Goal: Task Accomplishment & Management: Use online tool/utility

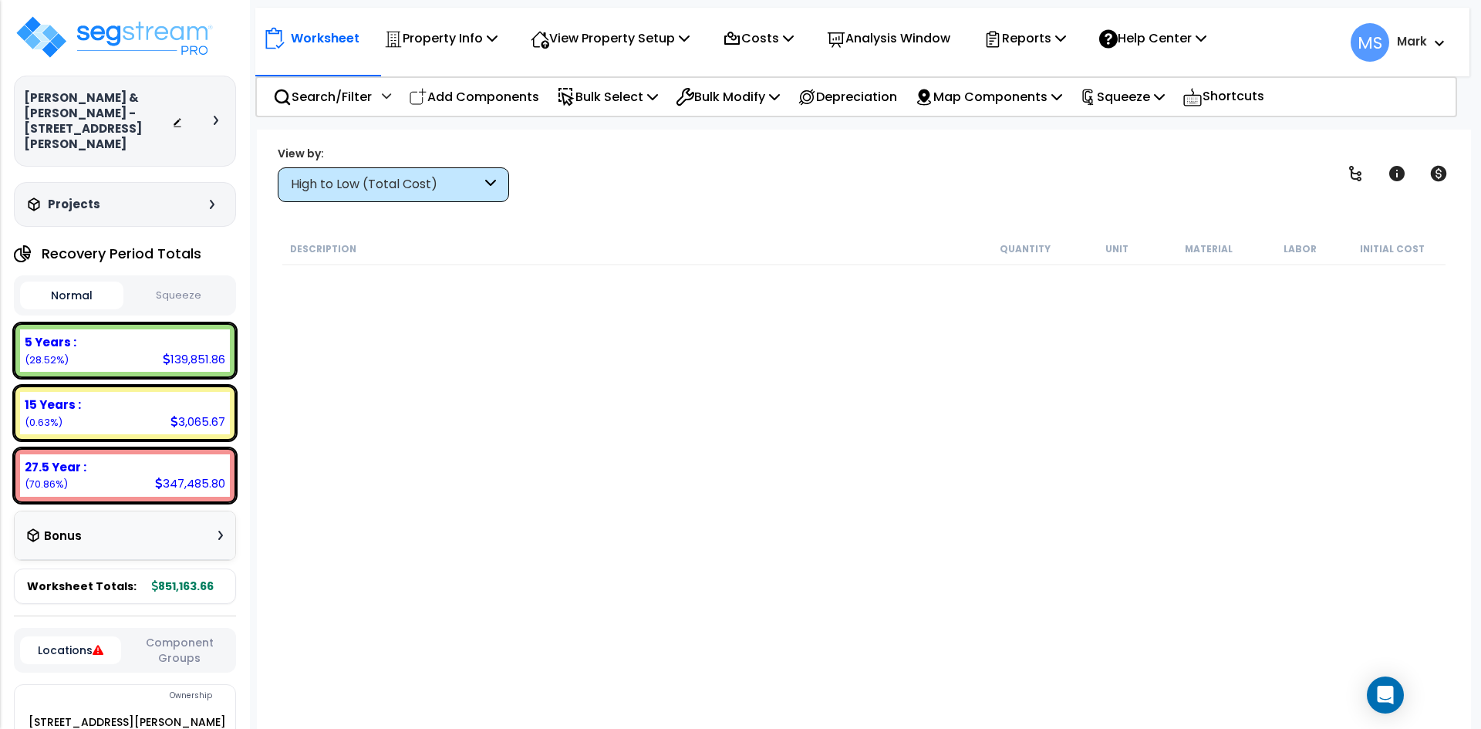
scroll to position [2932, 0]
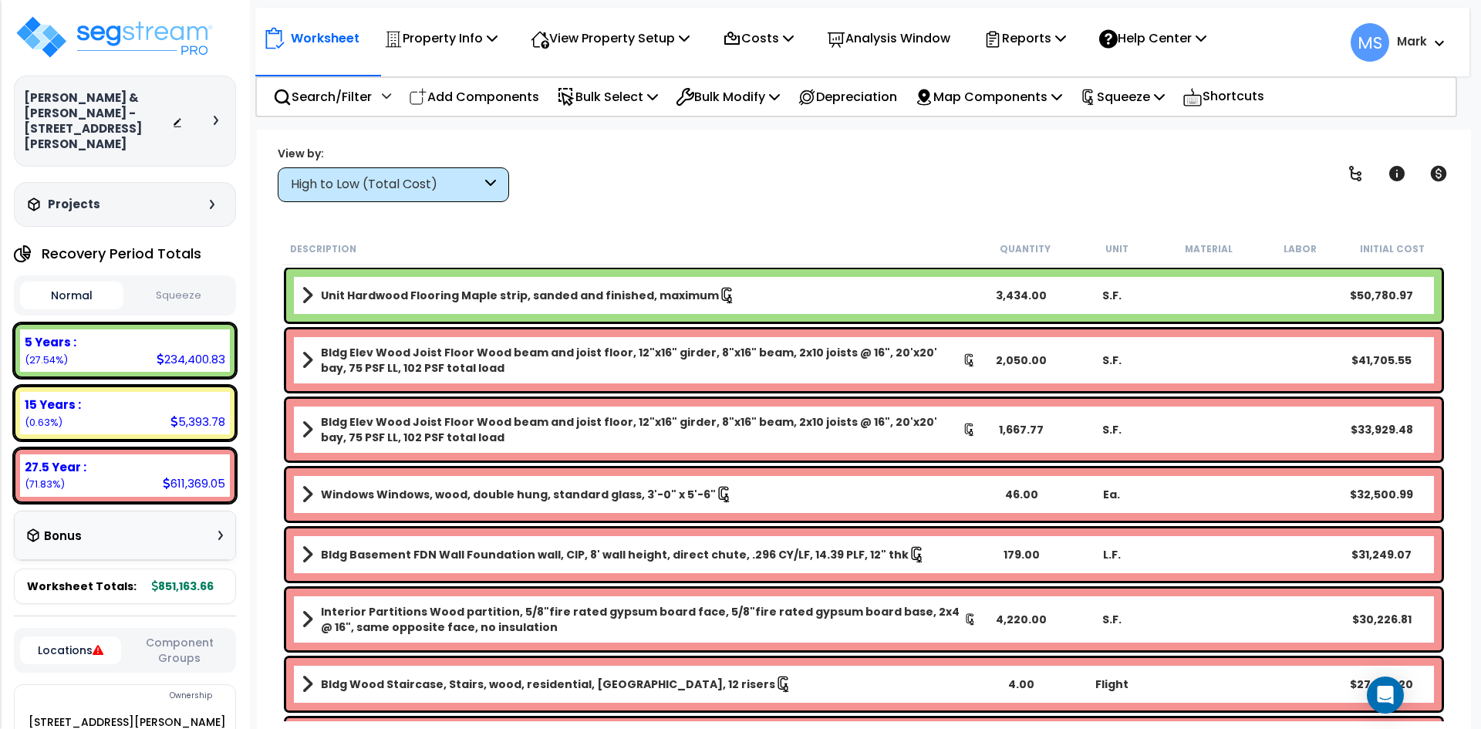
click at [572, 289] on b "Unit Hardwood Flooring Maple strip, sanded and finished, maximum" at bounding box center [520, 295] width 398 height 15
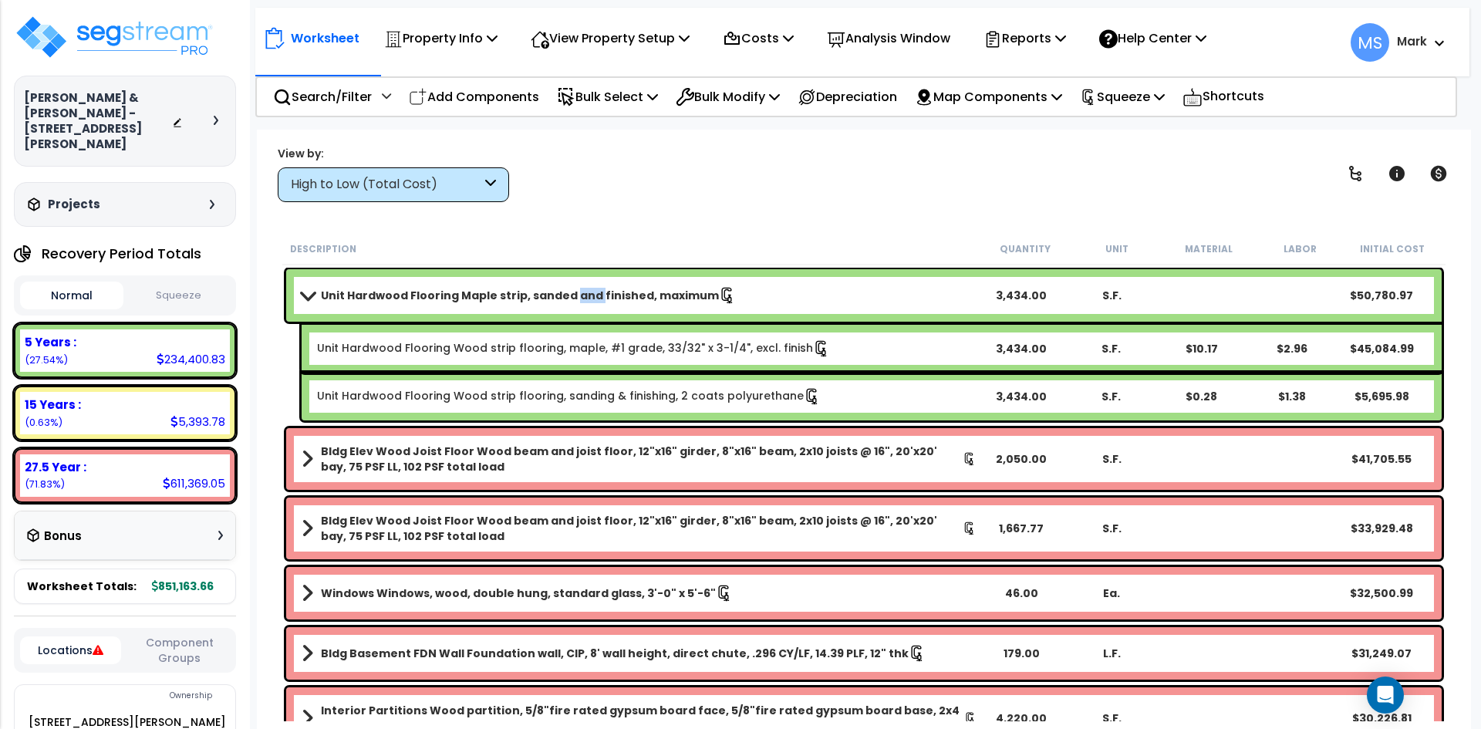
click at [572, 289] on b "Unit Hardwood Flooring Maple strip, sanded and finished, maximum" at bounding box center [520, 295] width 398 height 15
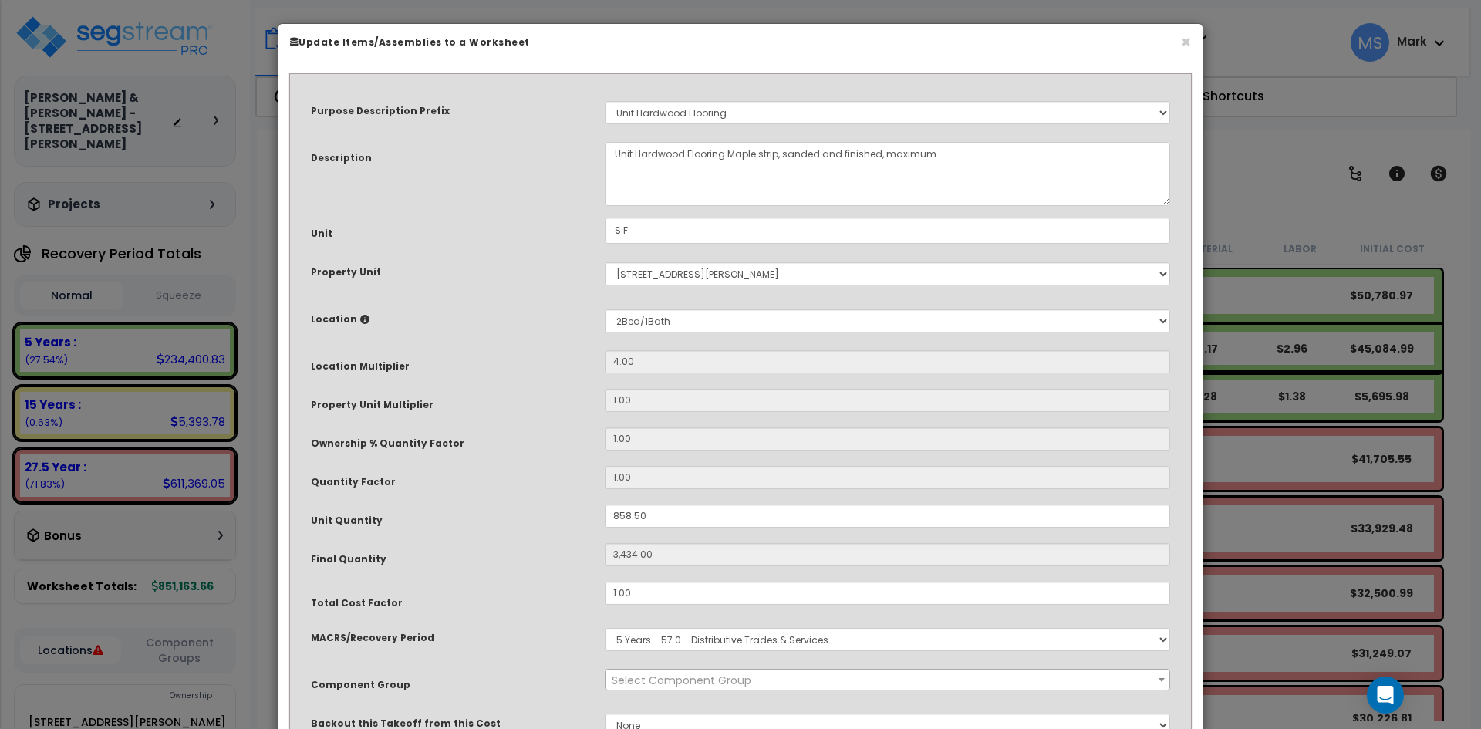
select select "45955"
click at [627, 515] on input "858.50" at bounding box center [888, 516] width 566 height 23
type input "88.50"
type input "354"
type input "828.50"
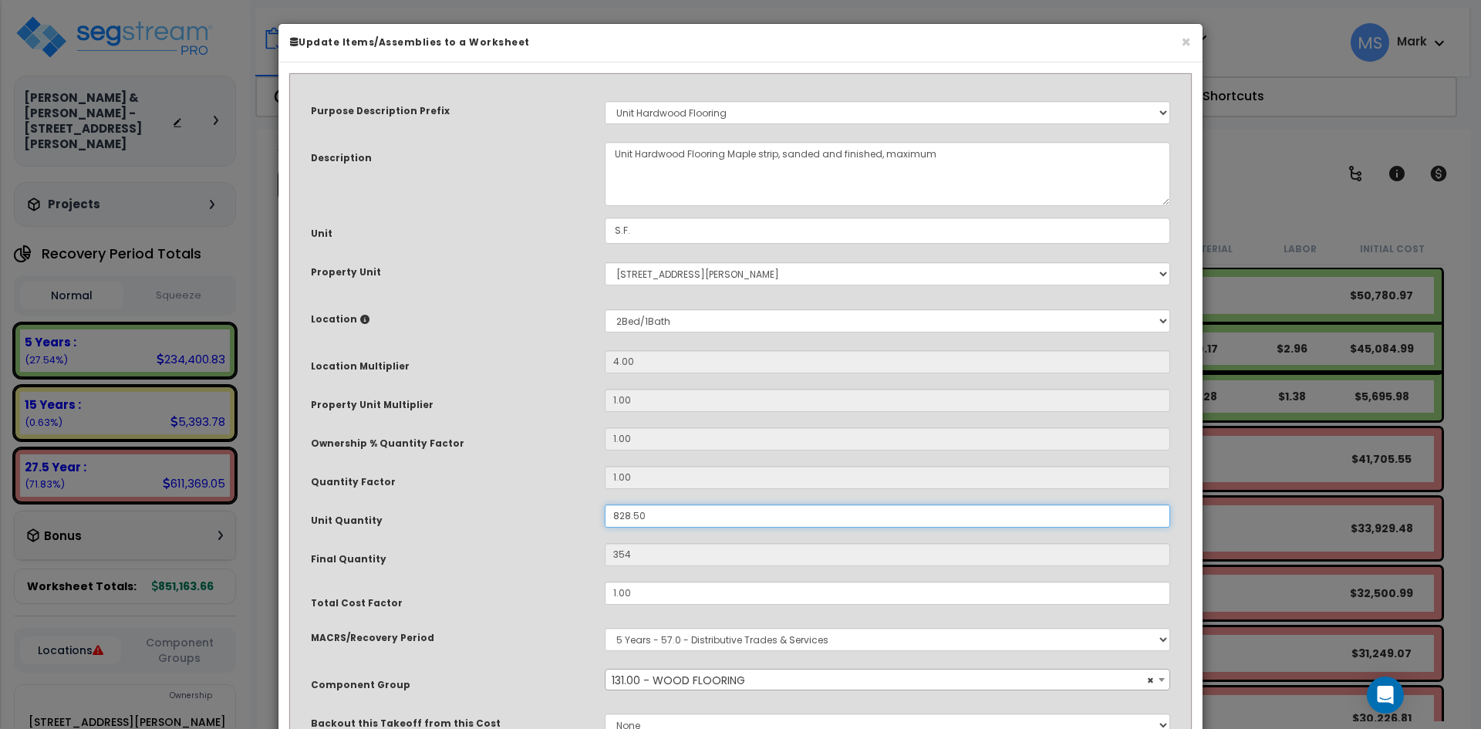
type input "3,314"
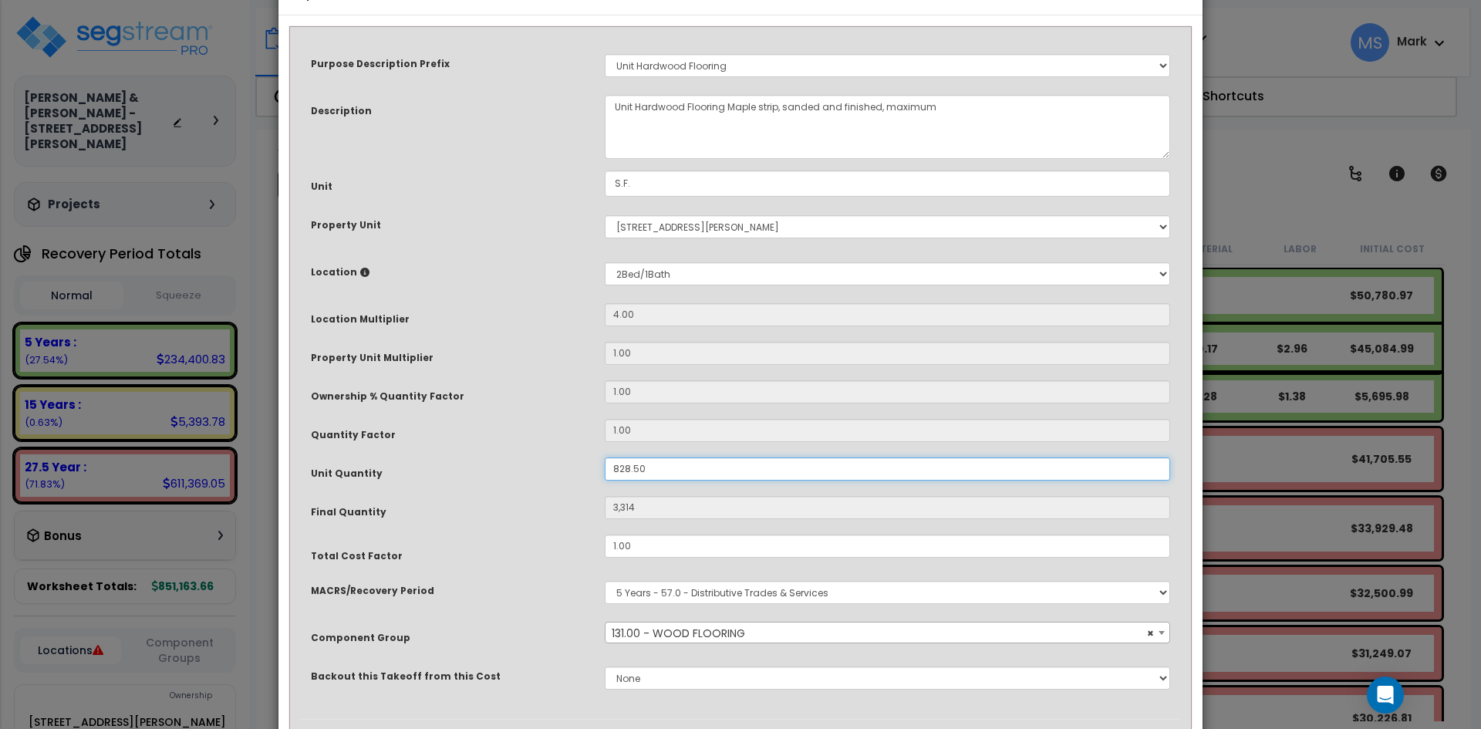
scroll to position [137, 0]
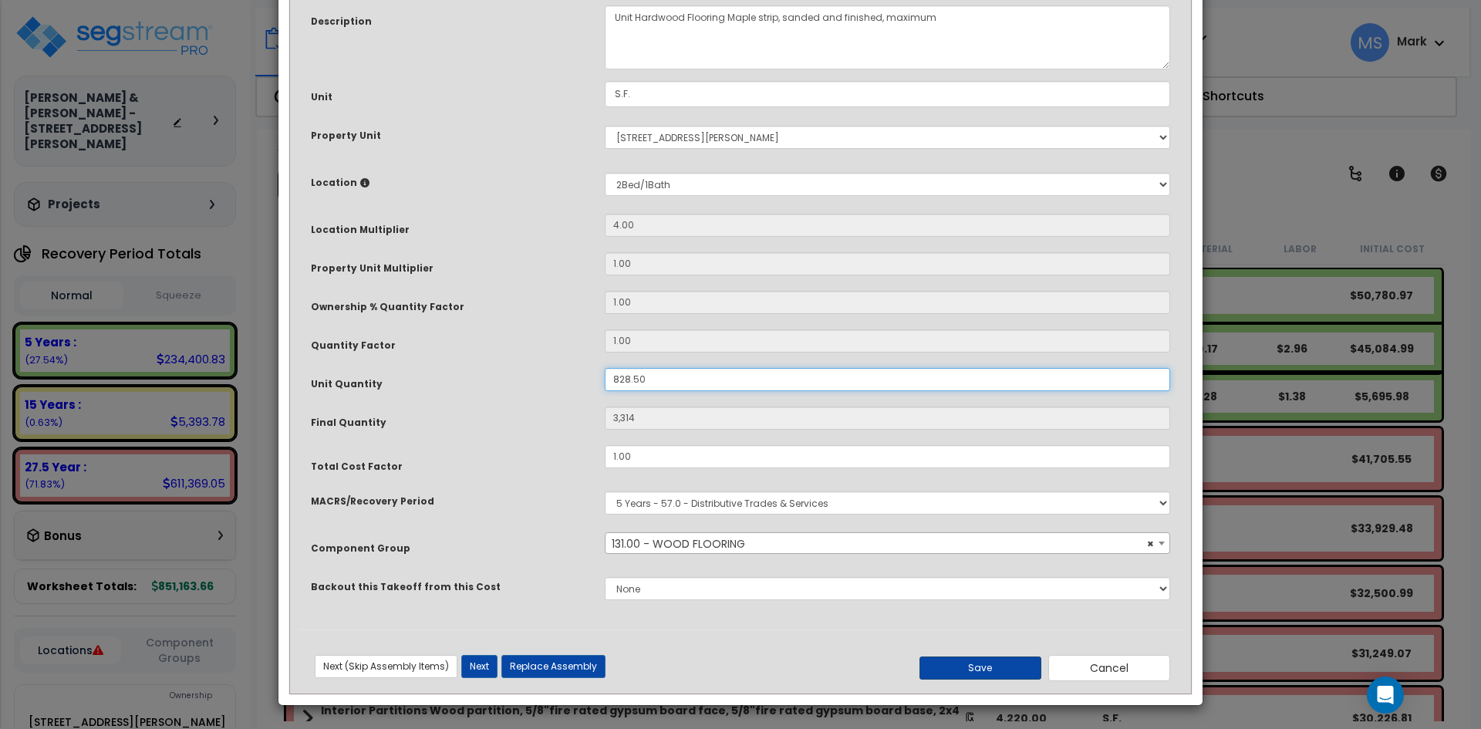
type input "828.50"
click at [951, 669] on button "Save" at bounding box center [981, 668] width 122 height 23
type input "3314.00"
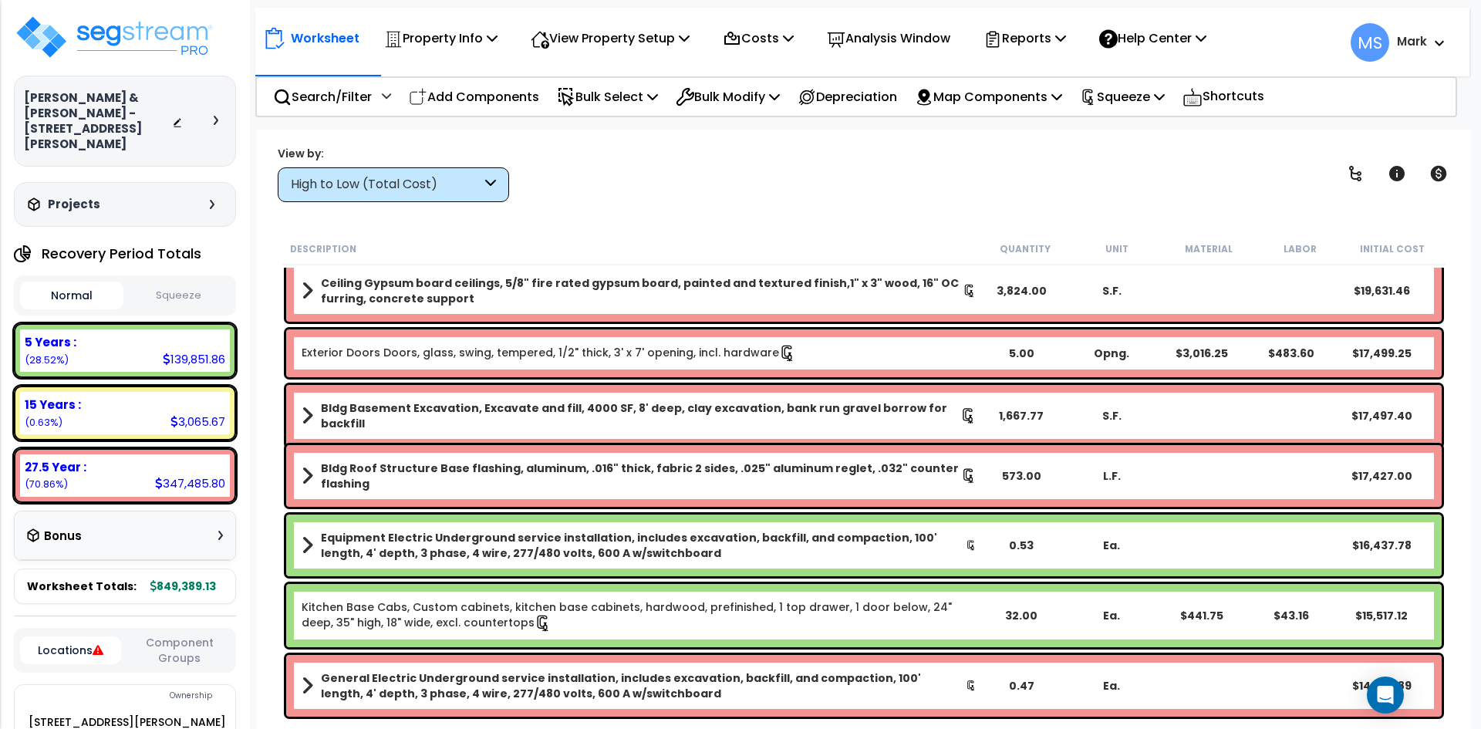
scroll to position [694, 0]
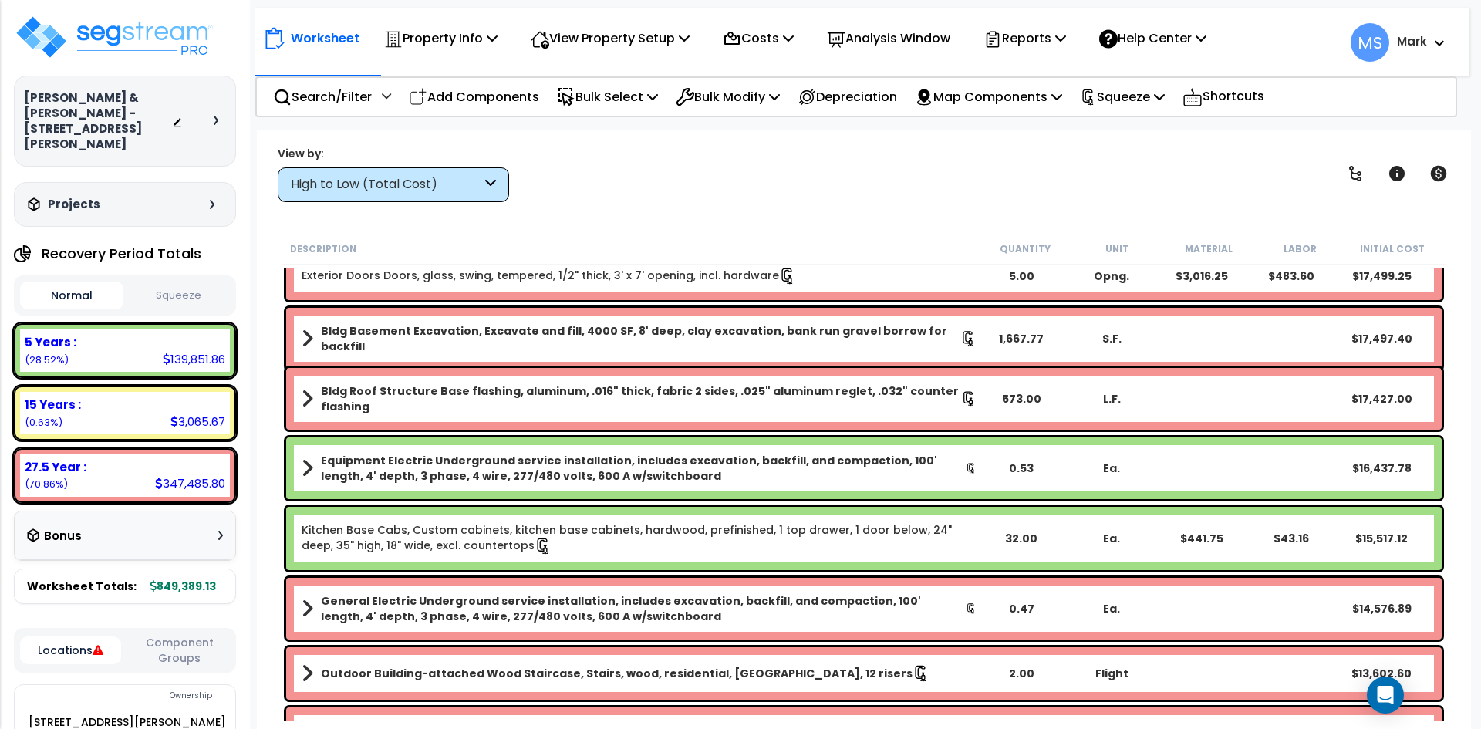
click at [510, 172] on div "View by: High to Low (Total Cost) High to Low (Total Cost)" at bounding box center [864, 173] width 1184 height 57
click at [508, 173] on div "High to Low (Total Cost)" at bounding box center [393, 184] width 231 height 35
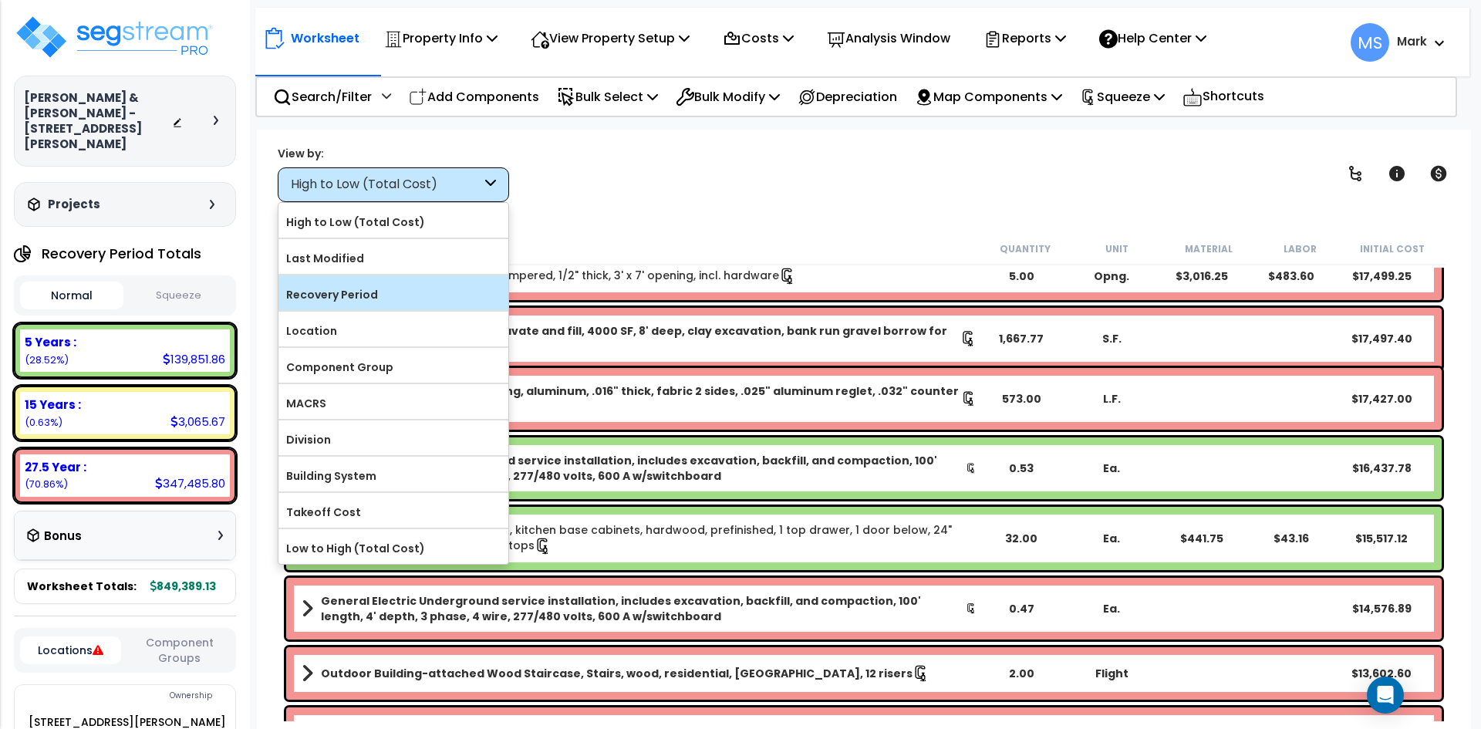
click at [361, 292] on label "Recovery Period" at bounding box center [394, 294] width 230 height 23
click at [0, 0] on input "Recovery Period" at bounding box center [0, 0] width 0 height 0
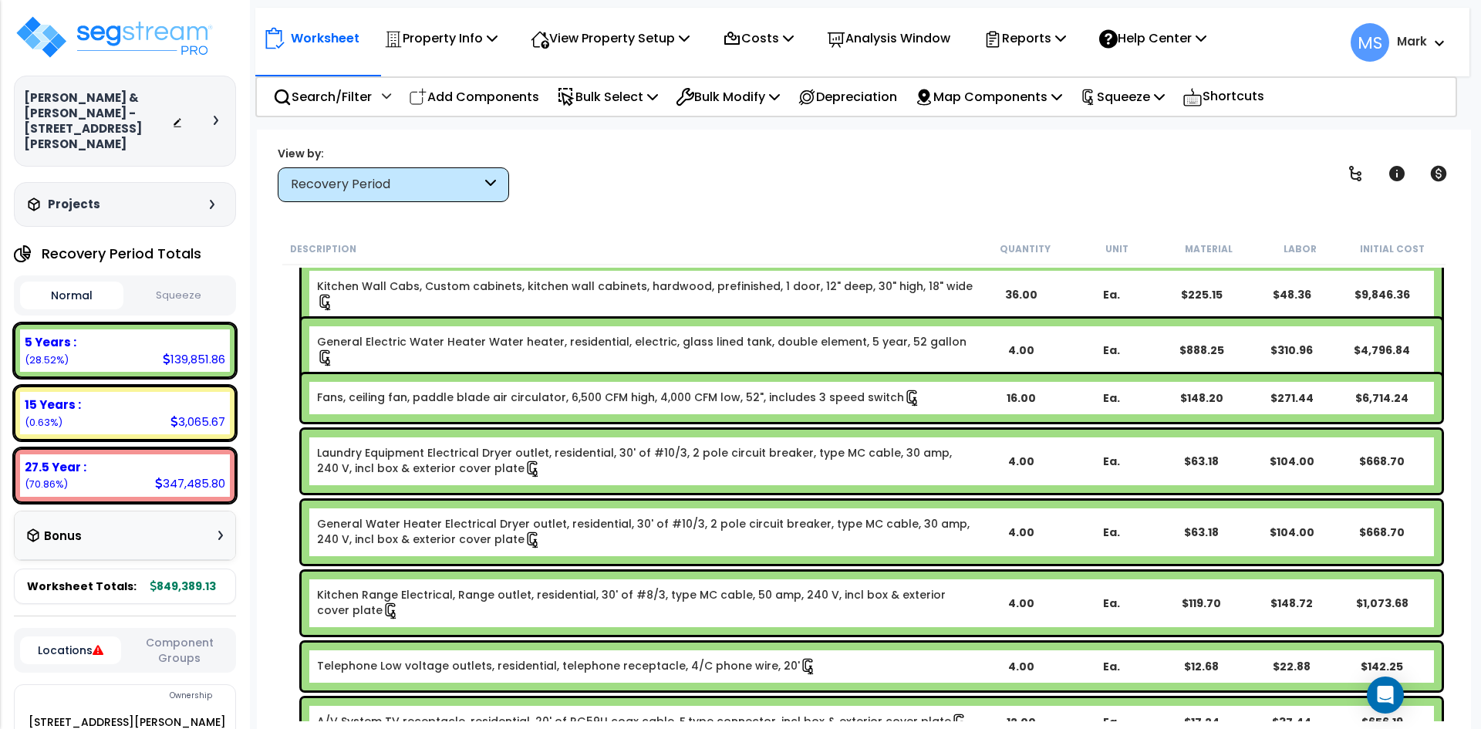
scroll to position [1003, 0]
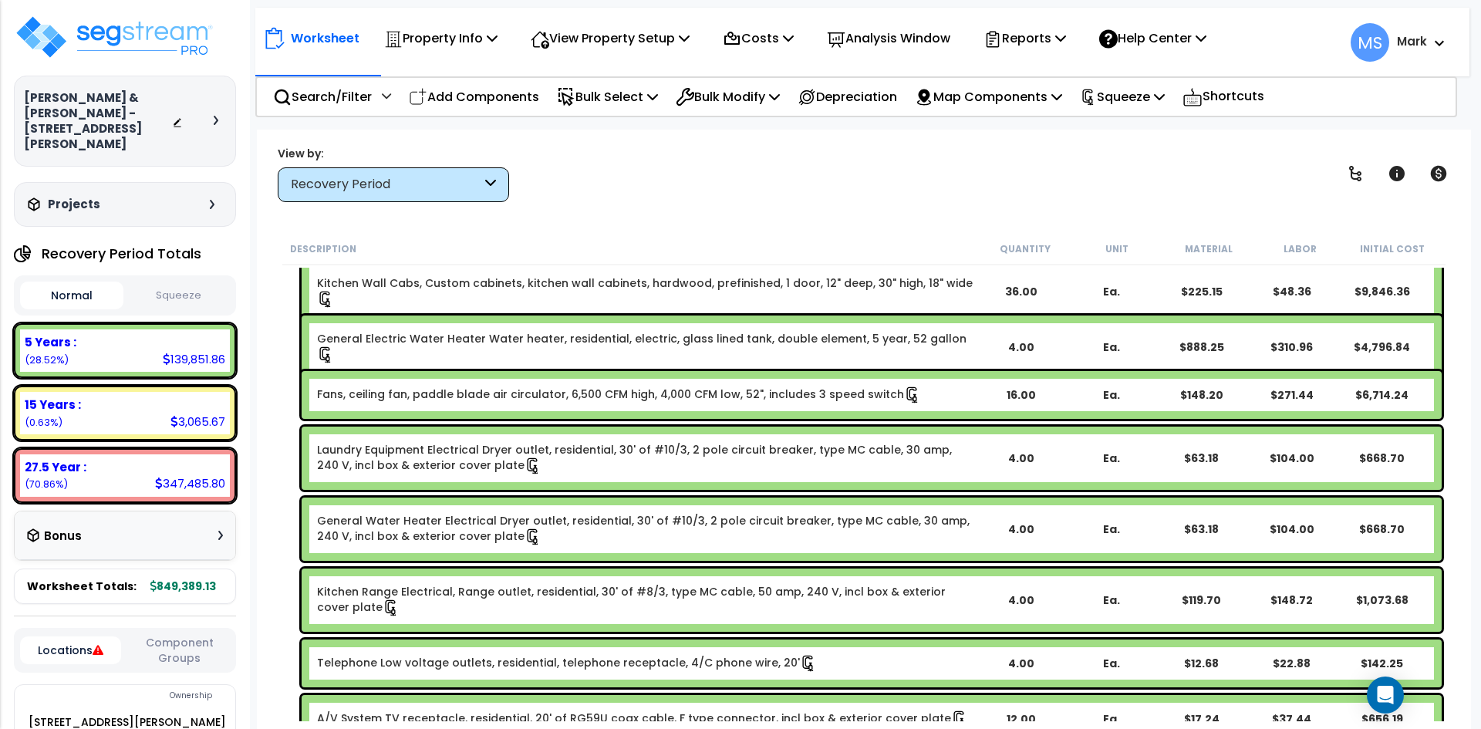
click at [836, 345] on link "General Electric Water Heater Water heater, residential, electric, glass lined …" at bounding box center [646, 347] width 658 height 32
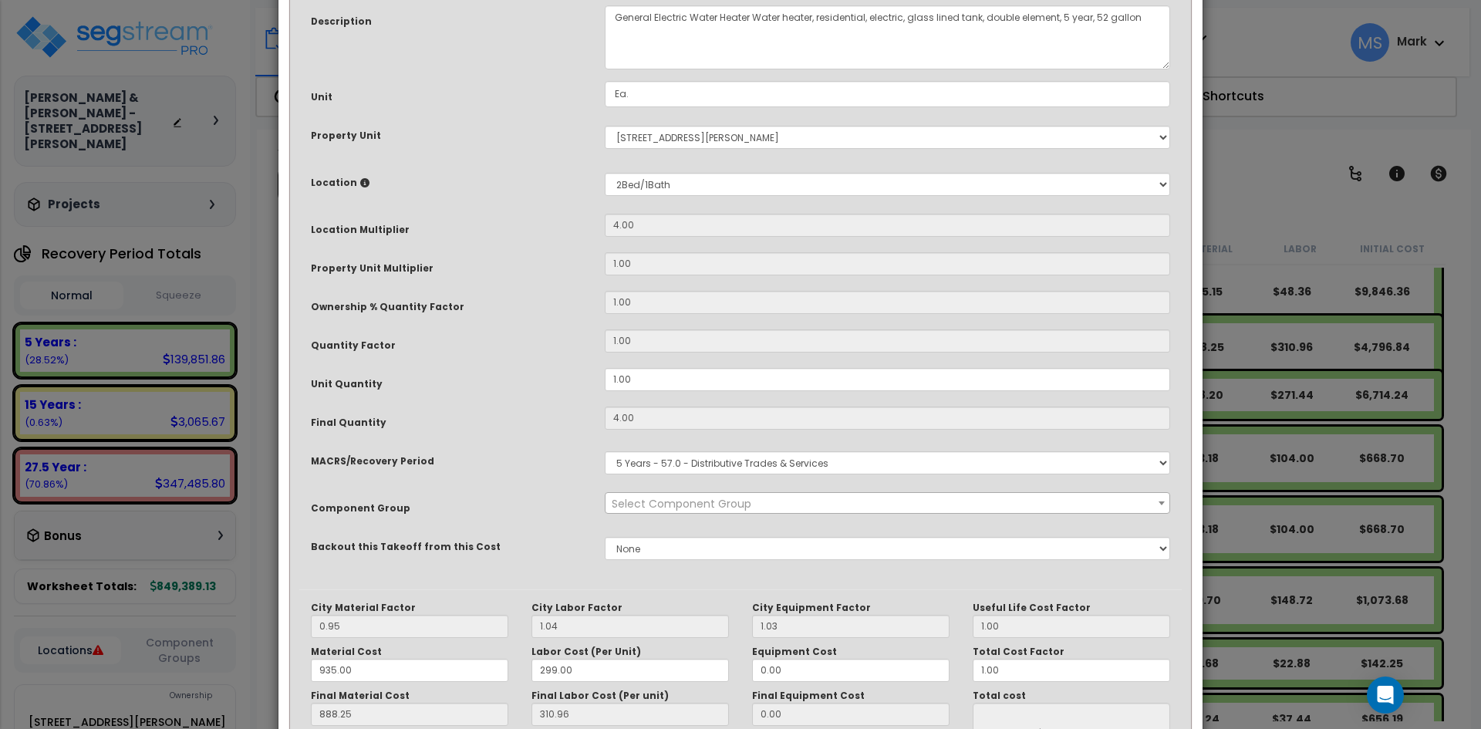
scroll to position [0, 0]
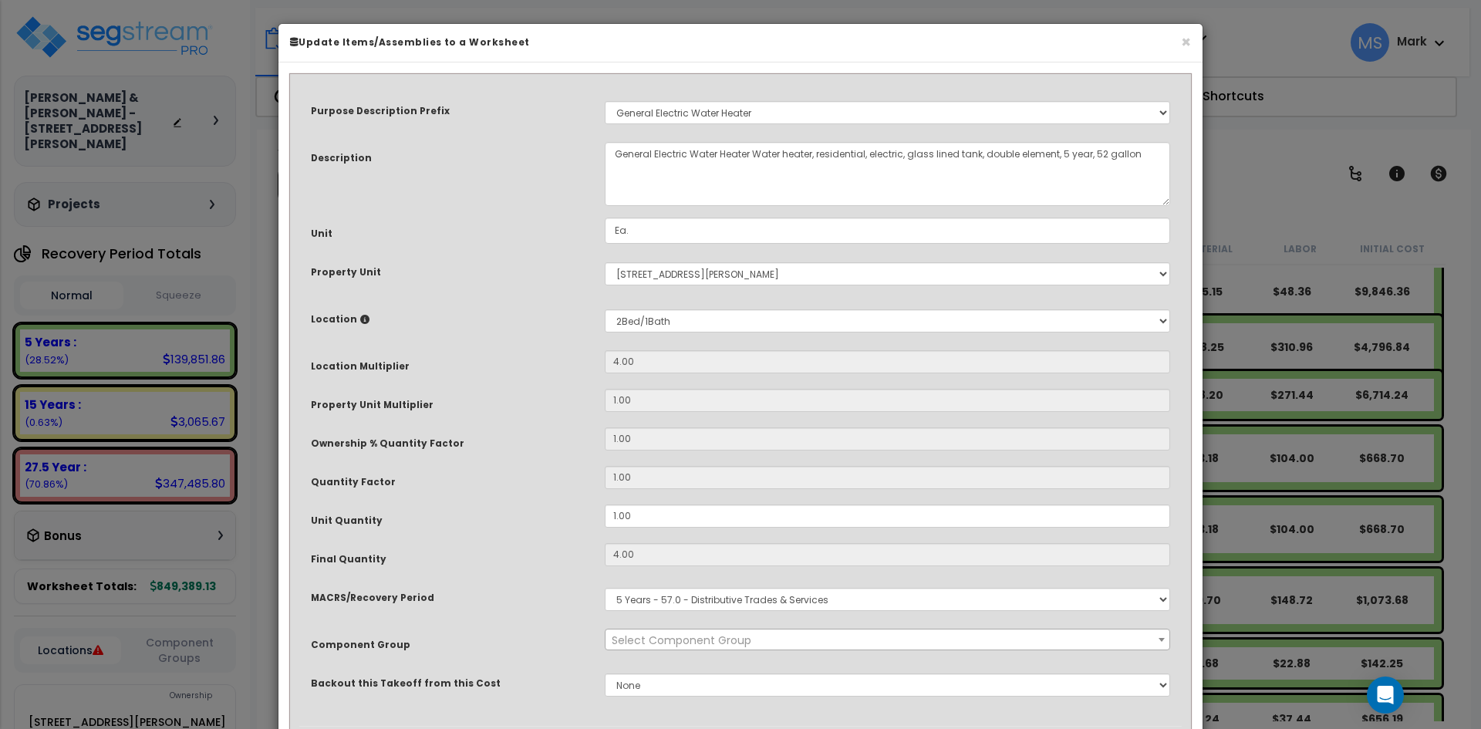
select select "45972"
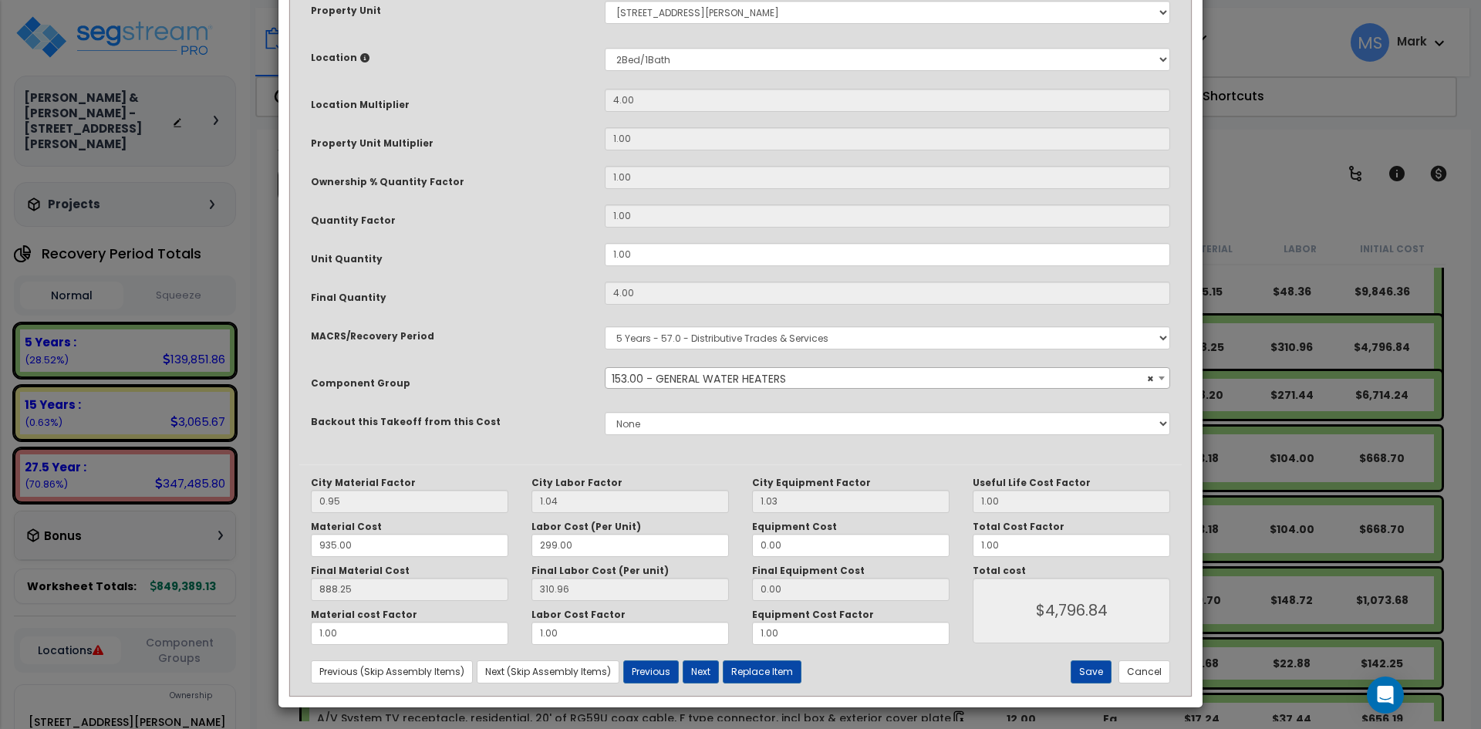
scroll to position [264, 0]
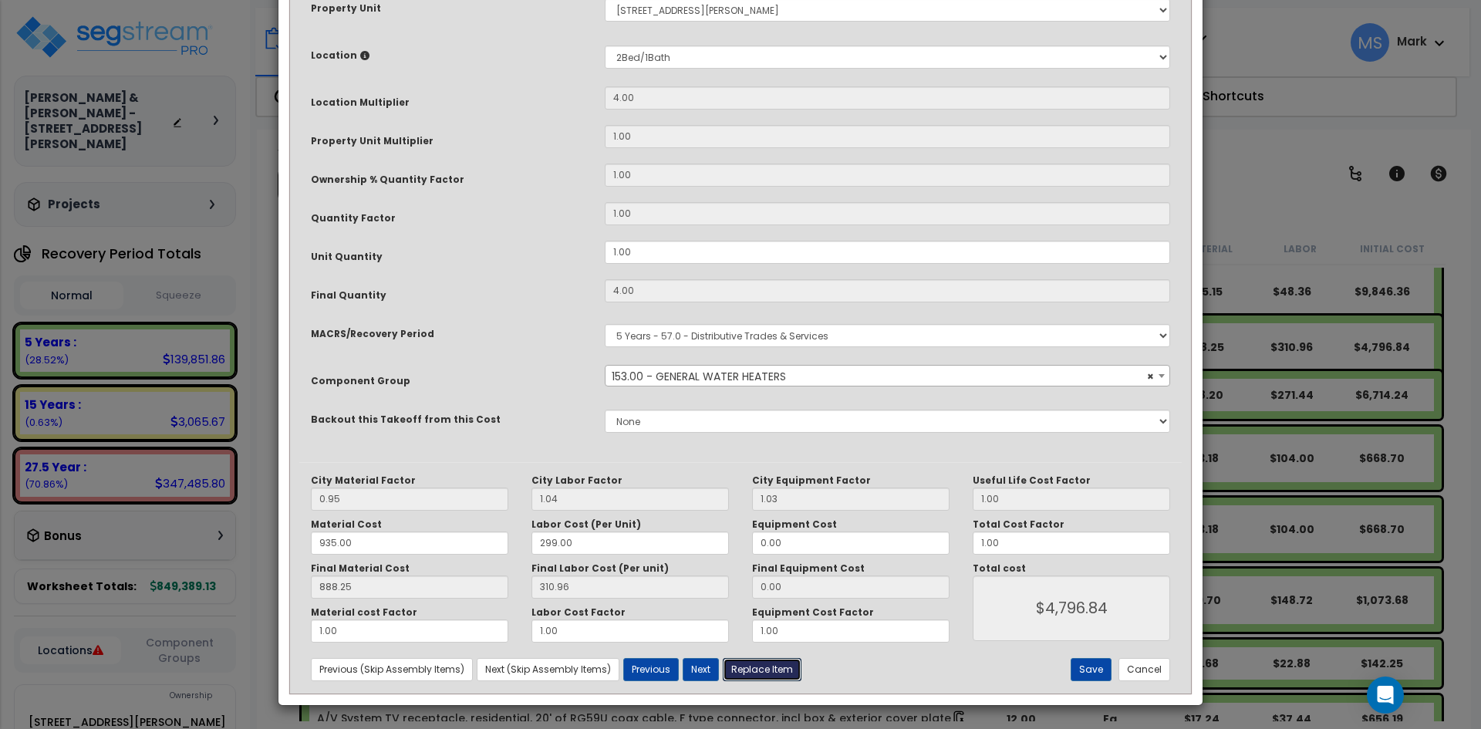
click at [784, 669] on button "Replace Item" at bounding box center [762, 669] width 79 height 23
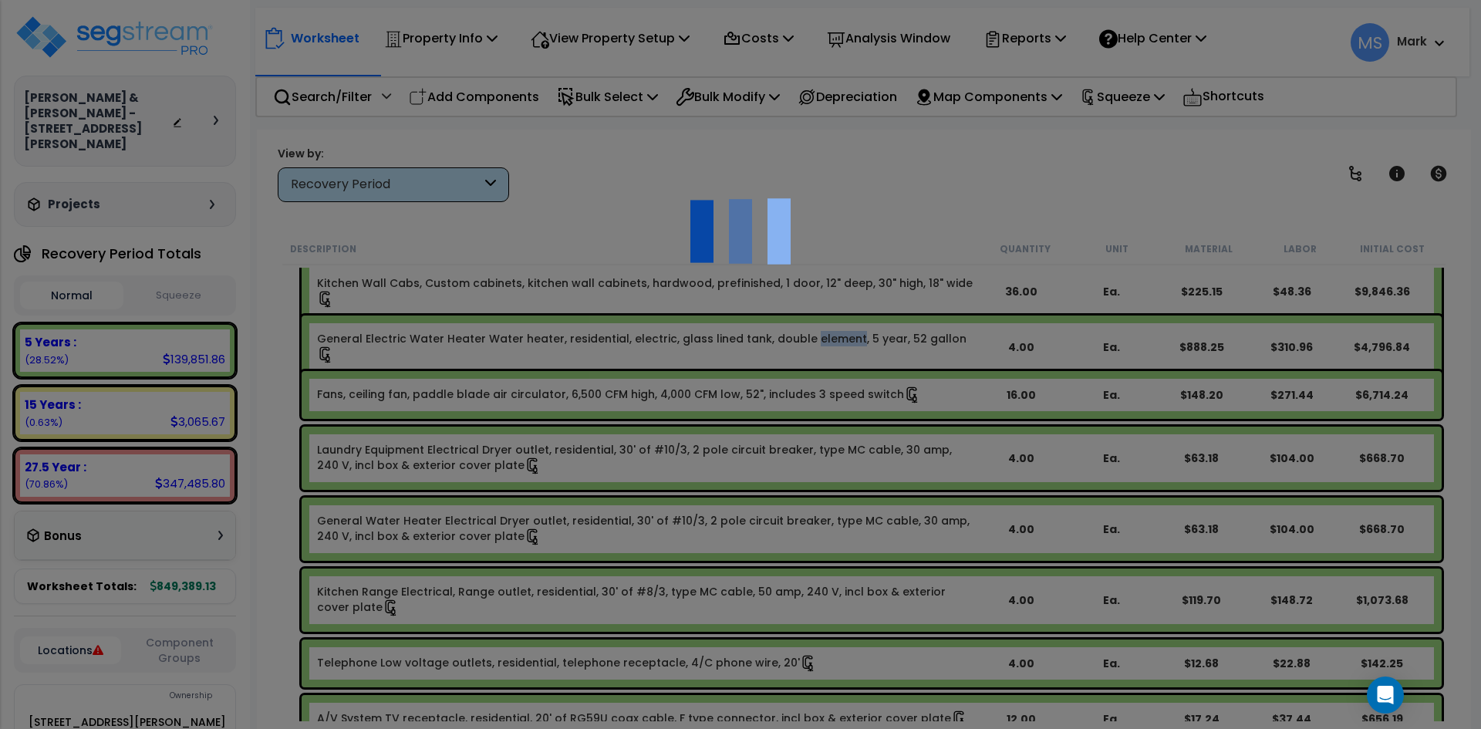
type input "4"
type input "Ea."
select select "164942"
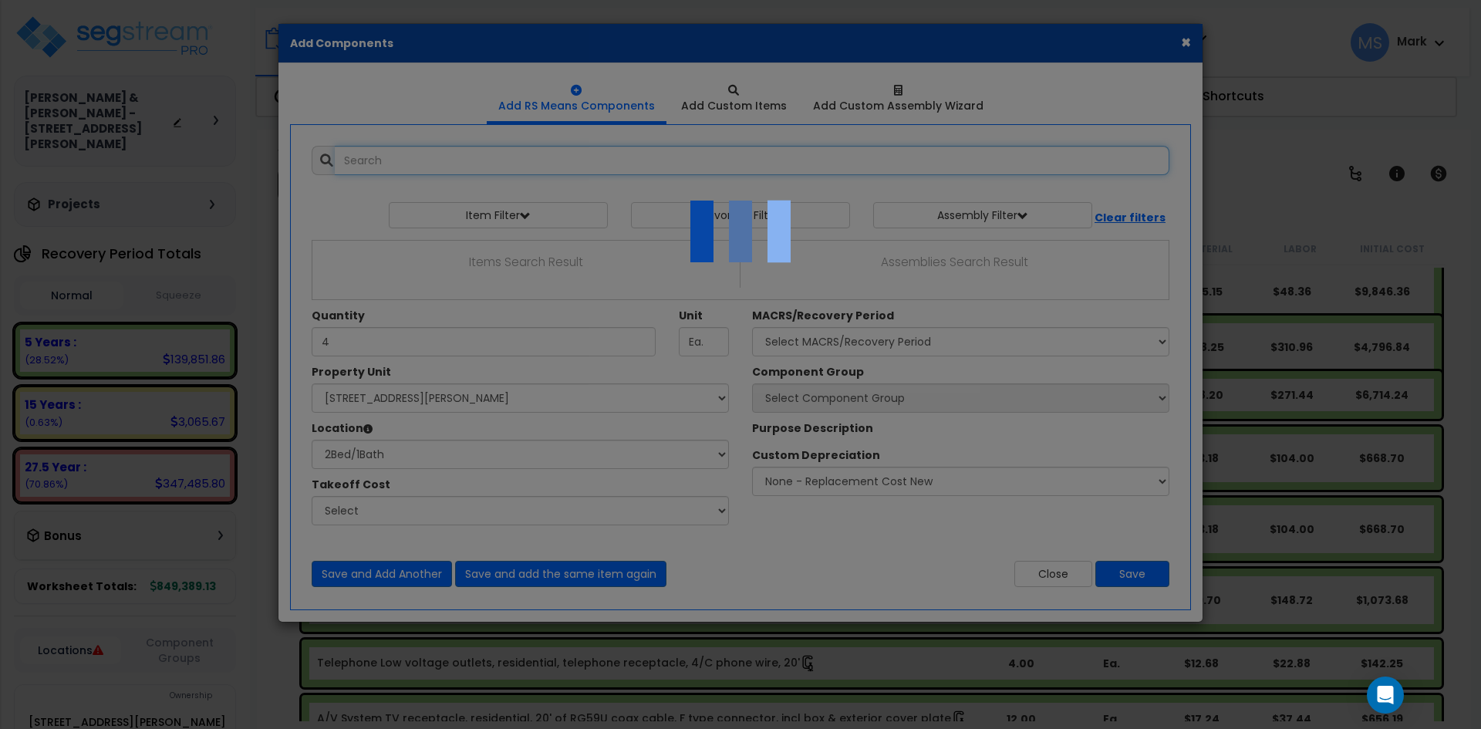
select select "31525"
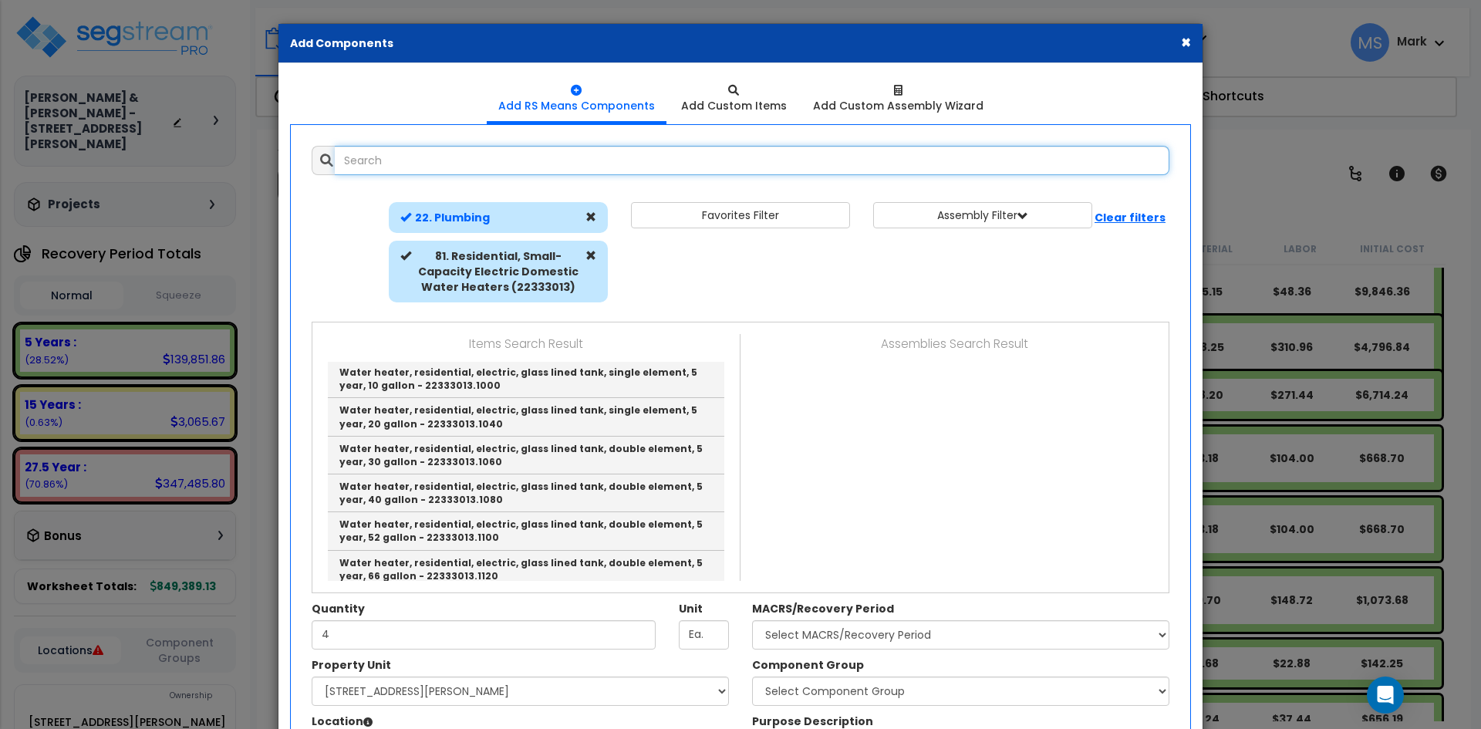
scroll to position [0, 0]
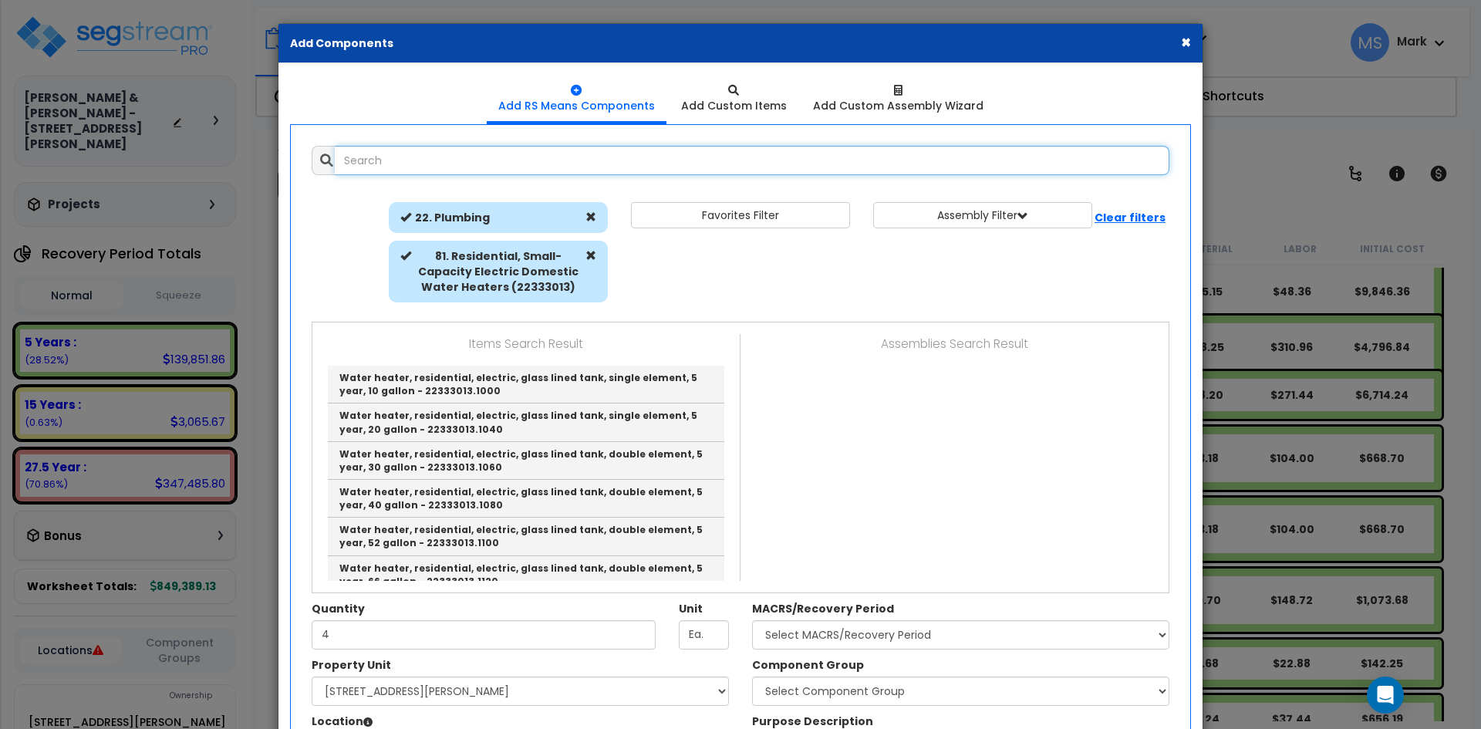
click at [433, 151] on input "text" at bounding box center [752, 160] width 835 height 29
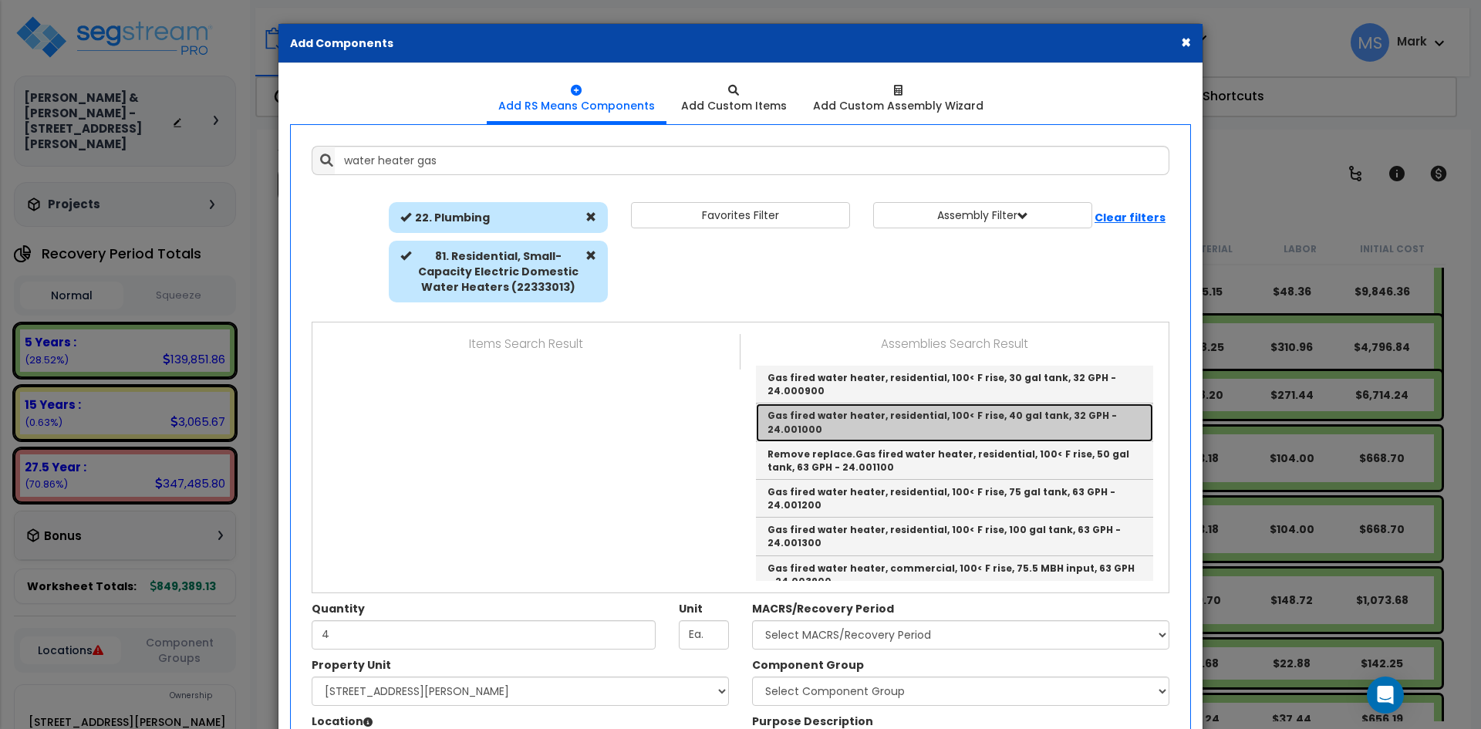
click at [974, 434] on link "Gas fired water heater, residential, 100< F rise, 40 gal tank, 32 GPH - 24.0010…" at bounding box center [954, 423] width 397 height 38
type input "Gas fired water heater, residential, 100< F rise, 40 gal tank, 32 GPH - 24.0010…"
type input "Ea."
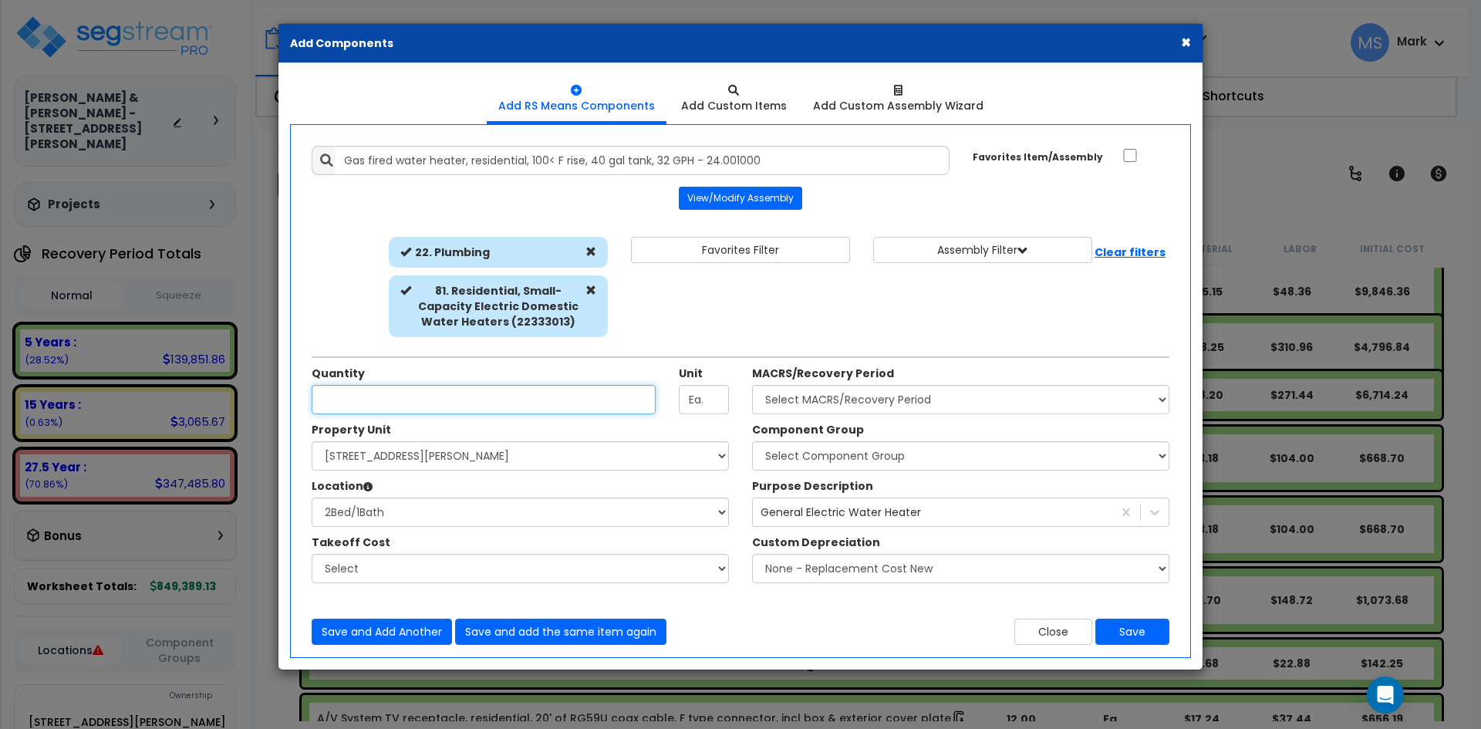
type input "1"
type input "2"
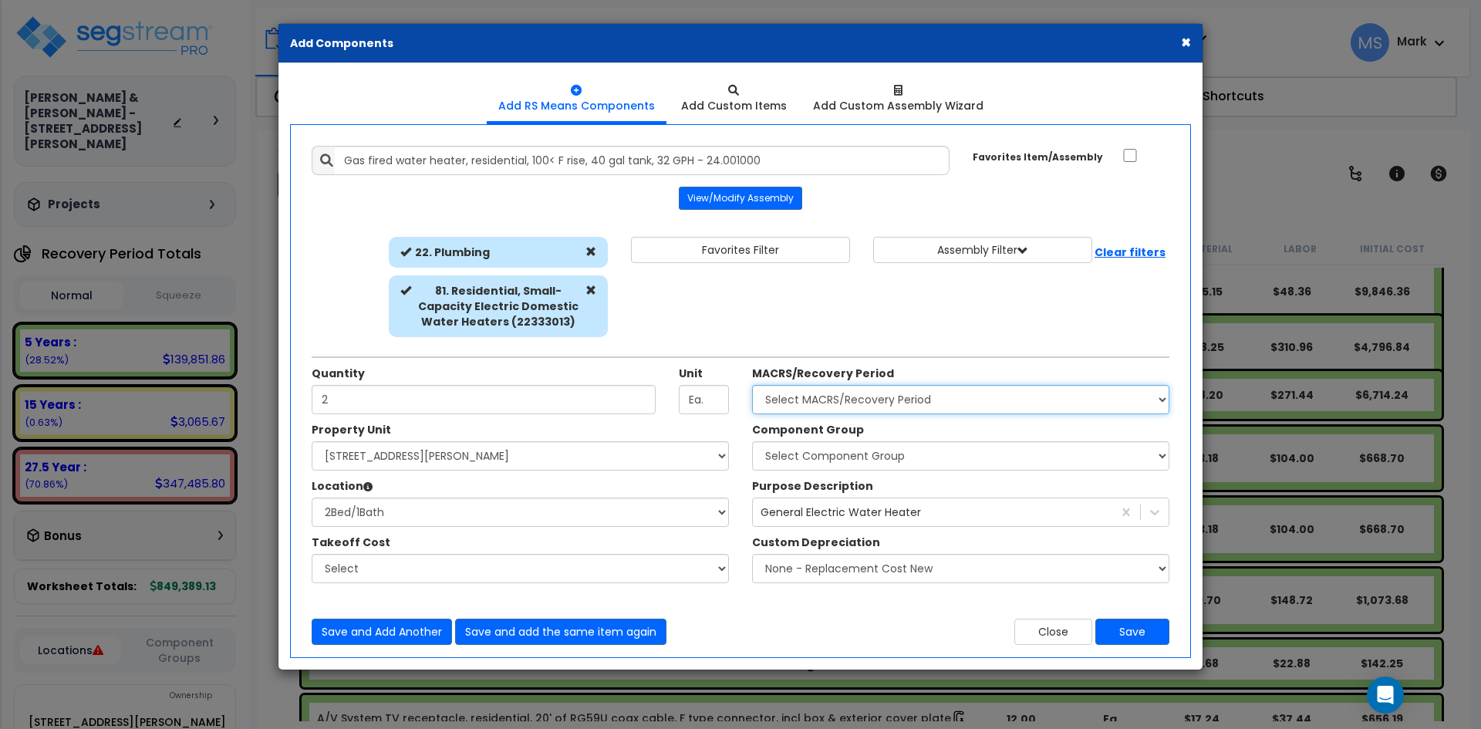
click at [882, 391] on select "Select MACRS/Recovery Period 5 Years - 57.0 - Distributive Trades & Services 5 …" at bounding box center [960, 399] width 417 height 29
select select "3667"
click at [752, 385] on select "Select MACRS/Recovery Period 5 Years - 57.0 - Distributive Trades & Services 5 …" at bounding box center [960, 399] width 417 height 29
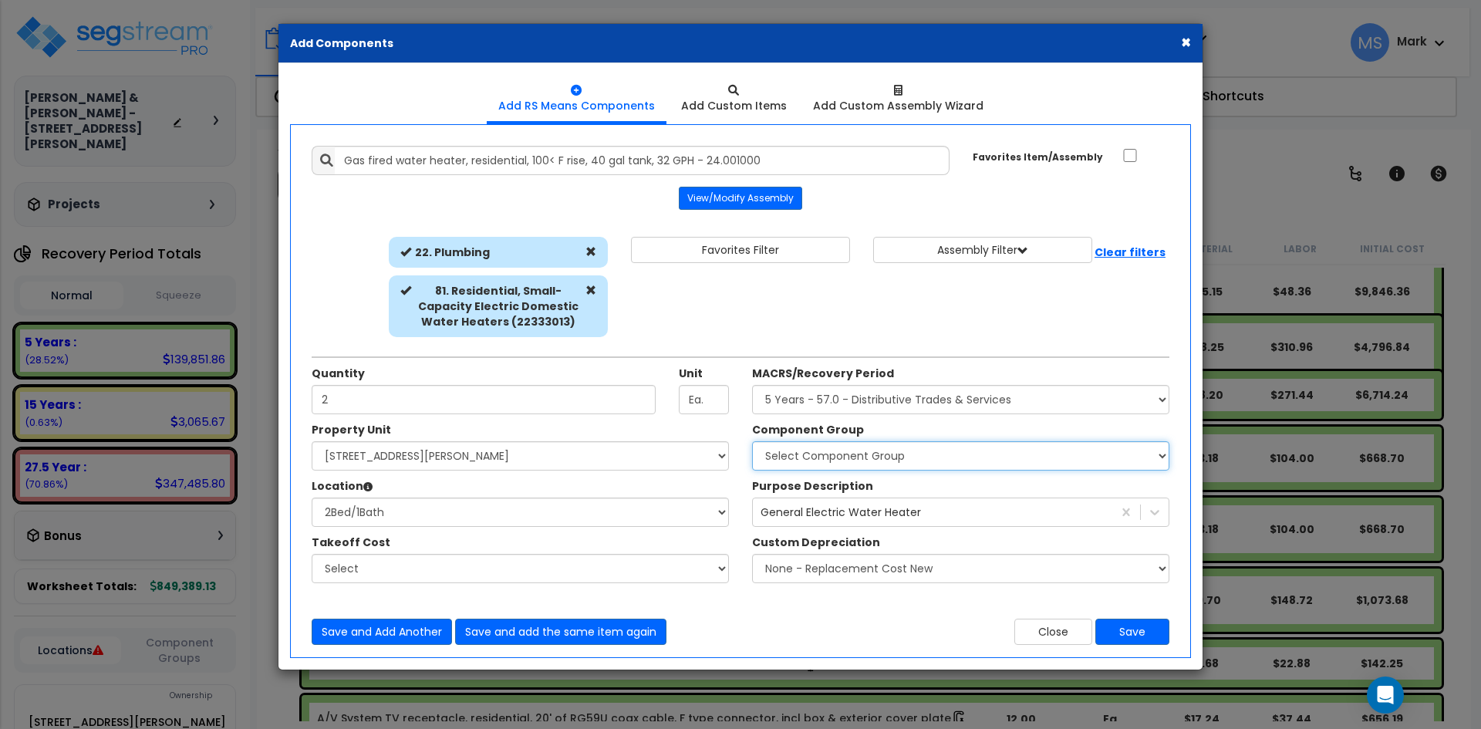
click at [883, 449] on select "Select Component Group 286.00 - LAUNDRY ELECTRICAL 284.00 - LAUNDRY PLUMBING 31…" at bounding box center [960, 455] width 417 height 29
click at [396, 500] on select "Select 2Bed/1Bath Building Building Interior Add Additional Location" at bounding box center [520, 512] width 417 height 29
select select "6"
click at [312, 498] on select "Select 2Bed/1Bath Building Building Interior Add Additional Location" at bounding box center [520, 512] width 417 height 29
click at [799, 463] on select "Select Component Group 286.00 - LAUNDRY ELECTRICAL 284.00 - LAUNDRY PLUMBING 31…" at bounding box center [960, 455] width 417 height 29
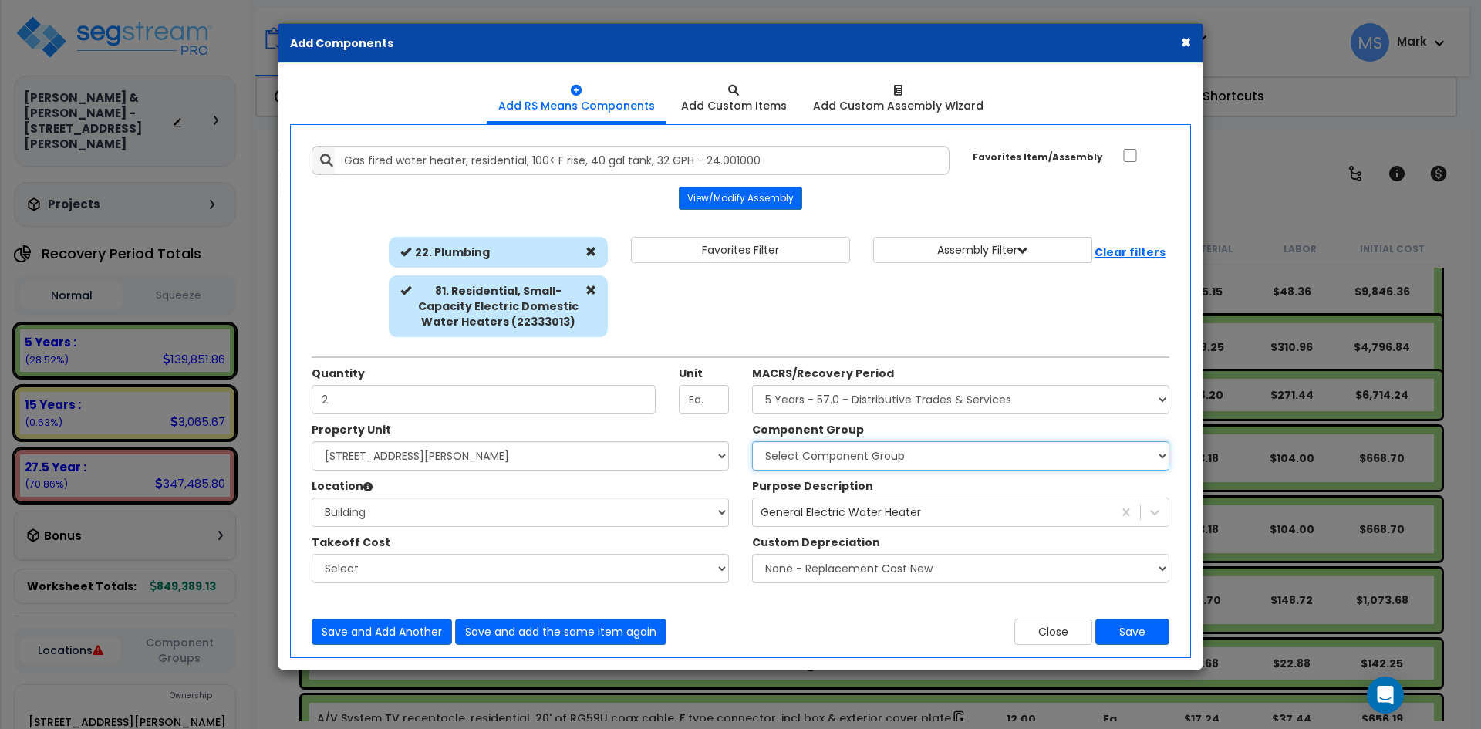
select select "45973"
click at [752, 441] on select "Select Component Group 286.00 - LAUNDRY ELECTRICAL 284.00 - LAUNDRY PLUMBING 31…" at bounding box center [960, 455] width 417 height 29
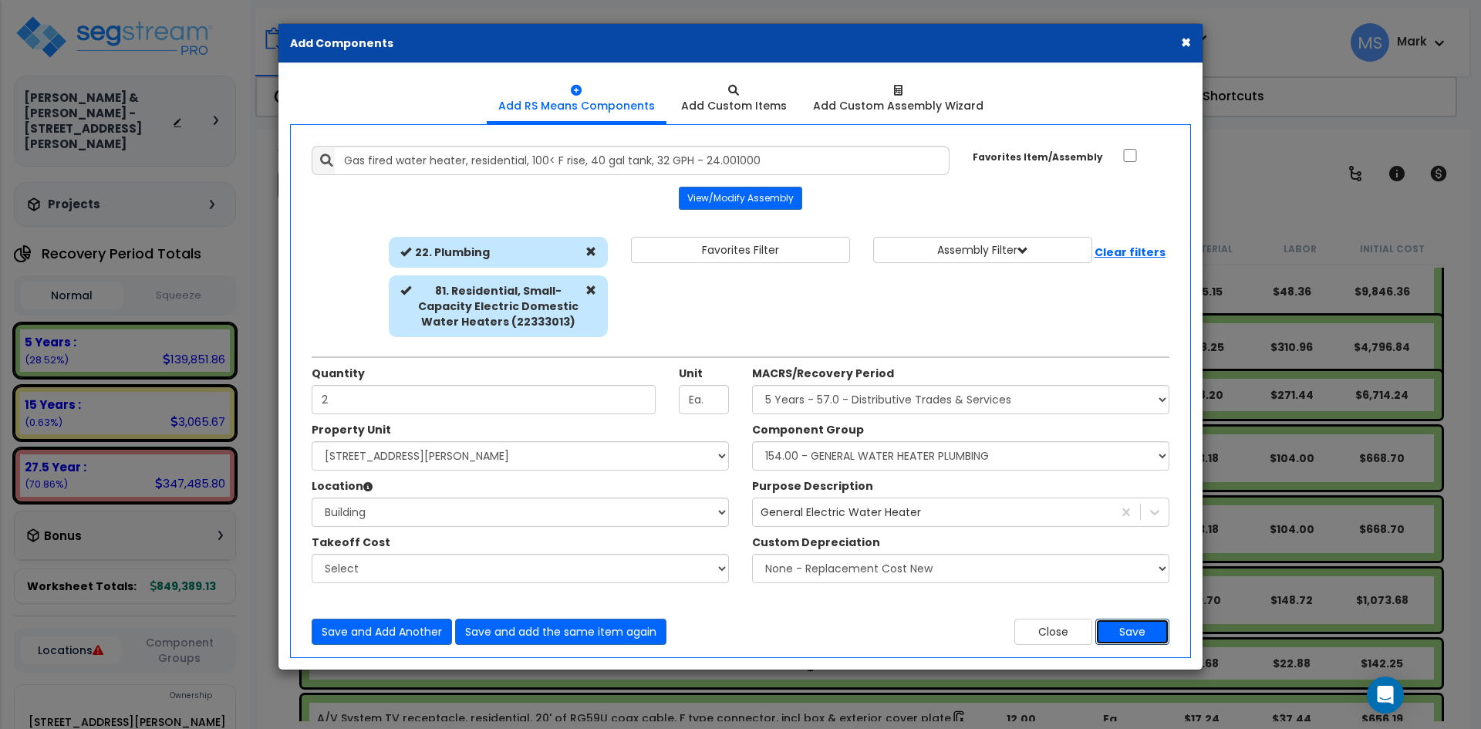
click at [1154, 627] on button "Save" at bounding box center [1133, 632] width 74 height 26
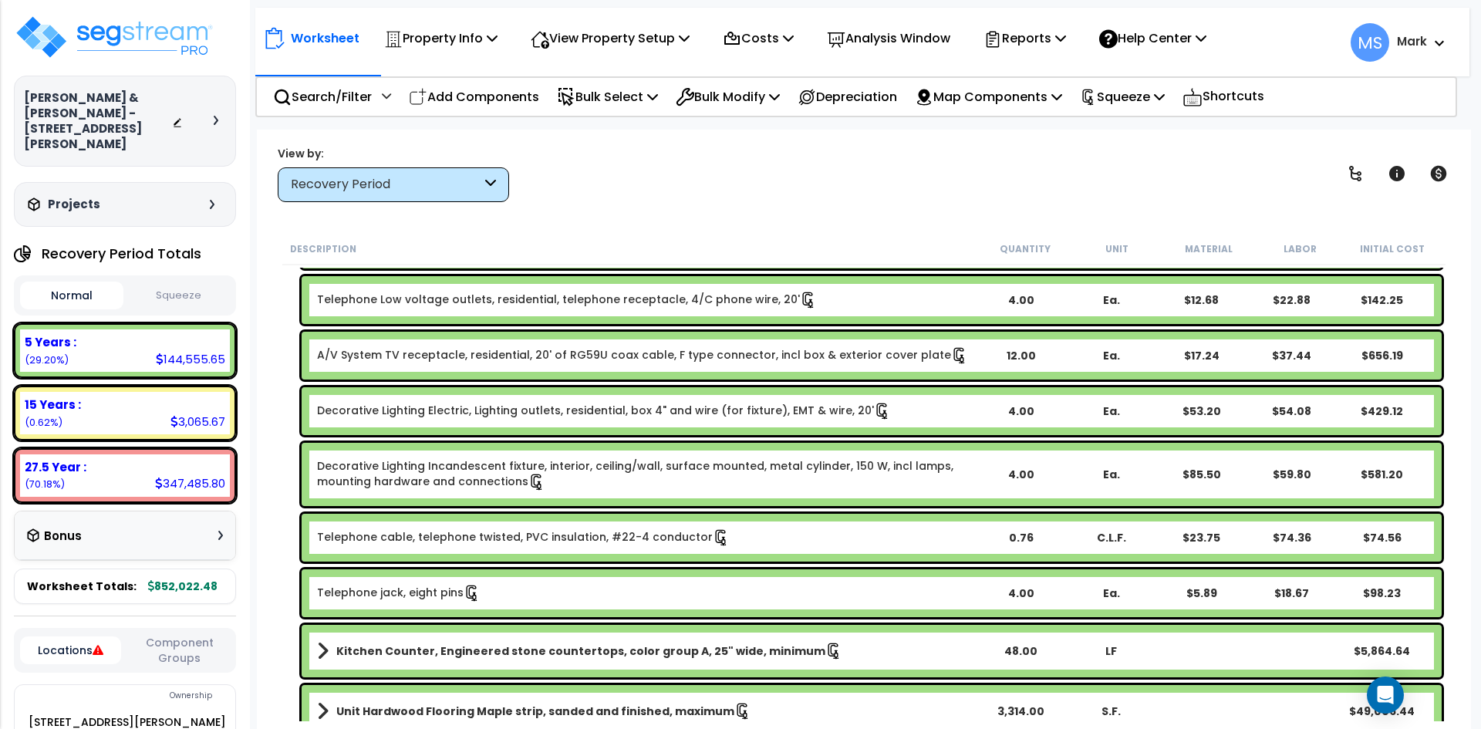
scroll to position [1312, 0]
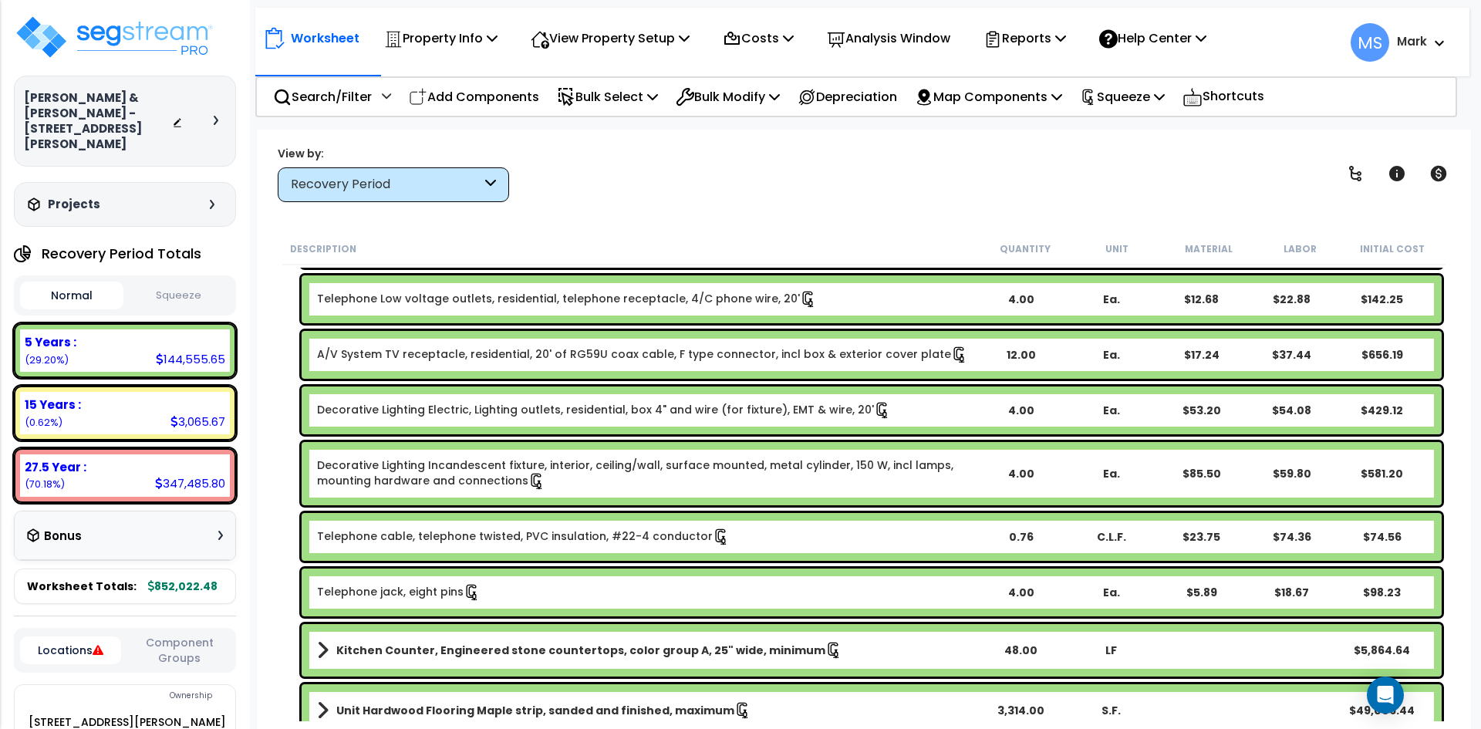
click at [644, 407] on link "Decorative Lighting Electric, Lighting outlets, residential, box 4" and wire (f…" at bounding box center [604, 410] width 574 height 17
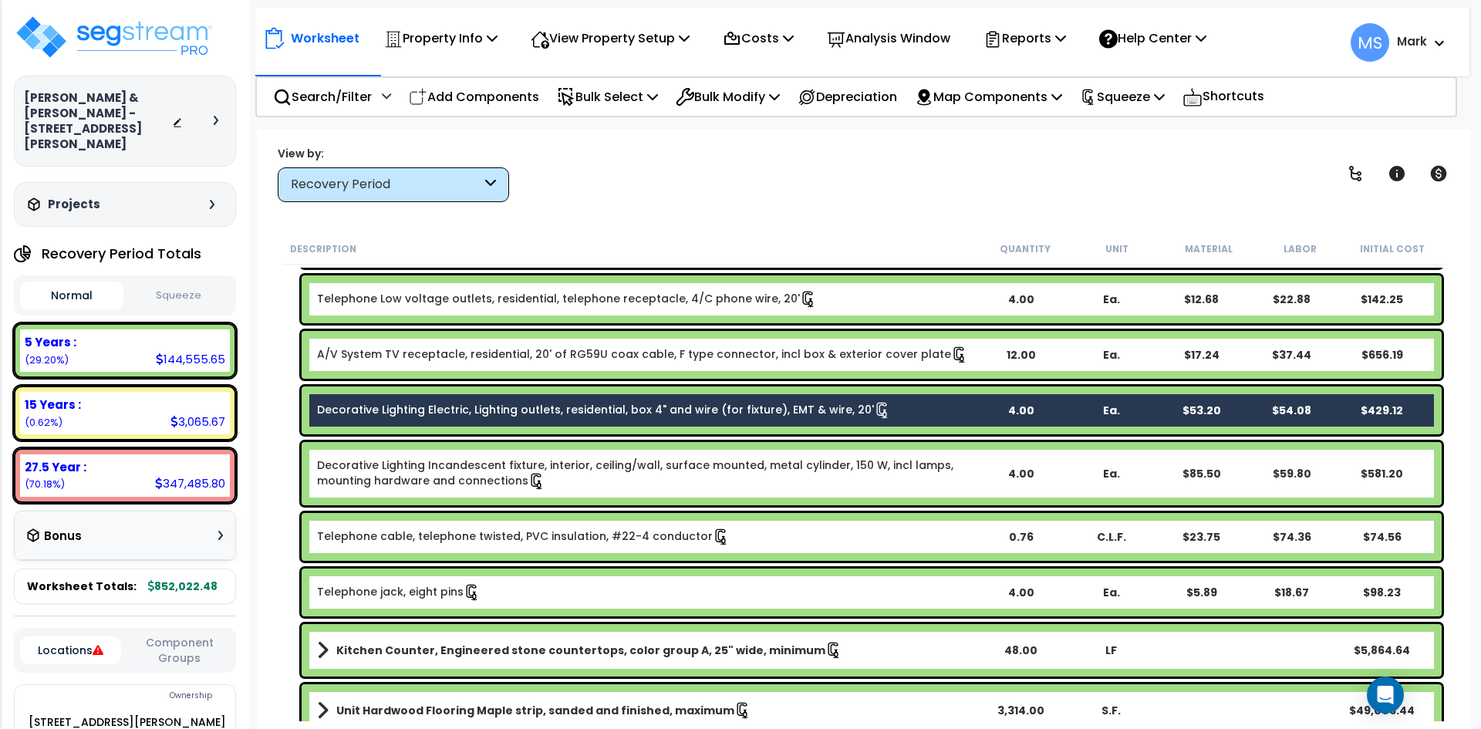
click at [644, 407] on link "Decorative Lighting Electric, Lighting outlets, residential, box 4" and wire (f…" at bounding box center [604, 410] width 574 height 17
click at [725, 409] on link "Decorative Lighting Electric, Lighting outlets, residential, box 4" and wire (f…" at bounding box center [604, 410] width 574 height 17
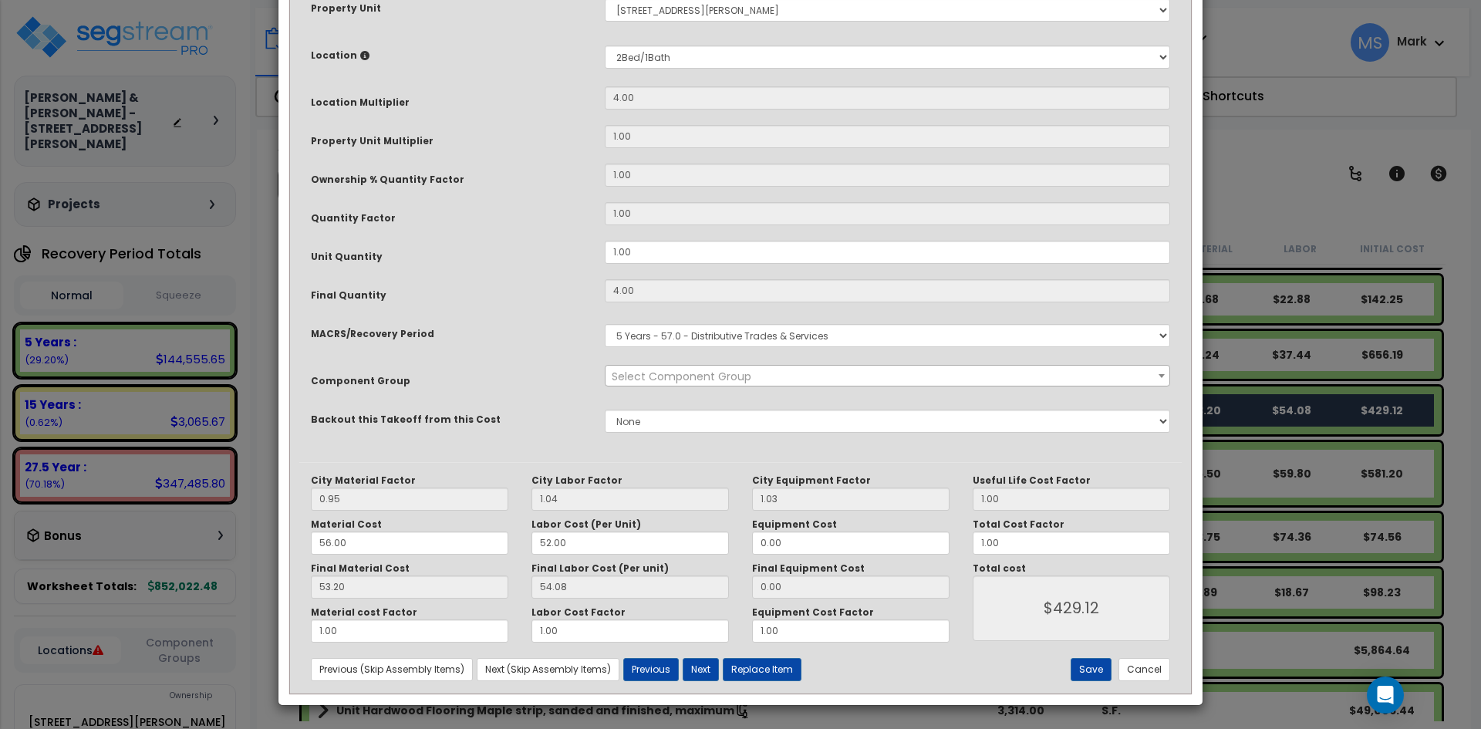
scroll to position [0, 0]
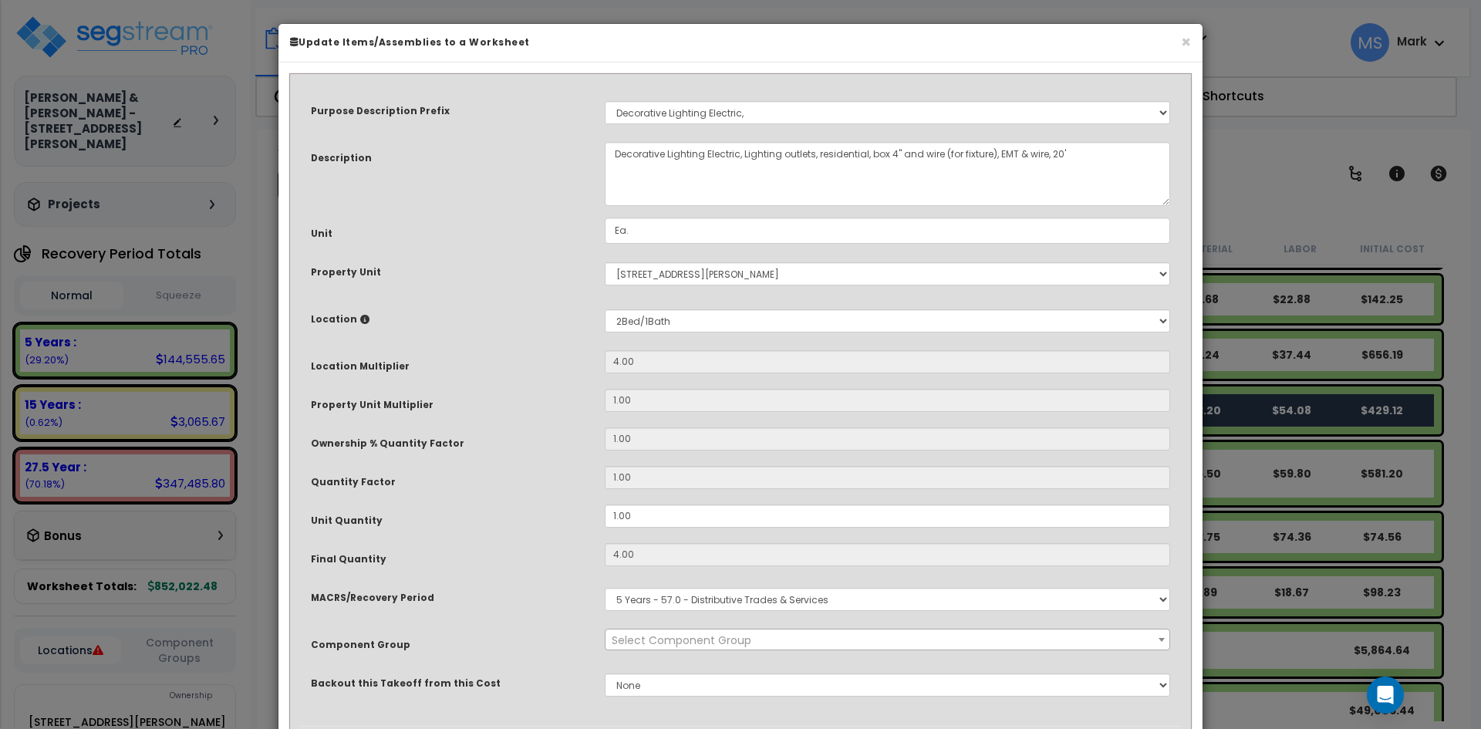
select select "46029"
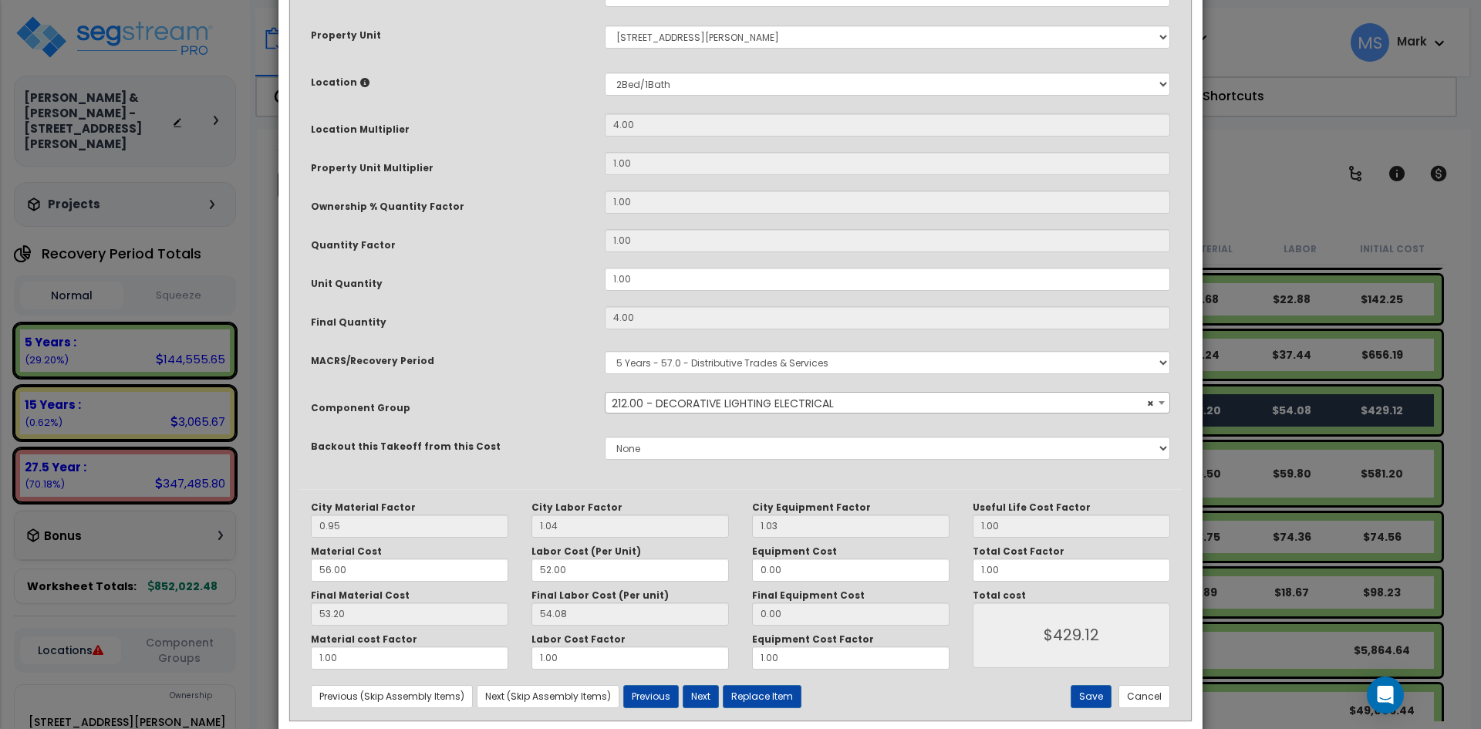
scroll to position [264, 0]
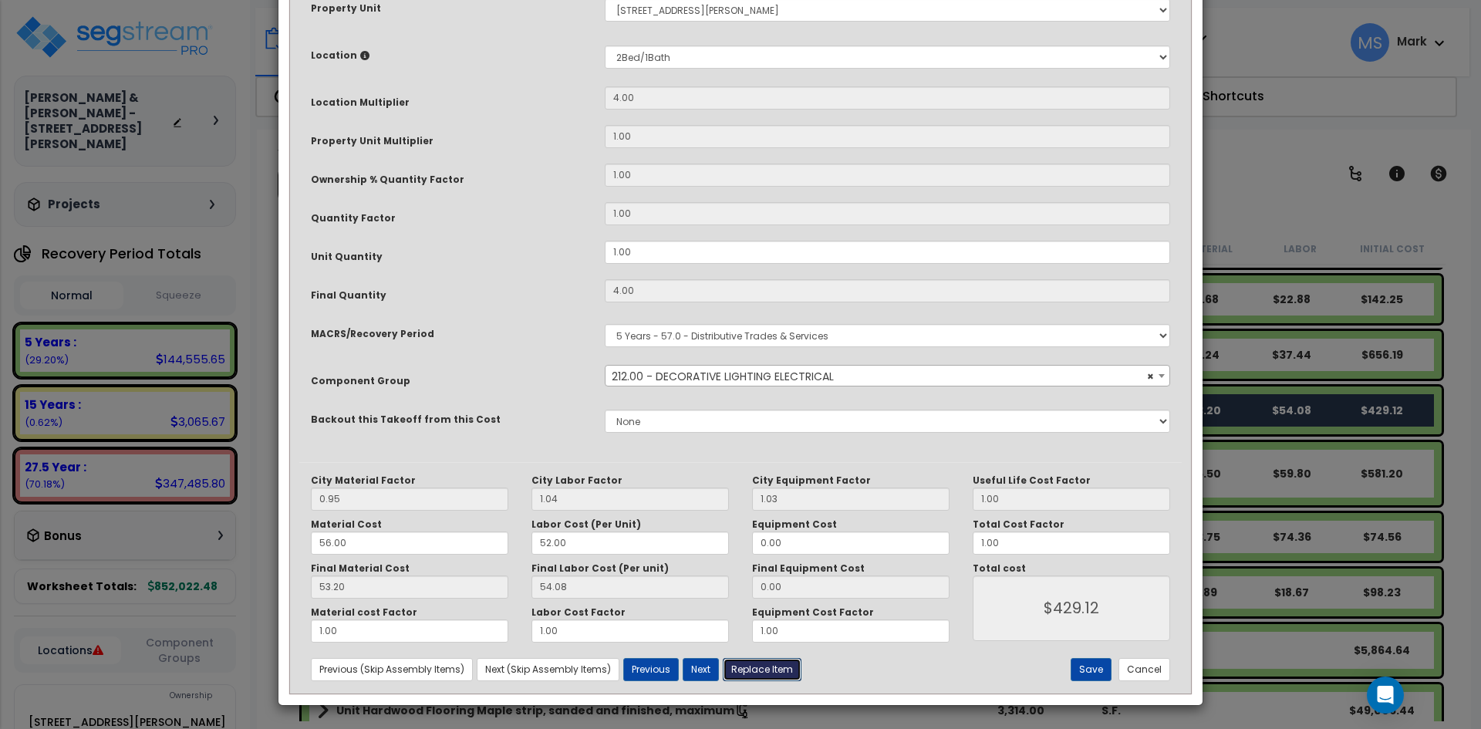
click at [783, 667] on button "Replace Item" at bounding box center [762, 669] width 79 height 23
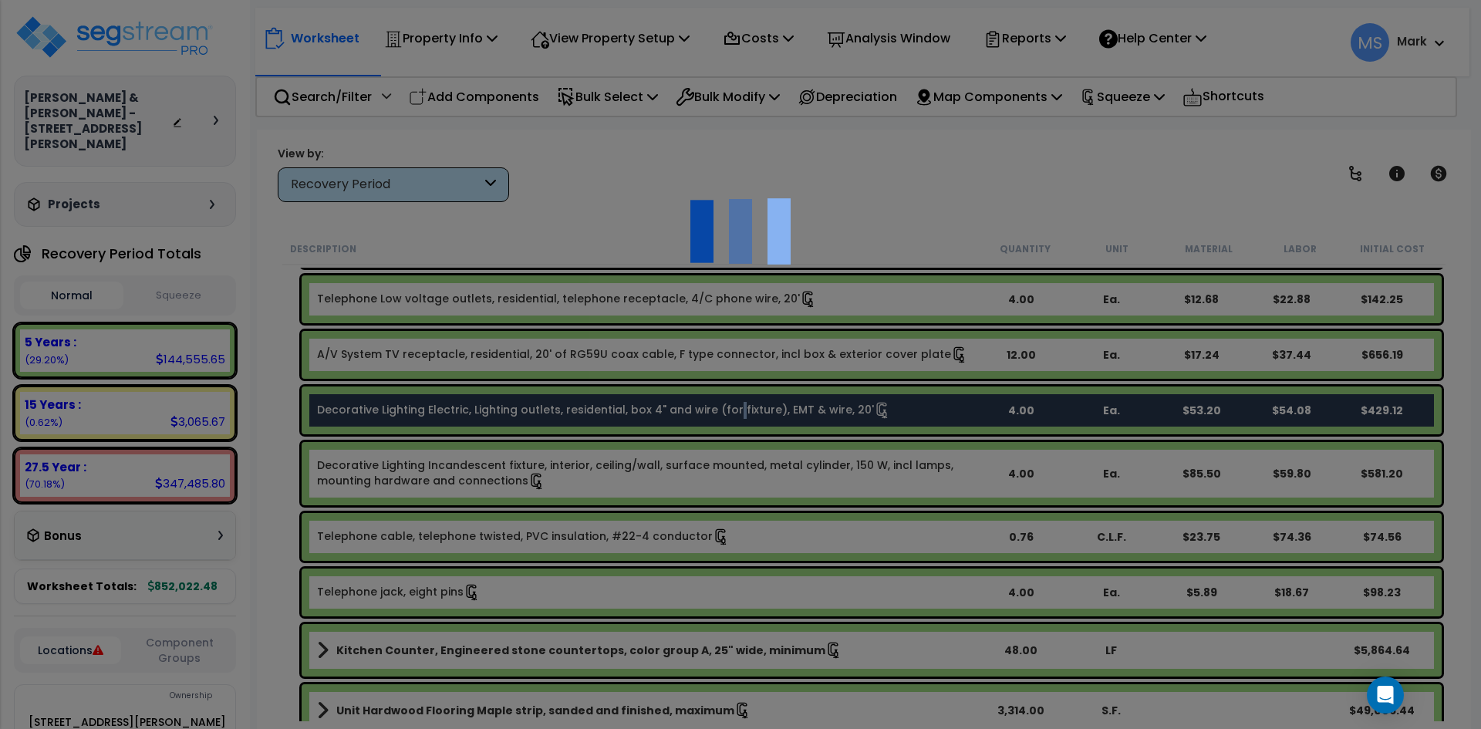
select select "26000000"
type input "4"
type input "Ea."
select select "31525"
select select
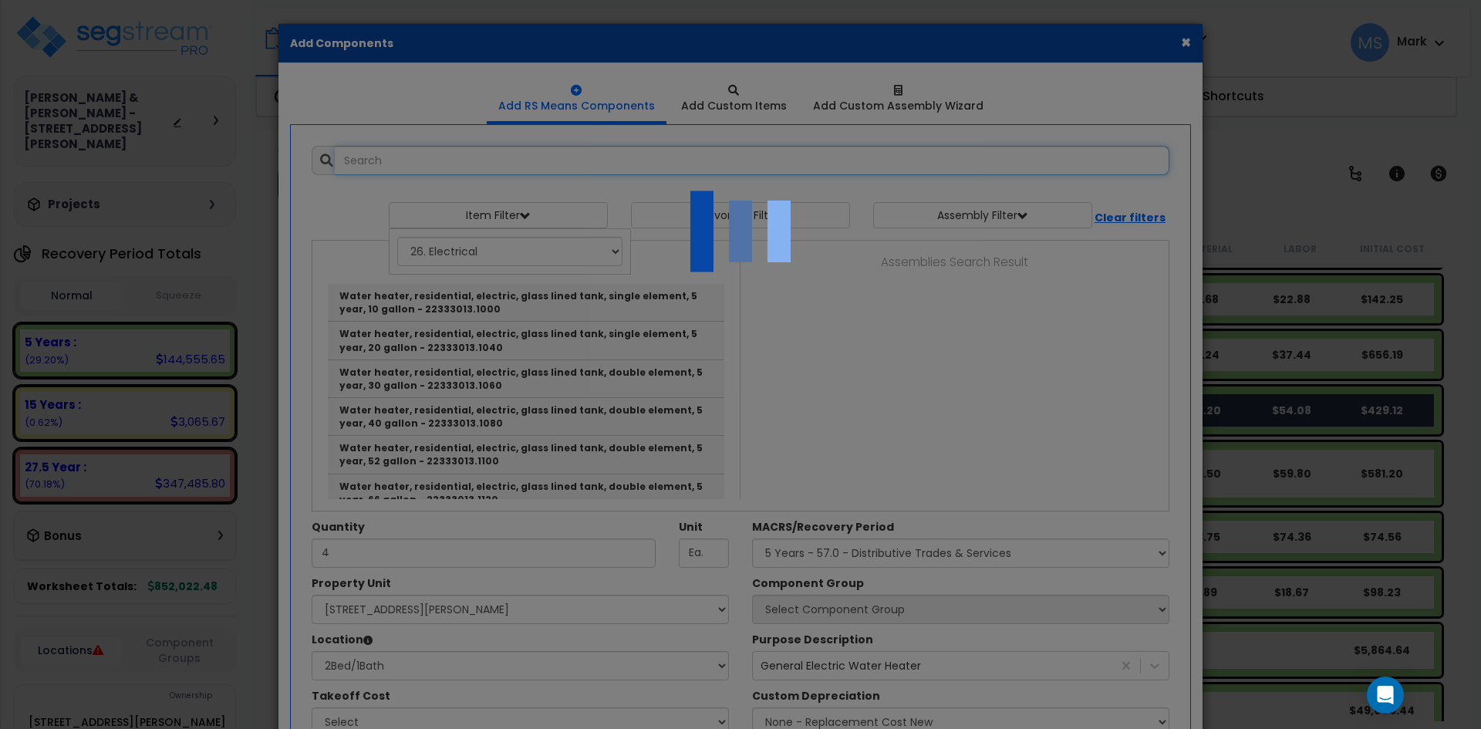
select select "31525"
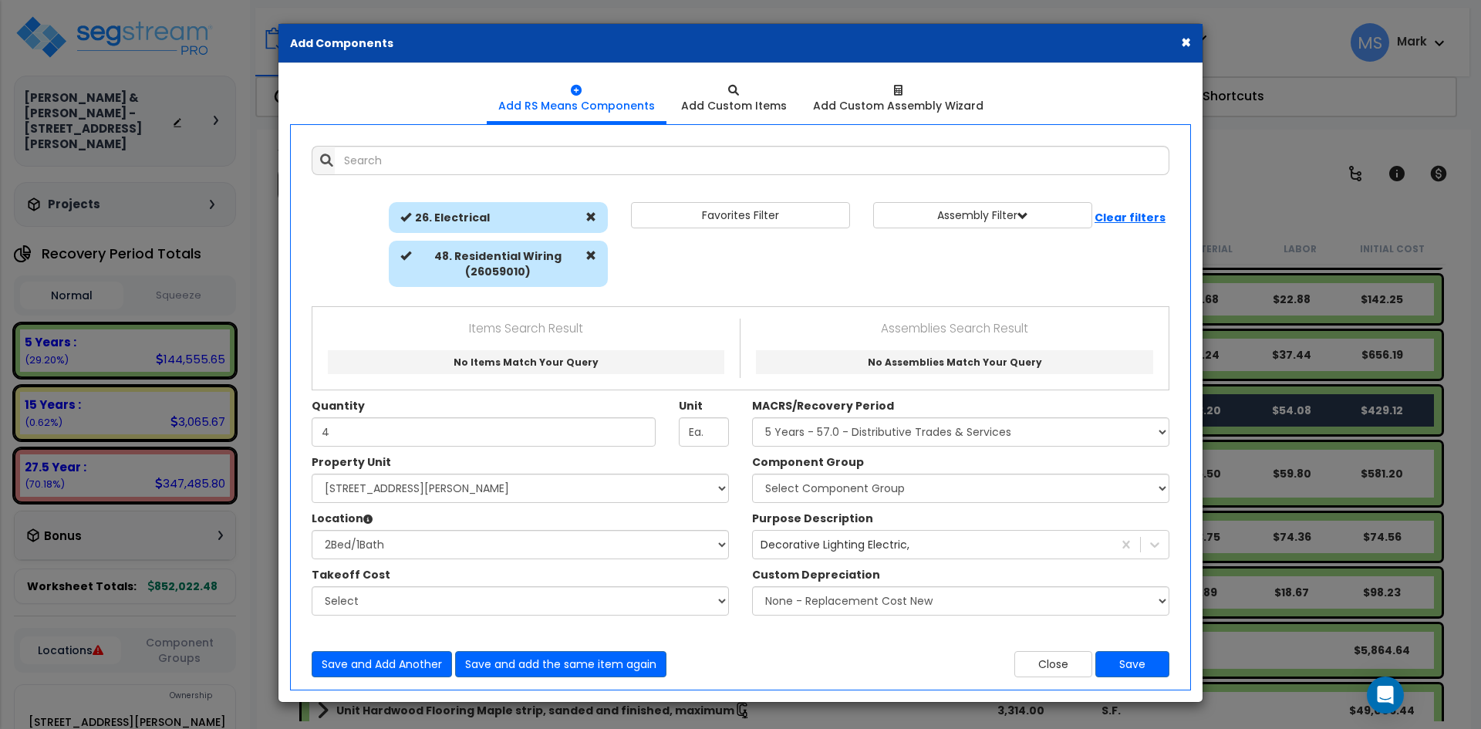
click at [1184, 46] on button "×" at bounding box center [1186, 42] width 10 height 16
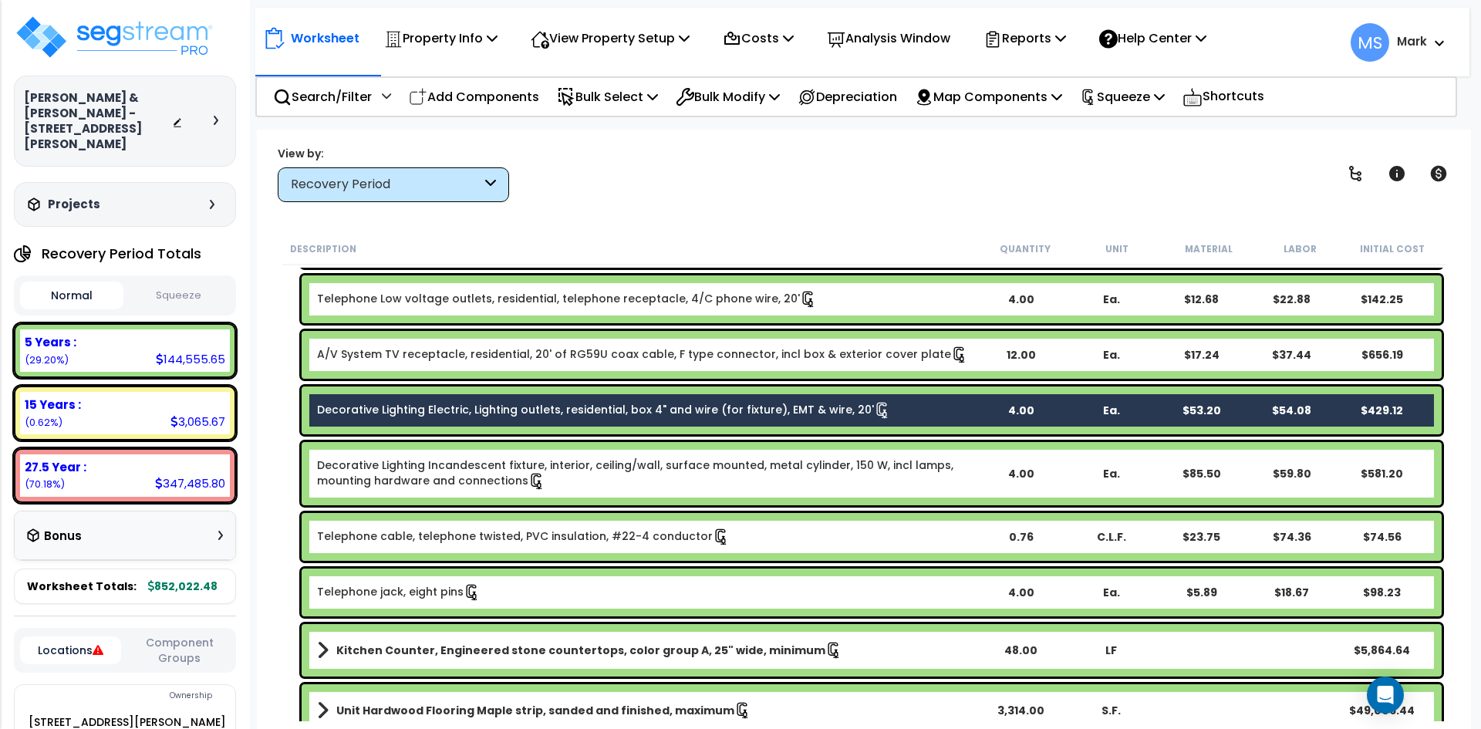
click at [805, 406] on link "Decorative Lighting Electric, Lighting outlets, residential, box 4" and wire (f…" at bounding box center [604, 410] width 574 height 17
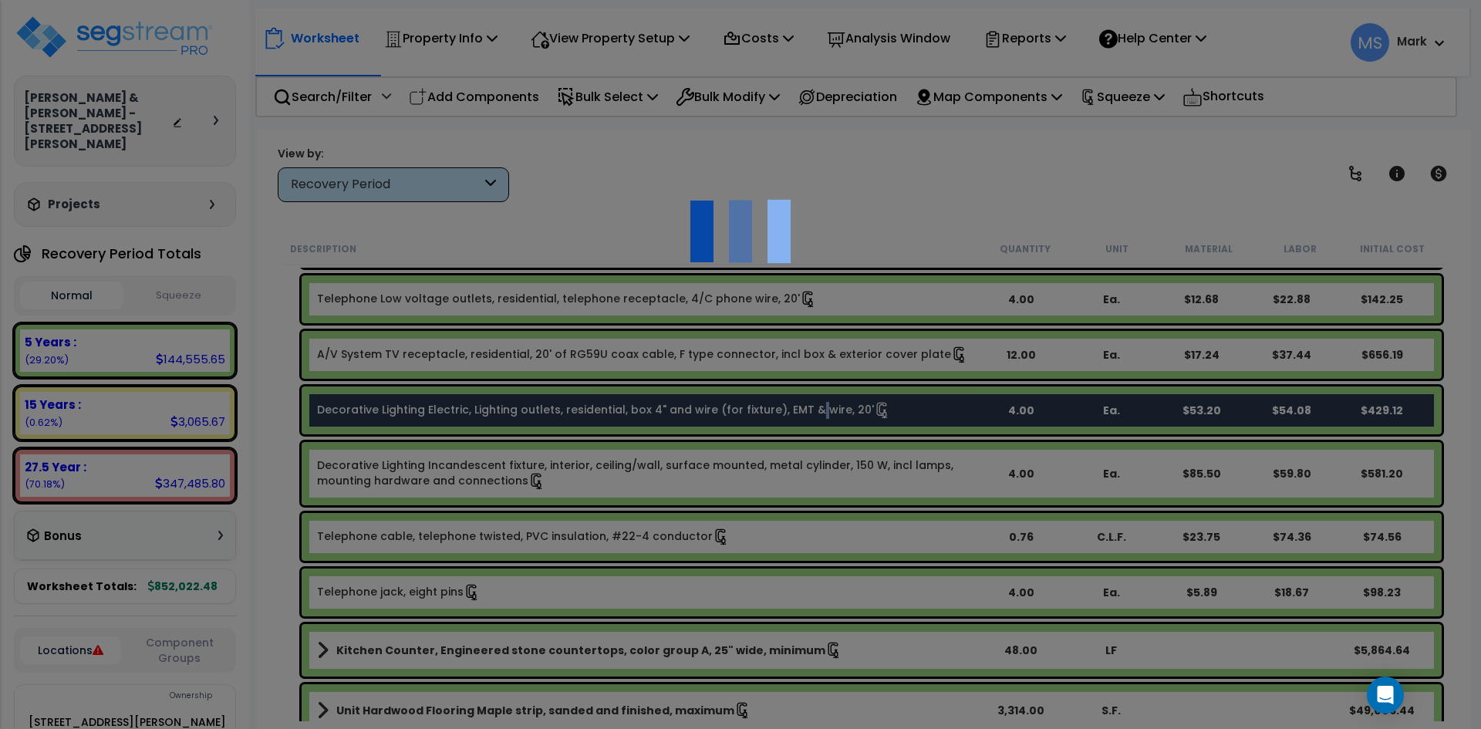
scroll to position [0, 0]
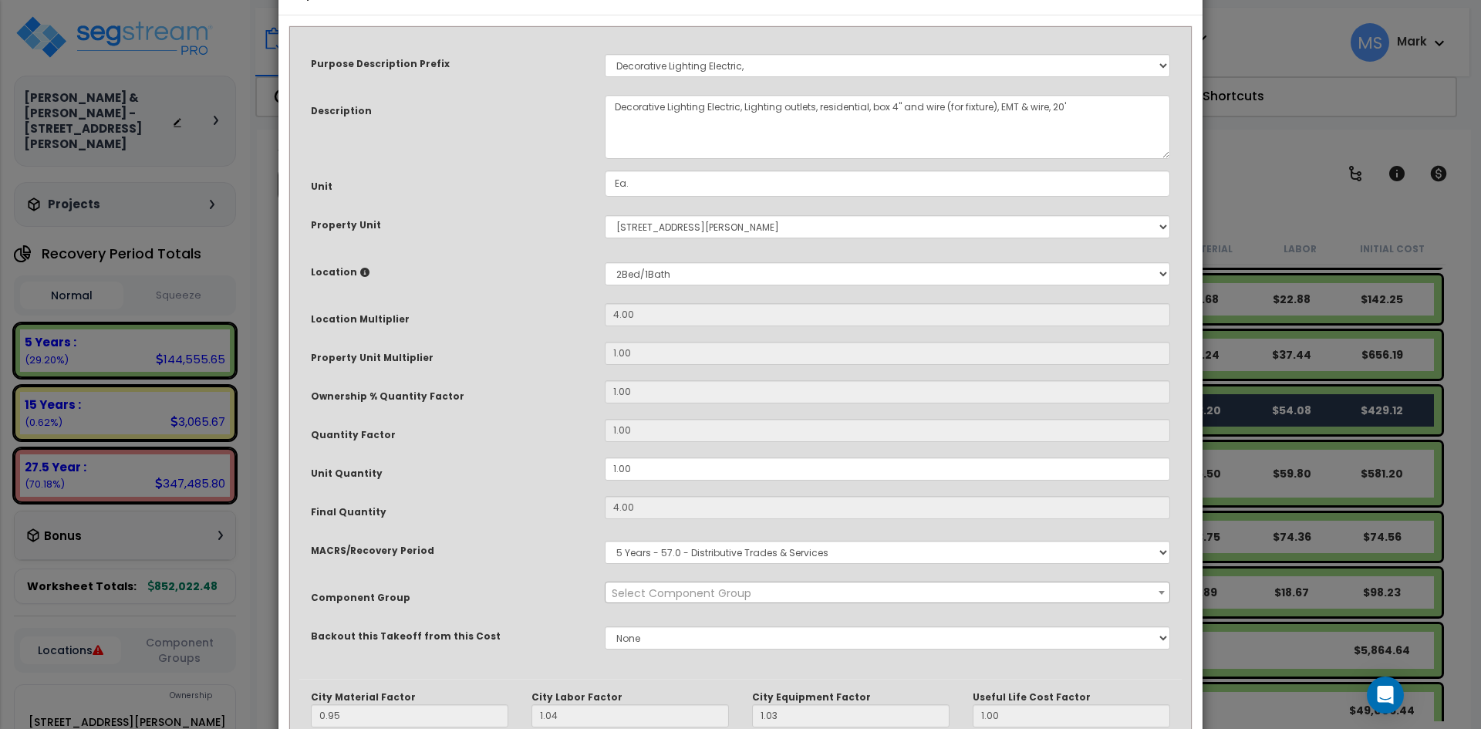
select select "46029"
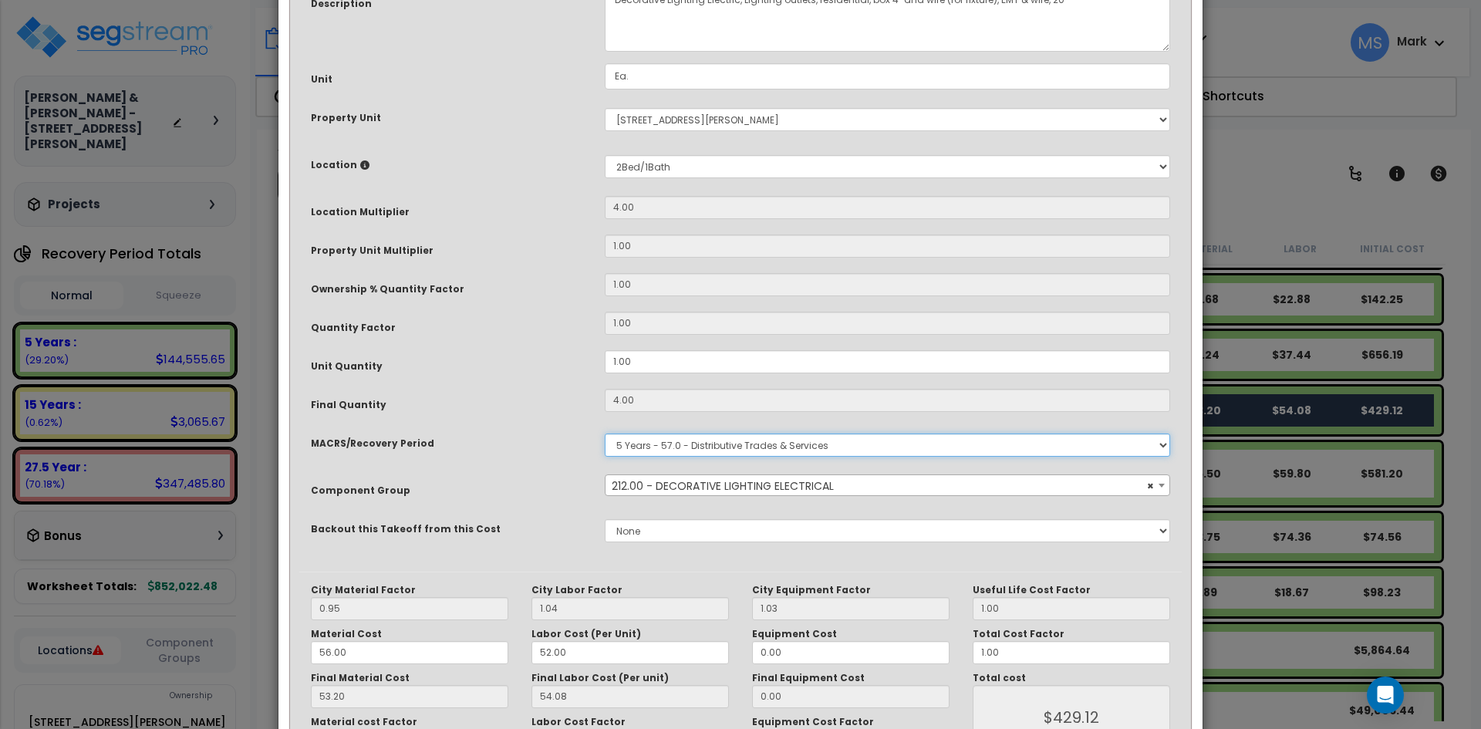
click at [791, 447] on select "Select MACRS/Recovery Period 5 Years - 57.0 - Distributive Trades & Services 5 …" at bounding box center [888, 445] width 566 height 23
click at [762, 699] on input "0.00" at bounding box center [851, 696] width 198 height 23
click at [811, 453] on select "Select MACRS/Recovery Period 5 Years - 57.0 - Distributive Trades & Services 5 …" at bounding box center [888, 445] width 566 height 23
select select "3669"
click at [605, 434] on select "Select MACRS/Recovery Period 5 Years - 57.0 - Distributive Trades & Services 5 …" at bounding box center [888, 445] width 566 height 23
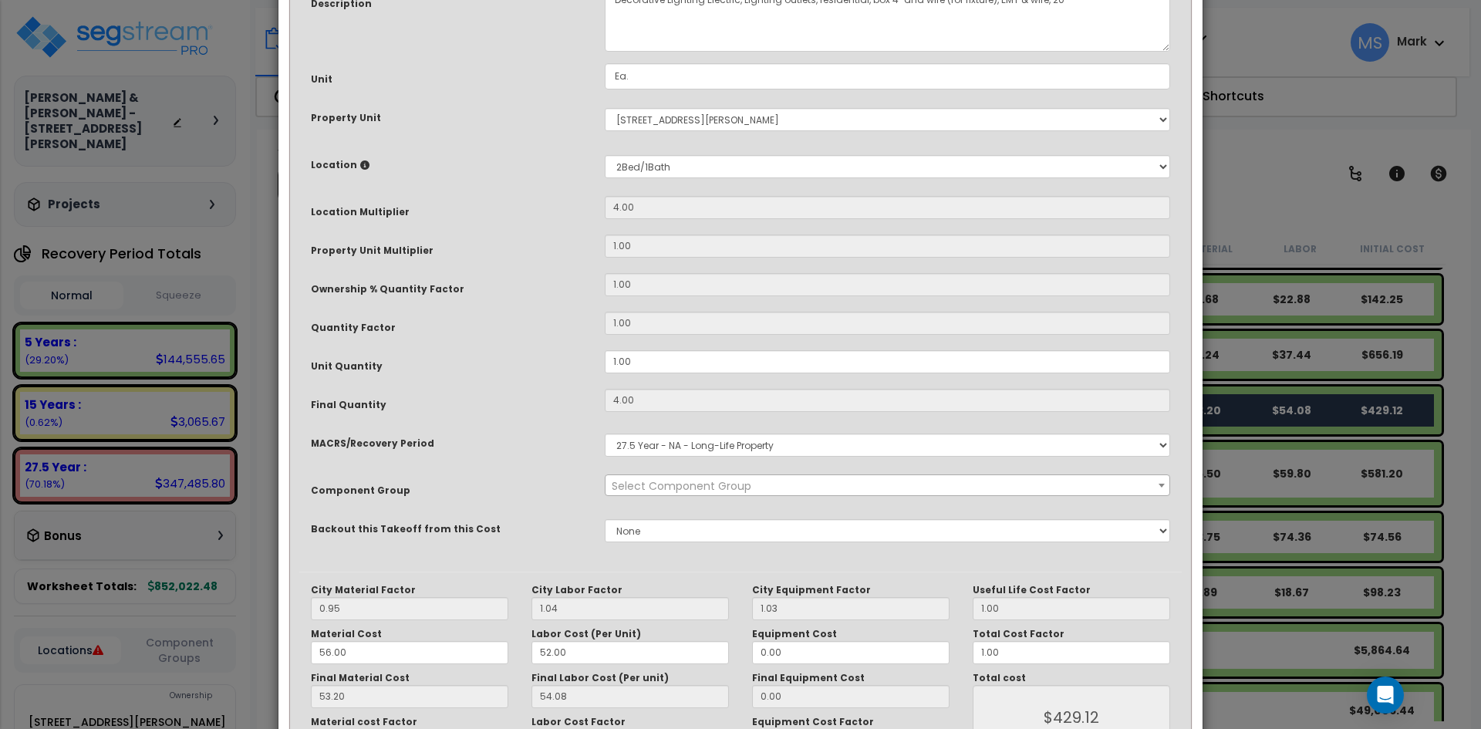
click at [765, 481] on span "Select Component Group" at bounding box center [888, 486] width 564 height 22
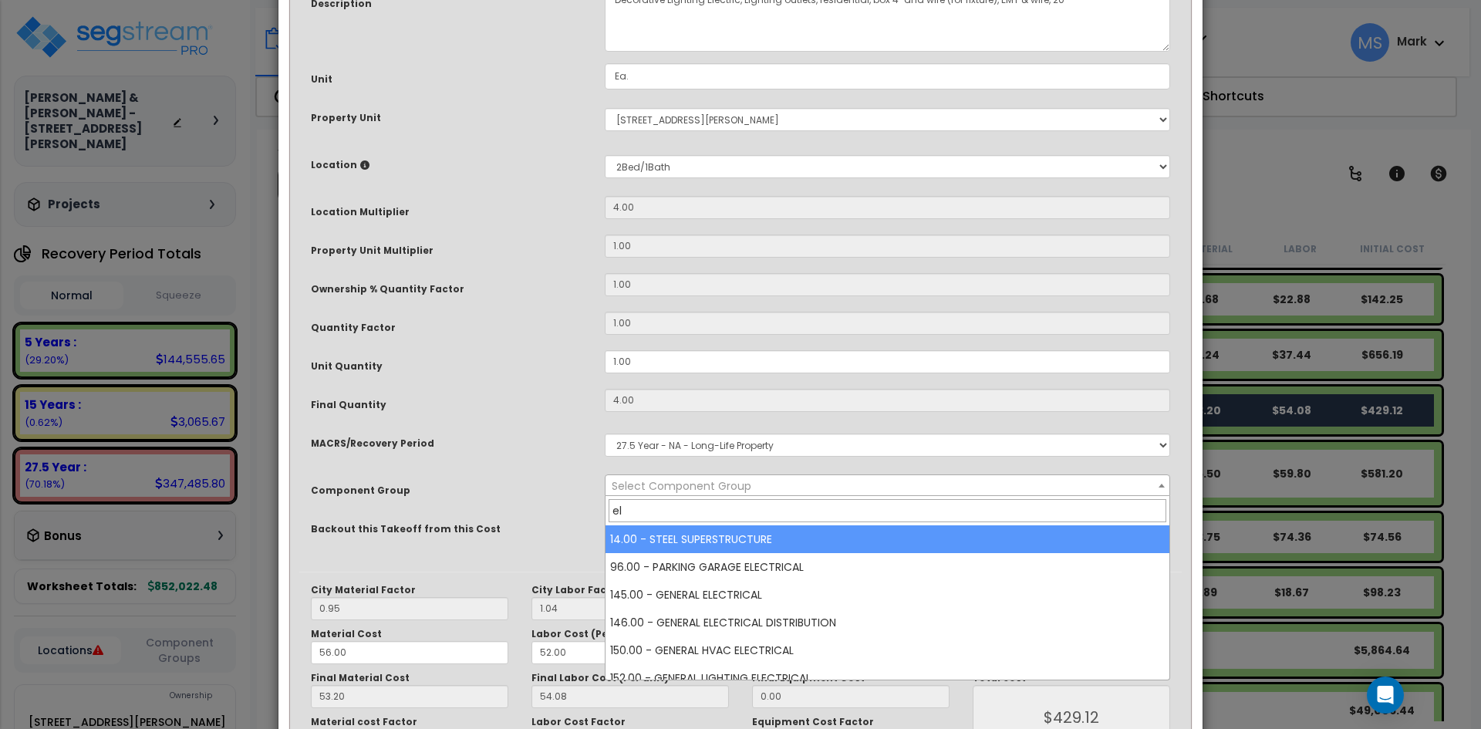
type input "e"
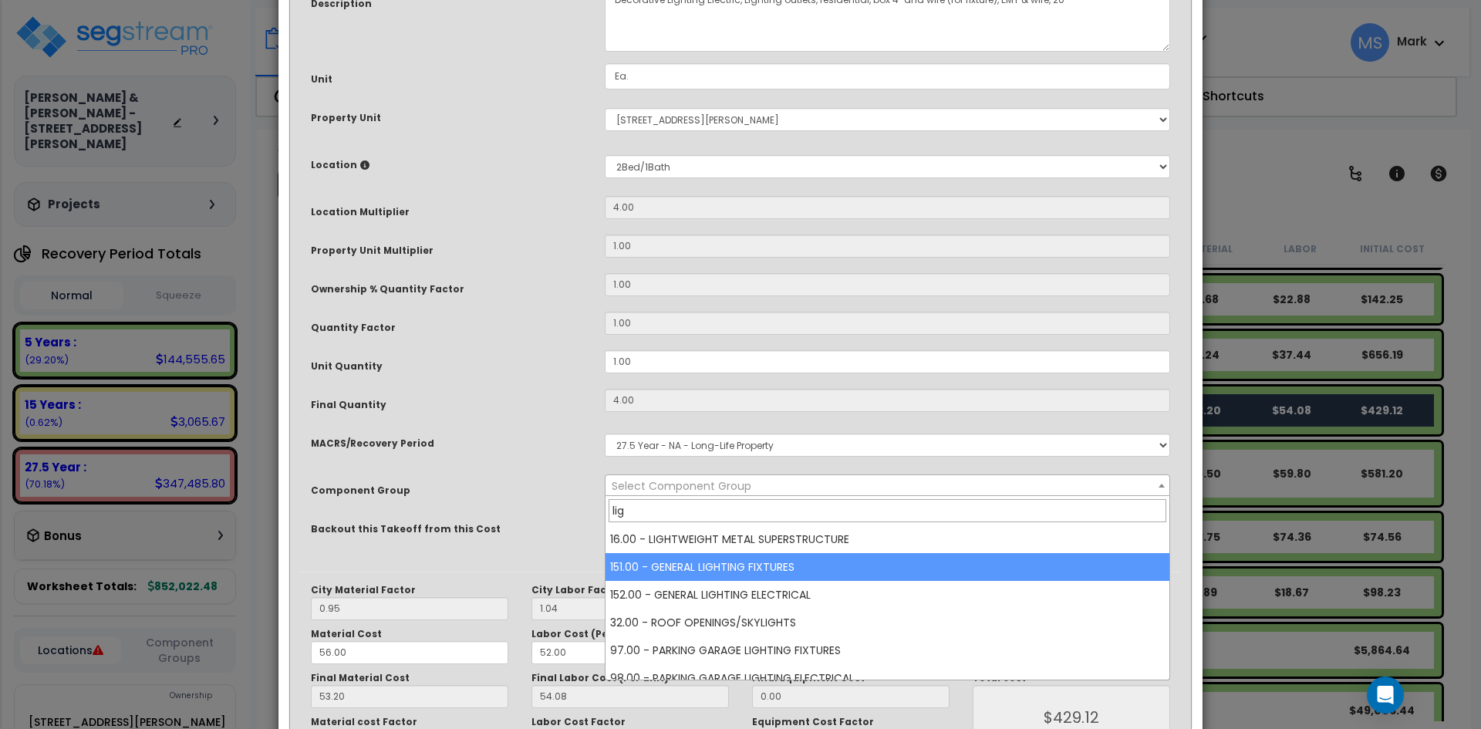
type input "lig"
select select "45970"
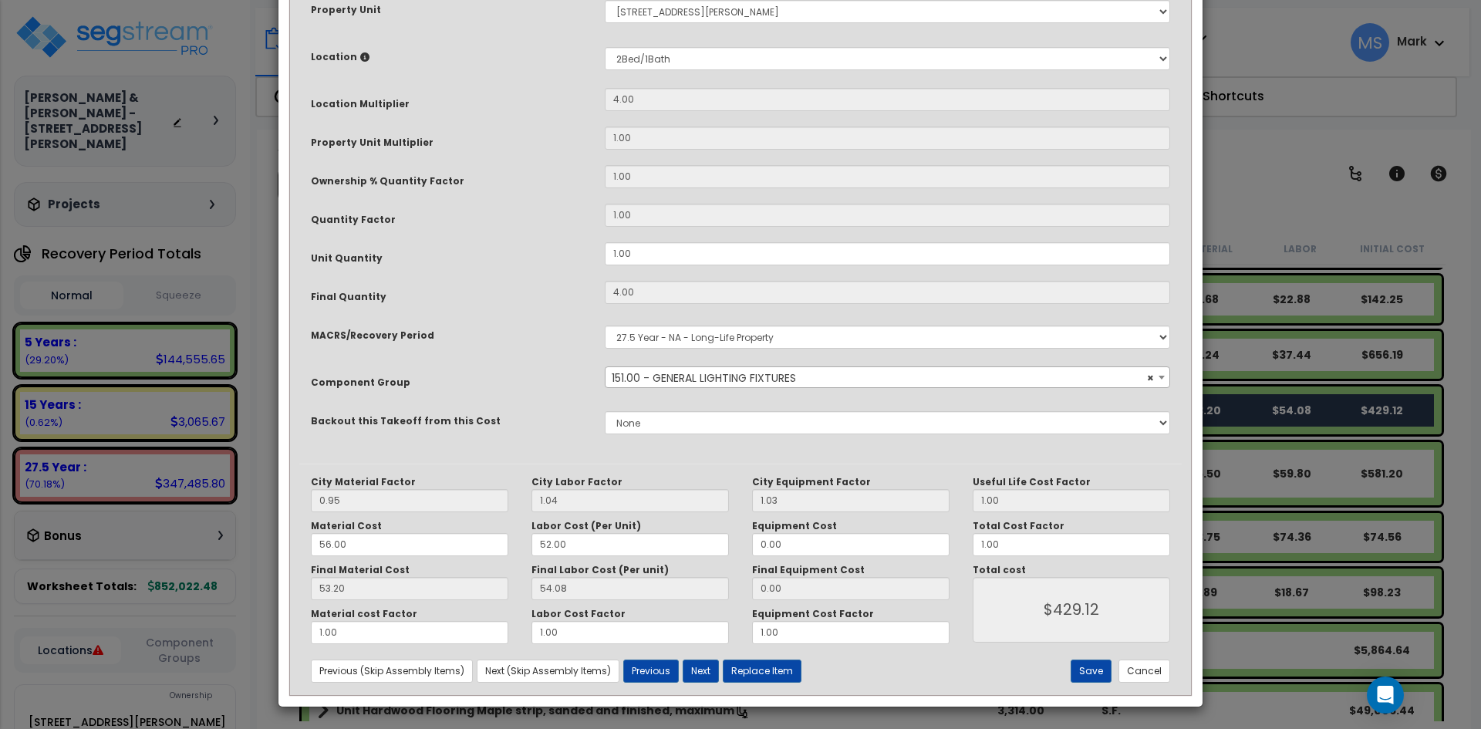
scroll to position [264, 0]
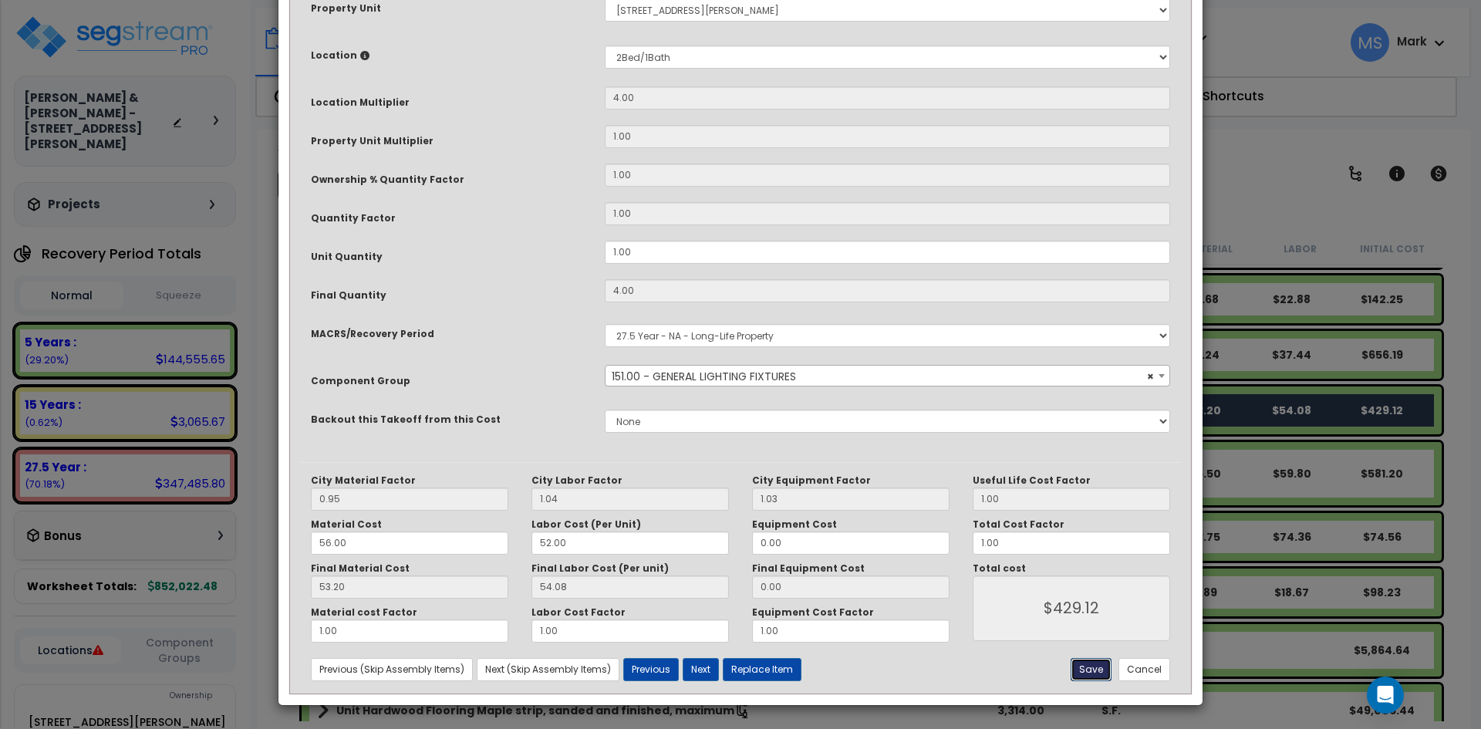
click at [1086, 671] on button "Save" at bounding box center [1091, 669] width 41 height 23
type input "429.12"
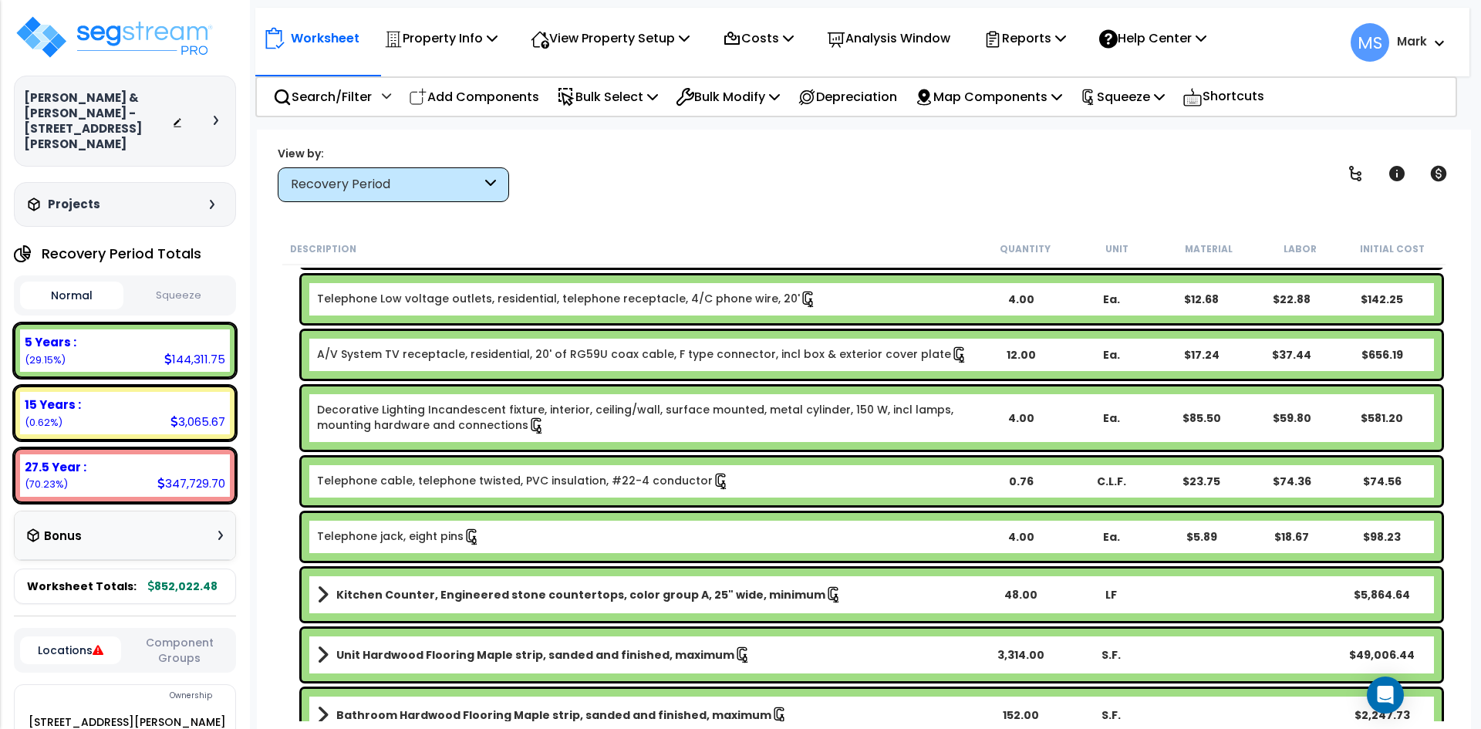
click at [454, 421] on link "Decorative Lighting Incandescent fixture, interior, ceiling/wall, surface mount…" at bounding box center [646, 418] width 658 height 32
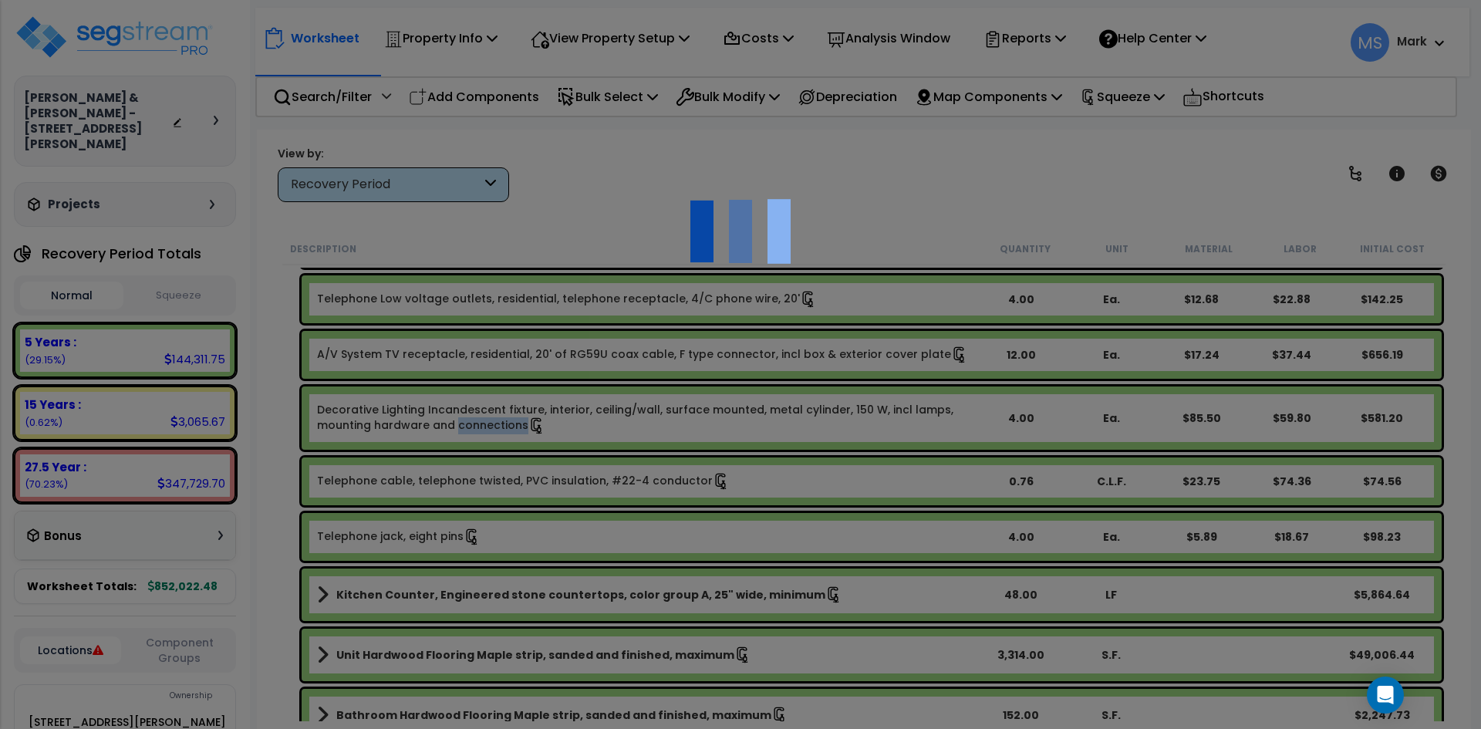
scroll to position [0, 0]
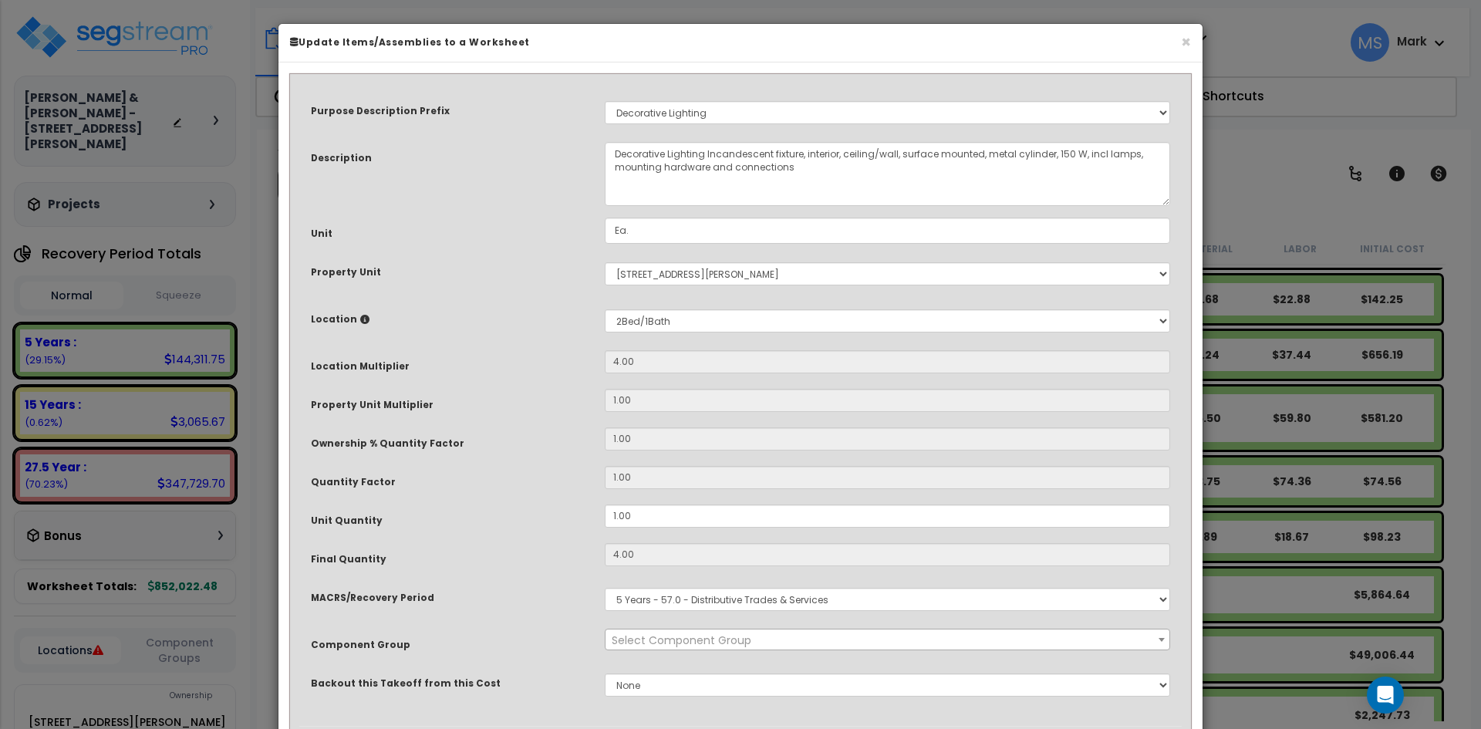
select select "46028"
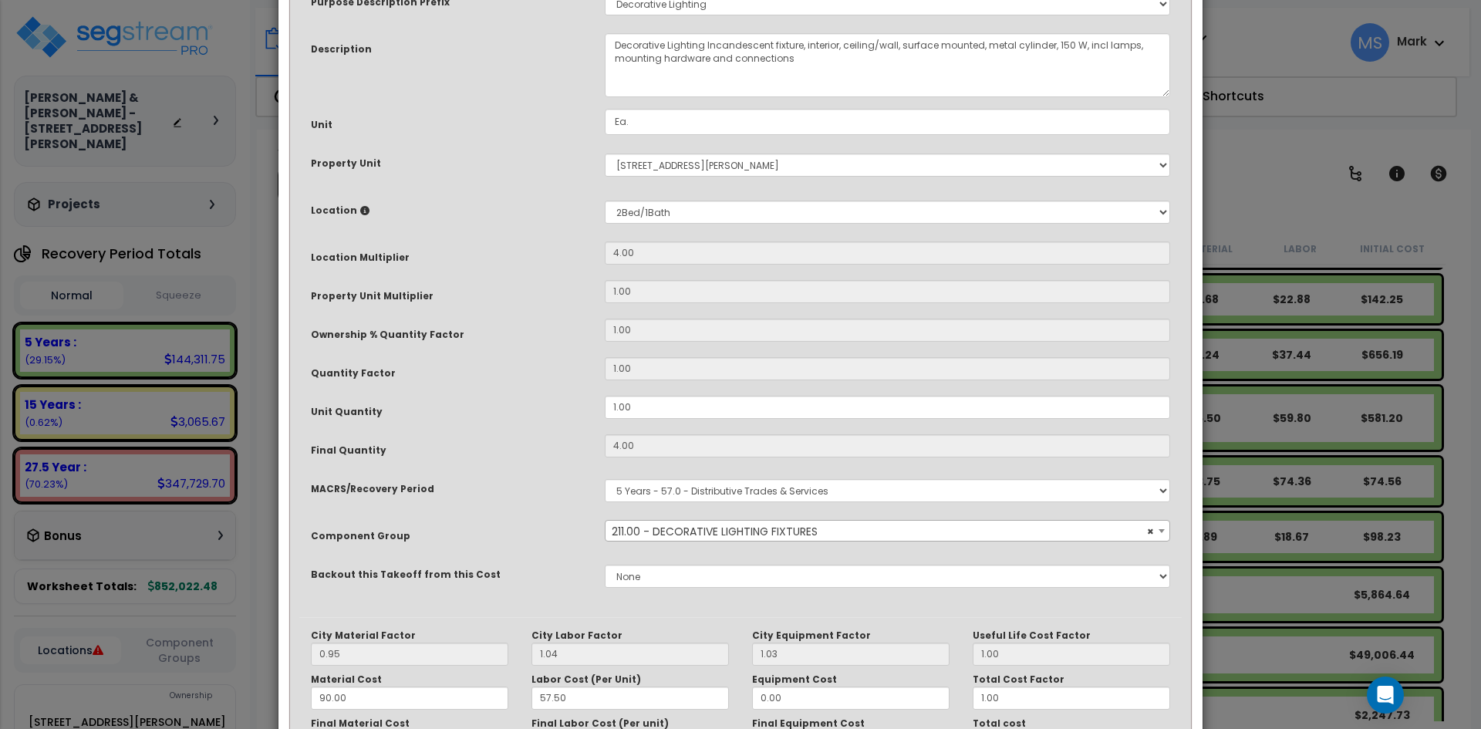
scroll to position [154, 0]
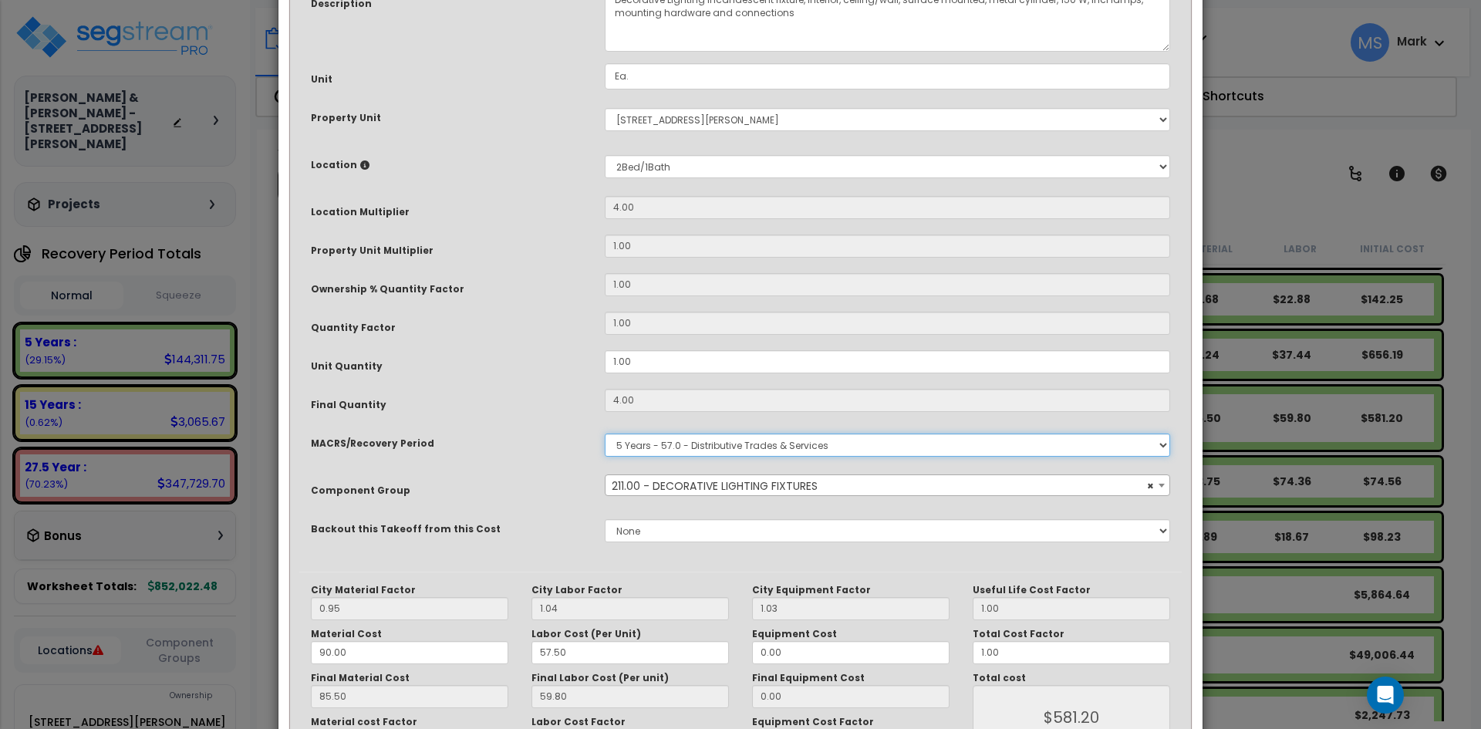
click at [738, 449] on select "Select MACRS/Recovery Period 5 Years - 57.0 - Distributive Trades & Services 5 …" at bounding box center [888, 445] width 566 height 23
select select "3669"
click at [605, 434] on select "Select MACRS/Recovery Period 5 Years - 57.0 - Distributive Trades & Services 5 …" at bounding box center [888, 445] width 566 height 23
click at [809, 488] on span "Select Component Group" at bounding box center [888, 486] width 564 height 22
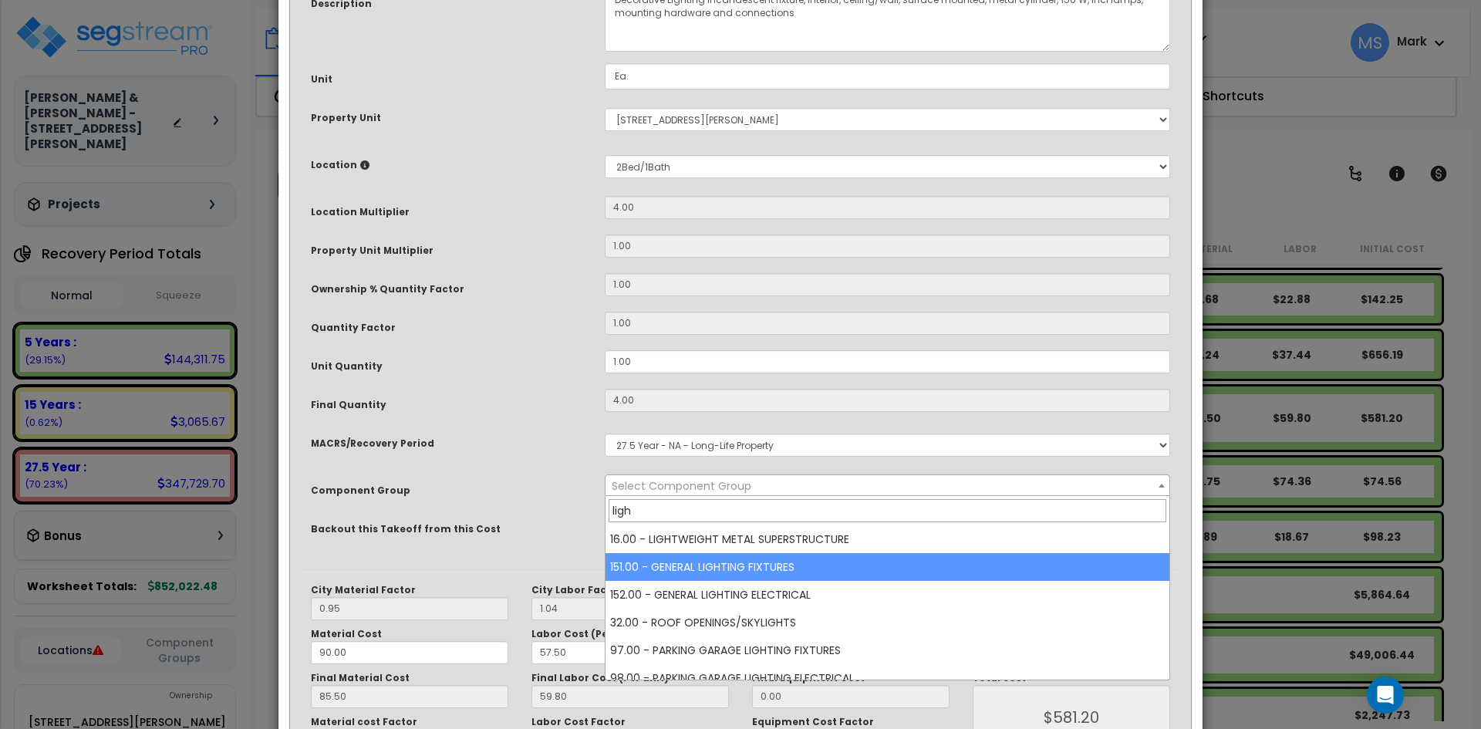
type input "ligh"
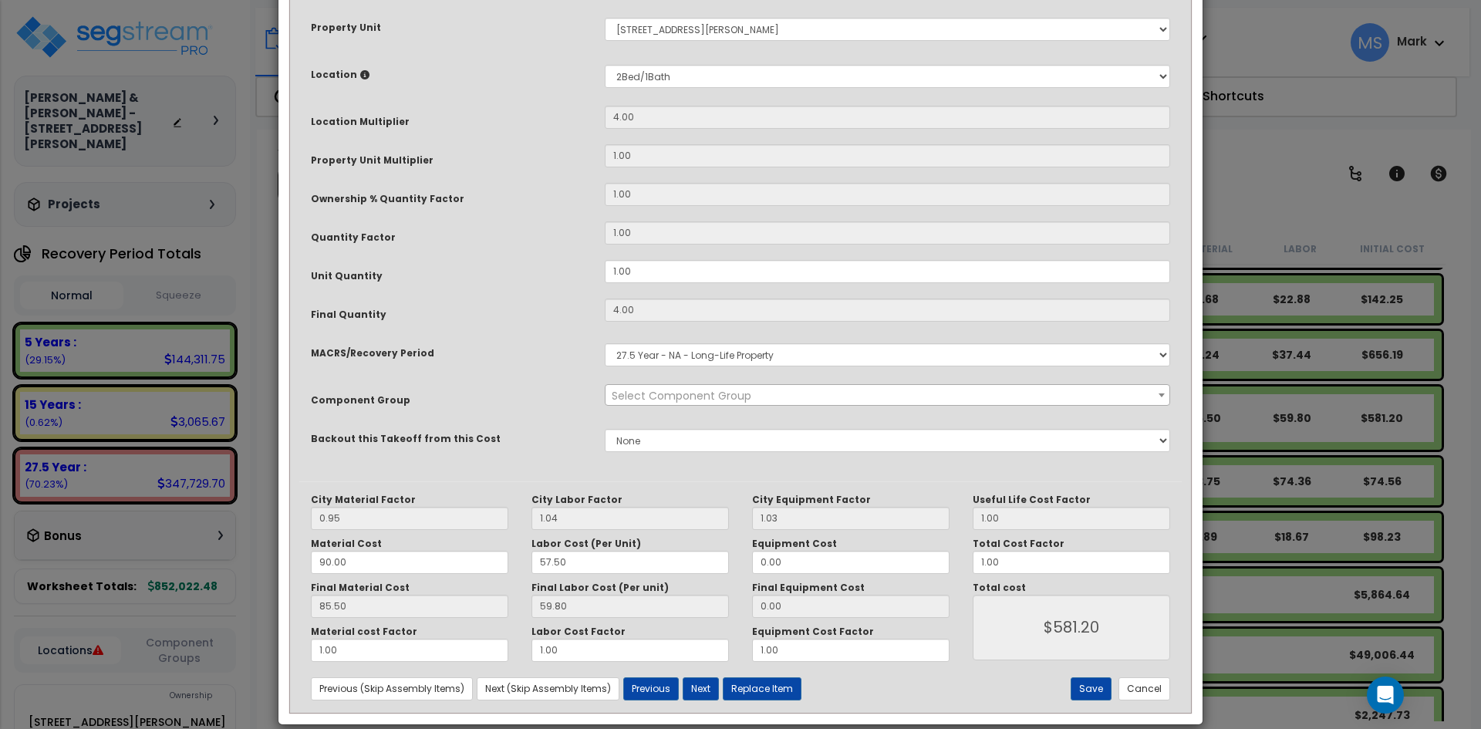
scroll to position [264, 0]
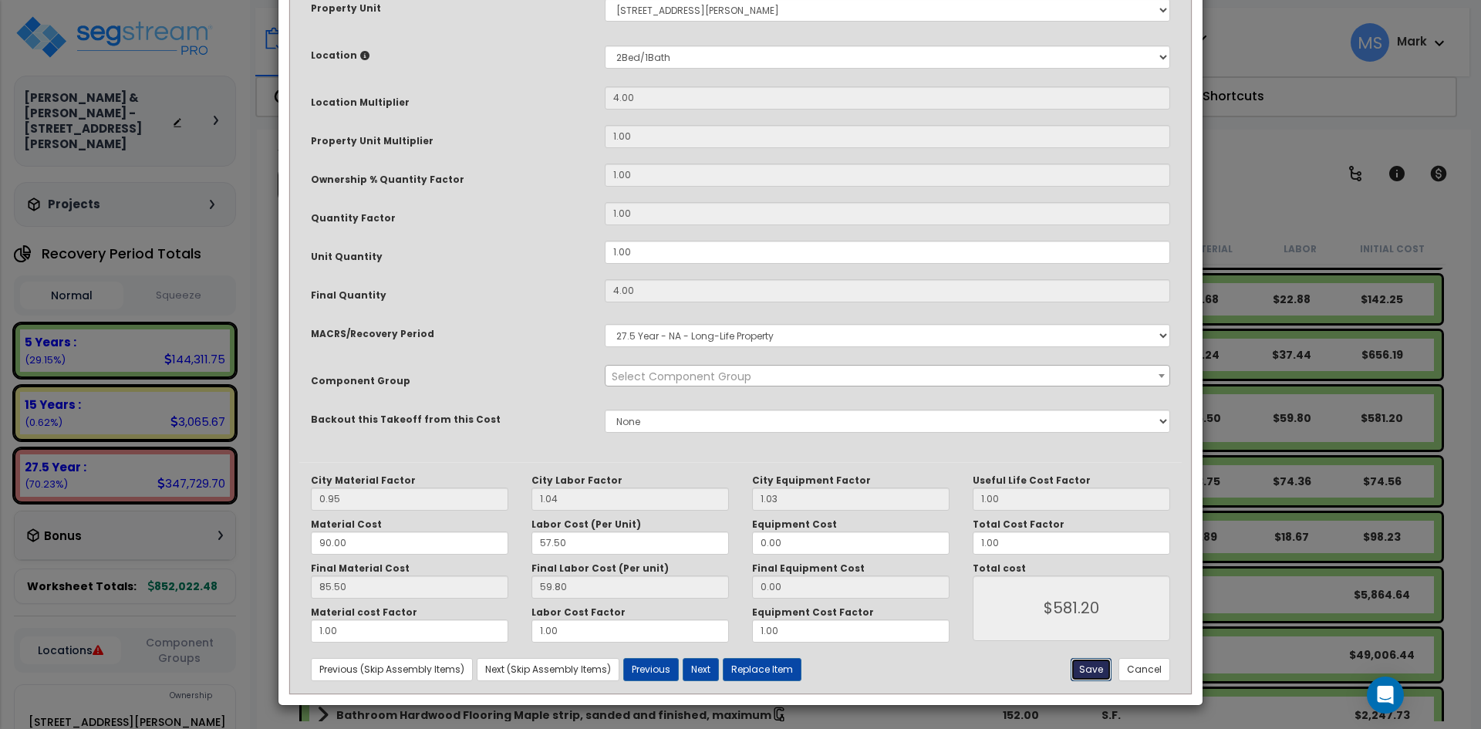
click at [1098, 675] on button "Save" at bounding box center [1091, 669] width 41 height 23
type input "581.20"
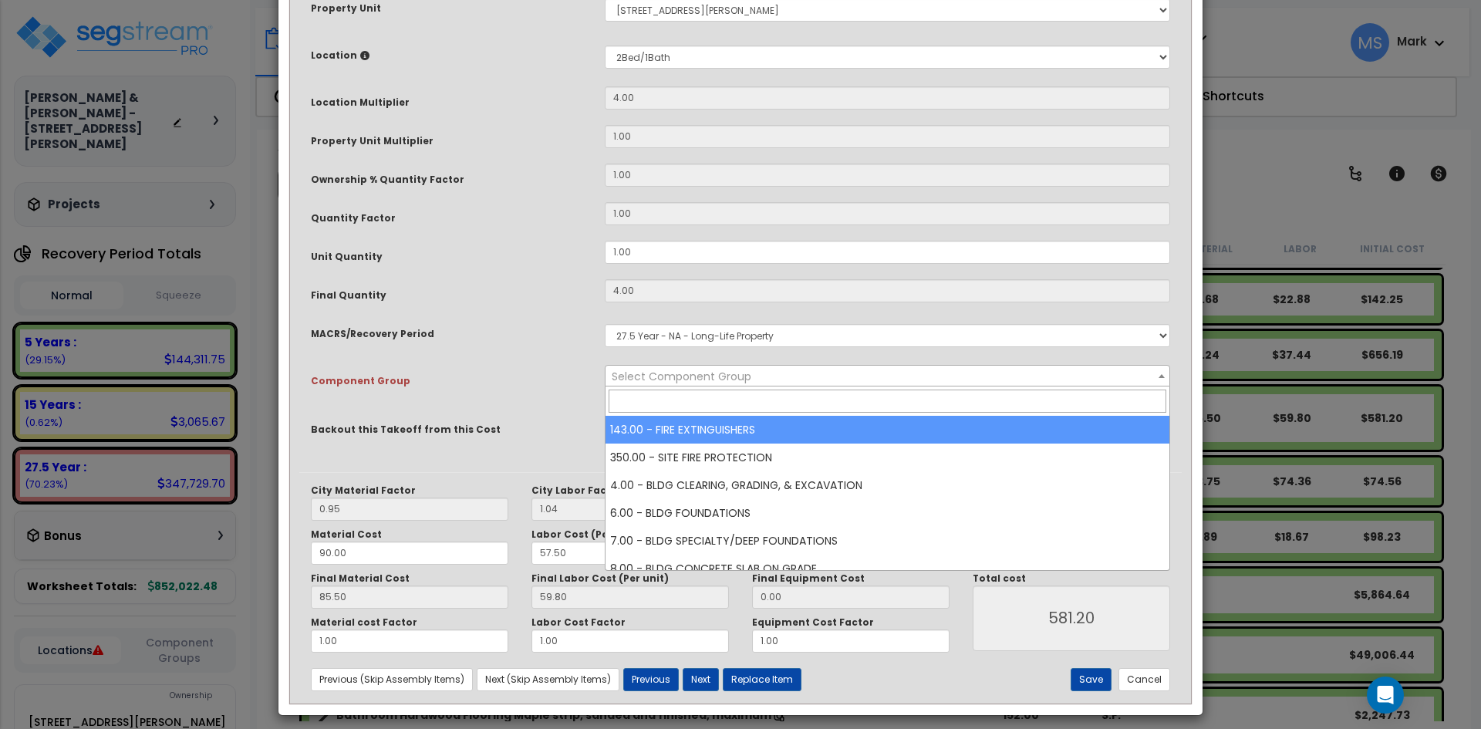
click at [822, 376] on span "Select Component Group" at bounding box center [888, 377] width 564 height 22
click at [789, 405] on input "search" at bounding box center [888, 401] width 558 height 23
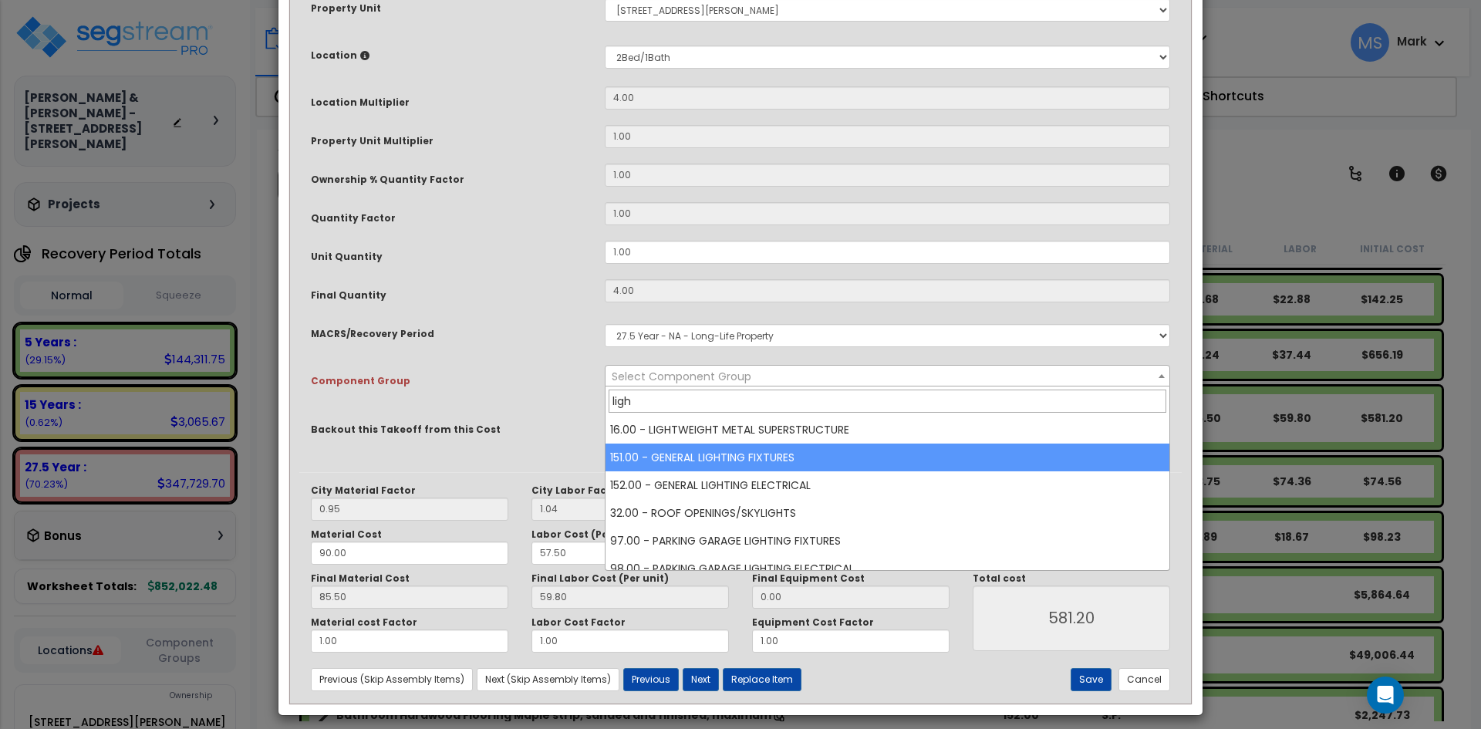
type input "ligh"
select select "45970"
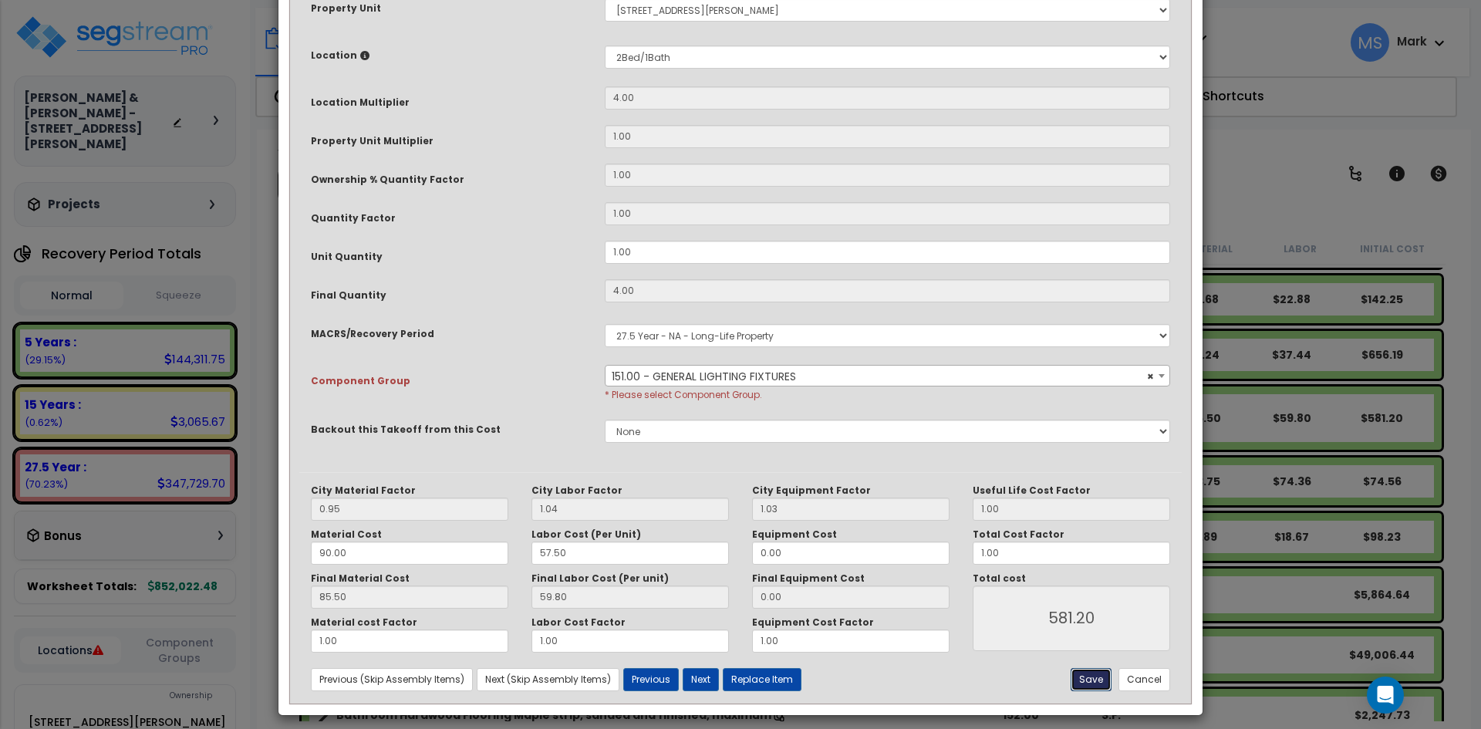
click at [1086, 675] on button "Save" at bounding box center [1091, 679] width 41 height 23
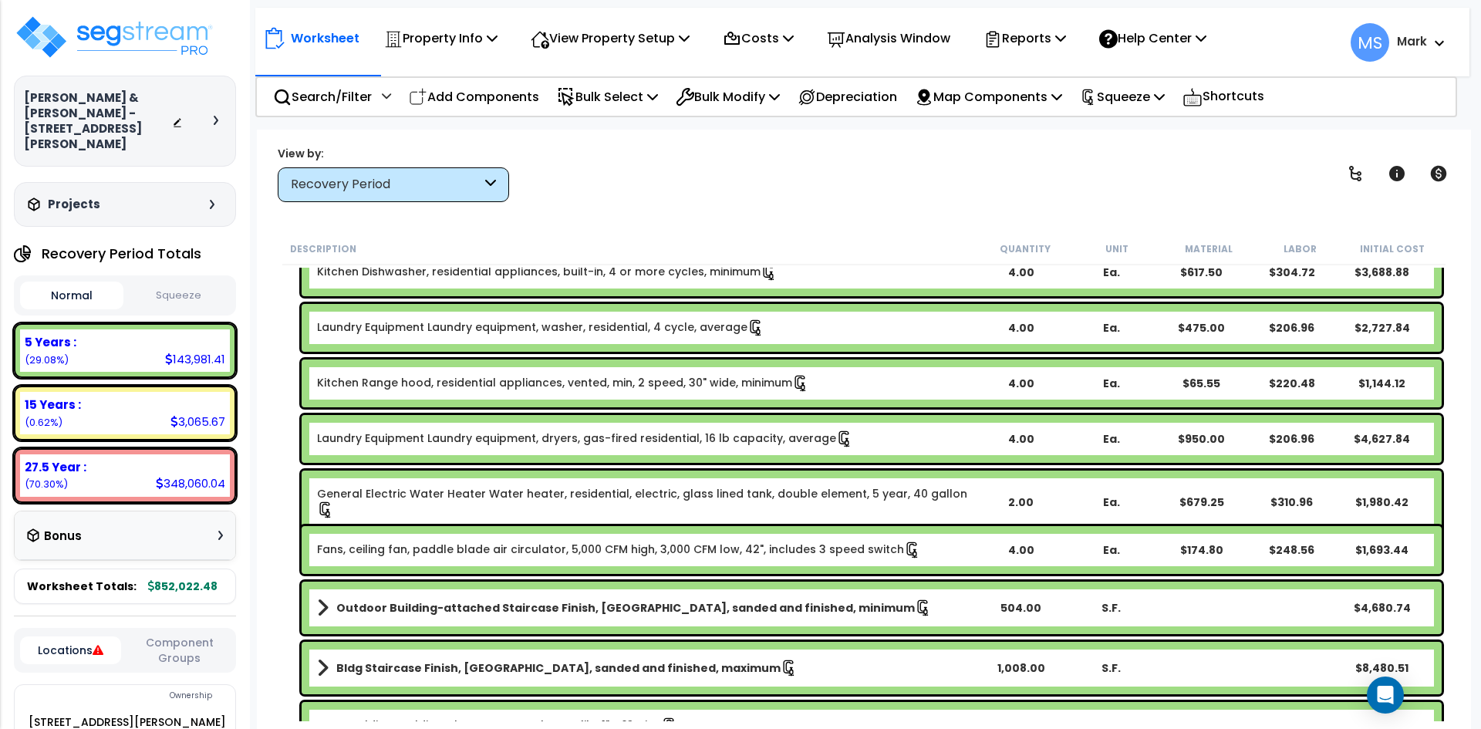
scroll to position [154, 0]
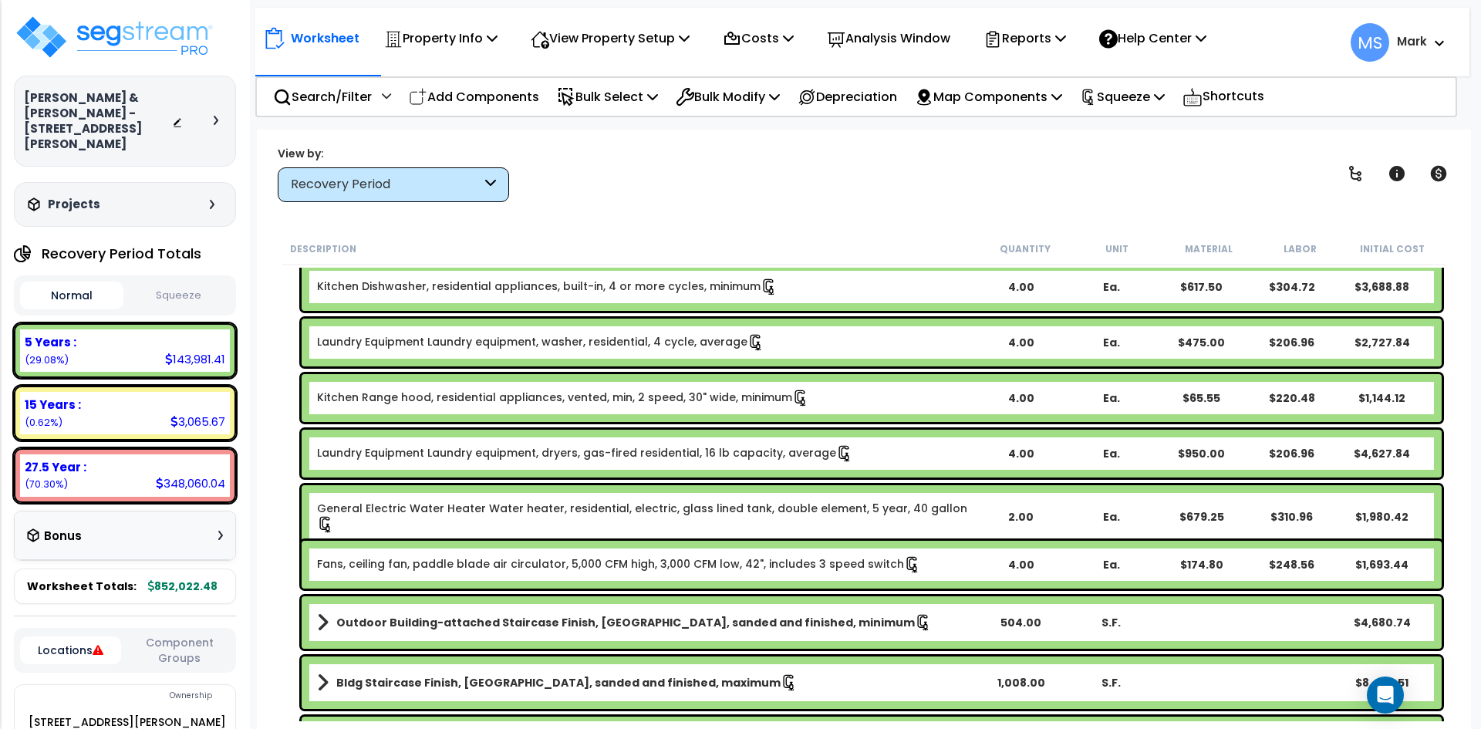
click at [745, 623] on b "Outdoor Building-attached Staircase Finish, Oak strip, sanded and finished, min…" at bounding box center [625, 622] width 579 height 15
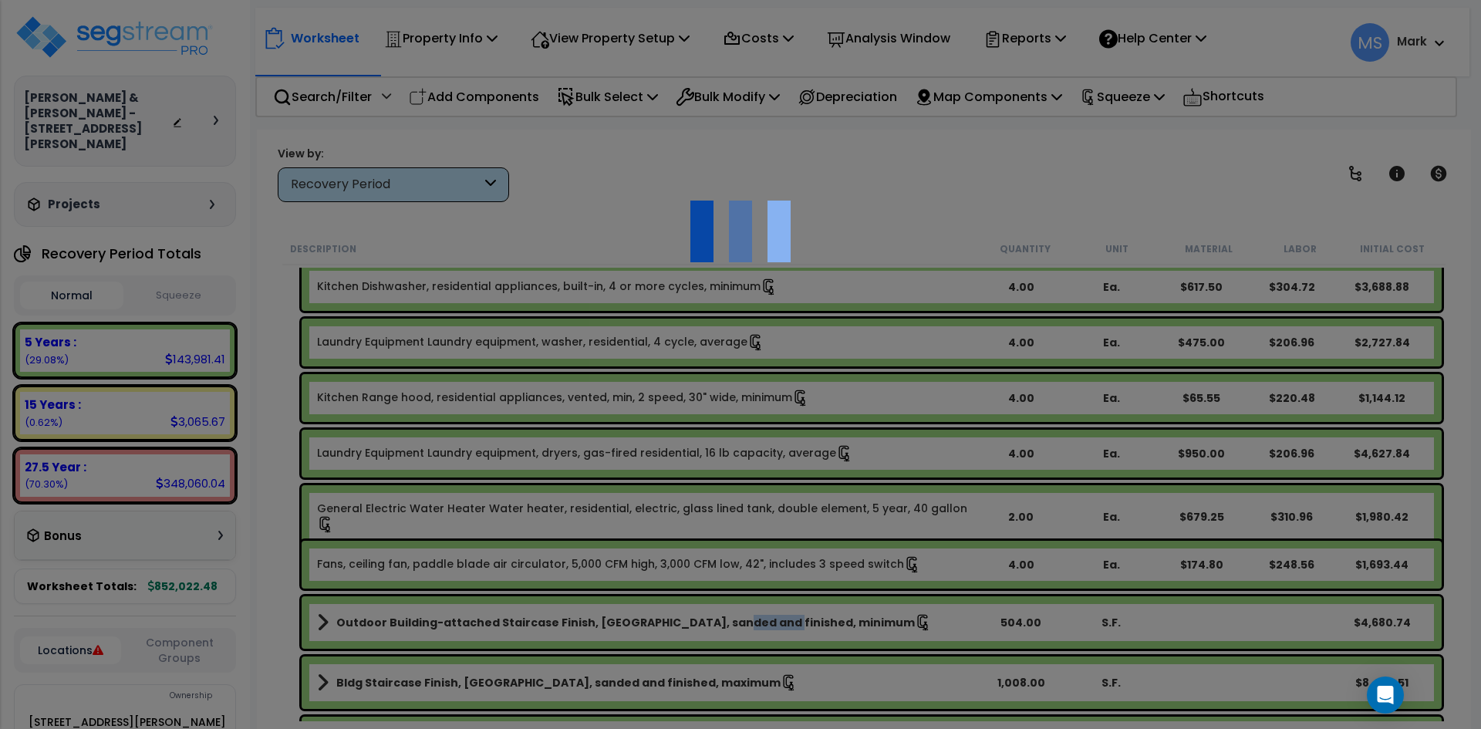
scroll to position [0, 0]
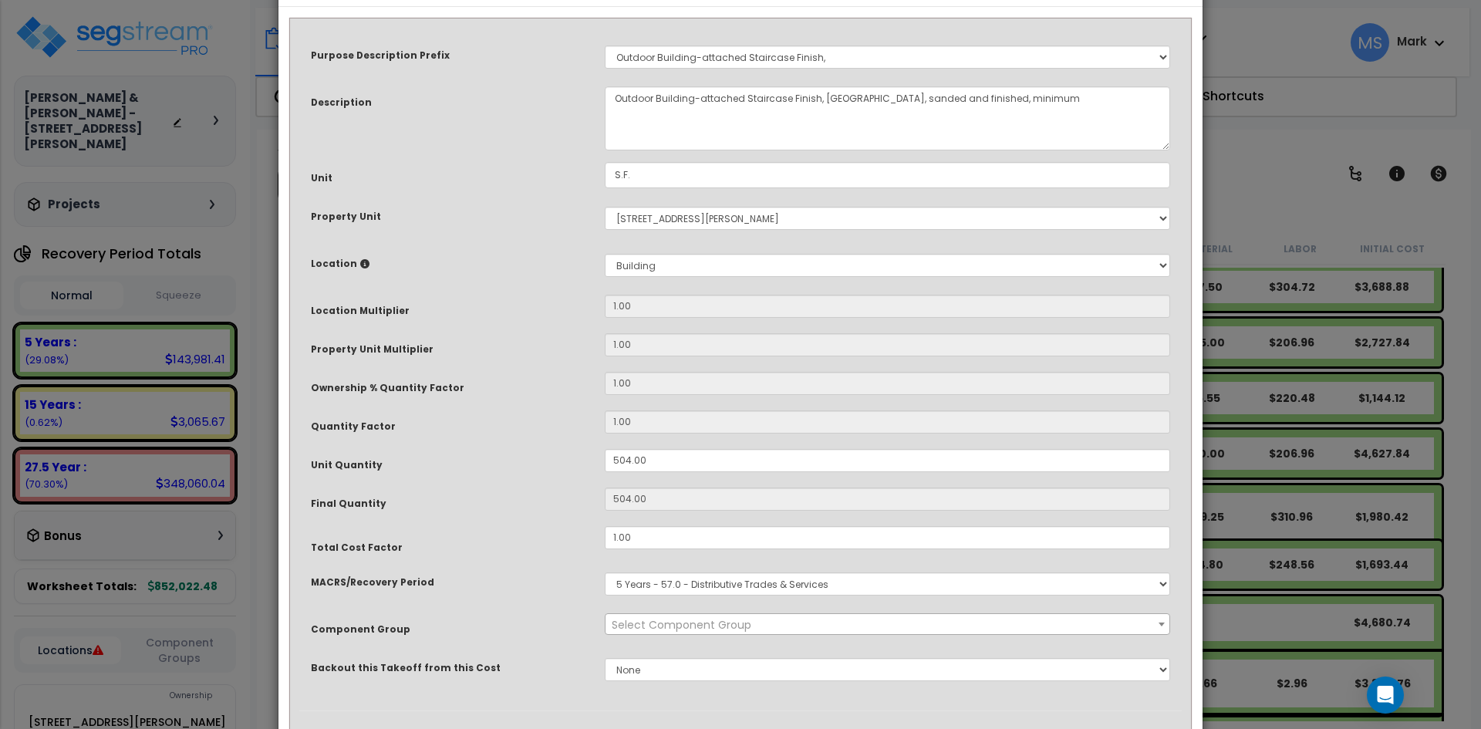
select select "45955"
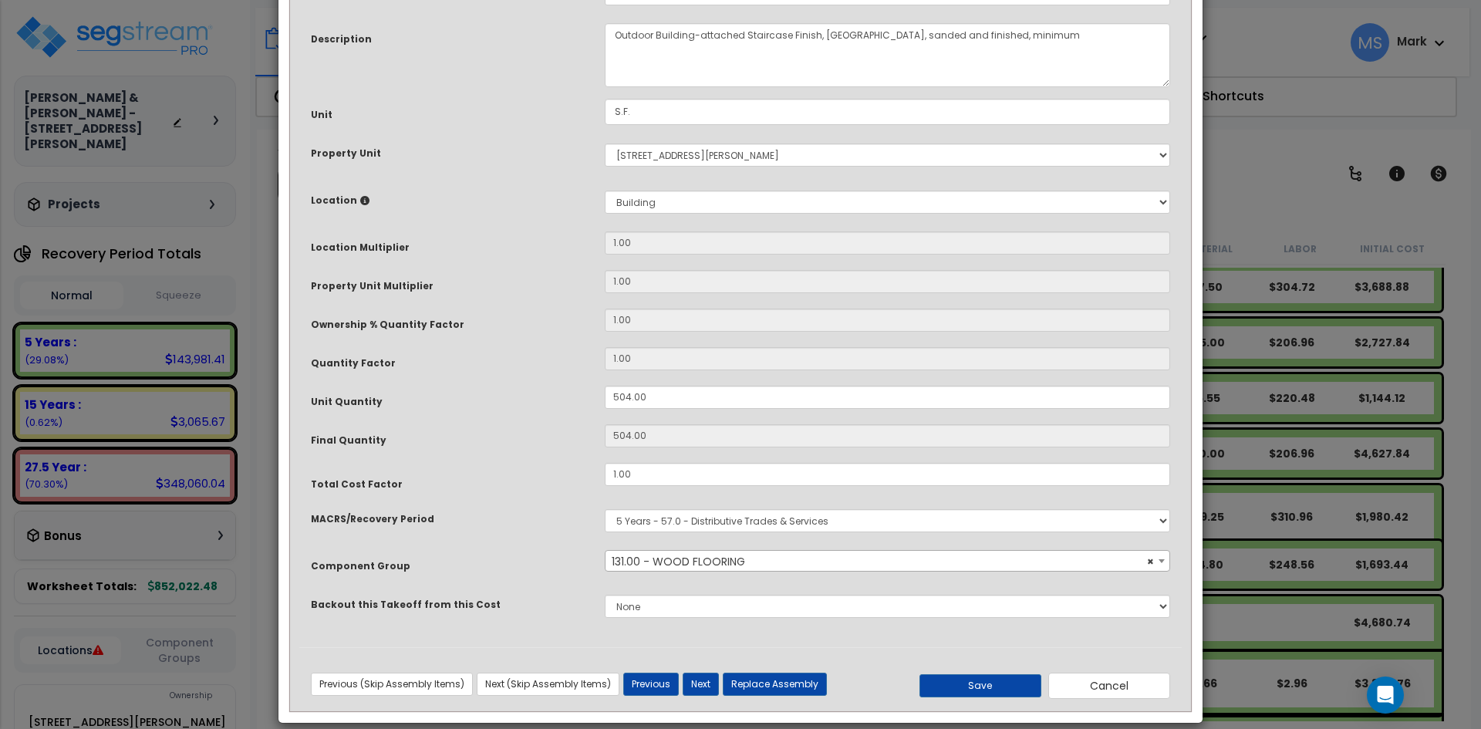
scroll to position [137, 0]
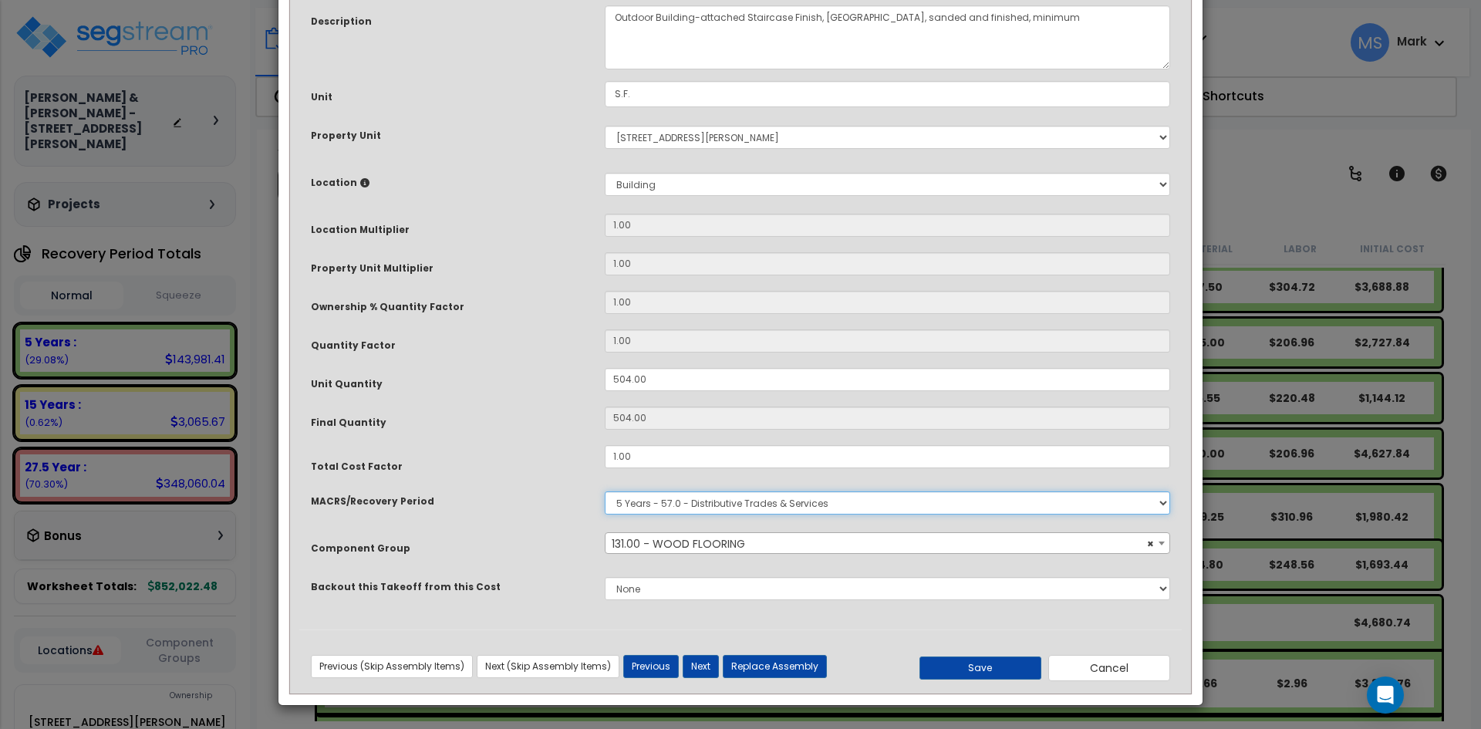
click at [798, 505] on select "Select MACRS/Recovery Period 5 Years - 57.0 - Distributive Trades & Services 5 …" at bounding box center [888, 503] width 566 height 23
select select "3669"
click at [605, 492] on select "Select MACRS/Recovery Period 5 Years - 57.0 - Distributive Trades & Services 5 …" at bounding box center [888, 503] width 566 height 23
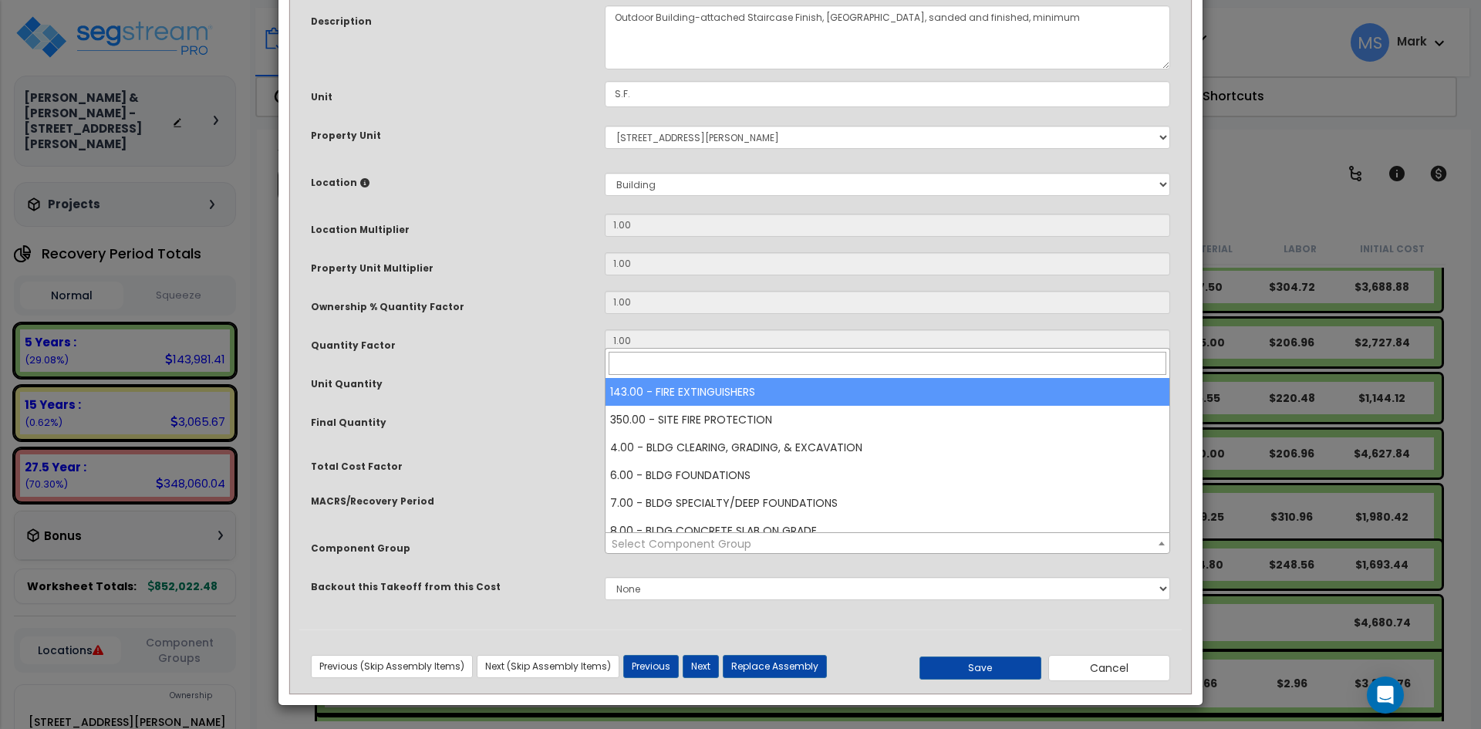
click at [772, 545] on span "Select Component Group" at bounding box center [888, 544] width 564 height 22
click at [721, 367] on input "search" at bounding box center [888, 363] width 558 height 23
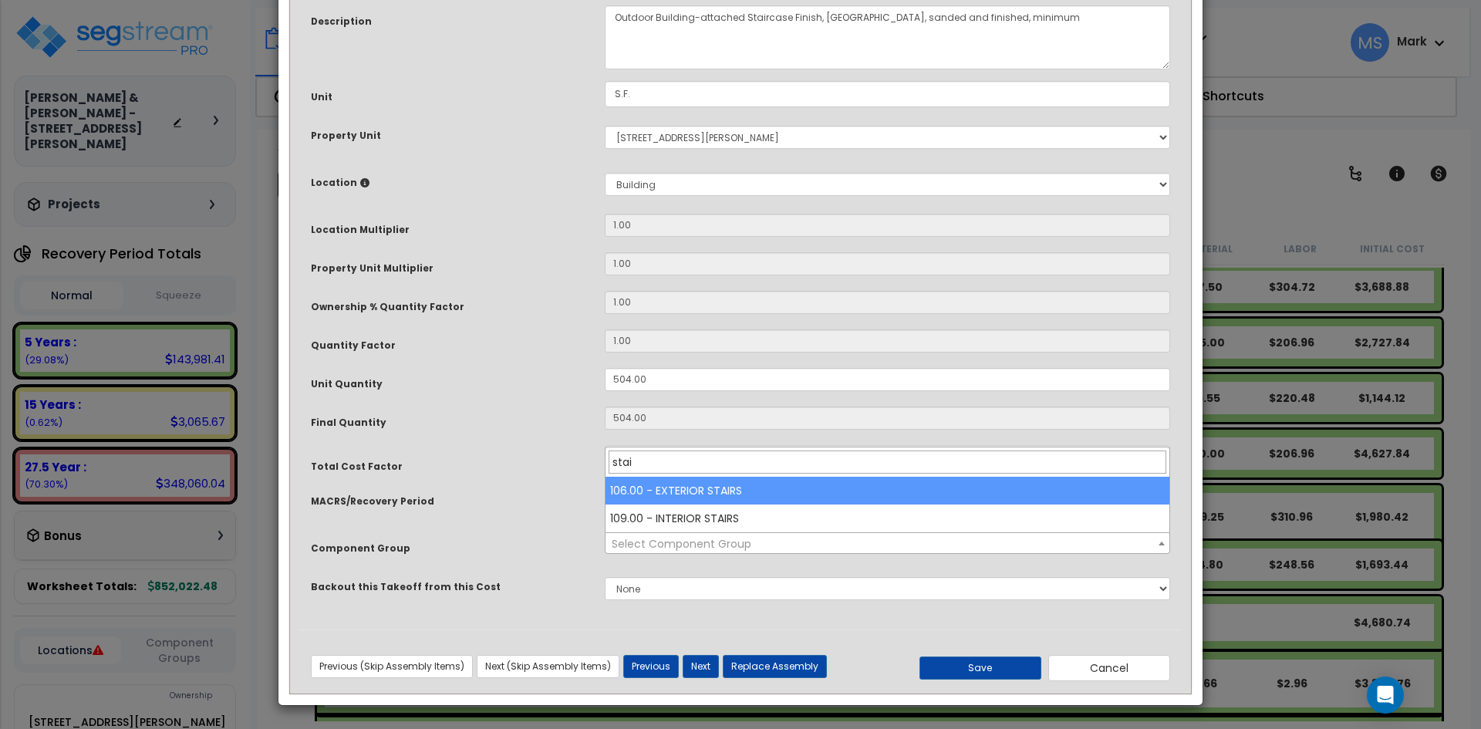
type input "stai"
select select "45930"
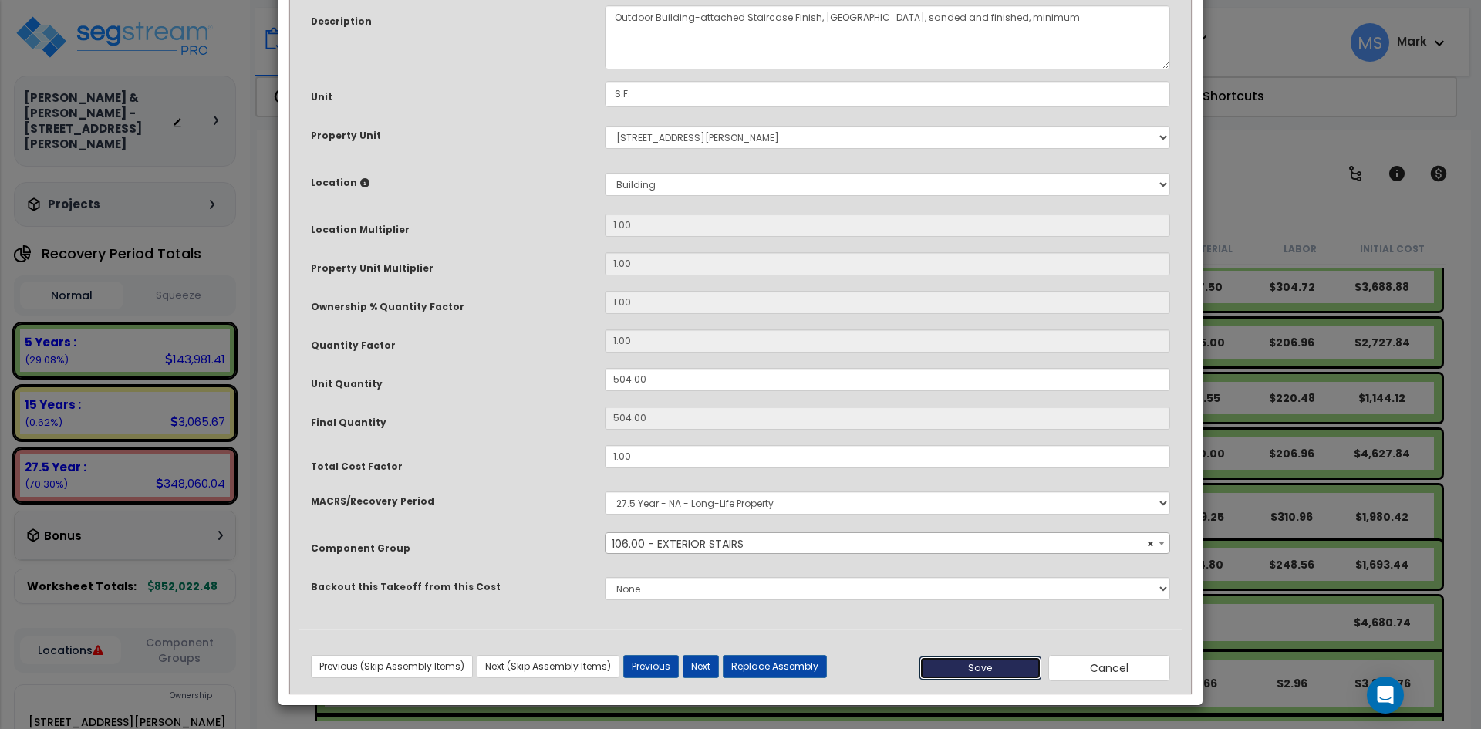
click at [1009, 673] on button "Save" at bounding box center [981, 668] width 122 height 23
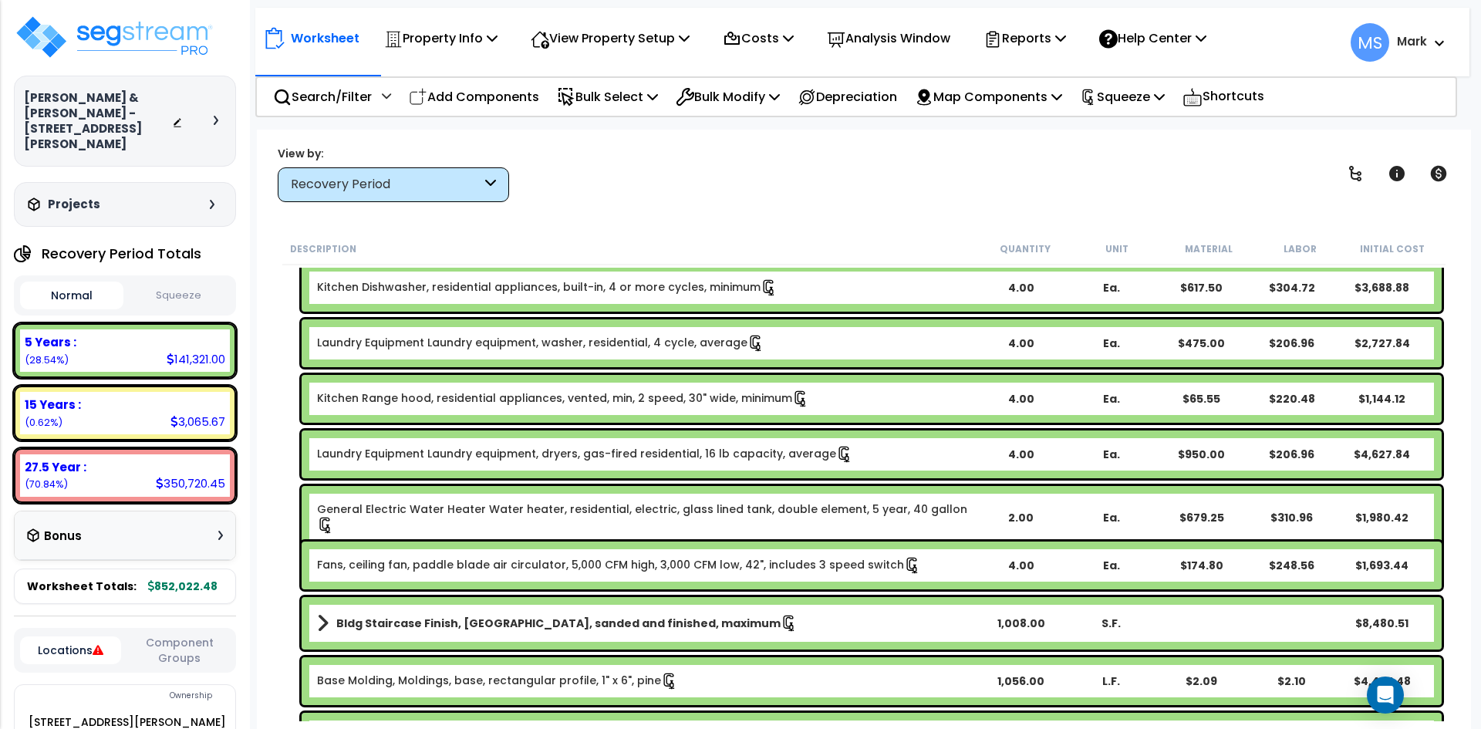
scroll to position [77, 0]
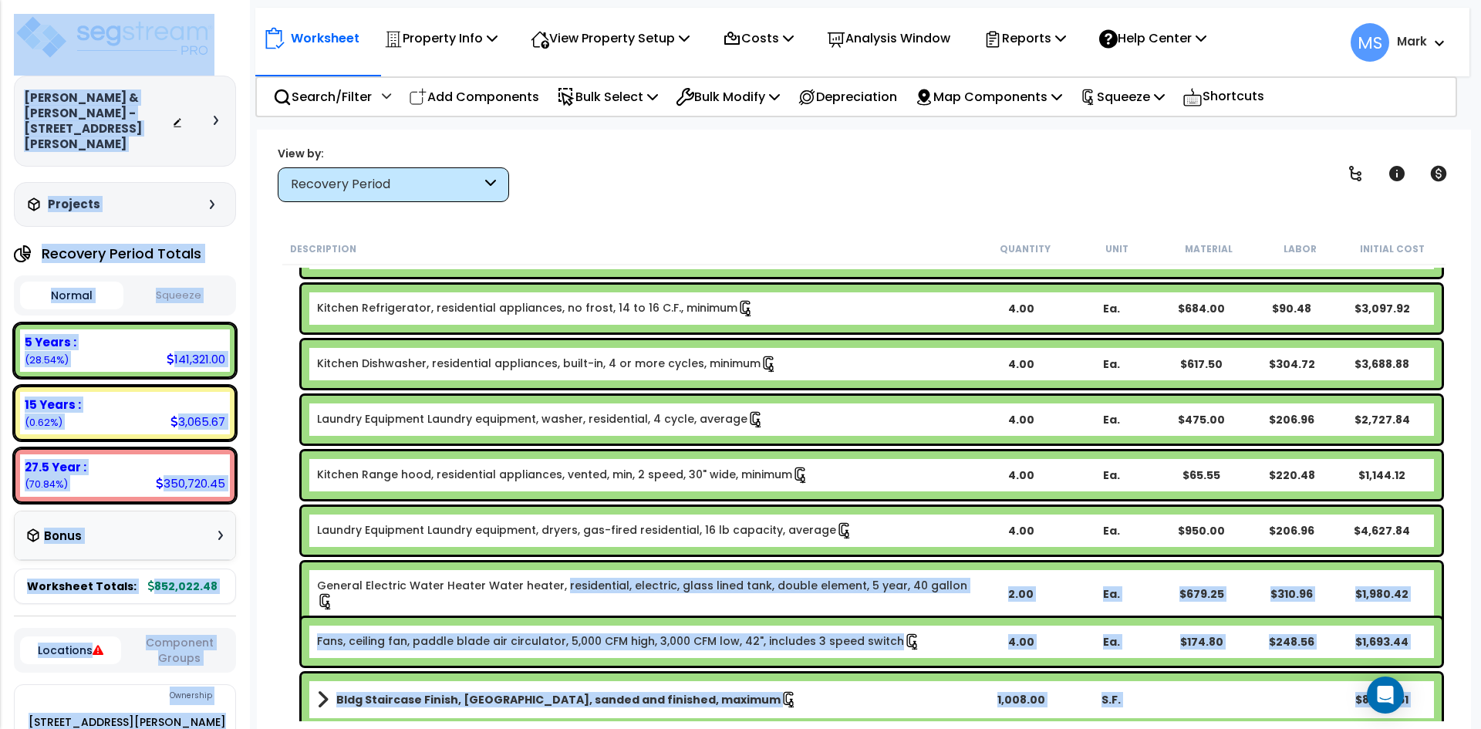
click at [556, 595] on link "General Electric Water Heater Water heater, residential, electric, glass lined …" at bounding box center [646, 594] width 658 height 32
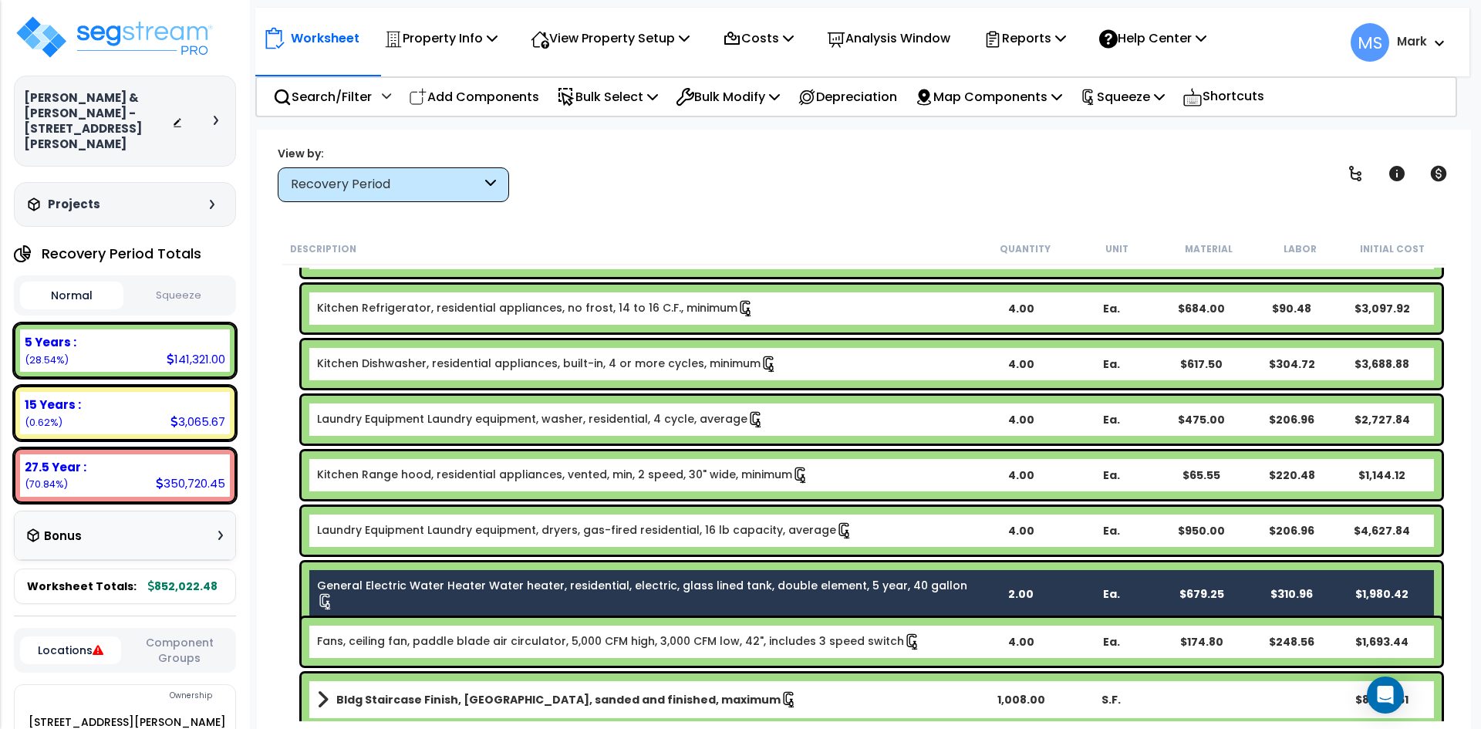
click at [548, 593] on link "General Electric Water Heater Water heater, residential, electric, glass lined …" at bounding box center [646, 594] width 658 height 32
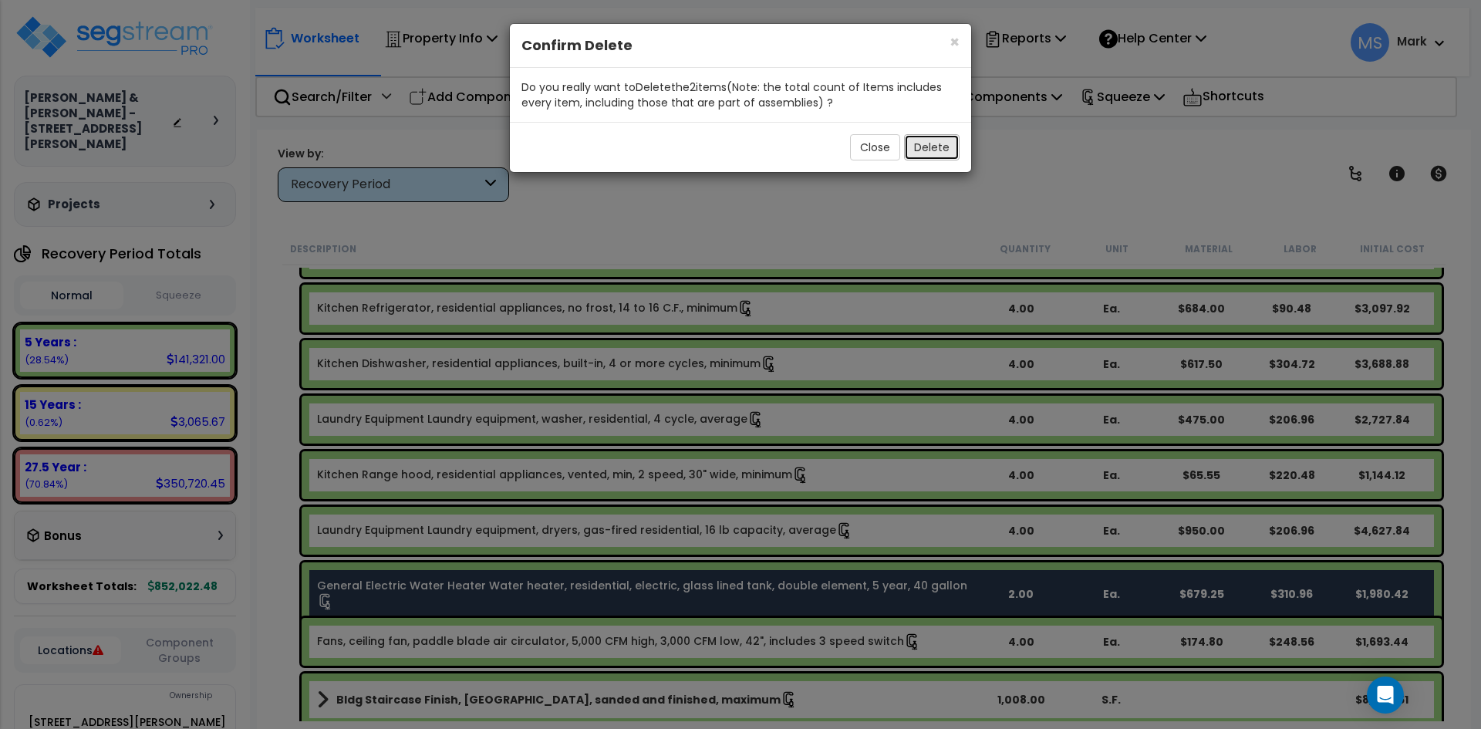
click at [944, 155] on button "Delete" at bounding box center [932, 147] width 56 height 26
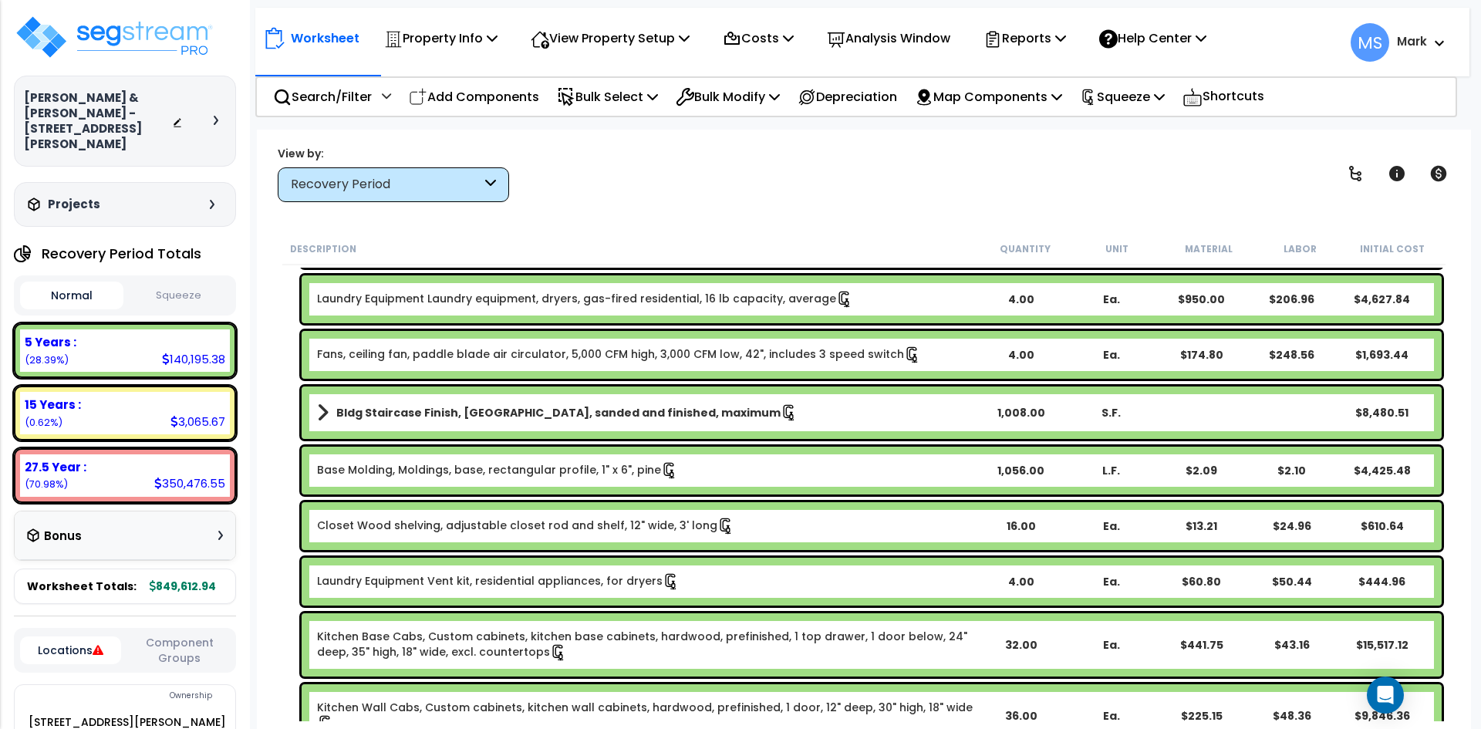
scroll to position [0, 0]
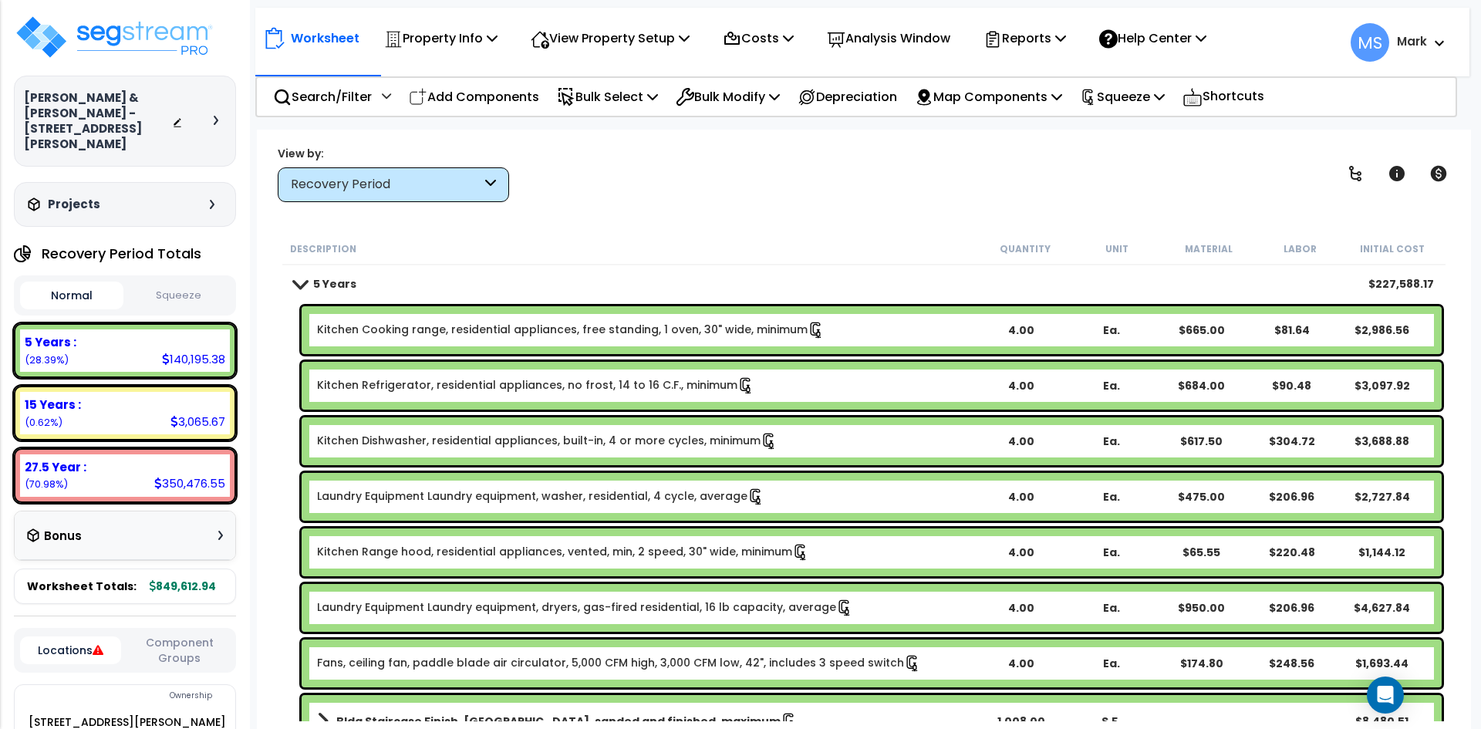
click at [603, 337] on link "Kitchen Cooking range, residential appliances, free standing, 1 oven, 30" wide,…" at bounding box center [571, 330] width 508 height 17
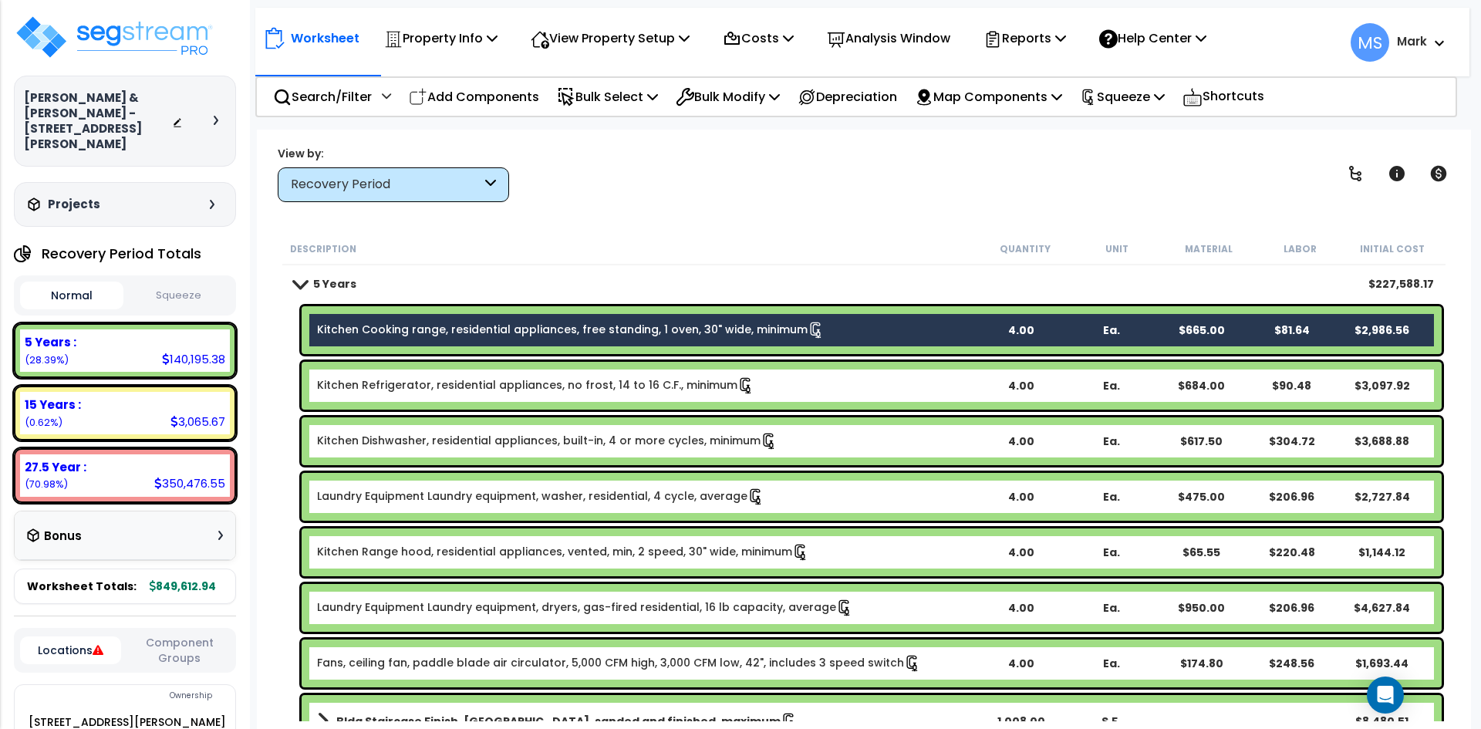
click at [602, 381] on link "Kitchen Refrigerator, residential appliances, no frost, 14 to 16 C.F., minimum" at bounding box center [535, 385] width 437 height 17
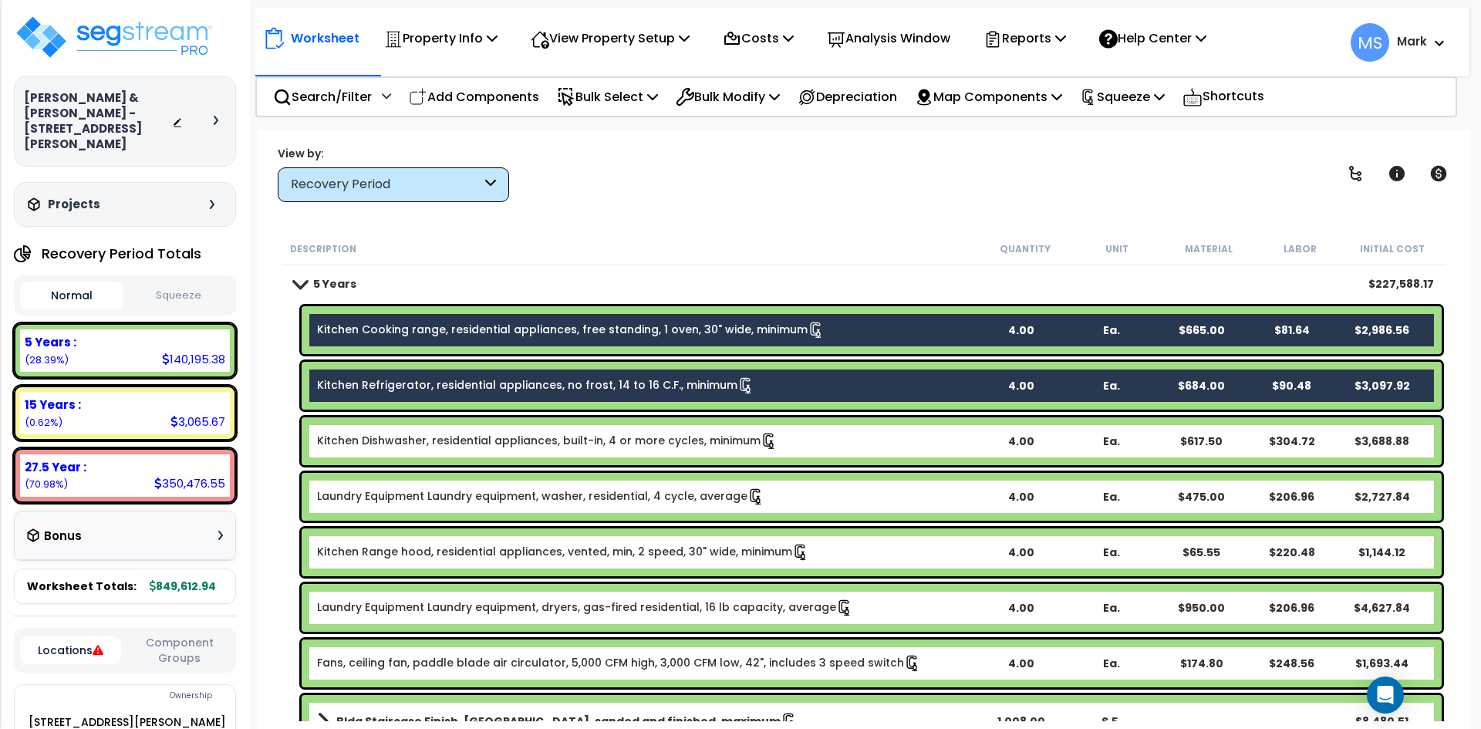
click at [626, 426] on div "Kitchen Dishwasher, residential appliances, built-in, 4 or more cycles, minimum…" at bounding box center [872, 441] width 1140 height 48
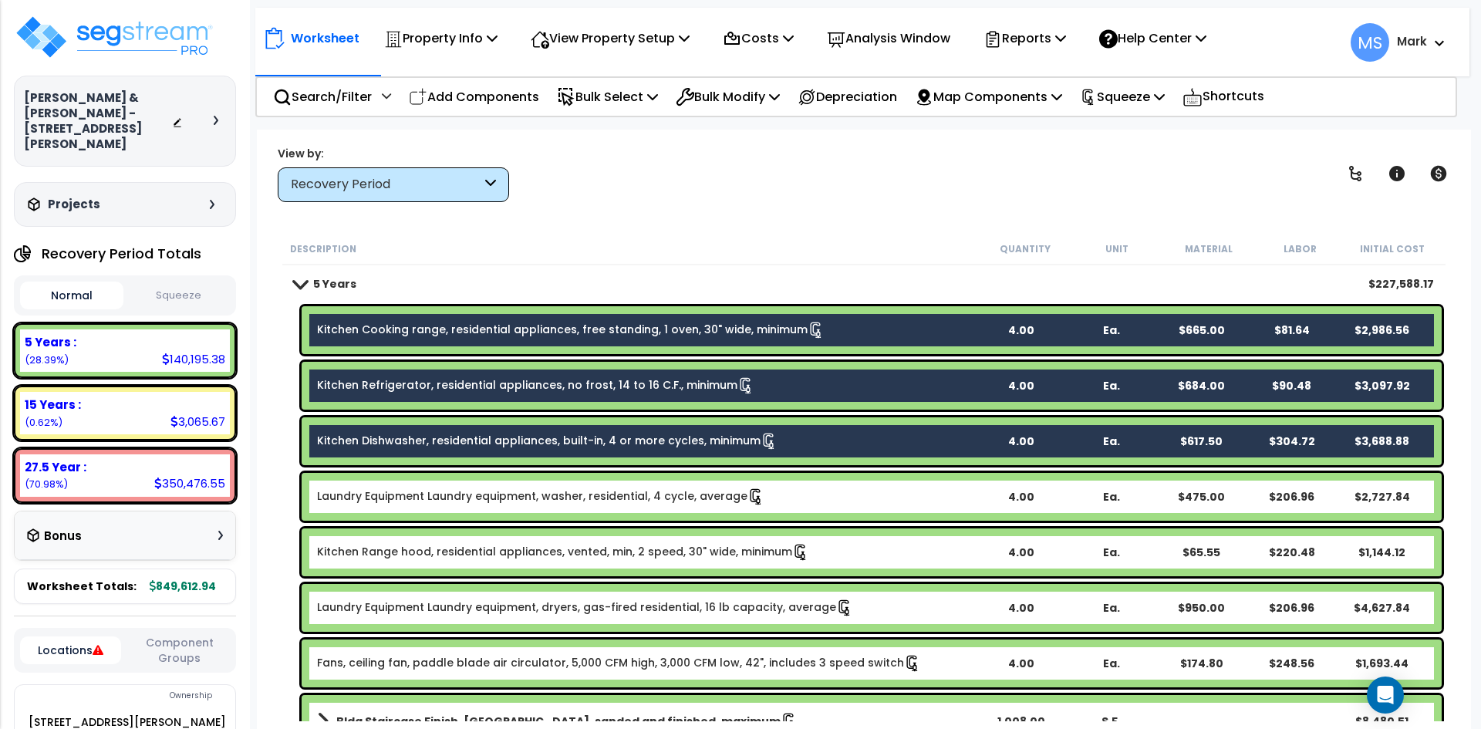
click at [632, 469] on div "Laundry Equipment Laundry equipment, washer, residential, 4 cycle, average 4.00…" at bounding box center [864, 497] width 1164 height 56
click at [634, 502] on link "Laundry Equipment Laundry equipment, washer, residential, 4 cycle, average" at bounding box center [541, 496] width 448 height 17
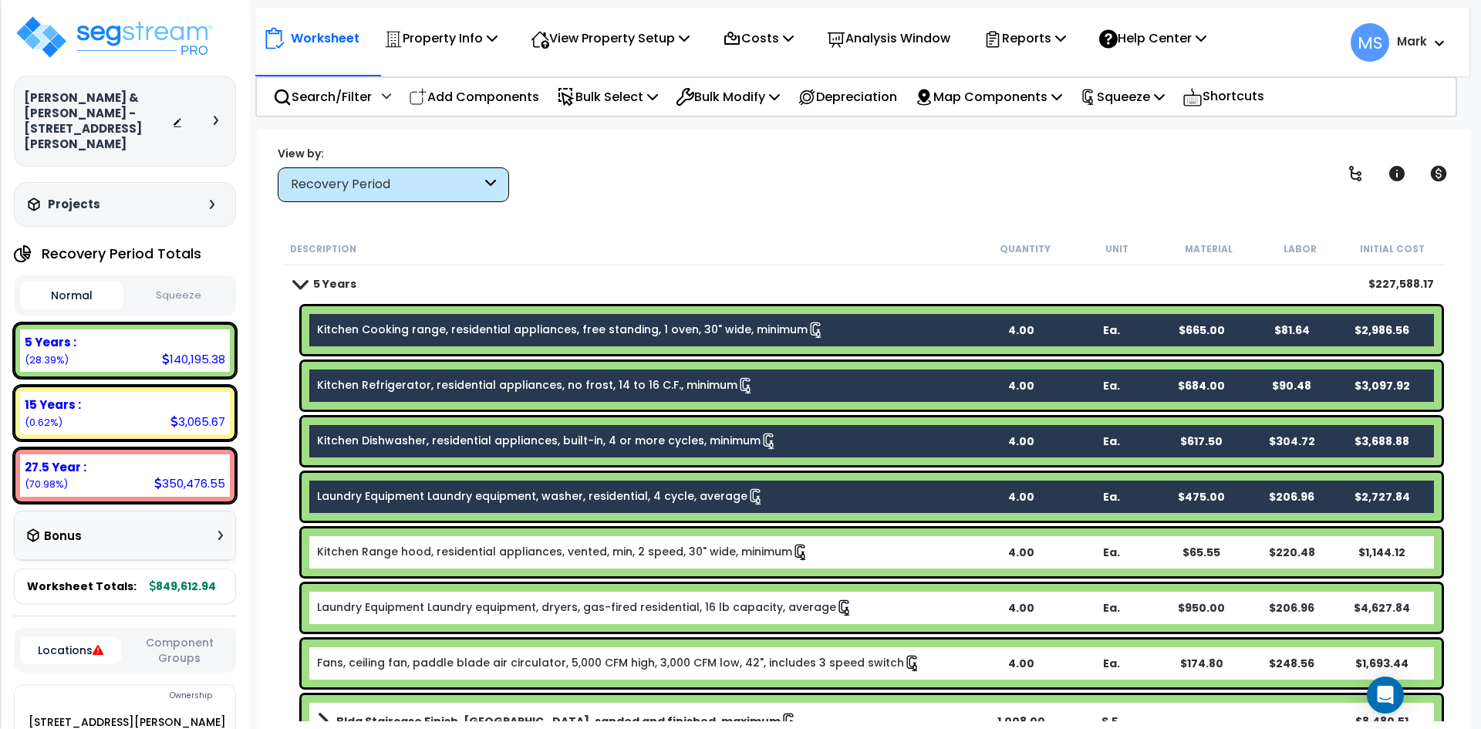
click at [630, 560] on link "Kitchen Range hood, residential appliances, vented, min, 2 speed, 30" wide, min…" at bounding box center [563, 552] width 492 height 17
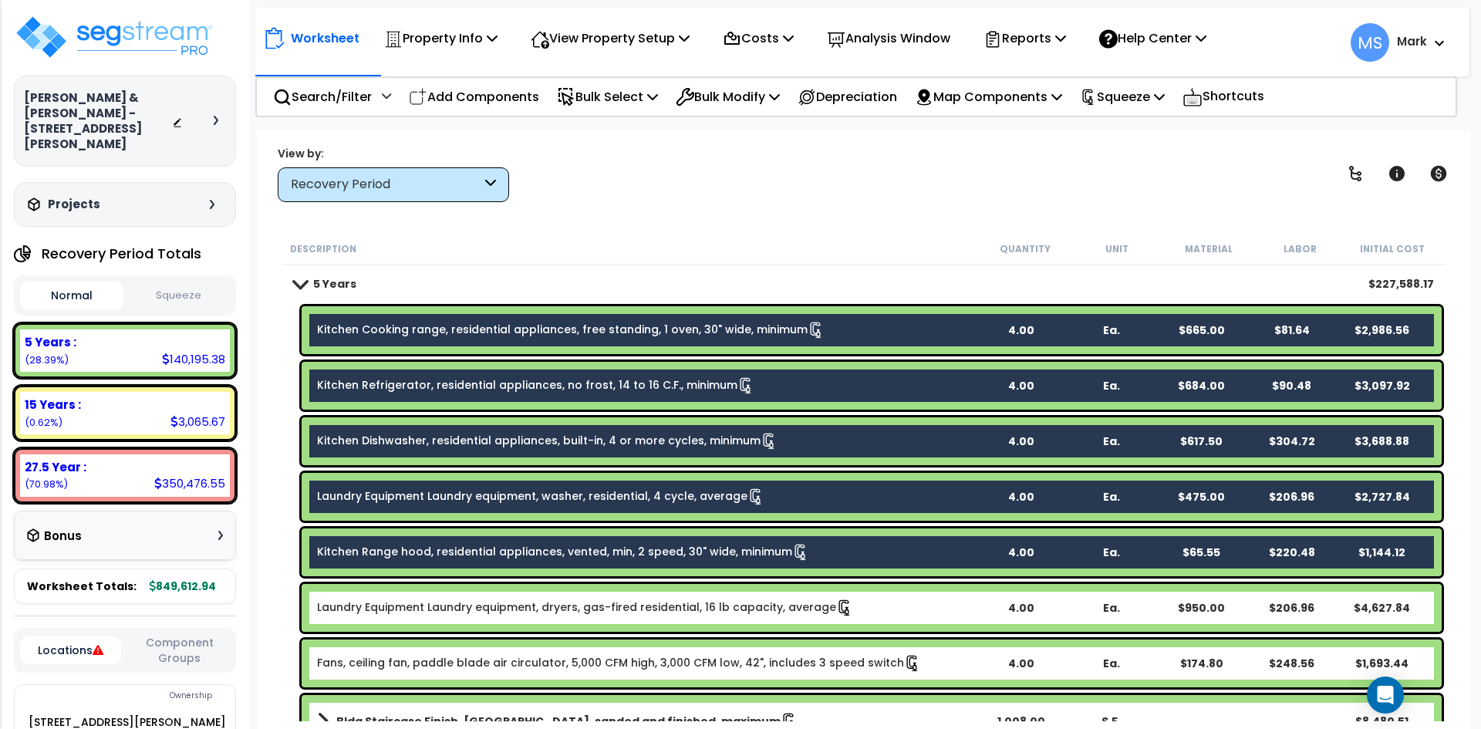
click at [647, 599] on div "Laundry Equipment Laundry equipment, dryers, gas-fired residential, 16 lb capac…" at bounding box center [872, 608] width 1140 height 48
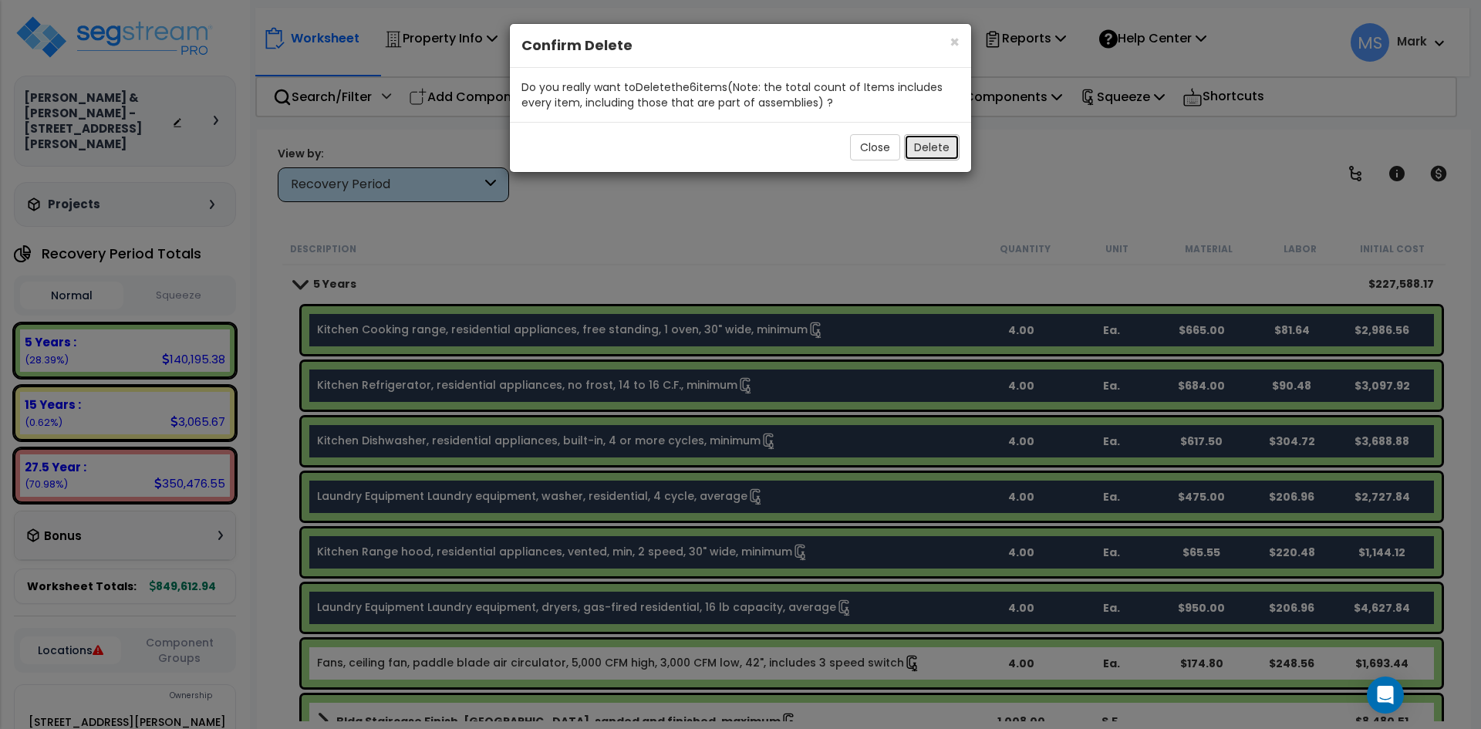
click at [927, 144] on button "Delete" at bounding box center [932, 147] width 56 height 26
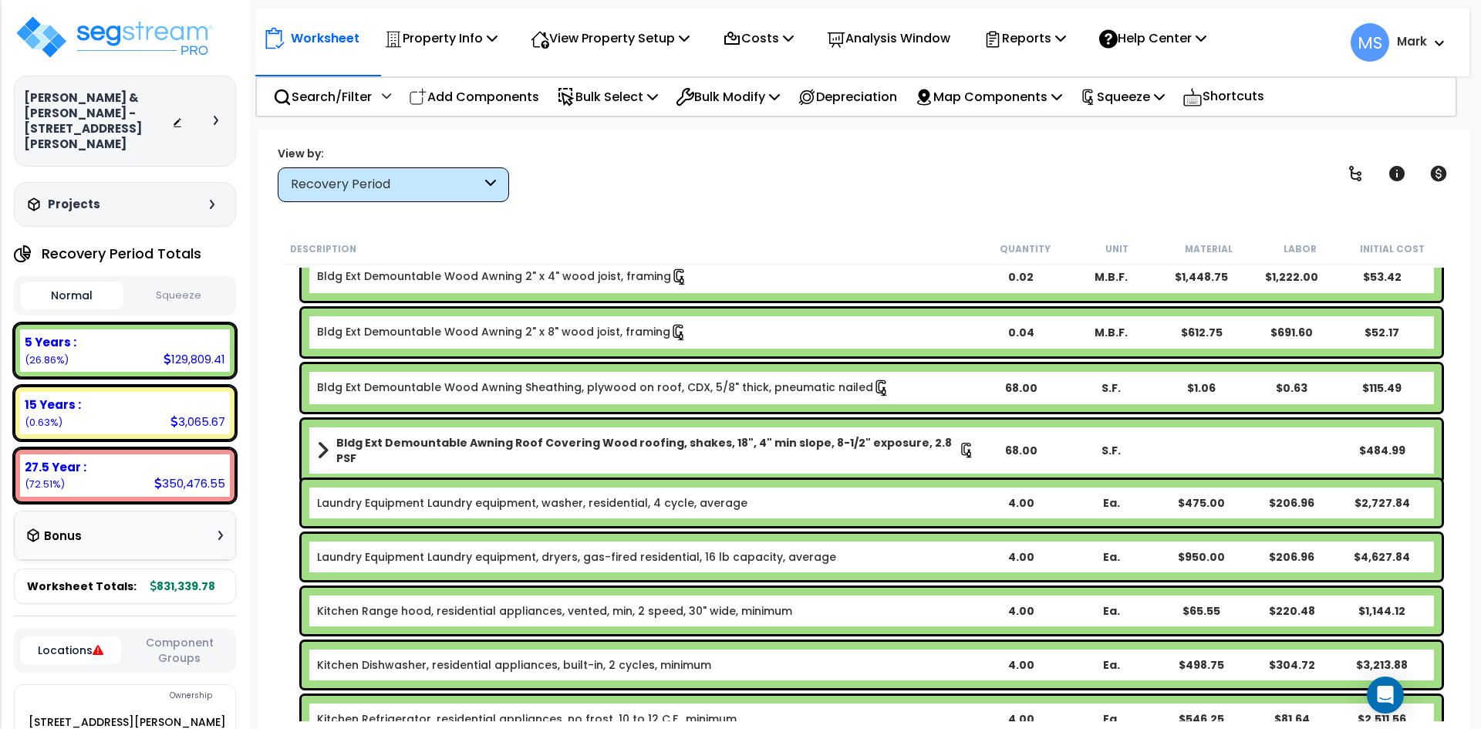
scroll to position [2392, 0]
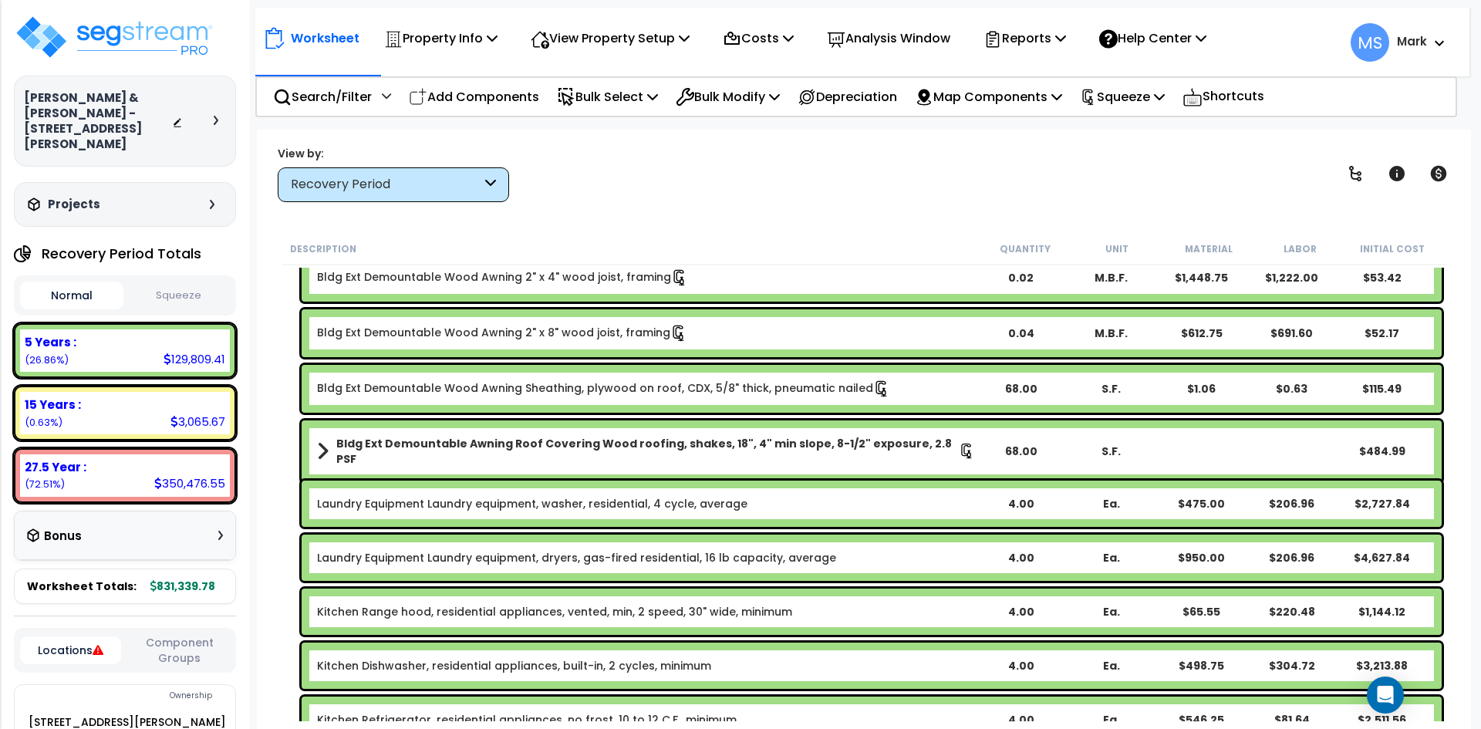
click at [331, 447] on link "Bldg Ext Demountable Awning Roof Covering Wood roofing, shakes, 18", 4" min slo…" at bounding box center [646, 451] width 658 height 31
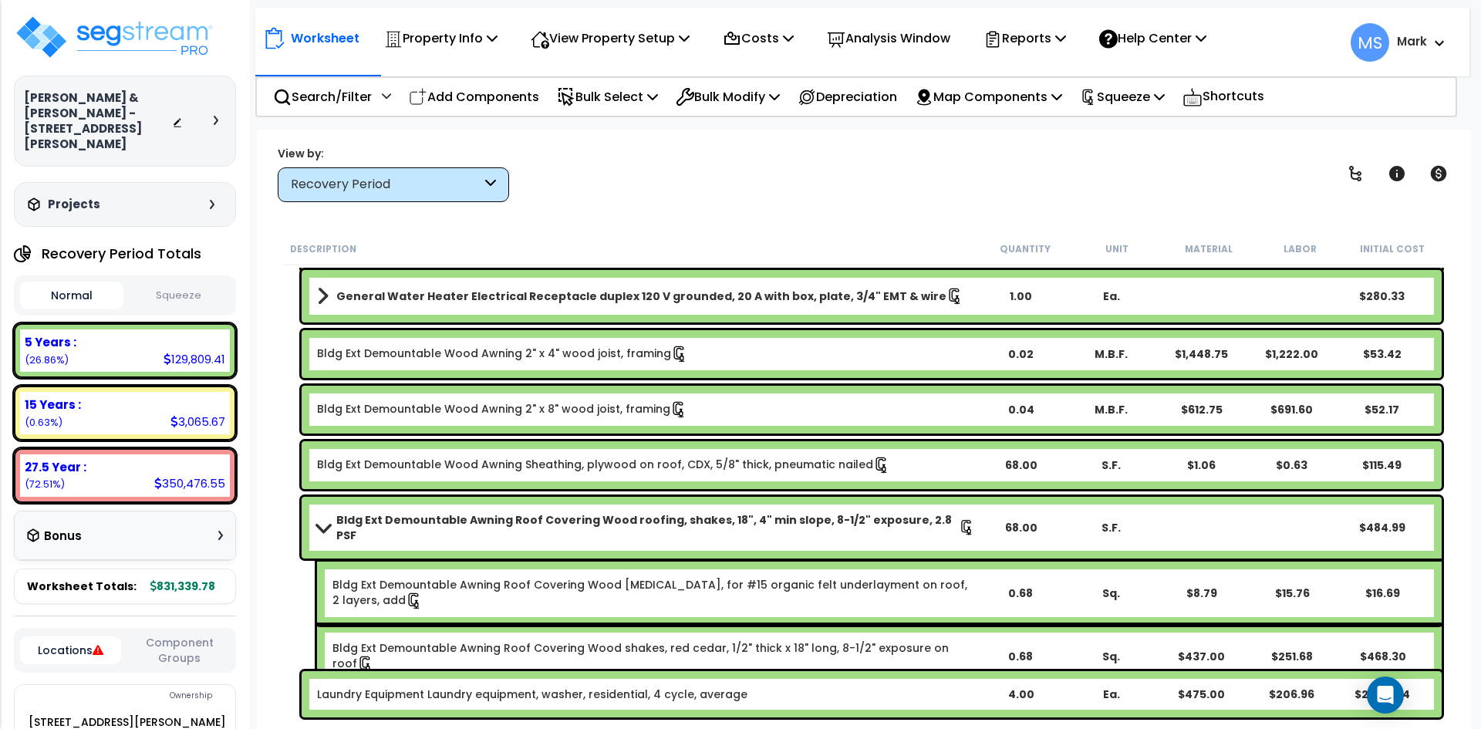
scroll to position [2315, 0]
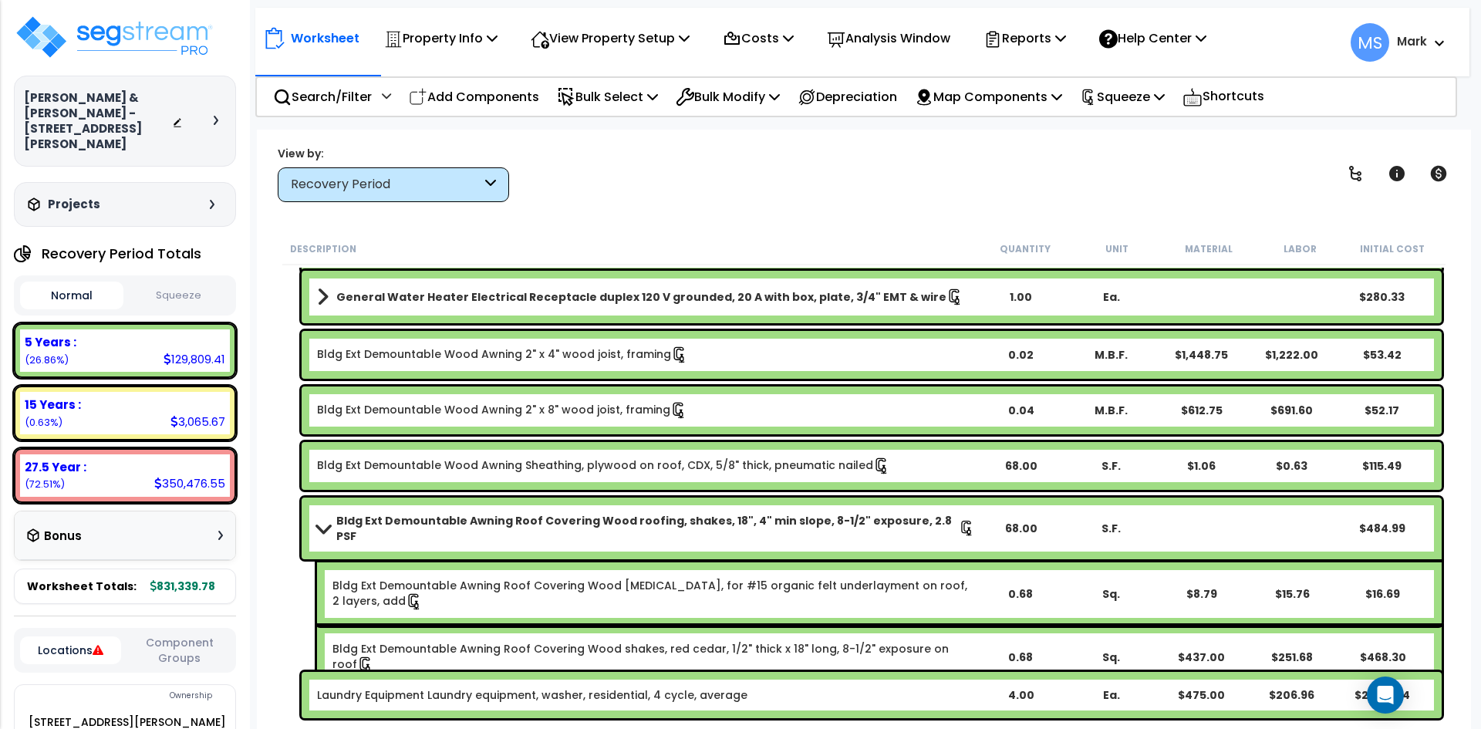
click at [324, 529] on link "Bldg Ext Demountable Awning Roof Covering Wood roofing, shakes, 18", 4" min slo…" at bounding box center [646, 528] width 658 height 31
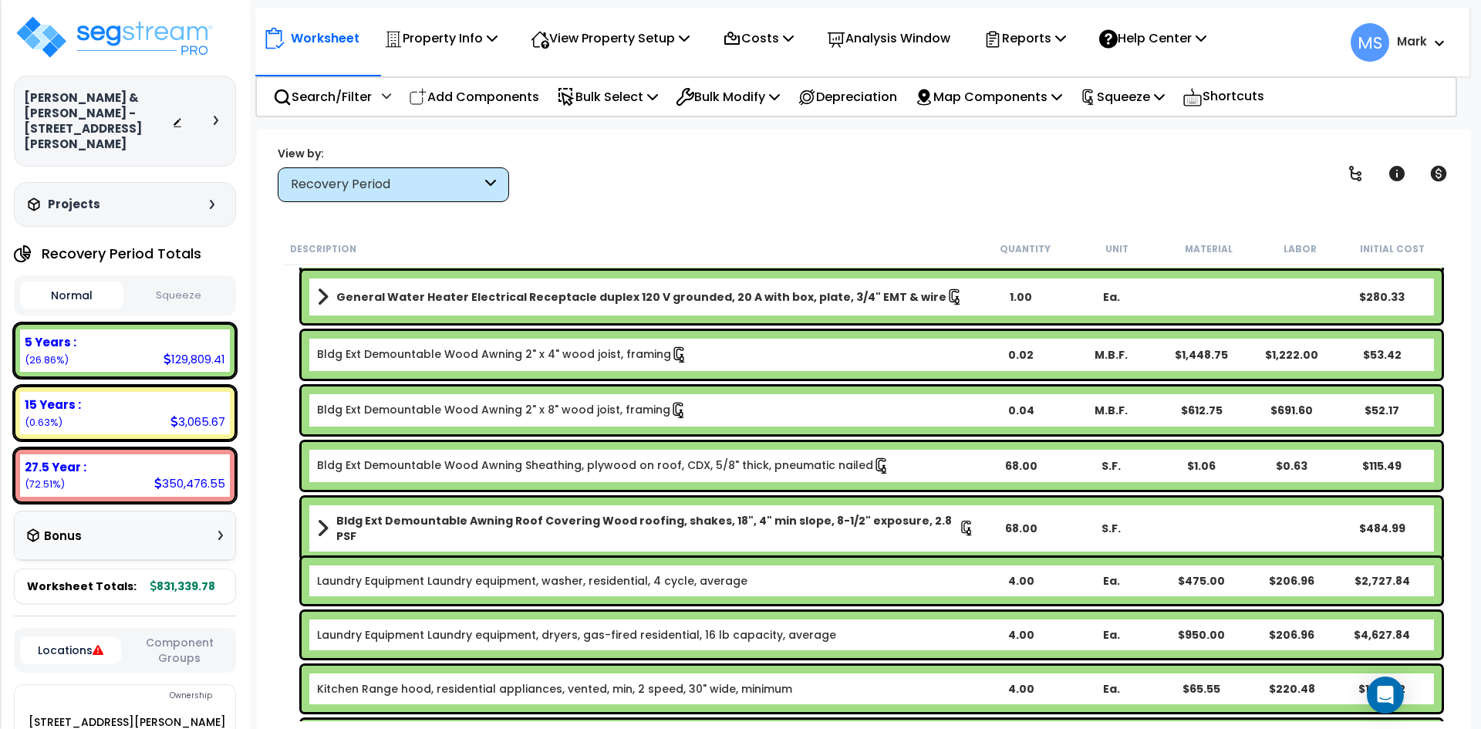
click at [332, 288] on link "General Water Heater Electrical Receptacle duplex 120 V grounded, 20 A with box…" at bounding box center [646, 297] width 658 height 22
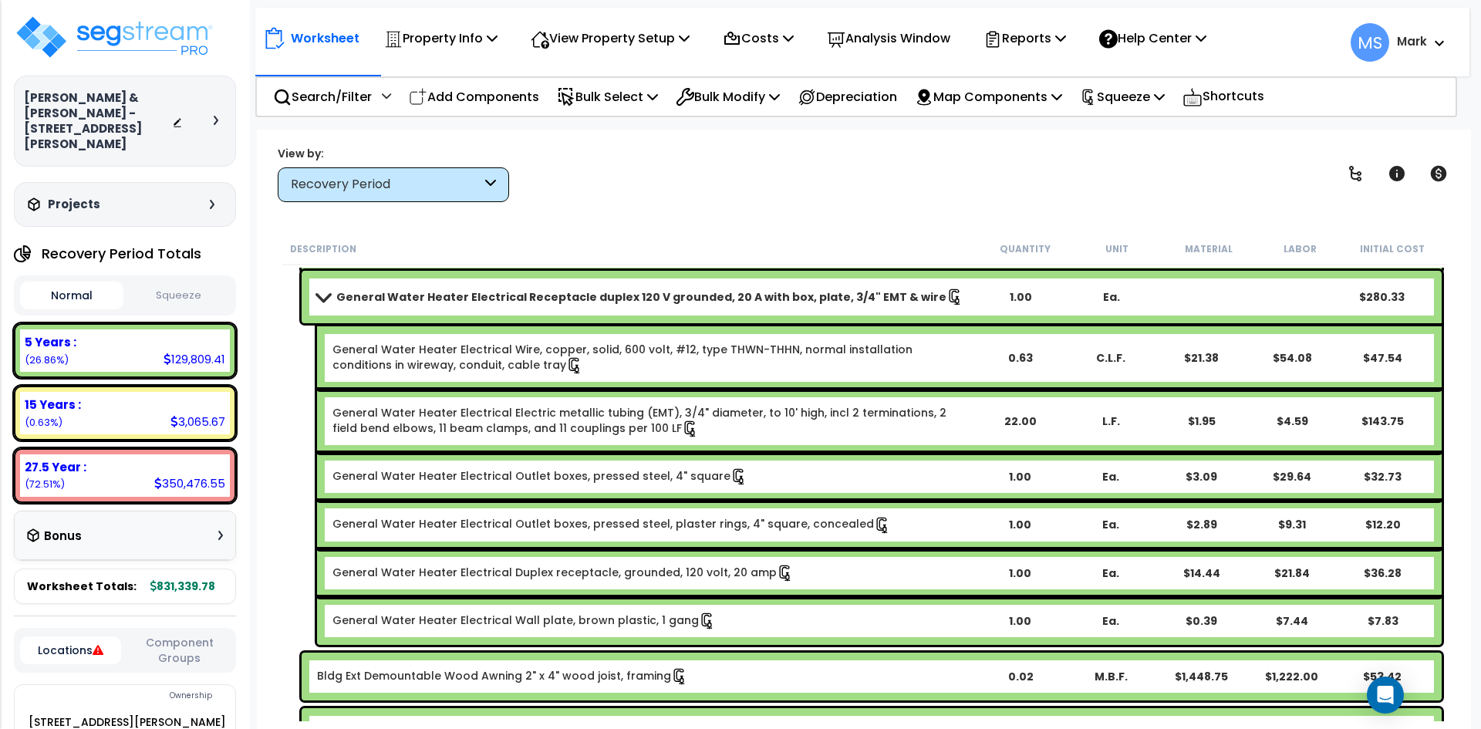
click at [483, 170] on div "Recovery Period" at bounding box center [393, 184] width 231 height 35
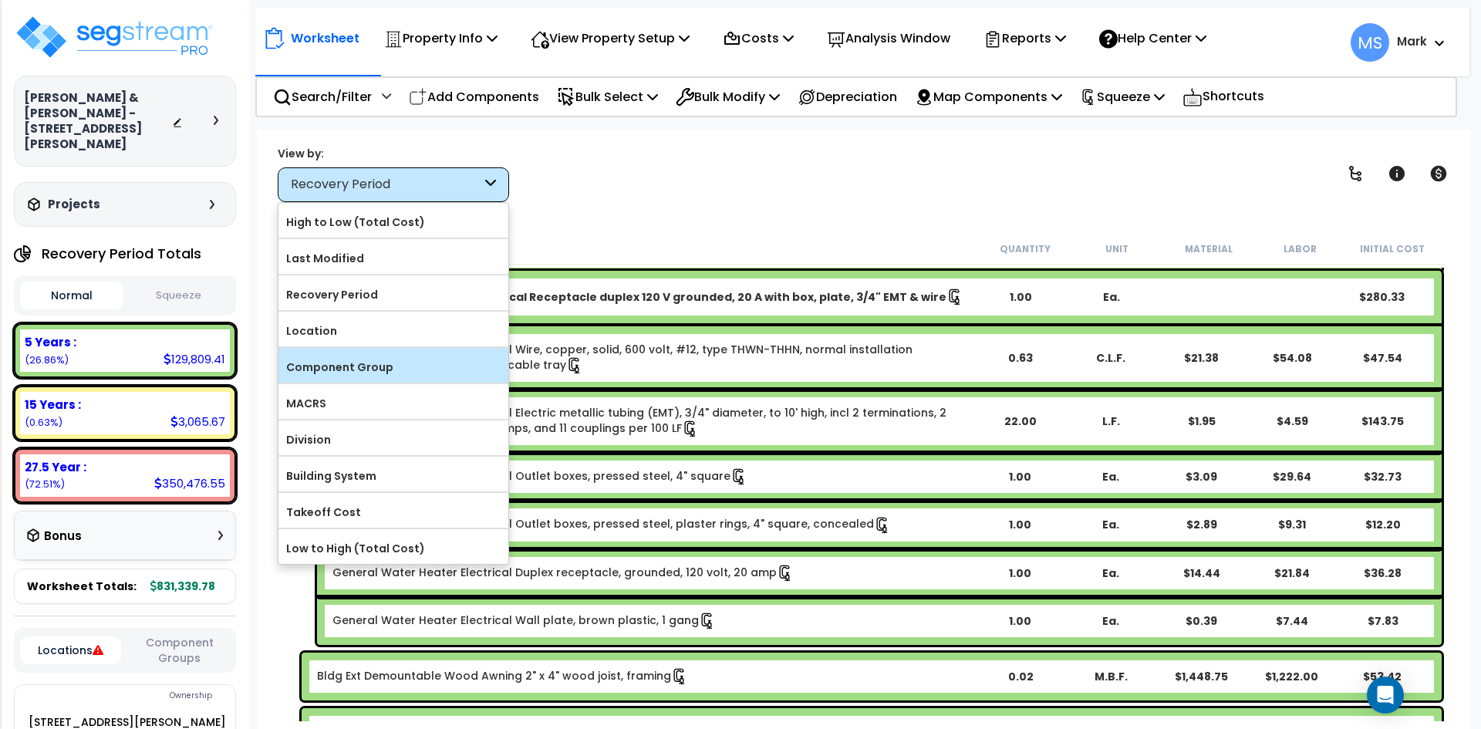
click at [389, 365] on label "Component Group" at bounding box center [394, 367] width 230 height 23
click at [0, 0] on input "Component Group" at bounding box center [0, 0] width 0 height 0
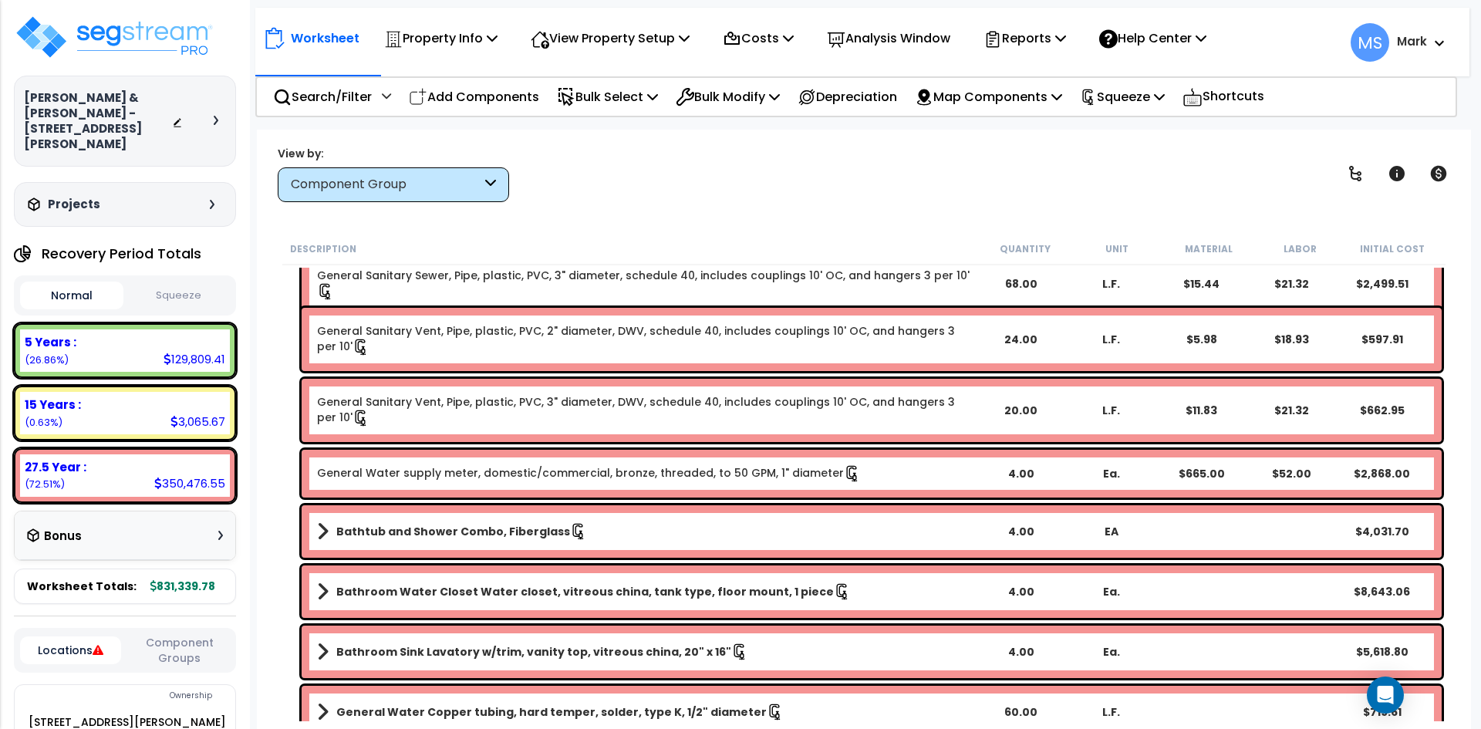
scroll to position [1235, 0]
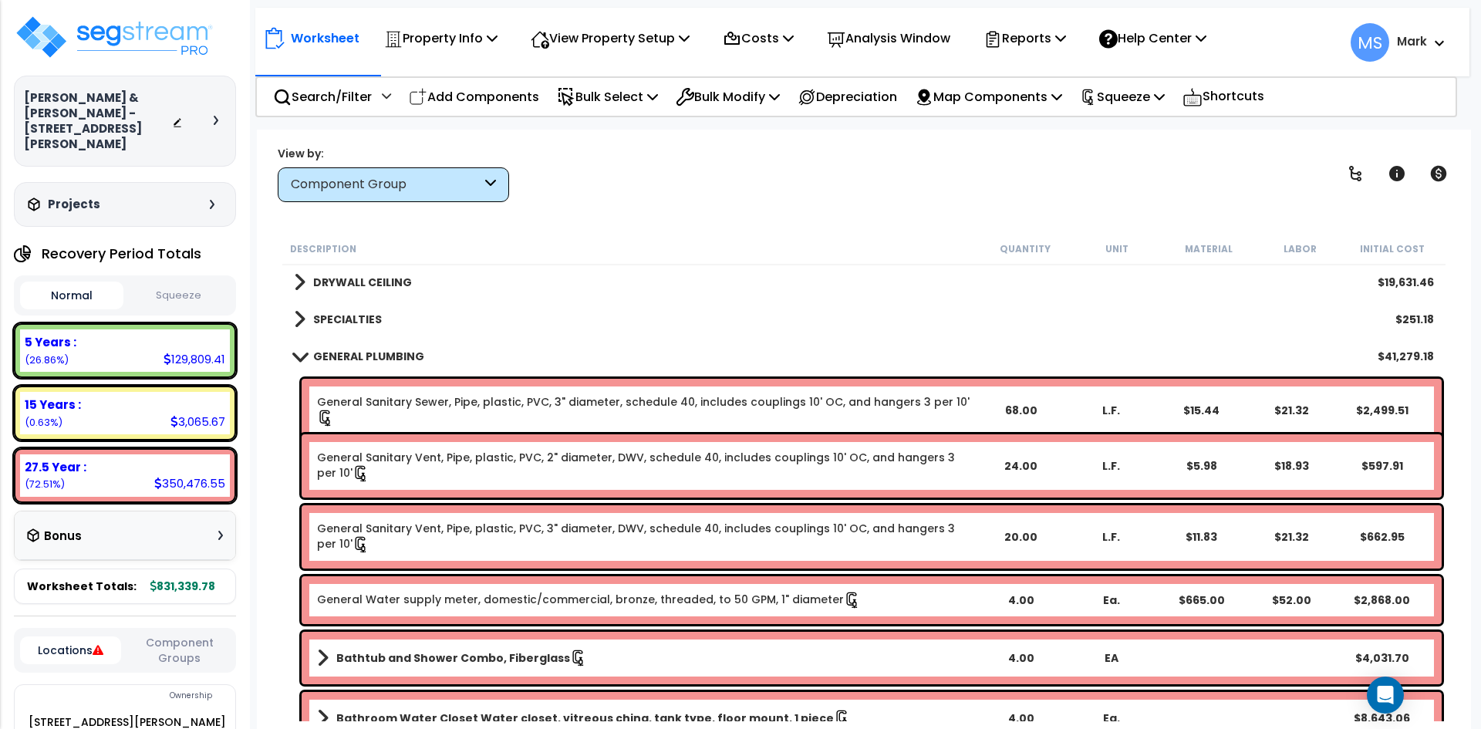
click at [300, 358] on span at bounding box center [300, 356] width 22 height 12
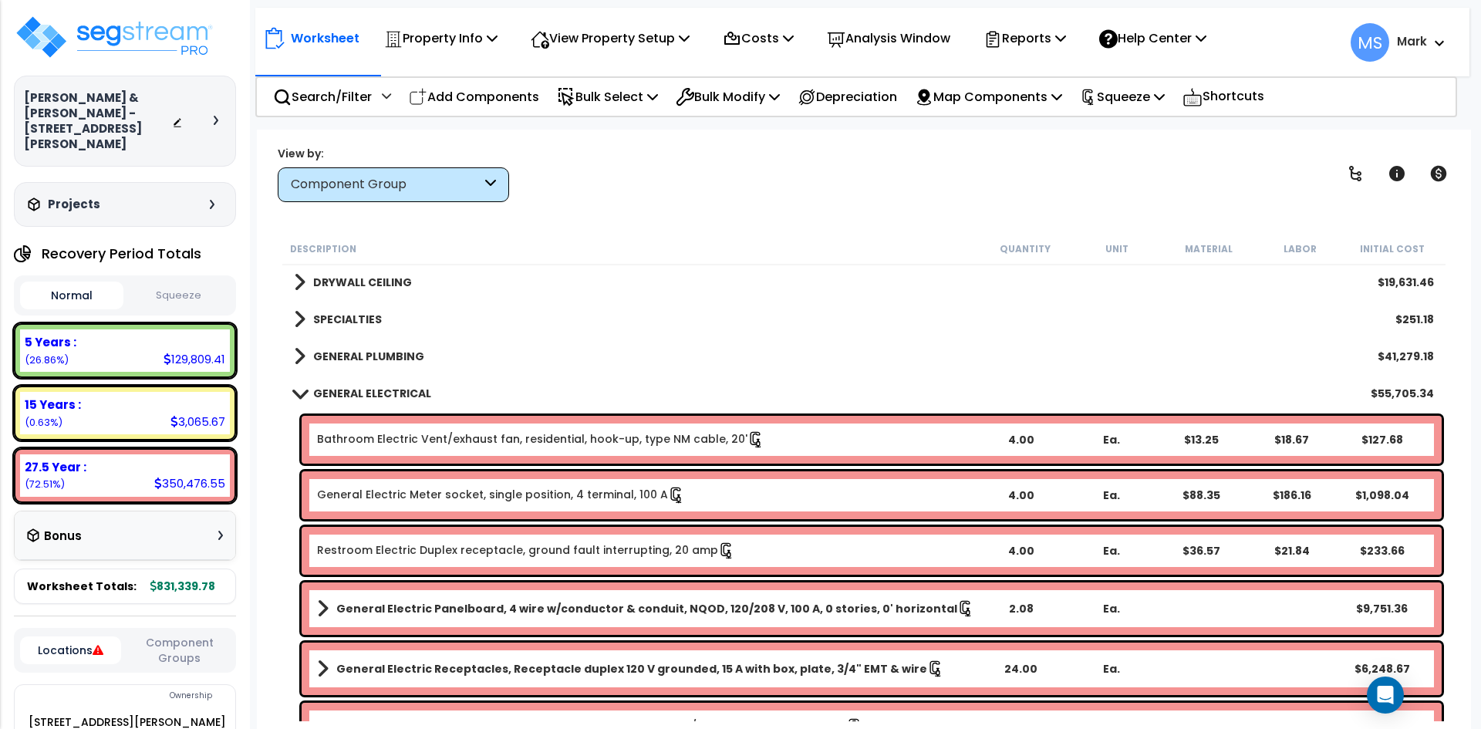
click at [302, 393] on span at bounding box center [300, 393] width 22 height 12
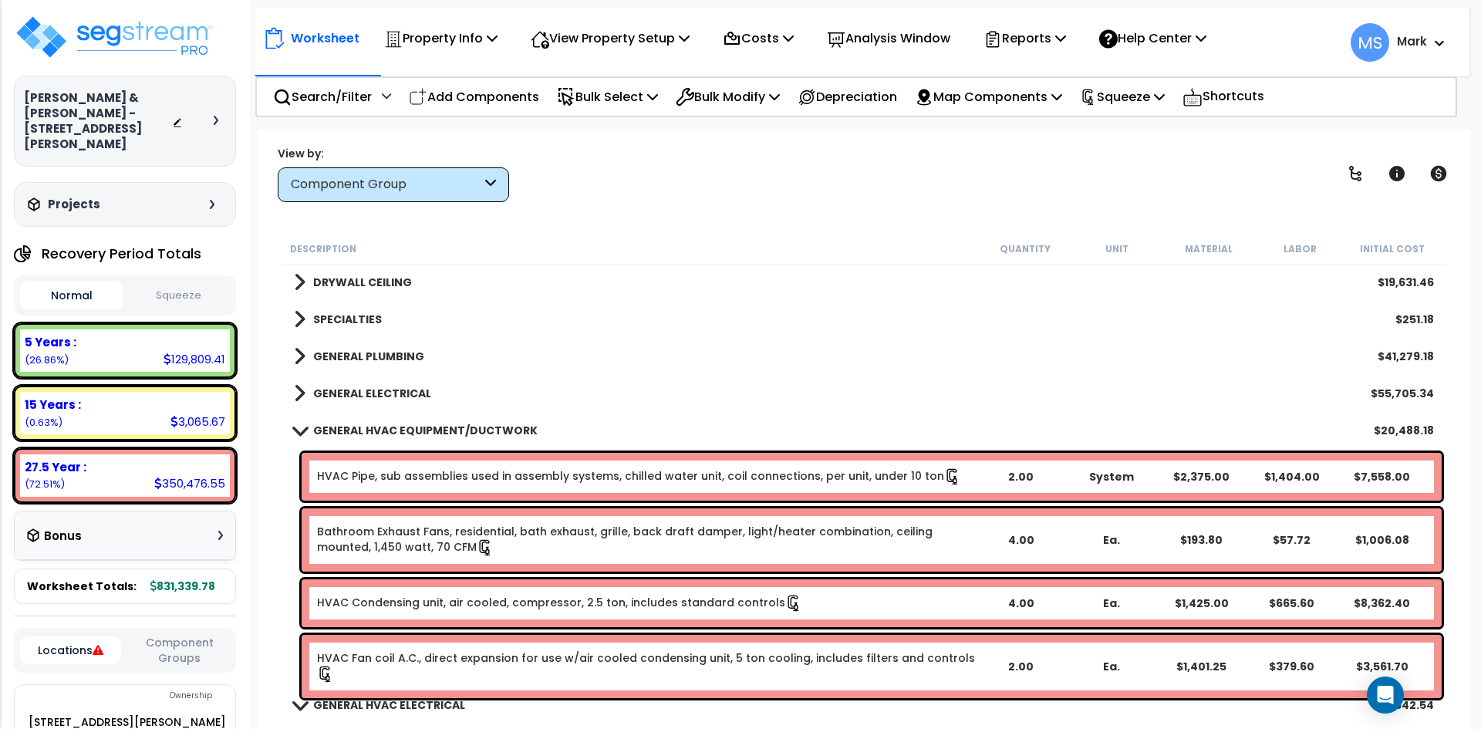
click at [297, 451] on div "HVAC Pipe, sub assemblies used in assembly systems, chilled water unit, coil co…" at bounding box center [864, 477] width 1164 height 56
click at [299, 433] on span at bounding box center [300, 430] width 22 height 12
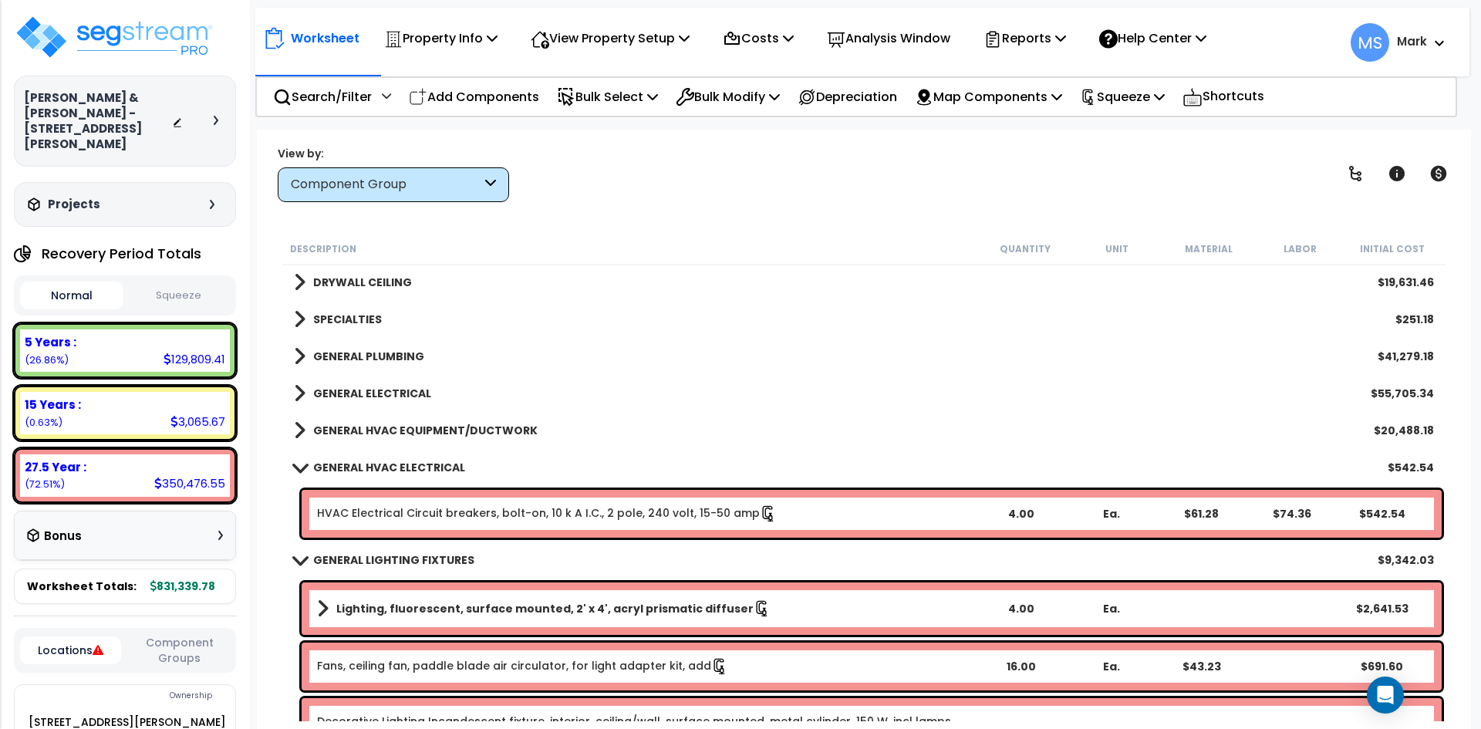
click at [302, 463] on span at bounding box center [300, 467] width 22 height 12
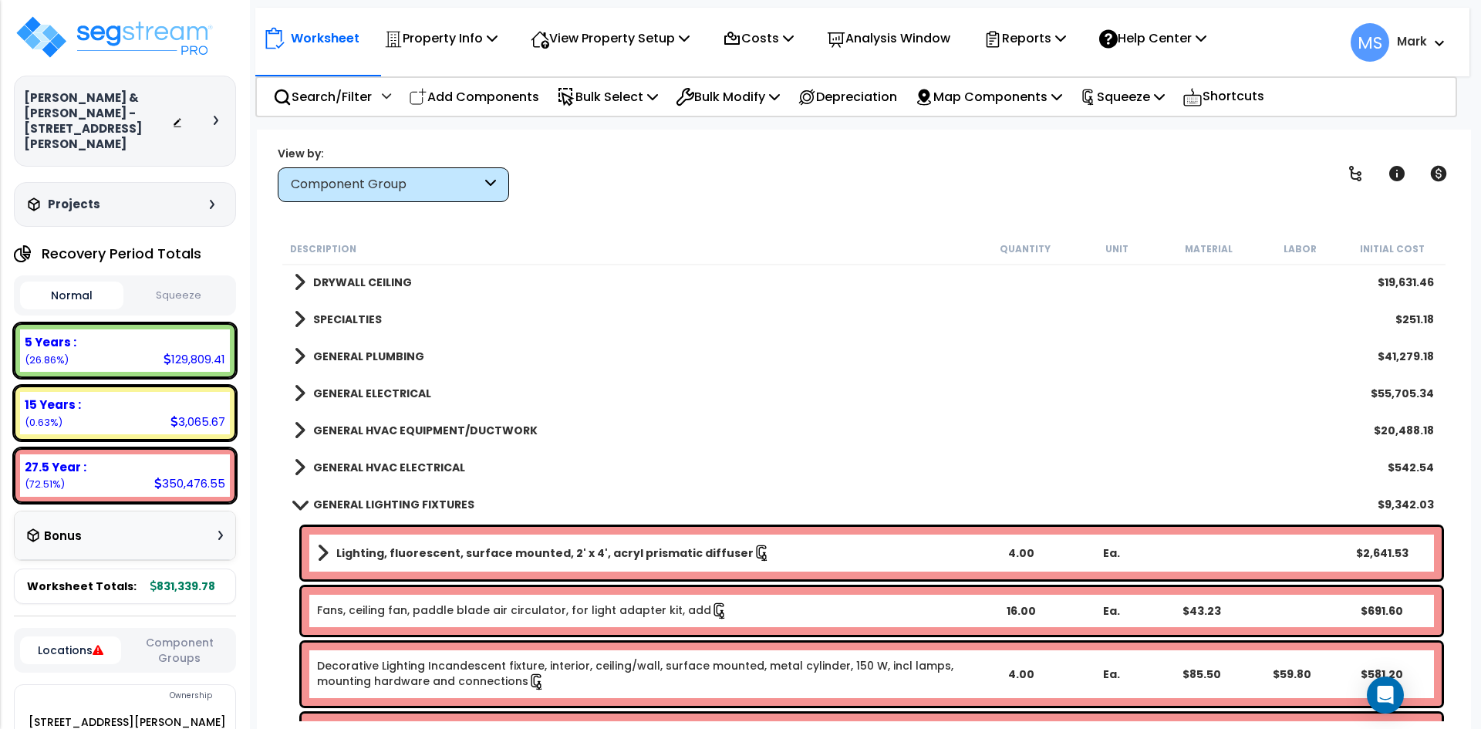
click at [302, 496] on link "GENERAL LIGHTING FIXTURES" at bounding box center [384, 505] width 181 height 22
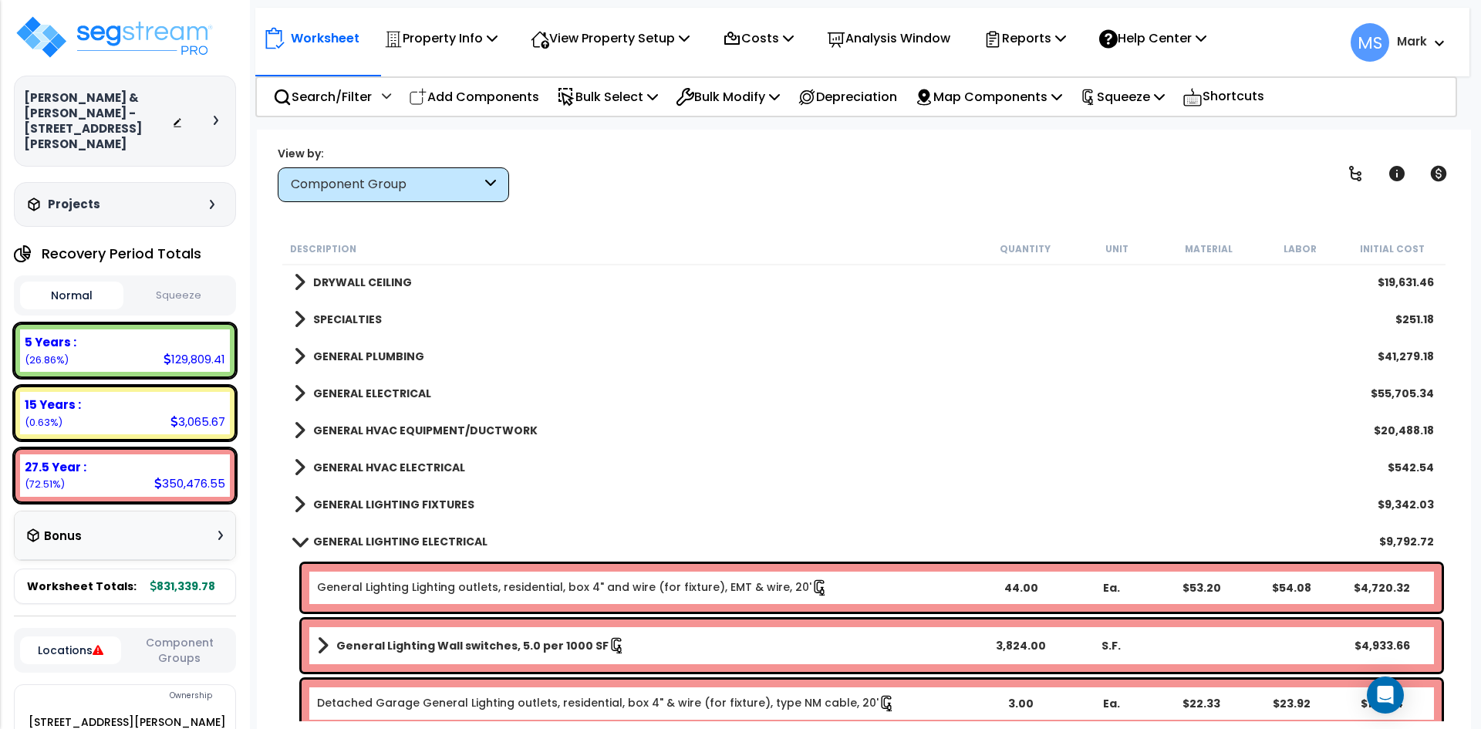
click at [311, 542] on link "GENERAL LIGHTING ELECTRICAL" at bounding box center [391, 542] width 194 height 22
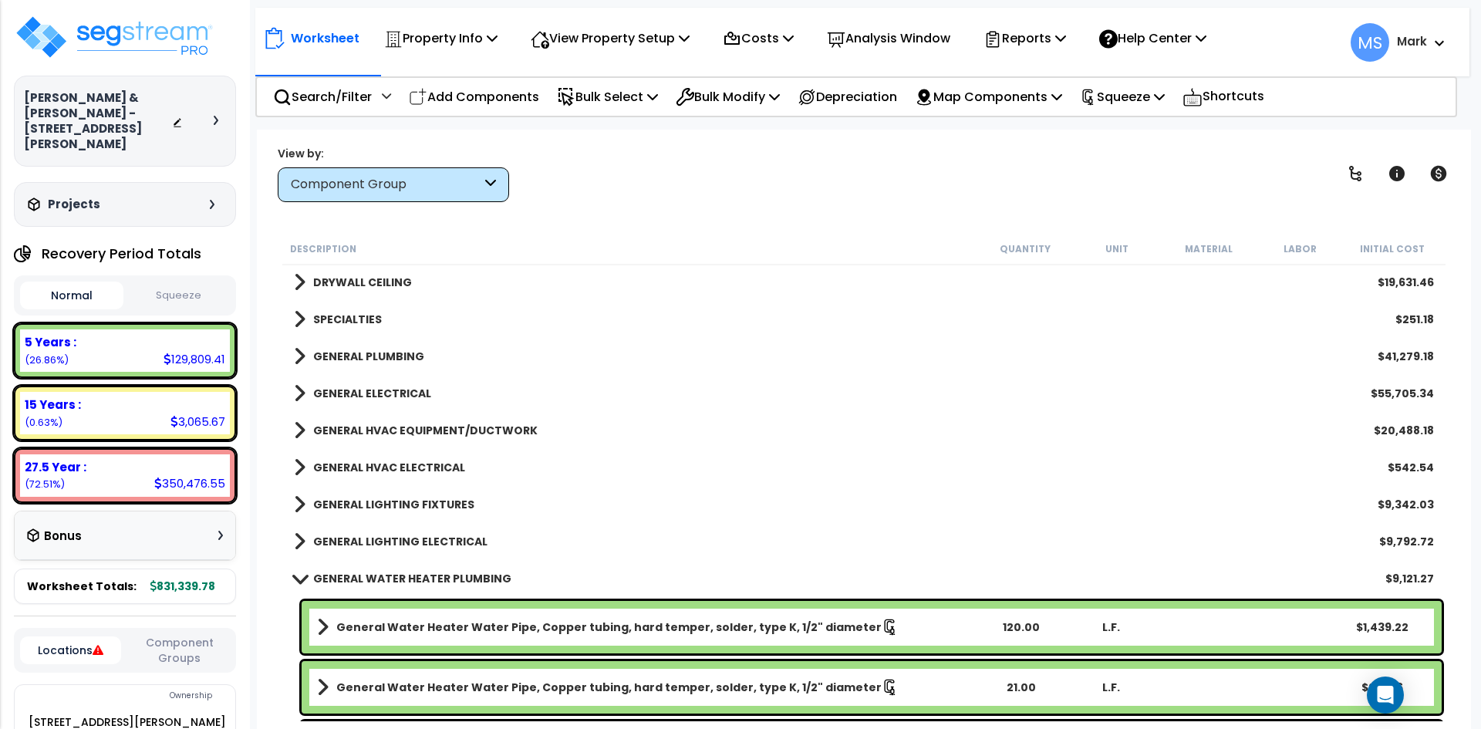
click at [303, 571] on link "GENERAL WATER HEATER PLUMBING" at bounding box center [403, 579] width 218 height 22
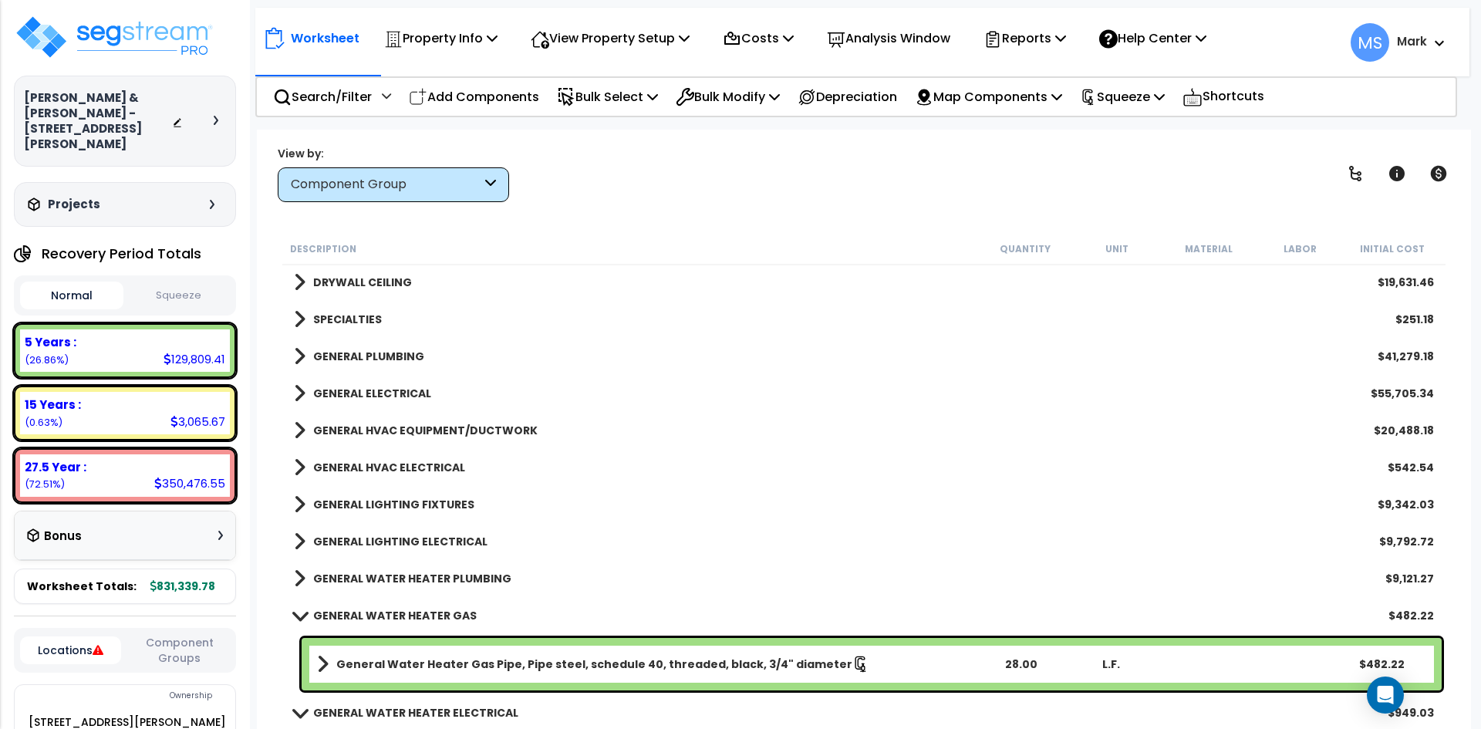
click at [303, 610] on link "GENERAL WATER HEATER GAS" at bounding box center [385, 616] width 183 height 22
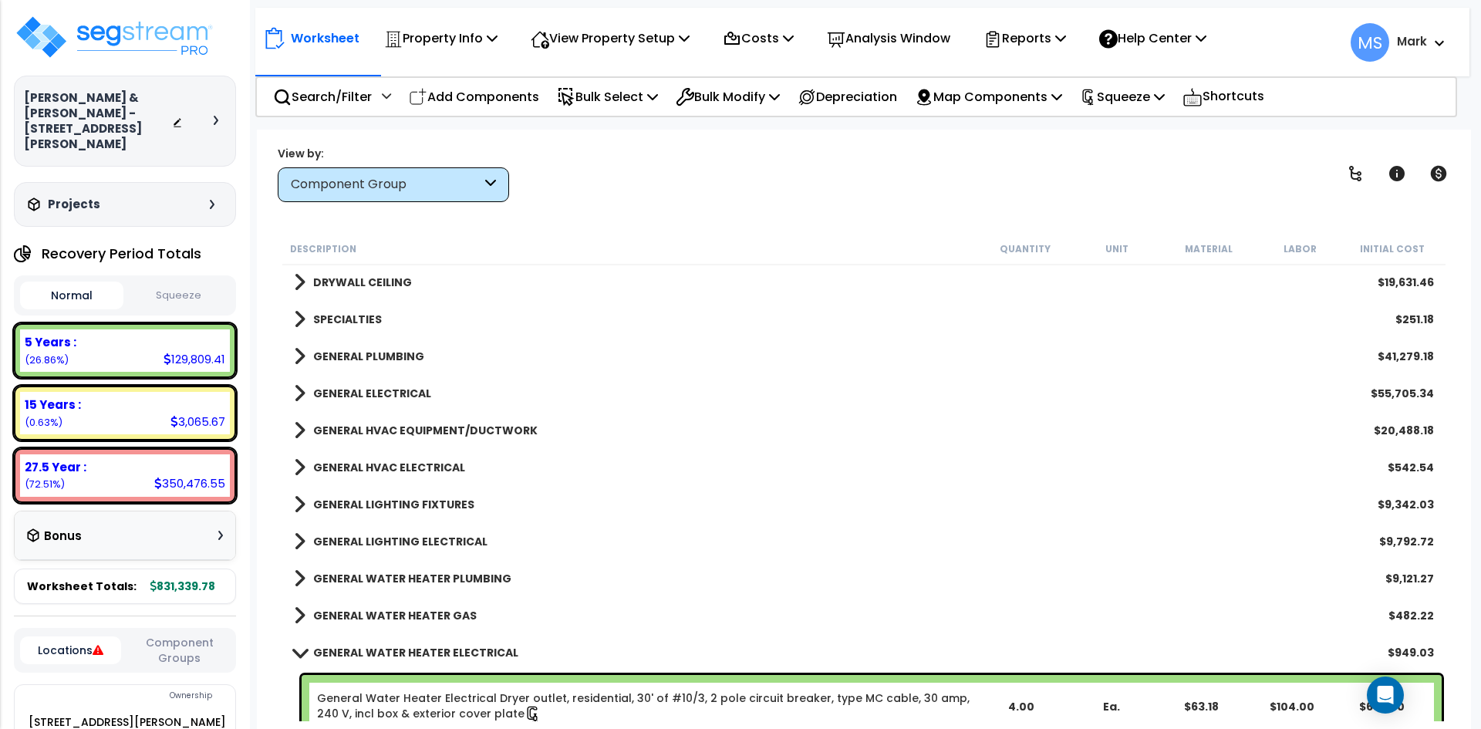
click at [305, 660] on link "GENERAL WATER HEATER ELECTRICAL" at bounding box center [406, 653] width 225 height 22
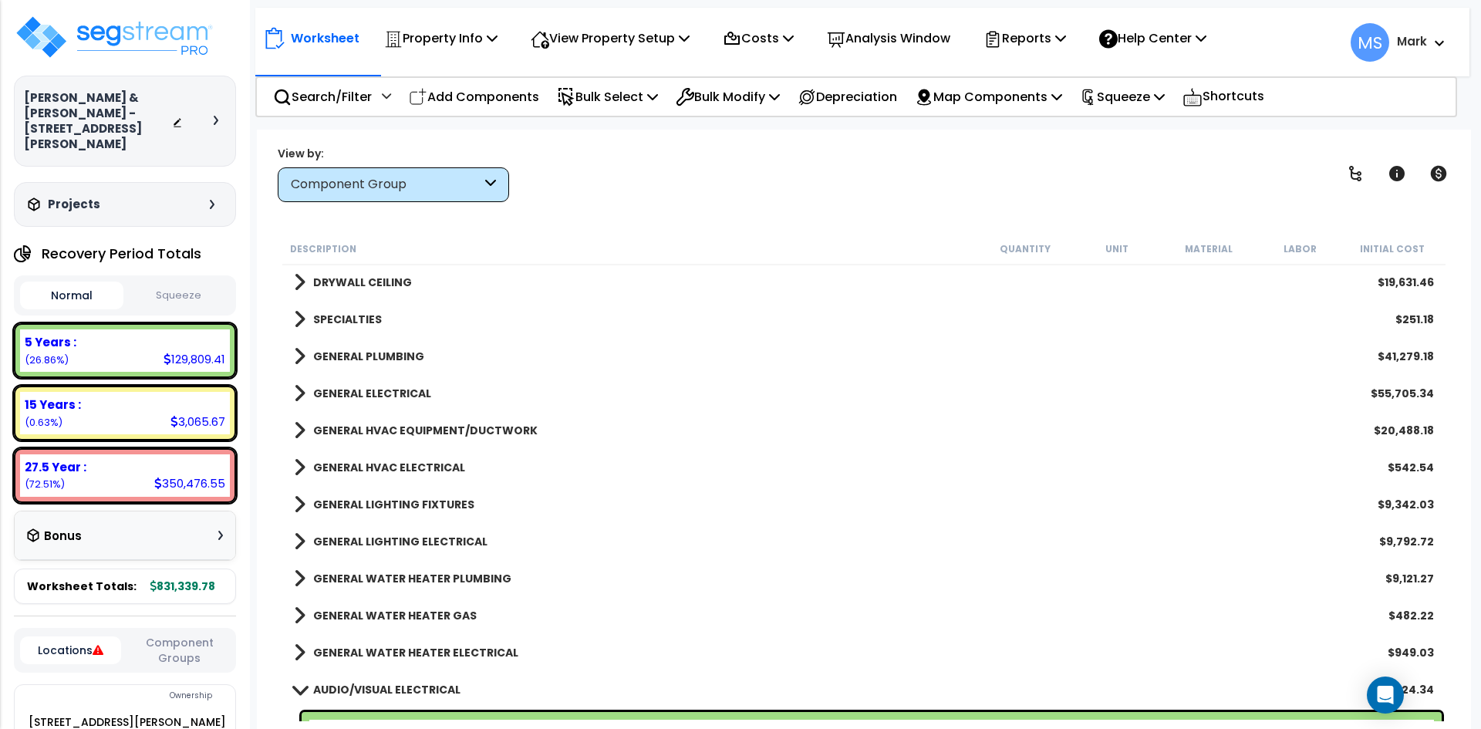
click at [302, 687] on span at bounding box center [300, 690] width 22 height 12
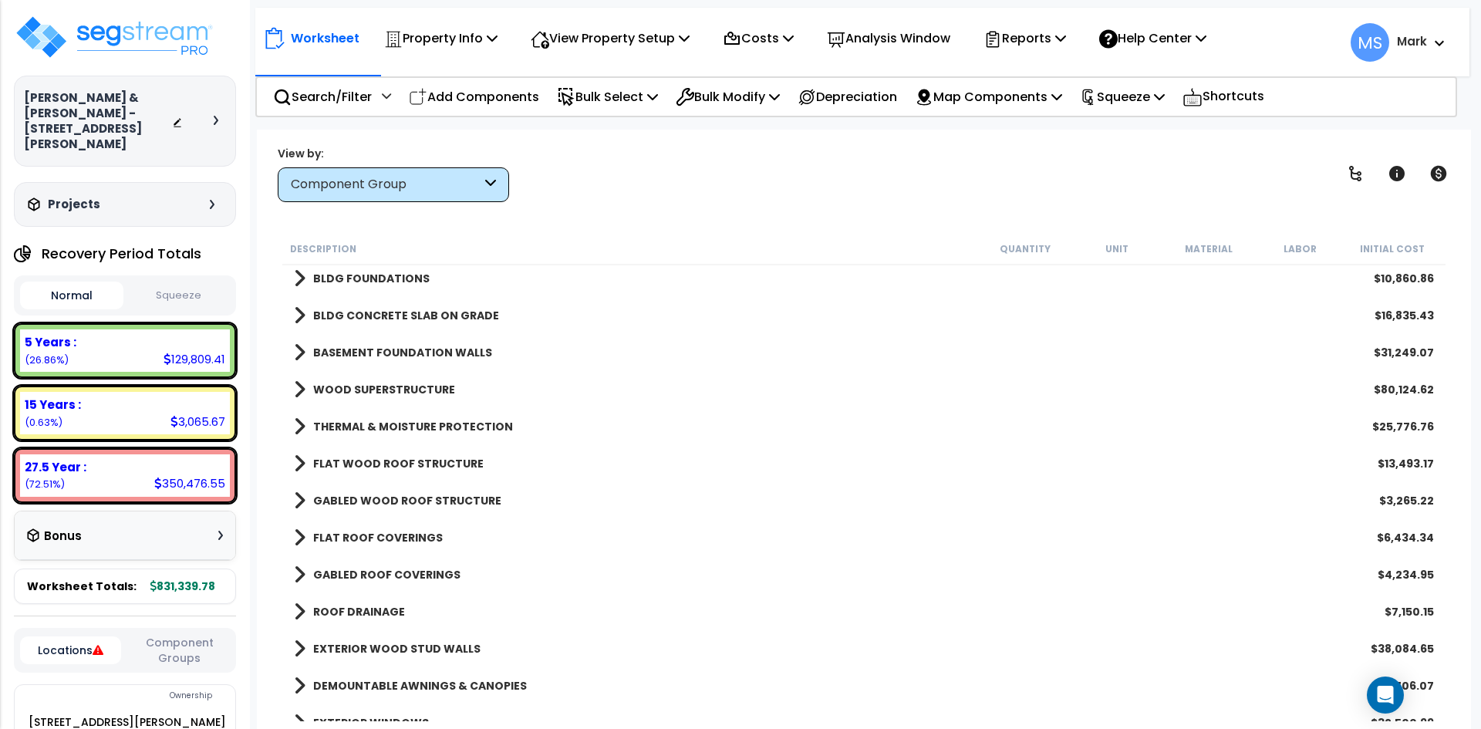
scroll to position [0, 0]
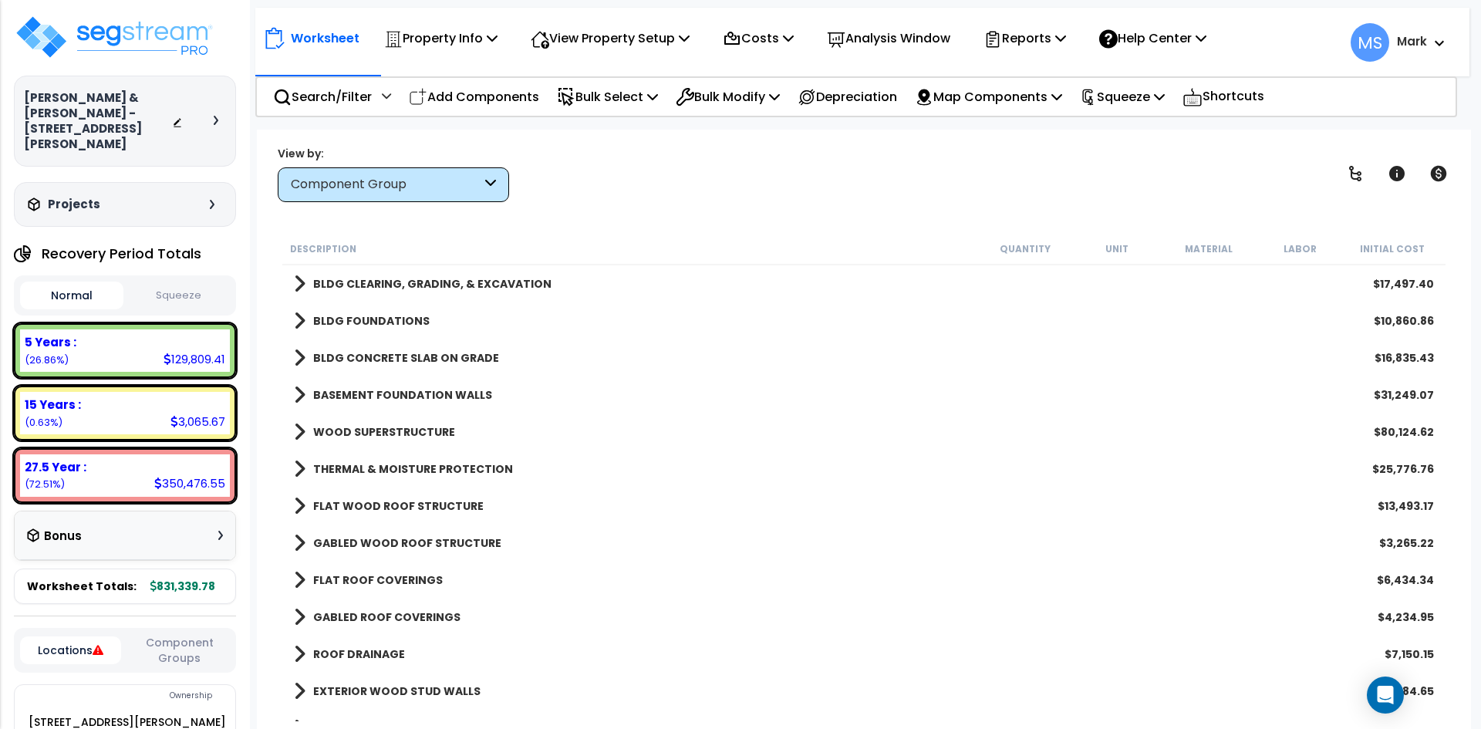
click at [418, 275] on link "BLDG CLEARING, GRADING, & EXCAVATION" at bounding box center [423, 284] width 258 height 22
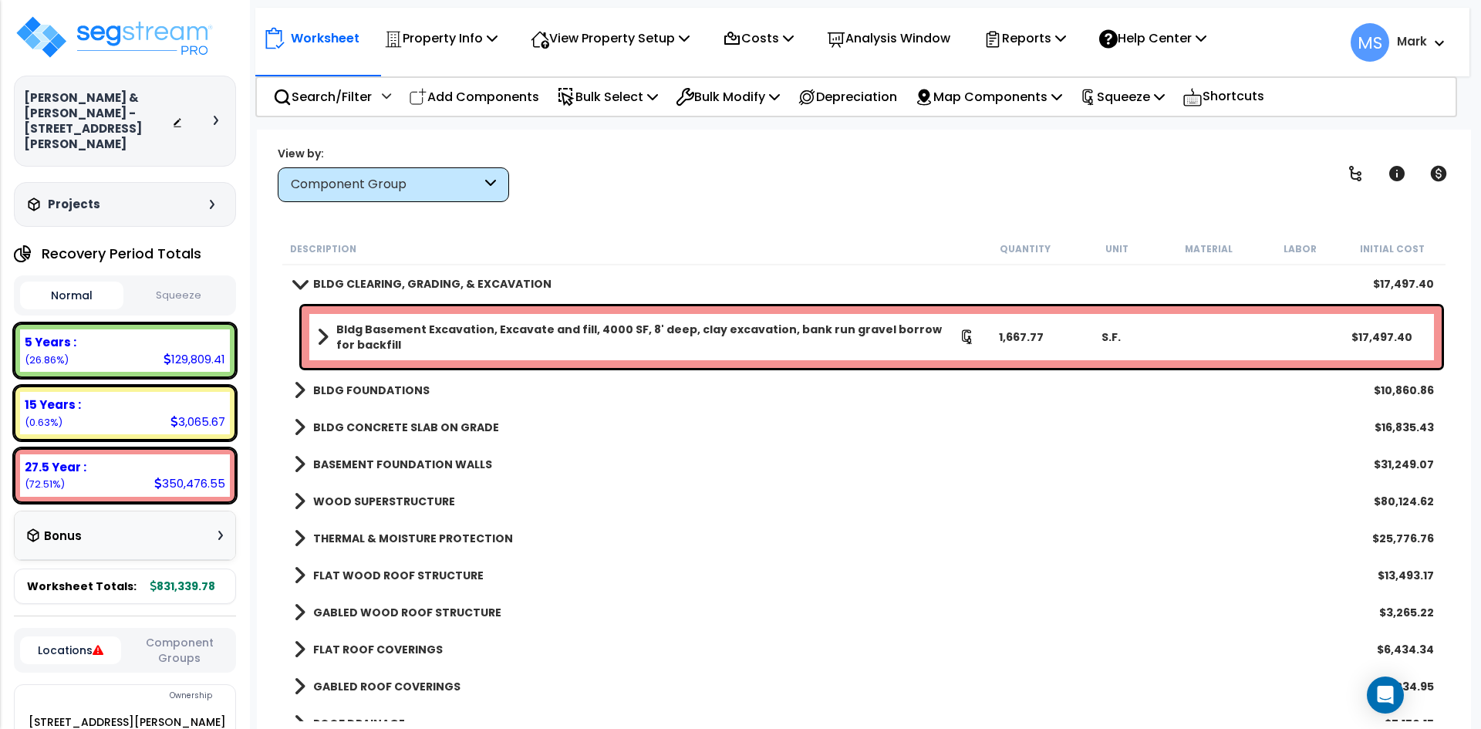
click at [418, 279] on b "BLDG CLEARING, GRADING, & EXCAVATION" at bounding box center [432, 283] width 238 height 15
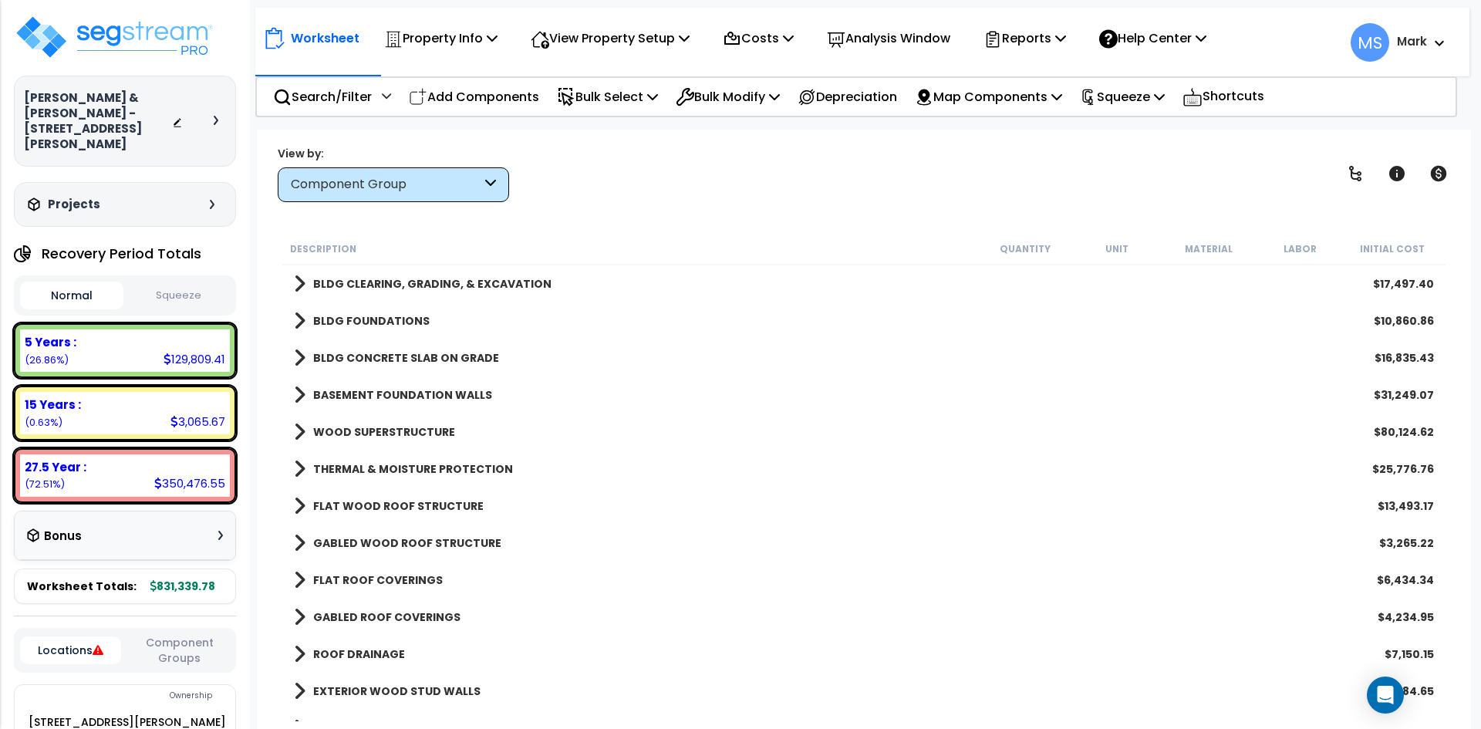
click at [391, 309] on div "BLDG FOUNDATIONS $10,860.86" at bounding box center [864, 320] width 1156 height 37
click at [389, 324] on b "BLDG FOUNDATIONS" at bounding box center [371, 320] width 117 height 15
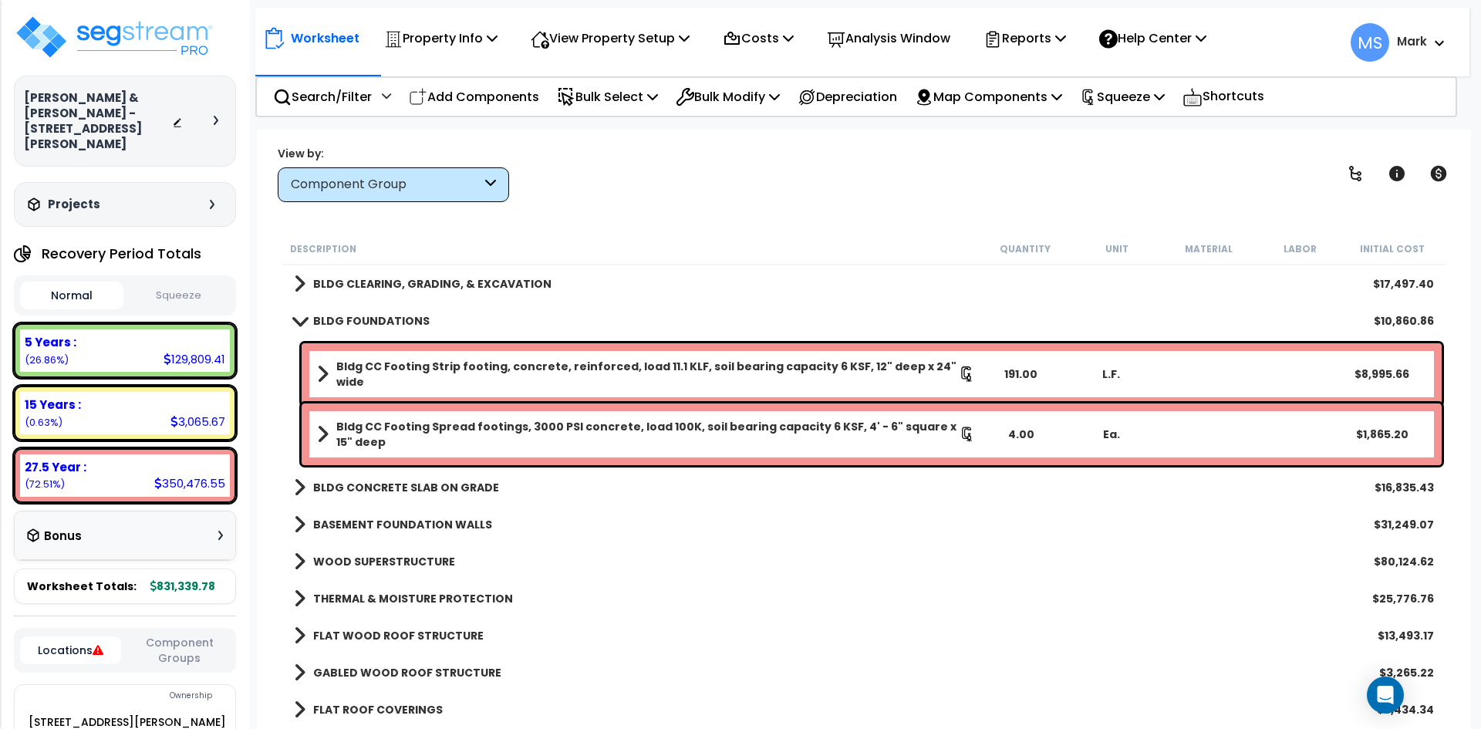
click at [389, 324] on b "BLDG FOUNDATIONS" at bounding box center [371, 320] width 117 height 15
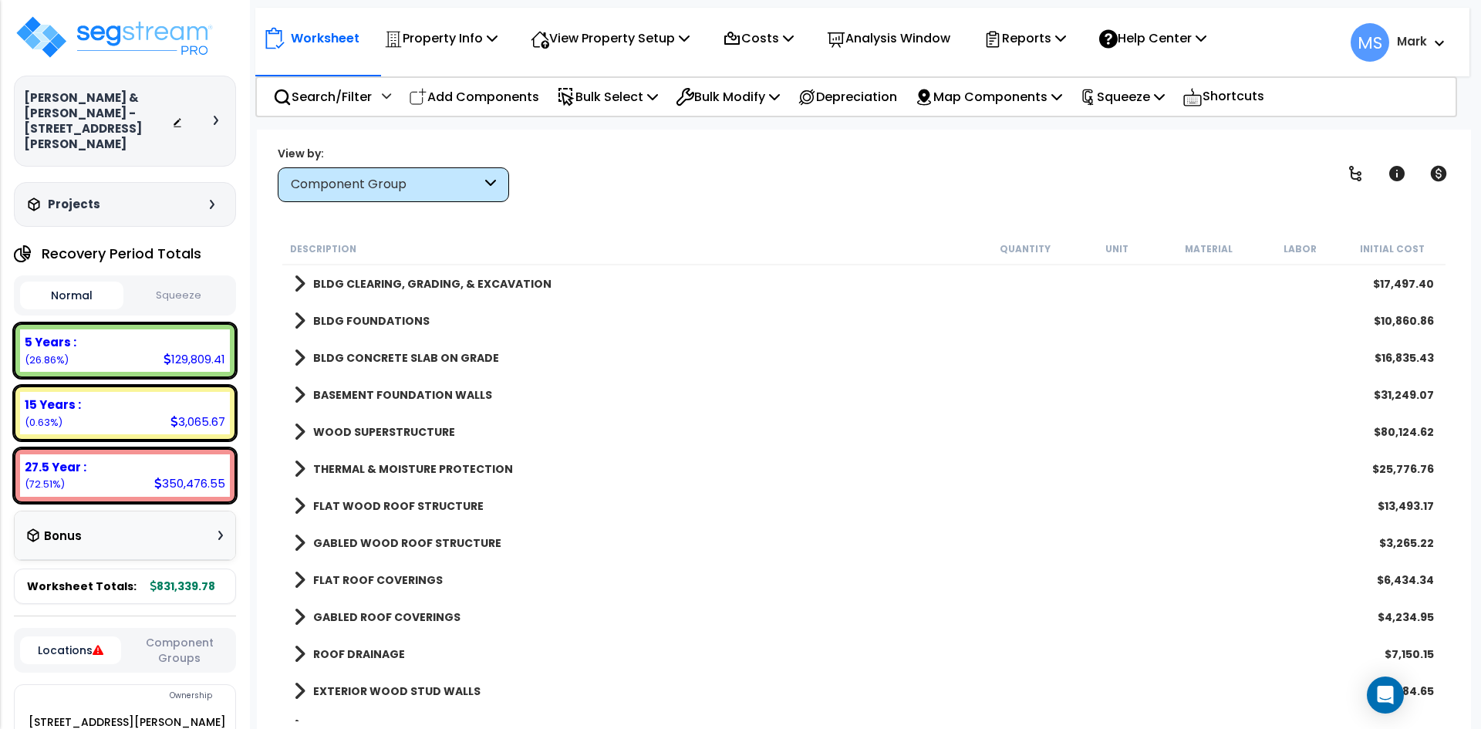
click at [385, 355] on b "BLDG CONCRETE SLAB ON GRADE" at bounding box center [406, 357] width 186 height 15
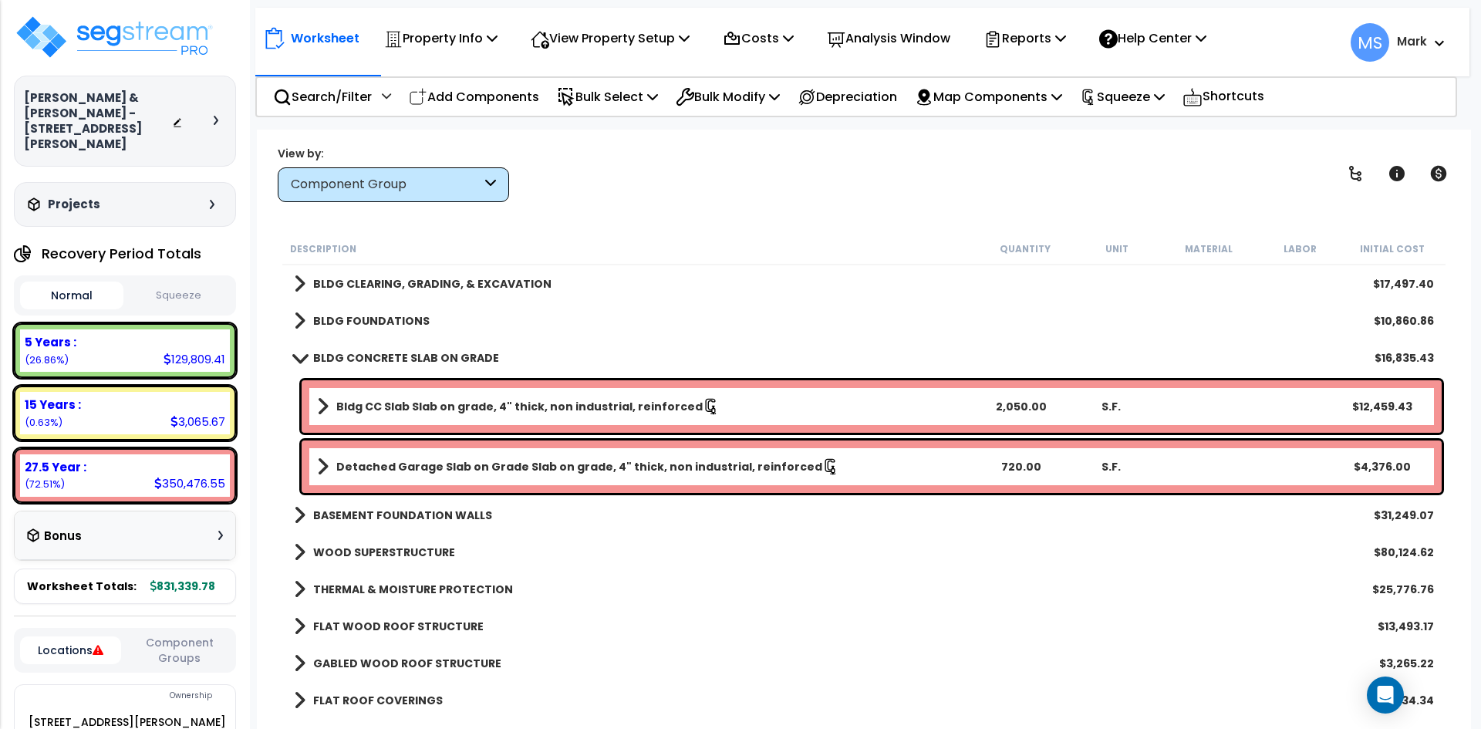
click at [385, 355] on b "BLDG CONCRETE SLAB ON GRADE" at bounding box center [406, 357] width 186 height 15
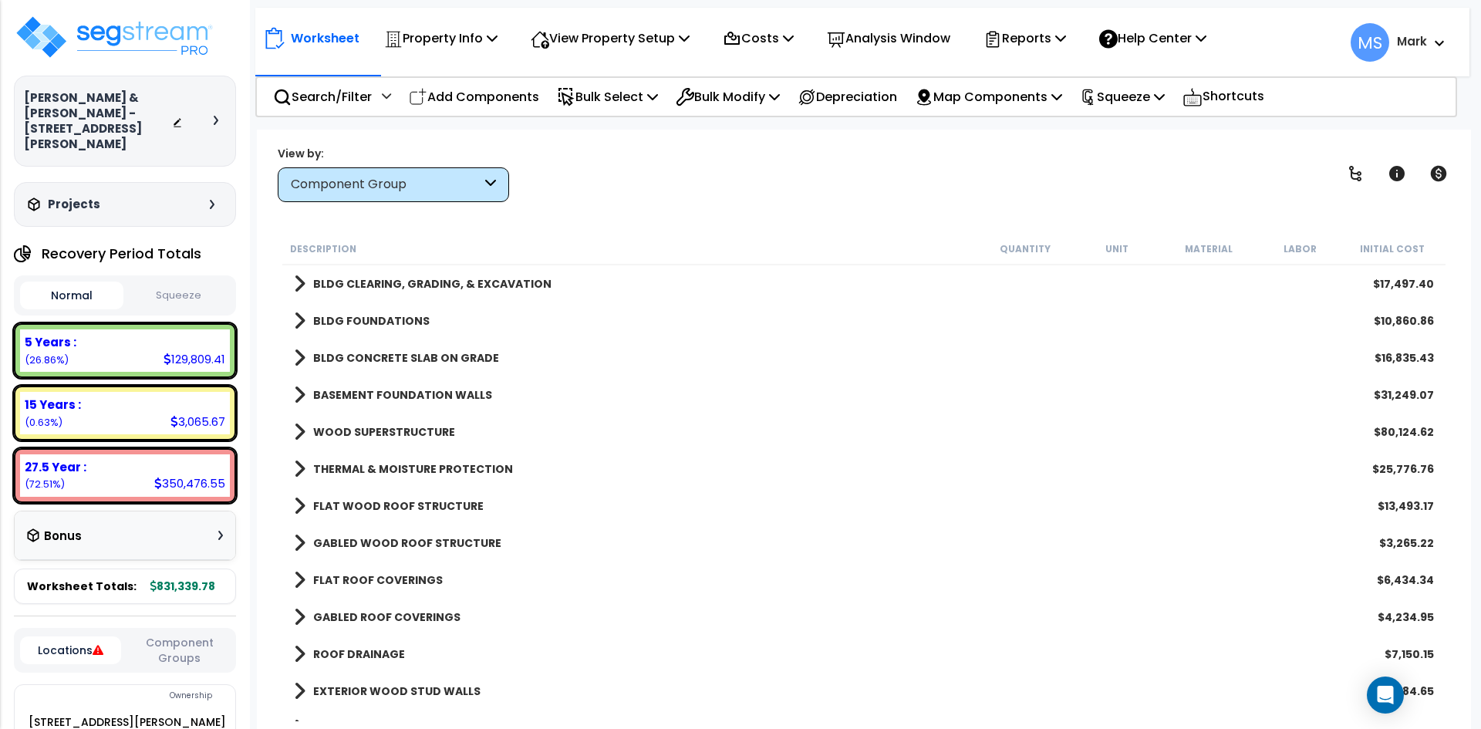
click at [395, 389] on b "BASEMENT FOUNDATION WALLS" at bounding box center [402, 394] width 179 height 15
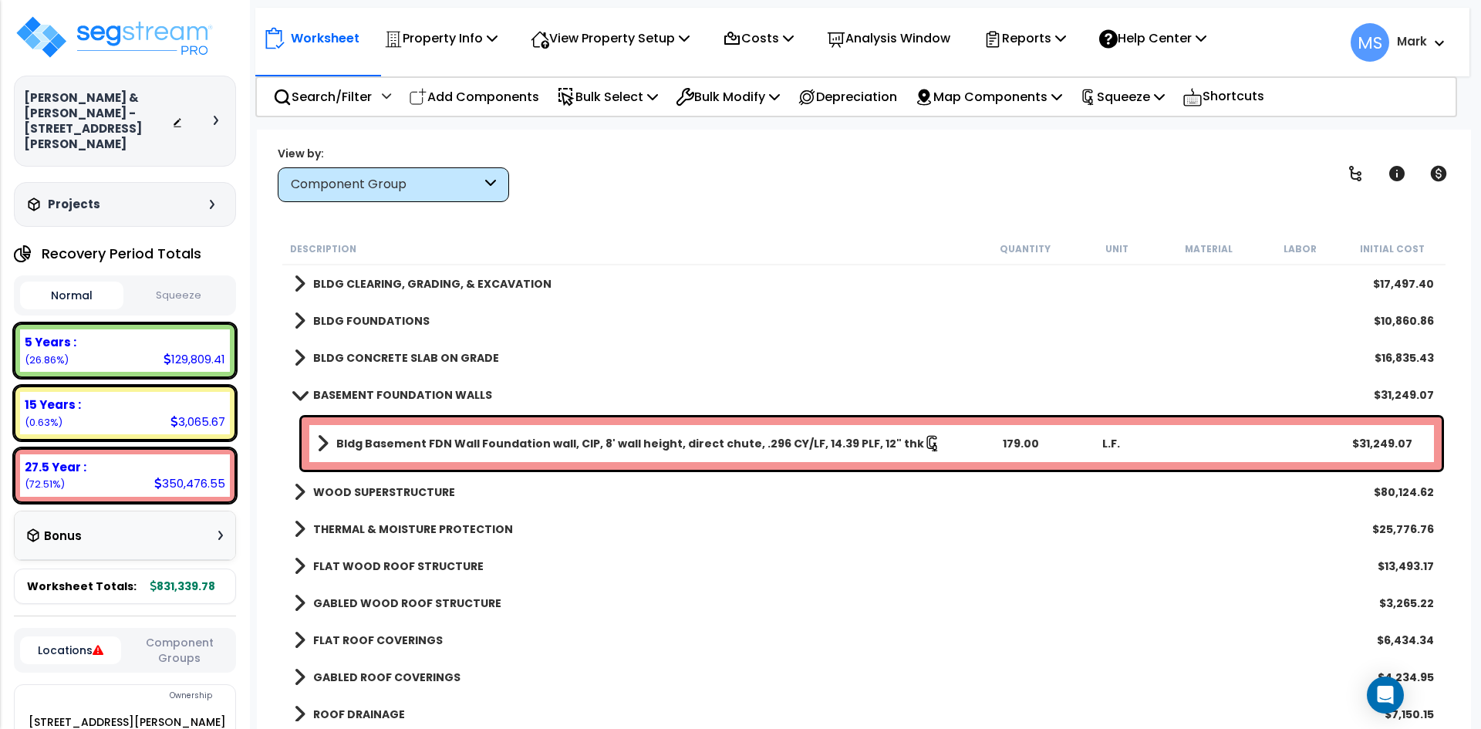
click at [395, 389] on b "BASEMENT FOUNDATION WALLS" at bounding box center [402, 394] width 179 height 15
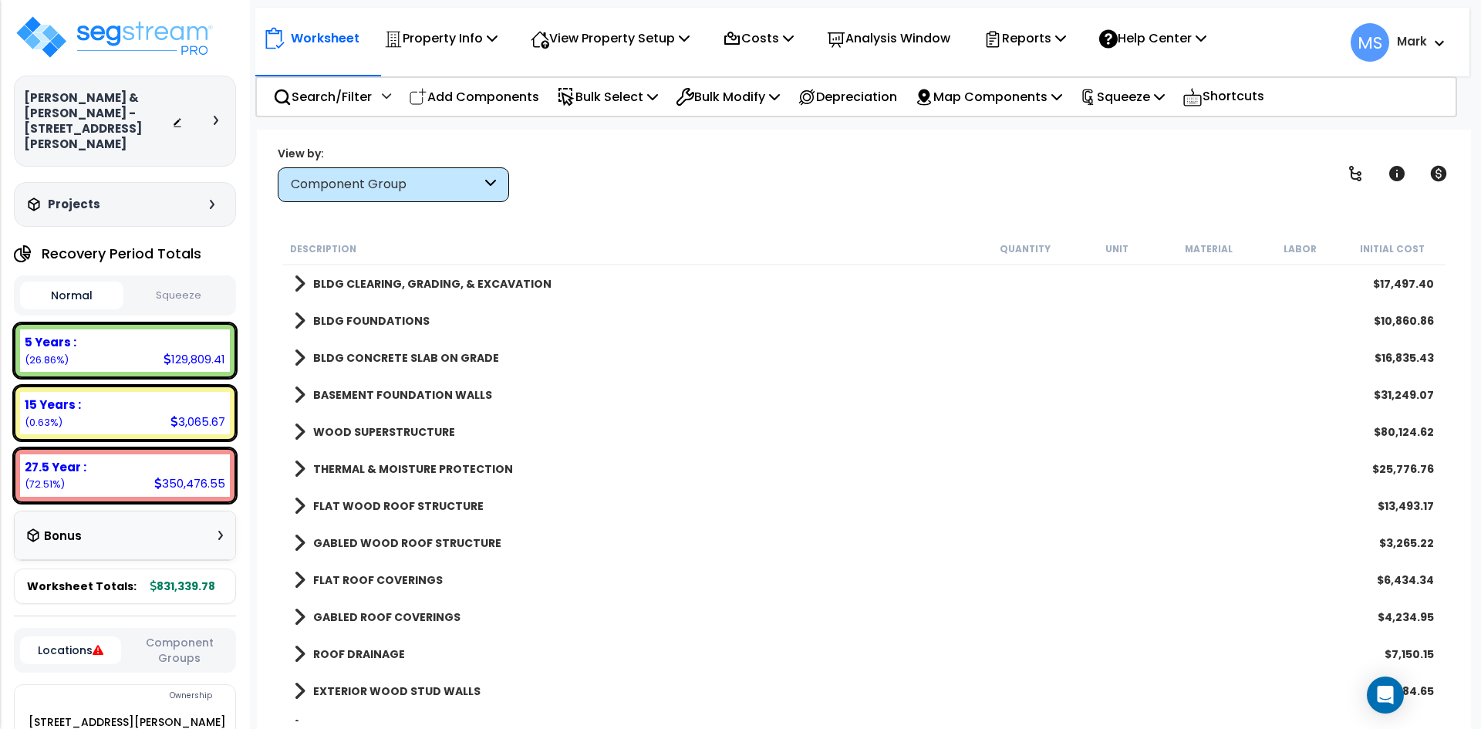
click at [410, 397] on b "BASEMENT FOUNDATION WALLS" at bounding box center [402, 394] width 179 height 15
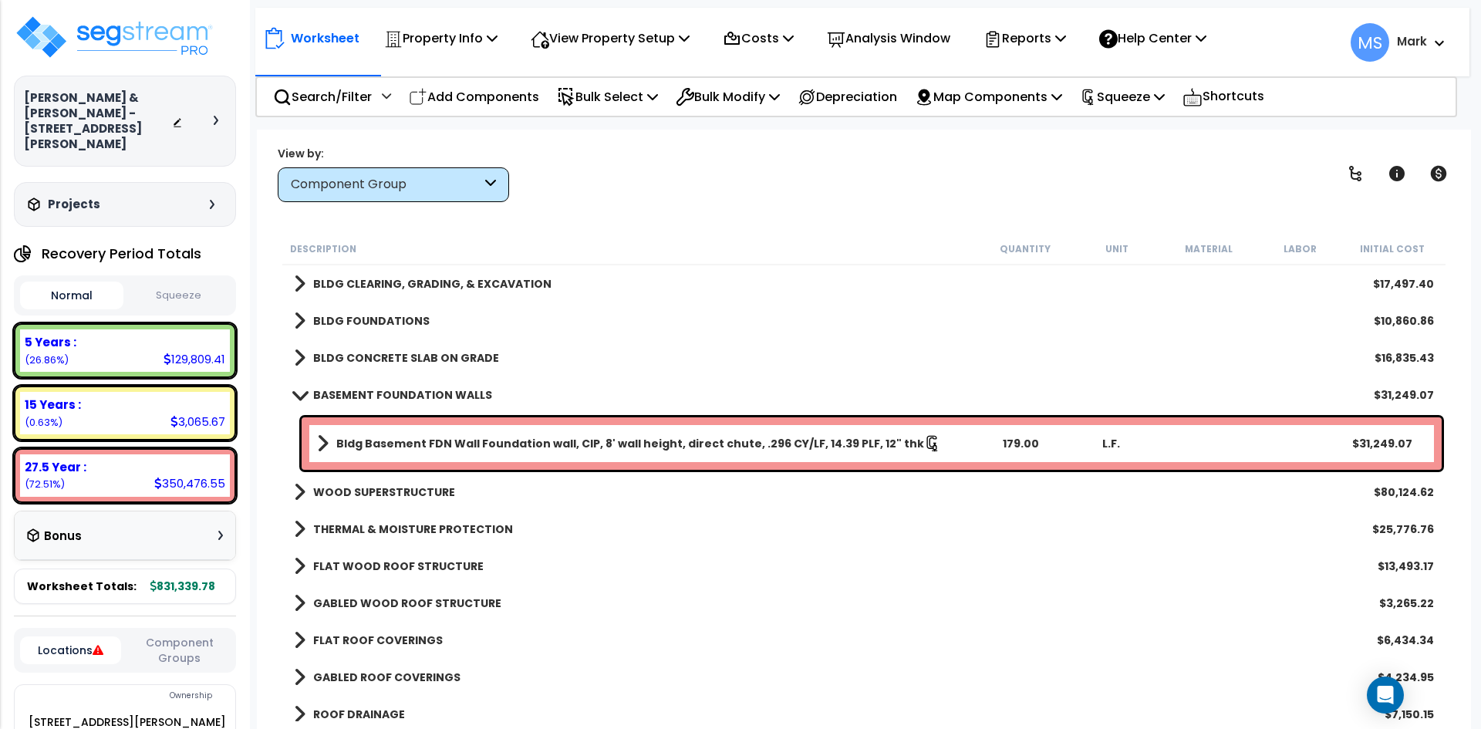
click at [410, 397] on b "BASEMENT FOUNDATION WALLS" at bounding box center [402, 394] width 179 height 15
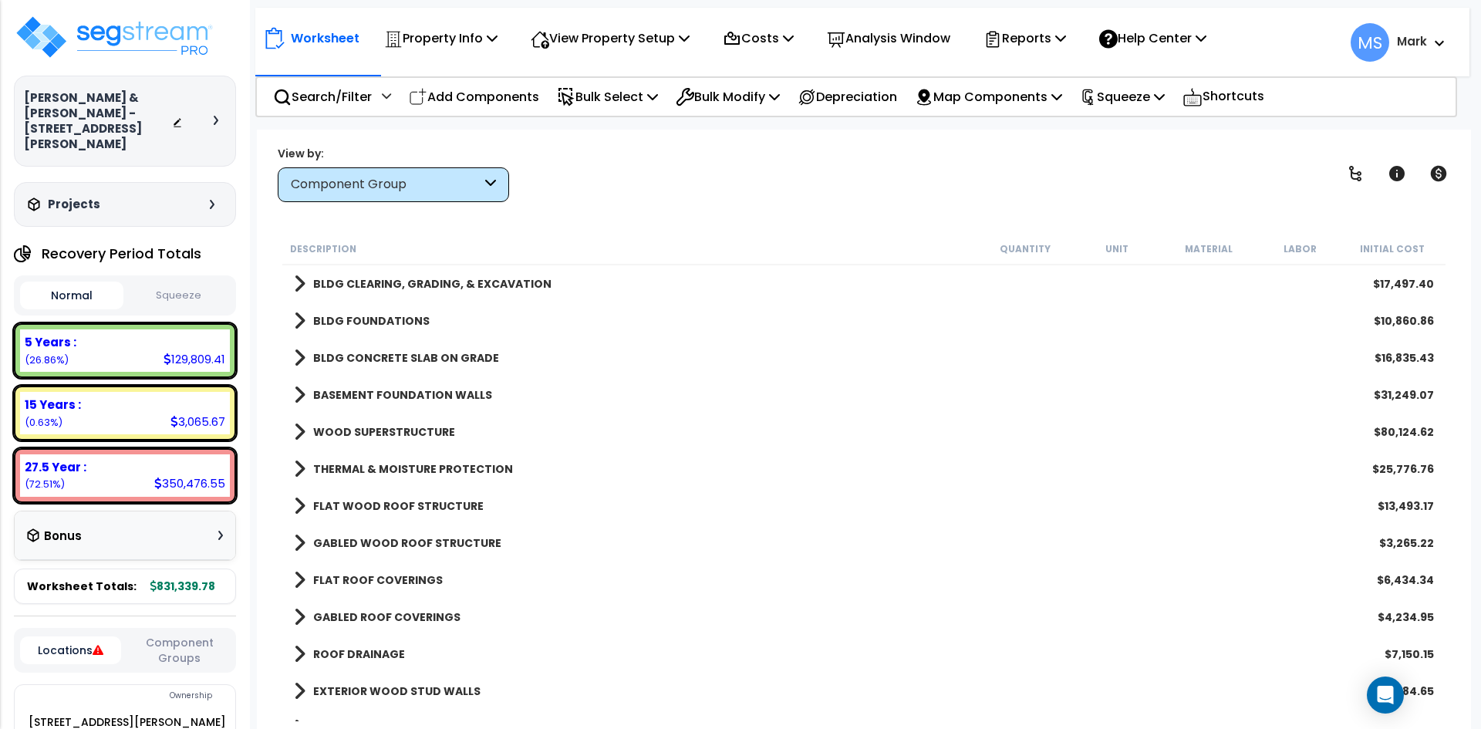
click at [402, 433] on b "WOOD SUPERSTRUCTURE" at bounding box center [384, 431] width 142 height 15
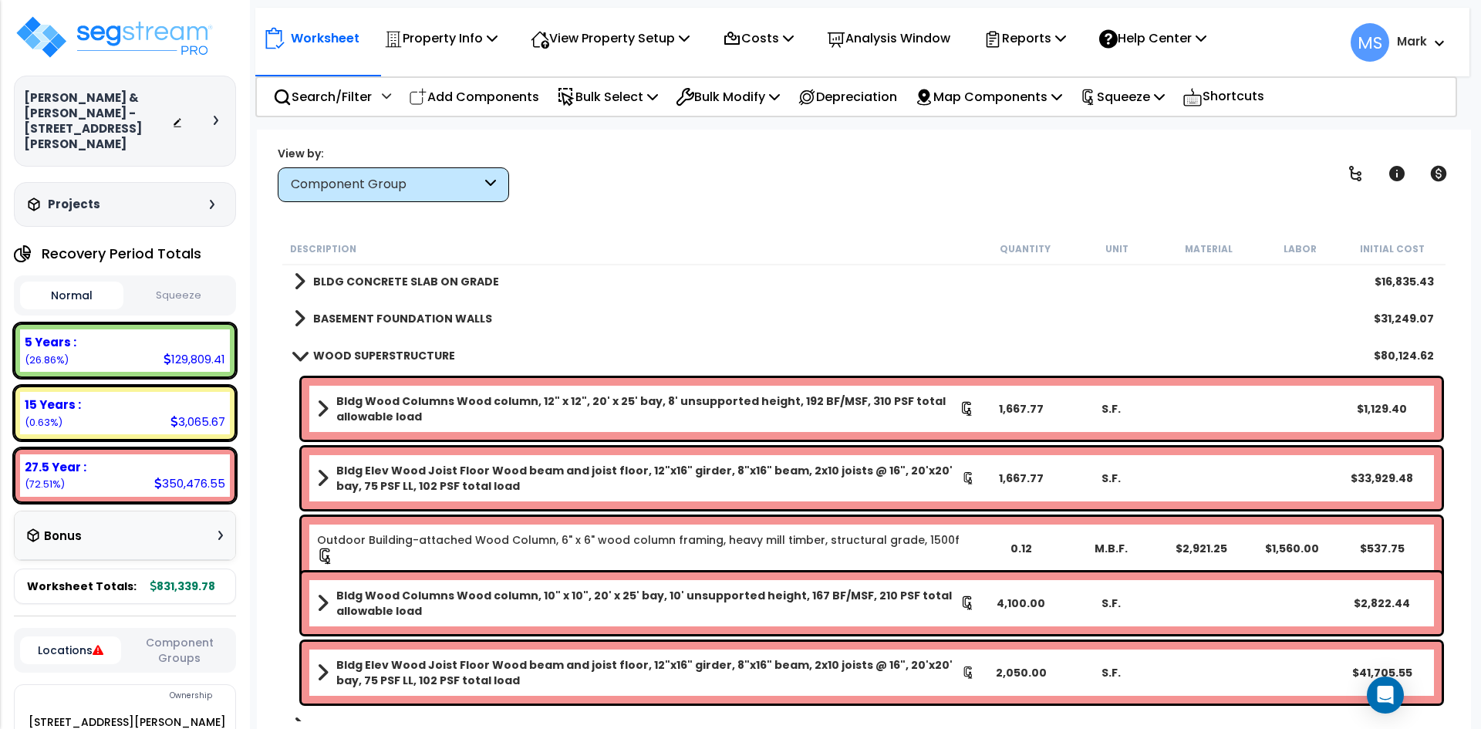
scroll to position [77, 0]
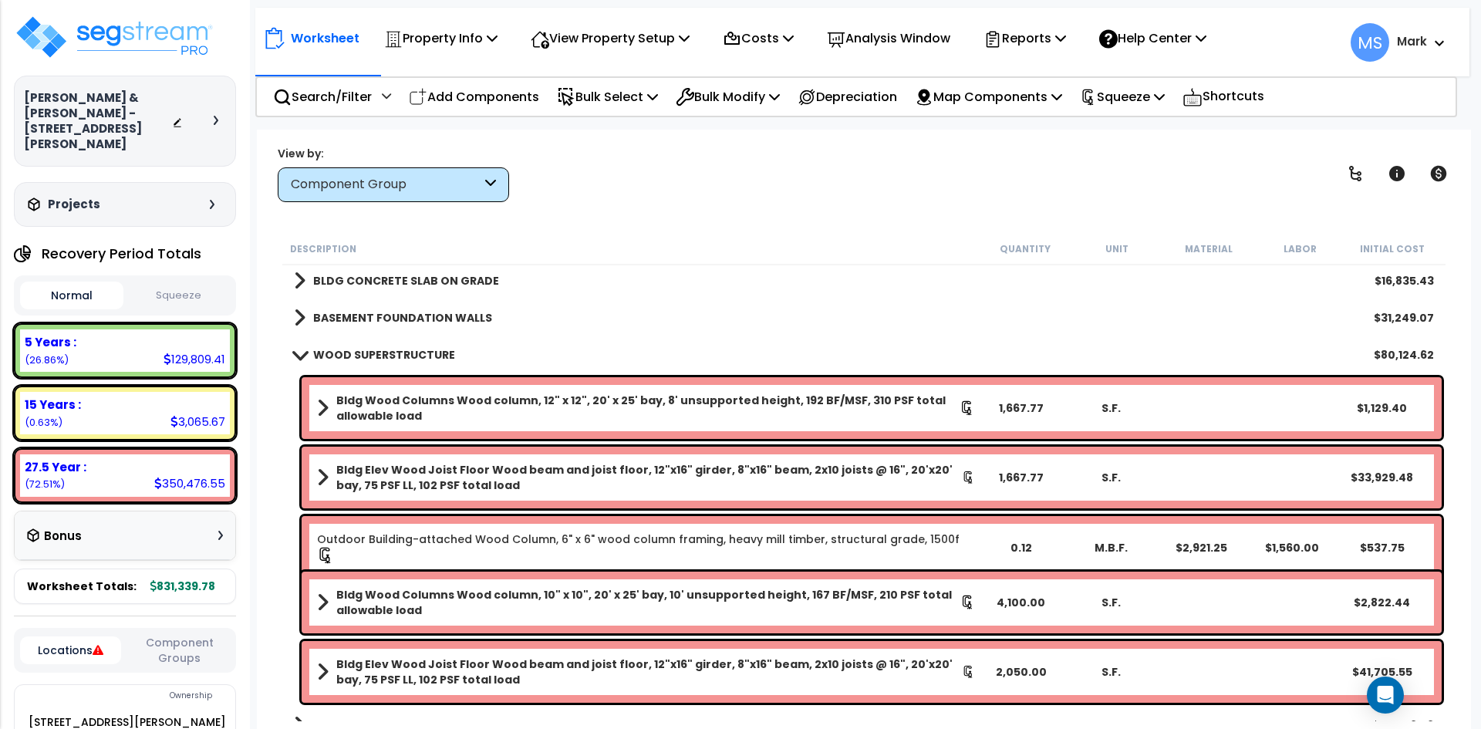
click at [404, 346] on link "WOOD SUPERSTRUCTURE" at bounding box center [374, 355] width 161 height 22
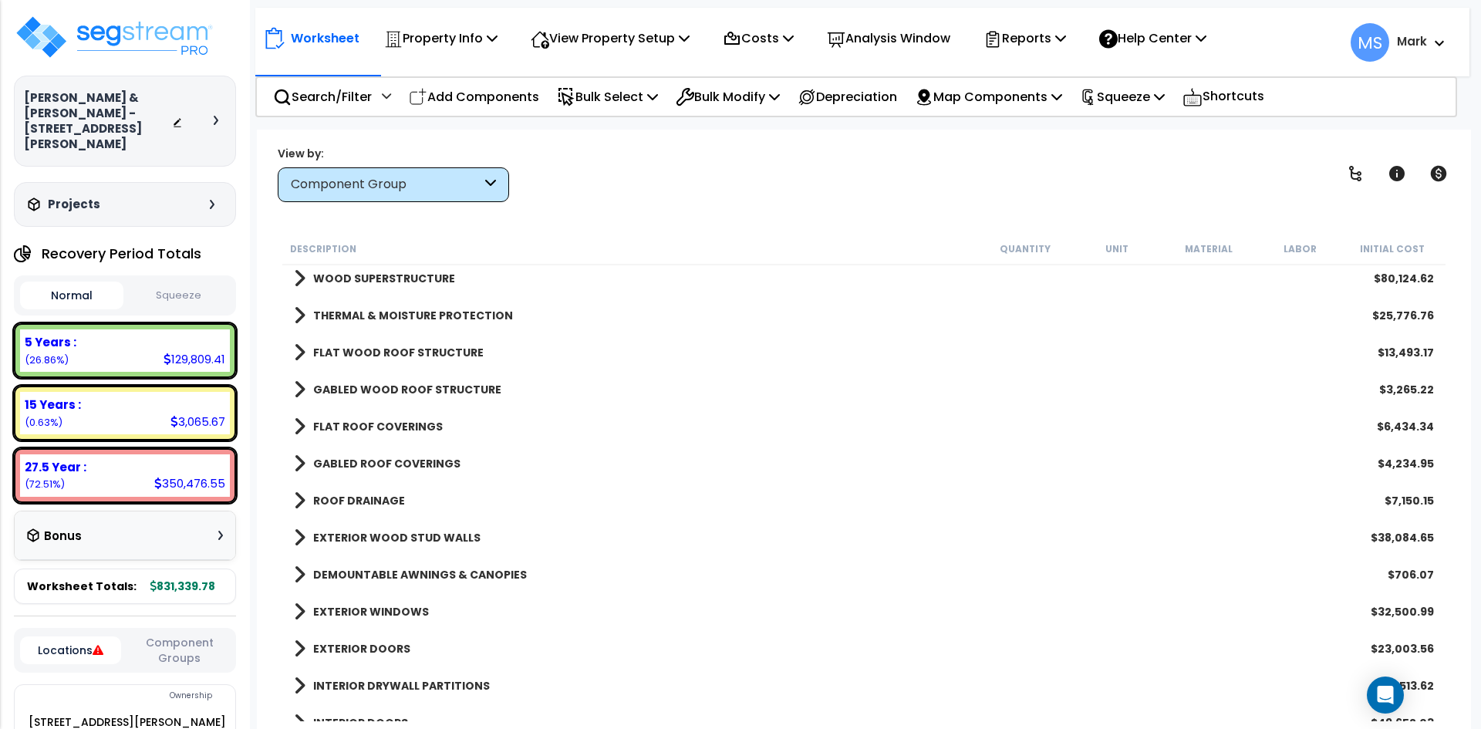
scroll to position [154, 0]
click at [427, 349] on b "FLAT WOOD ROOF STRUCTURE" at bounding box center [398, 351] width 171 height 15
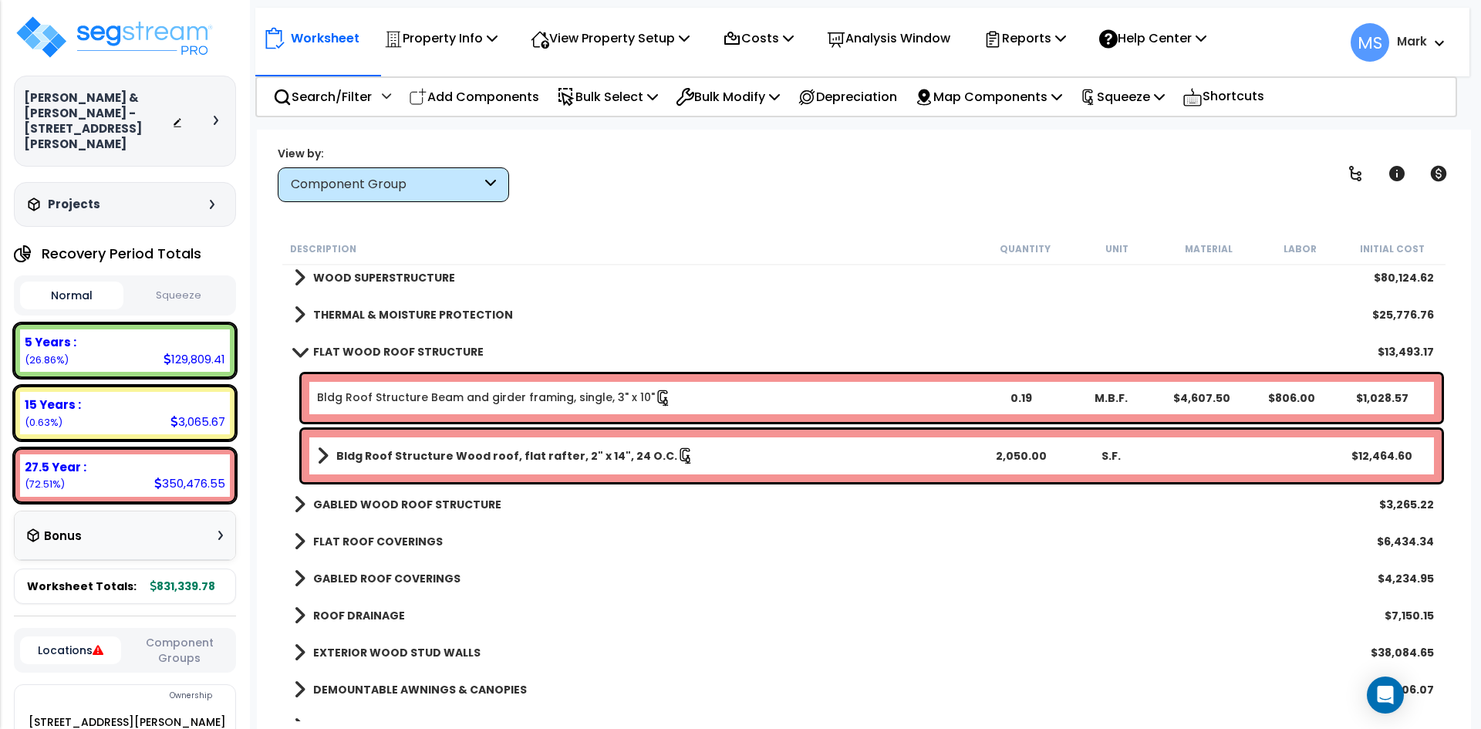
click at [427, 349] on b "FLAT WOOD ROOF STRUCTURE" at bounding box center [398, 351] width 171 height 15
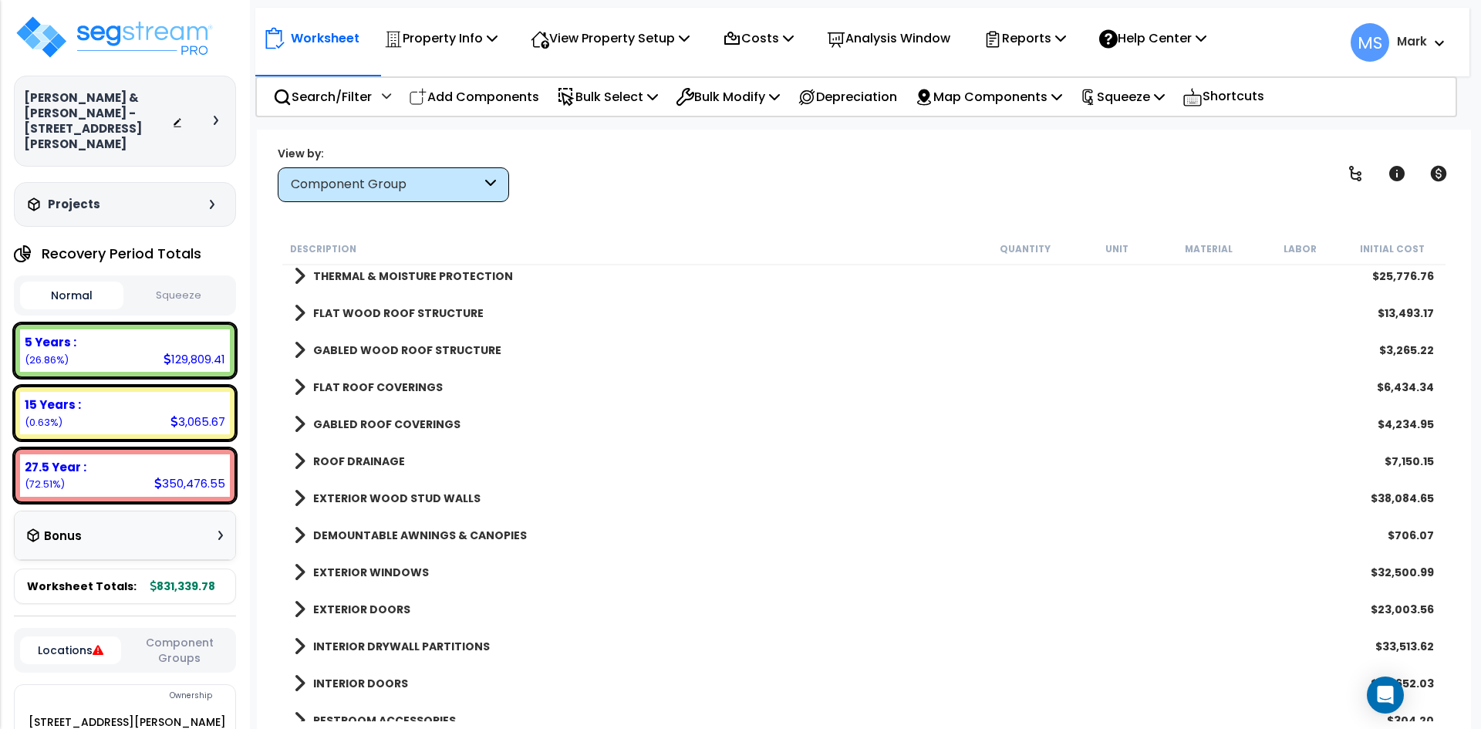
scroll to position [231, 0]
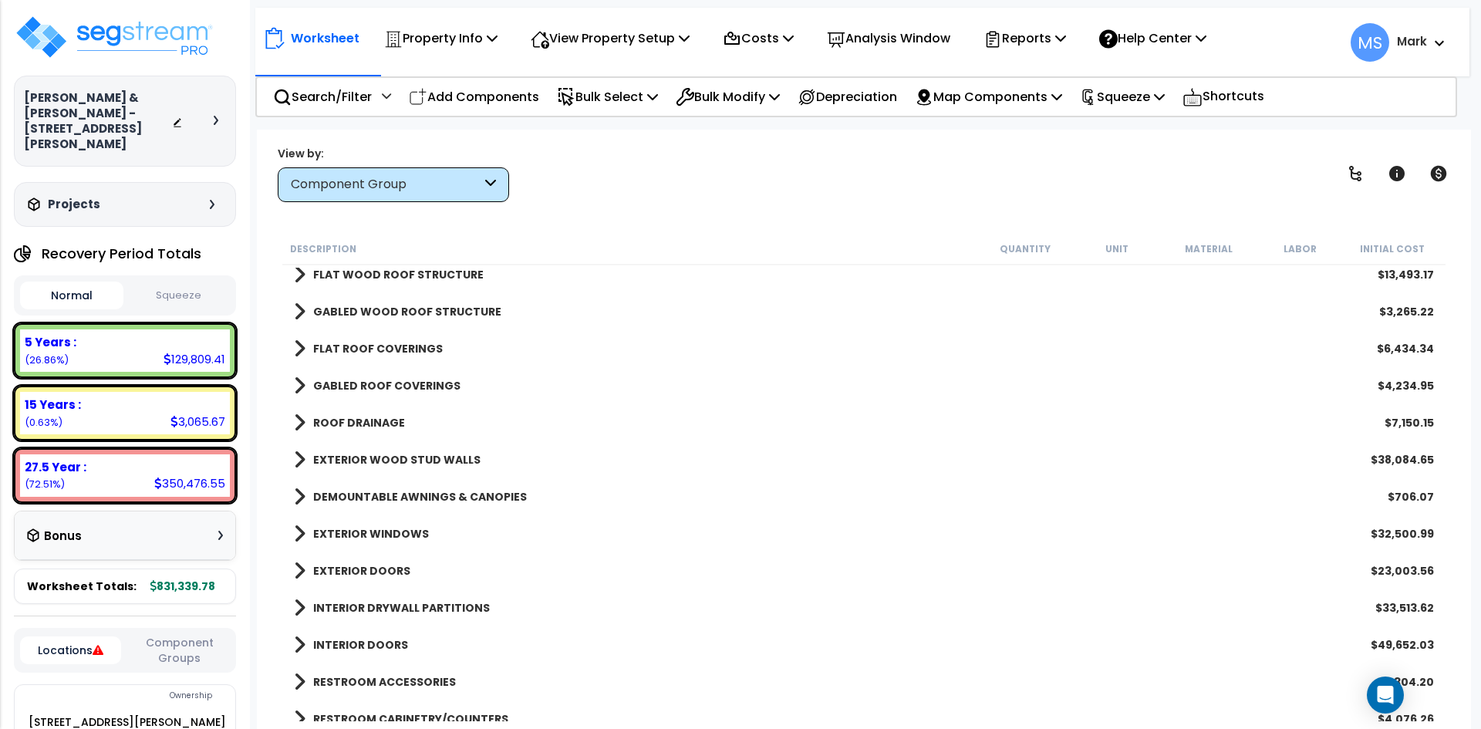
click at [380, 449] on link "EXTERIOR WOOD STUD WALLS" at bounding box center [387, 460] width 187 height 22
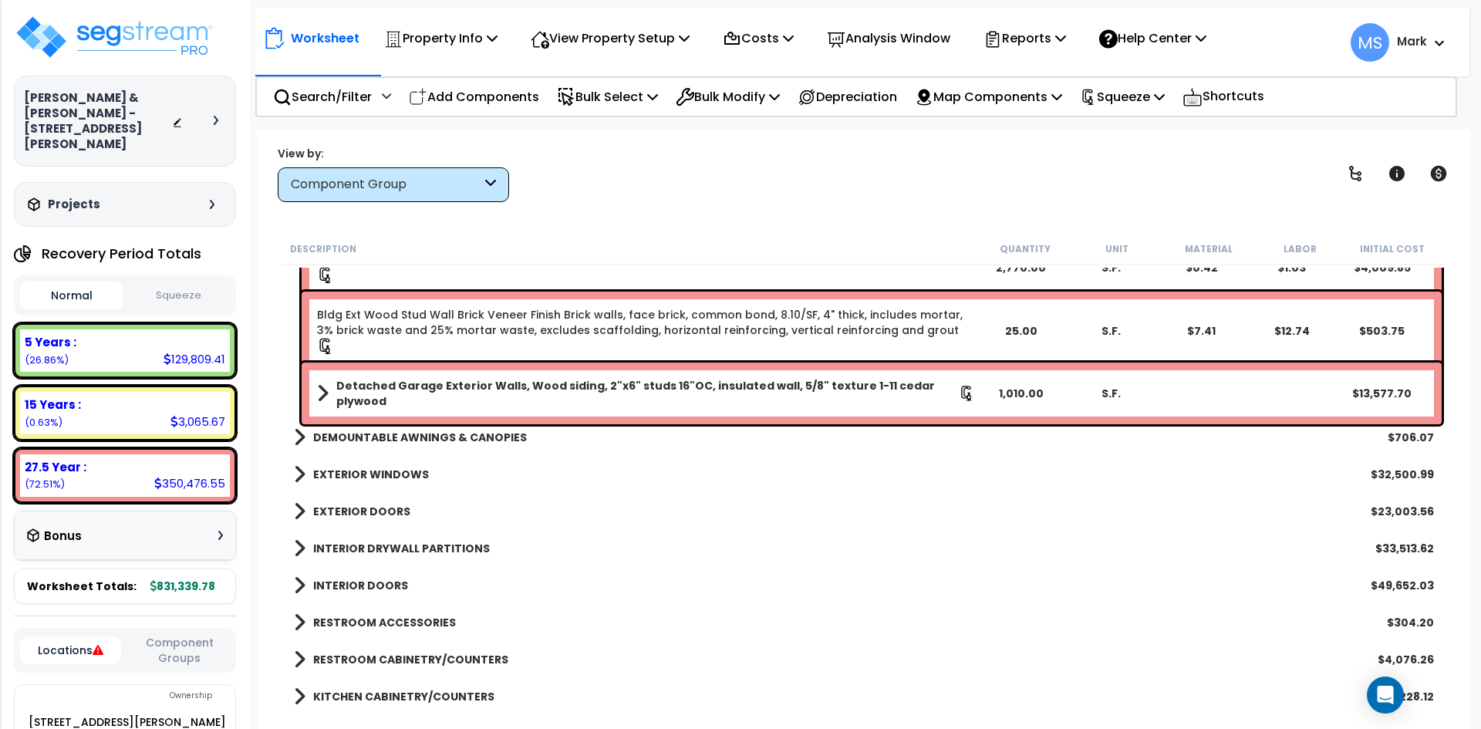
scroll to position [1003, 0]
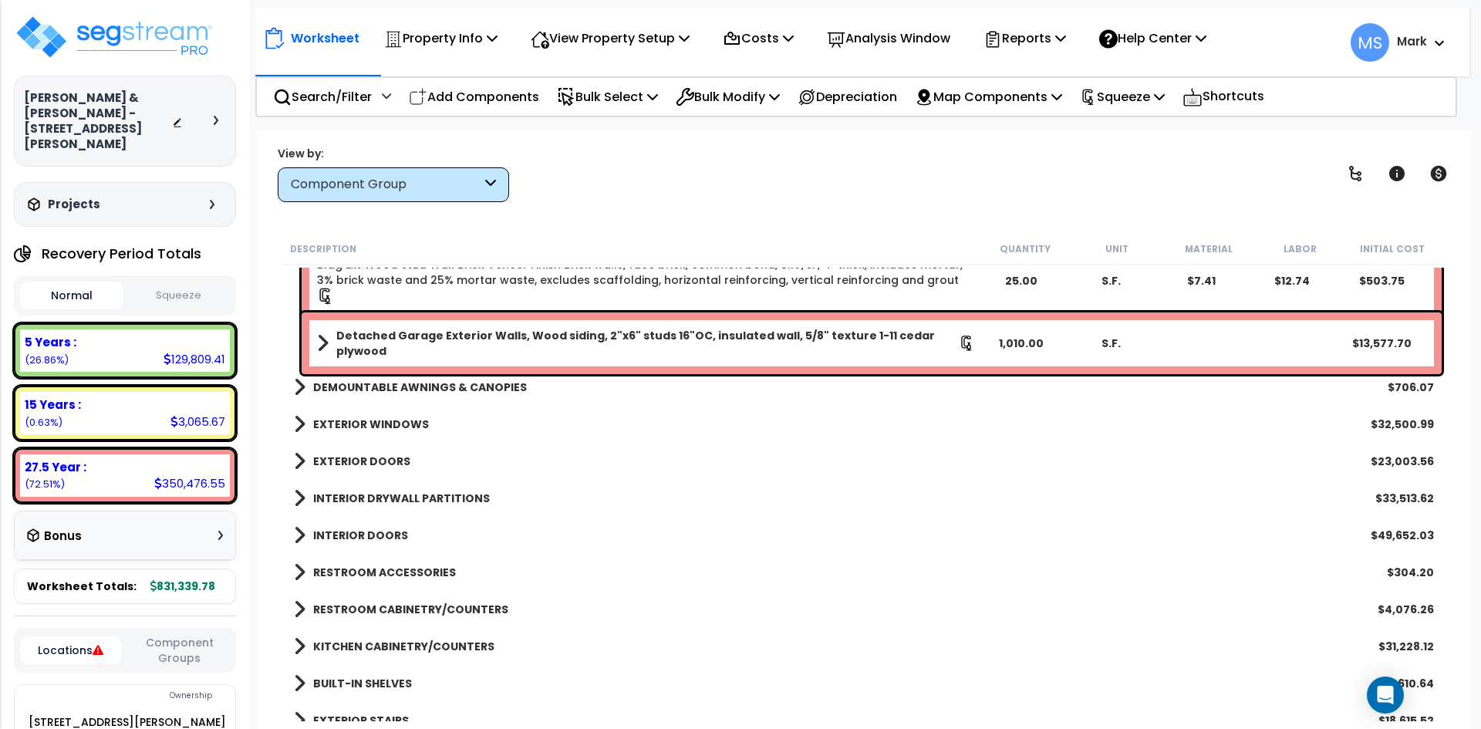
click at [394, 390] on b "DEMOUNTABLE AWNINGS & CANOPIES" at bounding box center [420, 387] width 214 height 15
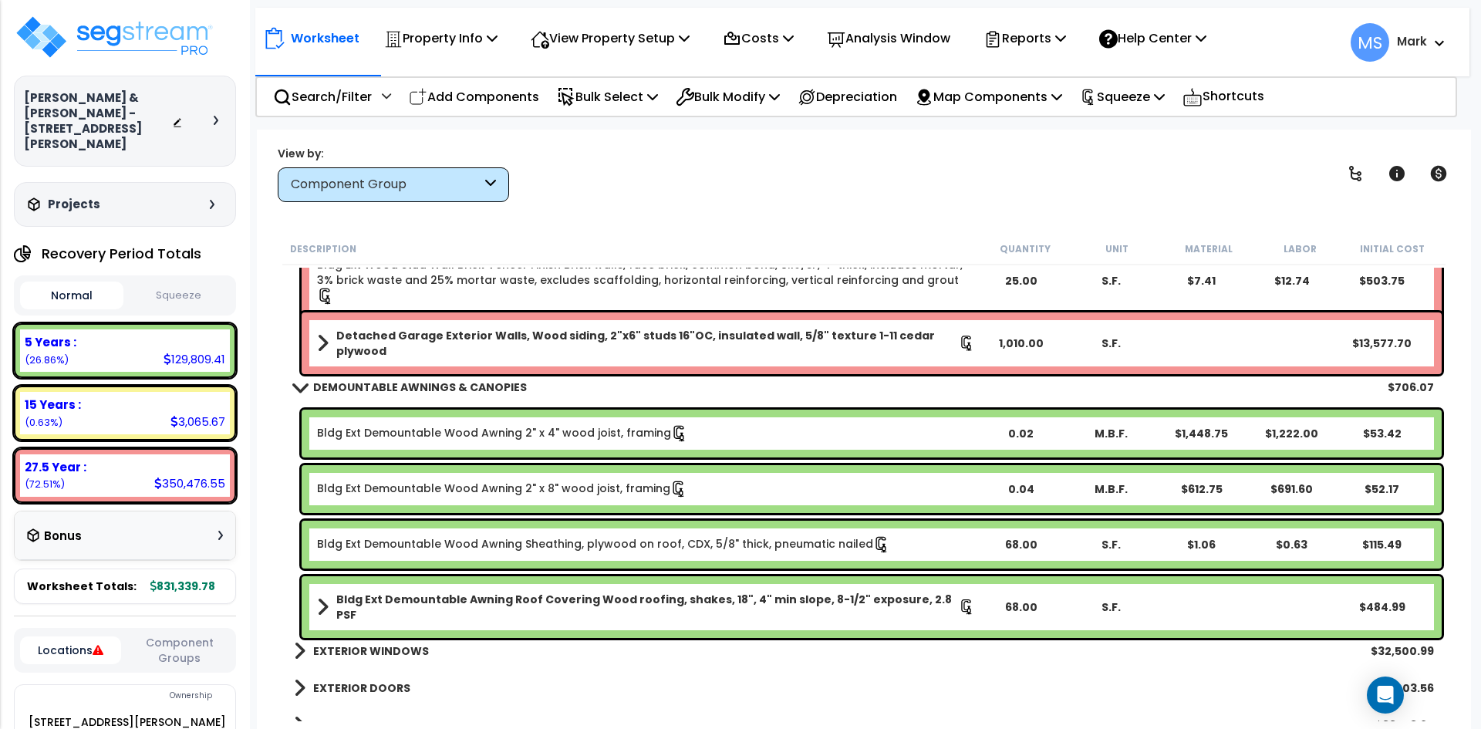
click at [394, 390] on b "DEMOUNTABLE AWNINGS & CANOPIES" at bounding box center [420, 387] width 214 height 15
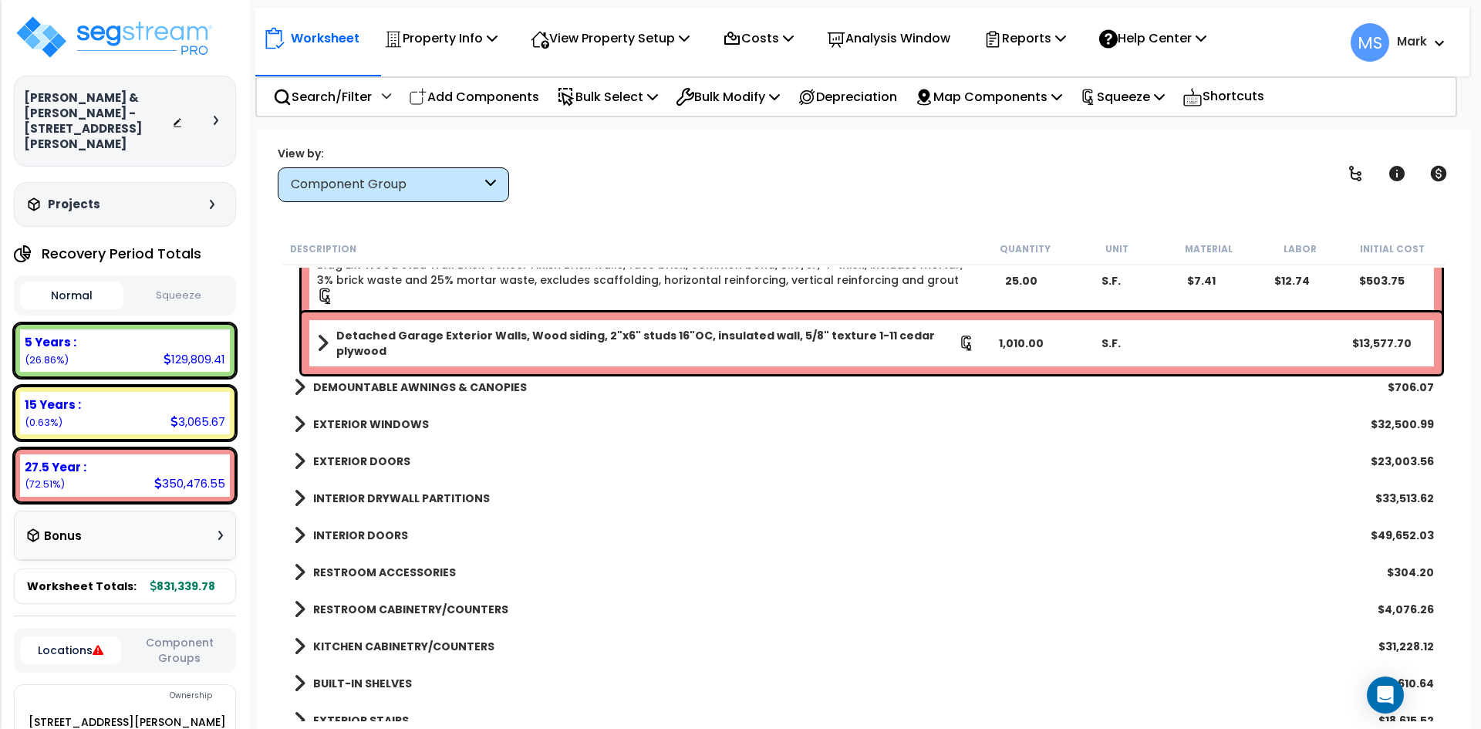
click at [374, 420] on b "EXTERIOR WINDOWS" at bounding box center [371, 424] width 116 height 15
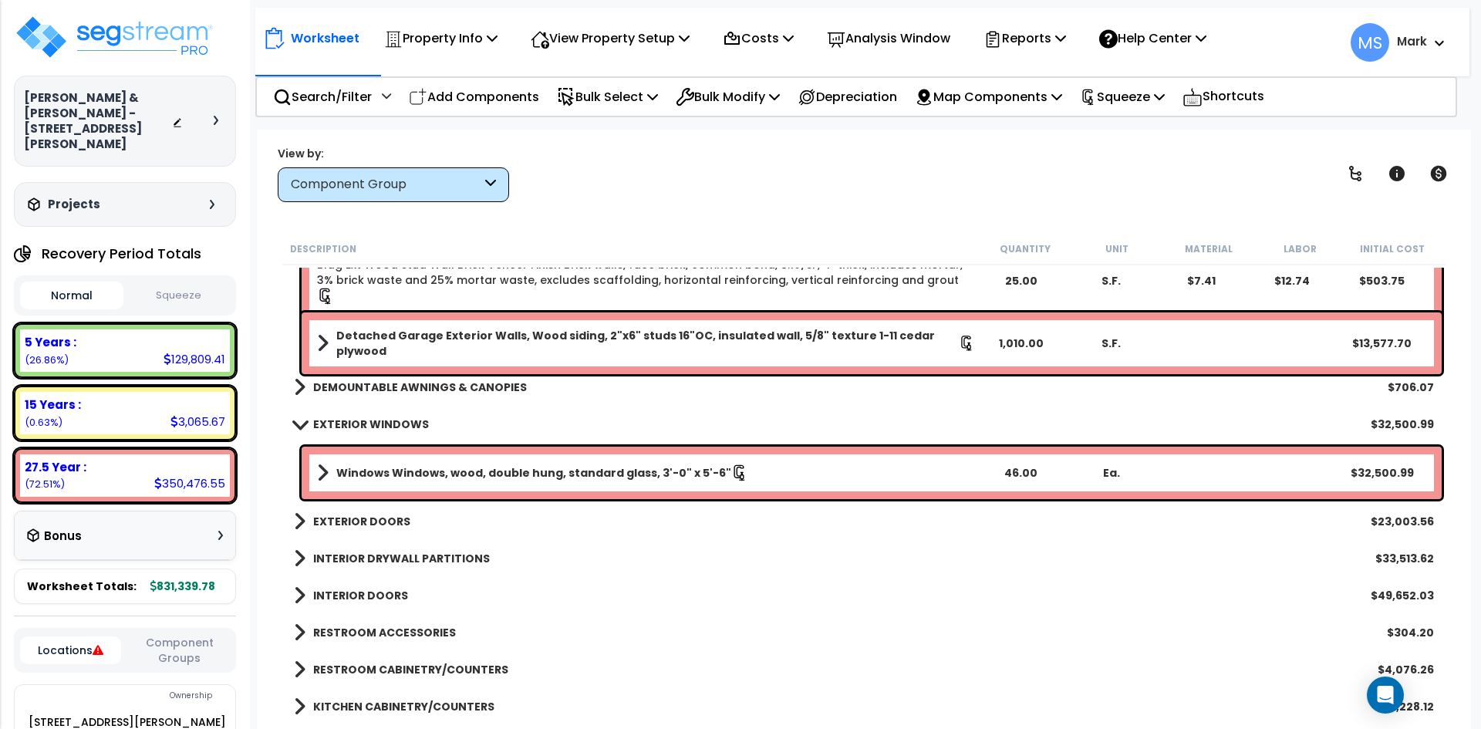
click at [374, 420] on b "EXTERIOR WINDOWS" at bounding box center [371, 424] width 116 height 15
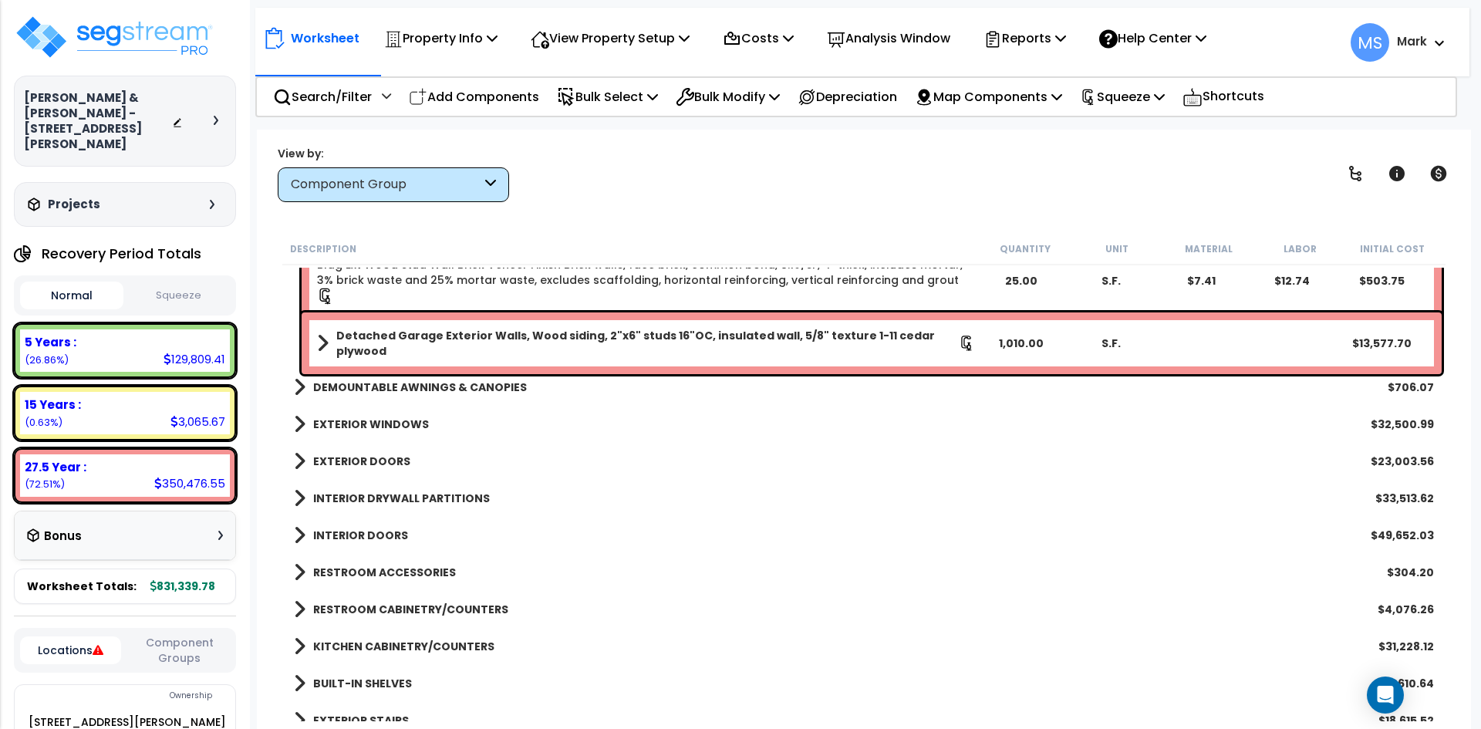
click at [375, 458] on b "EXTERIOR DOORS" at bounding box center [361, 461] width 97 height 15
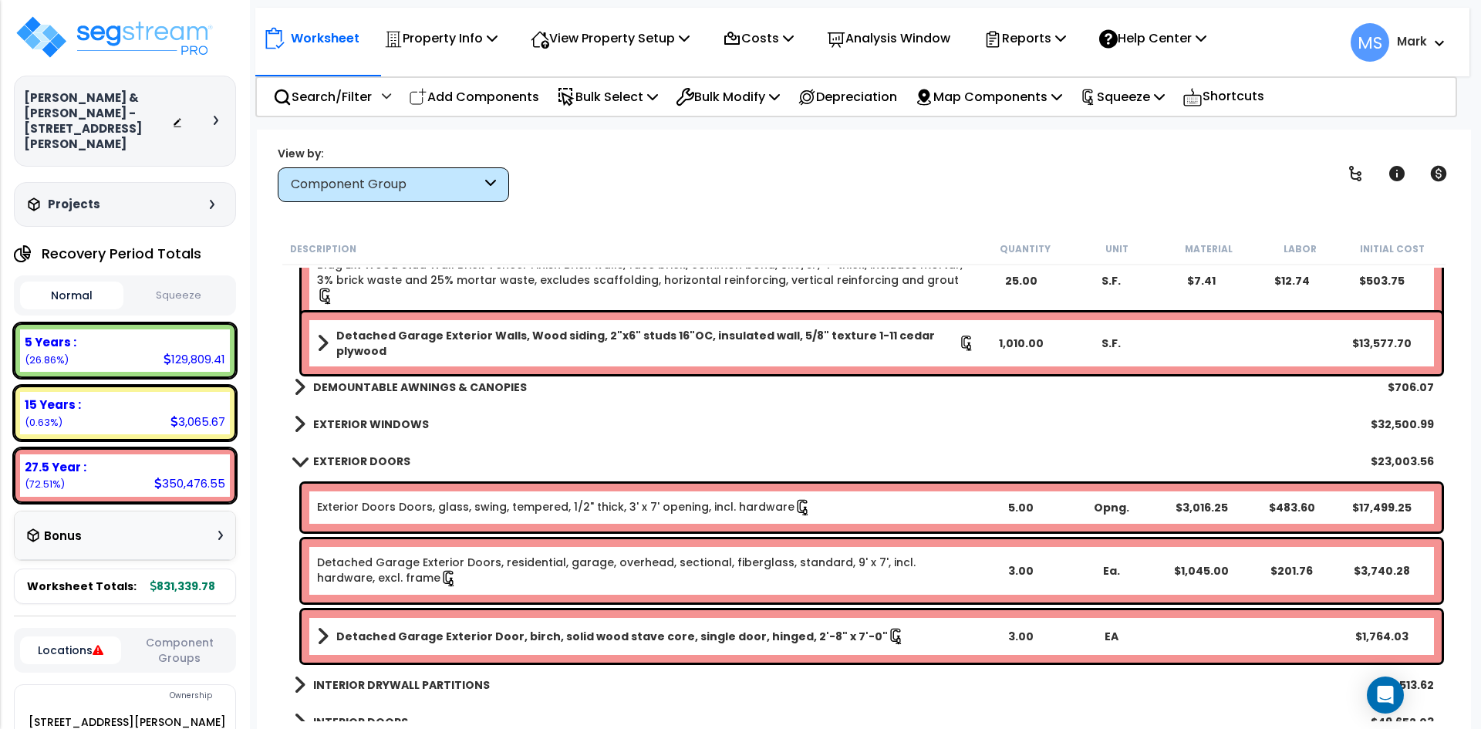
click at [375, 458] on b "EXTERIOR DOORS" at bounding box center [361, 461] width 97 height 15
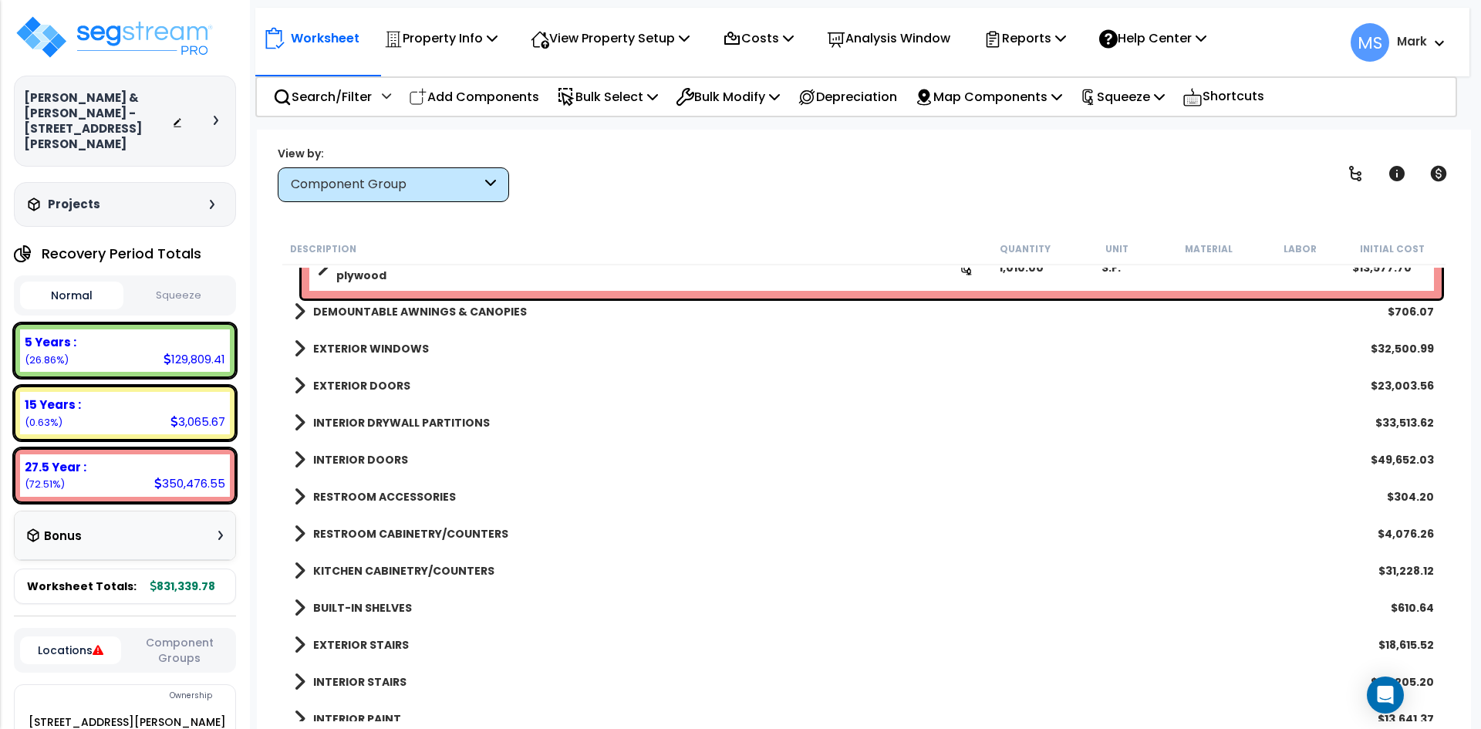
scroll to position [1080, 0]
click at [391, 420] on b "INTERIOR DRYWALL PARTITIONS" at bounding box center [401, 421] width 177 height 15
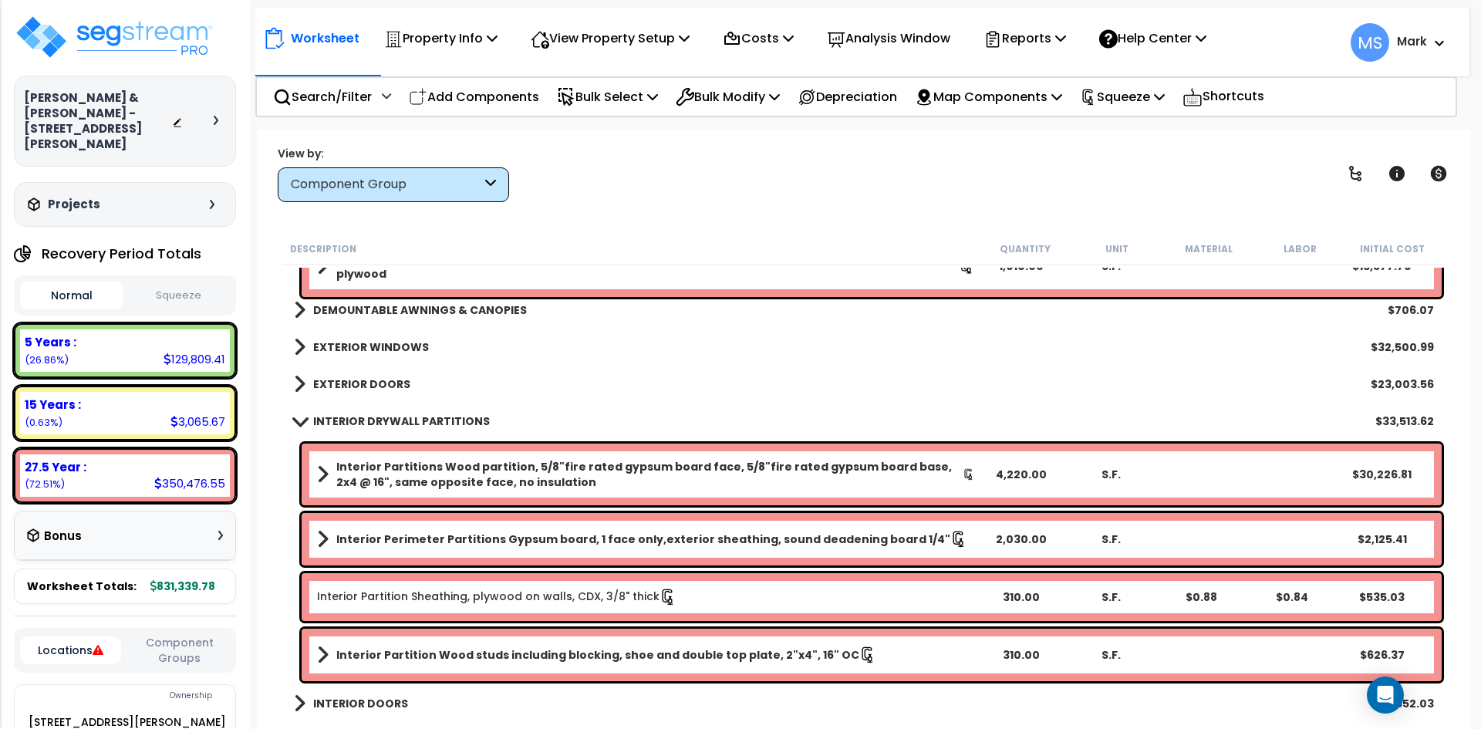
click at [391, 420] on b "INTERIOR DRYWALL PARTITIONS" at bounding box center [401, 421] width 177 height 15
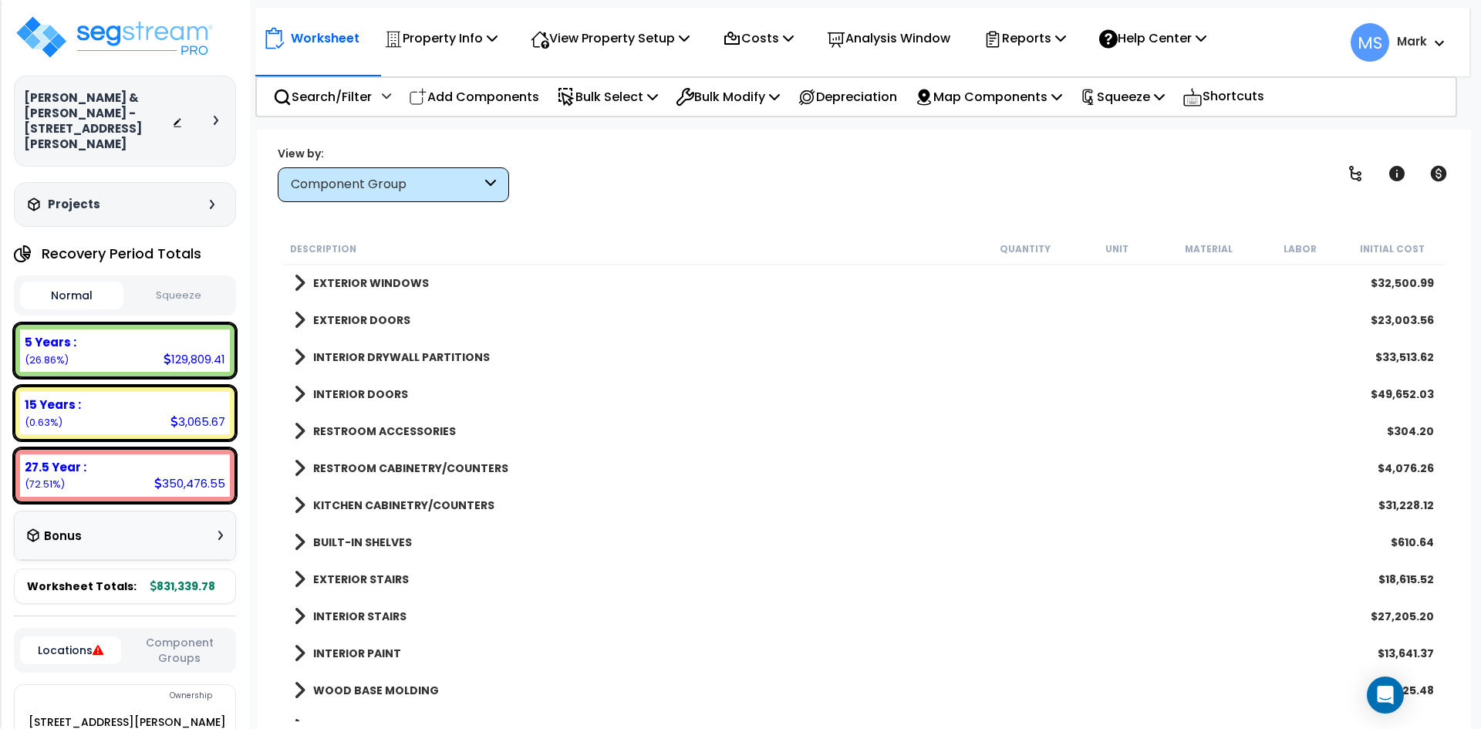
scroll to position [1157, 0]
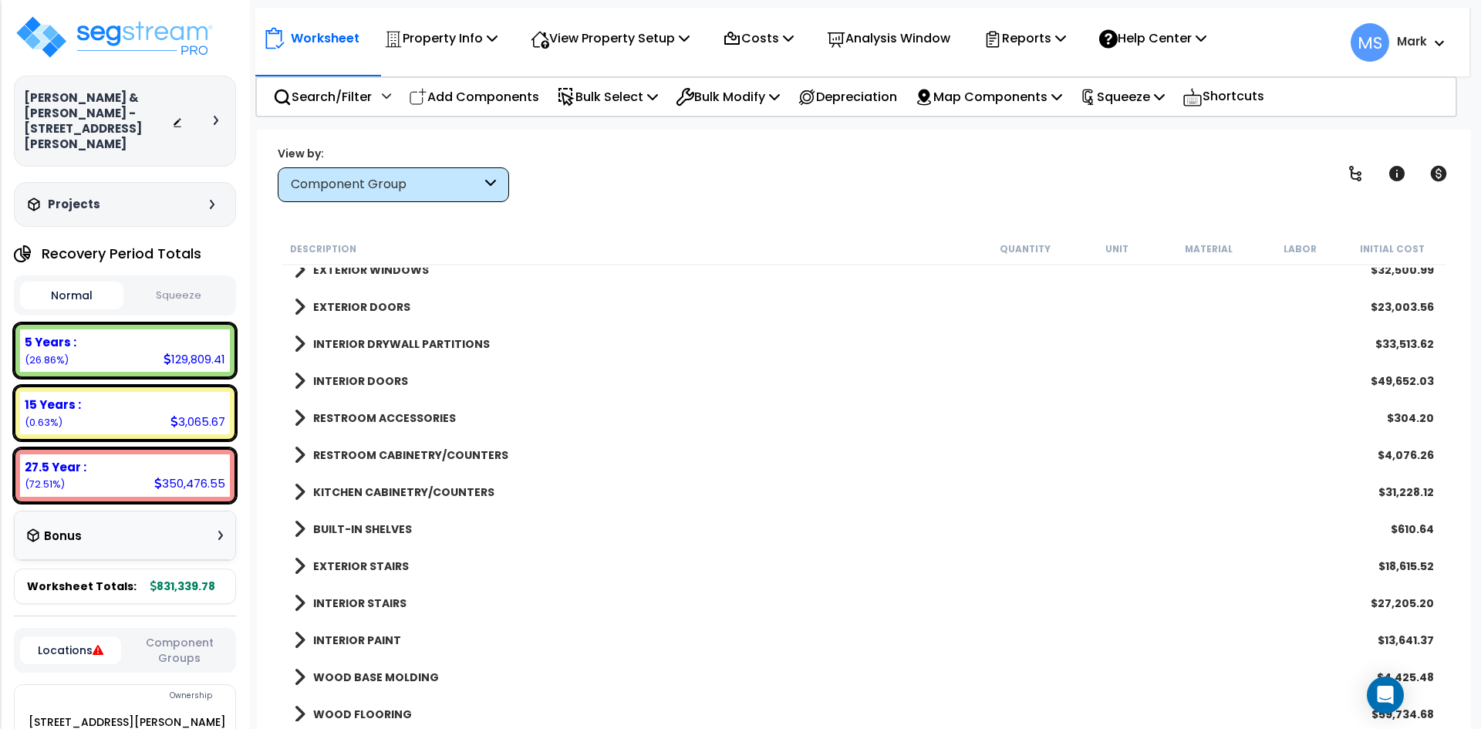
click at [378, 383] on b "INTERIOR DOORS" at bounding box center [360, 380] width 95 height 15
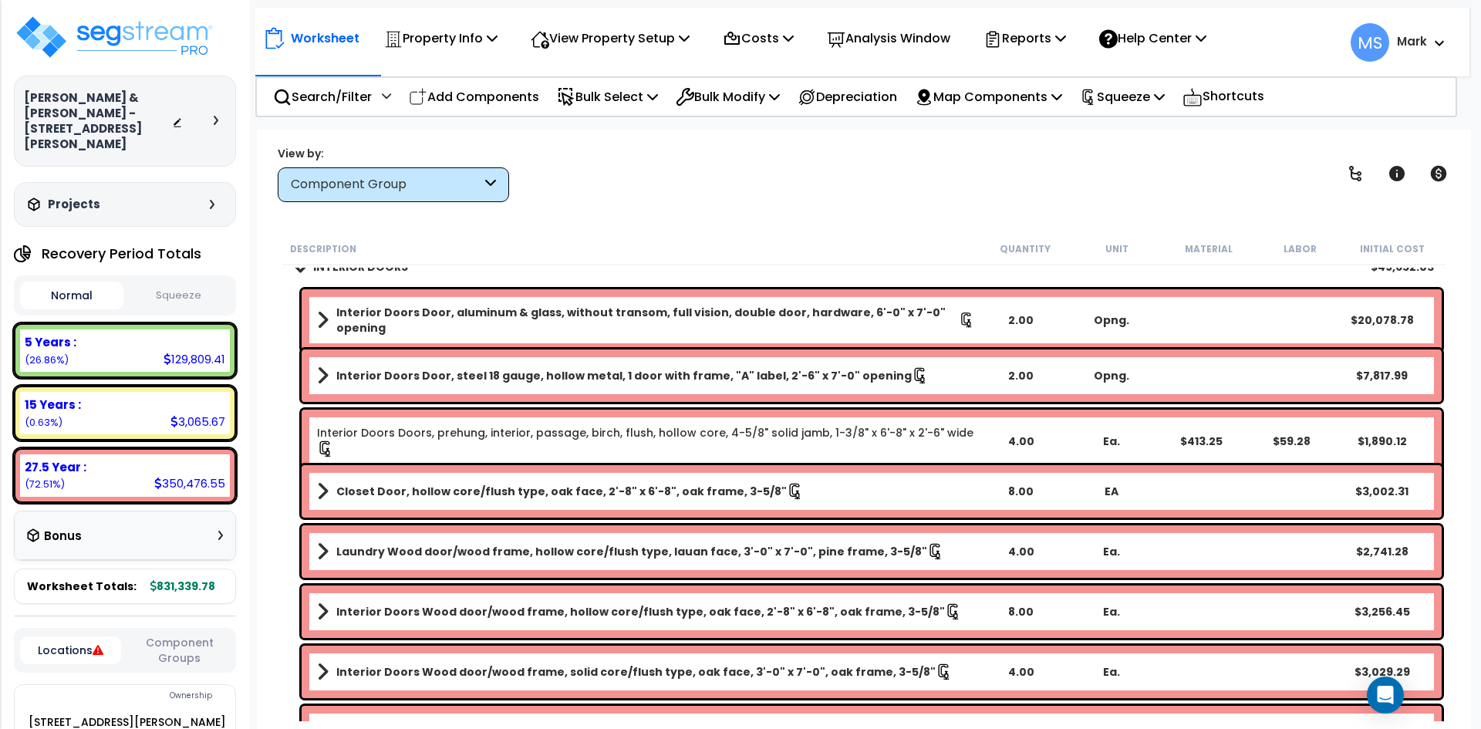
scroll to position [1235, 0]
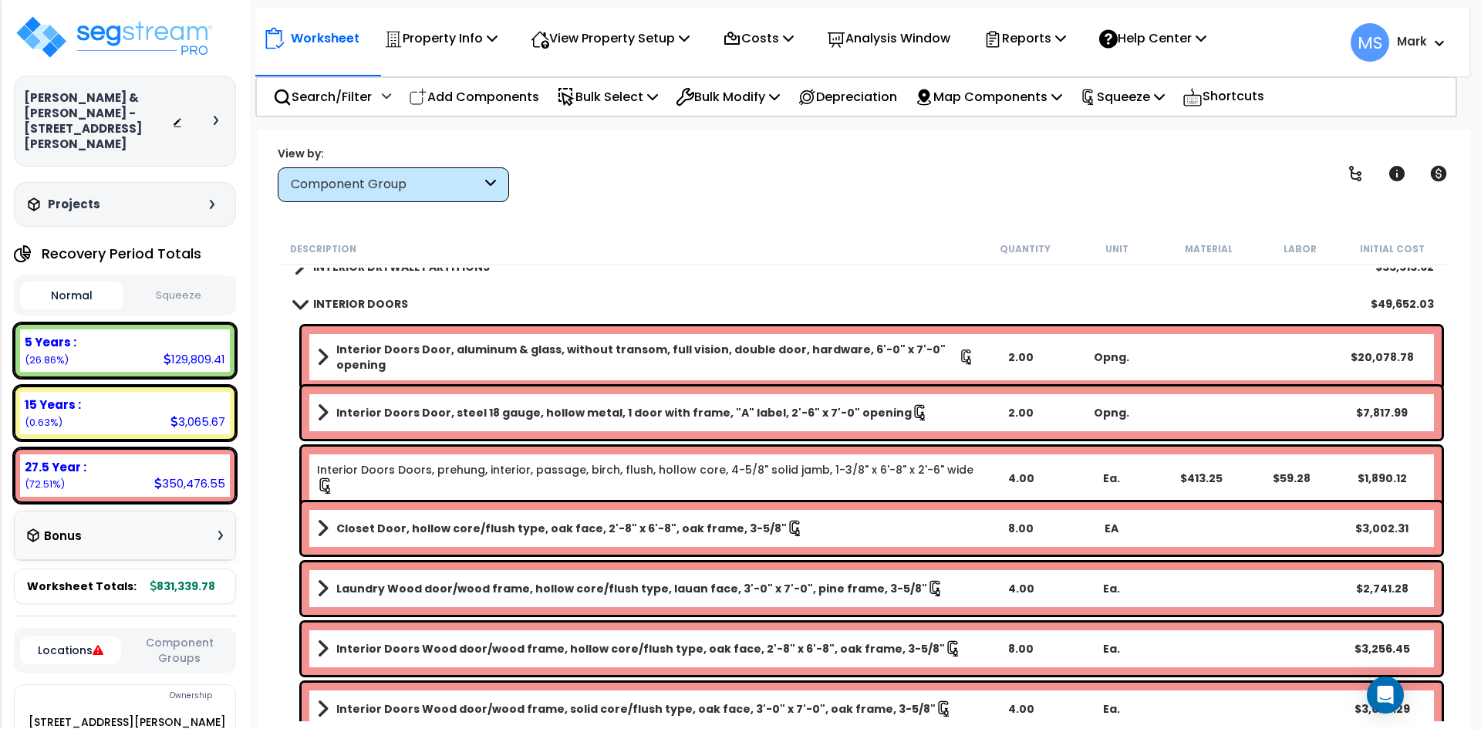
click at [380, 304] on b "INTERIOR DOORS" at bounding box center [360, 303] width 95 height 15
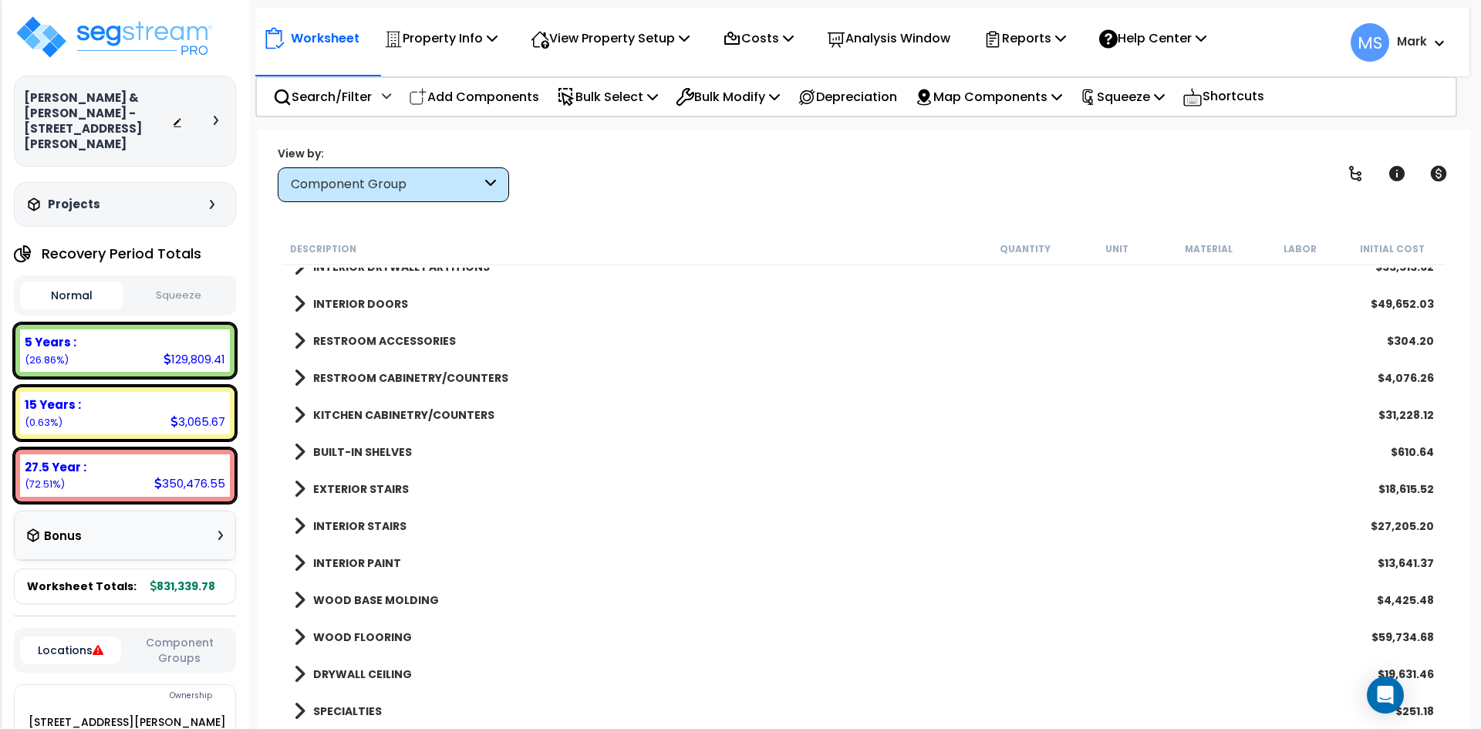
click at [383, 340] on b "RESTROOM ACCESSORIES" at bounding box center [384, 340] width 143 height 15
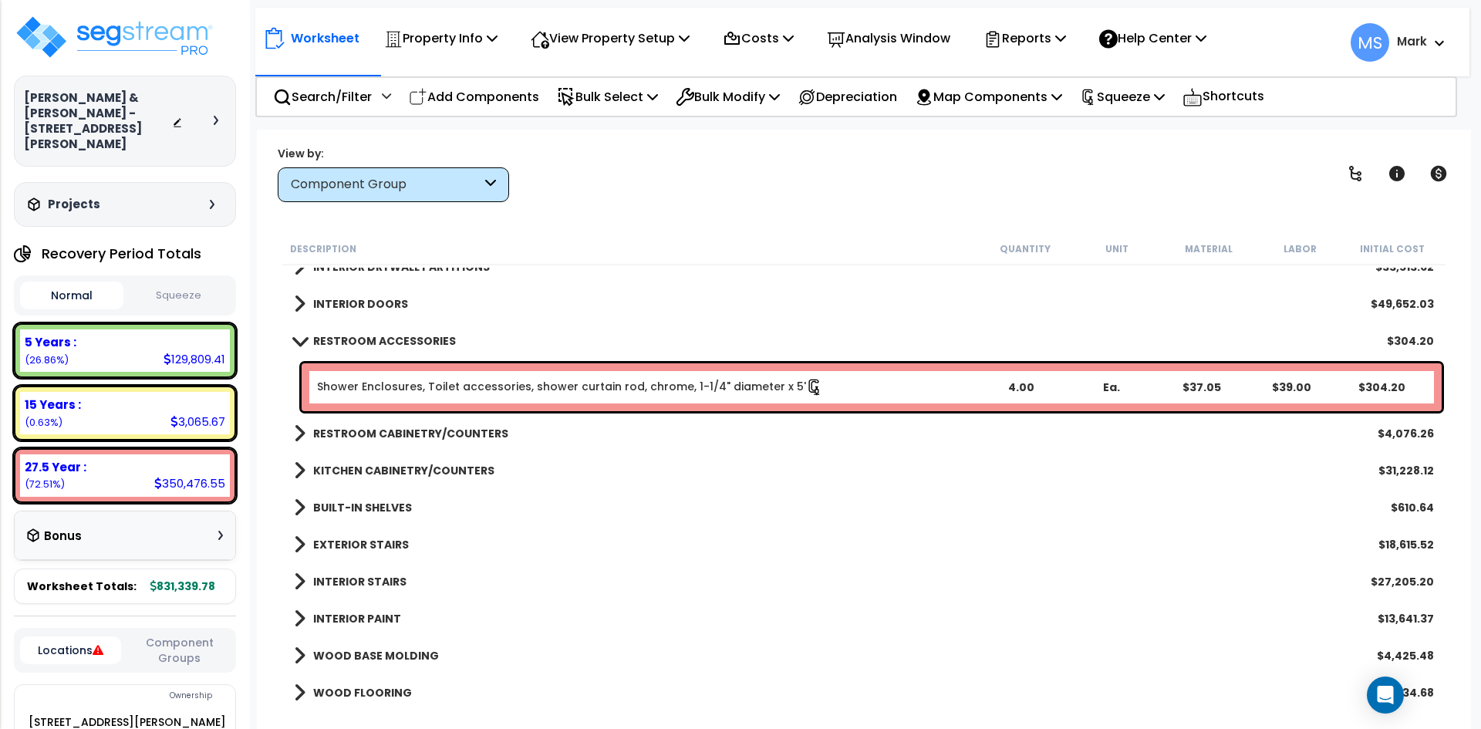
click at [383, 340] on b "RESTROOM ACCESSORIES" at bounding box center [384, 340] width 143 height 15
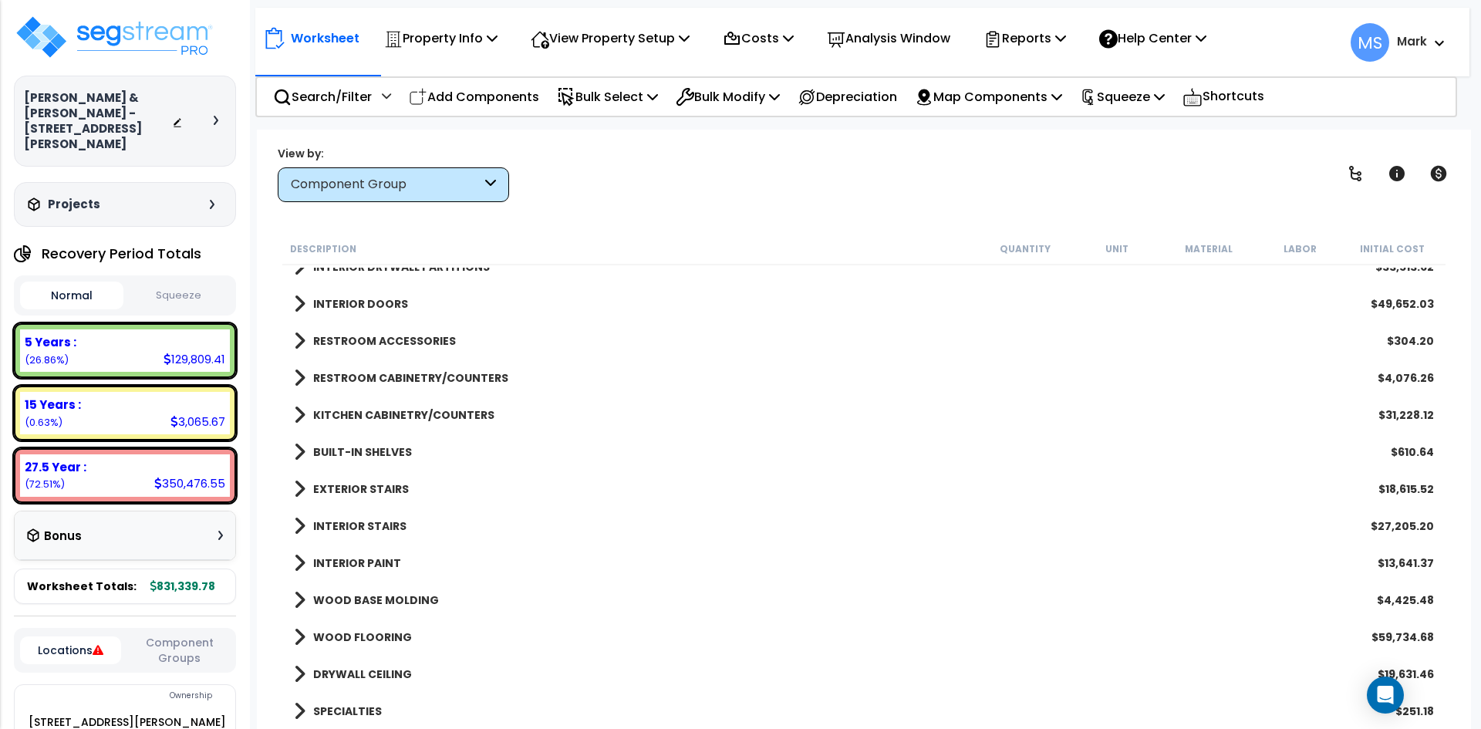
click at [377, 377] on b "RESTROOM CABINETRY/COUNTERS" at bounding box center [410, 377] width 195 height 15
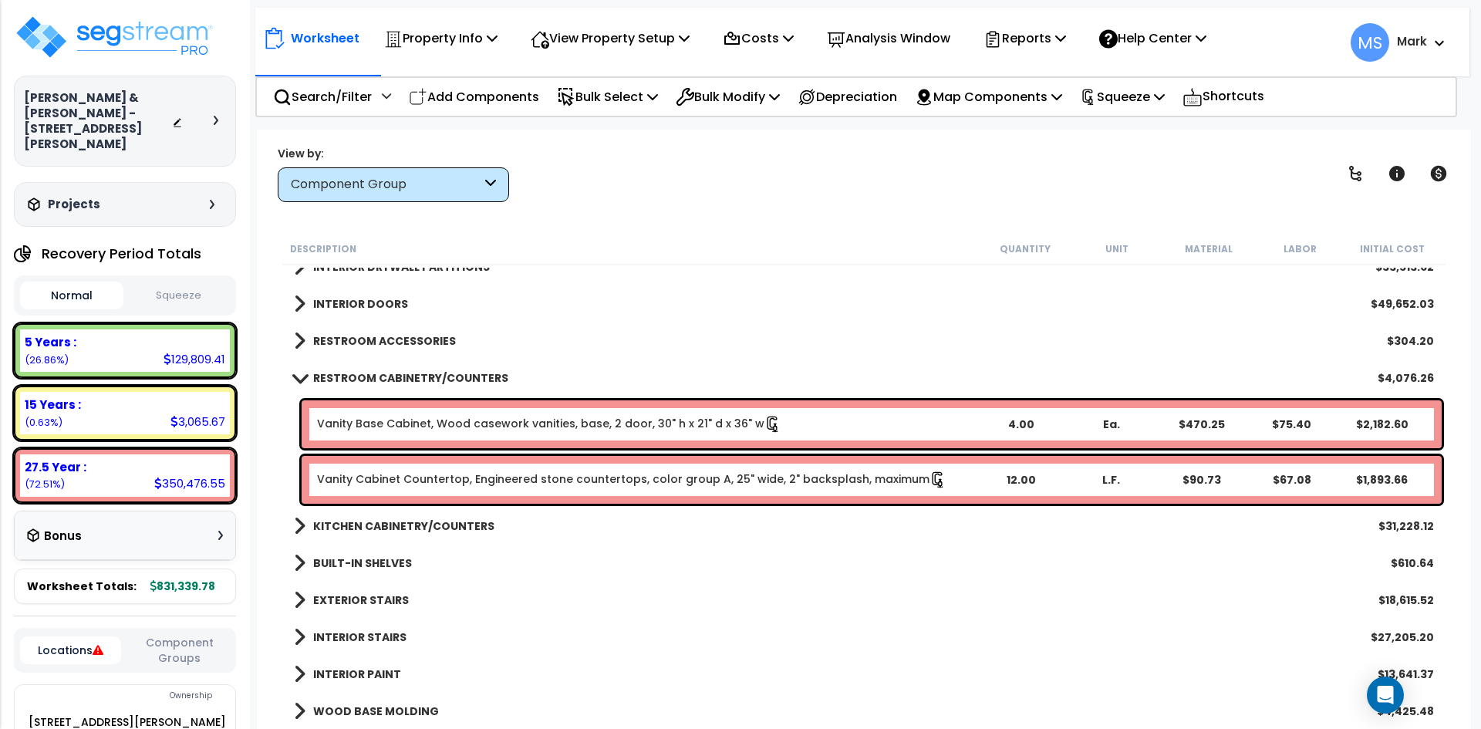
click at [377, 377] on b "RESTROOM CABINETRY/COUNTERS" at bounding box center [410, 377] width 195 height 15
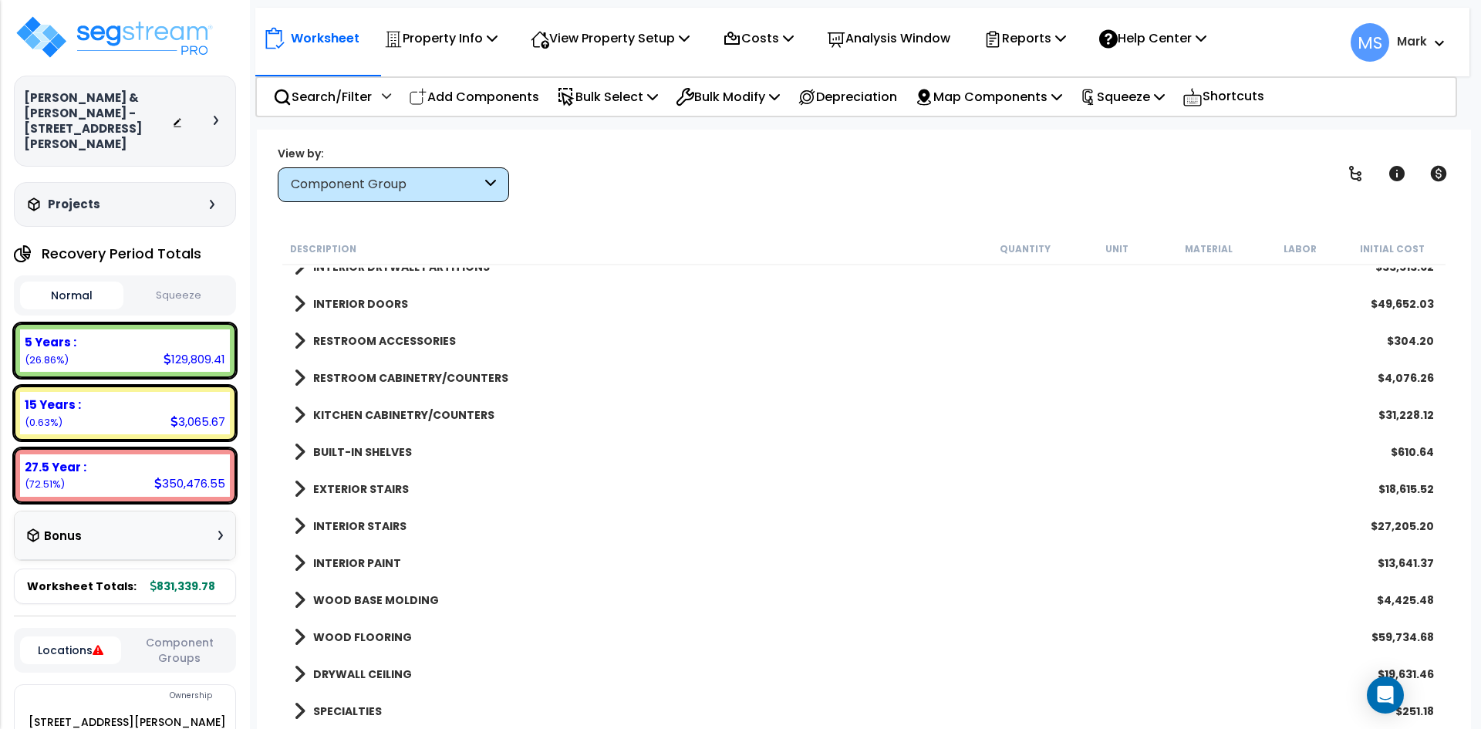
click at [373, 414] on b "KITCHEN CABINETRY/COUNTERS" at bounding box center [403, 414] width 181 height 15
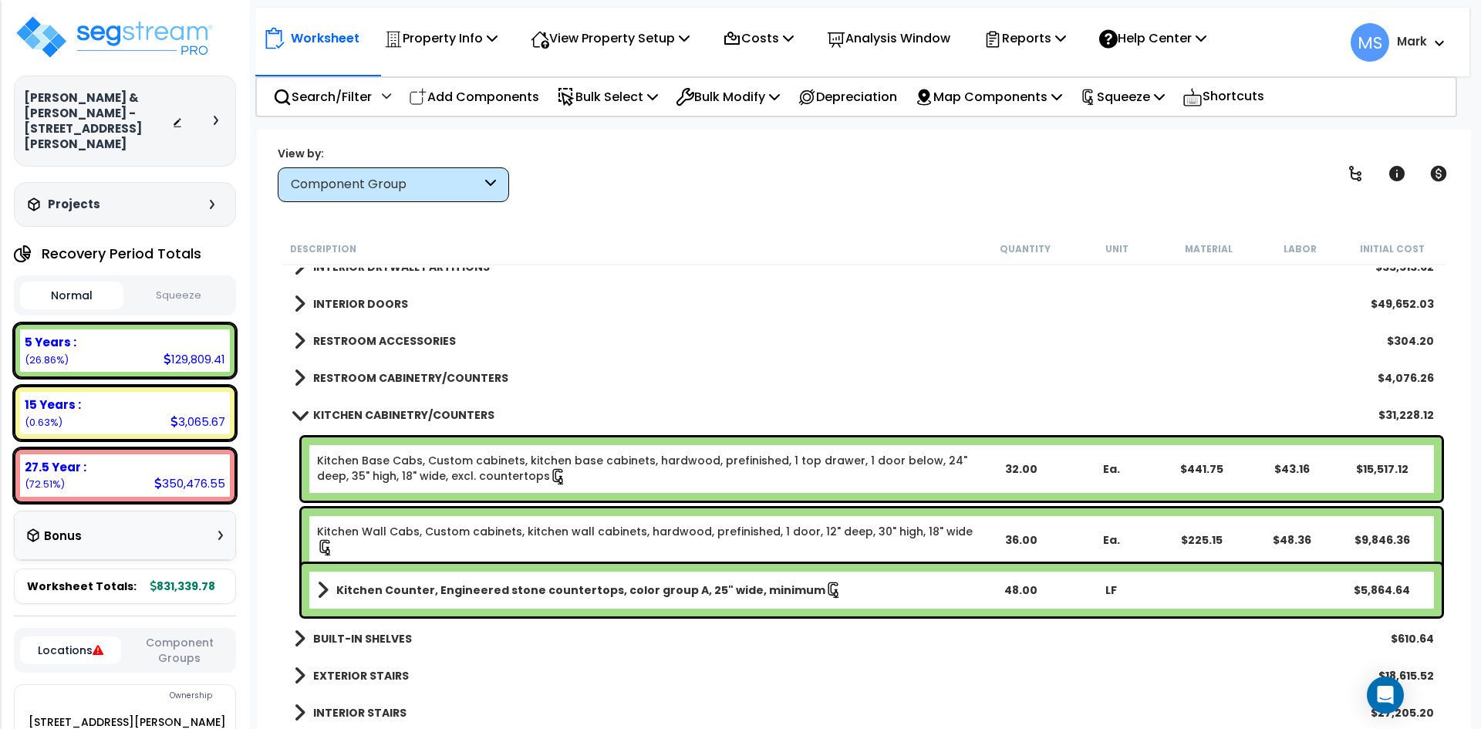
click at [373, 414] on b "KITCHEN CABINETRY/COUNTERS" at bounding box center [403, 414] width 181 height 15
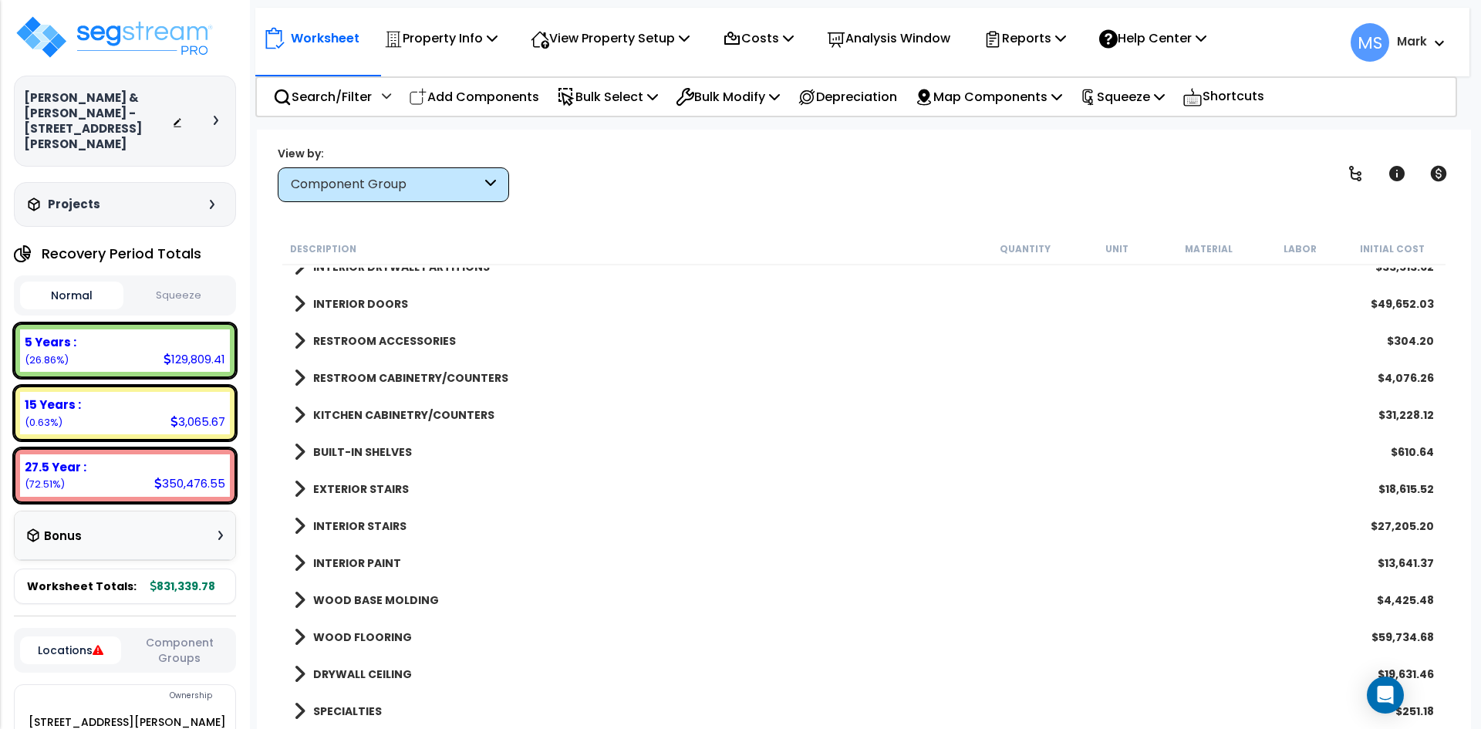
click at [375, 454] on b "BUILT-IN SHELVES" at bounding box center [362, 451] width 99 height 15
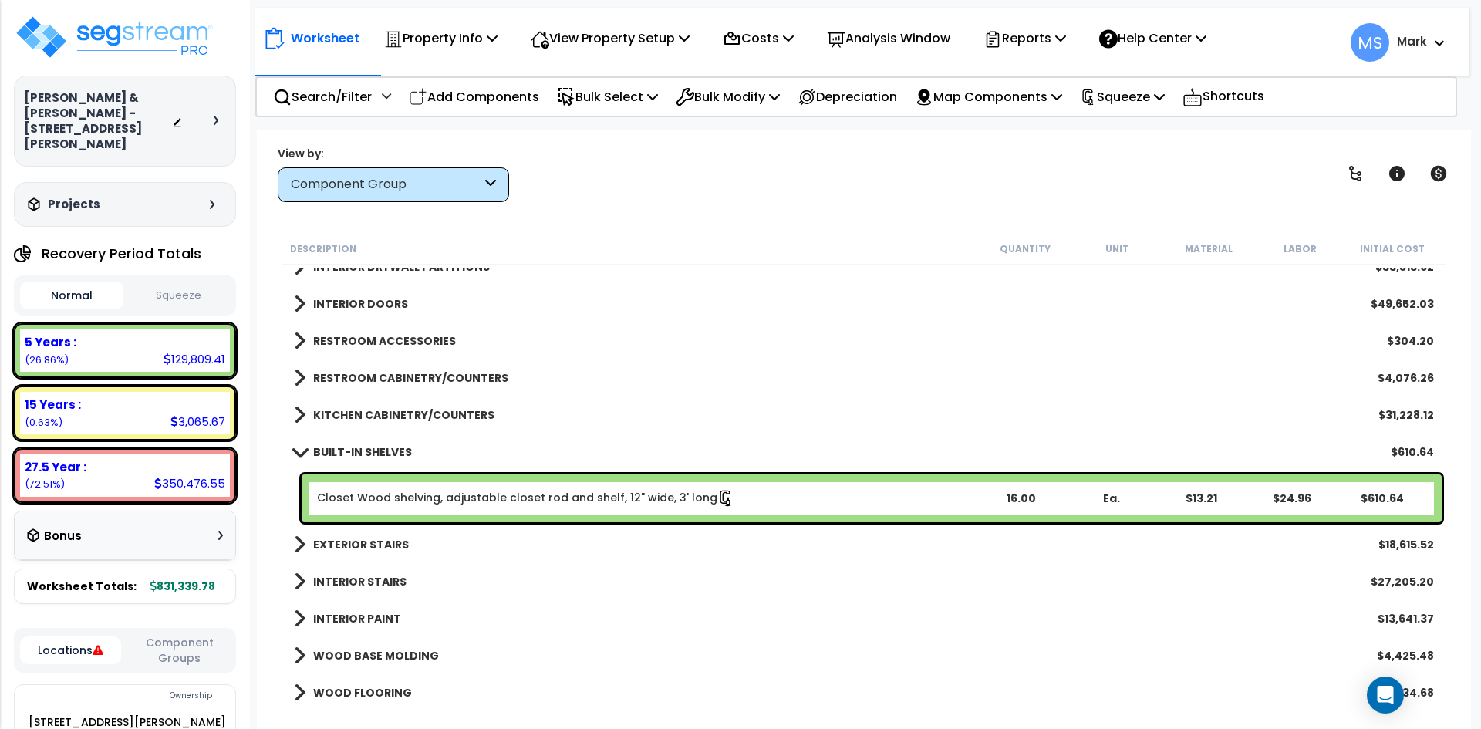
click at [375, 454] on b "BUILT-IN SHELVES" at bounding box center [362, 451] width 99 height 15
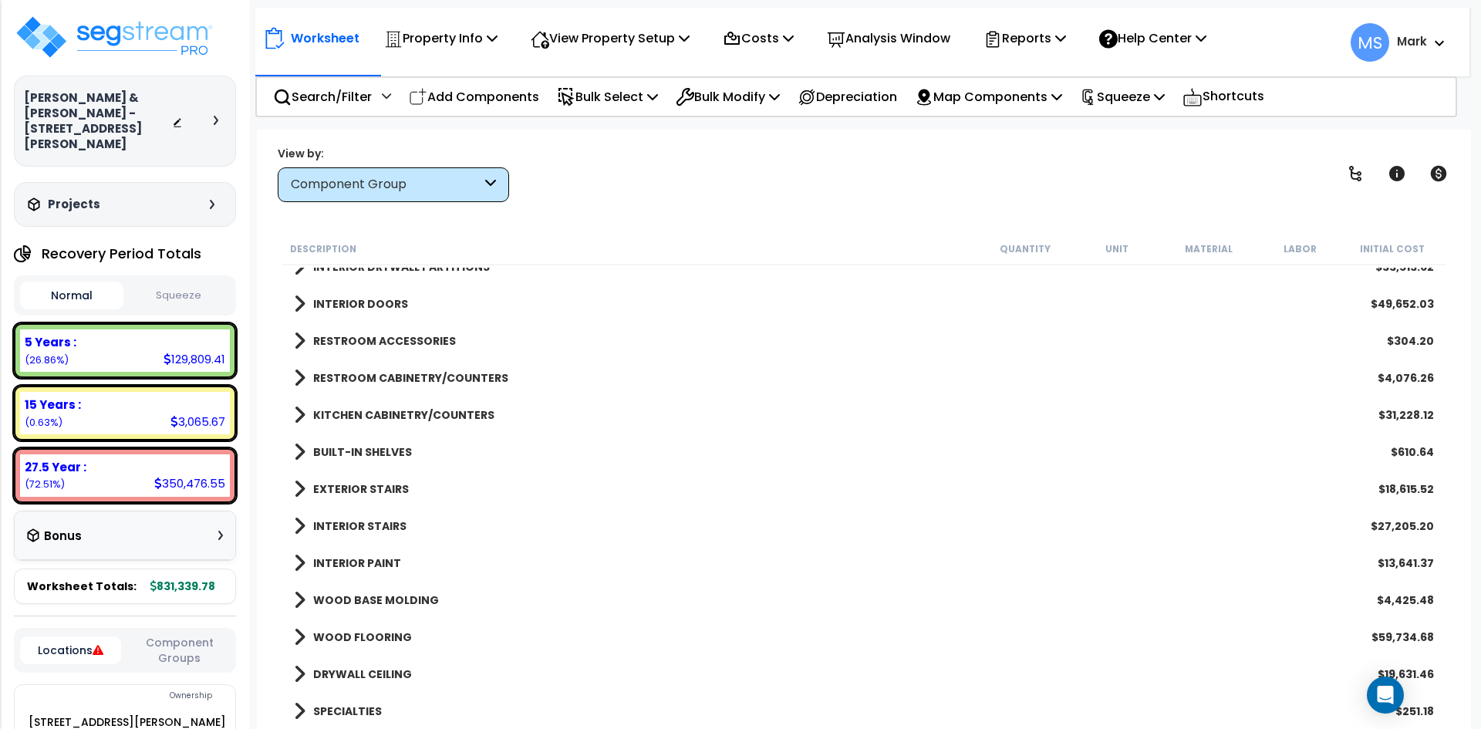
click at [375, 484] on b "EXTERIOR STAIRS" at bounding box center [361, 488] width 96 height 15
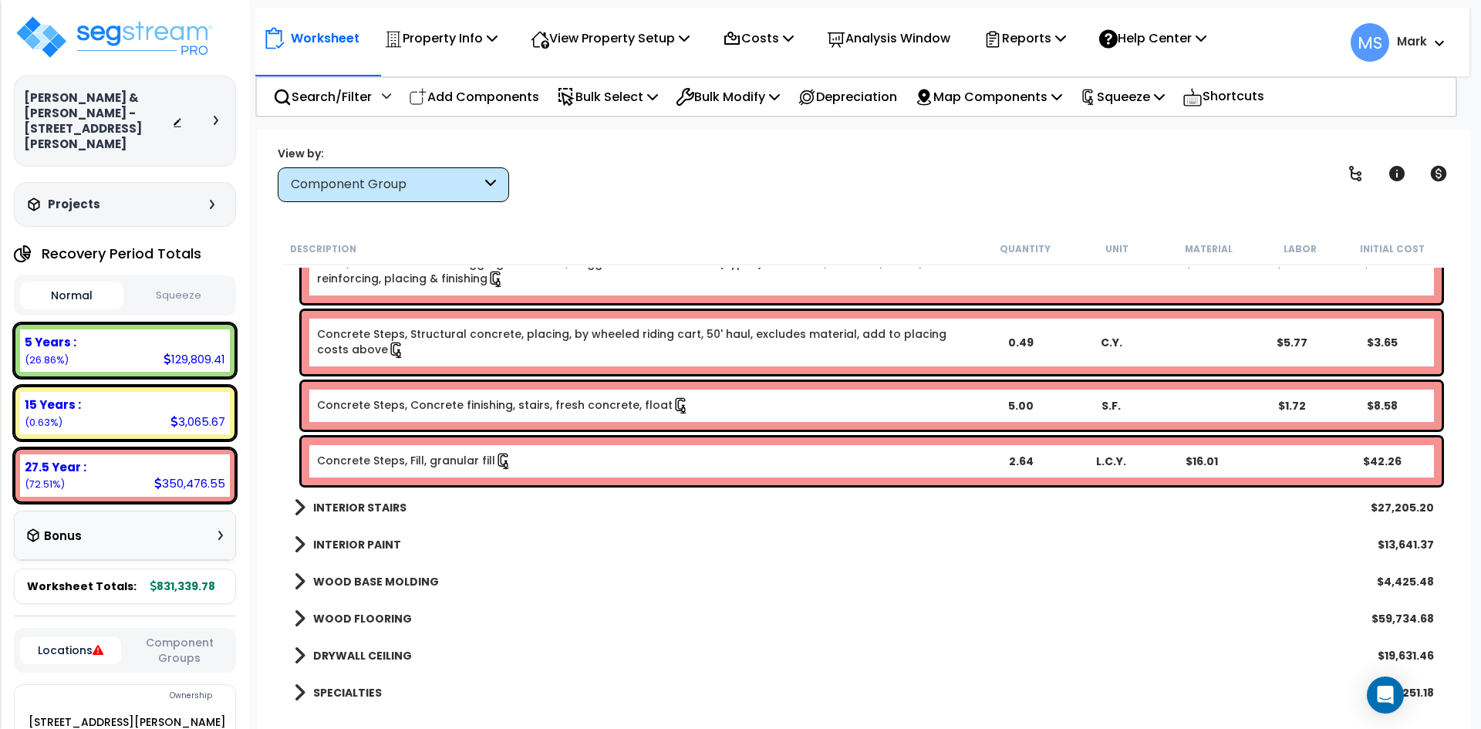
scroll to position [1775, 0]
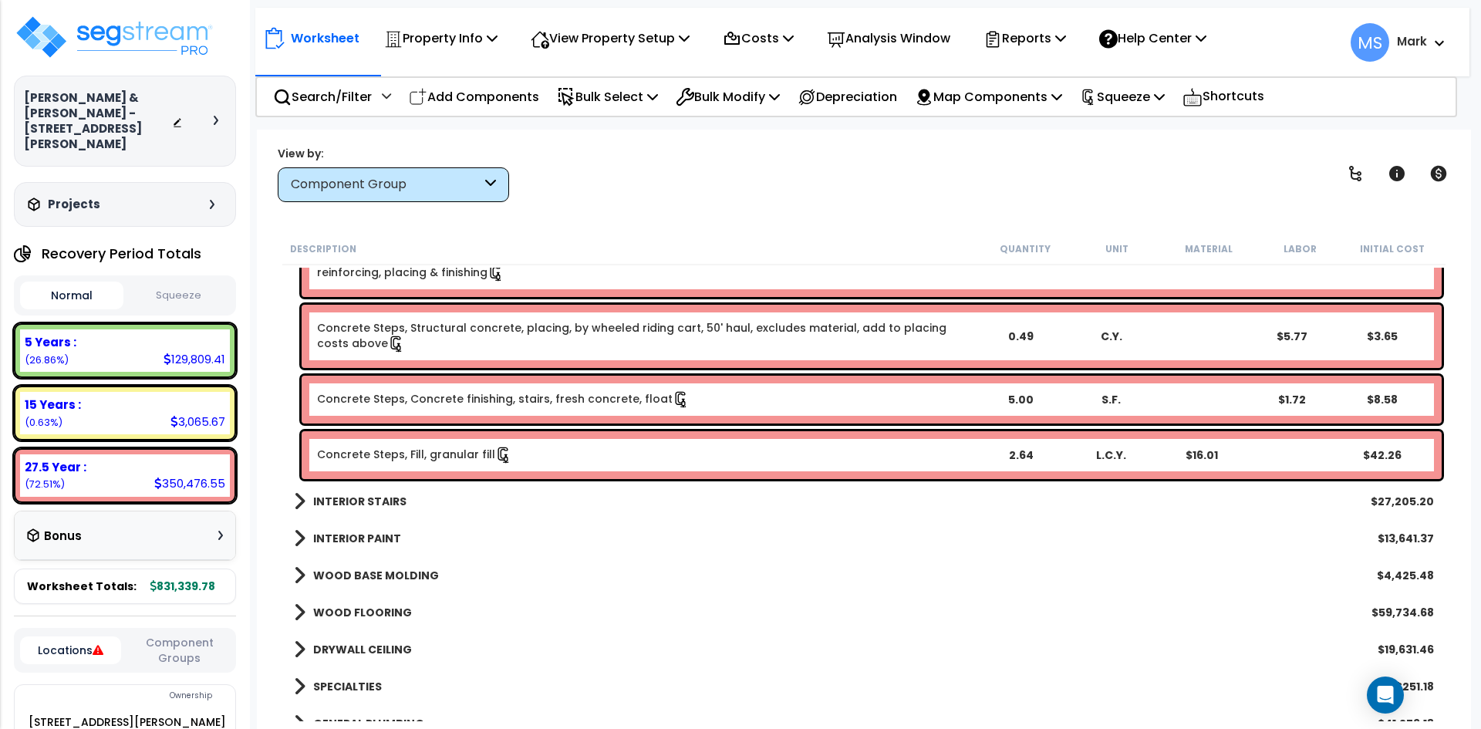
click at [357, 492] on link "INTERIOR STAIRS" at bounding box center [350, 502] width 113 height 22
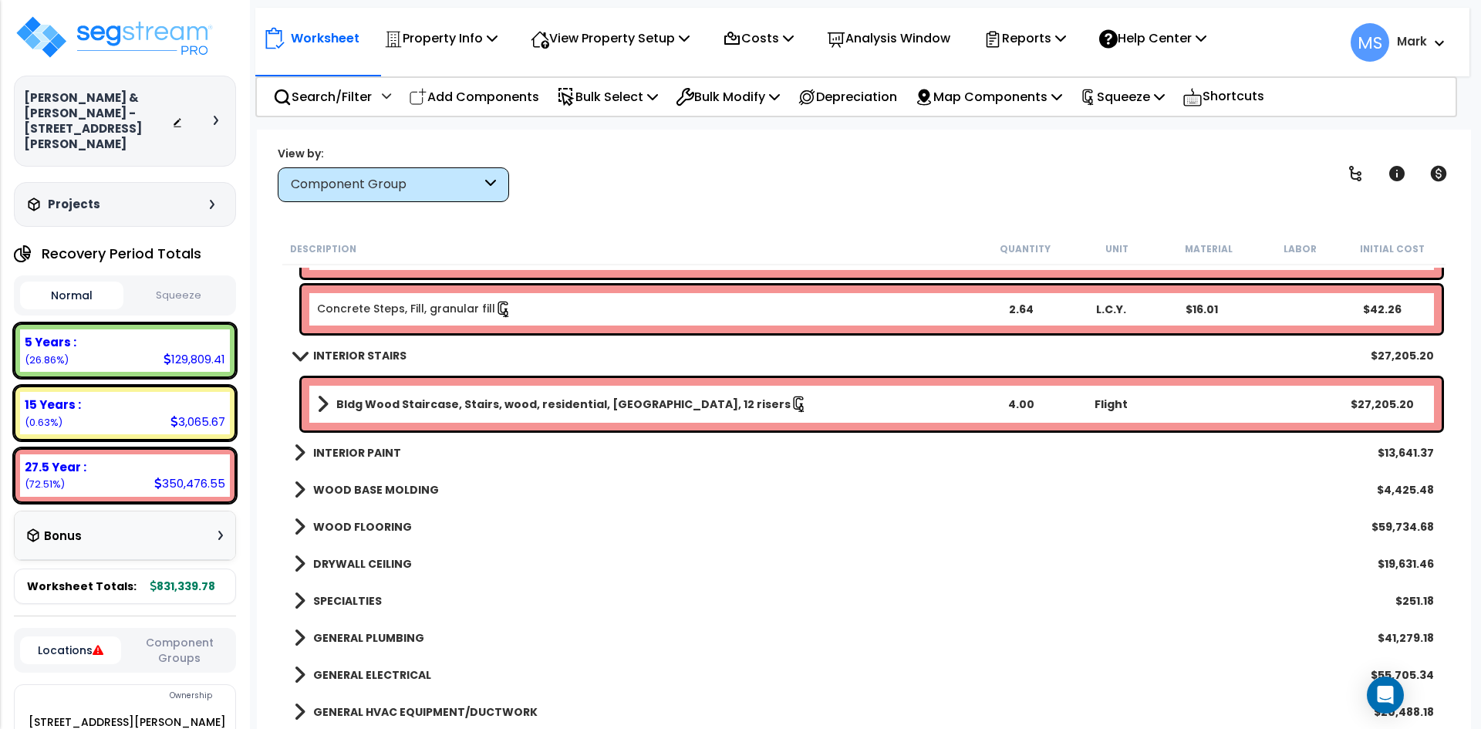
scroll to position [1929, 0]
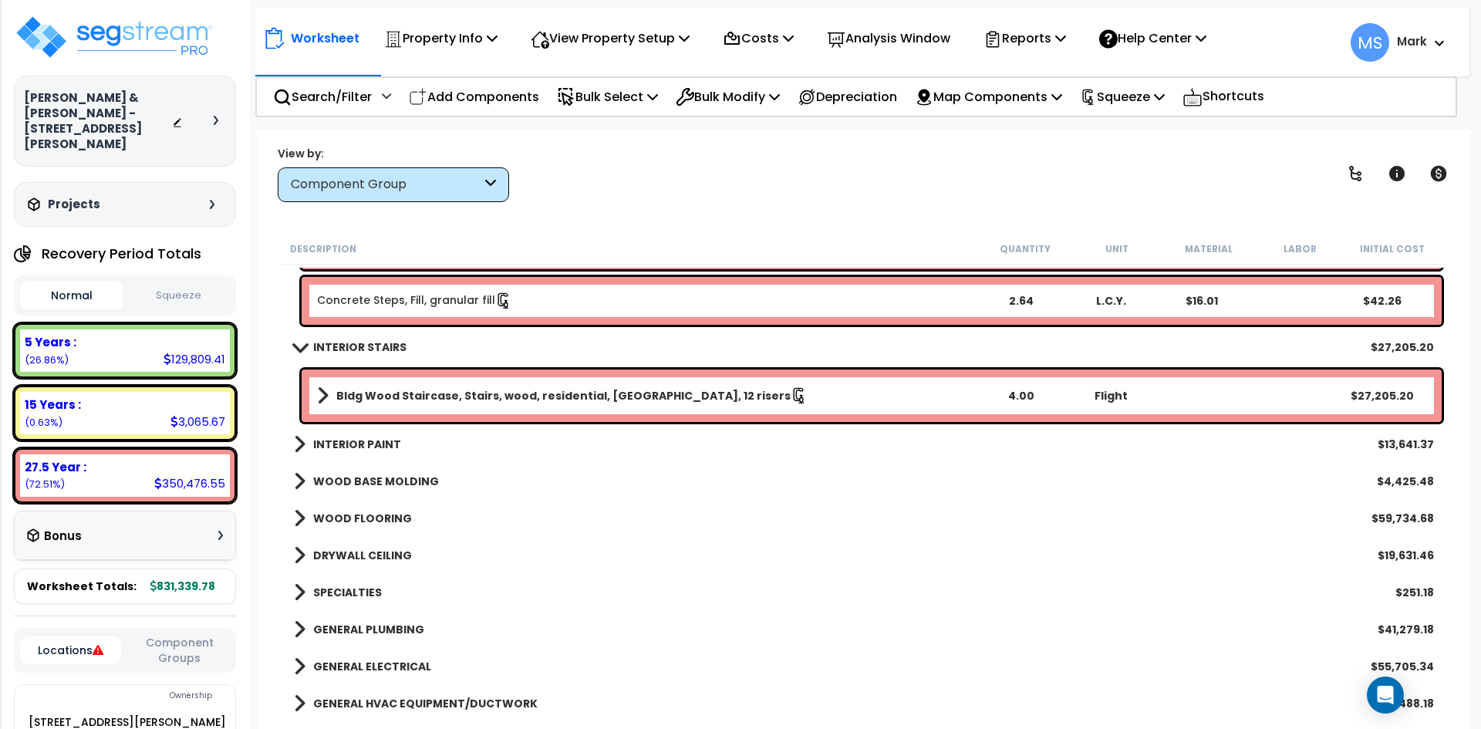
click at [374, 437] on b "INTERIOR PAINT" at bounding box center [357, 444] width 88 height 15
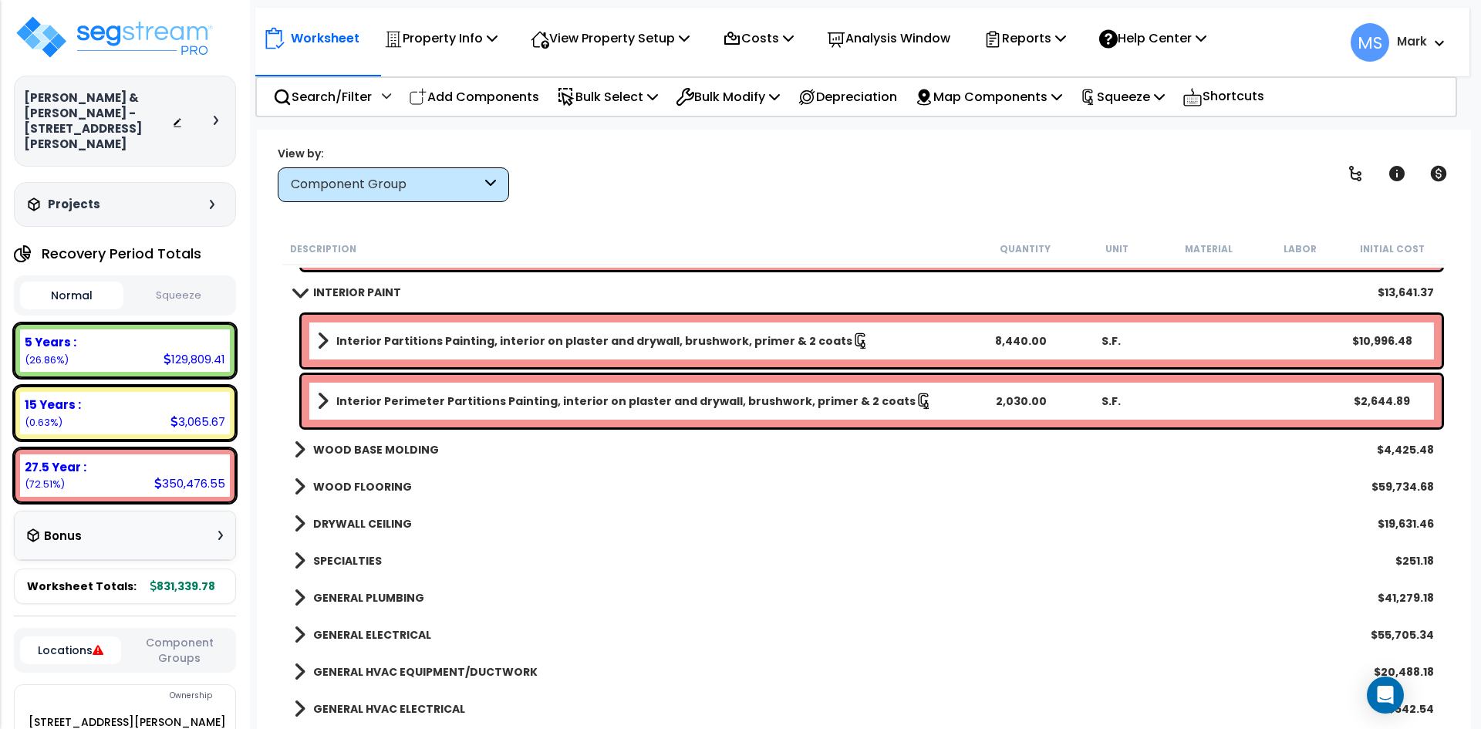
scroll to position [2083, 0]
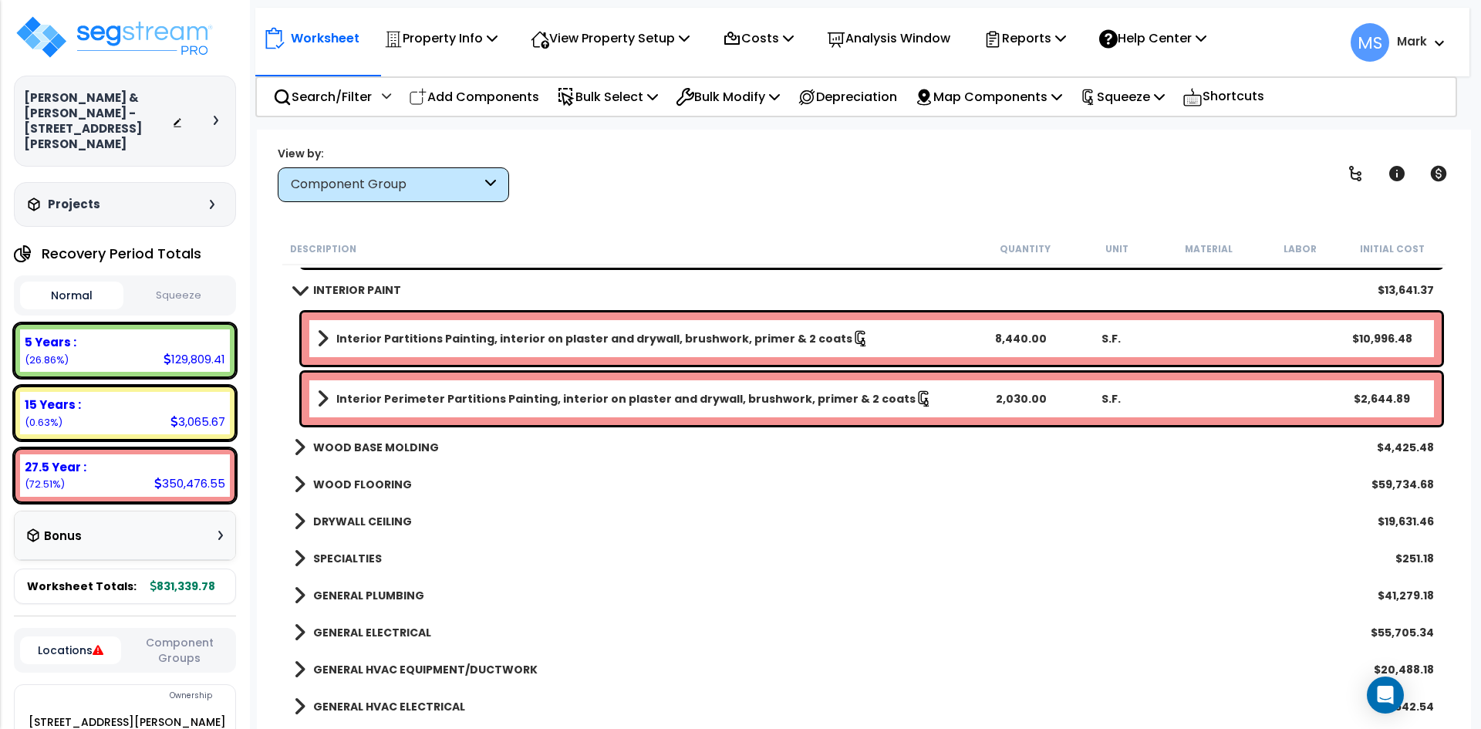
click at [374, 439] on link "WOOD BASE MOLDING" at bounding box center [366, 448] width 145 height 22
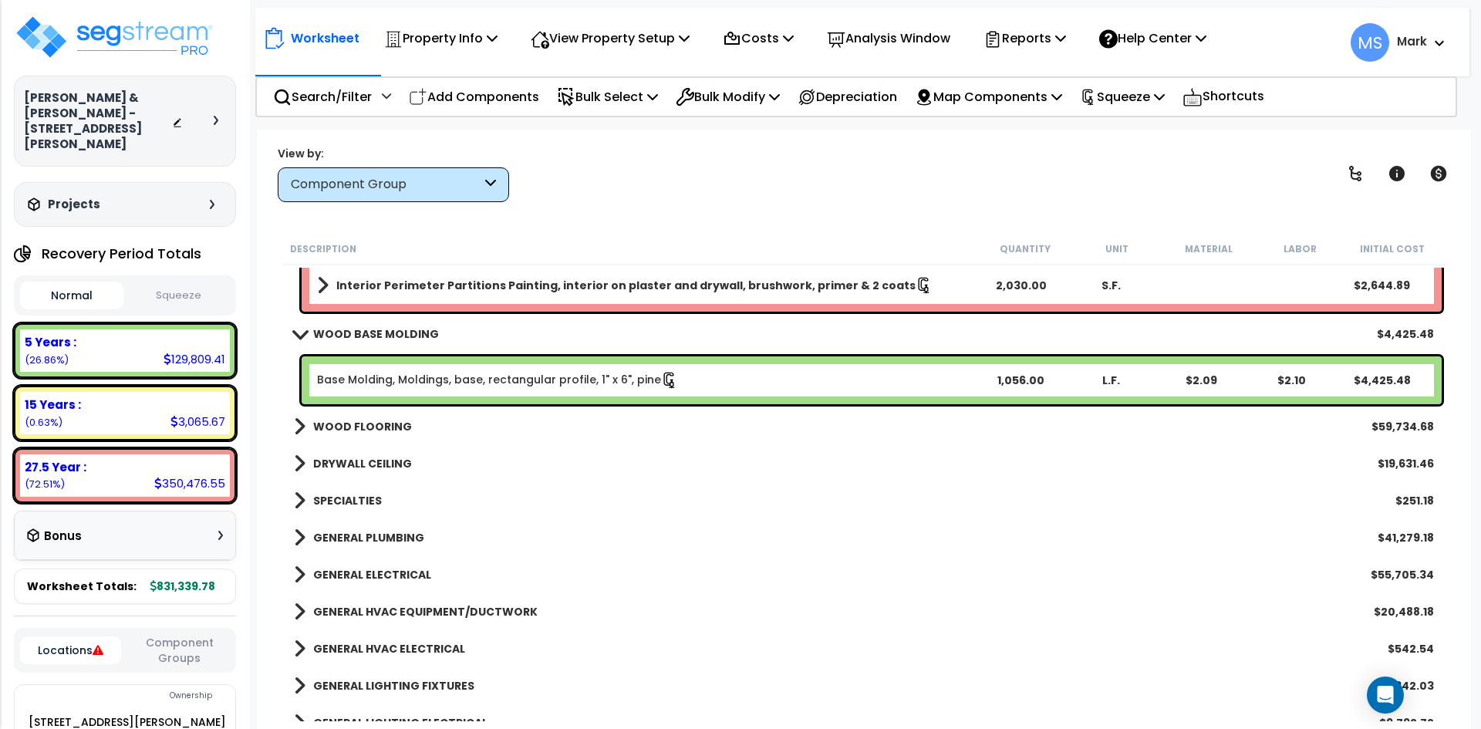
scroll to position [2238, 0]
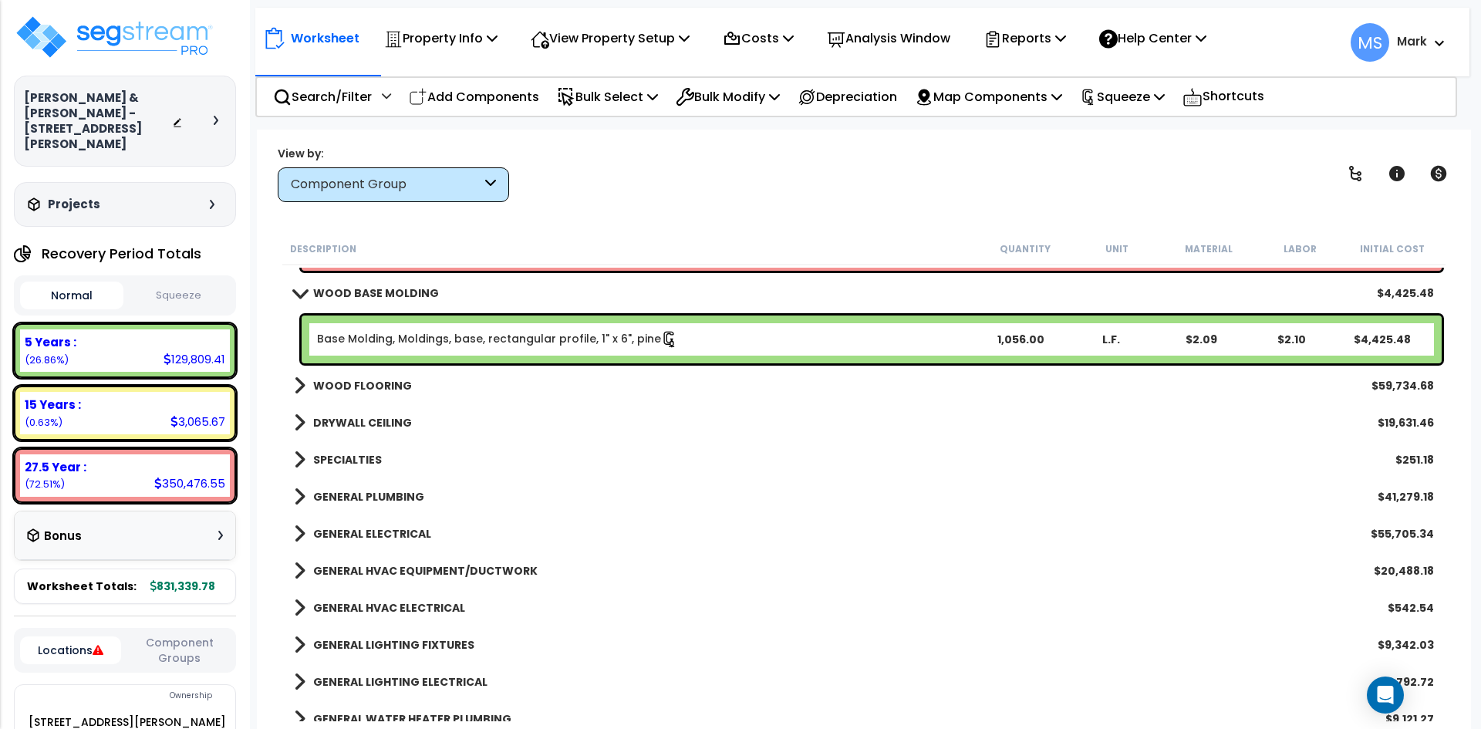
click at [377, 382] on b "WOOD FLOORING" at bounding box center [362, 385] width 99 height 15
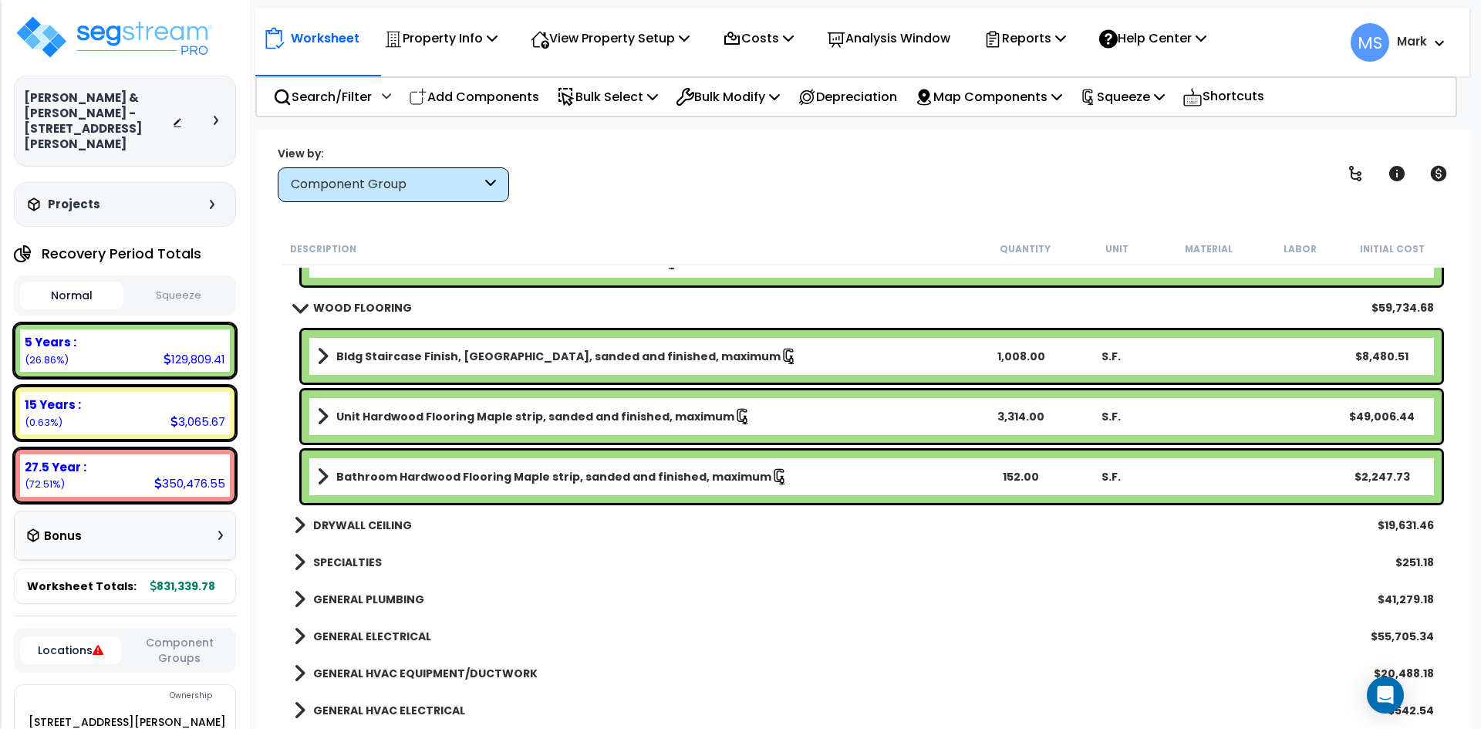
scroll to position [2315, 0]
click at [1030, 359] on div "1,008.00" at bounding box center [1021, 357] width 89 height 15
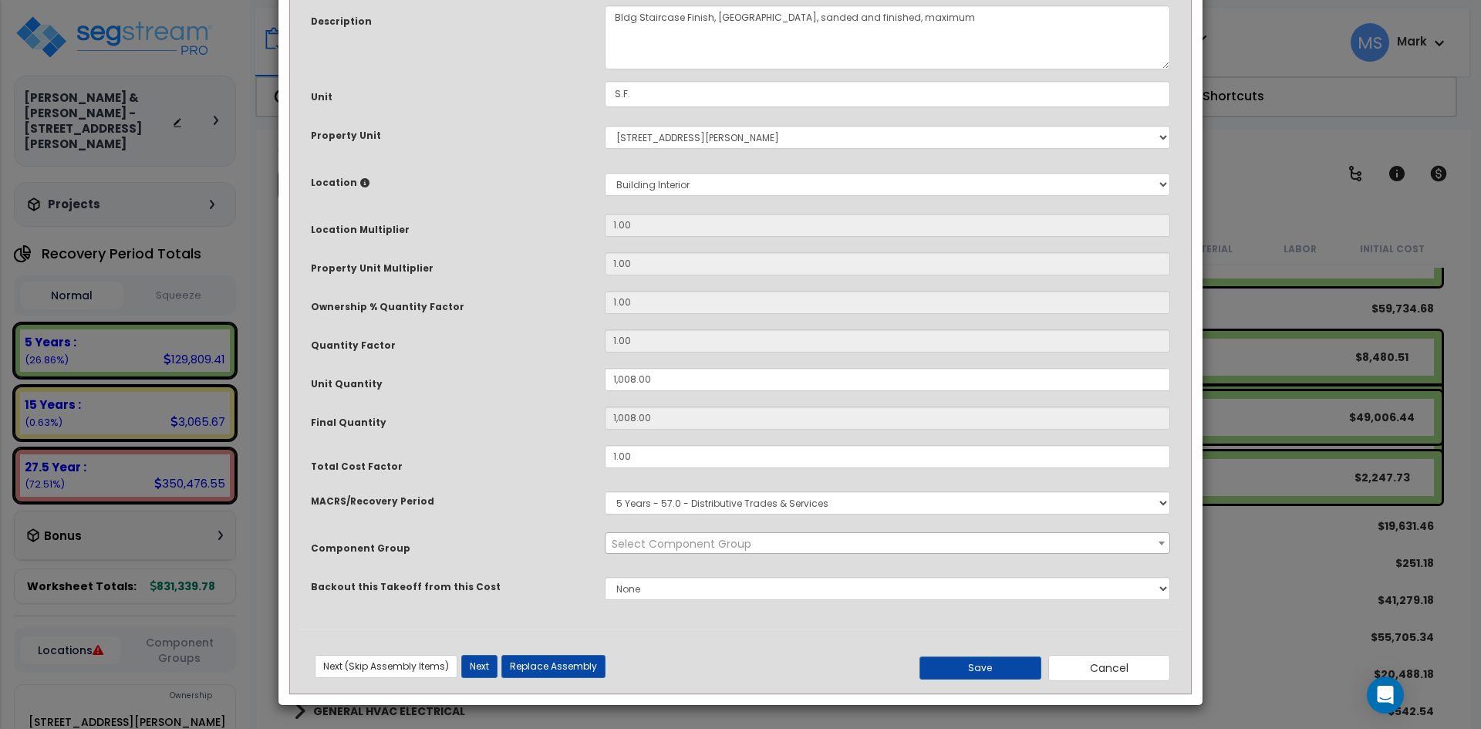
scroll to position [0, 0]
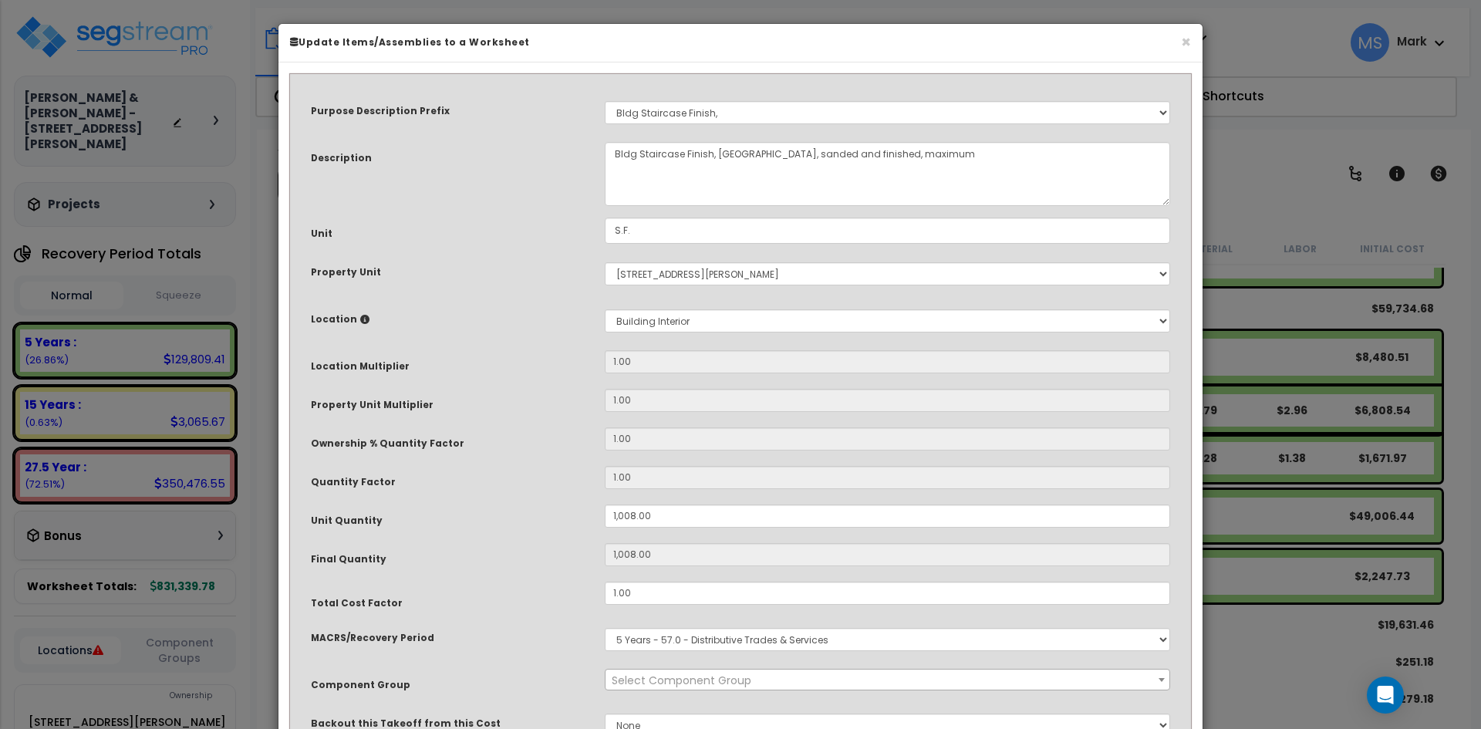
select select "45955"
drag, startPoint x: 634, startPoint y: 515, endPoint x: 570, endPoint y: 515, distance: 64.0
click at [570, 515] on div "Unit Quantity 1,008.00" at bounding box center [740, 518] width 883 height 27
type input ".00"
type input "0"
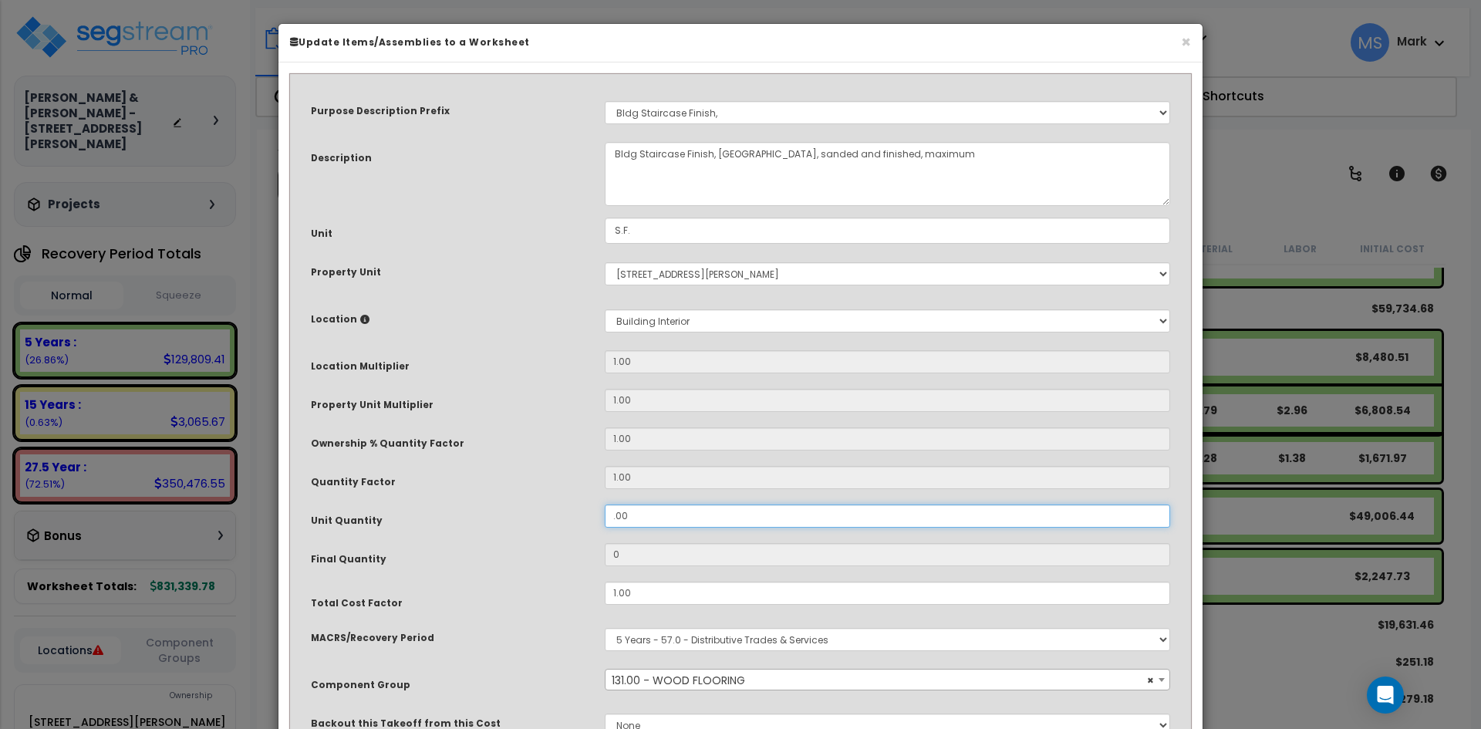
type input ".200"
type input "0.2"
type input ".2200"
type input "0.22"
click at [619, 519] on input ".220" at bounding box center [888, 516] width 566 height 23
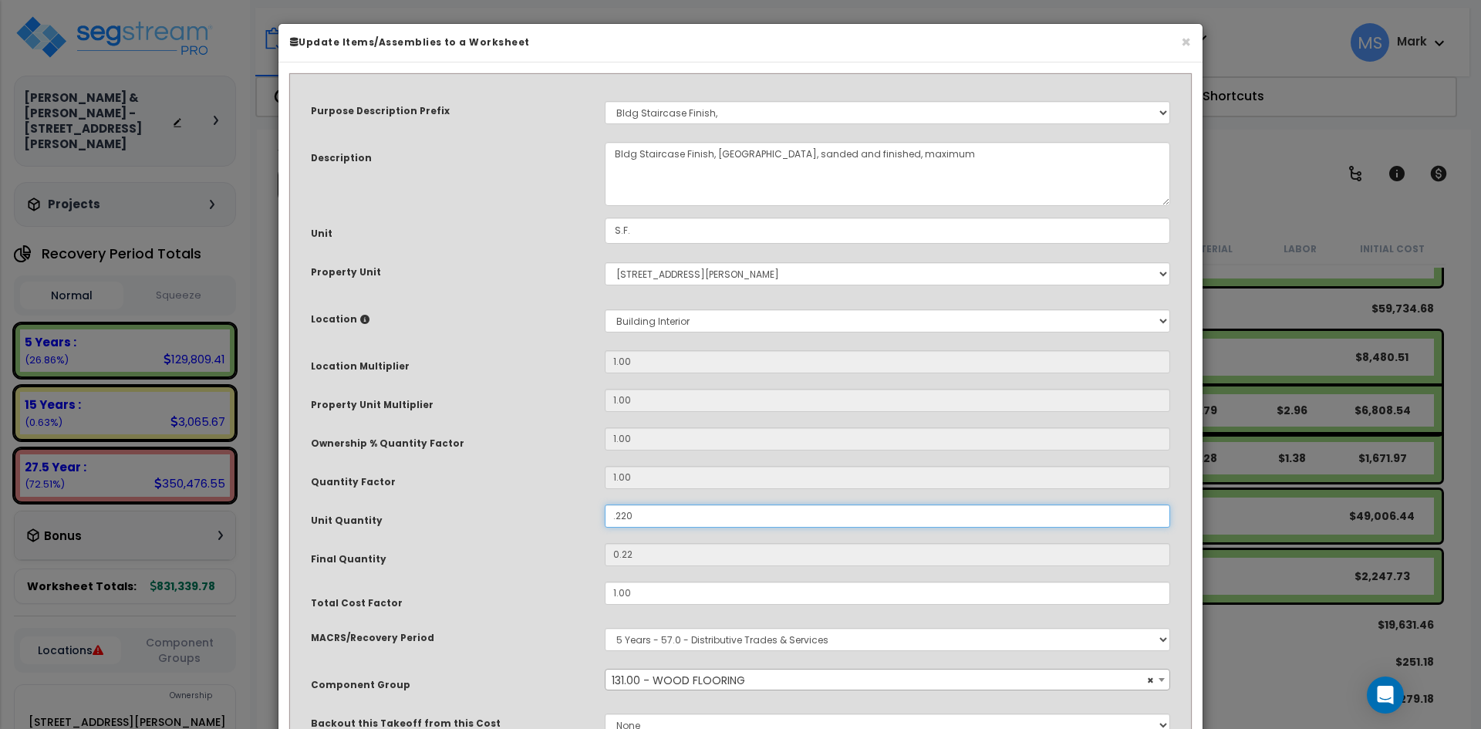
click at [617, 519] on input ".220" at bounding box center [888, 516] width 566 height 23
type input "220"
click at [640, 519] on input "220" at bounding box center [888, 516] width 566 height 23
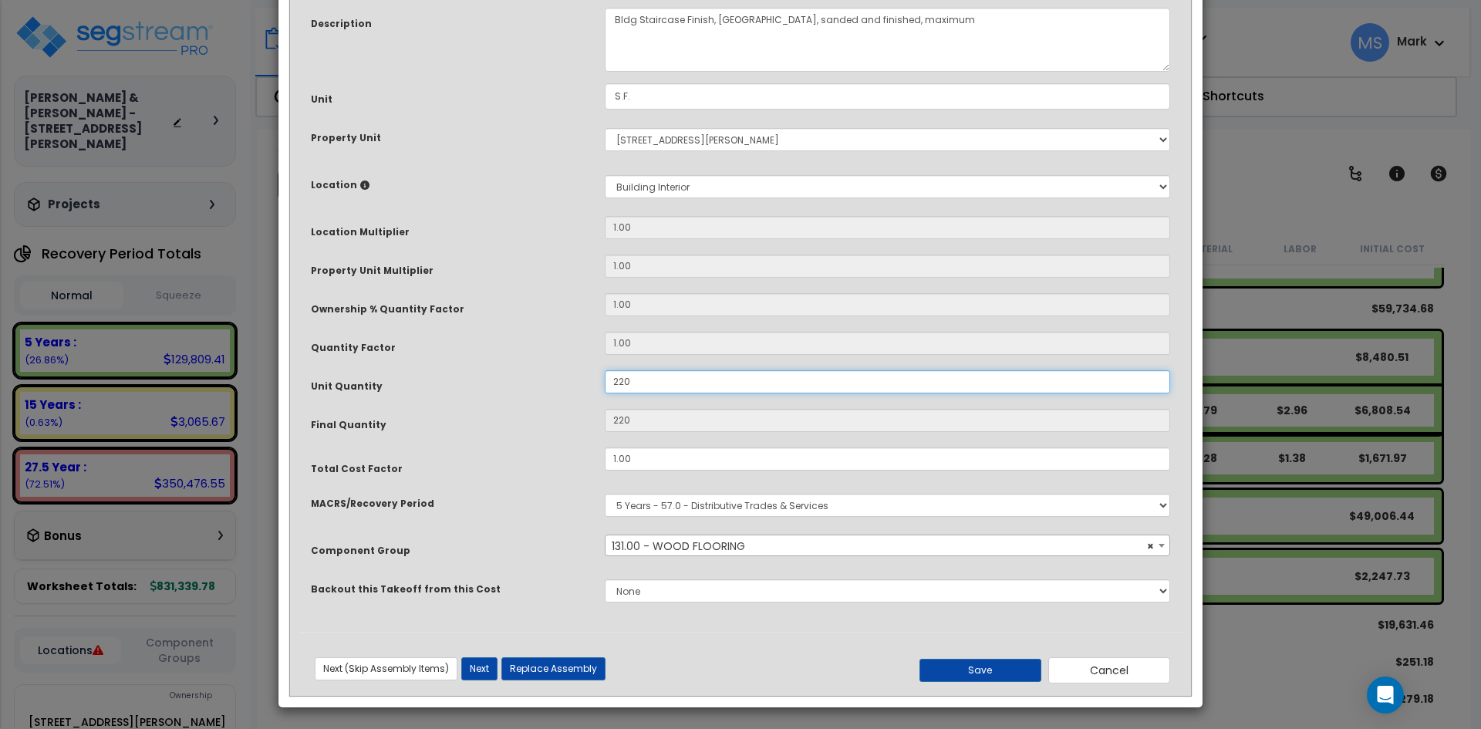
scroll to position [137, 0]
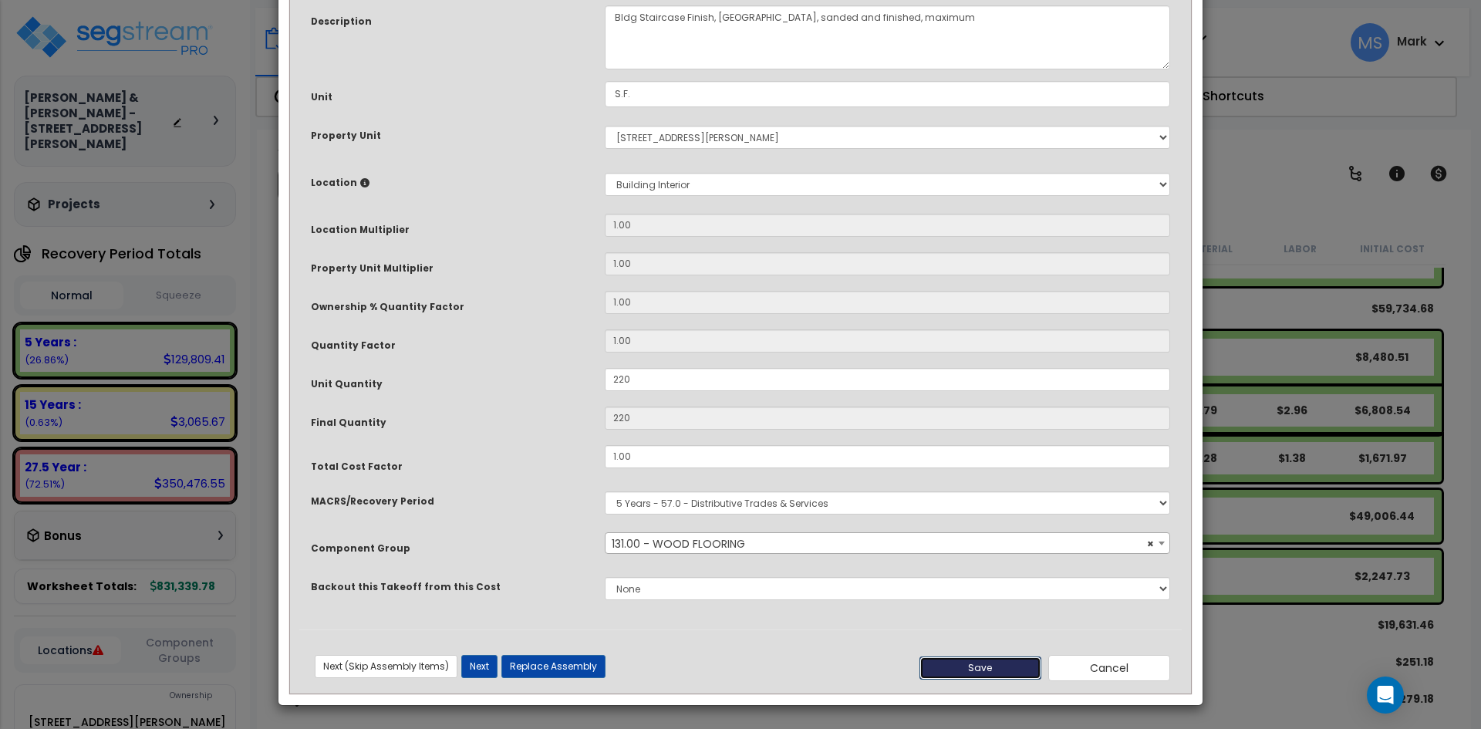
click at [951, 664] on button "Save" at bounding box center [981, 668] width 122 height 23
type input "220.00"
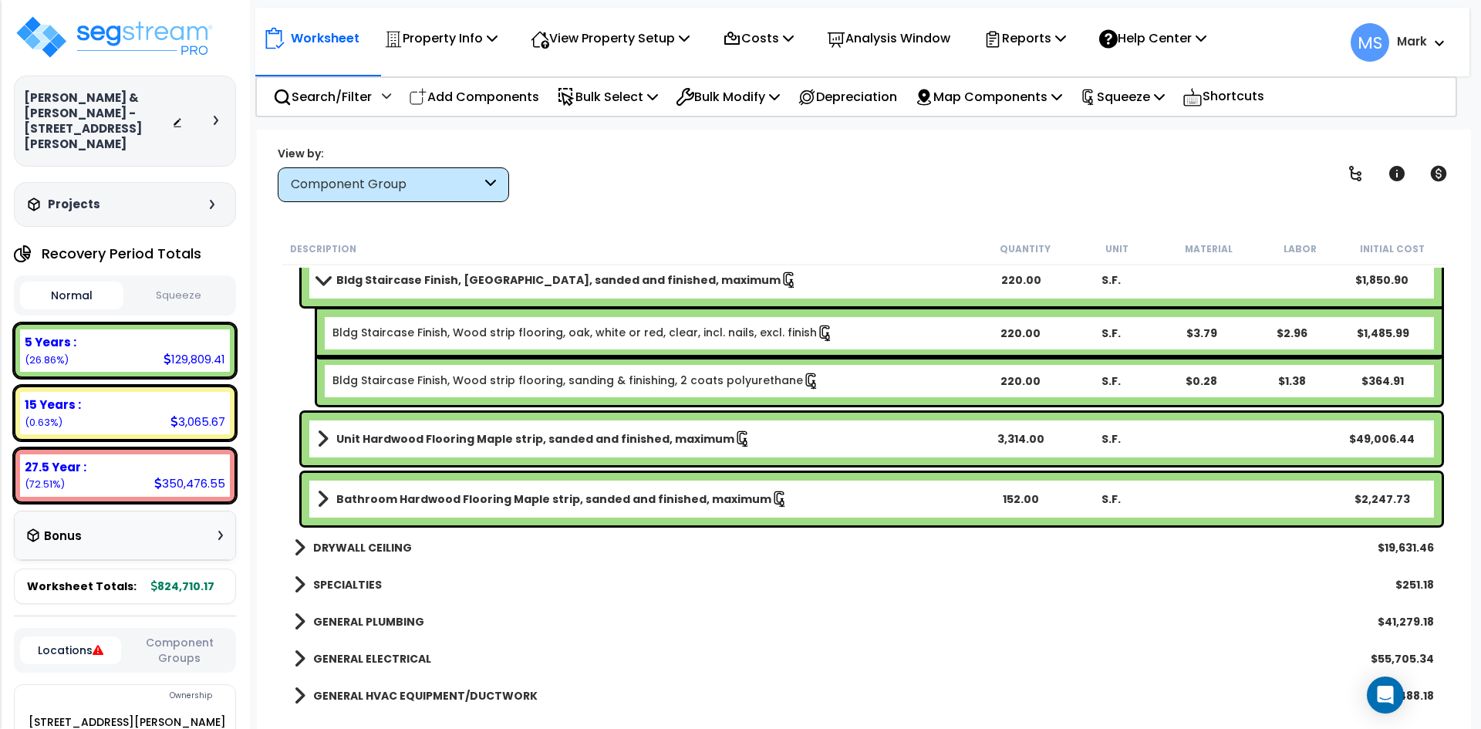
scroll to position [2469, 0]
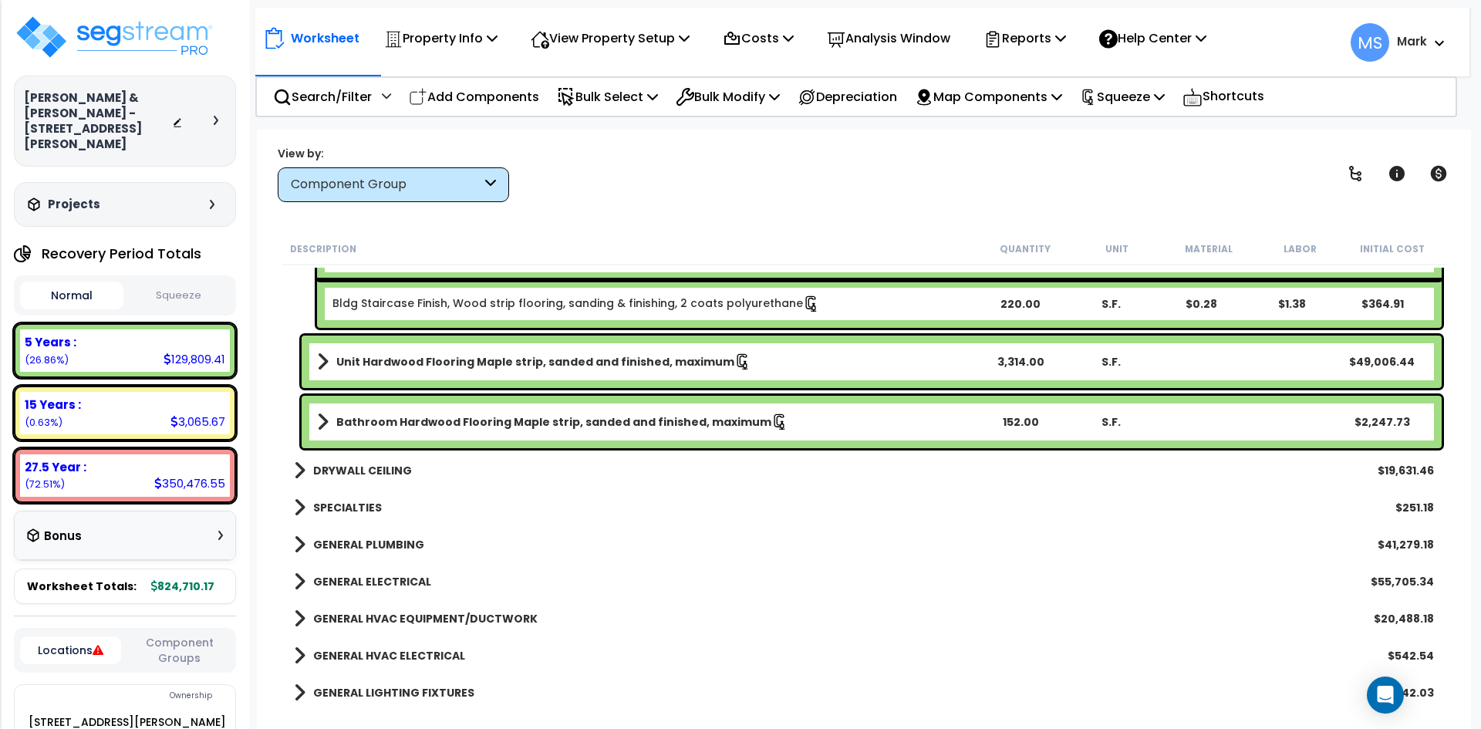
click at [350, 509] on b "SPECIALTIES" at bounding box center [347, 507] width 69 height 15
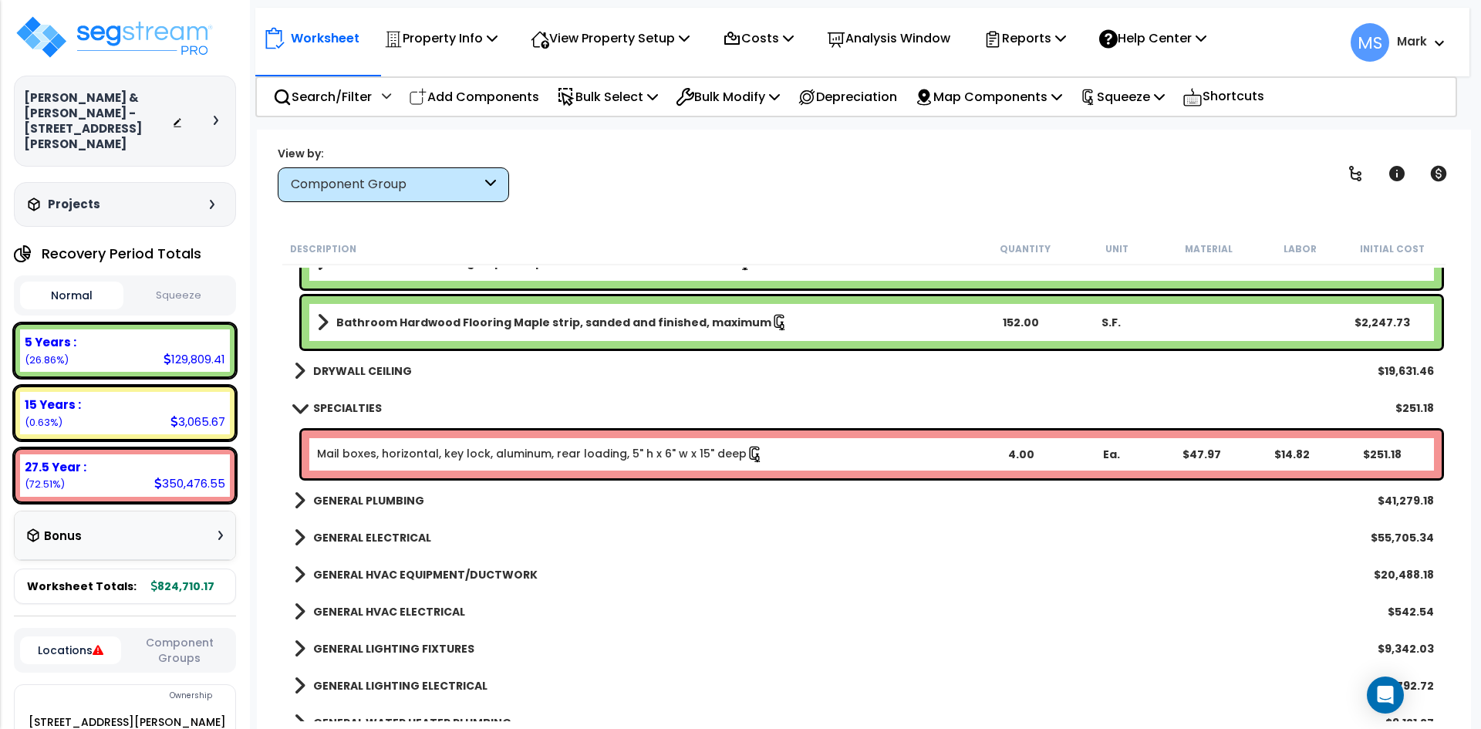
scroll to position [2623, 0]
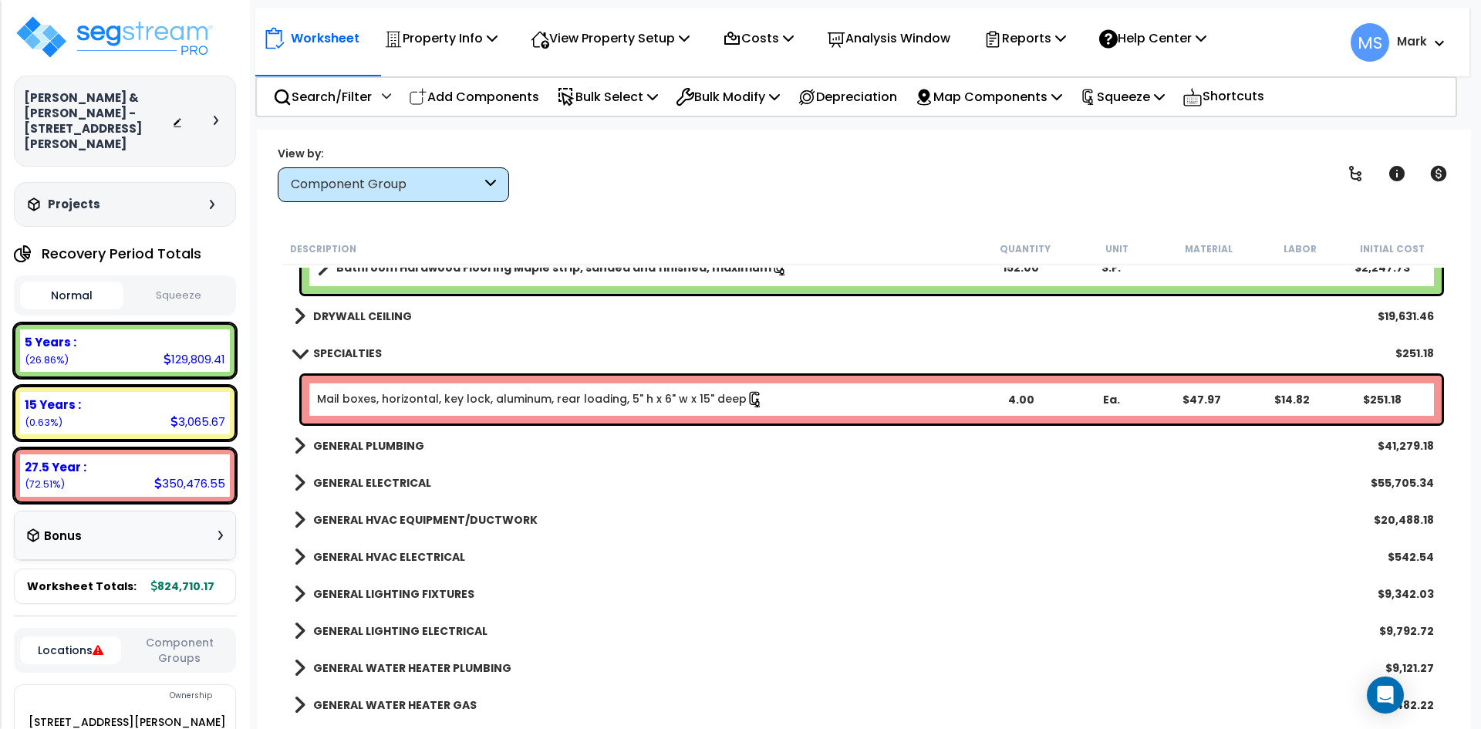
click at [390, 444] on b "GENERAL PLUMBING" at bounding box center [368, 445] width 111 height 15
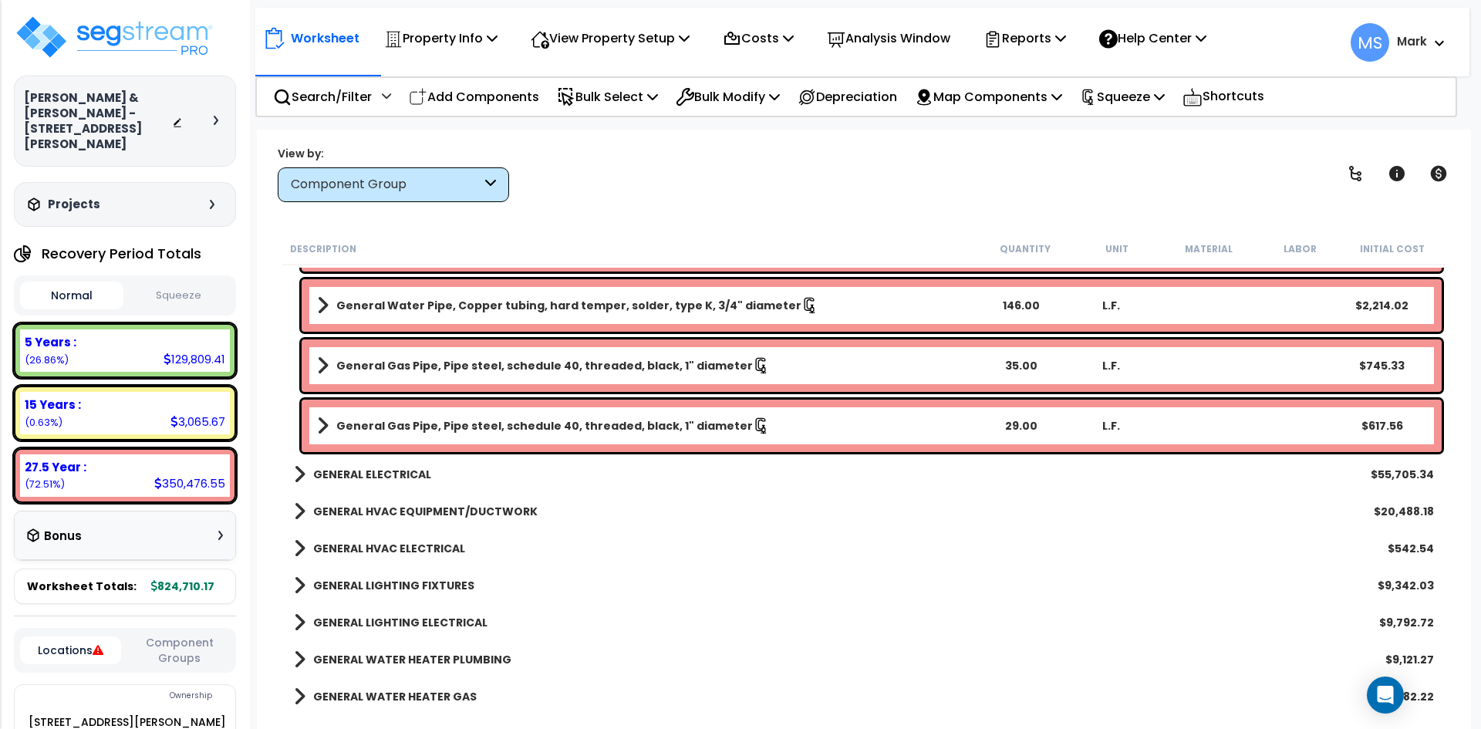
scroll to position [3858, 0]
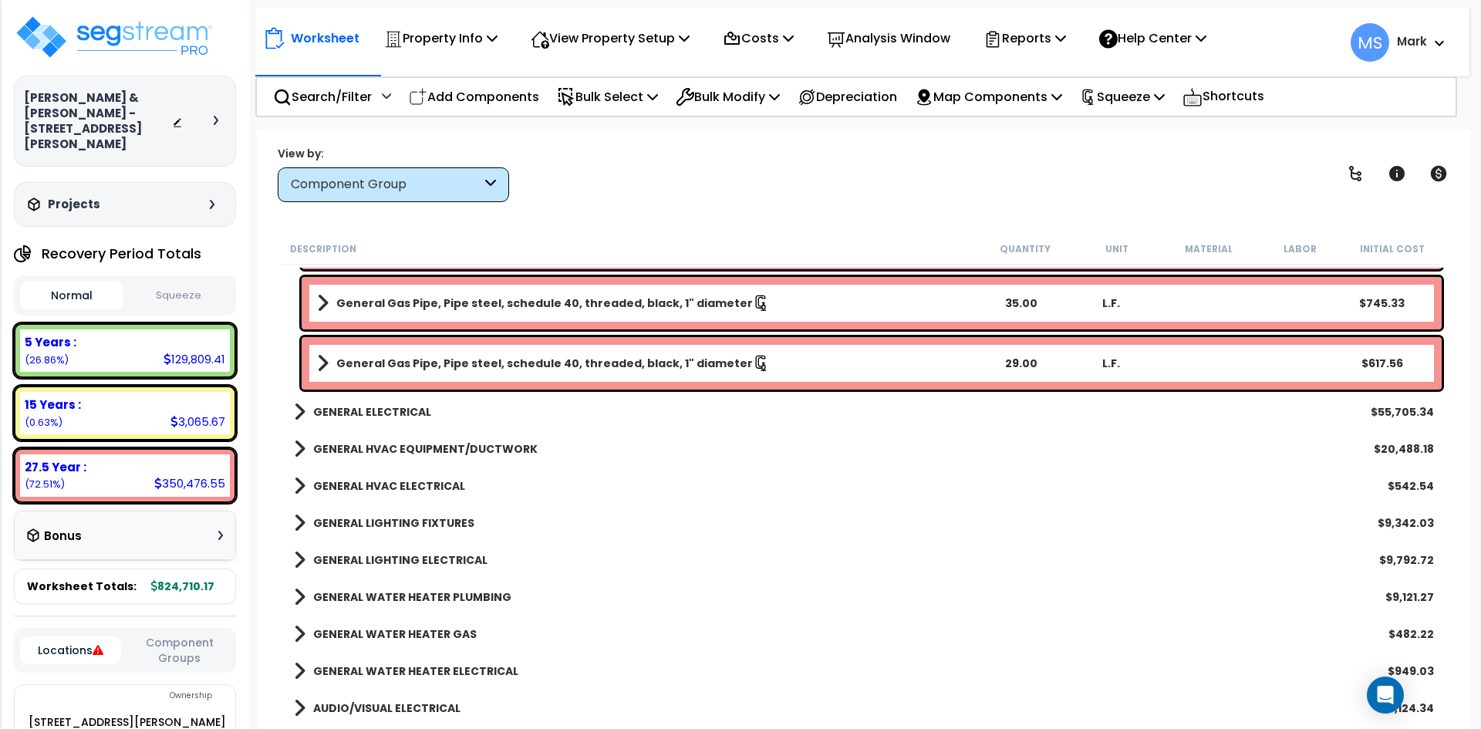
click at [421, 414] on b "GENERAL ELECTRICAL" at bounding box center [372, 411] width 118 height 15
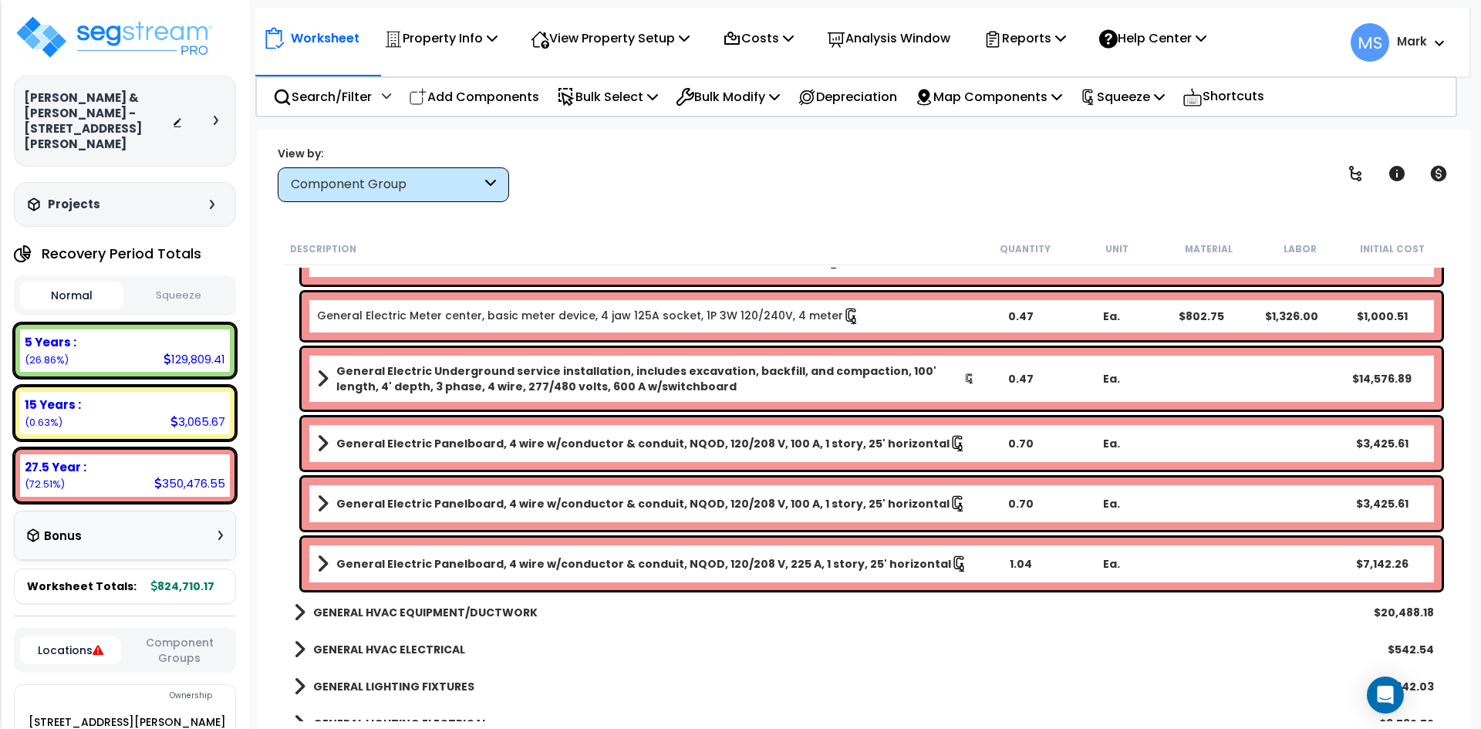
scroll to position [4475, 0]
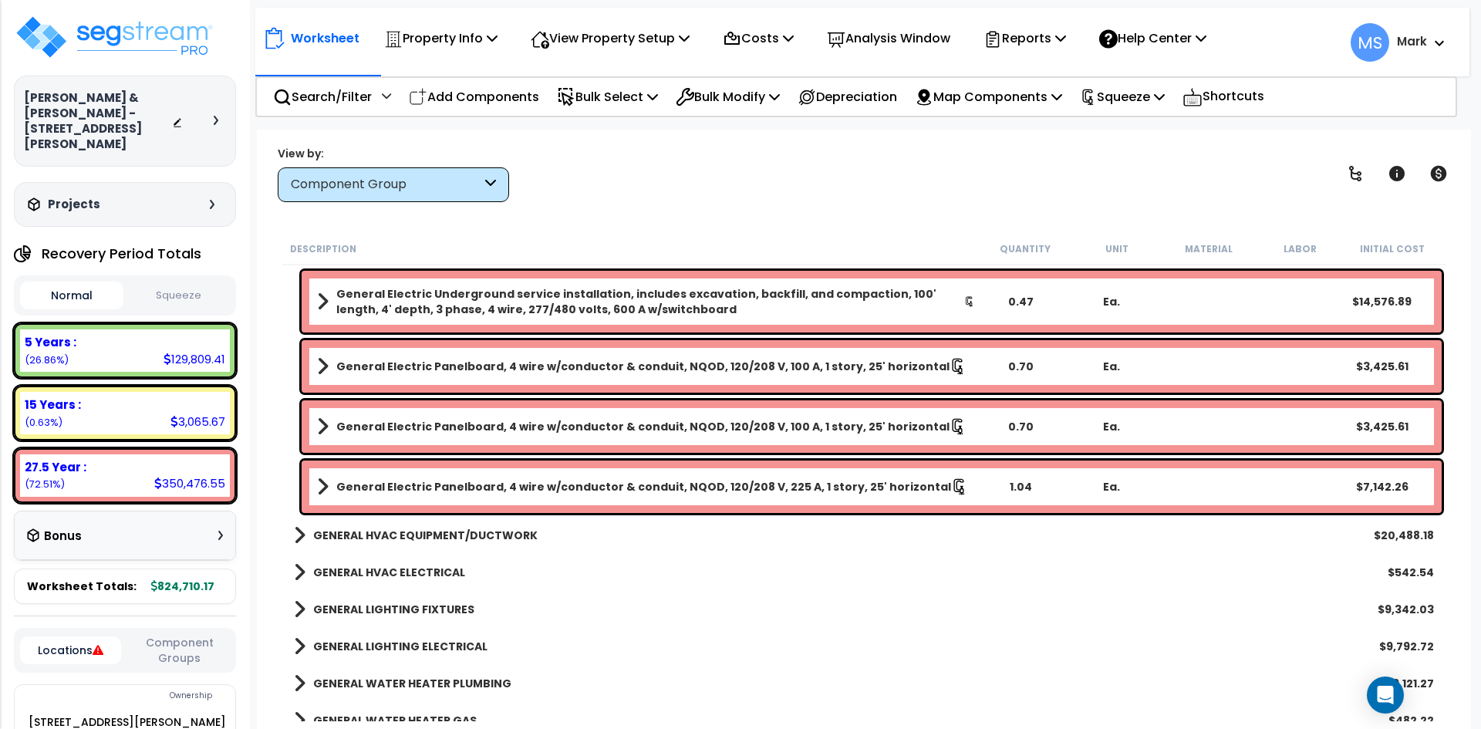
click at [454, 539] on b "GENERAL HVAC EQUIPMENT/DUCTWORK" at bounding box center [425, 535] width 225 height 15
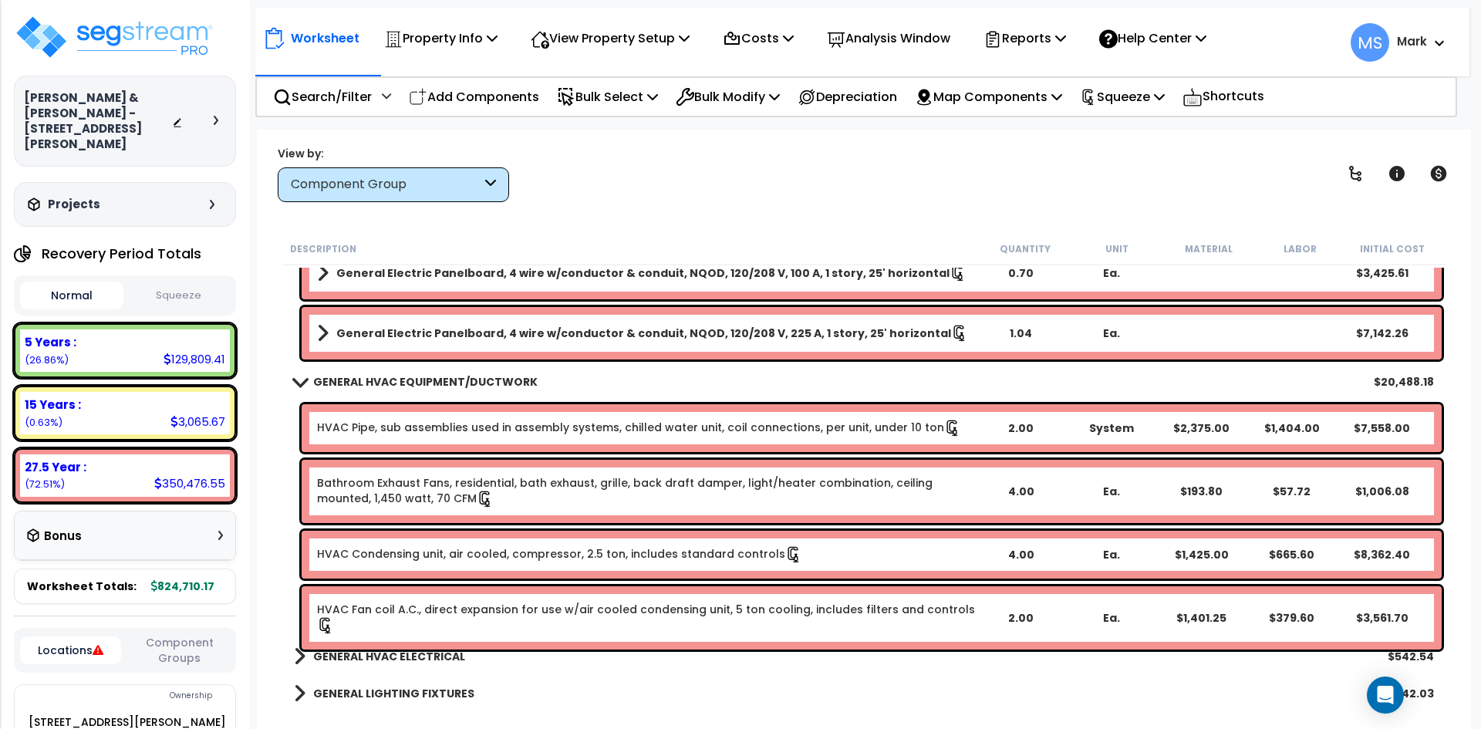
scroll to position [4784, 0]
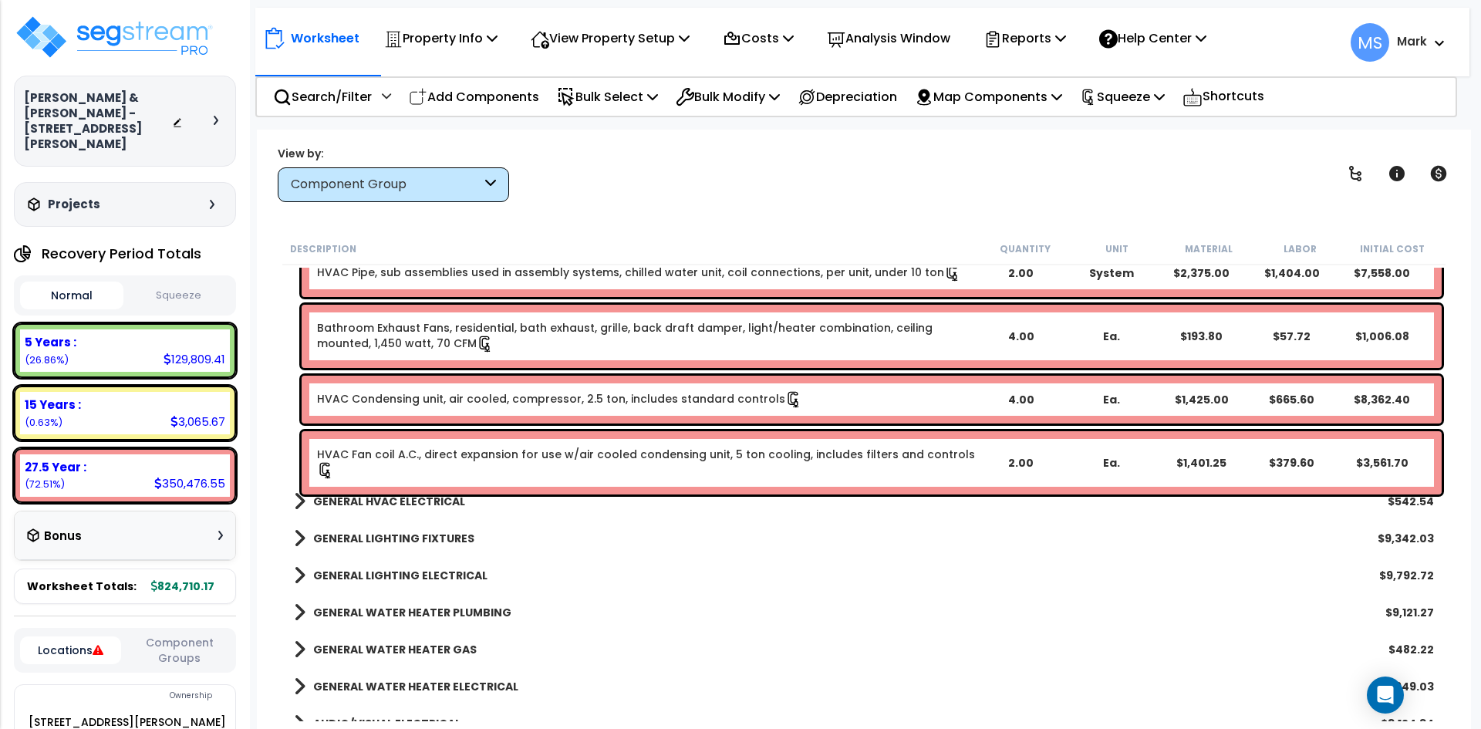
click at [427, 538] on b "GENERAL LIGHTING FIXTURES" at bounding box center [393, 538] width 161 height 15
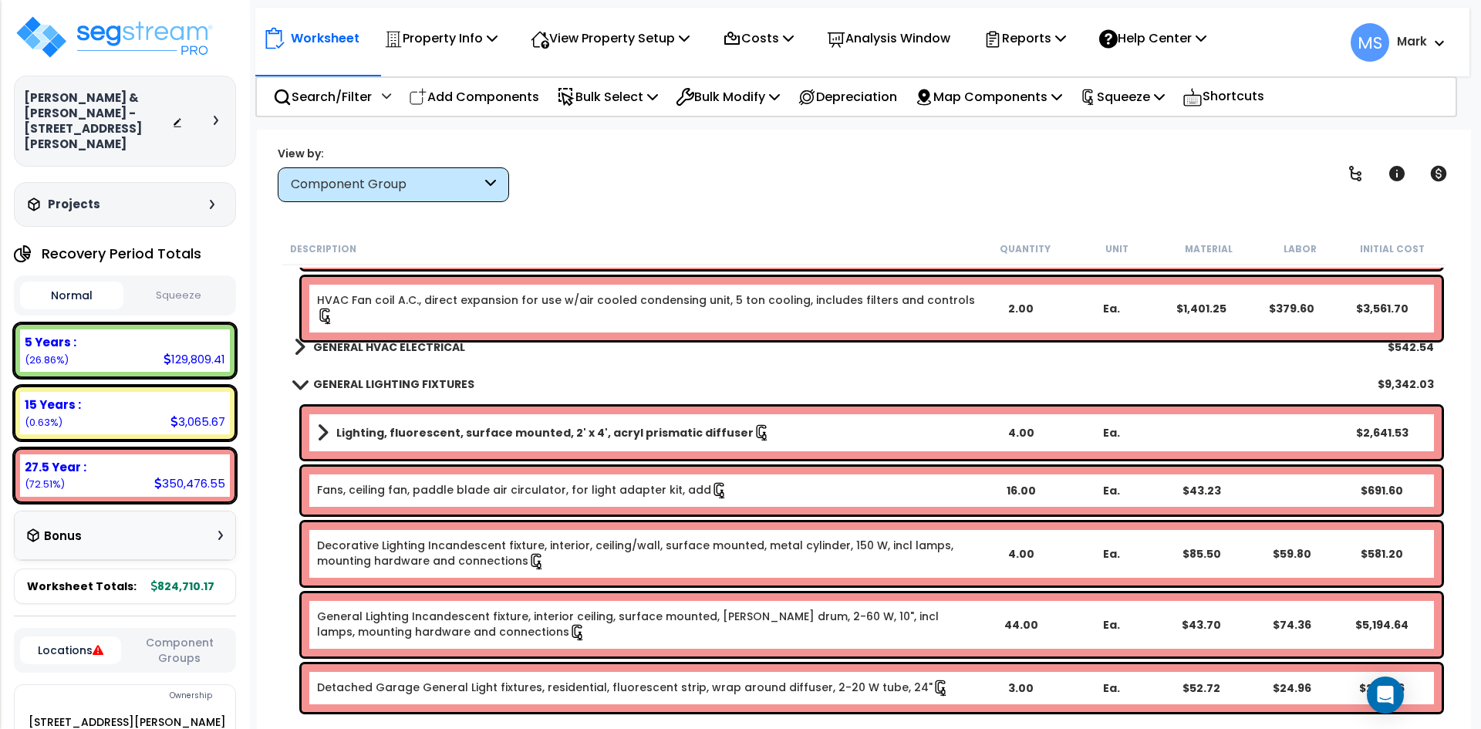
scroll to position [5015, 0]
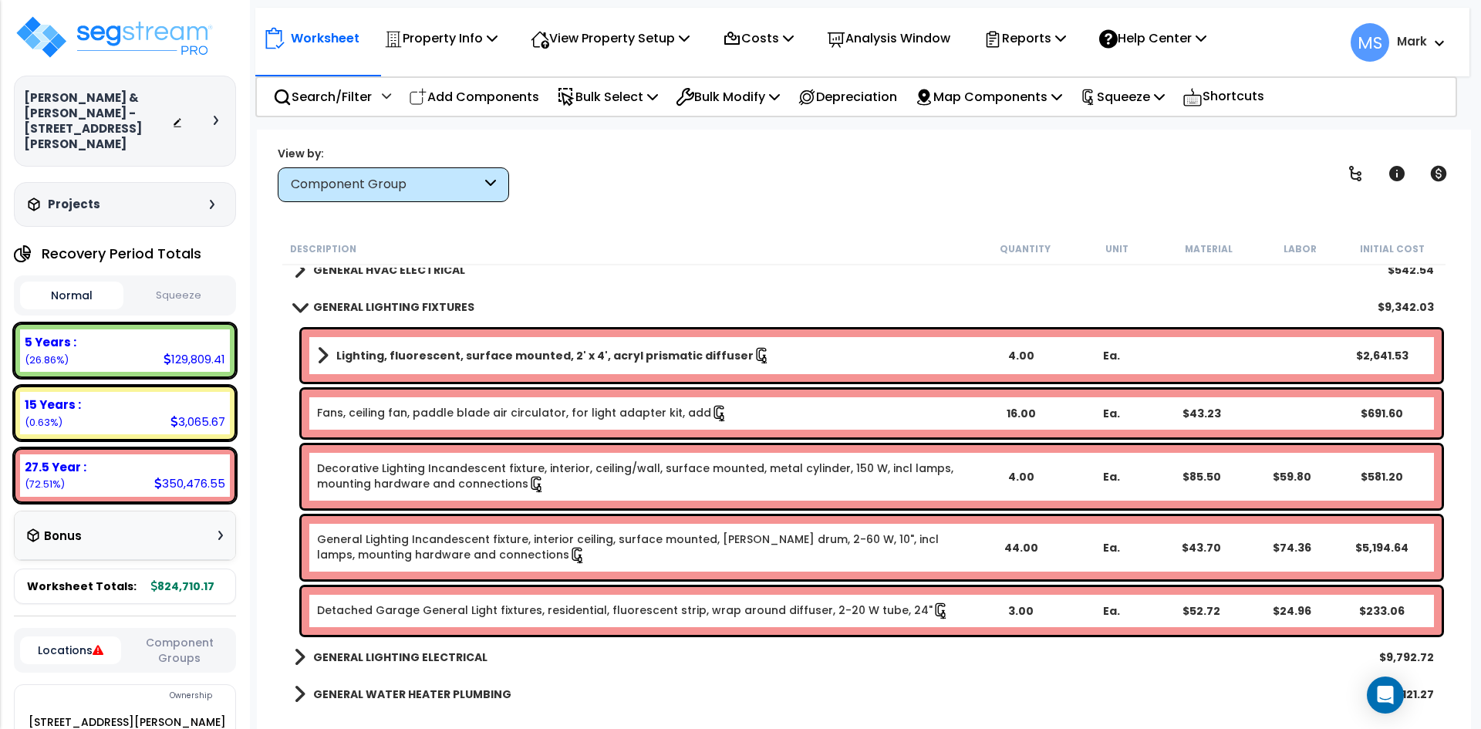
click at [711, 544] on link "General Lighting Incandescent fixture, interior ceiling, surface mounted, [PERS…" at bounding box center [646, 548] width 658 height 32
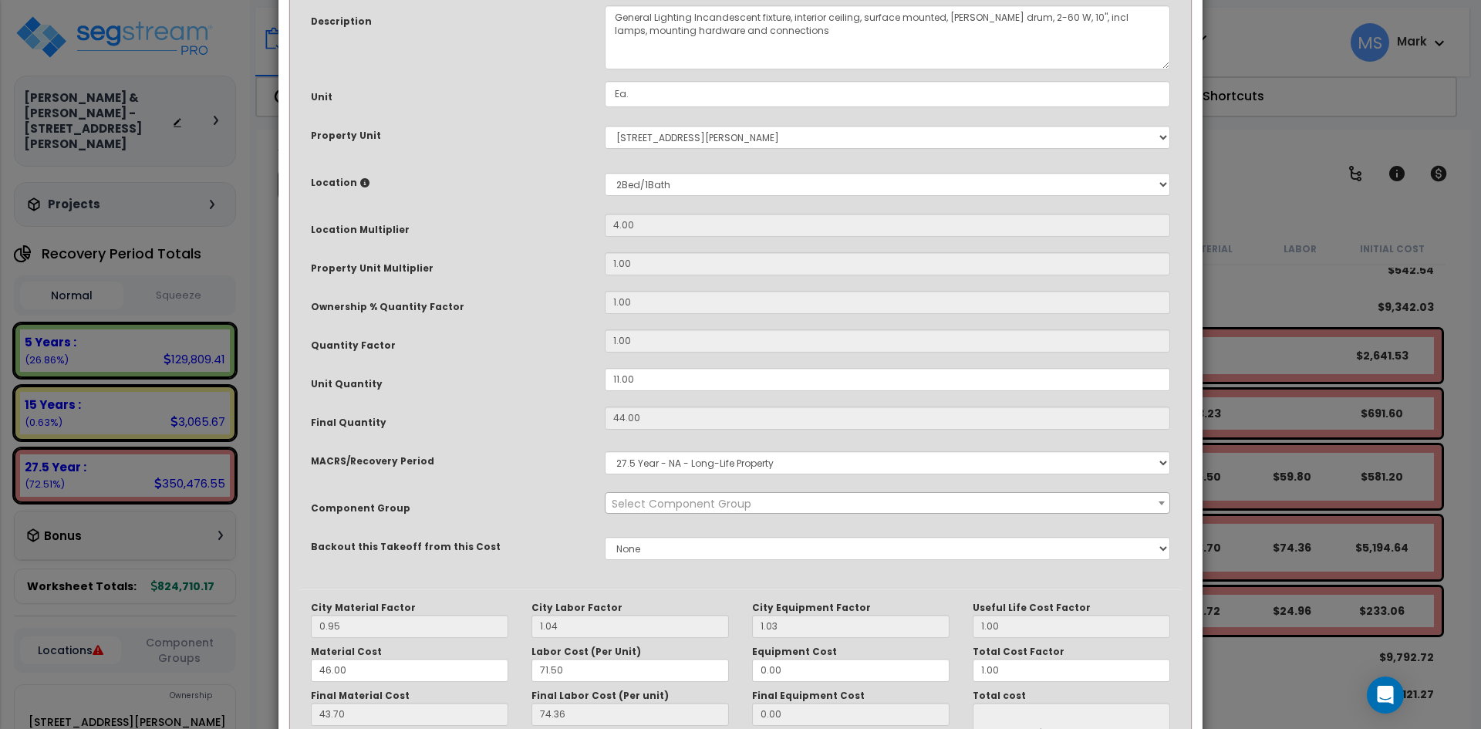
scroll to position [0, 0]
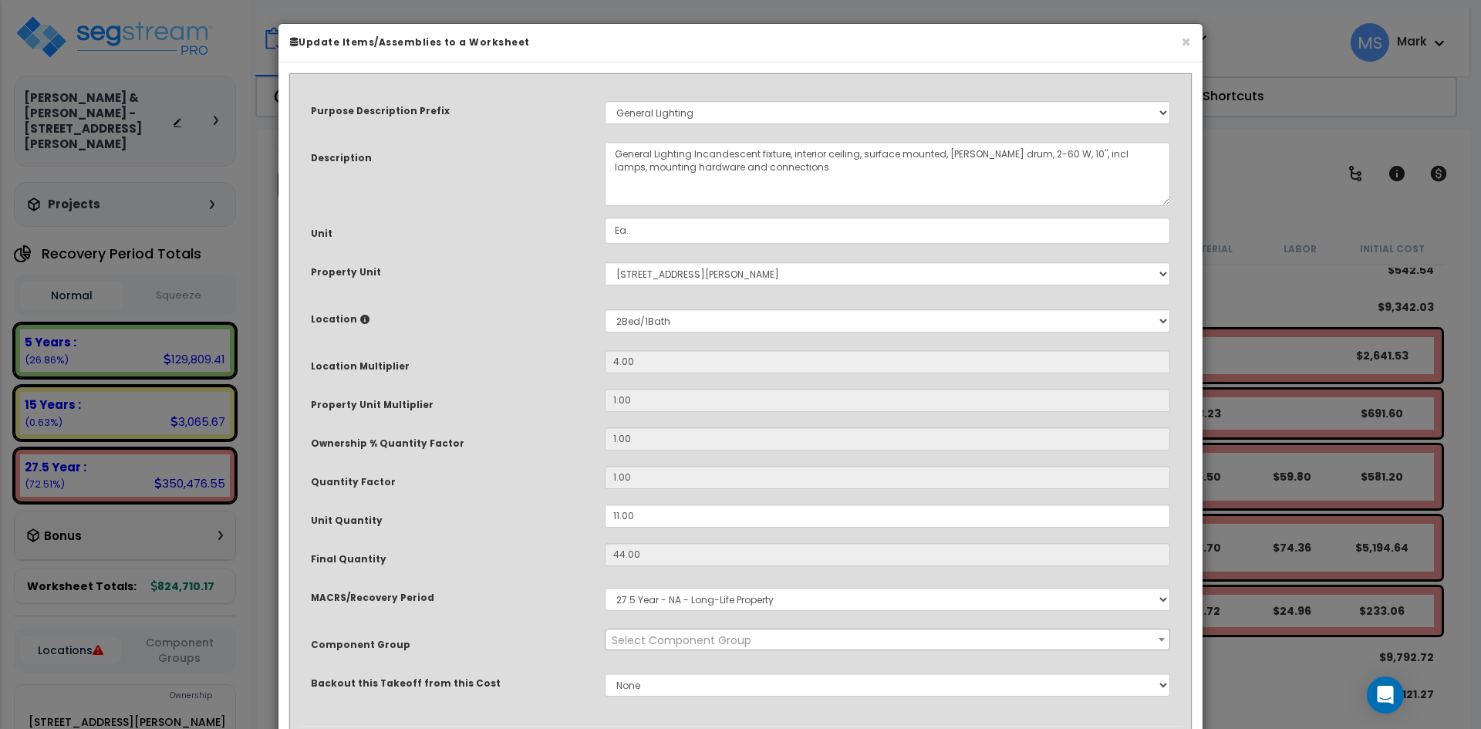
select select "45970"
click at [618, 516] on input "11.00" at bounding box center [888, 516] width 566 height 23
type input "1.00"
type input "44"
type input "$5,194.64"
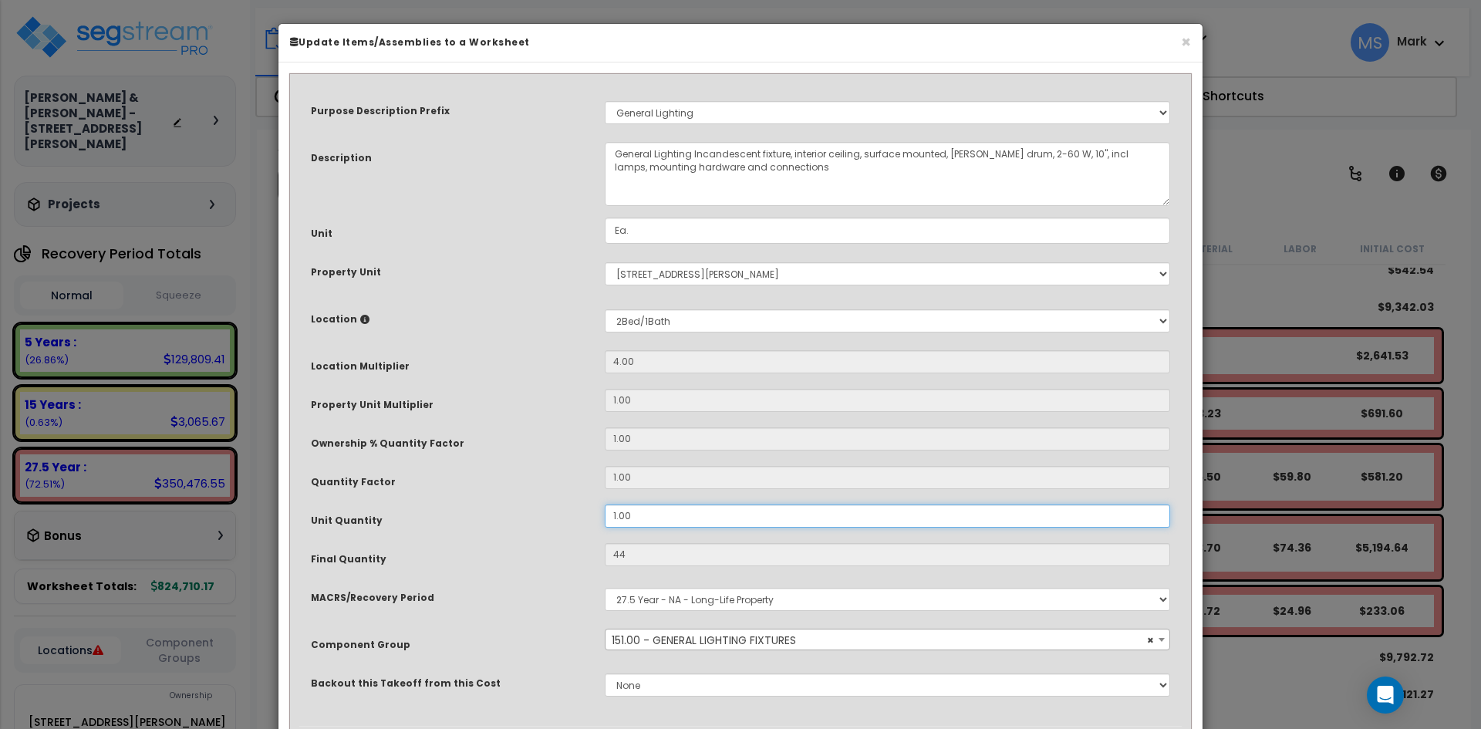
type input "4"
type input "$472.24"
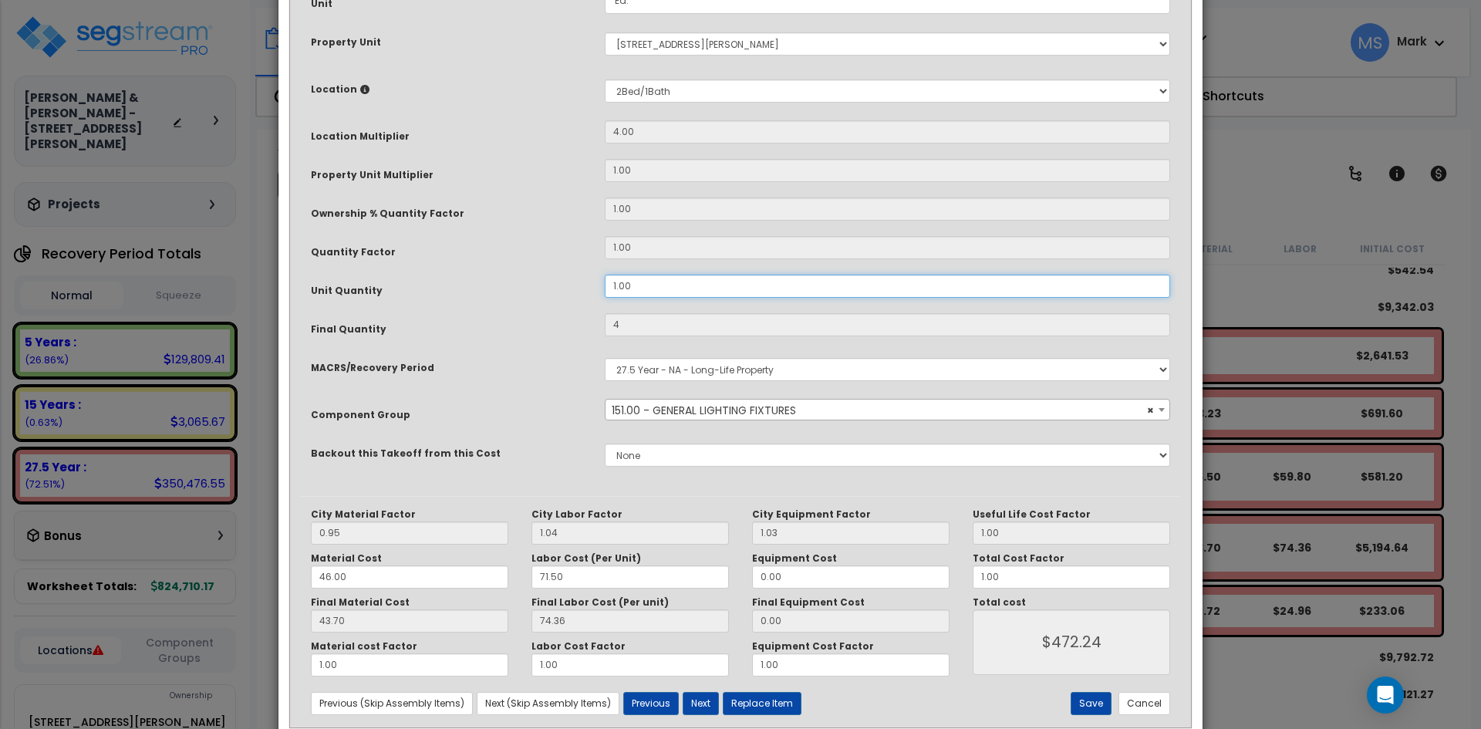
scroll to position [264, 0]
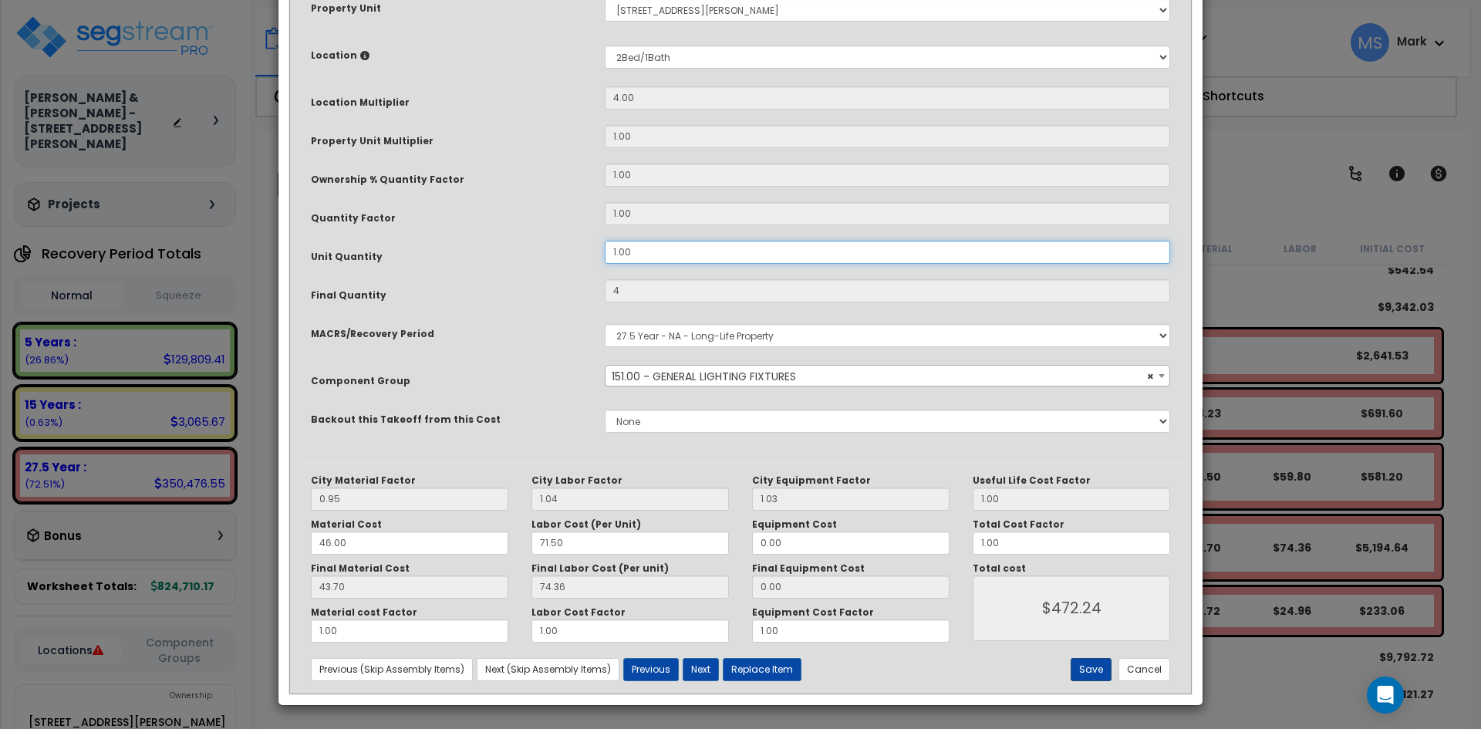
type input "1.00"
click at [1083, 667] on button "Save" at bounding box center [1091, 669] width 41 height 23
type input "4.00"
type input "472.24"
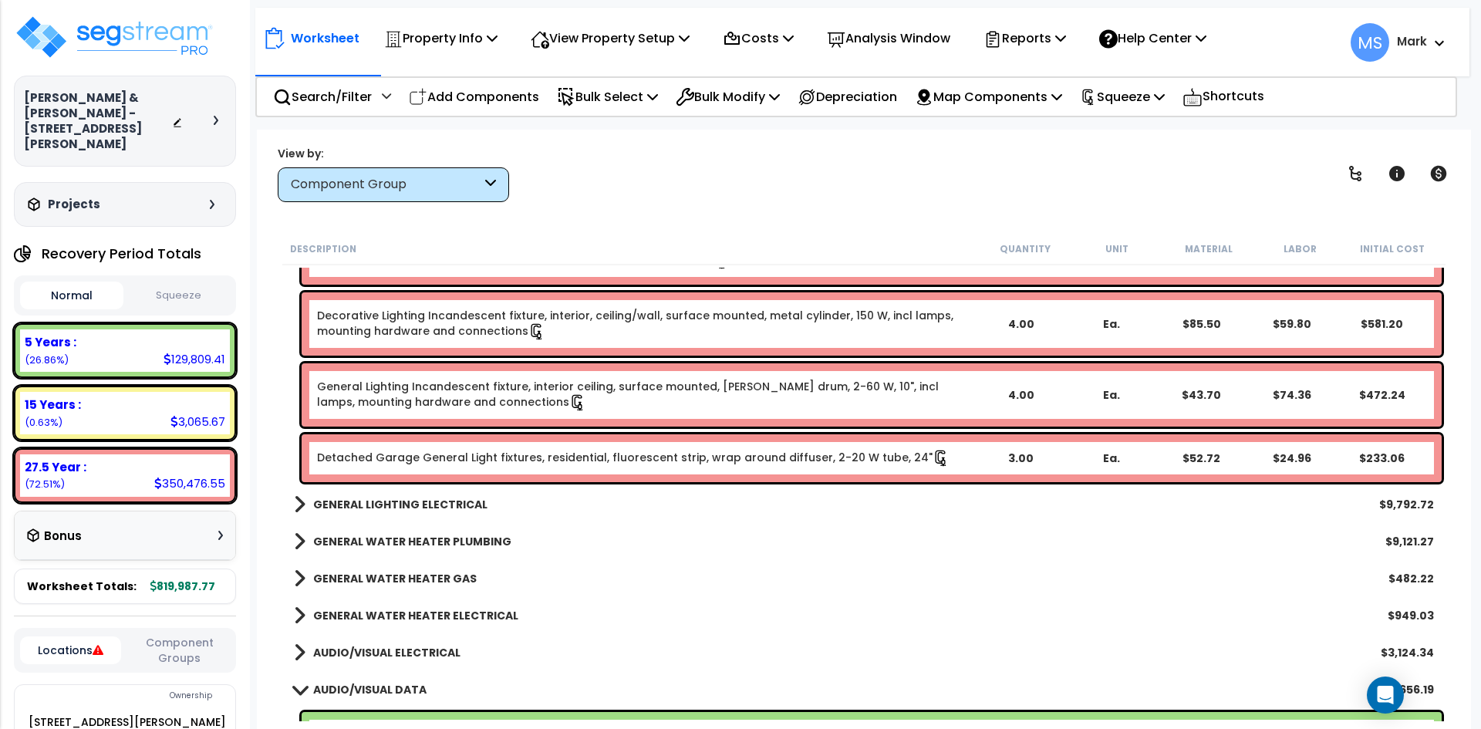
scroll to position [5170, 0]
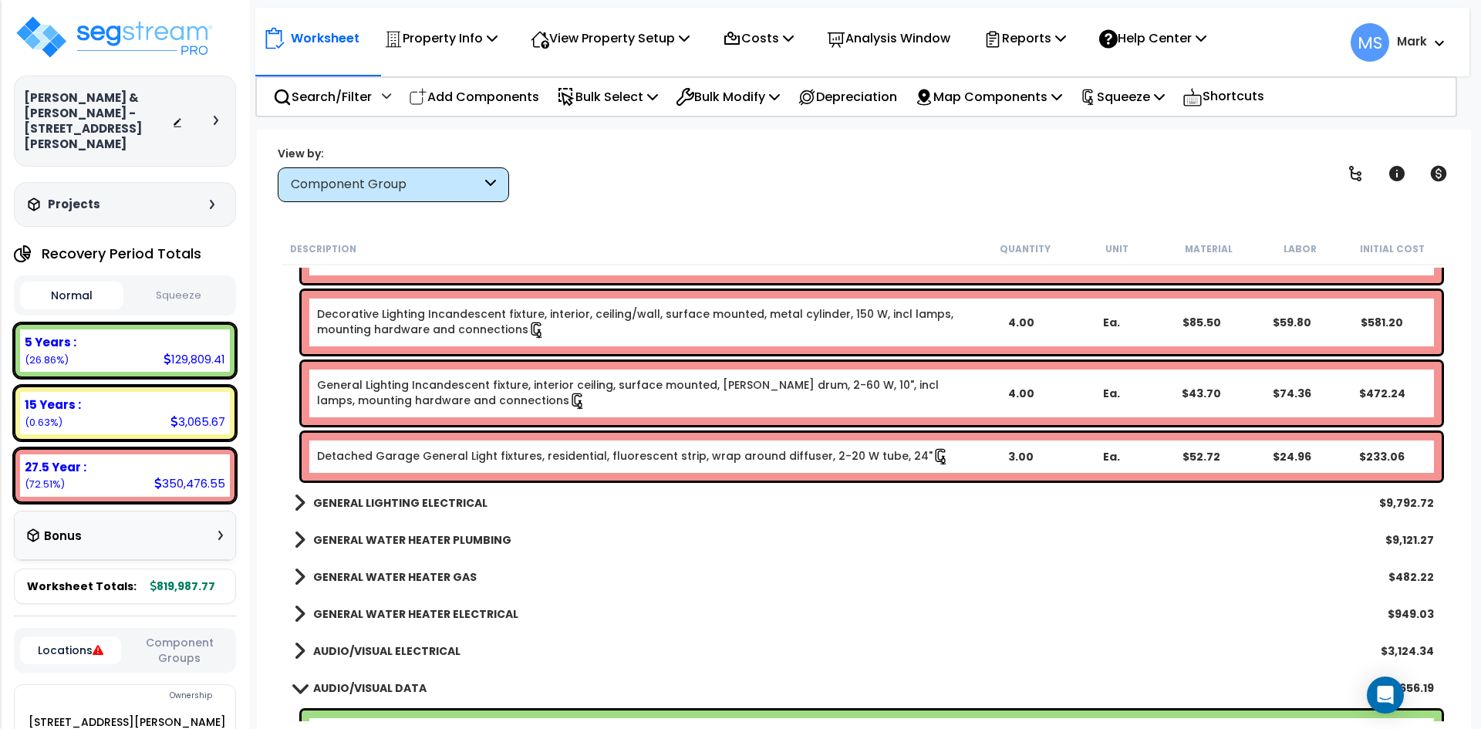
click at [456, 508] on b "GENERAL LIGHTING ELECTRICAL" at bounding box center [400, 502] width 174 height 15
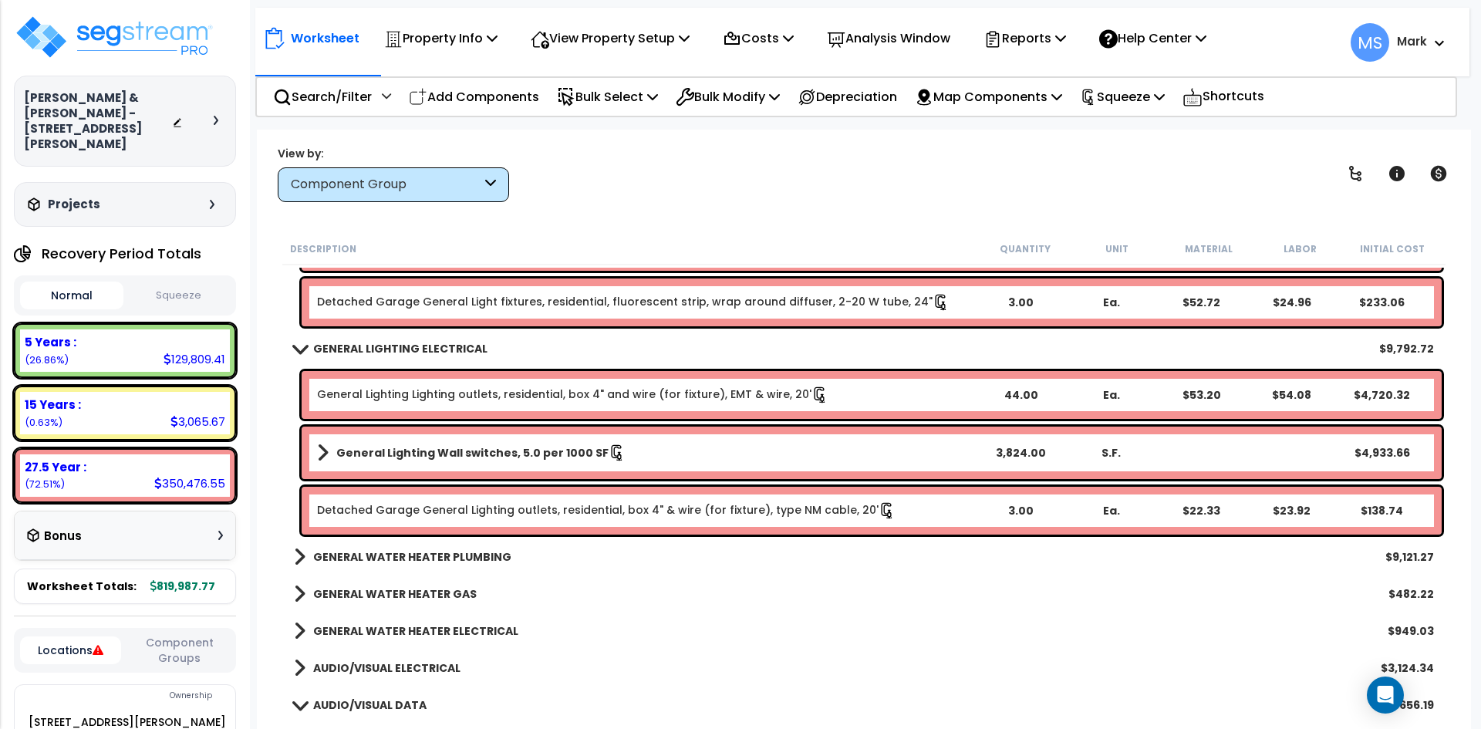
scroll to position [5401, 0]
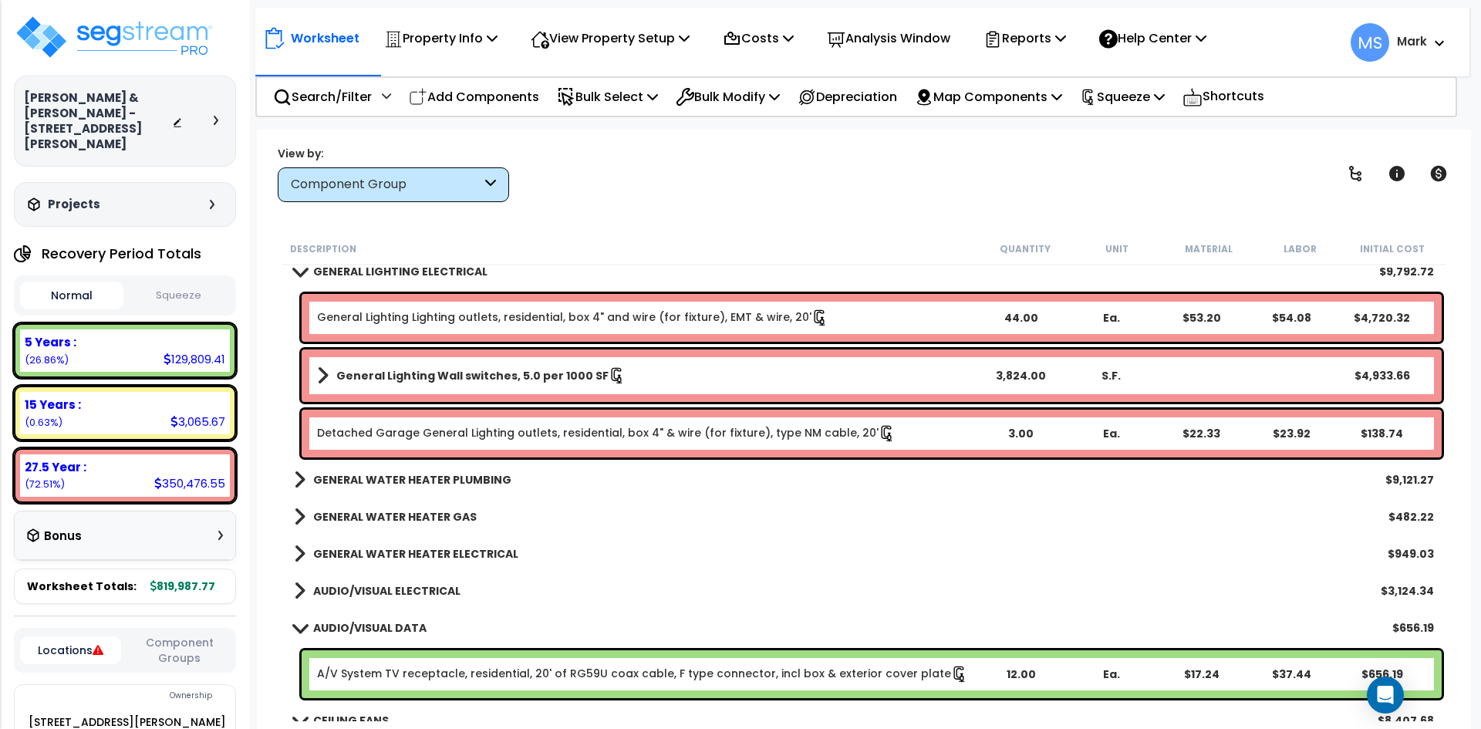
click at [440, 479] on b "GENERAL WATER HEATER PLUMBING" at bounding box center [412, 479] width 198 height 15
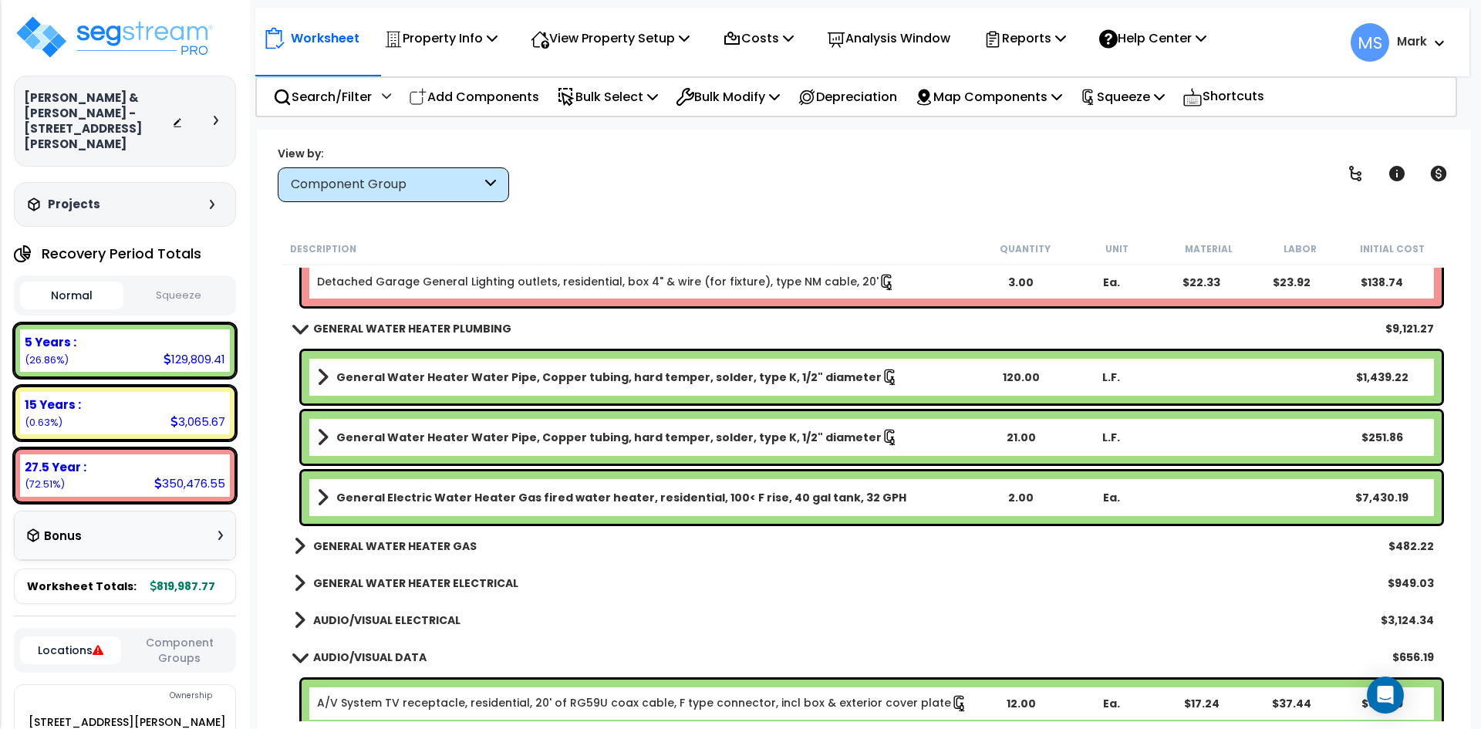
scroll to position [5556, 0]
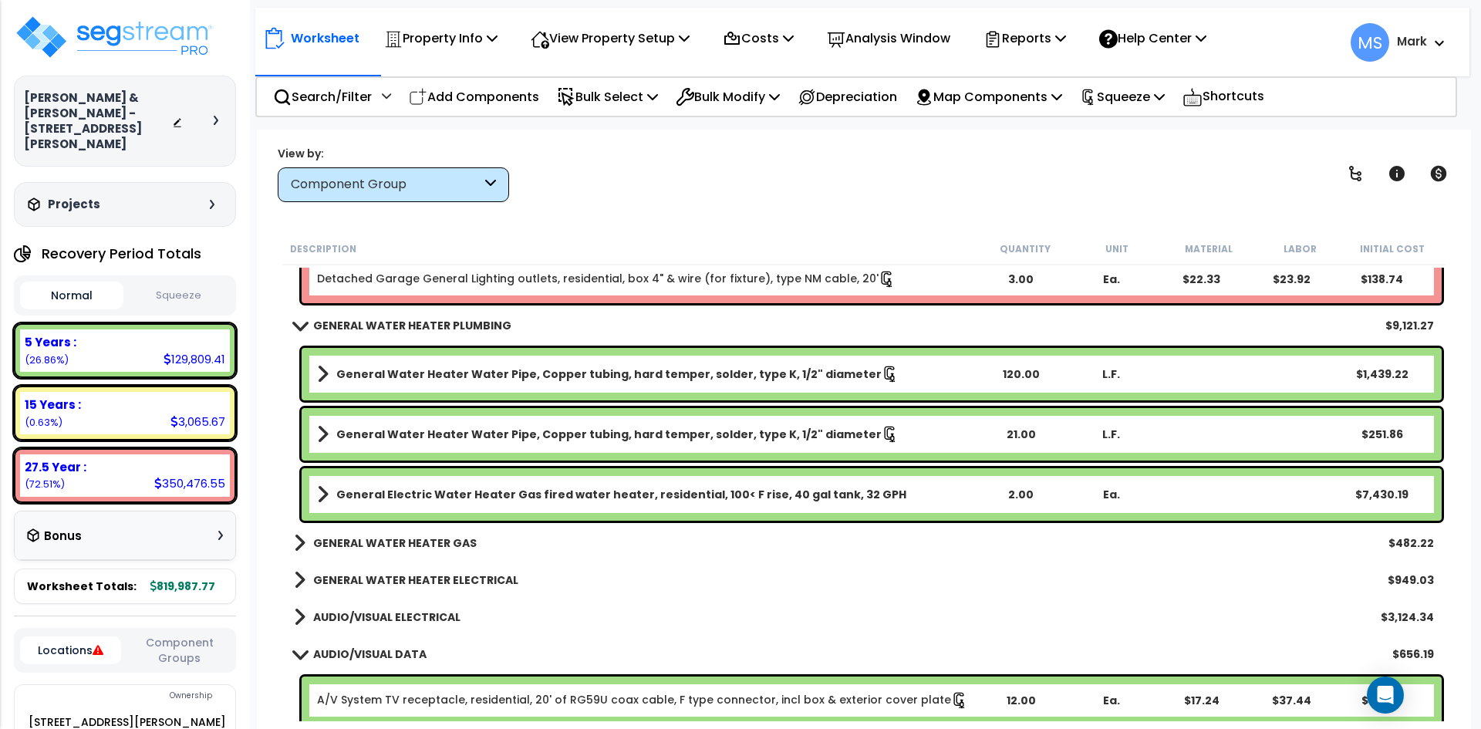
click at [431, 535] on link "GENERAL WATER HEATER GAS" at bounding box center [385, 543] width 183 height 22
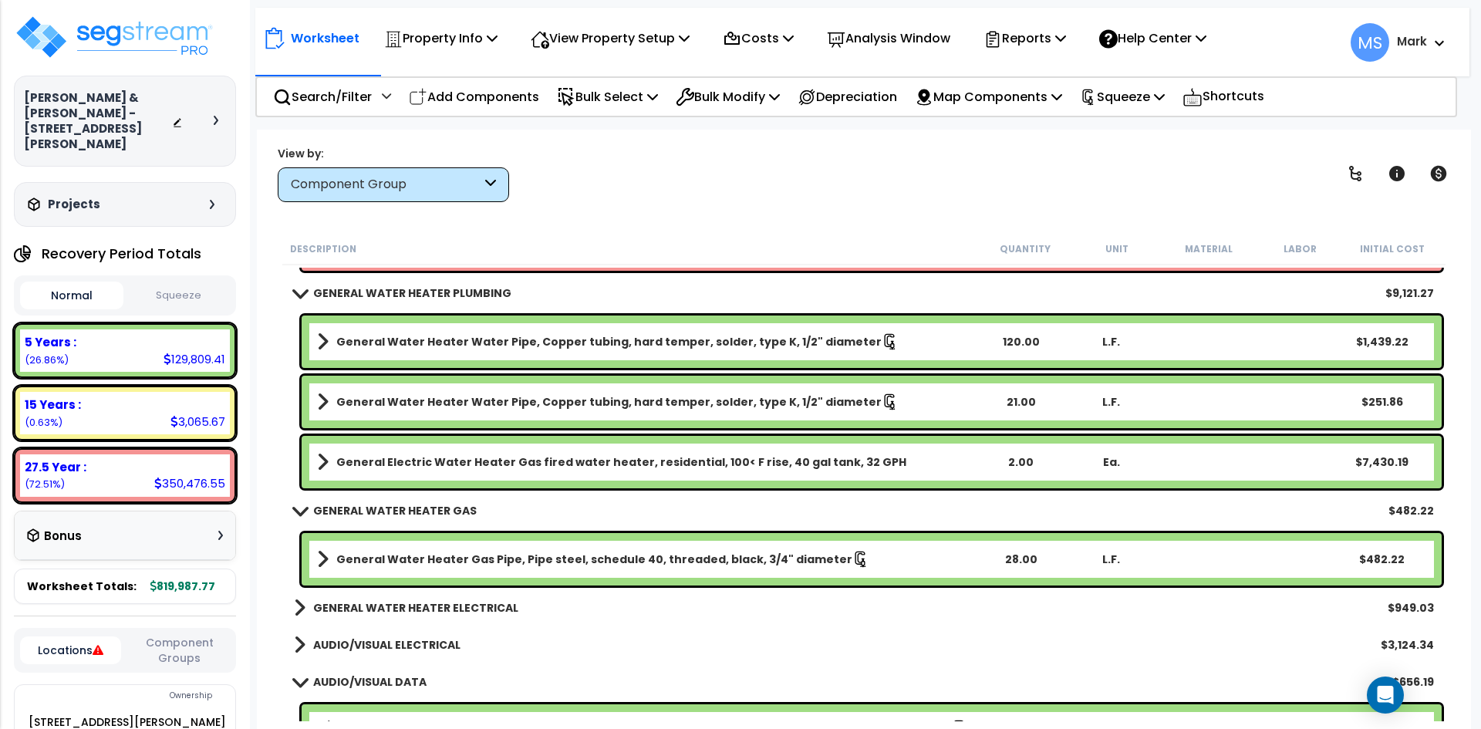
scroll to position [5633, 0]
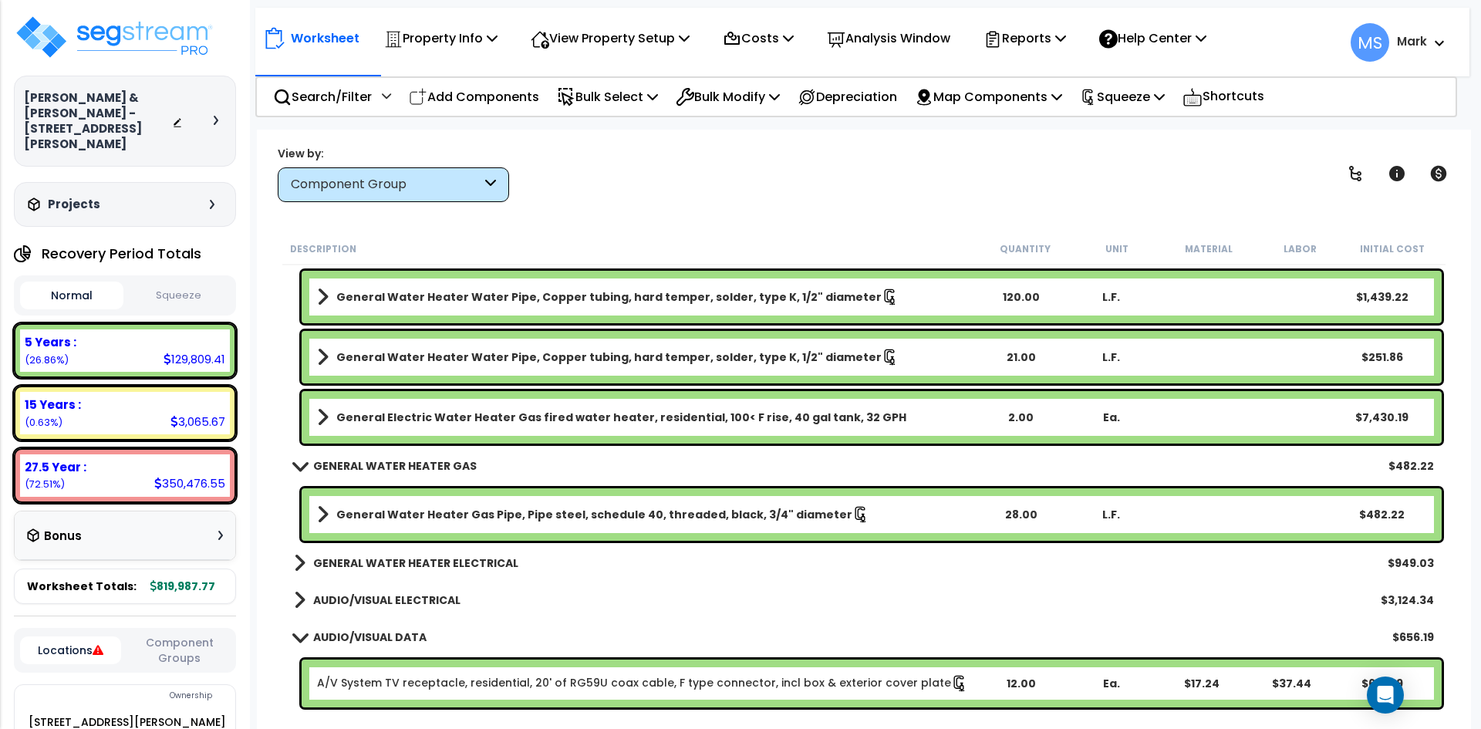
click at [421, 556] on b "GENERAL WATER HEATER ELECTRICAL" at bounding box center [415, 563] width 205 height 15
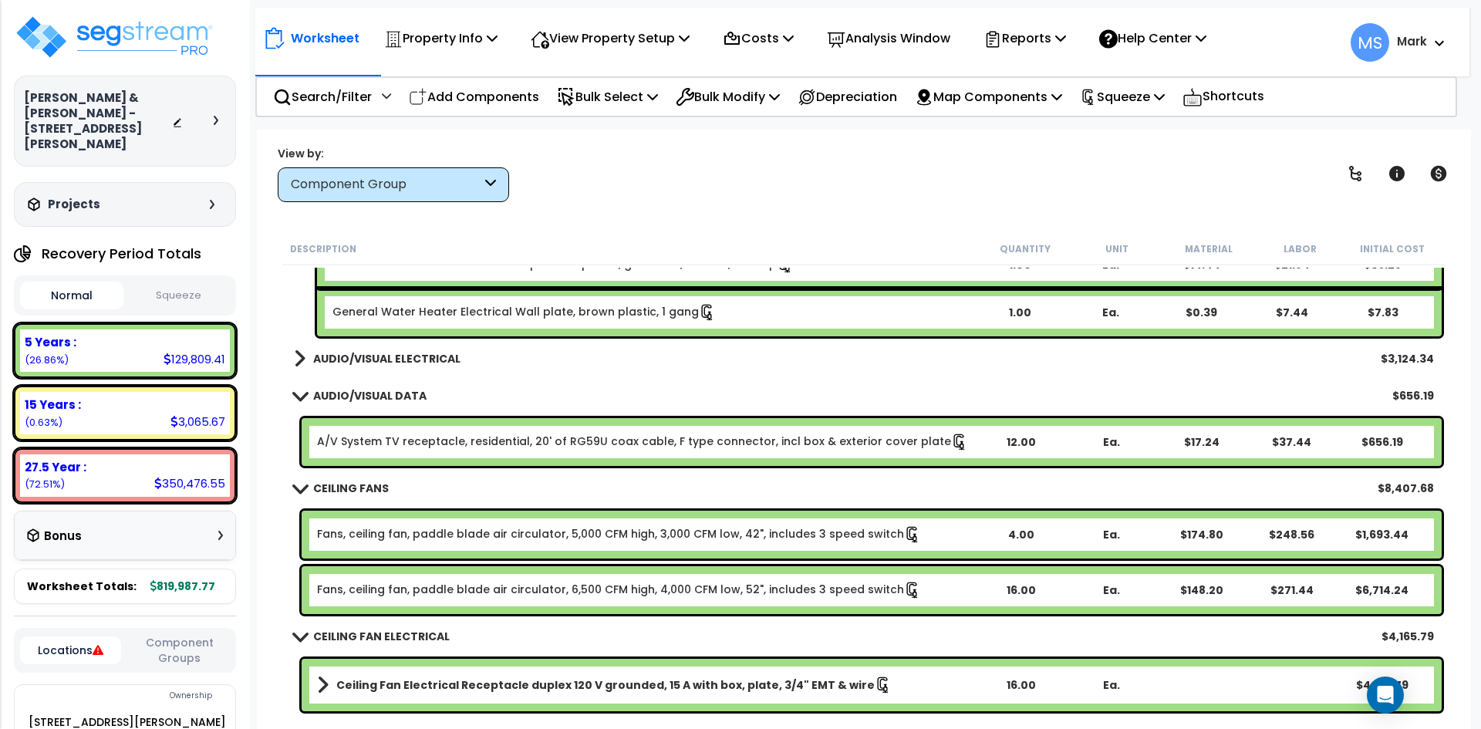
scroll to position [6404, 0]
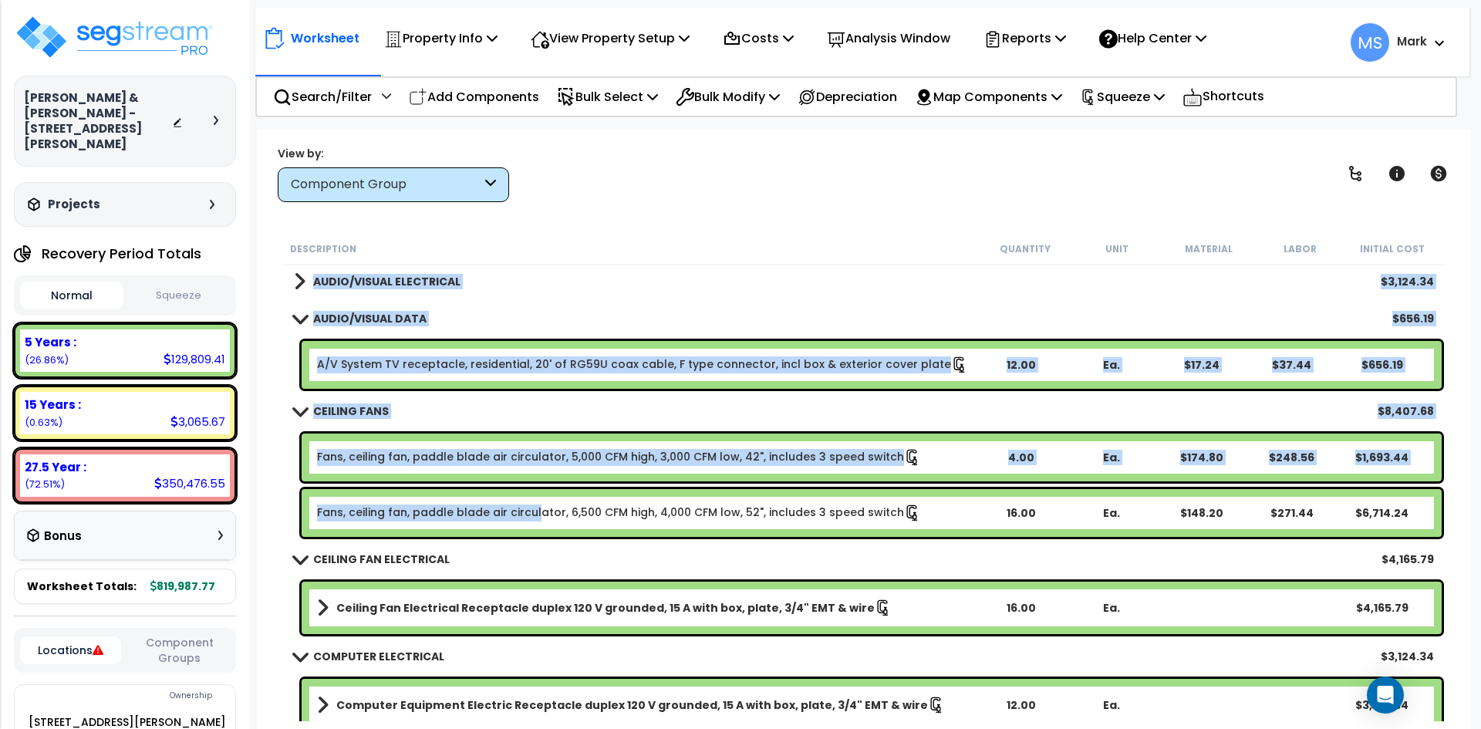
click at [535, 515] on link "Fans, ceiling fan, paddle blade air circulator, 6,500 CFM high, 4,000 CFM low, …" at bounding box center [619, 513] width 604 height 17
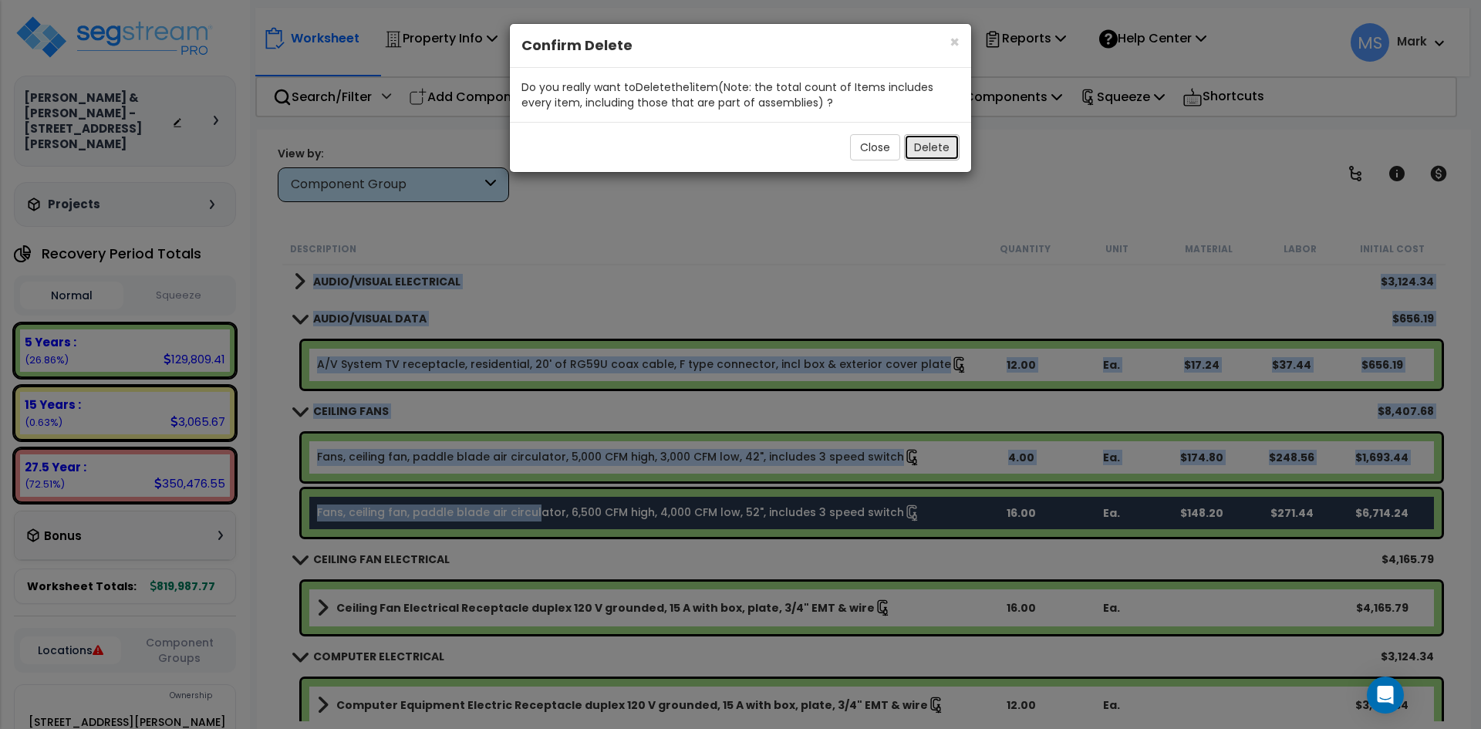
click at [936, 155] on button "Delete" at bounding box center [932, 147] width 56 height 26
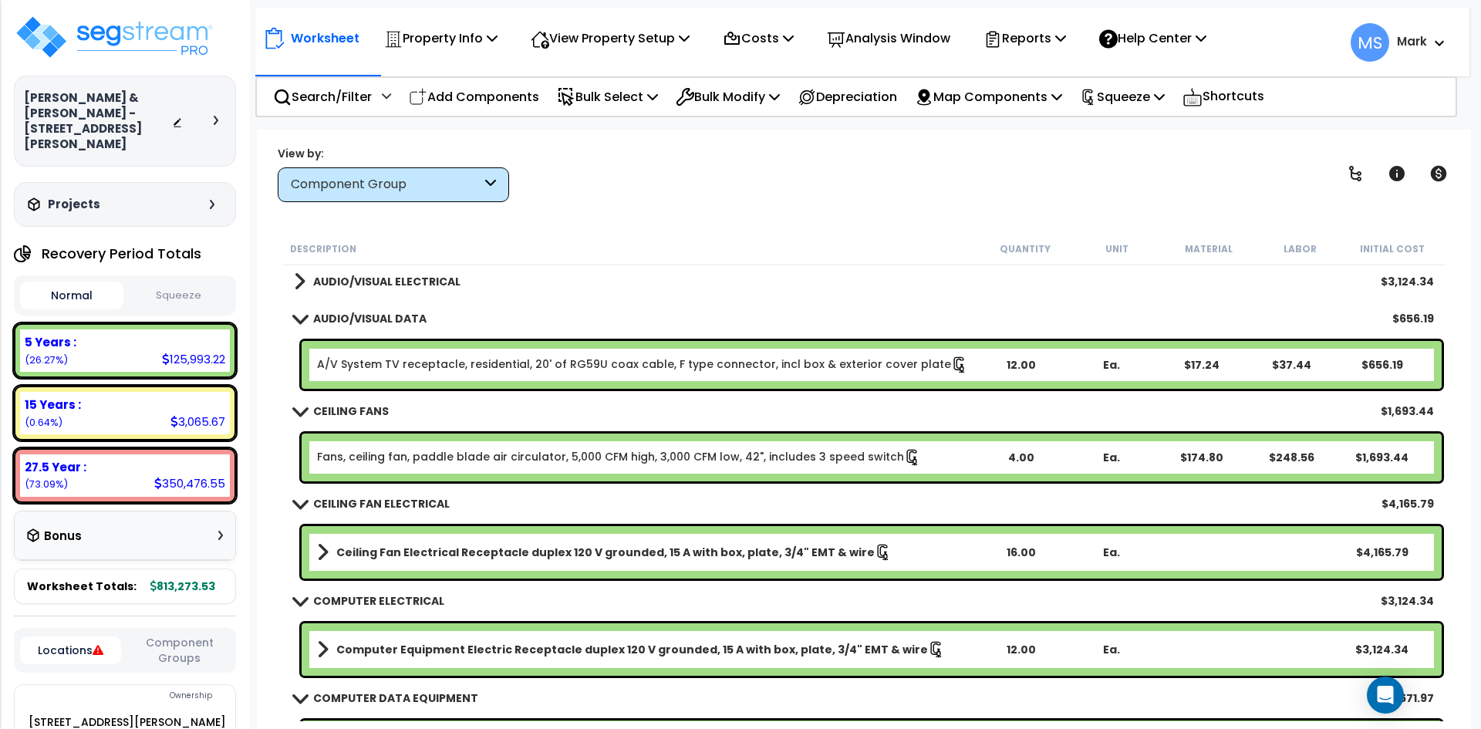
click at [751, 516] on div "CEILING FAN ELECTRICAL $4,165.79" at bounding box center [864, 503] width 1156 height 37
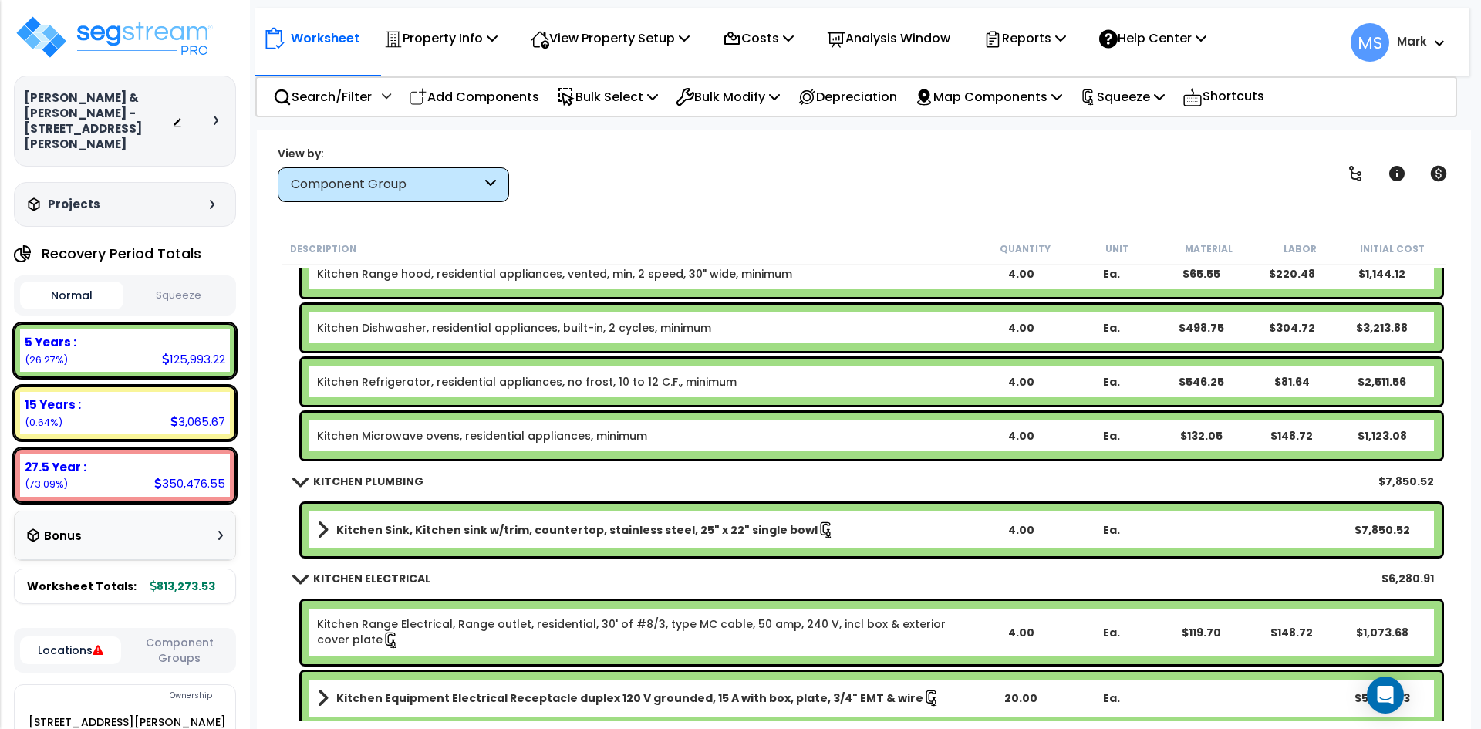
scroll to position [7485, 0]
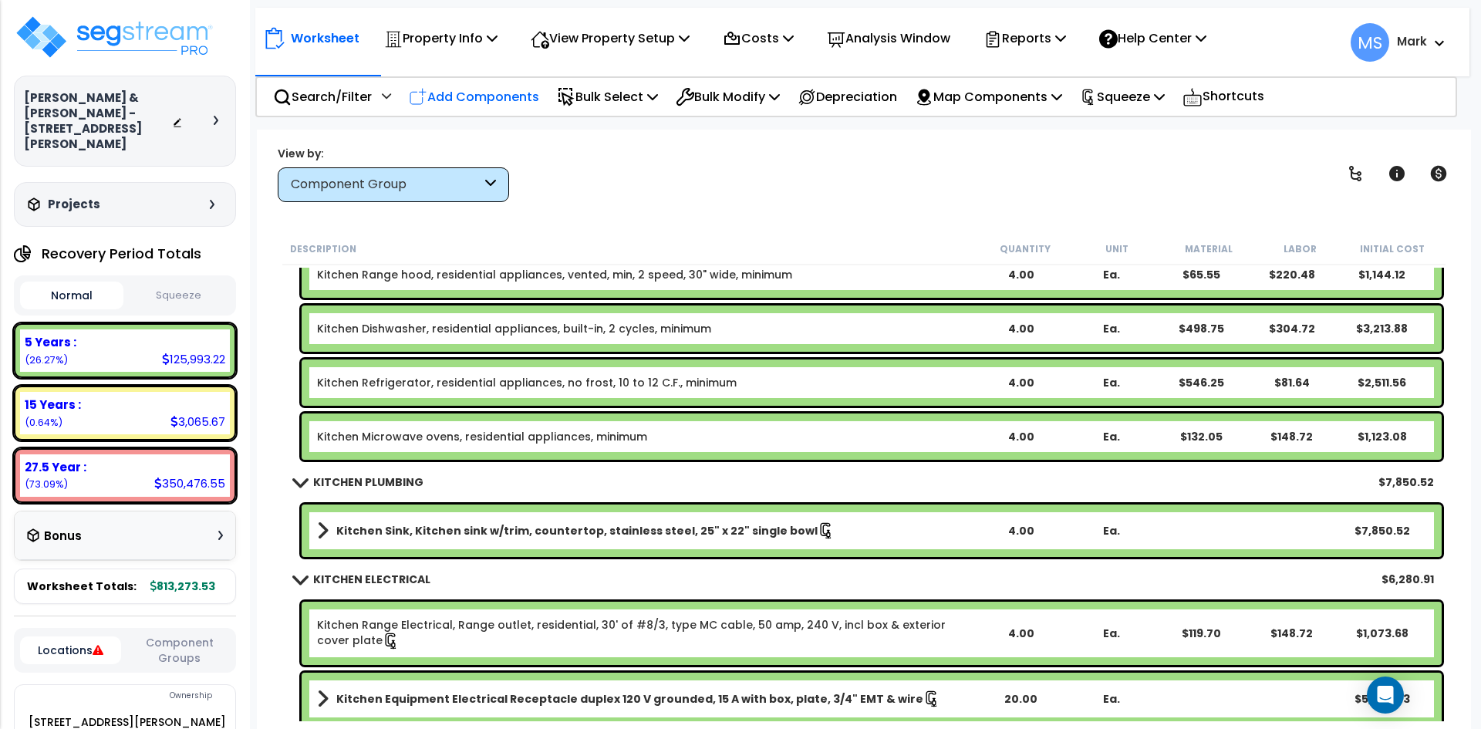
click at [502, 87] on p "Add Components" at bounding box center [474, 96] width 130 height 21
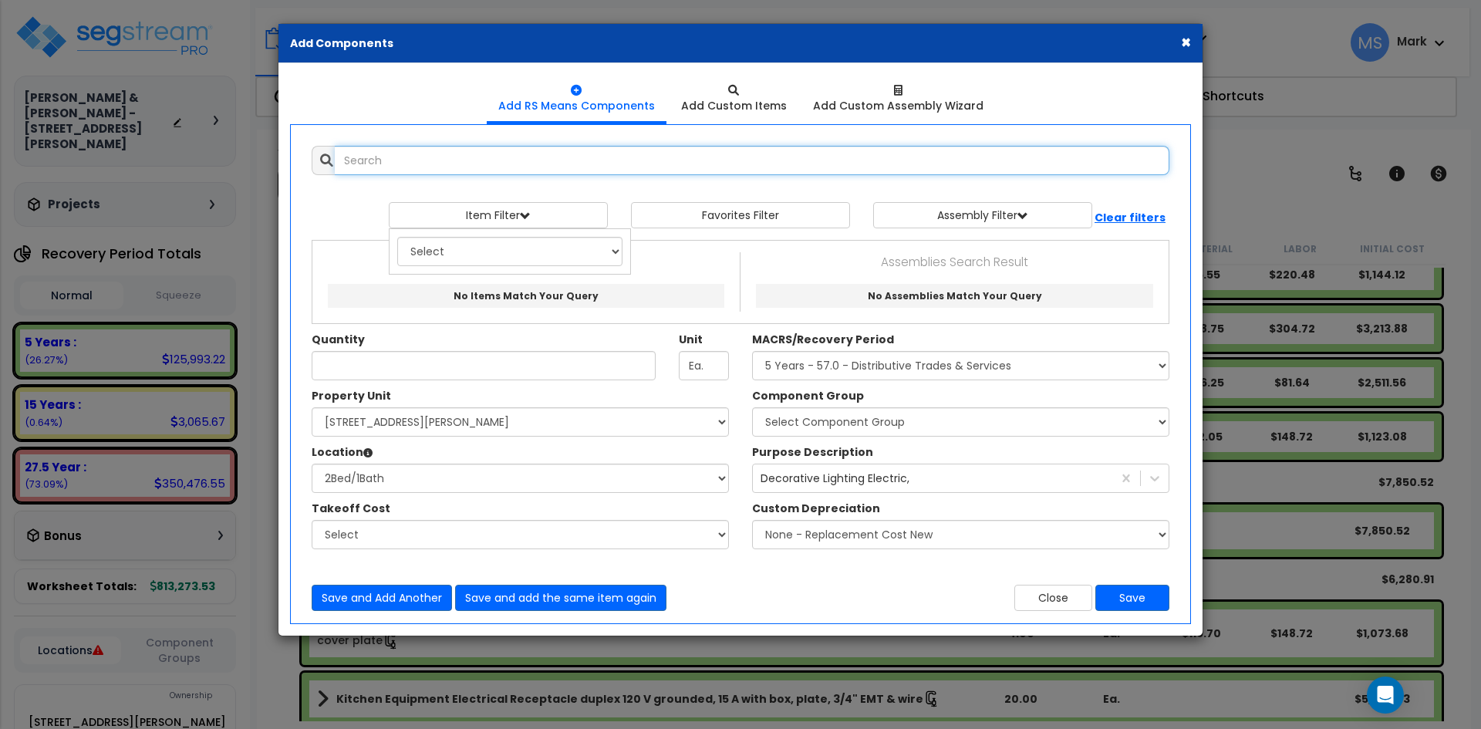
click at [481, 169] on input "text" at bounding box center [752, 160] width 835 height 29
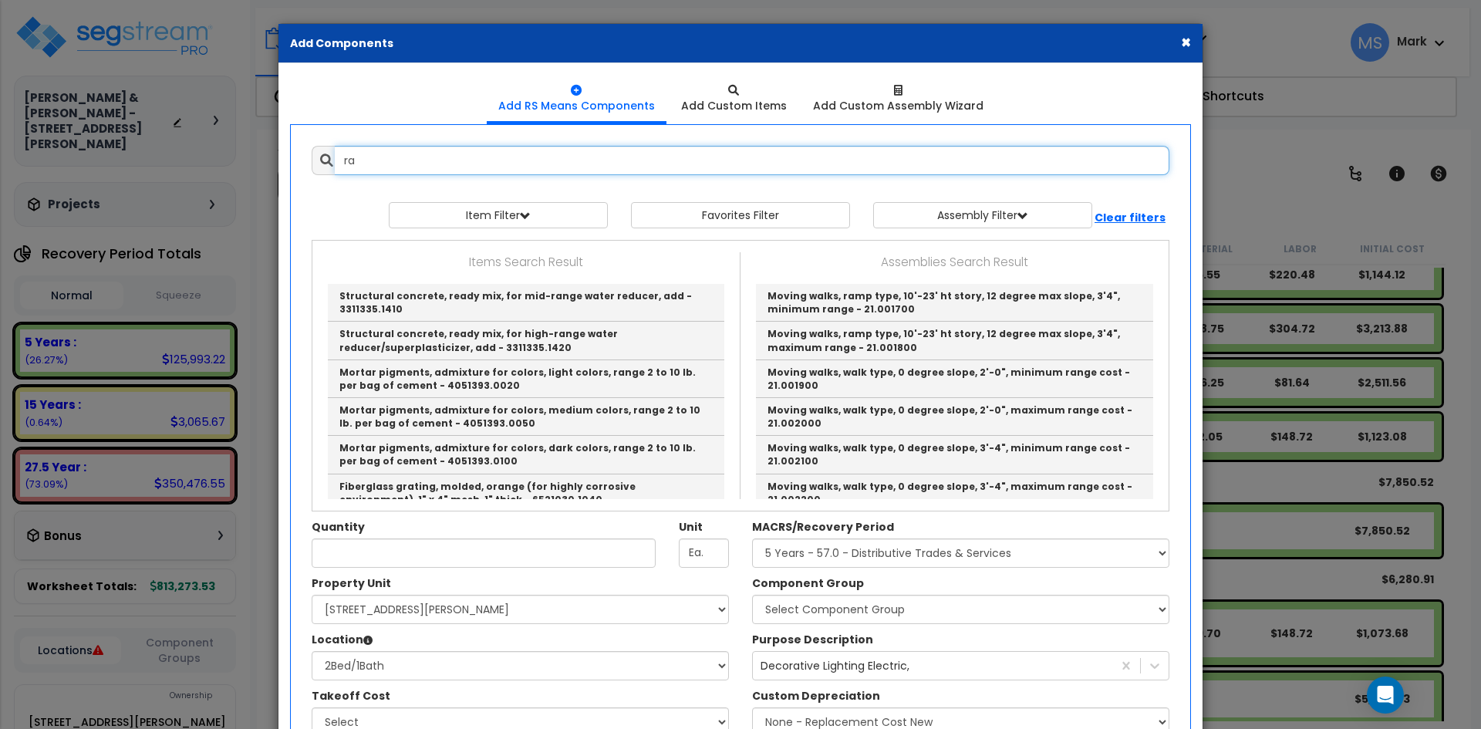
type input "r"
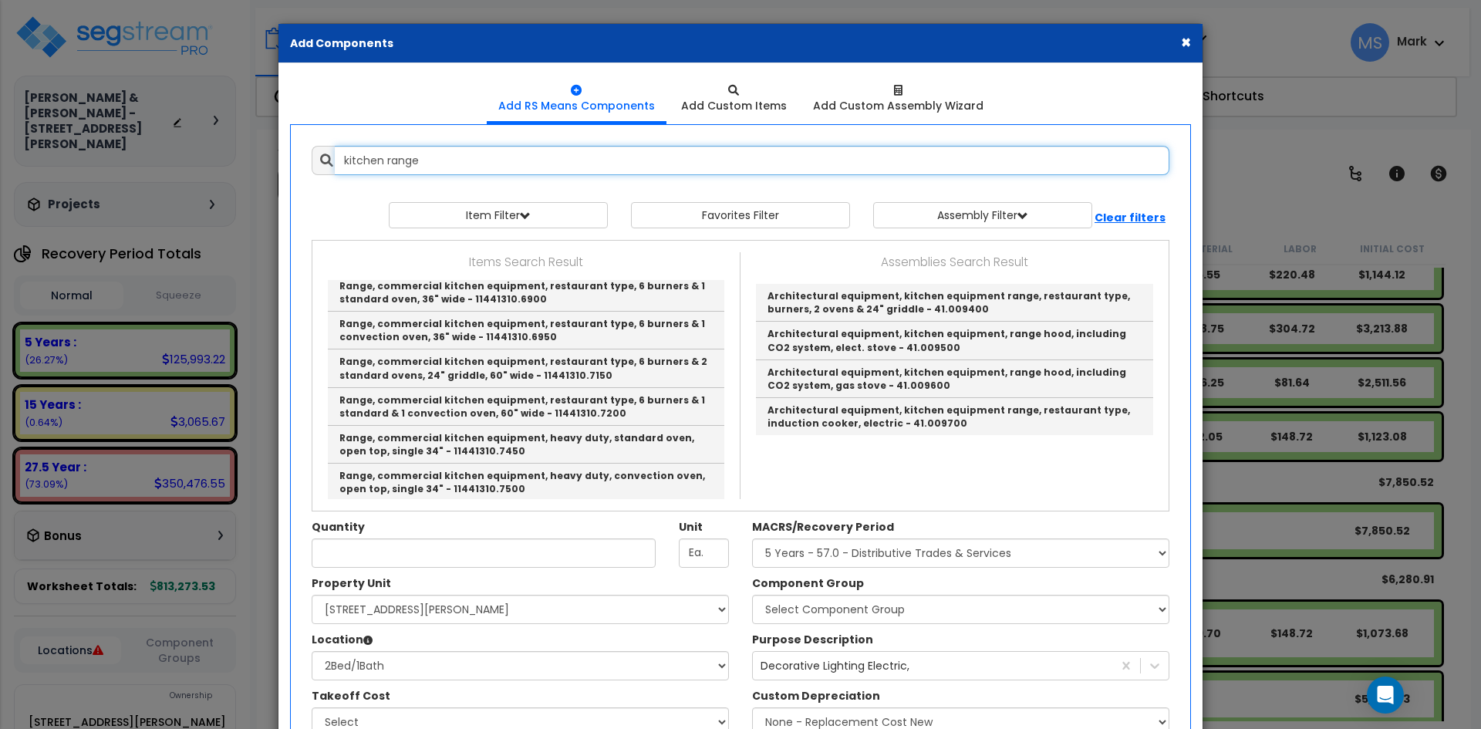
scroll to position [190, 0]
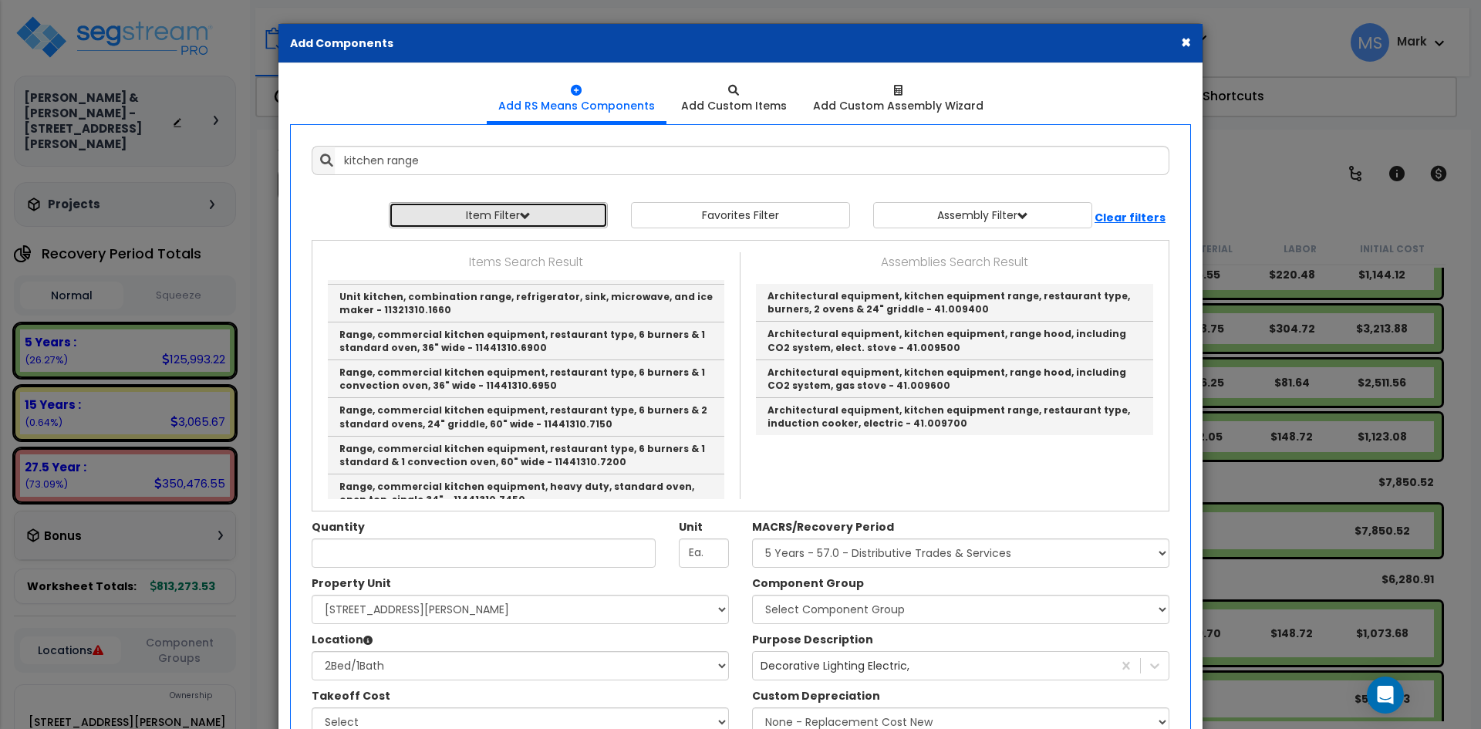
click at [536, 214] on button "Item Filter" at bounding box center [498, 215] width 219 height 26
click at [519, 251] on select "Select 0. Custom Item 1. General Requirements 2. Existing Conditions 3. Concret…" at bounding box center [509, 251] width 225 height 29
click at [522, 256] on select "Select 0. Custom Item 1. General Requirements 2. Existing Conditions 3. Concret…" at bounding box center [509, 251] width 225 height 29
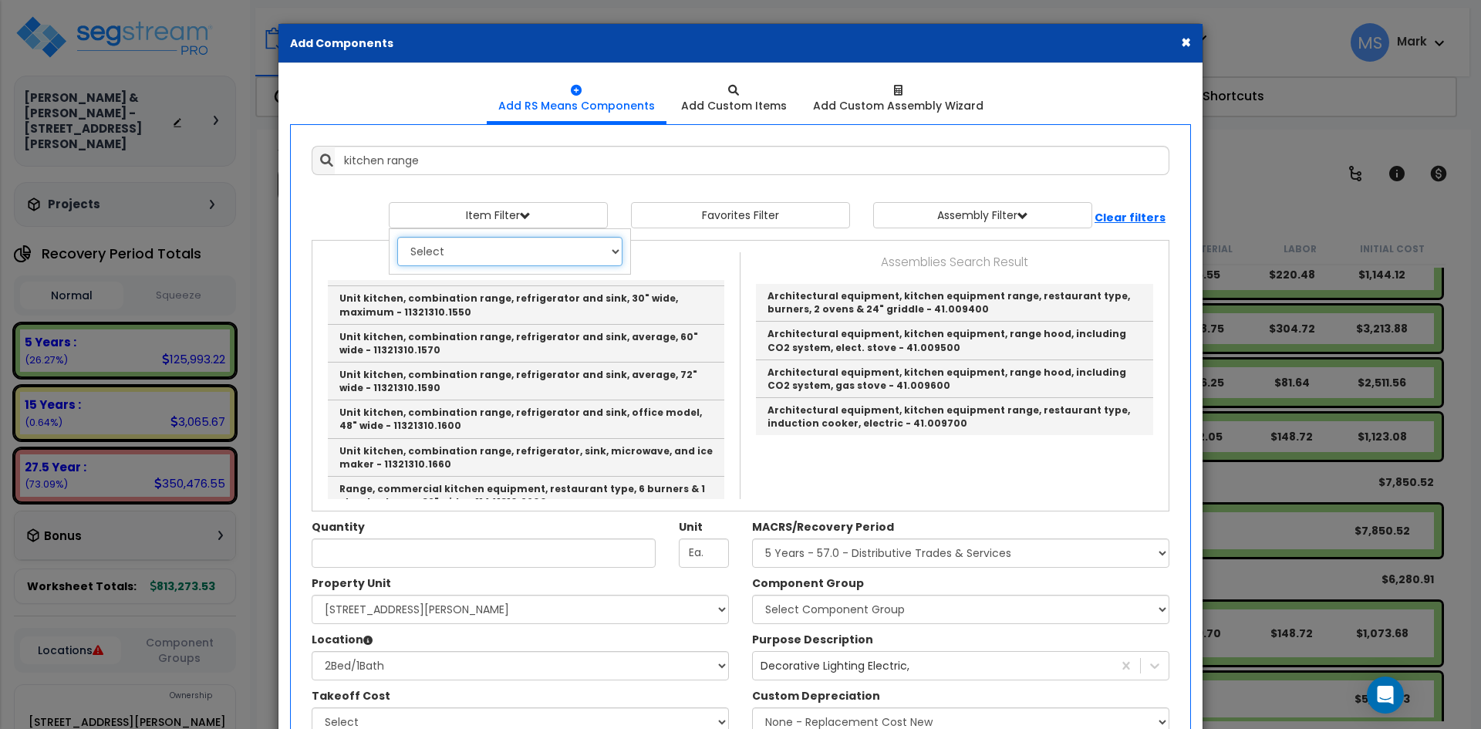
scroll to position [0, 0]
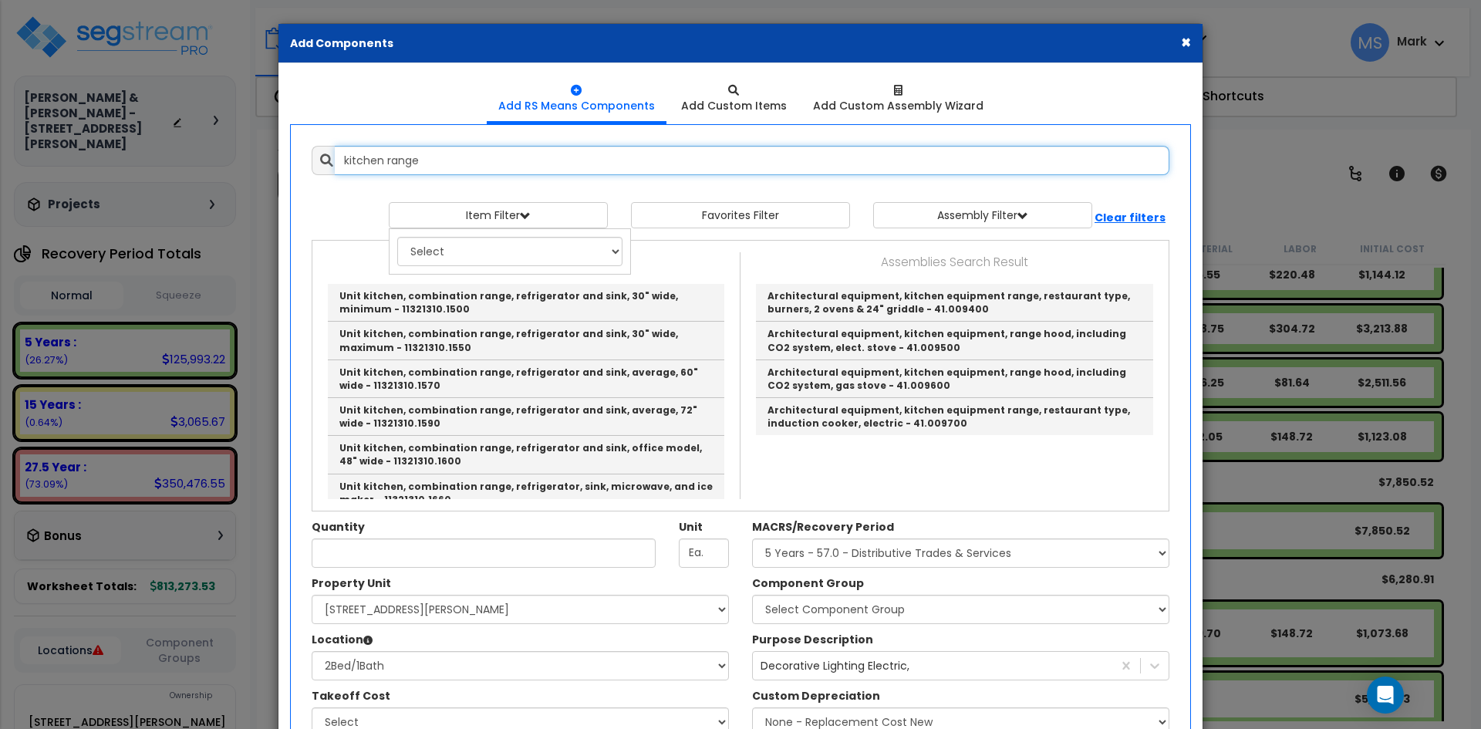
click at [424, 161] on input "kitchen range" at bounding box center [752, 160] width 835 height 29
drag, startPoint x: 424, startPoint y: 161, endPoint x: 387, endPoint y: 170, distance: 38.7
click at [387, 170] on input "kitchen range" at bounding box center [752, 160] width 835 height 29
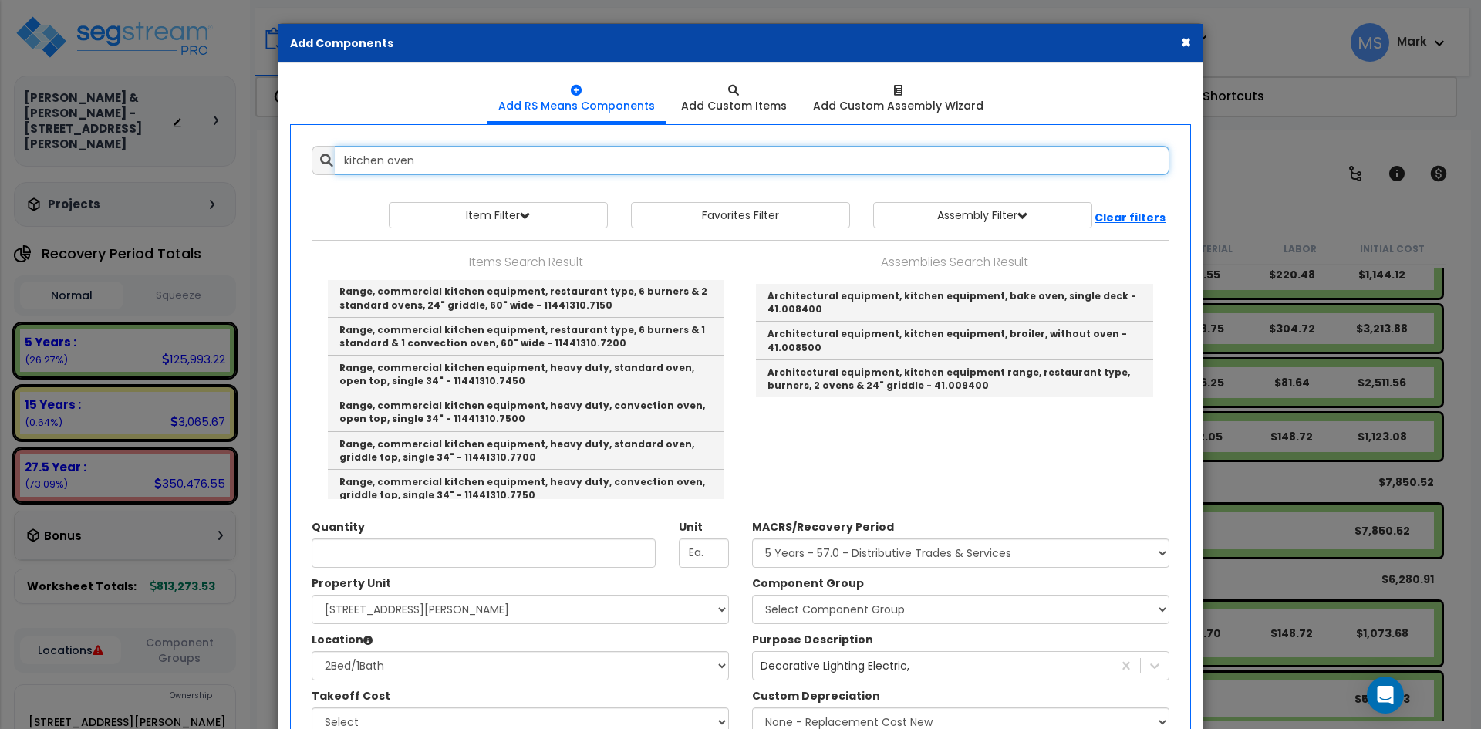
scroll to position [332, 0]
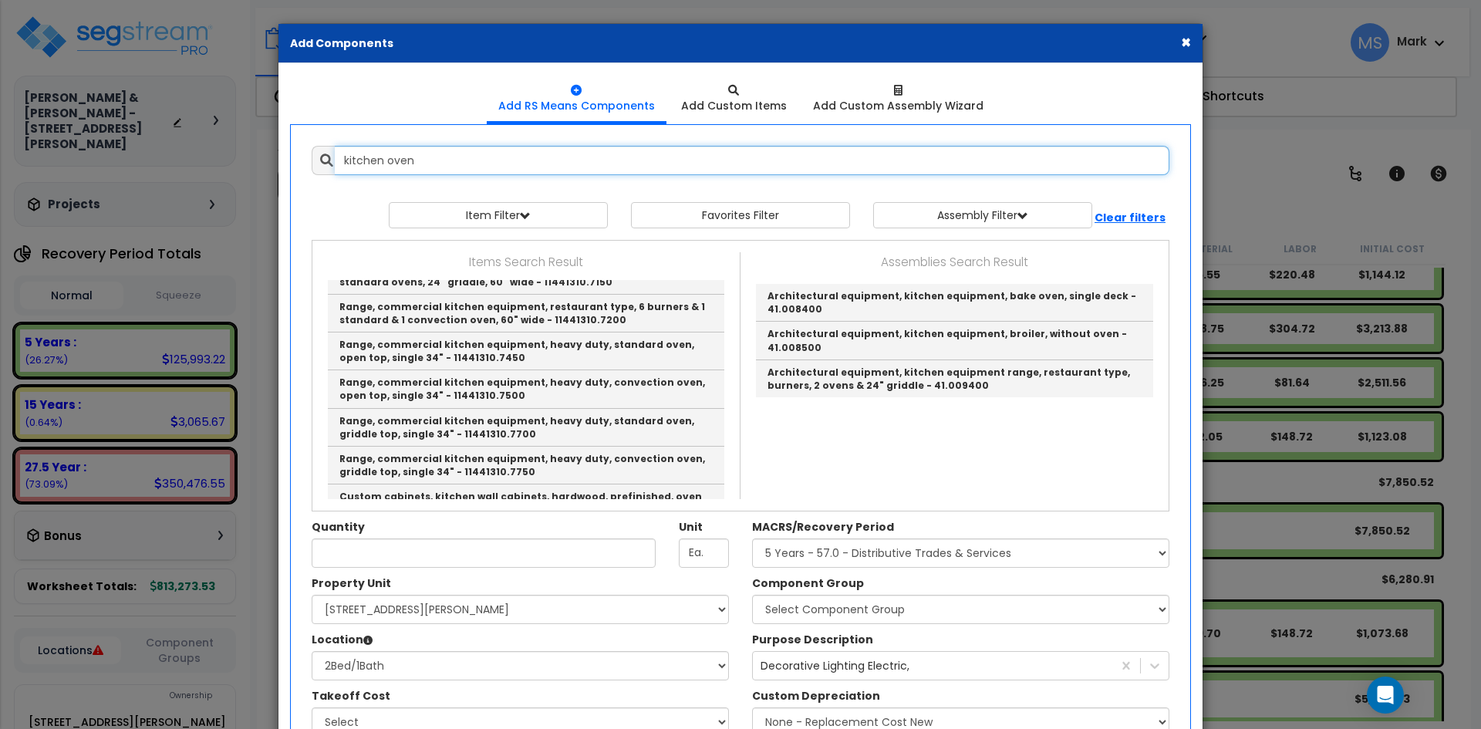
type input "kitchen oven"
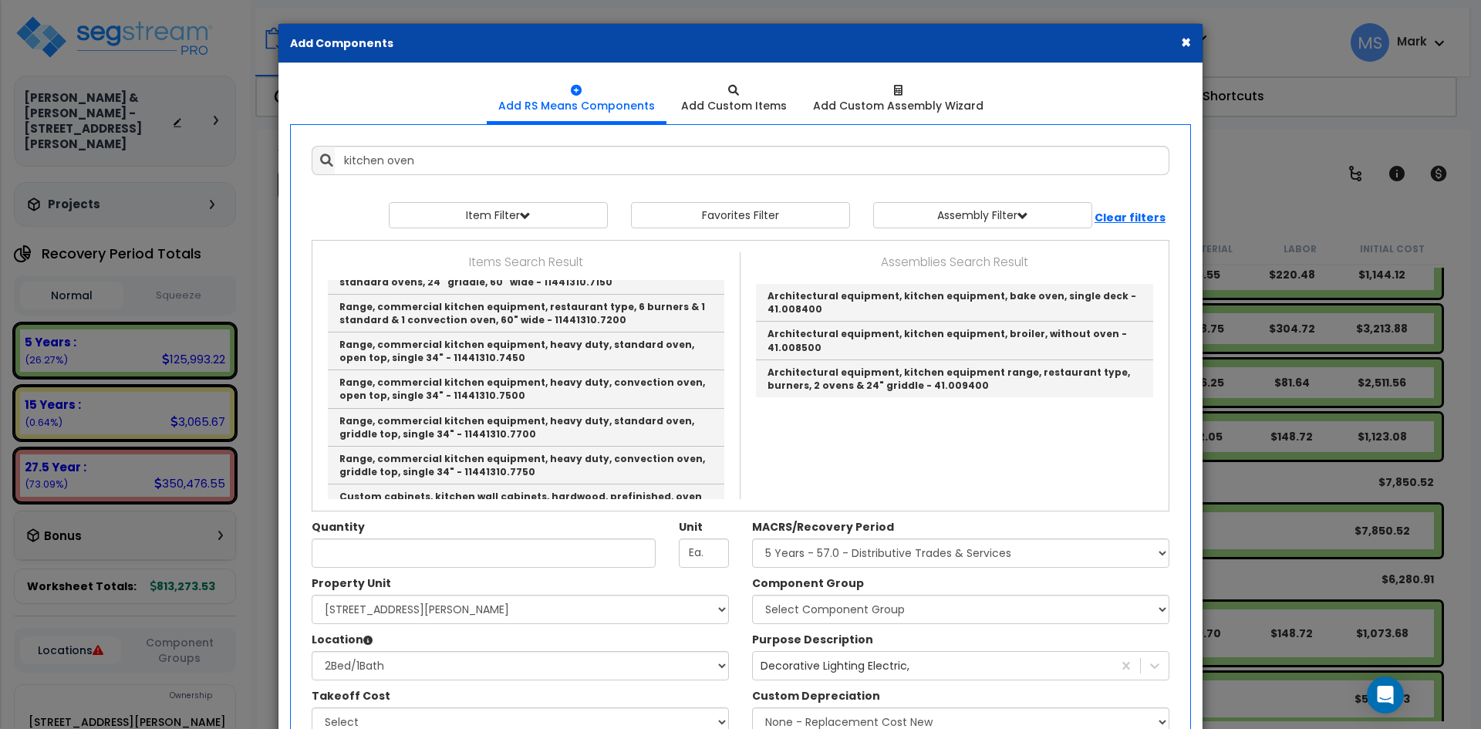
click at [1177, 41] on div "× Add Components" at bounding box center [741, 43] width 924 height 39
click at [1180, 40] on div "× Add Components" at bounding box center [741, 43] width 924 height 39
click at [1191, 39] on button "×" at bounding box center [1186, 42] width 10 height 16
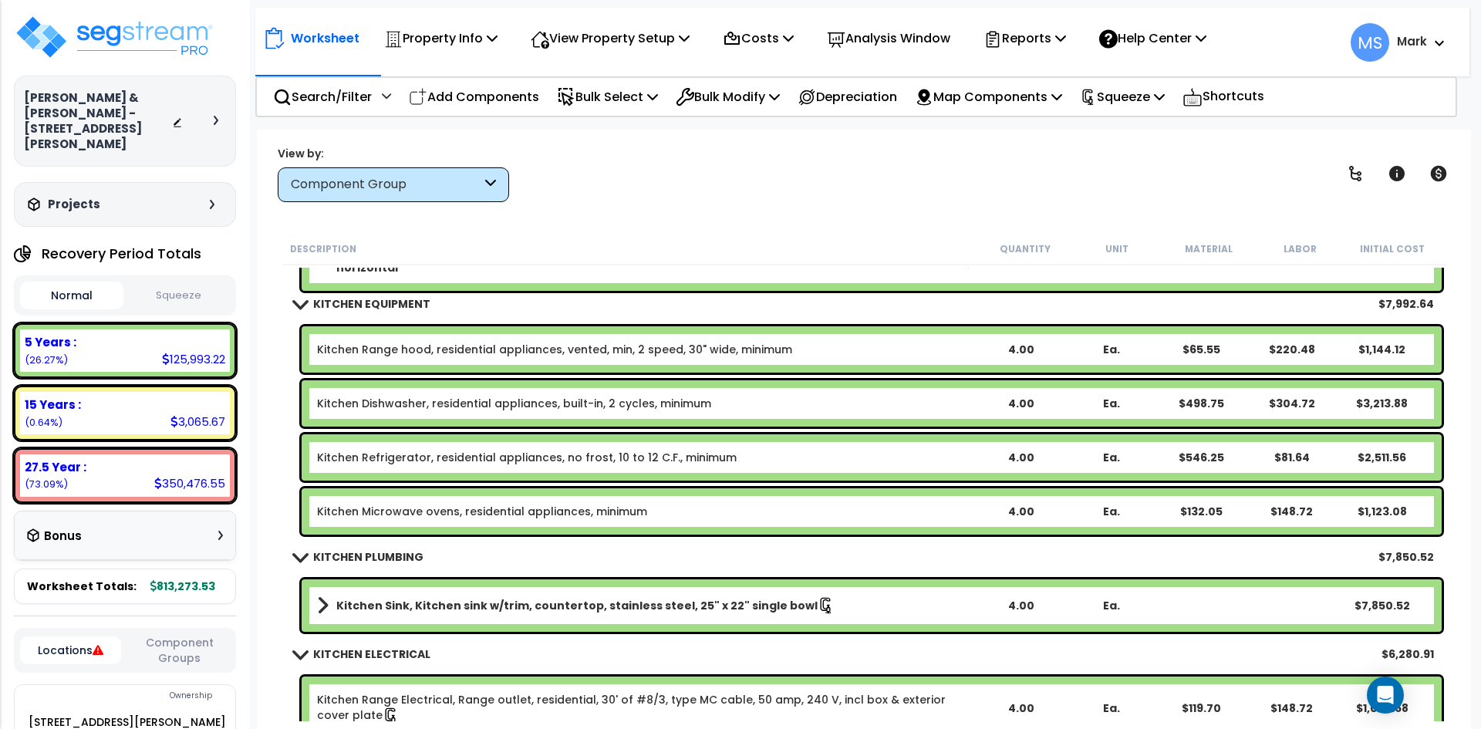
scroll to position [7407, 0]
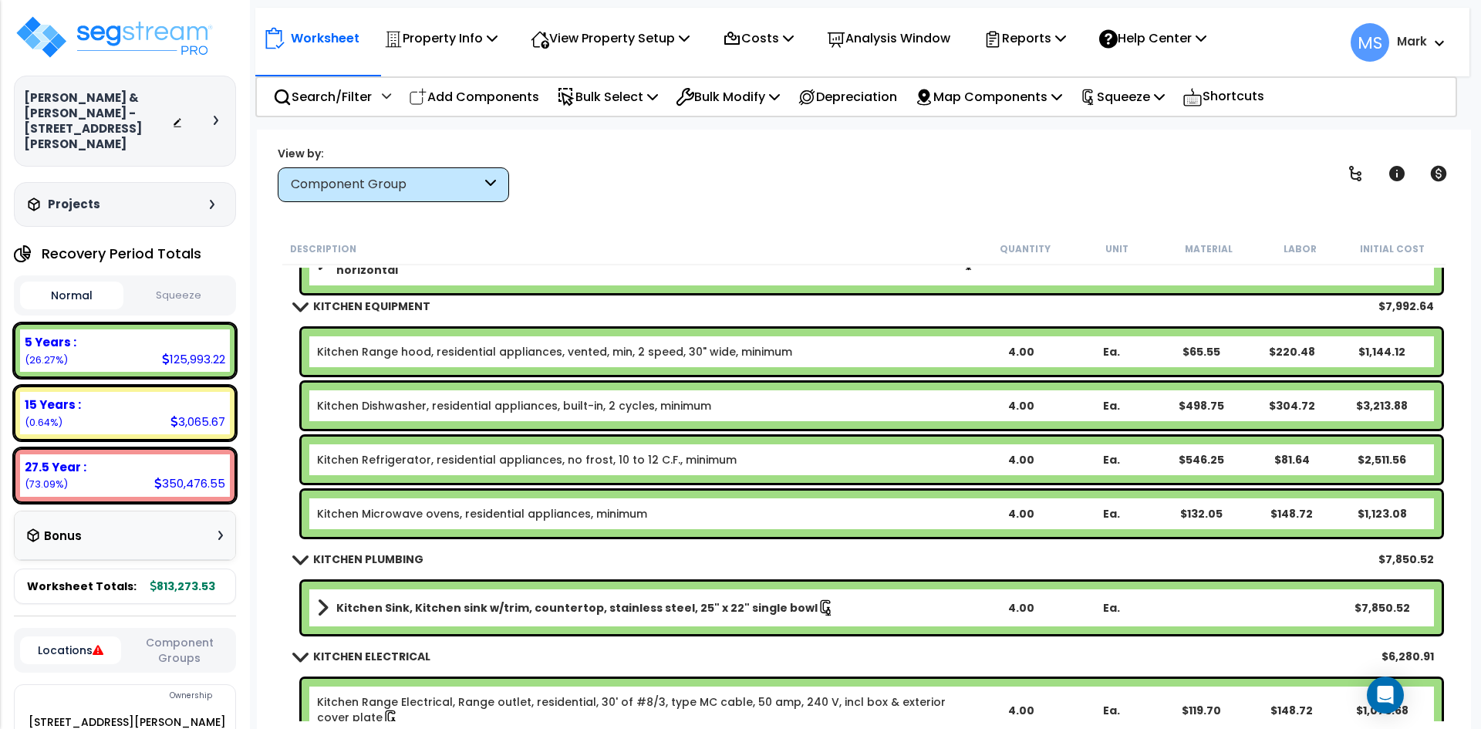
click at [478, 343] on div "Kitchen Range hood, residential appliances, vented, min, 2 speed, 30" wide, min…" at bounding box center [872, 352] width 1140 height 46
click at [512, 351] on link "Kitchen Range hood, residential appliances, vented, min, 2 speed, 30" wide, min…" at bounding box center [554, 351] width 475 height 15
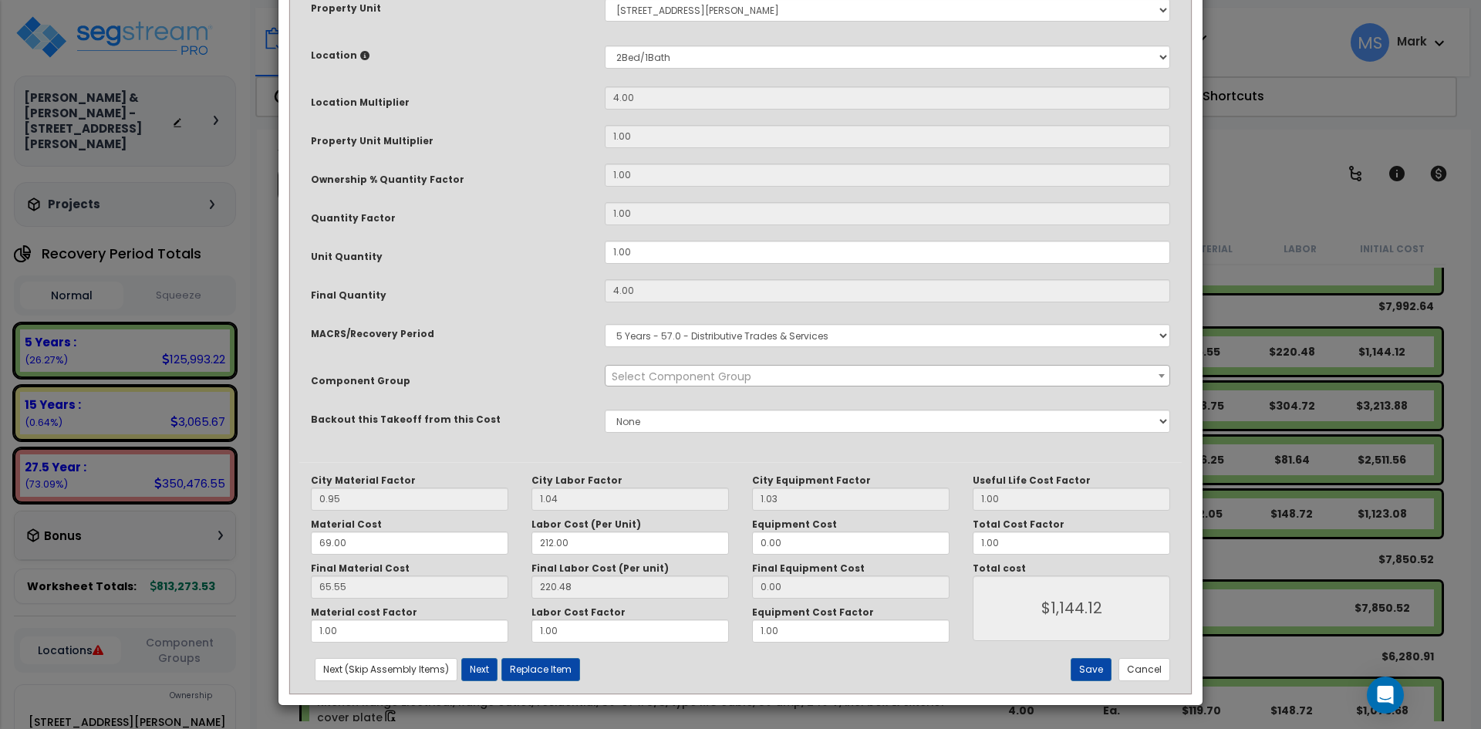
scroll to position [0, 0]
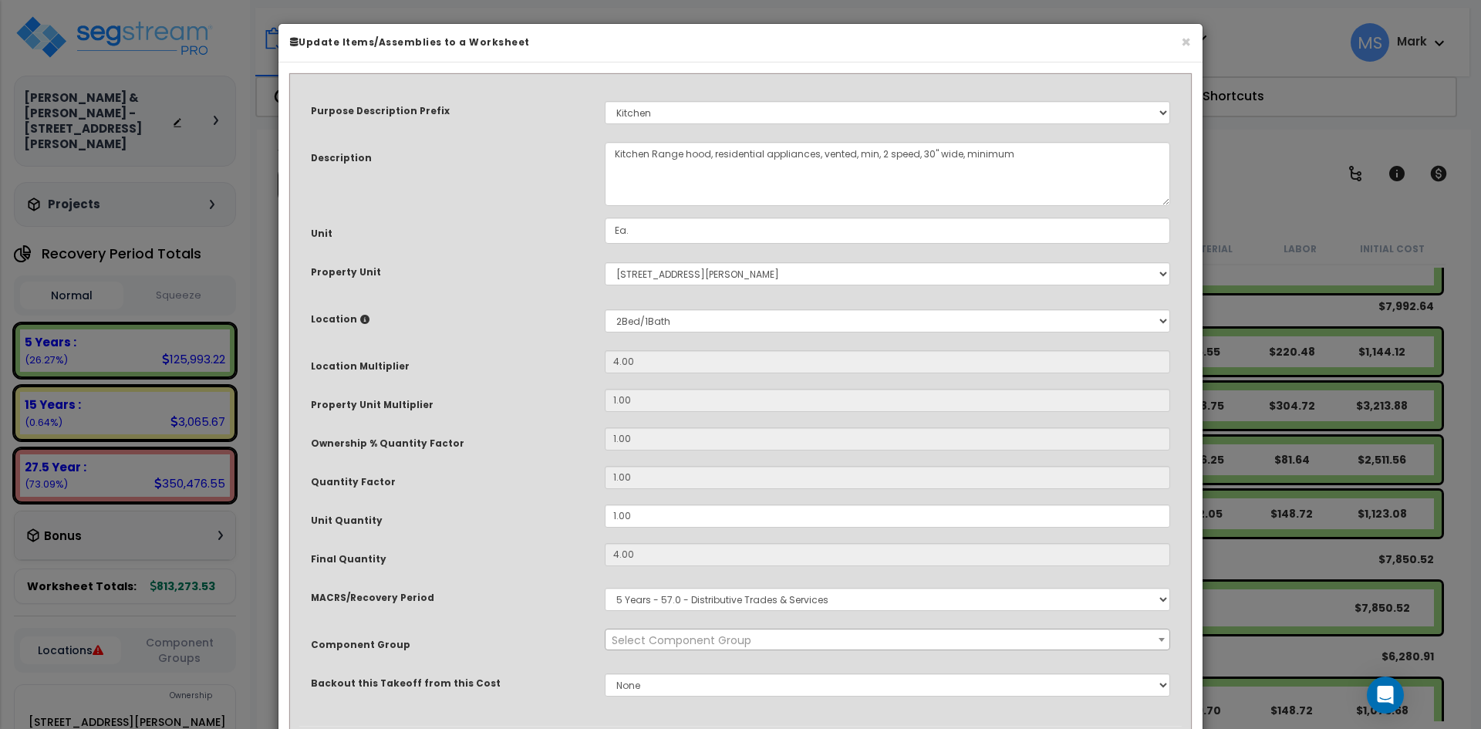
select select "45836"
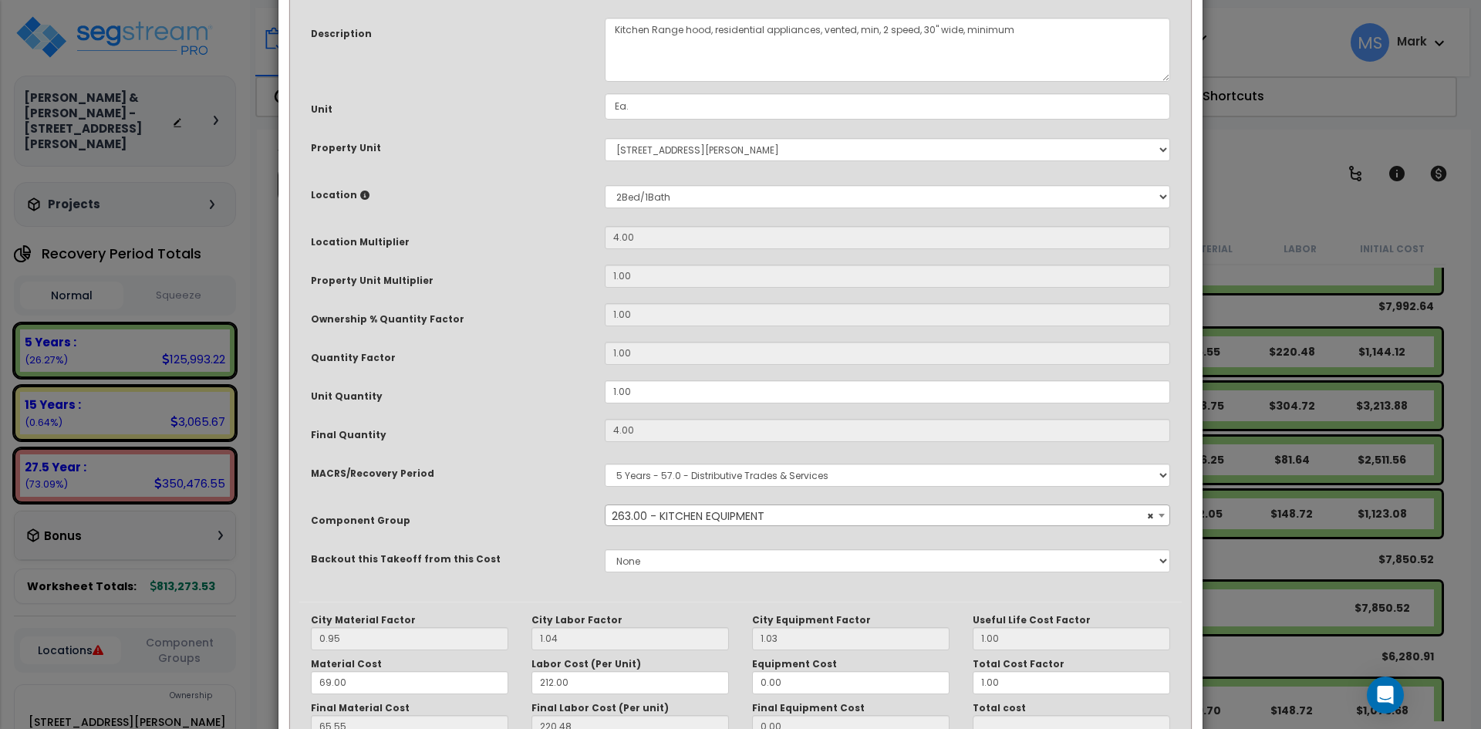
scroll to position [264, 0]
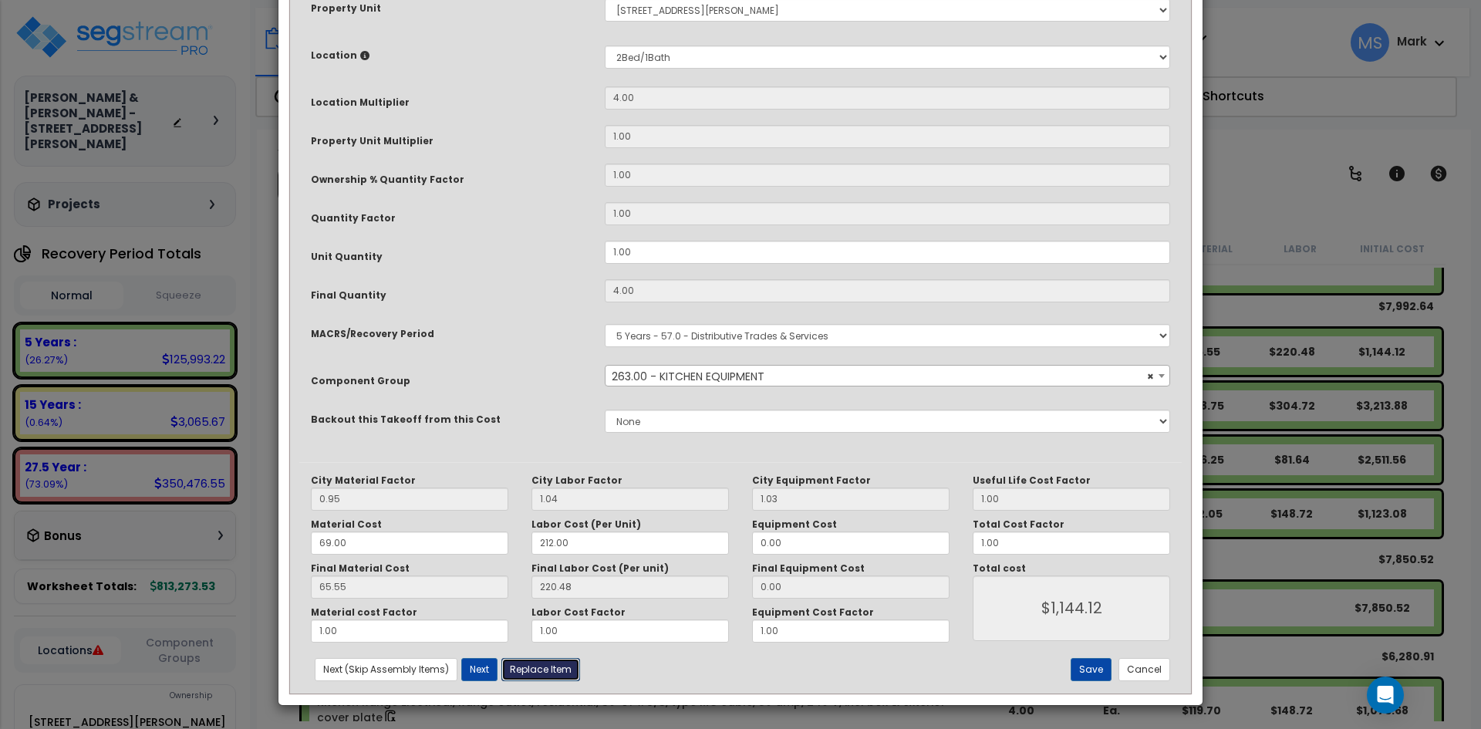
click at [555, 671] on button "Replace Item" at bounding box center [541, 669] width 79 height 23
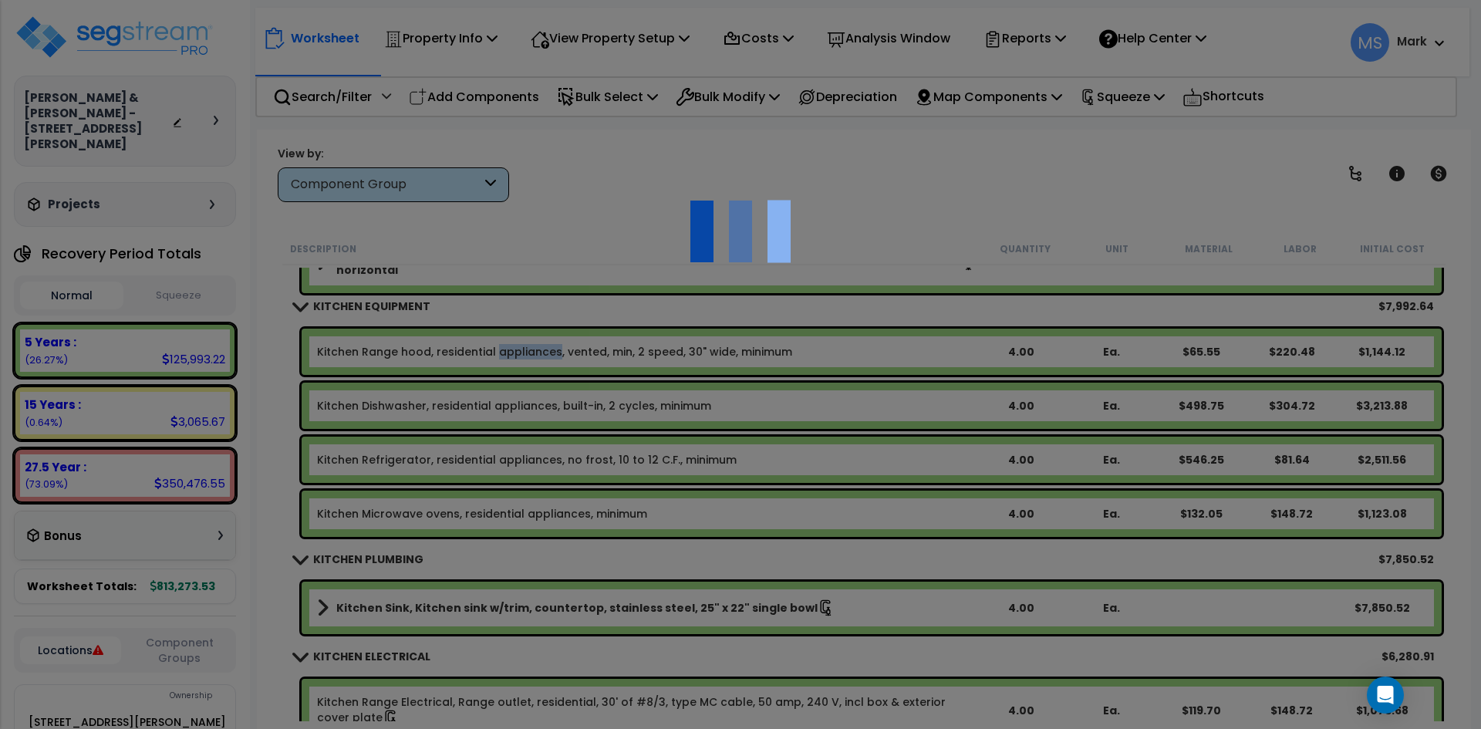
select select "11000000"
type input "4"
select select "164942"
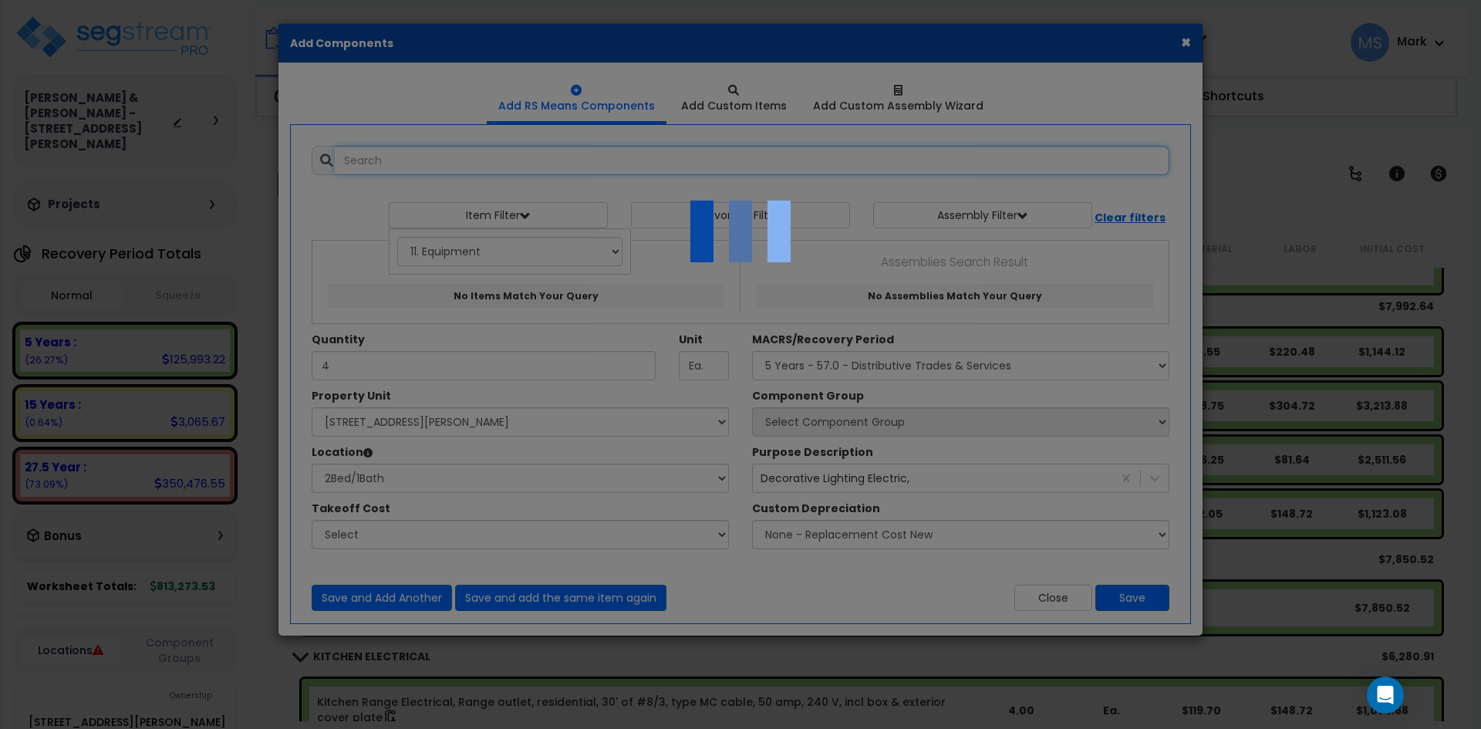
select select "31525"
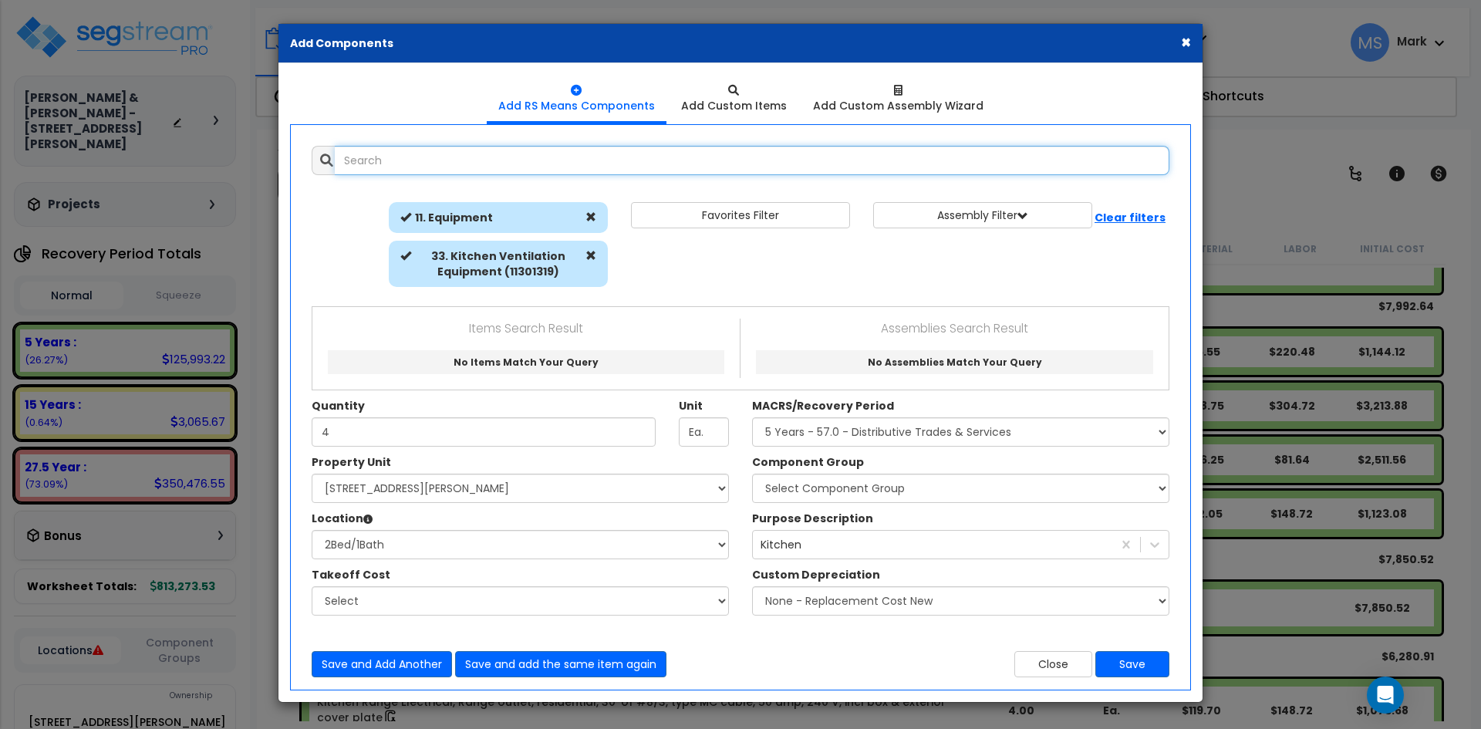
click at [458, 160] on input "text" at bounding box center [752, 160] width 835 height 29
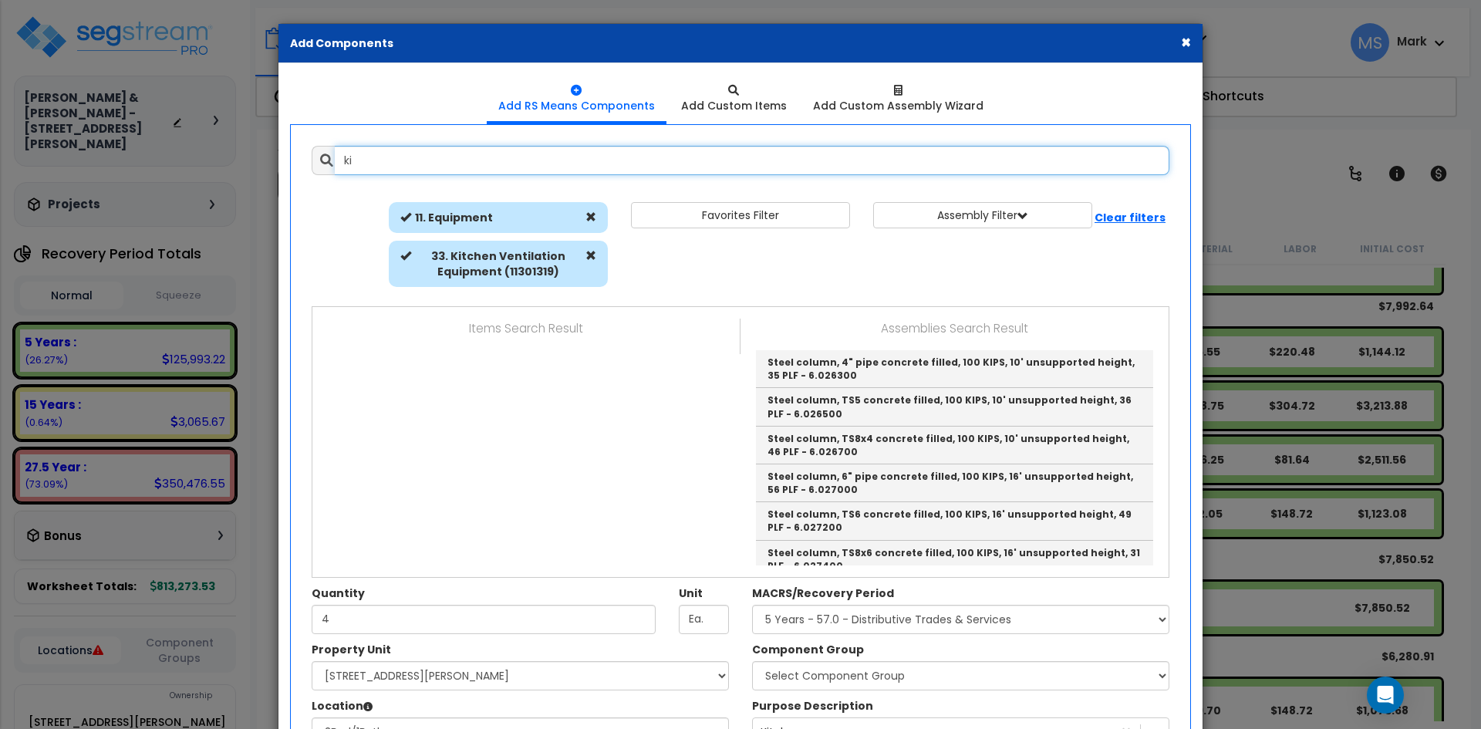
type input "k"
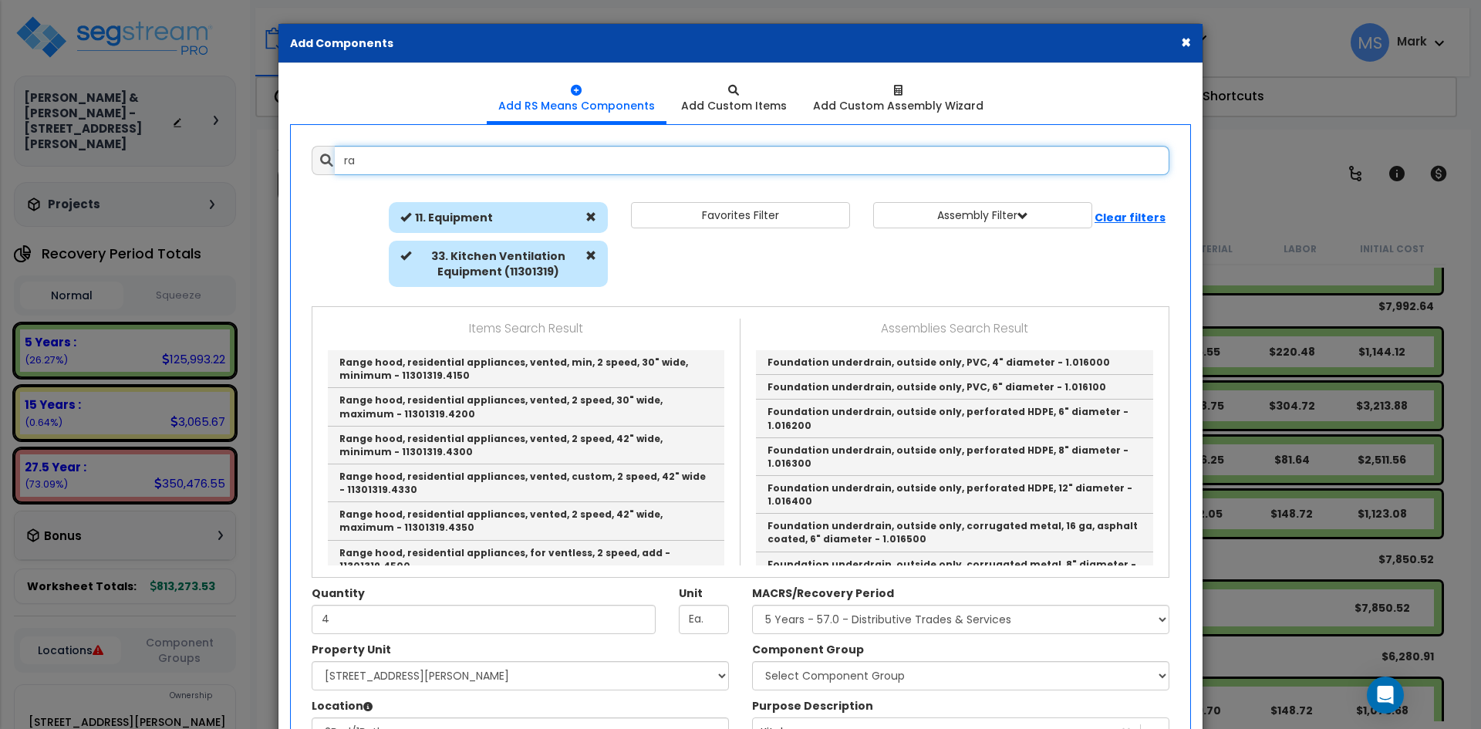
type input "ra"
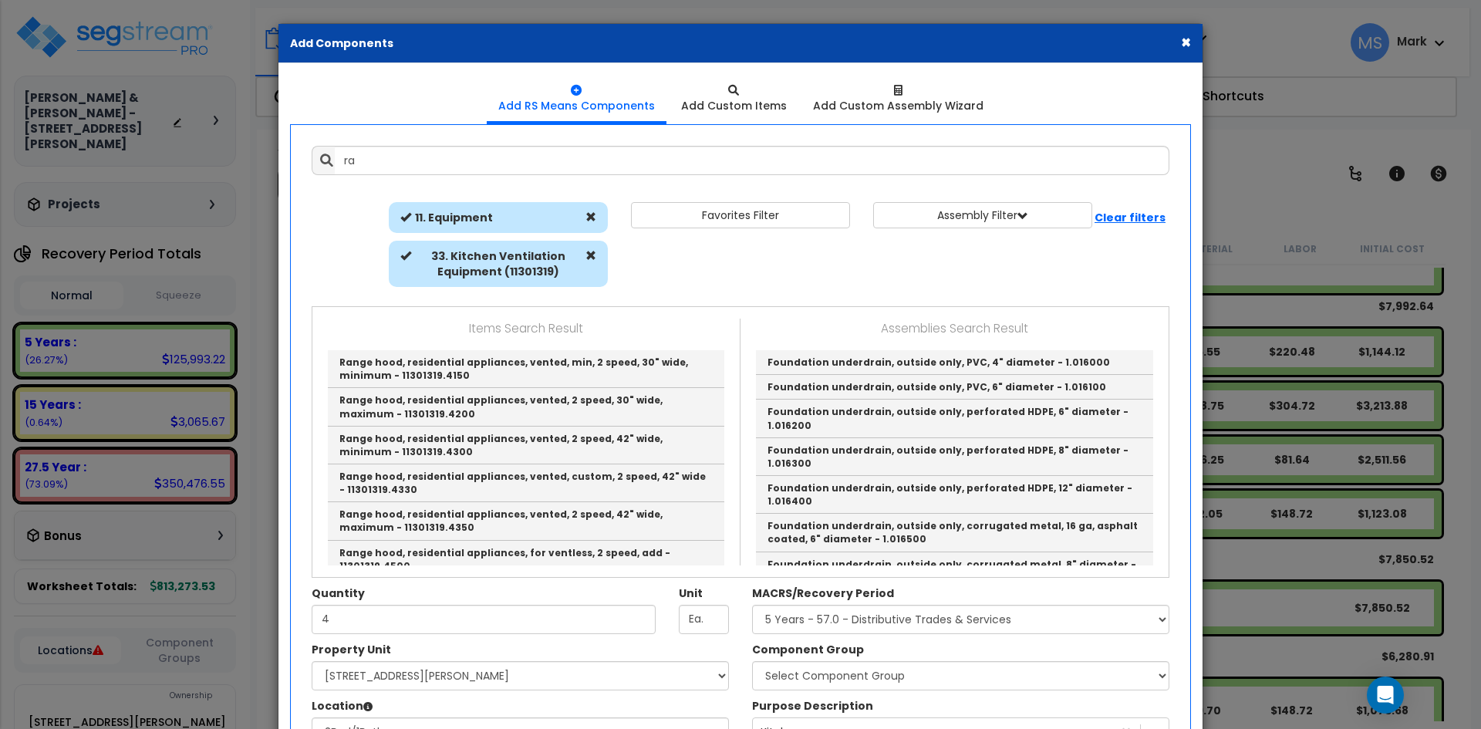
click at [1187, 43] on button "×" at bounding box center [1186, 42] width 10 height 16
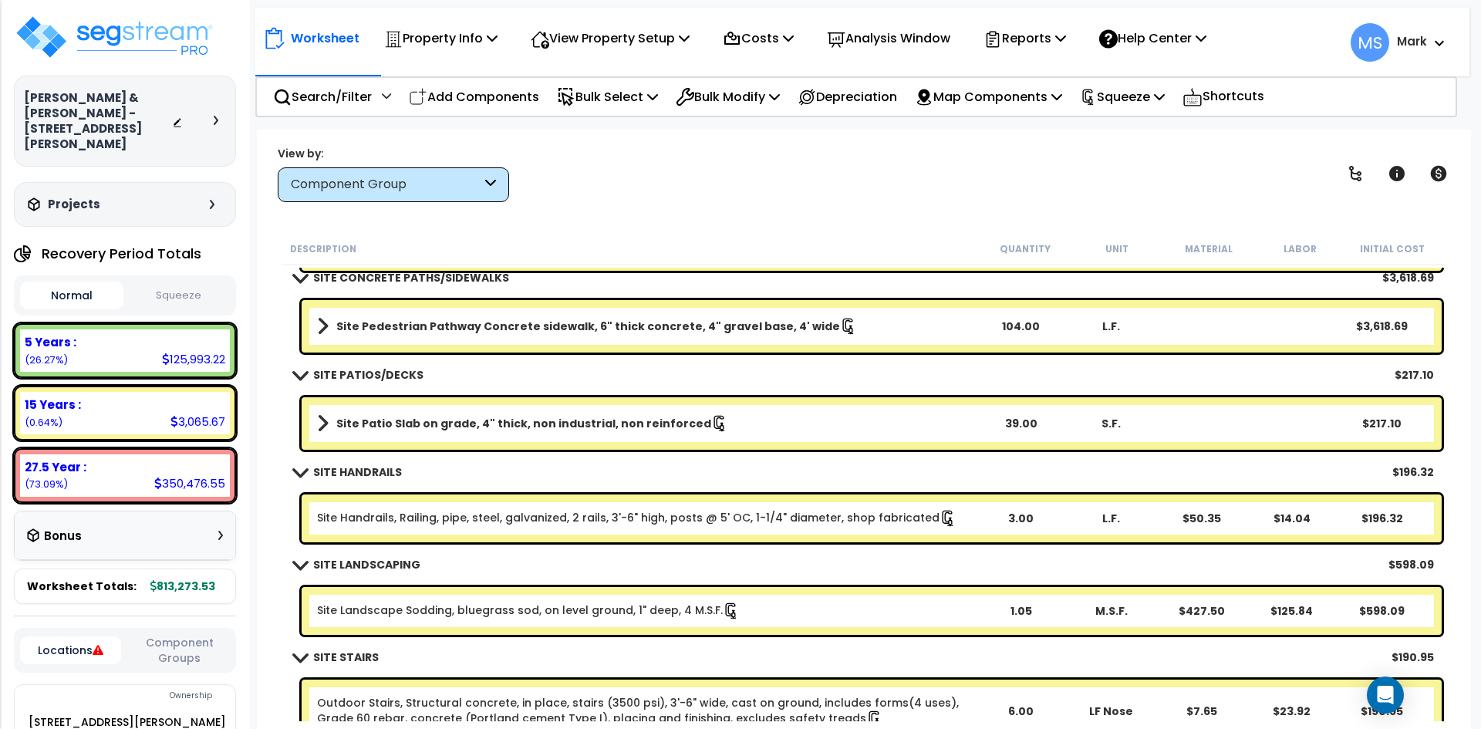
scroll to position [8835, 0]
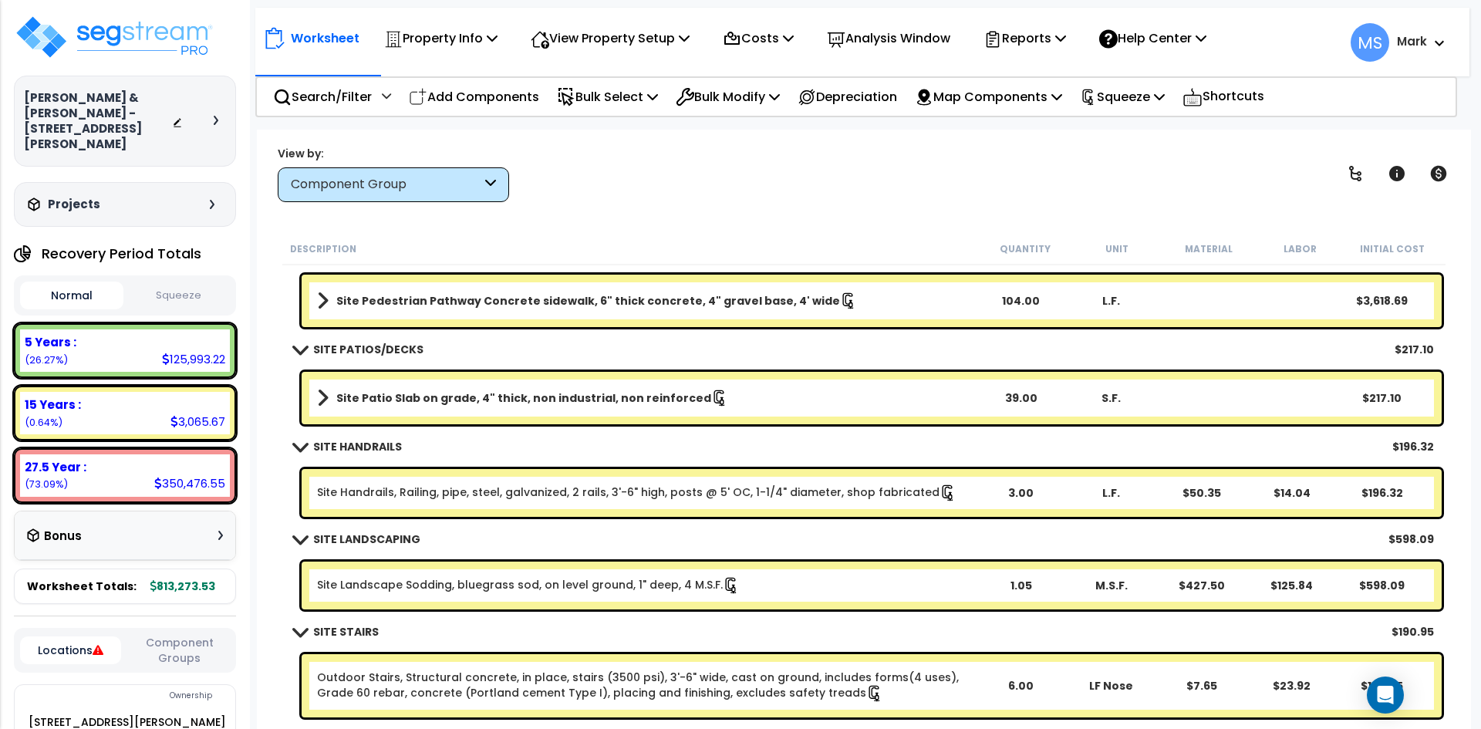
click at [217, 283] on button "Squeeze" at bounding box center [178, 295] width 103 height 27
click at [1165, 97] on p "Squeeze" at bounding box center [1122, 96] width 85 height 21
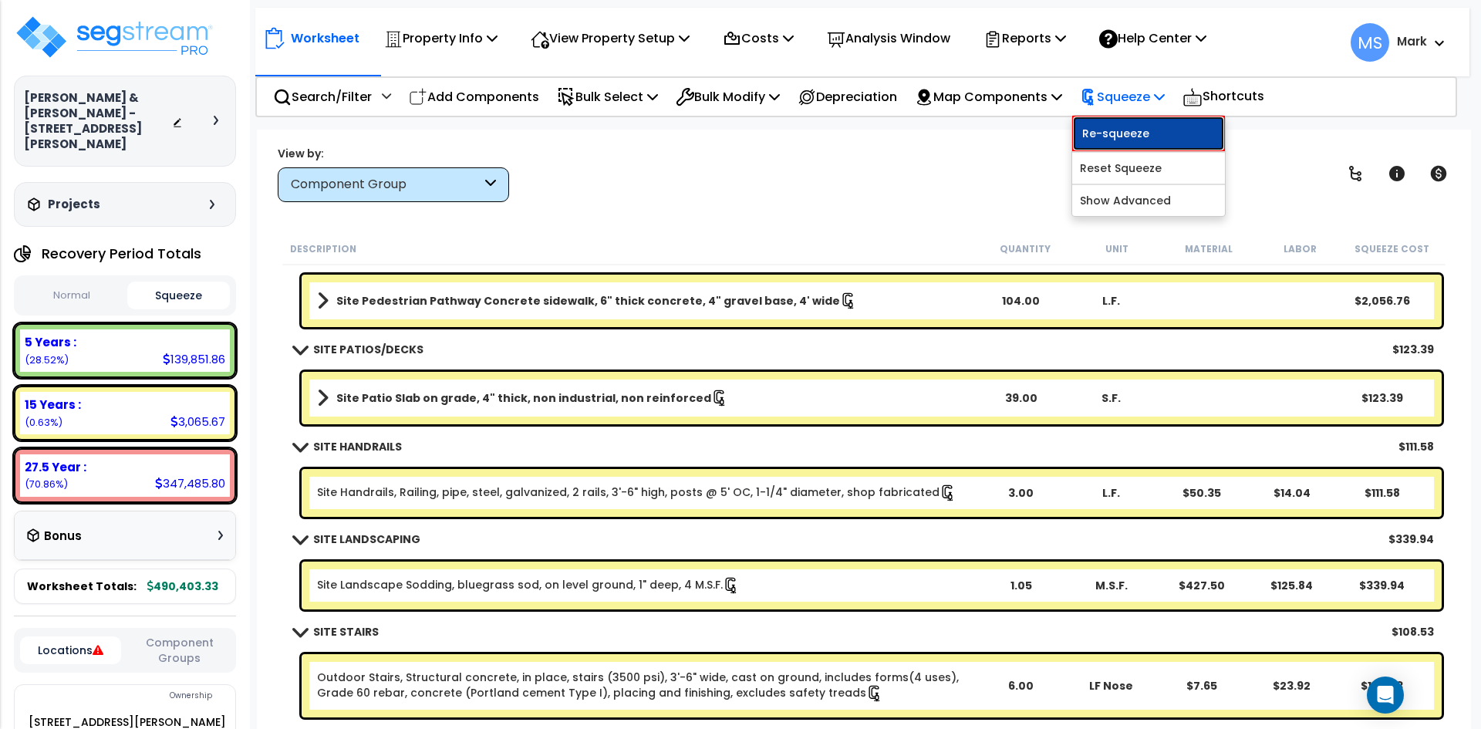
click at [1157, 128] on link "Re-squeeze" at bounding box center [1149, 133] width 153 height 35
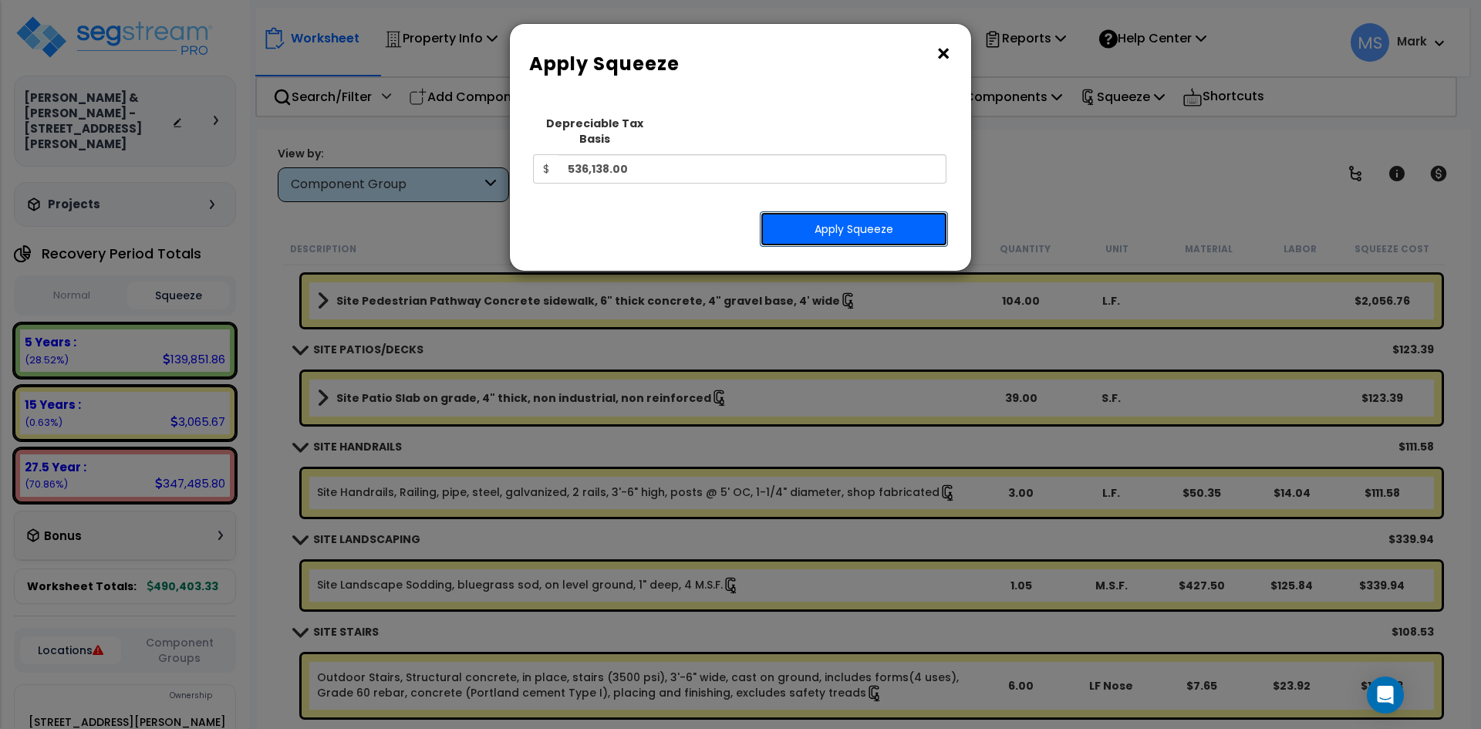
click at [845, 211] on button "Apply Squeeze" at bounding box center [854, 228] width 188 height 35
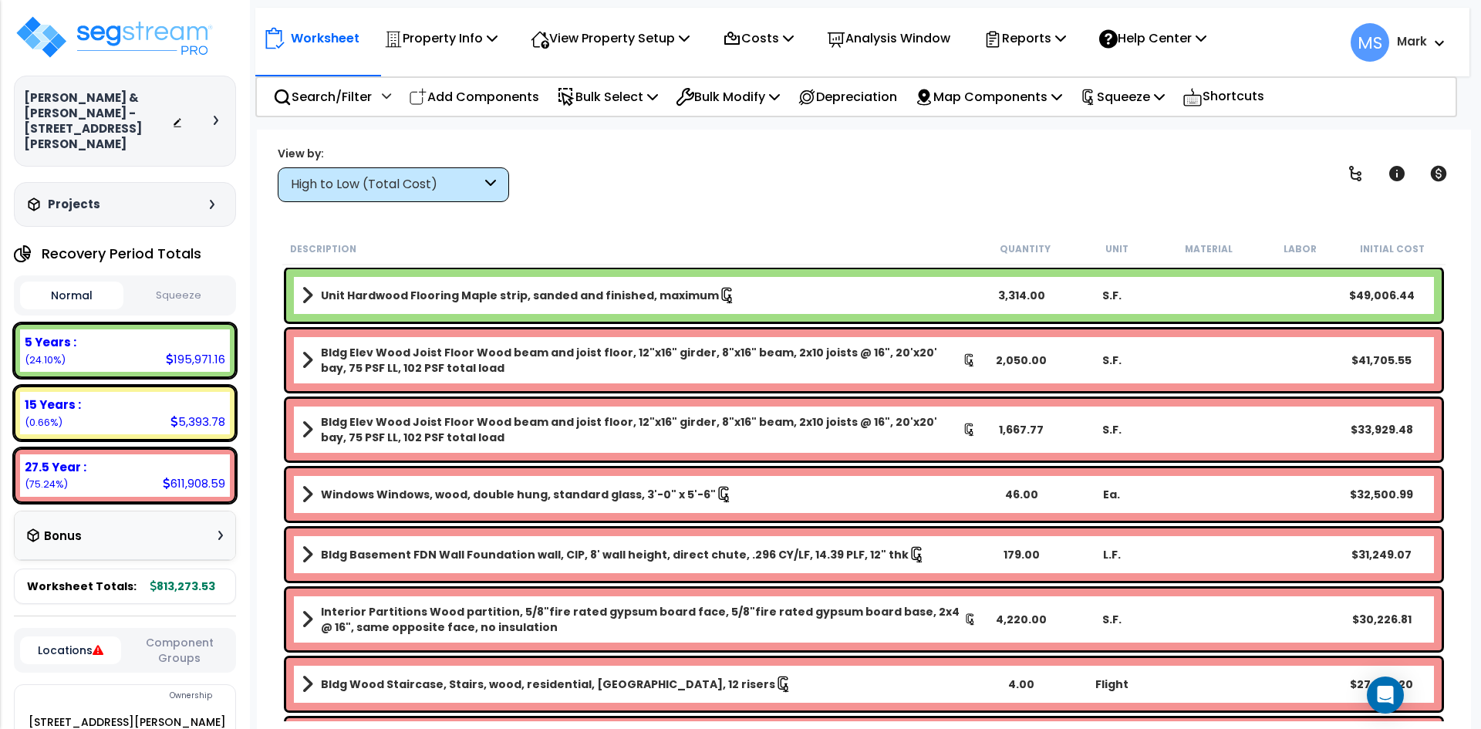
click at [212, 285] on button "Squeeze" at bounding box center [178, 295] width 103 height 27
click at [868, 30] on p "Analysis Window" at bounding box center [888, 38] width 123 height 21
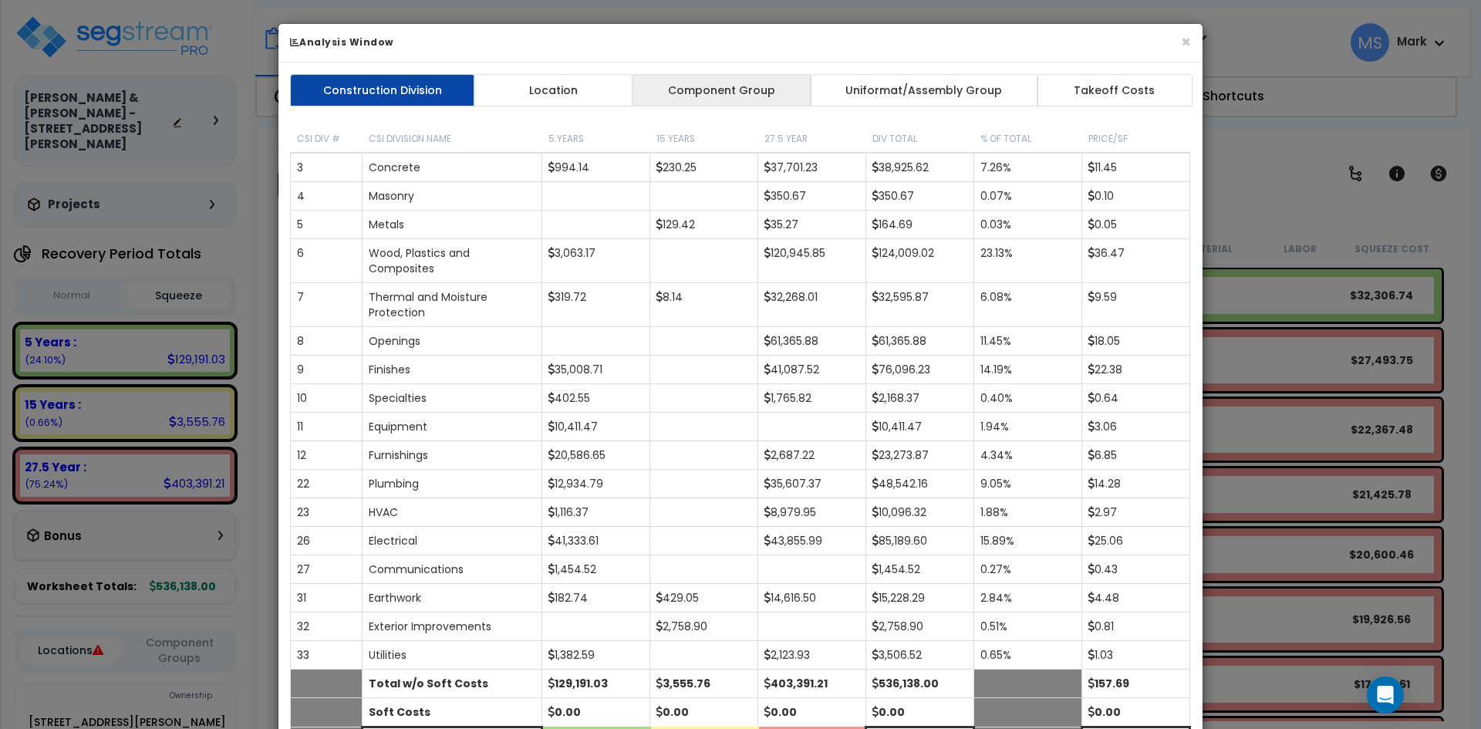
click at [765, 91] on link "Component Group" at bounding box center [721, 90] width 179 height 32
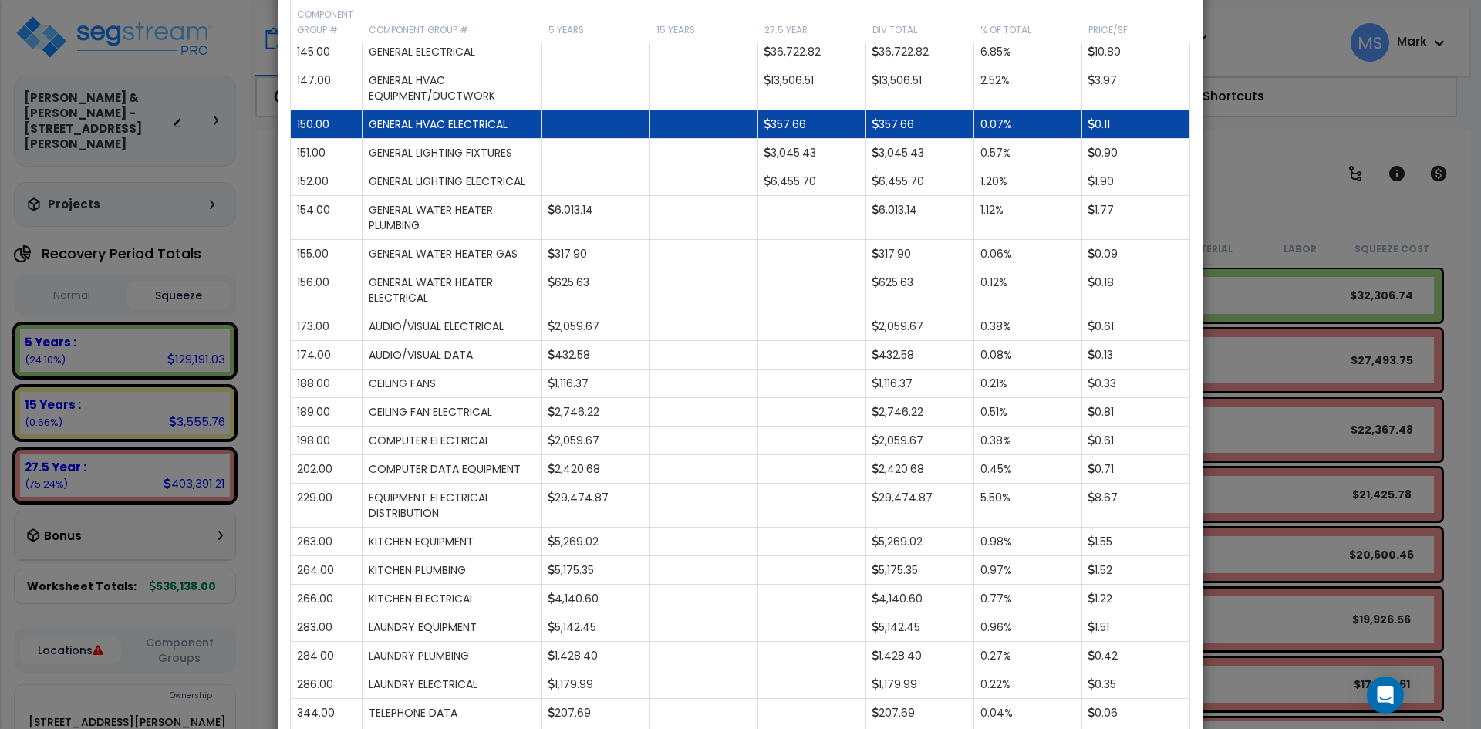
scroll to position [1080, 0]
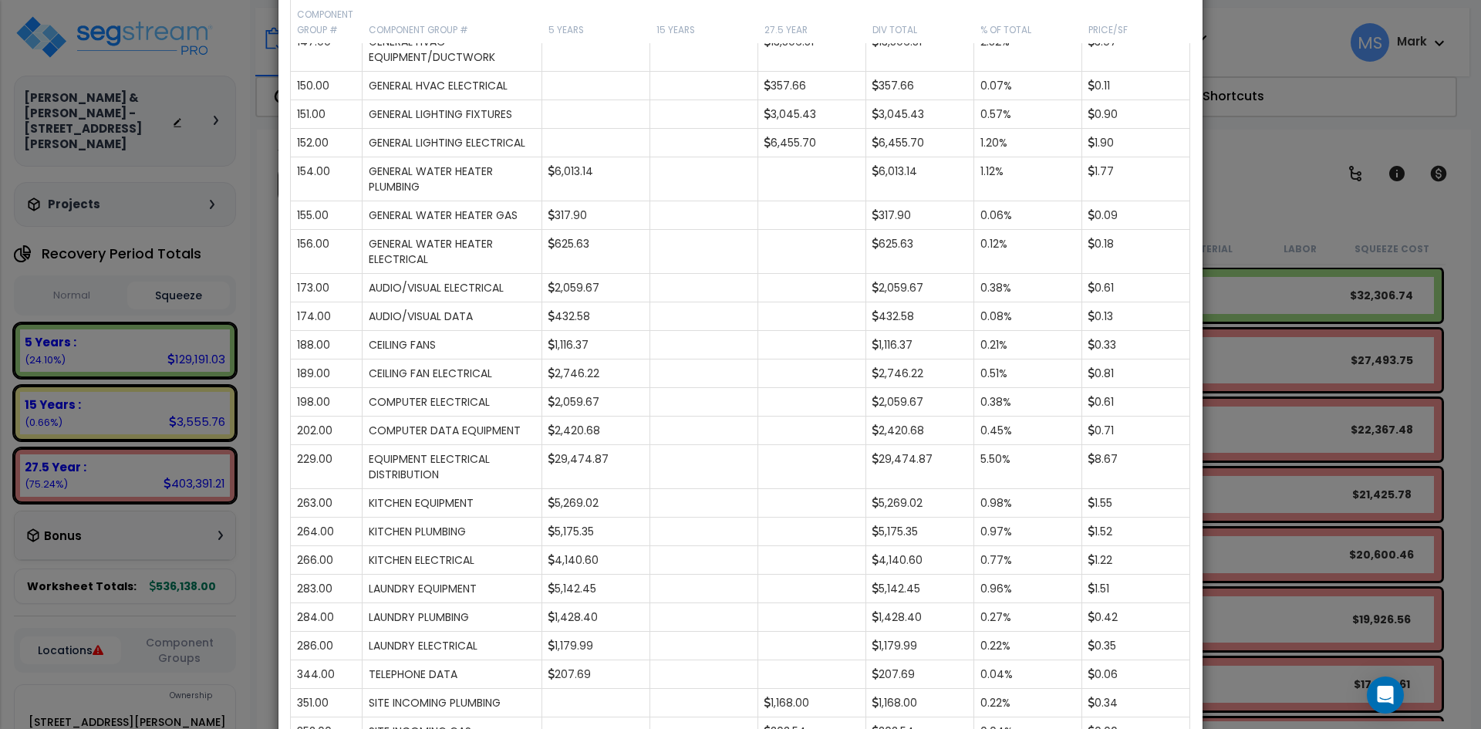
click at [1282, 200] on div "× Analysis Window Construction Division Location Component Group Uniformat/Asse…" at bounding box center [740, 364] width 1481 height 729
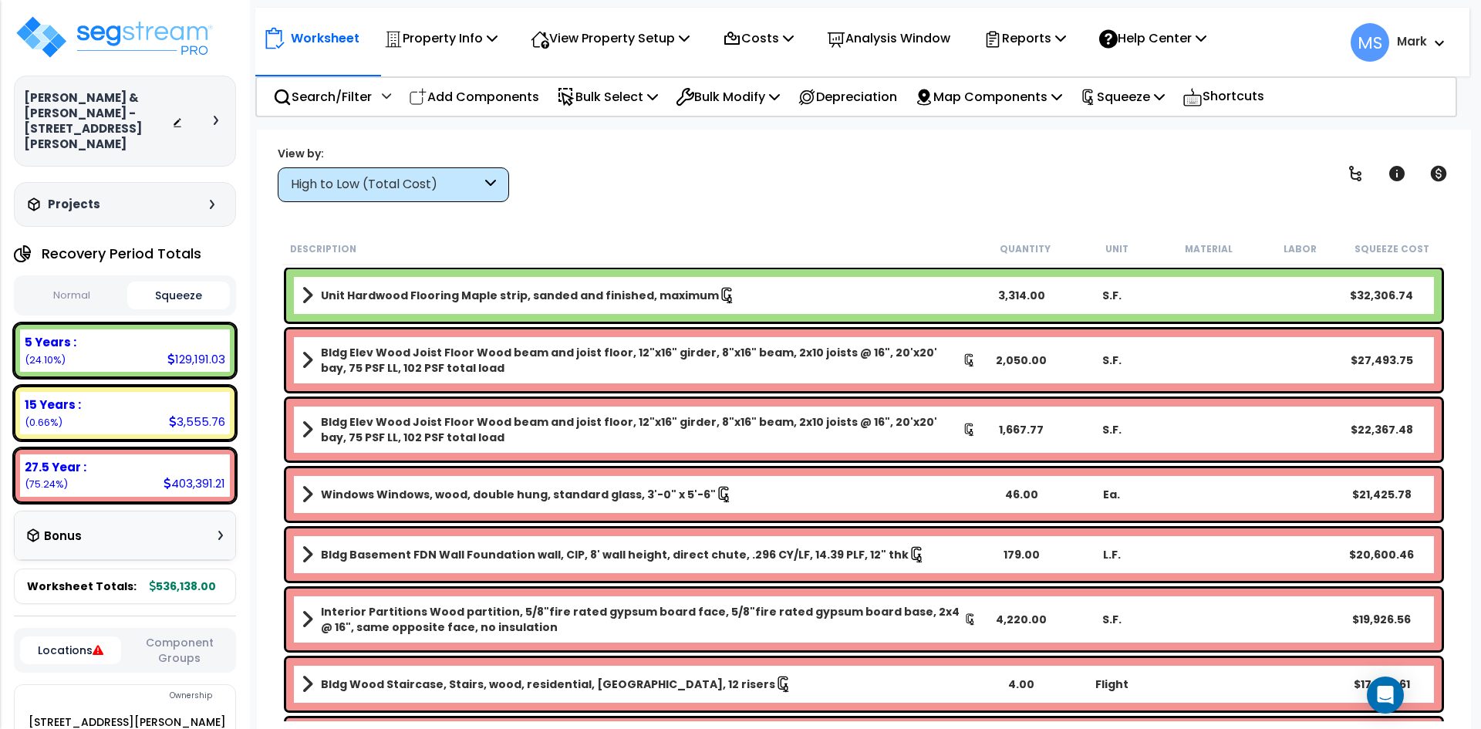
click at [472, 179] on div "High to Low (Total Cost)" at bounding box center [386, 185] width 191 height 18
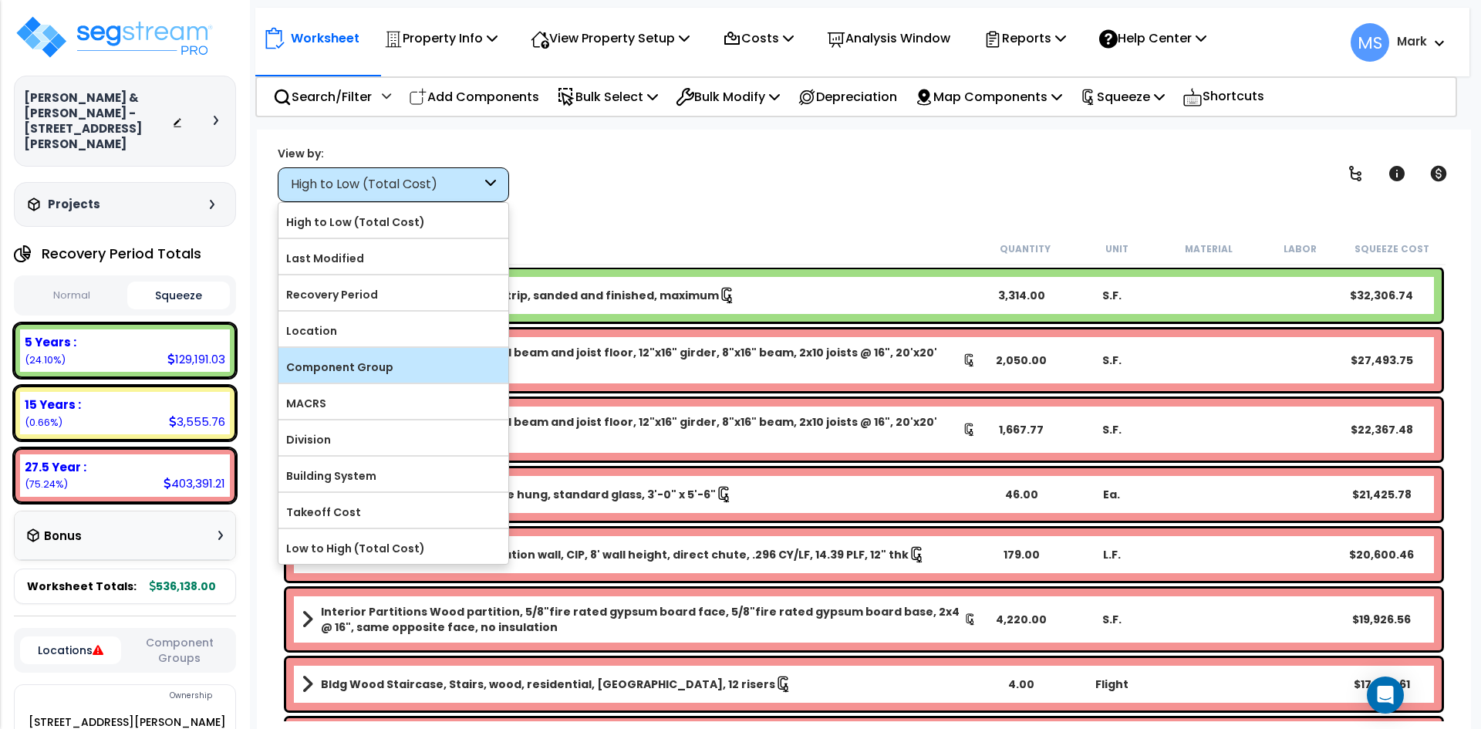
click at [393, 363] on label "Component Group" at bounding box center [394, 367] width 230 height 23
click at [0, 0] on input "Component Group" at bounding box center [0, 0] width 0 height 0
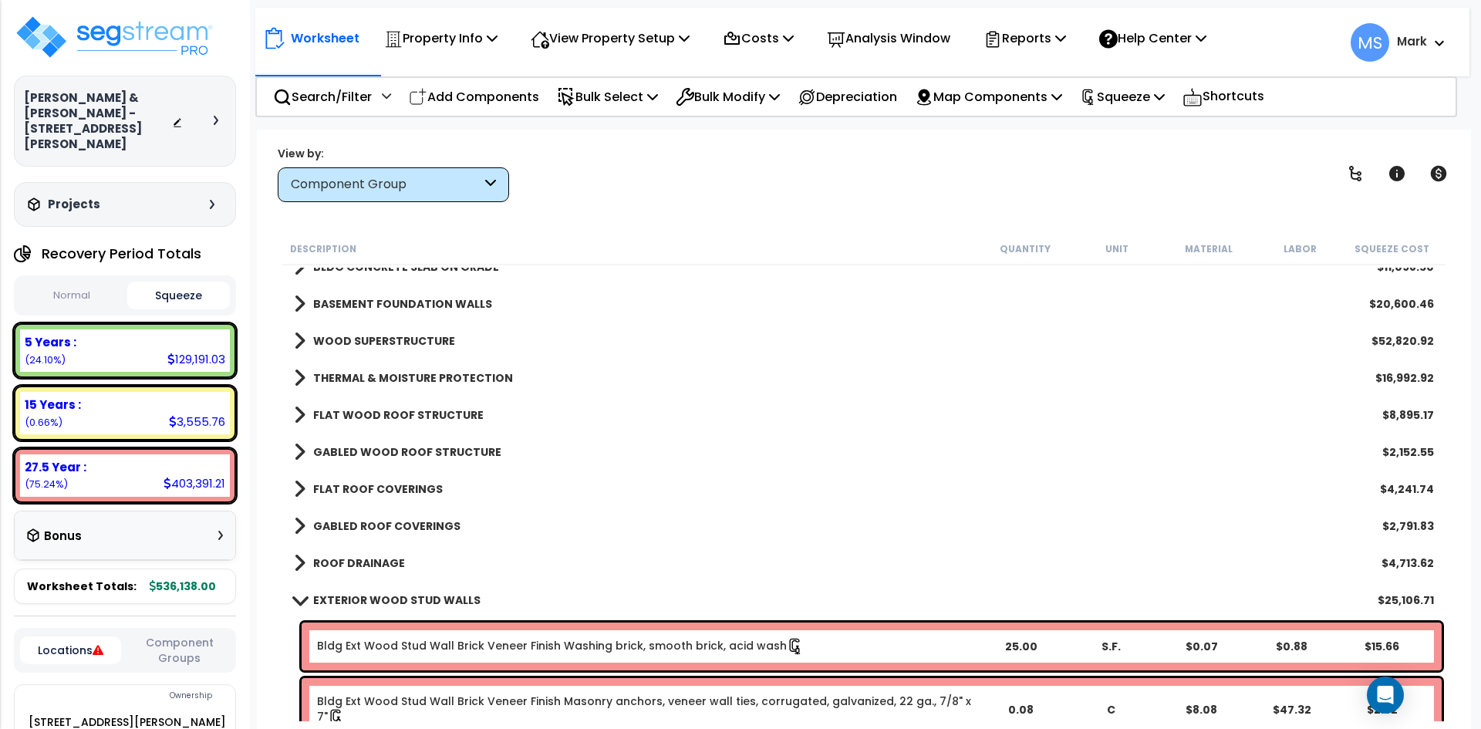
scroll to position [154, 0]
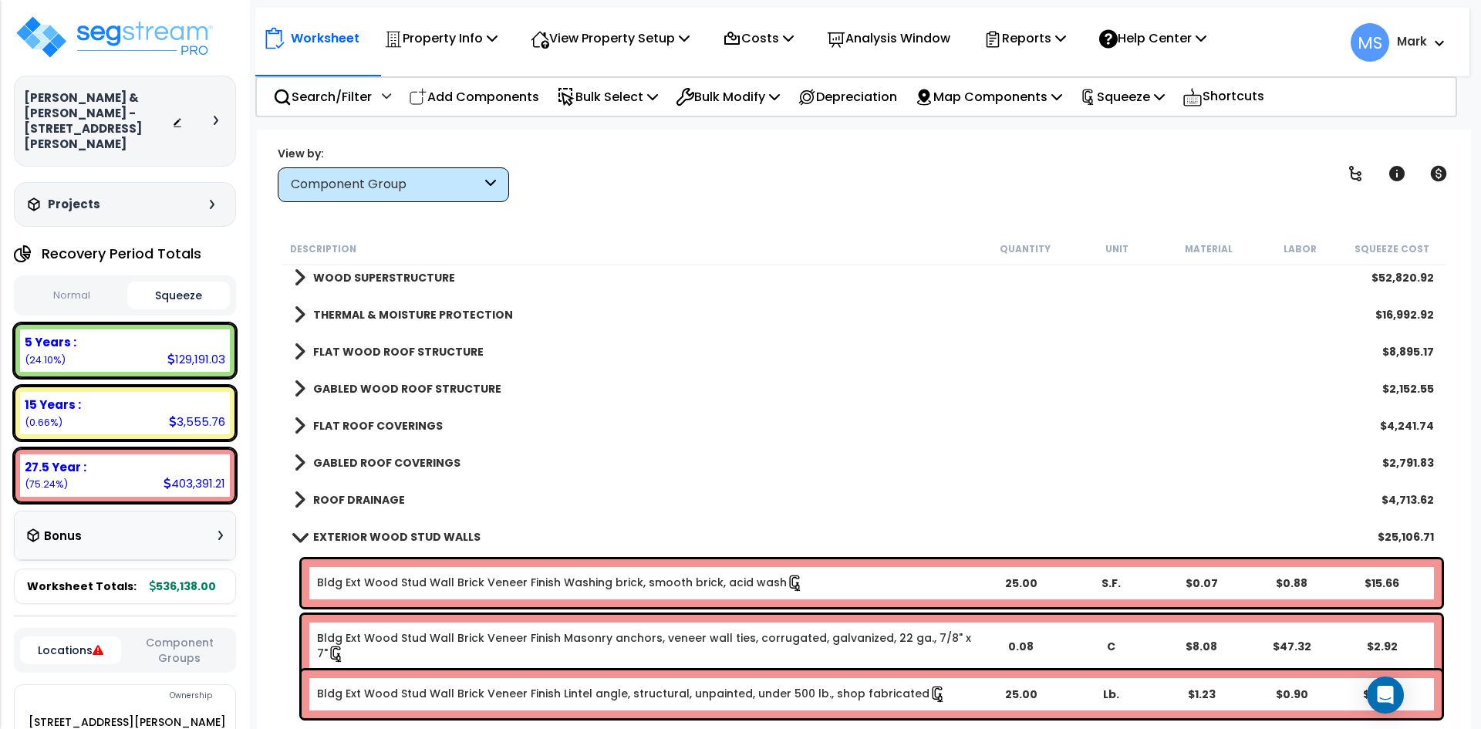
click at [311, 535] on link "EXTERIOR WOOD STUD WALLS" at bounding box center [387, 537] width 187 height 22
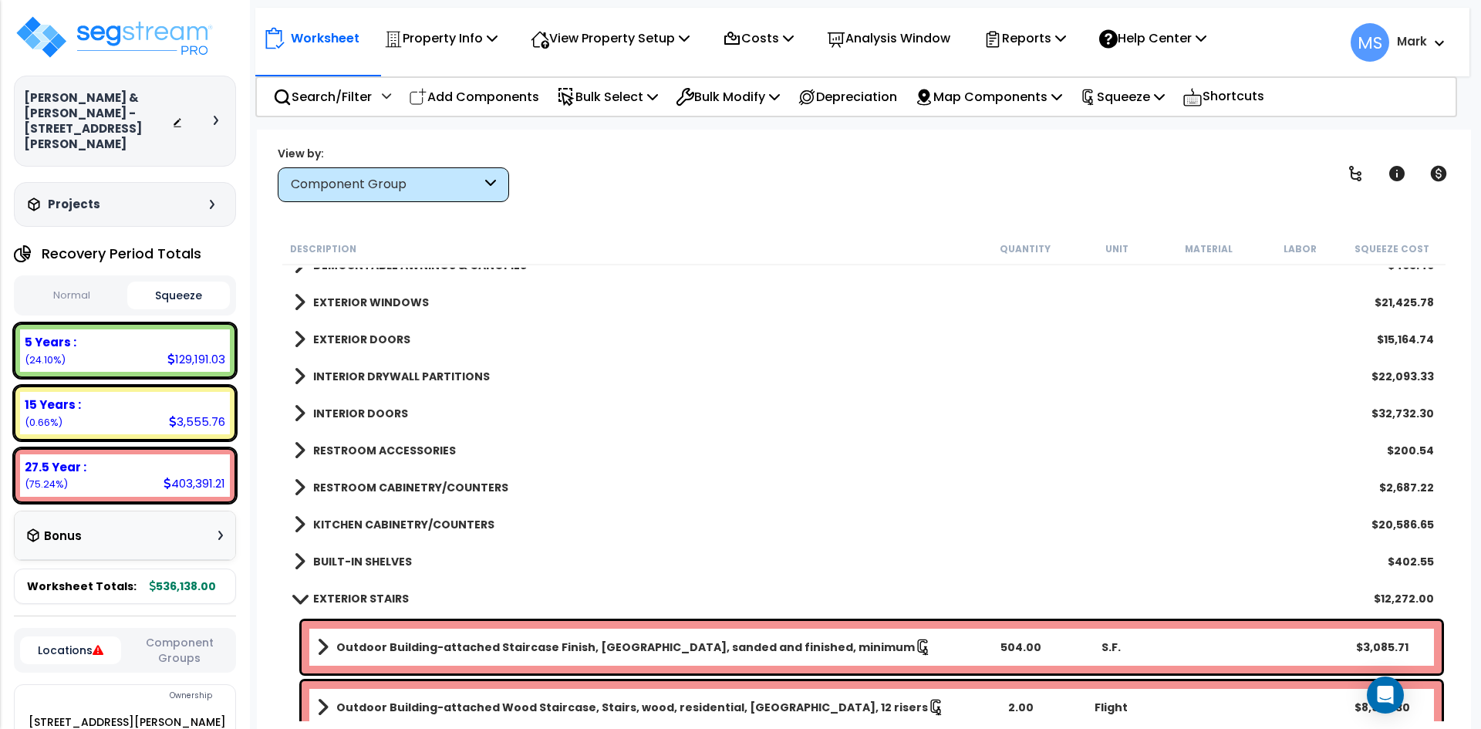
scroll to position [540, 0]
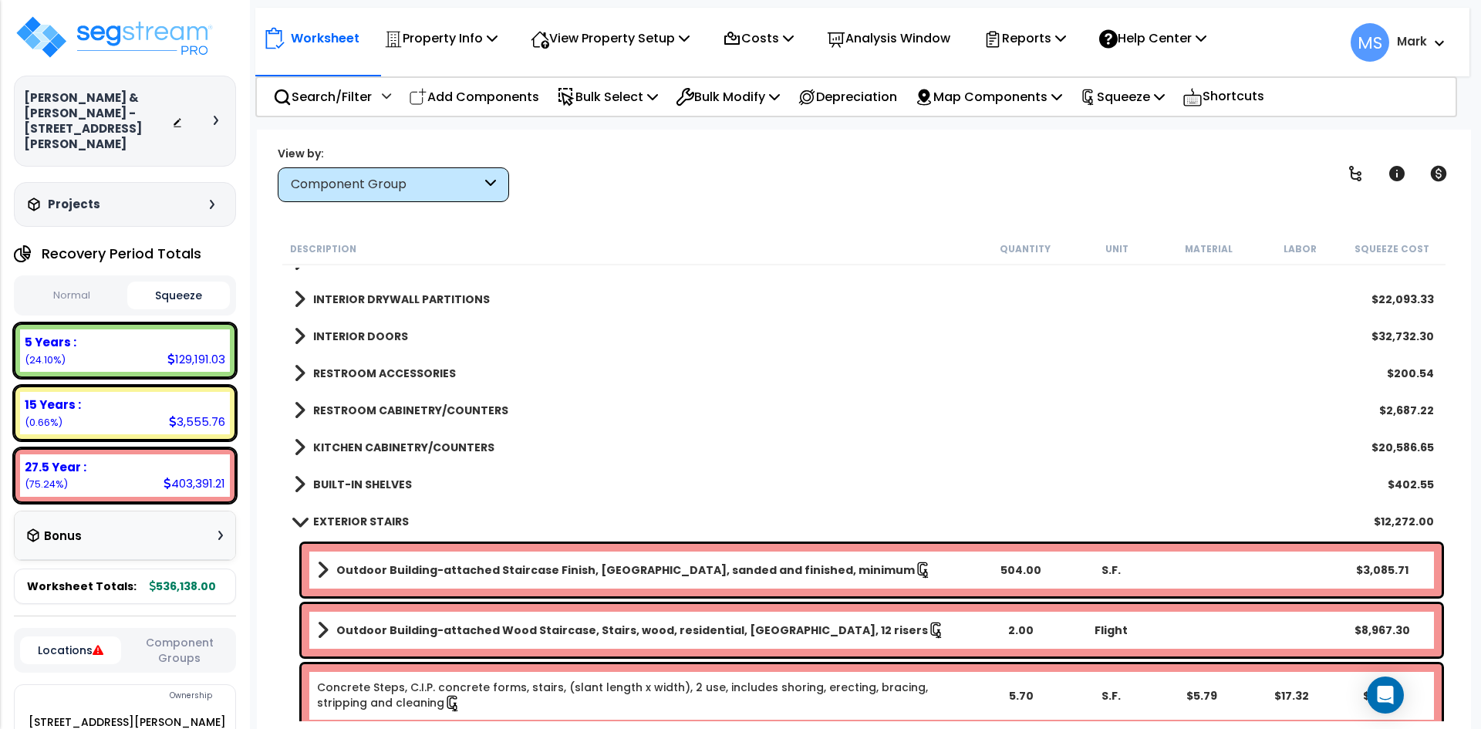
click at [302, 522] on span at bounding box center [300, 521] width 22 height 12
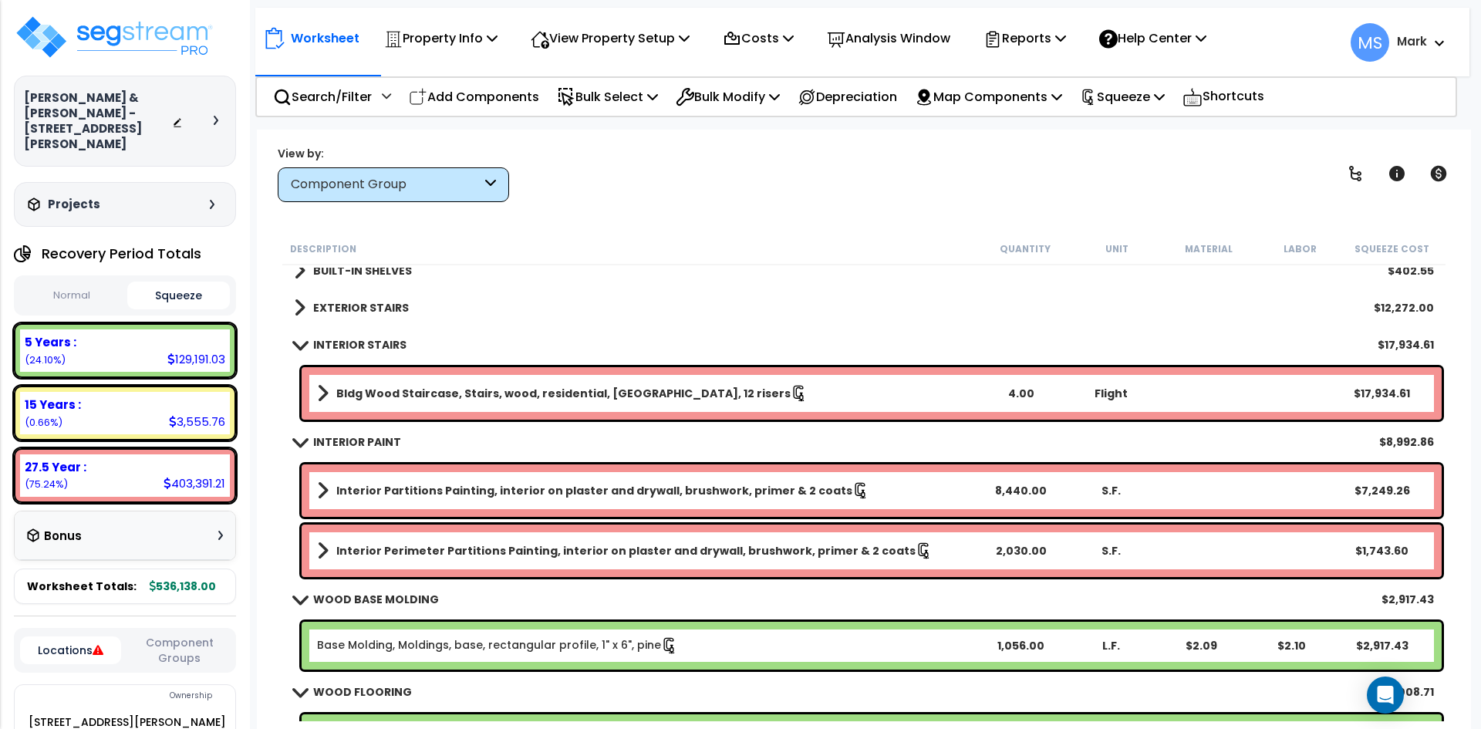
scroll to position [772, 0]
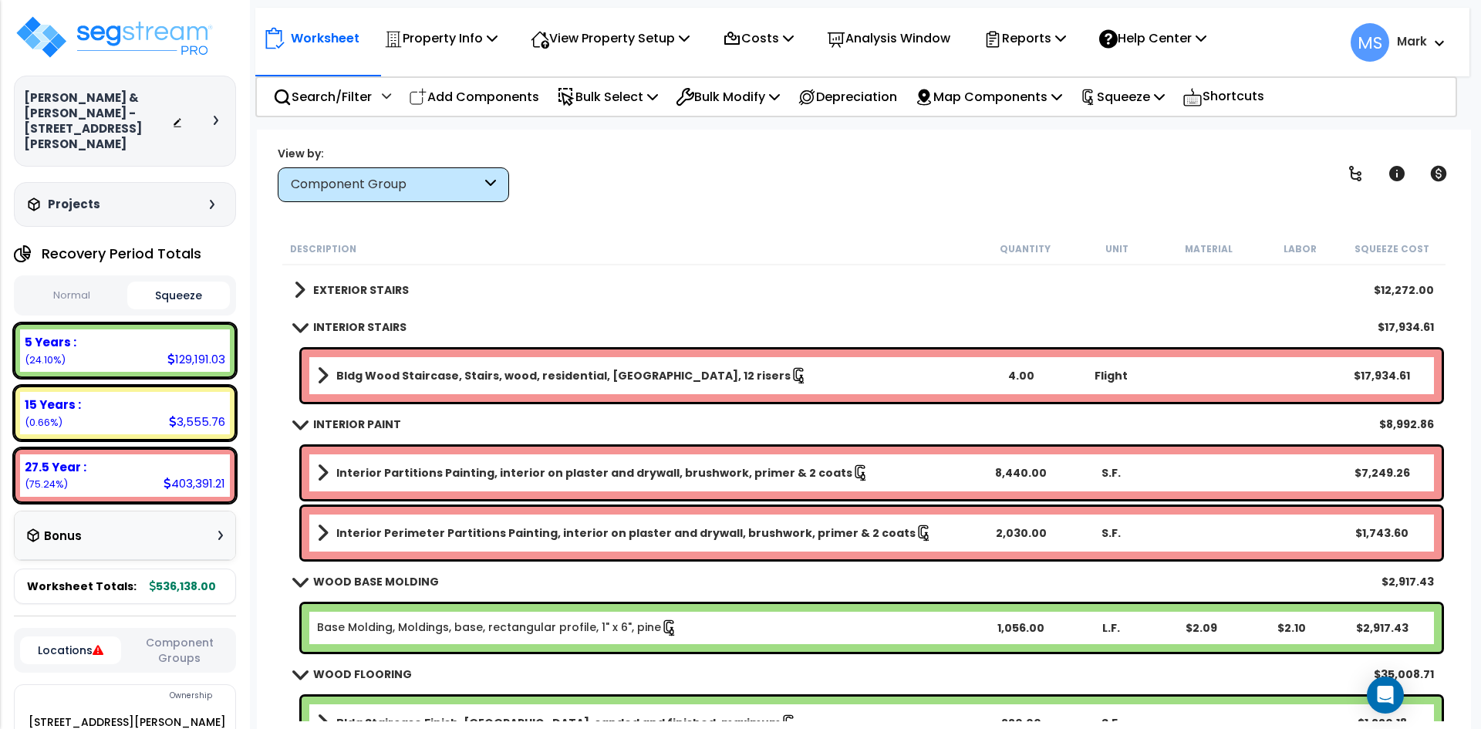
click at [302, 326] on span at bounding box center [300, 327] width 22 height 12
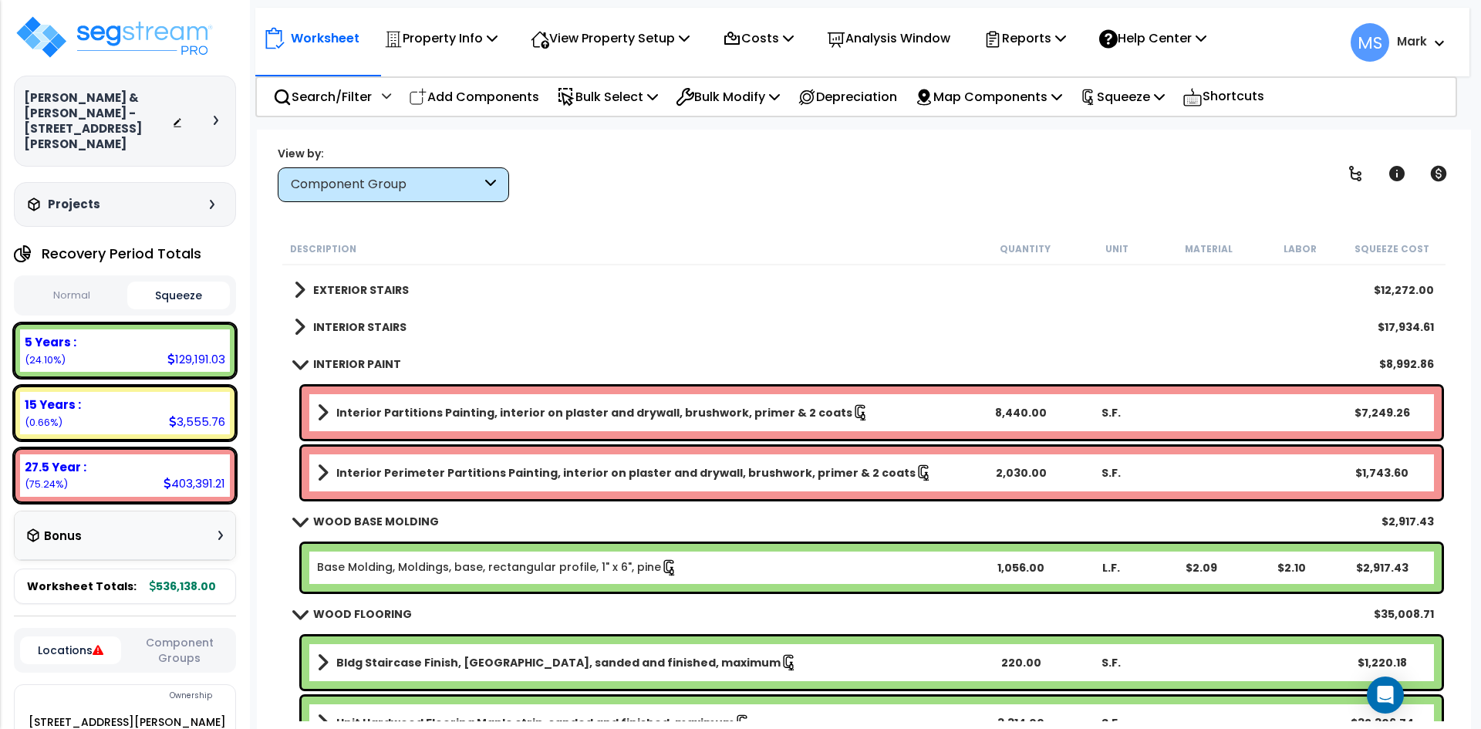
click at [296, 521] on span at bounding box center [300, 521] width 22 height 12
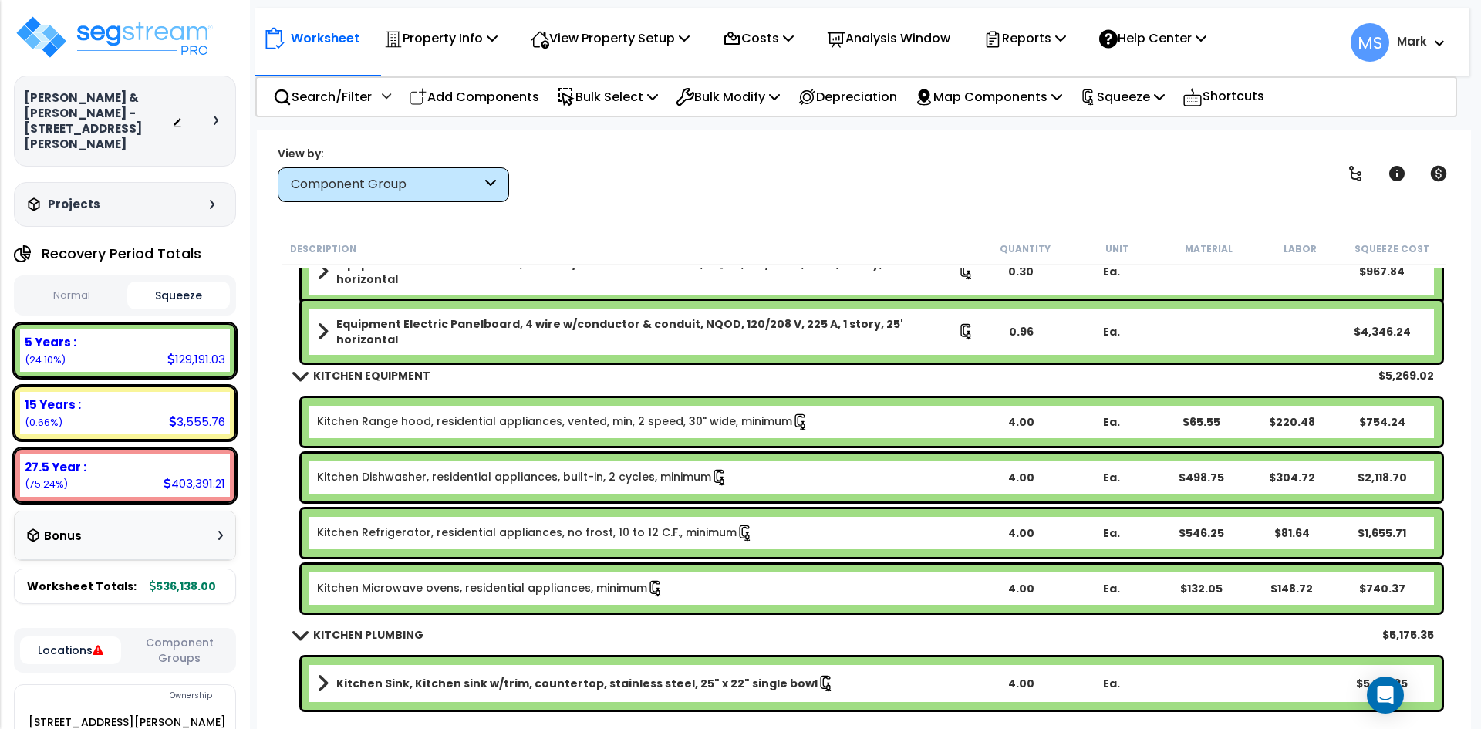
scroll to position [5633, 0]
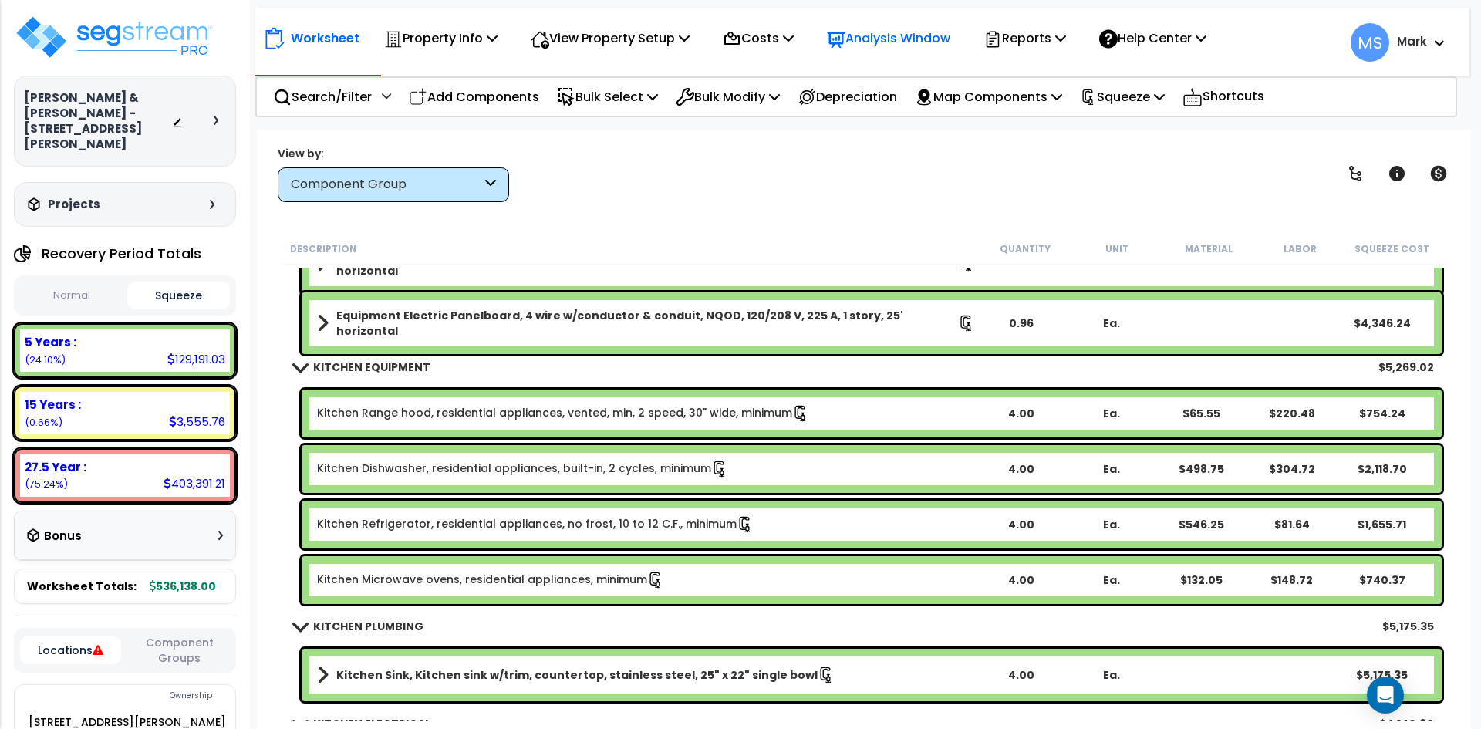
click at [911, 36] on p "Analysis Window" at bounding box center [888, 38] width 123 height 21
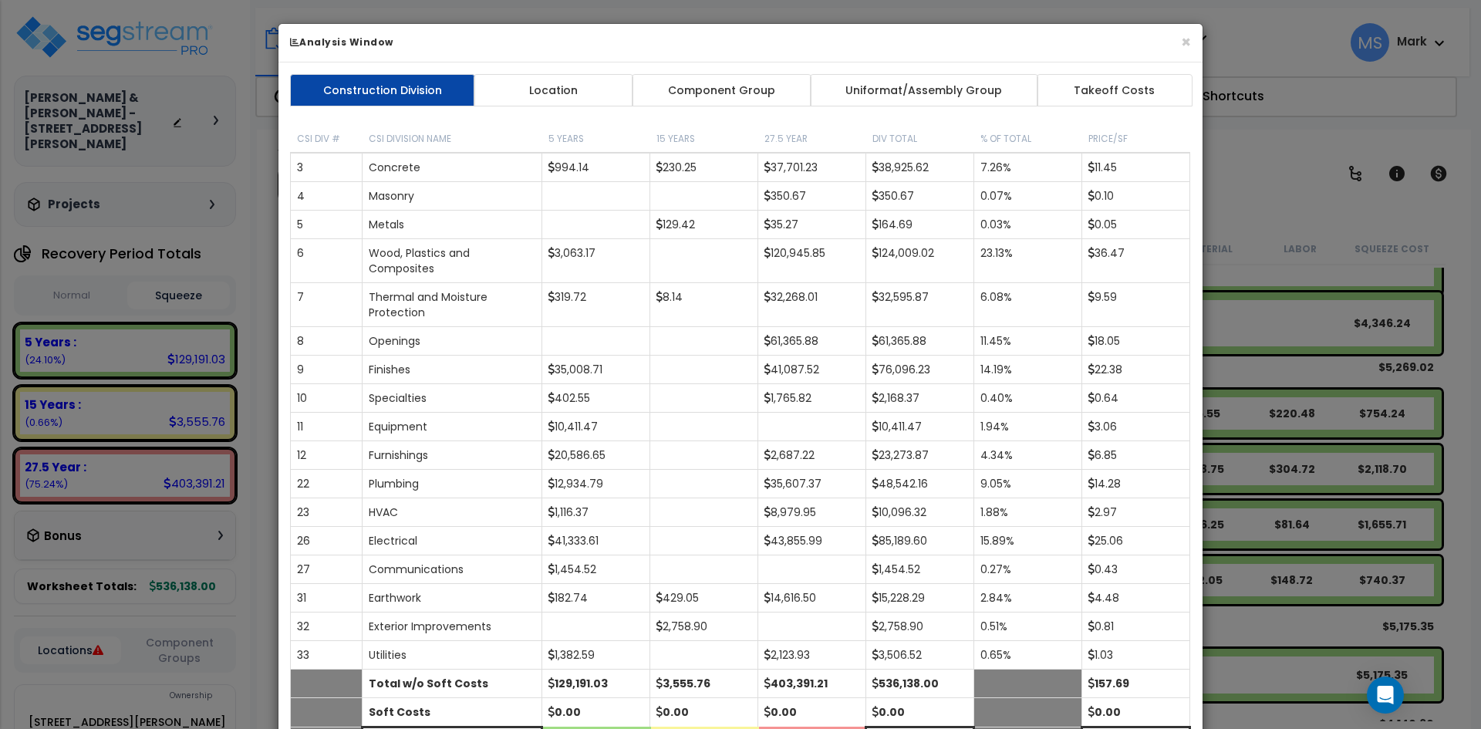
click at [767, 106] on div "Construction Division Location Component Group Uniformat/Assembly Group Takeoff…" at bounding box center [741, 438] width 924 height 752
click at [769, 87] on link "Component Group" at bounding box center [721, 90] width 179 height 32
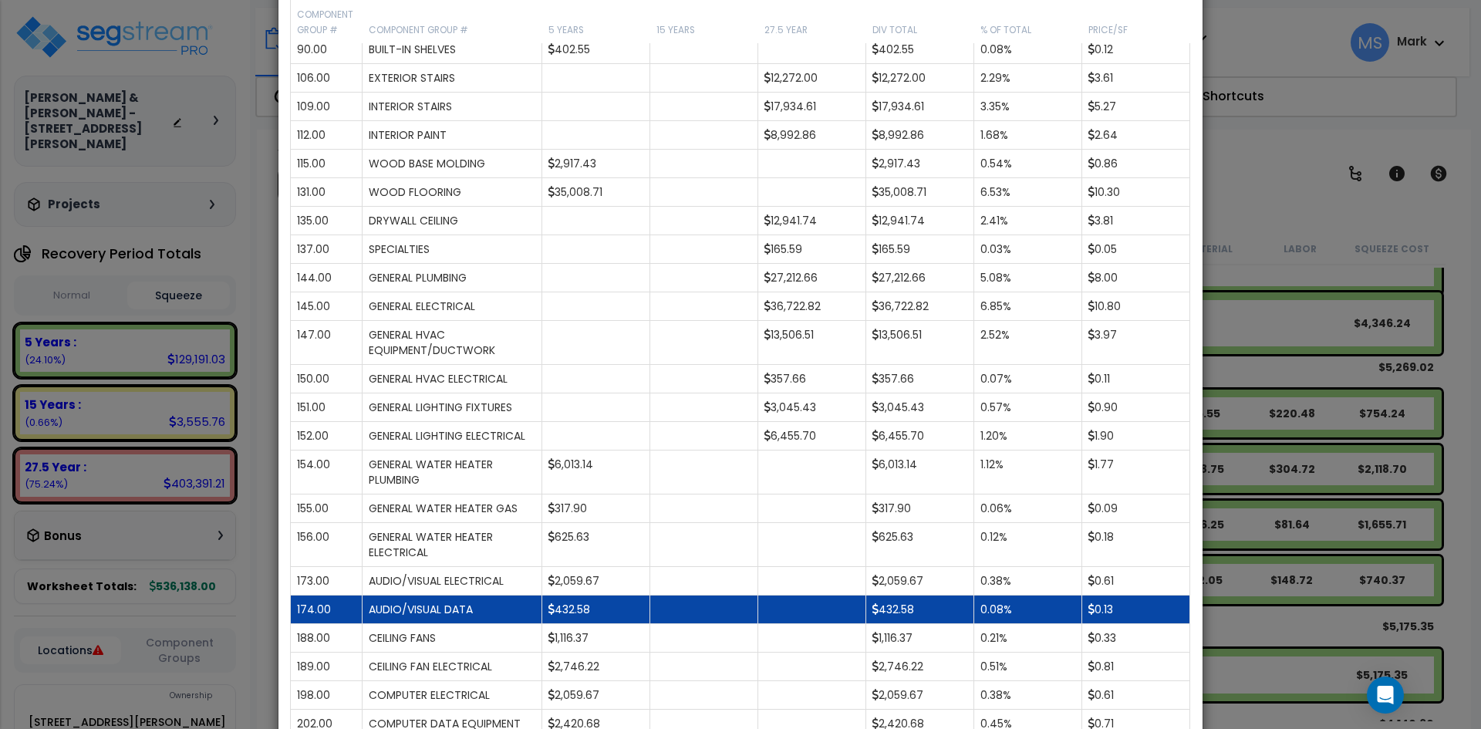
scroll to position [772, 0]
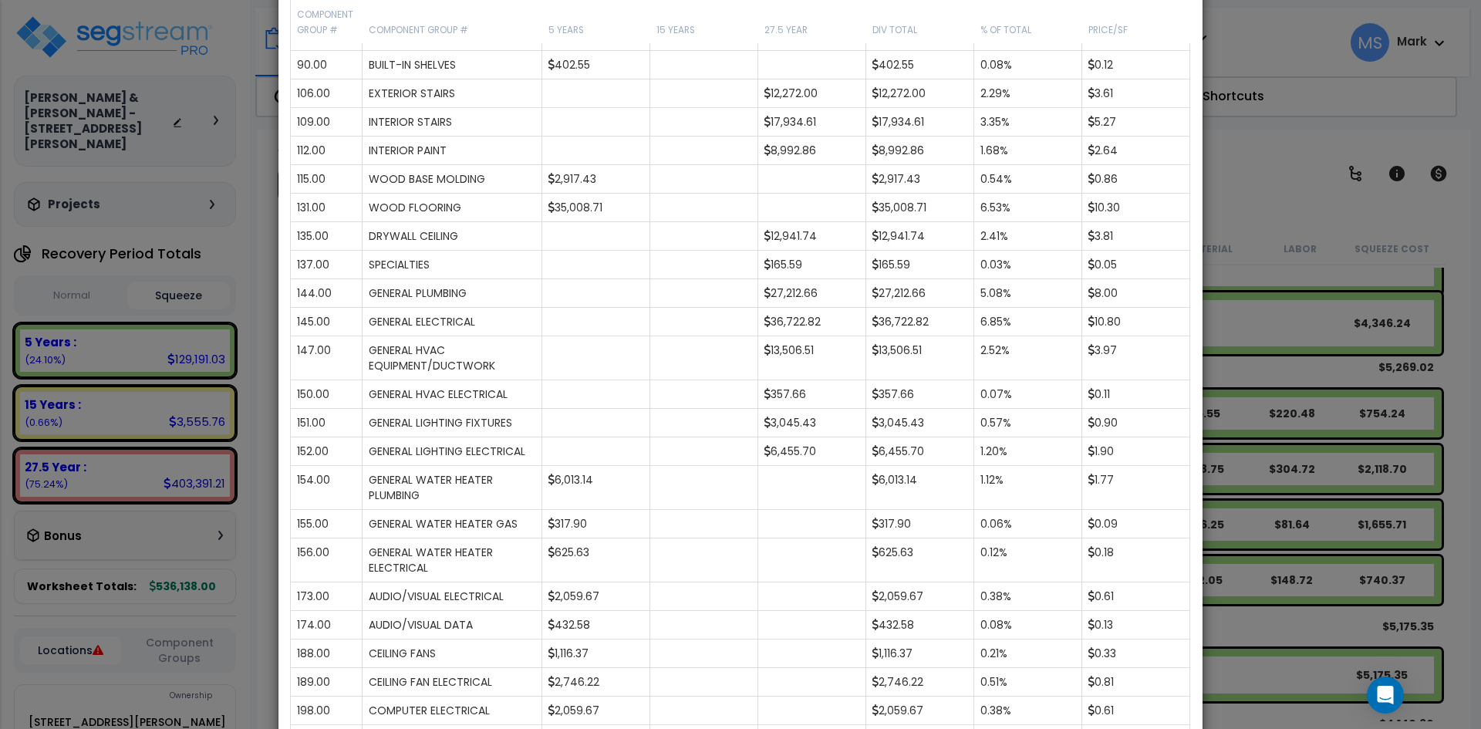
click at [1251, 205] on div "× Analysis Window Construction Division Location Component Group Uniformat/Asse…" at bounding box center [740, 364] width 1481 height 729
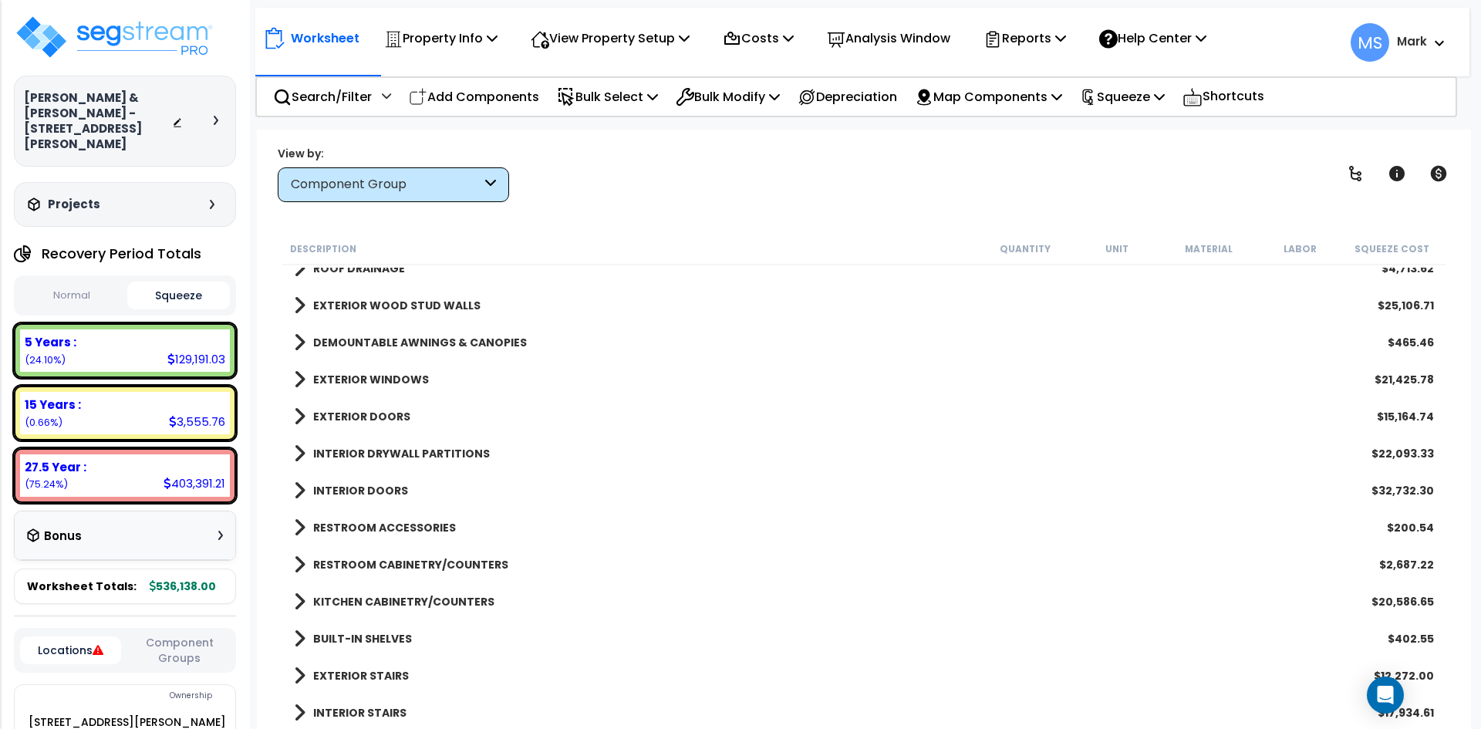
scroll to position [0, 0]
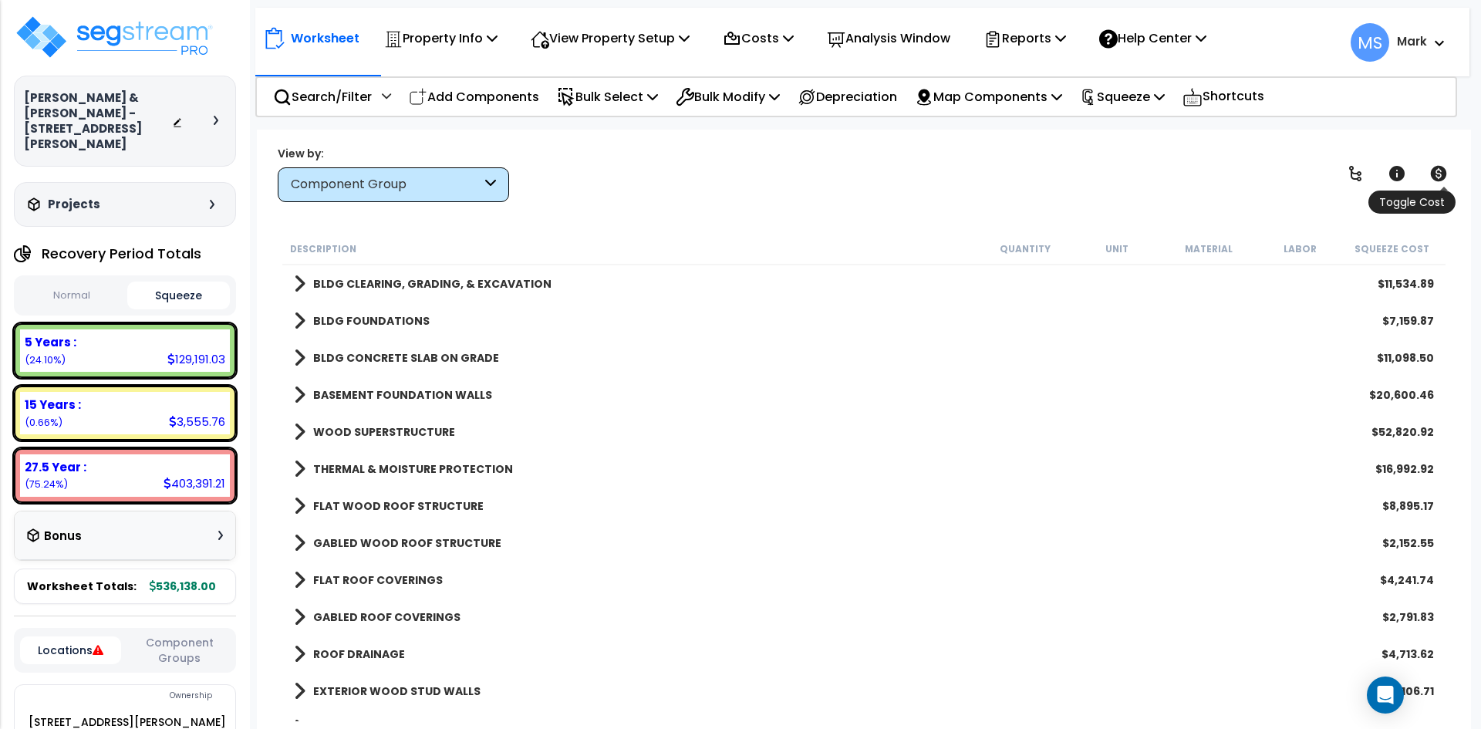
click at [1442, 174] on icon at bounding box center [1439, 173] width 16 height 15
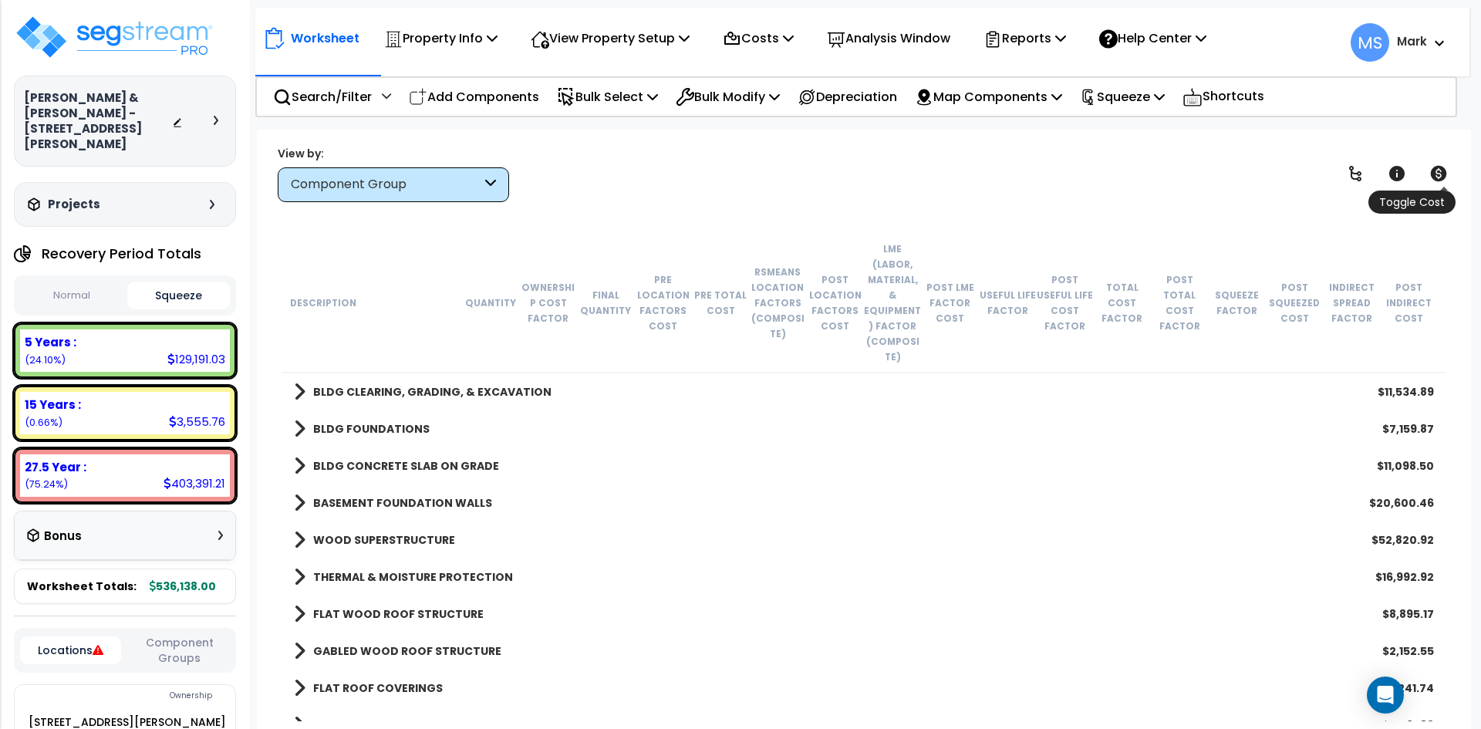
click at [1442, 174] on icon at bounding box center [1439, 173] width 16 height 15
click at [481, 185] on div "Component Group" at bounding box center [393, 184] width 231 height 35
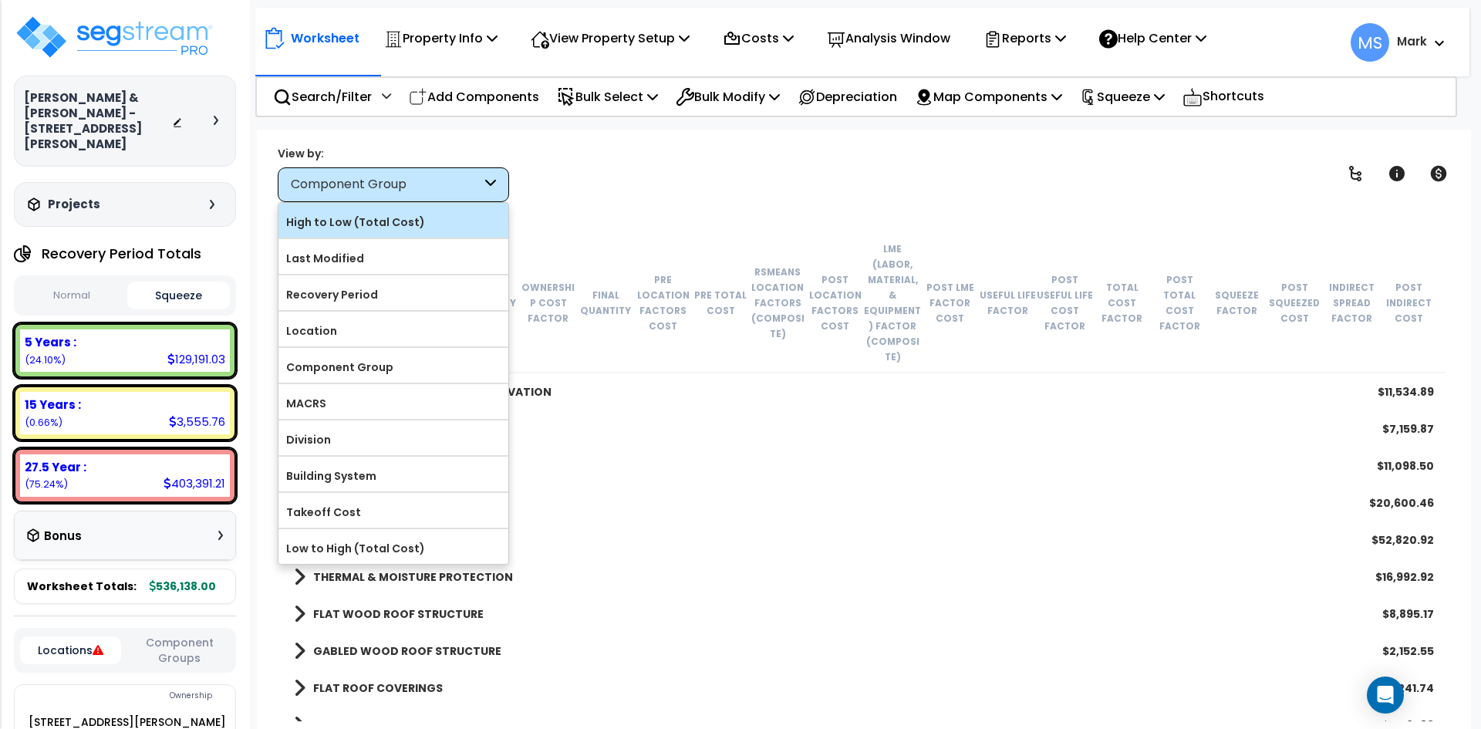
click at [407, 221] on label "High to Low (Total Cost)" at bounding box center [394, 222] width 230 height 23
click at [0, 0] on input "High to Low (Total Cost)" at bounding box center [0, 0] width 0 height 0
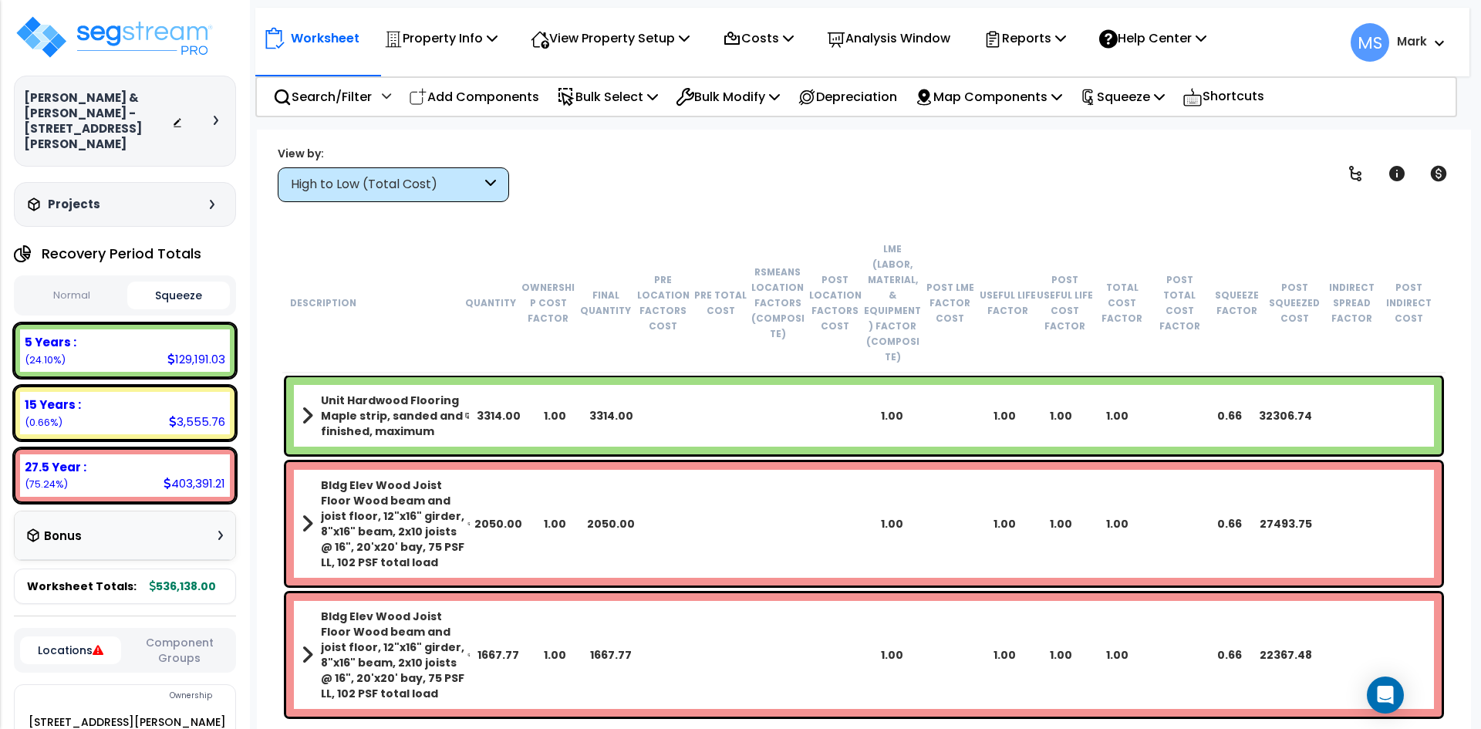
click at [78, 282] on button "Normal" at bounding box center [71, 295] width 103 height 27
click at [169, 282] on button "Squeeze" at bounding box center [178, 295] width 103 height 27
click at [147, 31] on img at bounding box center [114, 37] width 201 height 46
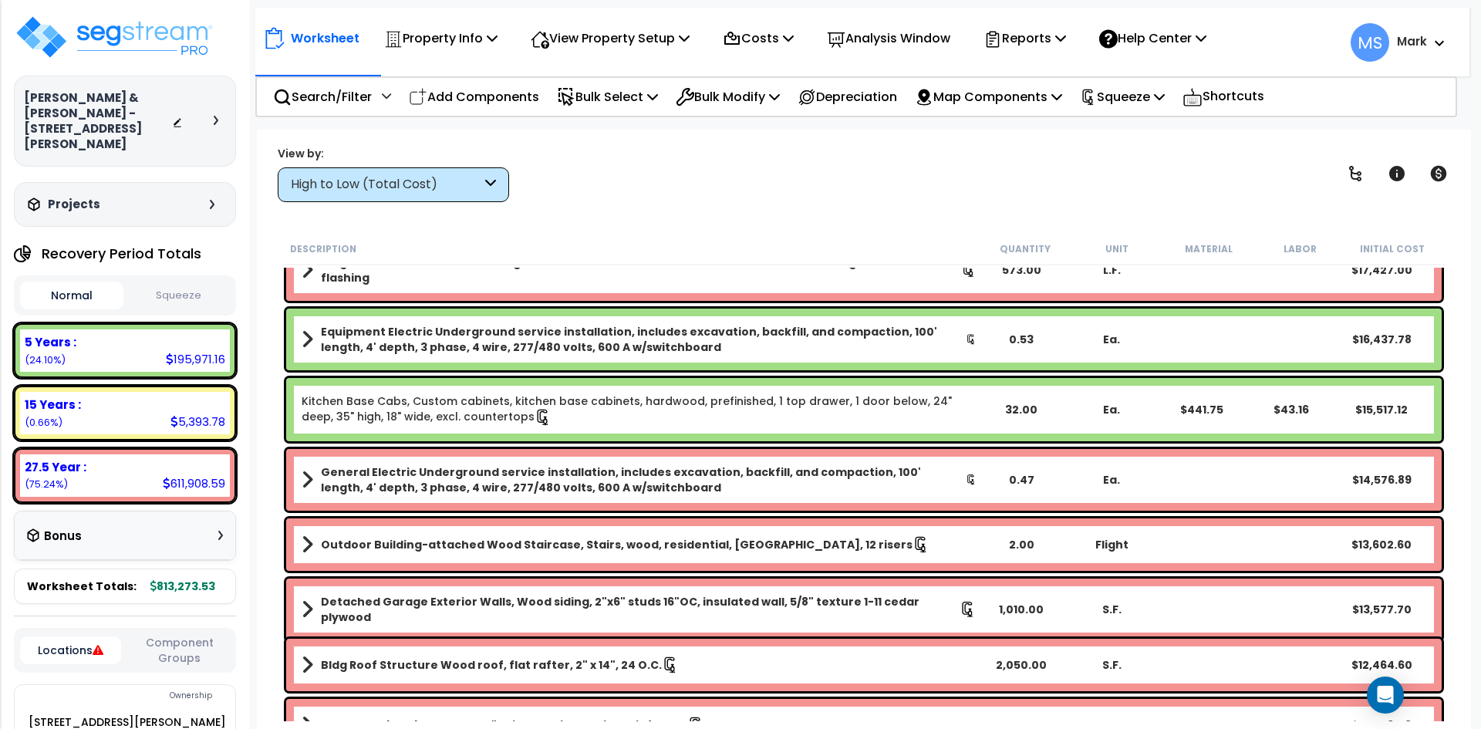
scroll to position [772, 0]
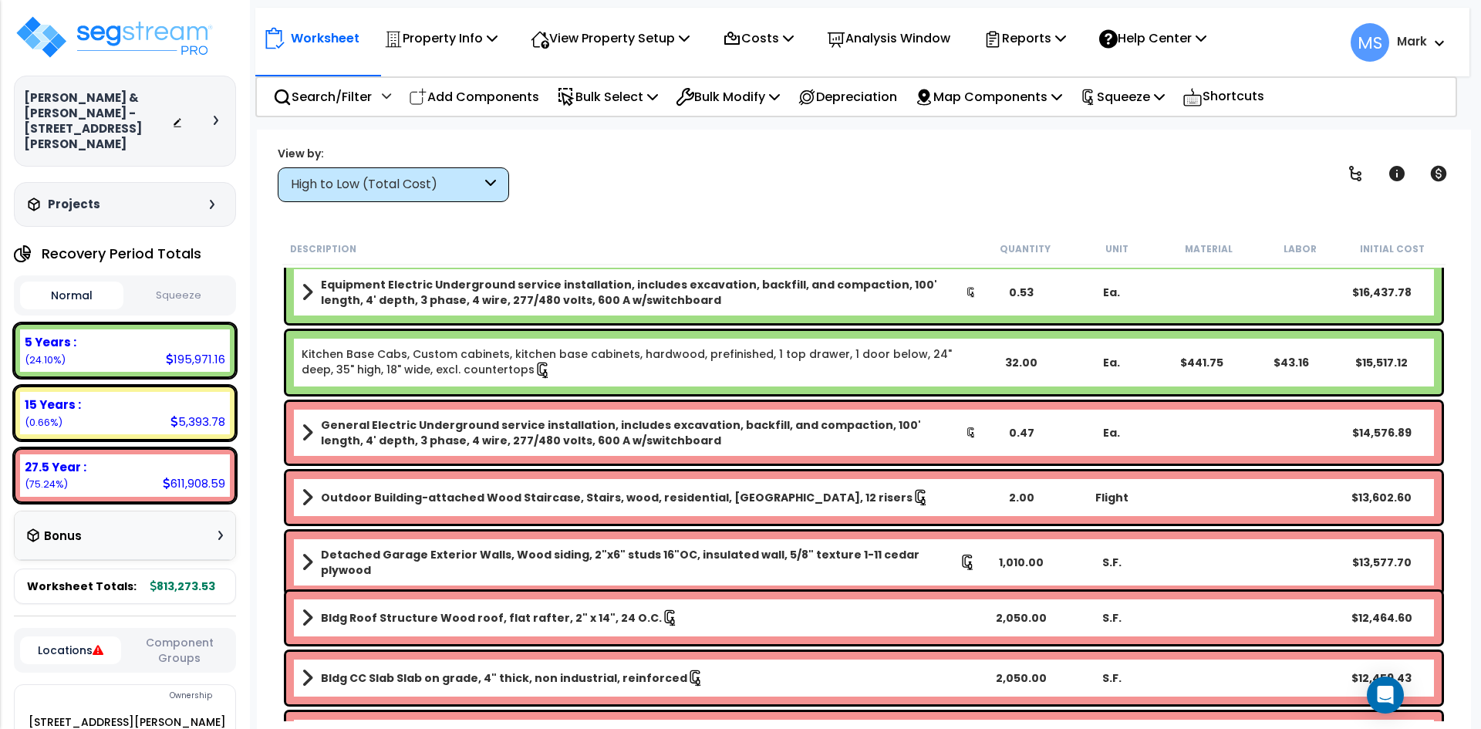
click at [471, 193] on div "High to Low (Total Cost)" at bounding box center [386, 185] width 191 height 18
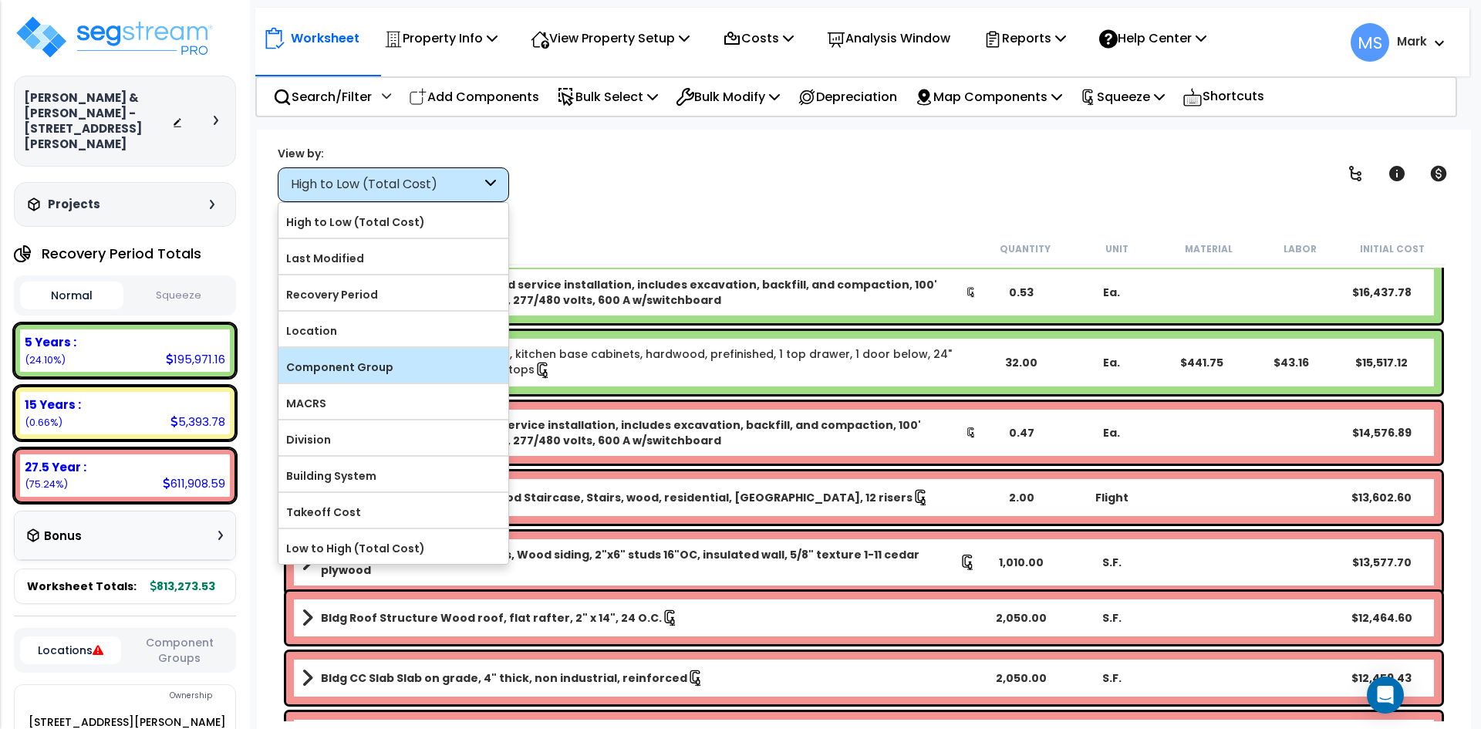
click at [370, 370] on label "Component Group" at bounding box center [394, 367] width 230 height 23
click at [0, 0] on input "Component Group" at bounding box center [0, 0] width 0 height 0
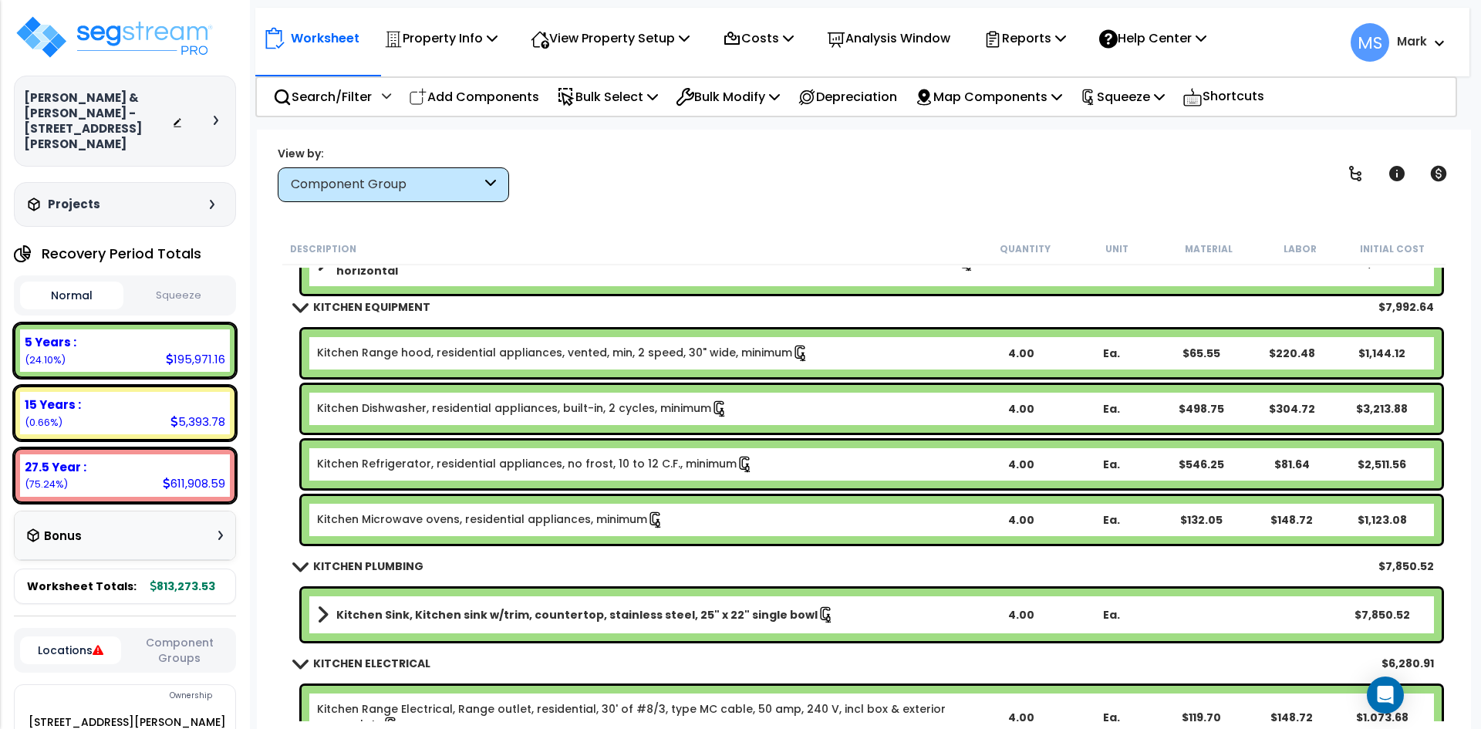
scroll to position [7099, 0]
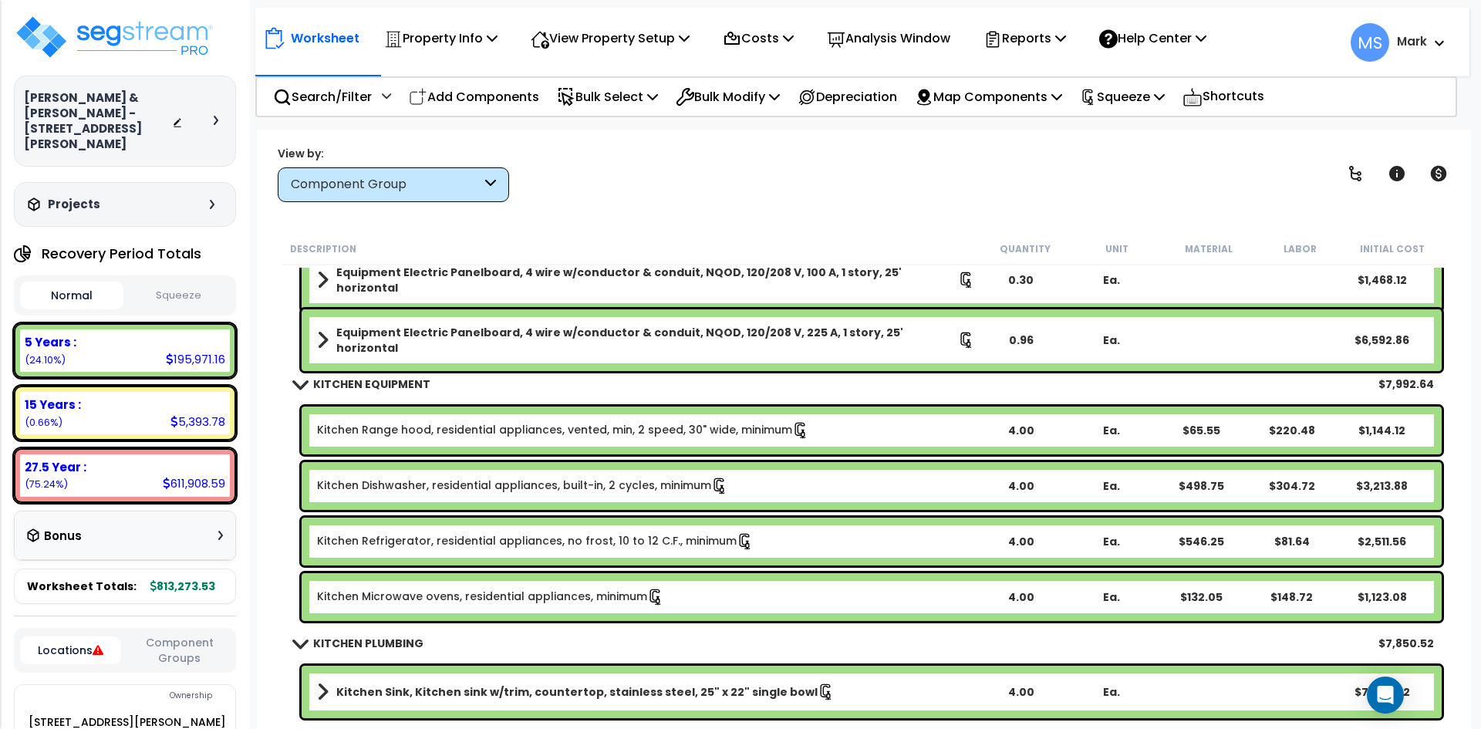
click at [495, 415] on div "Kitchen Range hood, residential appliances, vented, min, 2 speed, 30" wide, min…" at bounding box center [872, 431] width 1140 height 48
click at [501, 426] on link "Kitchen Range hood, residential appliances, vented, min, 2 speed, 30" wide, min…" at bounding box center [563, 430] width 492 height 17
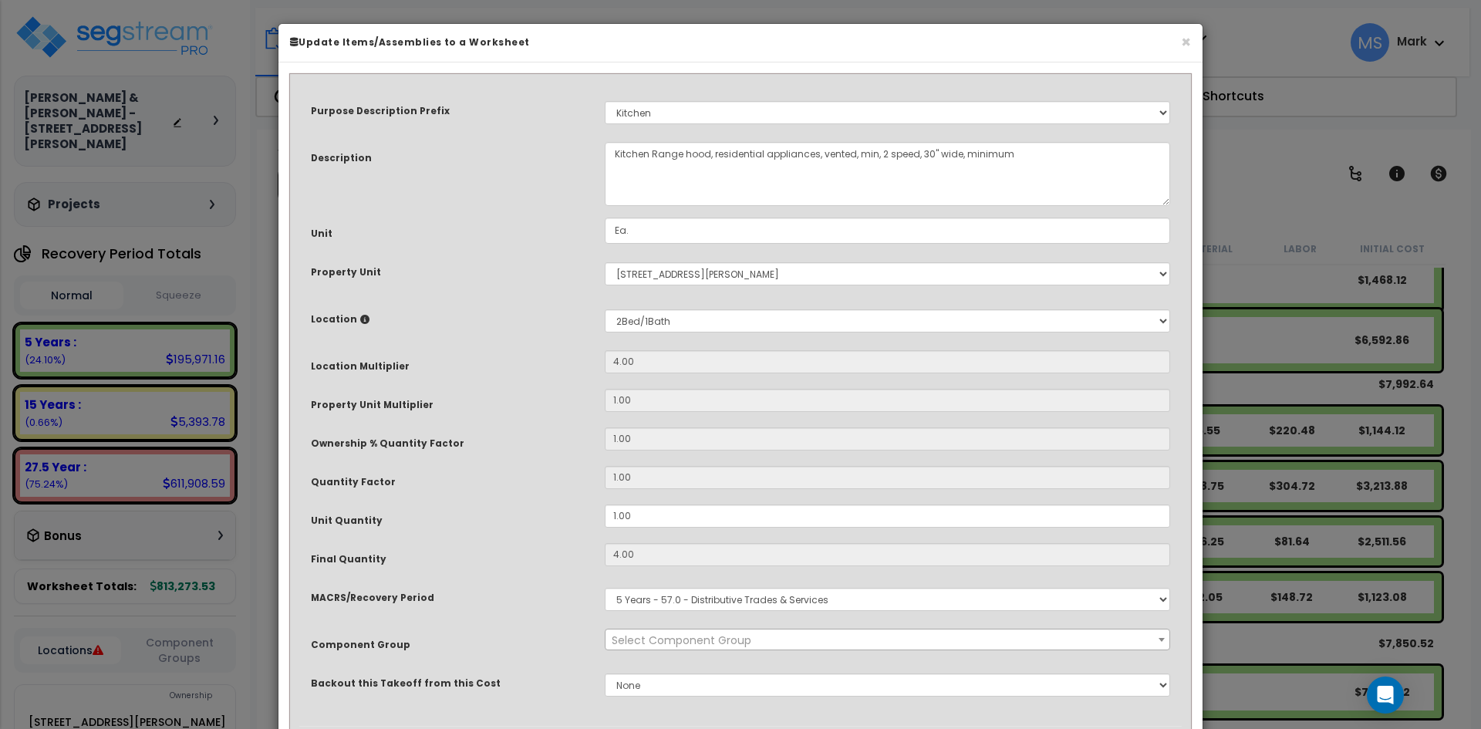
select select "45836"
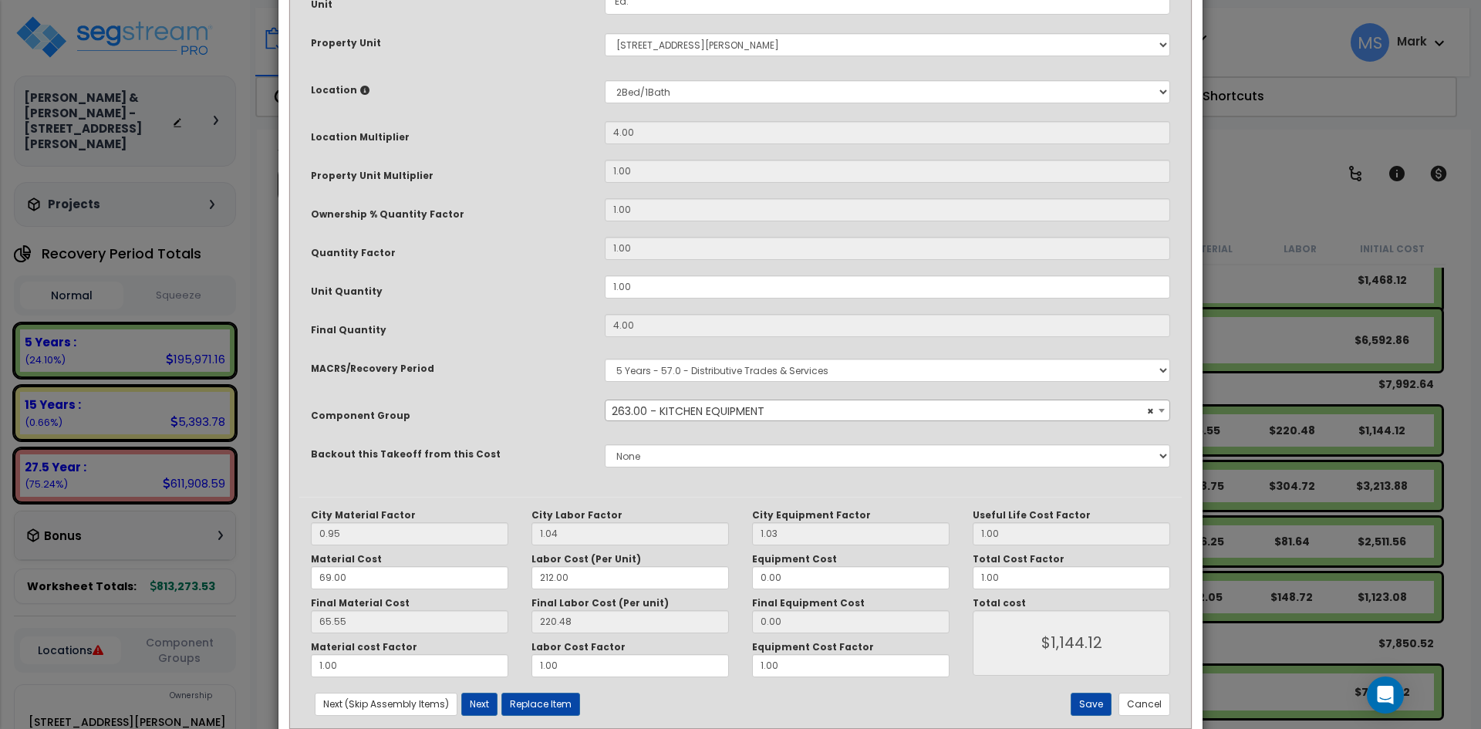
scroll to position [231, 0]
click at [546, 706] on button "Replace Item" at bounding box center [541, 702] width 79 height 23
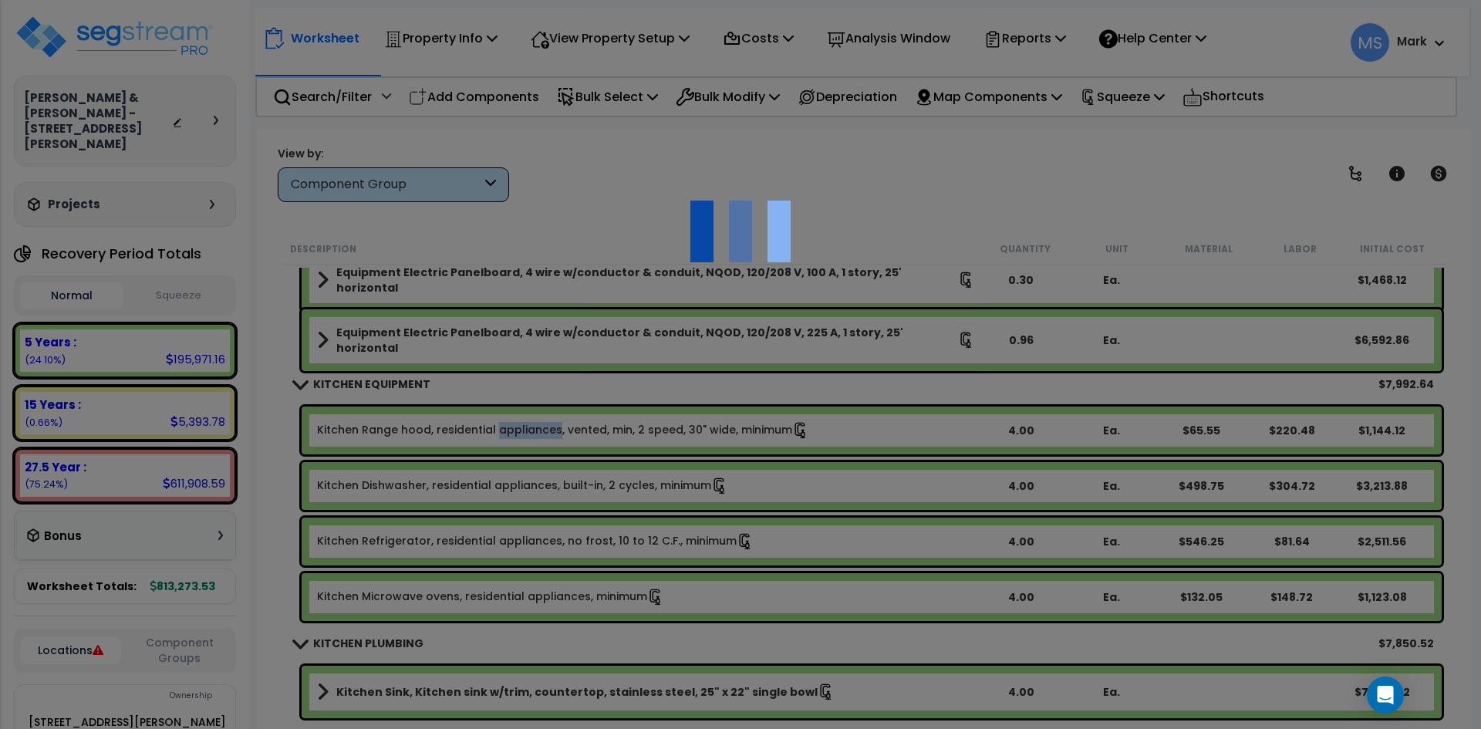
type input "4"
type input "Ea."
select select "164942"
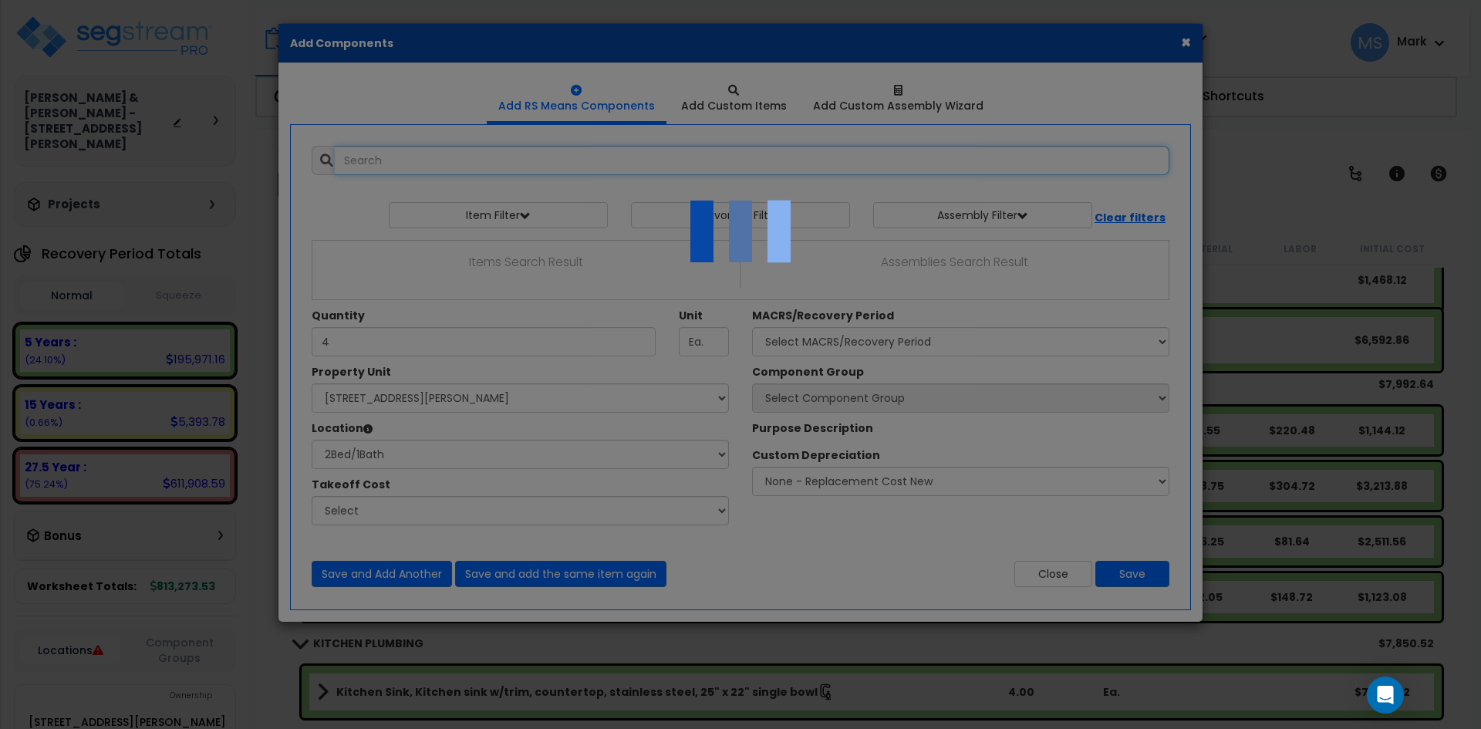
select select "31525"
select select "11301319"
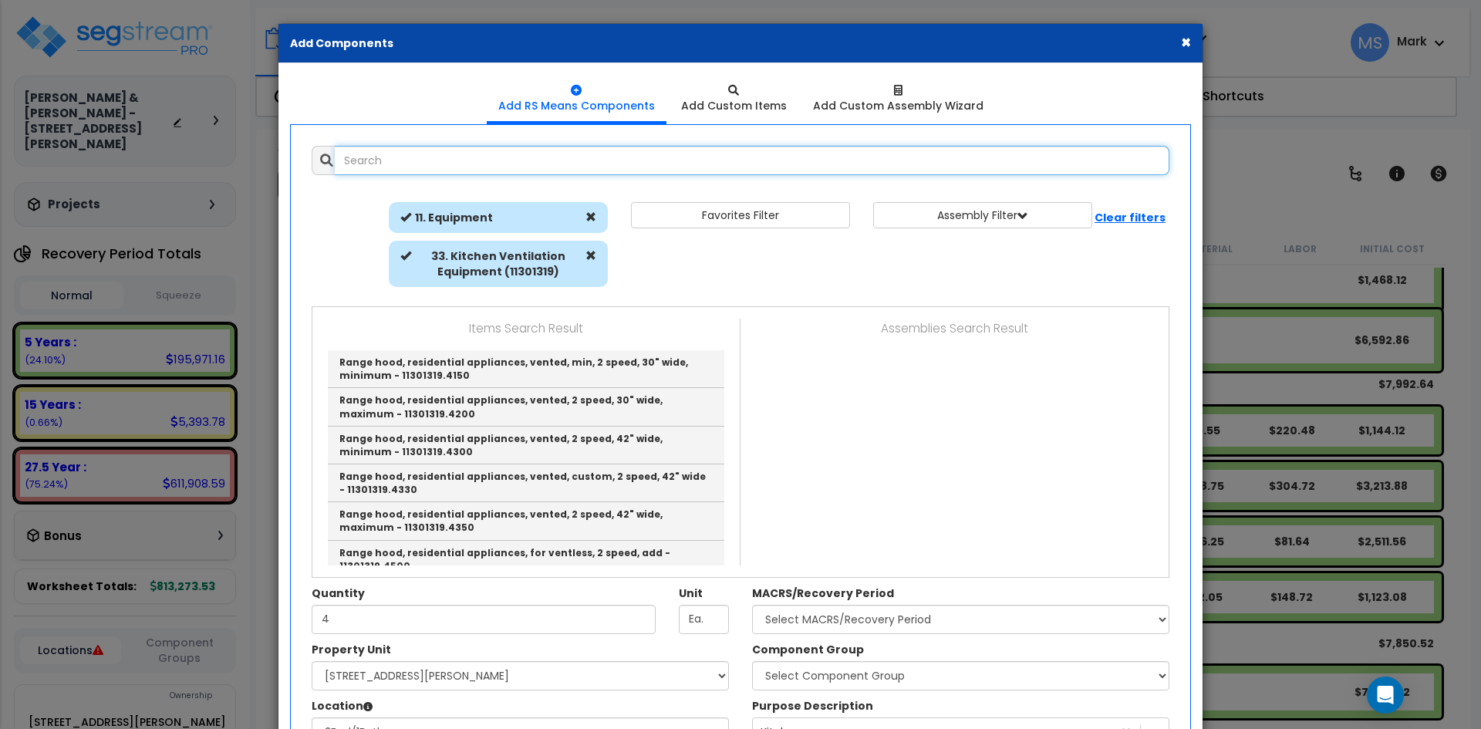
click at [458, 170] on input "text" at bounding box center [752, 160] width 835 height 29
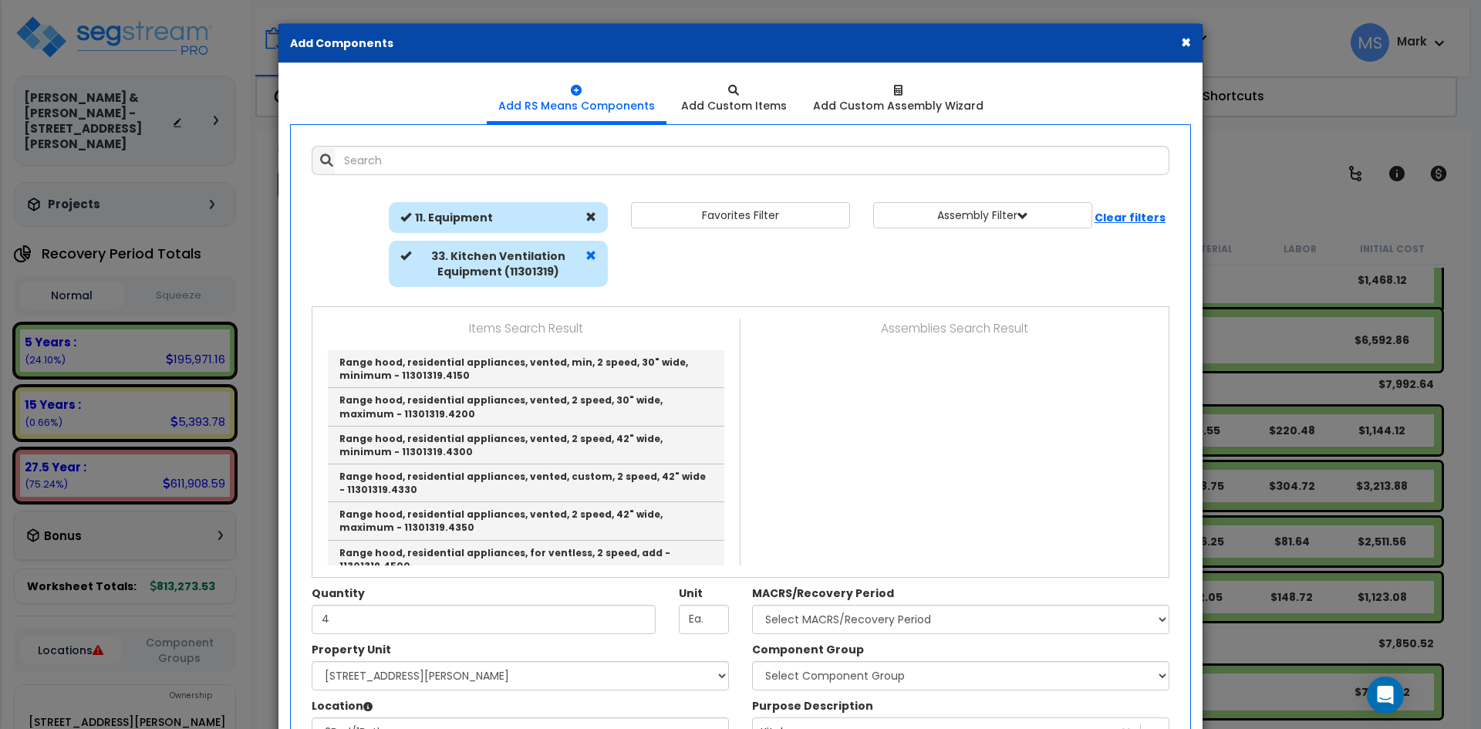
click at [588, 256] on span at bounding box center [591, 255] width 11 height 11
select select
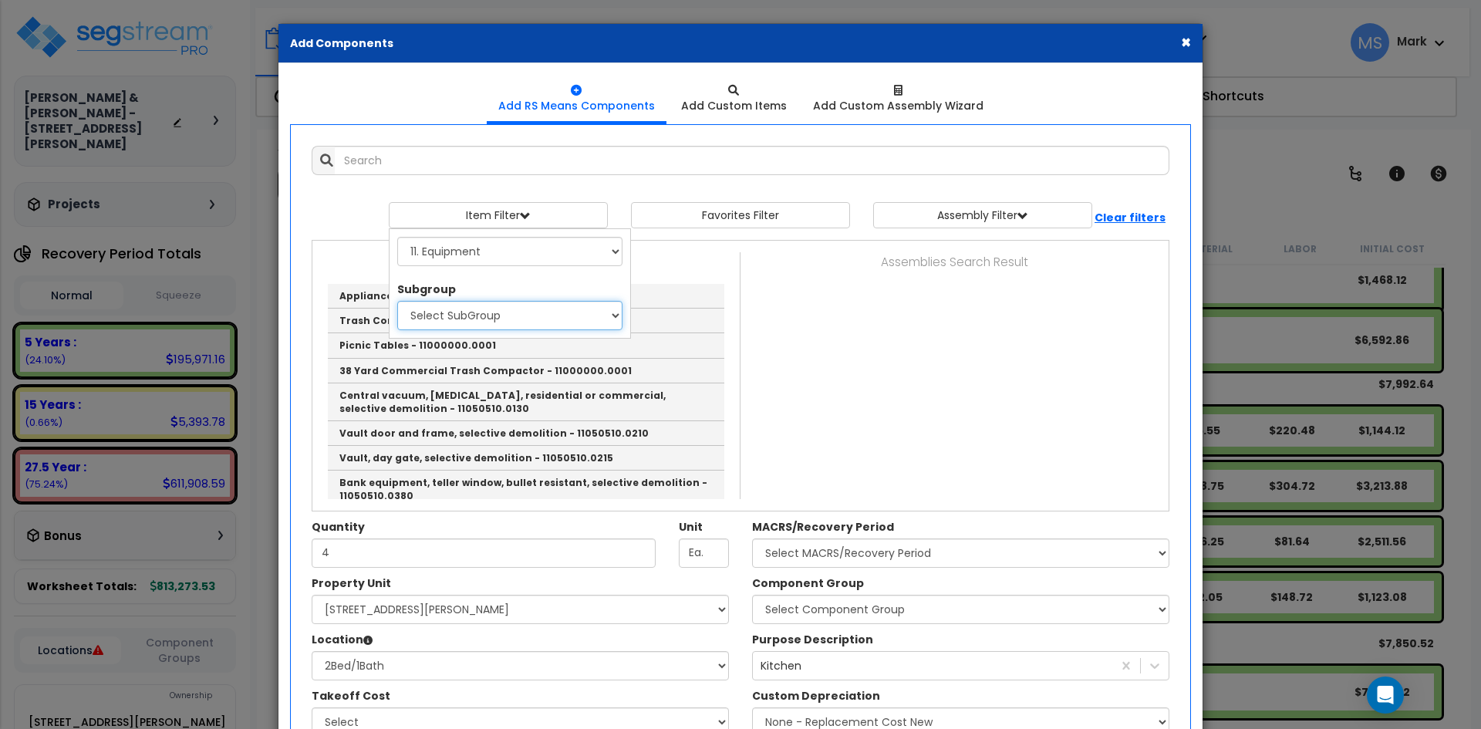
click at [468, 308] on select "Select SubGroup 1. Selective Demolition for Commercial Equipment (11050510) 2. …" at bounding box center [509, 315] width 225 height 29
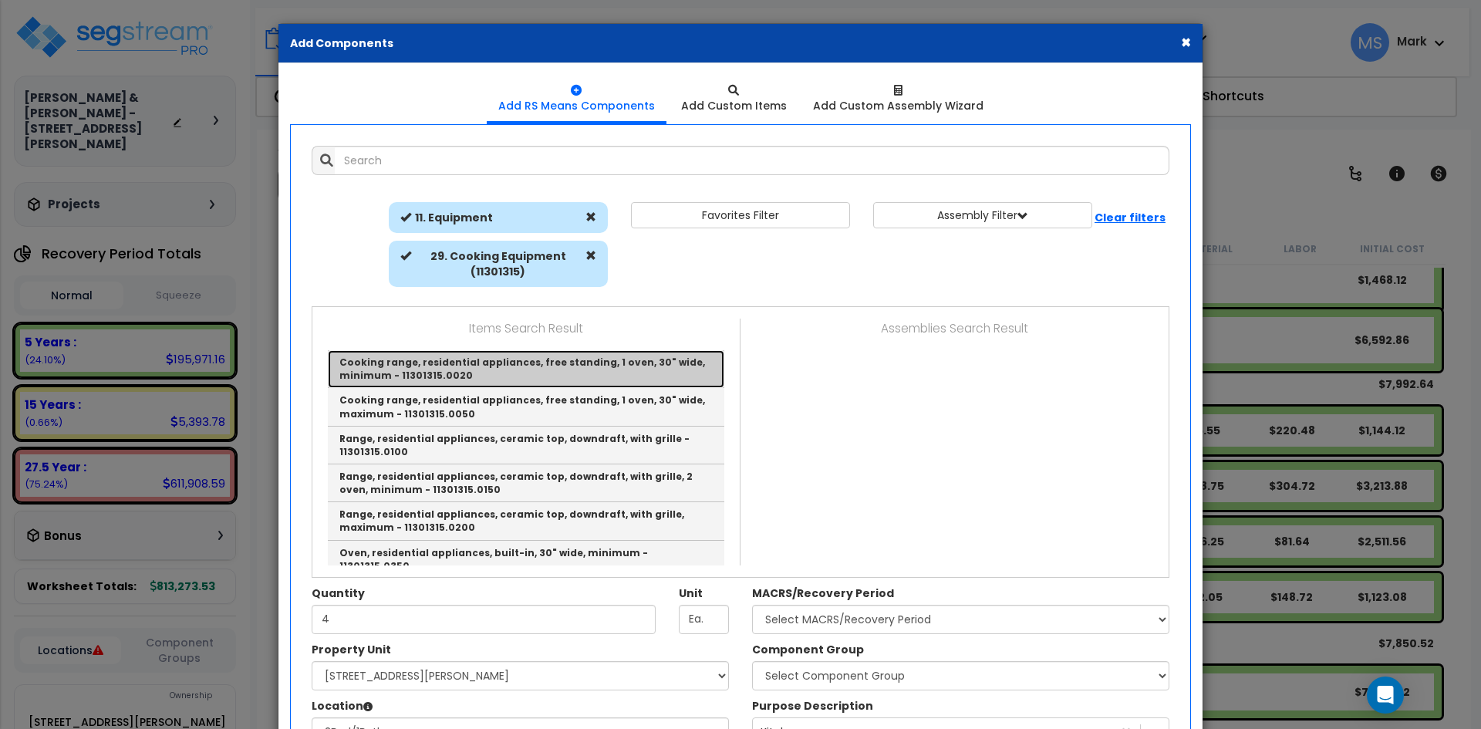
click at [481, 366] on link "Cooking range, residential appliances, free standing, 1 oven, 30" wide, minimum…" at bounding box center [526, 369] width 397 height 38
type input "Cooking range, residential appliances, free standing, 1 oven, 30" wide, minimum…"
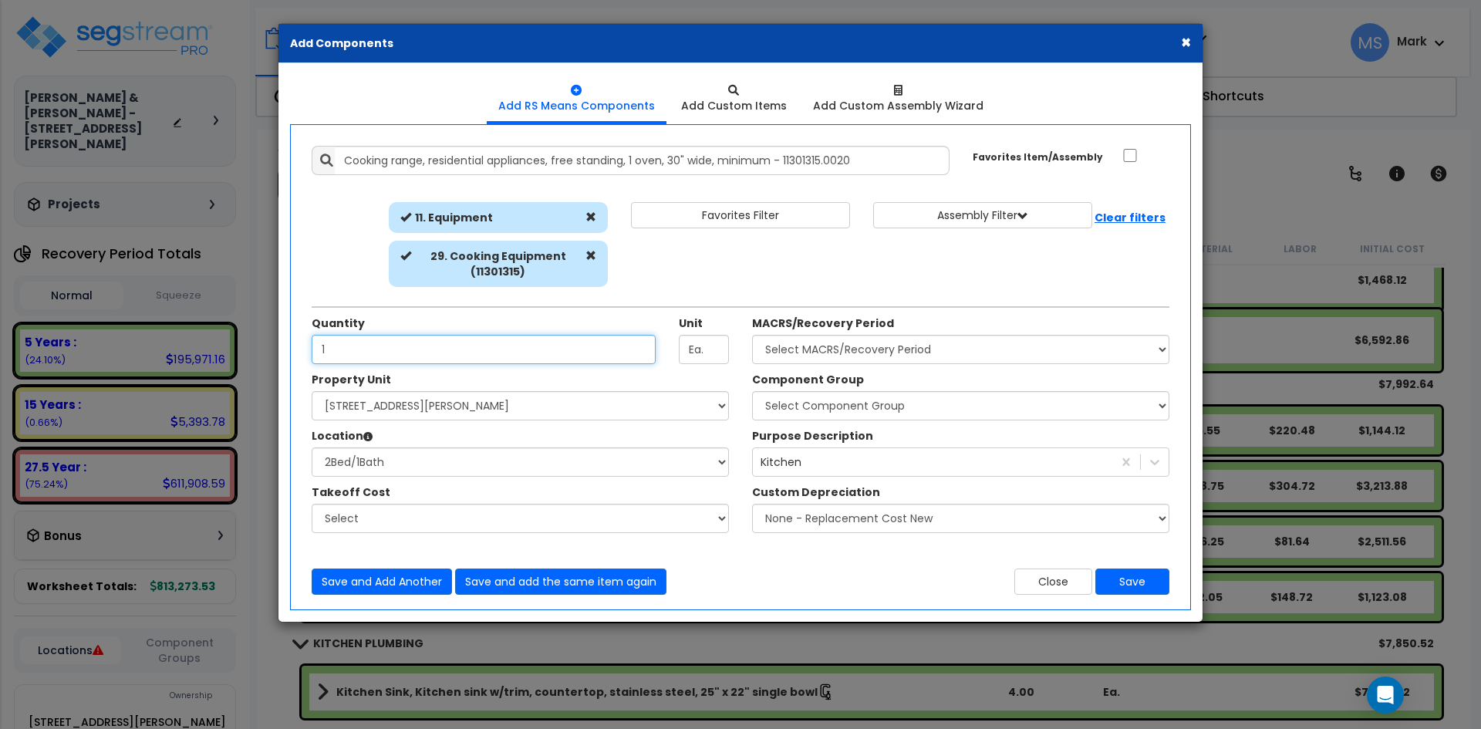
type input "1"
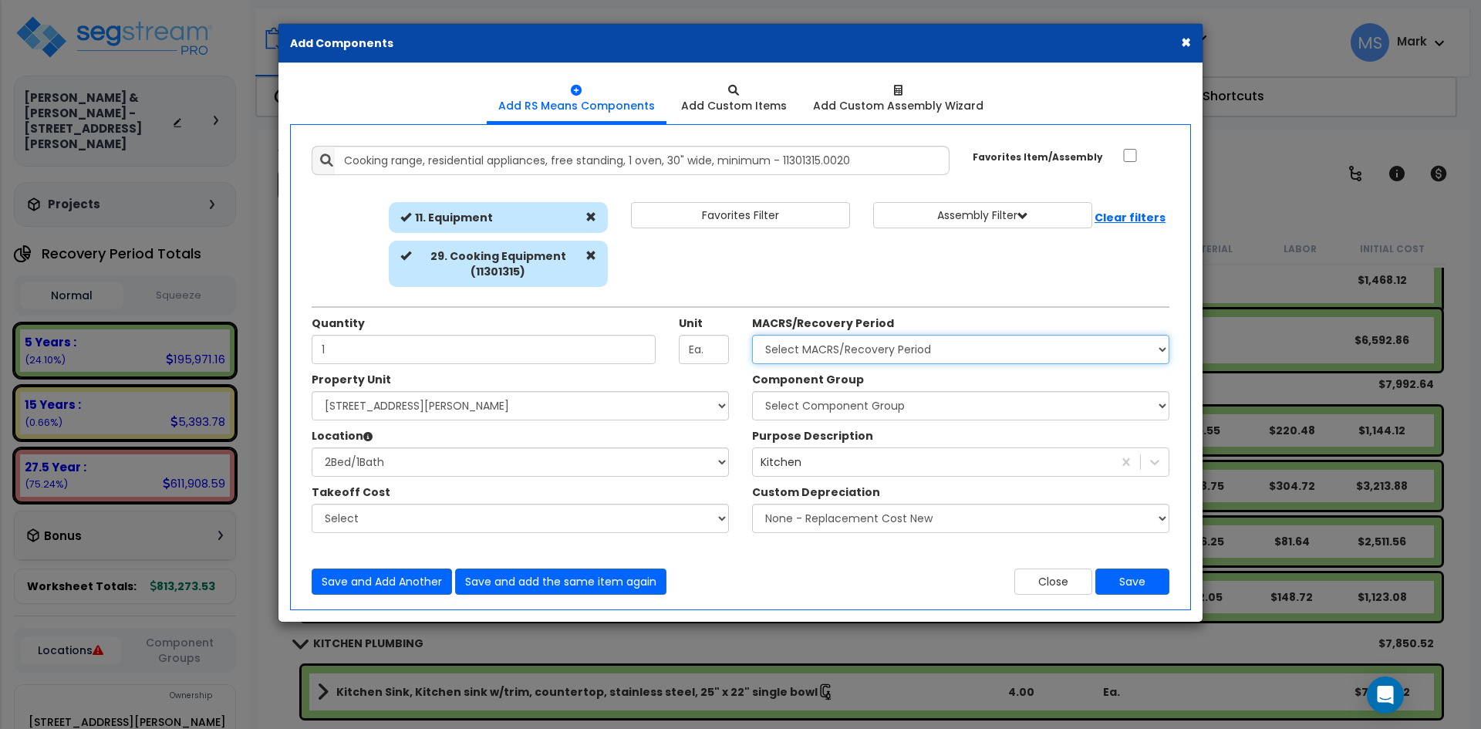
click at [885, 346] on select "Select MACRS/Recovery Period 5 Years - 57.0 - Distributive Trades & Services 5 …" at bounding box center [960, 349] width 417 height 29
select select "3667"
click at [752, 335] on select "Select MACRS/Recovery Period 5 Years - 57.0 - Distributive Trades & Services 5 …" at bounding box center [960, 349] width 417 height 29
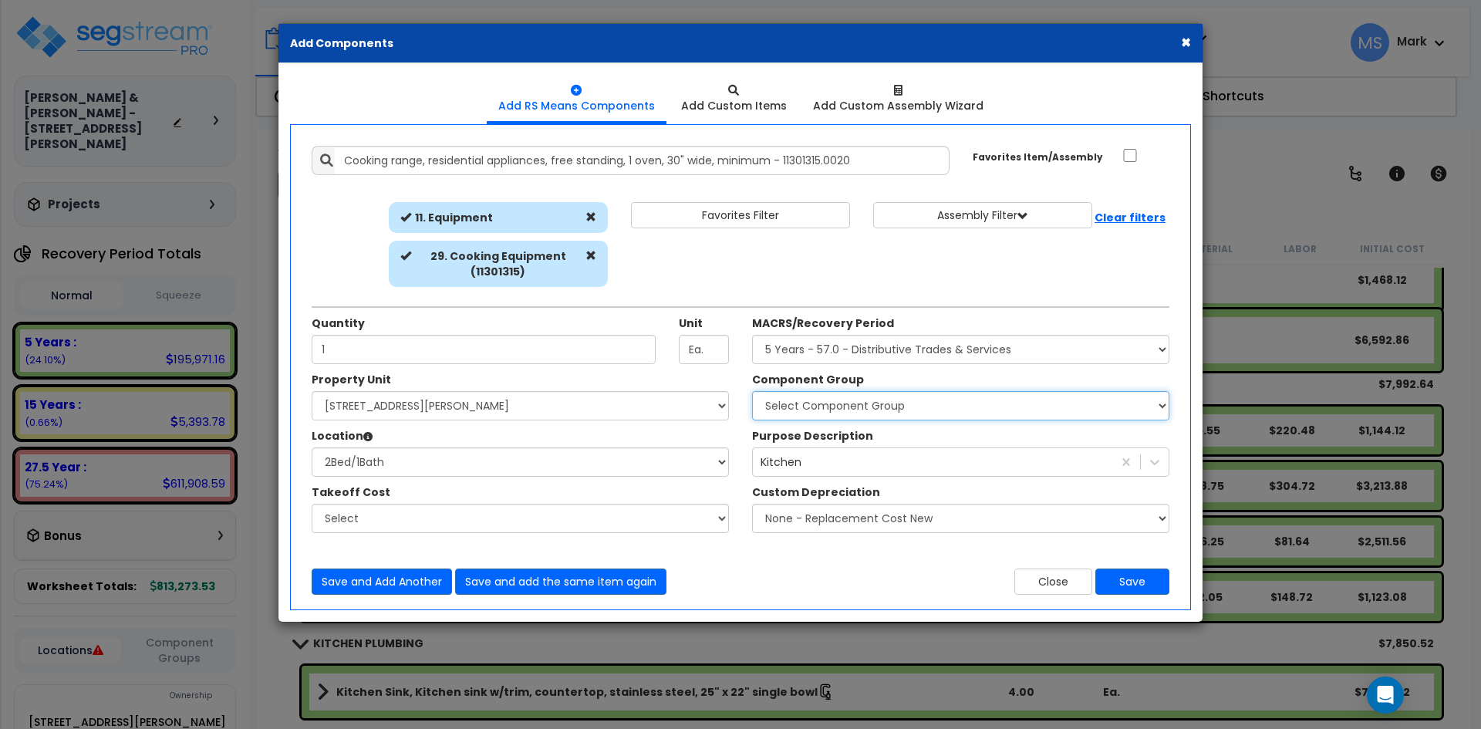
click at [827, 414] on select "Select Component Group 286.00 - LAUNDRY ELECTRICAL 284.00 - LAUNDRY PLUMBING 31…" at bounding box center [960, 405] width 417 height 29
select select "45836"
click at [752, 391] on select "Select Component Group 286.00 - LAUNDRY ELECTRICAL 284.00 - LAUNDRY PLUMBING 31…" at bounding box center [960, 405] width 417 height 29
click at [1130, 579] on button "Save" at bounding box center [1133, 582] width 74 height 26
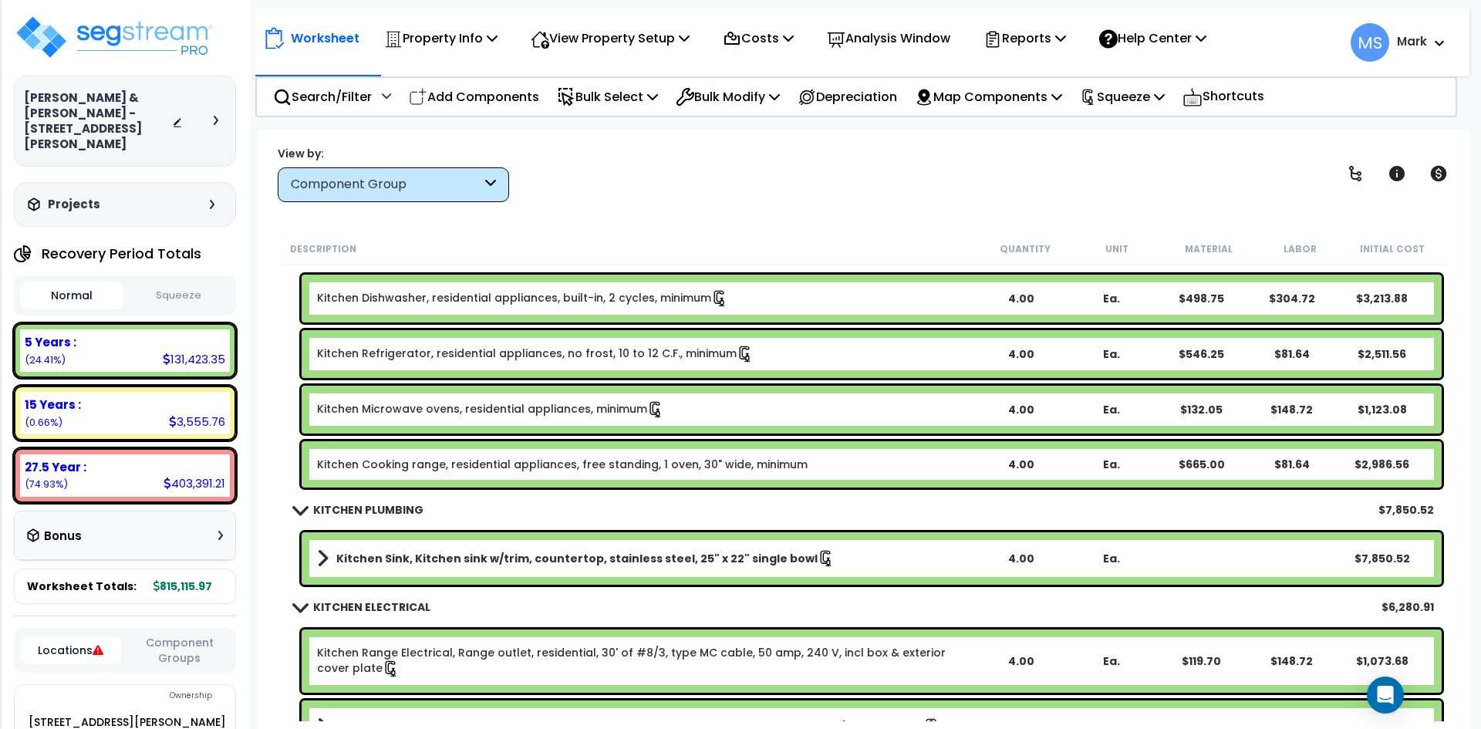
scroll to position [7253, 0]
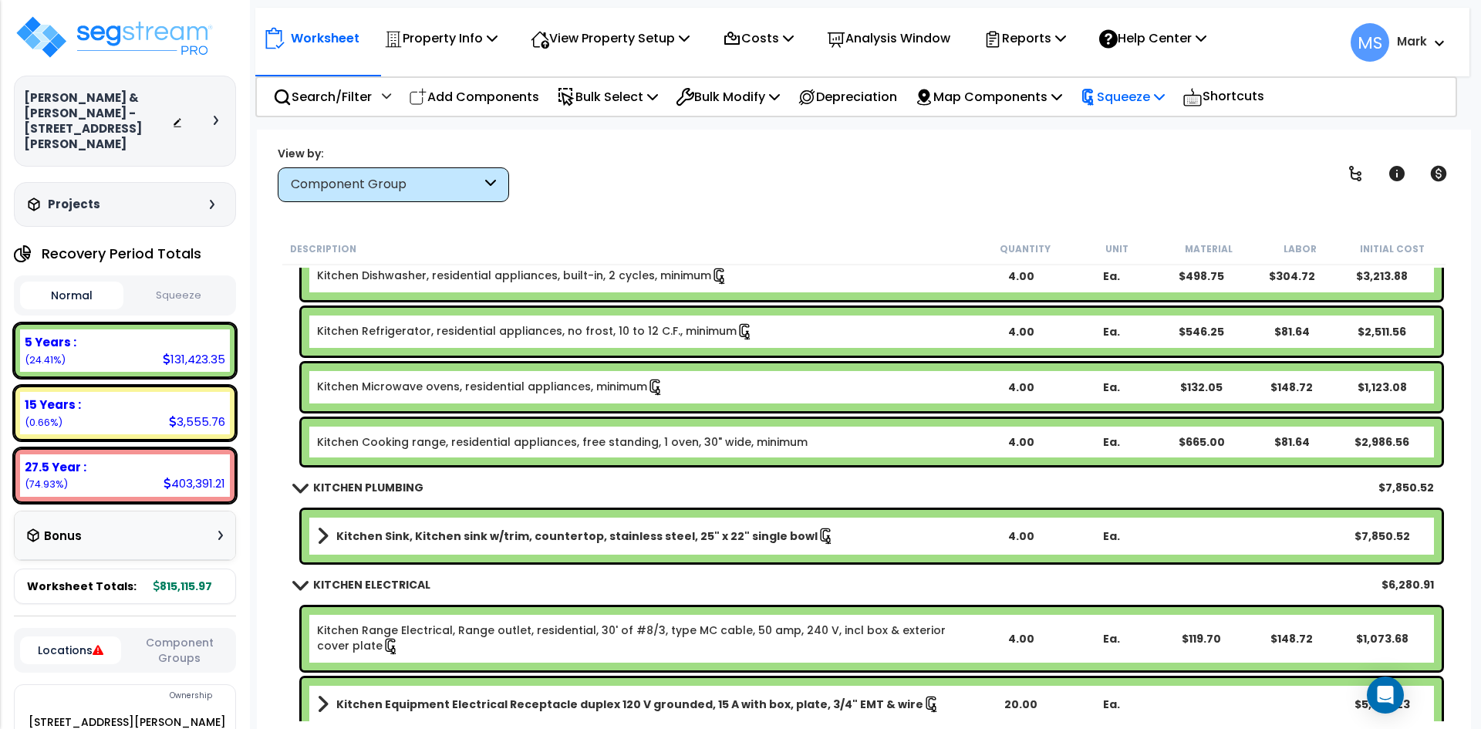
click at [1157, 100] on p "Squeeze" at bounding box center [1122, 96] width 85 height 21
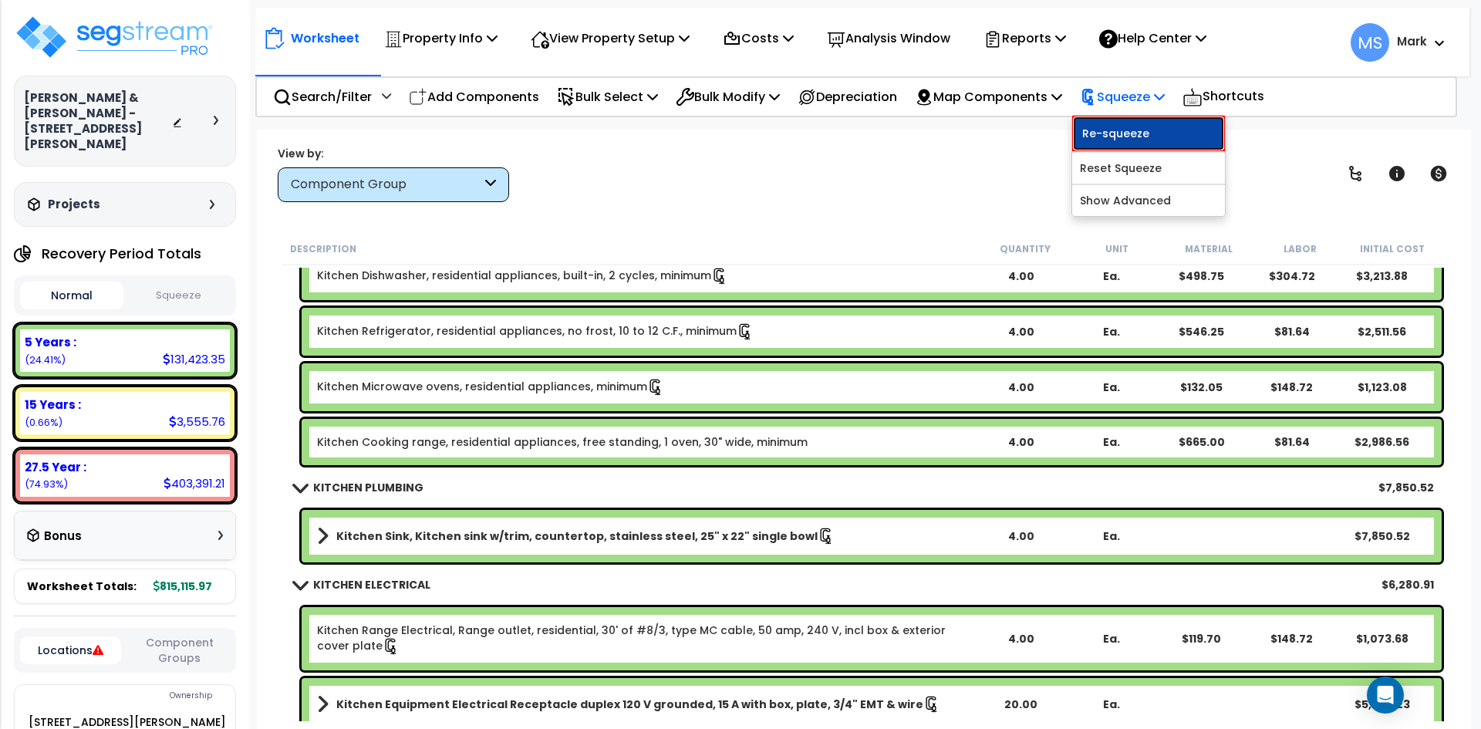
click at [1151, 134] on link "Re-squeeze" at bounding box center [1149, 133] width 153 height 35
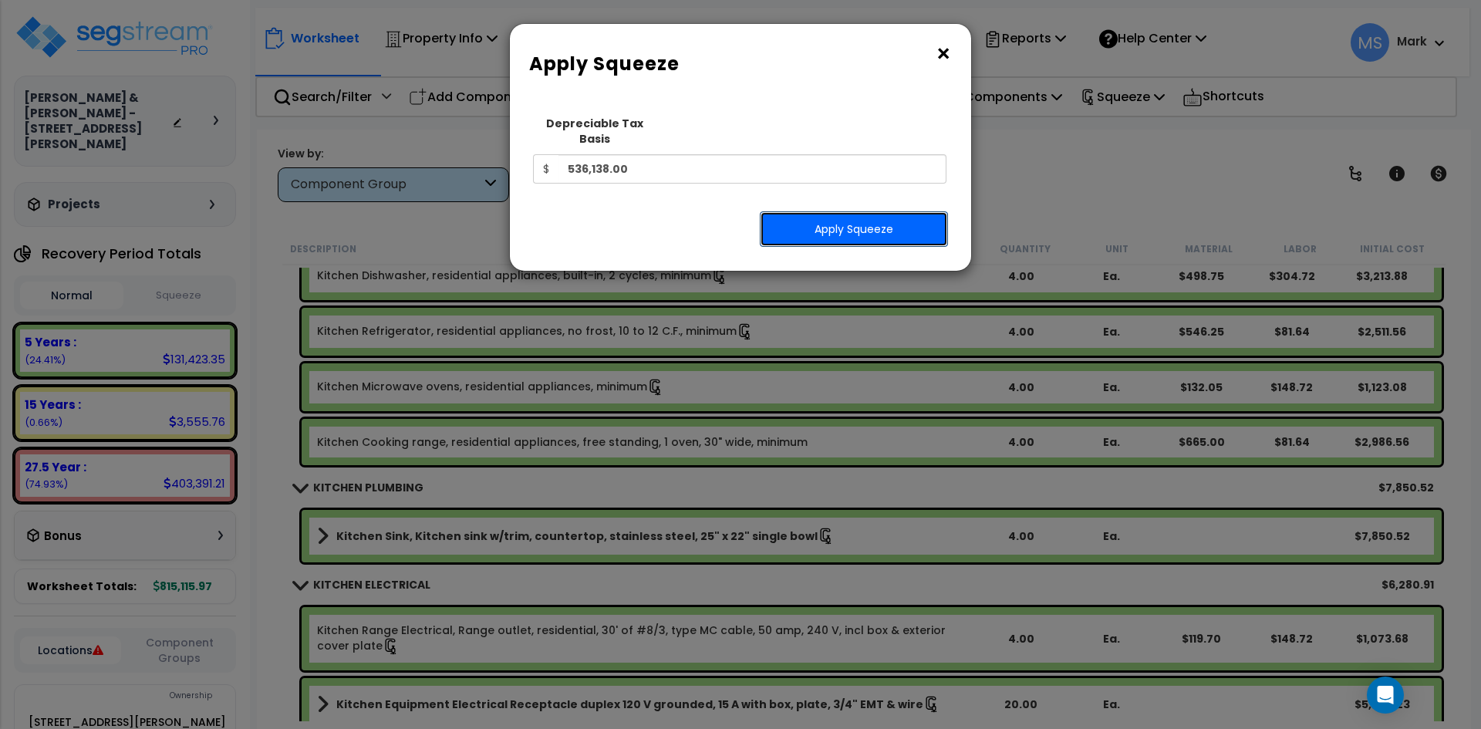
click at [850, 215] on button "Apply Squeeze" at bounding box center [854, 228] width 188 height 35
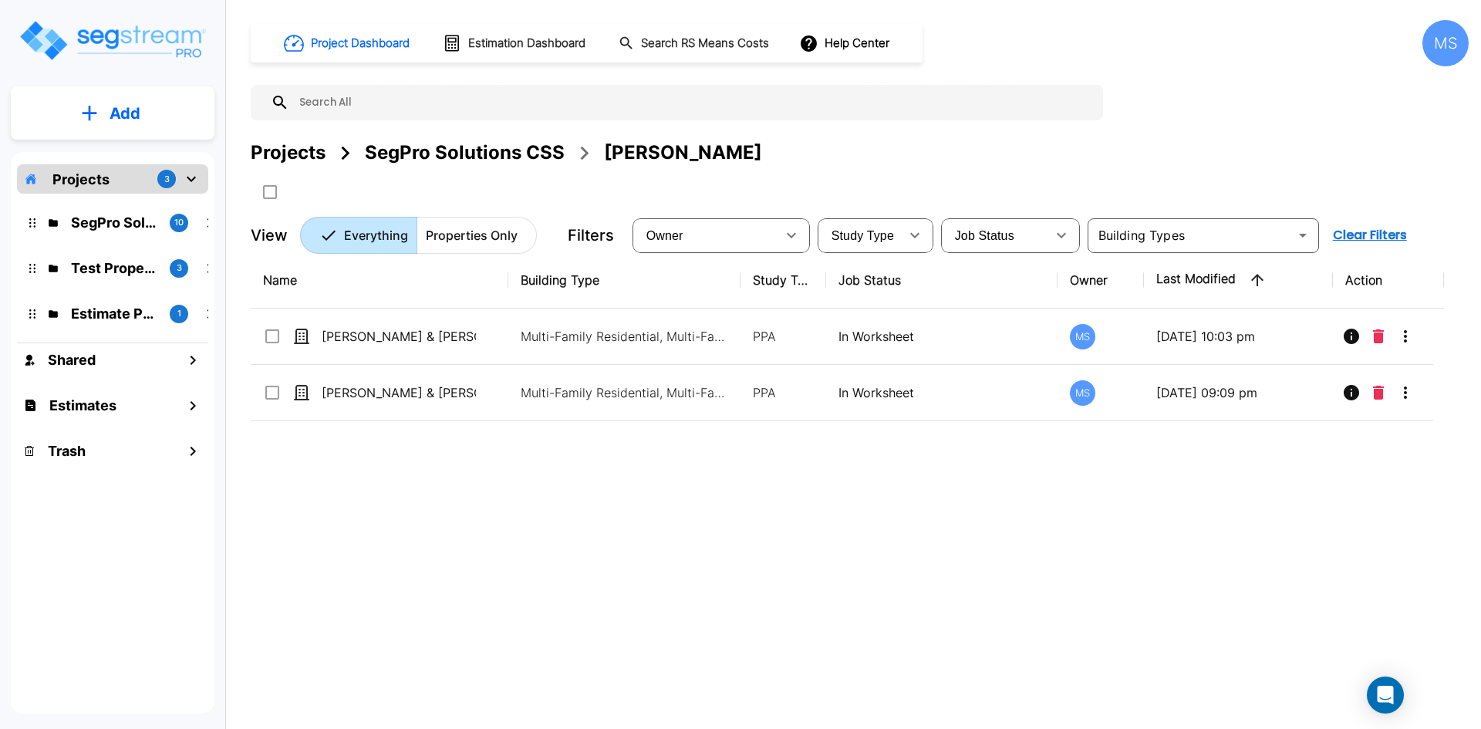
drag, startPoint x: 467, startPoint y: 496, endPoint x: 456, endPoint y: 448, distance: 49.0
click at [468, 495] on div "Name Building Type Study Type Job Status Owner Last Modified Action Christa & A…" at bounding box center [848, 478] width 1194 height 452
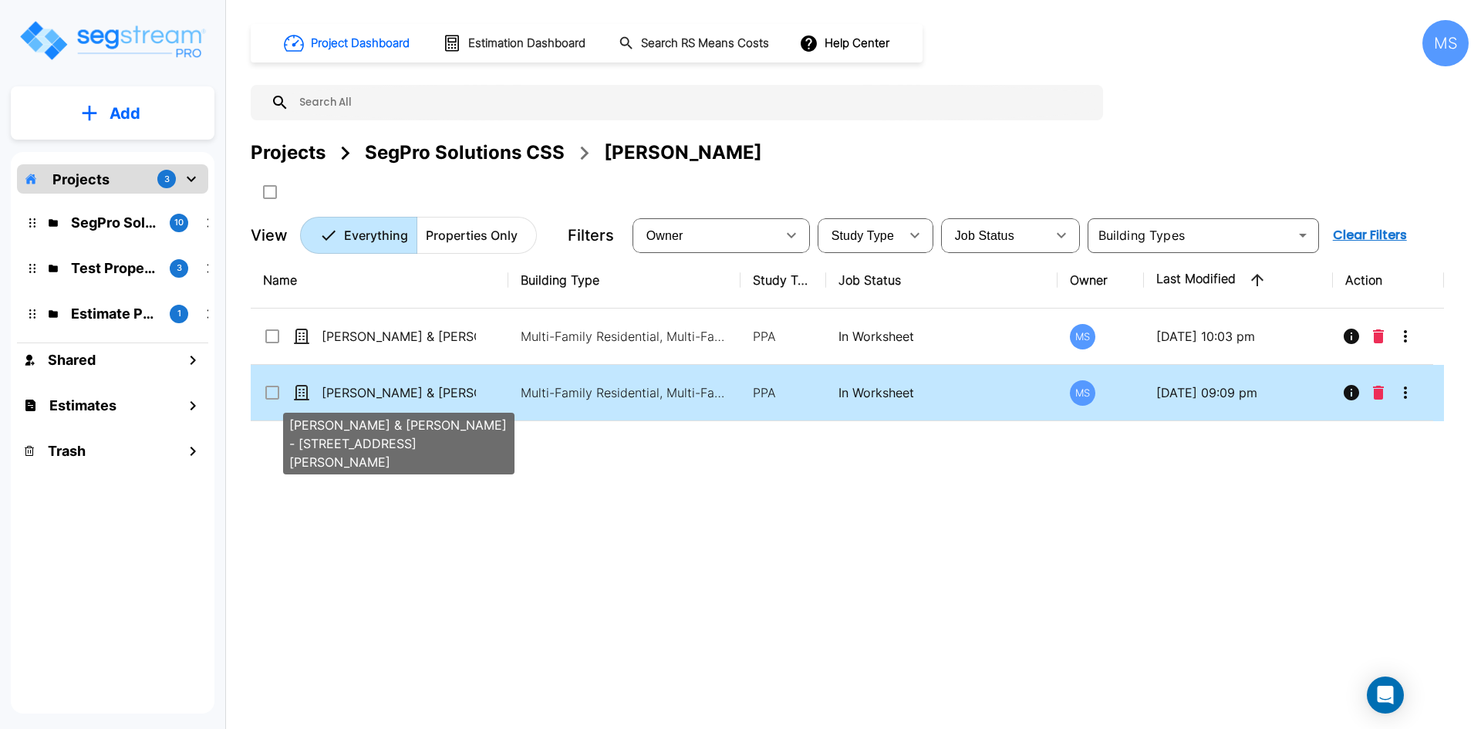
click at [440, 396] on p "[PERSON_NAME] & [PERSON_NAME] - [STREET_ADDRESS][PERSON_NAME]" at bounding box center [399, 392] width 154 height 19
checkbox input "true"
click at [440, 396] on p "[PERSON_NAME] & [PERSON_NAME] - [STREET_ADDRESS][PERSON_NAME]" at bounding box center [399, 392] width 154 height 19
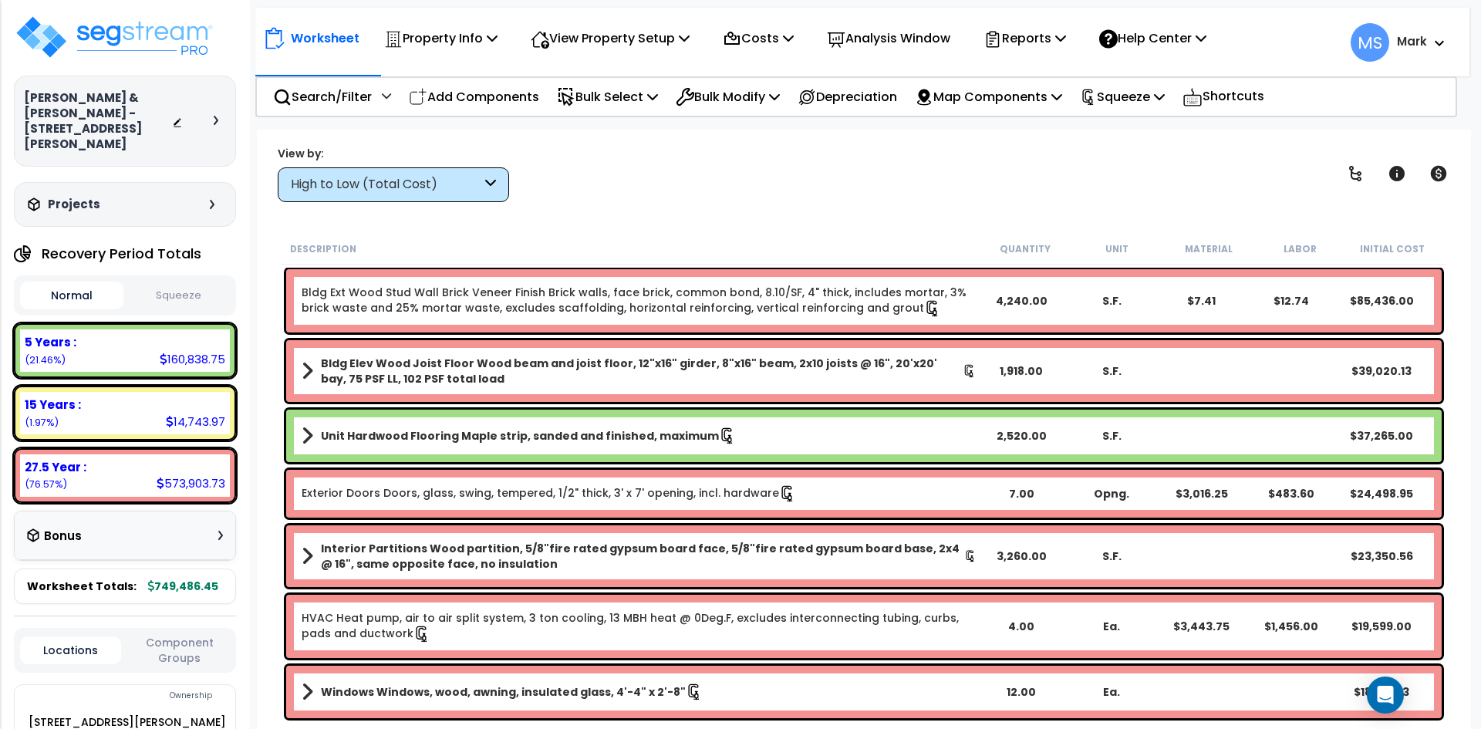
click at [467, 189] on div "High to Low (Total Cost)" at bounding box center [386, 185] width 191 height 18
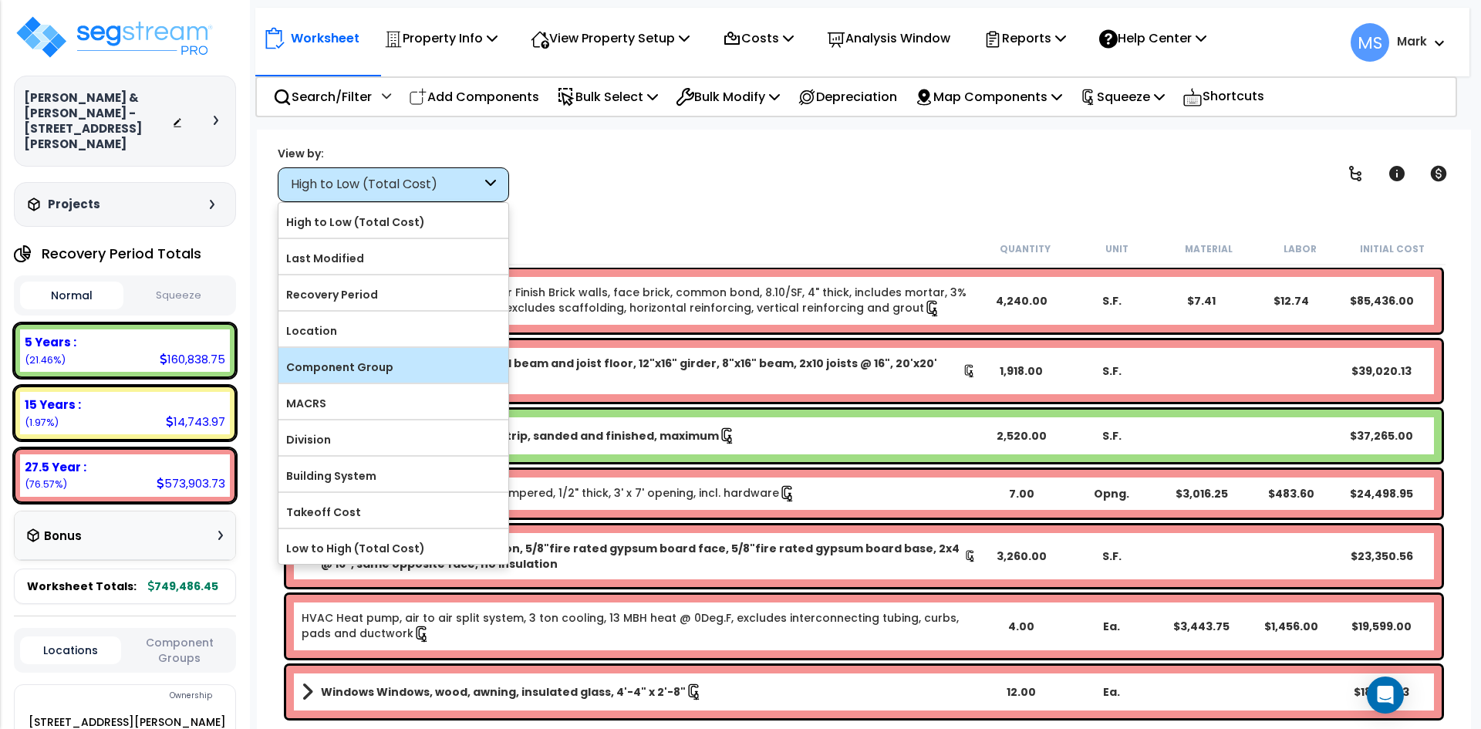
click at [402, 348] on div "Component Group" at bounding box center [394, 365] width 230 height 35
click at [387, 371] on label "Component Group" at bounding box center [394, 367] width 230 height 23
click at [0, 0] on input "Component Group" at bounding box center [0, 0] width 0 height 0
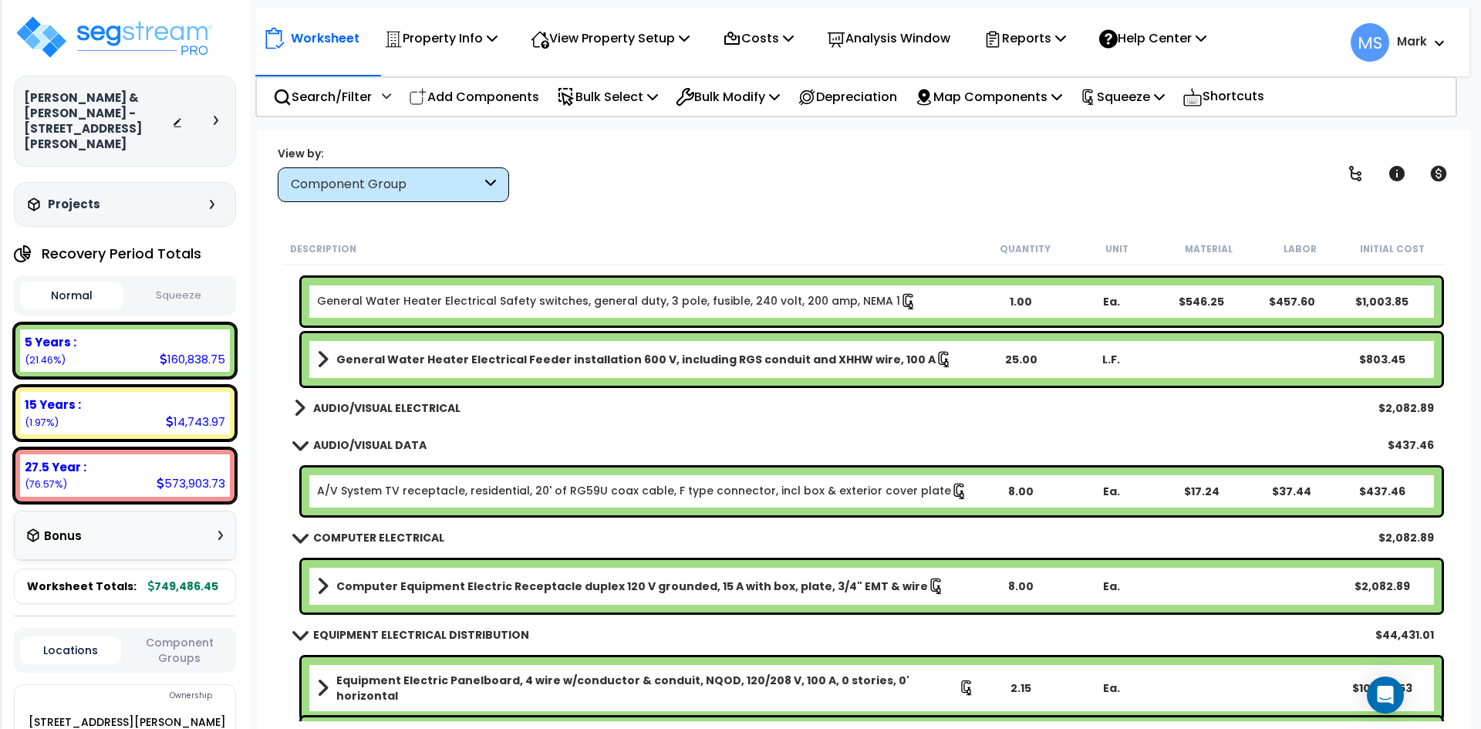
scroll to position [4938, 0]
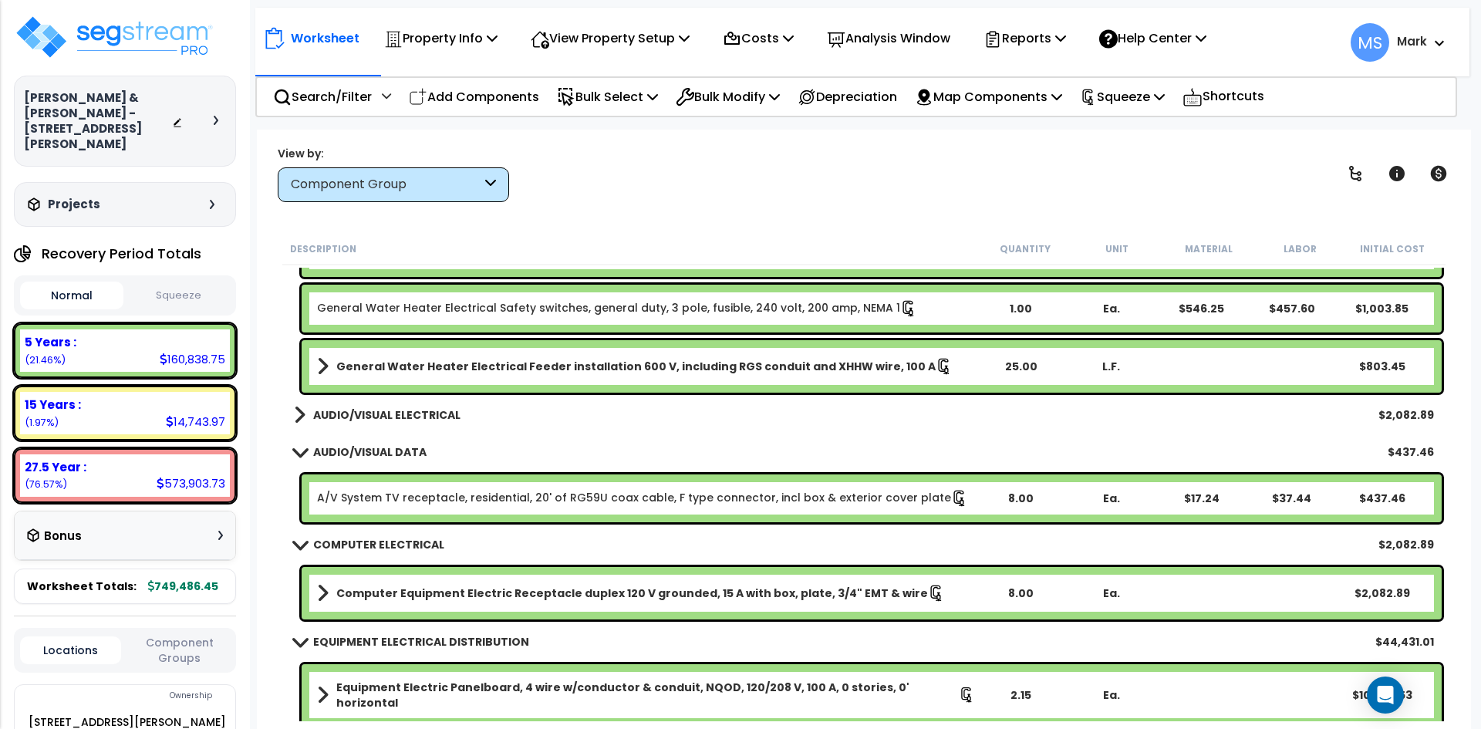
click at [430, 194] on div "Component Group" at bounding box center [393, 184] width 231 height 35
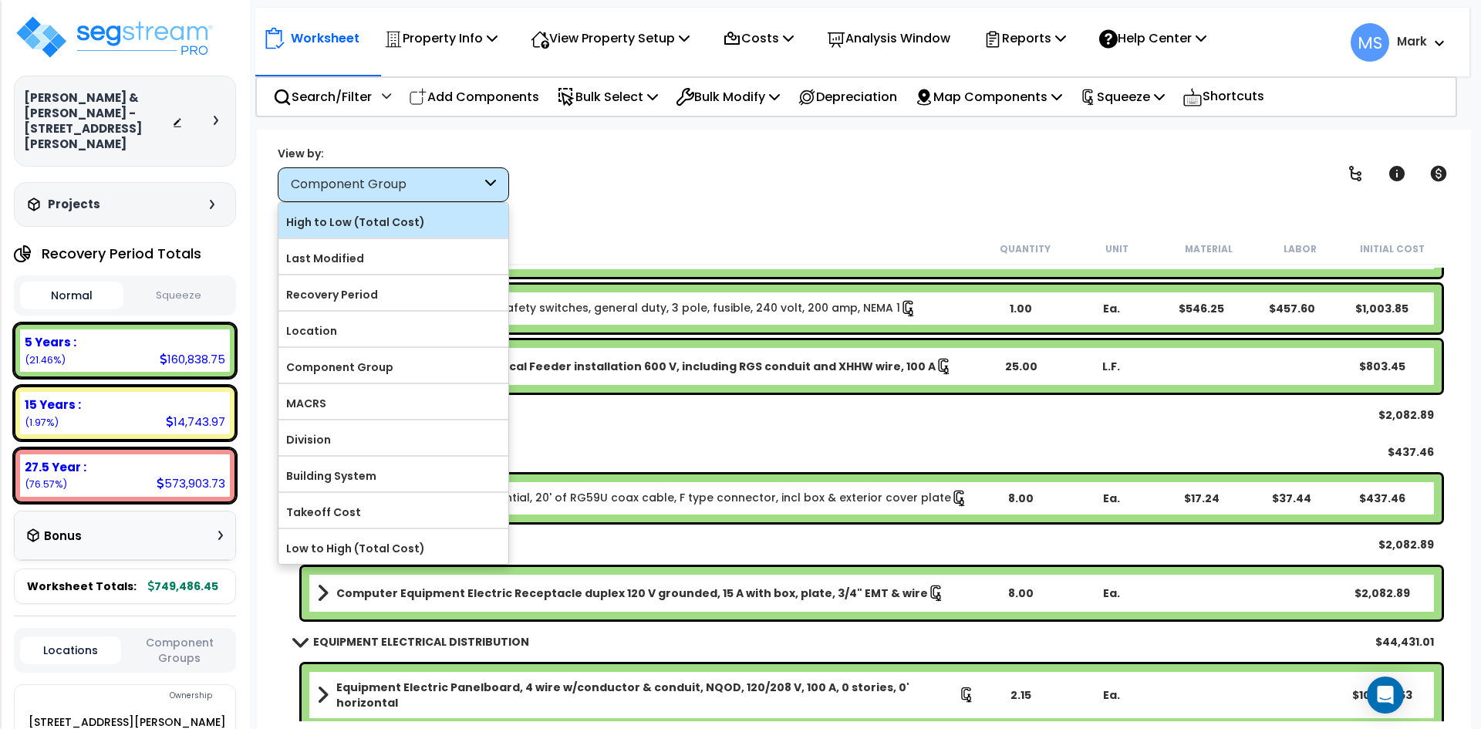
click at [396, 228] on label "High to Low (Total Cost)" at bounding box center [394, 222] width 230 height 23
click at [0, 0] on input "High to Low (Total Cost)" at bounding box center [0, 0] width 0 height 0
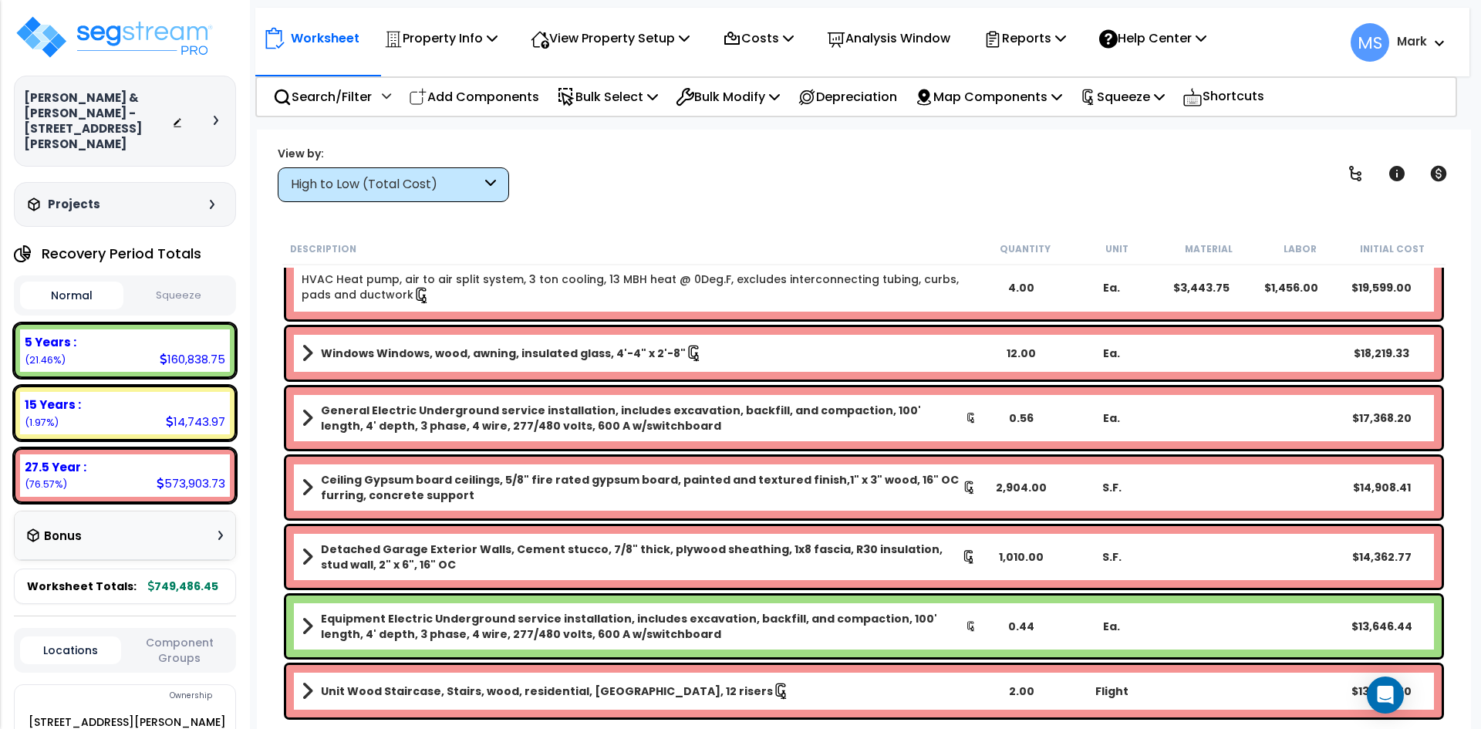
scroll to position [0, 0]
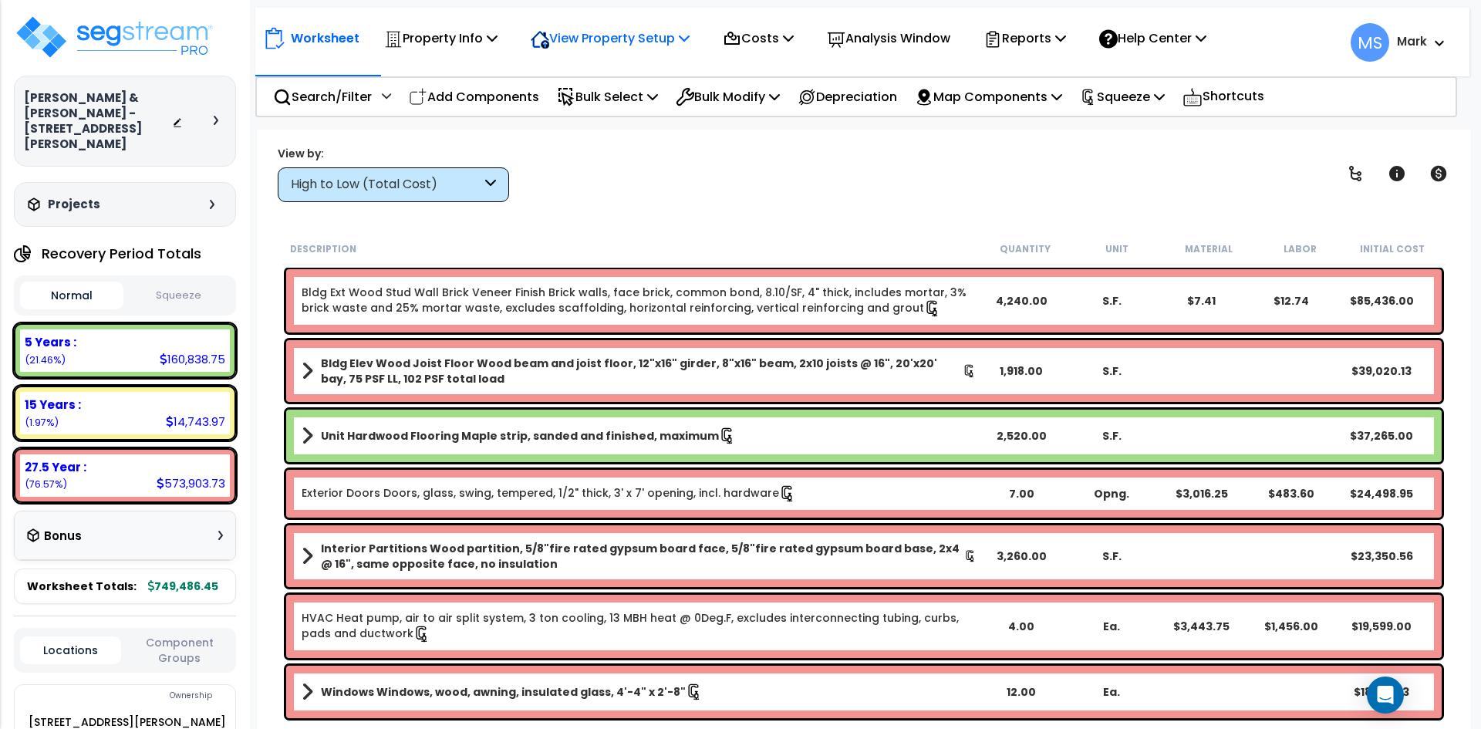
click at [498, 52] on div "View Property Setup" at bounding box center [440, 38] width 113 height 36
click at [629, 98] on link "View Questionnaire" at bounding box center [599, 105] width 153 height 31
click at [671, 58] on div "Worksheet Property Info Property Setup Add Property Unit Template property Clon…" at bounding box center [862, 35] width 1214 height 54
click at [498, 46] on p "View Property Setup" at bounding box center [440, 38] width 113 height 21
click at [640, 96] on link "View Questionnaire" at bounding box center [599, 105] width 153 height 31
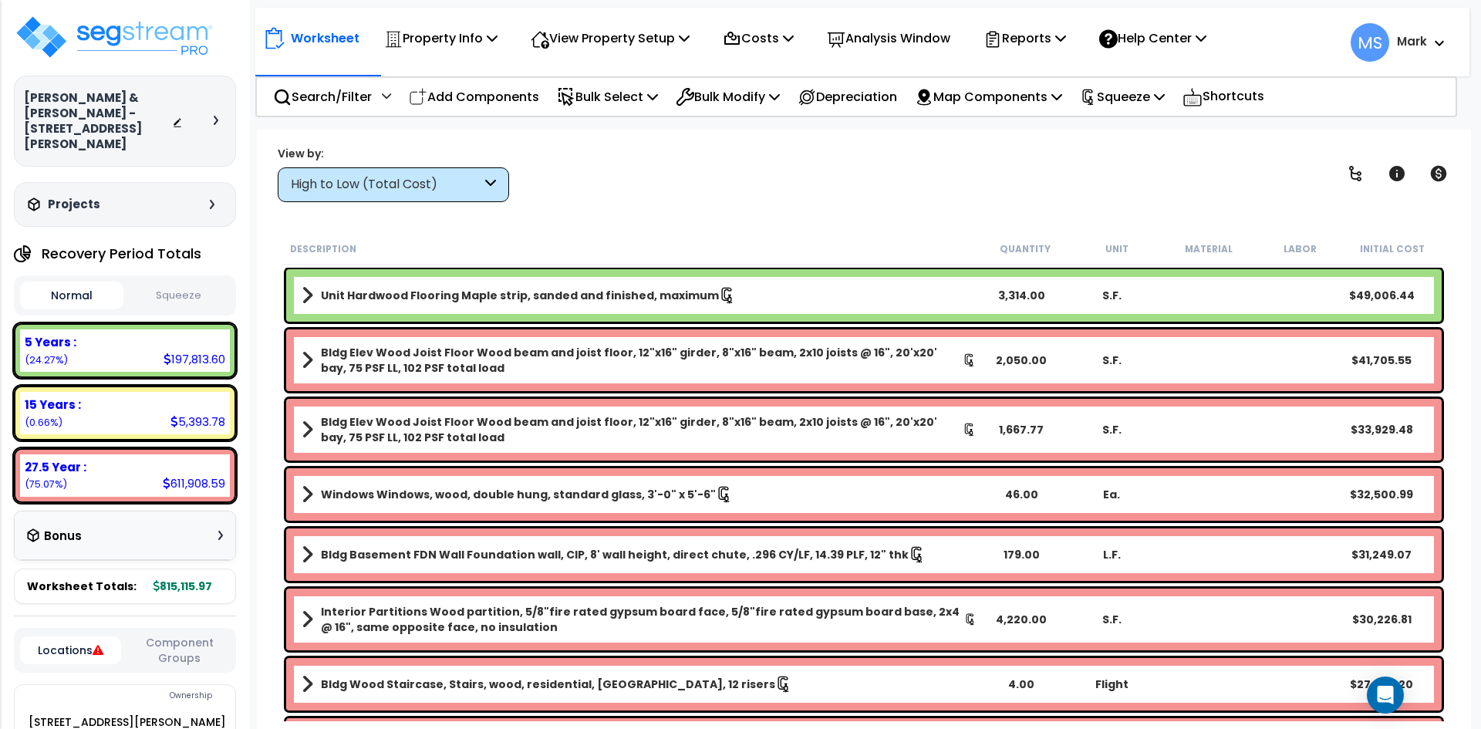
click at [202, 282] on button "Squeeze" at bounding box center [178, 295] width 103 height 27
click at [339, 367] on b "Bldg Elev Wood Joist Floor Wood beam and joist floor, 12"x16" girder, 8"x16" be…" at bounding box center [642, 360] width 642 height 31
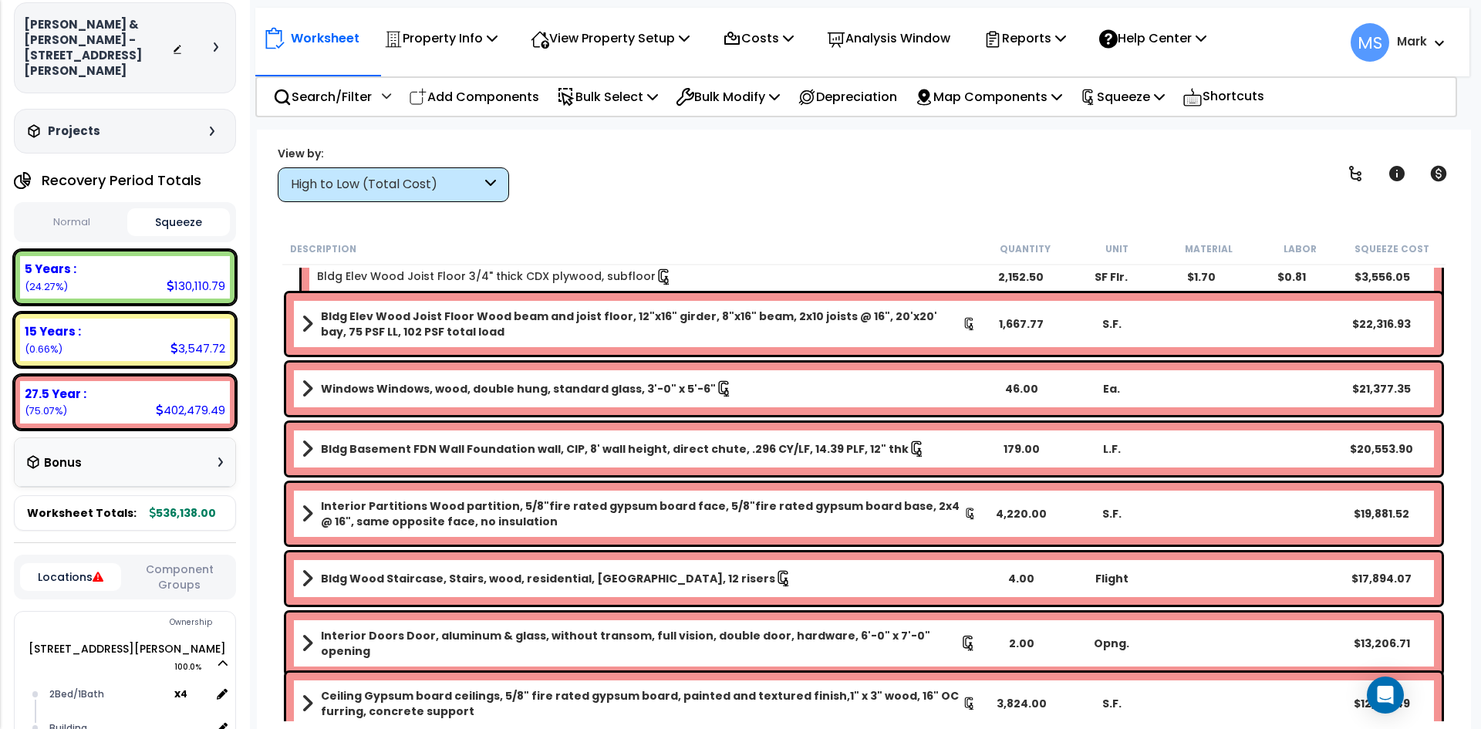
scroll to position [77, 0]
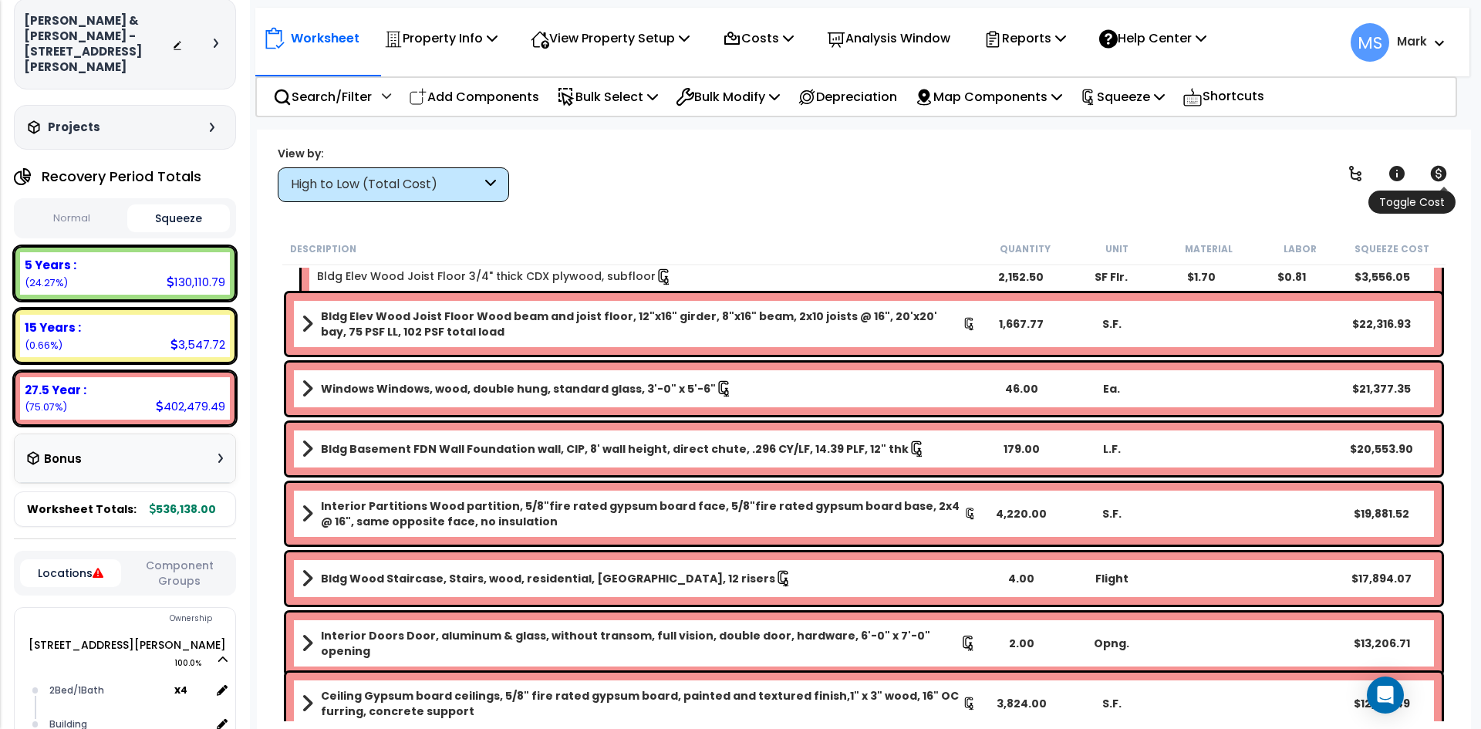
click at [1439, 177] on icon at bounding box center [1439, 173] width 19 height 19
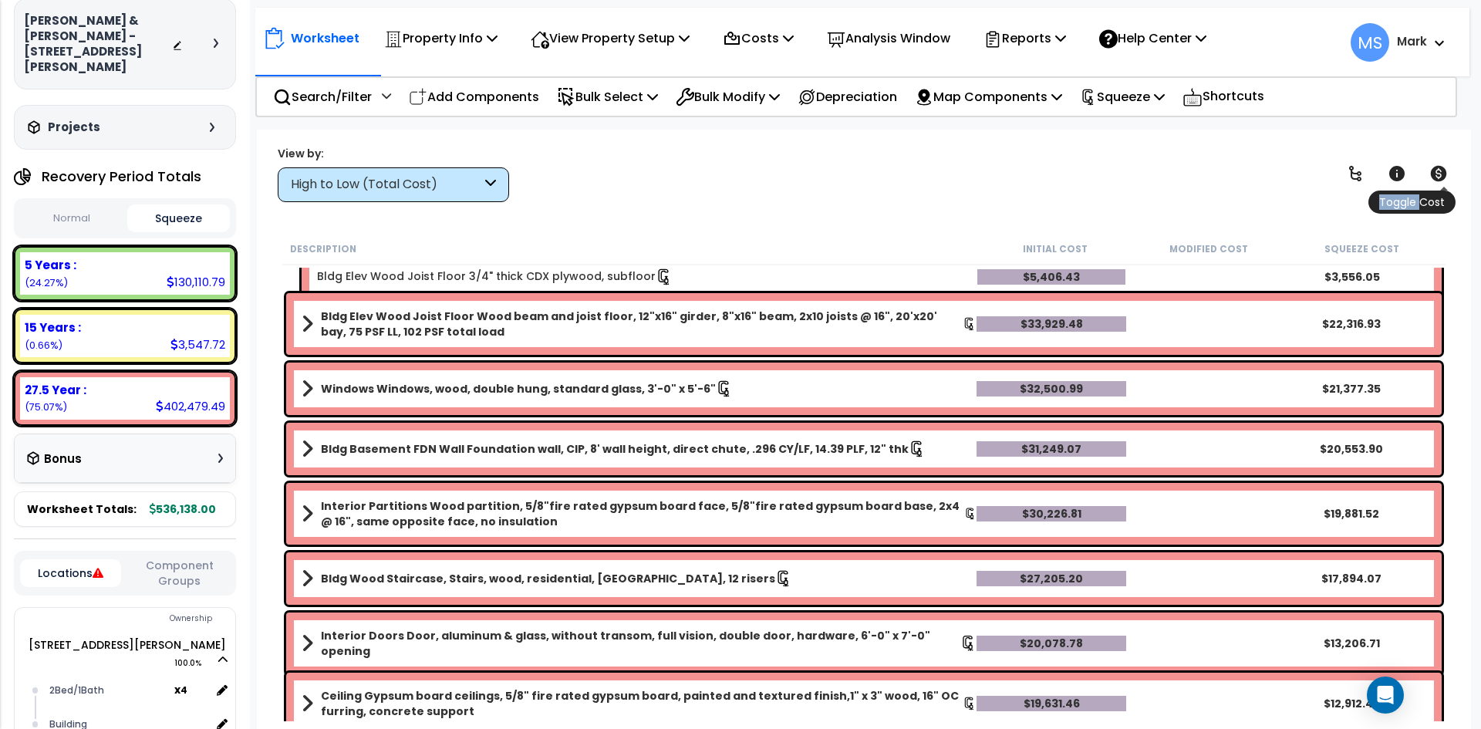
click at [1439, 177] on icon at bounding box center [1439, 173] width 19 height 19
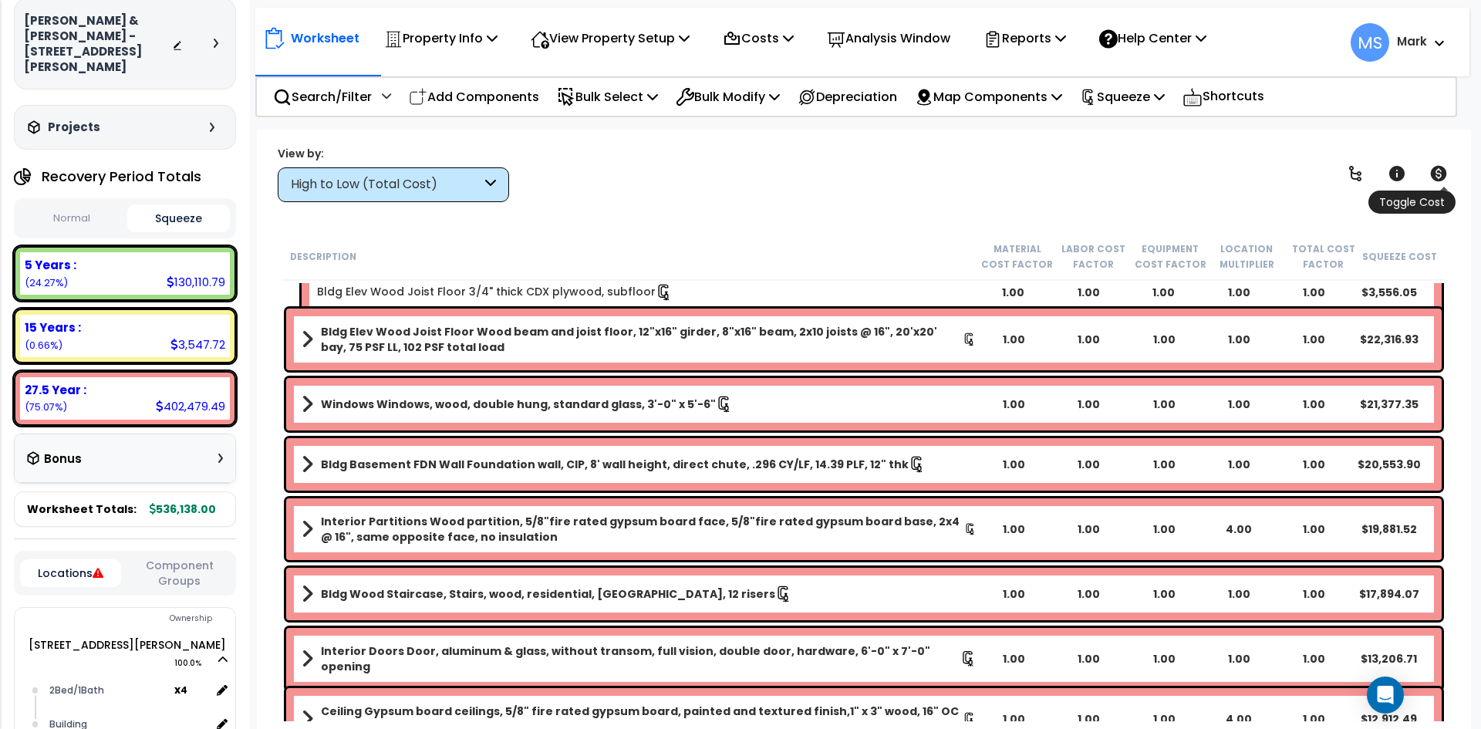
click at [1439, 177] on icon at bounding box center [1439, 173] width 19 height 19
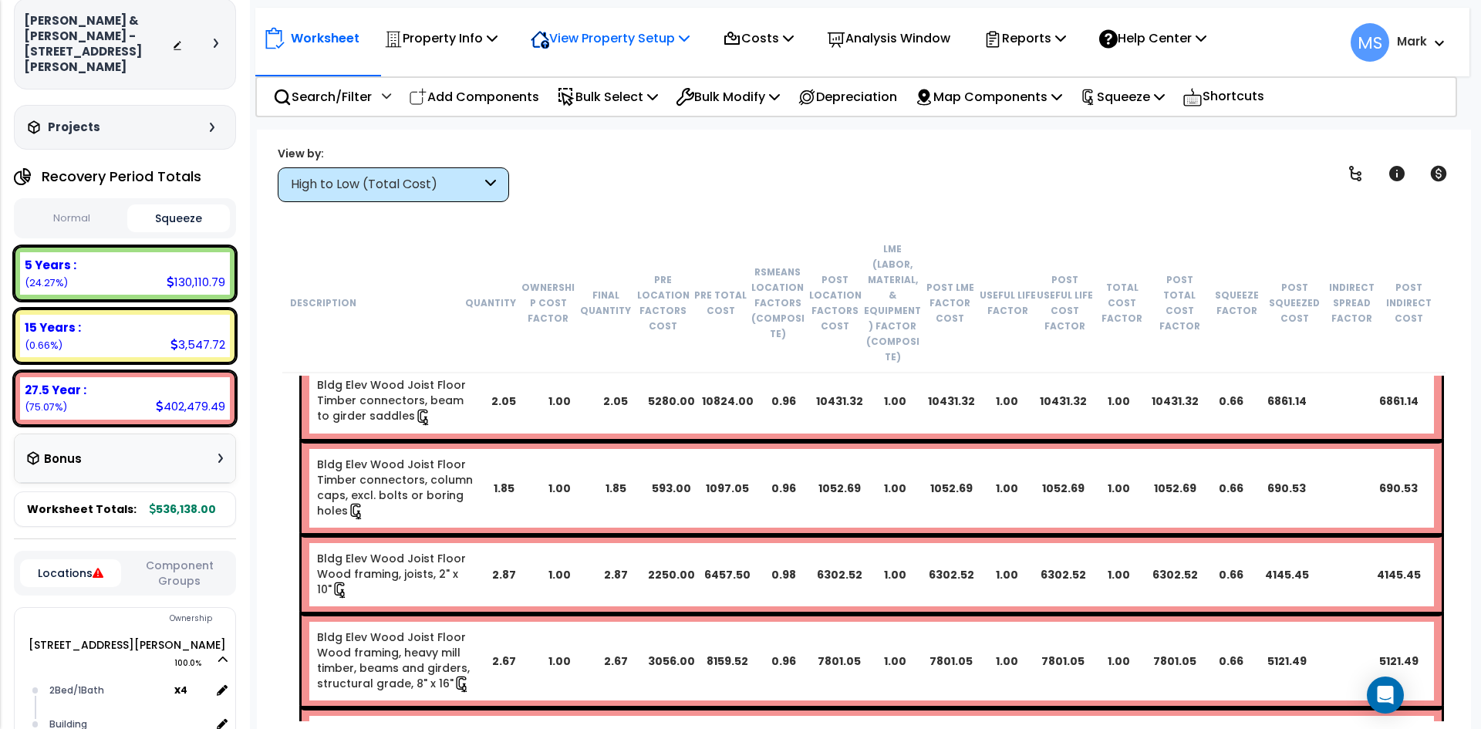
click at [498, 43] on p "View Property Setup" at bounding box center [440, 38] width 113 height 21
click at [630, 104] on link "View Questionnaire" at bounding box center [599, 105] width 153 height 31
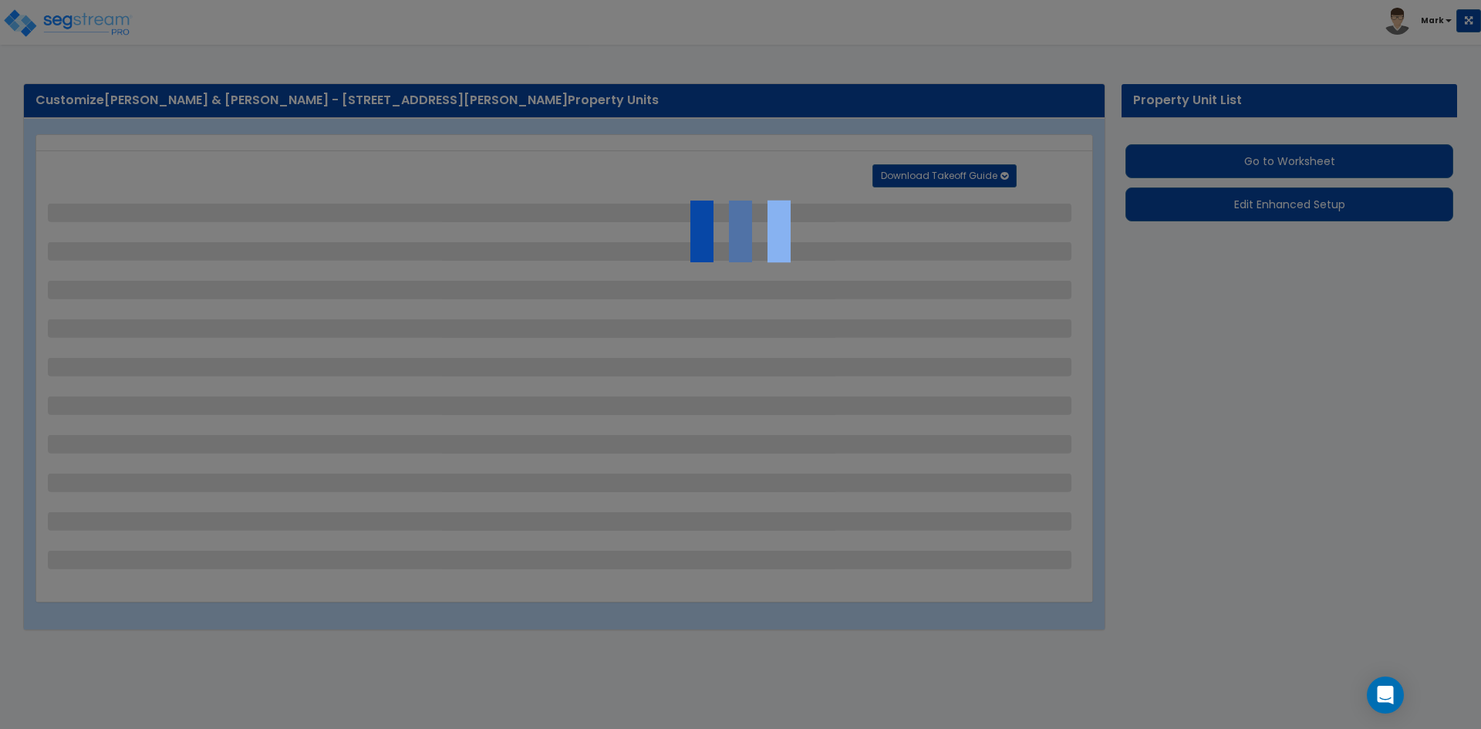
select select "2"
select select "1"
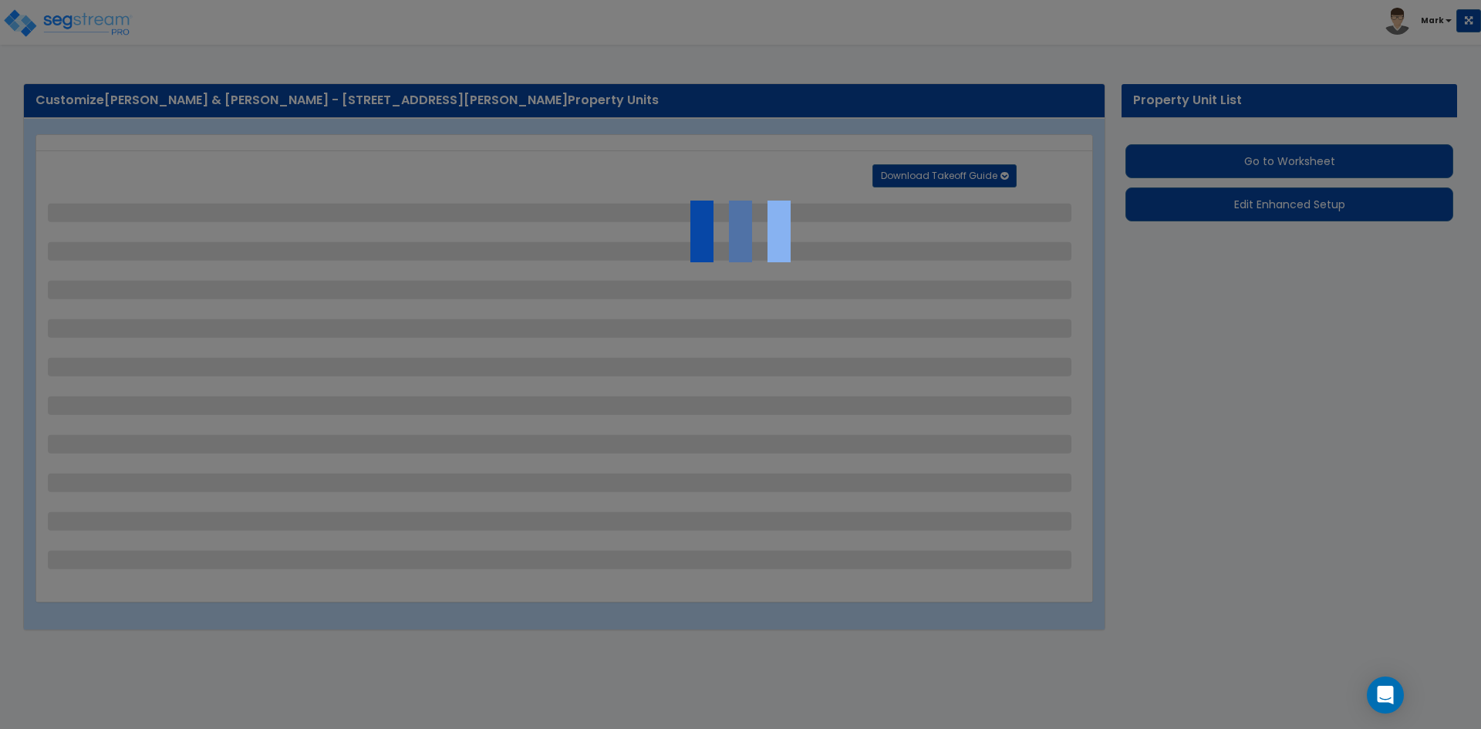
select select "6"
select select "1"
select select "2"
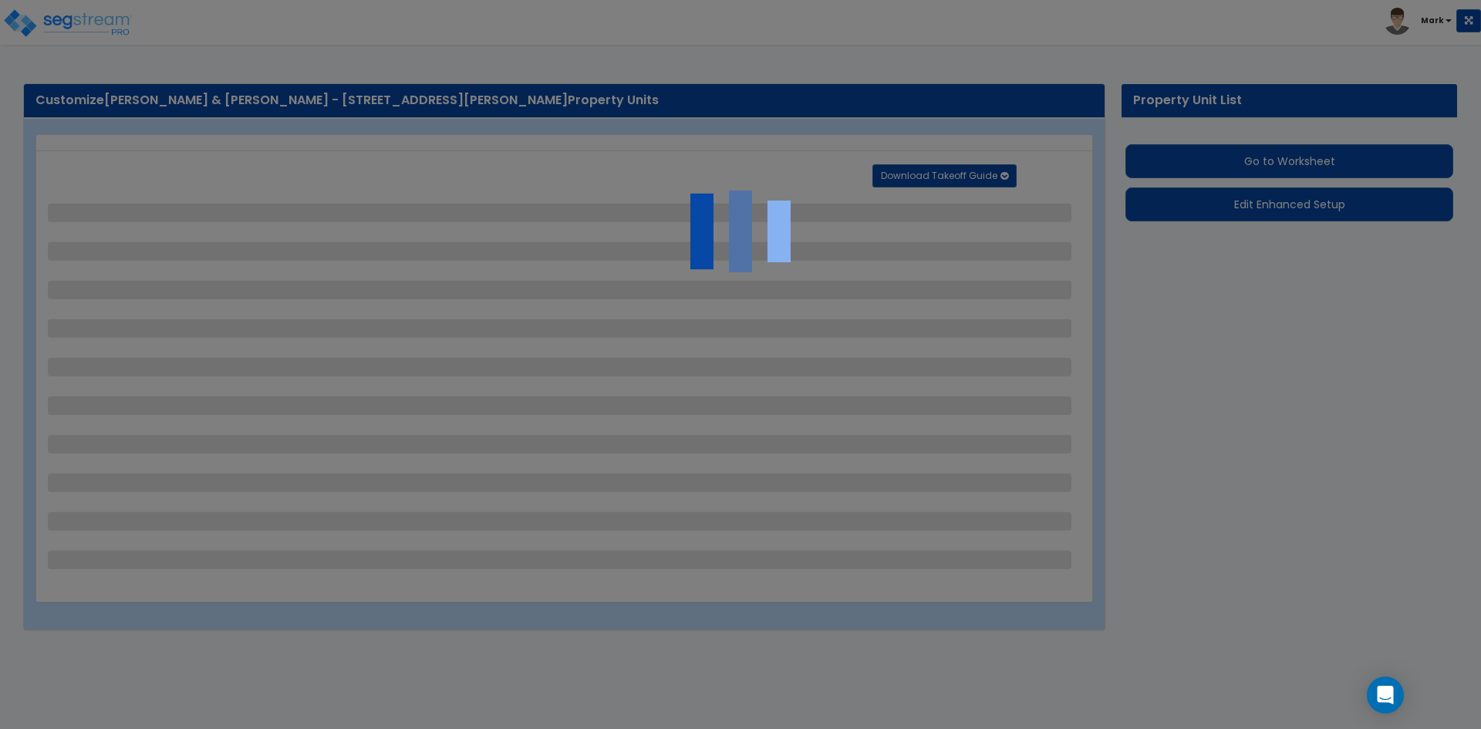
select select "1"
select select "2"
select select "1"
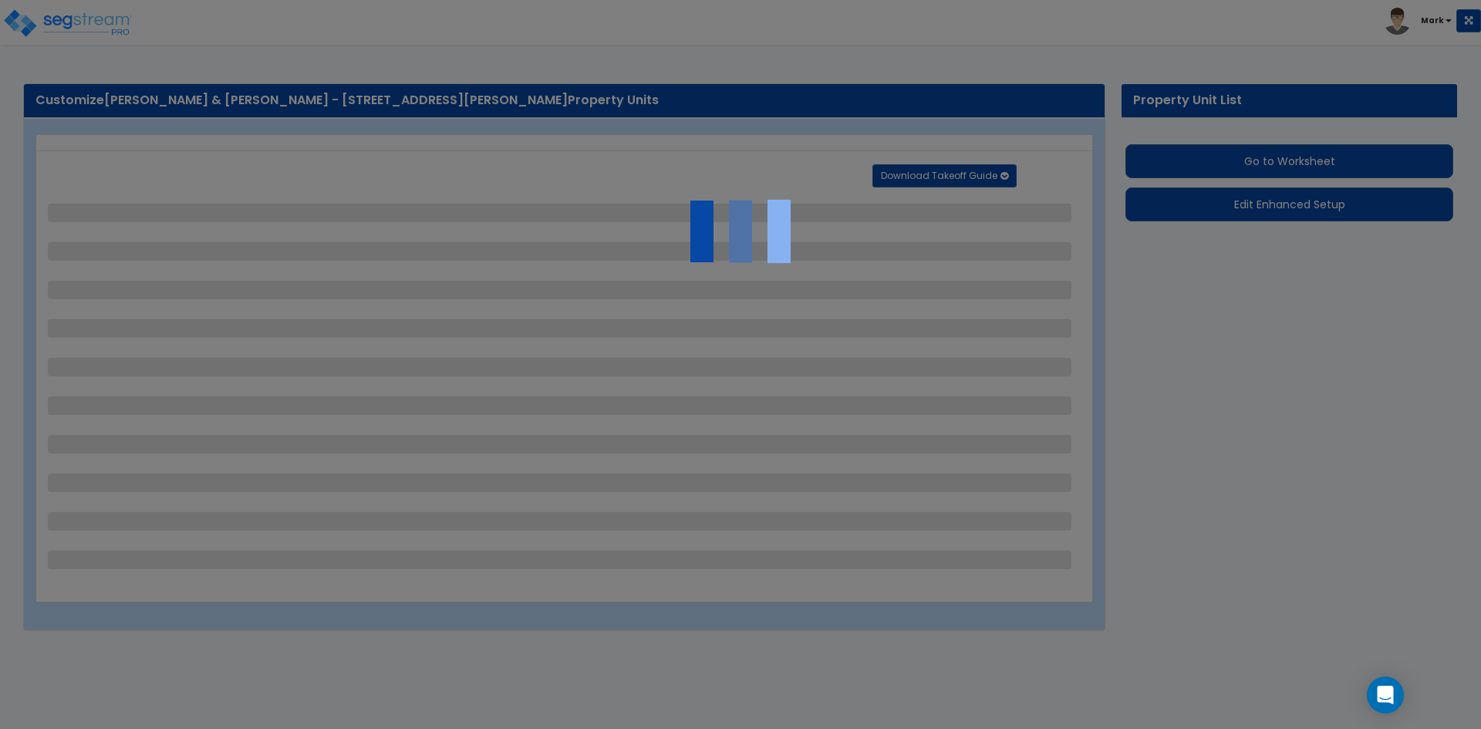
select select "1"
select select "2"
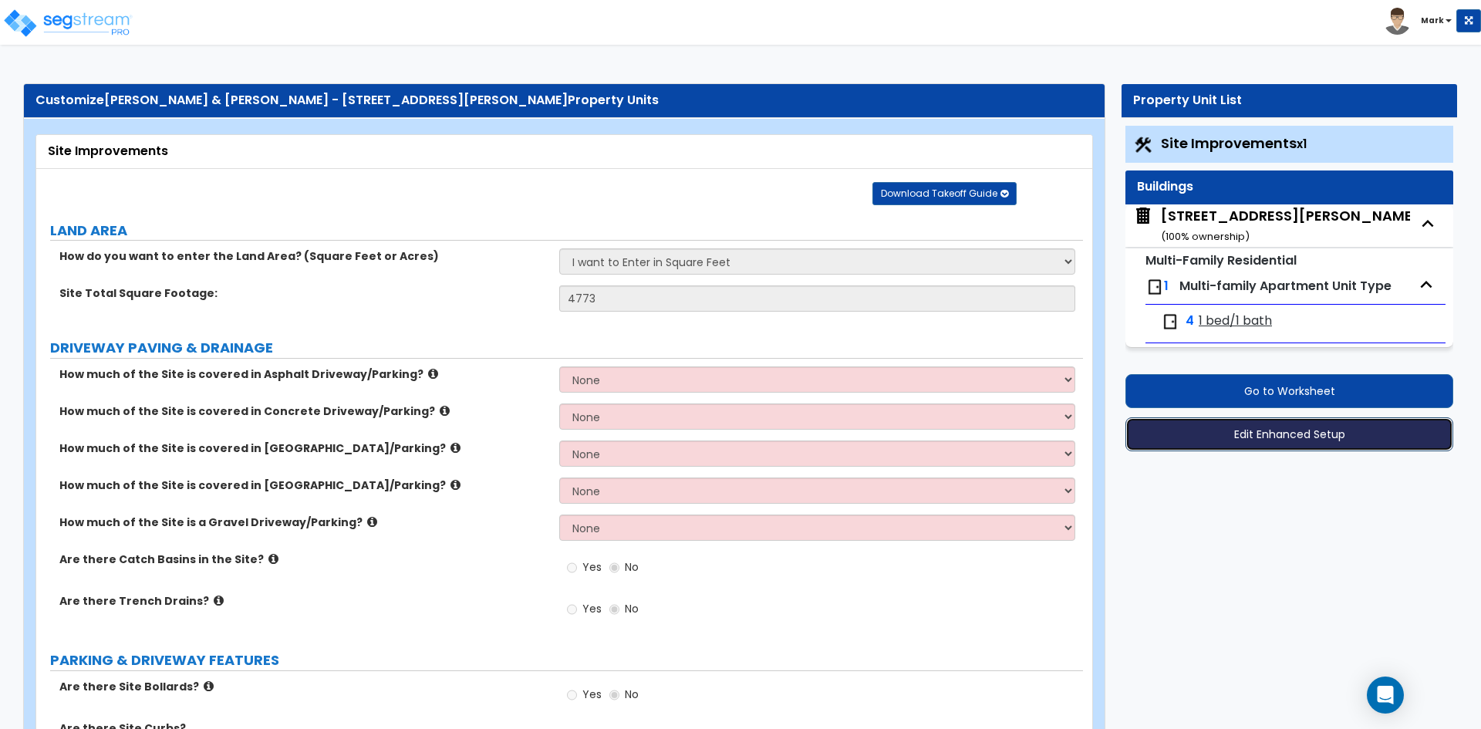
click at [1339, 436] on button "Edit Enhanced Setup" at bounding box center [1290, 434] width 328 height 34
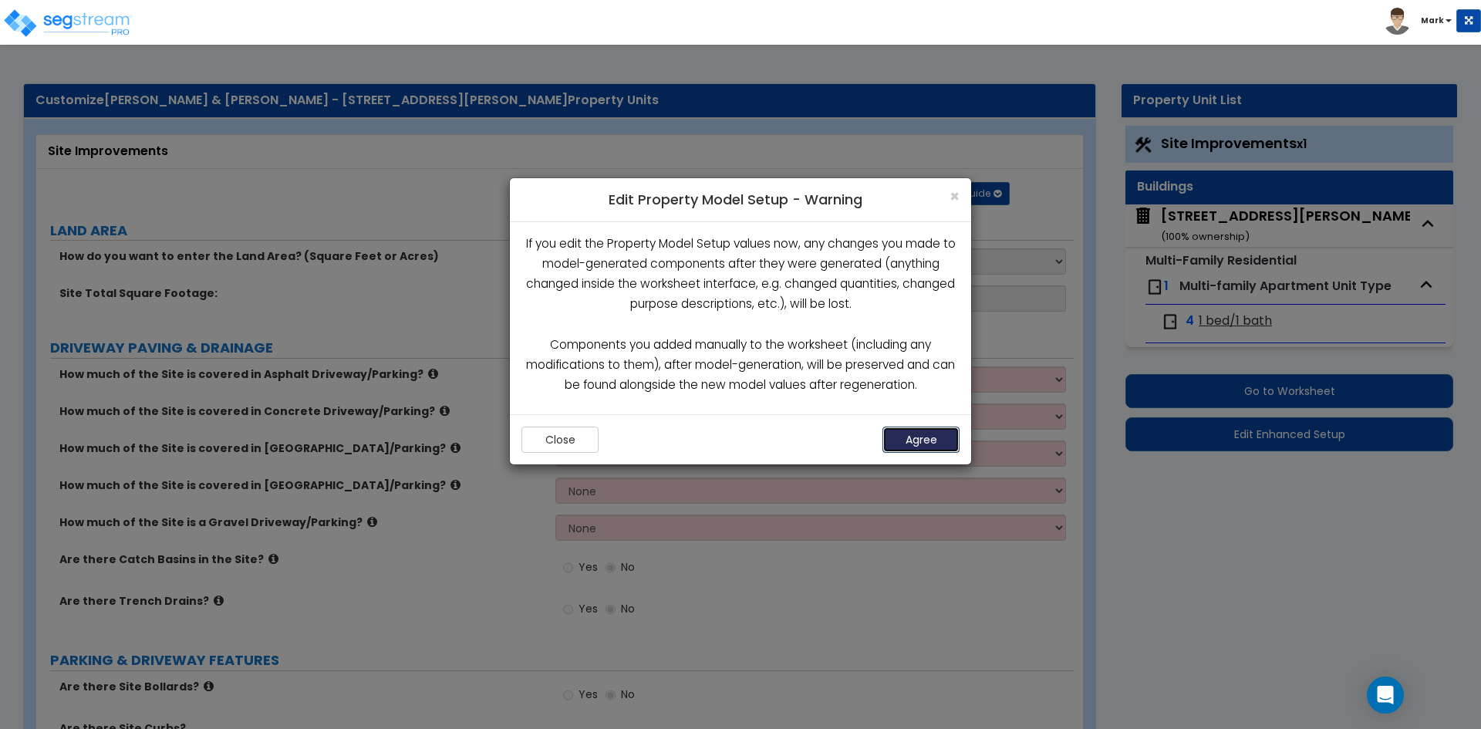
click at [915, 442] on button "Agree" at bounding box center [921, 440] width 77 height 26
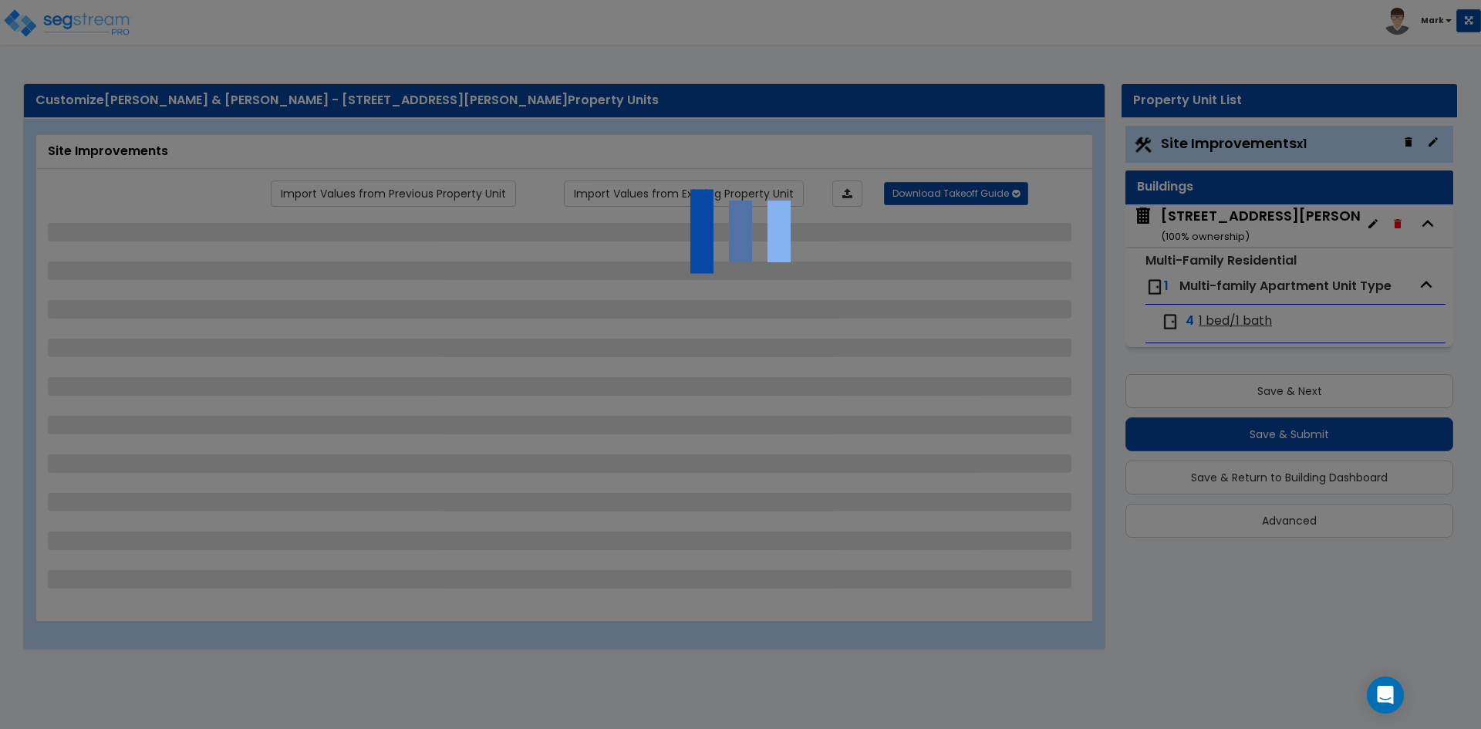
select select "2"
select select "1"
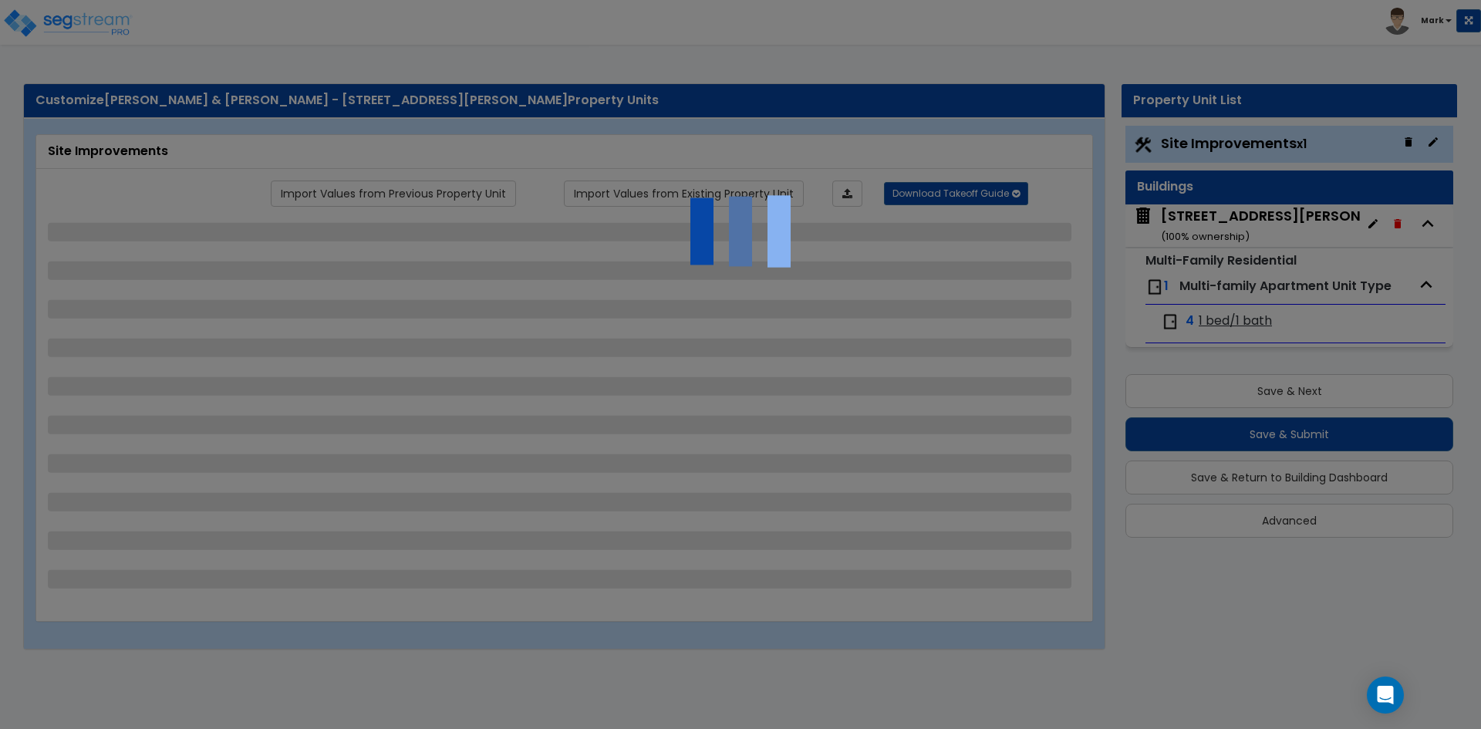
select select "6"
select select "1"
select select "2"
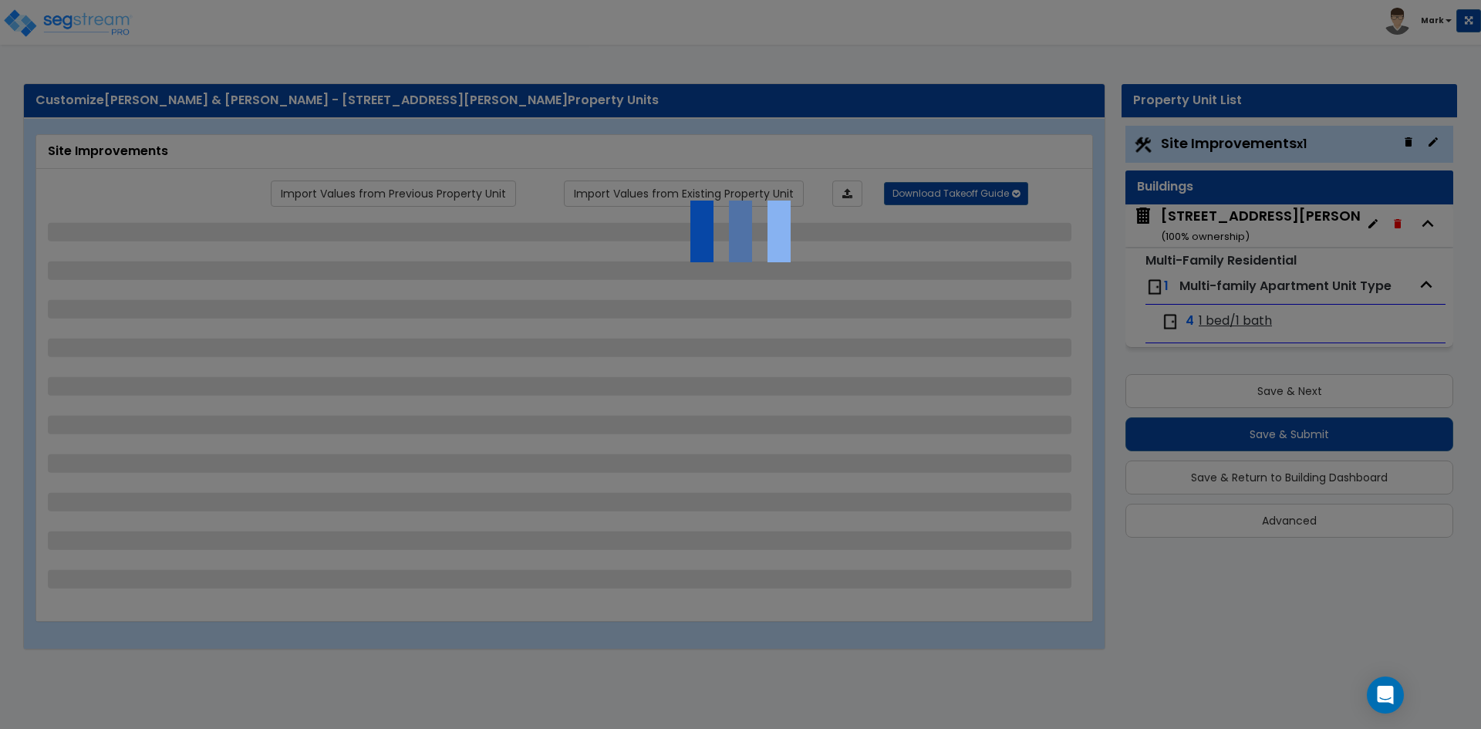
select select "1"
select select "2"
select select "1"
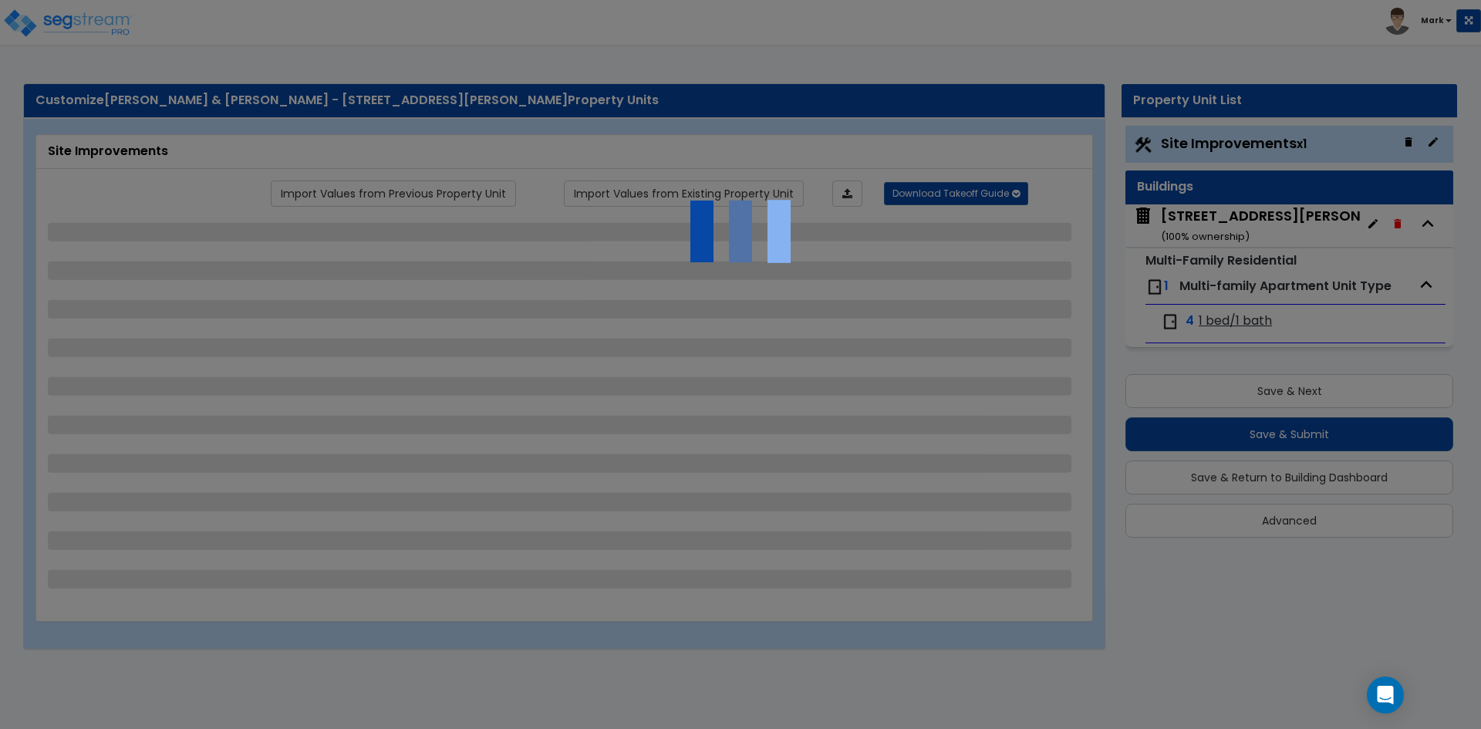
select select "1"
select select "2"
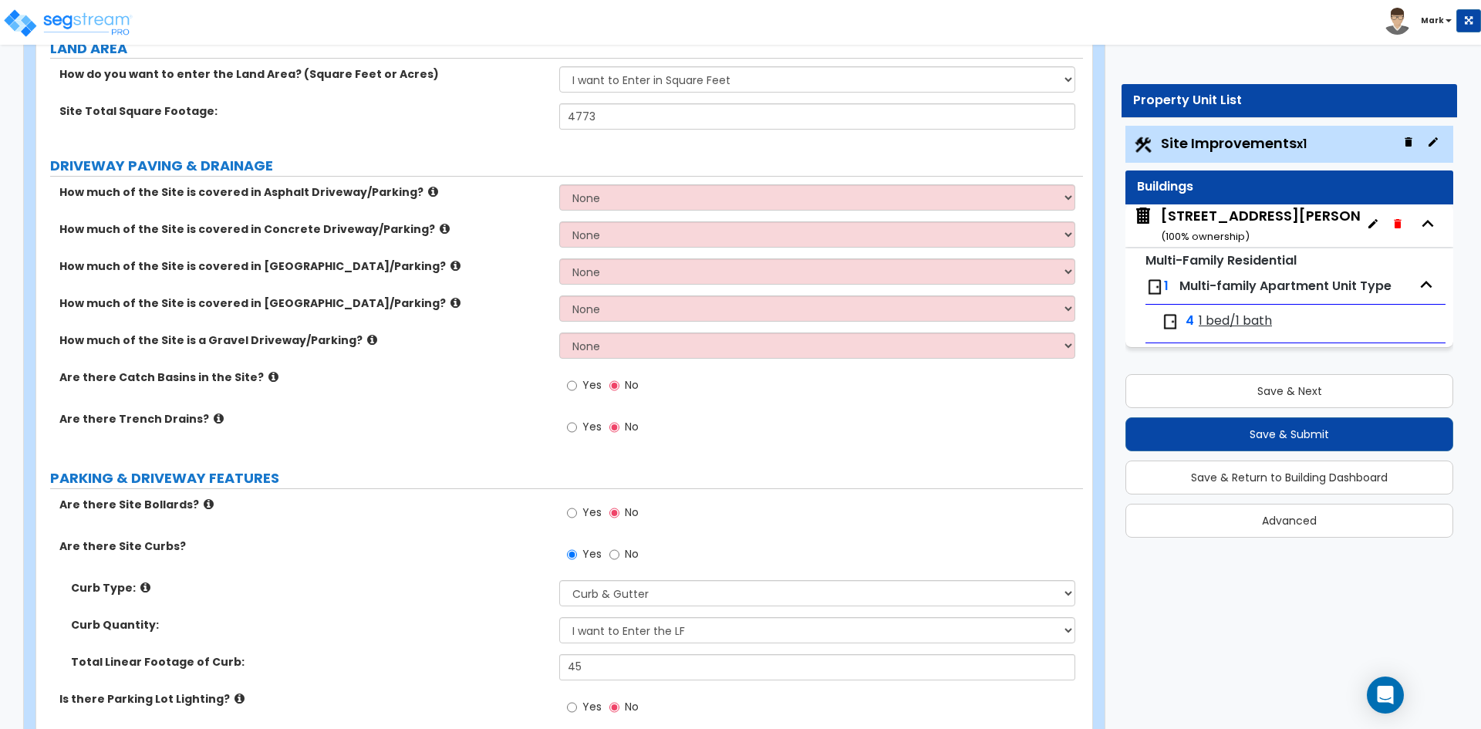
scroll to position [309, 0]
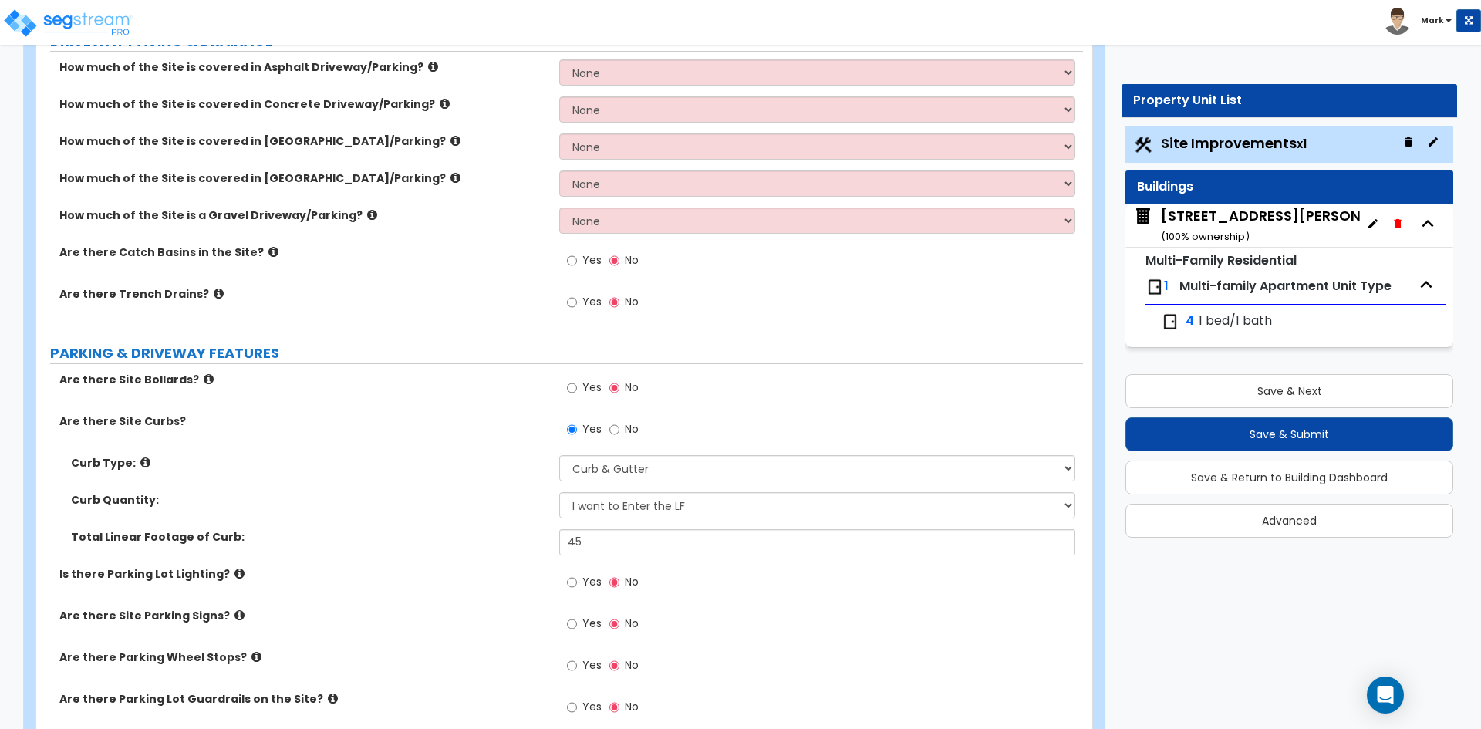
click at [1247, 212] on div "[STREET_ADDRESS][PERSON_NAME] ( 100 % ownership)" at bounding box center [1290, 225] width 258 height 39
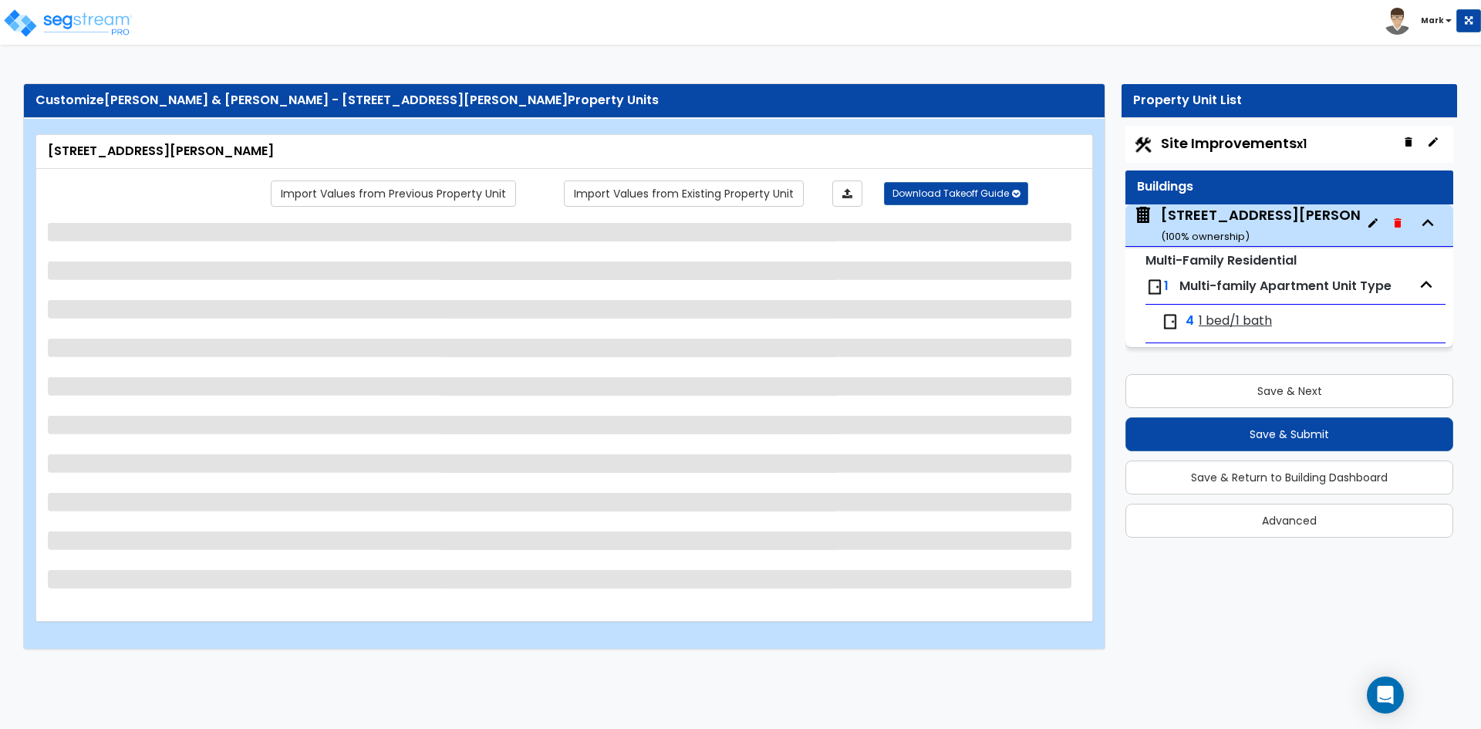
select select "2"
select select "7"
select select "1"
select select "2"
select select "1"
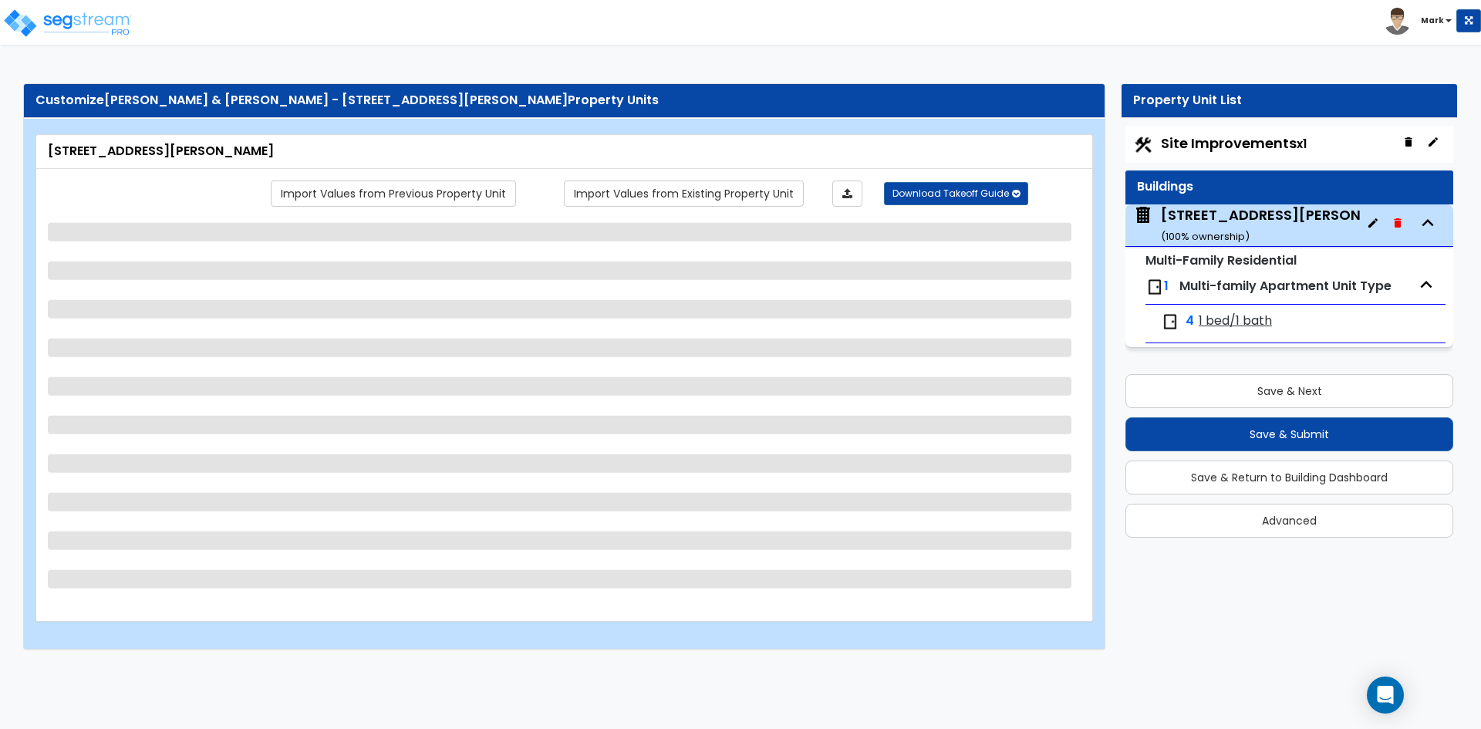
select select "2"
select select "1"
select select "3"
select select "1"
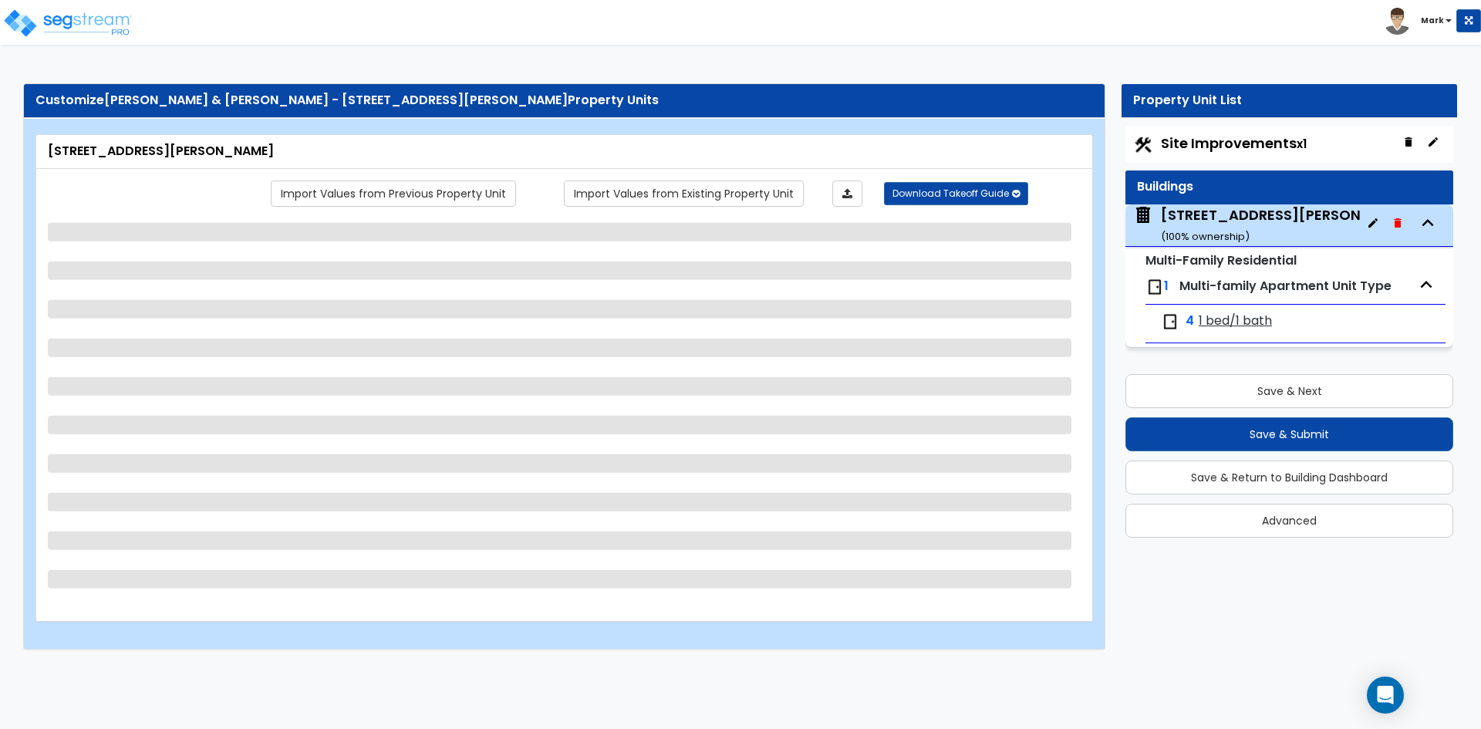
select select "4"
select select "2"
select select "3"
select select "2"
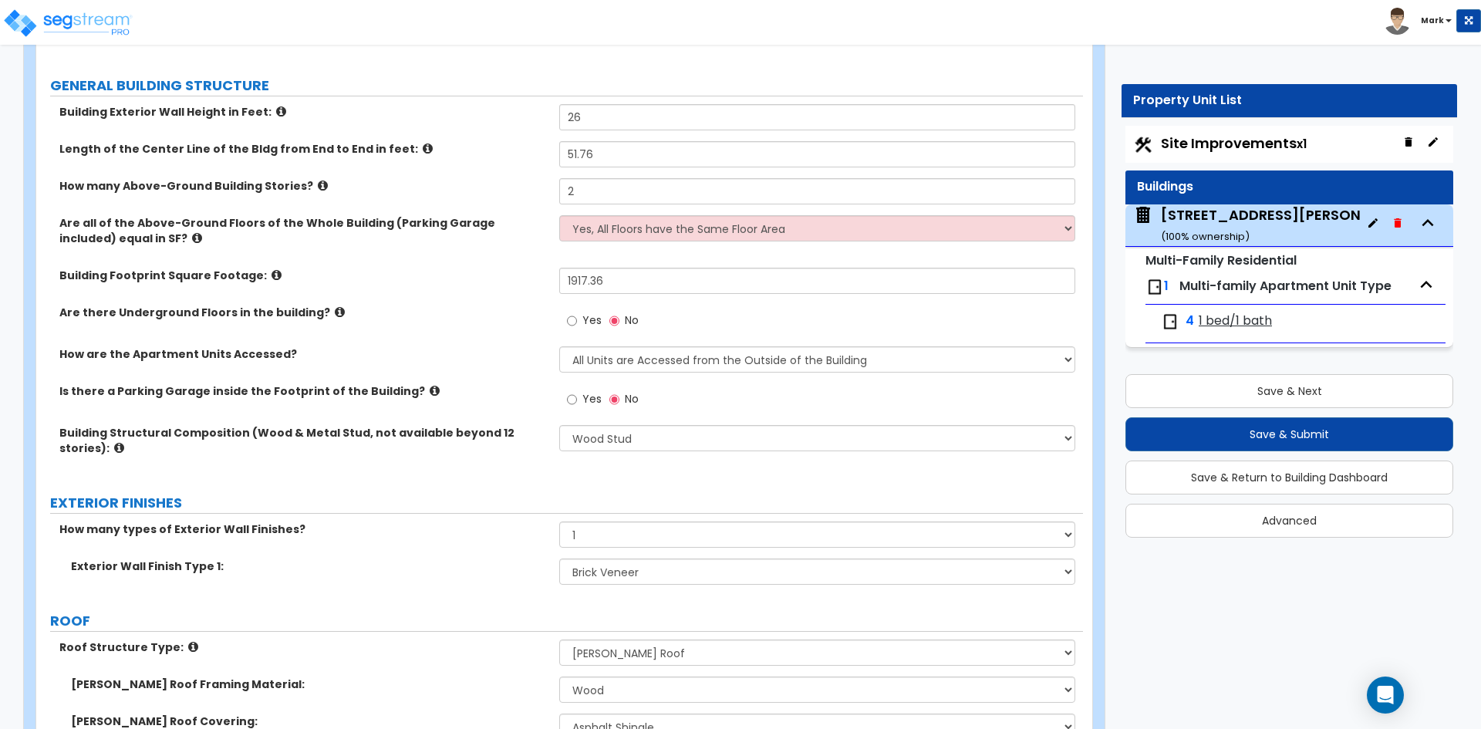
scroll to position [309, 0]
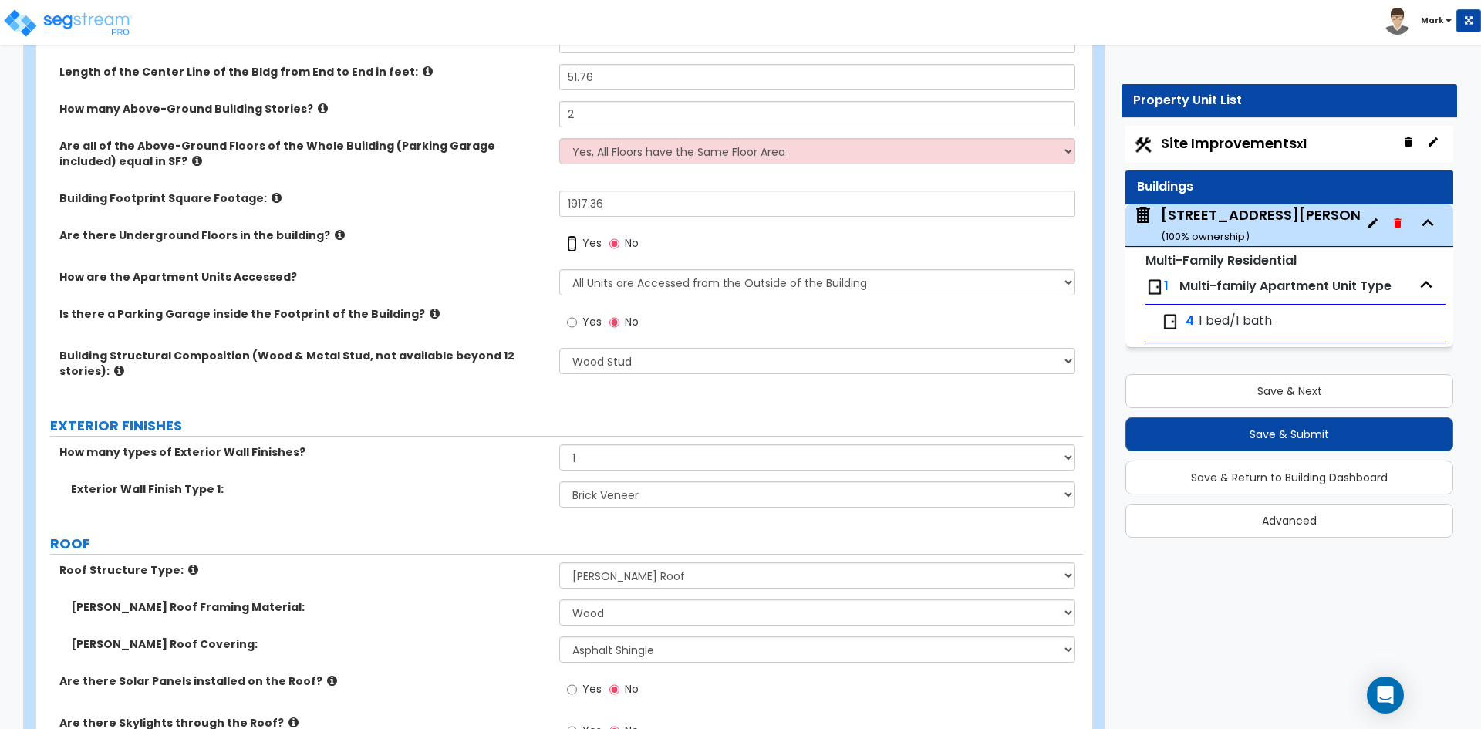
click at [572, 247] on input "Yes" at bounding box center [572, 243] width 10 height 17
radio input "true"
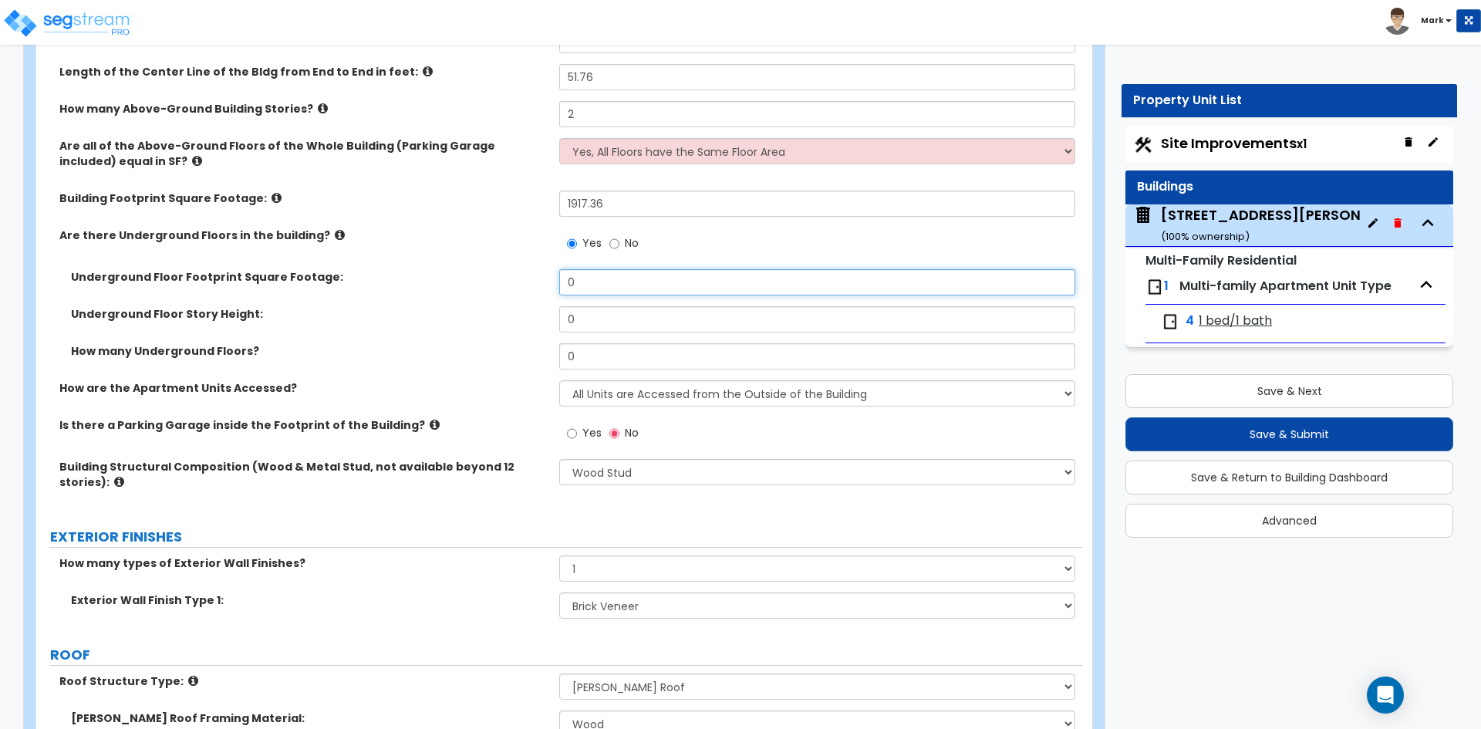
click at [590, 282] on input "0" at bounding box center [816, 282] width 515 height 26
type input "1,917.36"
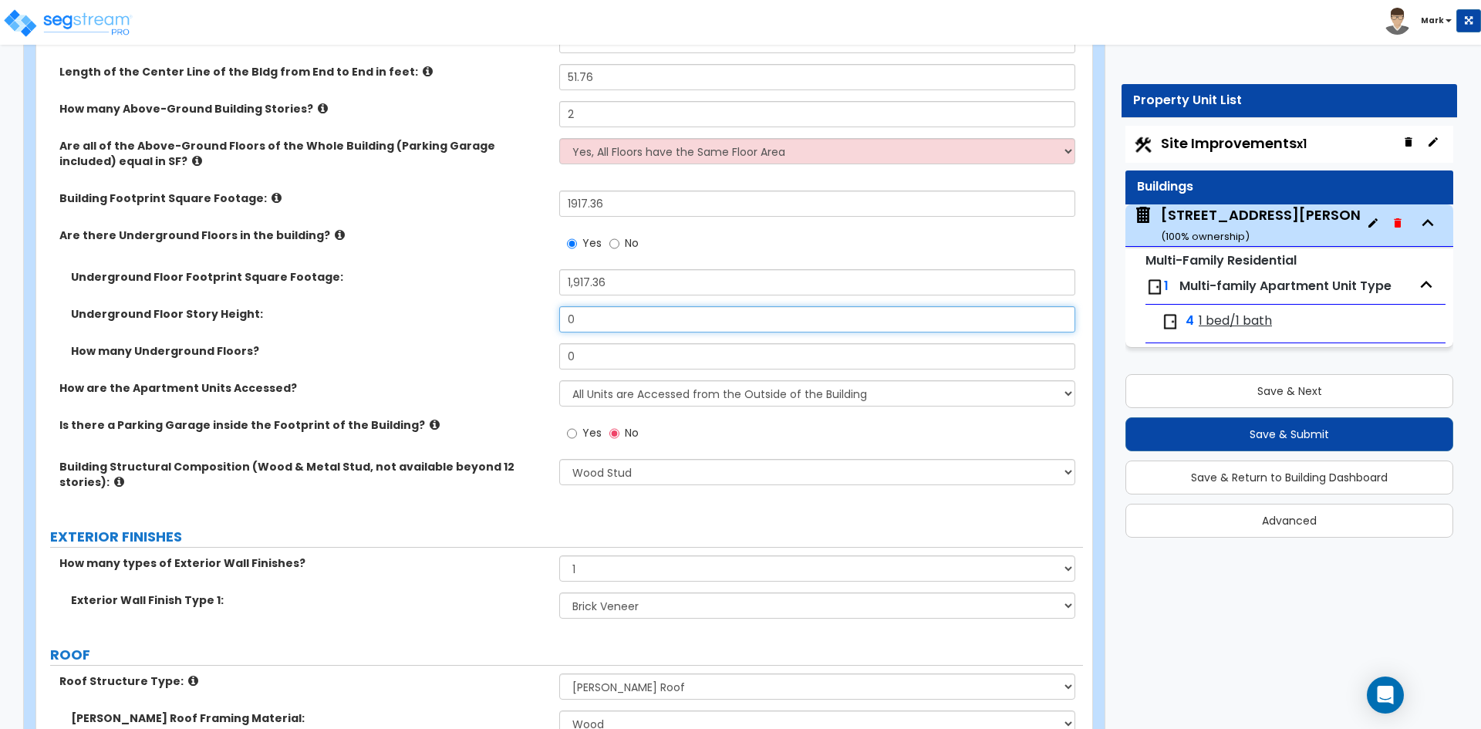
click at [598, 321] on input "0" at bounding box center [816, 319] width 515 height 26
type input "7"
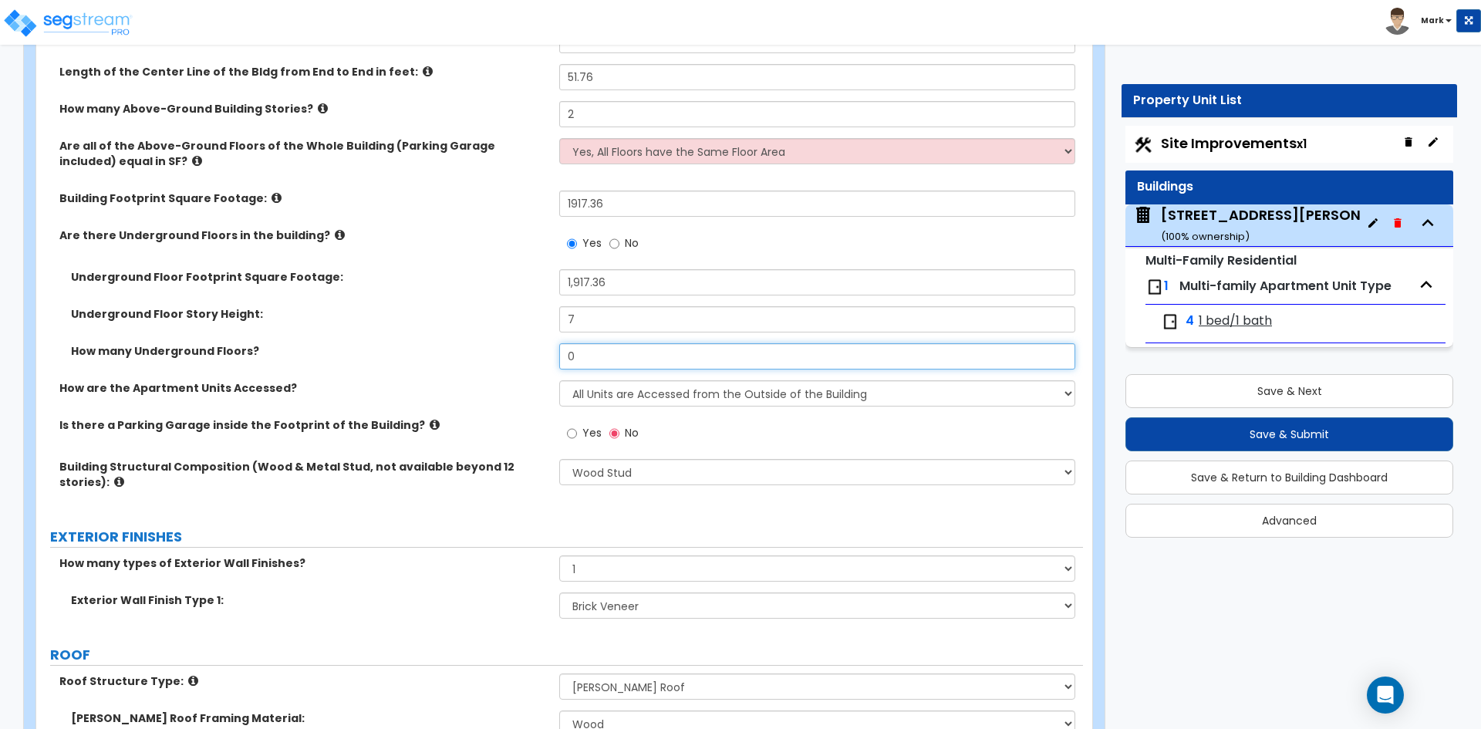
click at [616, 370] on input "0" at bounding box center [816, 356] width 515 height 26
type input "1"
click at [507, 362] on div "How many Underground Floors? 1" at bounding box center [559, 361] width 1047 height 37
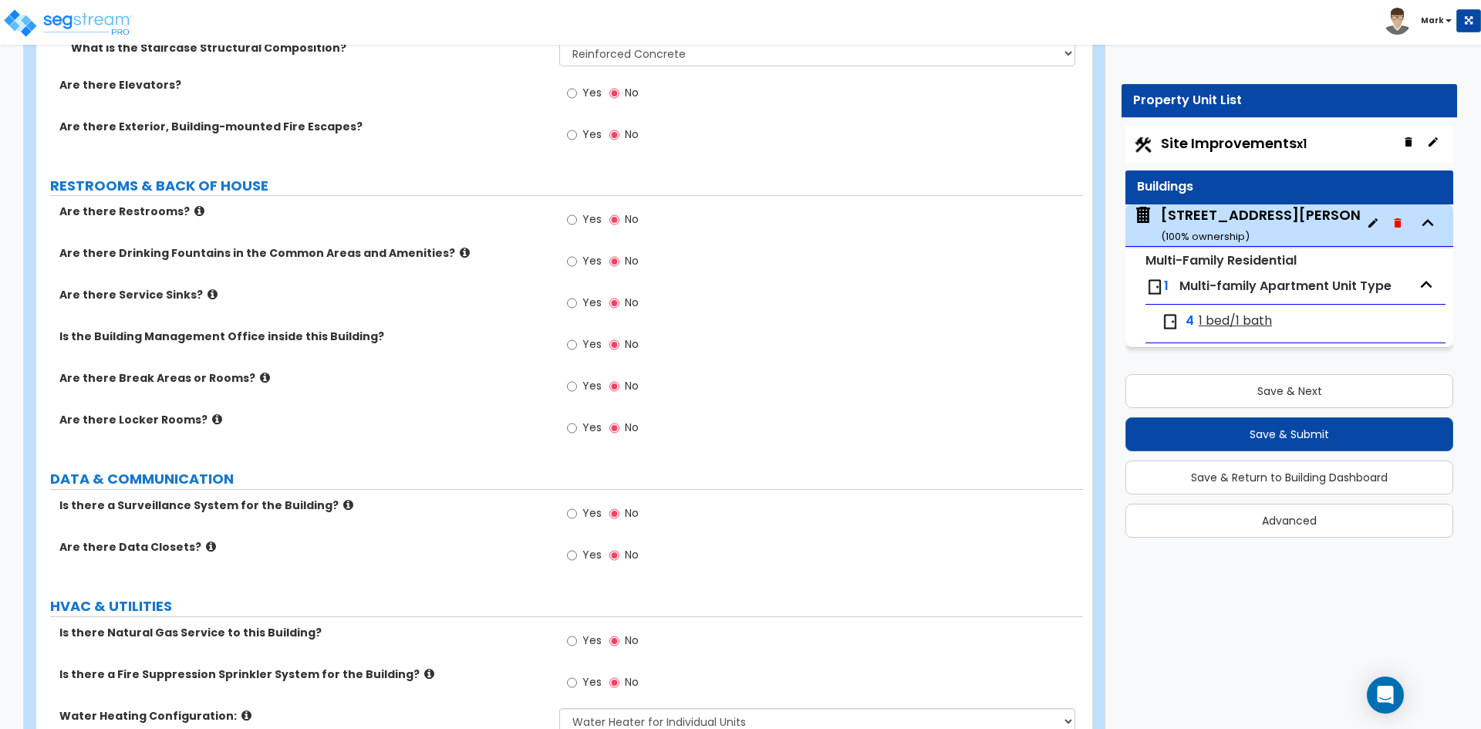
scroll to position [2847, 0]
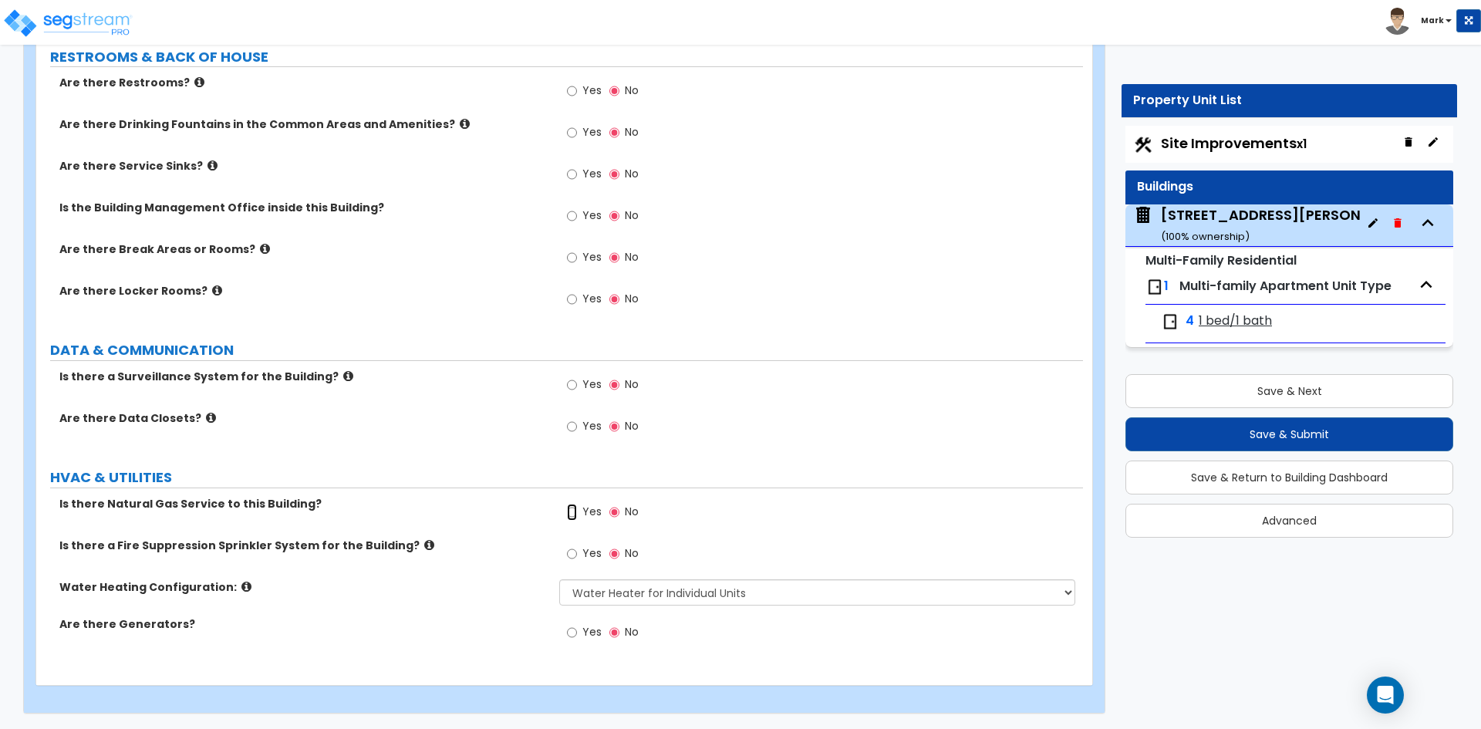
click at [573, 515] on input "Yes" at bounding box center [572, 512] width 10 height 17
radio input "true"
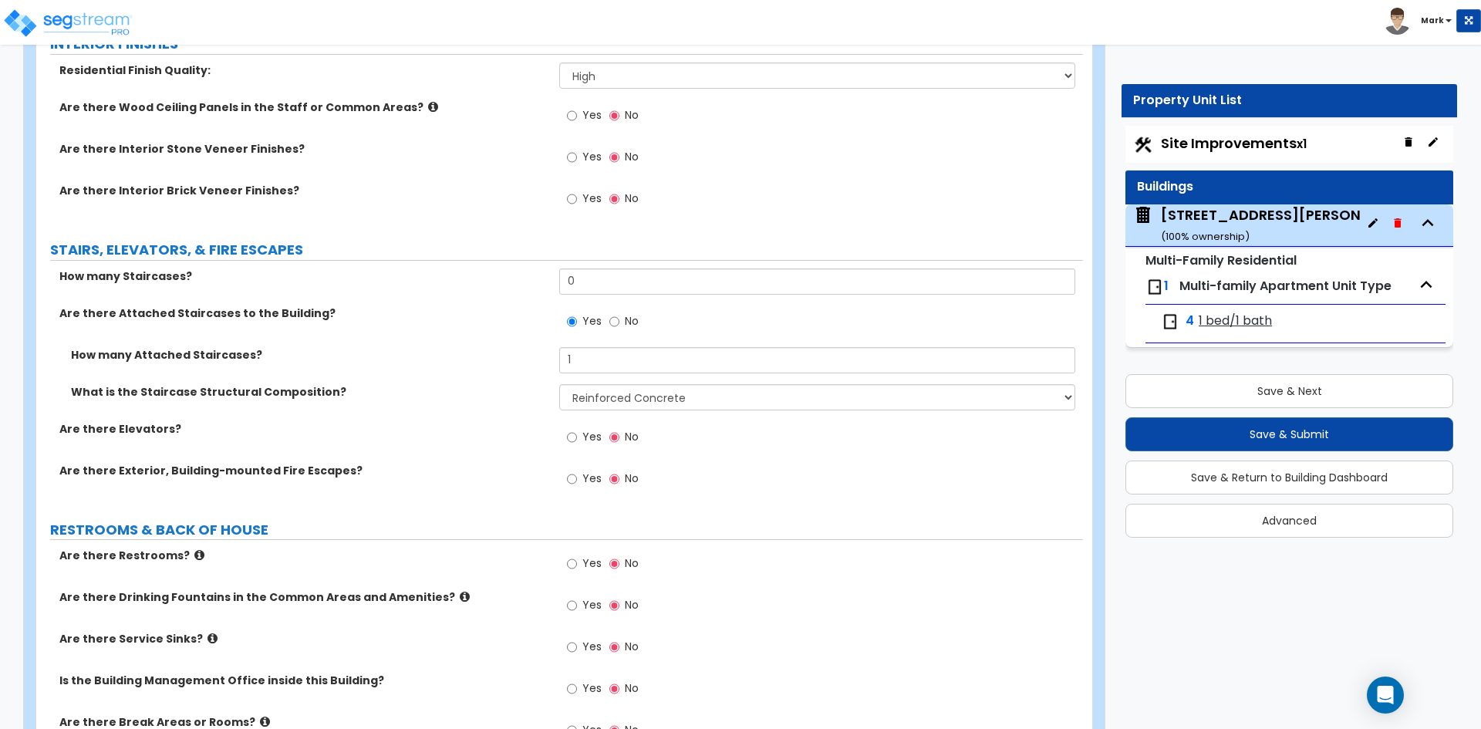
scroll to position [2384, 0]
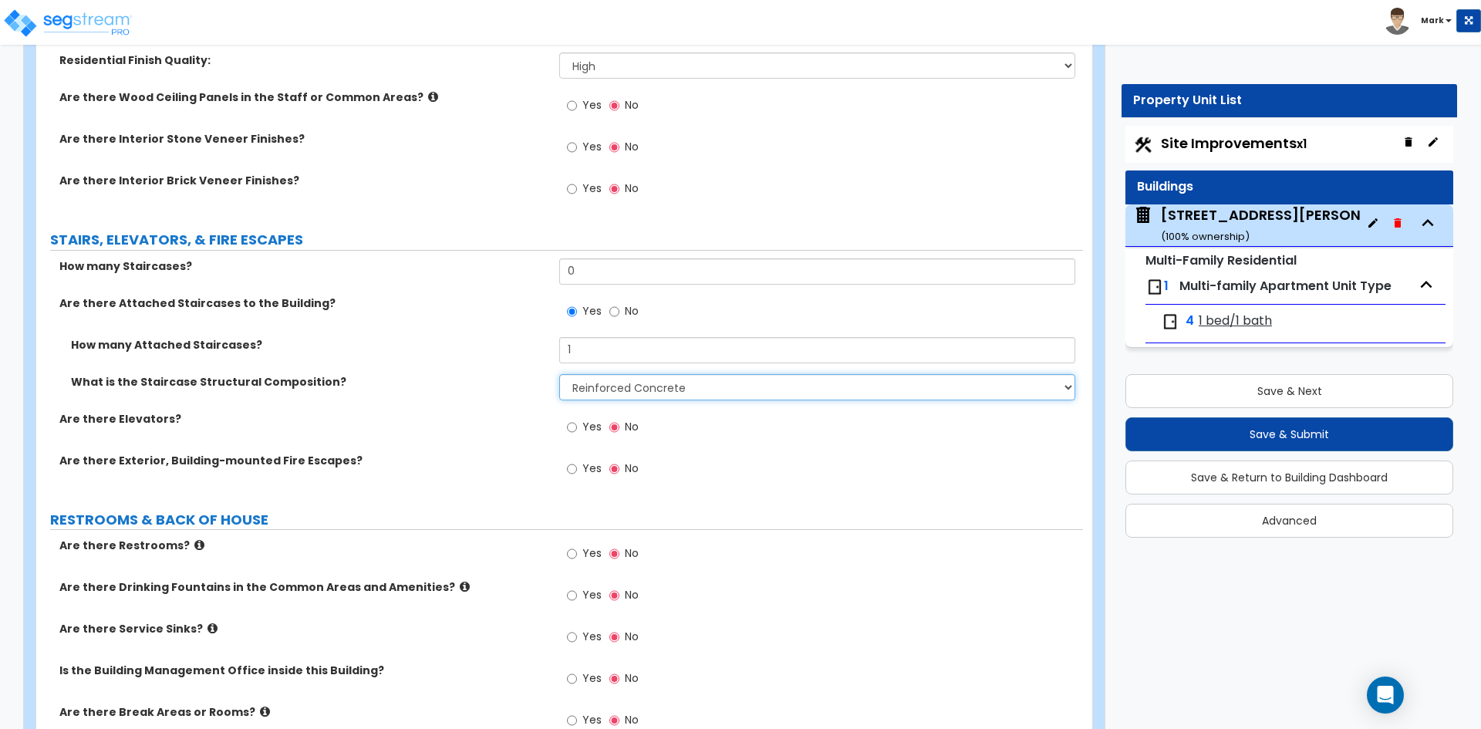
click at [671, 389] on select "Please Choose One Reinforced Concrete Structural Steel Wood" at bounding box center [816, 387] width 515 height 26
click at [613, 396] on select "Please Choose One Reinforced Concrete Structural Steel Wood" at bounding box center [816, 387] width 515 height 26
select select "7"
click at [559, 374] on select "Please Choose One Reinforced Concrete Structural Steel Wood" at bounding box center [816, 387] width 515 height 26
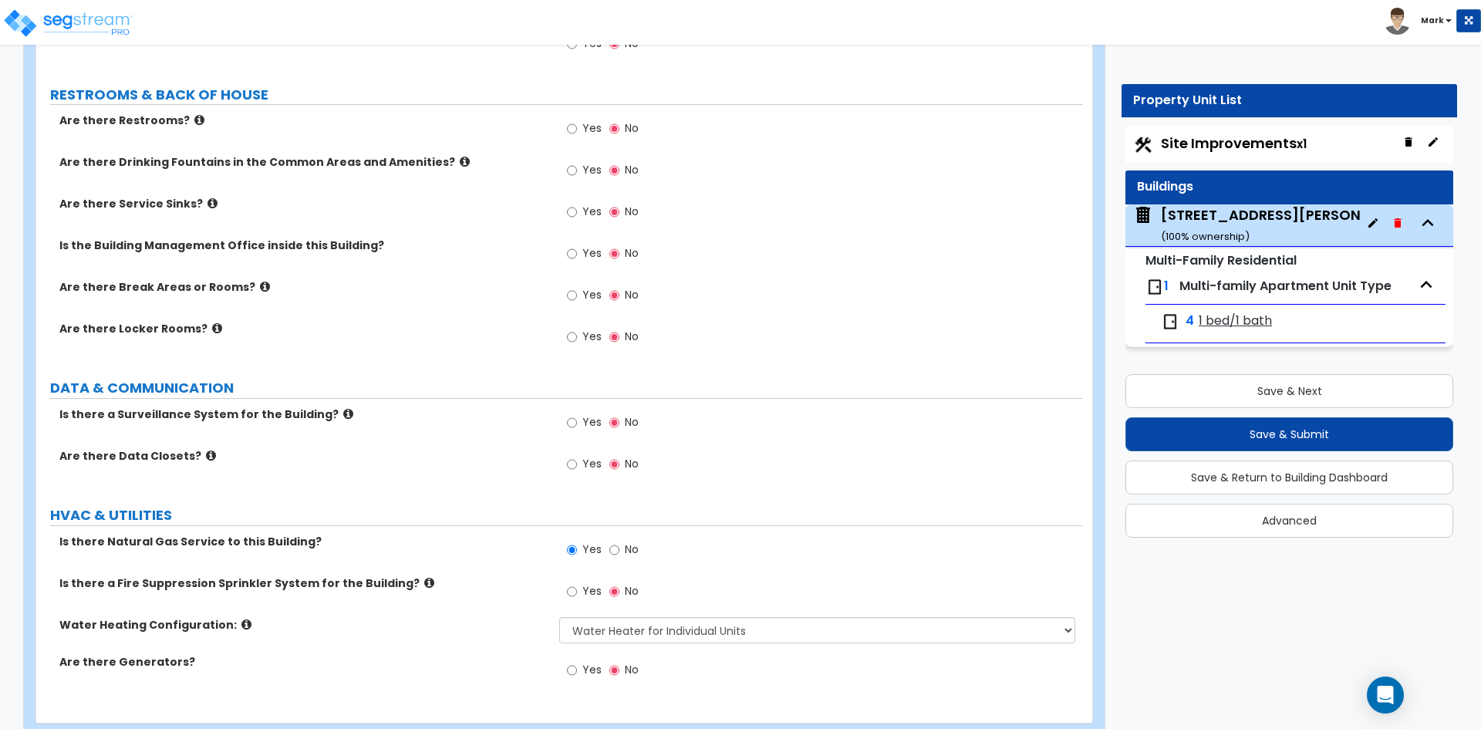
scroll to position [2847, 0]
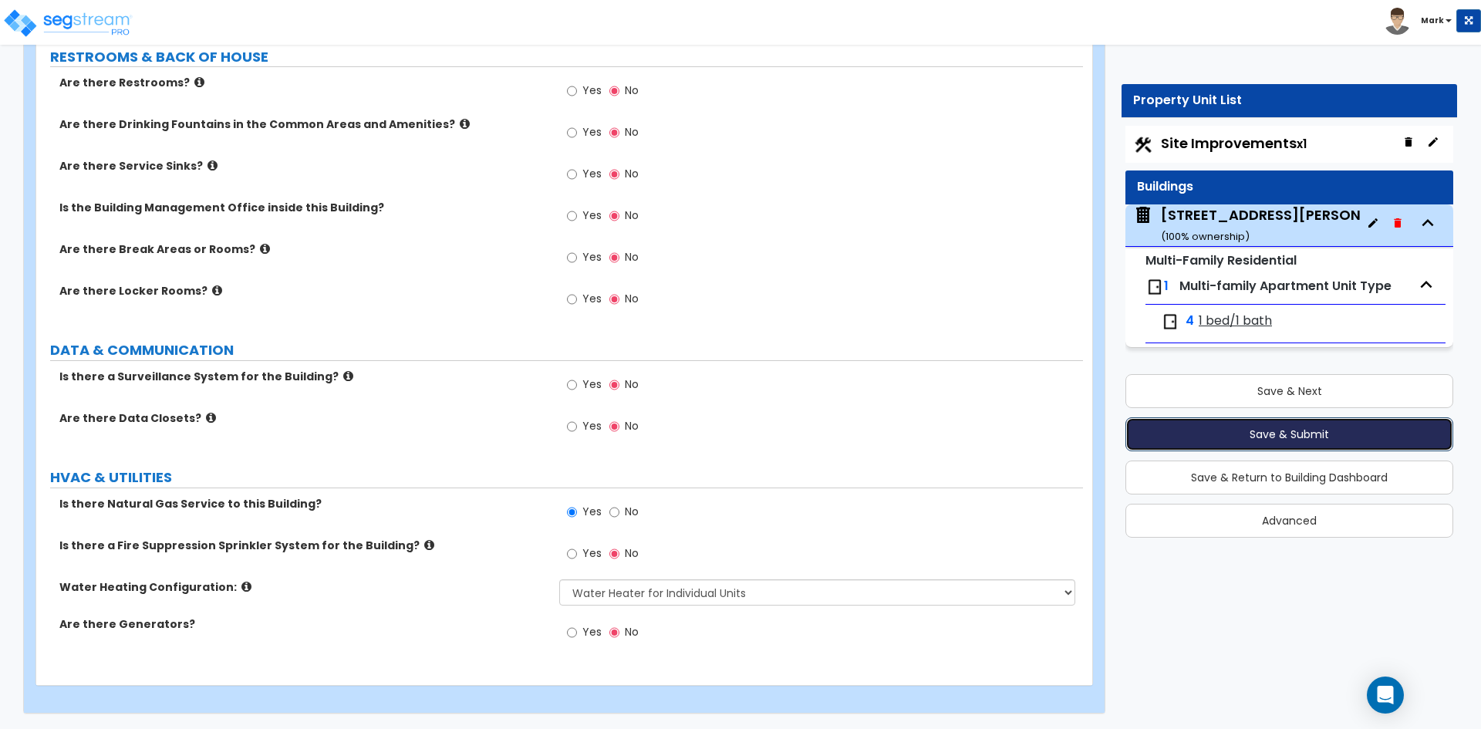
click at [1226, 436] on button "Save & Submit" at bounding box center [1290, 434] width 328 height 34
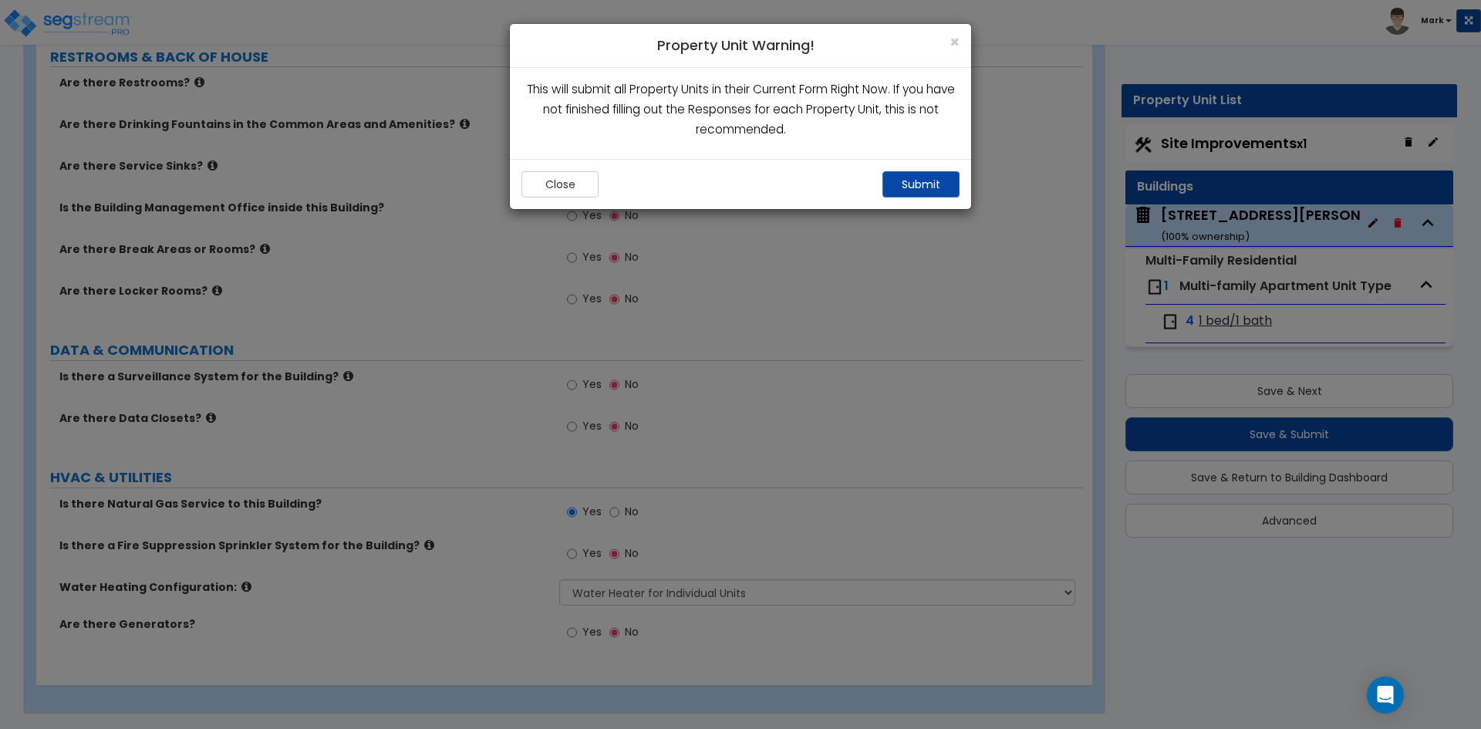
click at [917, 219] on div "× Property Unit Warning! This will submit all Property Units in their Current F…" at bounding box center [740, 364] width 1481 height 729
click at [917, 184] on button "Submit" at bounding box center [921, 184] width 77 height 26
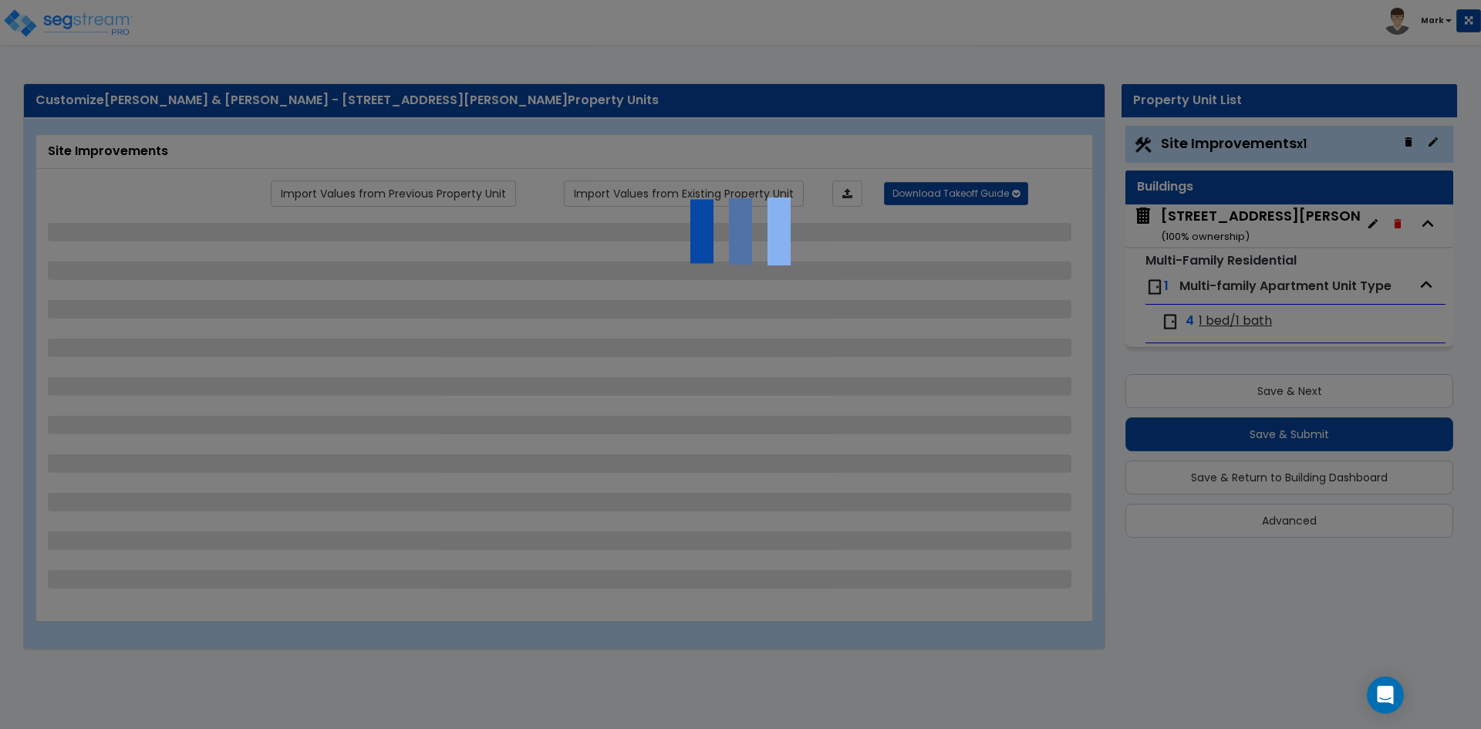
select select "2"
select select "1"
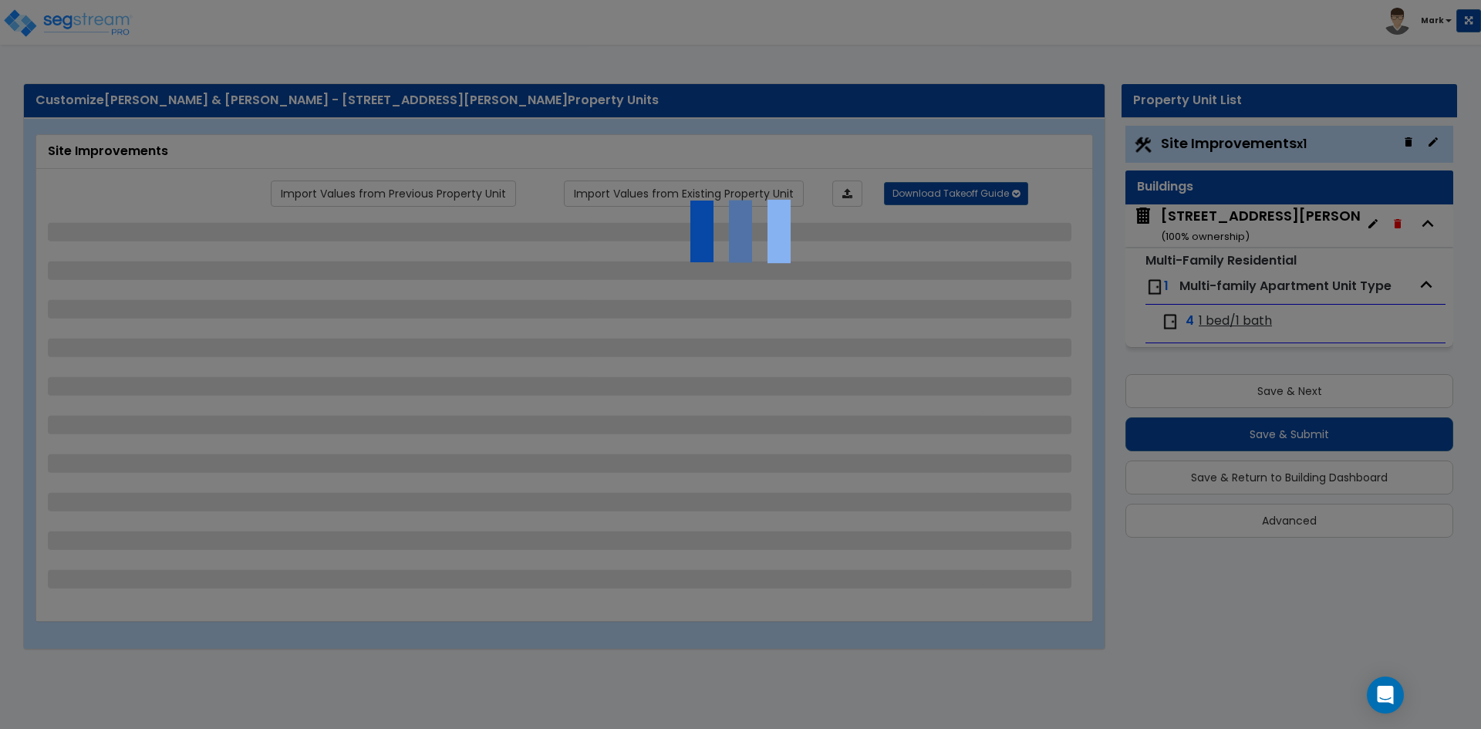
select select "6"
select select "1"
select select "2"
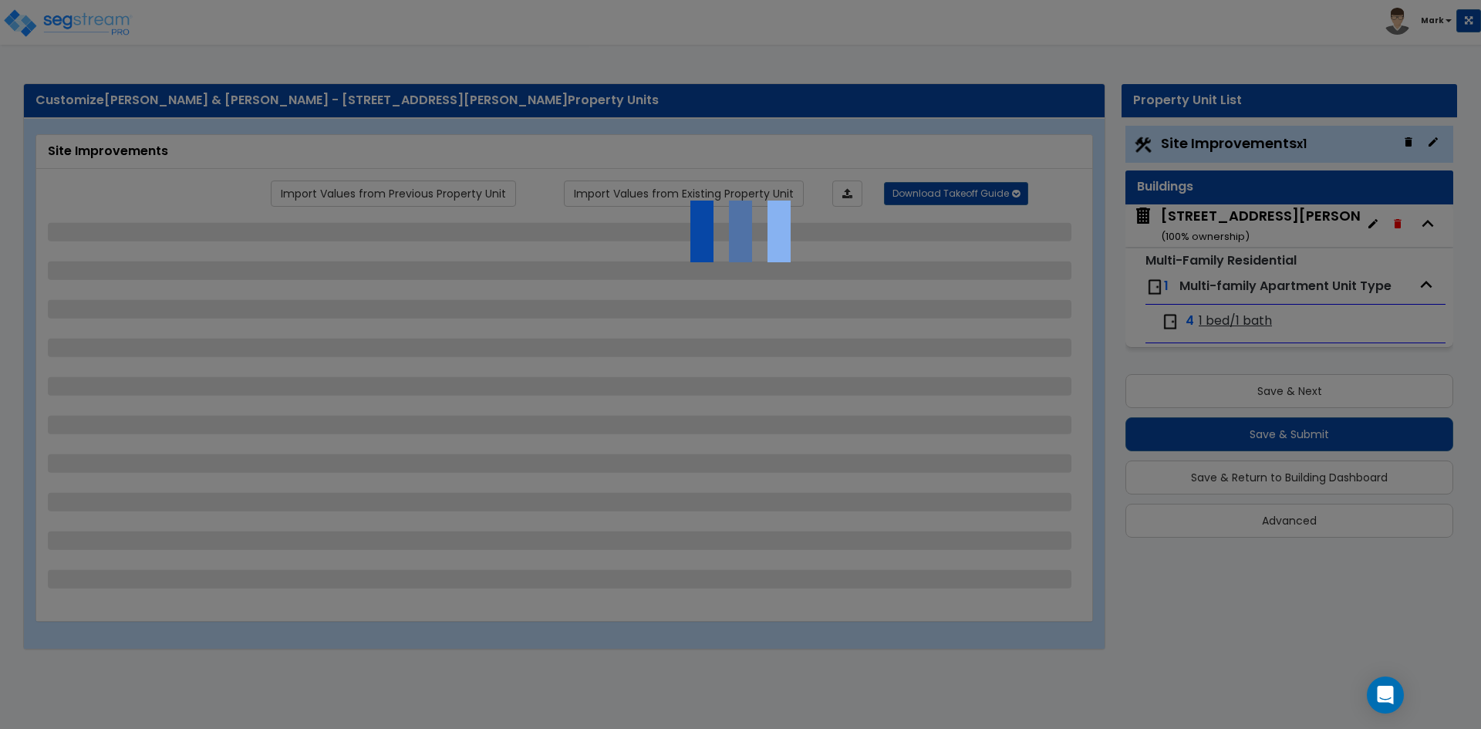
select select "1"
select select "2"
select select "1"
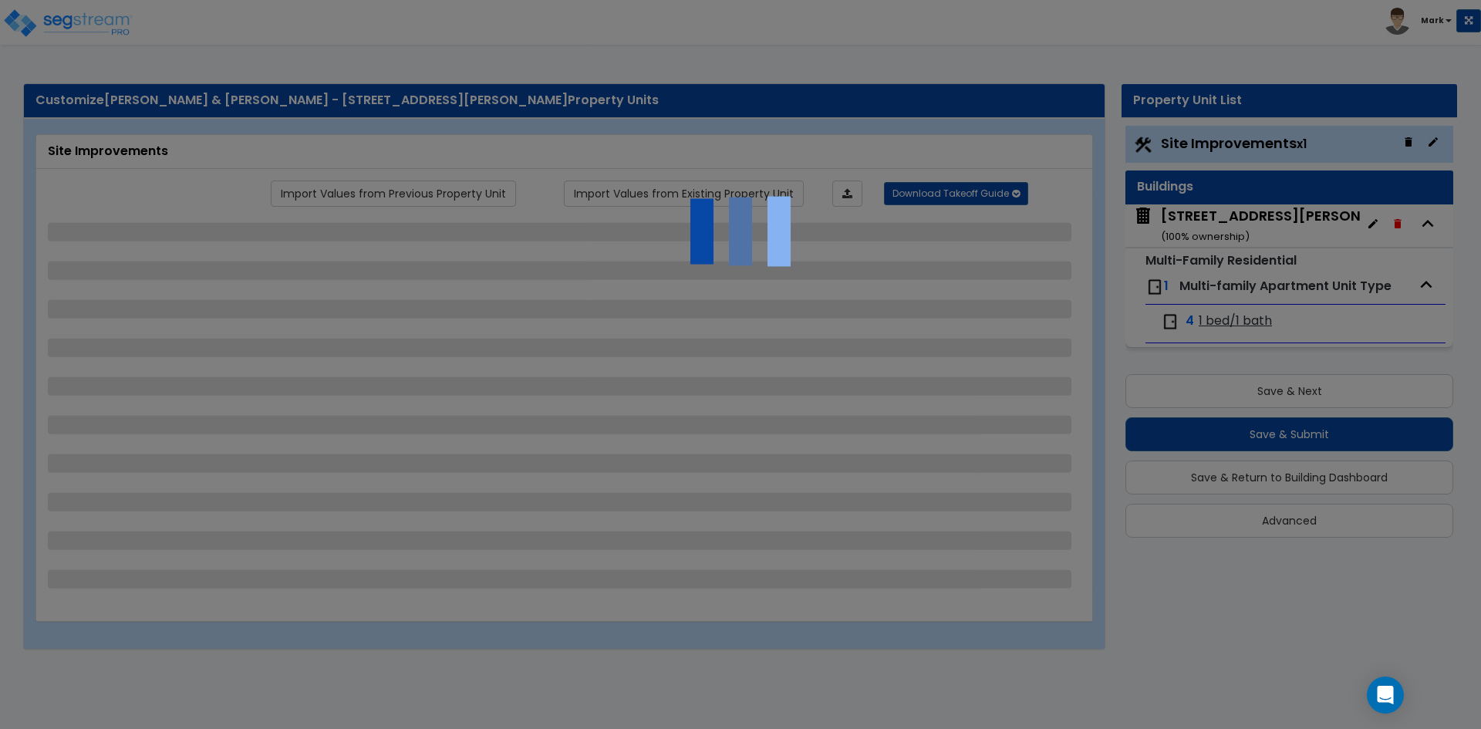
select select "1"
select select "2"
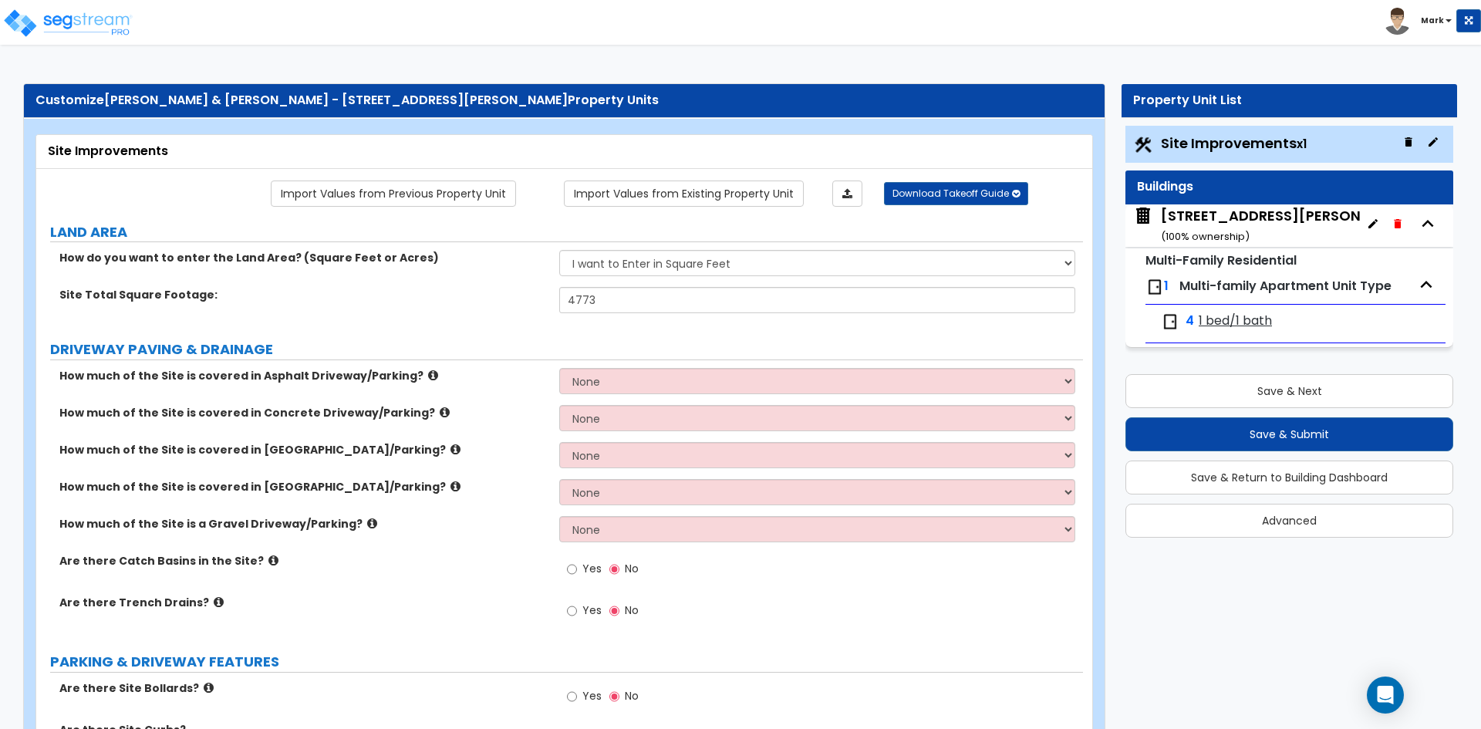
click at [1237, 215] on div "4947-49 Oleatha Ave ( 100 % ownership)" at bounding box center [1290, 225] width 258 height 39
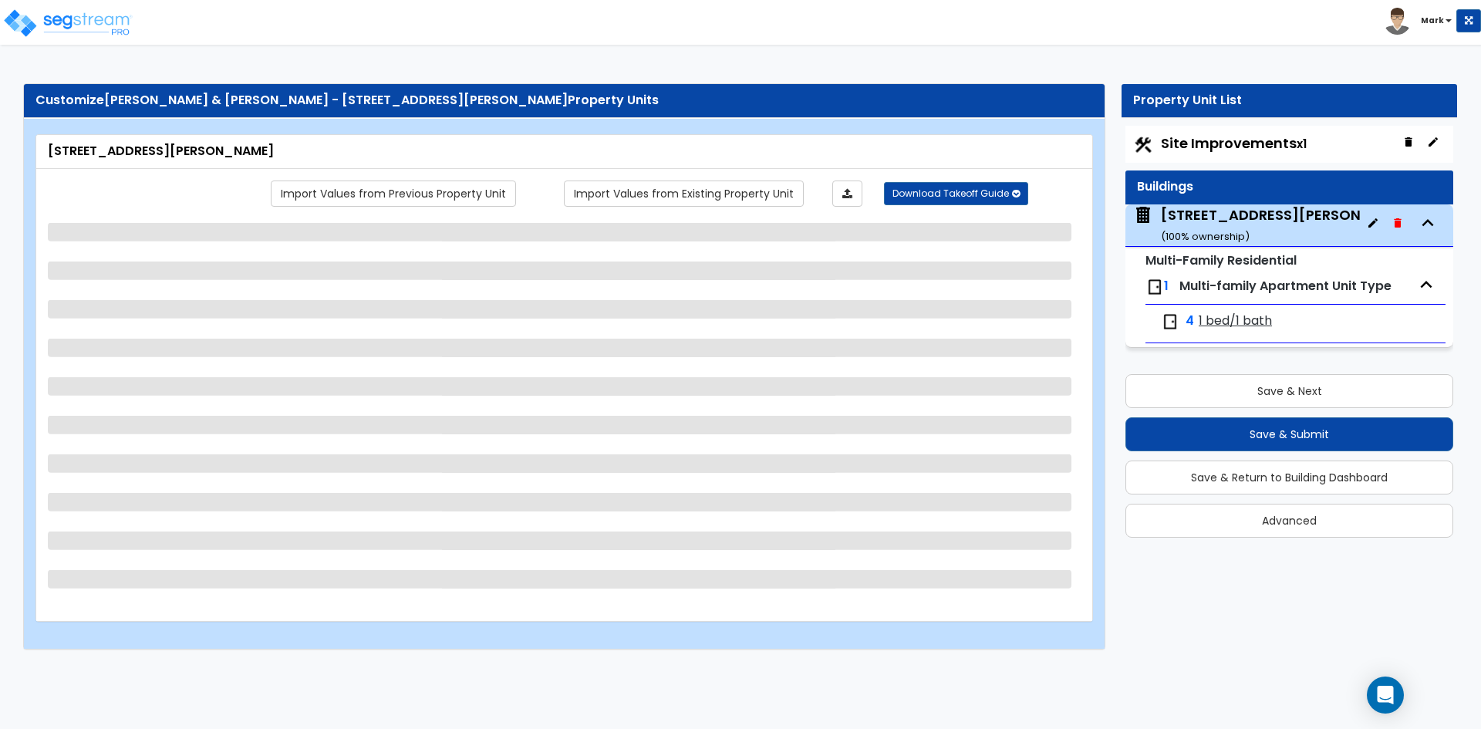
select select "2"
select select "7"
select select "1"
select select "2"
select select "1"
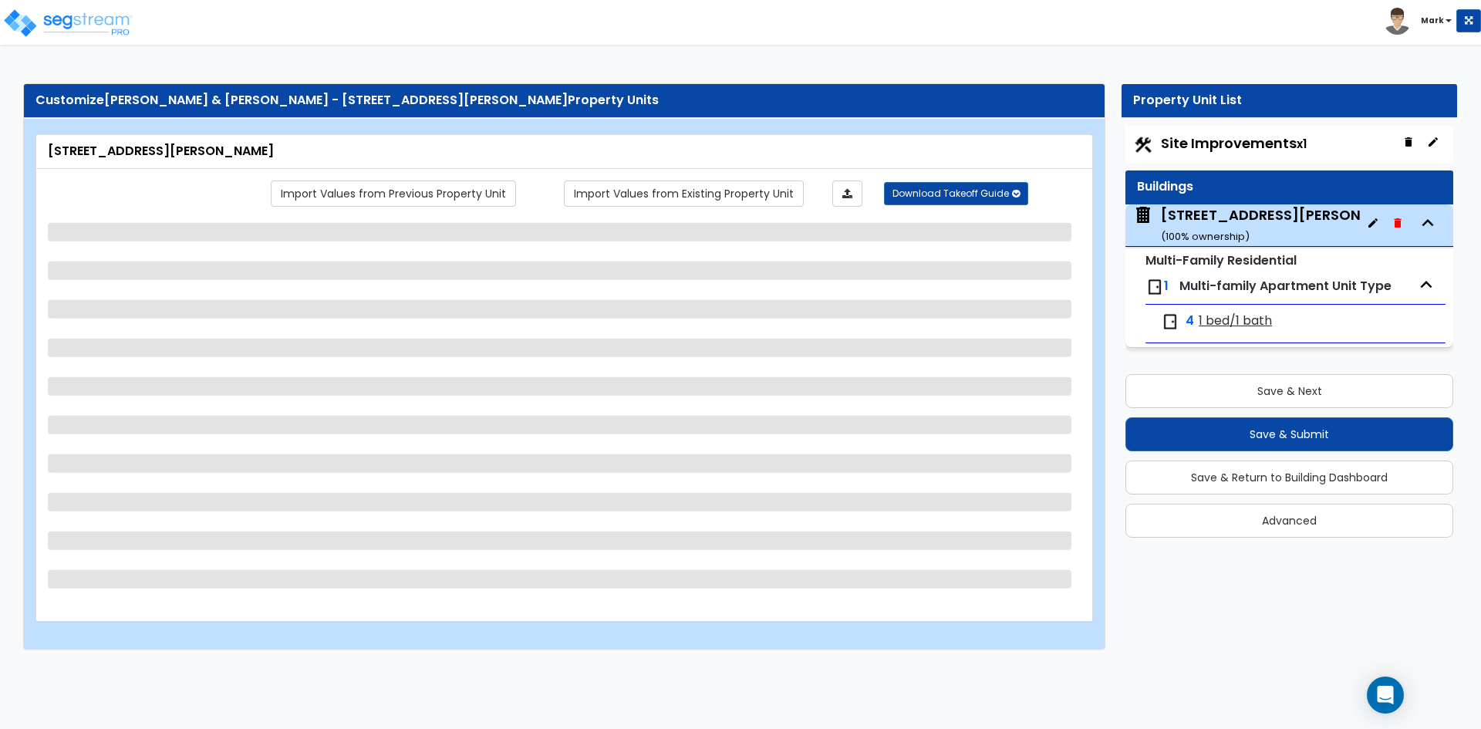
select select "2"
select select "1"
select select "3"
select select "1"
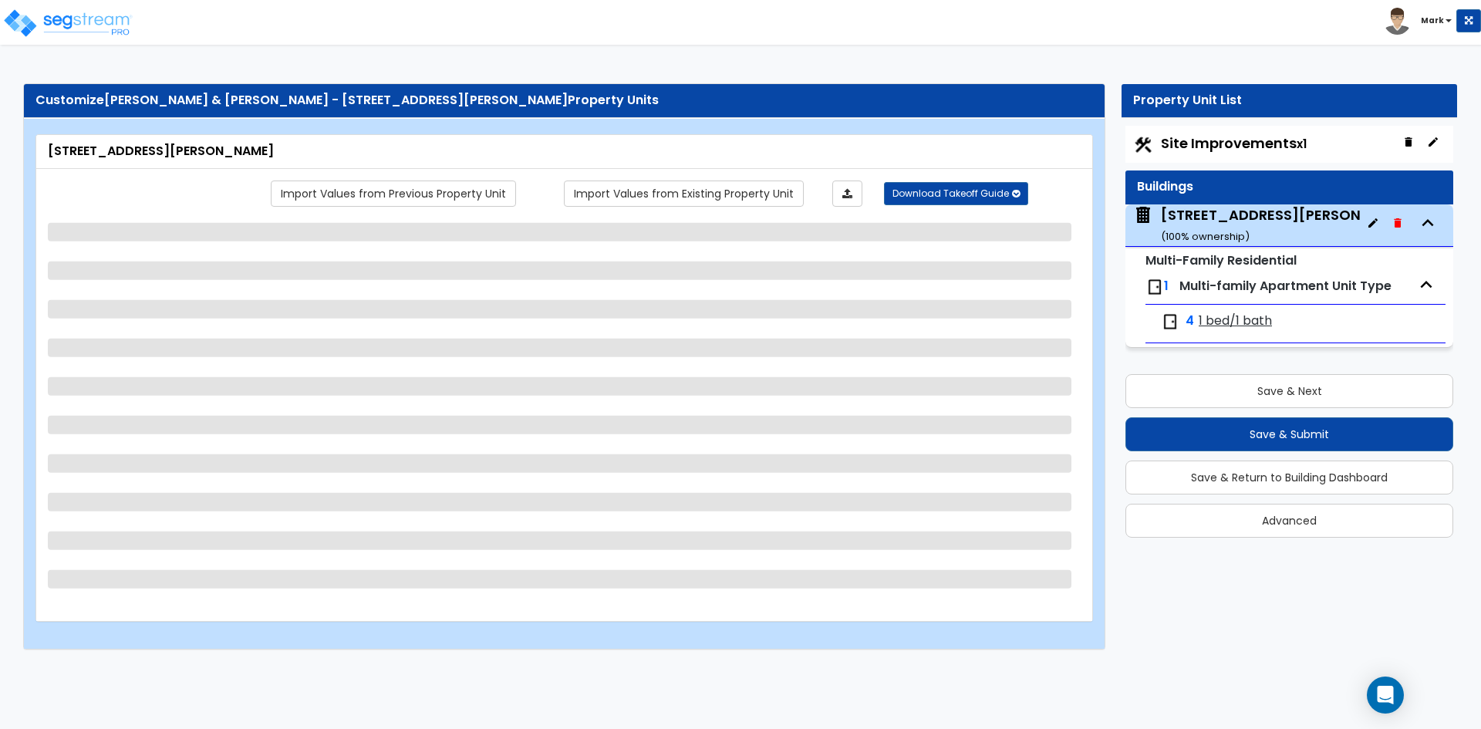
select select "4"
select select "2"
select select "3"
select select "2"
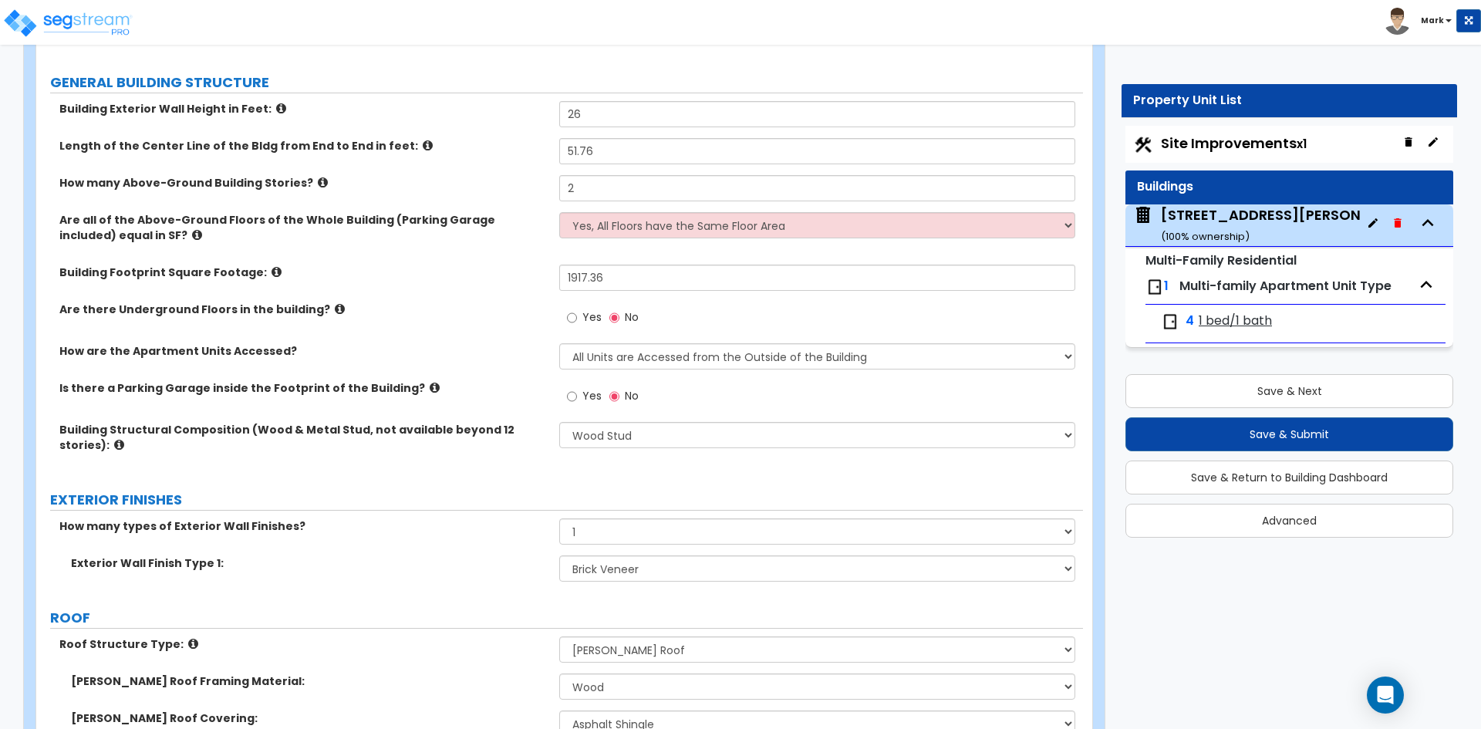
scroll to position [231, 0]
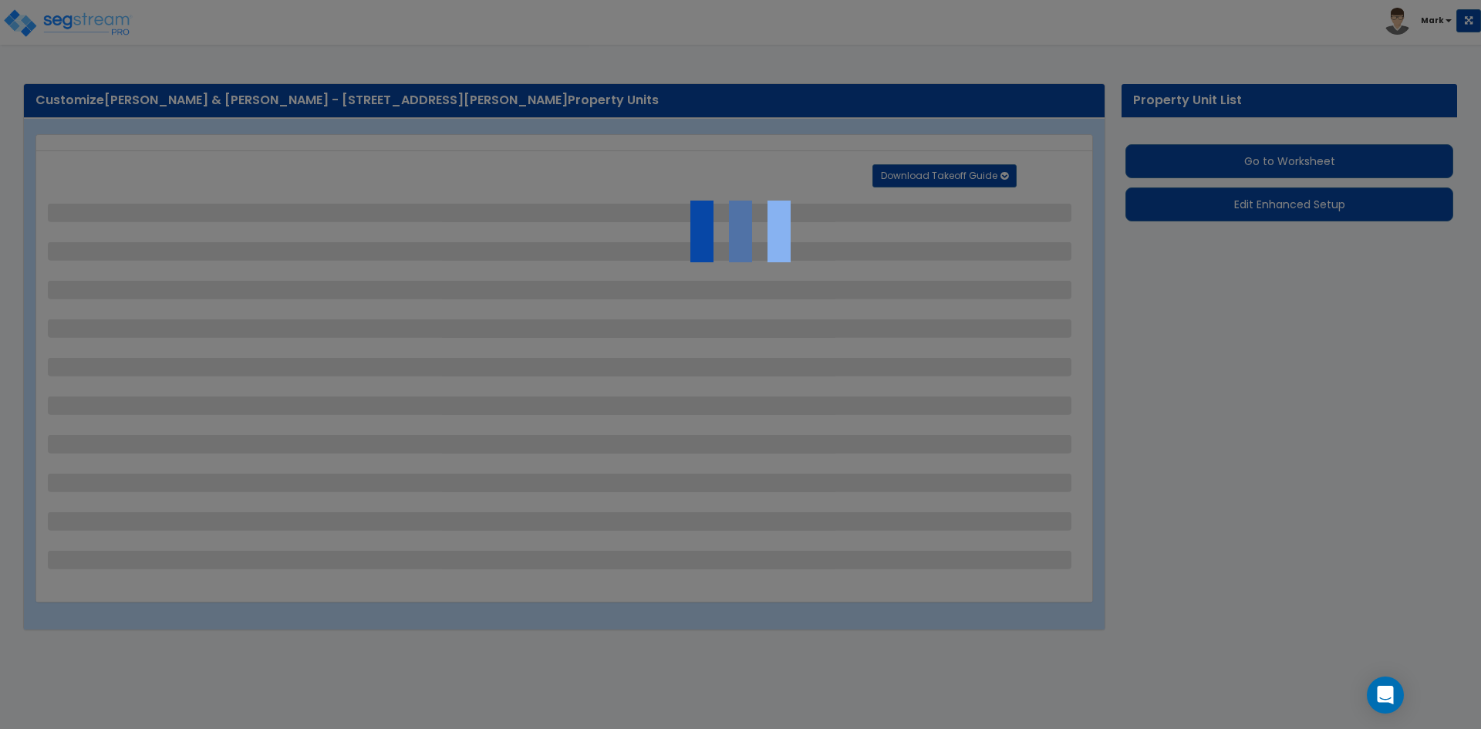
select select "2"
select select "1"
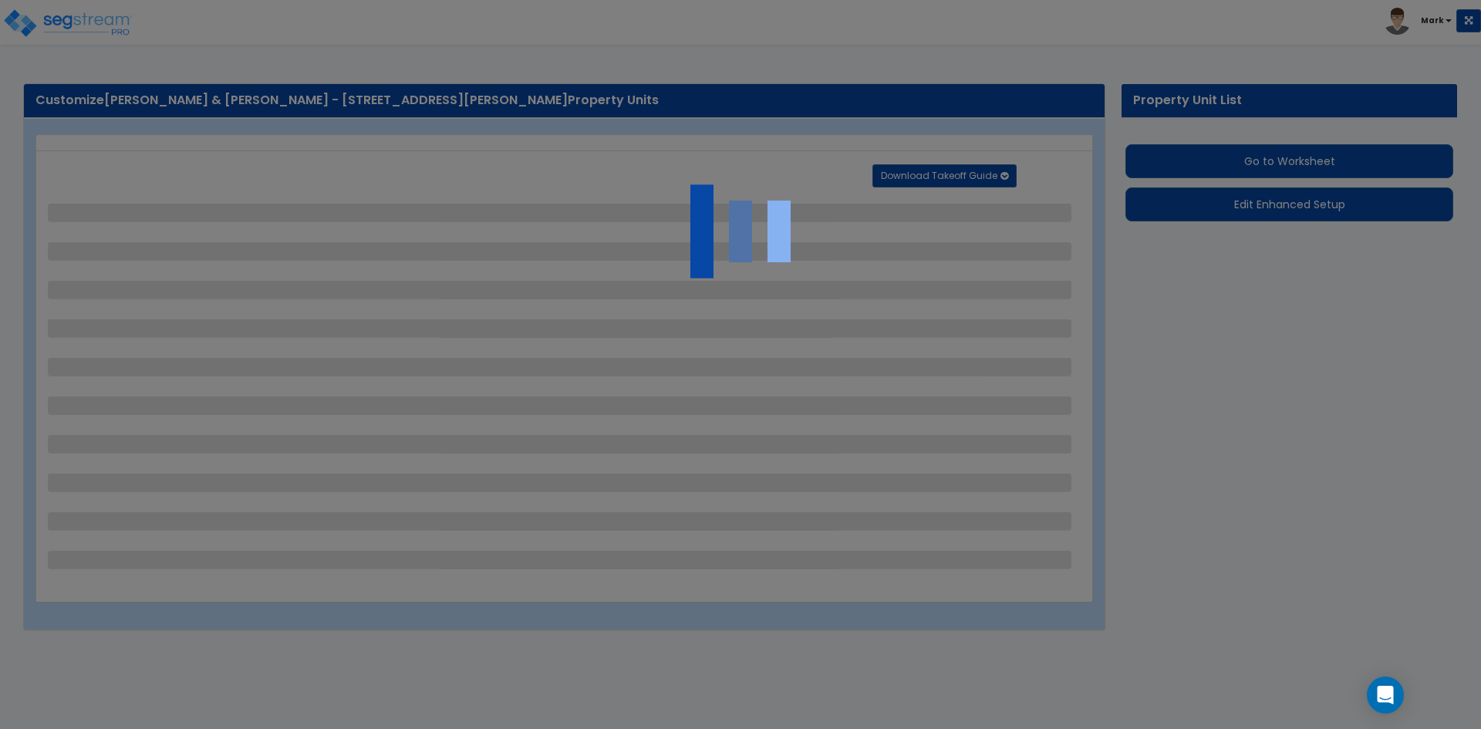
select select "3"
select select "1"
select select "2"
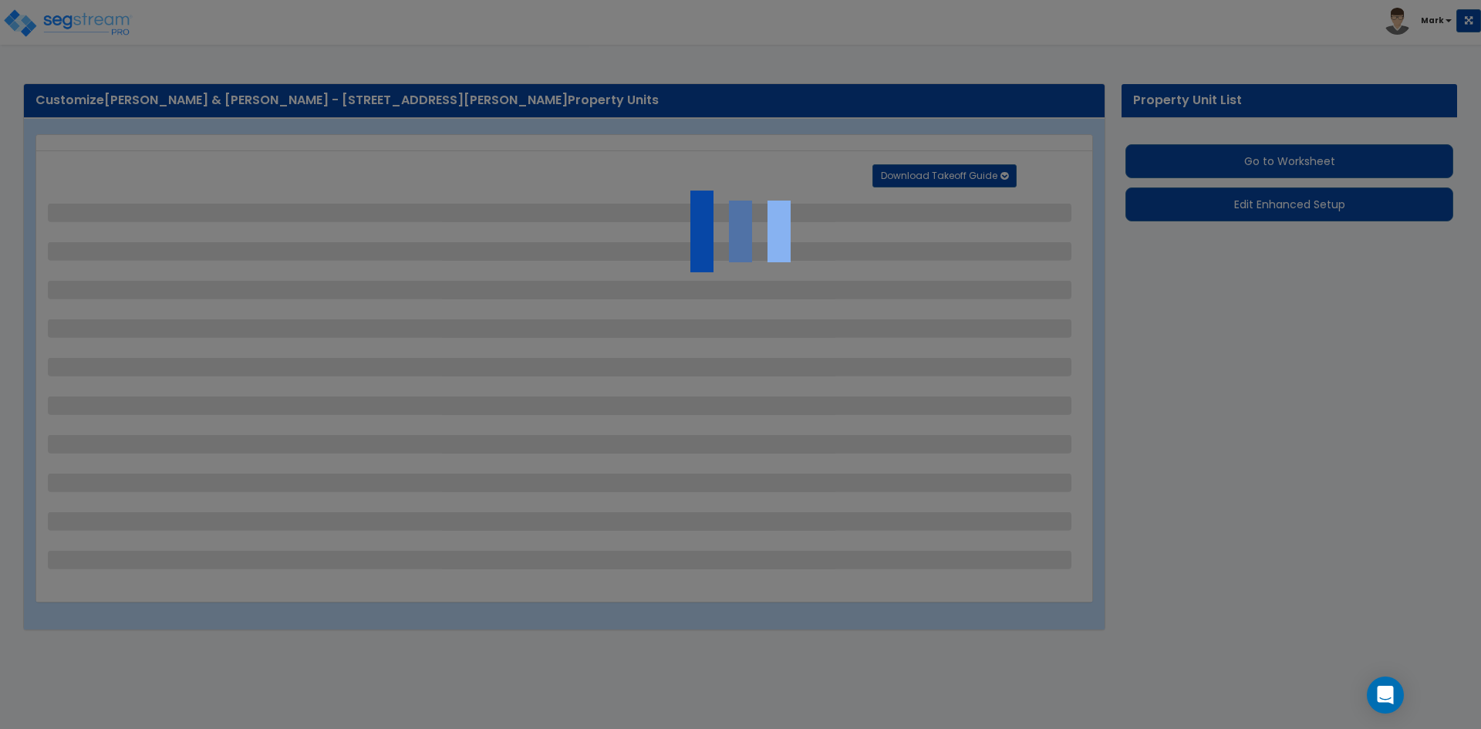
select select "1"
select select "2"
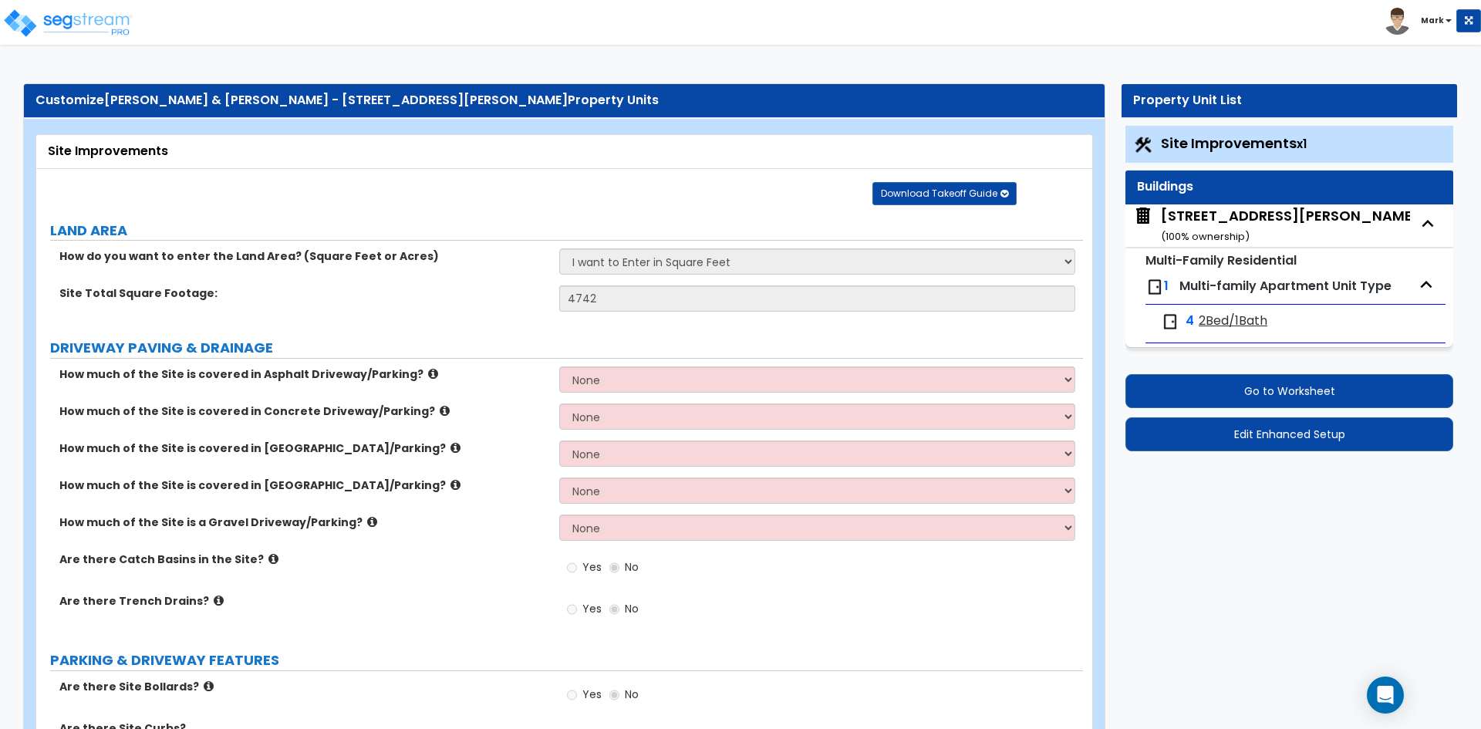
click at [1221, 218] on div "[STREET_ADDRESS][PERSON_NAME] ( 100 % ownership)" at bounding box center [1290, 225] width 258 height 39
select select "7"
select select "2"
select select "4"
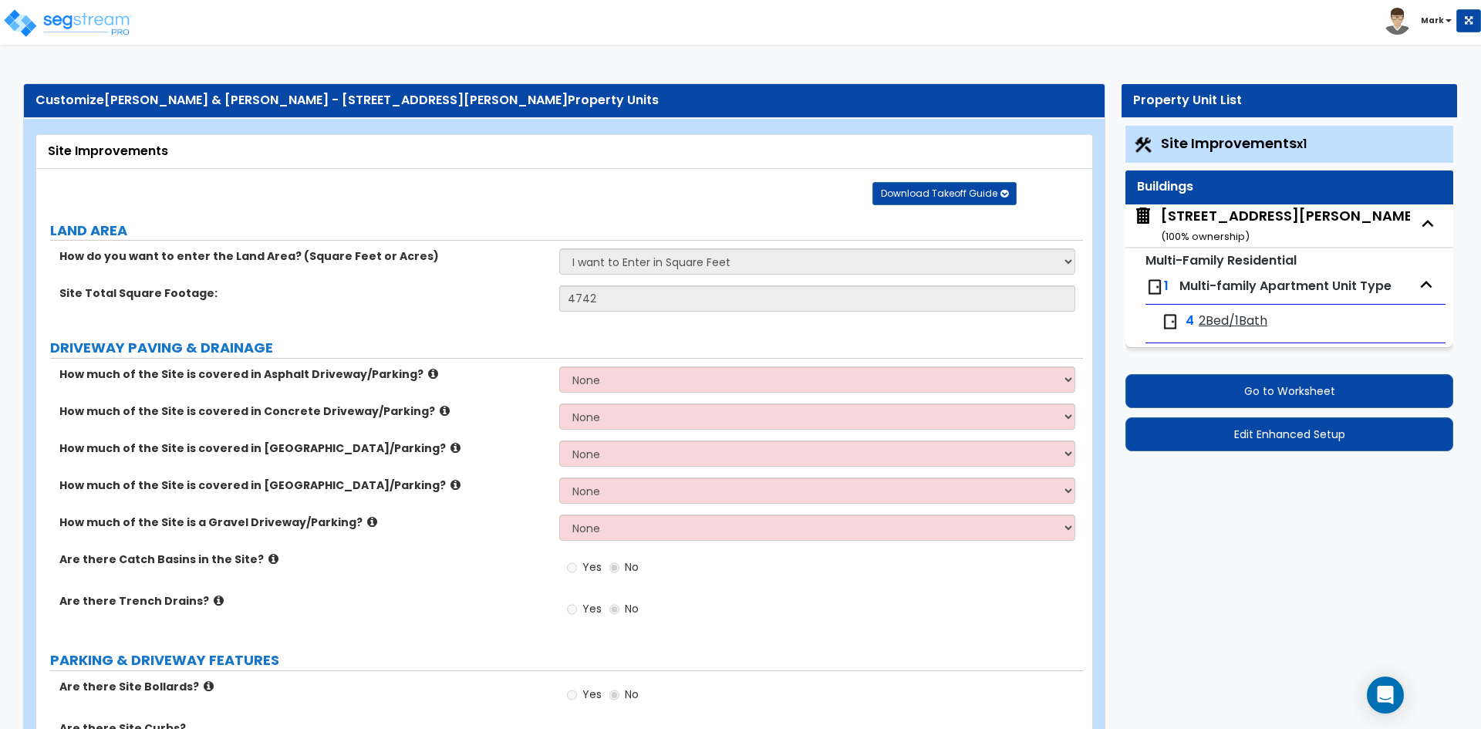
select select "2"
select select "1"
select select "3"
select select "1"
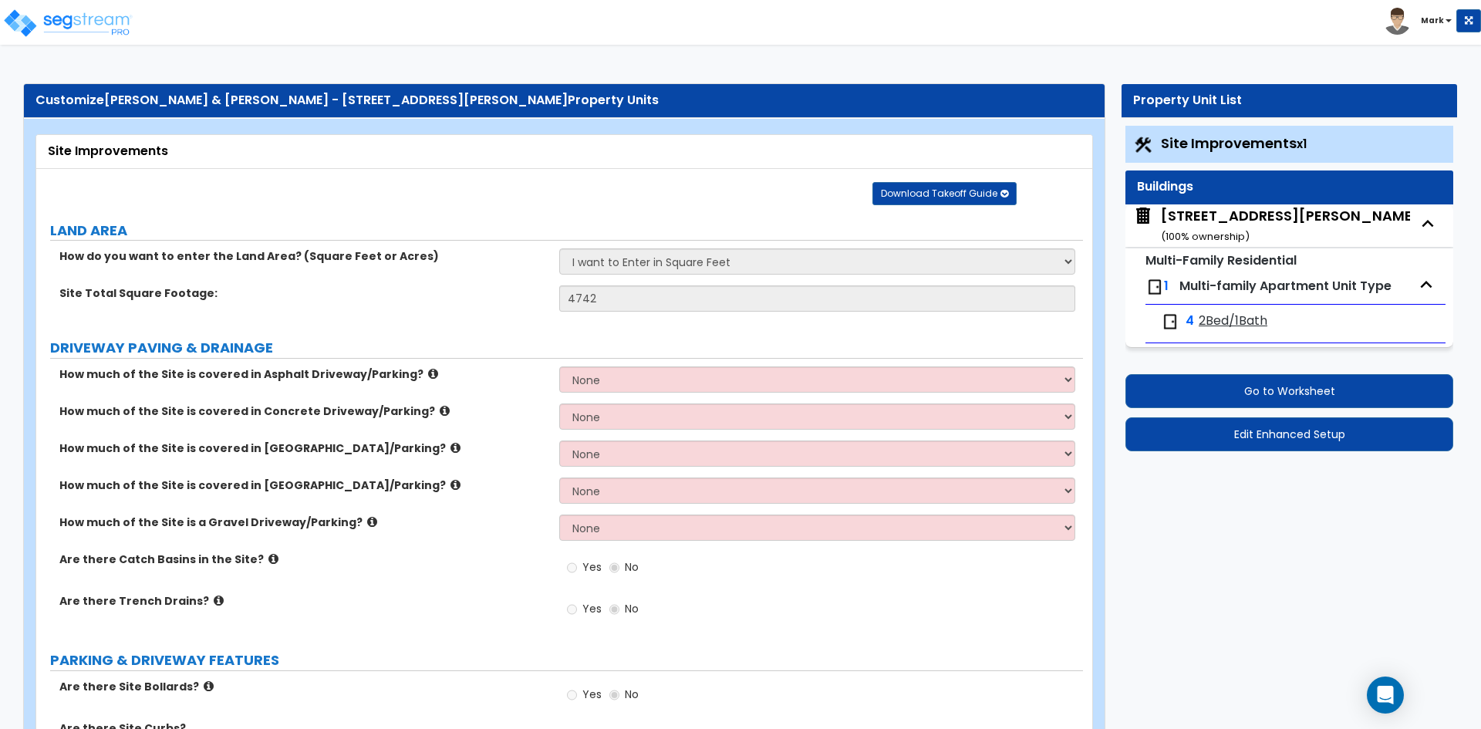
select select "3"
select select "1"
select select "2"
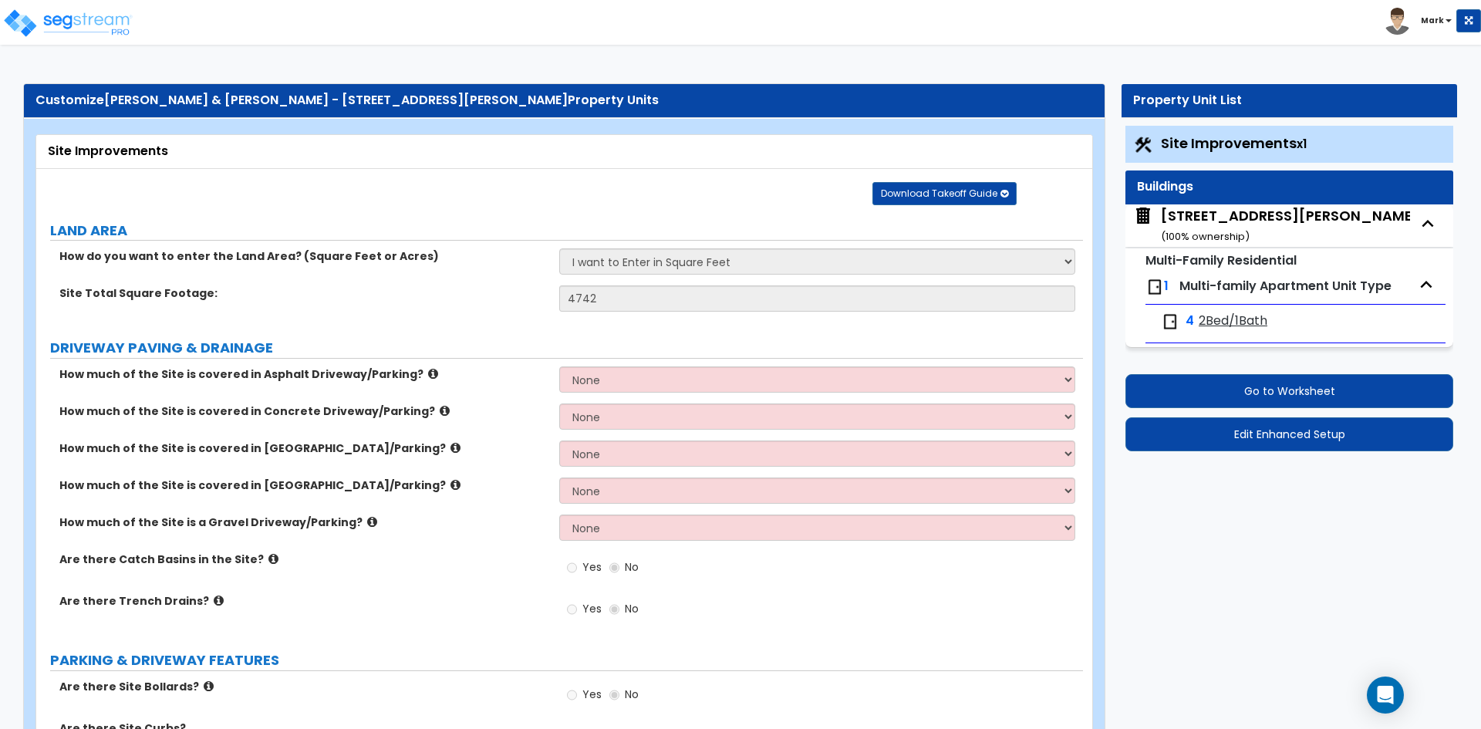
select select "7"
select select "2"
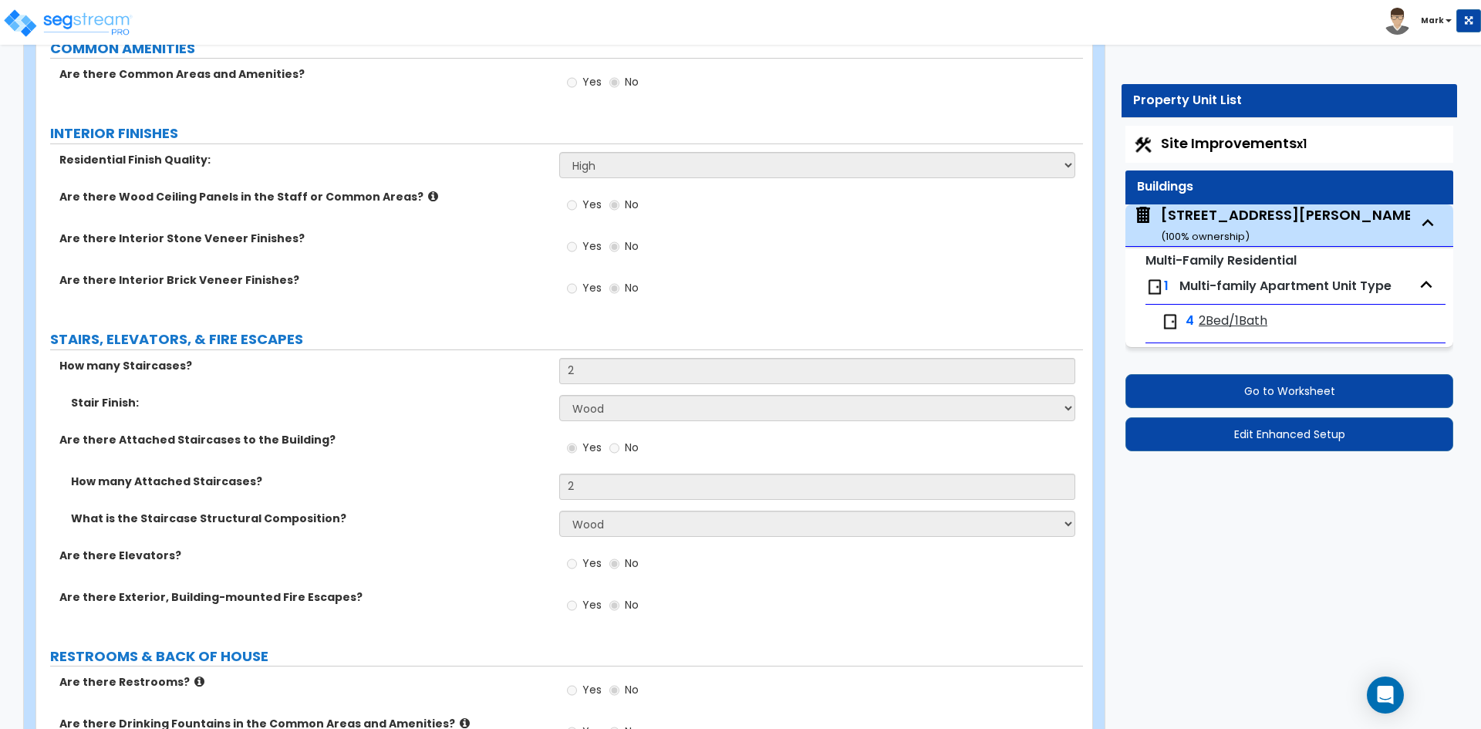
scroll to position [2623, 0]
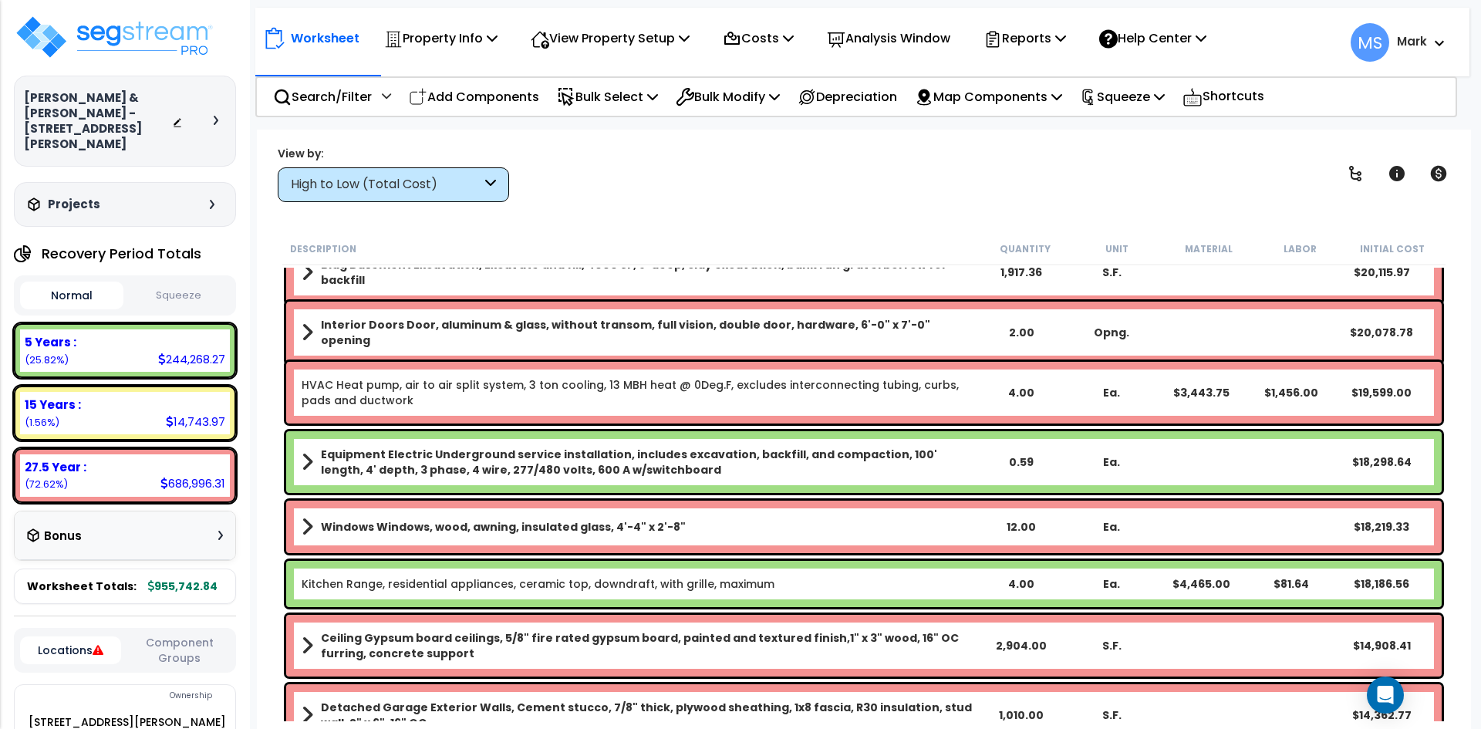
scroll to position [617, 0]
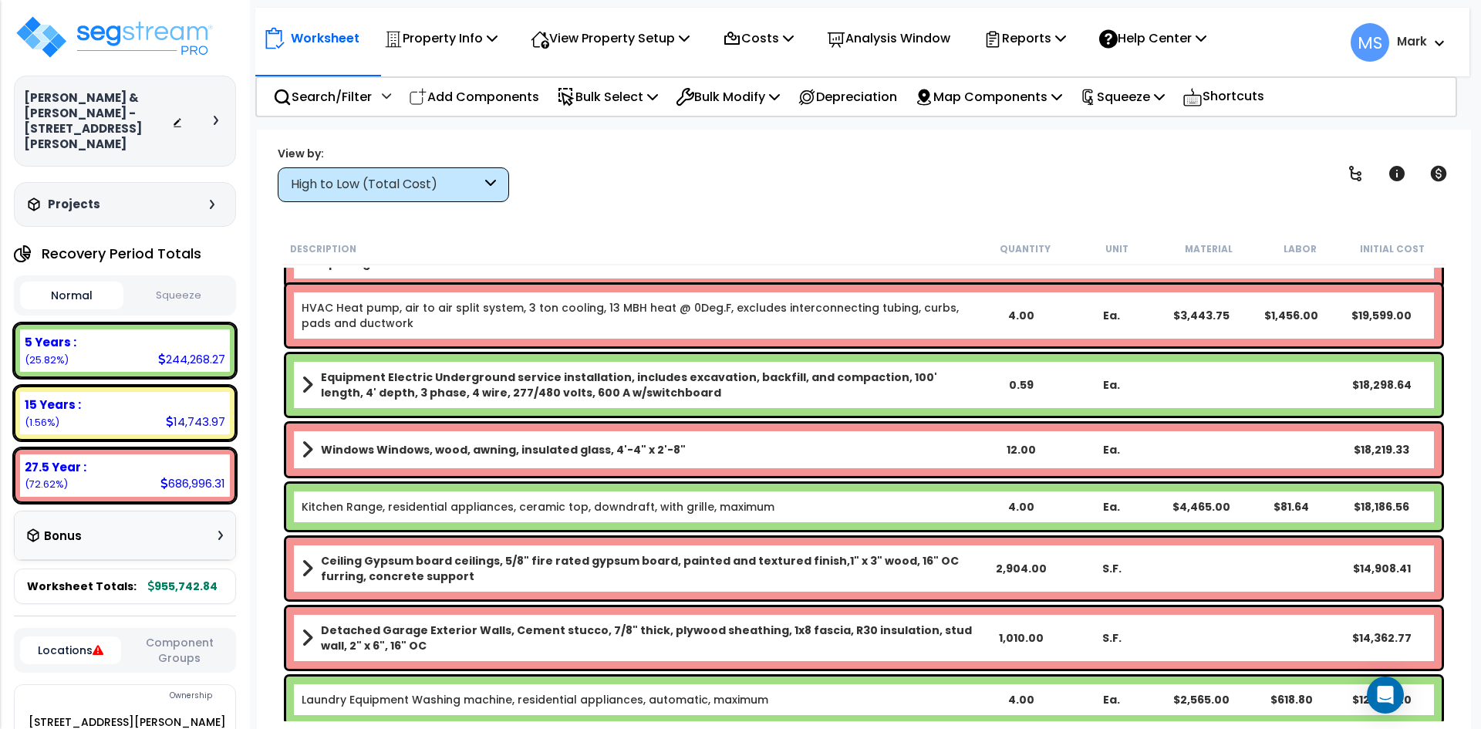
click at [472, 188] on div "High to Low (Total Cost)" at bounding box center [386, 185] width 191 height 18
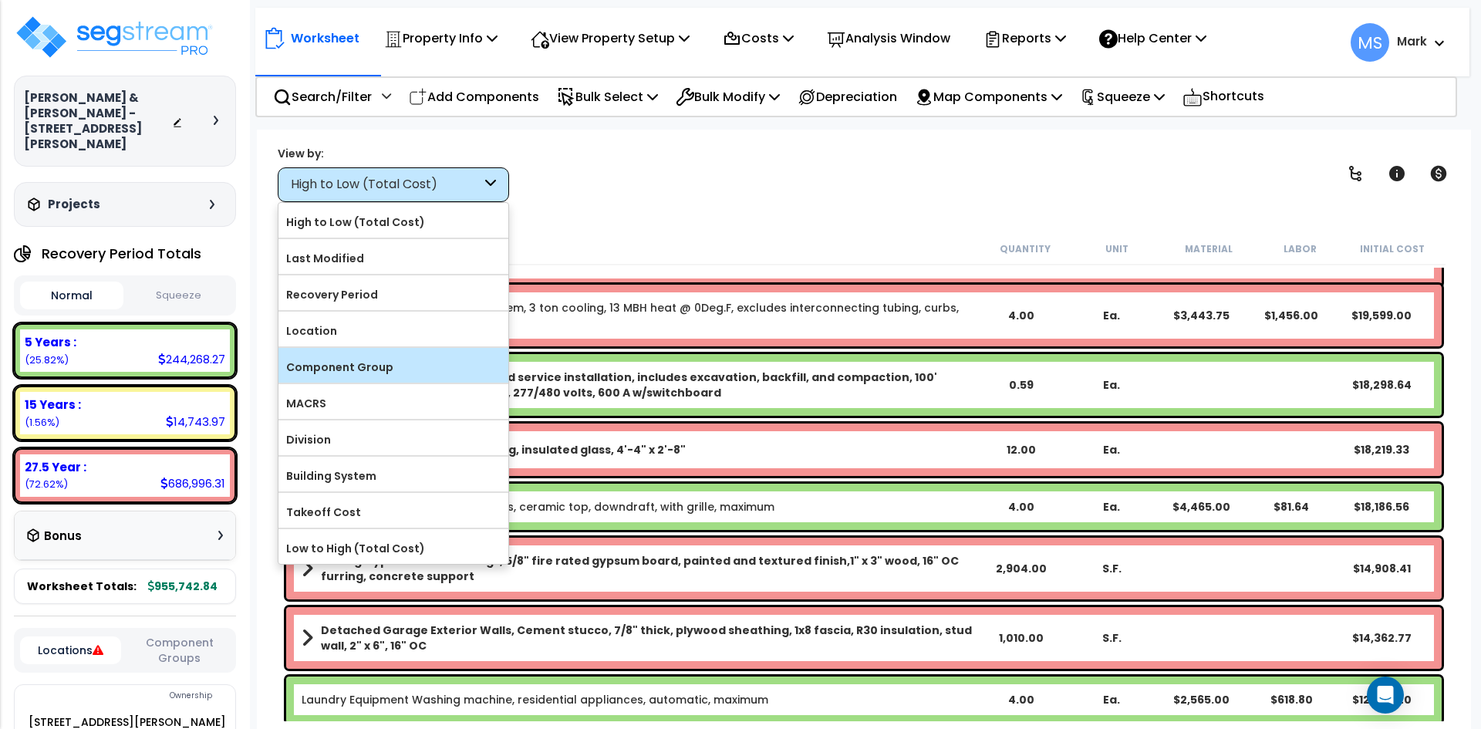
click at [369, 356] on label "Component Group" at bounding box center [394, 367] width 230 height 23
click at [0, 0] on input "Component Group" at bounding box center [0, 0] width 0 height 0
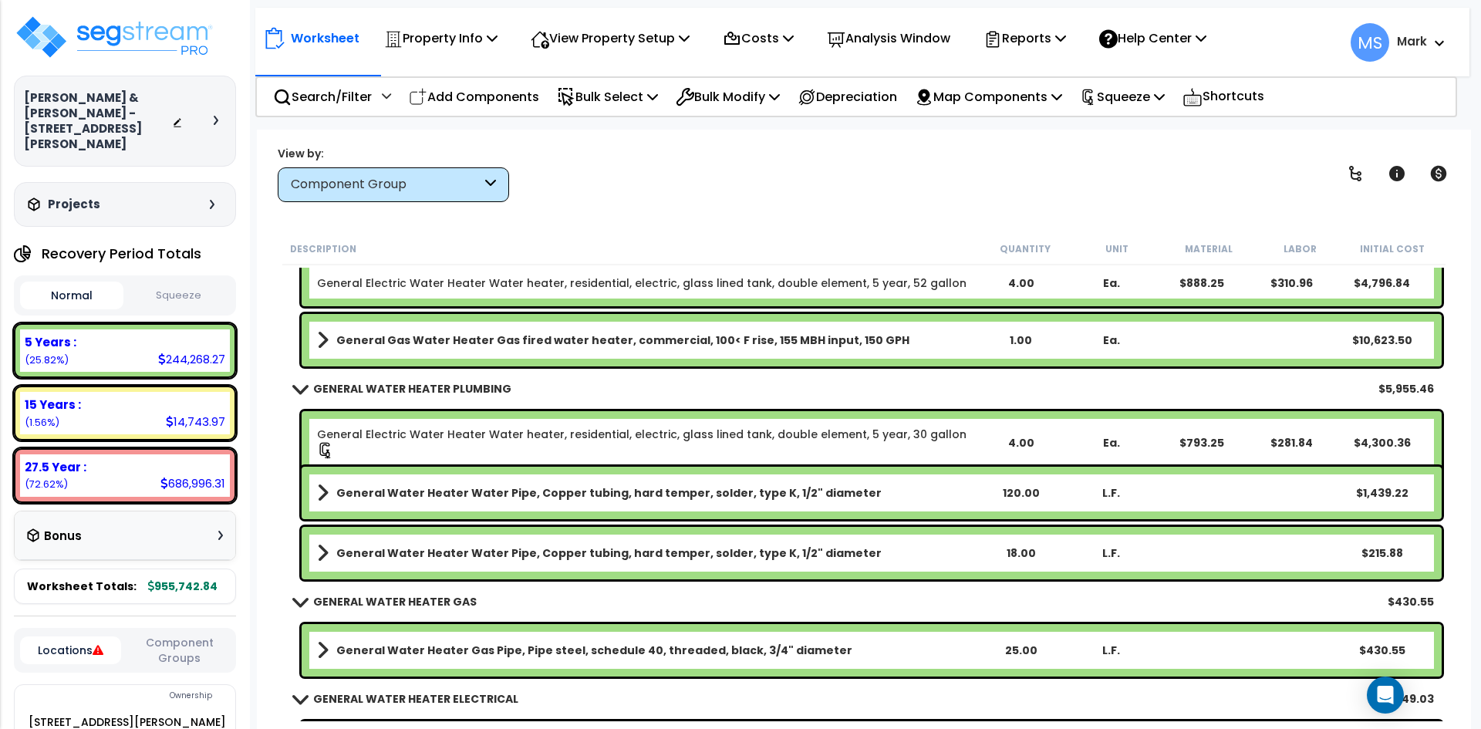
scroll to position [4552, 0]
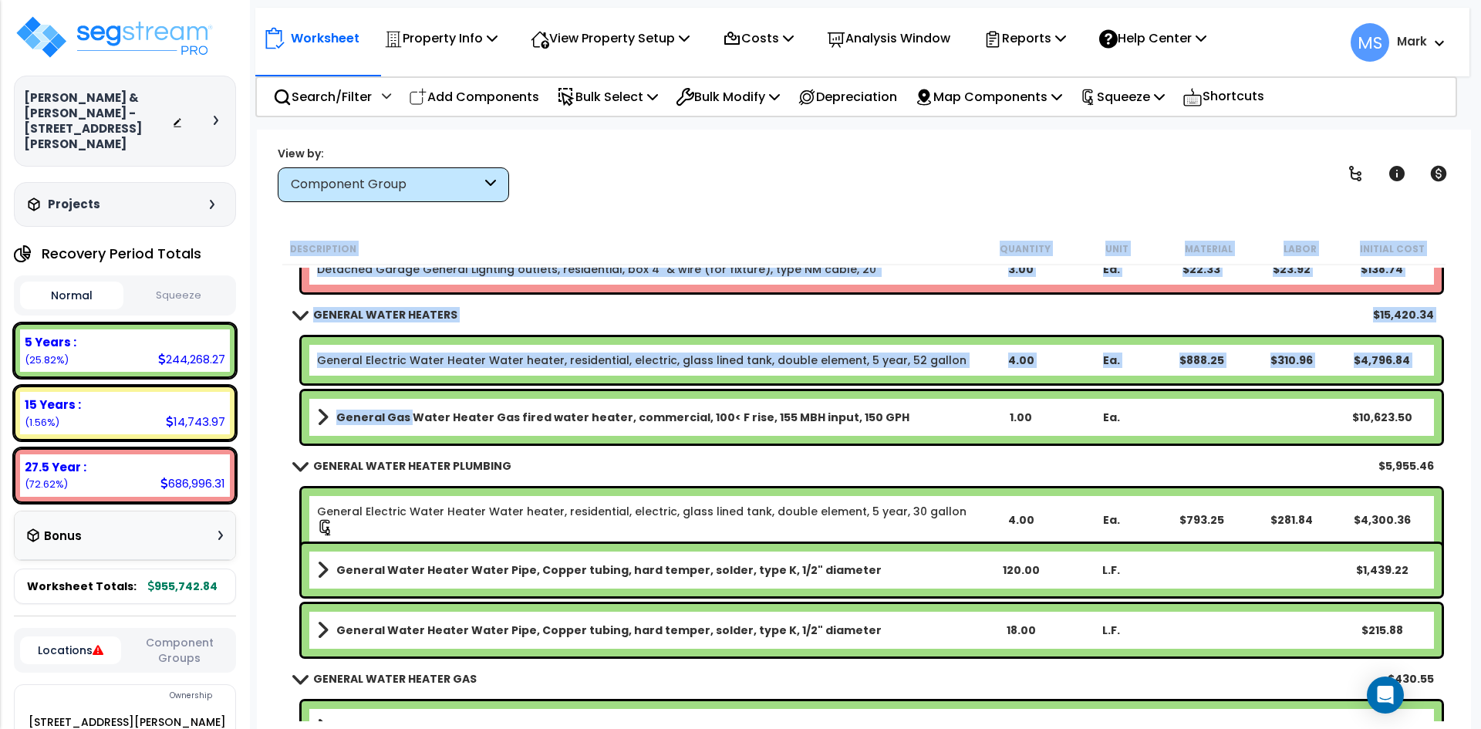
click at [407, 417] on b "General Gas Water Heater Gas fired water heater, commercial, 100< F rise, 155 M…" at bounding box center [622, 417] width 573 height 15
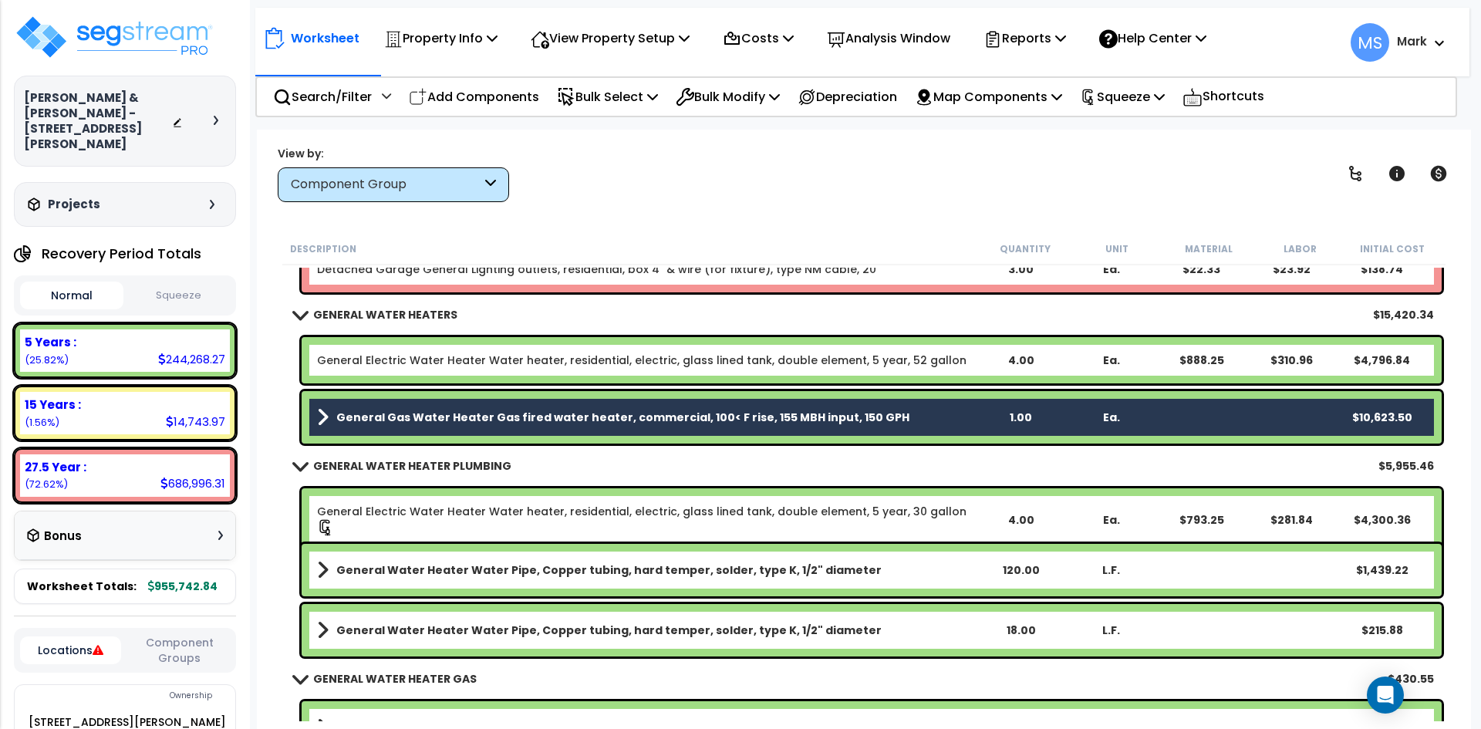
click at [439, 379] on div "General Electric Water Heater Water heater, residential, electric, glass lined …" at bounding box center [872, 360] width 1140 height 46
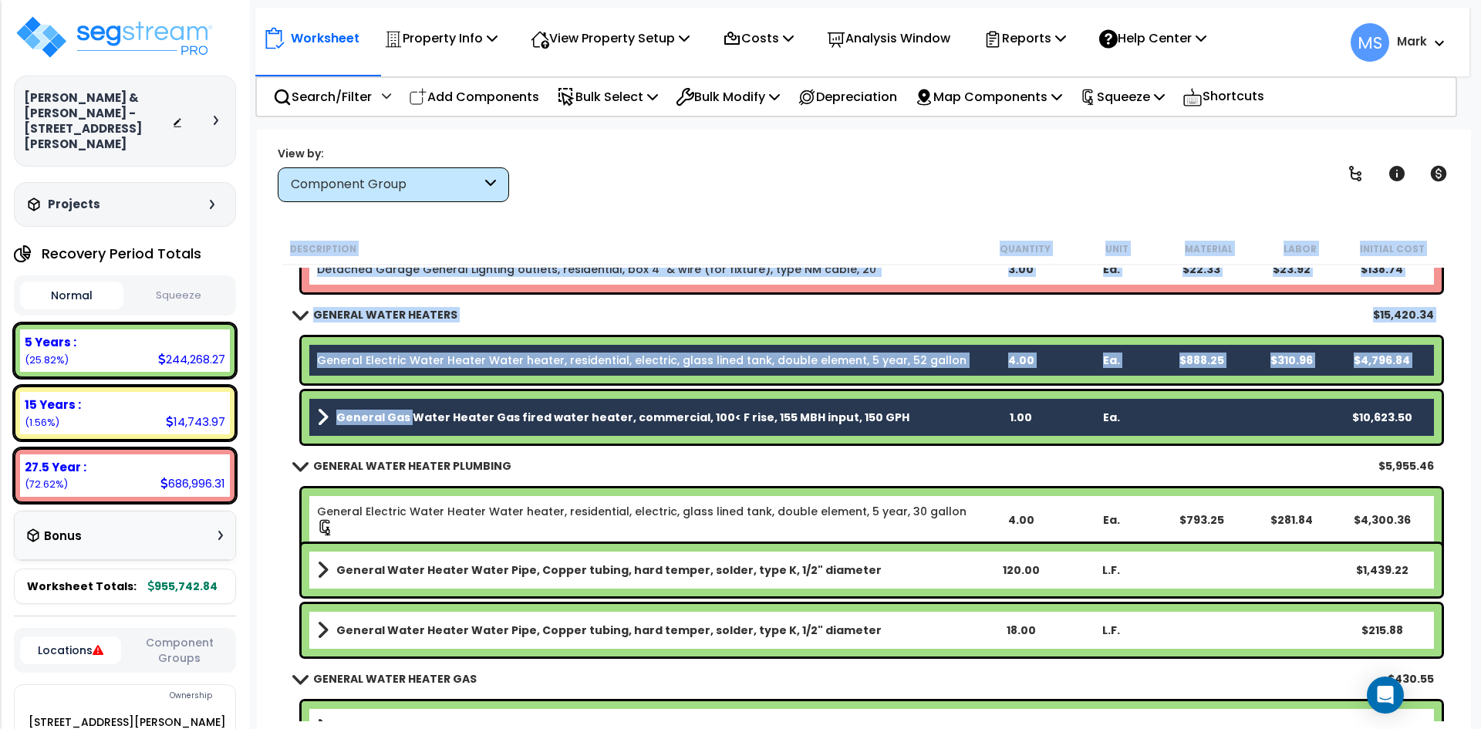
click at [748, 373] on div "General Electric Water Heater Water heater, residential, electric, glass lined …" at bounding box center [872, 360] width 1140 height 46
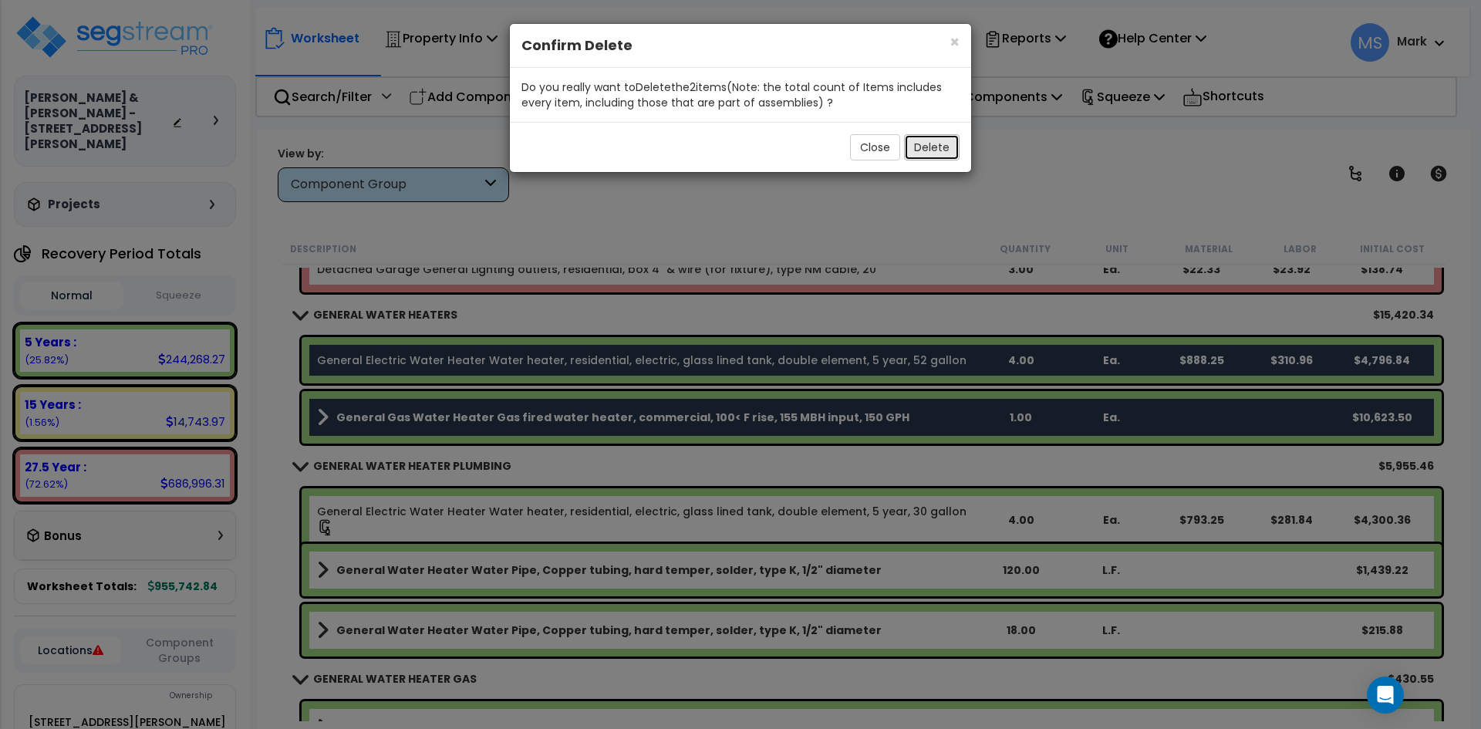
click at [942, 147] on button "Delete" at bounding box center [932, 147] width 56 height 26
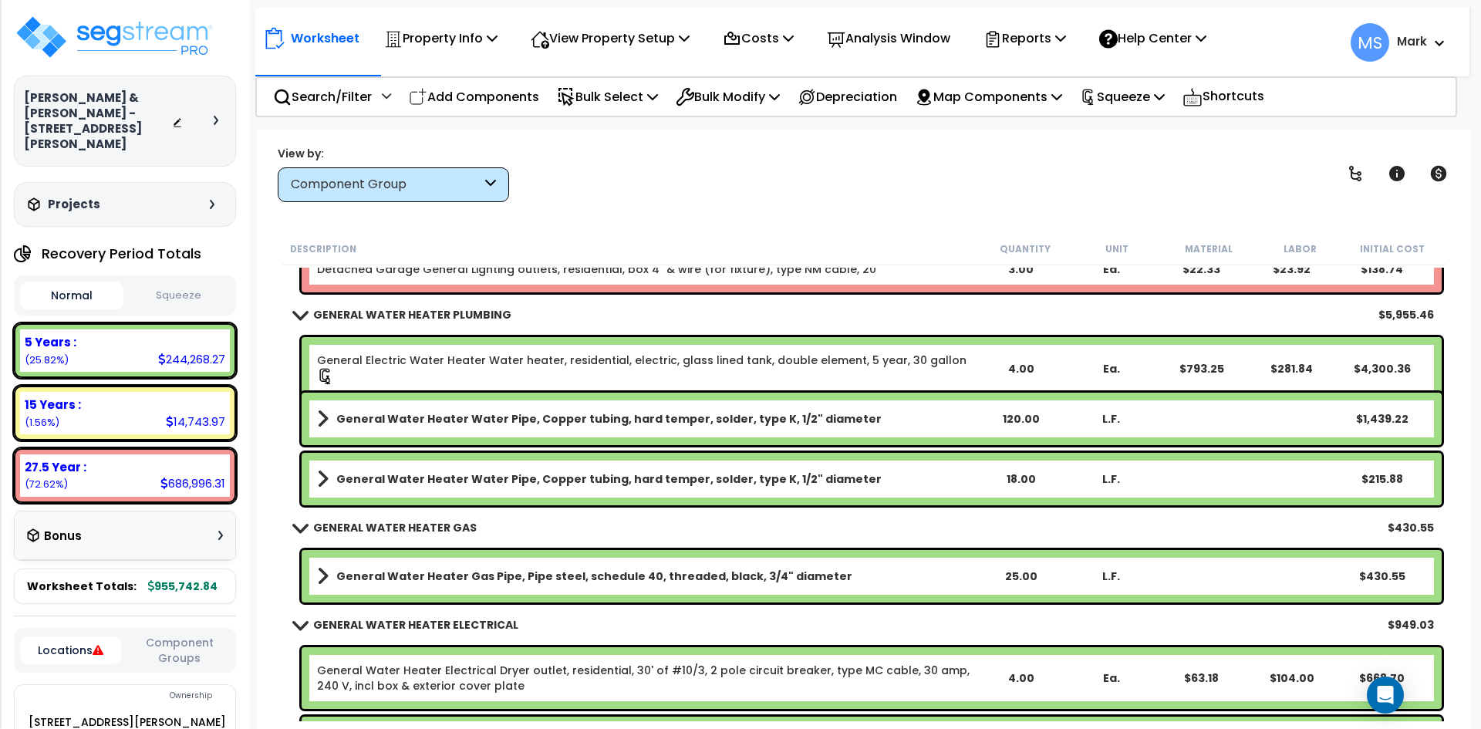
click at [643, 359] on link "General Electric Water Heater Water heater, residential, electric, glass lined …" at bounding box center [646, 369] width 658 height 32
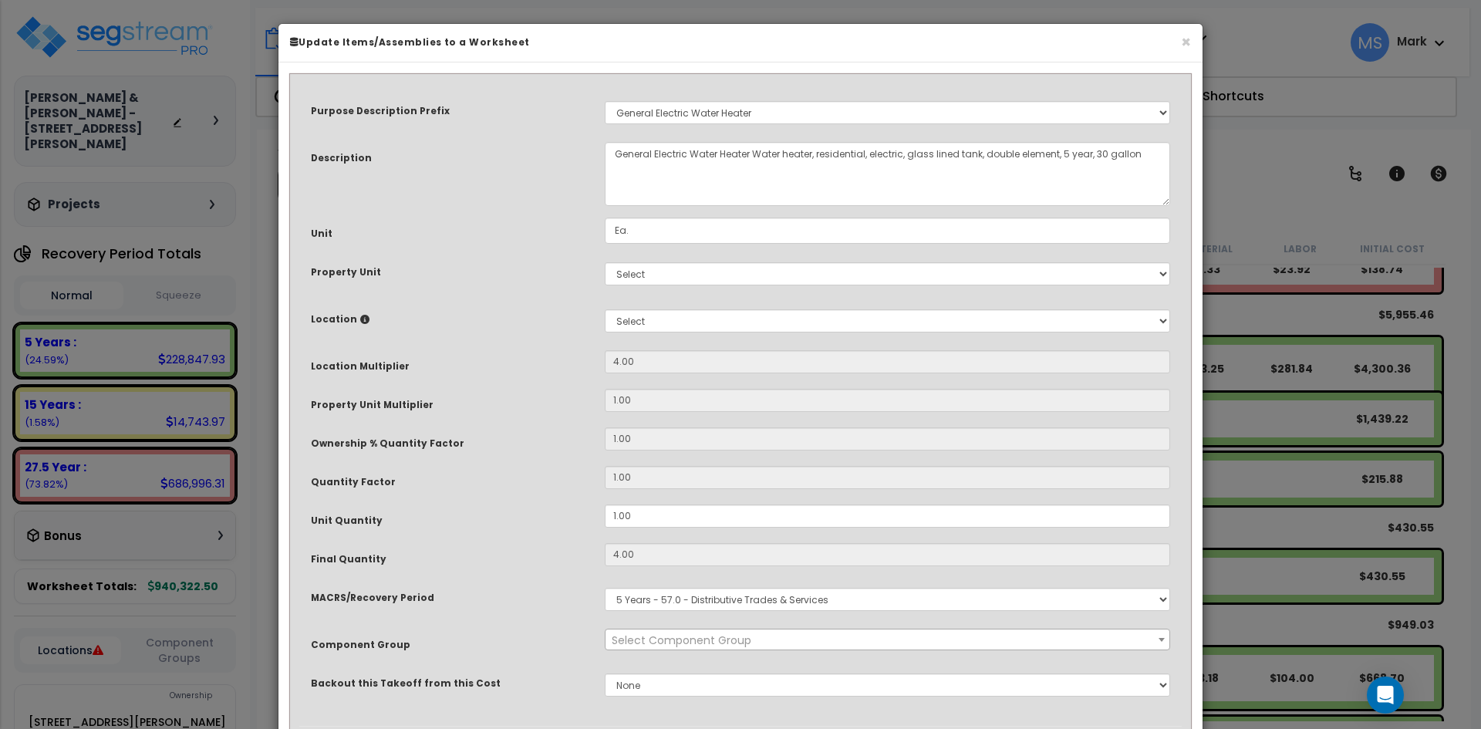
select select "45973"
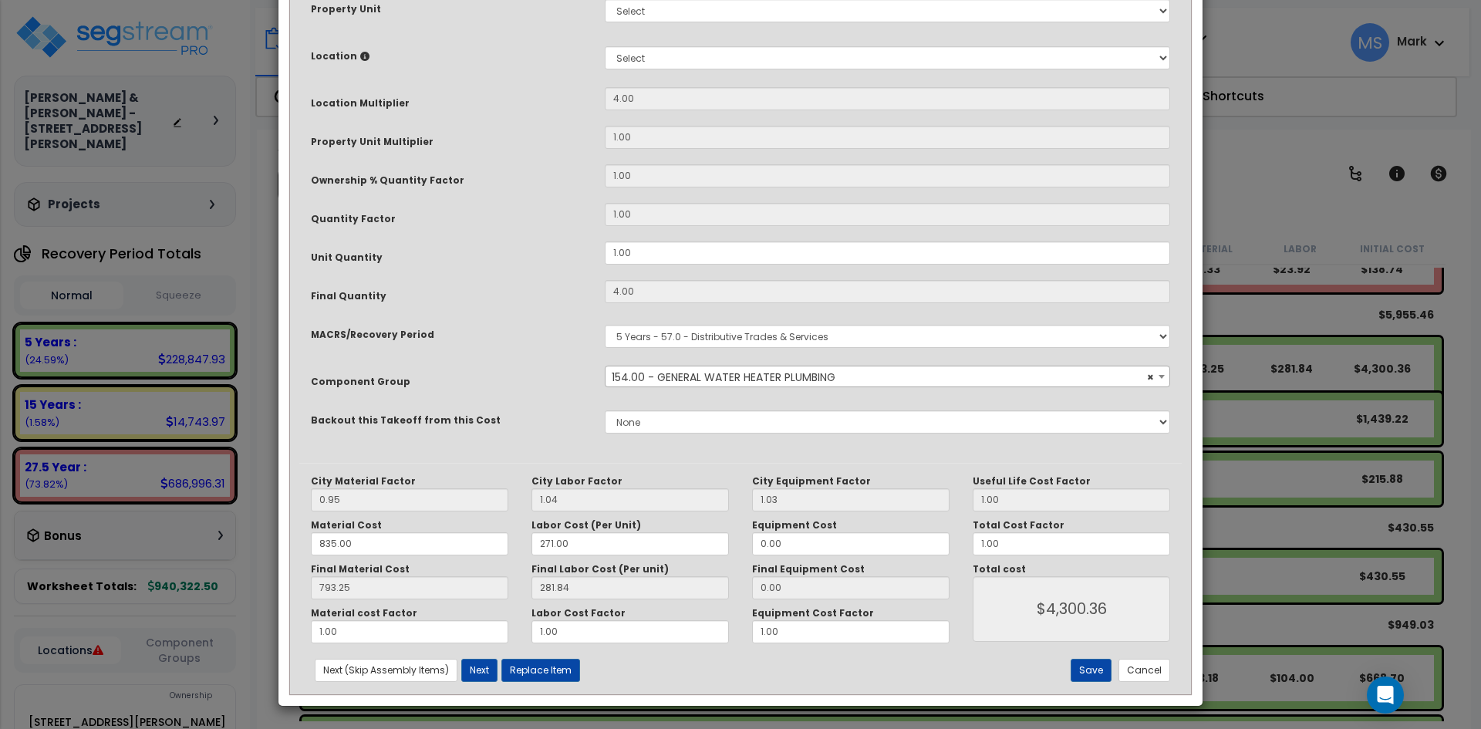
scroll to position [264, 0]
click at [550, 673] on button "Replace Item" at bounding box center [541, 669] width 79 height 23
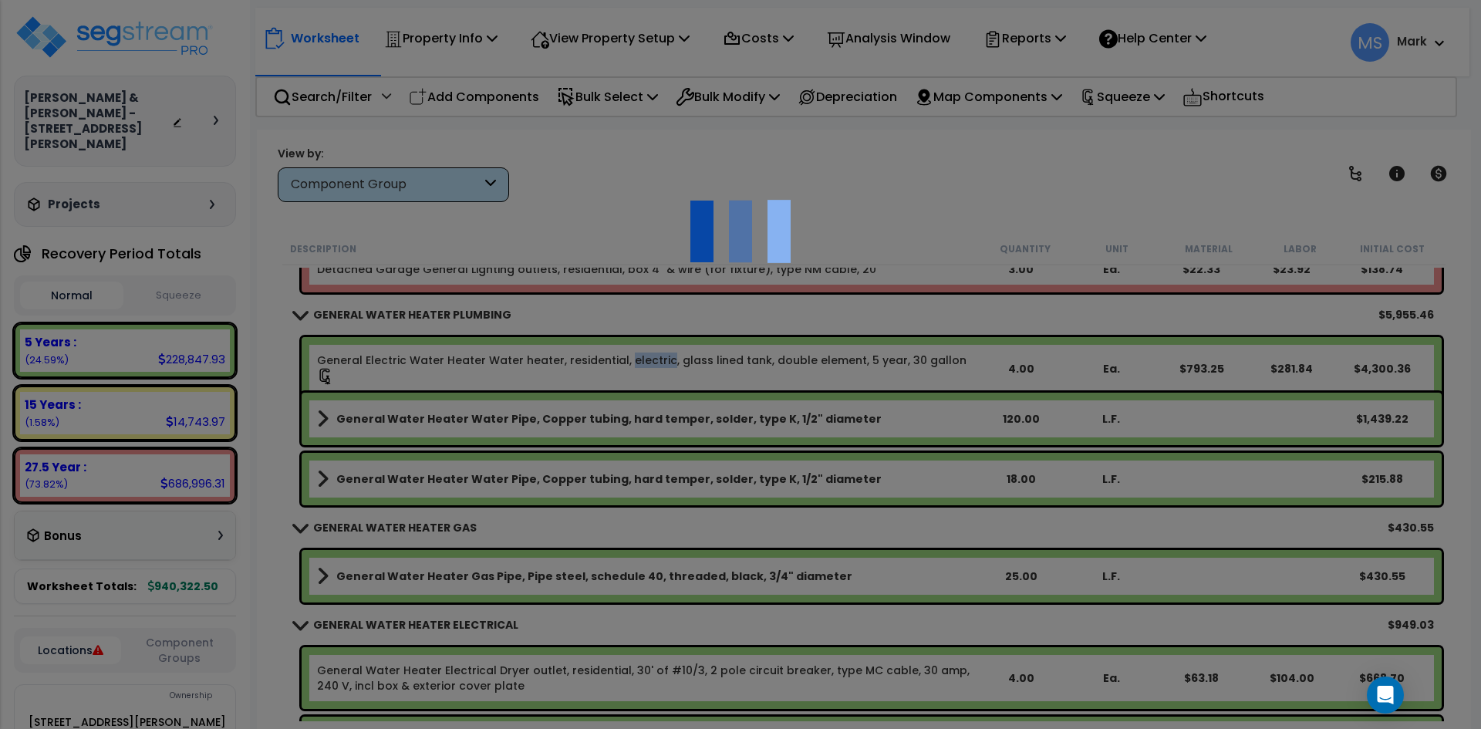
type input "4"
type input "Ea."
select select
select select "23208"
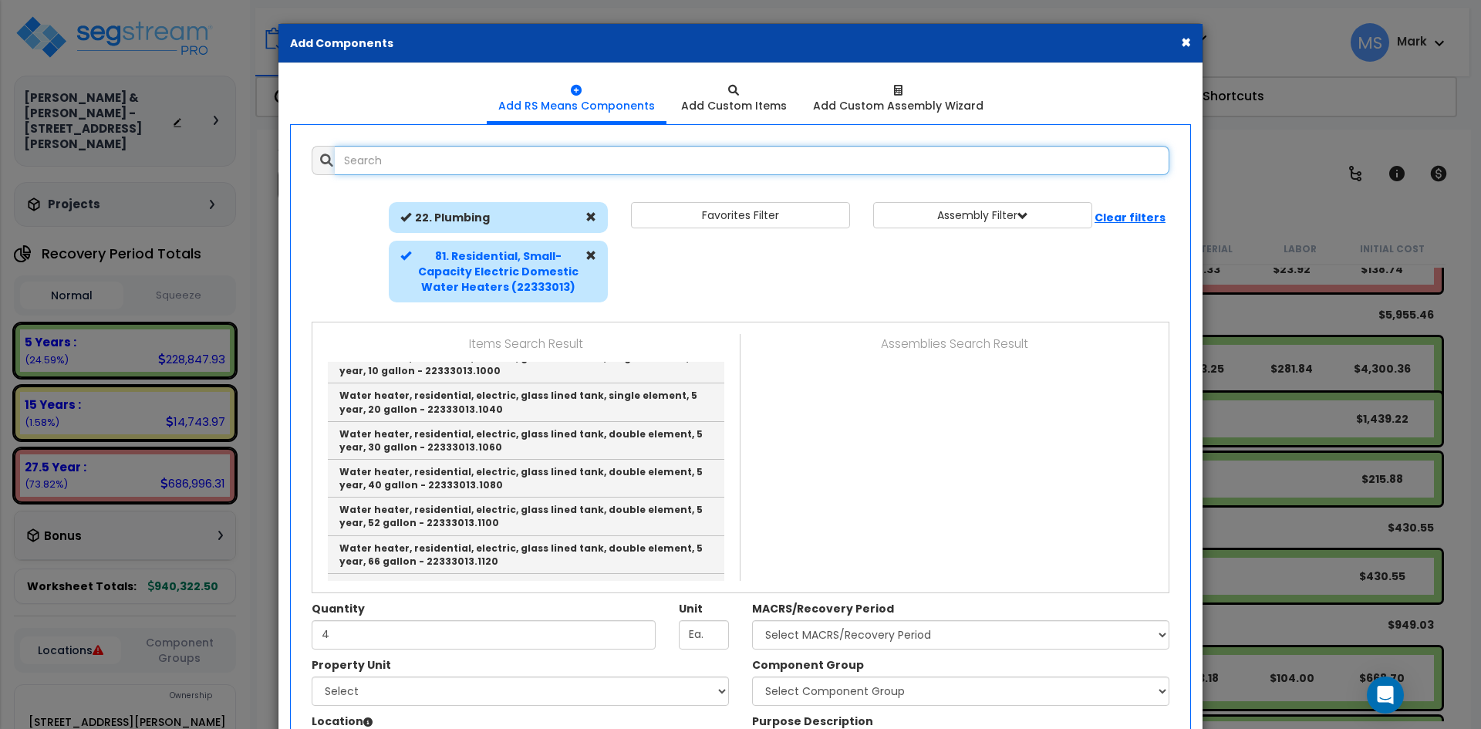
scroll to position [0, 0]
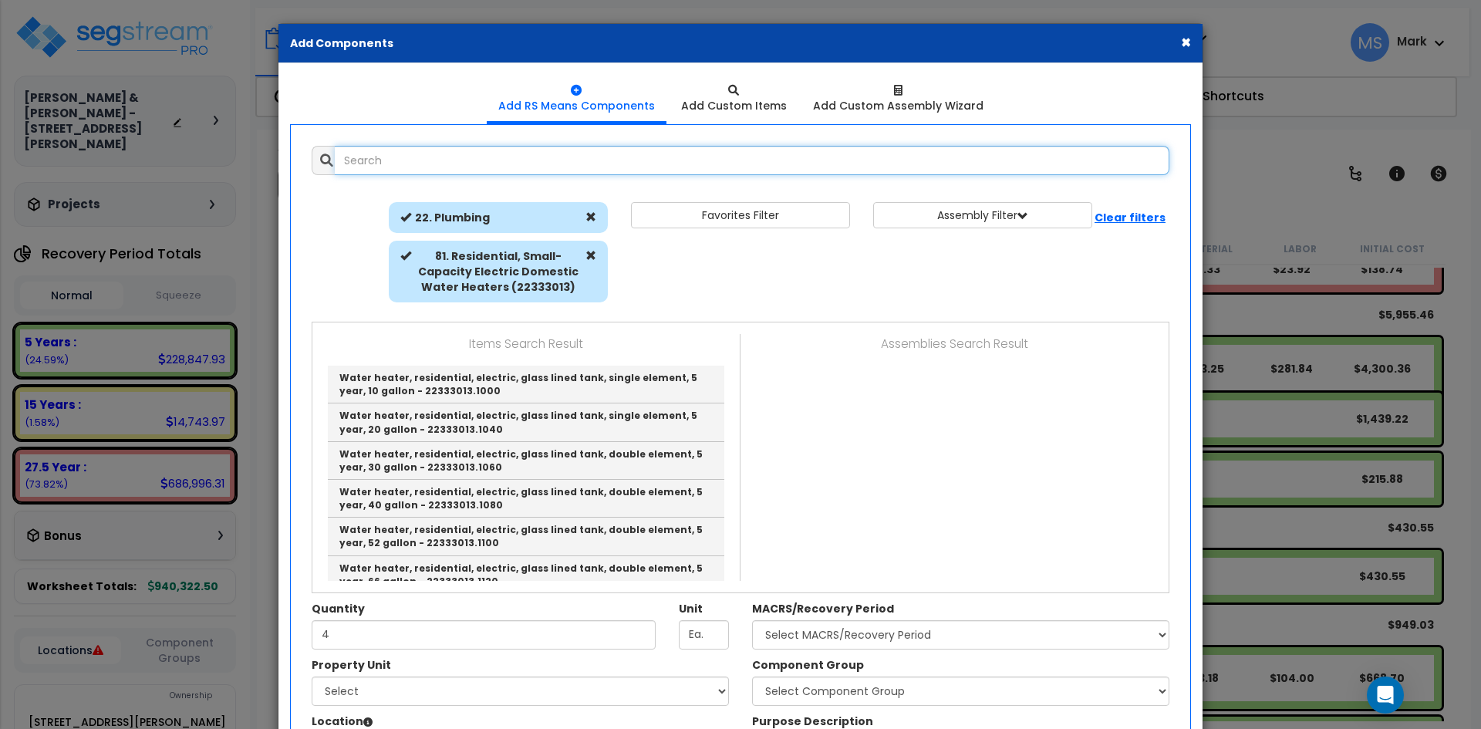
click at [380, 164] on input "text" at bounding box center [752, 160] width 835 height 29
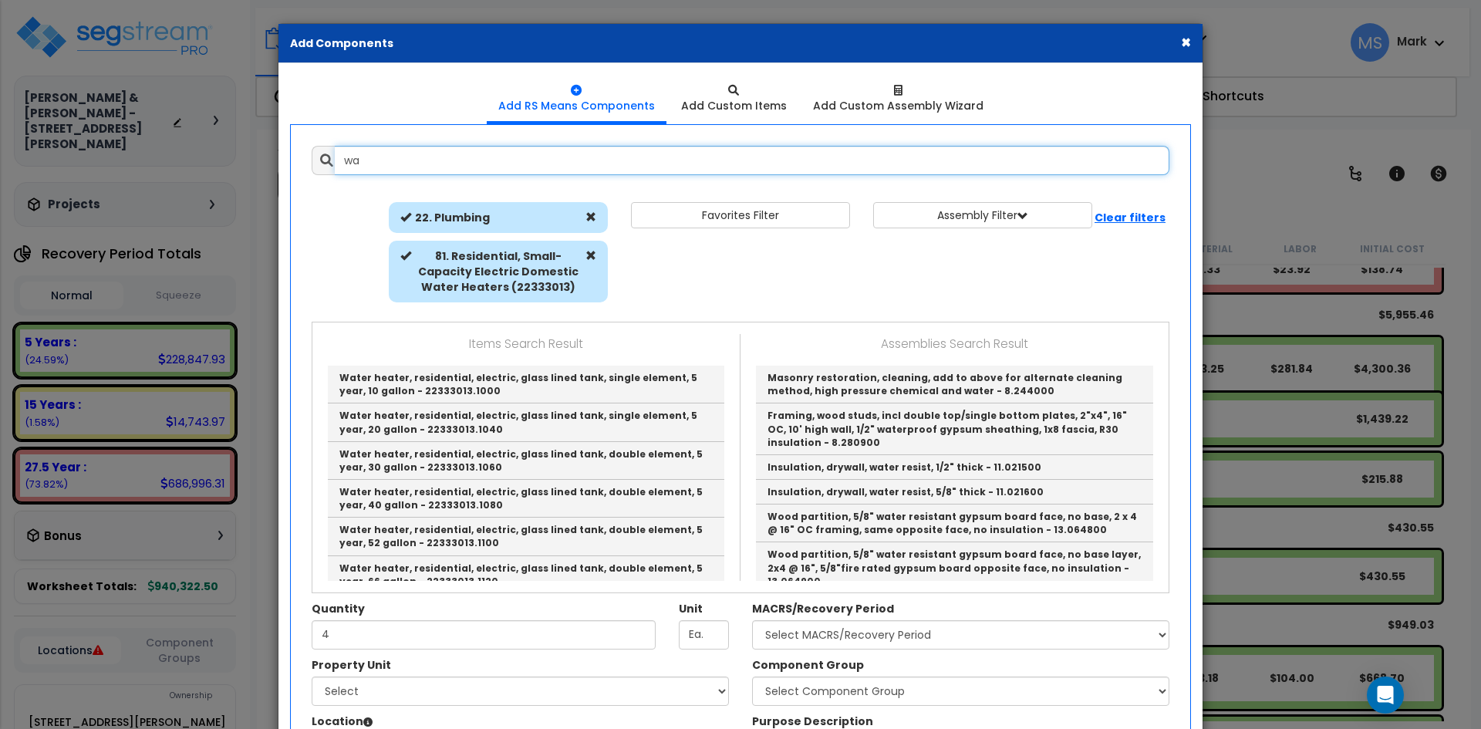
type input "w"
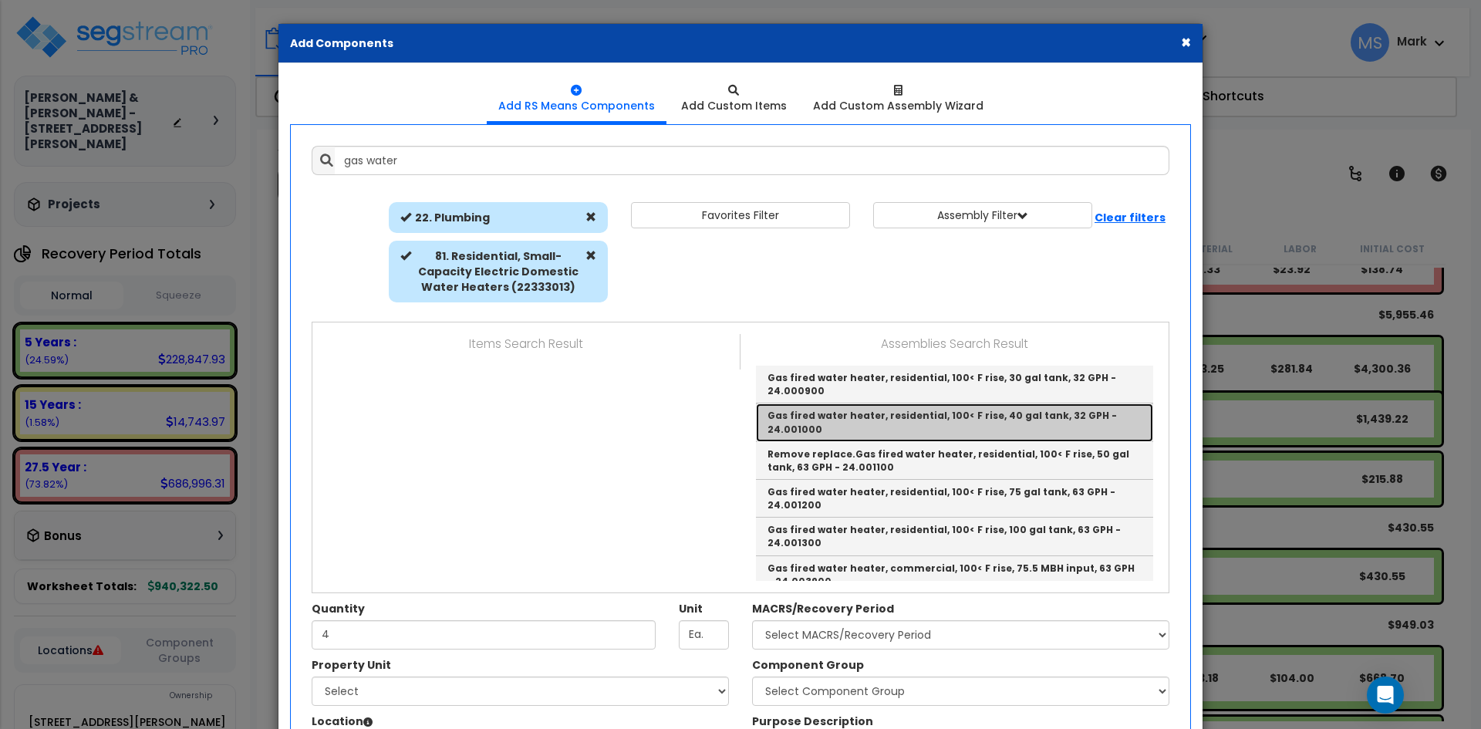
click at [996, 417] on link "Gas fired water heater, residential, 100< F rise, 40 gal tank, 32 GPH - 24.0010…" at bounding box center [954, 423] width 397 height 38
type input "Gas fired water heater, residential, 100< F rise, 40 gal tank, 32 GPH - 24.0010…"
type input "Ea."
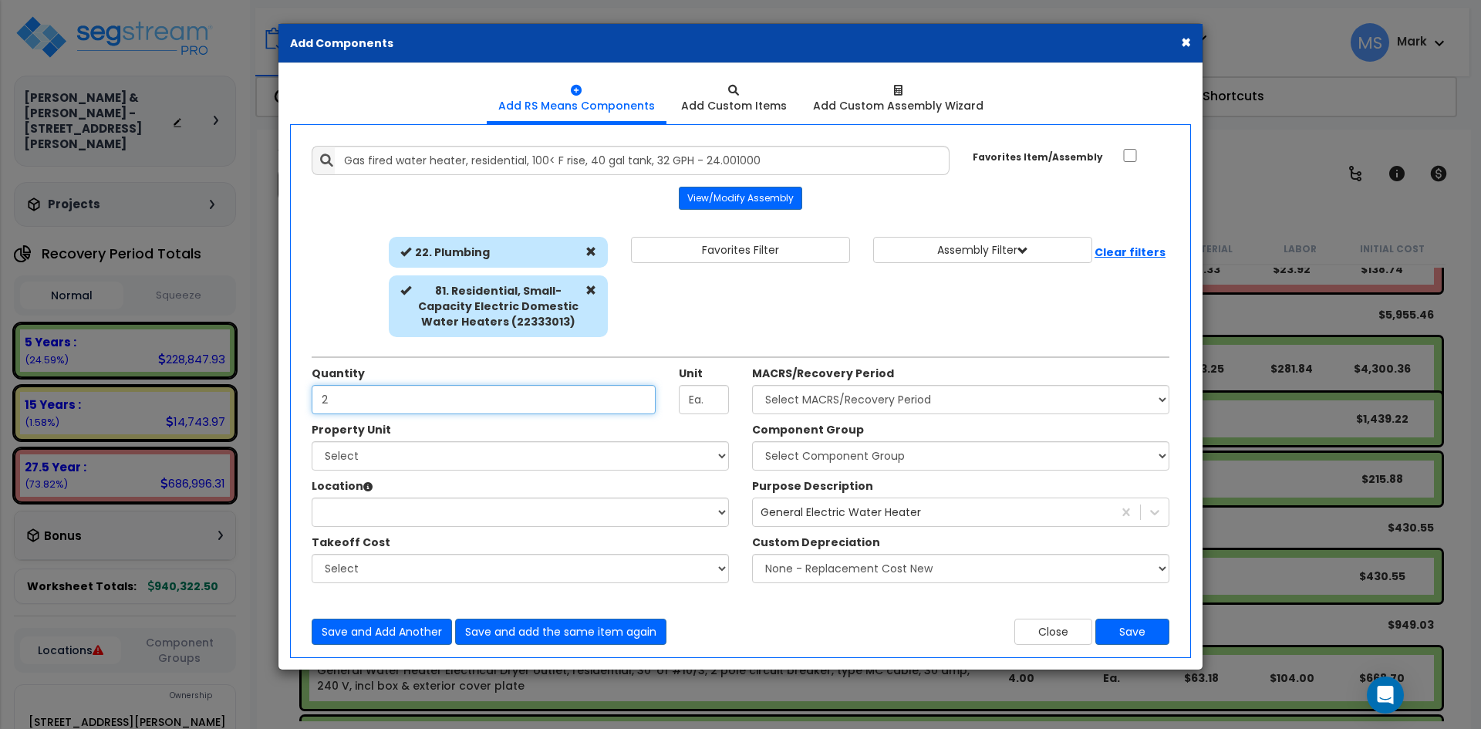
type input "2"
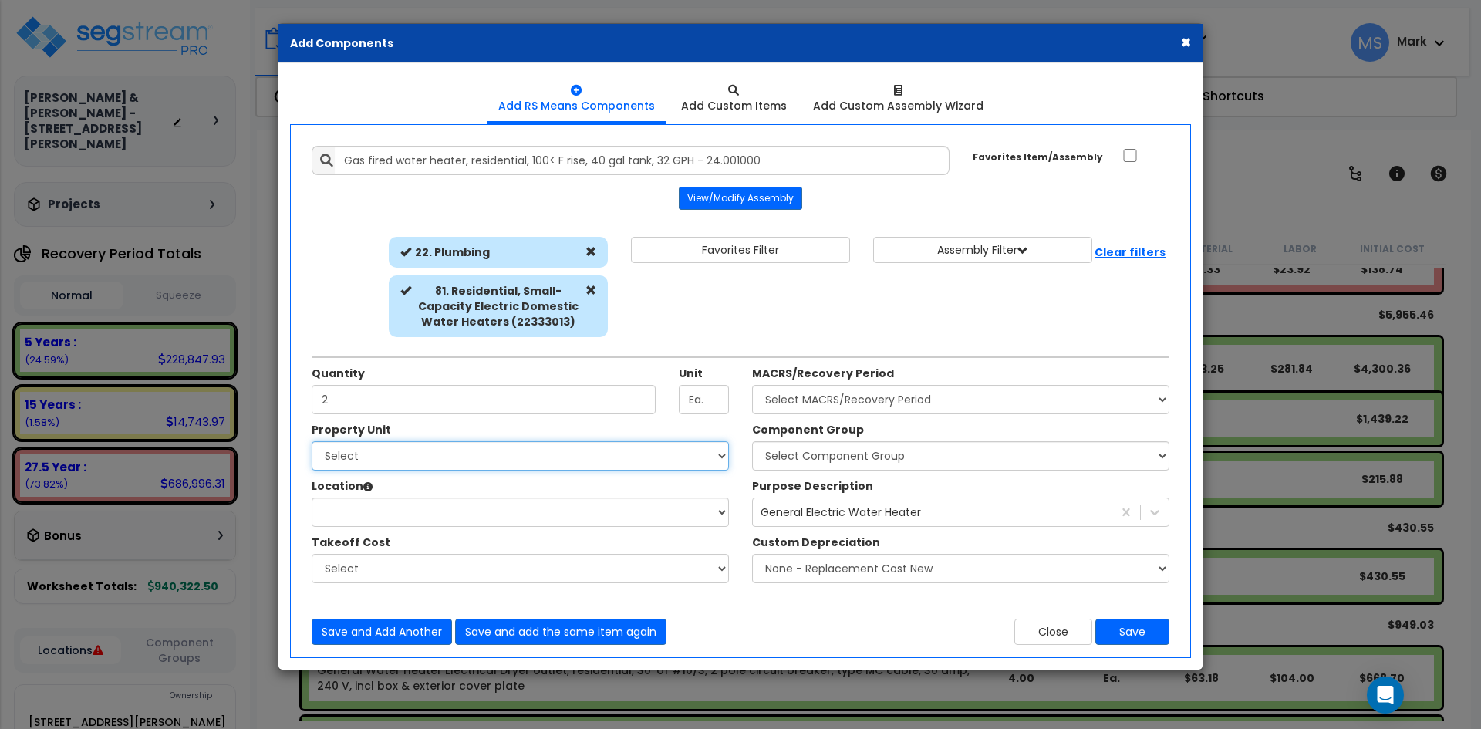
click at [468, 462] on select "Select 4947-49 Oleatha Ave Site Improvements" at bounding box center [520, 455] width 417 height 29
select select "164953"
click at [312, 441] on select "Select 4947-49 Oleatha Ave Site Improvements" at bounding box center [520, 455] width 417 height 29
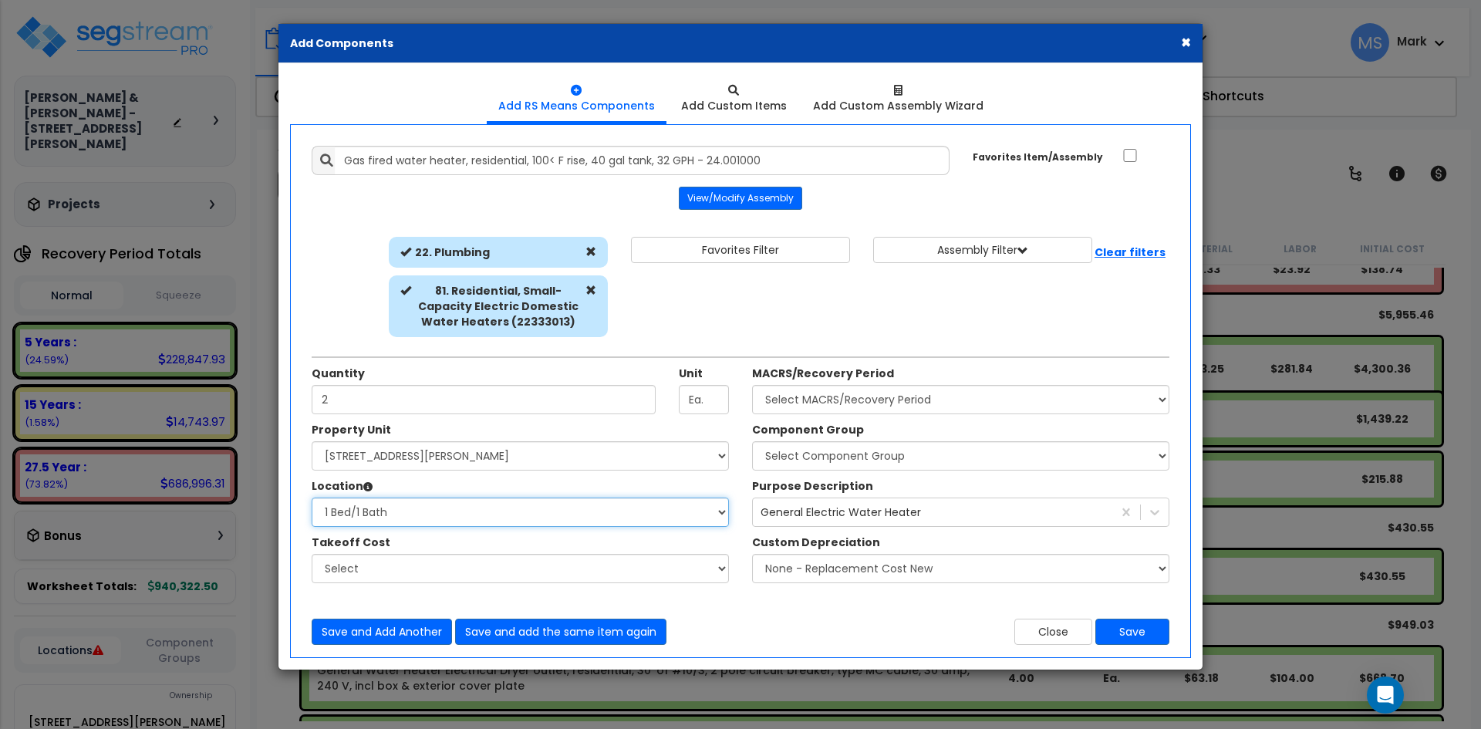
click at [603, 512] on select "Select 1 Bed/1 Bath Building Building Interior Add Additional Location" at bounding box center [520, 512] width 417 height 29
select select "6"
click at [312, 498] on select "Select 1 Bed/1 Bath Building Building Interior Add Additional Location" at bounding box center [520, 512] width 417 height 29
click at [882, 404] on select "Select MACRS/Recovery Period 5 Years - 57.0 - Distributive Trades & Services 5 …" at bounding box center [960, 399] width 417 height 29
select select "3667"
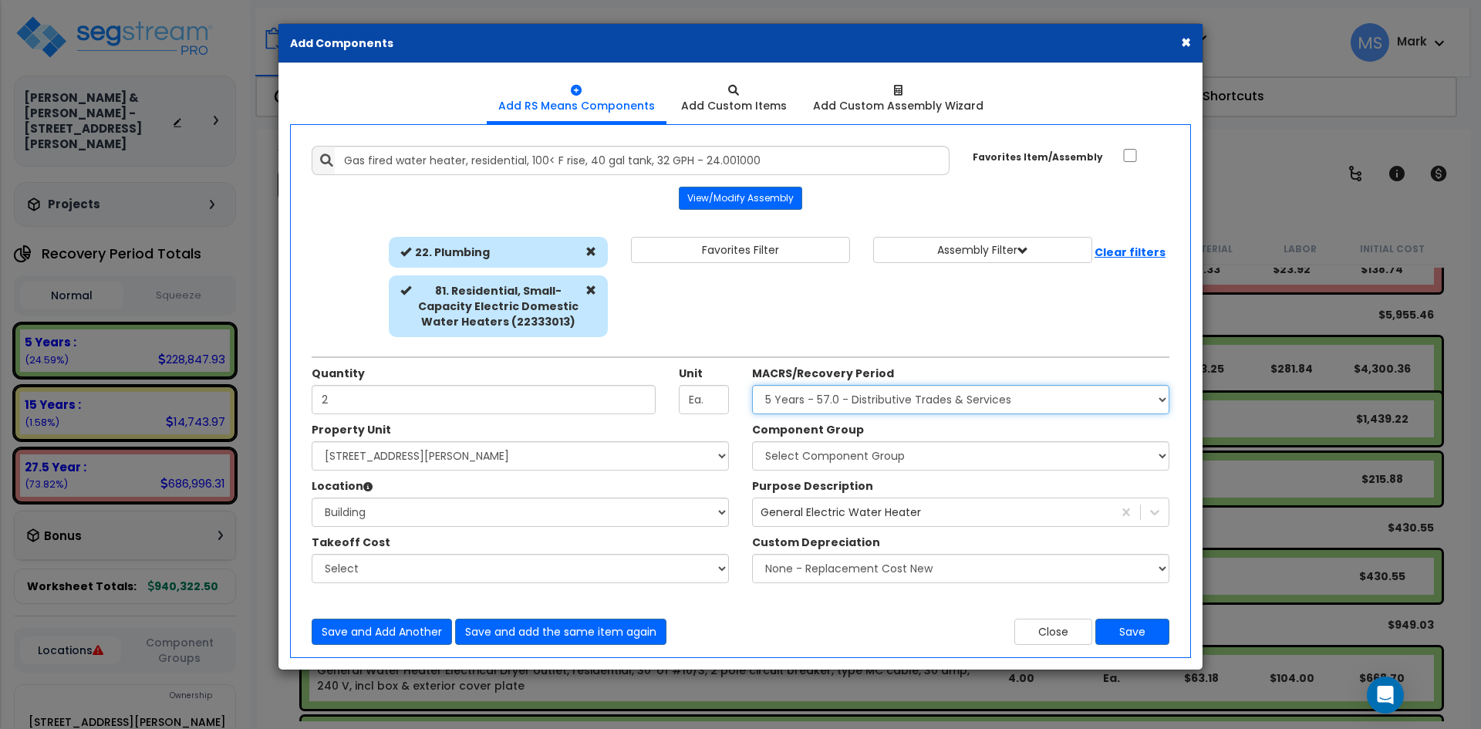
click at [752, 385] on select "Select MACRS/Recovery Period 5 Years - 57.0 - Distributive Trades & Services 5 …" at bounding box center [960, 399] width 417 height 29
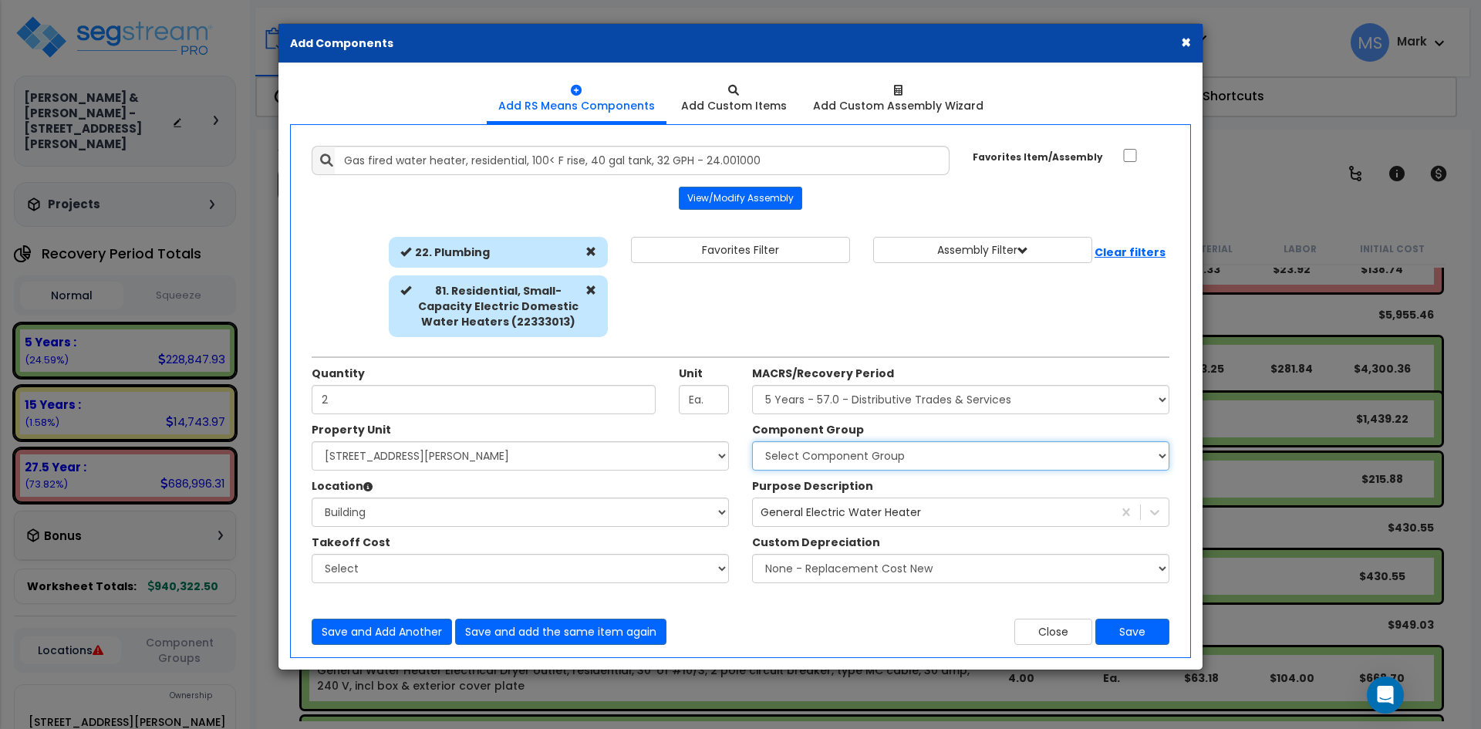
click at [906, 461] on select "Select Component Group 286.00 - LAUNDRY ELECTRICAL 284.00 - LAUNDRY PLUMBING 31…" at bounding box center [960, 455] width 417 height 29
select select "45973"
click at [752, 441] on select "Select Component Group 286.00 - LAUNDRY ELECTRICAL 284.00 - LAUNDRY PLUMBING 31…" at bounding box center [960, 455] width 417 height 29
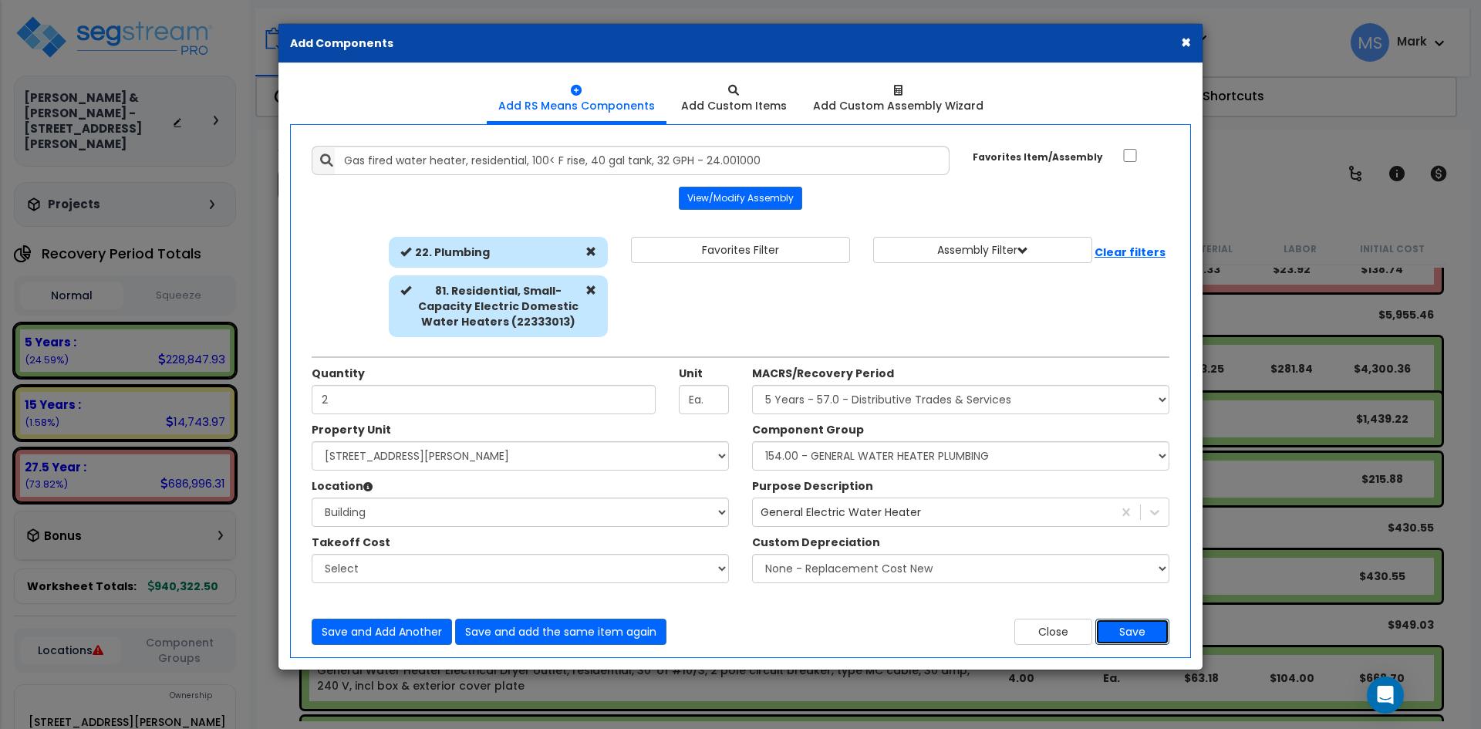
click at [1144, 631] on button "Save" at bounding box center [1133, 632] width 74 height 26
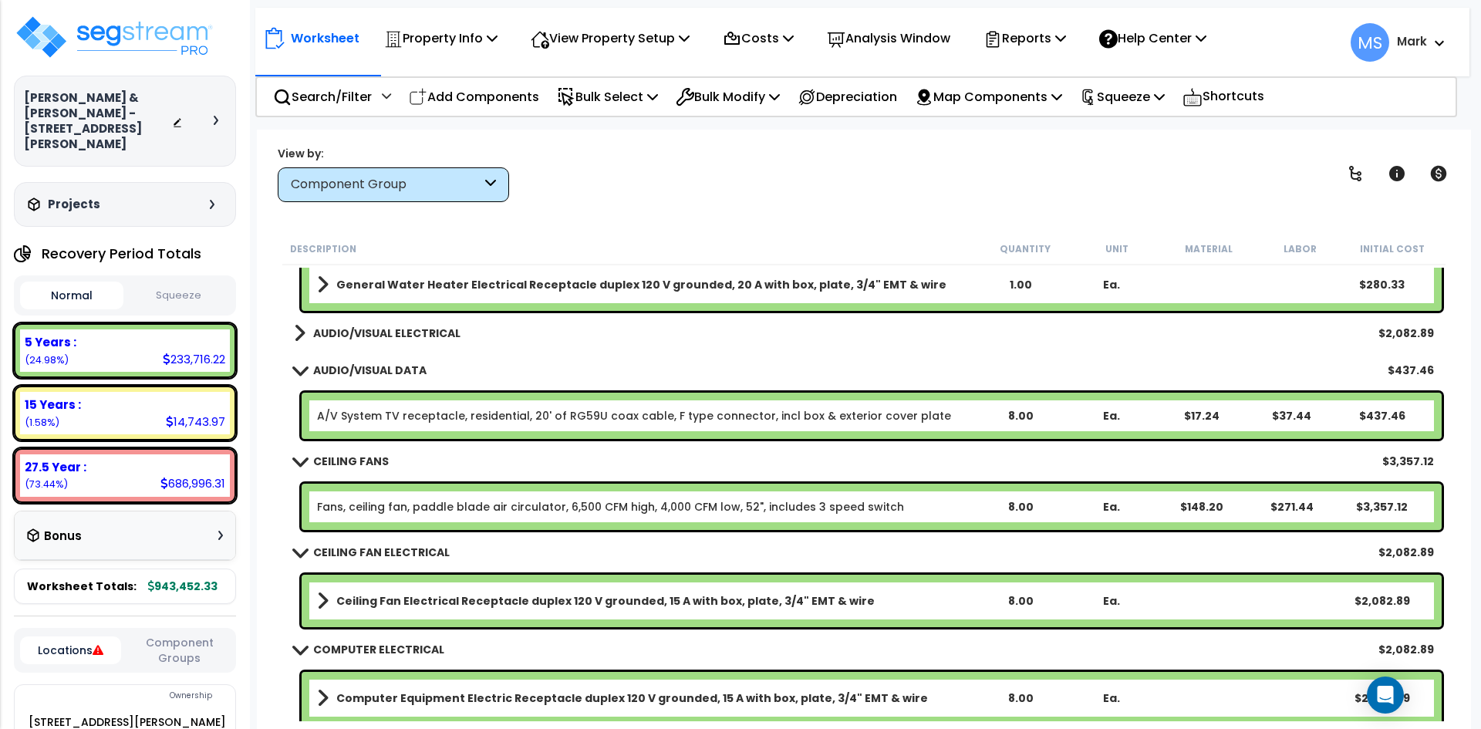
scroll to position [5093, 0]
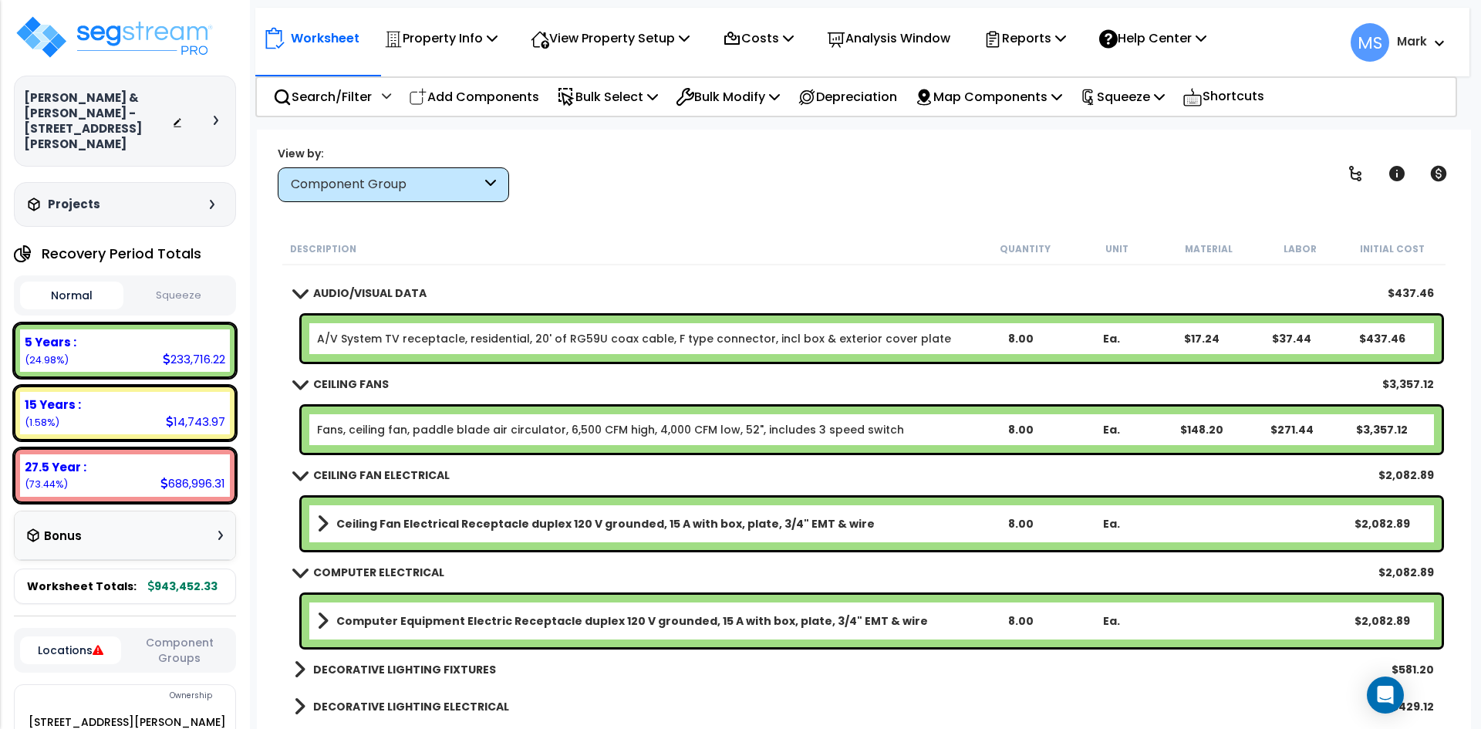
click at [674, 427] on link "Fans, ceiling fan, paddle blade air circulator, 6,500 CFM high, 4,000 CFM low, …" at bounding box center [610, 429] width 587 height 15
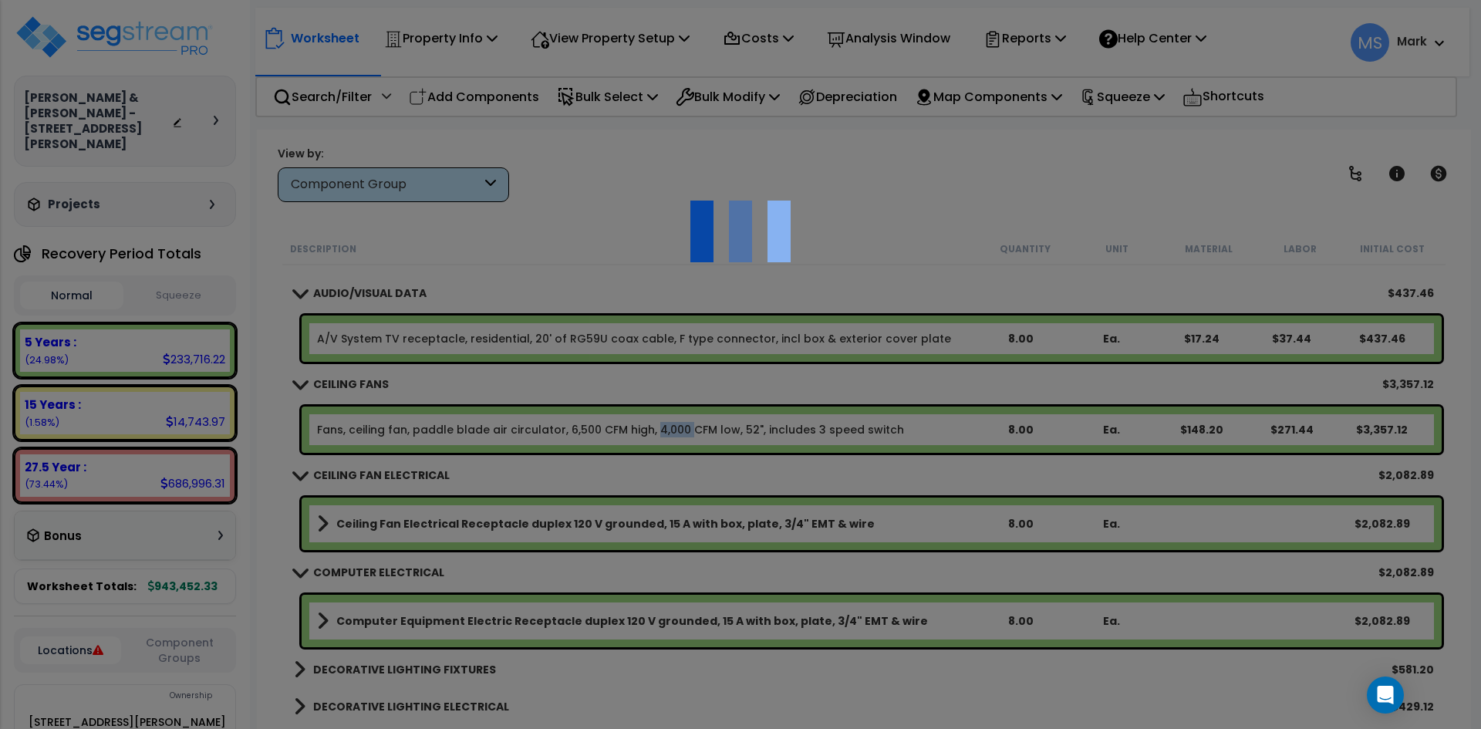
scroll to position [0, 0]
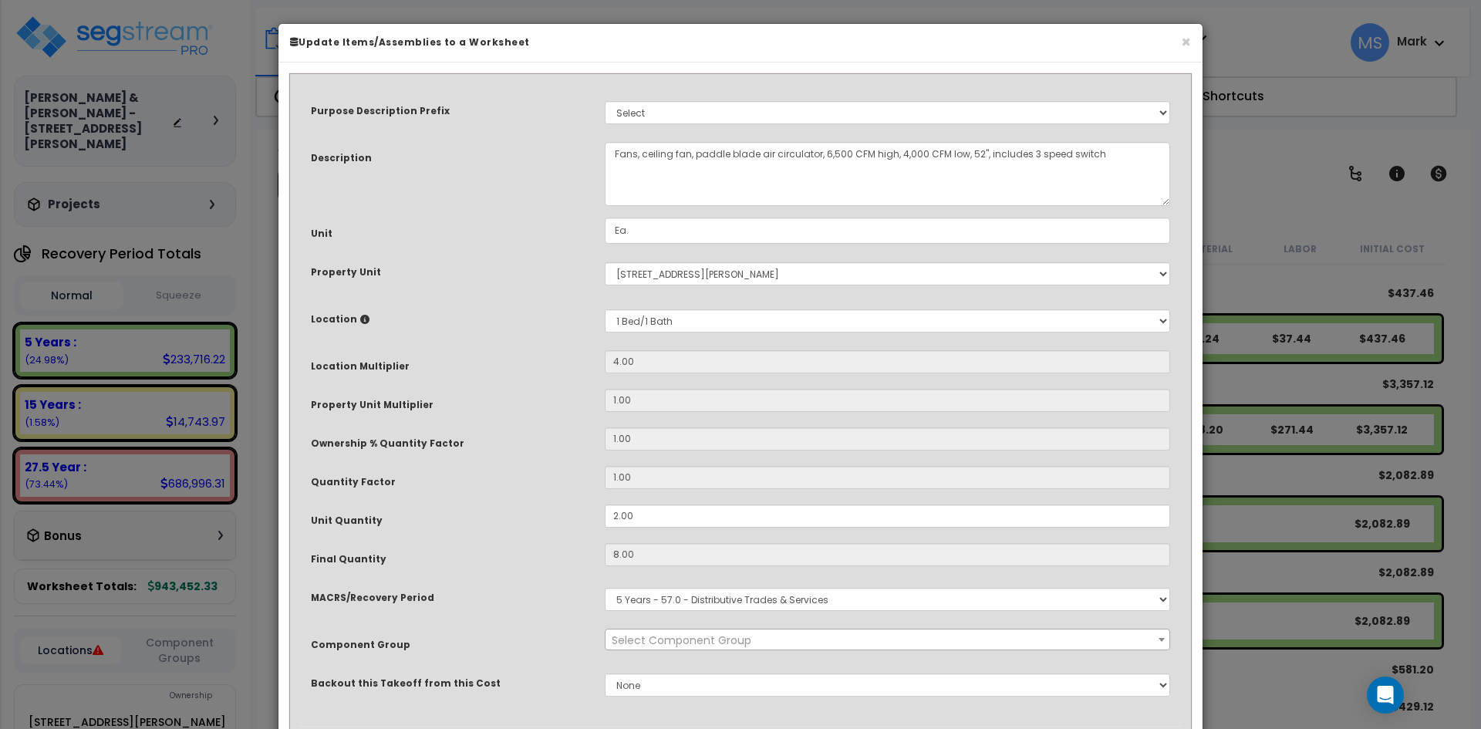
select select "45837"
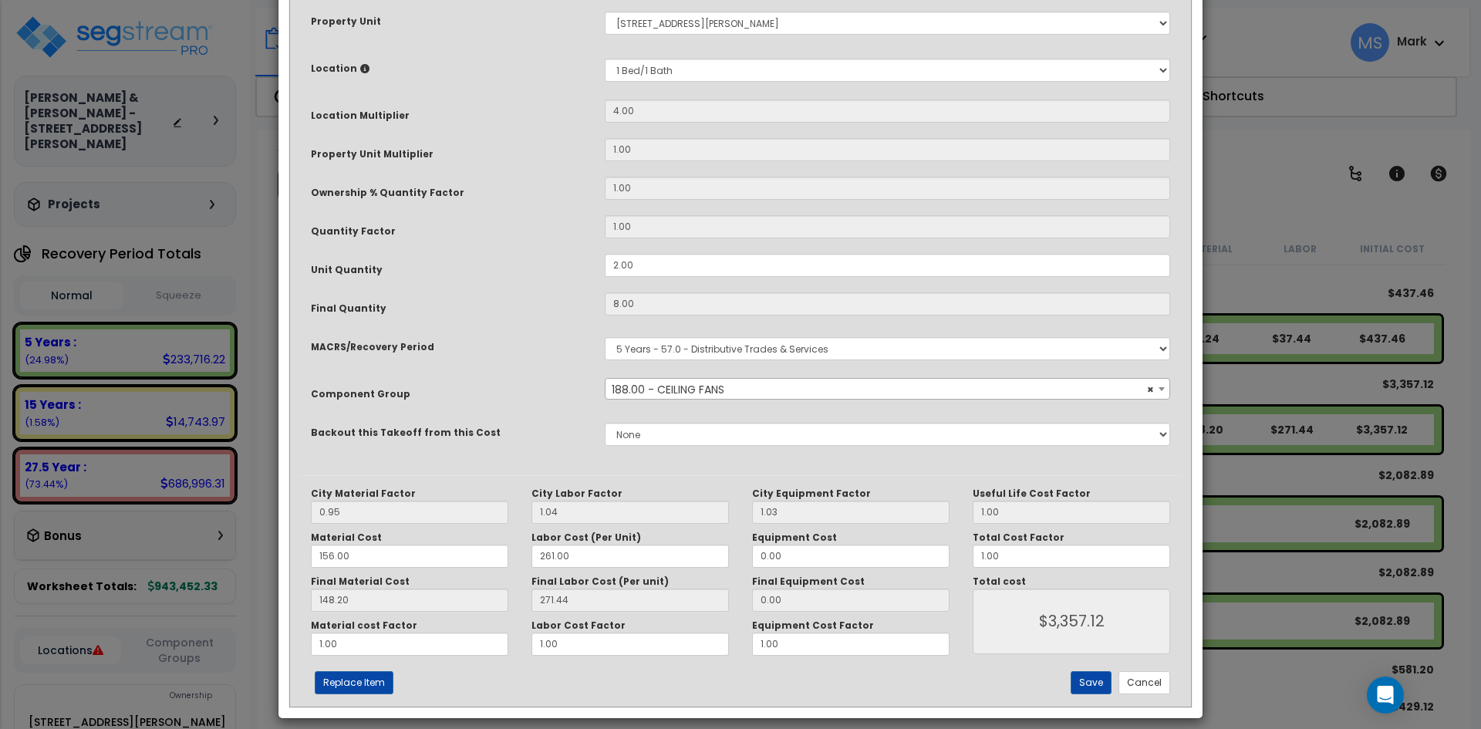
scroll to position [264, 0]
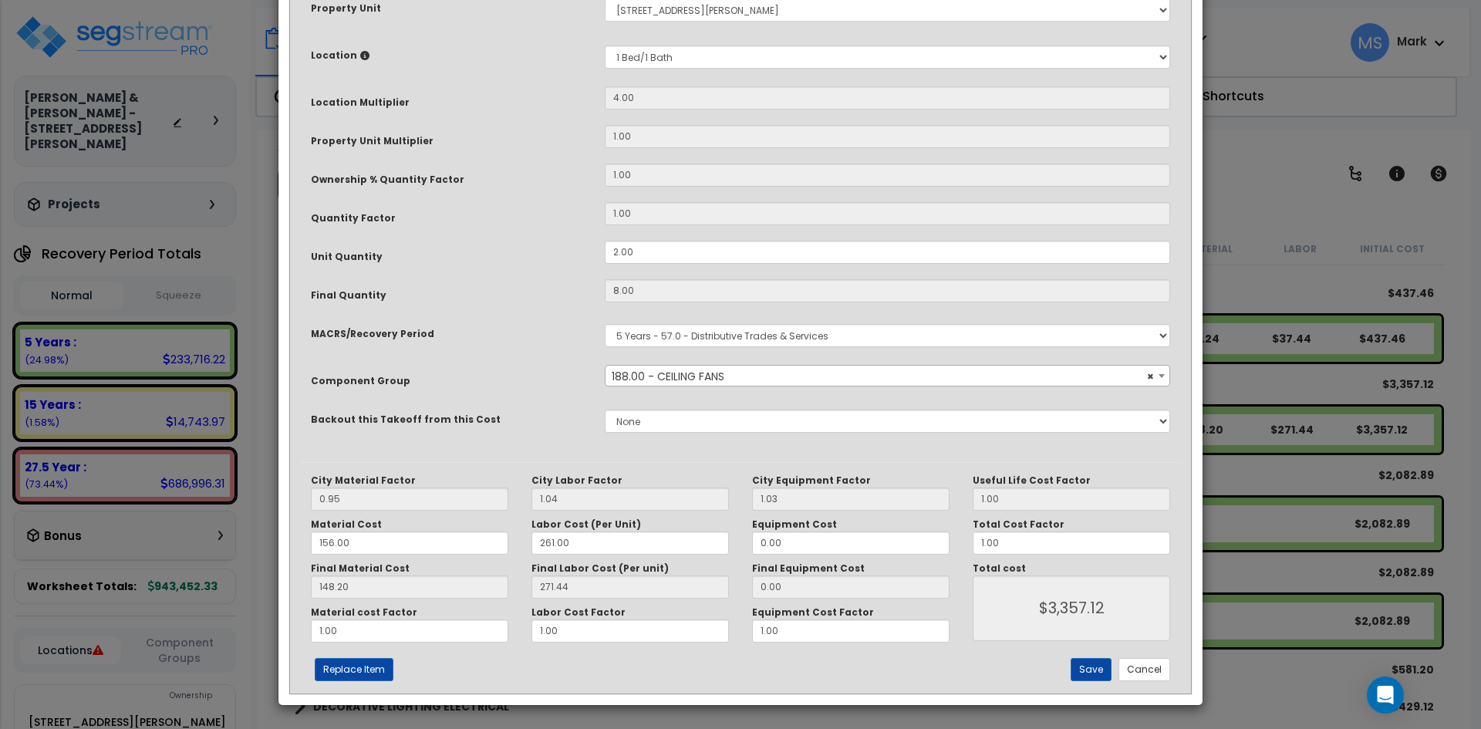
click at [821, 350] on div "Select MACRS/Recovery Period 5 Years - 57.0 - Distributive Trades & Services 5 …" at bounding box center [887, 335] width 589 height 35
click at [823, 336] on select "Select MACRS/Recovery Period 5 Years - 57.0 - Distributive Trades & Services 5 …" at bounding box center [888, 335] width 566 height 23
select select "3669"
click at [605, 324] on select "Select MACRS/Recovery Period 5 Years - 57.0 - Distributive Trades & Services 5 …" at bounding box center [888, 335] width 566 height 23
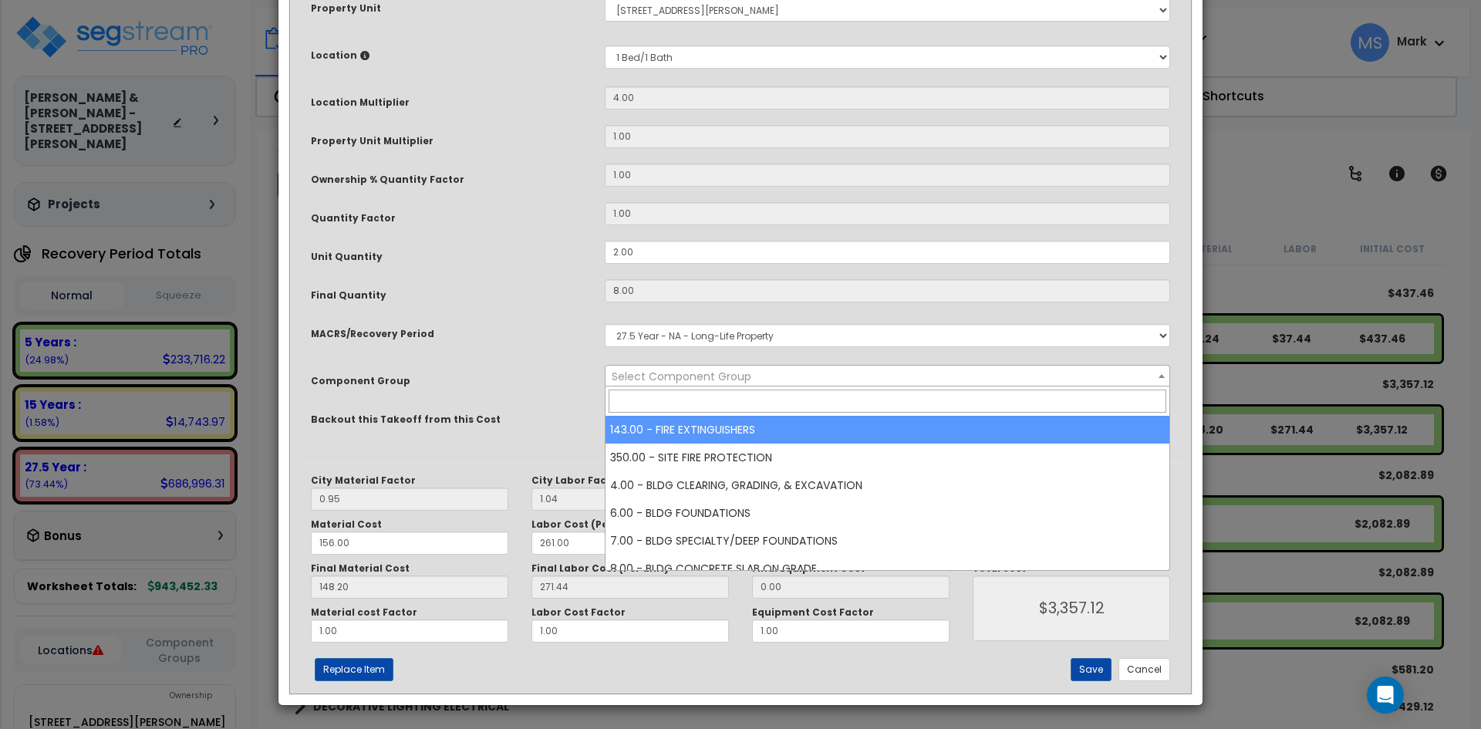
click at [738, 377] on span "Select Component Group" at bounding box center [682, 376] width 140 height 15
click at [723, 400] on input "search" at bounding box center [888, 401] width 558 height 23
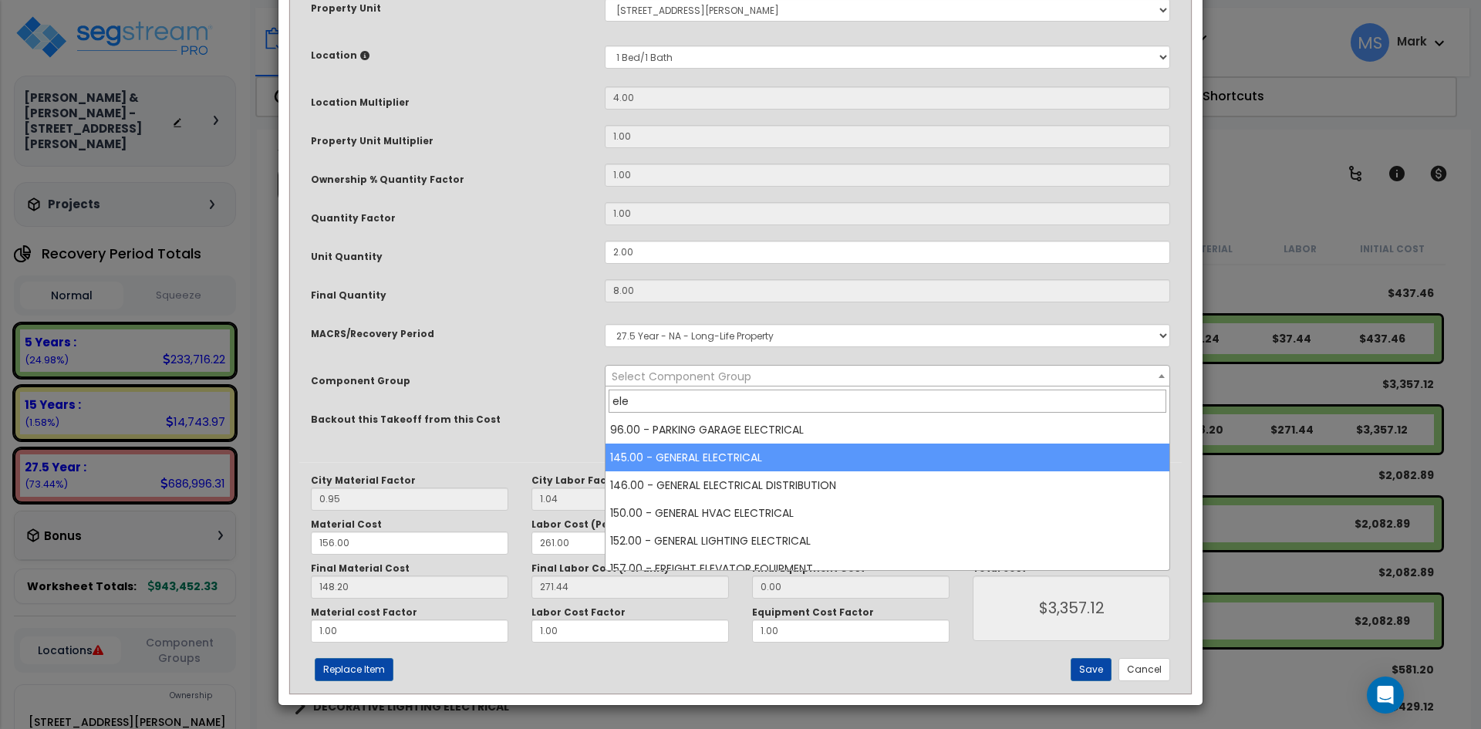
type input "ele"
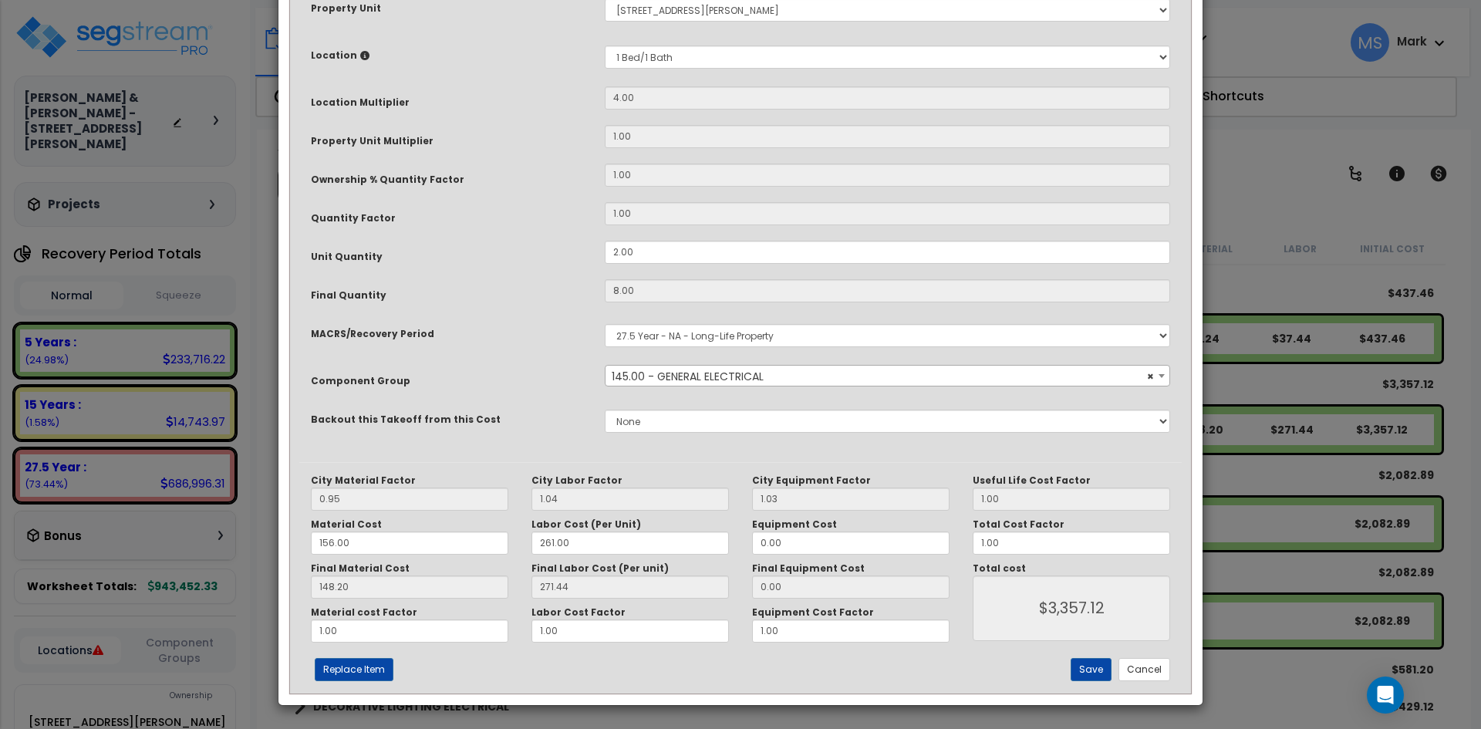
select select "45964"
click at [1092, 674] on button "Save" at bounding box center [1091, 669] width 41 height 23
type input "3357.12"
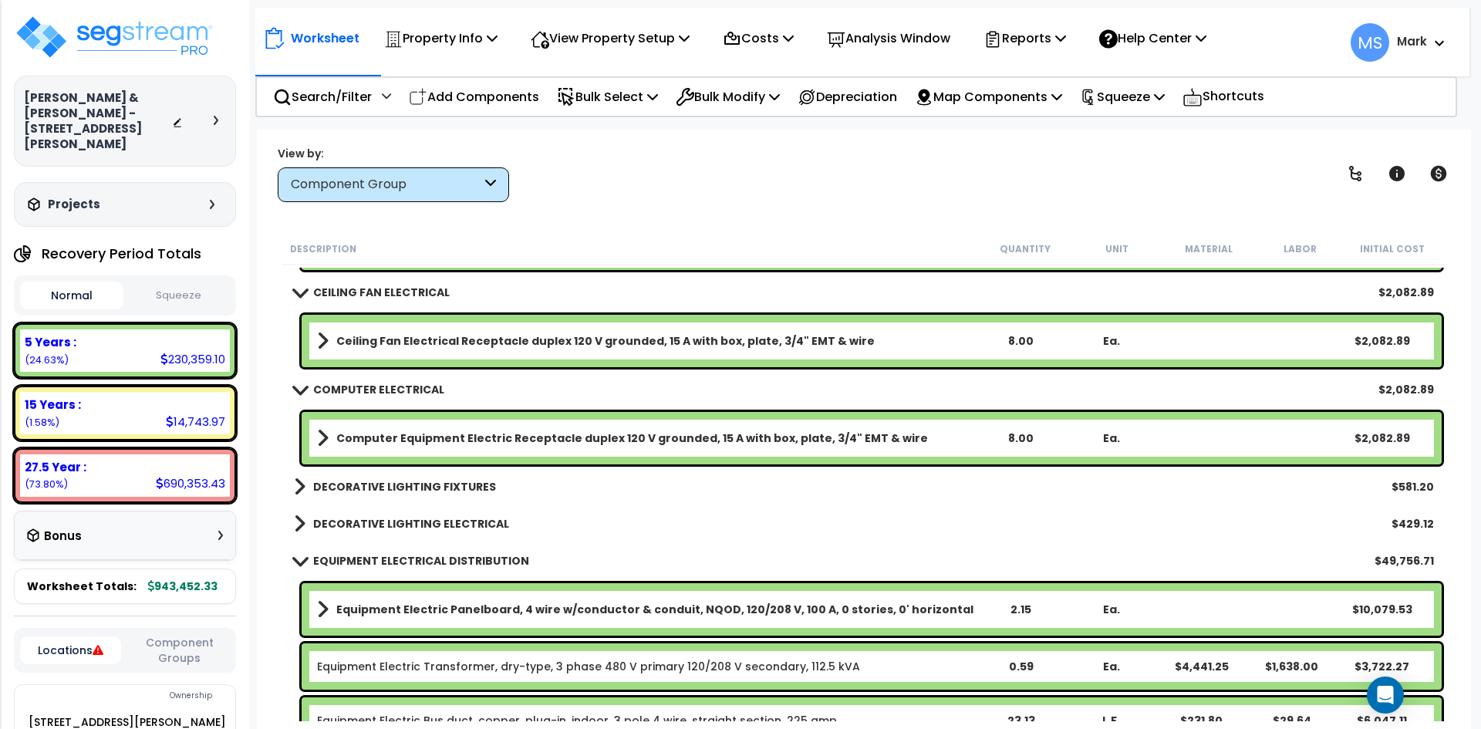
scroll to position [5247, 0]
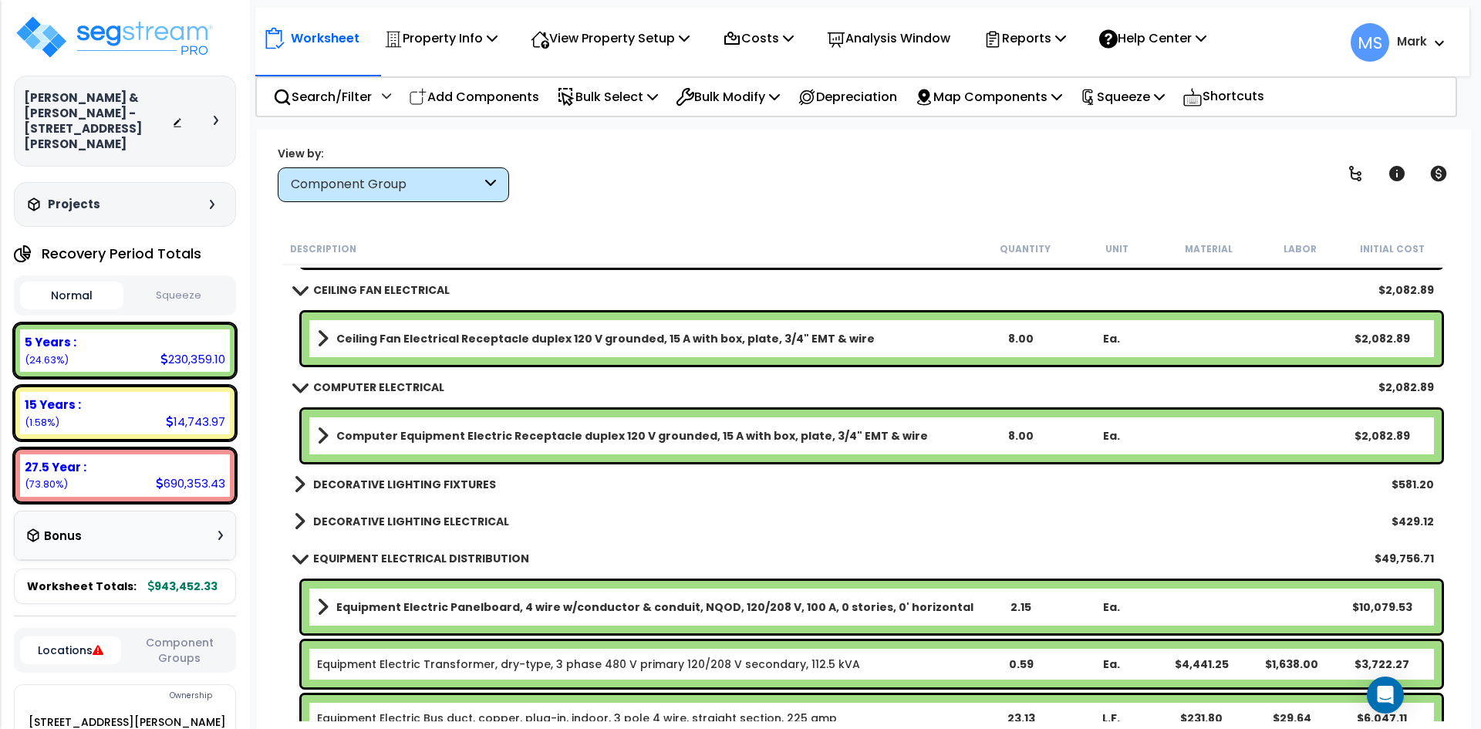
click at [427, 470] on div "DECORATIVE LIGHTING FIXTURES $581.20" at bounding box center [864, 484] width 1156 height 37
click at [433, 482] on b "DECORATIVE LIGHTING FIXTURES" at bounding box center [404, 484] width 183 height 15
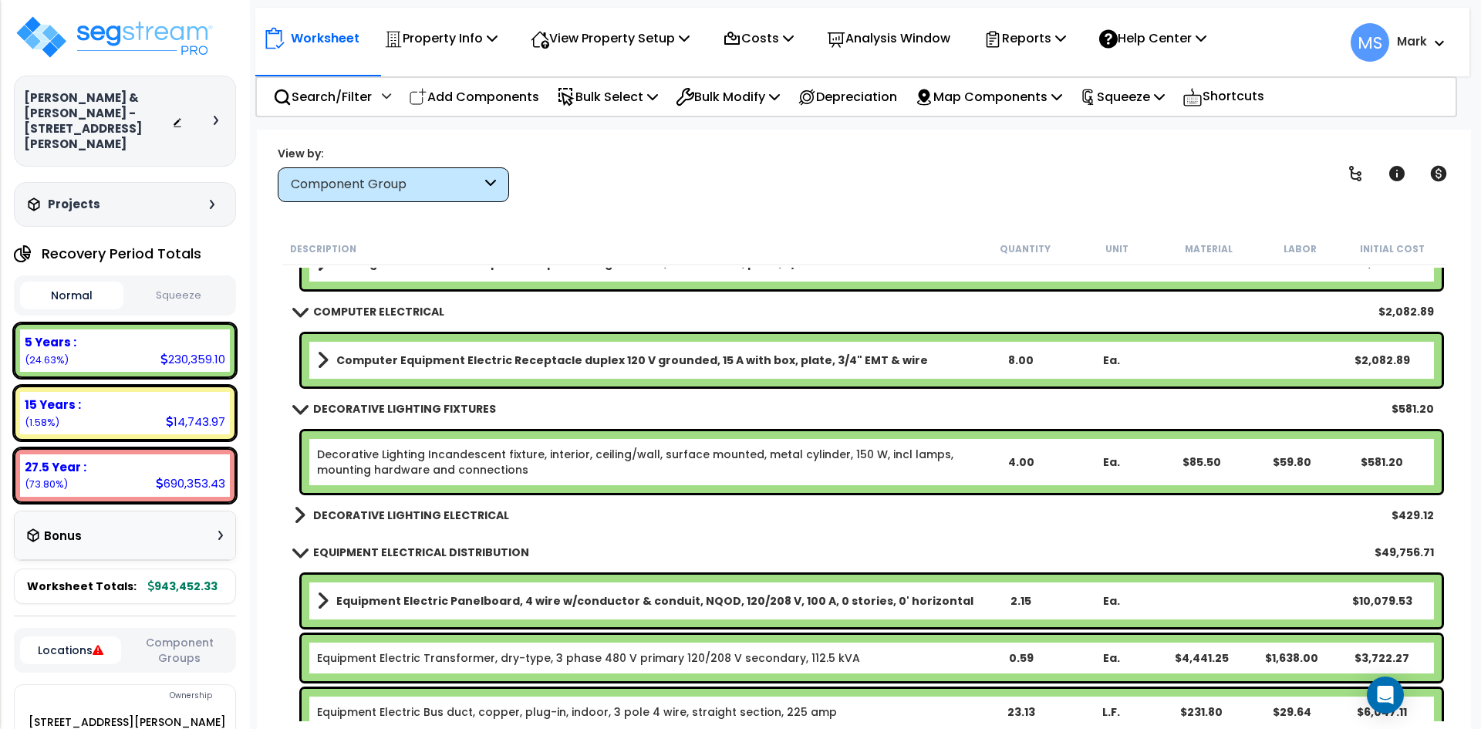
scroll to position [5324, 0]
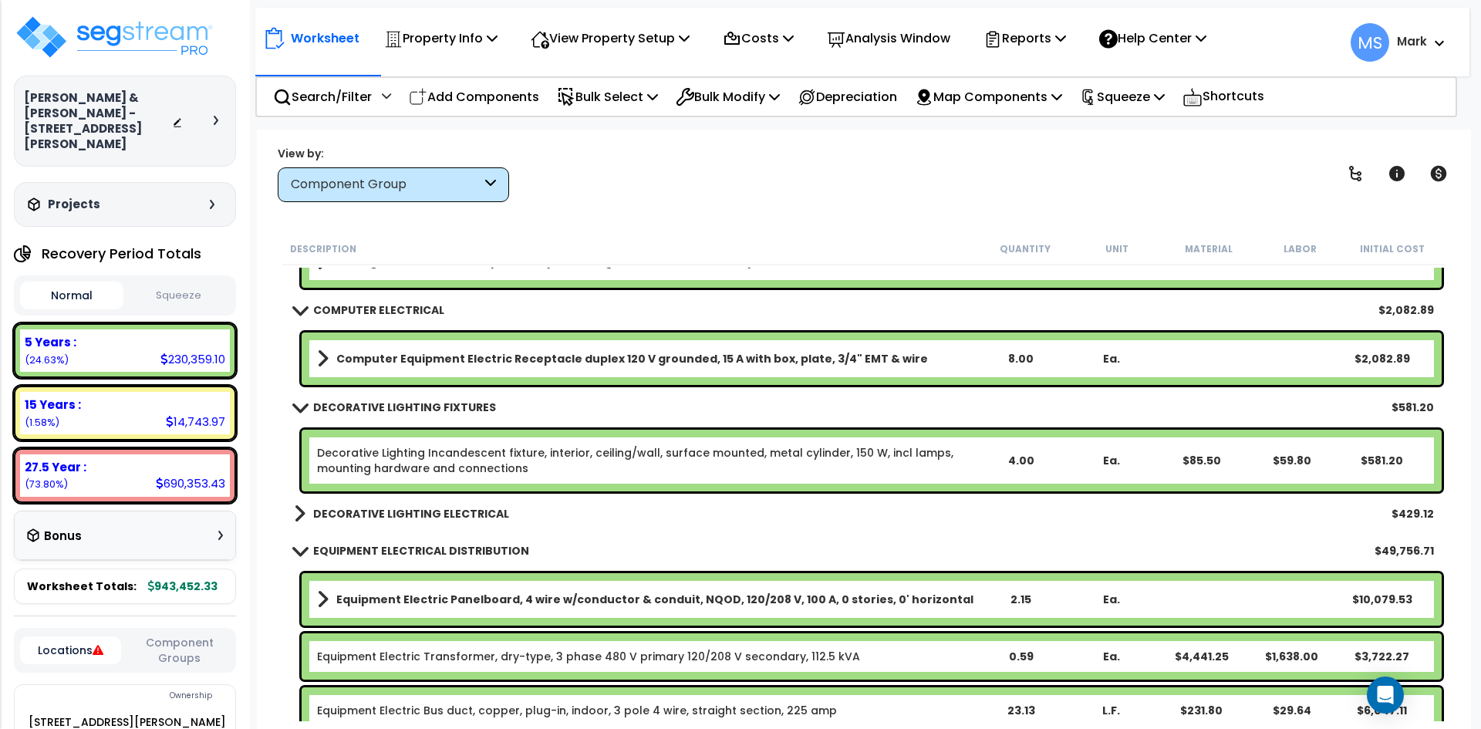
click at [782, 442] on div "Decorative Lighting Incandescent fixture, interior, ceiling/wall, surface mount…" at bounding box center [872, 461] width 1140 height 62
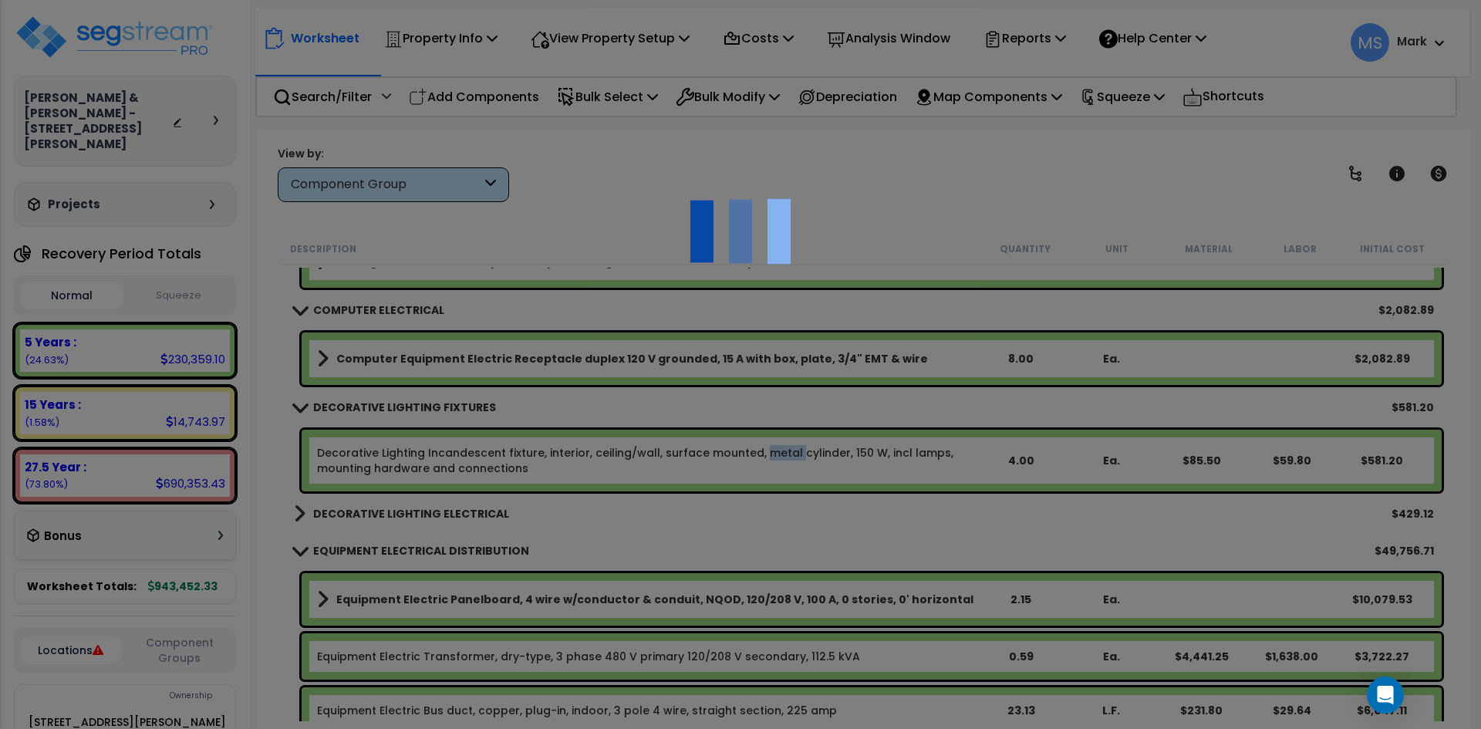
scroll to position [0, 0]
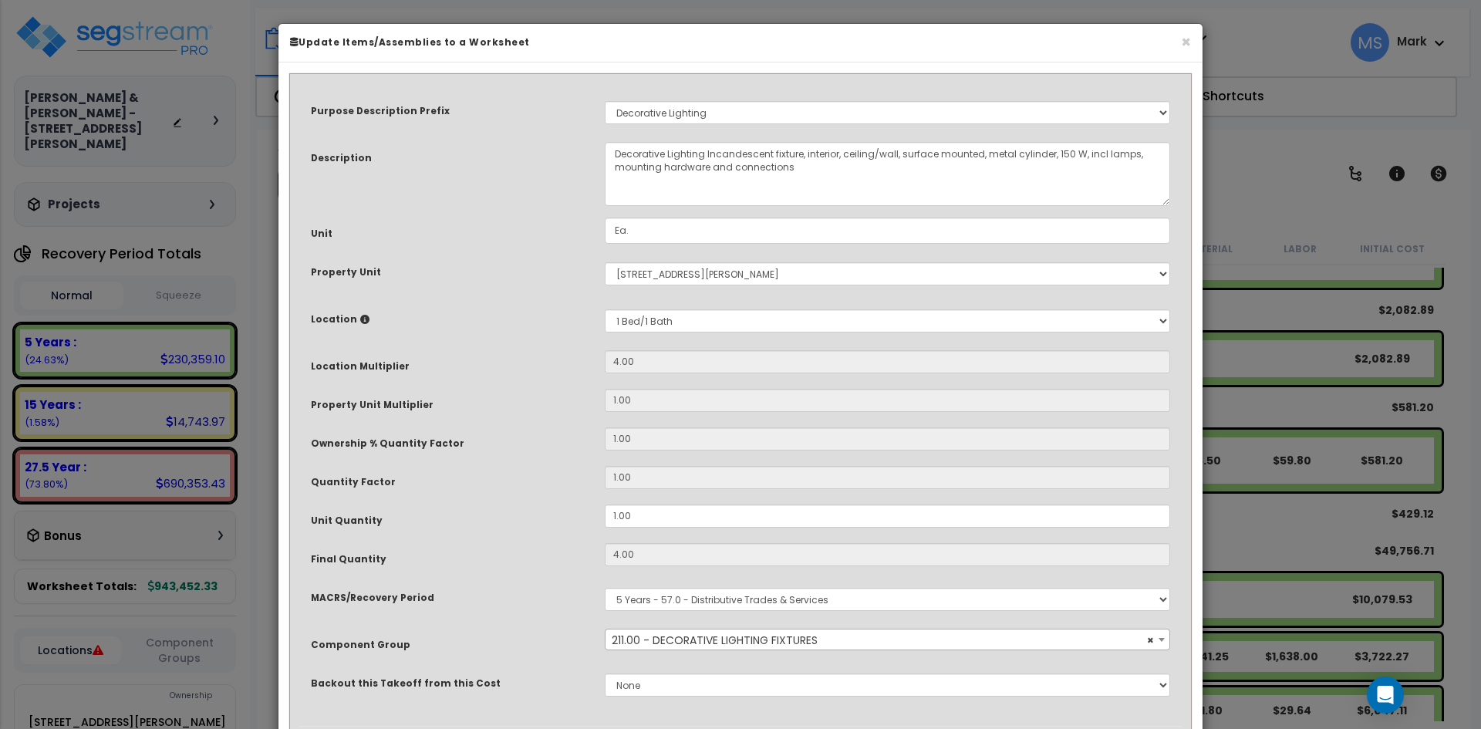
select select "46028"
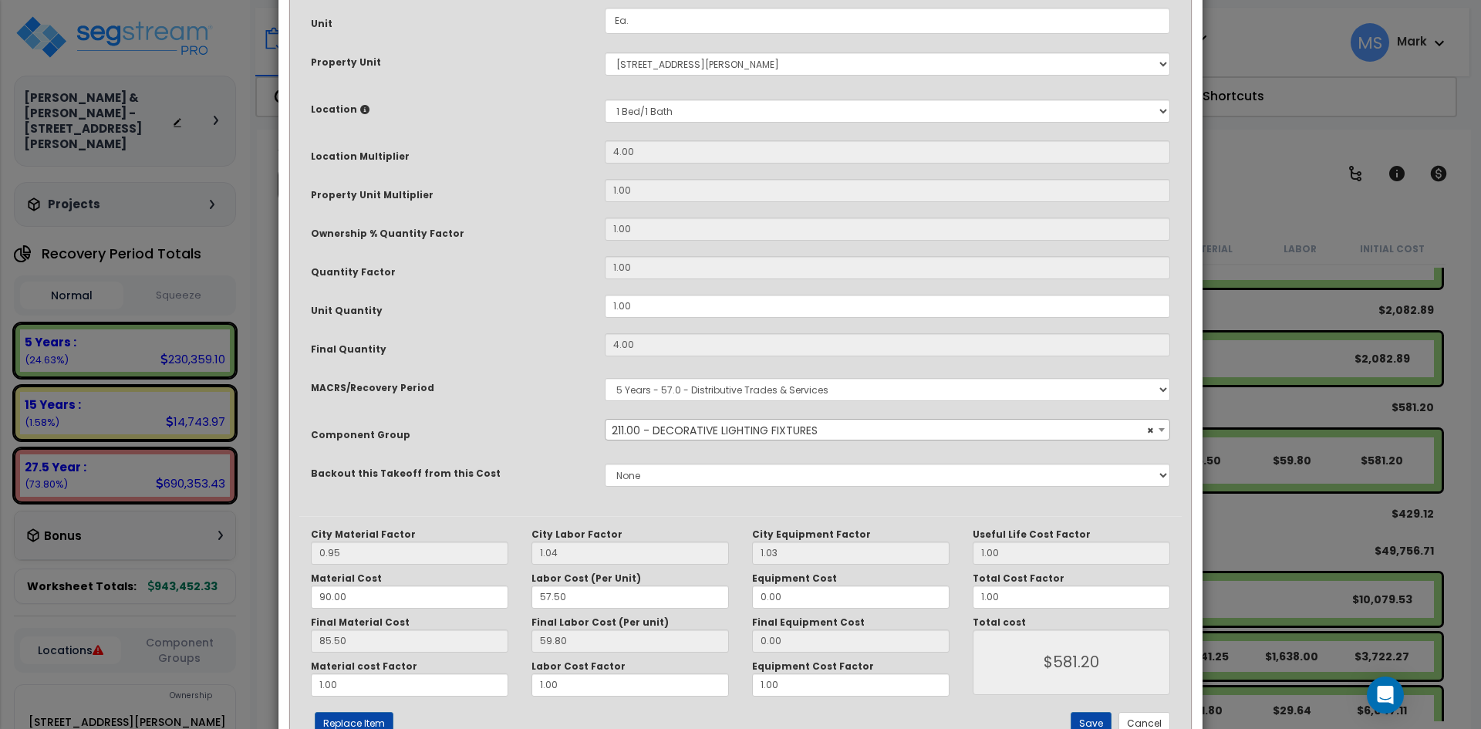
scroll to position [231, 0]
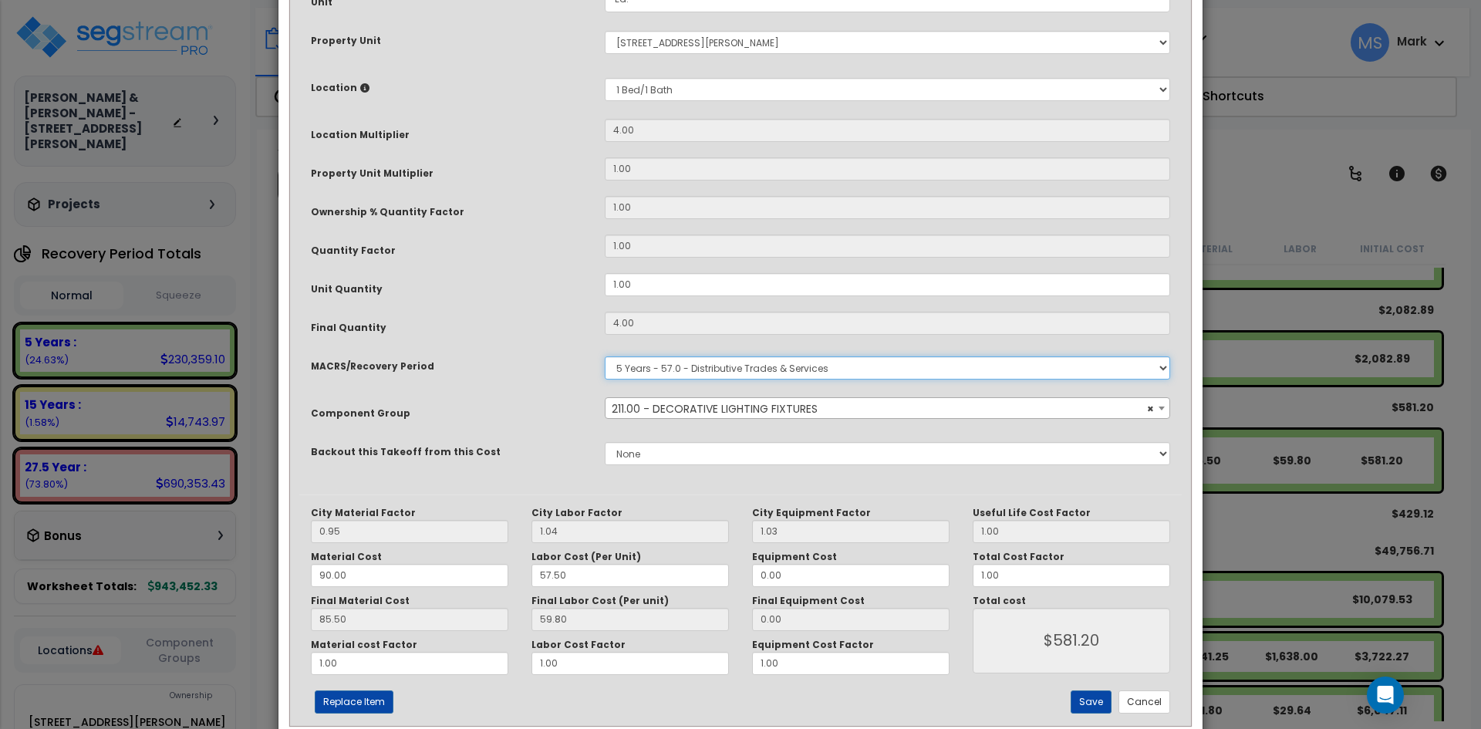
click at [783, 367] on select "Select MACRS/Recovery Period 5 Years - 57.0 - Distributive Trades & Services 5 …" at bounding box center [888, 367] width 566 height 23
select select "3669"
click at [605, 356] on select "Select MACRS/Recovery Period 5 Years - 57.0 - Distributive Trades & Services 5 …" at bounding box center [888, 367] width 566 height 23
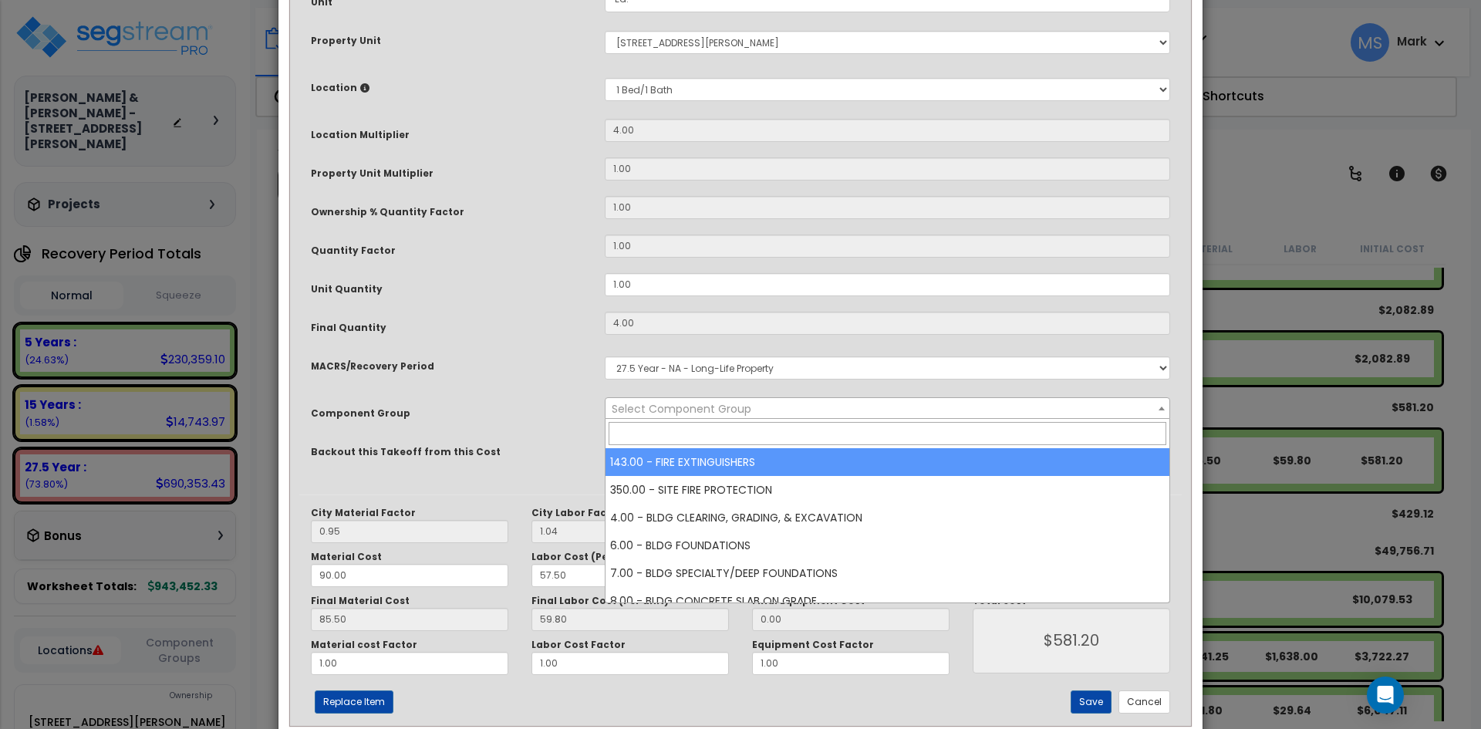
click at [799, 413] on span "Select Component Group" at bounding box center [888, 409] width 564 height 22
click at [710, 429] on input "search" at bounding box center [888, 433] width 558 height 23
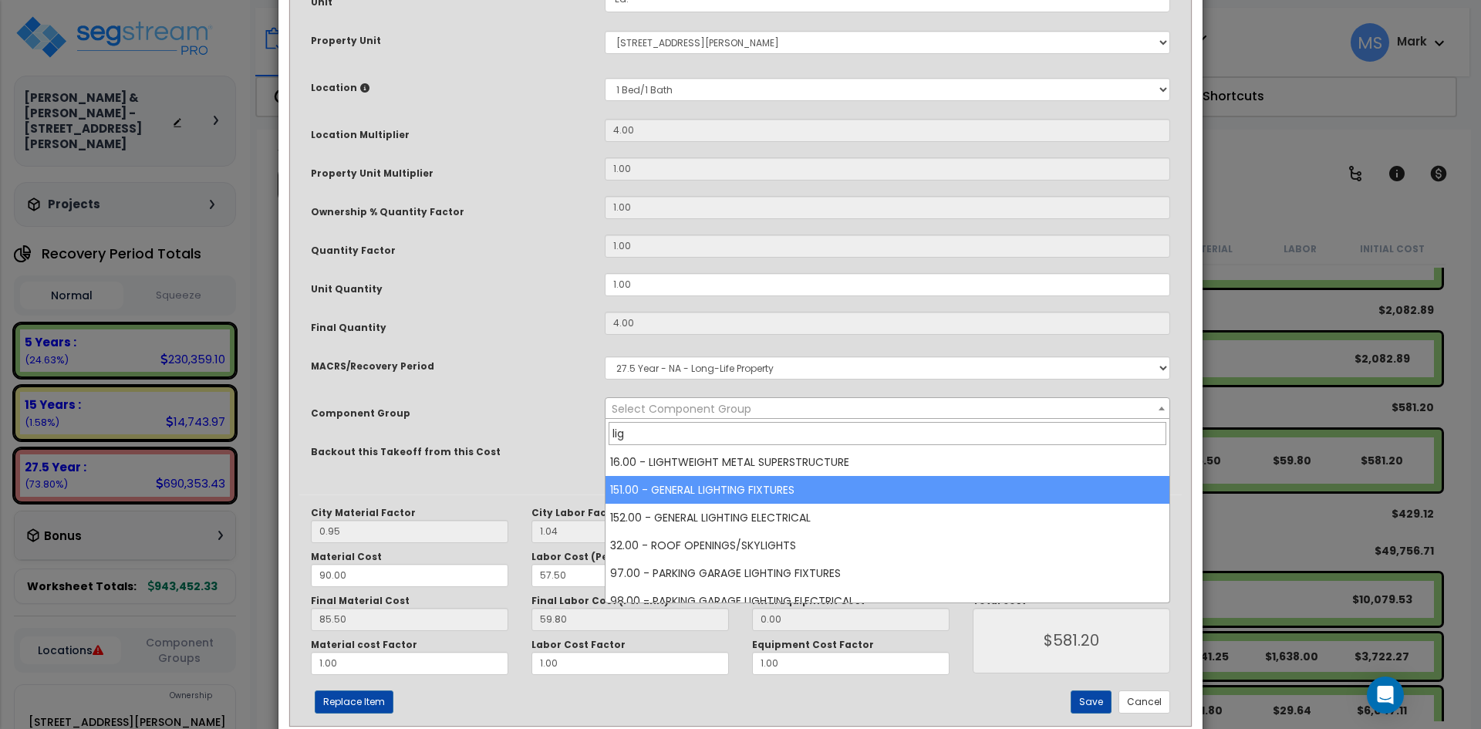
type input "lig"
select select "45970"
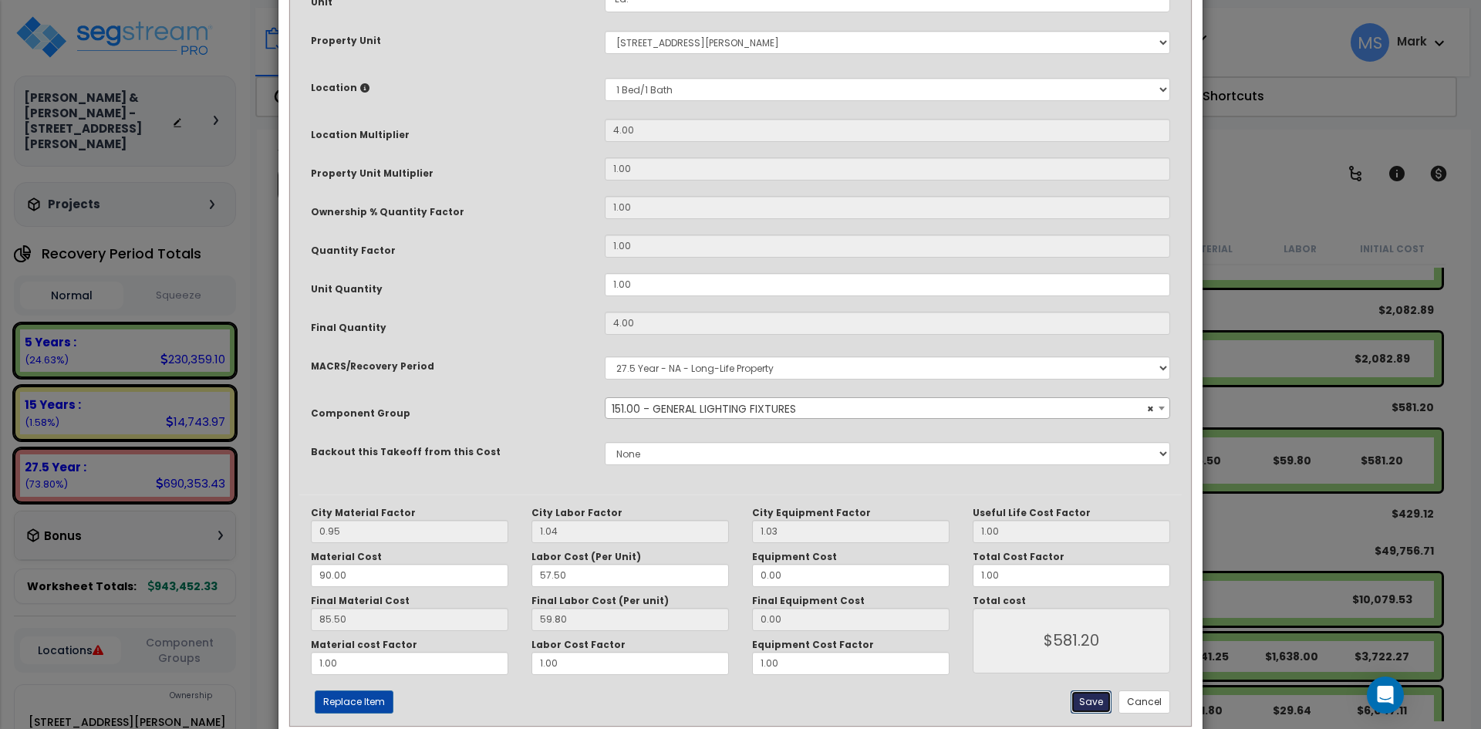
click at [1100, 707] on button "Save" at bounding box center [1091, 702] width 41 height 23
type input "581.20"
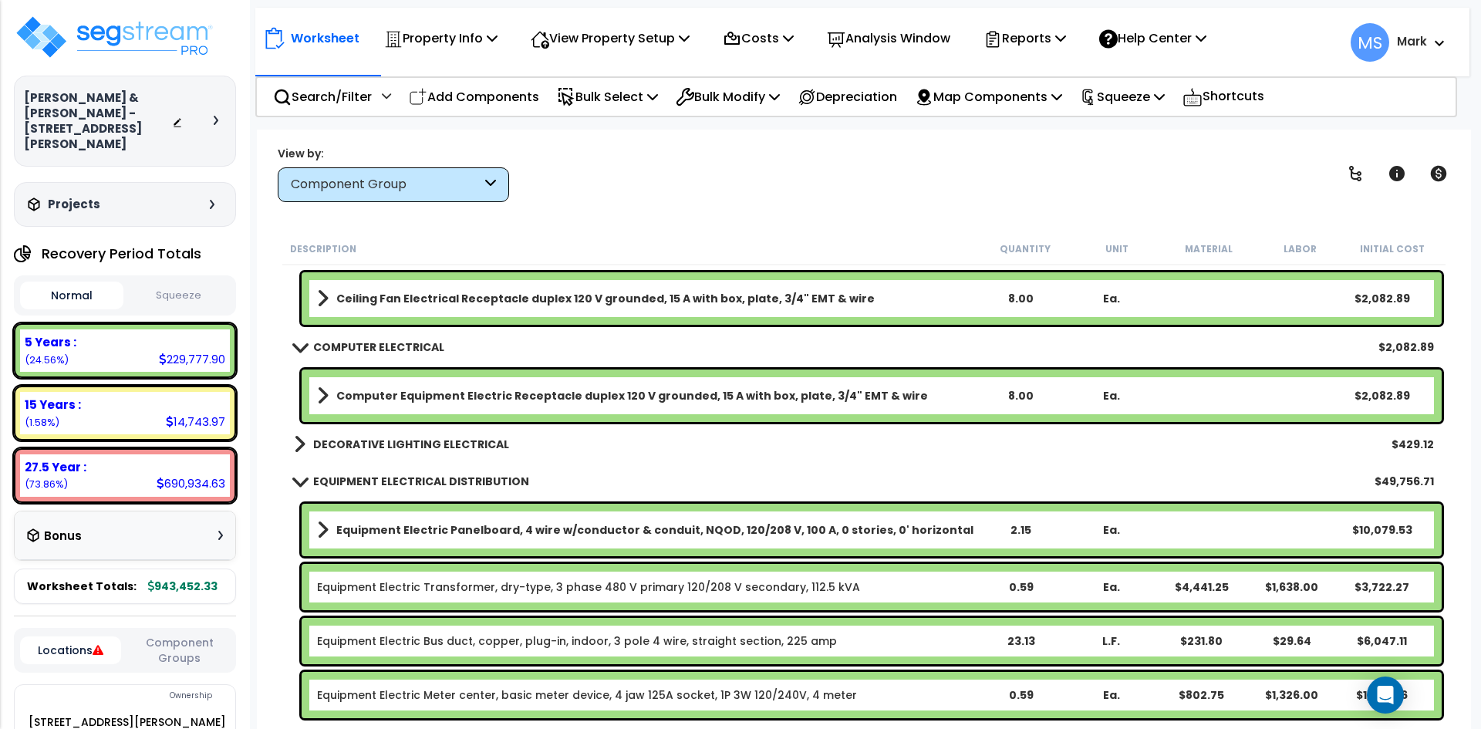
click at [449, 443] on b "DECORATIVE LIGHTING ELECTRICAL" at bounding box center [411, 444] width 196 height 15
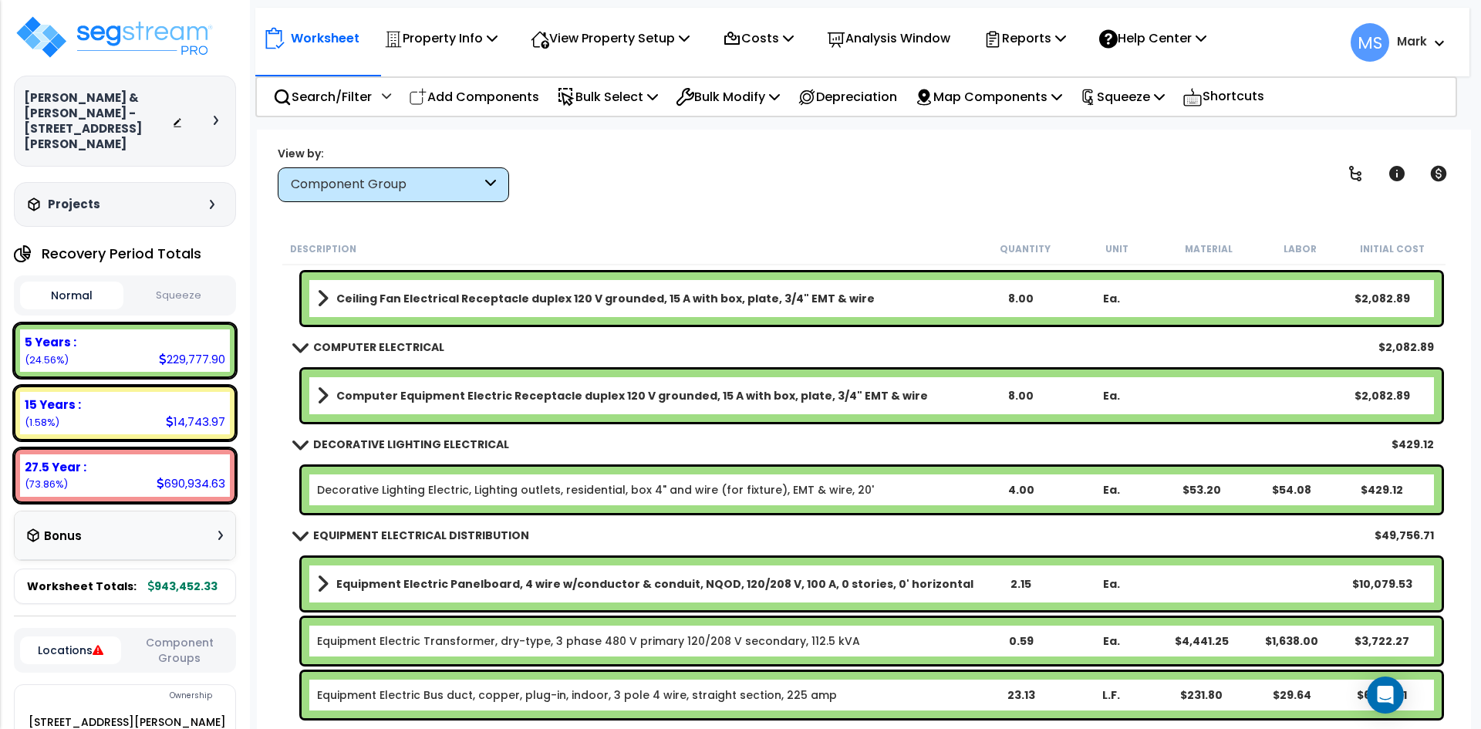
click at [684, 488] on link "Decorative Lighting Electric, Lighting outlets, residential, box 4" and wire (f…" at bounding box center [595, 489] width 557 height 15
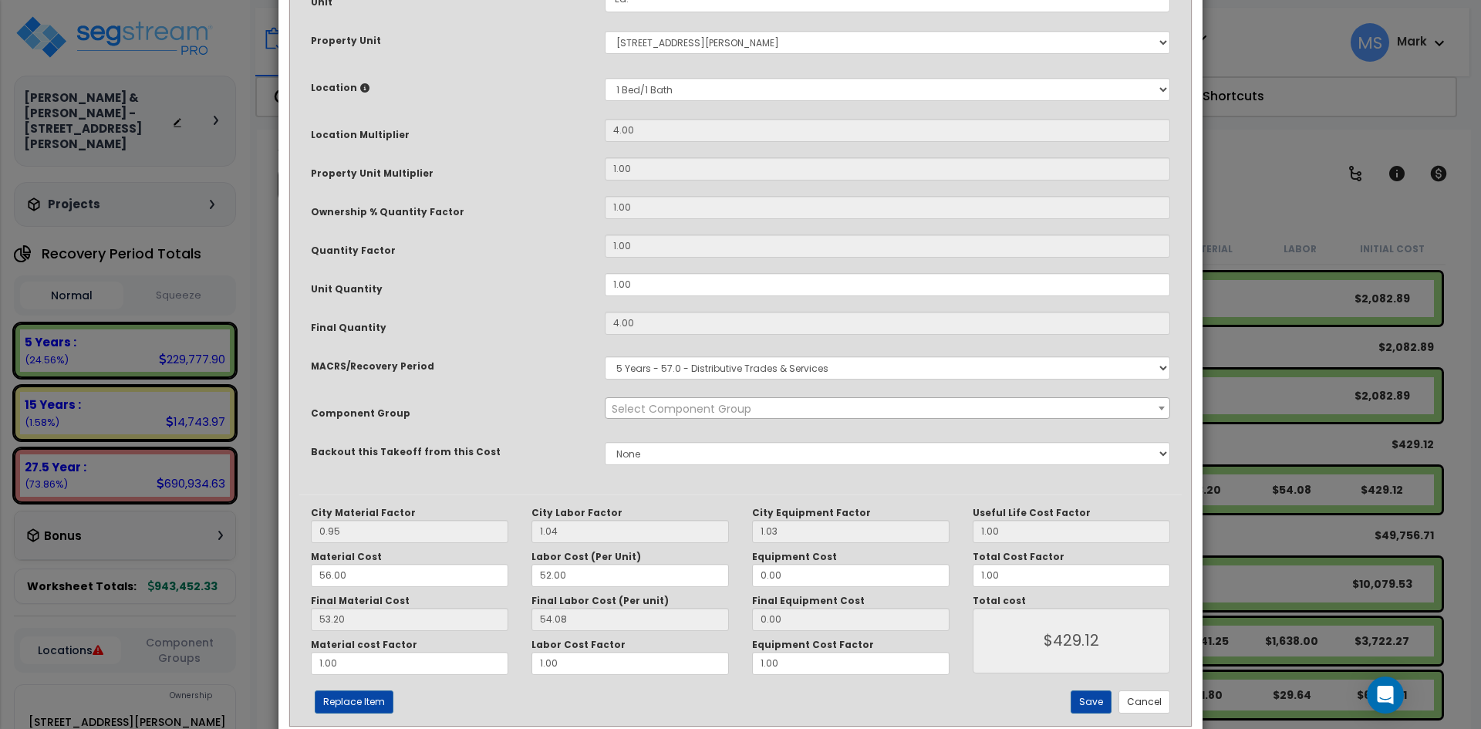
scroll to position [0, 0]
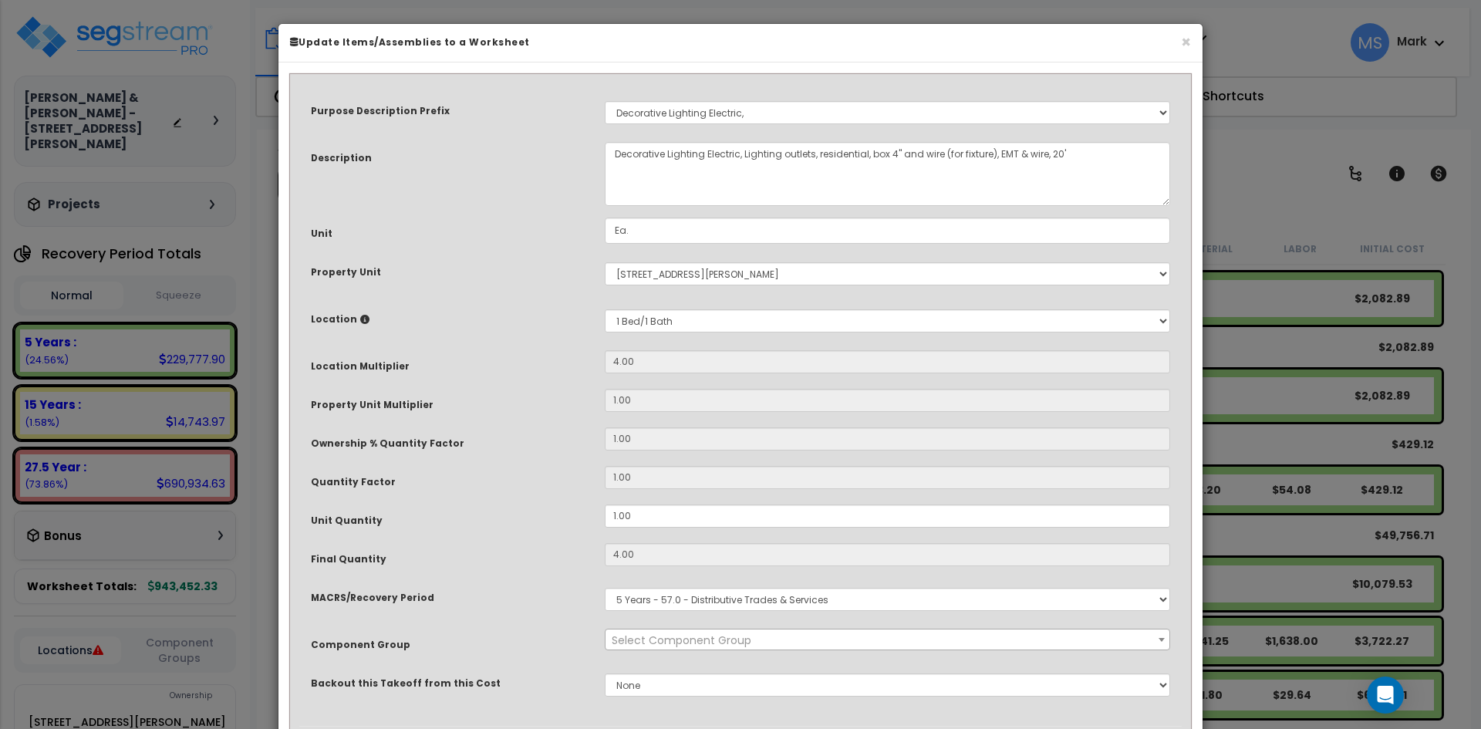
select select "46029"
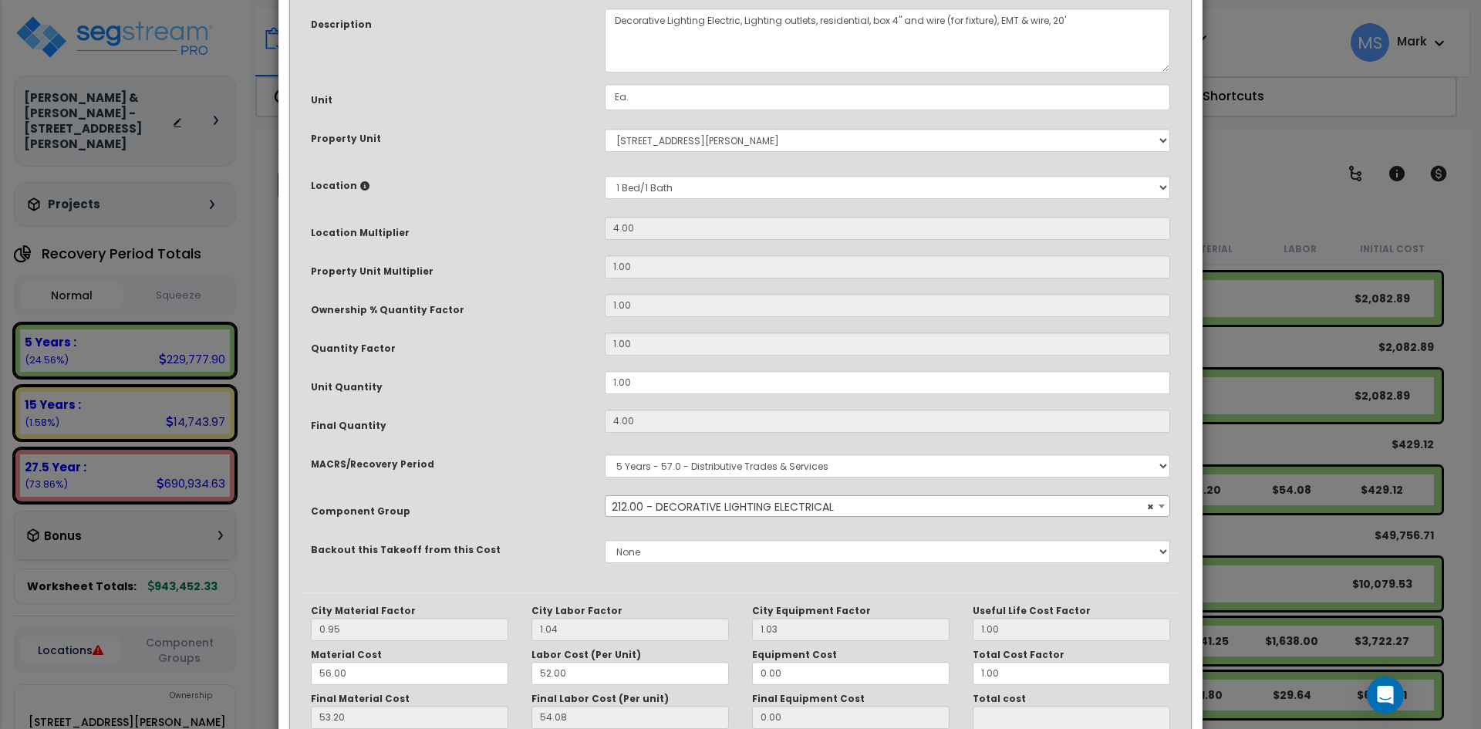
scroll to position [154, 0]
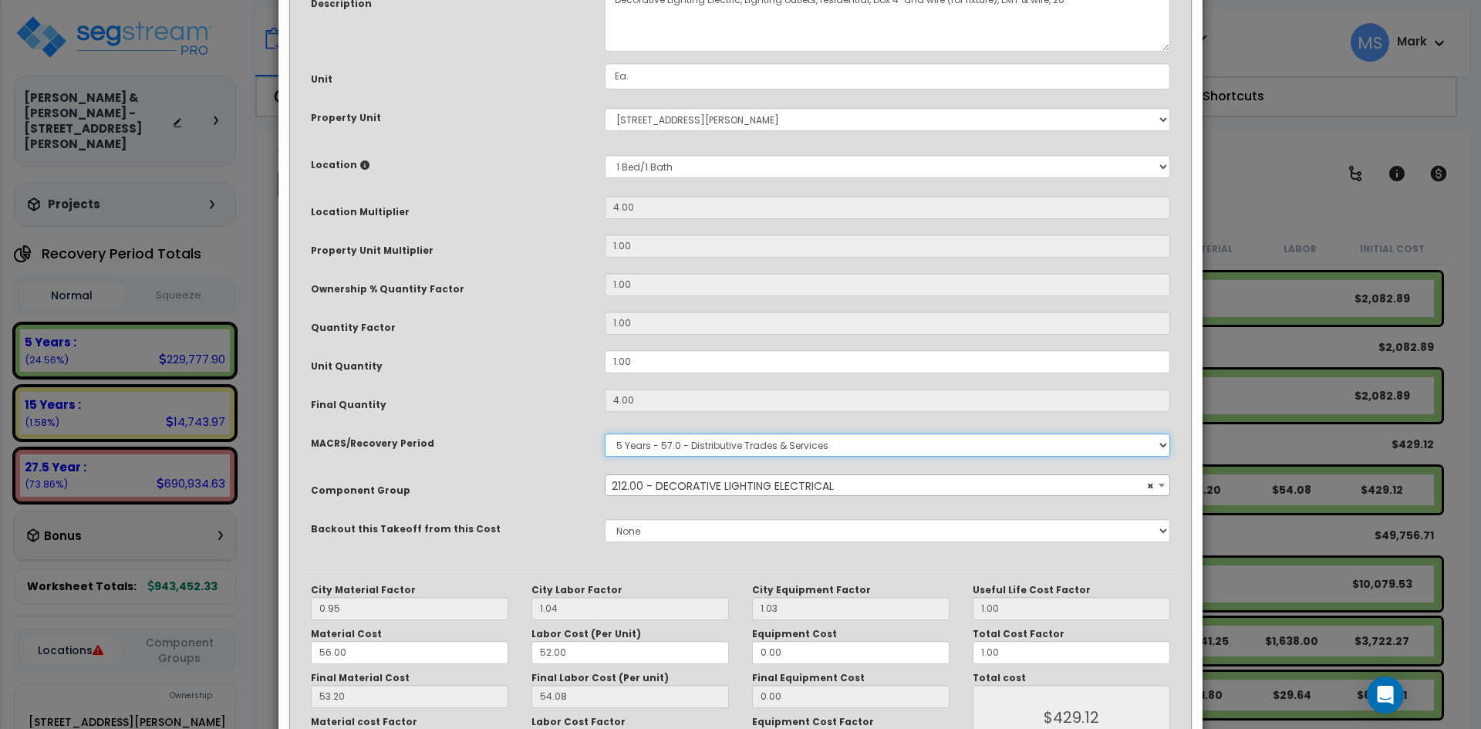
click at [736, 446] on select "Select MACRS/Recovery Period 5 Years - 57.0 - Distributive Trades & Services 5 …" at bounding box center [888, 445] width 566 height 23
select select "3669"
click at [605, 434] on select "Select MACRS/Recovery Period 5 Years - 57.0 - Distributive Trades & Services 5 …" at bounding box center [888, 445] width 566 height 23
click at [820, 485] on span "Select Component Group" at bounding box center [888, 486] width 564 height 22
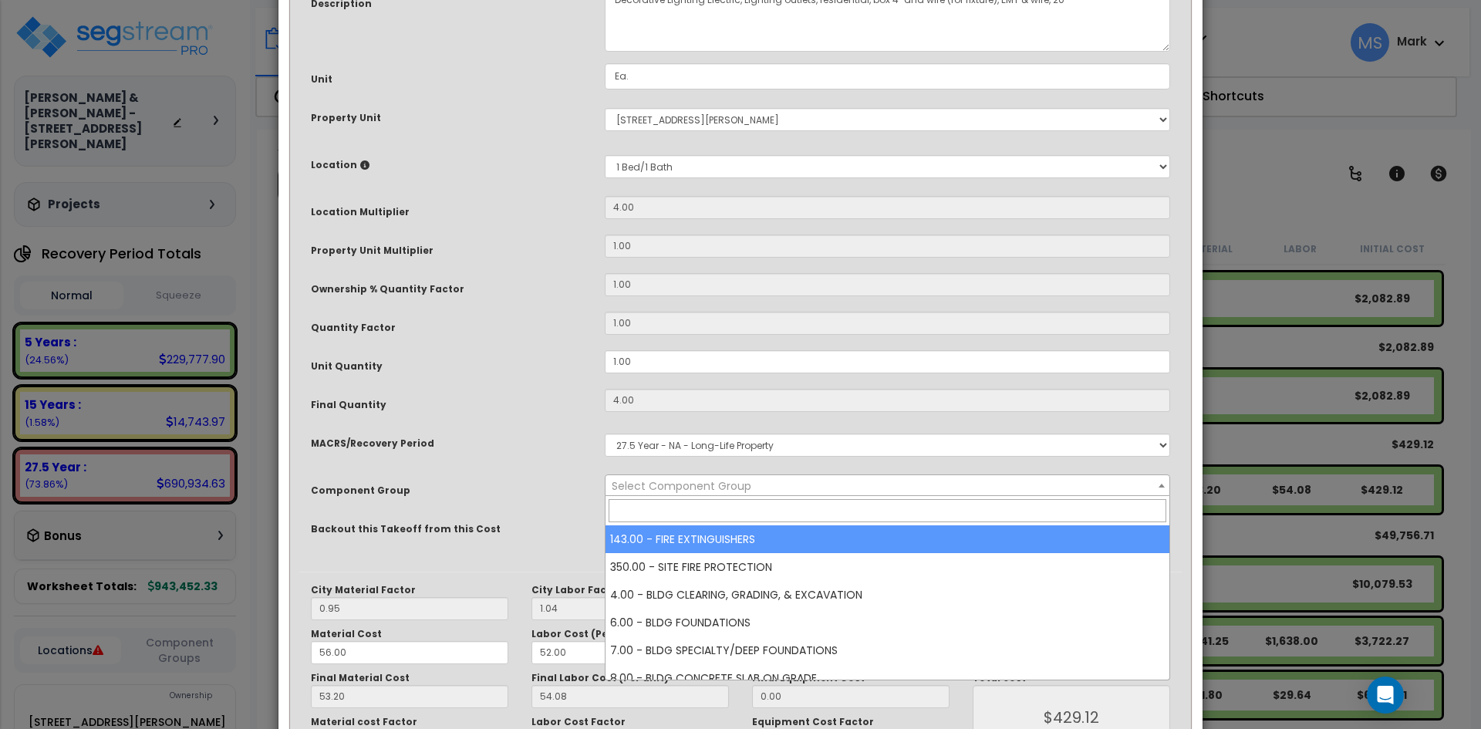
click at [762, 516] on input "search" at bounding box center [888, 510] width 558 height 23
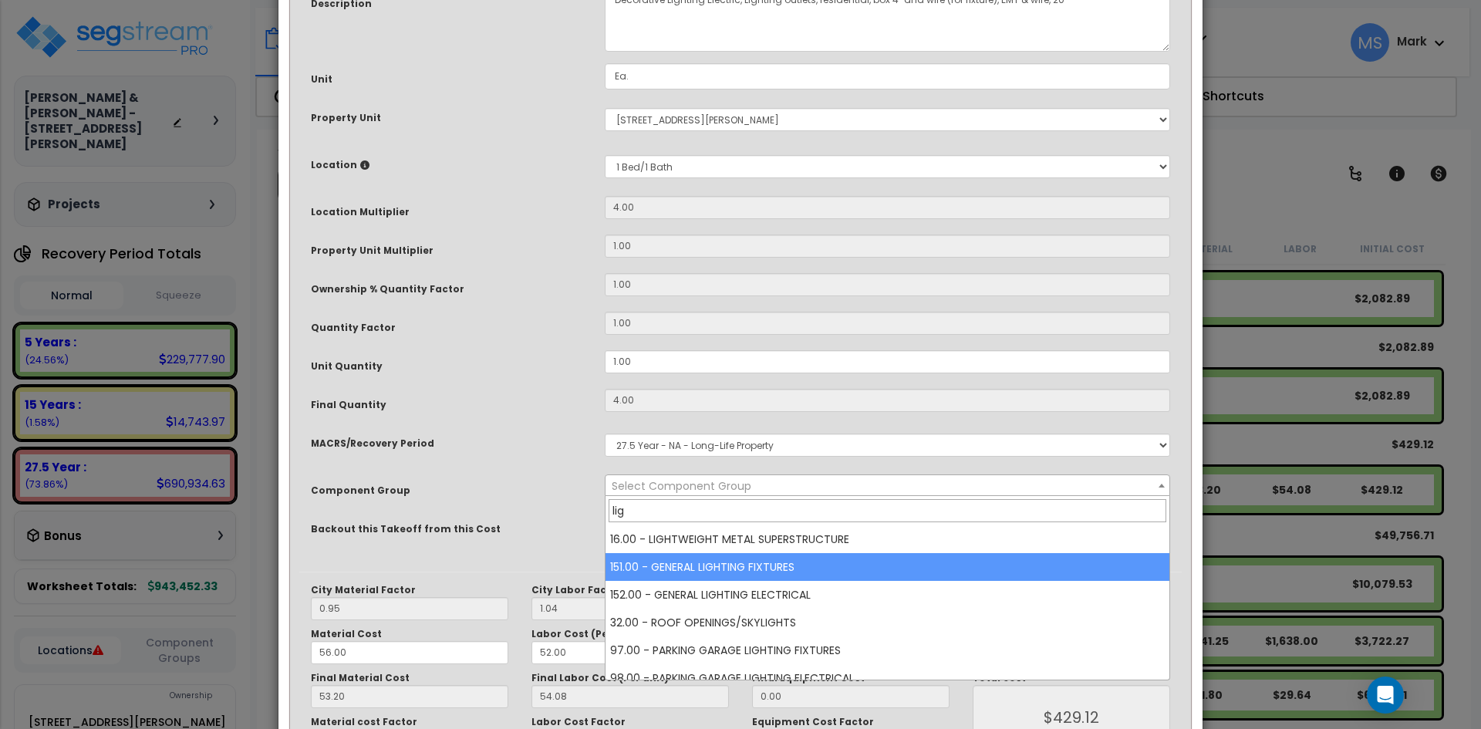
type input "lig"
select select "45970"
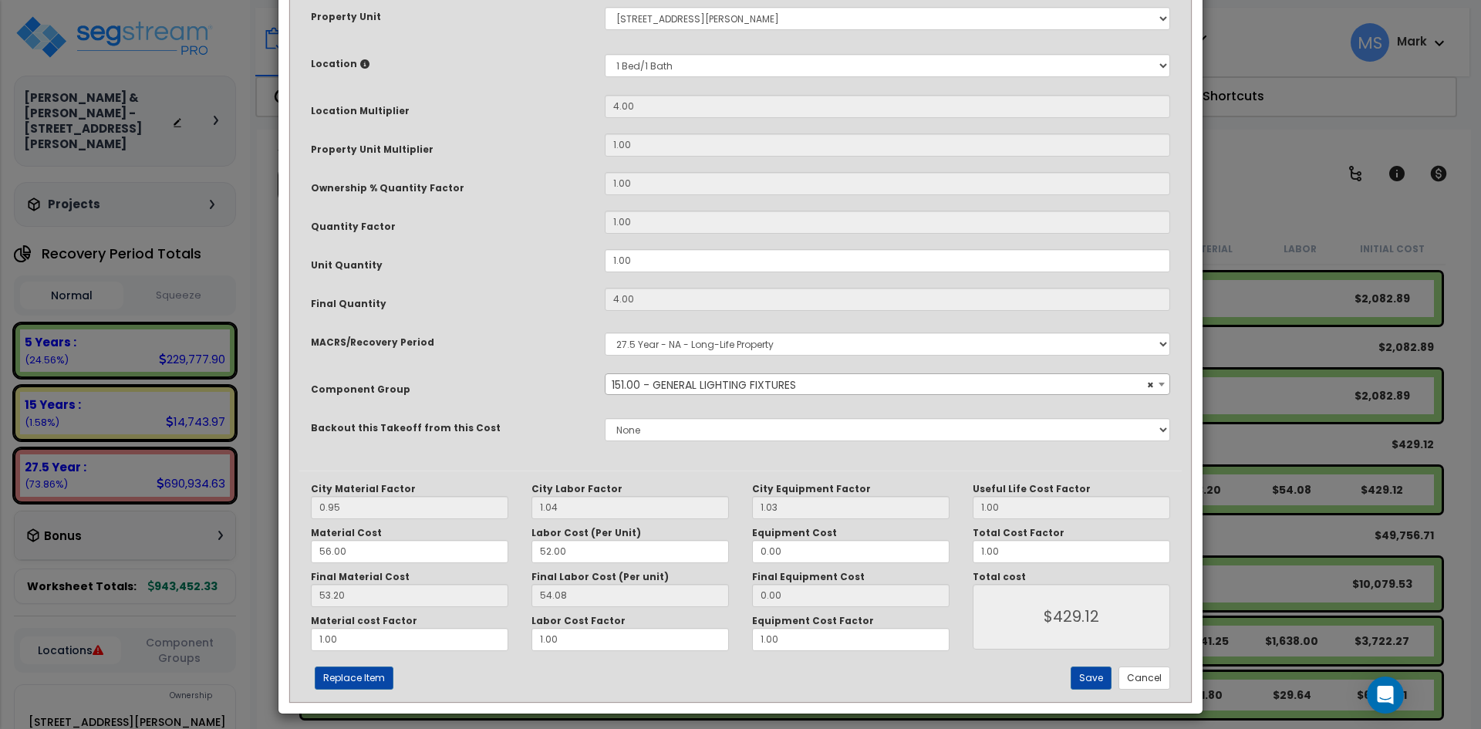
scroll to position [264, 0]
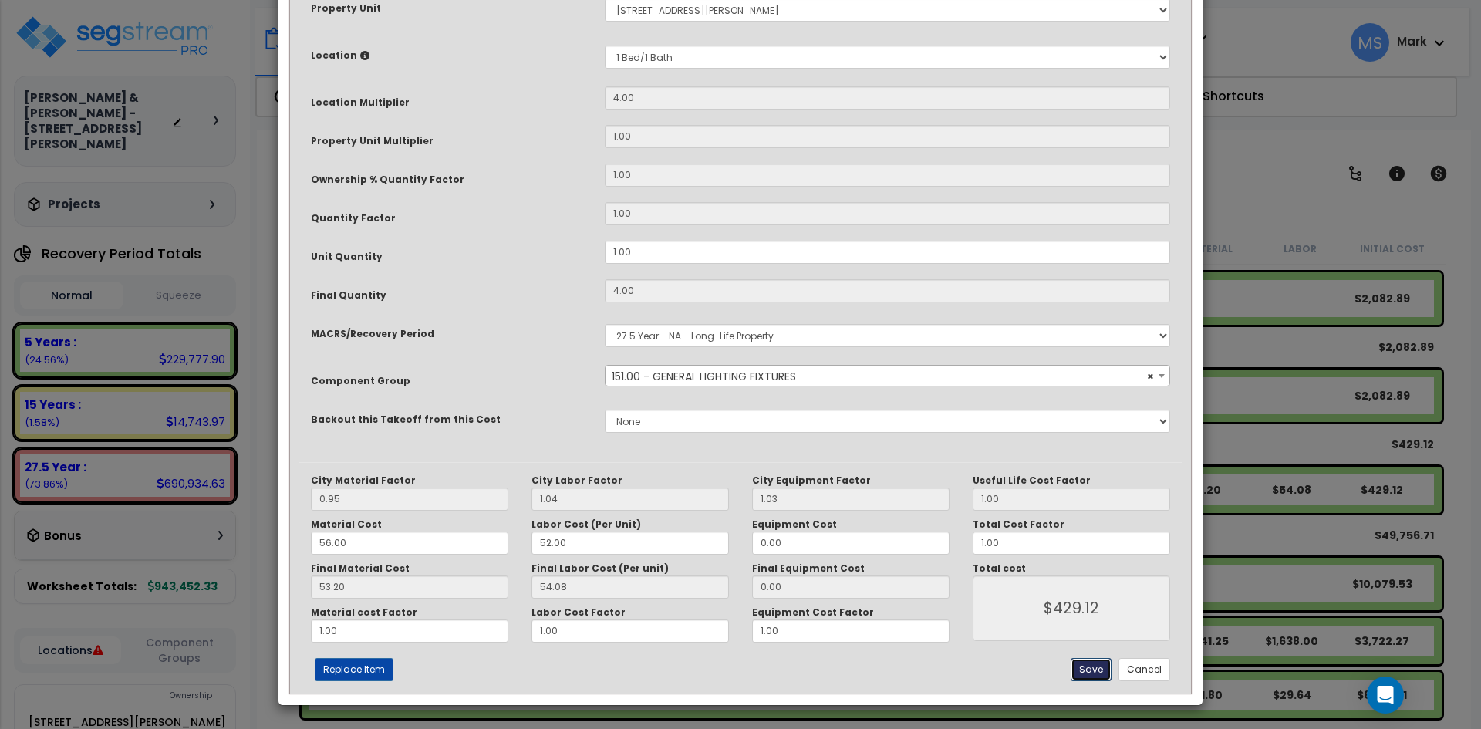
click at [1096, 674] on button "Save" at bounding box center [1091, 669] width 41 height 23
type input "429.12"
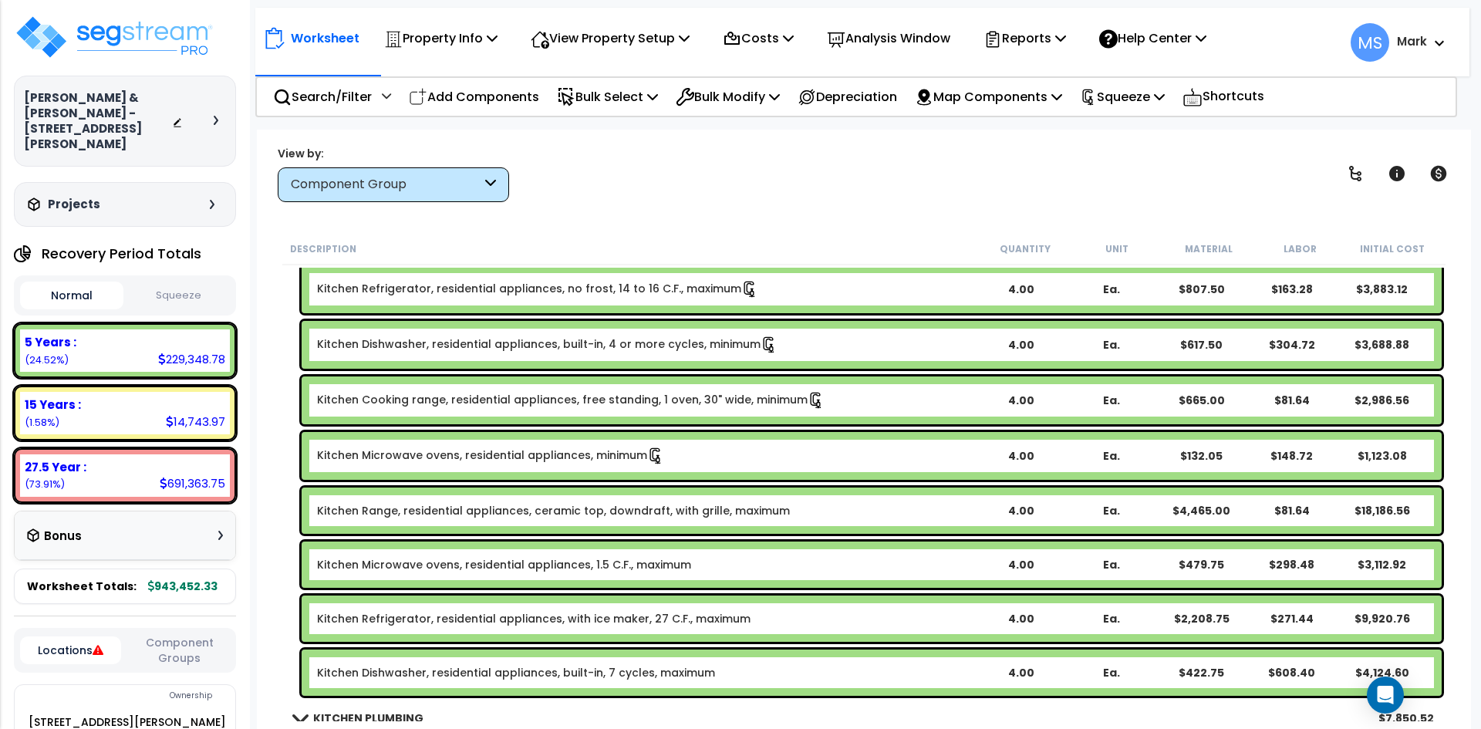
scroll to position [6096, 0]
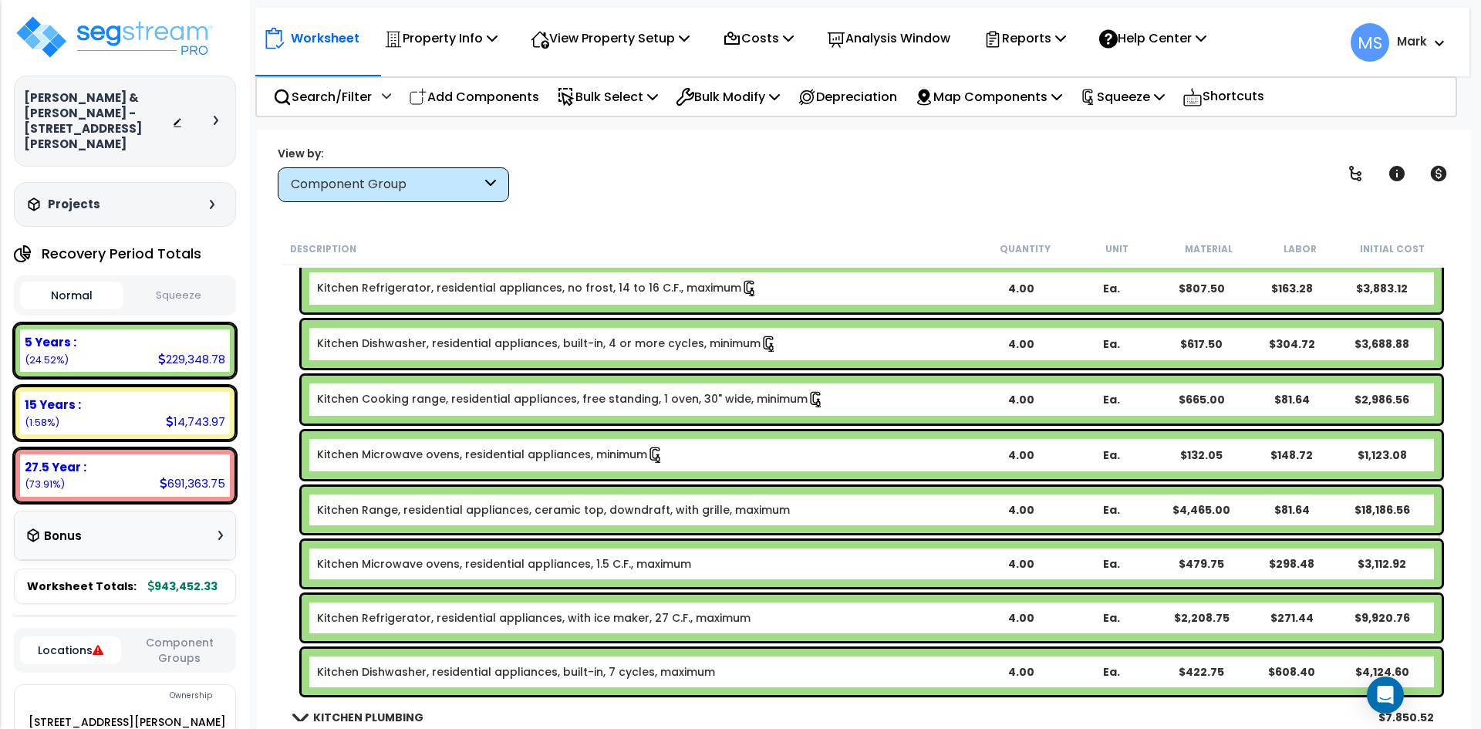
click at [471, 294] on link "Kitchen Refrigerator, residential appliances, no frost, 14 to 16 C.F., maximum" at bounding box center [537, 288] width 441 height 17
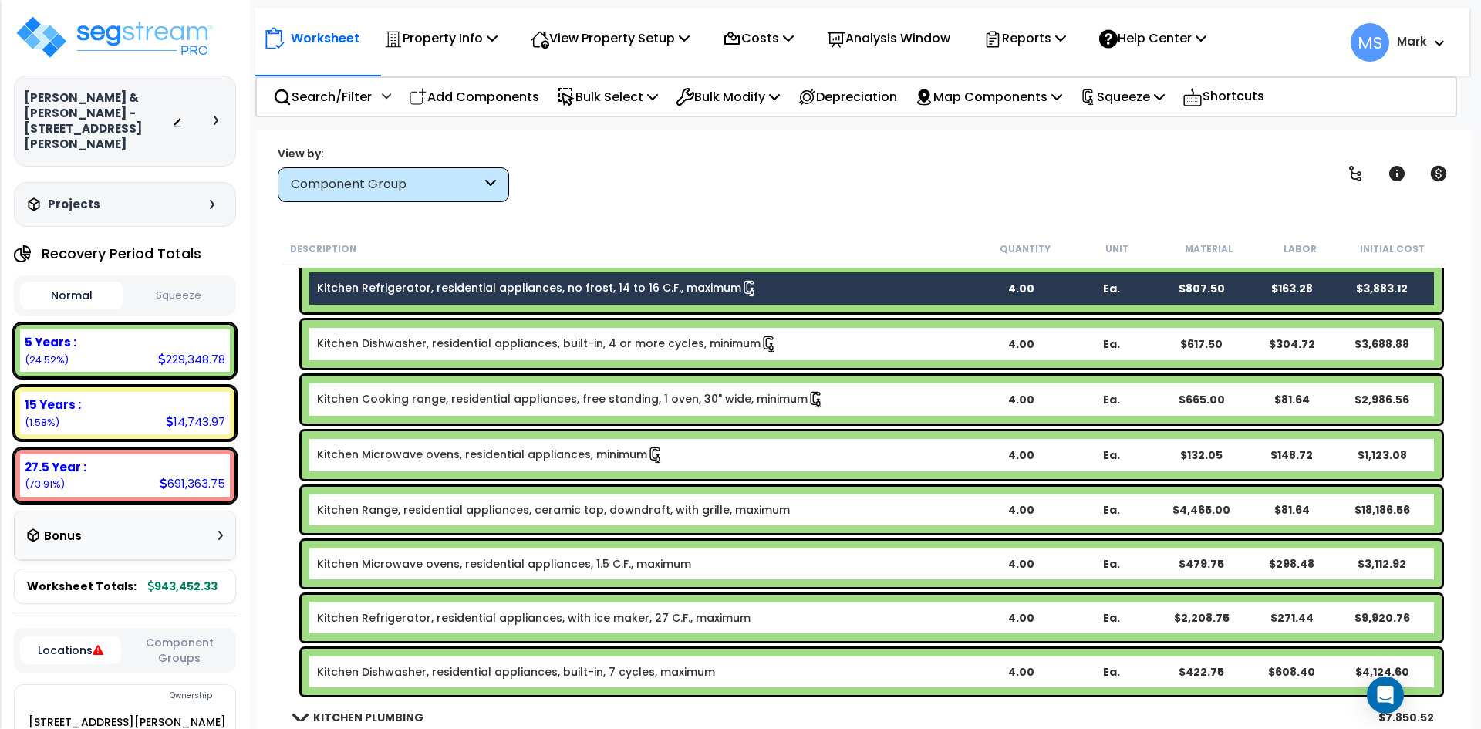
click at [752, 508] on link "Kitchen Range, residential appliances, ceramic top, downdraft, with grille, max…" at bounding box center [553, 509] width 473 height 15
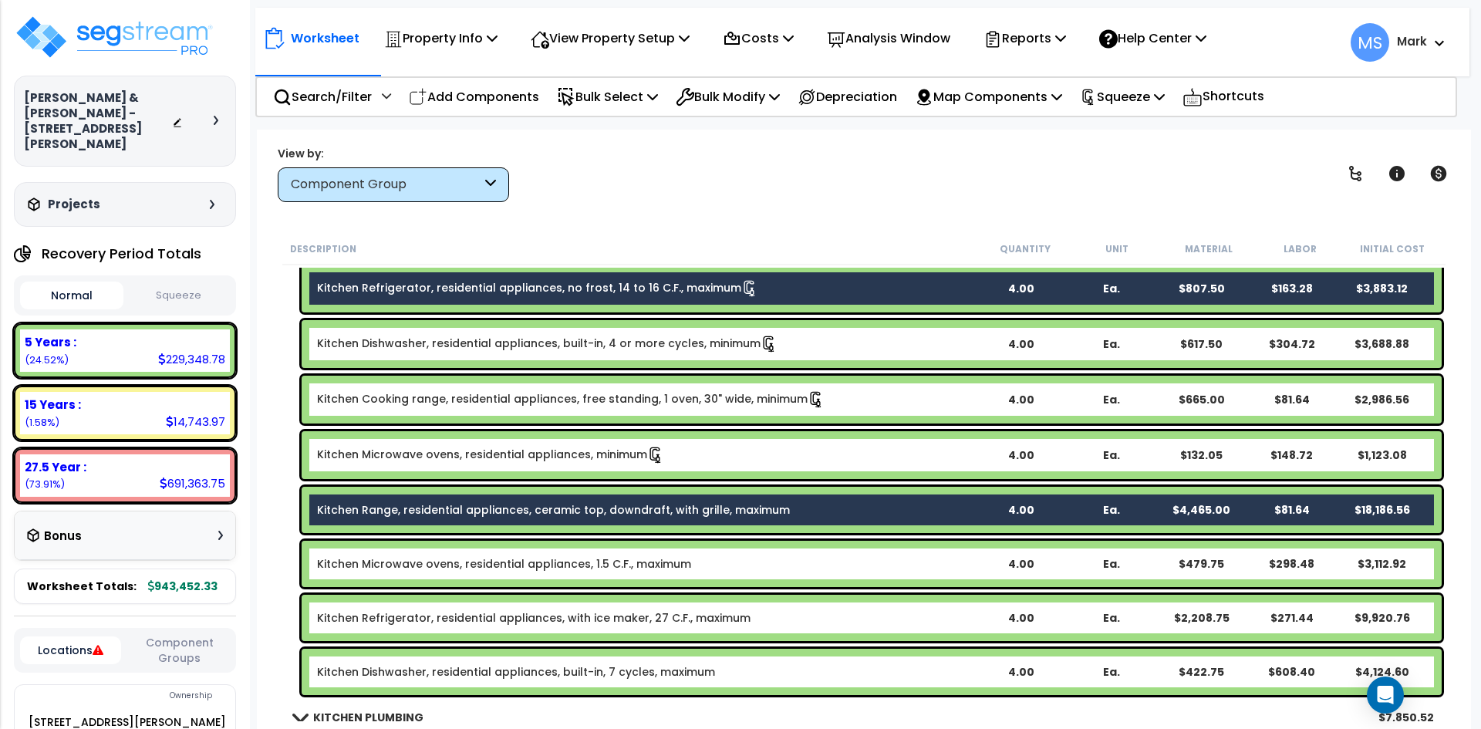
click at [690, 562] on b "Kitchen Microwave ovens, residential appliances, 1.5 C.F., maximum" at bounding box center [646, 563] width 658 height 15
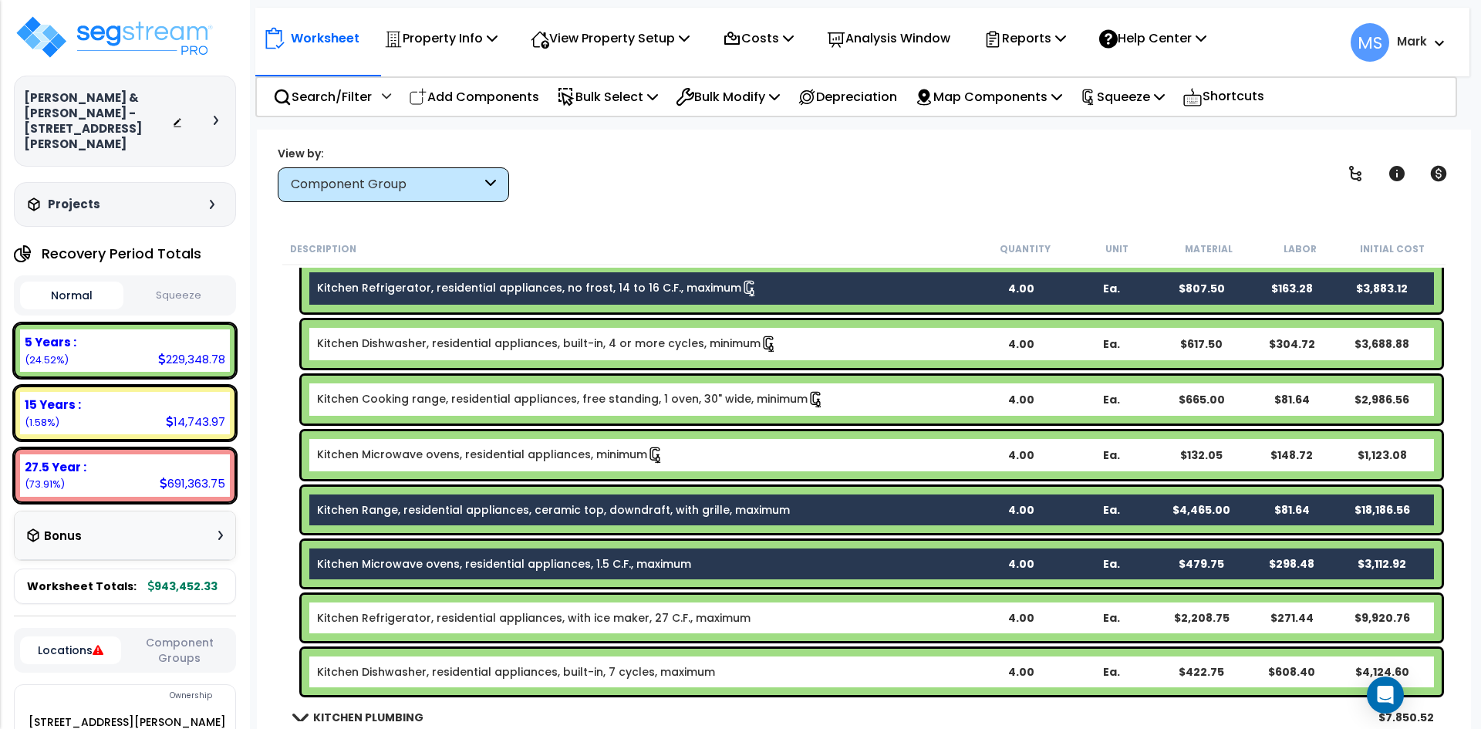
click at [711, 606] on div "Kitchen Refrigerator, residential appliances, with ice maker, 27 C.F., maximum …" at bounding box center [872, 618] width 1140 height 46
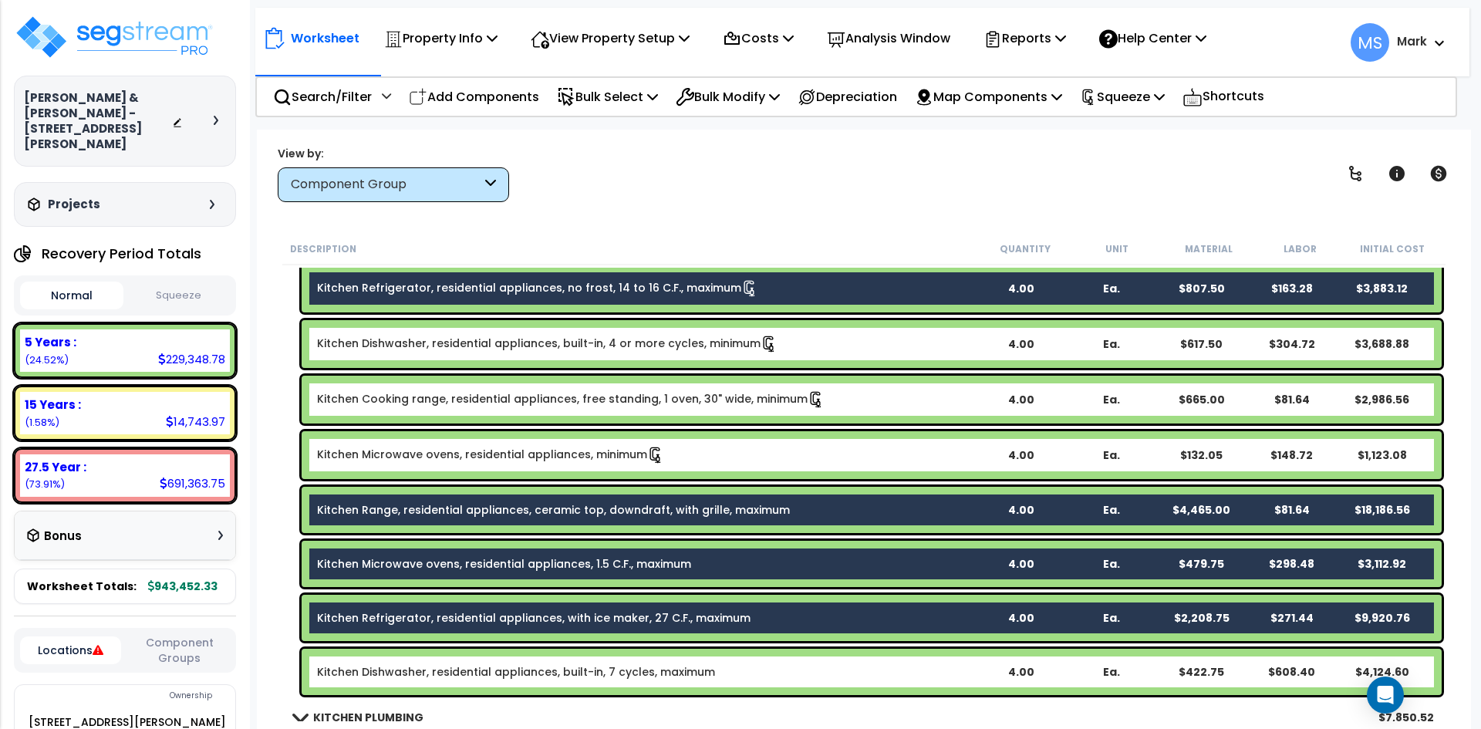
click at [497, 293] on link "Kitchen Refrigerator, residential appliances, no frost, 14 to 16 C.F., maximum" at bounding box center [537, 288] width 441 height 17
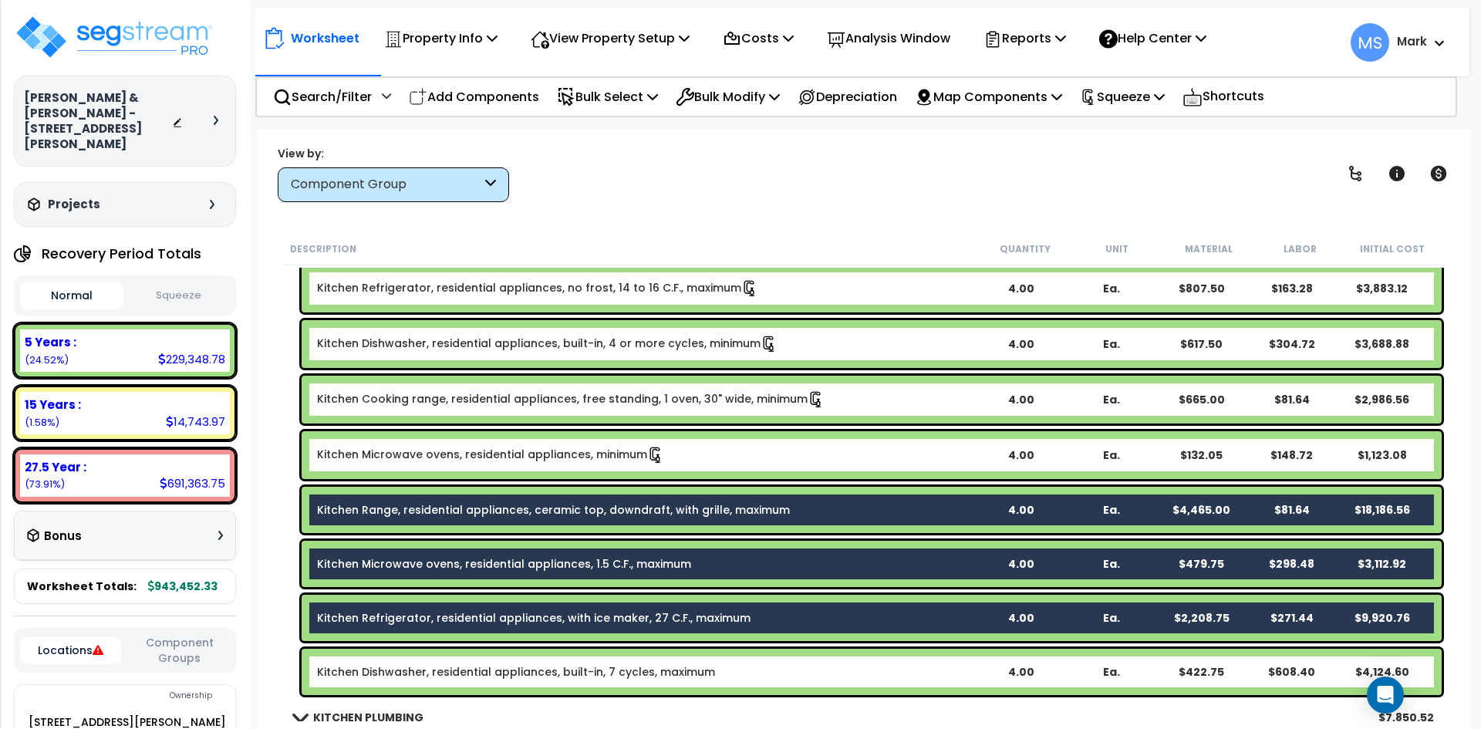
click at [654, 667] on link "Kitchen Dishwasher, residential appliances, built-in, 7 cycles, maximum" at bounding box center [516, 671] width 398 height 15
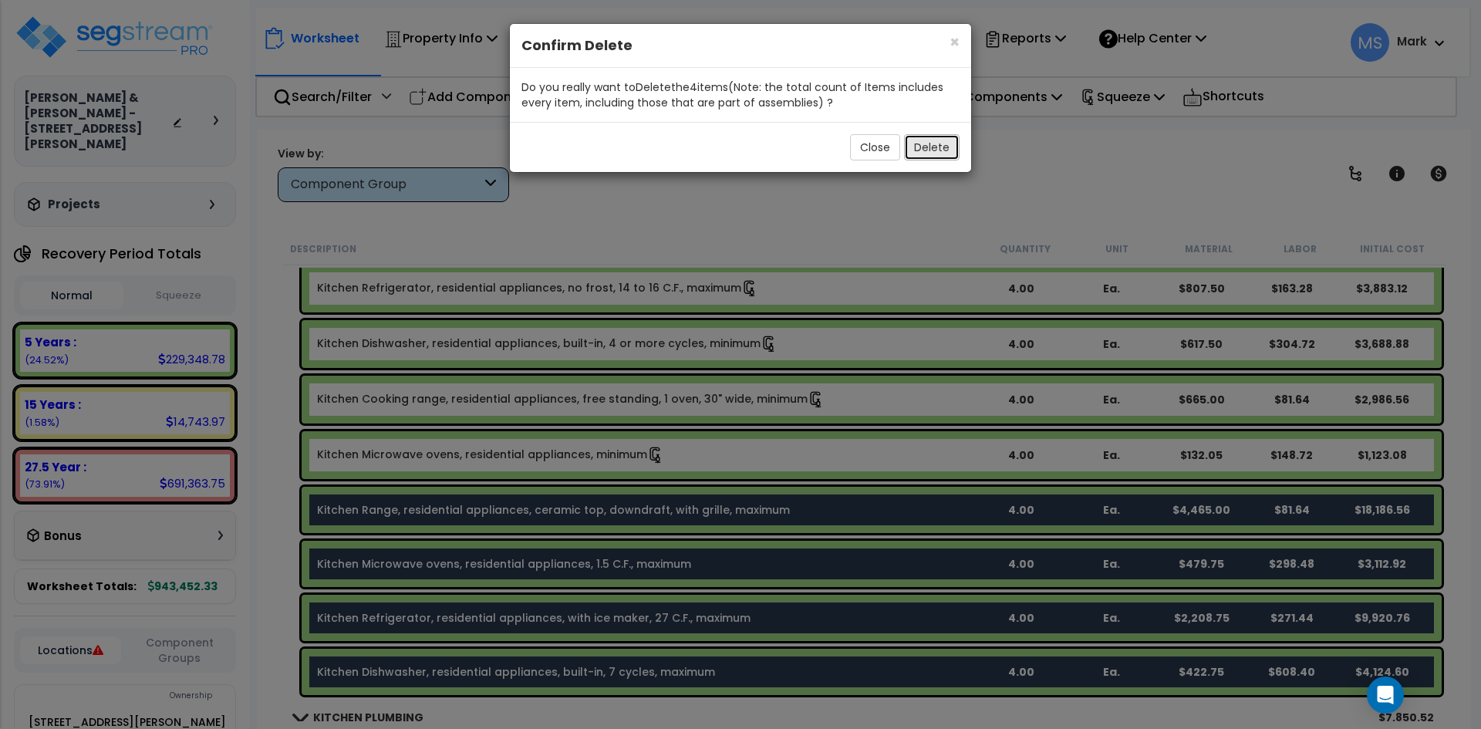
click at [944, 150] on button "Delete" at bounding box center [932, 147] width 56 height 26
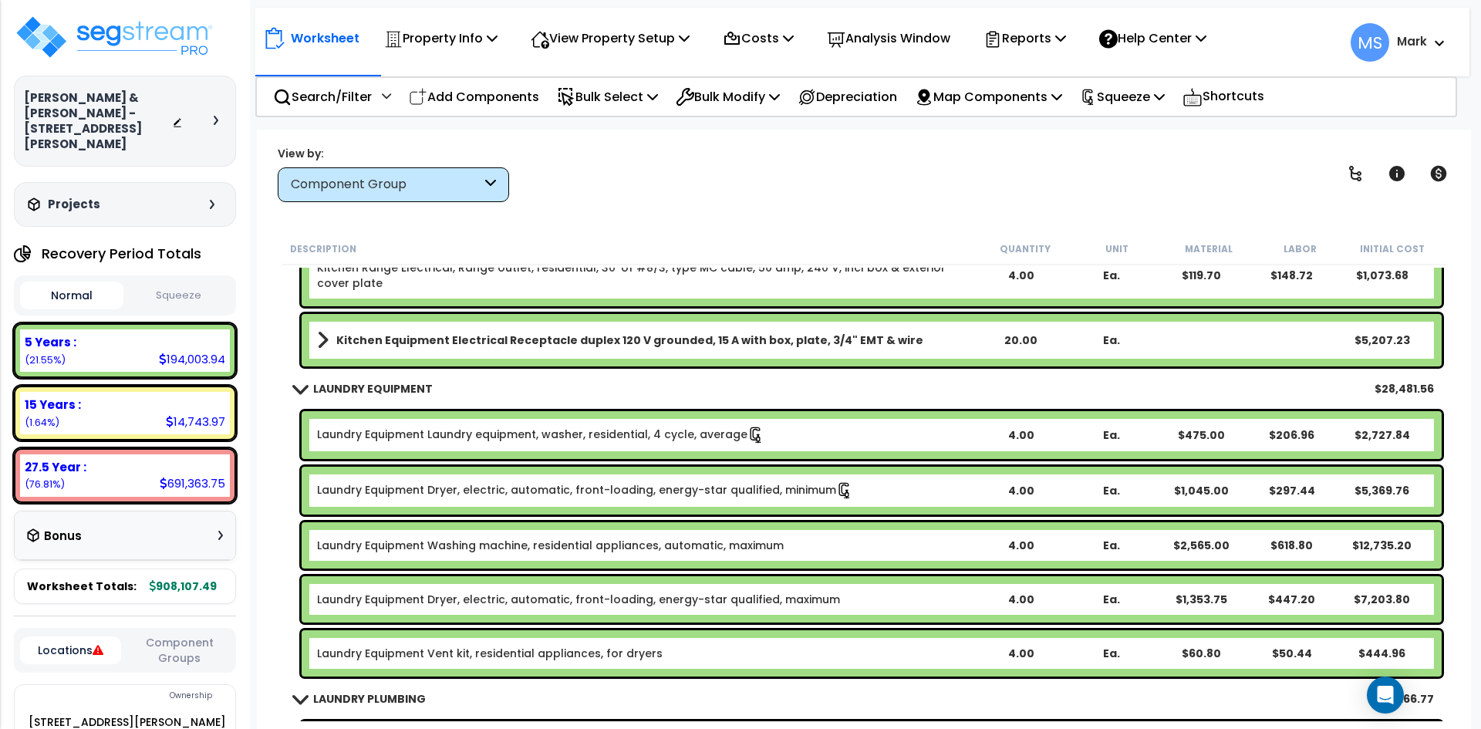
scroll to position [6481, 0]
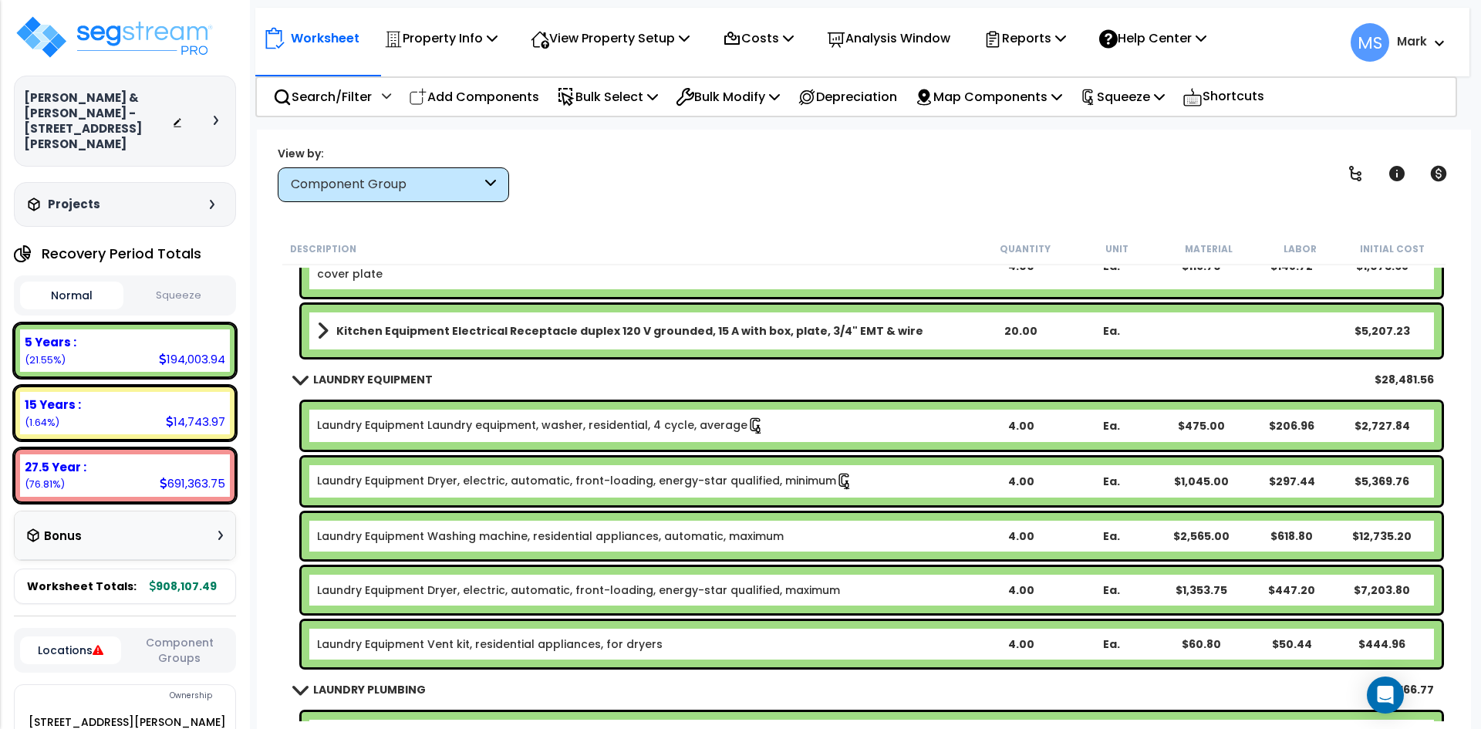
click at [708, 542] on link "Laundry Equipment Washing machine, residential appliances, automatic, maximum" at bounding box center [550, 536] width 467 height 15
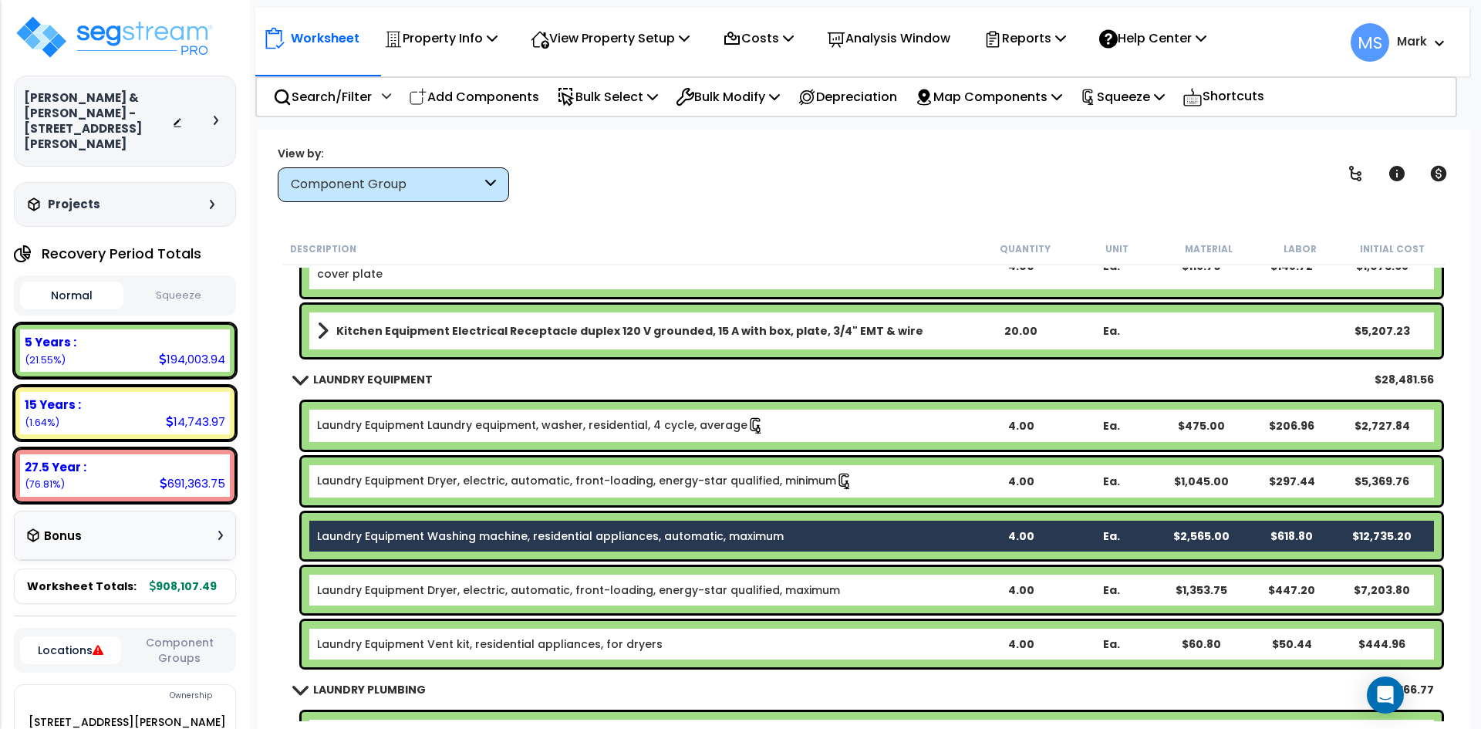
click at [721, 579] on div "Laundry Equipment Dryer, electric, automatic, front-loading, energy-star qualif…" at bounding box center [872, 590] width 1140 height 46
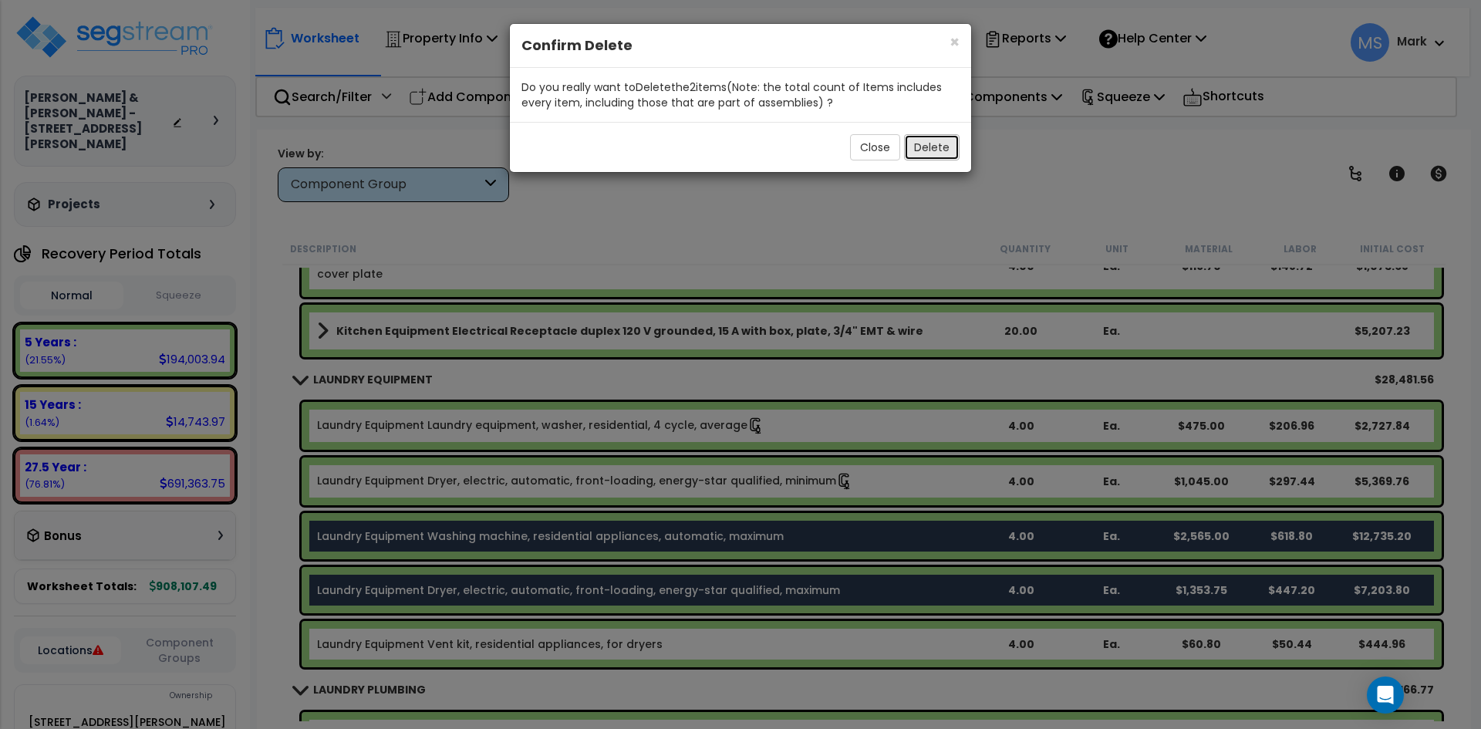
click at [932, 135] on button "Delete" at bounding box center [932, 147] width 56 height 26
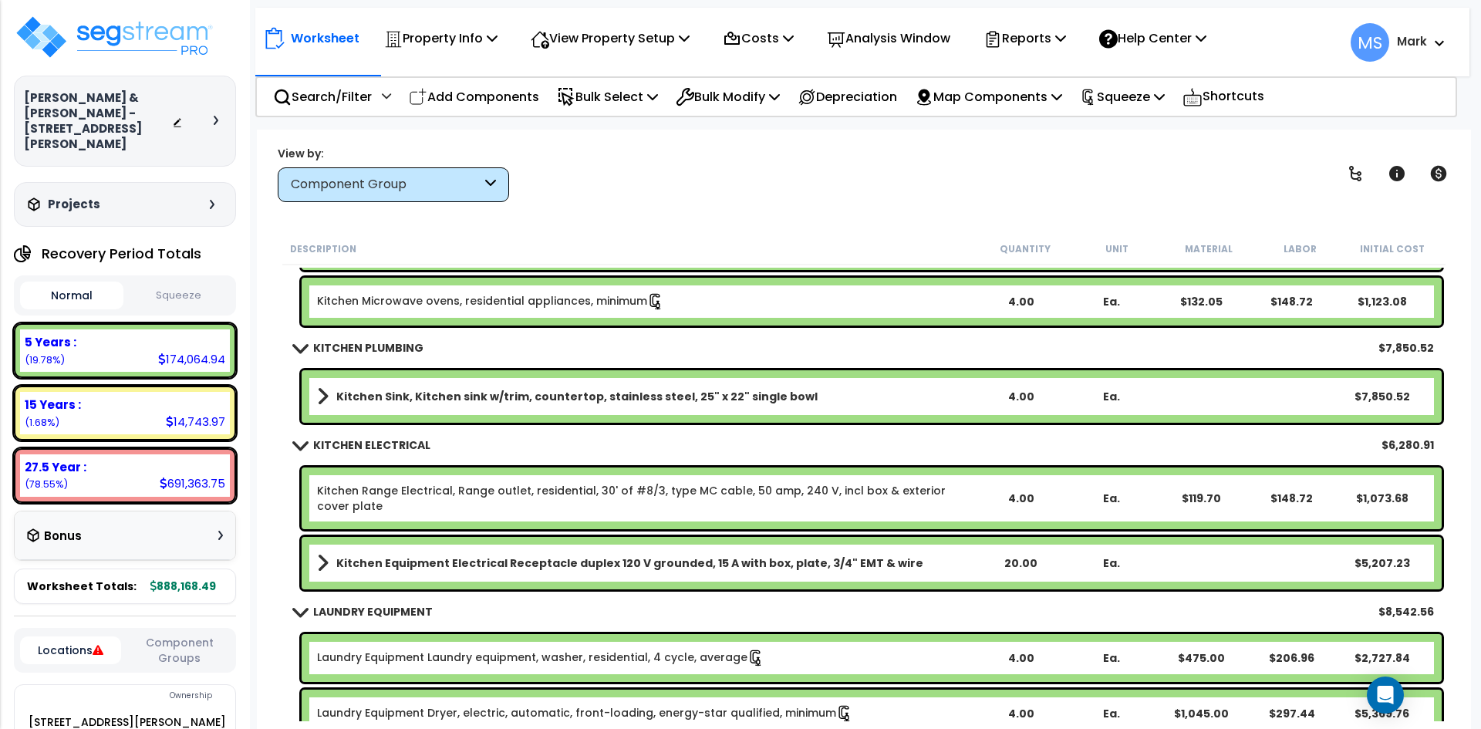
scroll to position [6282, 0]
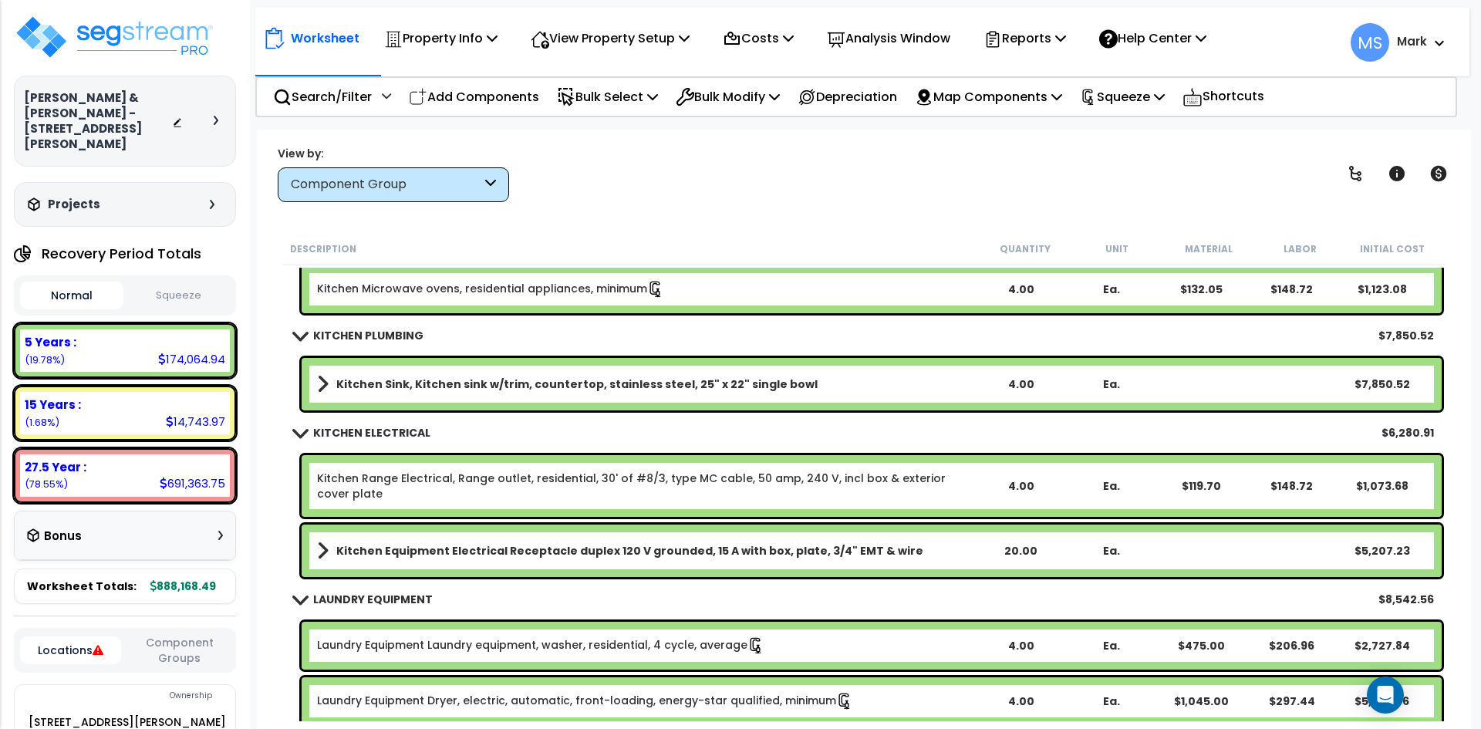
click at [199, 282] on button "Squeeze" at bounding box center [178, 295] width 103 height 27
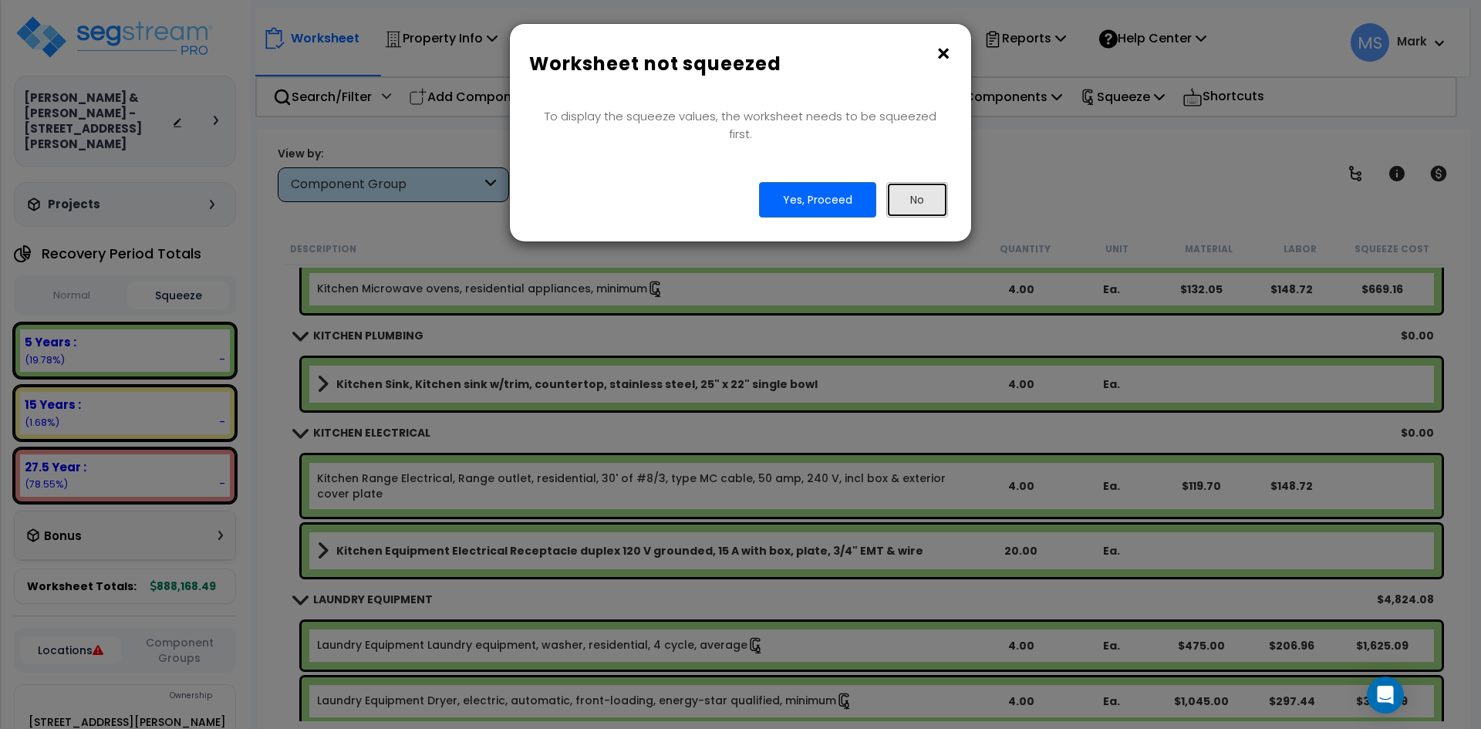
click at [905, 187] on button "No" at bounding box center [918, 199] width 62 height 35
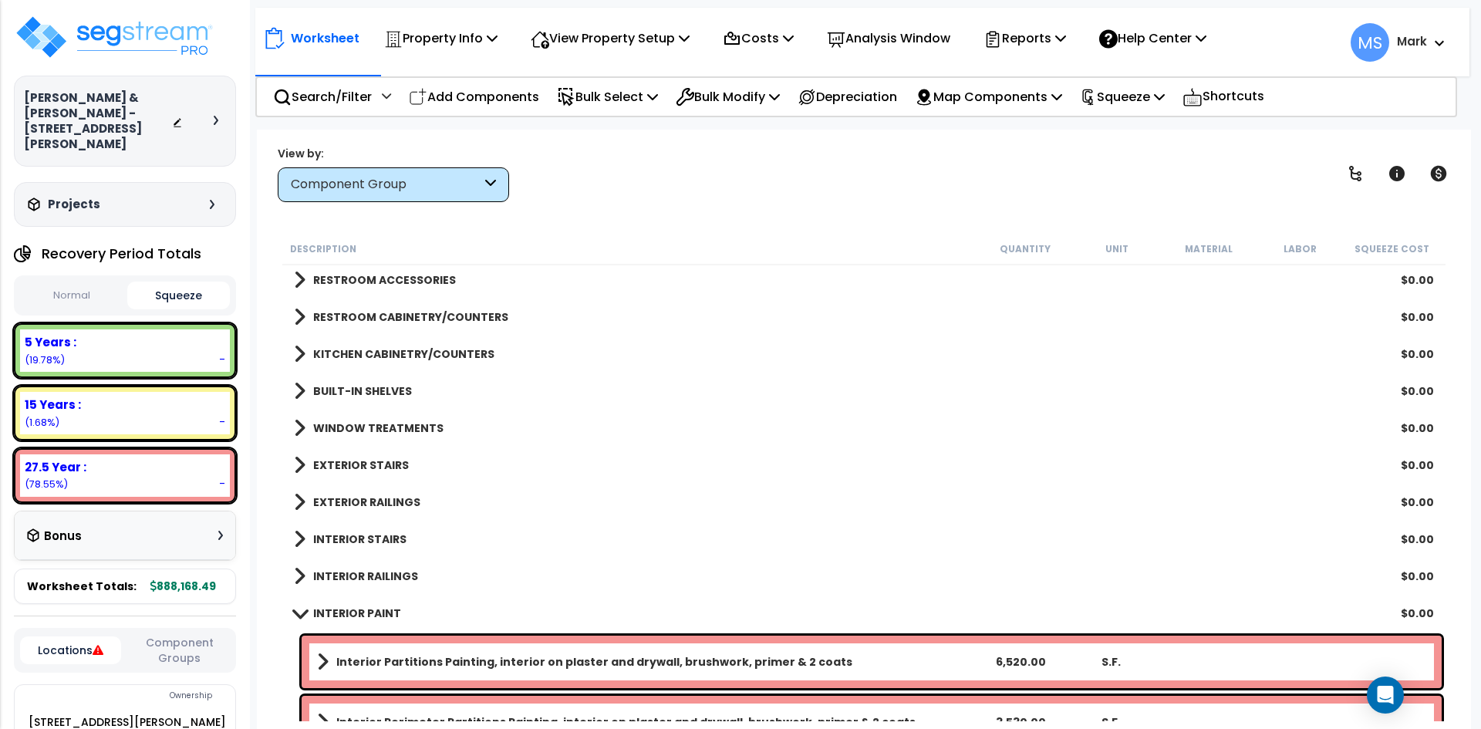
scroll to position [540, 0]
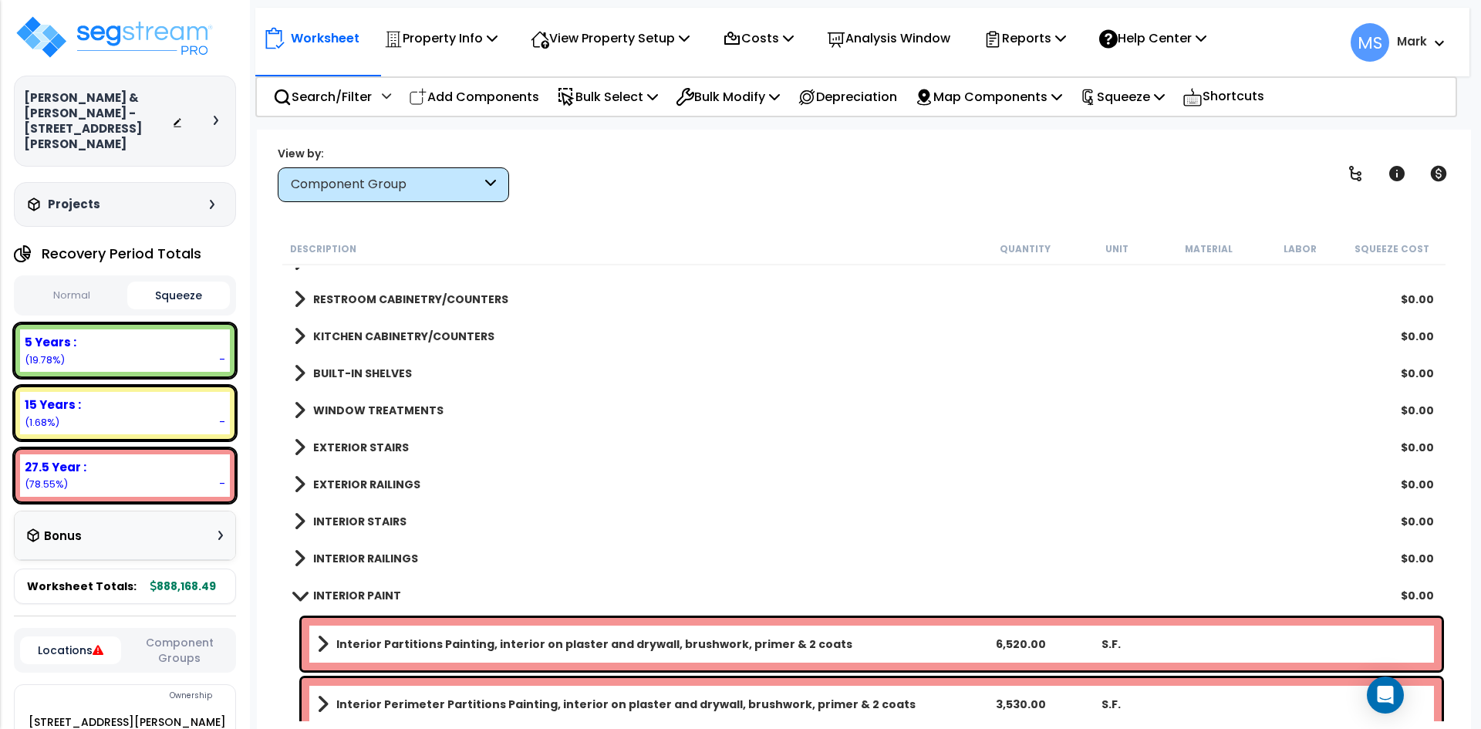
click at [415, 397] on div "WINDOW TREATMENTS $0.00" at bounding box center [864, 410] width 1156 height 37
click at [421, 402] on link "WINDOW TREATMENTS" at bounding box center [369, 411] width 150 height 22
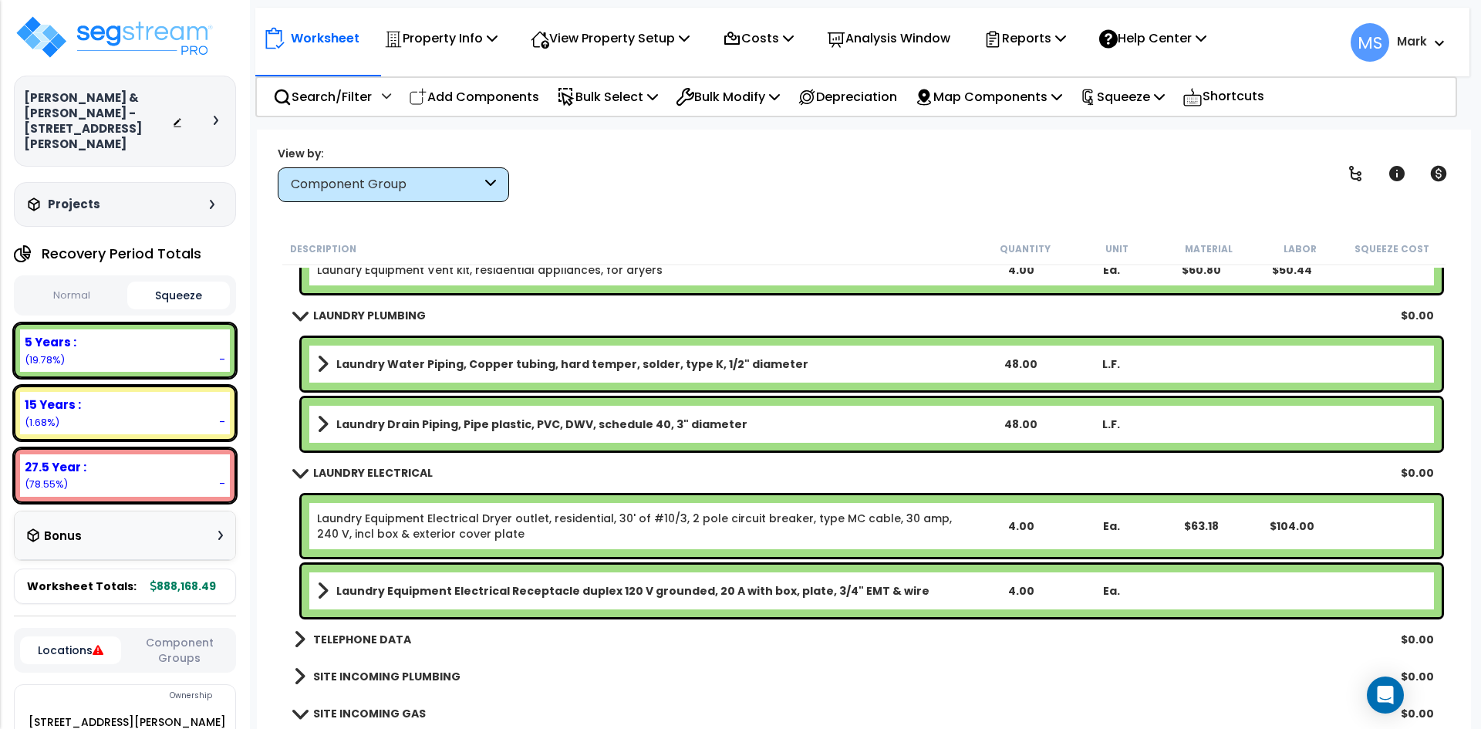
scroll to position [6698, 0]
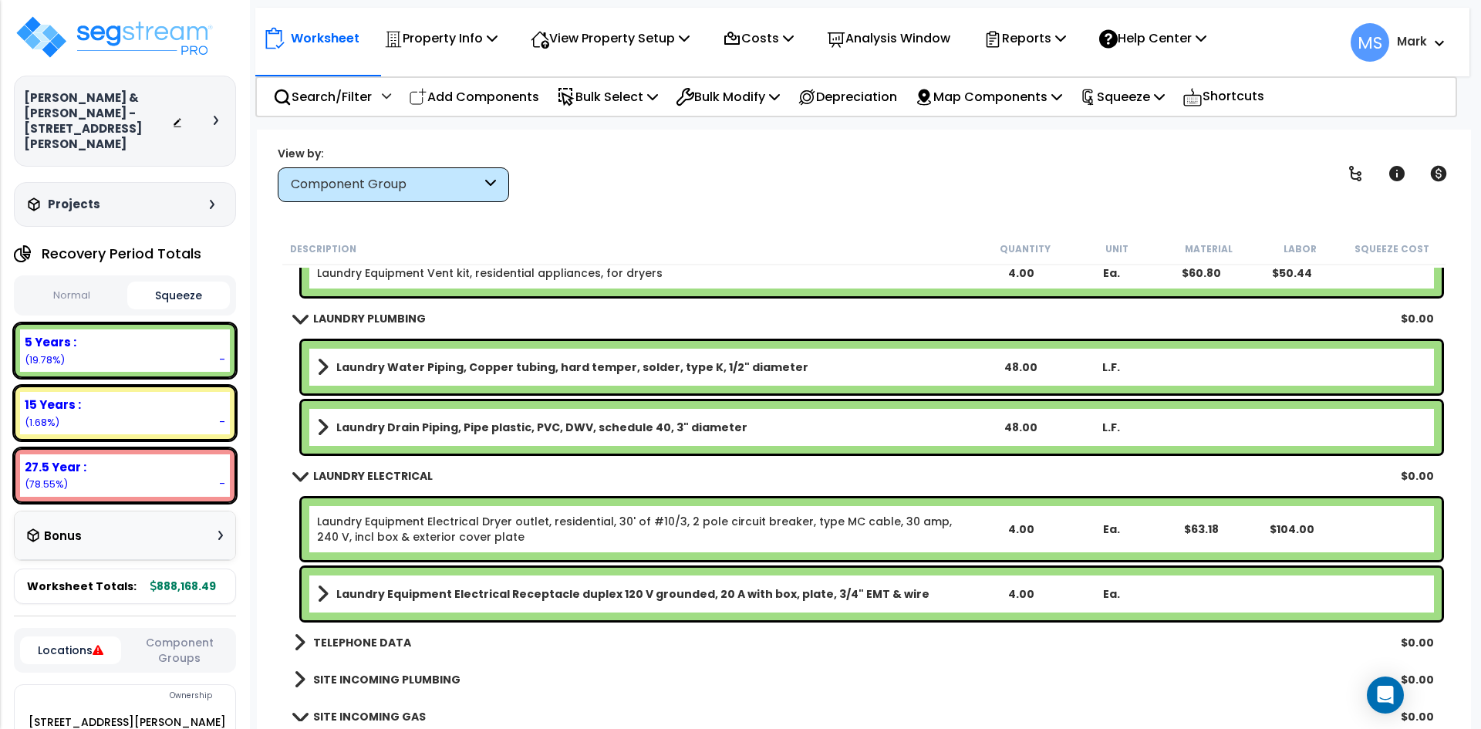
click at [297, 475] on span at bounding box center [300, 476] width 22 height 12
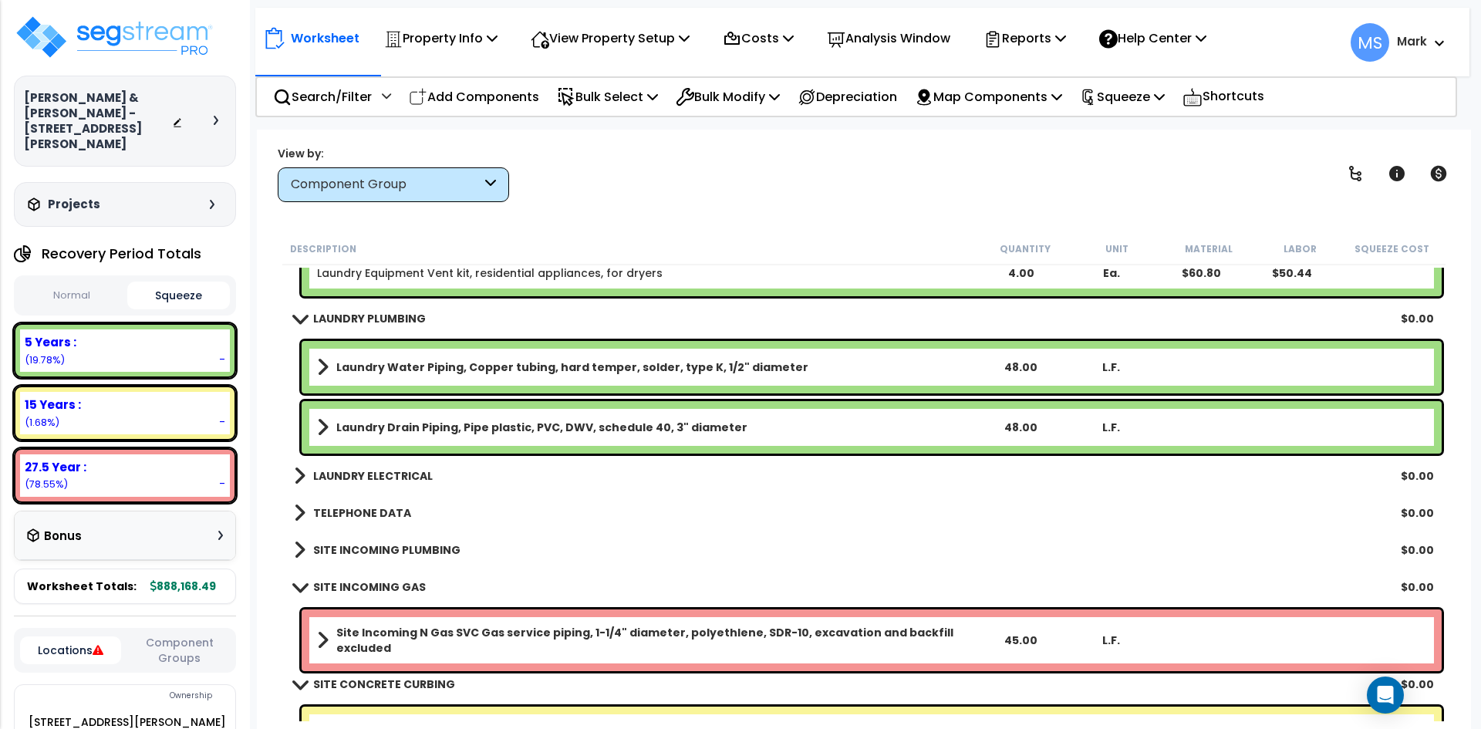
click at [292, 319] on span at bounding box center [300, 318] width 22 height 12
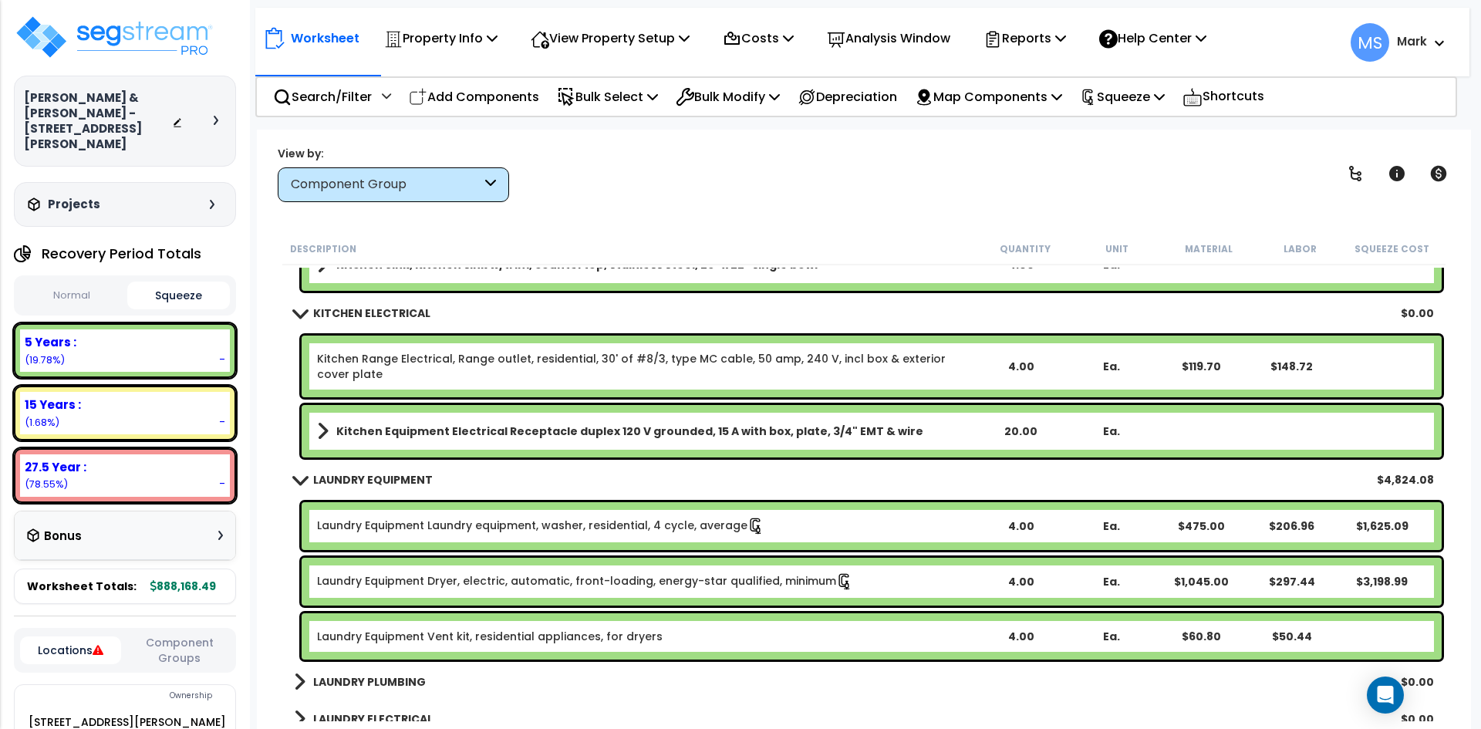
scroll to position [6312, 0]
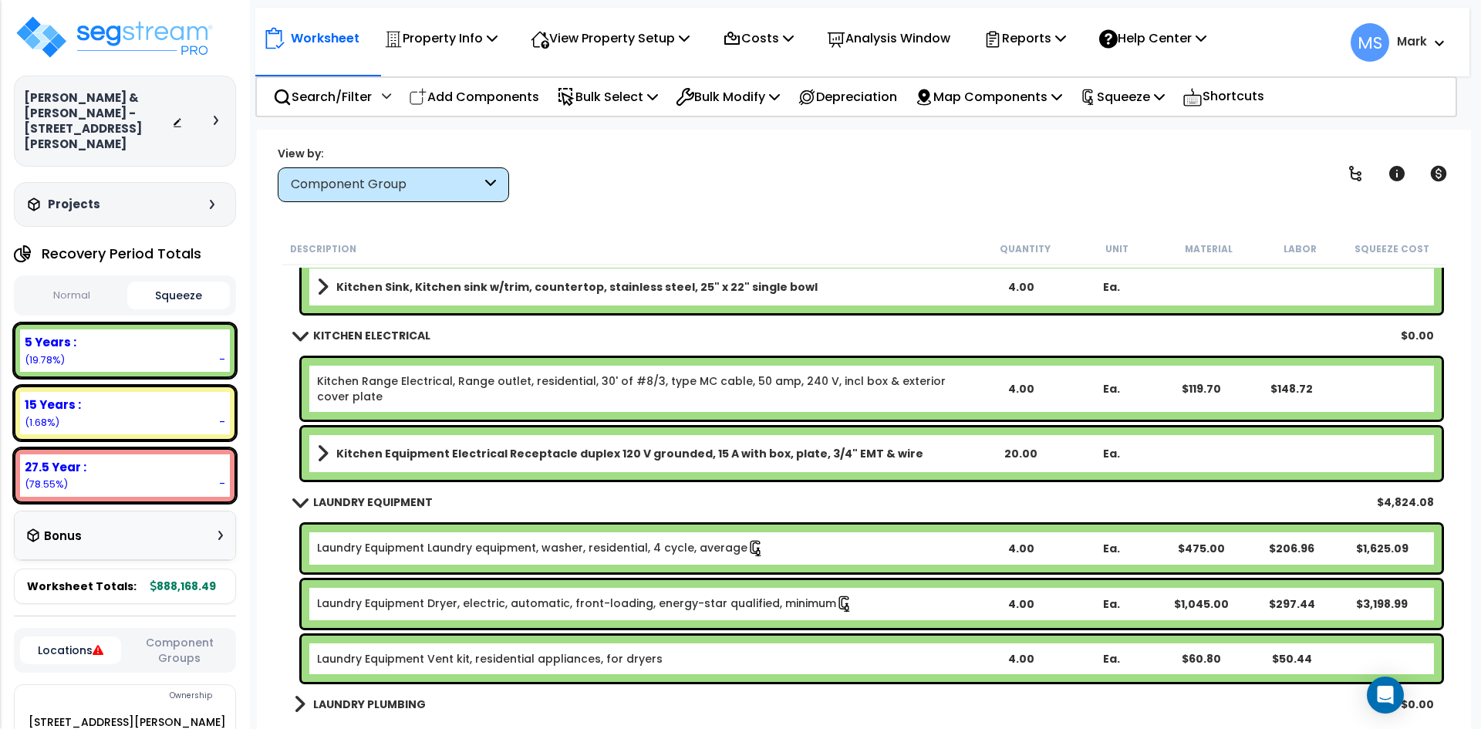
click at [309, 500] on span at bounding box center [300, 502] width 22 height 12
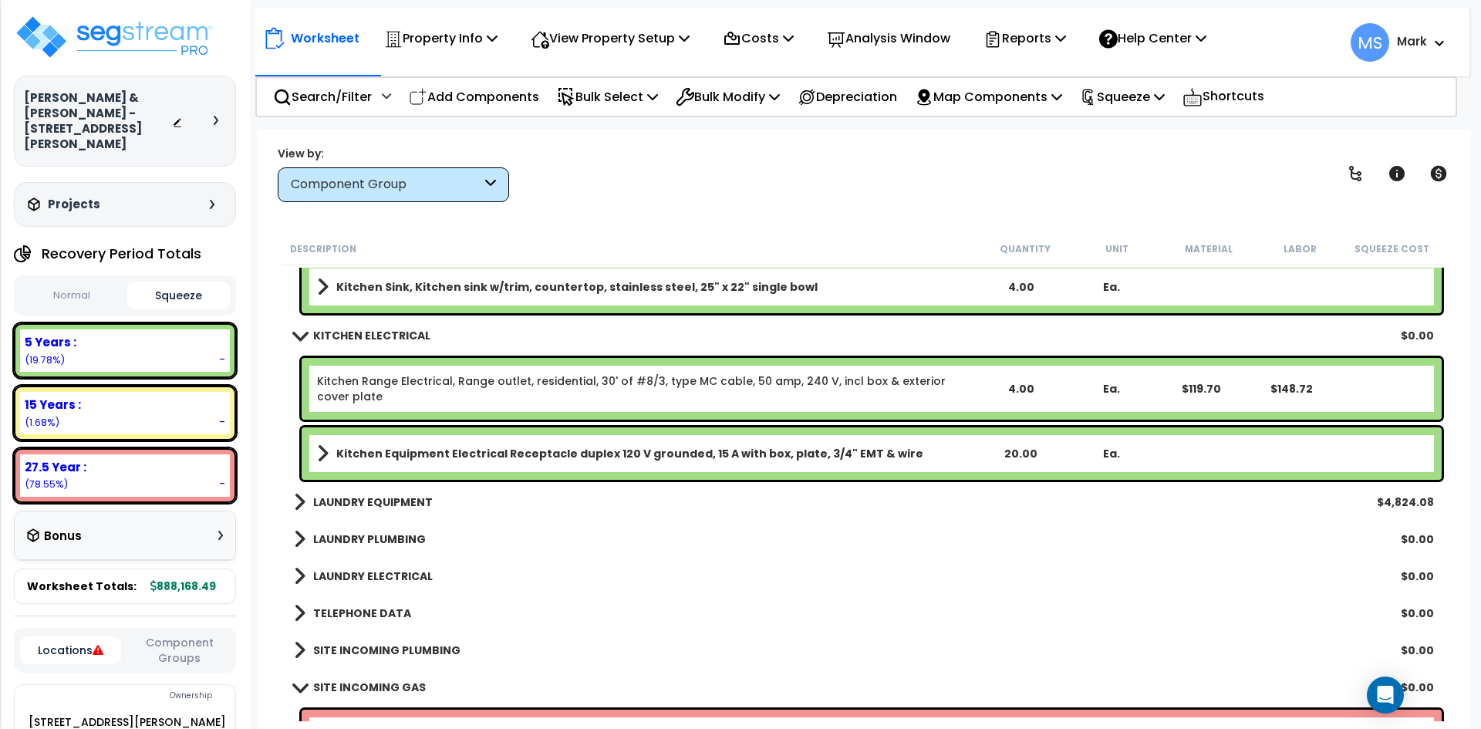
click at [297, 340] on span at bounding box center [300, 335] width 22 height 12
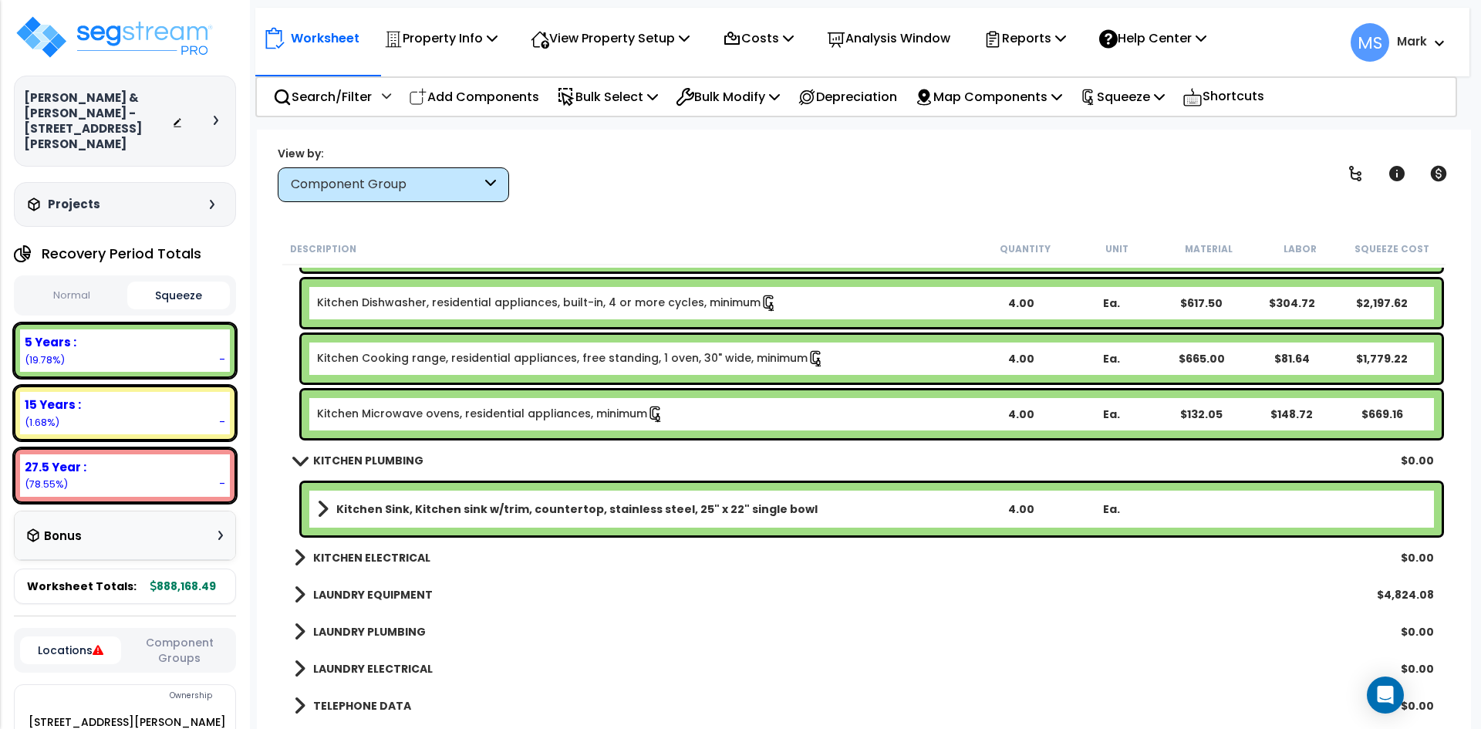
scroll to position [6081, 0]
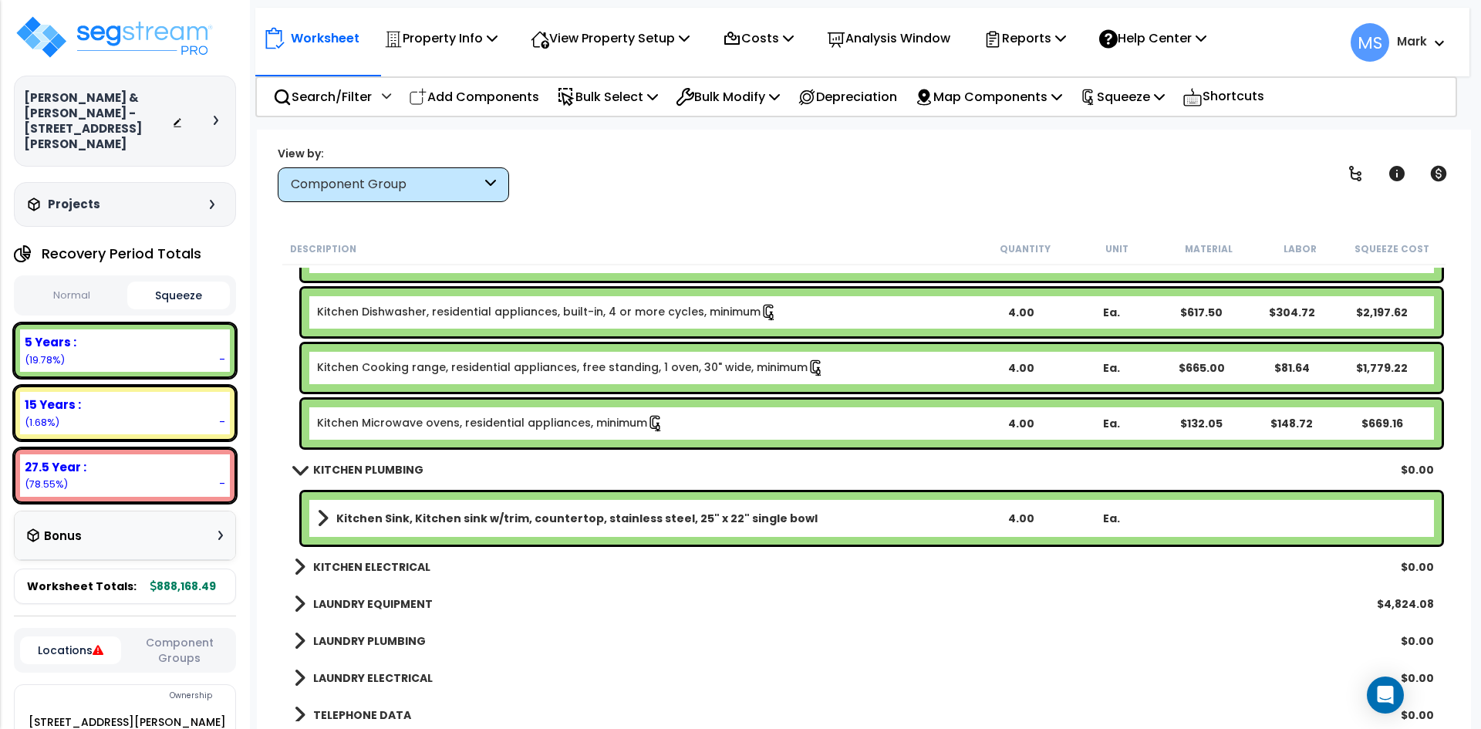
click at [308, 473] on span at bounding box center [300, 470] width 22 height 12
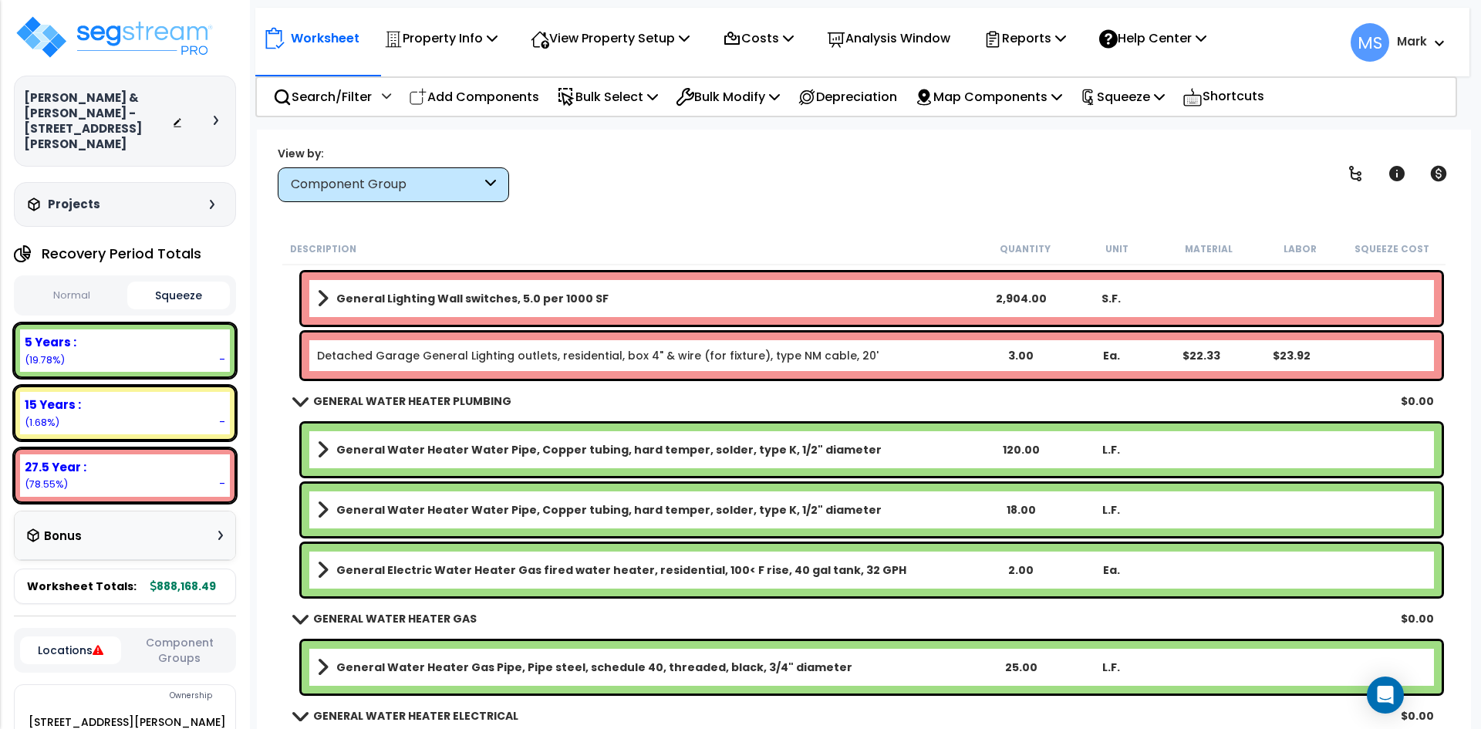
scroll to position [4615, 0]
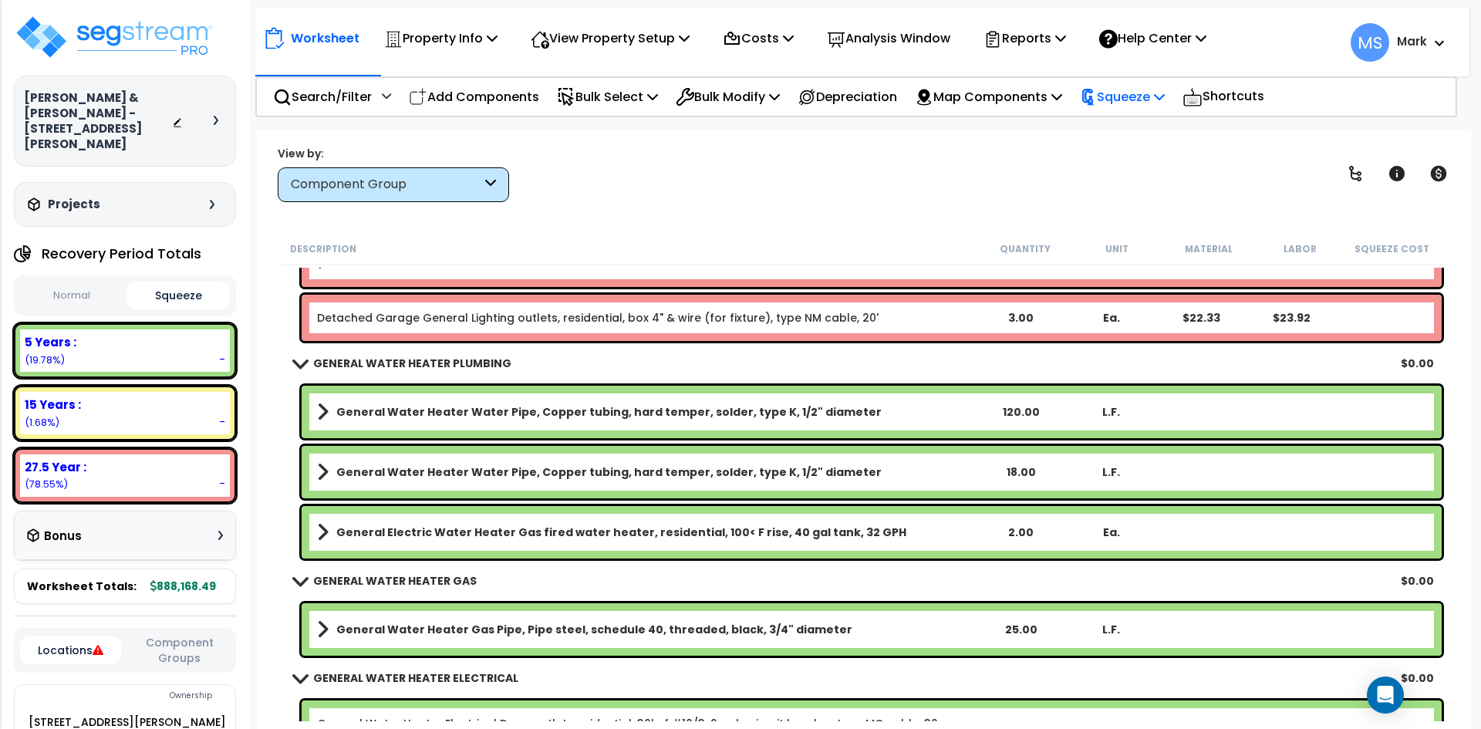
click at [1156, 95] on p "Squeeze" at bounding box center [1122, 96] width 85 height 21
click at [1161, 140] on link "Squeeze" at bounding box center [1149, 133] width 153 height 35
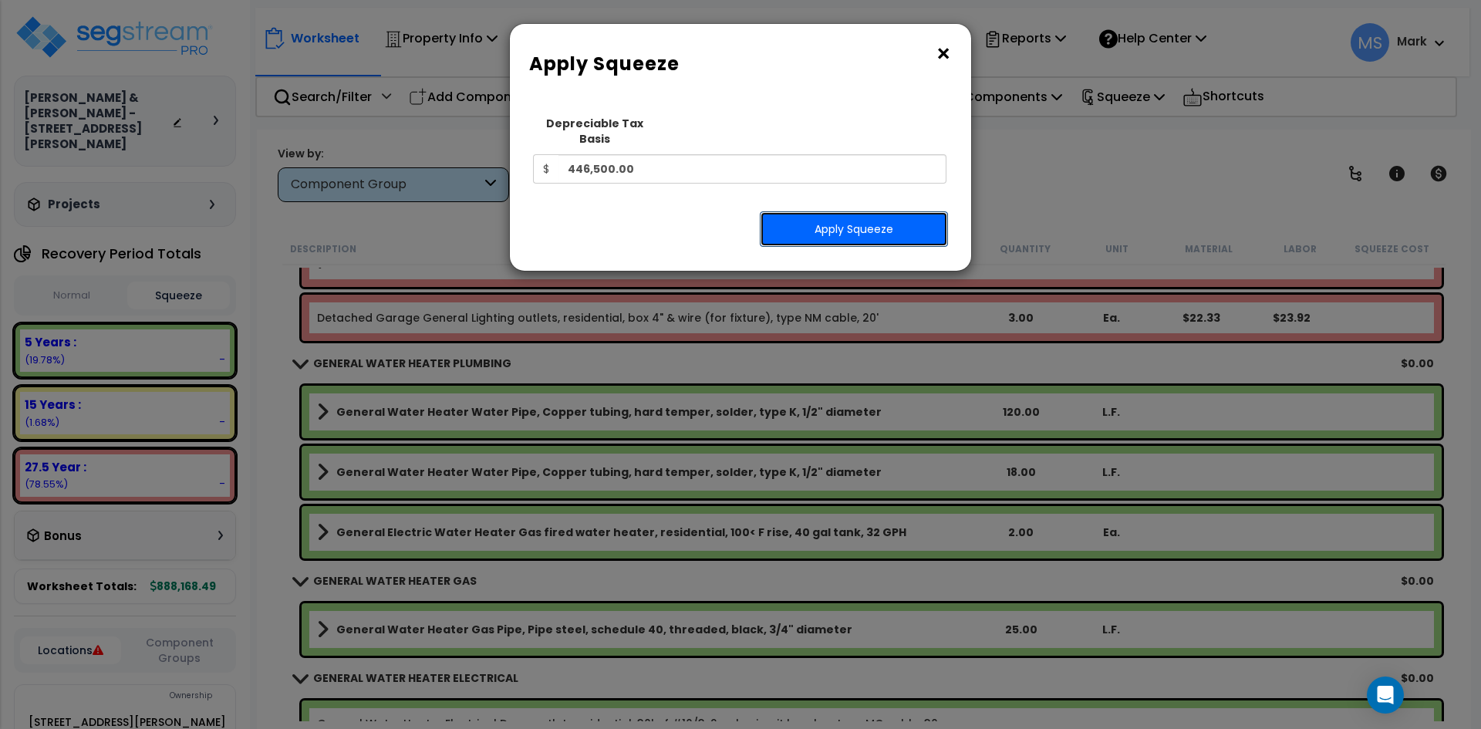
click at [834, 214] on button "Apply Squeeze" at bounding box center [854, 228] width 188 height 35
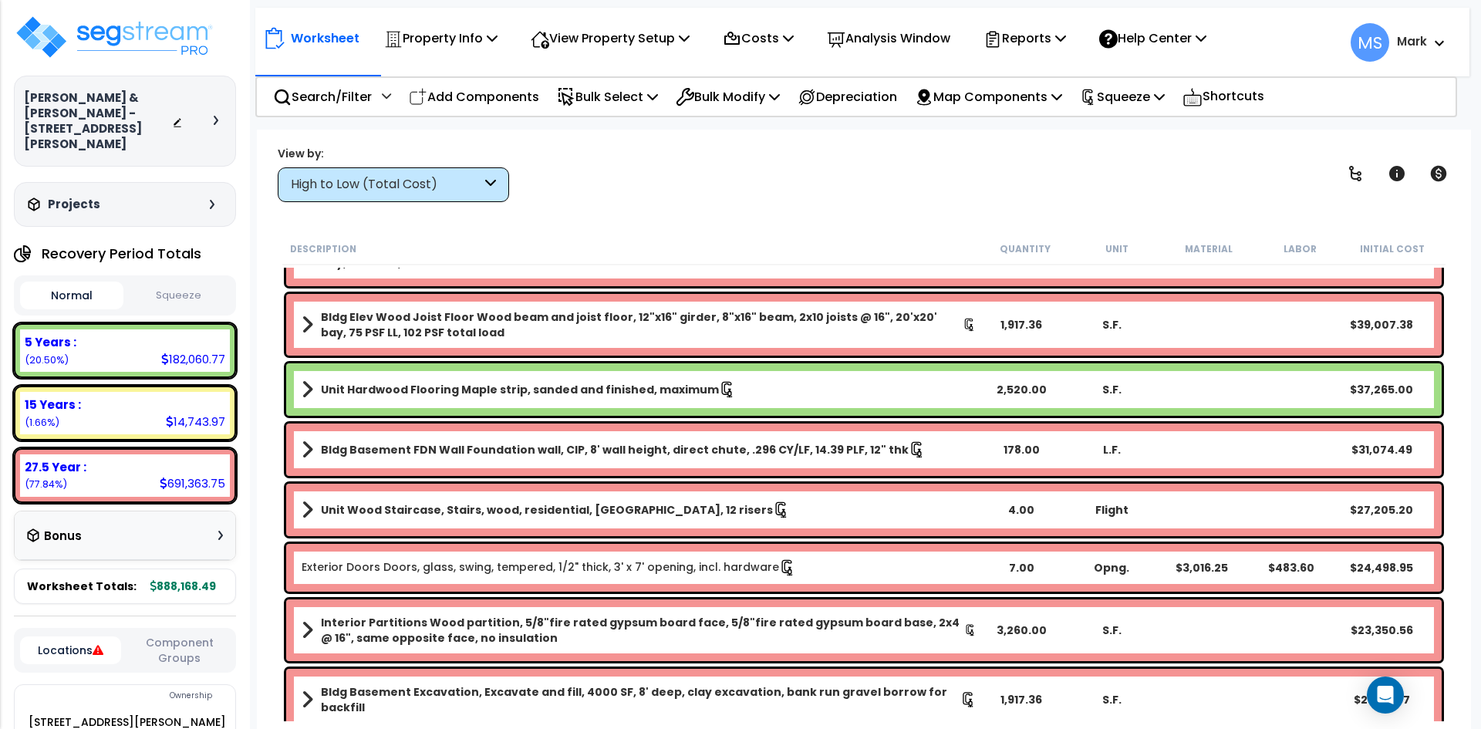
scroll to position [154, 0]
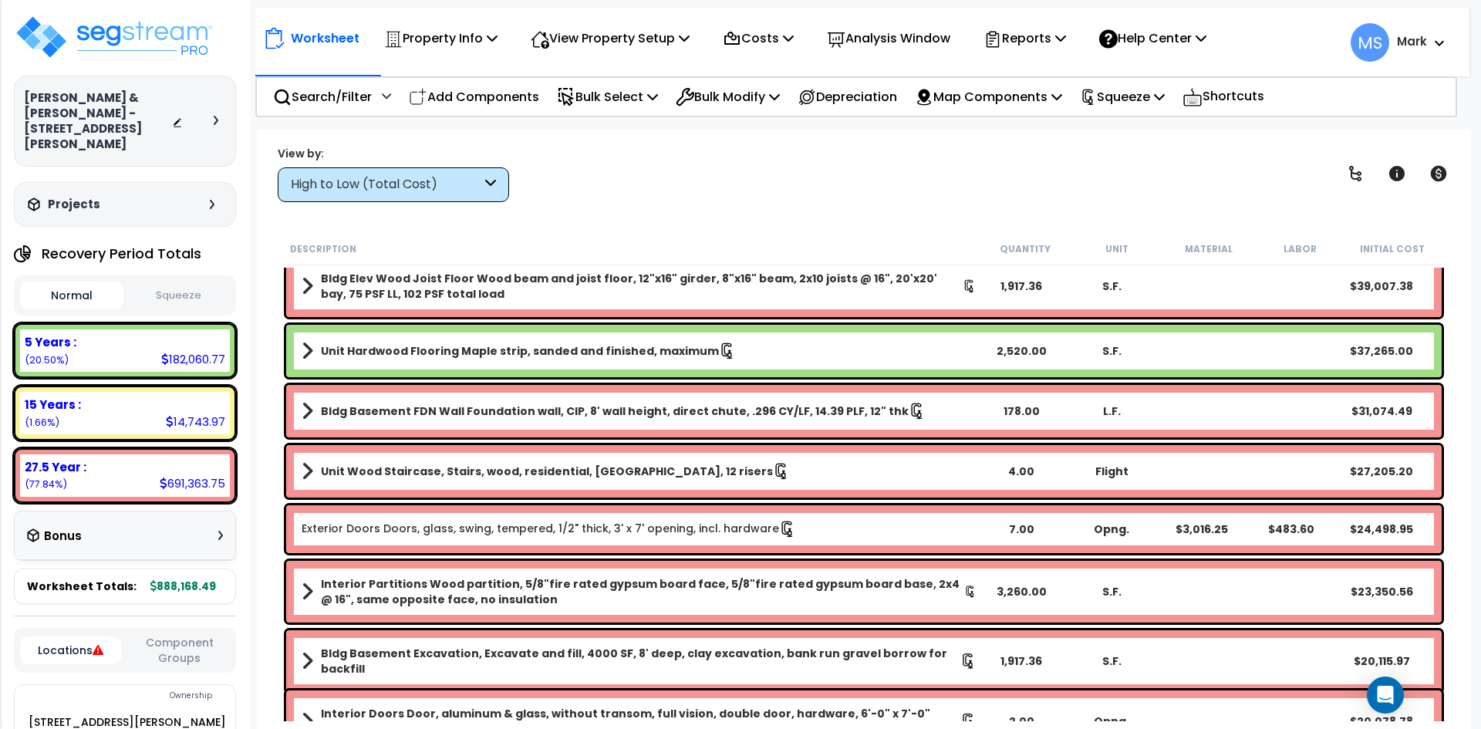
click at [619, 353] on b "Unit Hardwood Flooring Maple strip, sanded and finished, maximum" at bounding box center [520, 350] width 398 height 15
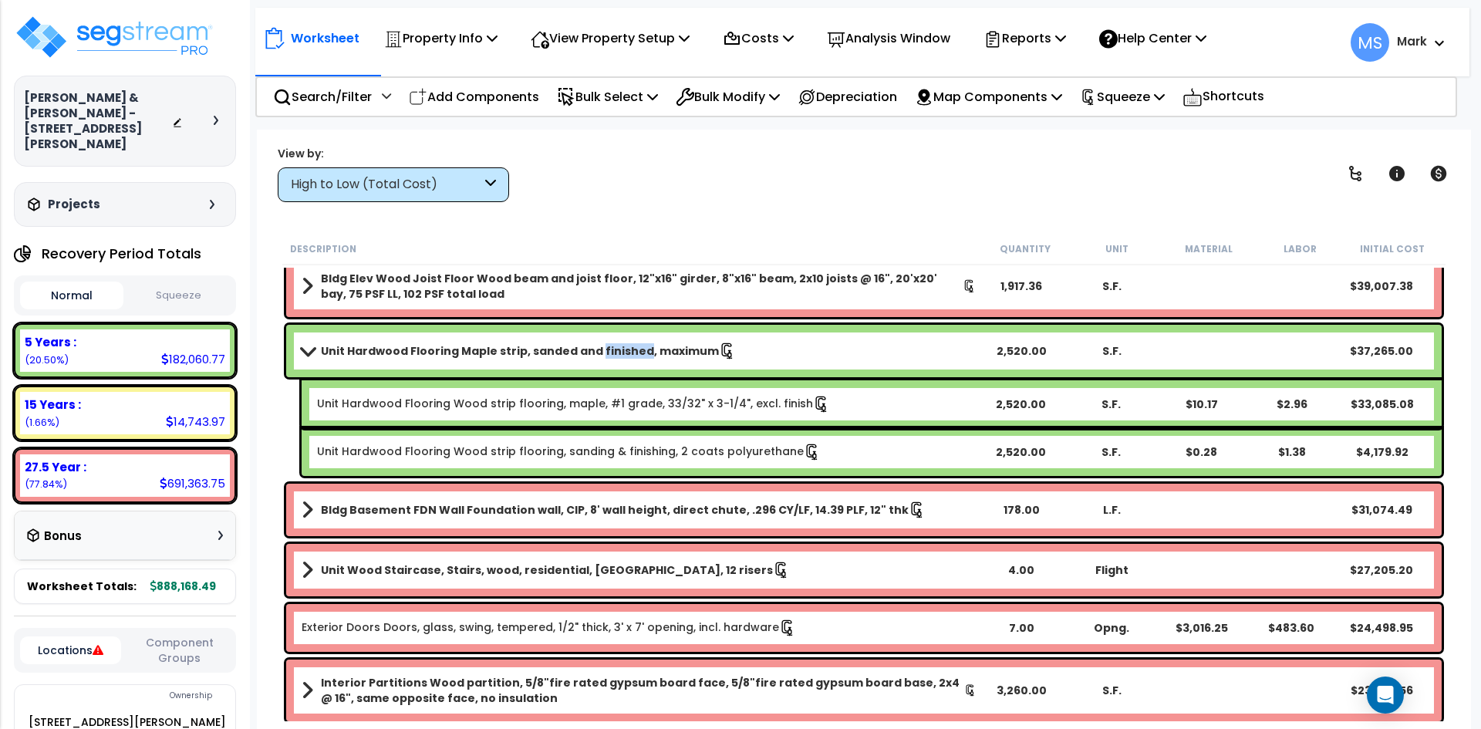
click at [619, 353] on b "Unit Hardwood Flooring Maple strip, sanded and finished, maximum" at bounding box center [520, 350] width 398 height 15
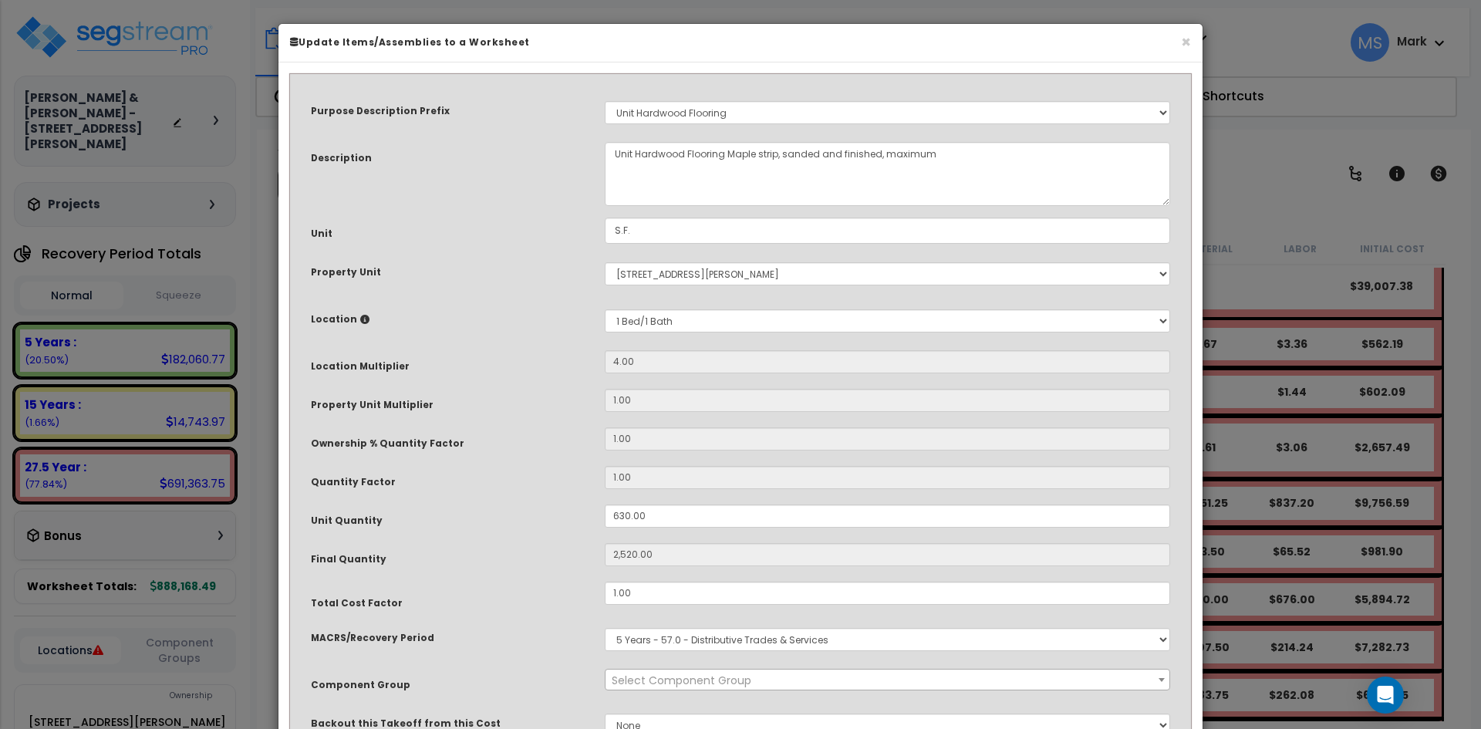
select select "45955"
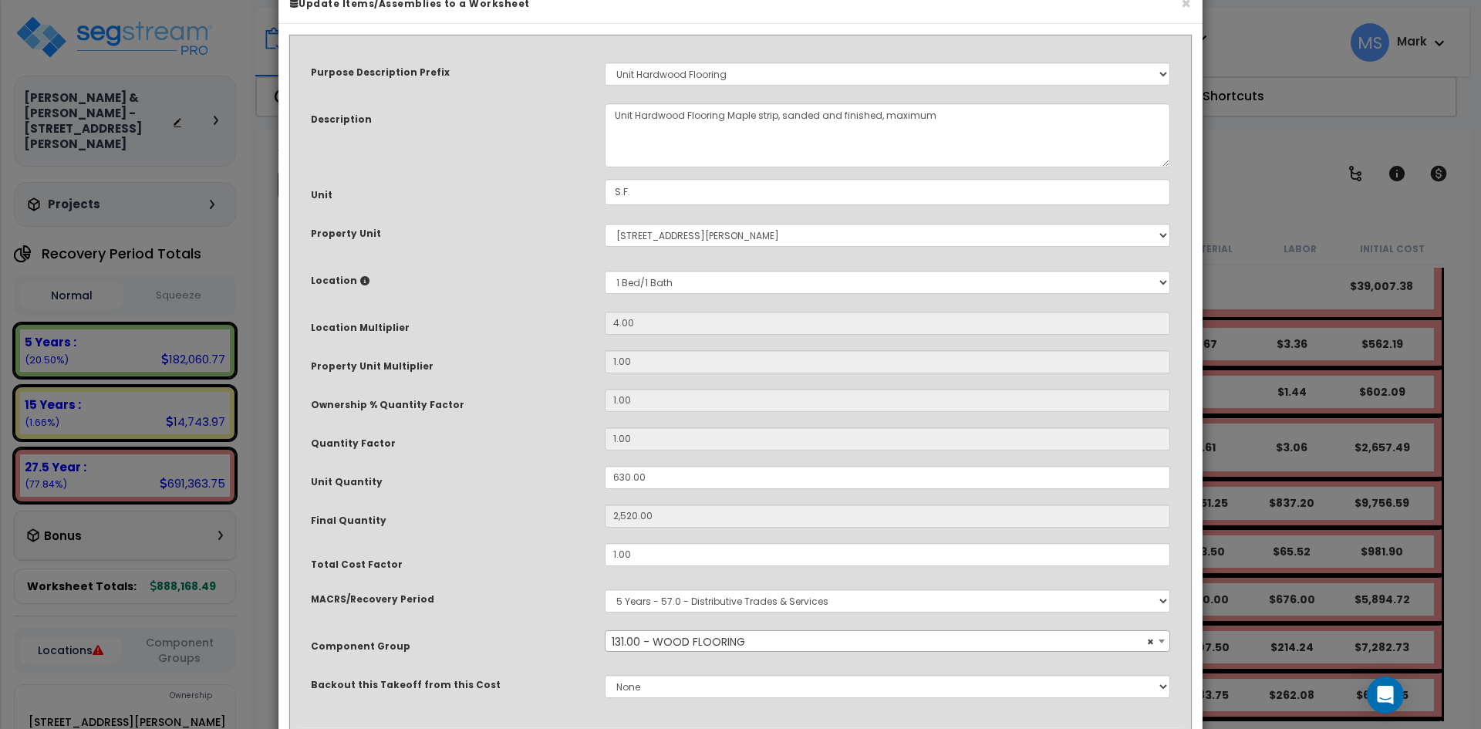
scroll to position [77, 0]
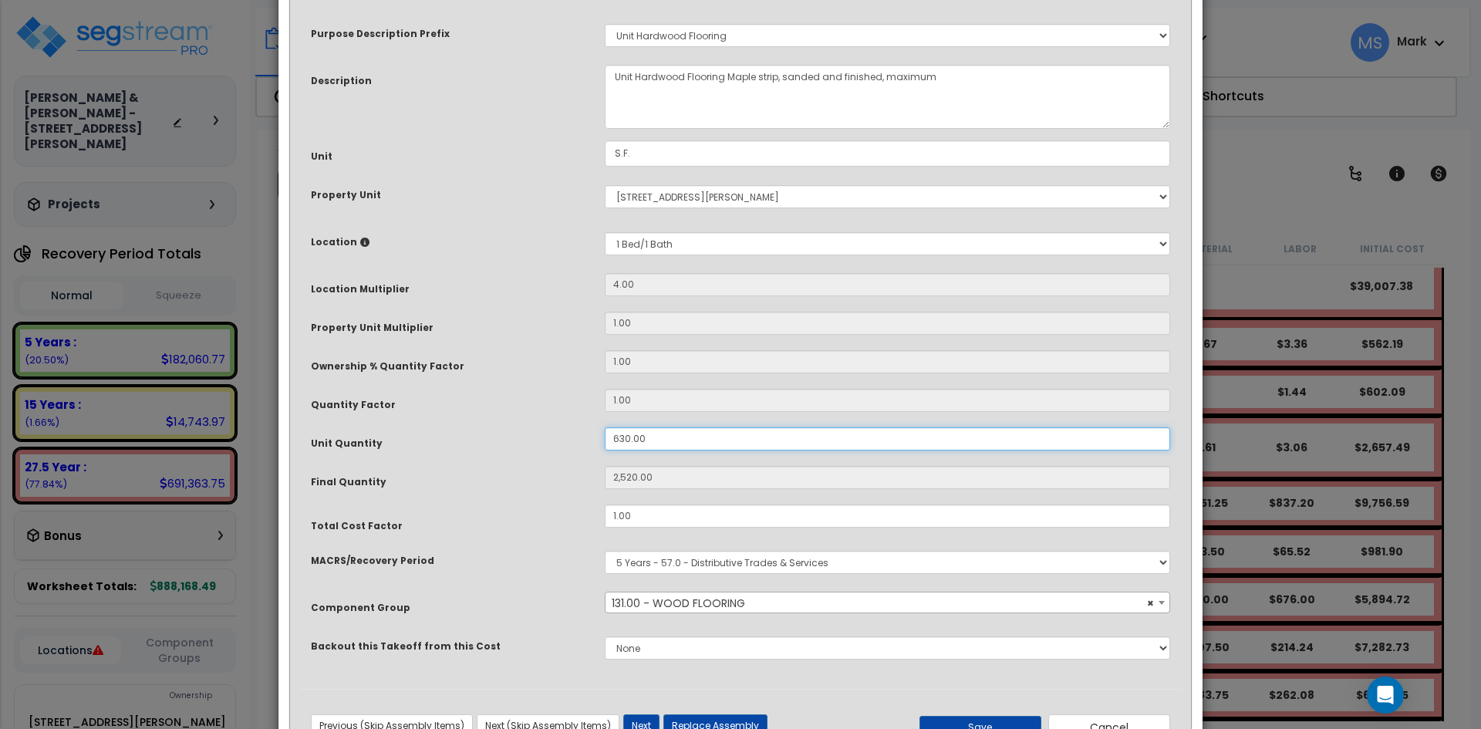
click at [620, 437] on input "630.00" at bounding box center [888, 438] width 566 height 23
type input "30.00"
type input "120"
type input "730.00"
type input "2,920"
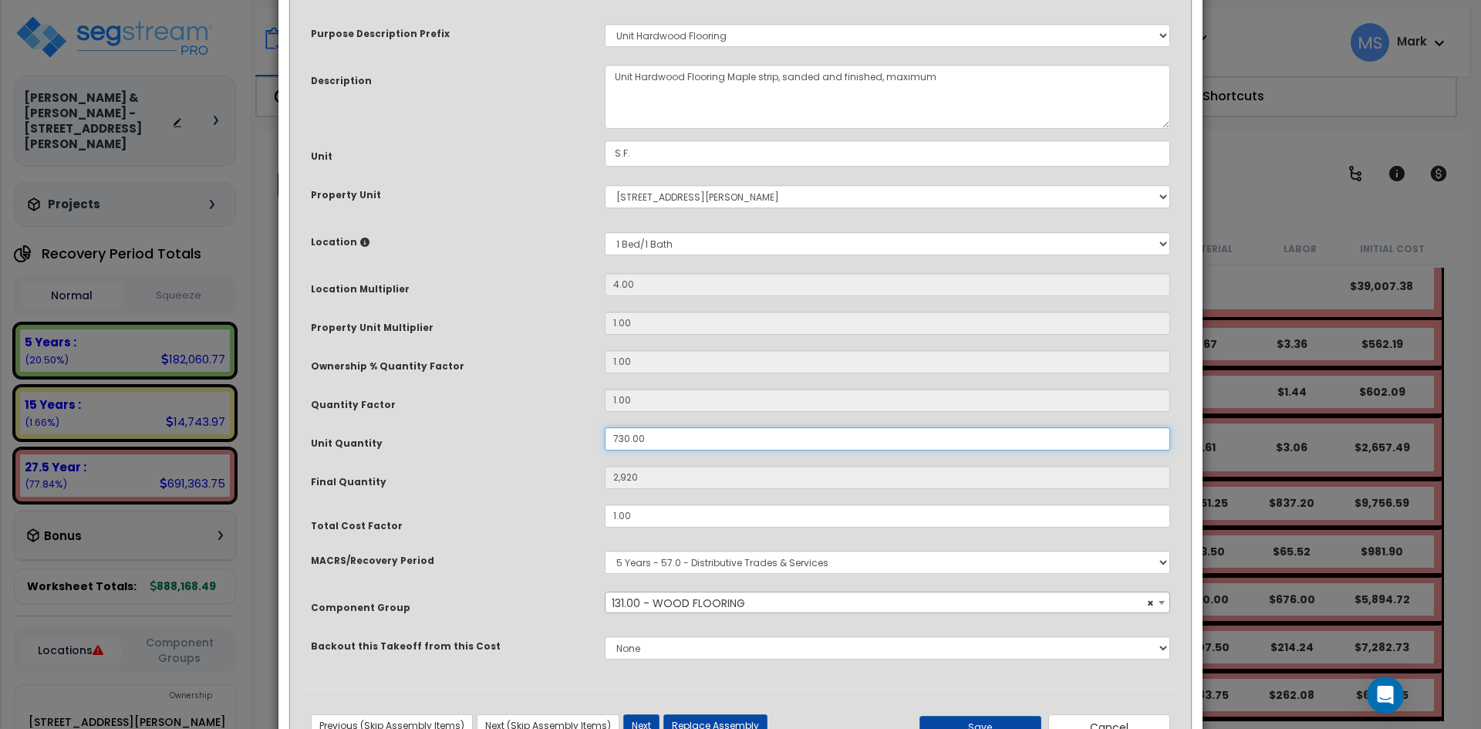
type input "30.00"
type input "120"
type input "830.00"
type input "3,320"
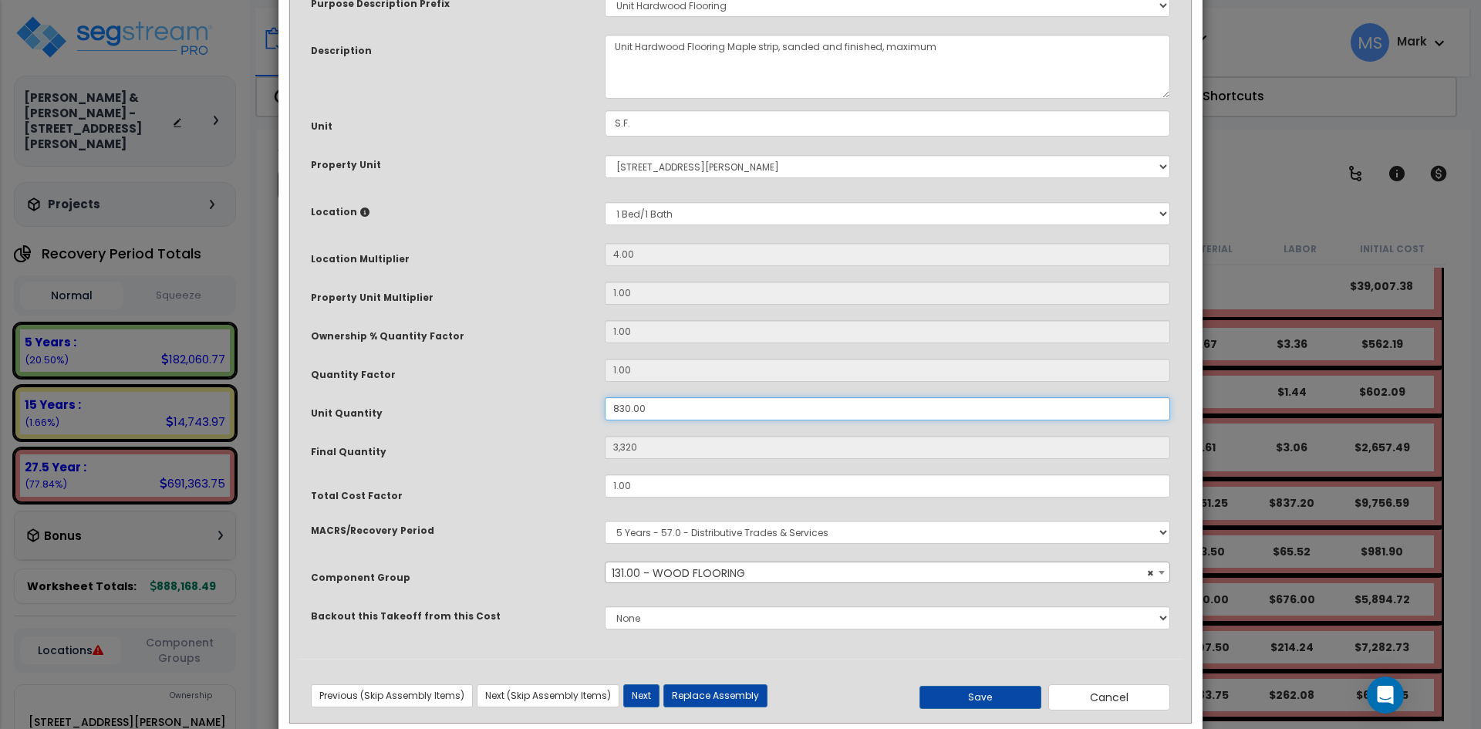
scroll to position [137, 0]
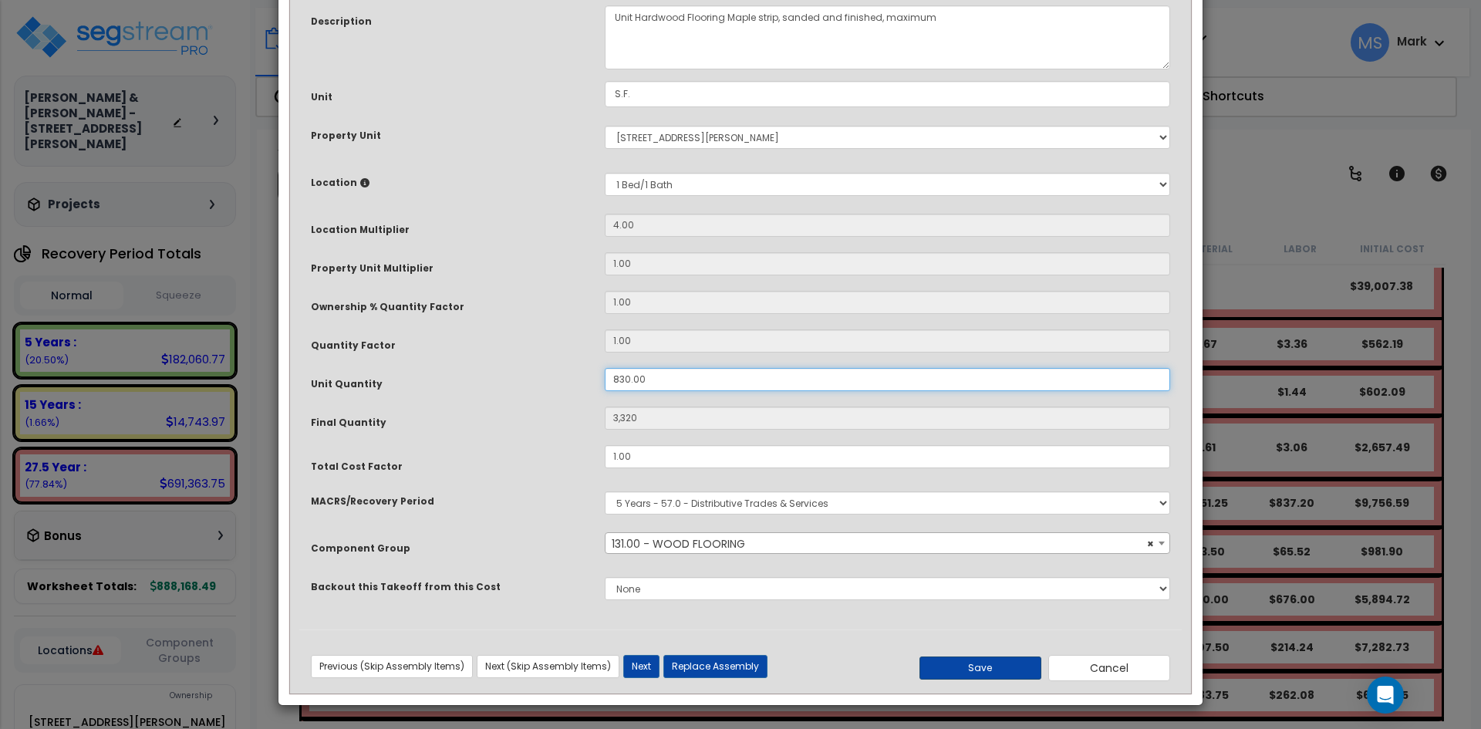
type input "830.00"
click at [957, 672] on button "Save" at bounding box center [981, 668] width 122 height 23
type input "3320.00"
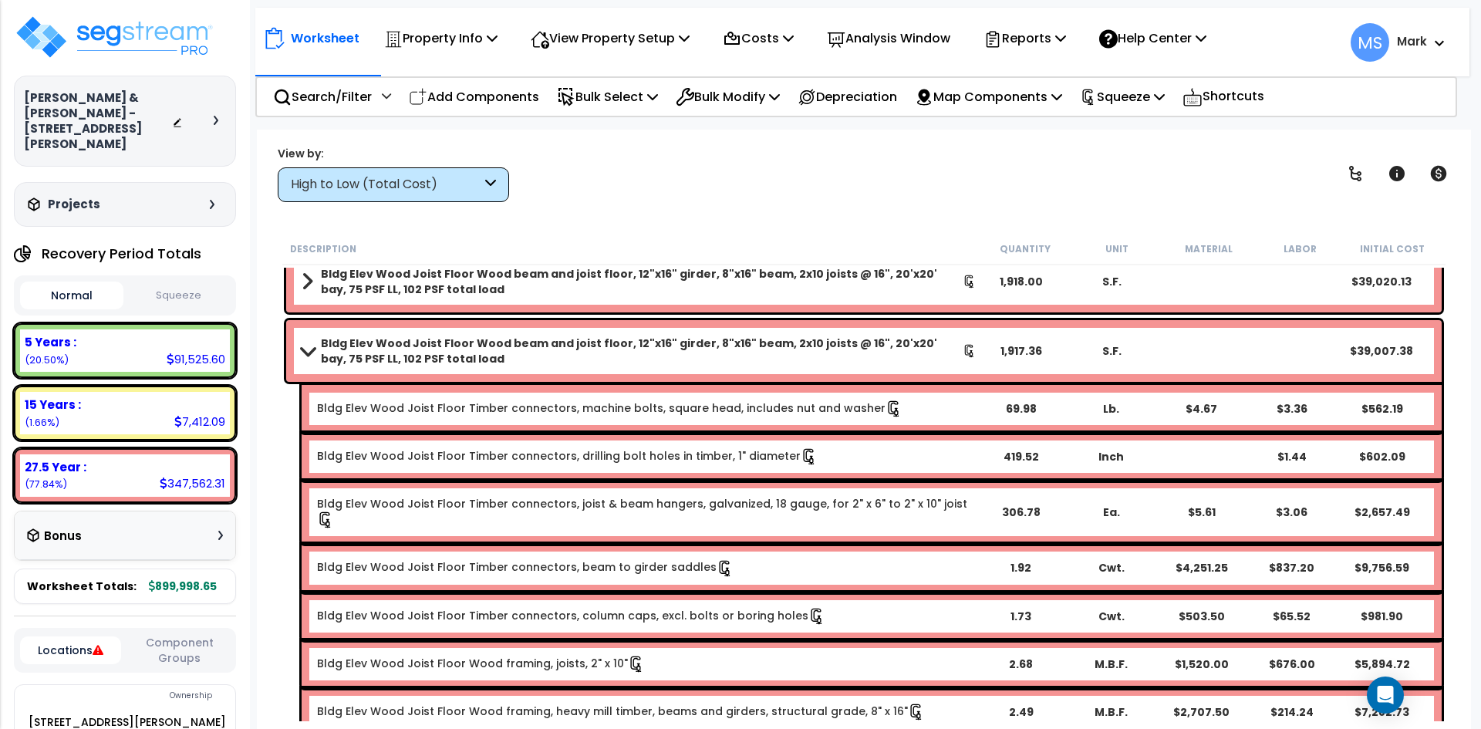
scroll to position [77, 0]
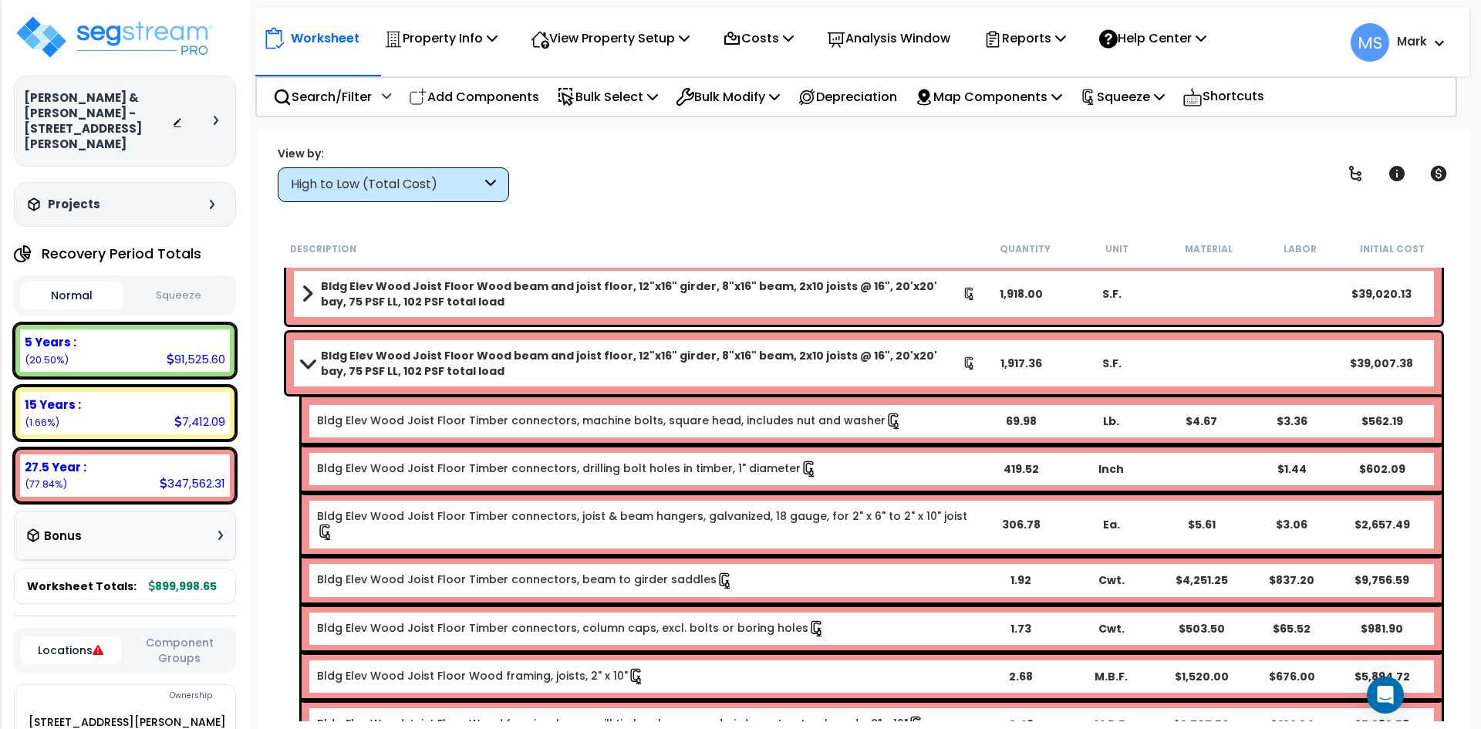
click at [305, 363] on span at bounding box center [308, 363] width 22 height 12
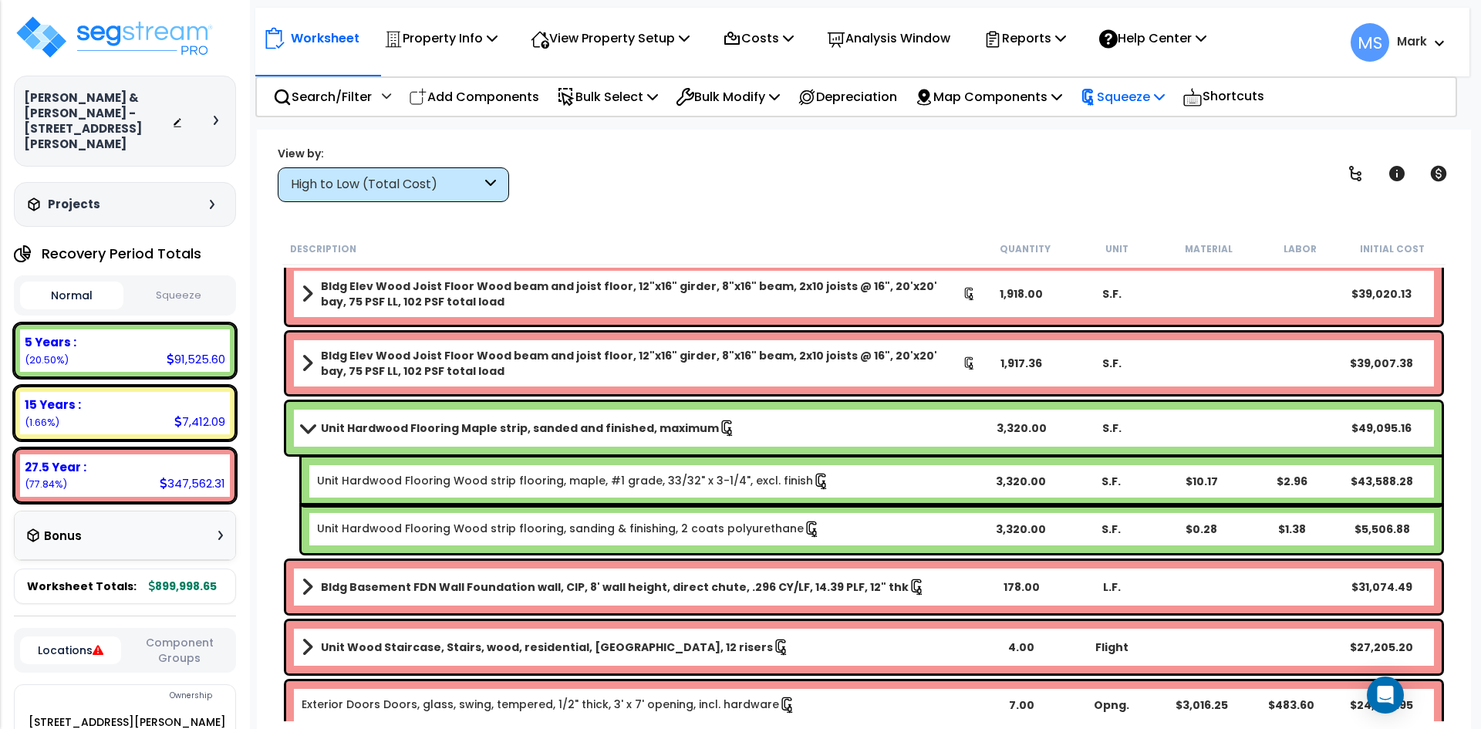
click at [1165, 88] on p "Squeeze" at bounding box center [1122, 96] width 85 height 21
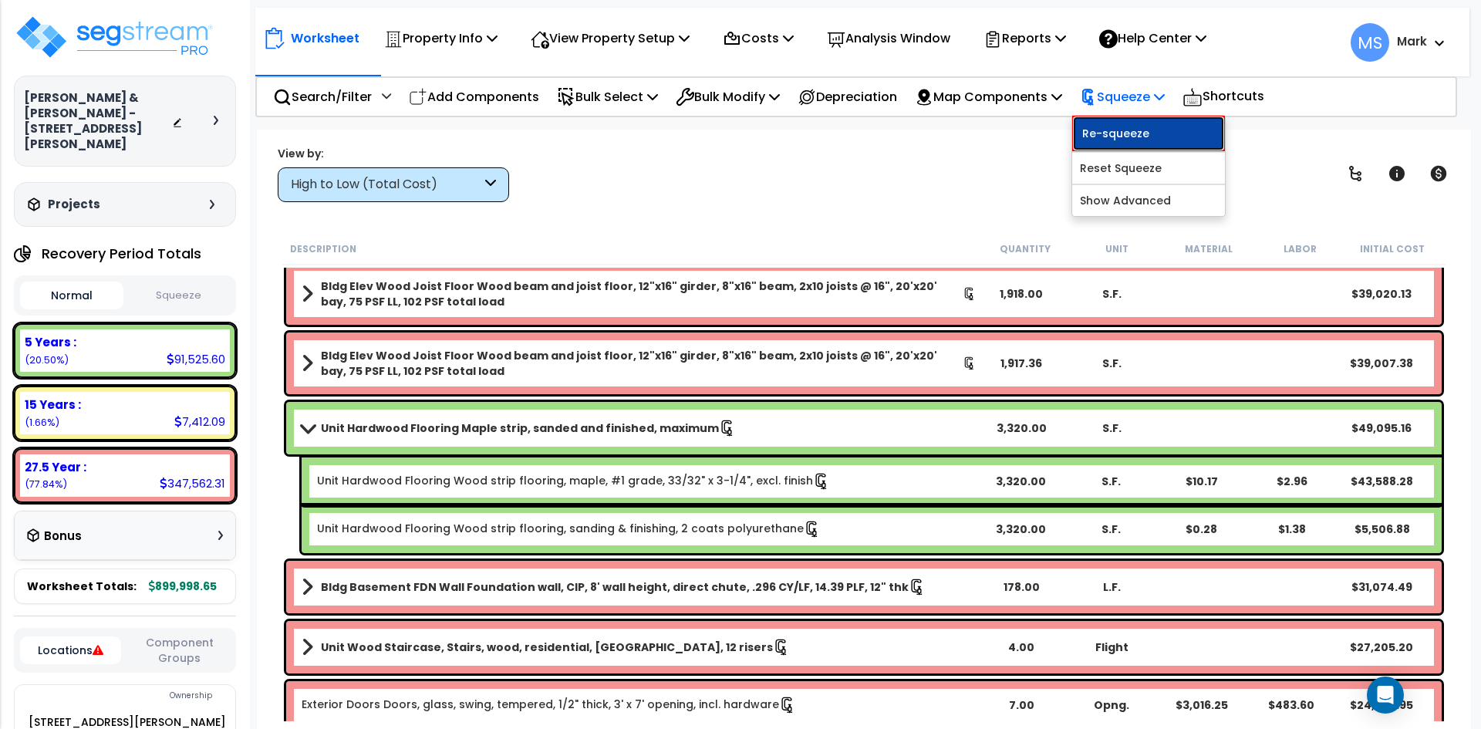
click at [1157, 134] on link "Re-squeeze" at bounding box center [1149, 133] width 153 height 35
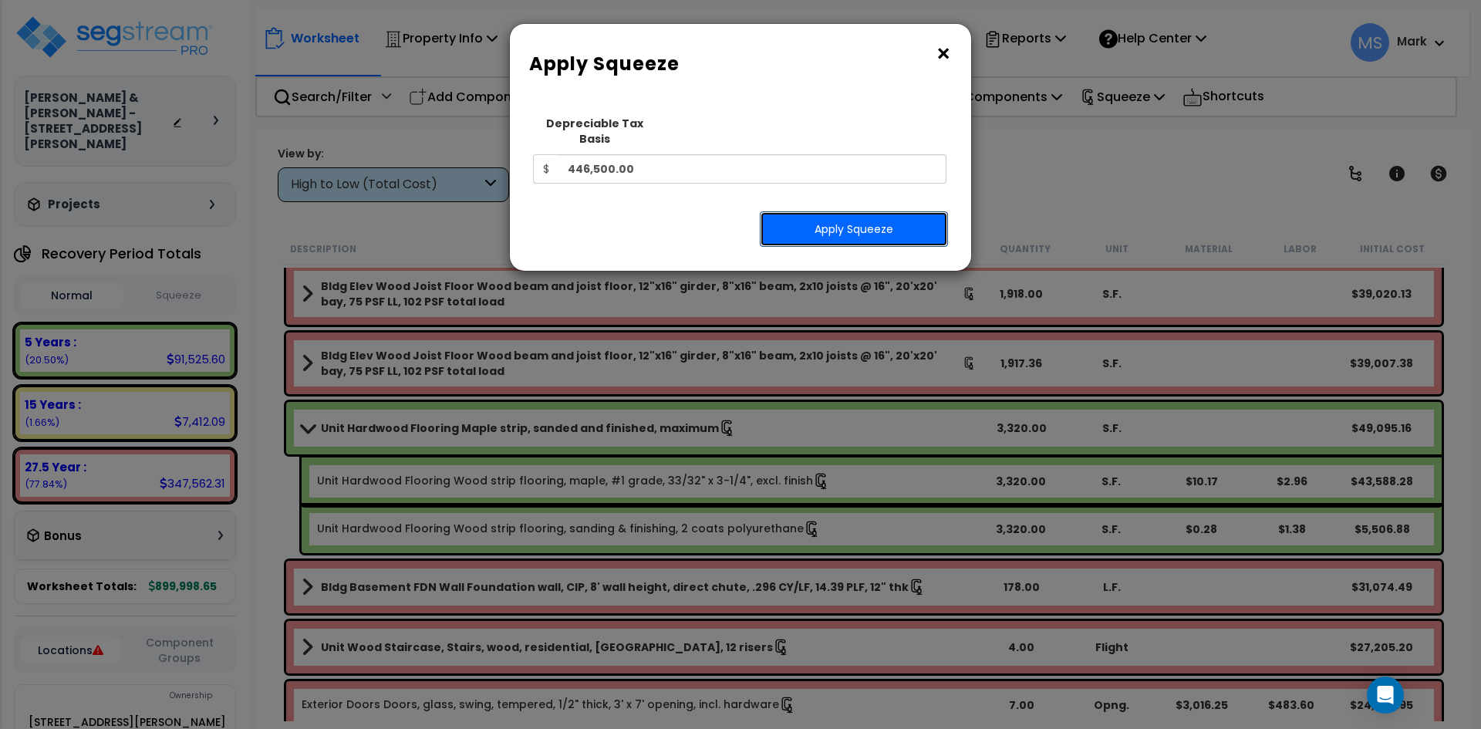
click at [920, 211] on button "Apply Squeeze" at bounding box center [854, 228] width 188 height 35
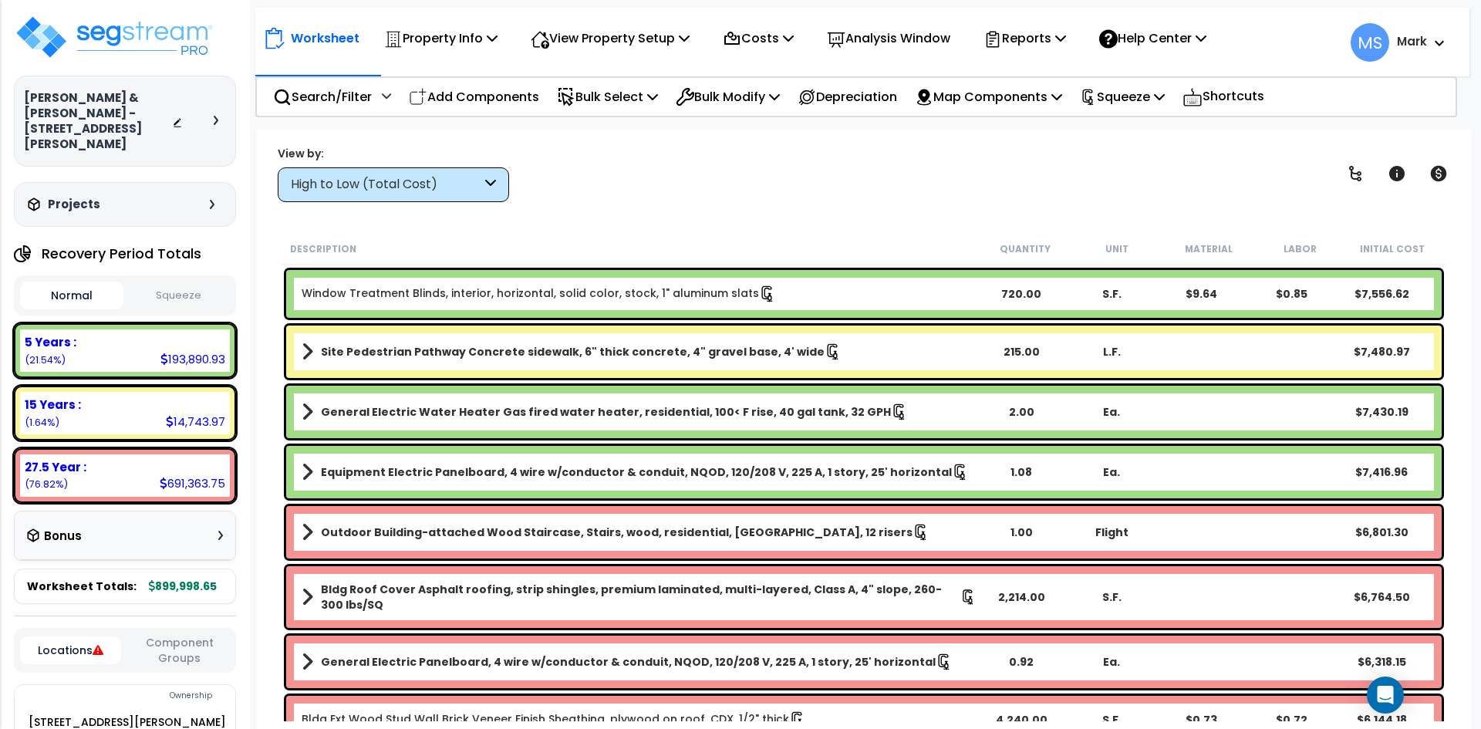
scroll to position [1775, 0]
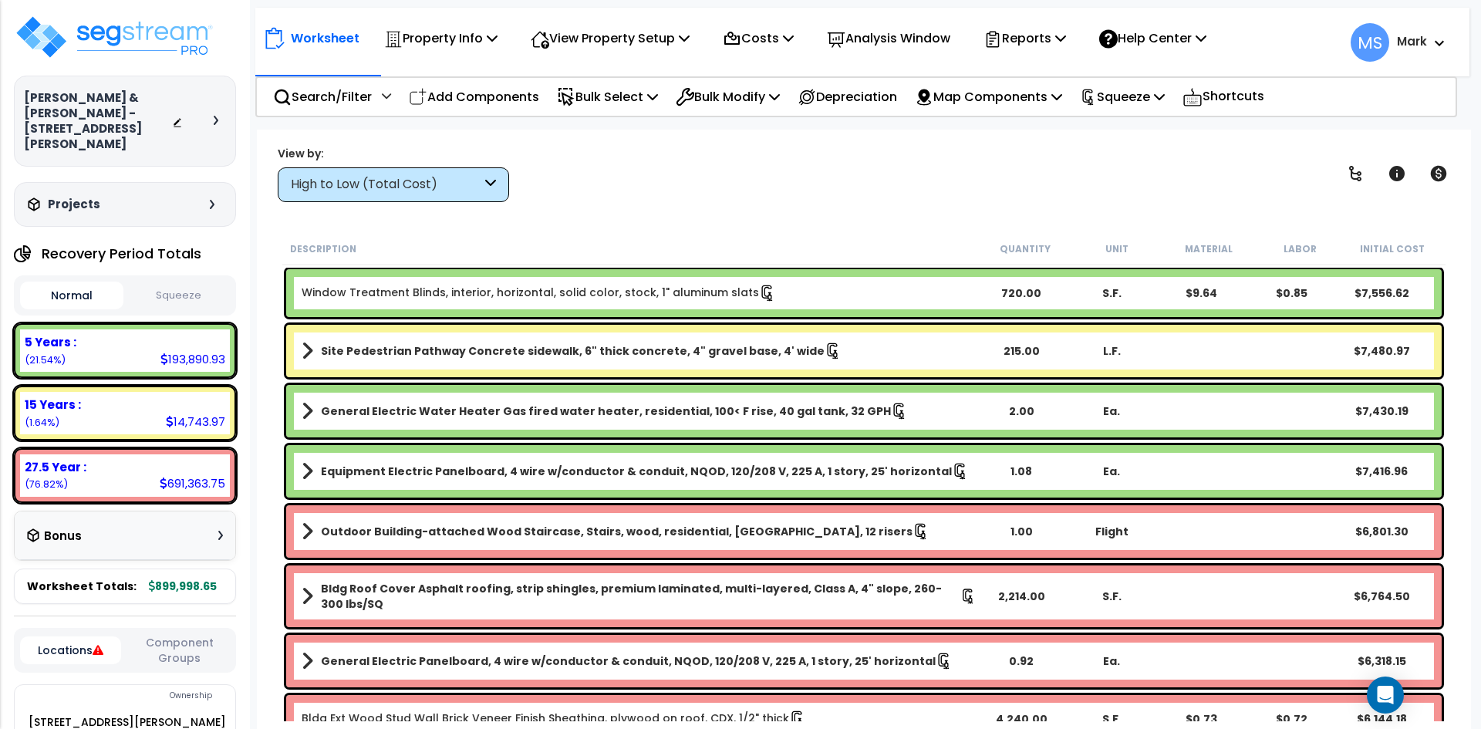
click at [687, 411] on b "General Electric Water Heater Gas fired water heater, residential, 100< F rise,…" at bounding box center [606, 411] width 570 height 15
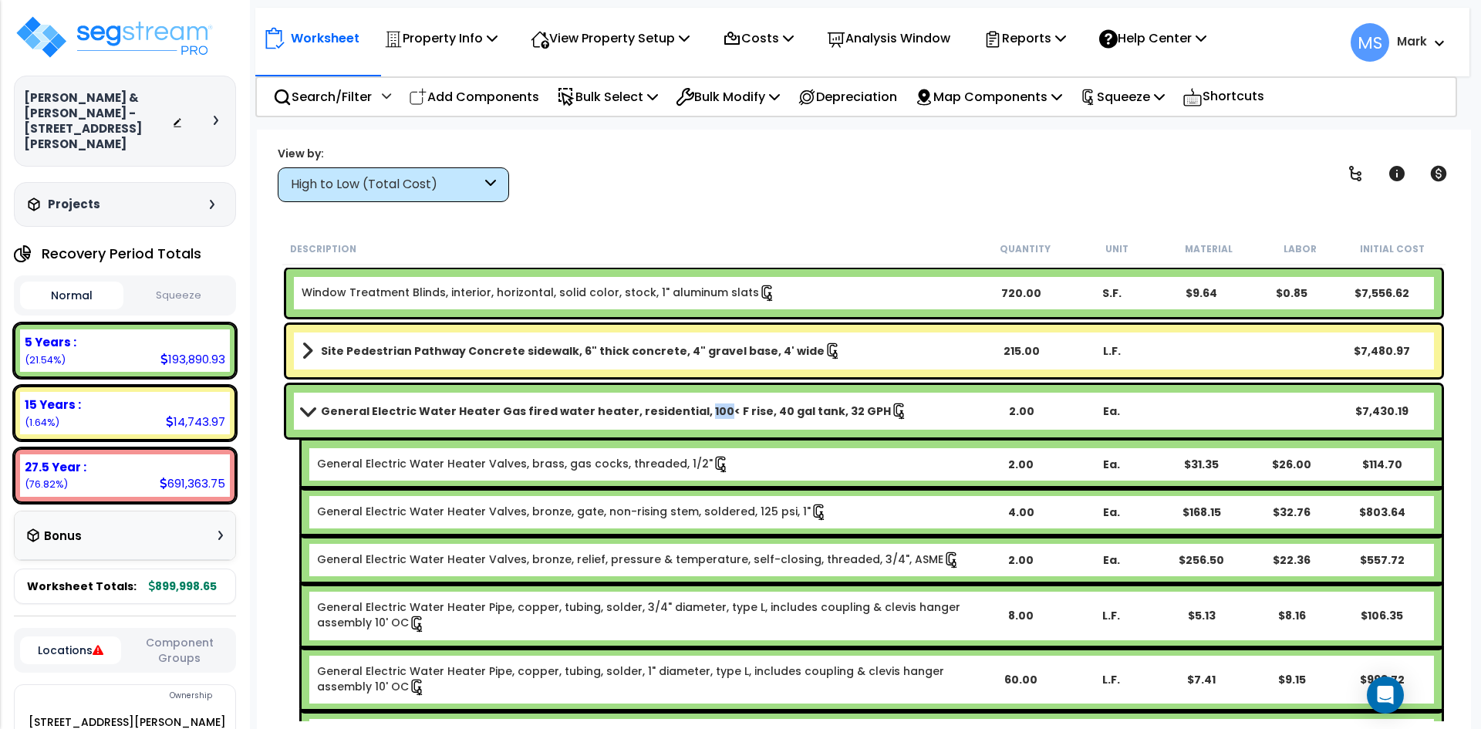
click at [687, 411] on b "General Electric Water Heater Gas fired water heater, residential, 100< F rise,…" at bounding box center [606, 411] width 570 height 15
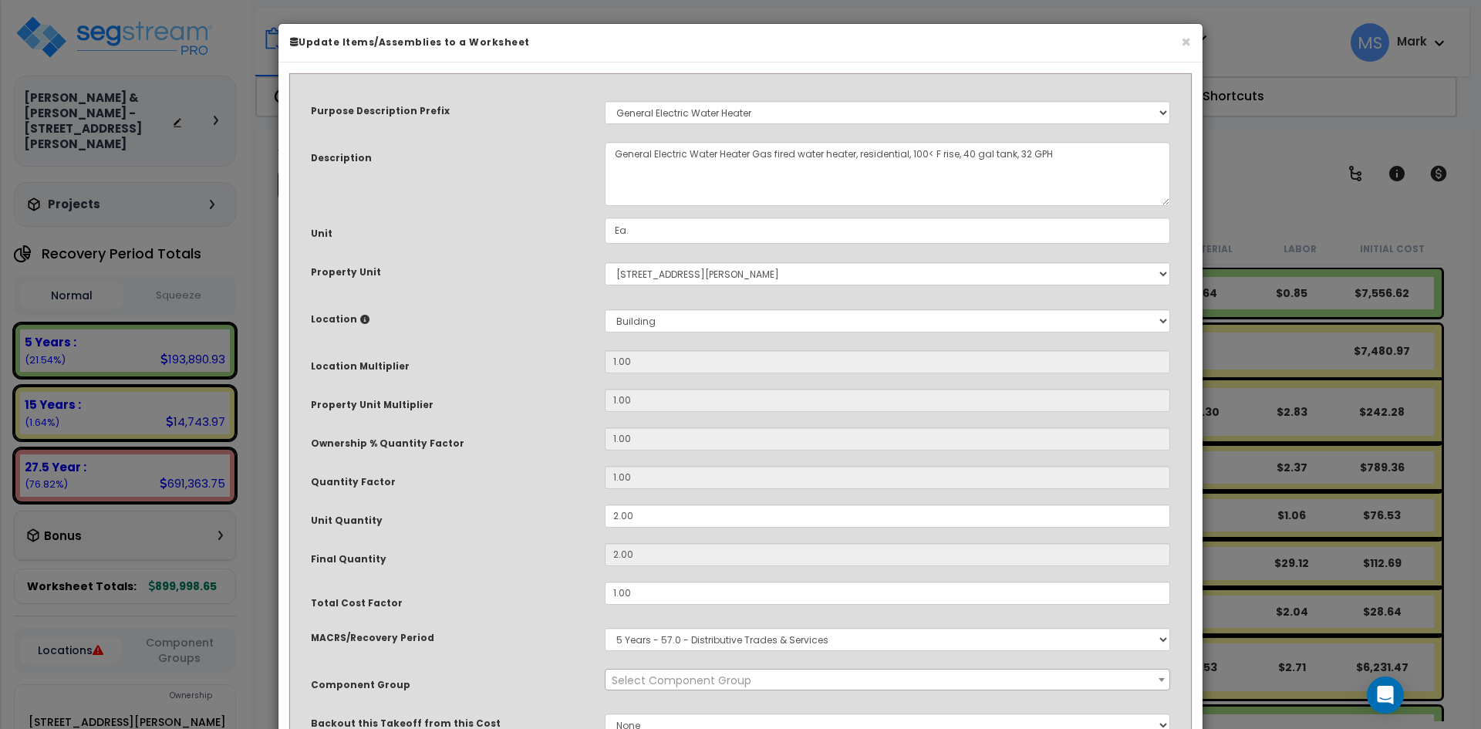
select select "45973"
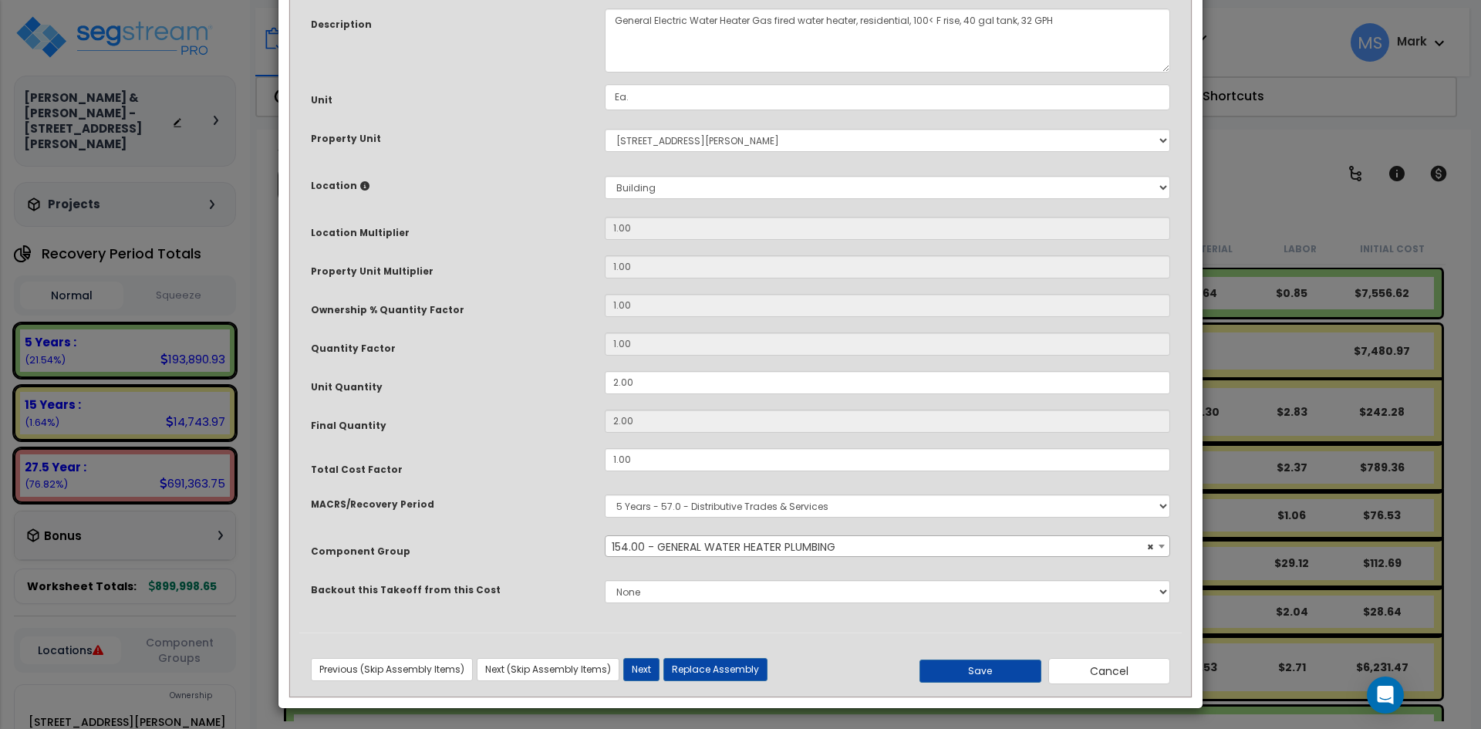
scroll to position [137, 0]
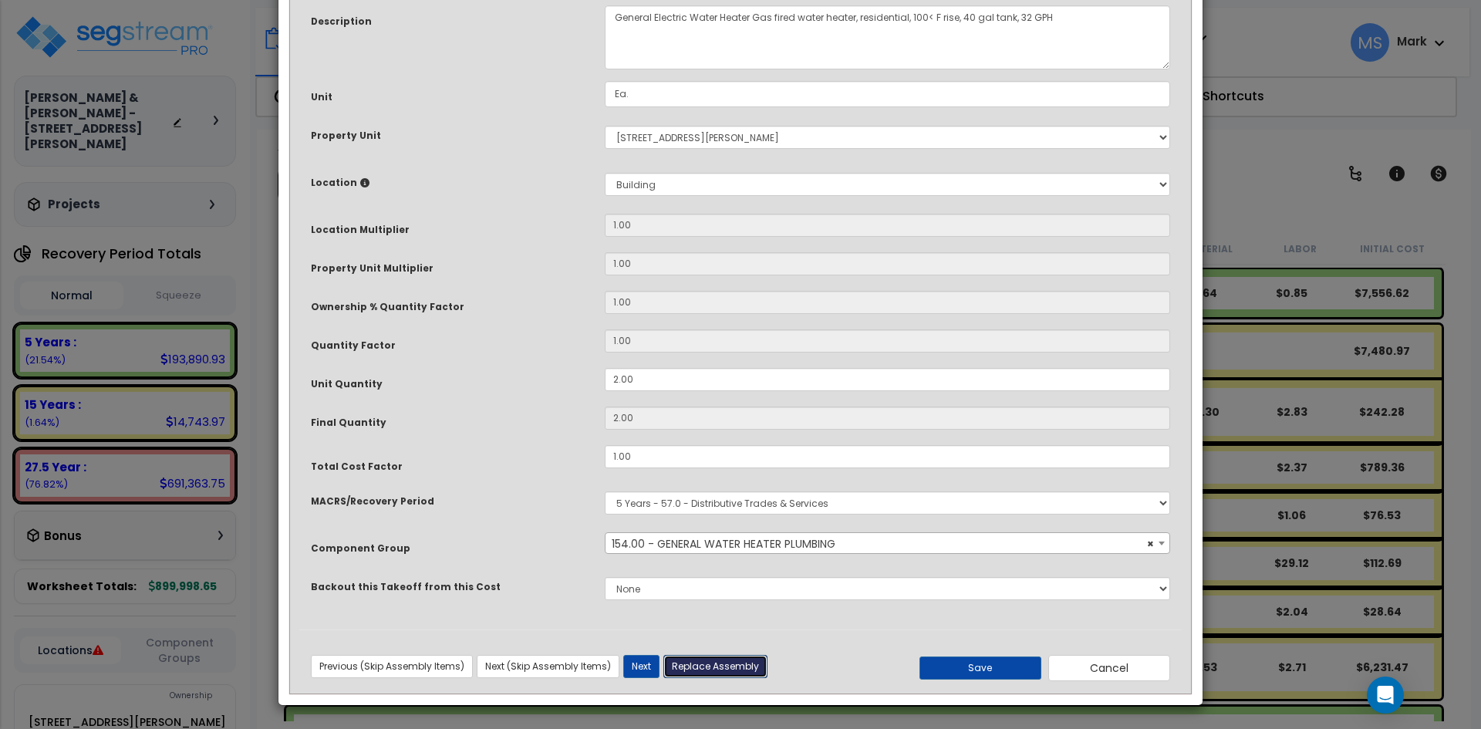
click at [727, 661] on button "Replace Assembly" at bounding box center [716, 666] width 104 height 23
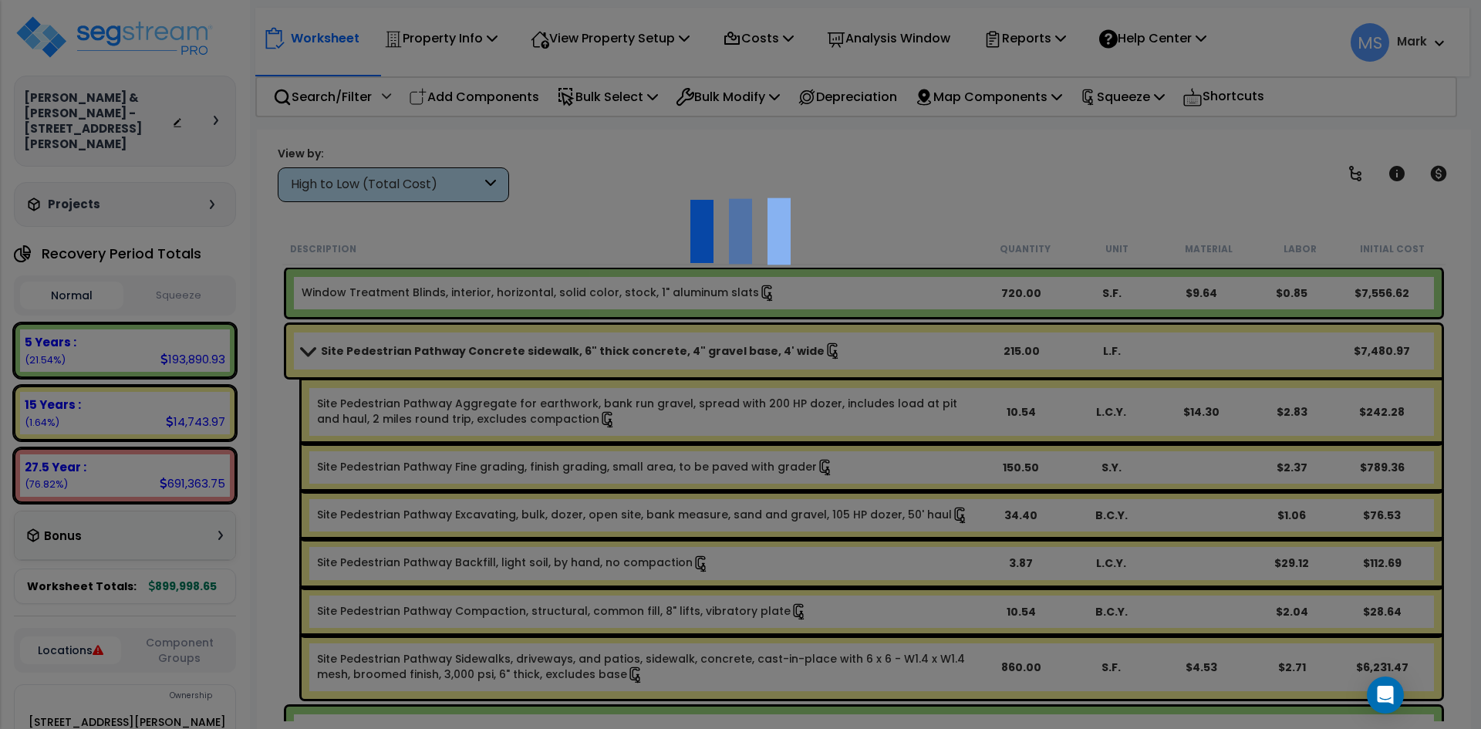
type input "2"
type input "Ea."
select select "164953"
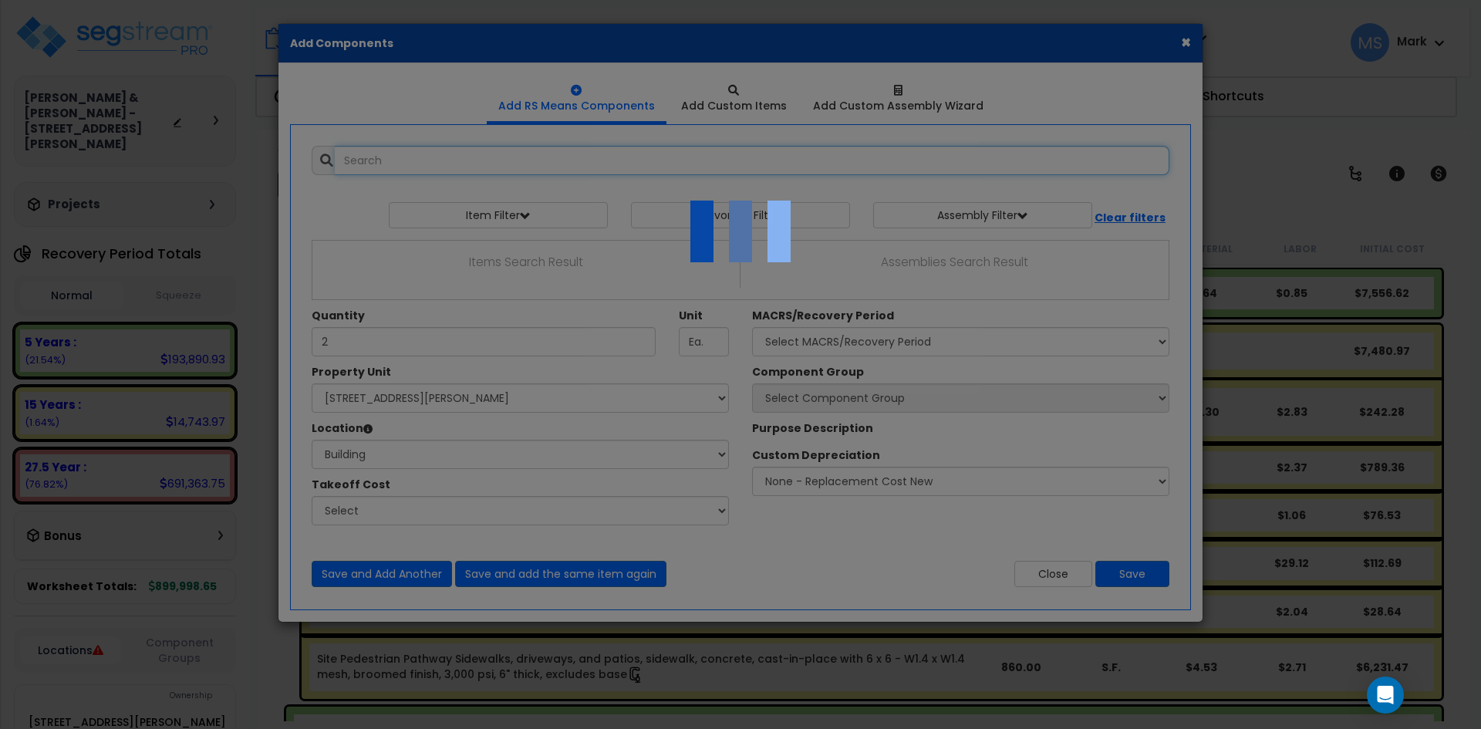
select select "6"
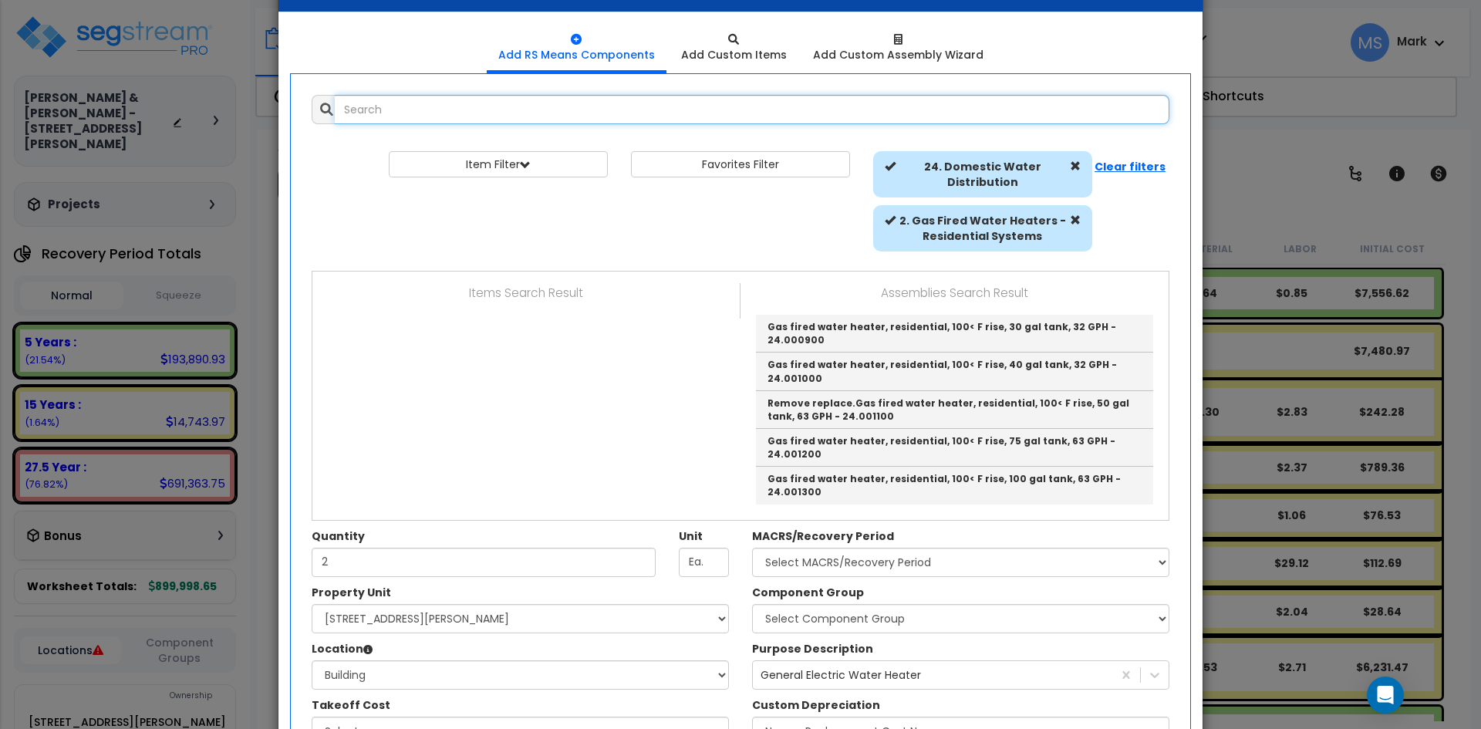
scroll to position [48, 0]
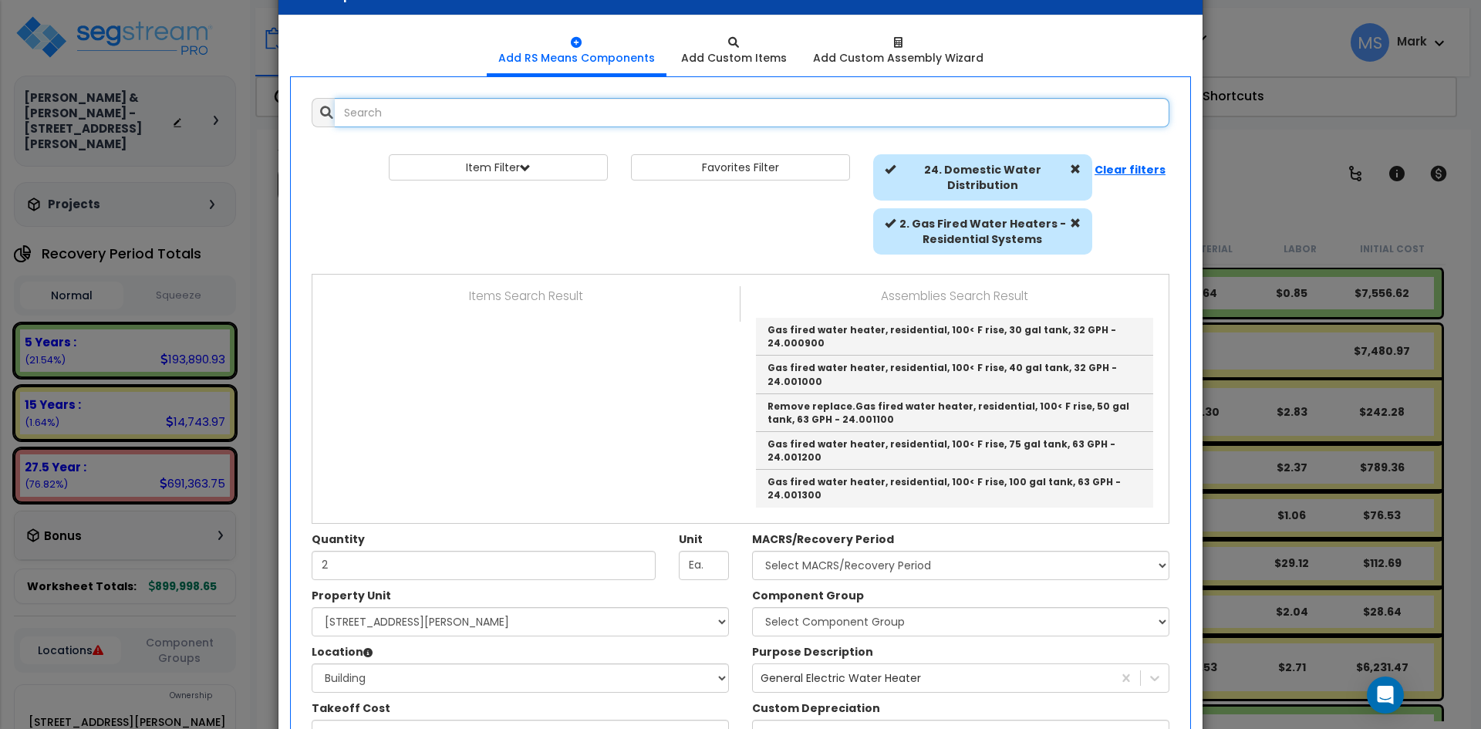
click at [469, 117] on input "text" at bounding box center [752, 112] width 835 height 29
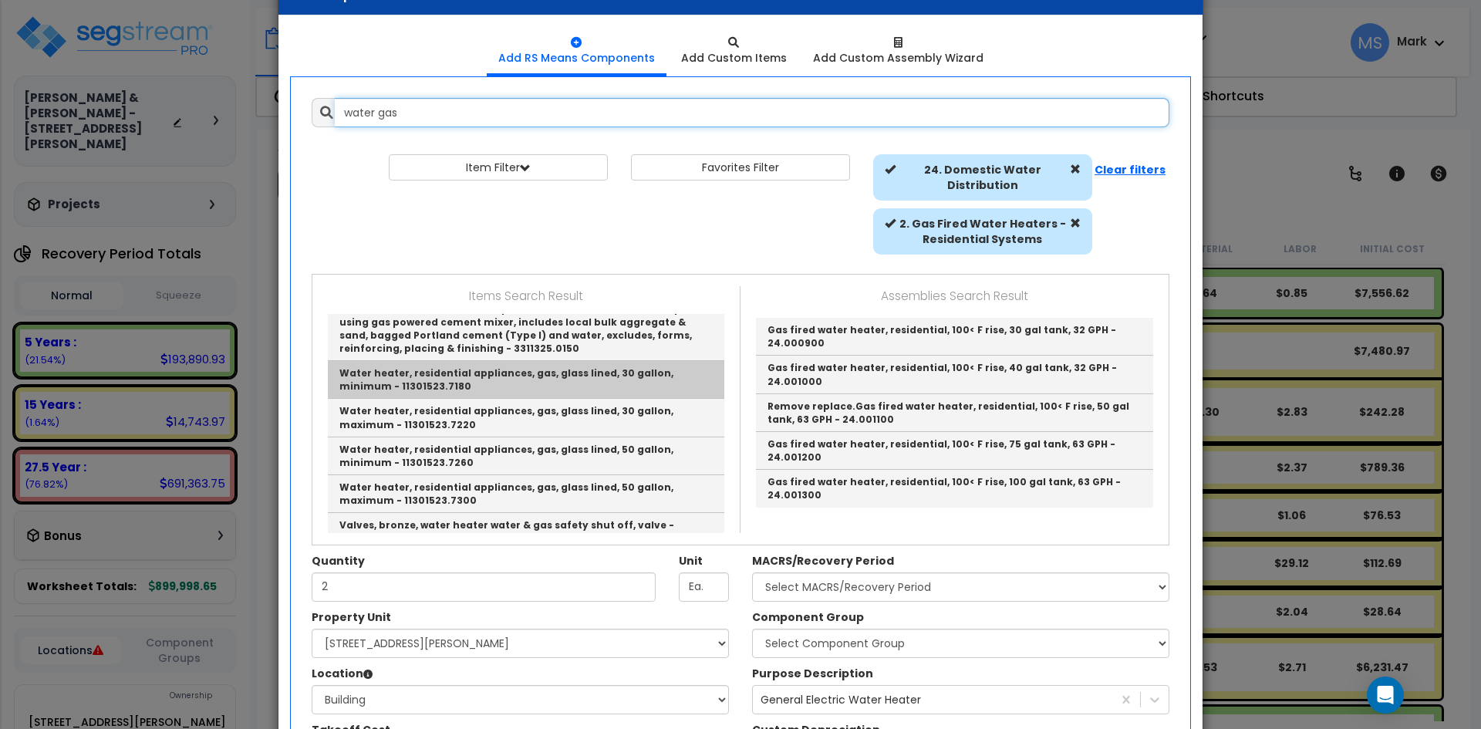
scroll to position [463, 0]
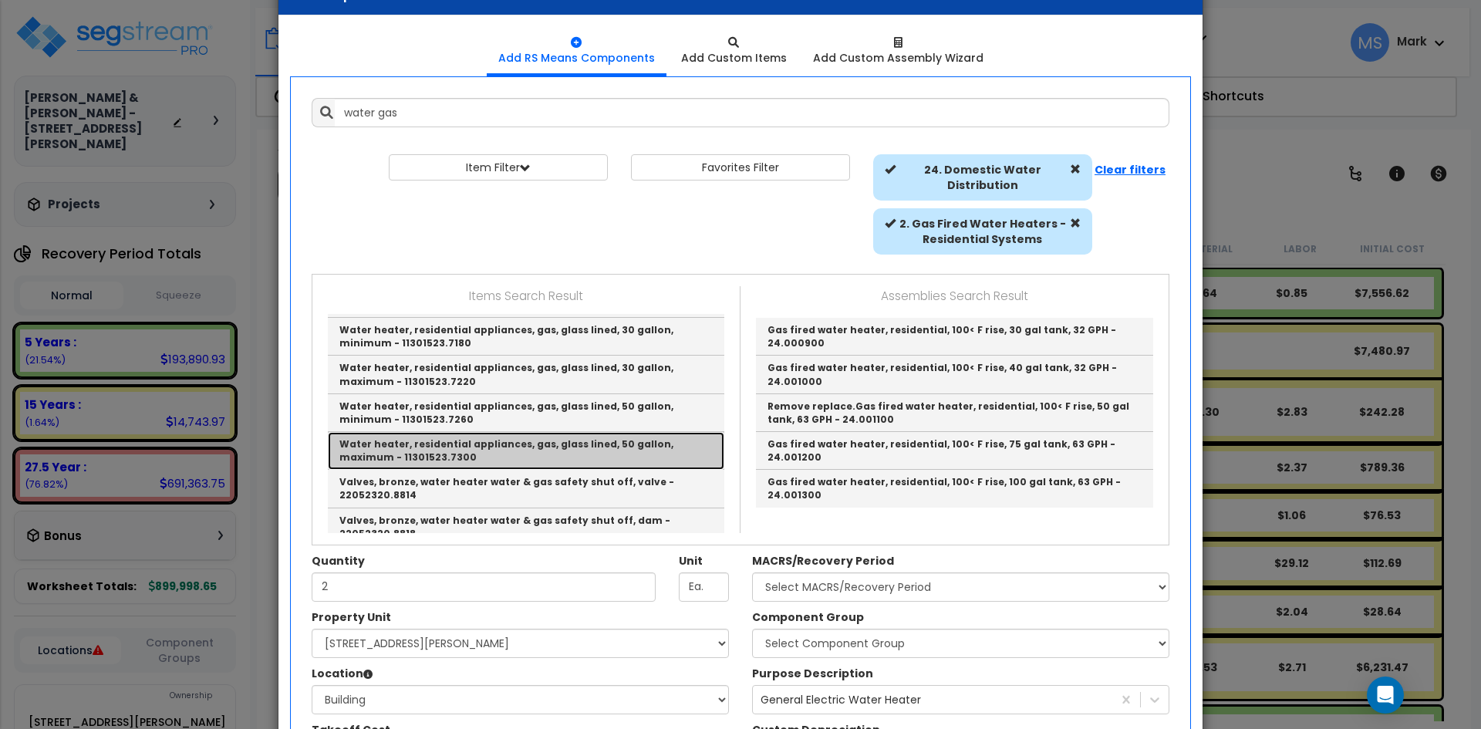
click at [569, 448] on link "Water heater, residential appliances, gas, glass lined, 50 gallon, maximum - 11…" at bounding box center [526, 451] width 397 height 38
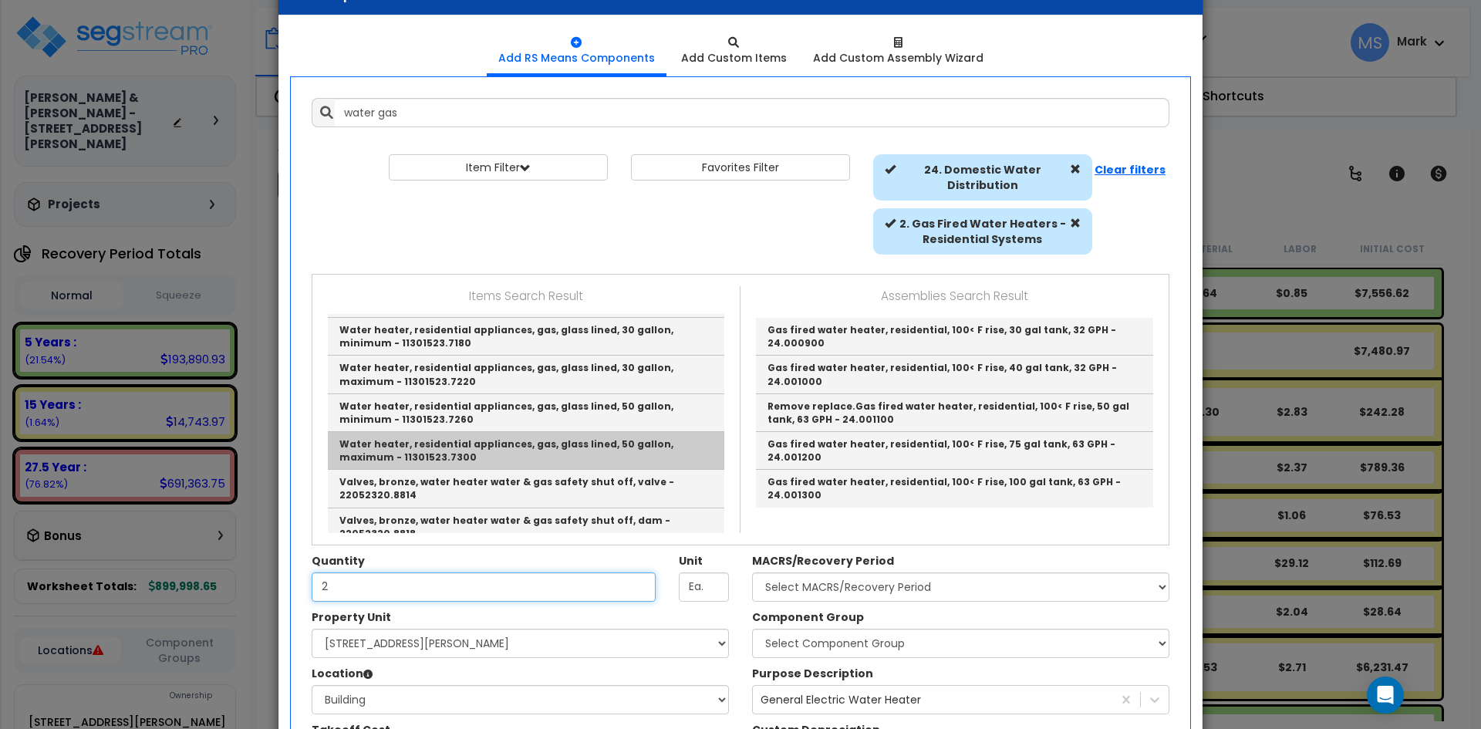
type input "Water heater, residential appliances, gas, glass lined, 50 gallon, maximum - 11…"
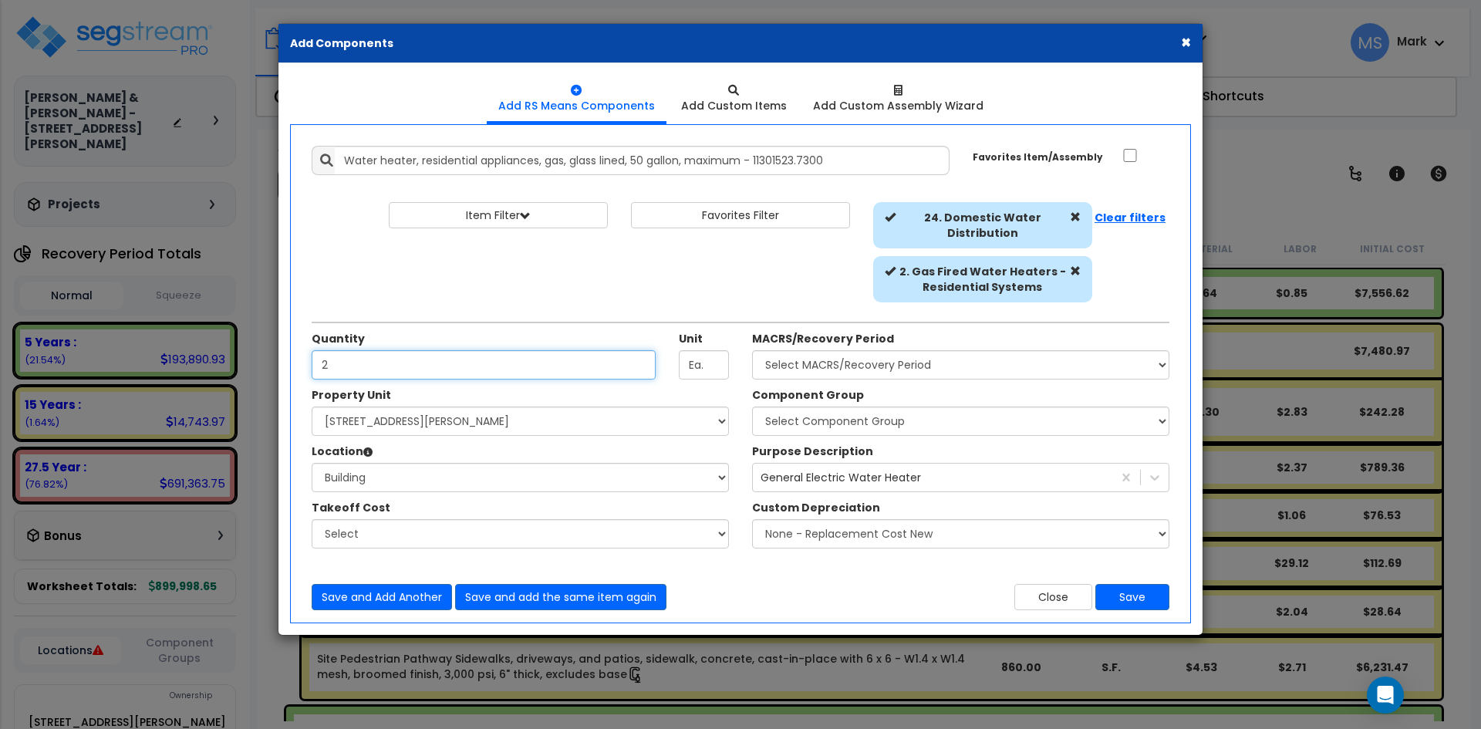
scroll to position [0, 0]
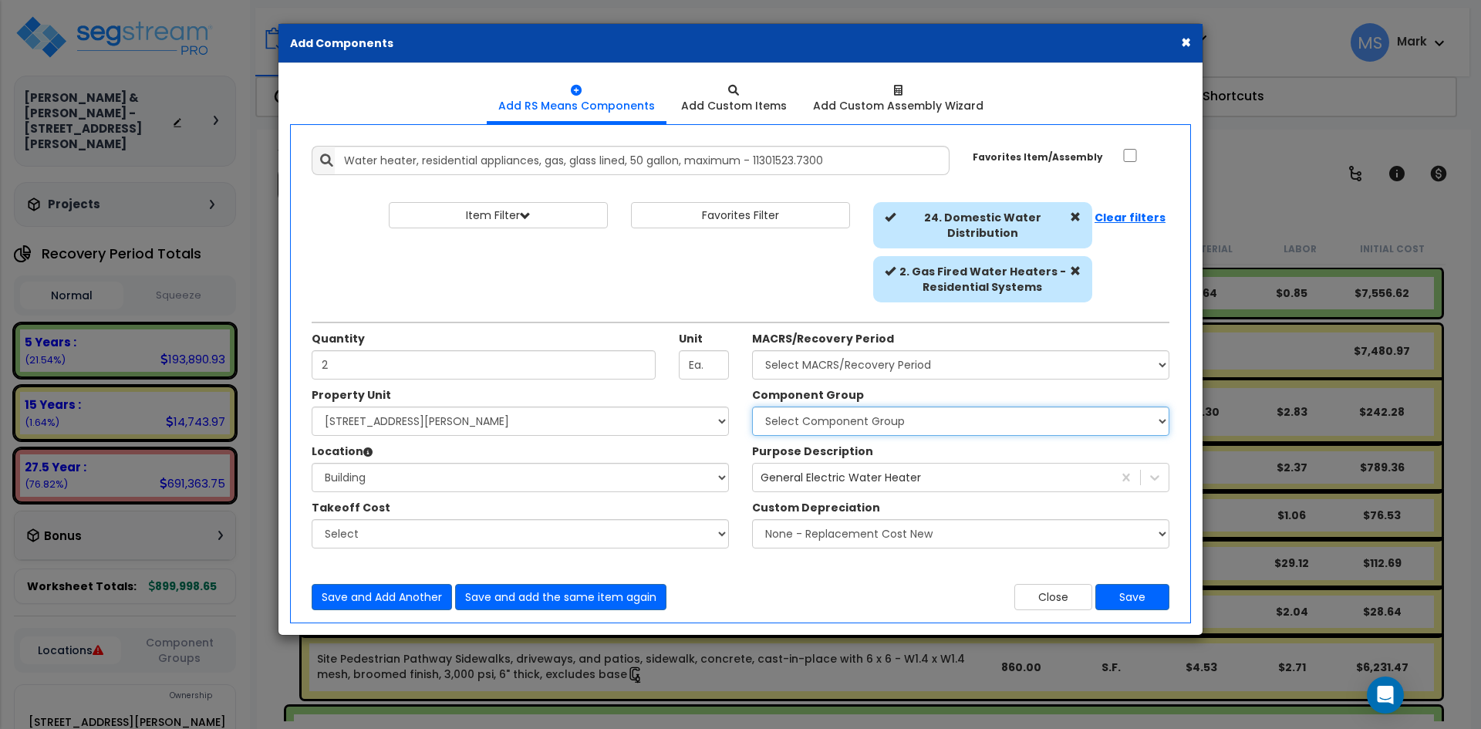
click at [866, 415] on select "Select Component Group 286.00 - LAUNDRY ELECTRICAL 284.00 - LAUNDRY PLUMBING 31…" at bounding box center [960, 421] width 417 height 29
select select "45973"
click at [752, 407] on select "Select Component Group 286.00 - LAUNDRY ELECTRICAL 284.00 - LAUNDRY PLUMBING 31…" at bounding box center [960, 421] width 417 height 29
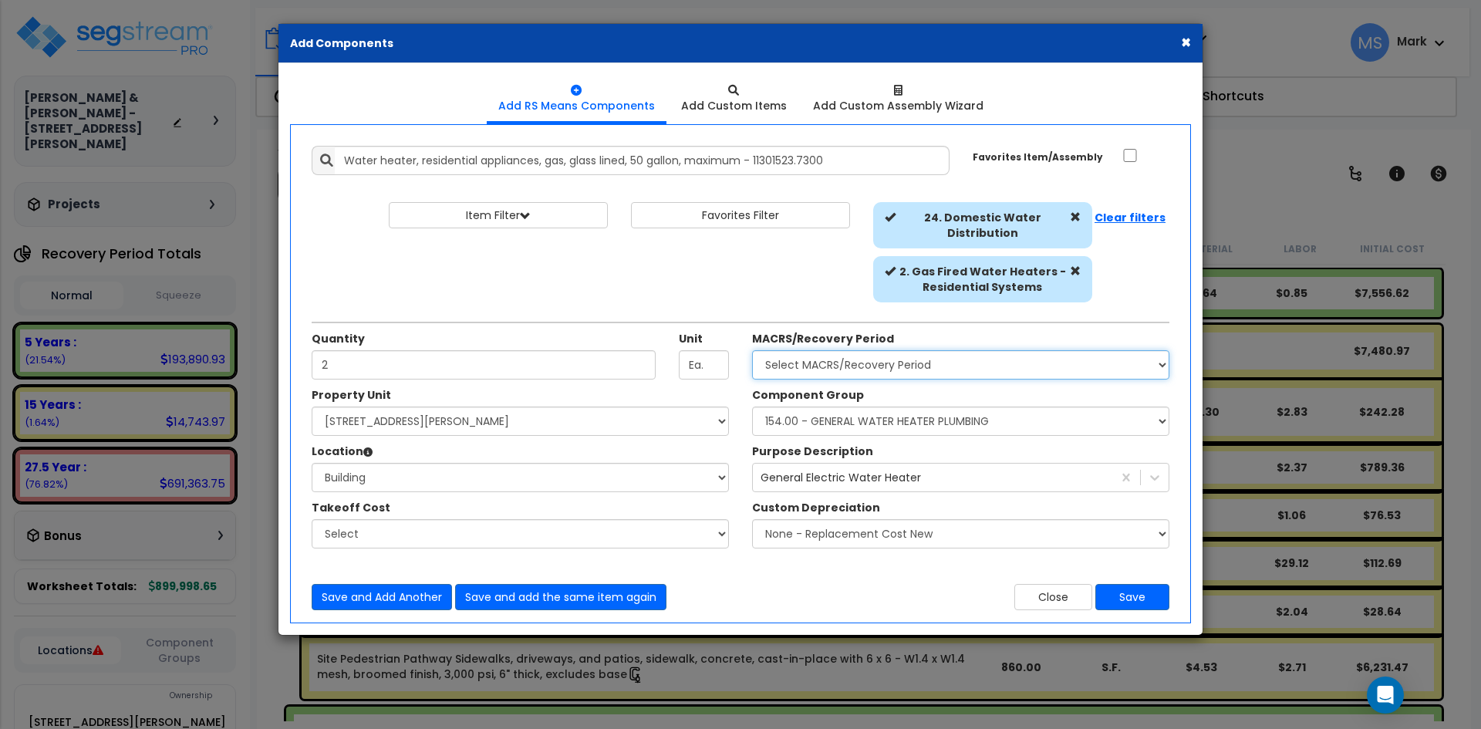
click at [888, 353] on select "Select MACRS/Recovery Period 5 Years - 57.0 - Distributive Trades & Services 5 …" at bounding box center [960, 364] width 417 height 29
select select "3667"
click at [752, 350] on select "Select MACRS/Recovery Period 5 Years - 57.0 - Distributive Trades & Services 5 …" at bounding box center [960, 364] width 417 height 29
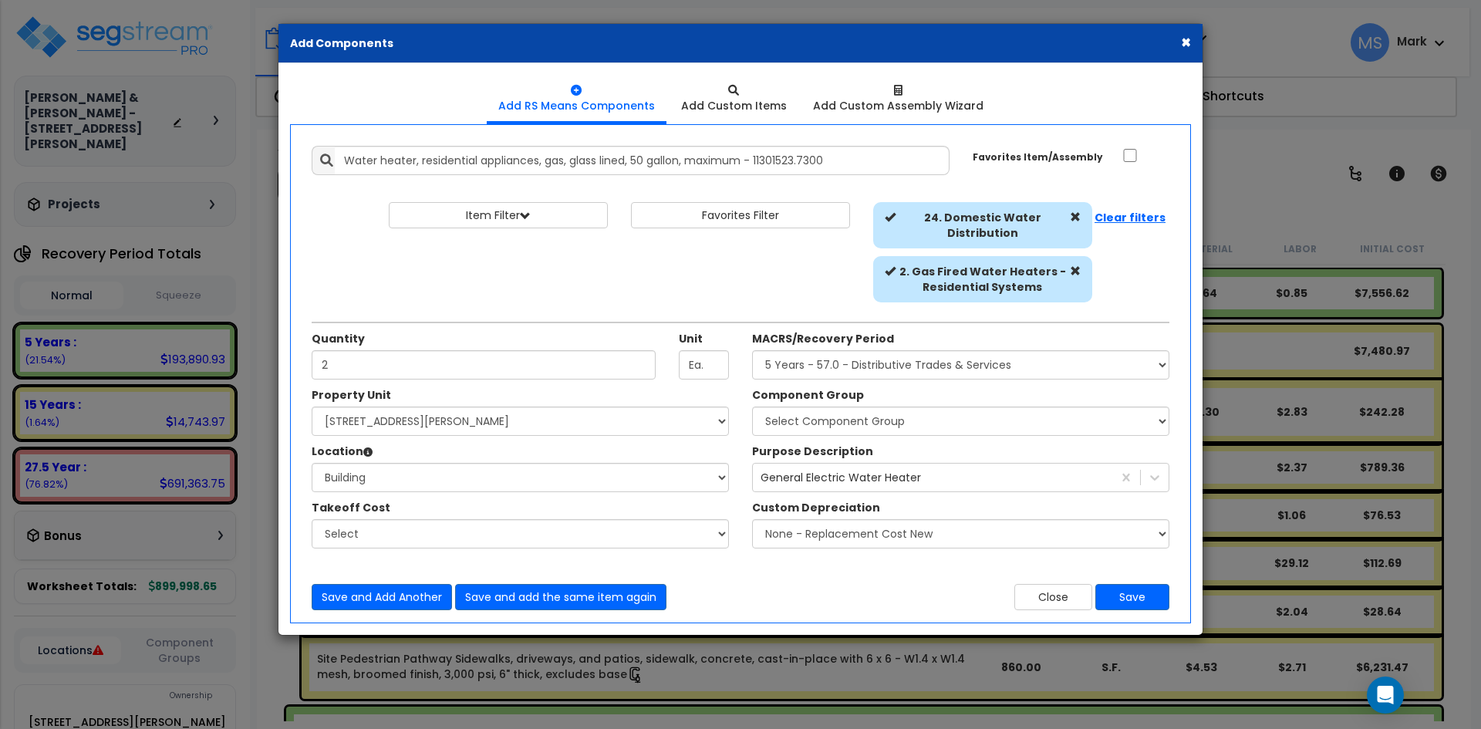
click at [818, 437] on div "Component Group Select Component Group 286.00 - LAUNDRY ELECTRICAL 284.00 - LAU…" at bounding box center [961, 471] width 441 height 169
click at [824, 430] on select "Select Component Group 286.00 - LAUNDRY ELECTRICAL 284.00 - LAUNDRY PLUMBING 31…" at bounding box center [960, 421] width 417 height 29
select select "45973"
click at [752, 407] on select "Select Component Group 286.00 - LAUNDRY ELECTRICAL 284.00 - LAUNDRY PLUMBING 31…" at bounding box center [960, 421] width 417 height 29
click at [1147, 606] on button "Save" at bounding box center [1133, 597] width 74 height 26
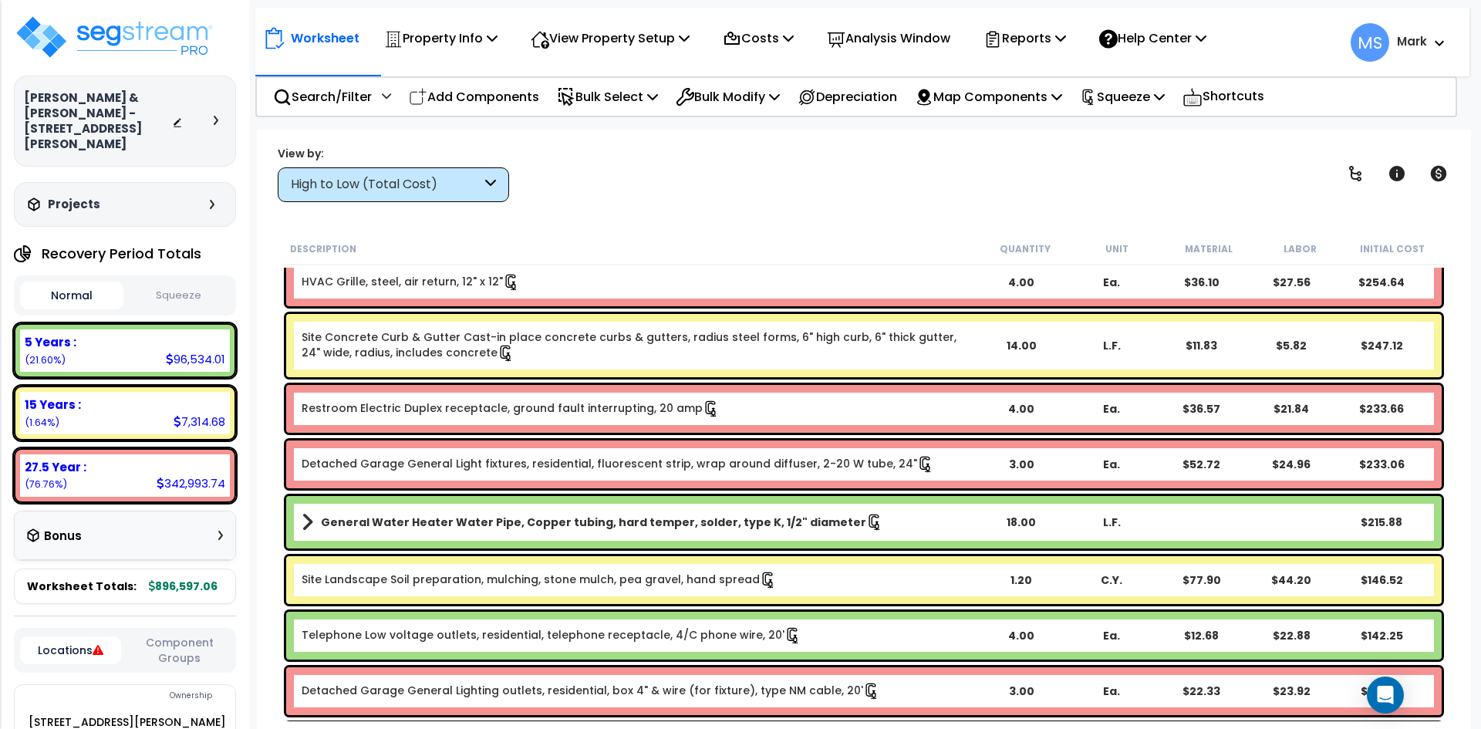
scroll to position [10648, 0]
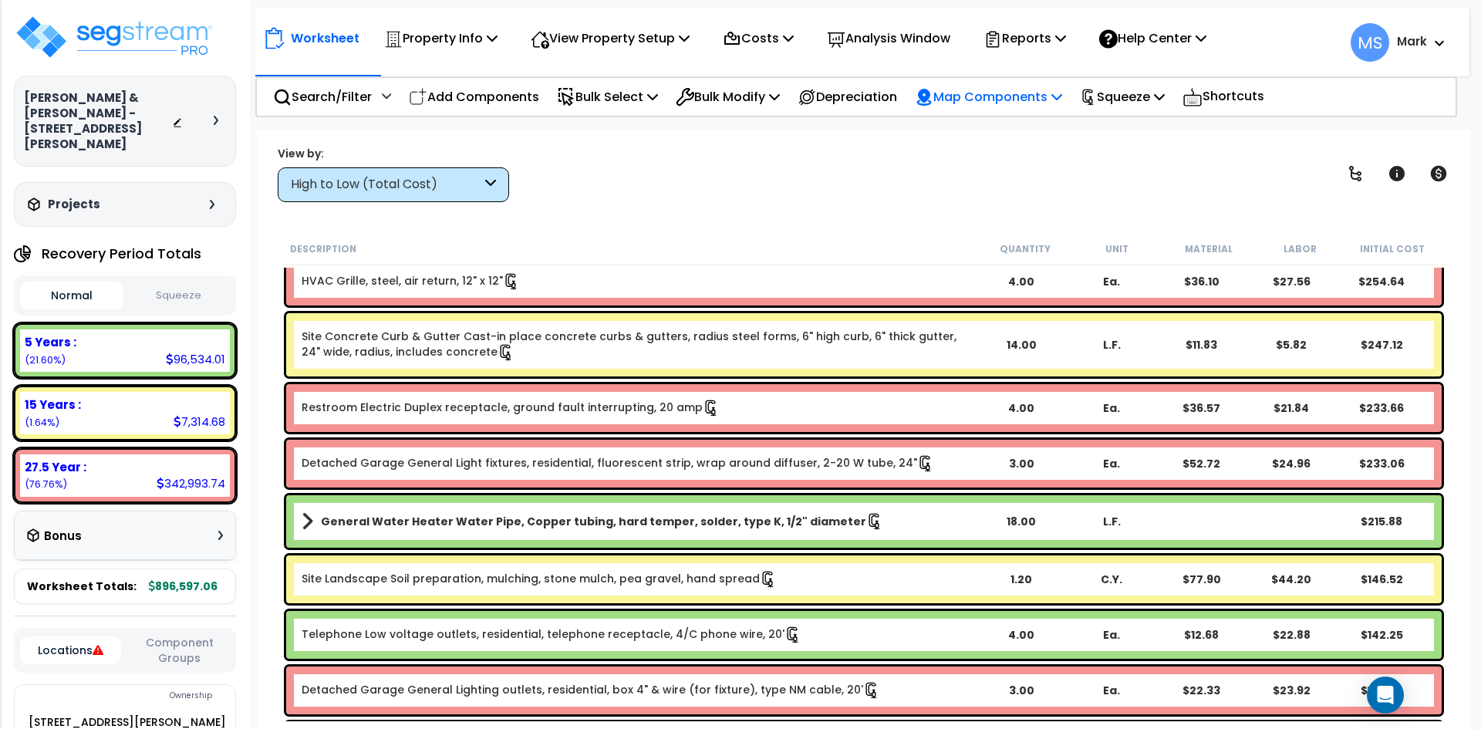
click at [994, 103] on p "Map Components" at bounding box center [988, 96] width 147 height 21
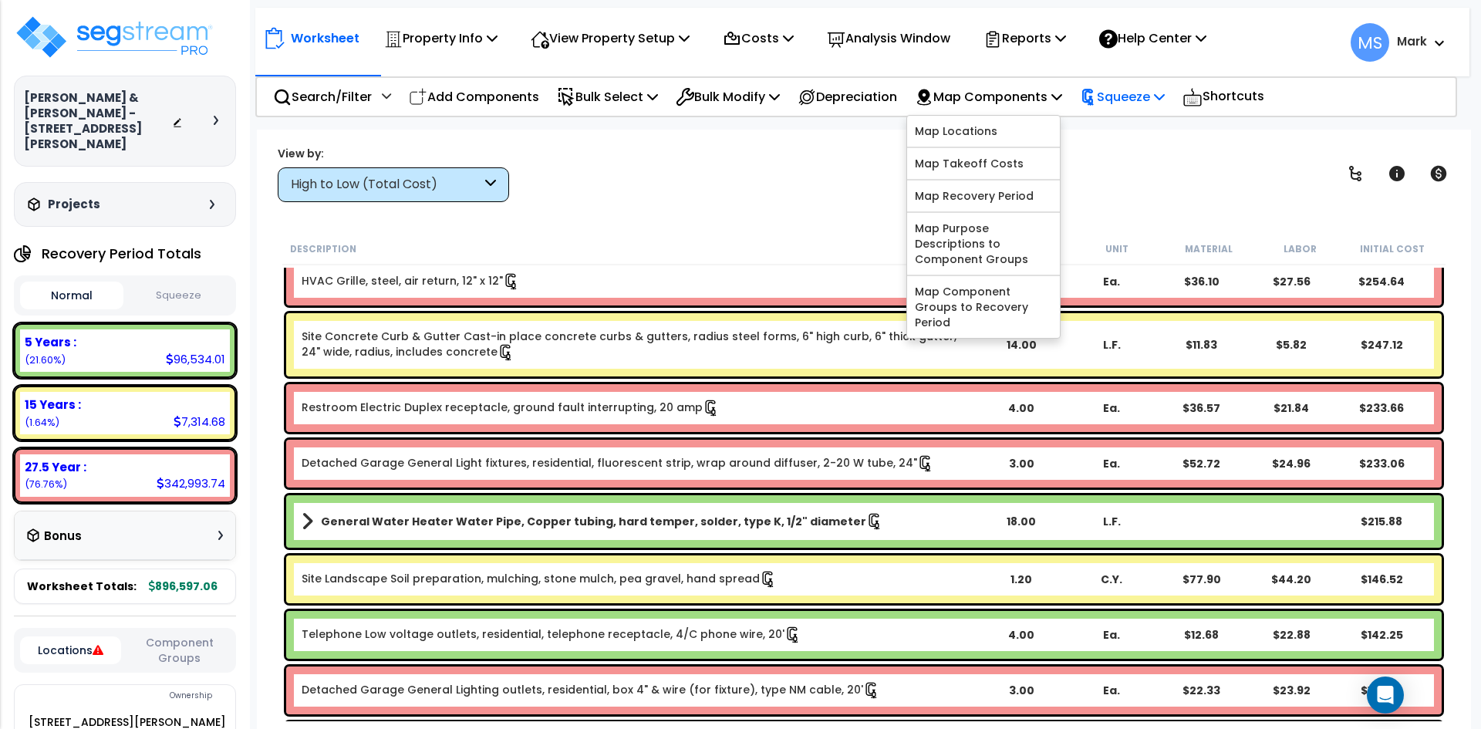
click at [1150, 108] on div "Squeeze" at bounding box center [1122, 97] width 85 height 36
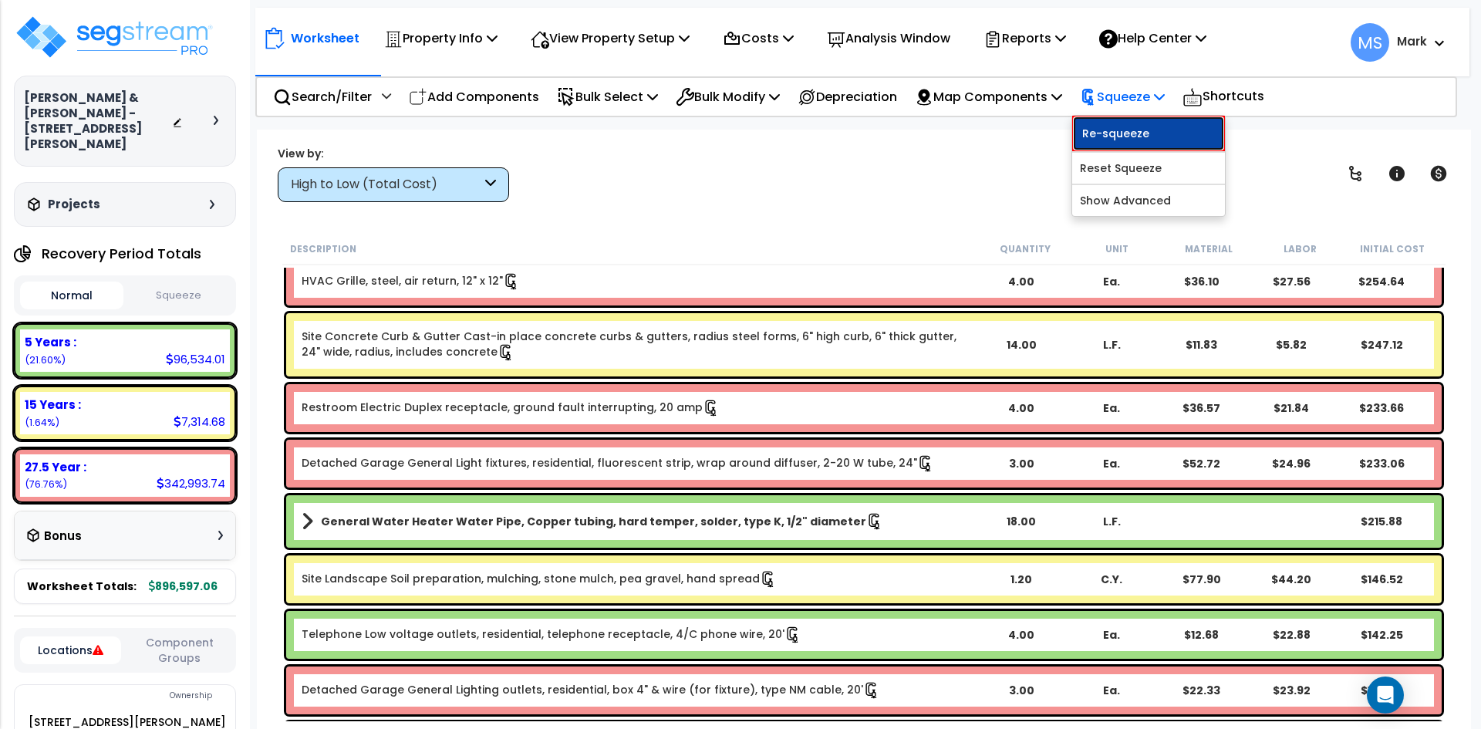
click at [1167, 140] on link "Re-squeeze" at bounding box center [1149, 133] width 153 height 35
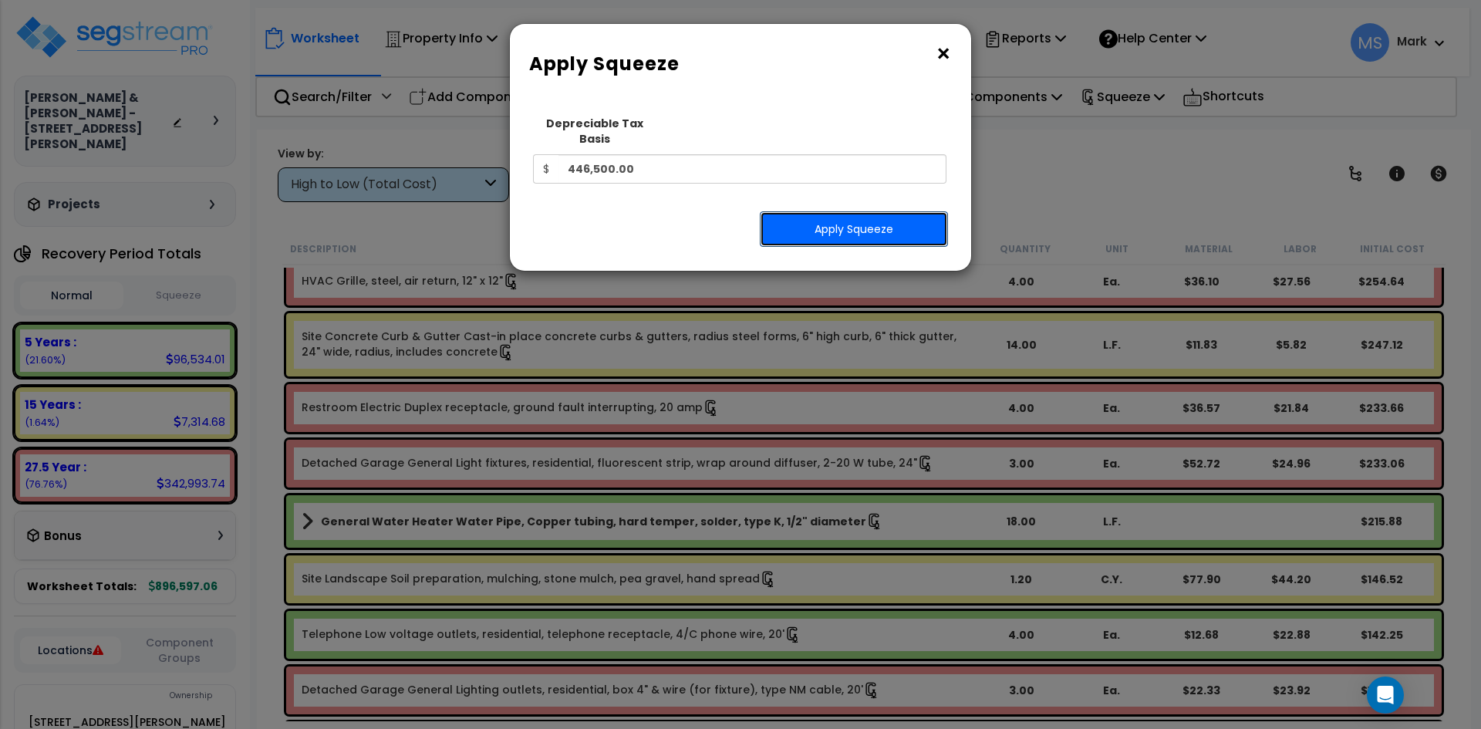
click at [897, 211] on button "Apply Squeeze" at bounding box center [854, 228] width 188 height 35
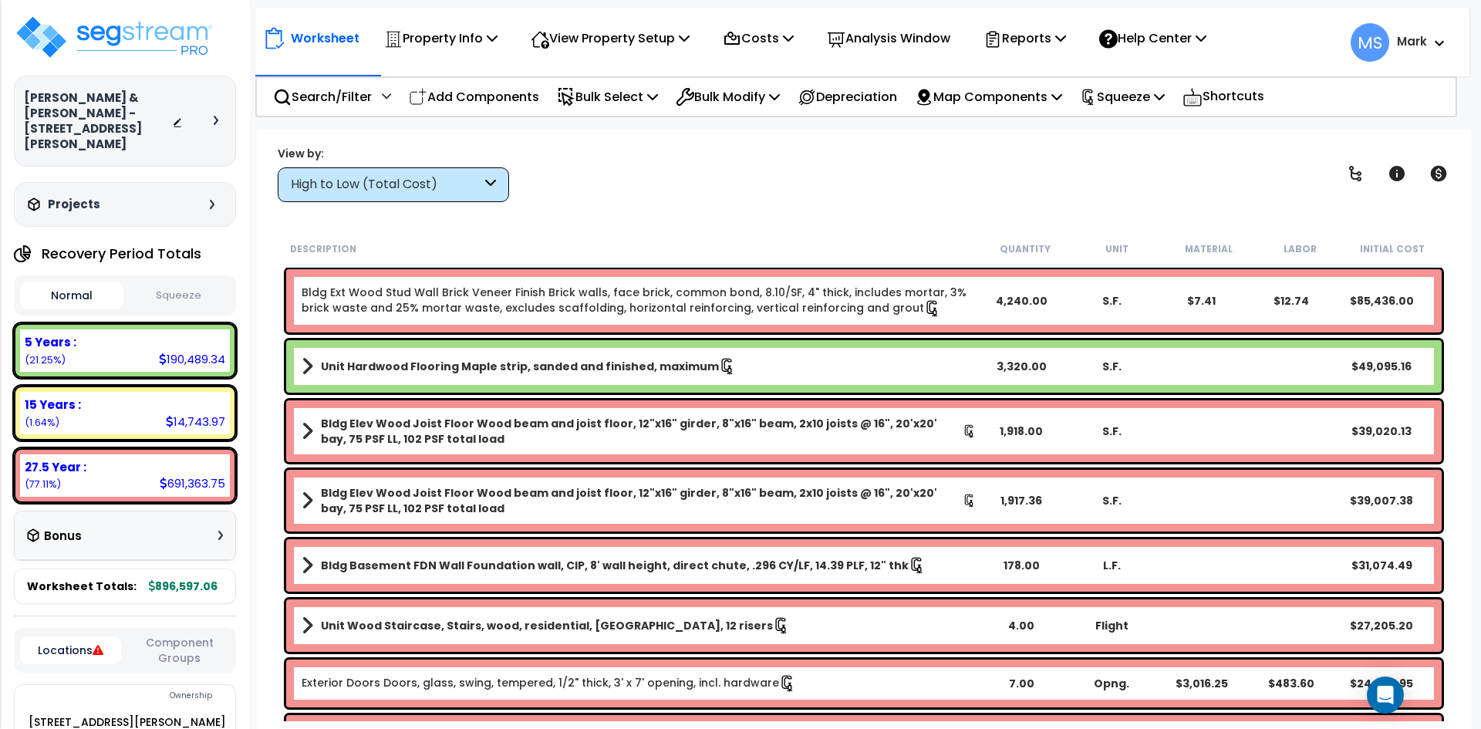
click at [175, 275] on div "Normal Squeeze" at bounding box center [125, 295] width 222 height 40
click at [178, 287] on button "Squeeze" at bounding box center [178, 295] width 103 height 27
click at [910, 39] on p "Analysis Window" at bounding box center [888, 38] width 123 height 21
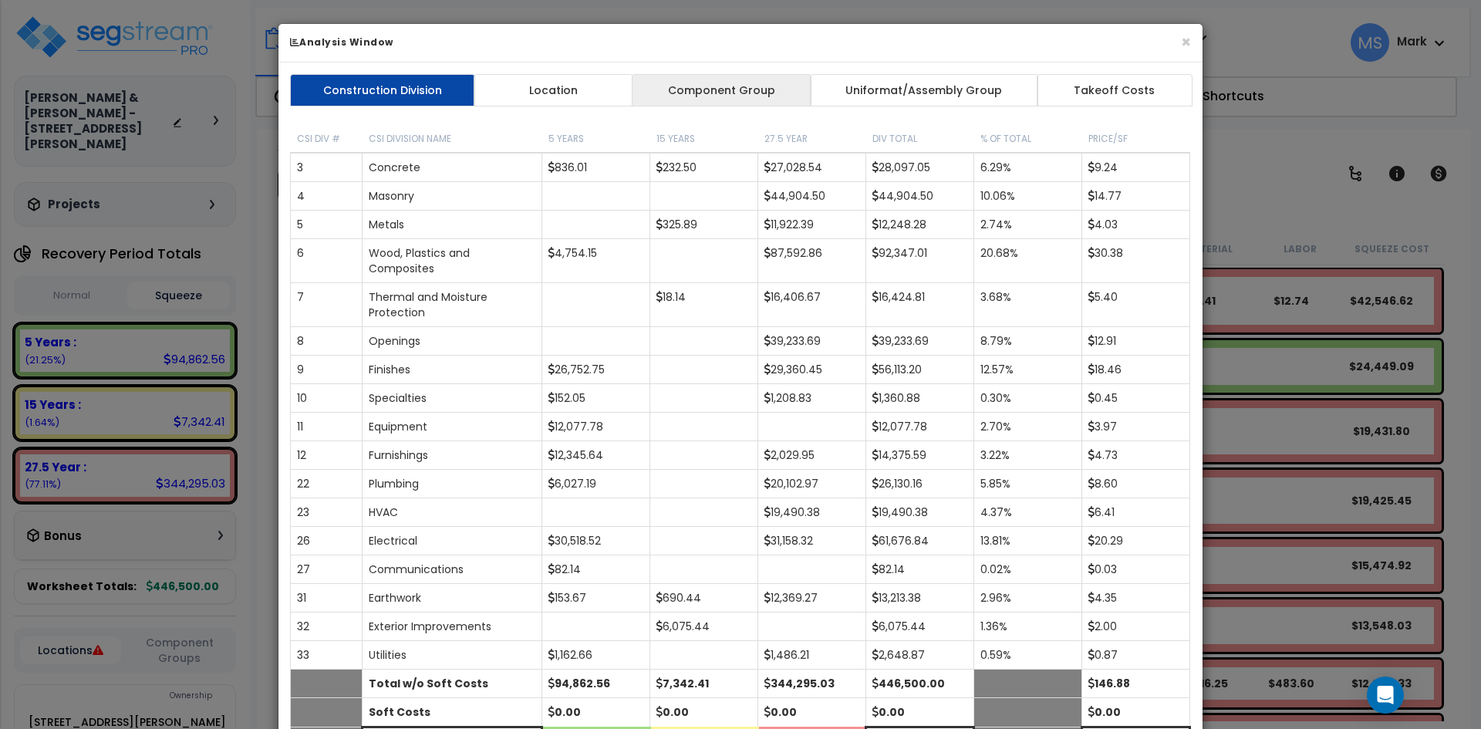
click at [746, 96] on link "Component Group" at bounding box center [721, 90] width 179 height 32
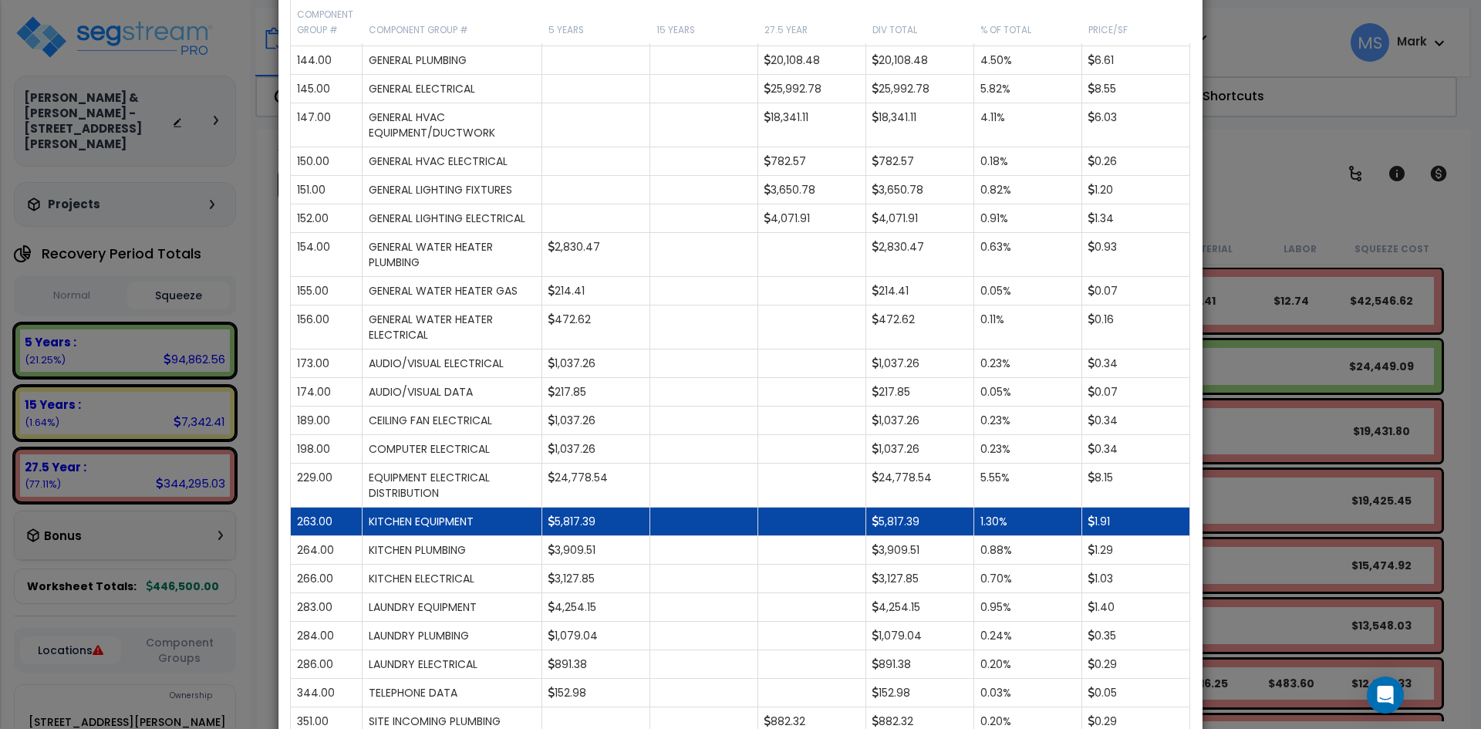
scroll to position [1003, 0]
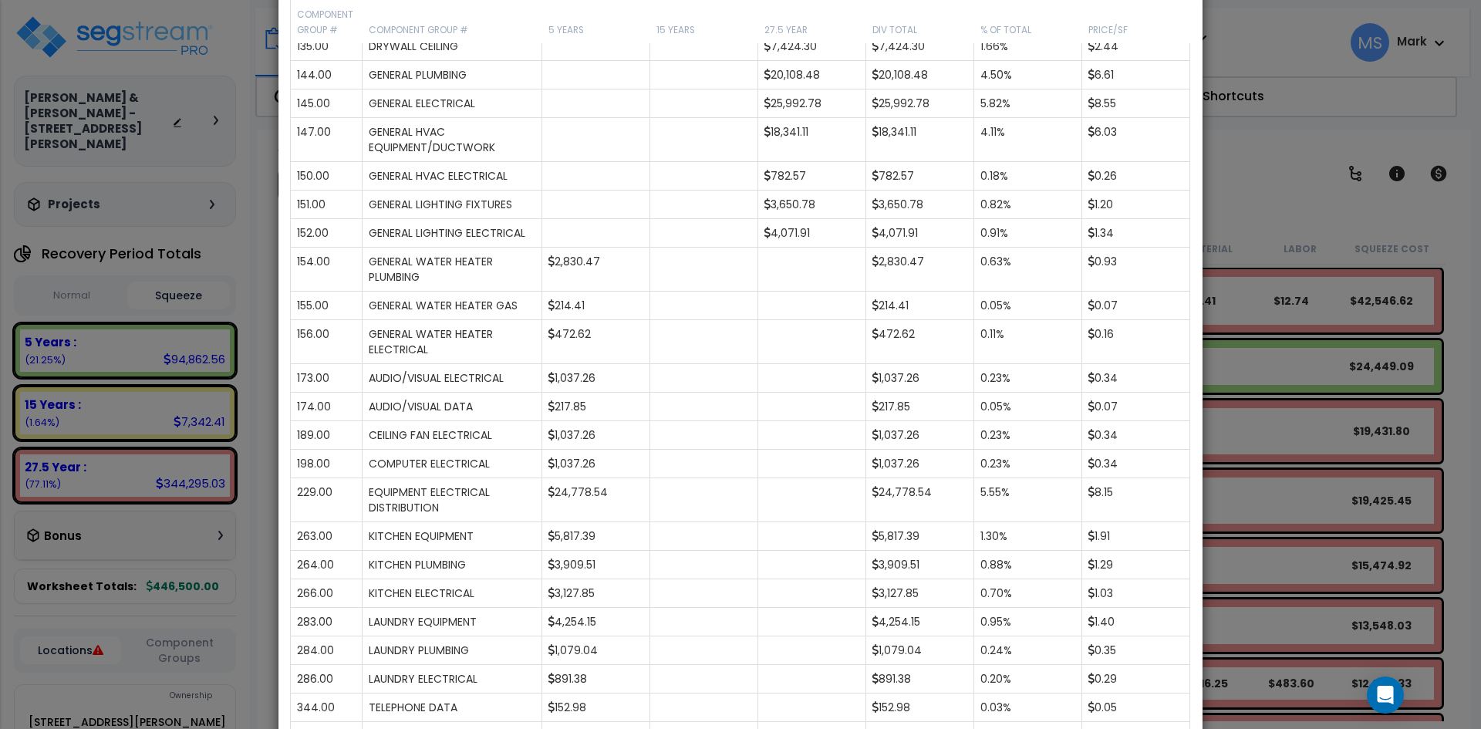
click at [1280, 199] on div "× Analysis Window Construction Division Location Component Group Uniformat/Asse…" at bounding box center [740, 364] width 1481 height 729
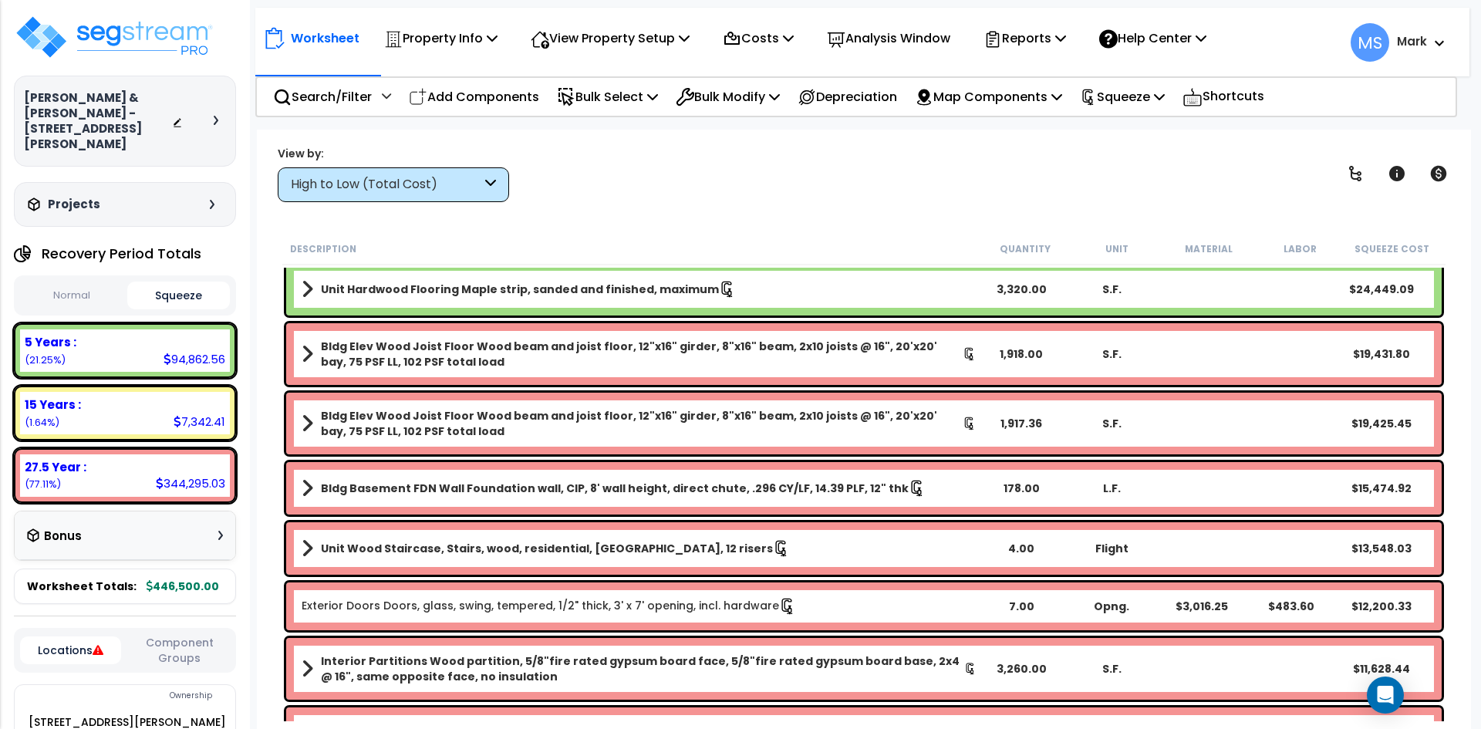
scroll to position [0, 0]
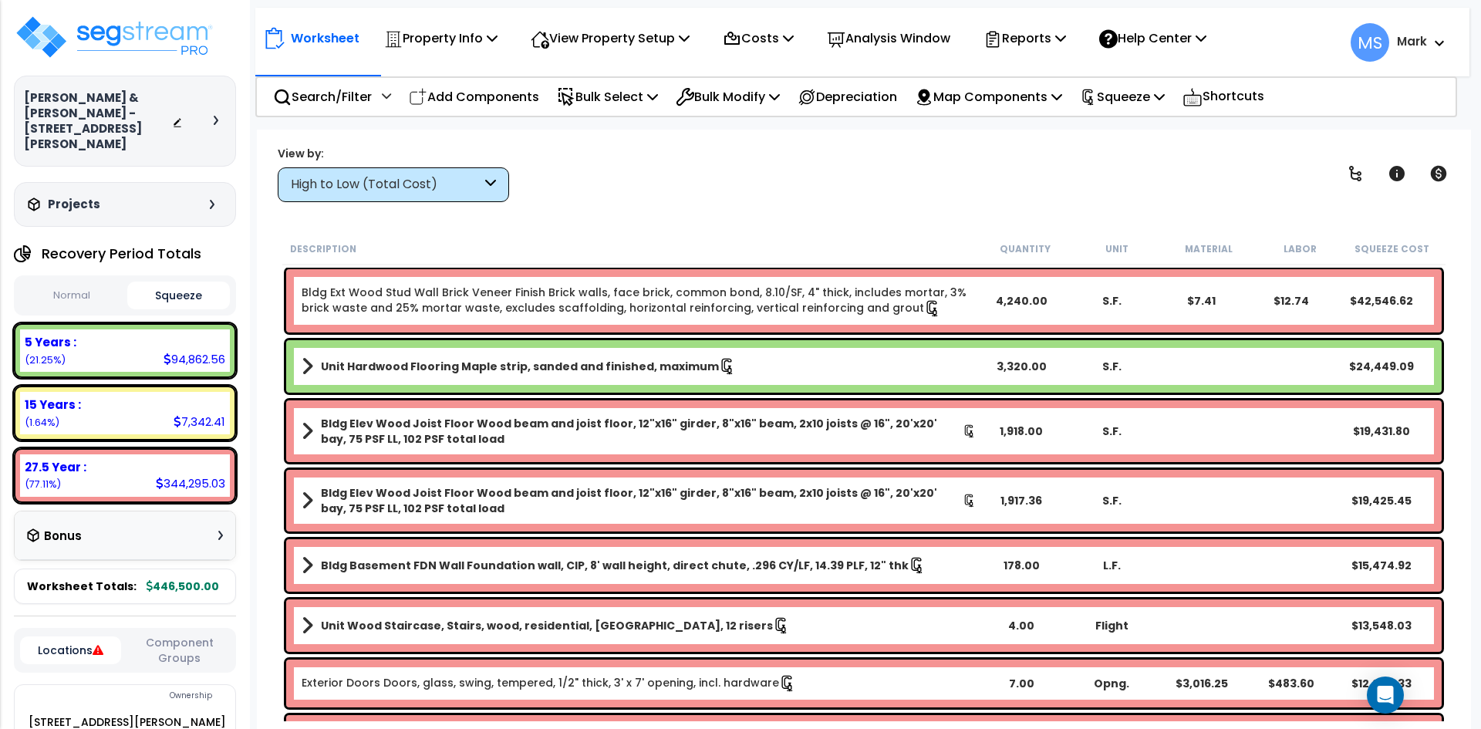
click at [685, 367] on b "Unit Hardwood Flooring Maple strip, sanded and finished, maximum" at bounding box center [520, 366] width 398 height 15
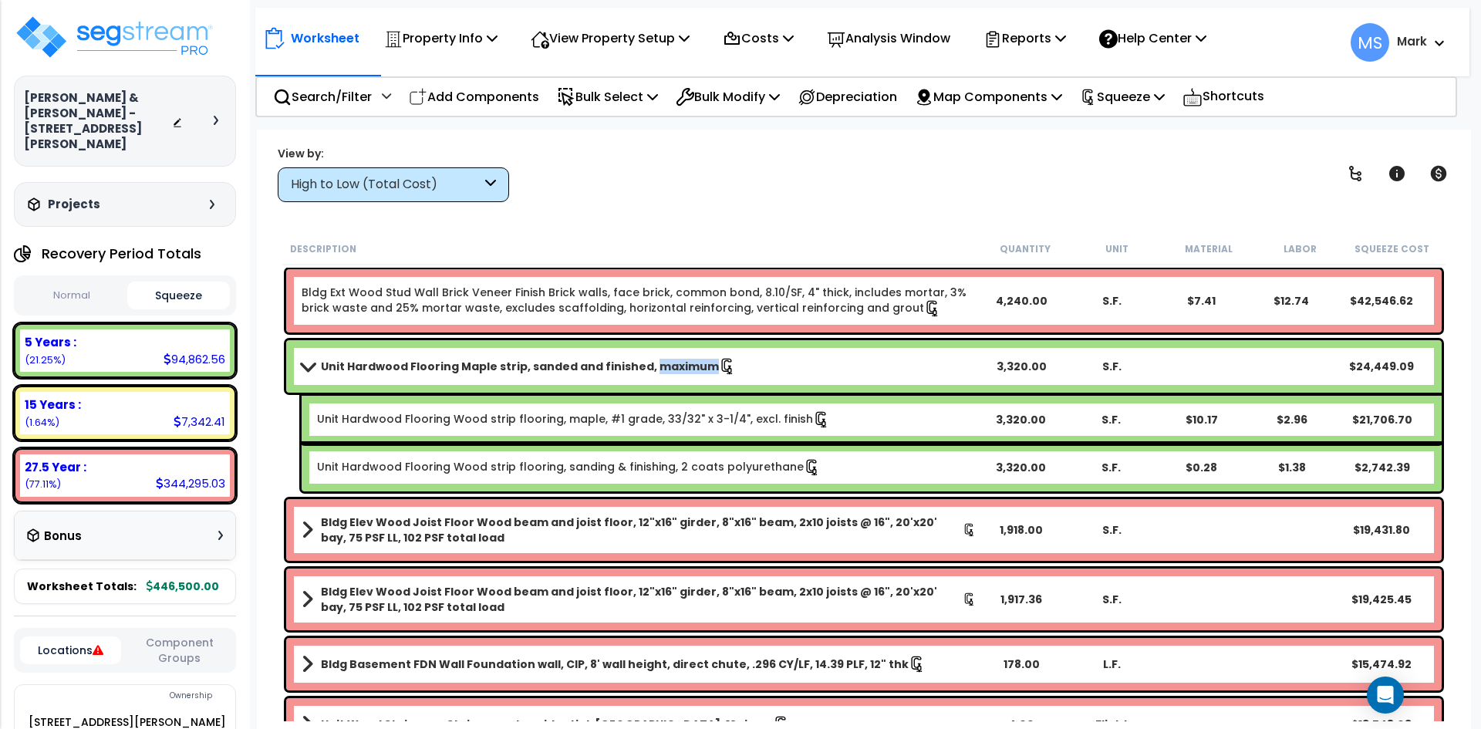
click at [685, 367] on b "Unit Hardwood Flooring Maple strip, sanded and finished, maximum" at bounding box center [520, 366] width 398 height 15
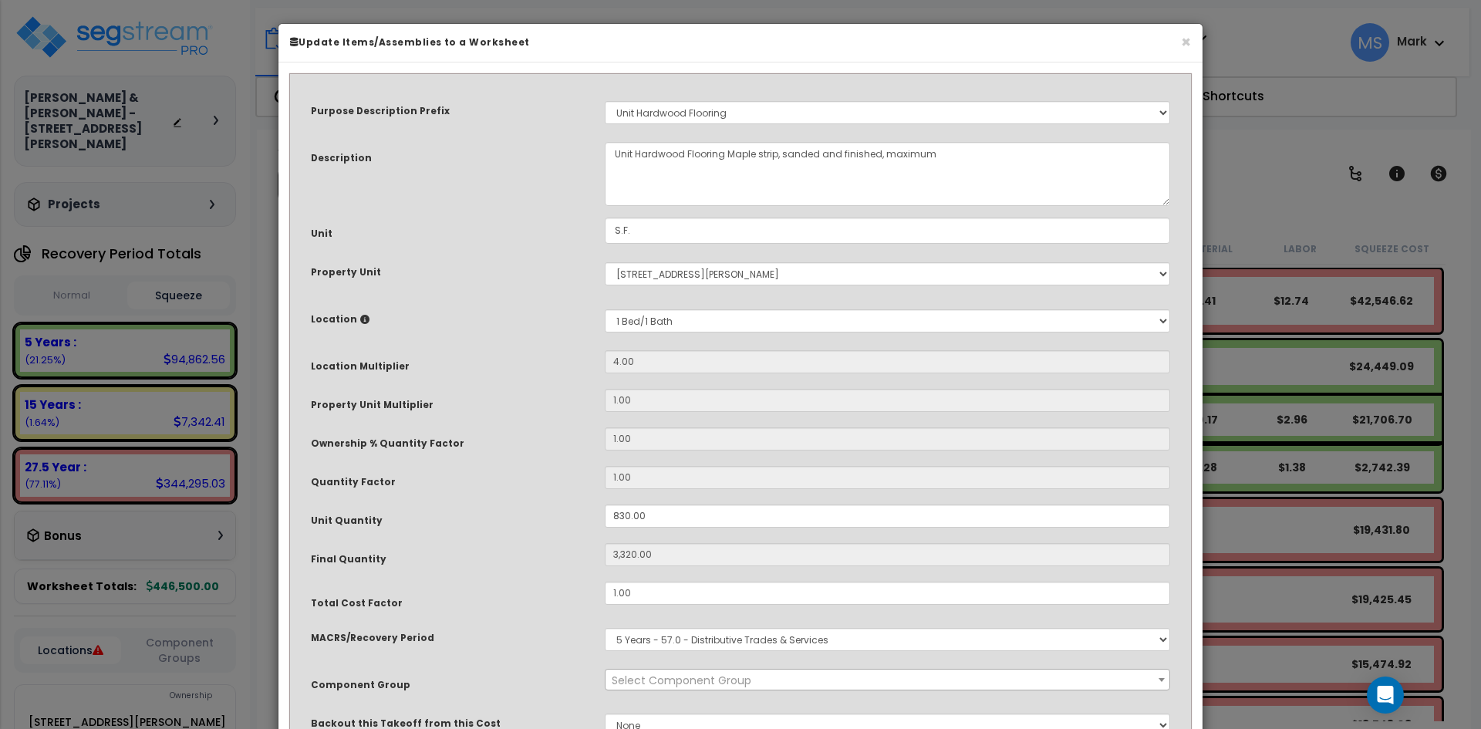
select select "45955"
click at [1296, 429] on div "× Update Items/Assemblies to a Worksheet Purpose Description Prefix Select A/V …" at bounding box center [740, 364] width 1481 height 729
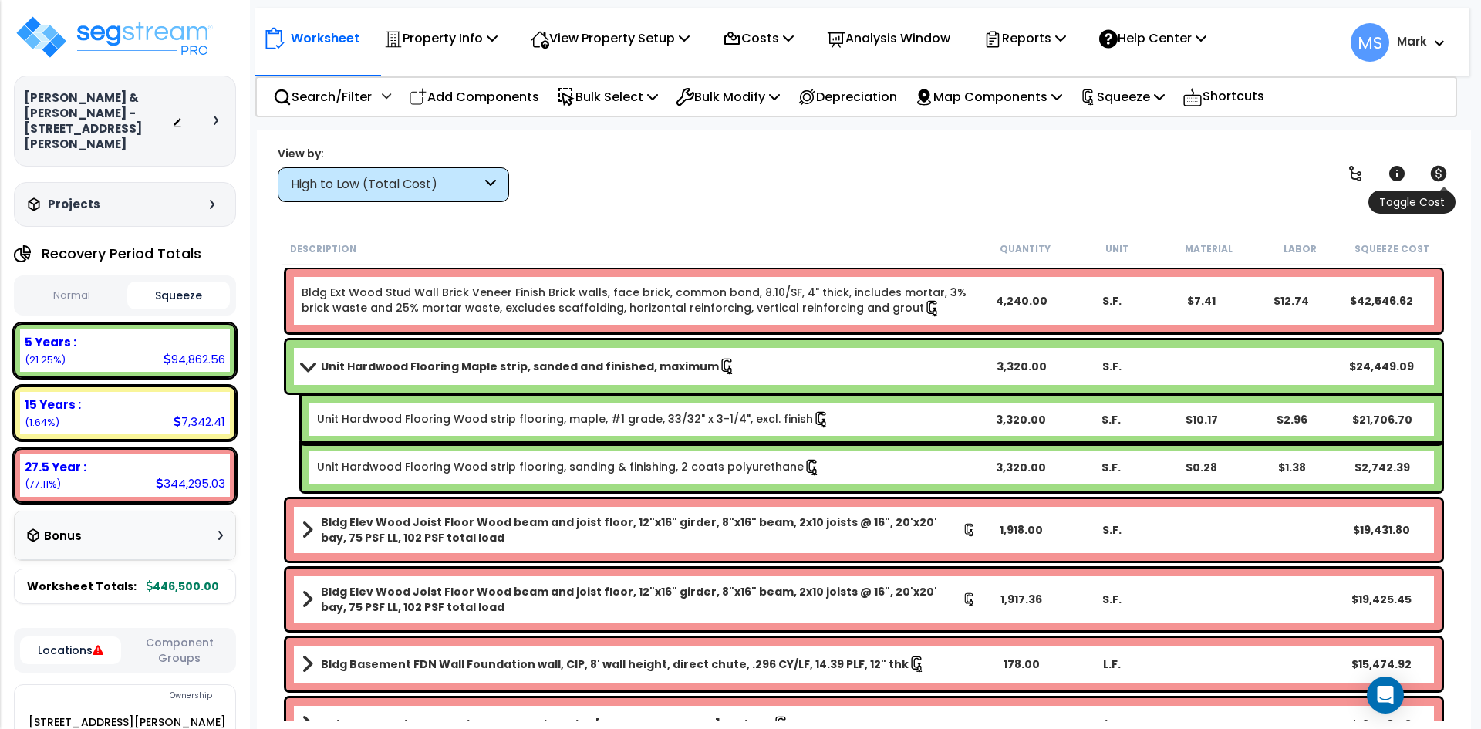
click at [1439, 179] on icon at bounding box center [1439, 173] width 19 height 19
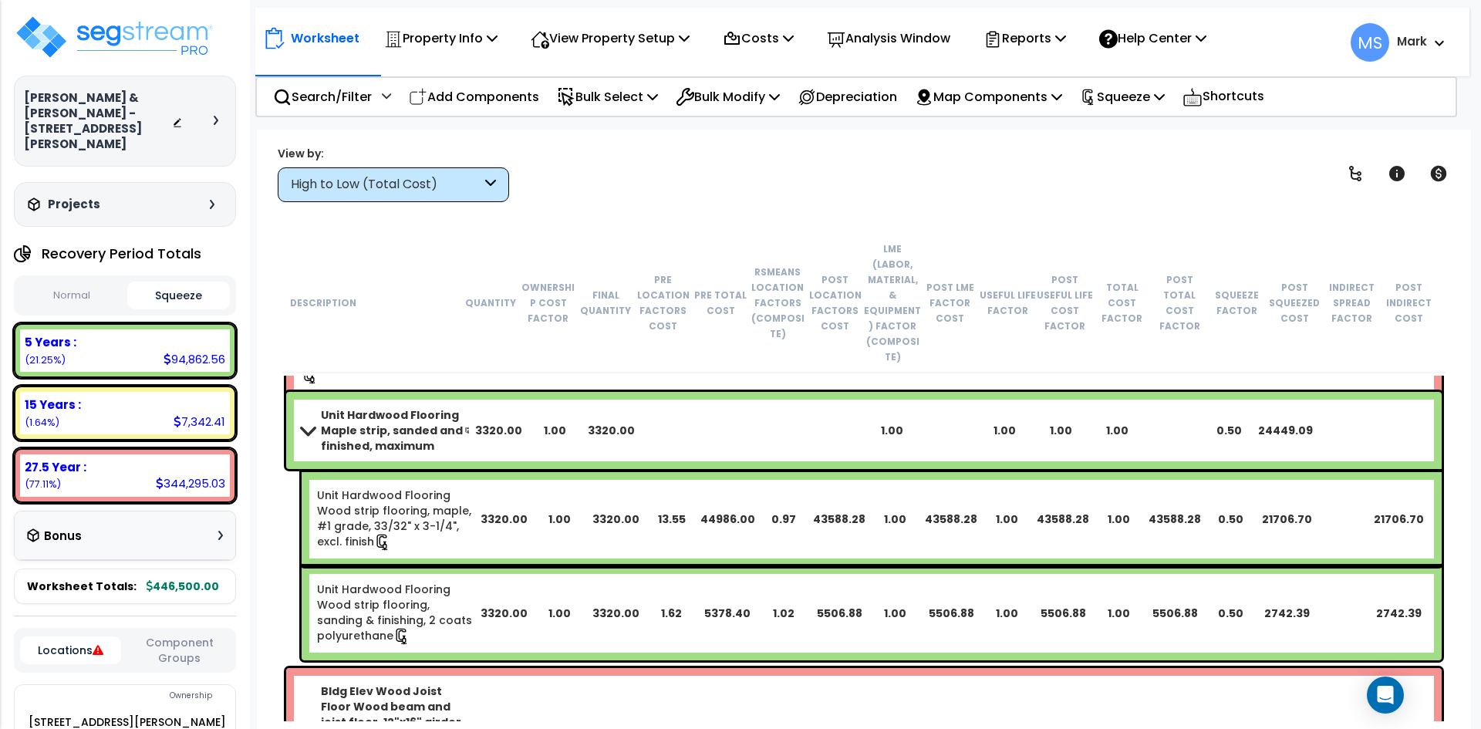
scroll to position [154, 0]
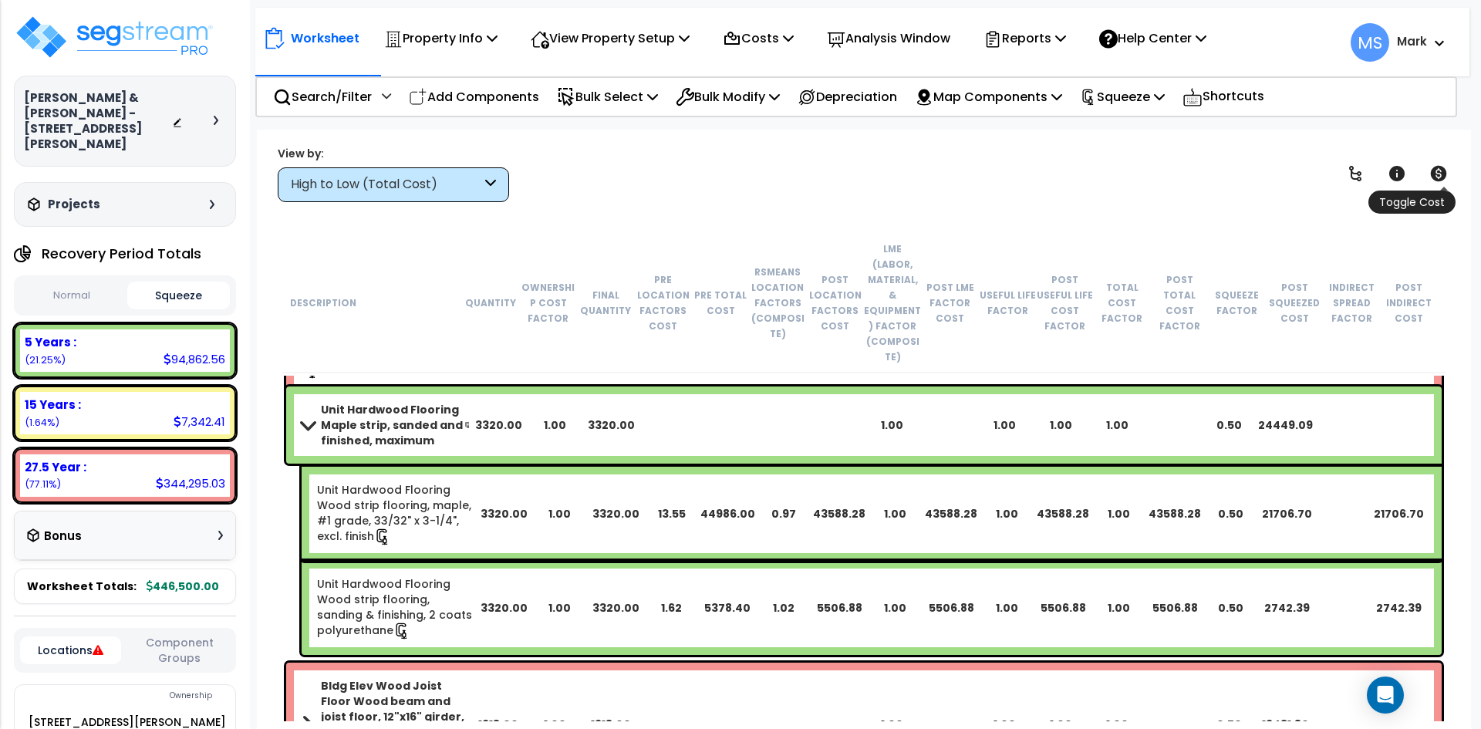
click at [1445, 171] on icon at bounding box center [1439, 173] width 16 height 15
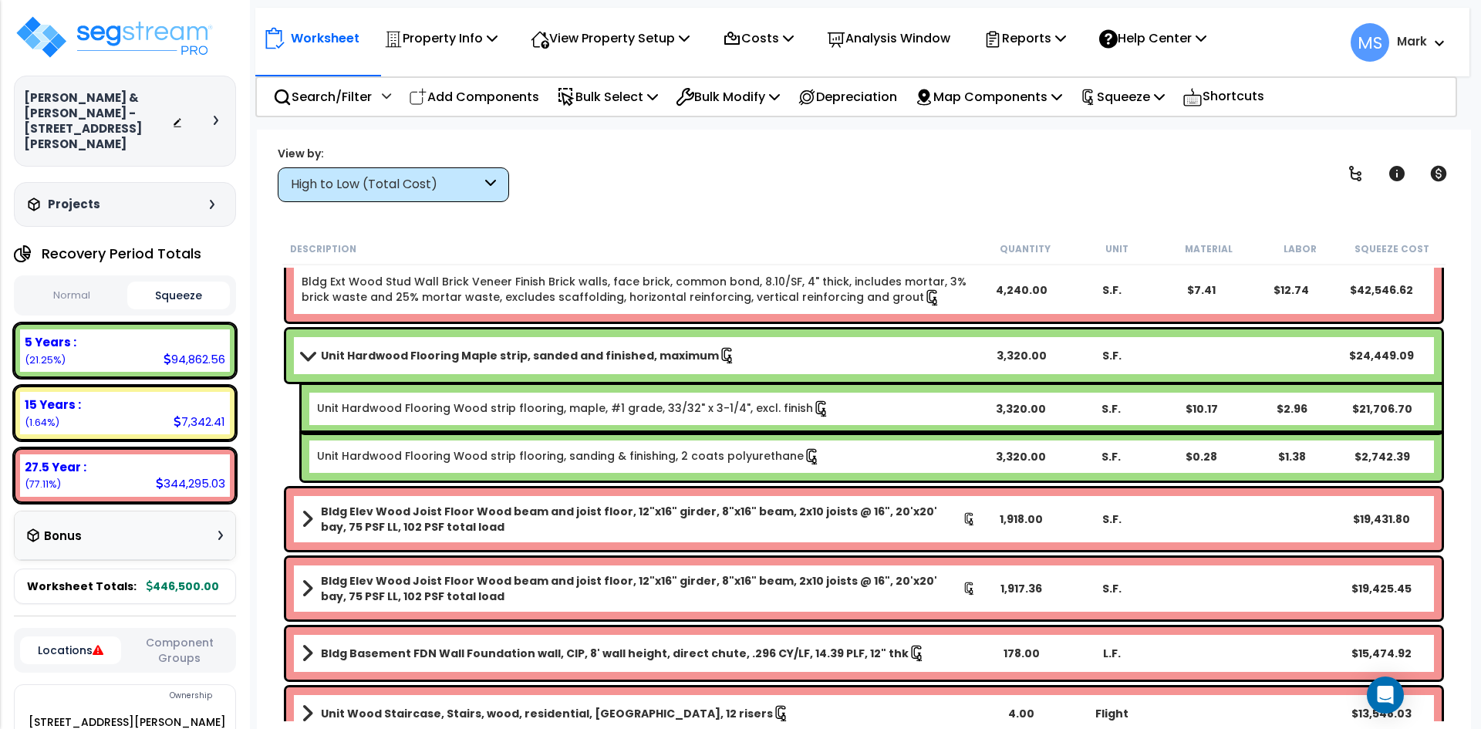
scroll to position [0, 0]
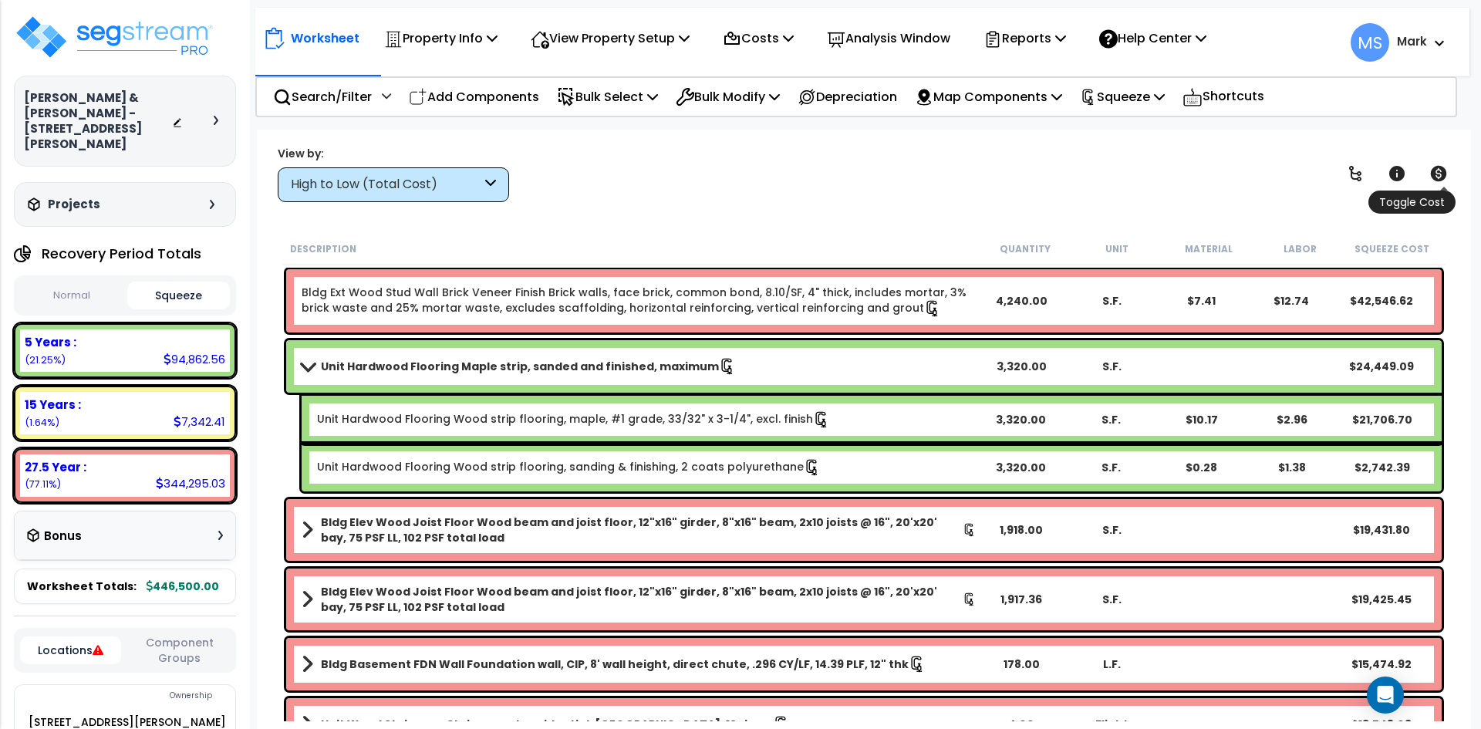
click at [1434, 179] on icon at bounding box center [1439, 173] width 16 height 15
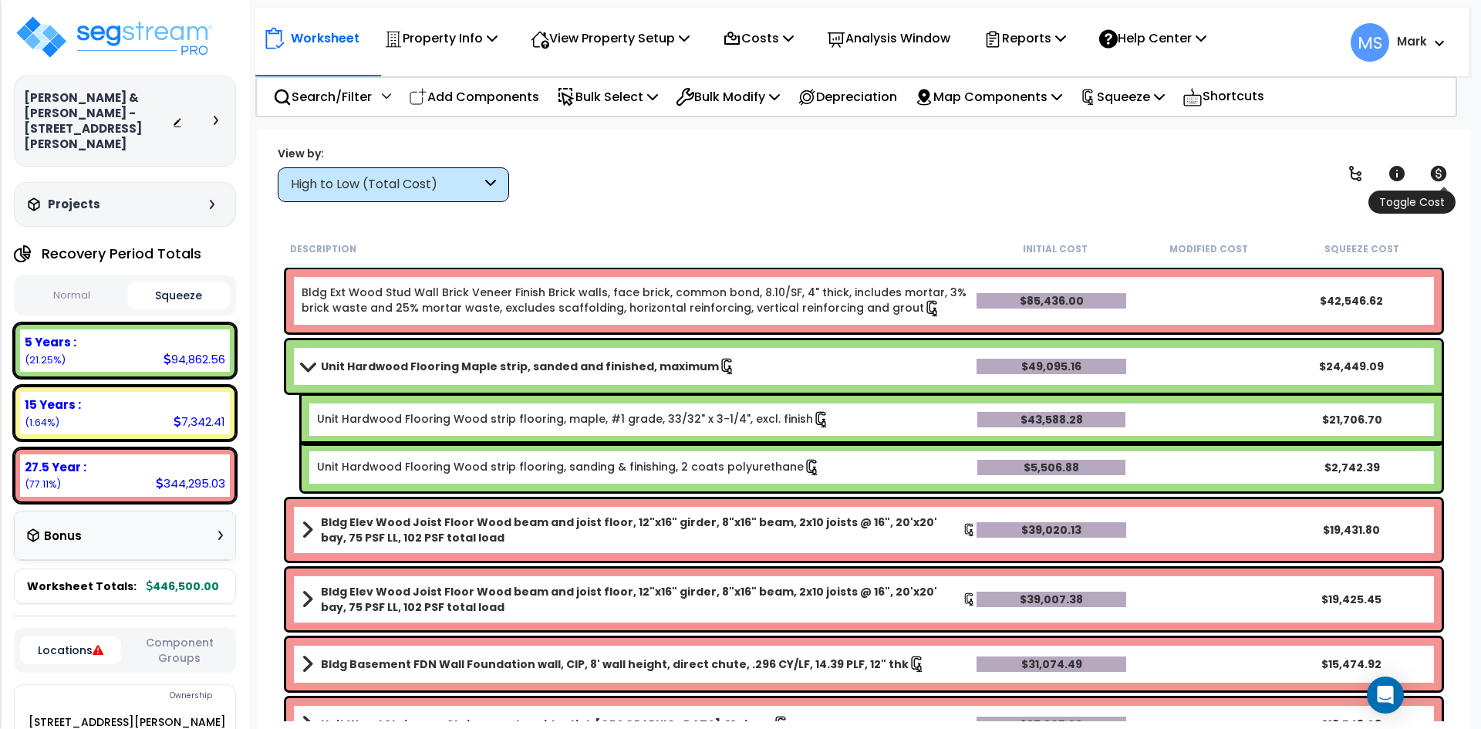
click at [1434, 179] on icon at bounding box center [1439, 173] width 16 height 15
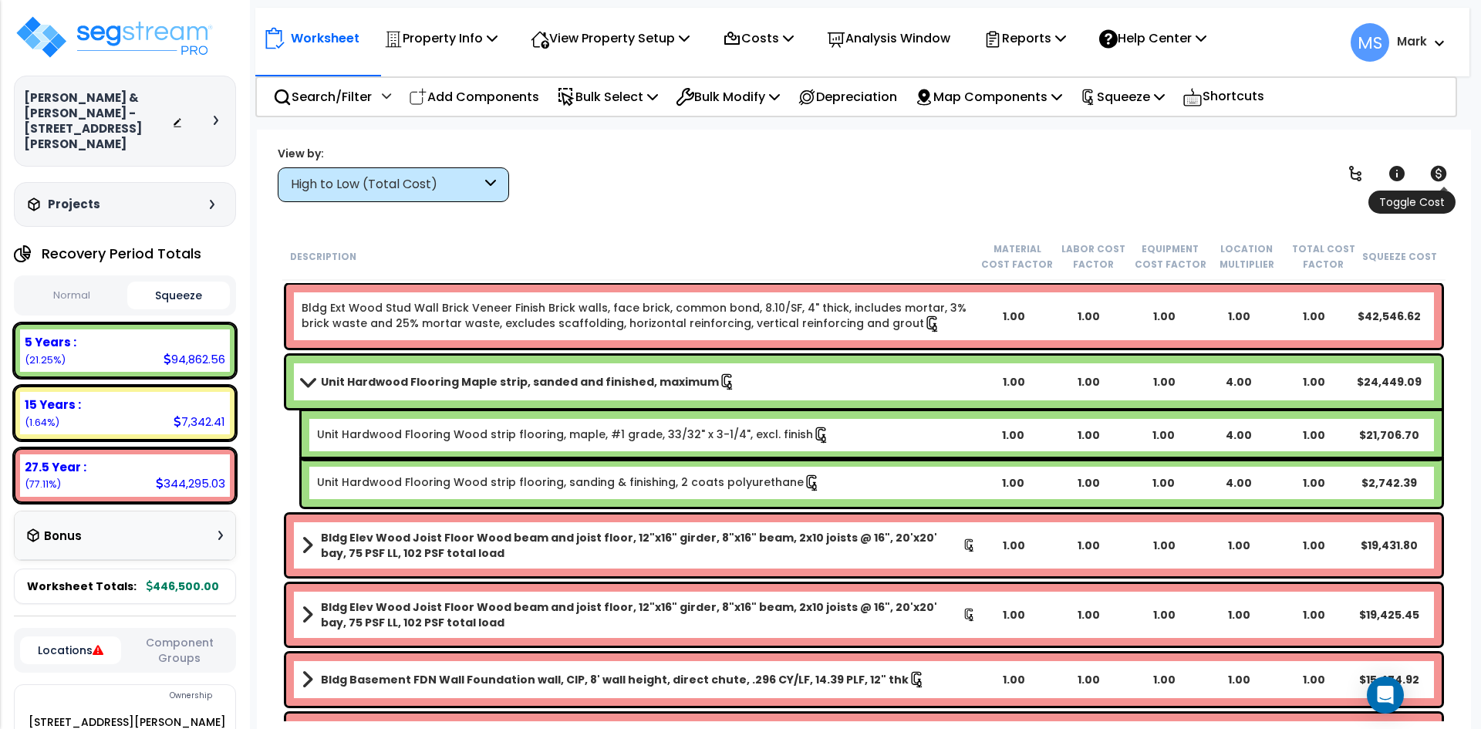
click at [1445, 176] on icon at bounding box center [1439, 173] width 16 height 15
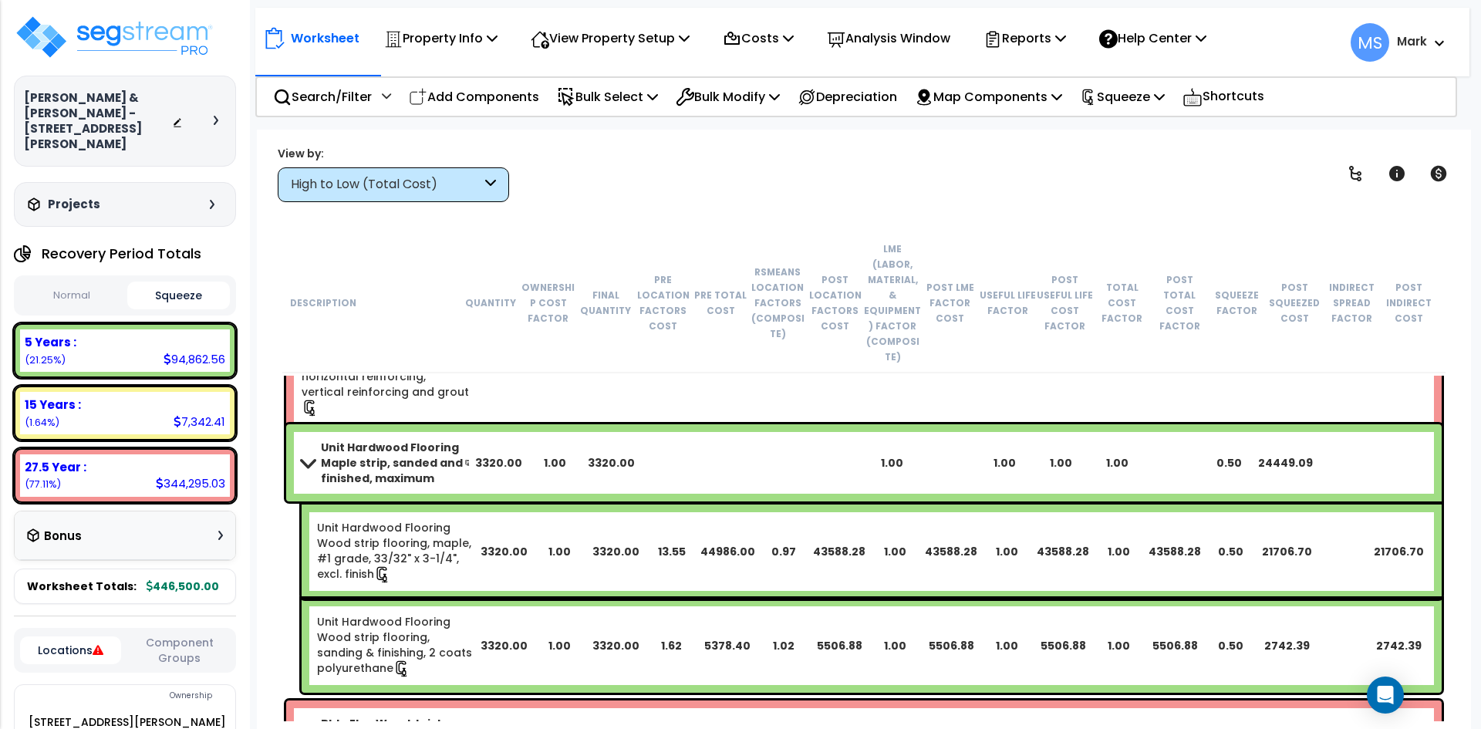
scroll to position [154, 0]
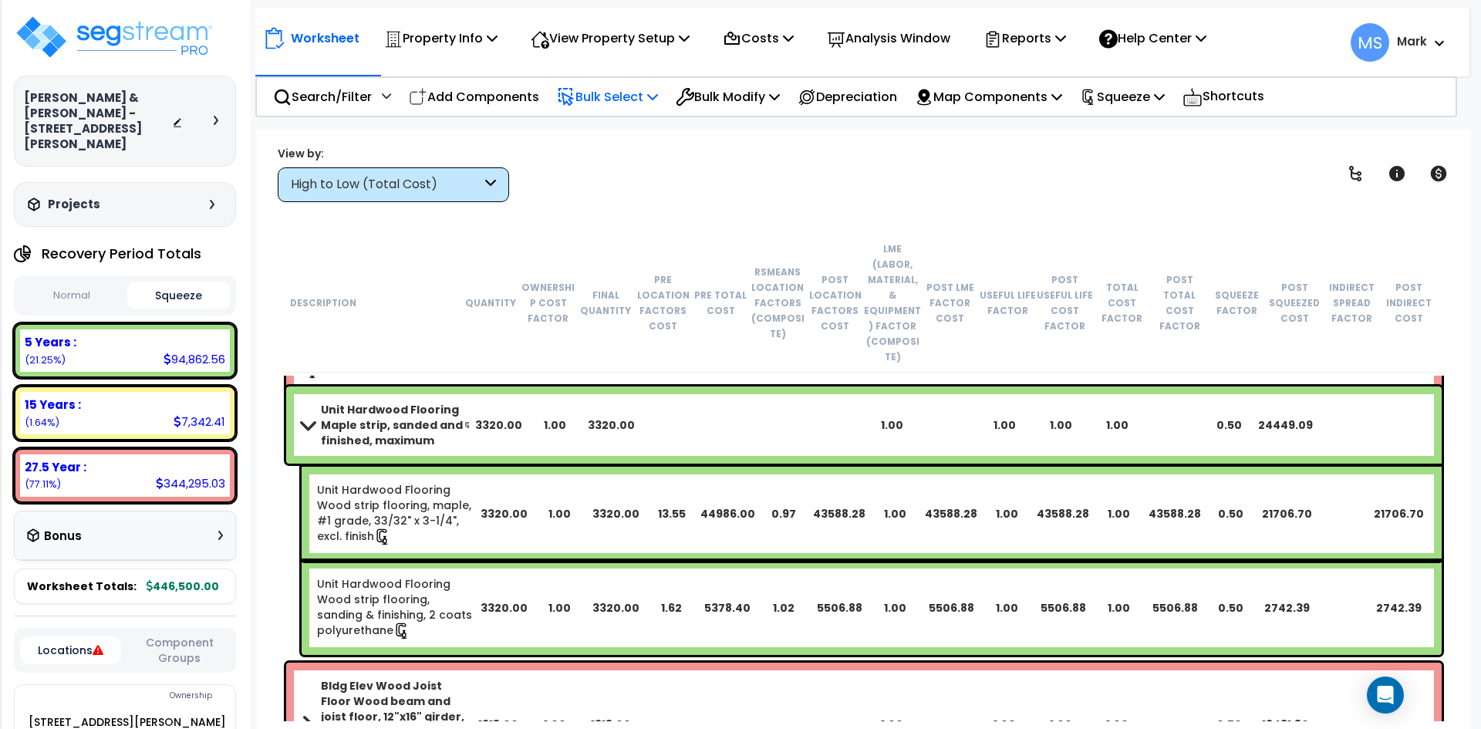
click at [595, 99] on p "Bulk Select" at bounding box center [607, 96] width 101 height 21
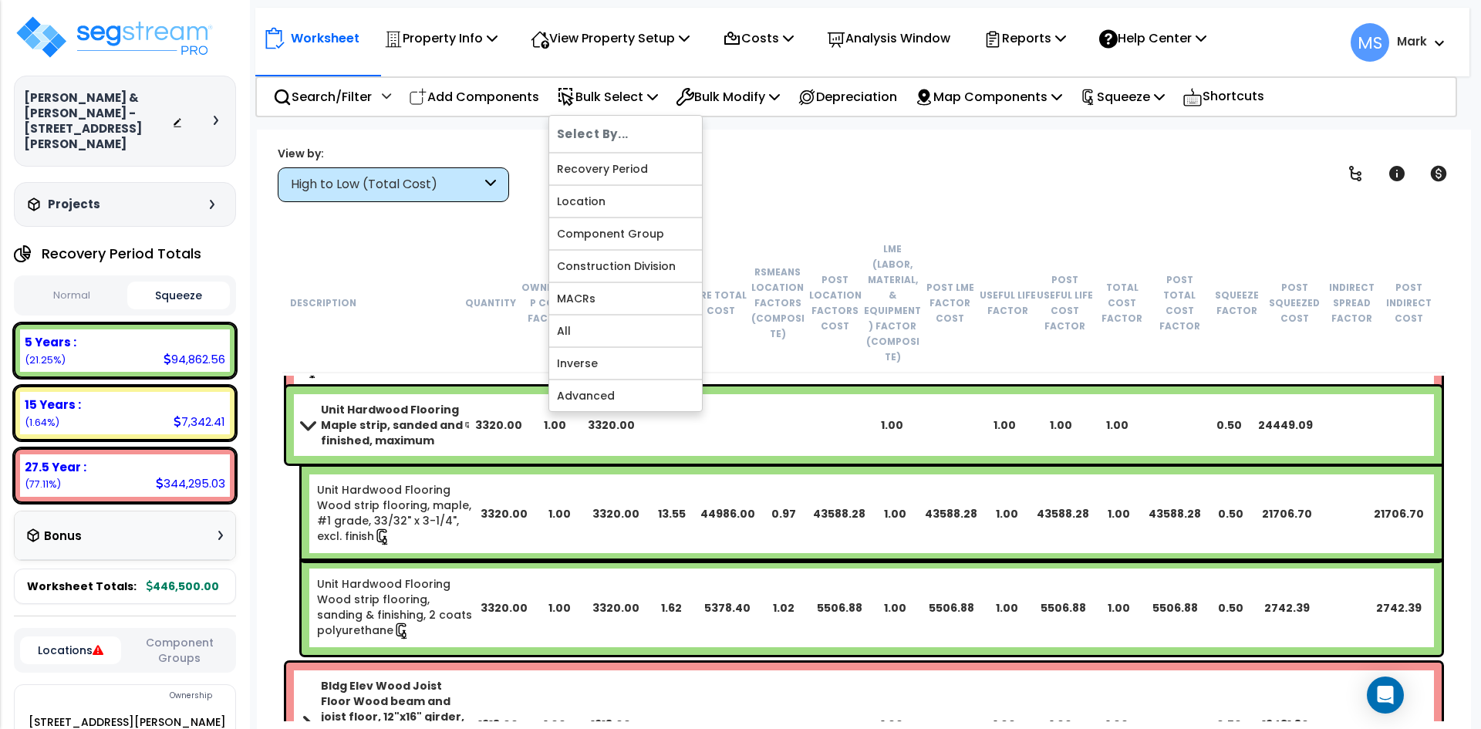
click at [531, 294] on div "Ownership Cost Factor" at bounding box center [548, 302] width 57 height 46
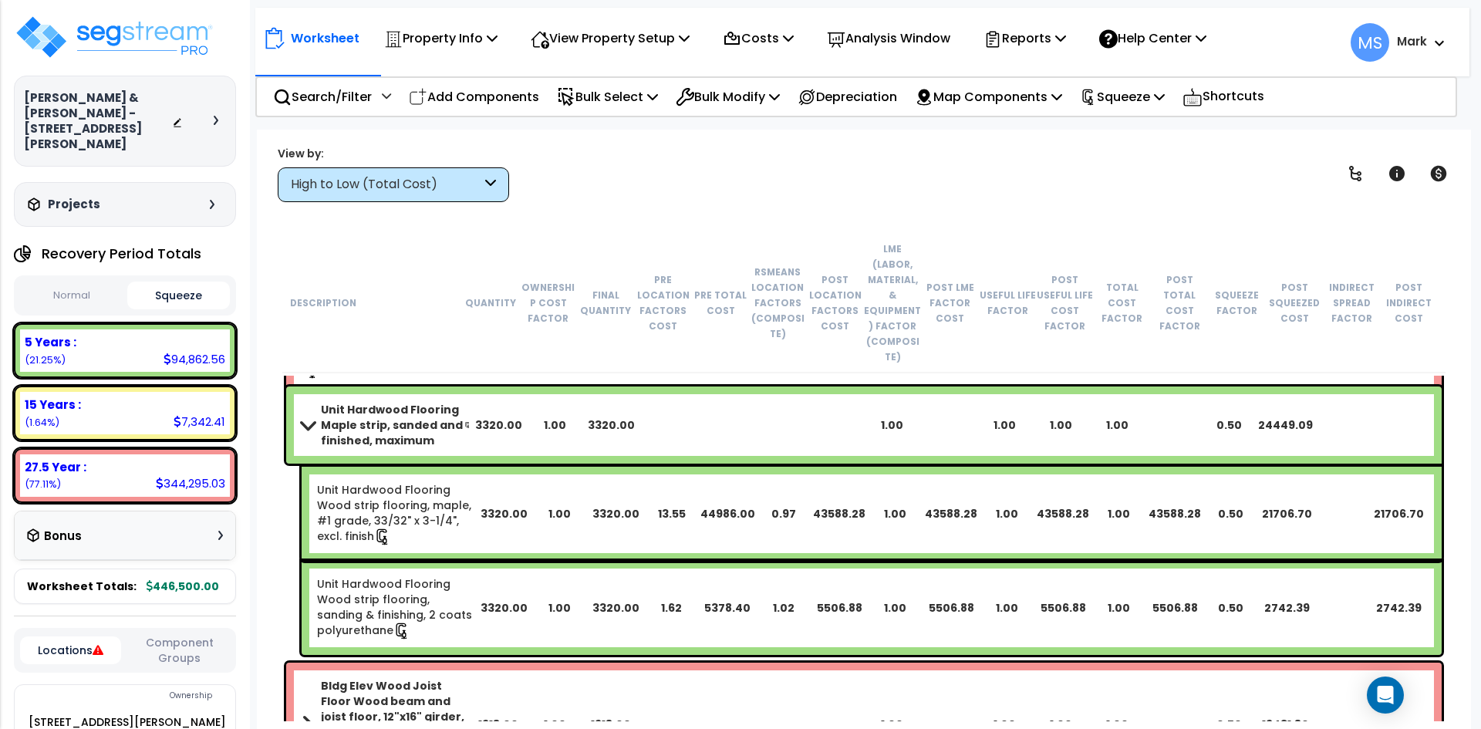
click at [316, 402] on link "Unit Hardwood Flooring Maple strip, sanded and finished, maximum" at bounding box center [386, 425] width 169 height 46
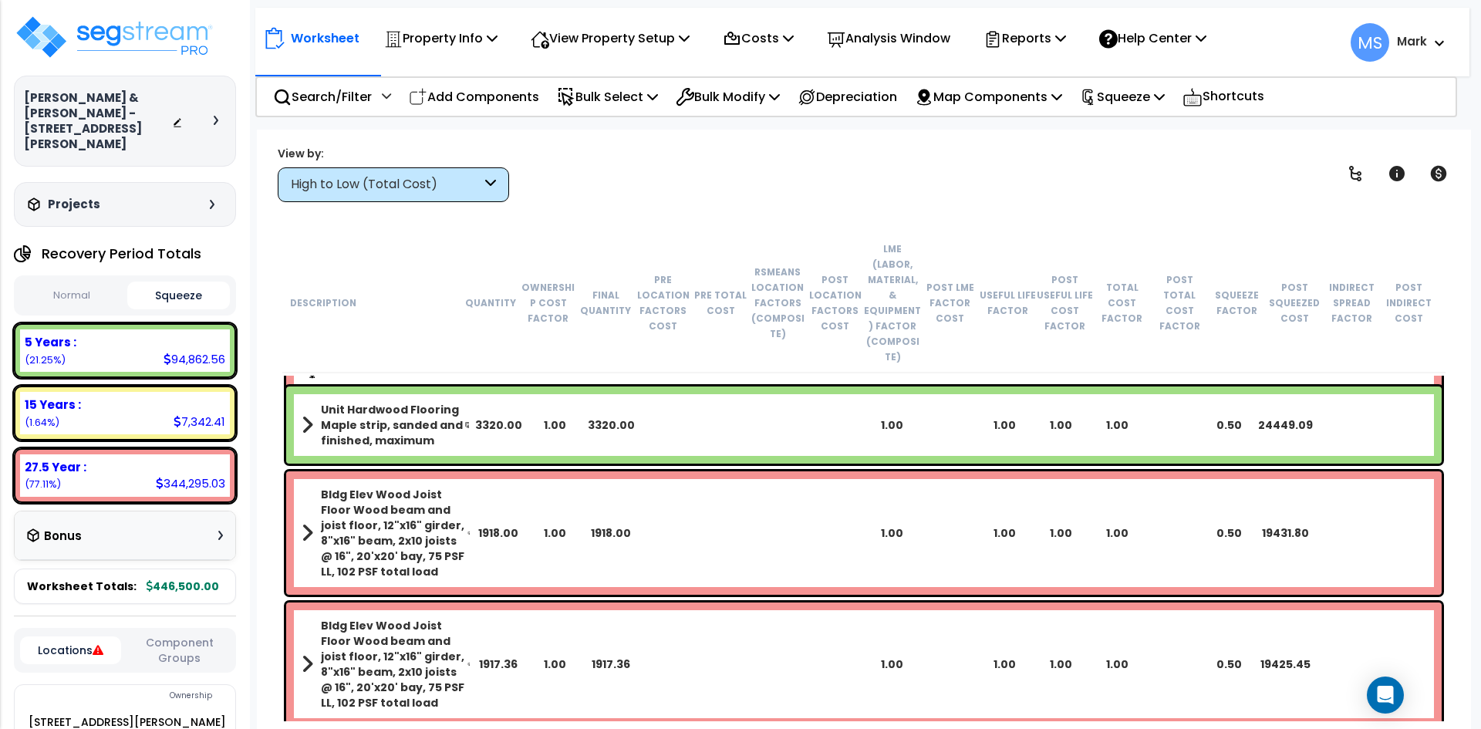
click at [316, 402] on link "Unit Hardwood Flooring Maple strip, sanded and finished, maximum" at bounding box center [386, 425] width 169 height 46
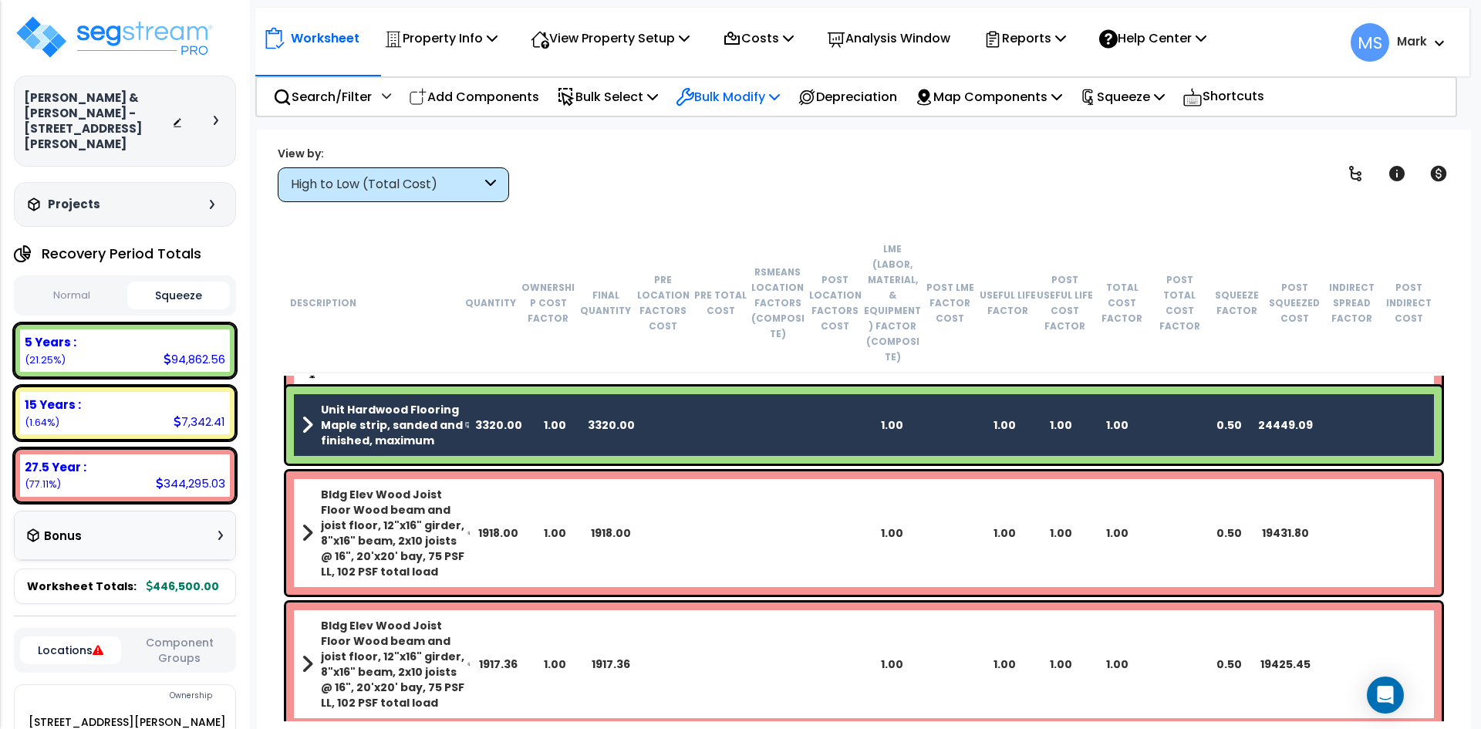
click at [758, 92] on p "Bulk Modify" at bounding box center [728, 96] width 104 height 21
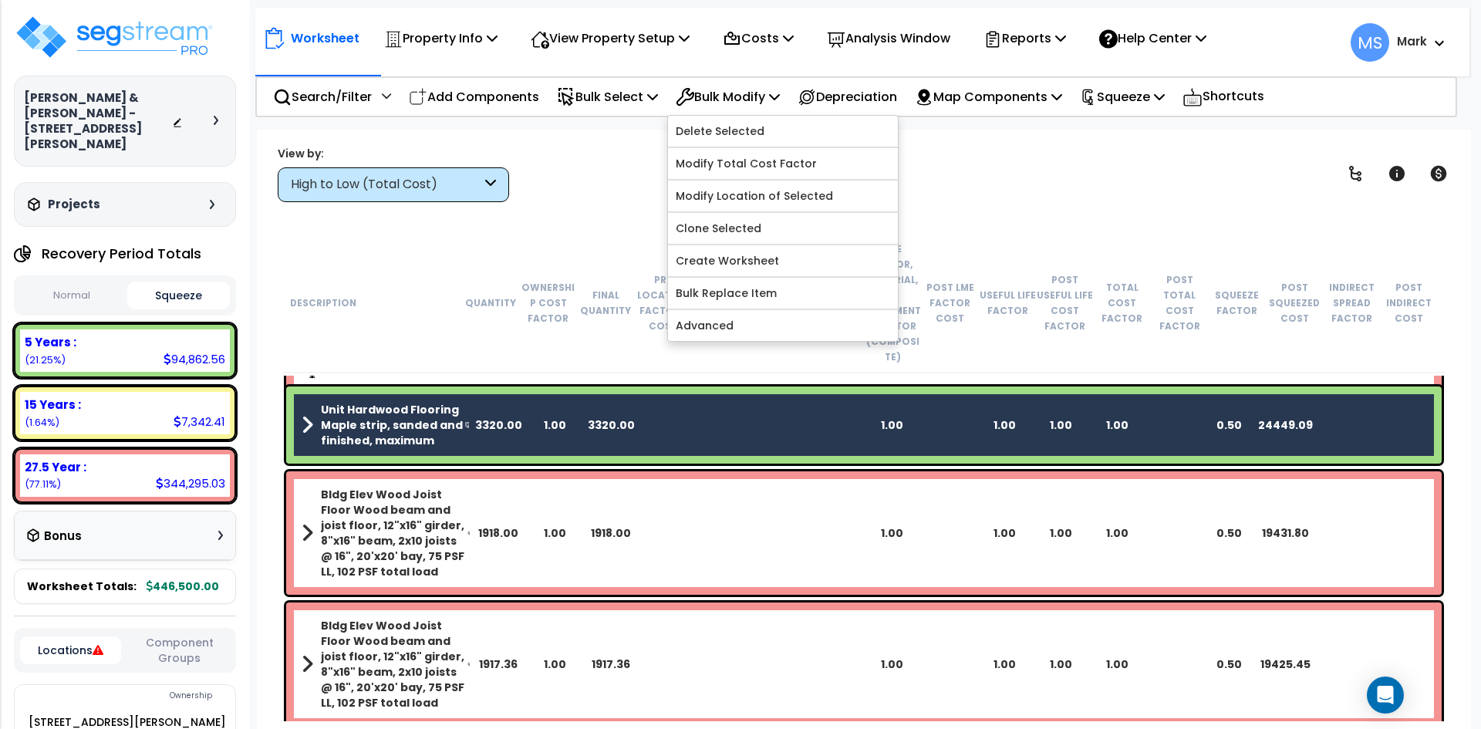
click at [630, 203] on div "Worksheet Property Info Property Setup Add Property Unit Template property Clon…" at bounding box center [864, 494] width 1214 height 729
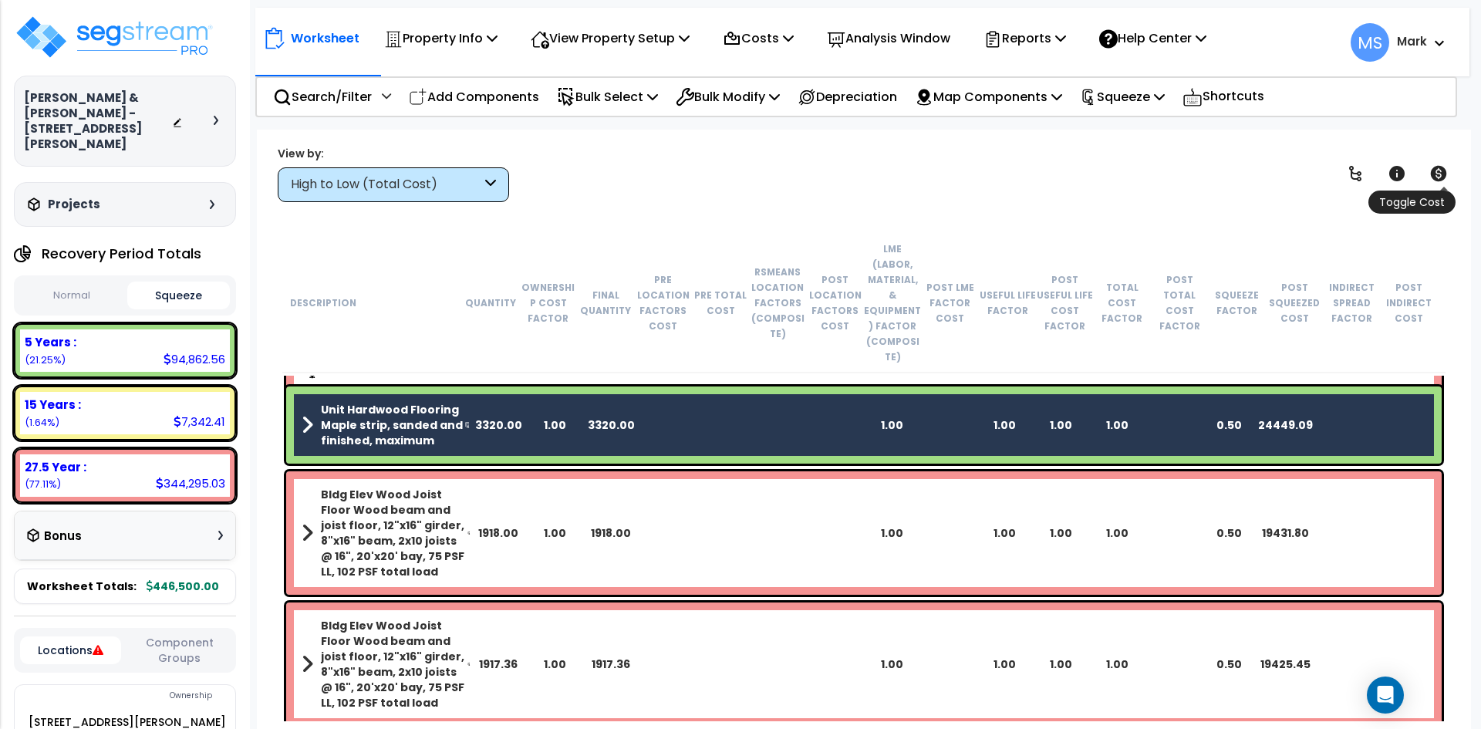
click at [1450, 174] on link at bounding box center [1439, 174] width 34 height 34
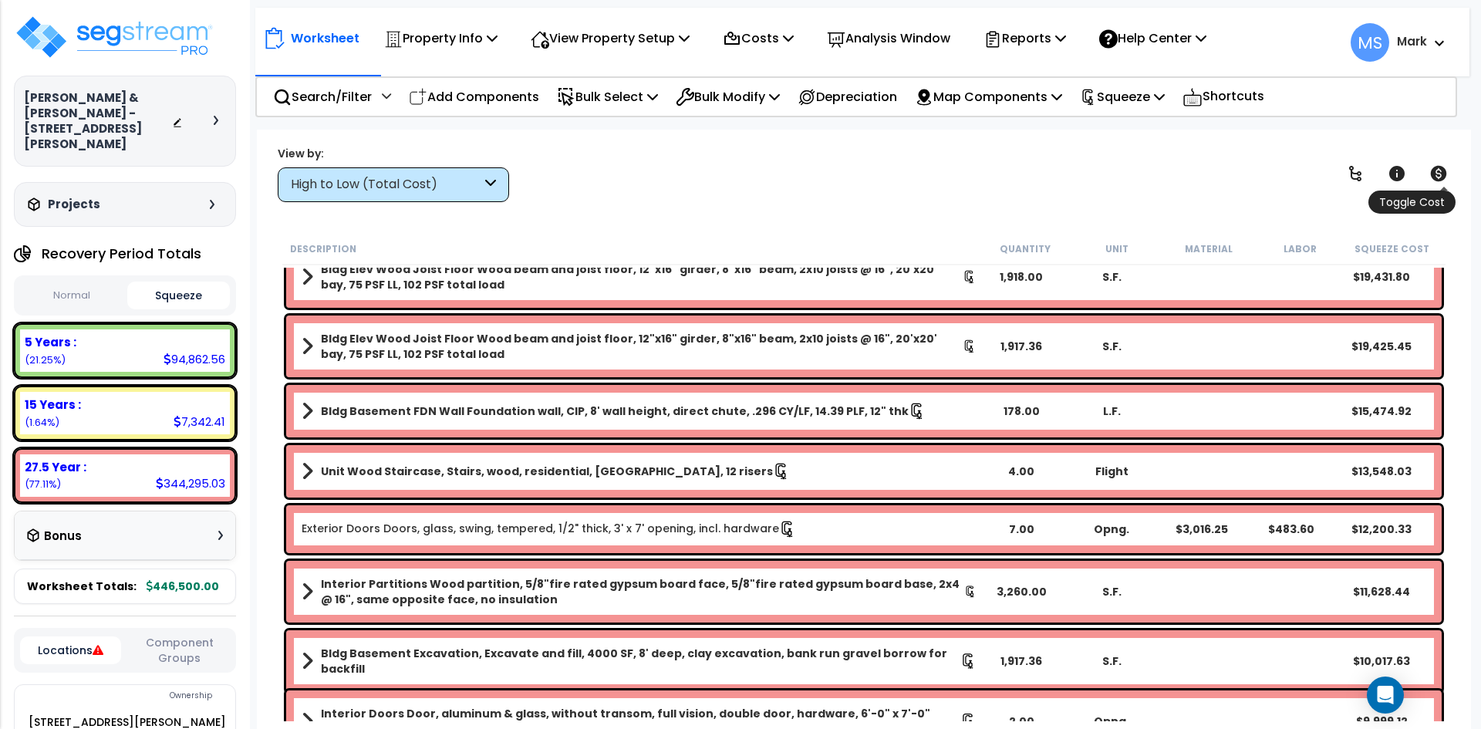
click at [1450, 174] on link at bounding box center [1439, 174] width 34 height 34
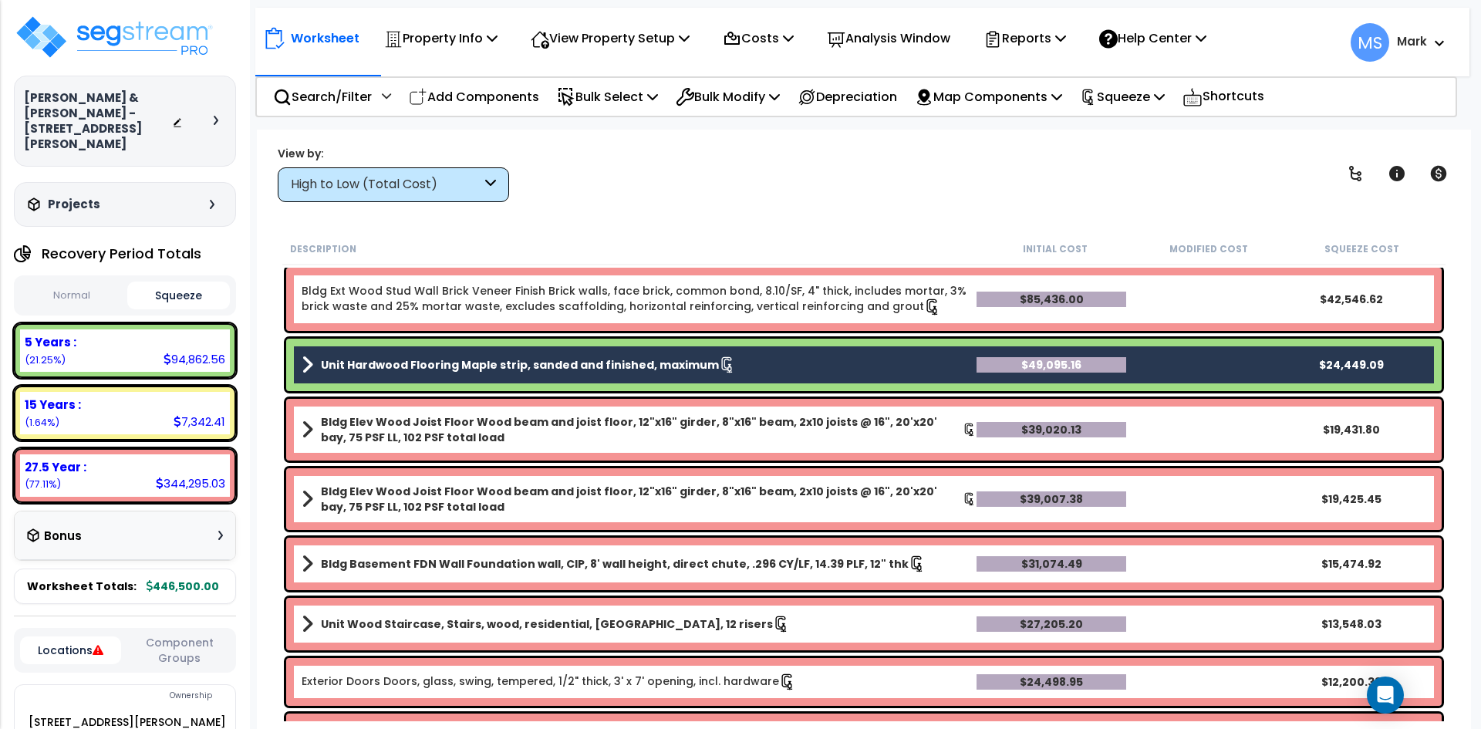
scroll to position [0, 0]
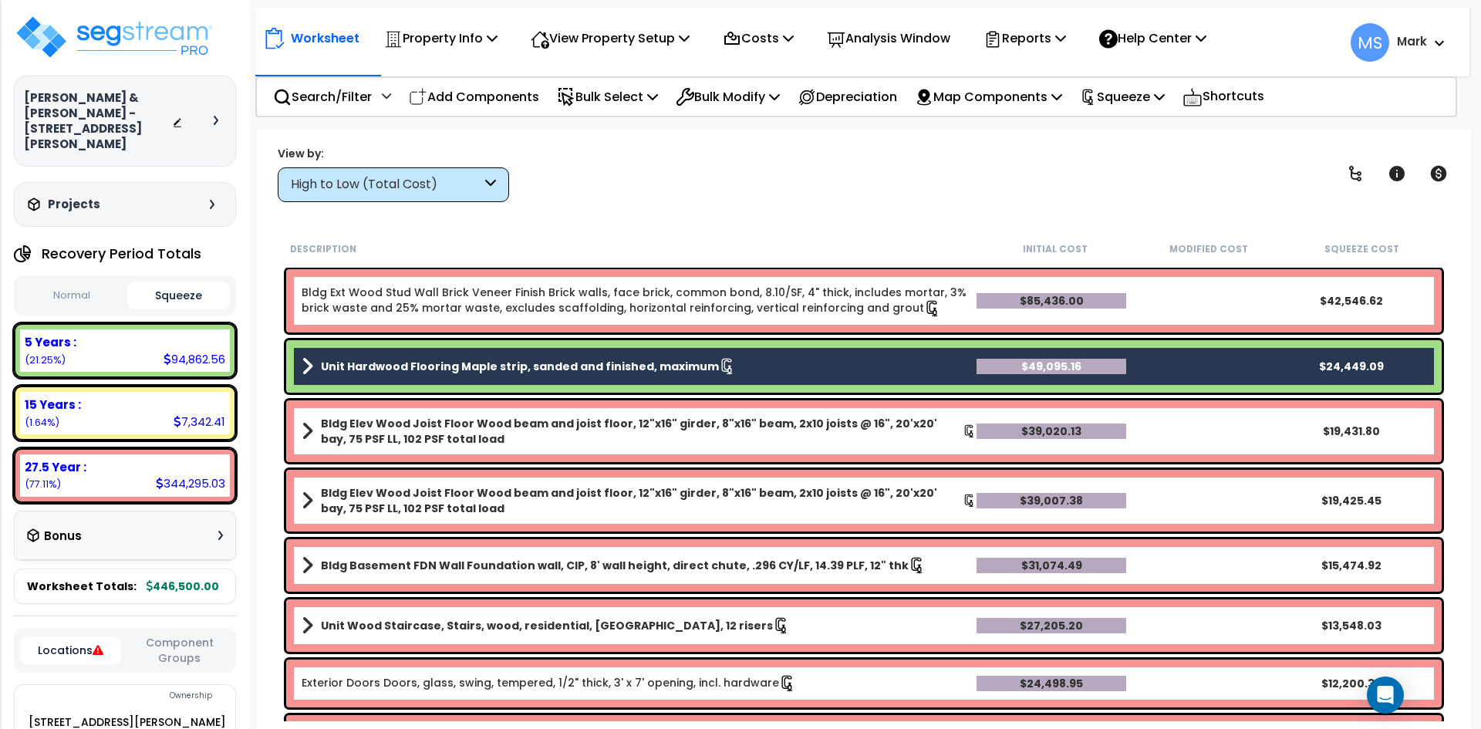
click at [500, 370] on b "Unit Hardwood Flooring Maple strip, sanded and finished, maximum" at bounding box center [520, 366] width 398 height 15
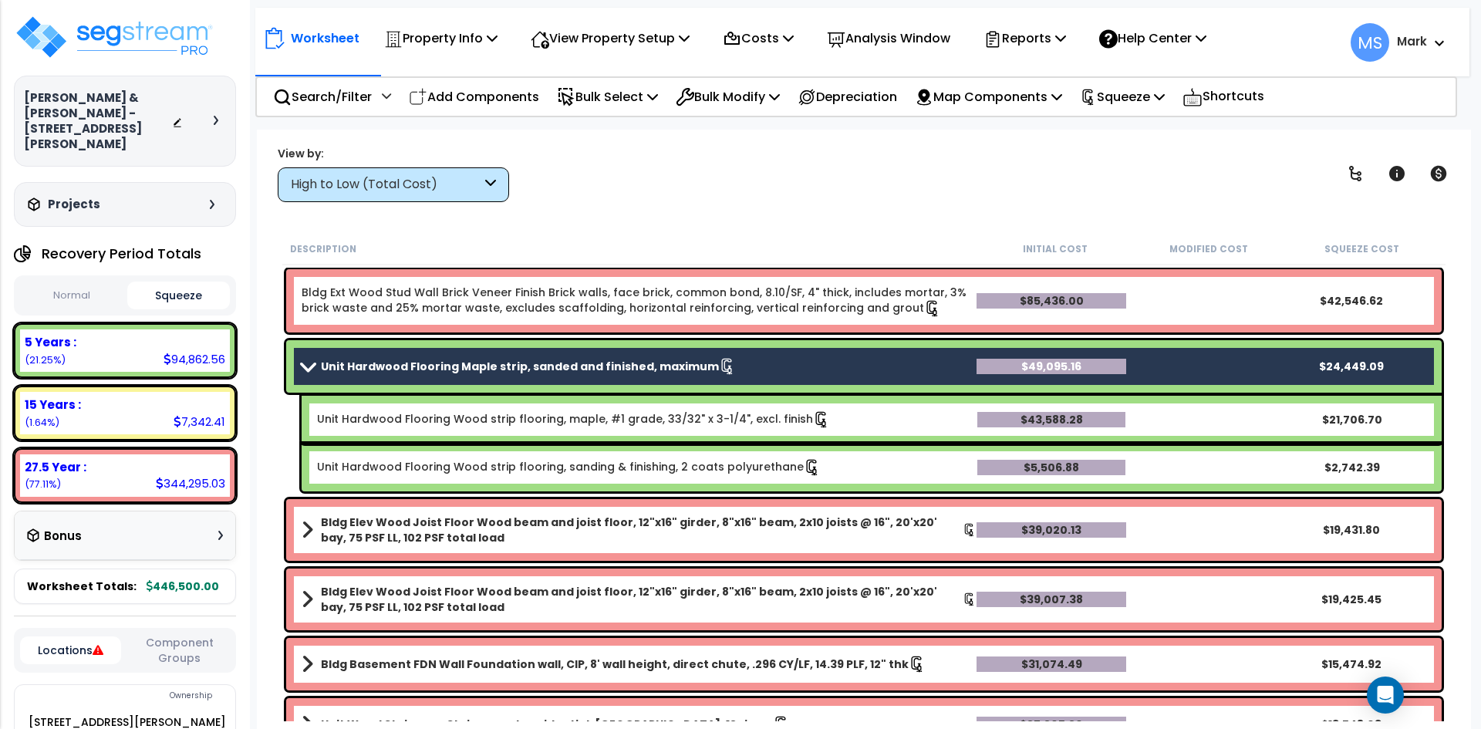
click at [499, 531] on b "Bldg Elev Wood Joist Floor Wood beam and joist floor, 12"x16" girder, 8"x16" be…" at bounding box center [642, 530] width 642 height 31
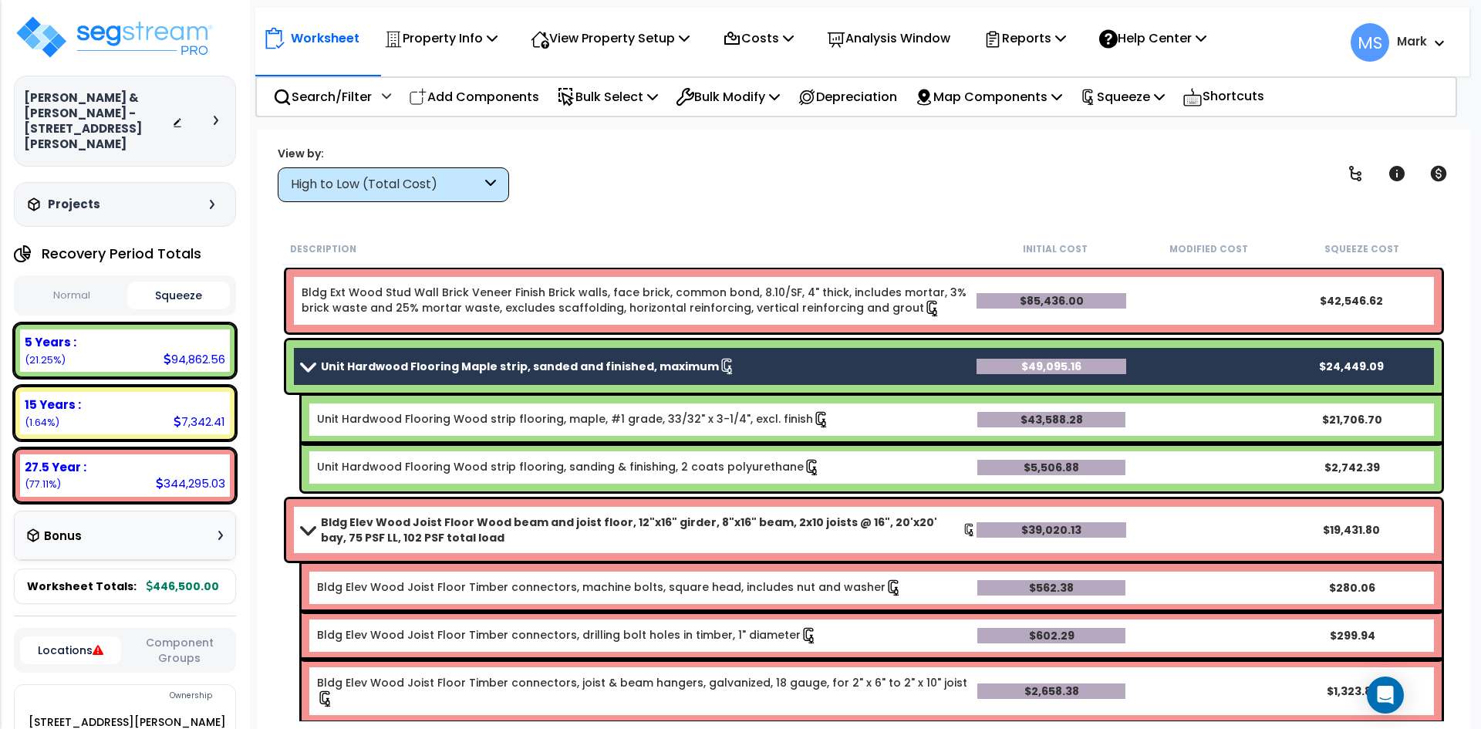
click at [481, 373] on b "Unit Hardwood Flooring Maple strip, sanded and finished, maximum" at bounding box center [520, 366] width 398 height 15
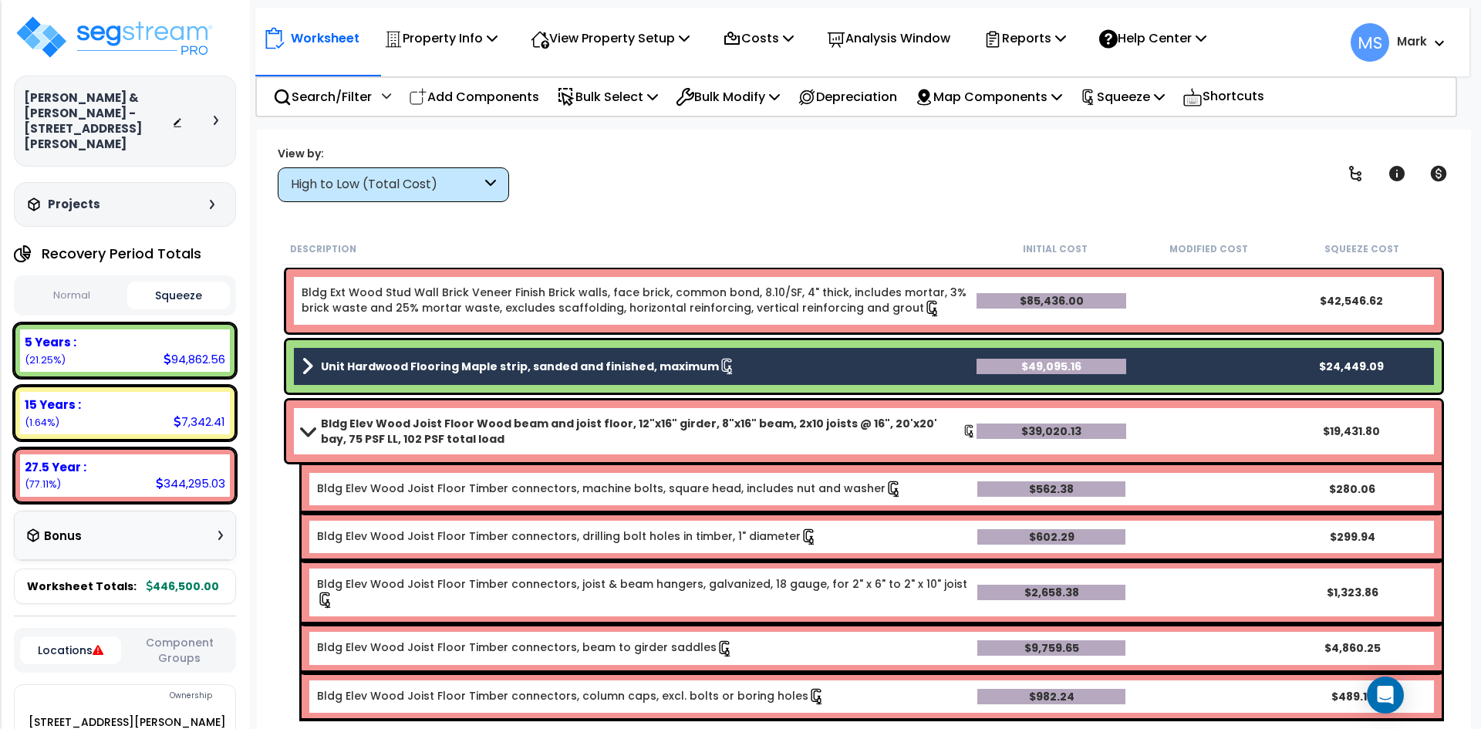
click at [481, 373] on b "Unit Hardwood Flooring Maple strip, sanded and finished, maximum" at bounding box center [520, 366] width 398 height 15
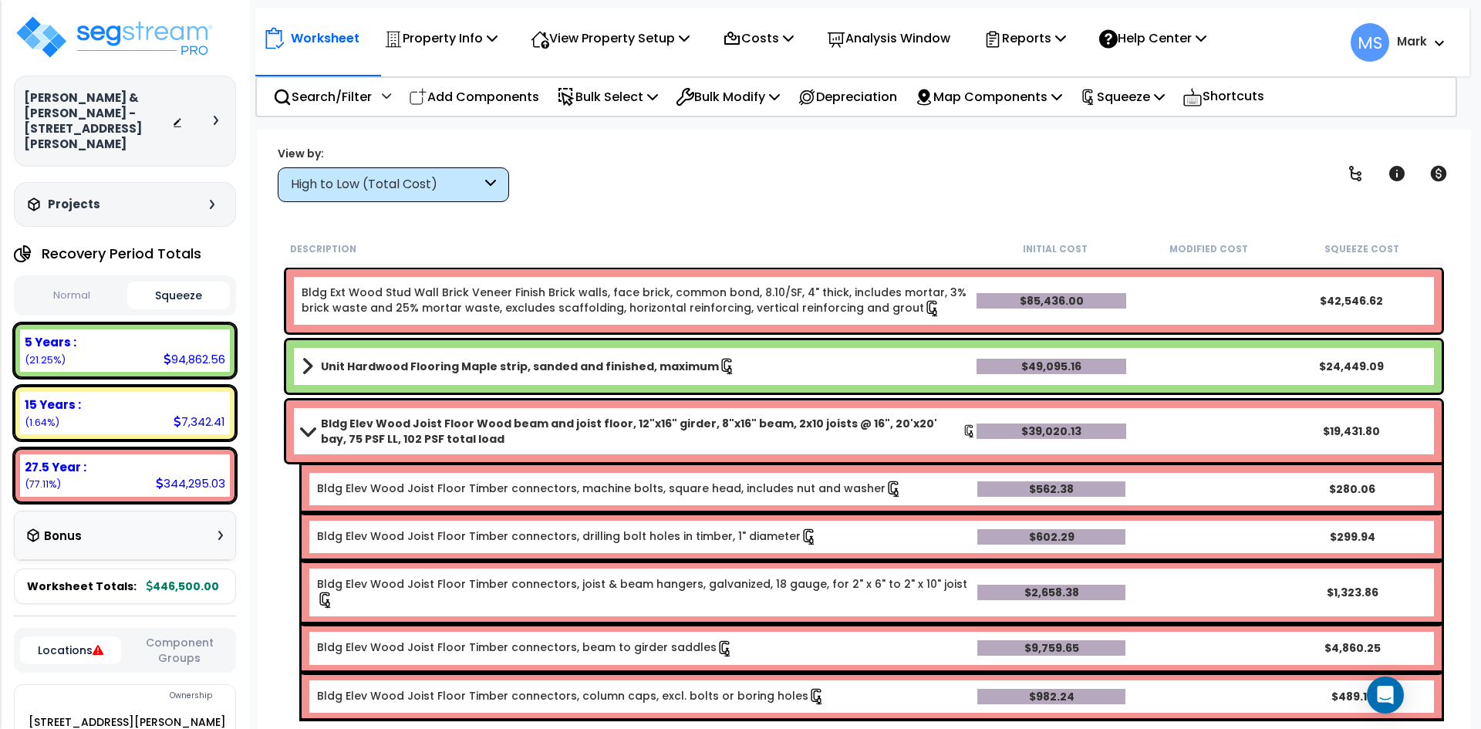
click at [566, 422] on b "Bldg Elev Wood Joist Floor Wood beam and joist floor, 12"x16" girder, 8"x16" be…" at bounding box center [642, 431] width 642 height 31
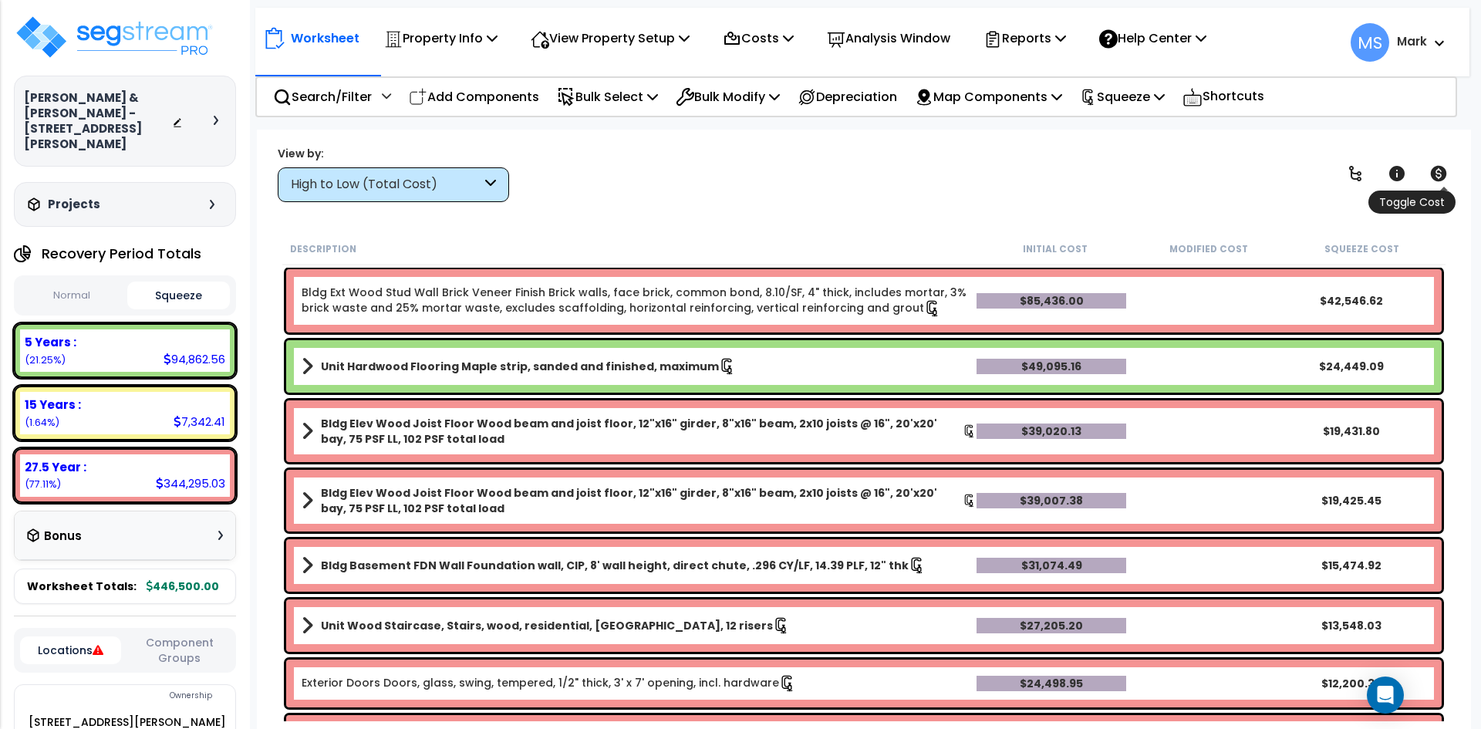
click at [1443, 174] on icon at bounding box center [1439, 173] width 16 height 15
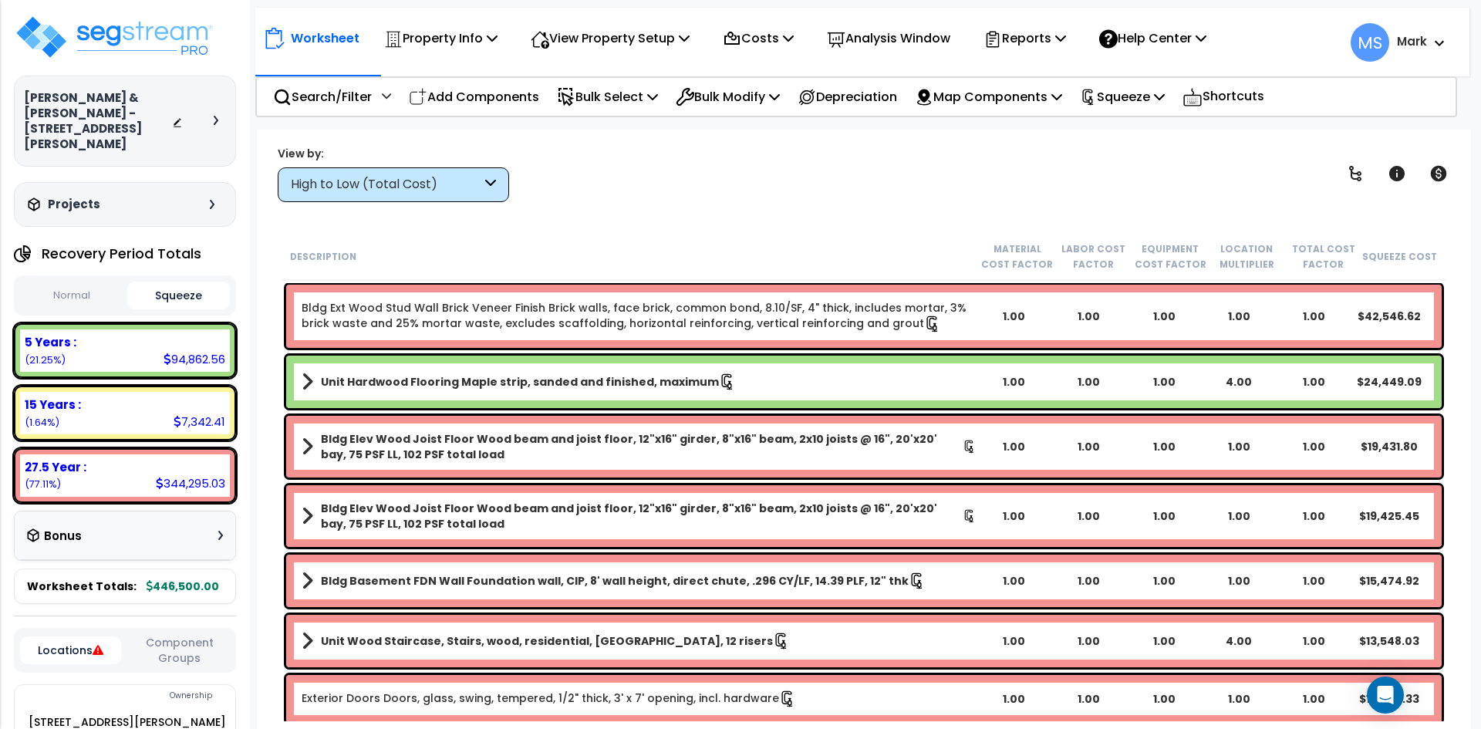
click at [52, 282] on button "Normal" at bounding box center [71, 295] width 103 height 27
click at [170, 282] on button "Squeeze" at bounding box center [178, 295] width 103 height 27
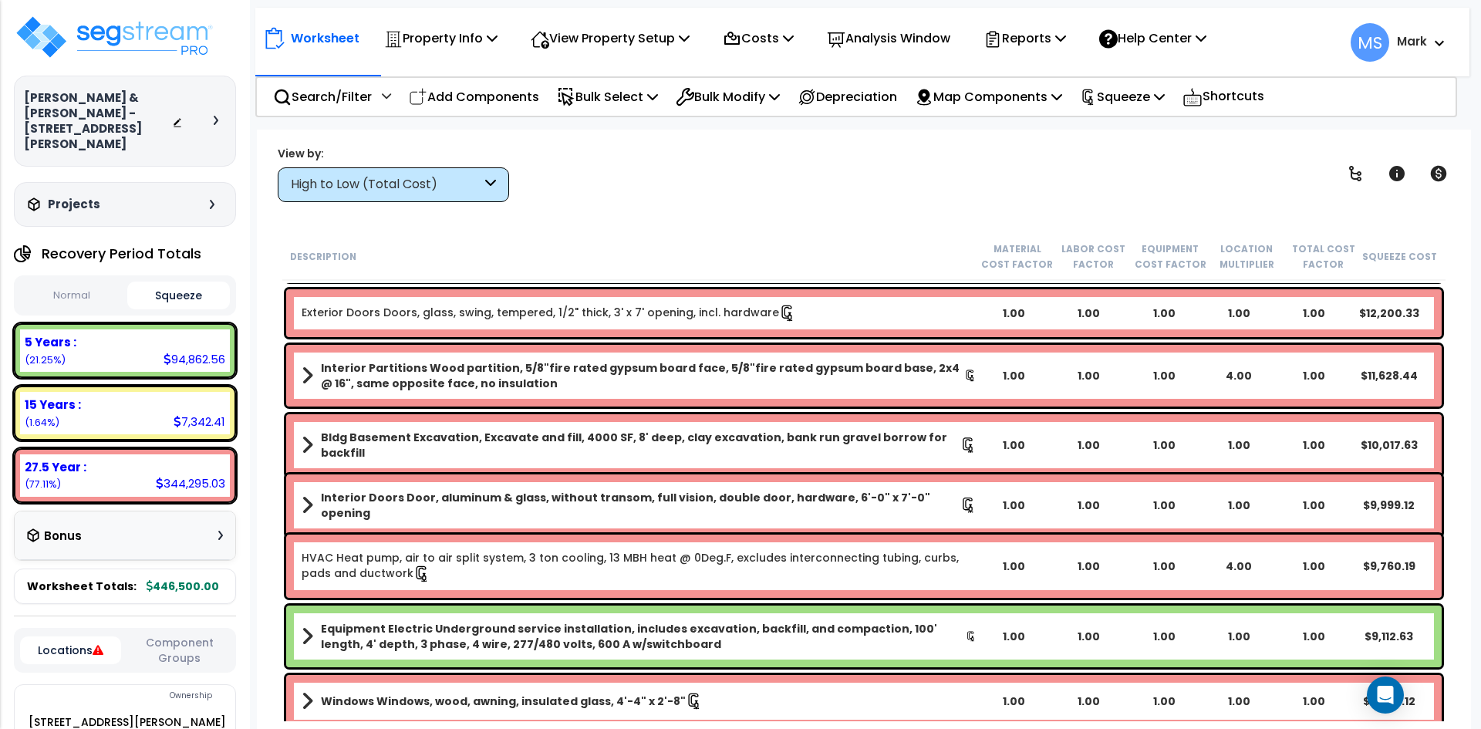
scroll to position [463, 0]
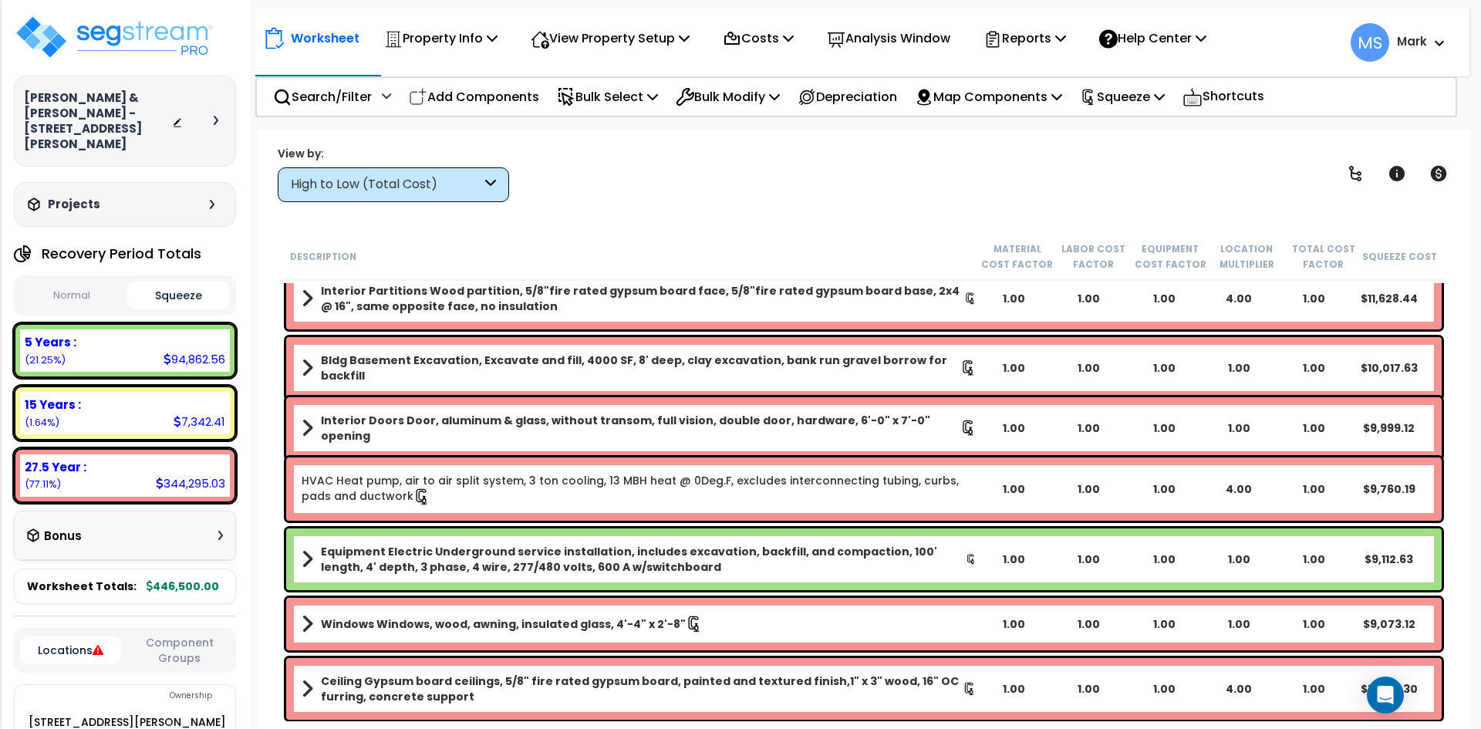
click at [451, 185] on div "High to Low (Total Cost)" at bounding box center [386, 185] width 191 height 18
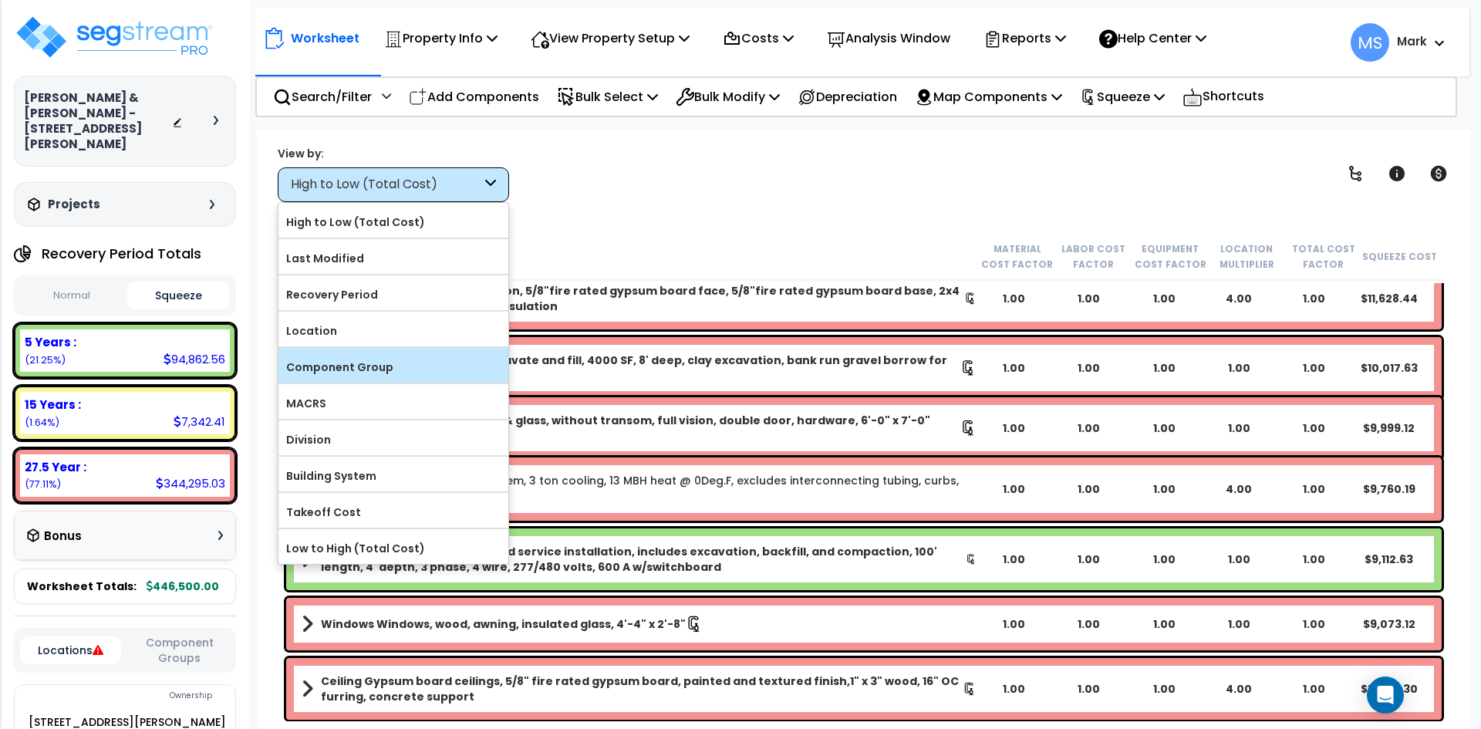
click at [371, 360] on label "Component Group" at bounding box center [394, 367] width 230 height 23
click at [0, 0] on input "Component Group" at bounding box center [0, 0] width 0 height 0
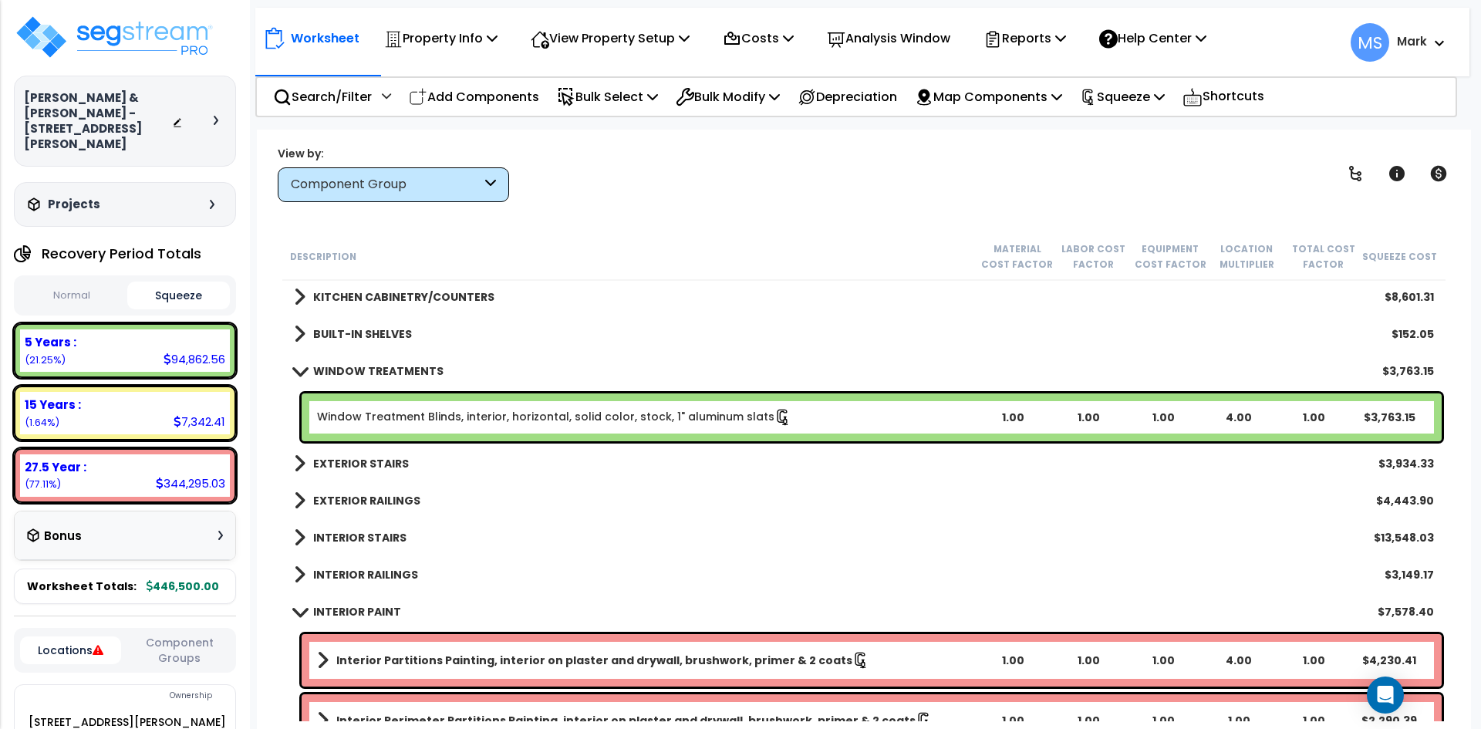
scroll to position [694, 0]
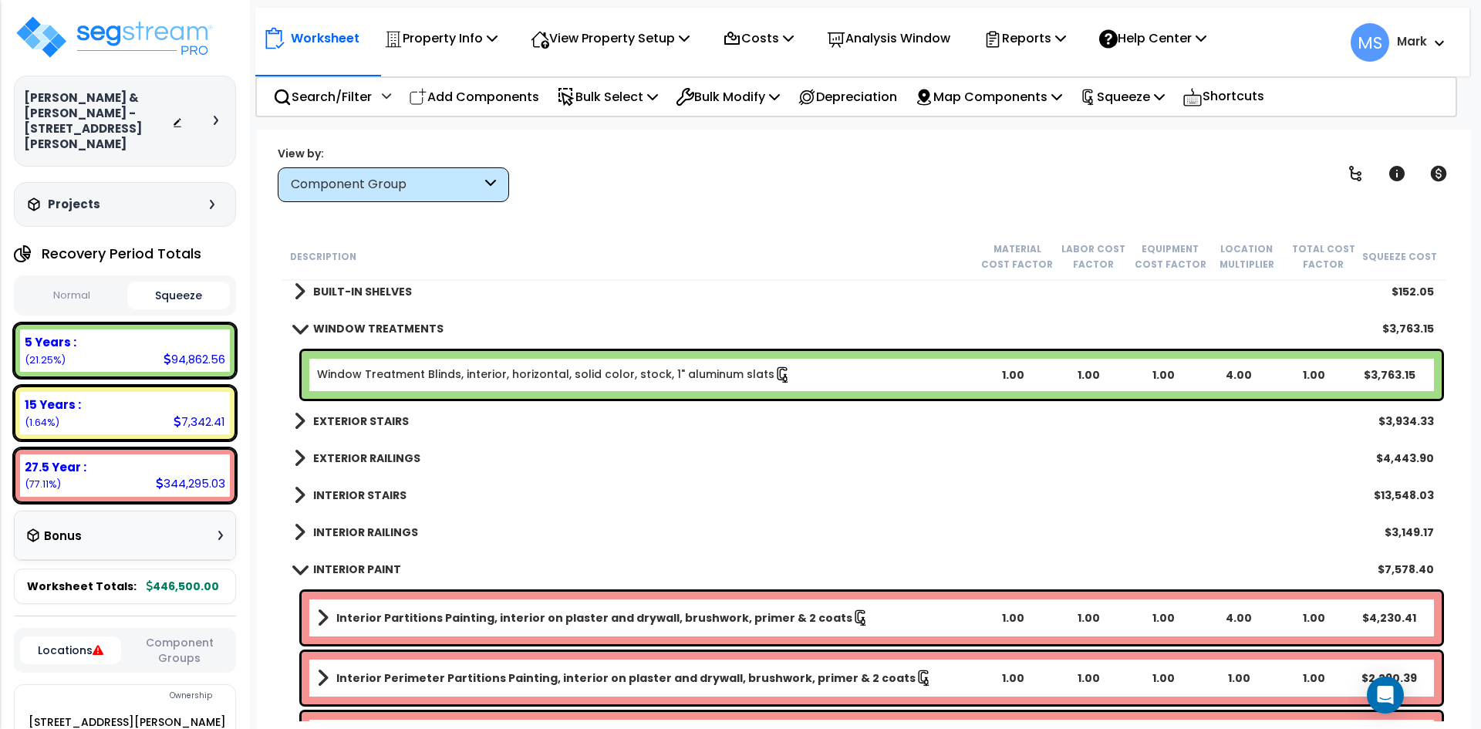
click at [400, 488] on b "INTERIOR STAIRS" at bounding box center [359, 495] width 93 height 15
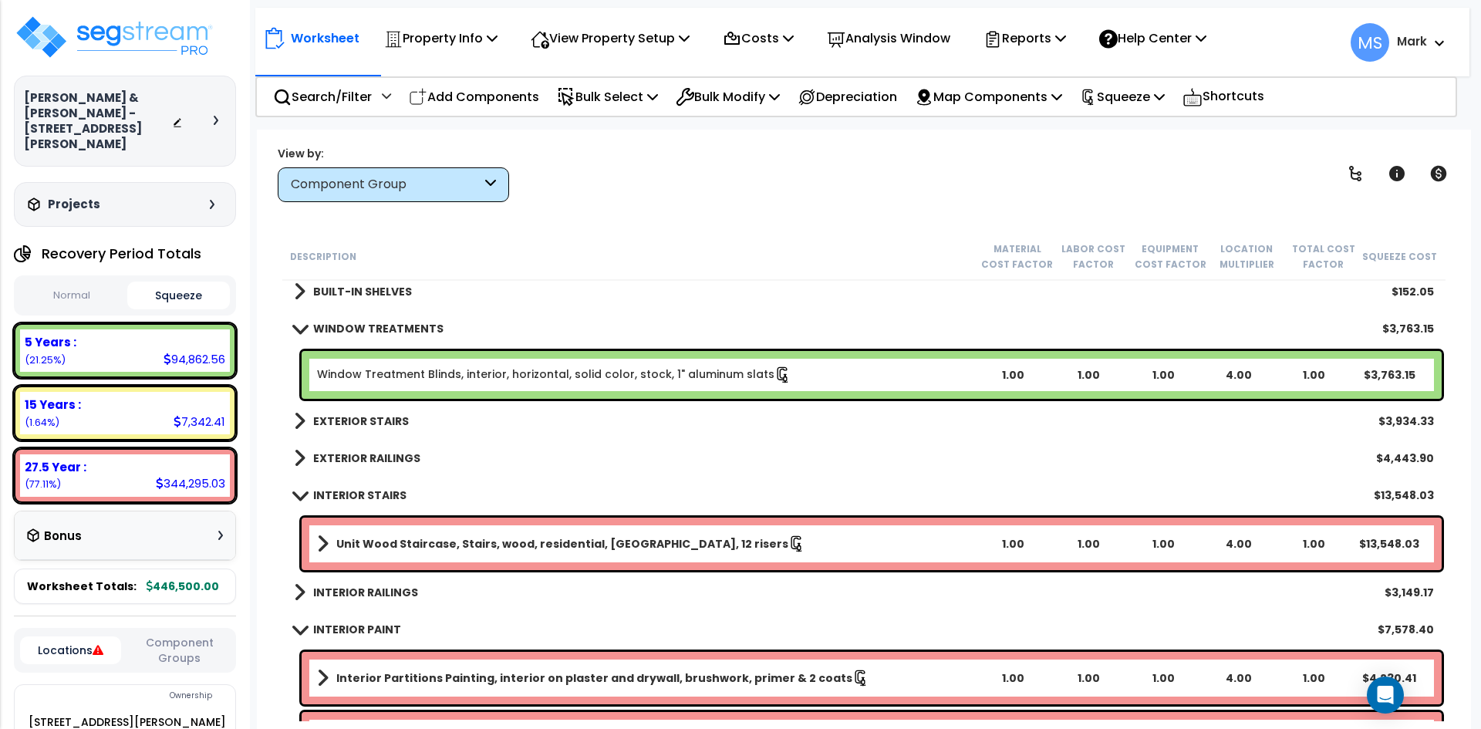
click at [377, 456] on b "EXTERIOR RAILINGS" at bounding box center [366, 458] width 107 height 15
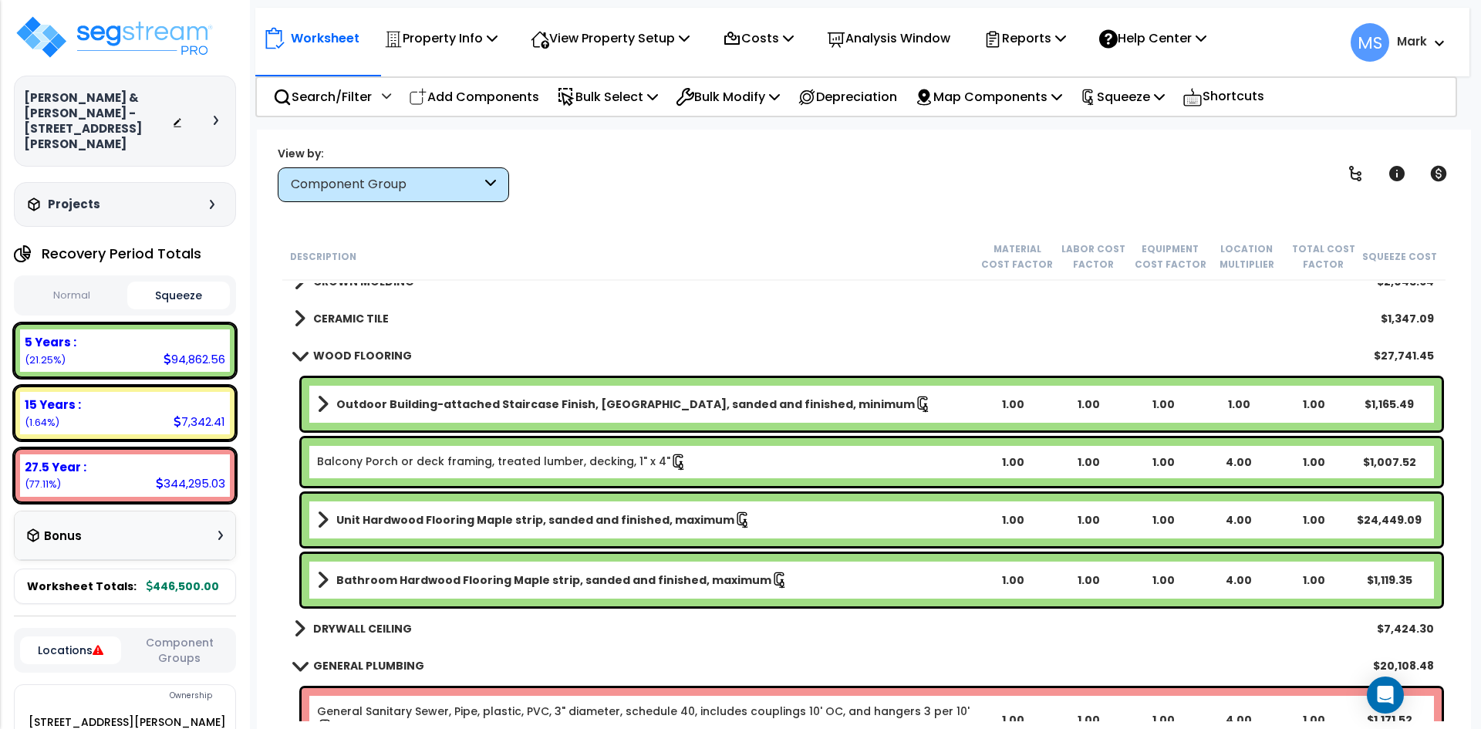
scroll to position [1389, 0]
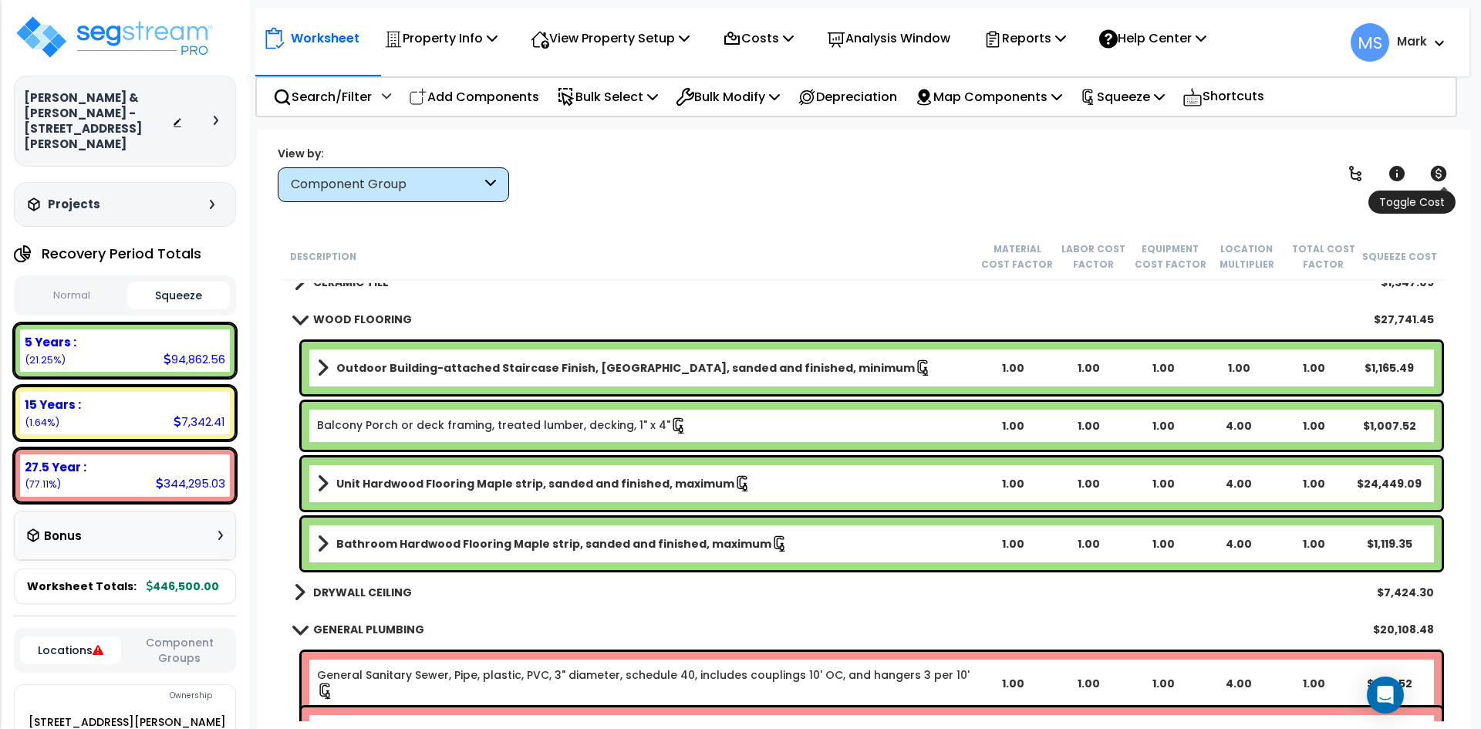
click at [1438, 178] on icon at bounding box center [1439, 173] width 16 height 15
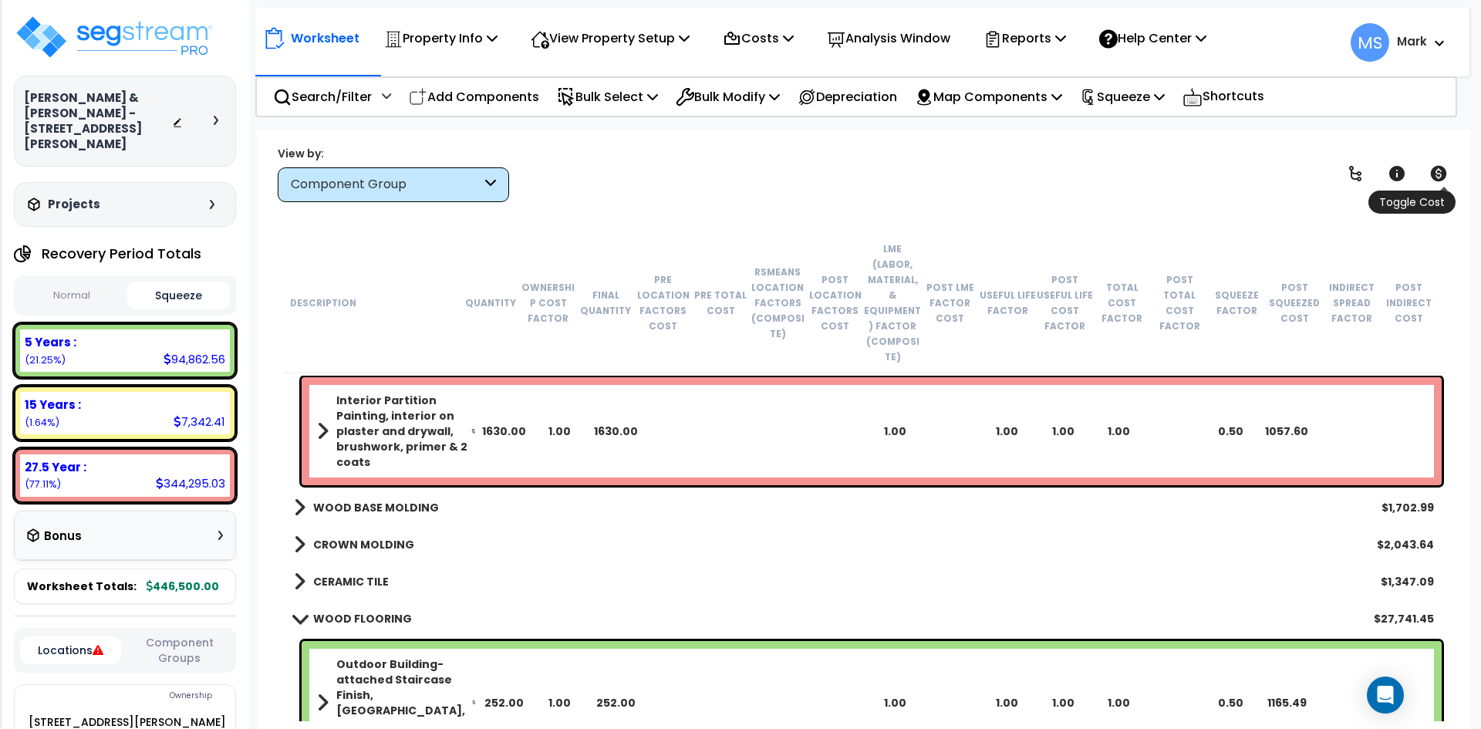
click at [1438, 178] on icon at bounding box center [1439, 173] width 16 height 15
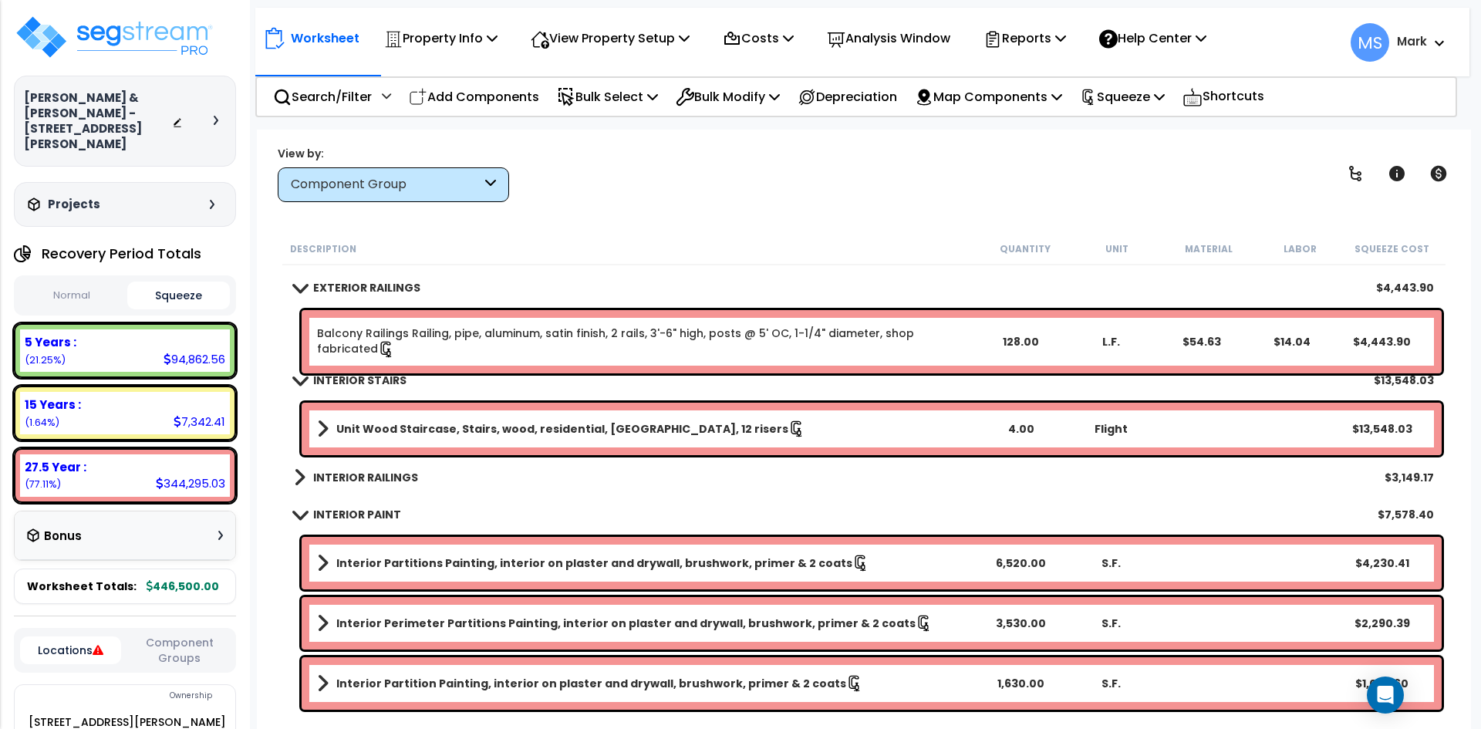
scroll to position [849, 0]
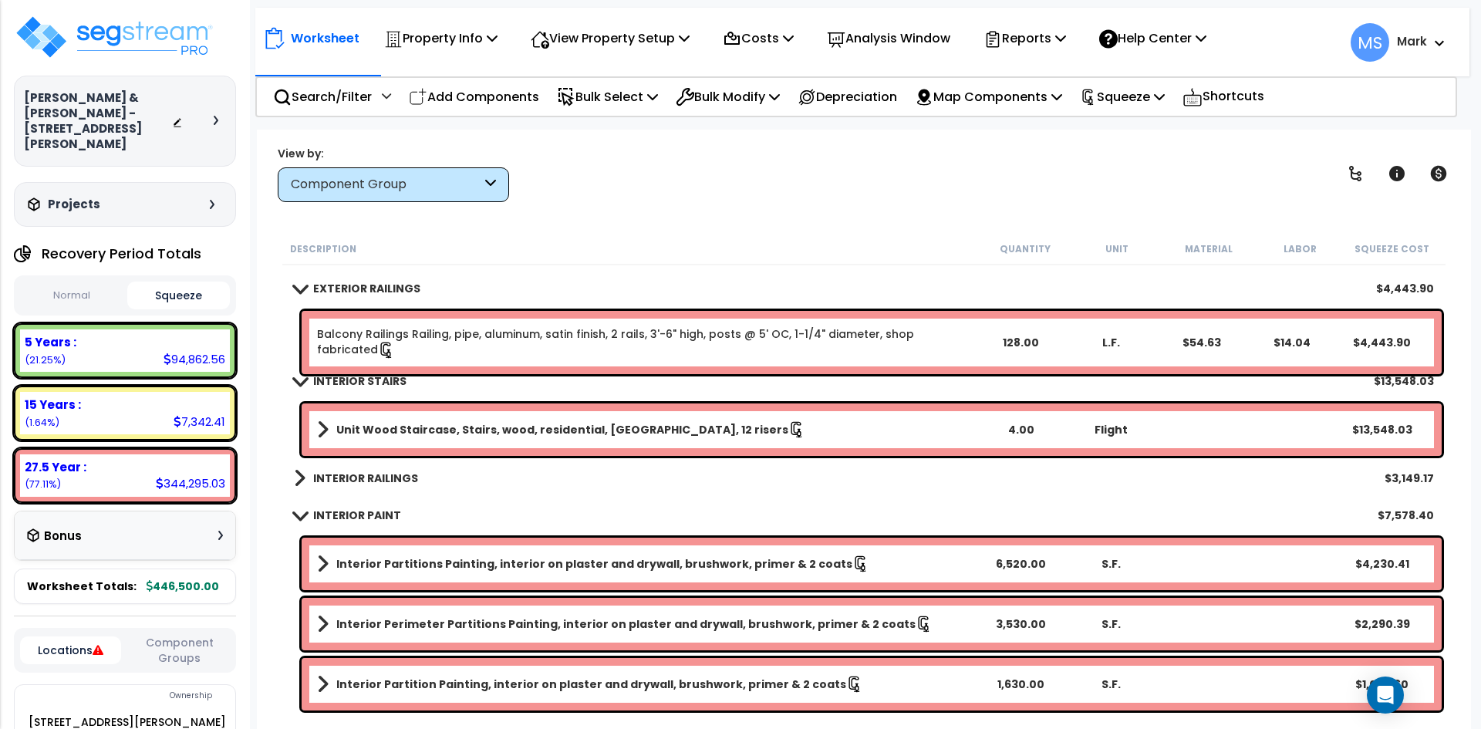
click at [665, 432] on b "Unit Wood Staircase, Stairs, wood, residential, oak treads, 12 risers" at bounding box center [562, 429] width 452 height 15
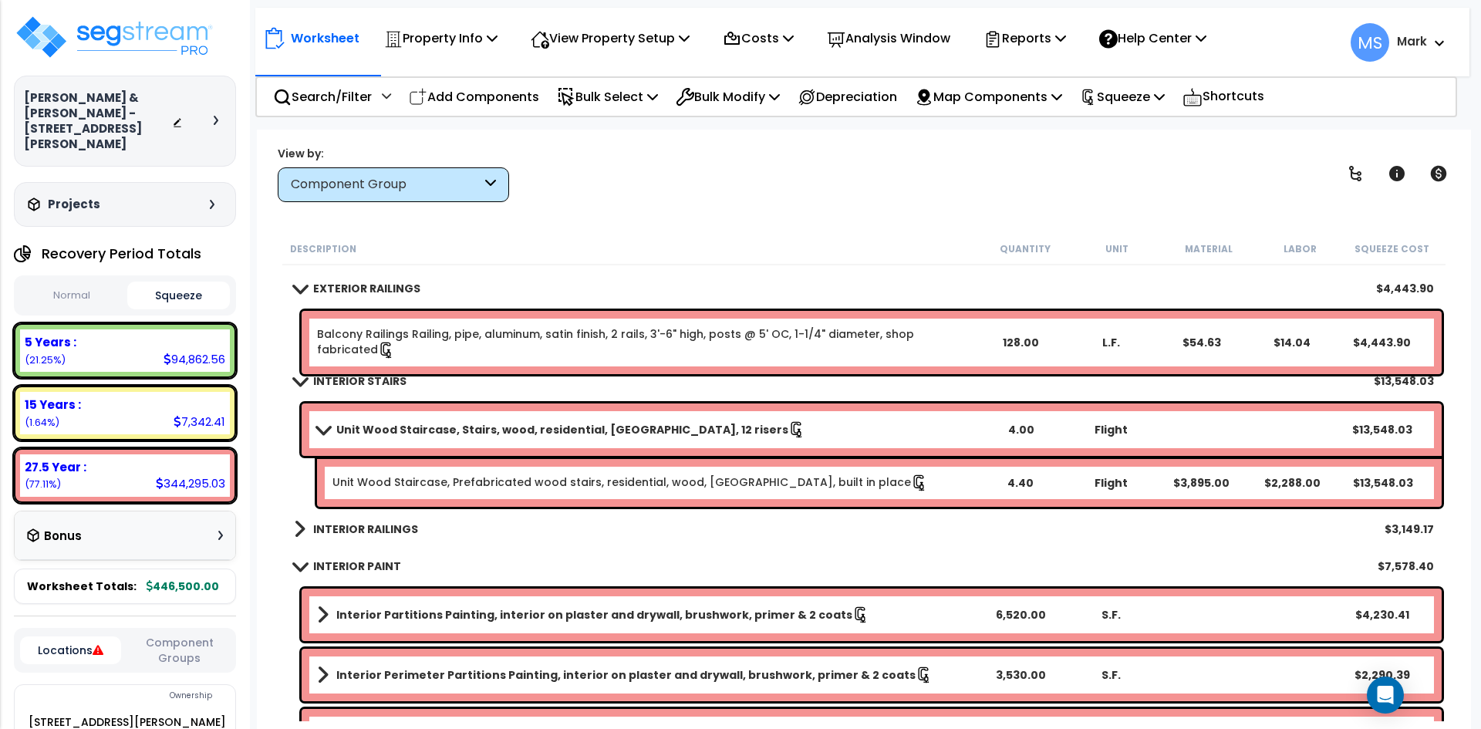
click at [665, 432] on b "Unit Wood Staircase, Stairs, wood, residential, oak treads, 12 risers" at bounding box center [562, 429] width 452 height 15
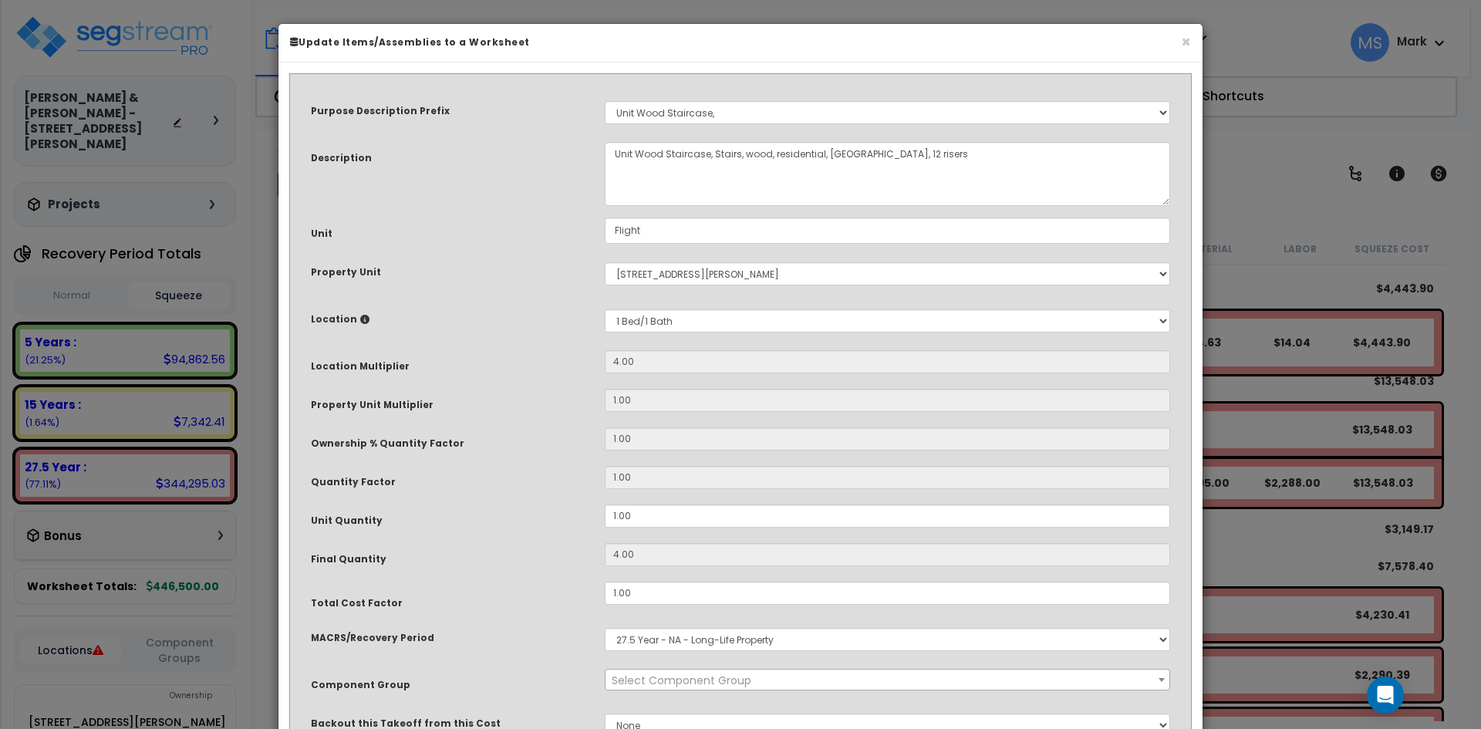
select select "45933"
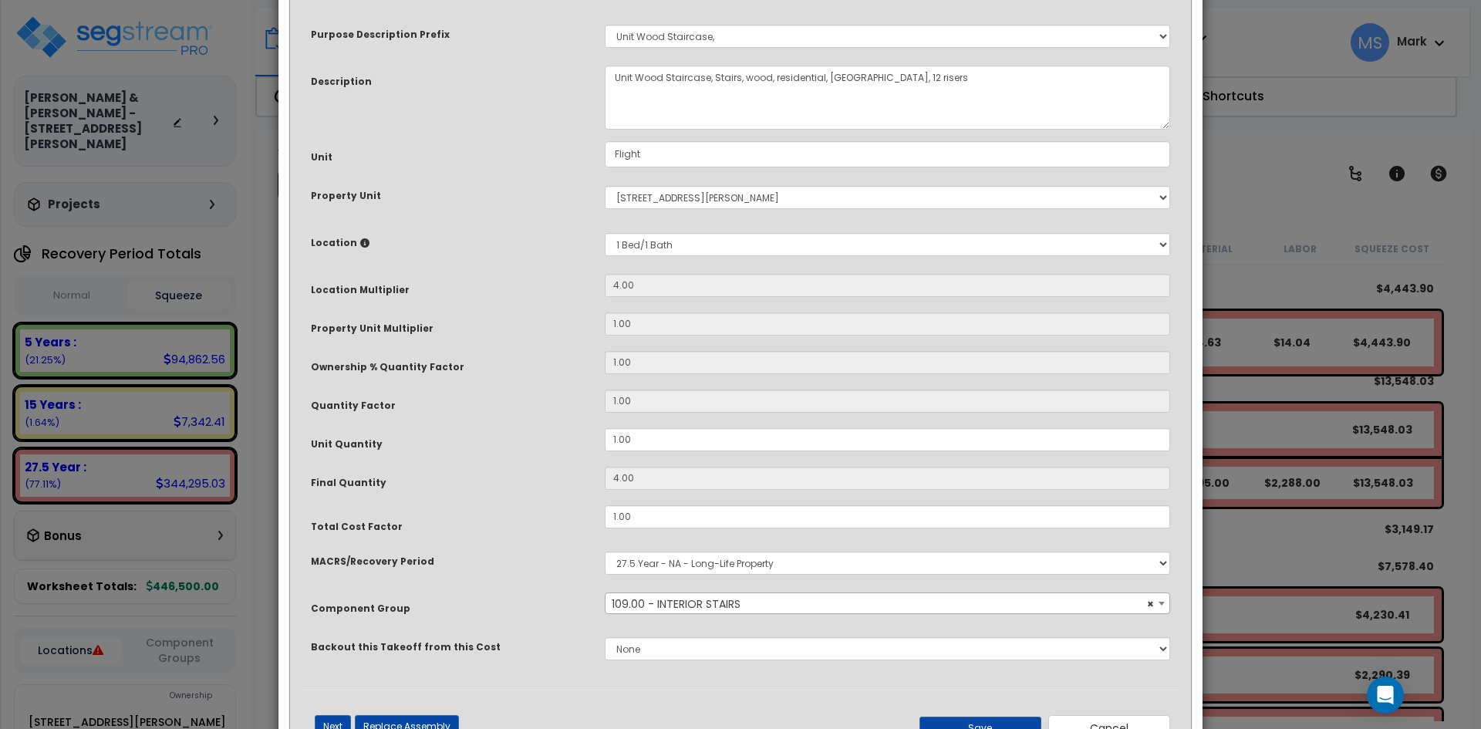
scroll to position [77, 0]
click at [713, 240] on select "Select 1 Bed/1 Bath Building Building Interior Add New Location" at bounding box center [888, 243] width 566 height 23
select select "6"
click at [605, 232] on select "Select 1 Bed/1 Bath Building Building Interior Add New Location" at bounding box center [888, 243] width 566 height 23
type input "1"
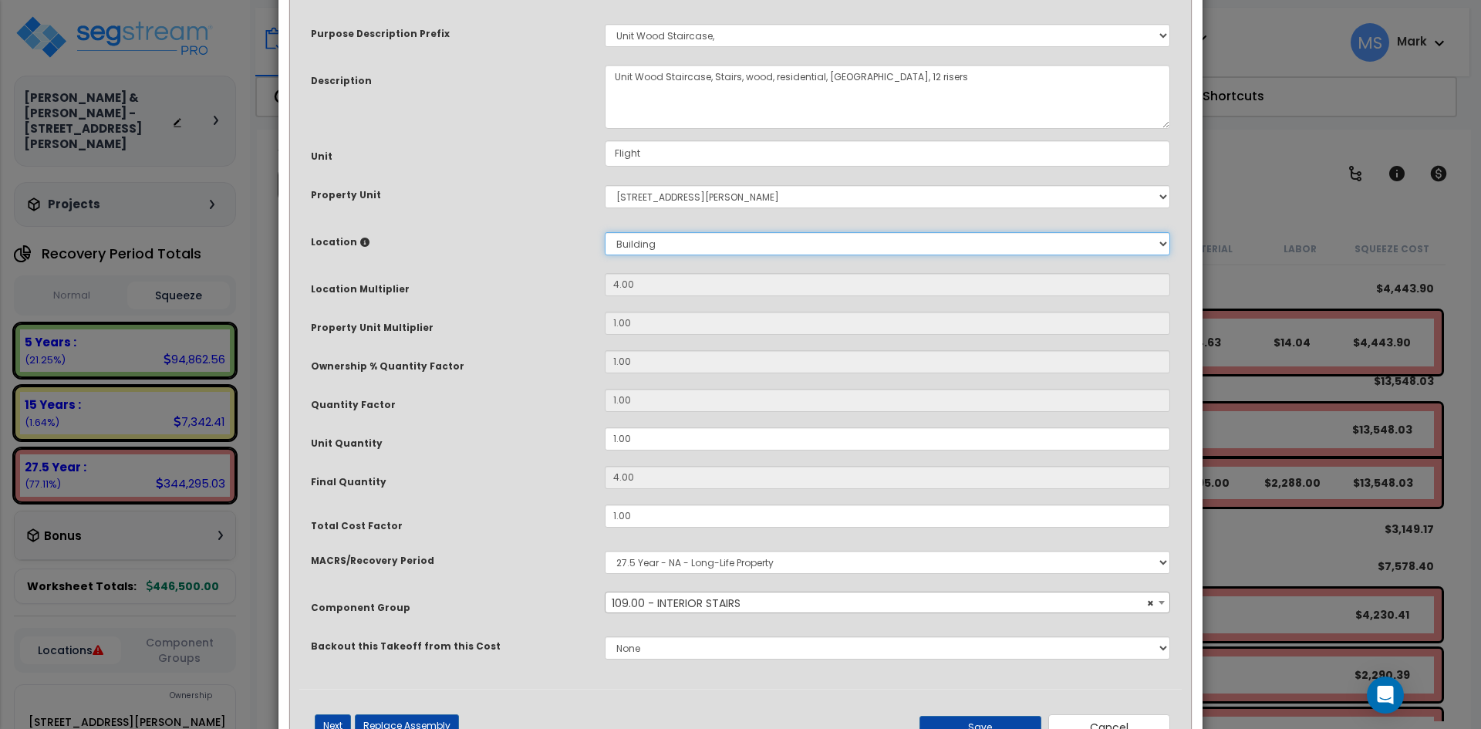
type input "1"
click at [737, 251] on select "Select 1 Bed/1 Bath Building Building Interior Add New Location" at bounding box center [888, 243] width 566 height 23
select select "461"
click at [605, 232] on select "Select 1 Bed/1 Bath Building Building Interior Add New Location" at bounding box center [888, 243] width 566 height 23
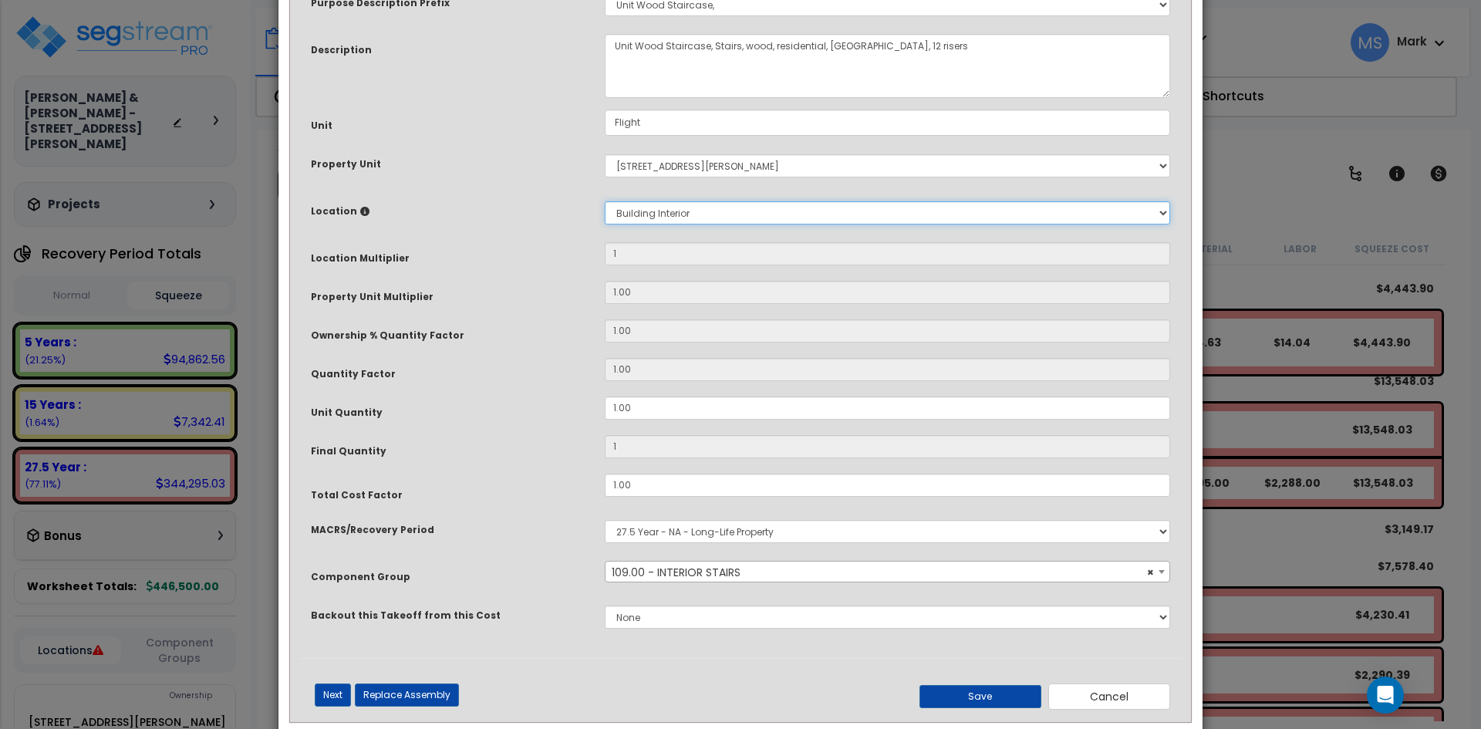
scroll to position [137, 0]
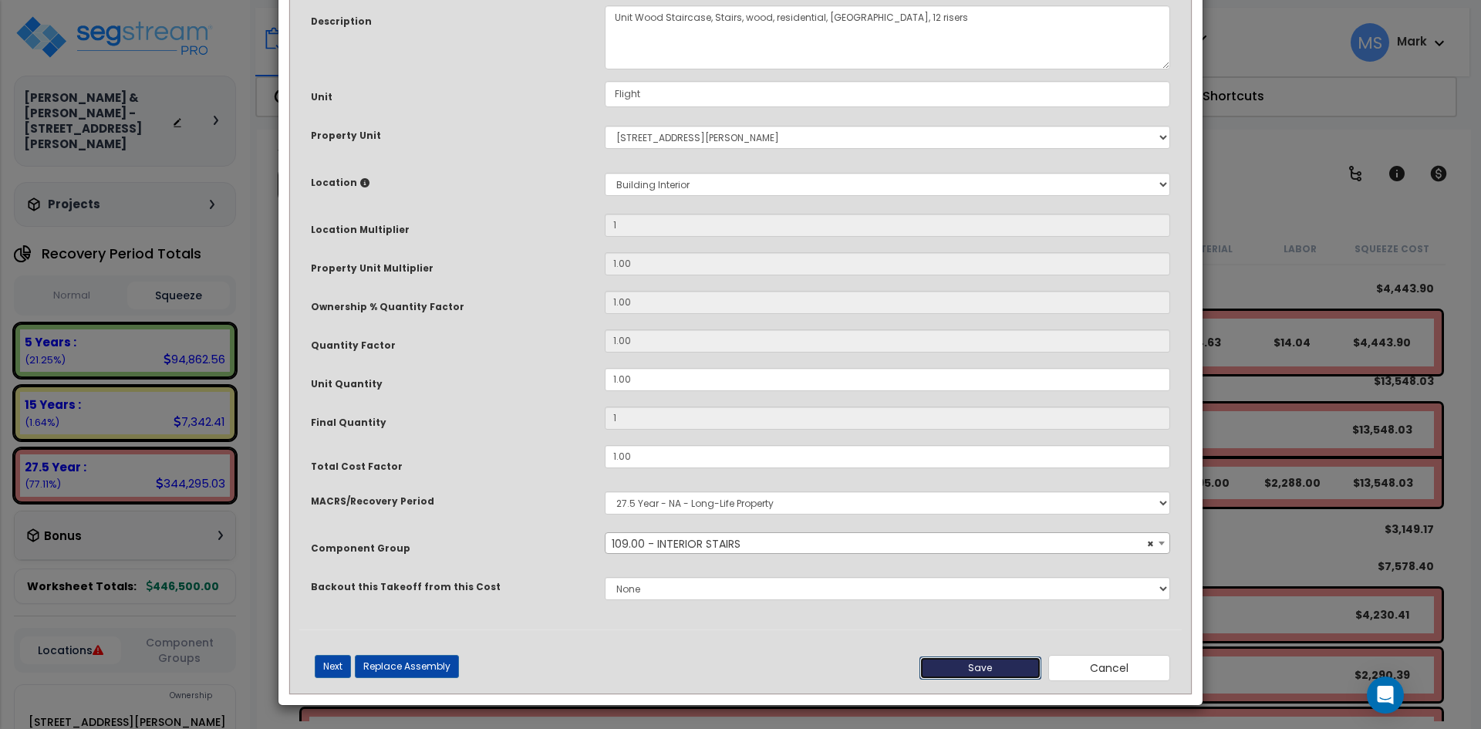
click at [998, 664] on button "Save" at bounding box center [981, 668] width 122 height 23
type input "1.00"
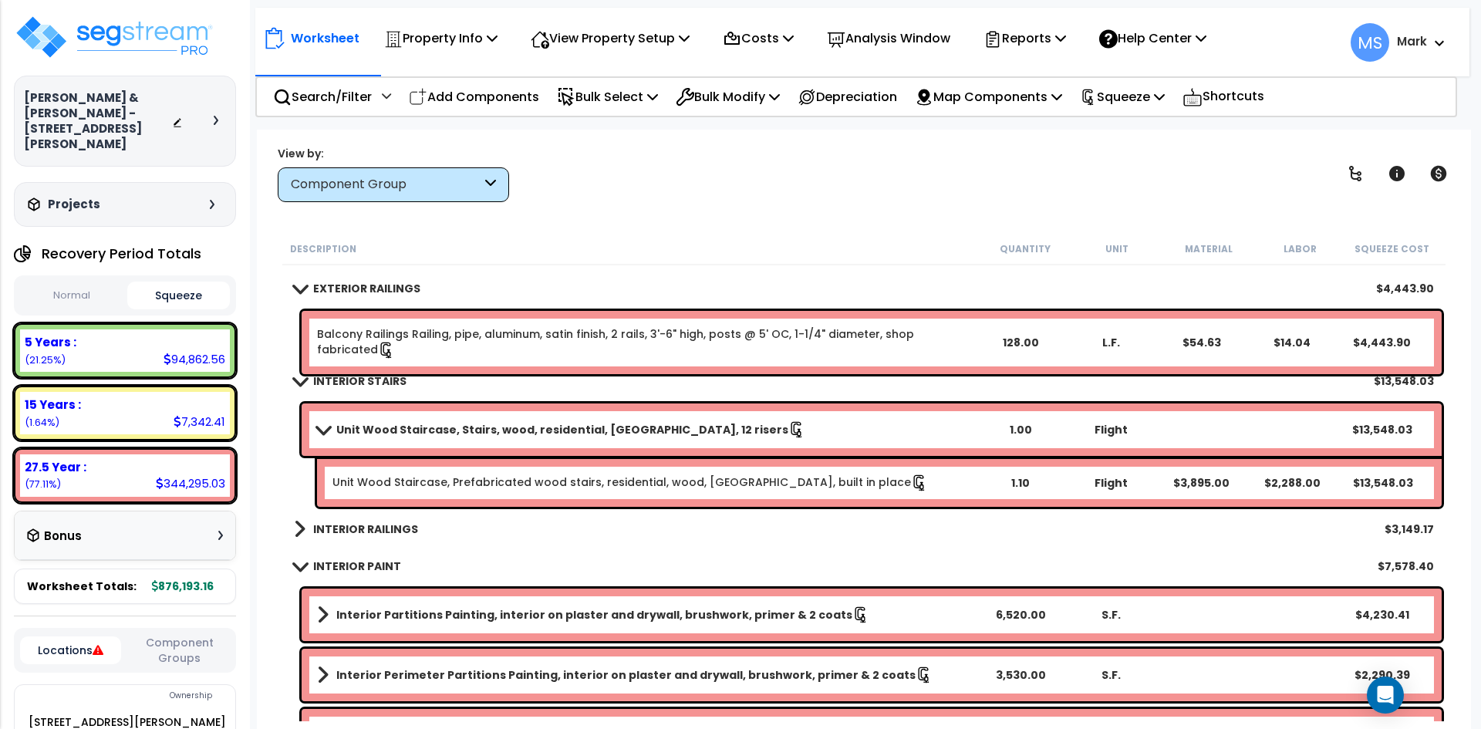
click at [658, 433] on b "Unit Wood Staircase, Stairs, wood, residential, oak treads, 12 risers" at bounding box center [562, 429] width 452 height 15
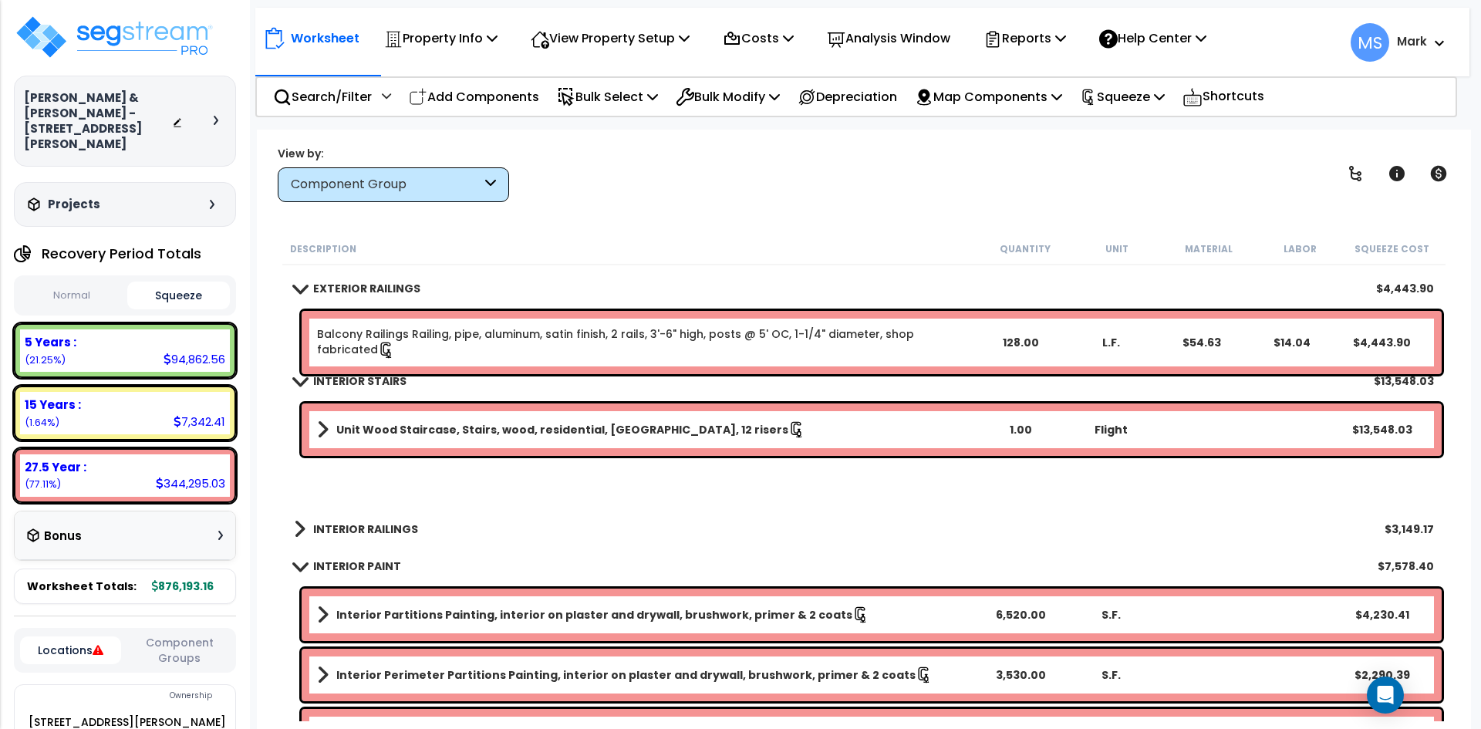
click at [658, 433] on b "Unit Wood Staircase, Stairs, wood, residential, oak treads, 12 risers" at bounding box center [562, 429] width 452 height 15
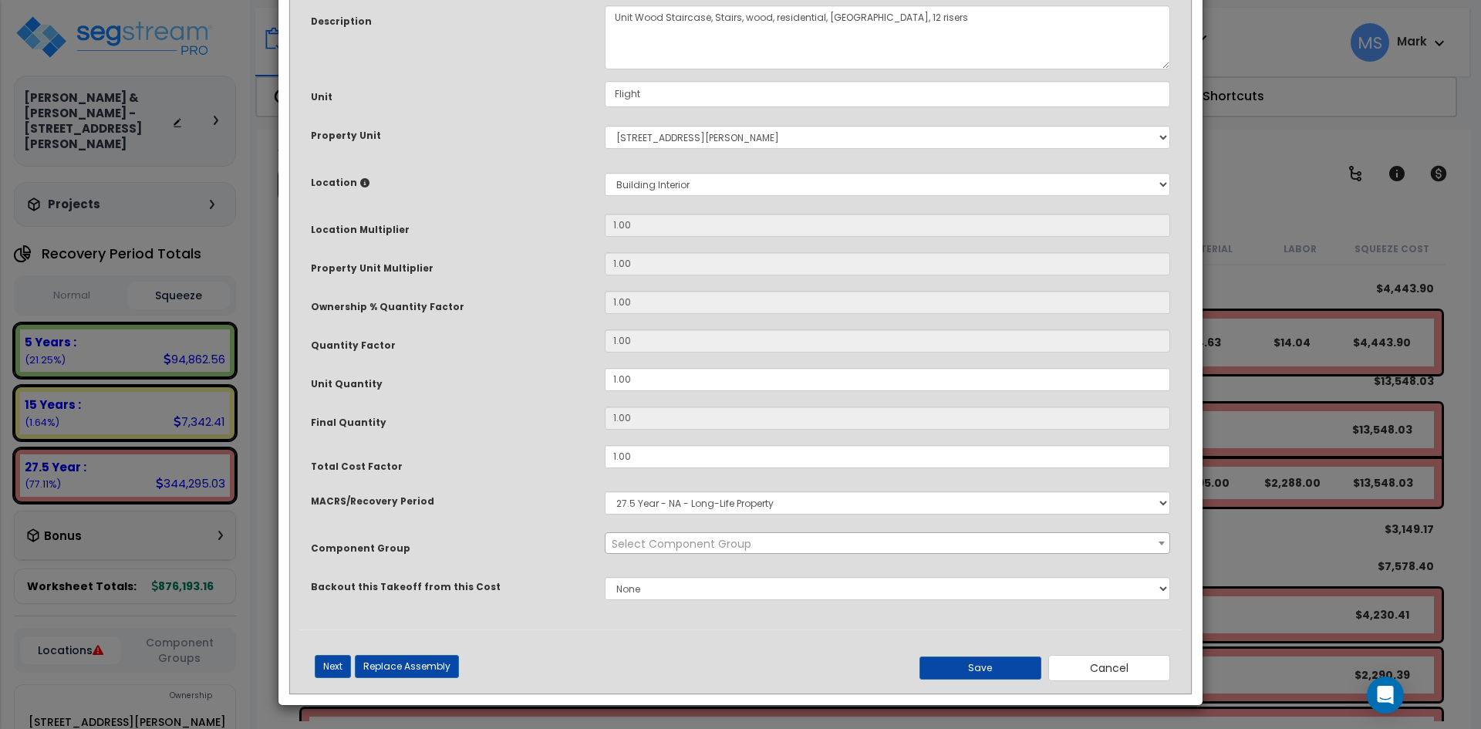
scroll to position [0, 0]
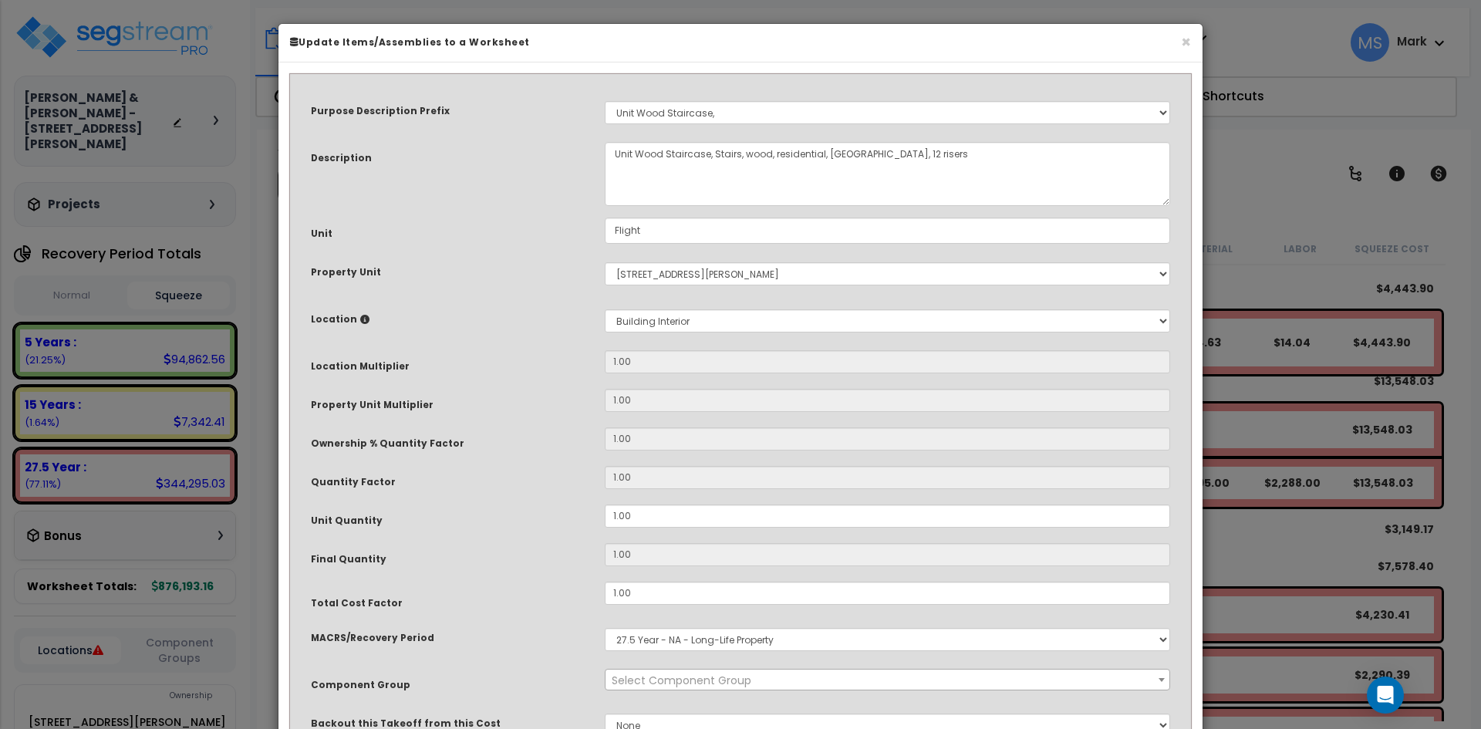
select select "45933"
click at [613, 517] on input "1.00" at bounding box center [888, 516] width 566 height 23
click at [618, 517] on input "1.00" at bounding box center [888, 516] width 566 height 23
type input "1"
type input ".00"
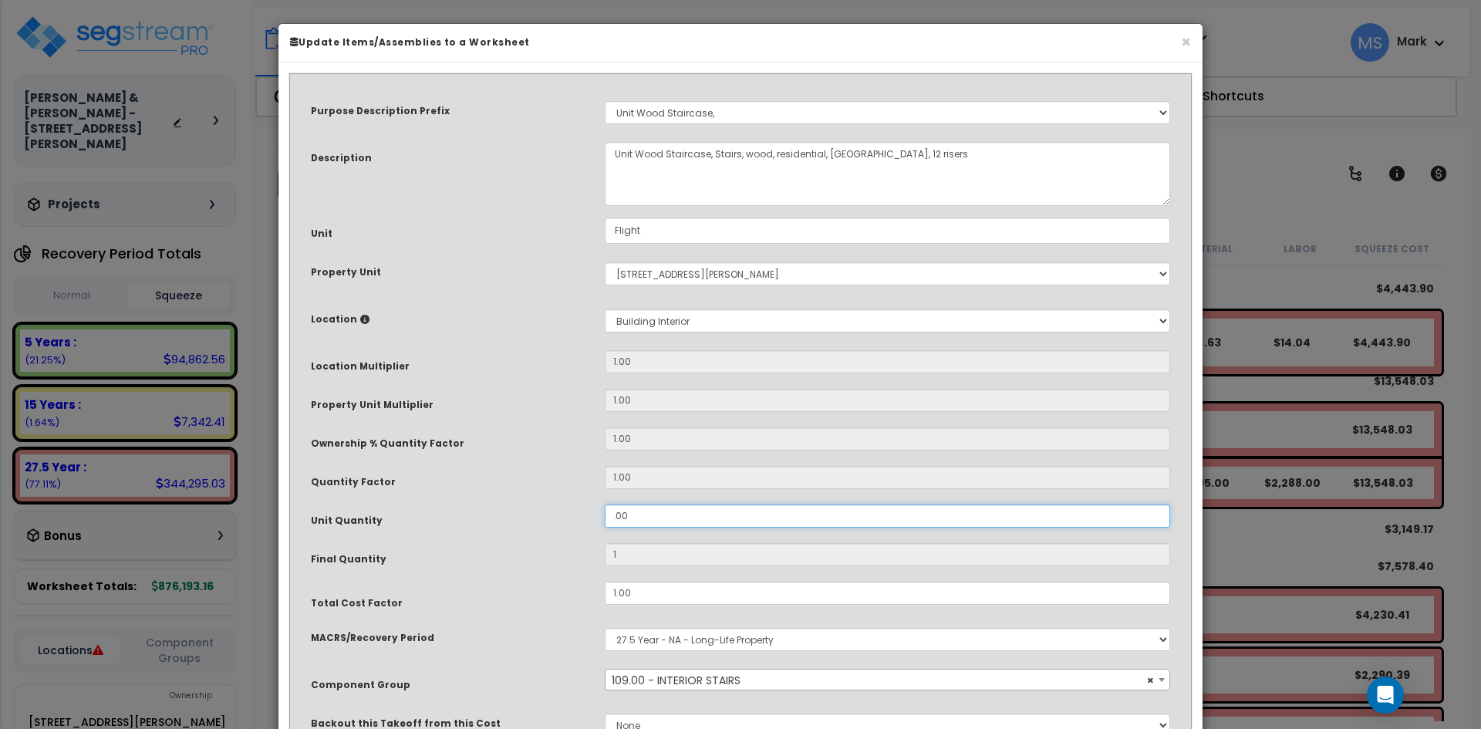
type input "0"
type input "2.00"
type input "2"
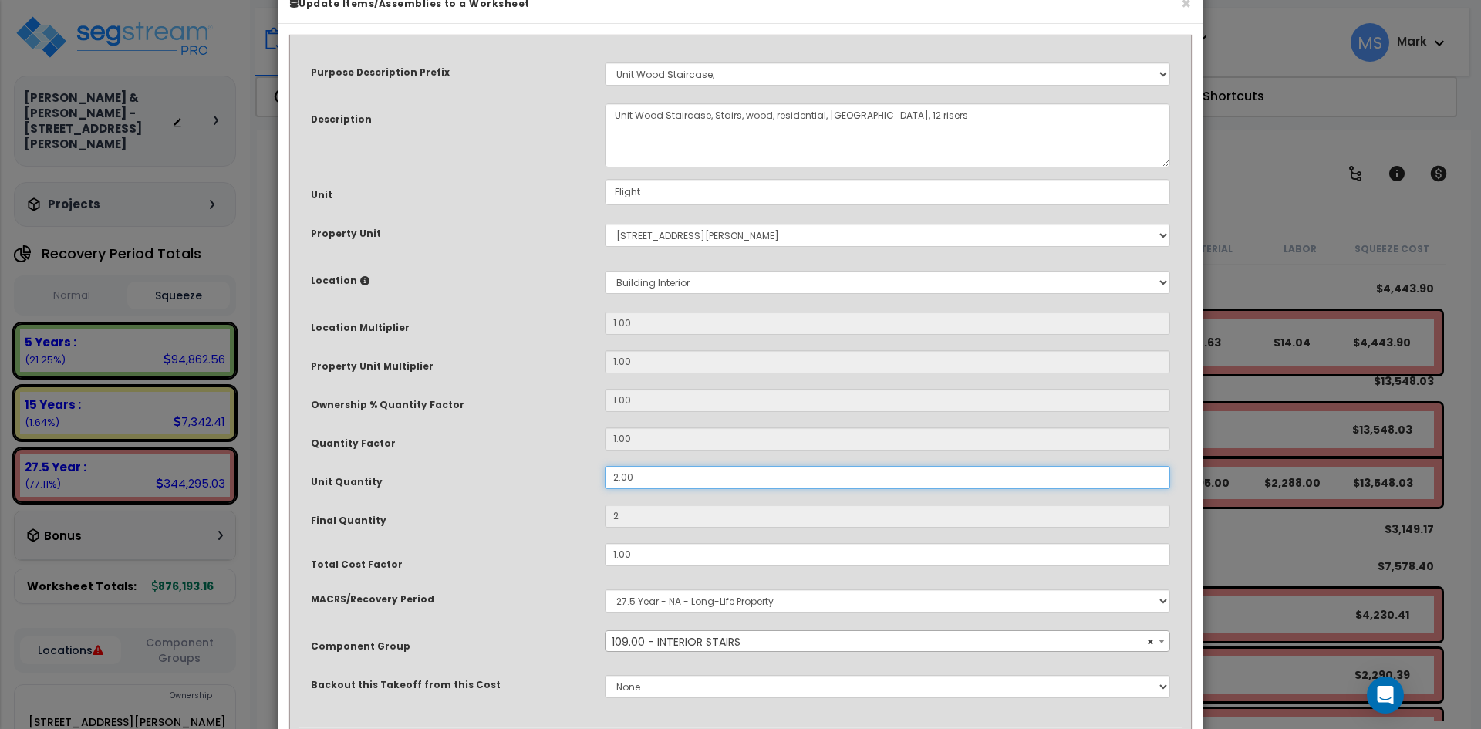
scroll to position [137, 0]
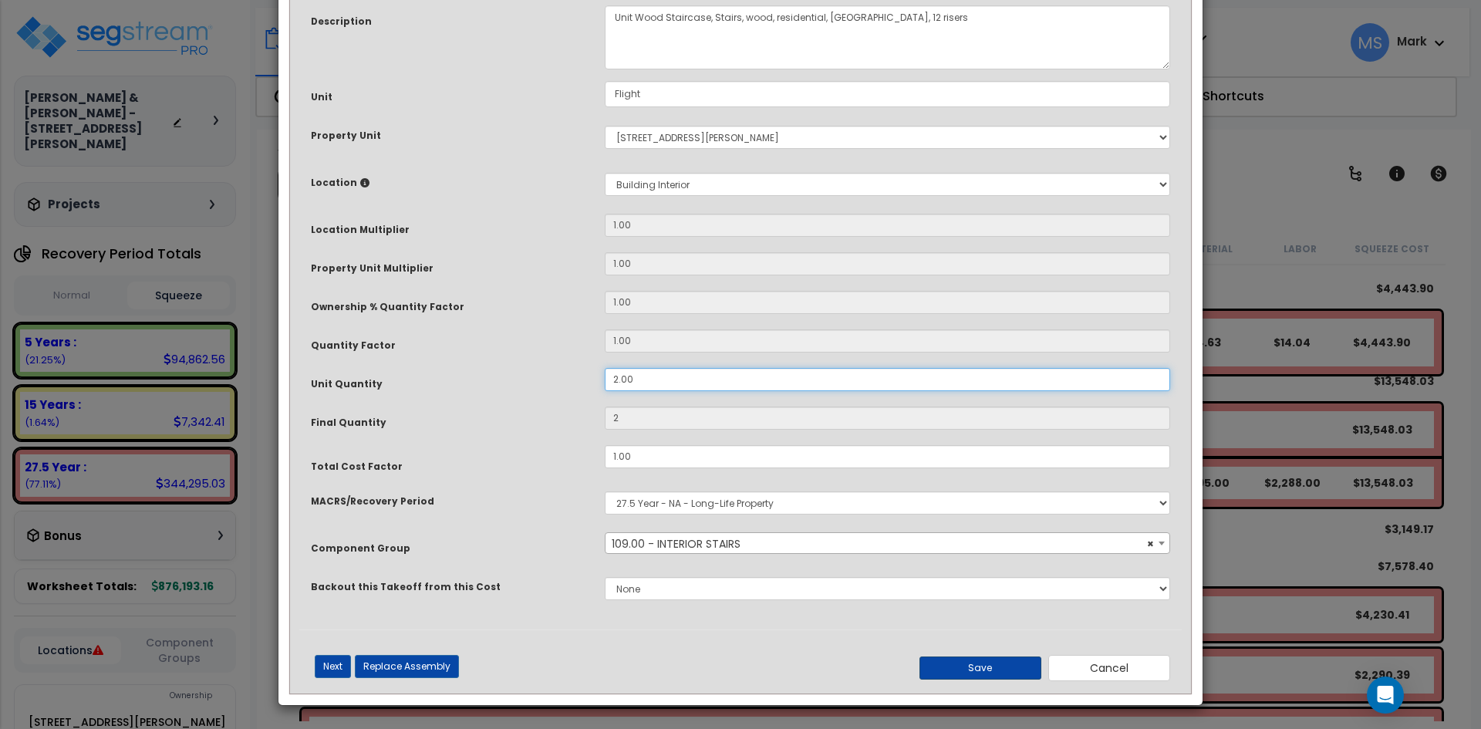
type input "2.00"
click at [1000, 663] on button "Save" at bounding box center [981, 668] width 122 height 23
type input "2.00"
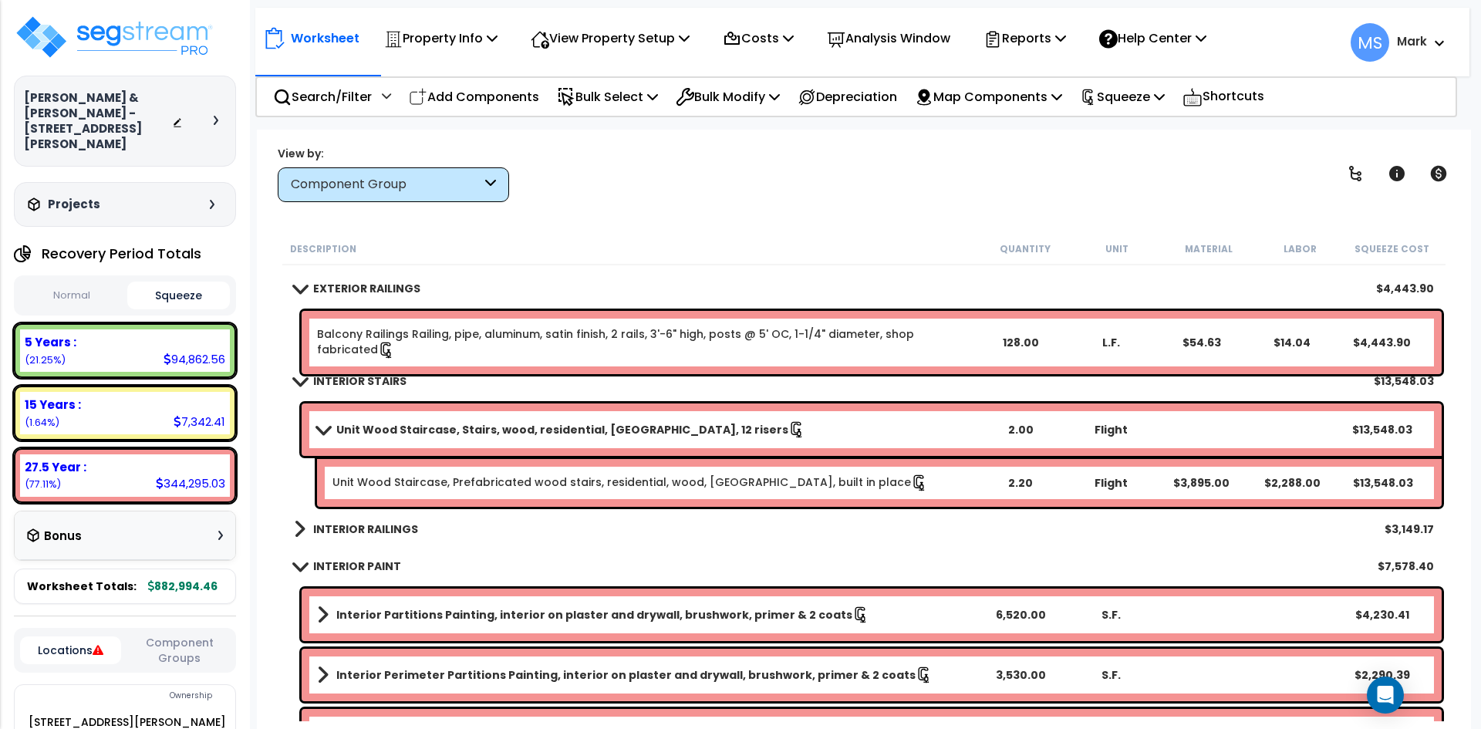
click at [900, 541] on div "INTERIOR RAILINGS $3,149.17" at bounding box center [864, 529] width 1156 height 37
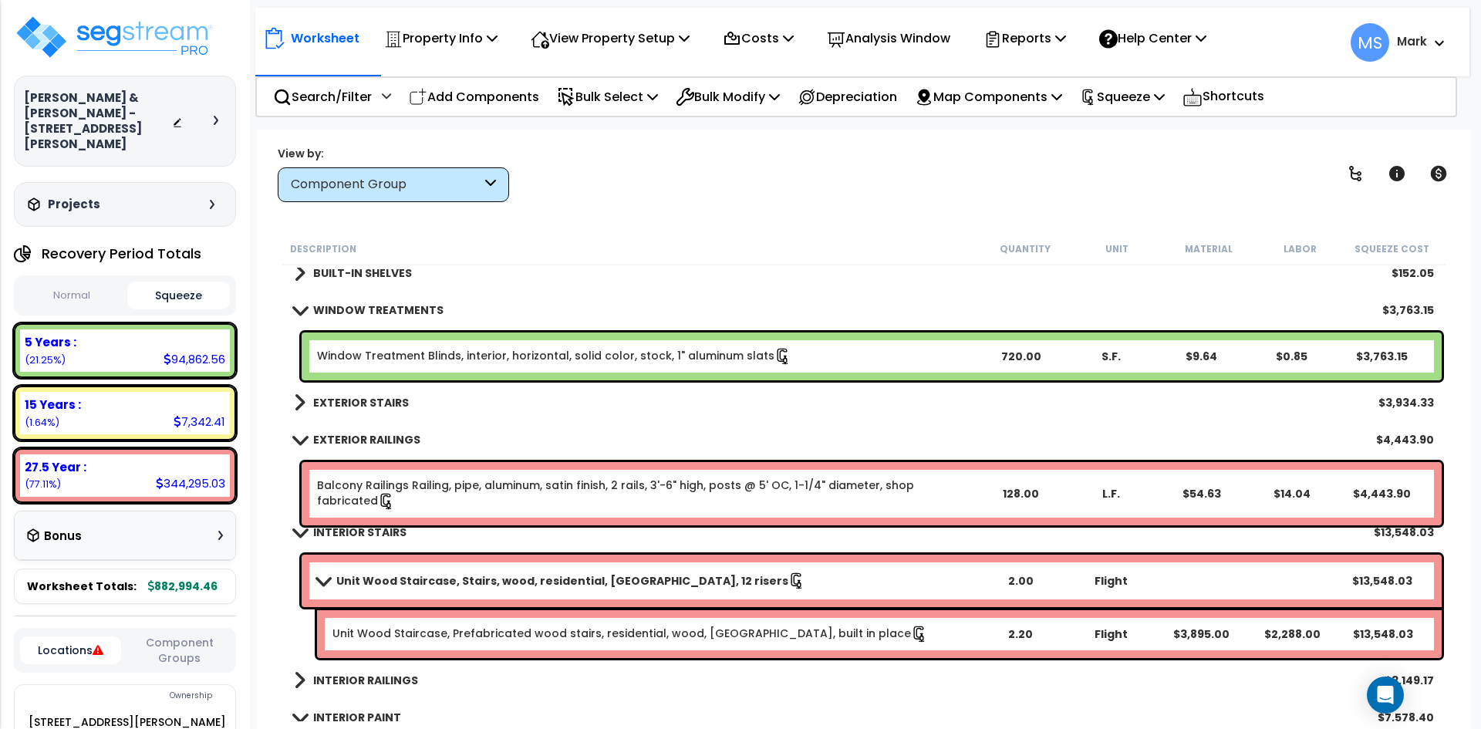
scroll to position [617, 0]
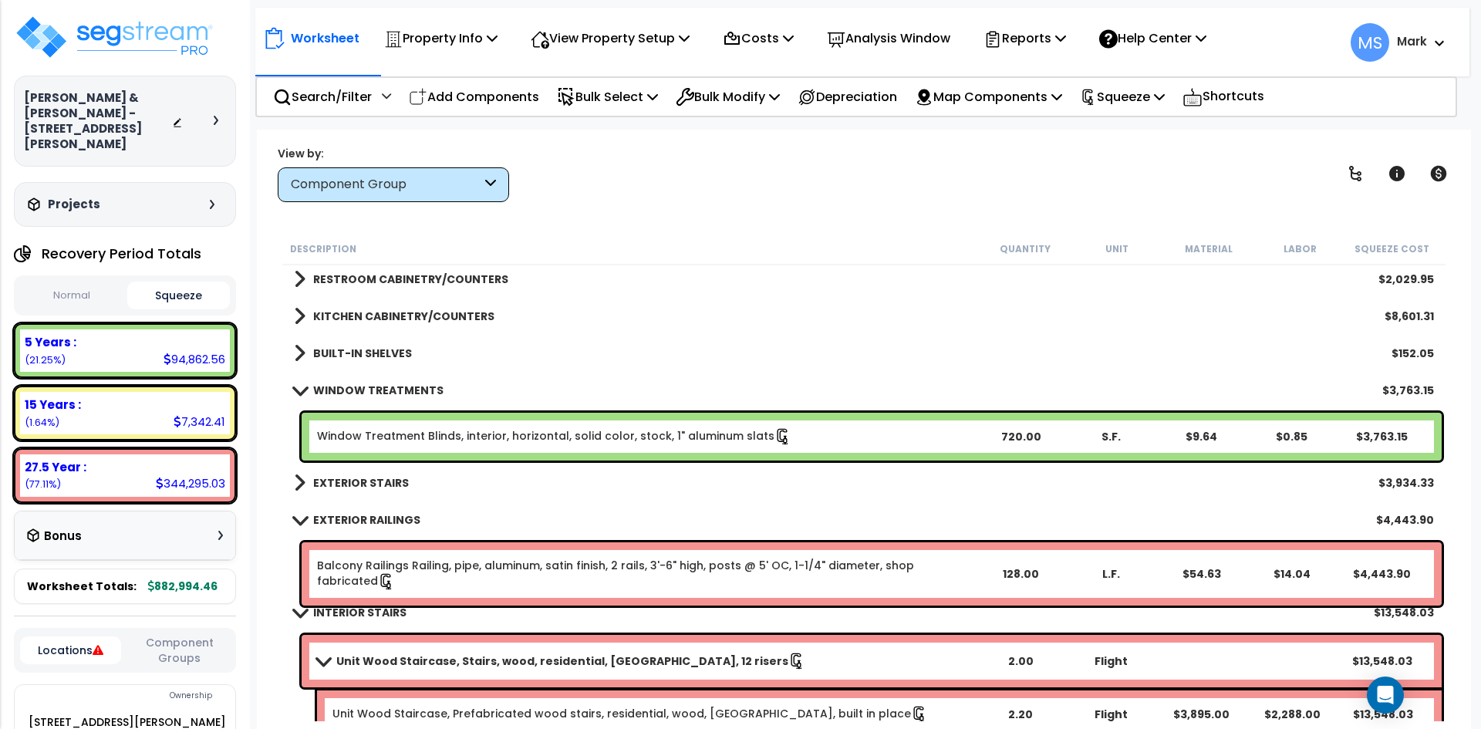
click at [311, 522] on link "EXTERIOR RAILINGS" at bounding box center [357, 520] width 127 height 22
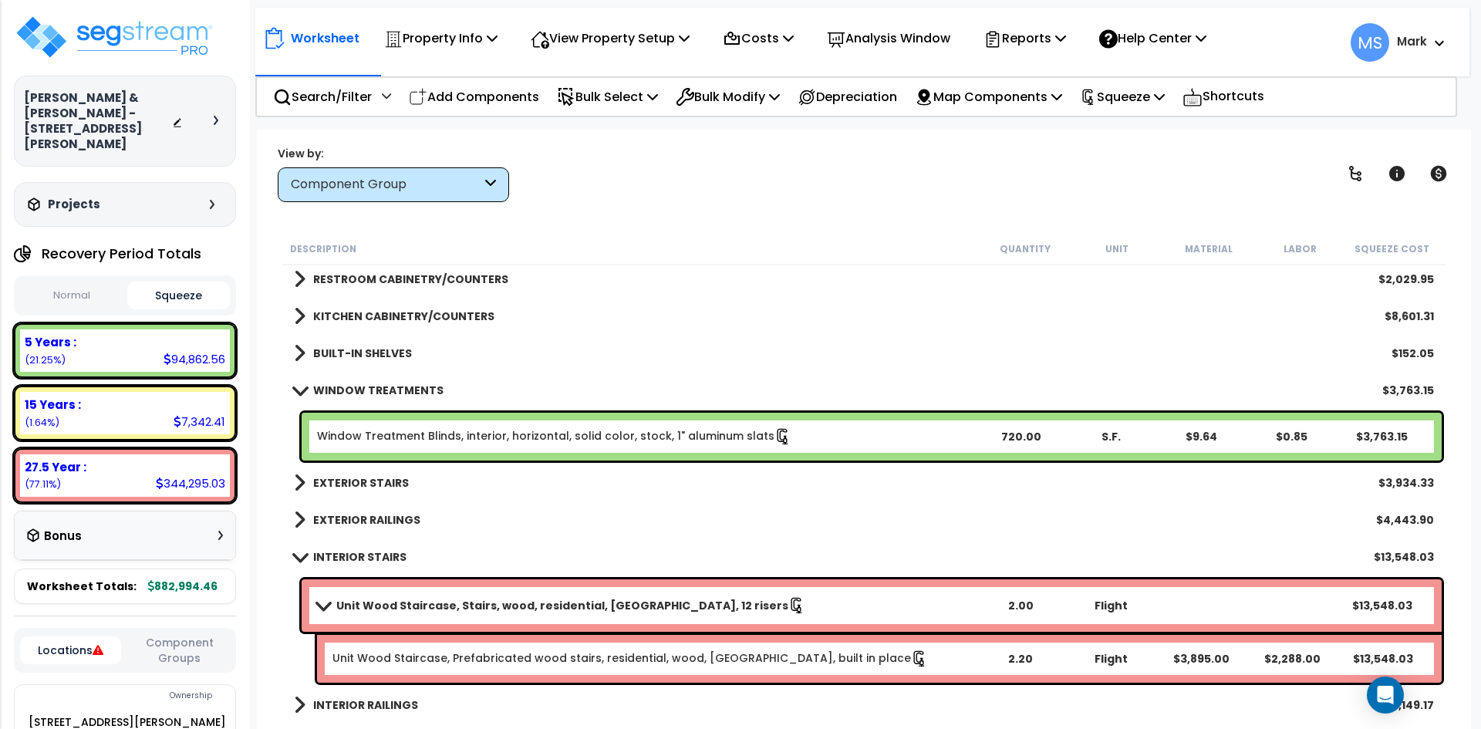
click at [296, 557] on span at bounding box center [300, 557] width 22 height 12
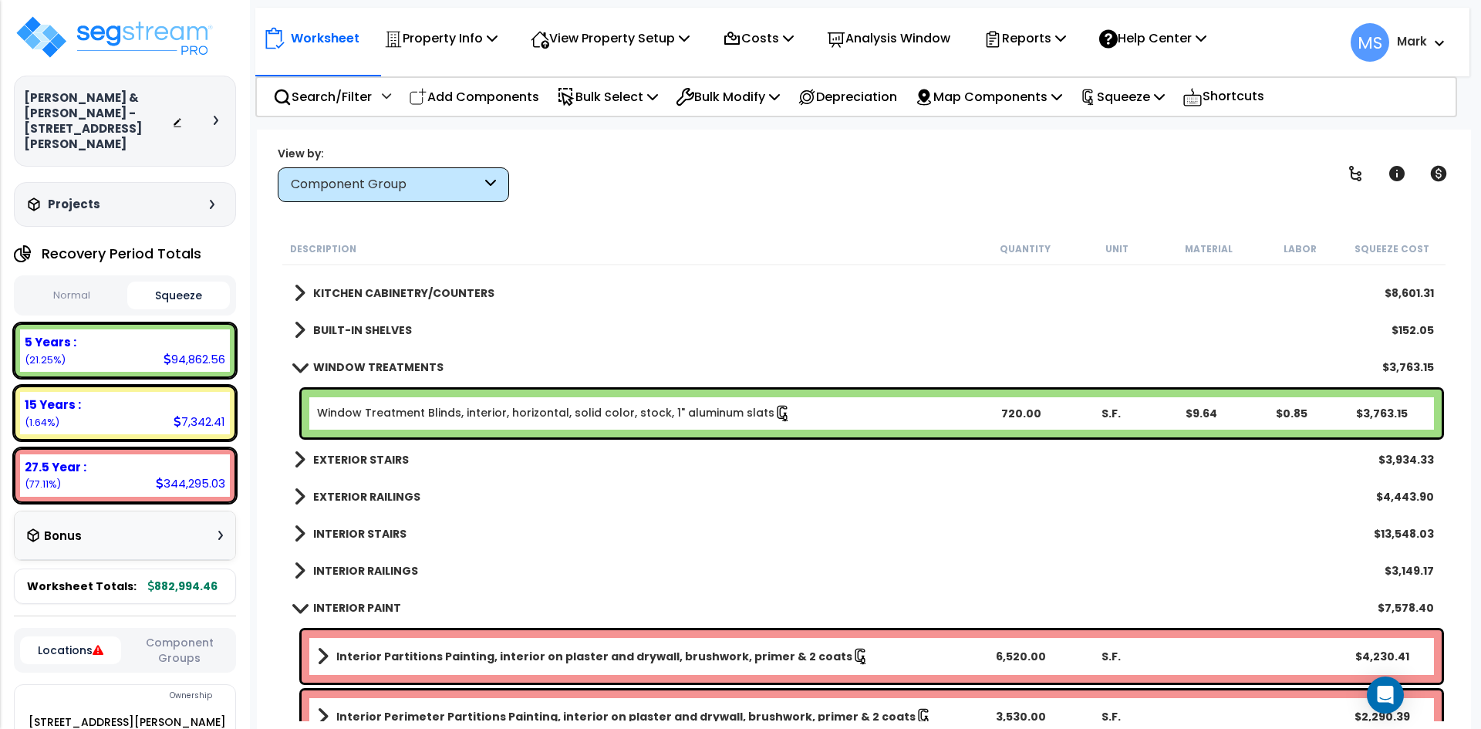
scroll to position [540, 0]
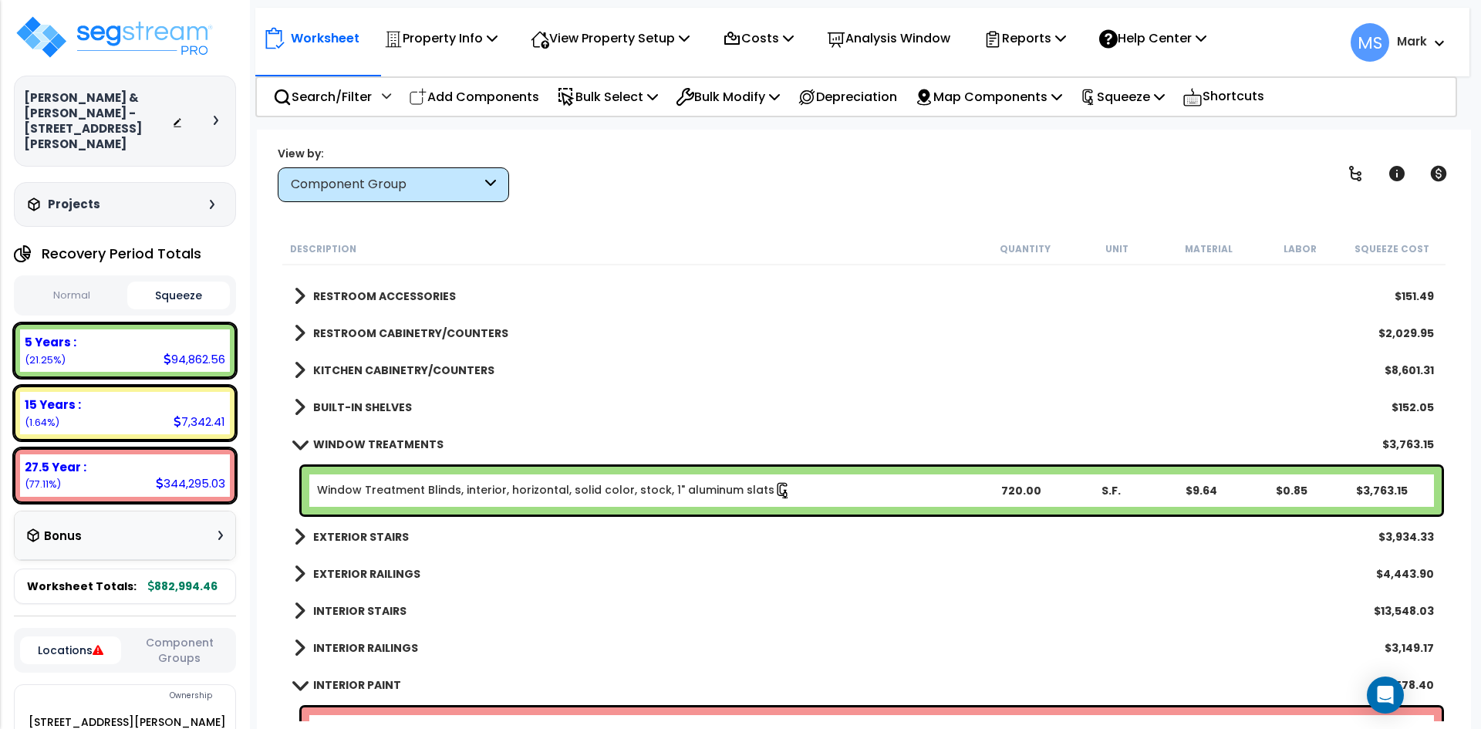
click at [367, 367] on b "KITCHEN CABINETRY/COUNTERS" at bounding box center [403, 370] width 181 height 15
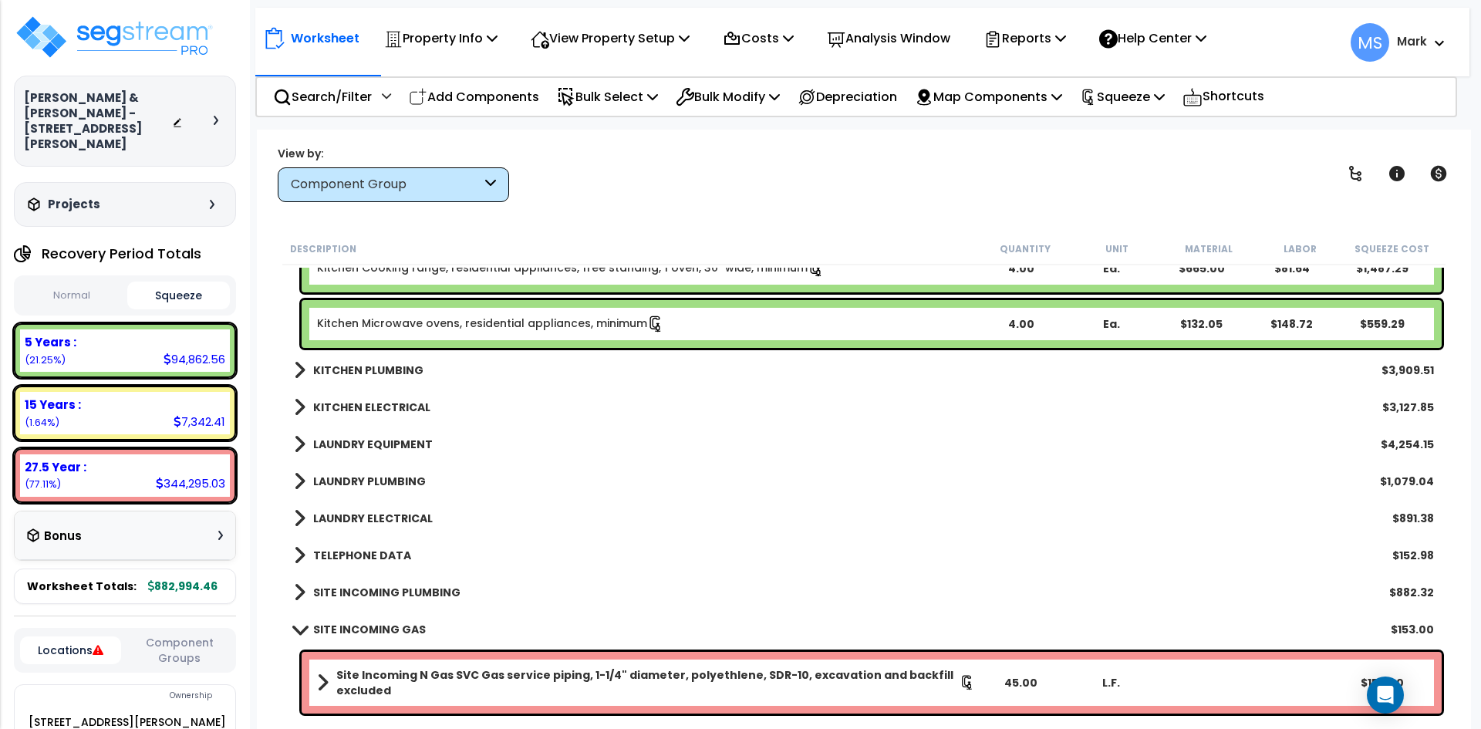
scroll to position [6713, 0]
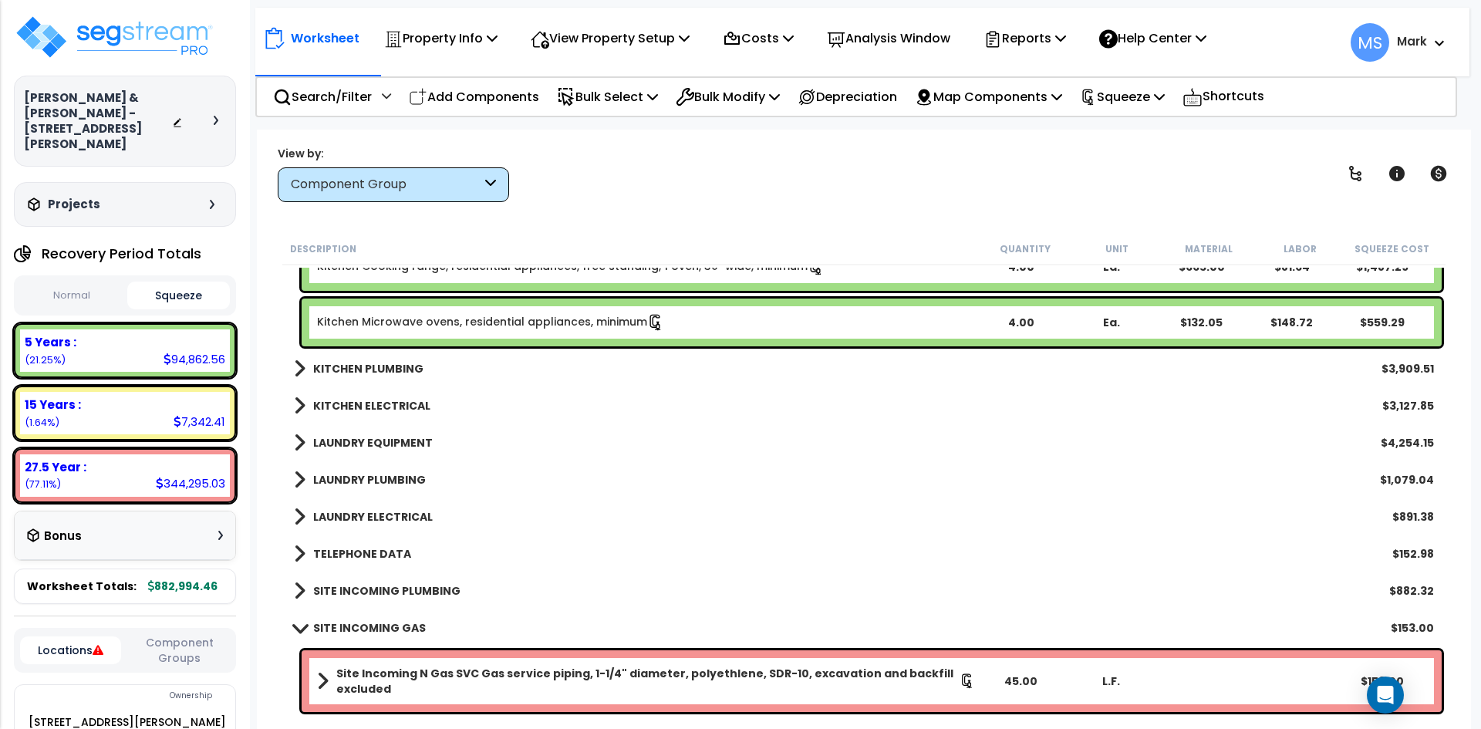
click at [387, 365] on b "KITCHEN PLUMBING" at bounding box center [368, 368] width 110 height 15
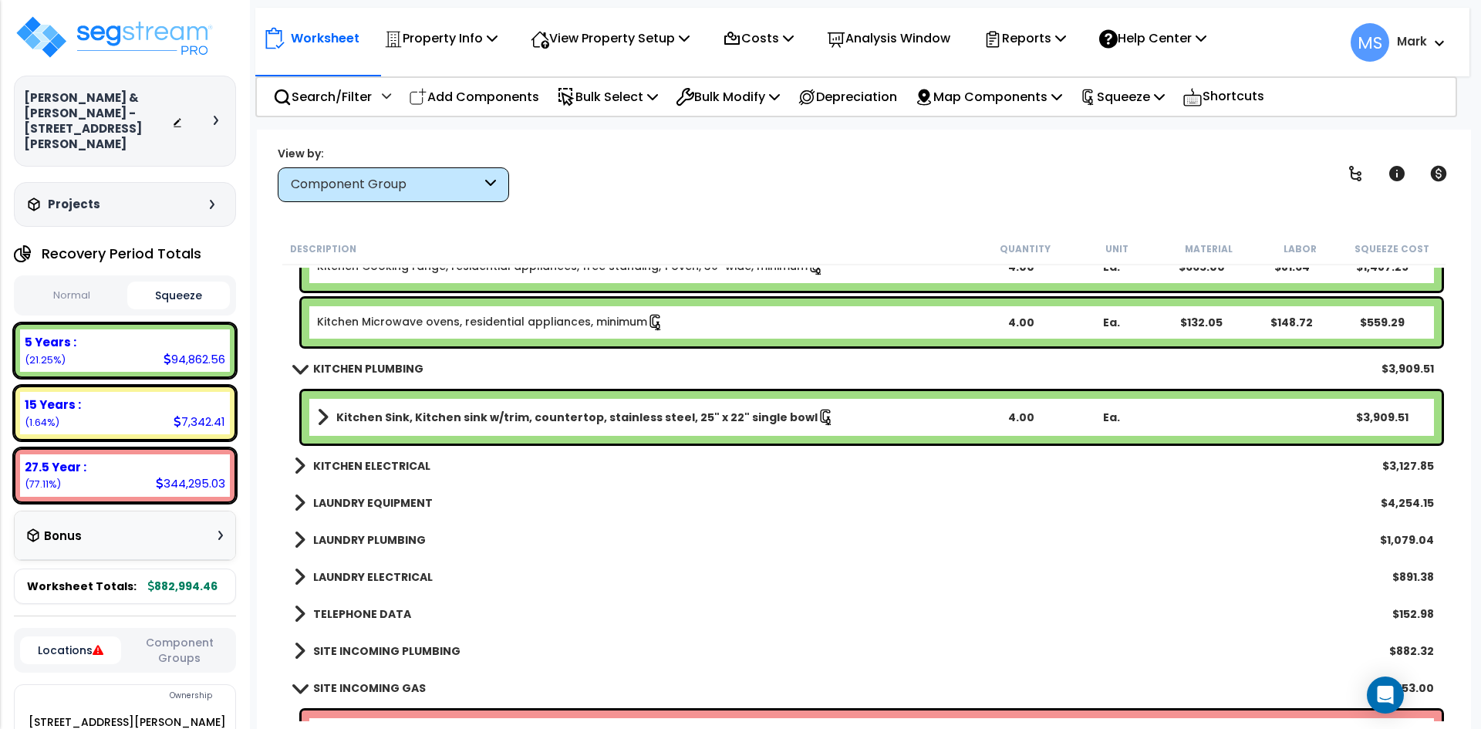
click at [387, 466] on b "KITCHEN ELECTRICAL" at bounding box center [371, 465] width 117 height 15
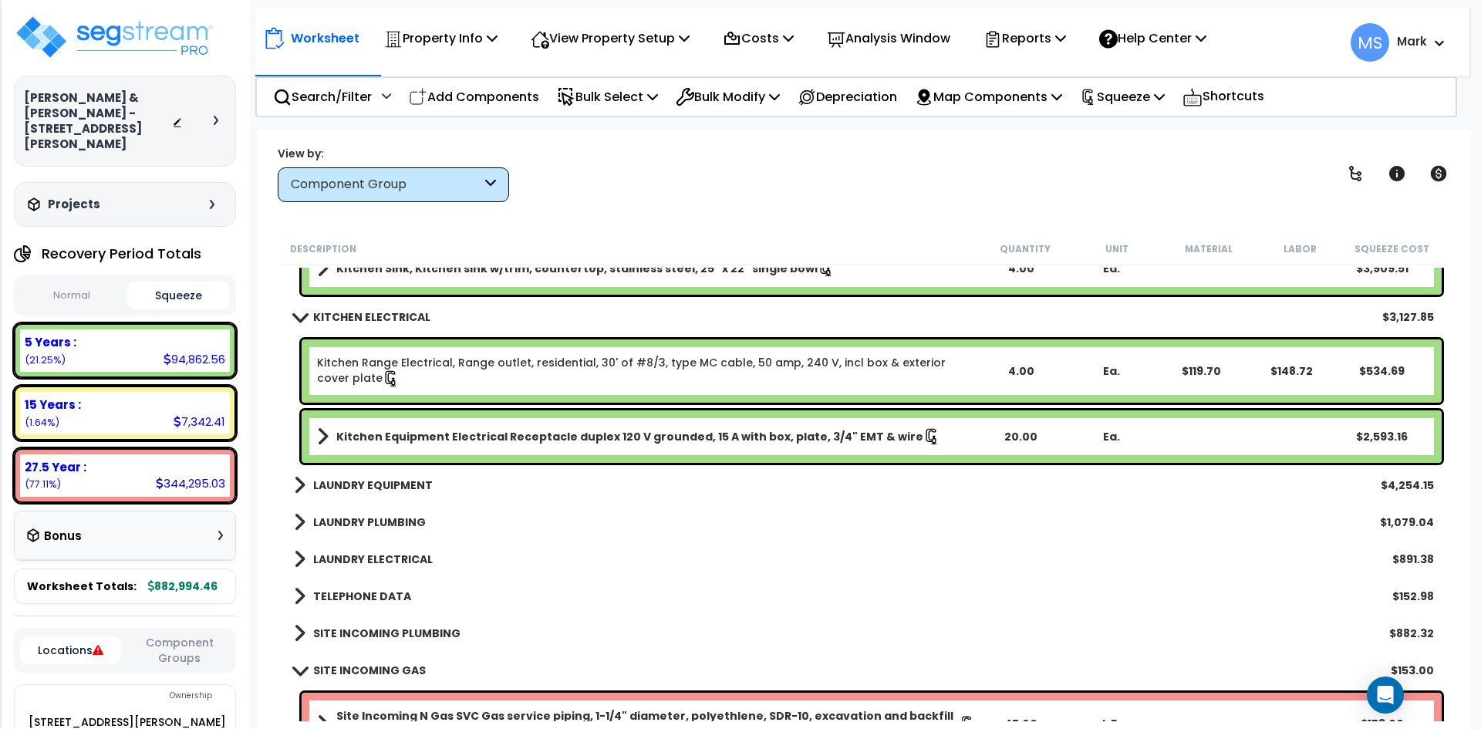
scroll to position [6867, 0]
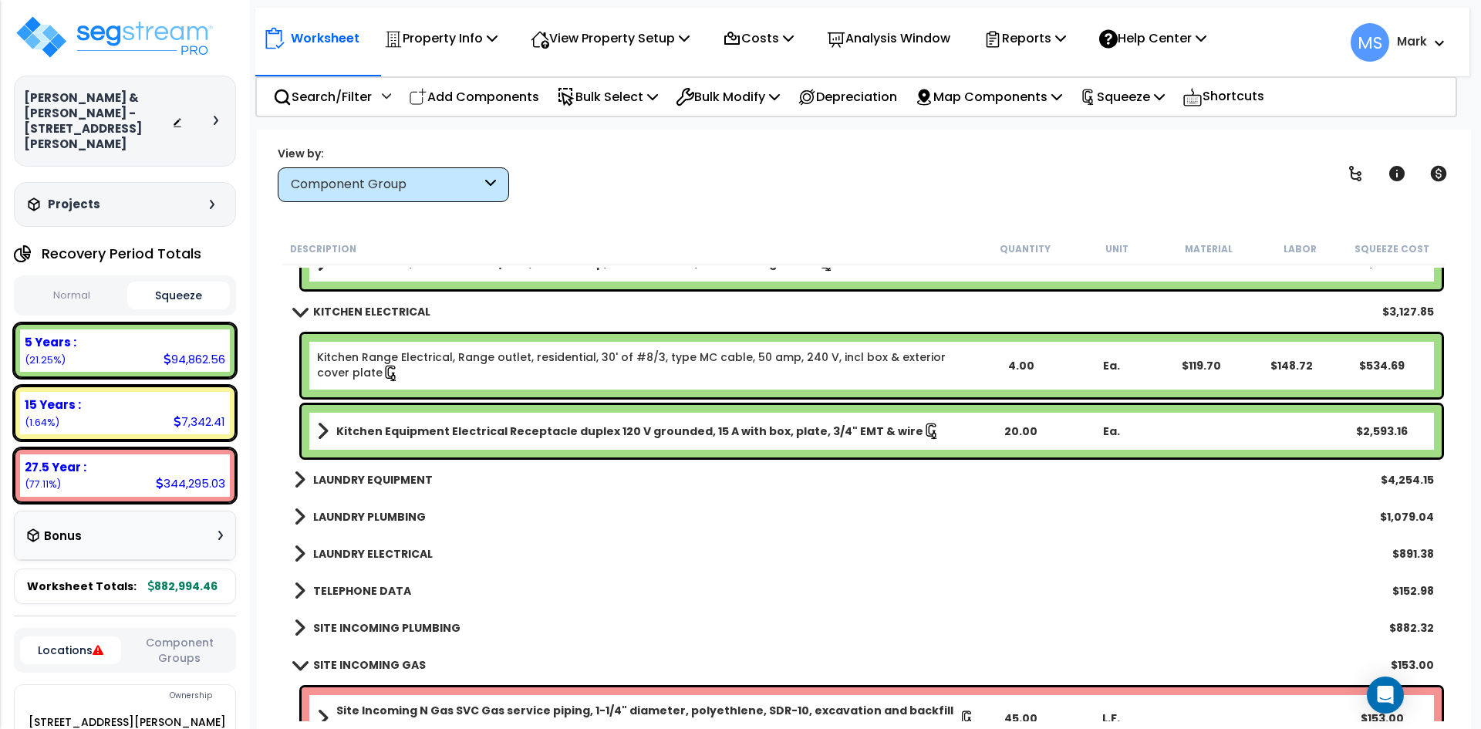
click at [371, 468] on div "LAUNDRY EQUIPMENT $4,254.15" at bounding box center [864, 479] width 1156 height 37
click at [401, 472] on b "LAUNDRY EQUIPMENT" at bounding box center [373, 479] width 120 height 15
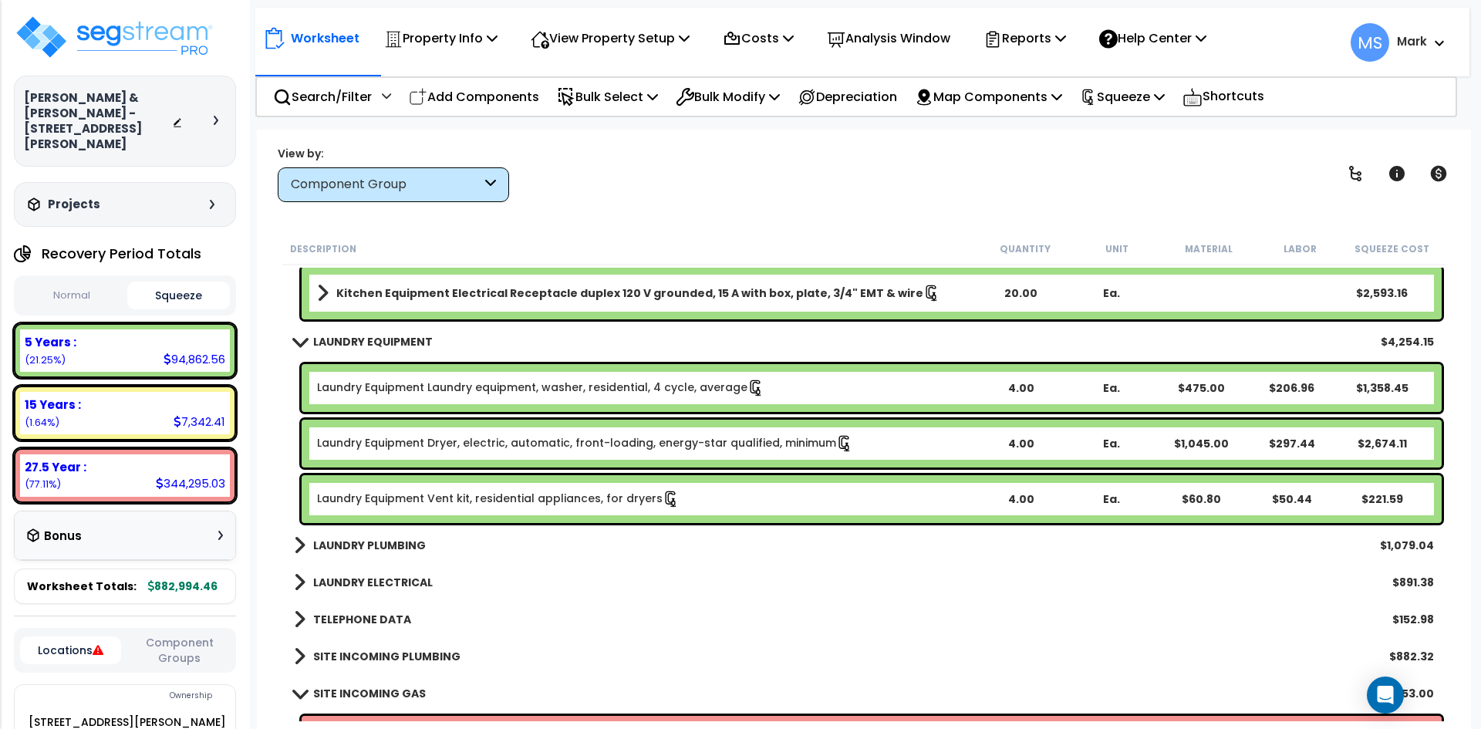
scroll to position [7022, 0]
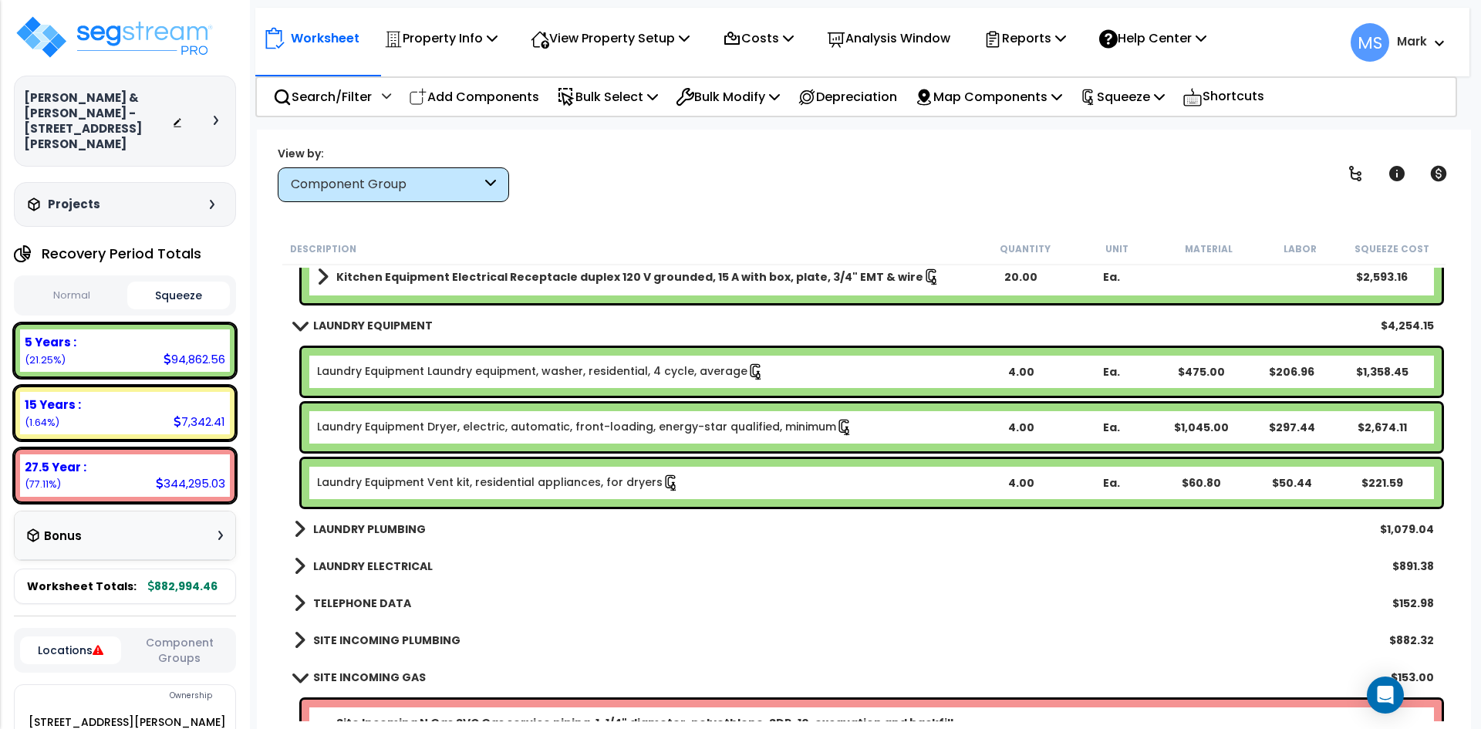
click at [400, 529] on b "LAUNDRY PLUMBING" at bounding box center [369, 529] width 113 height 15
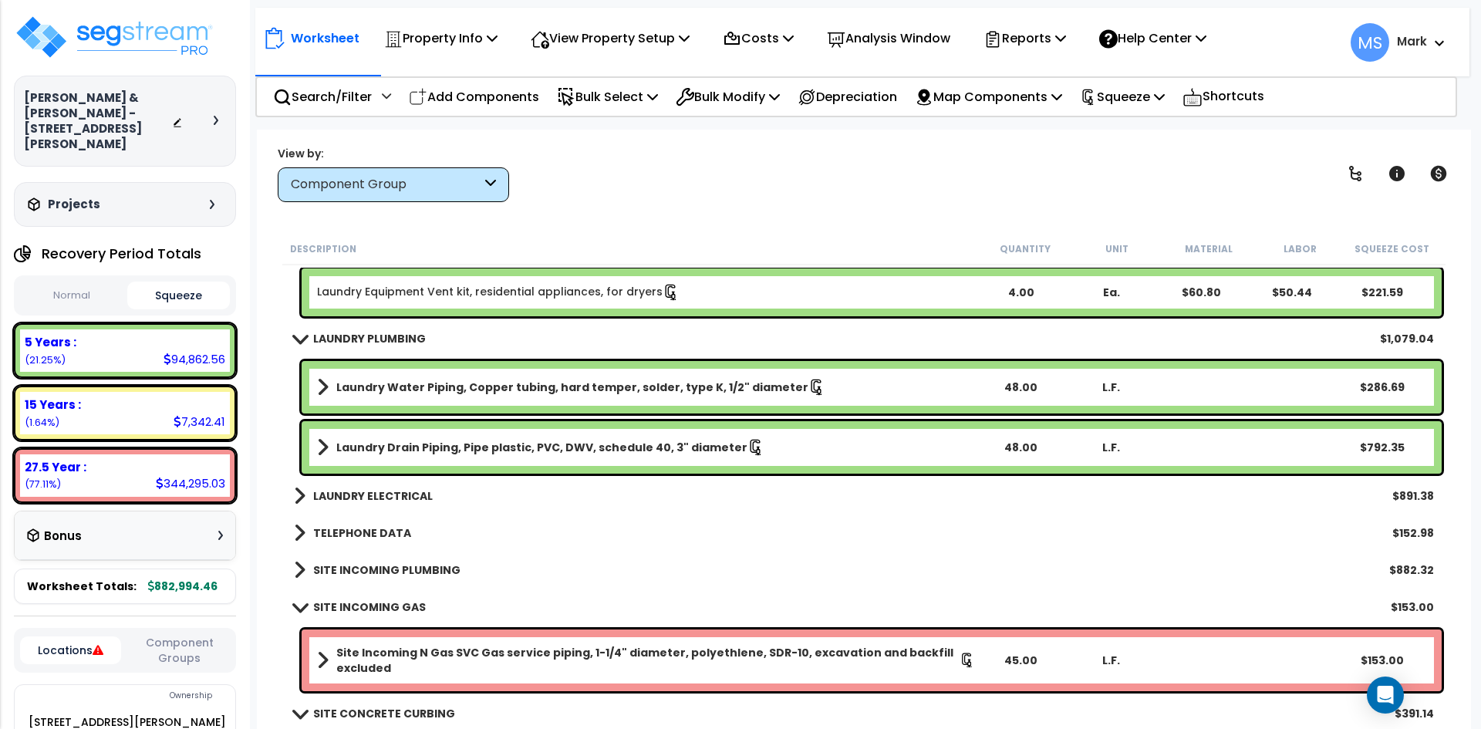
scroll to position [7253, 0]
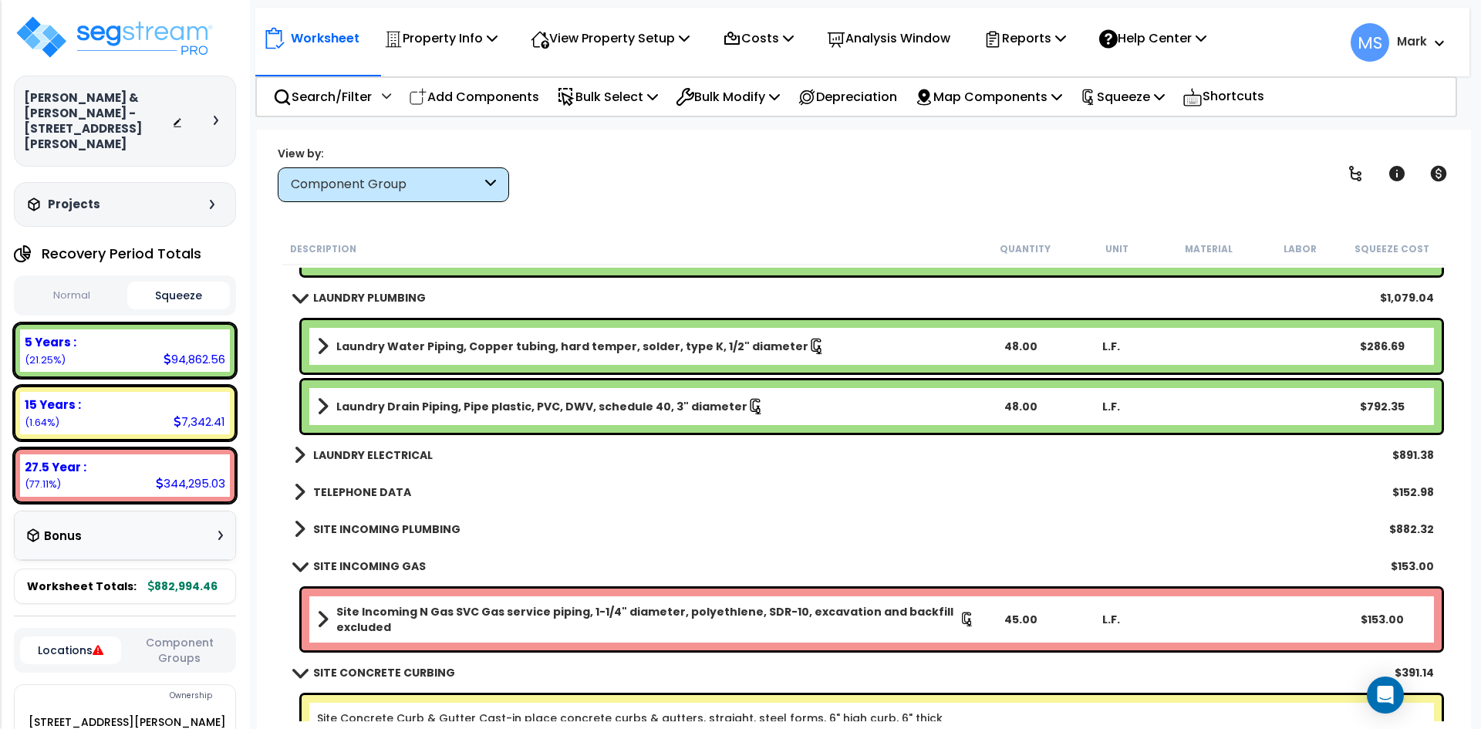
click at [387, 453] on b "LAUNDRY ELECTRICAL" at bounding box center [373, 455] width 120 height 15
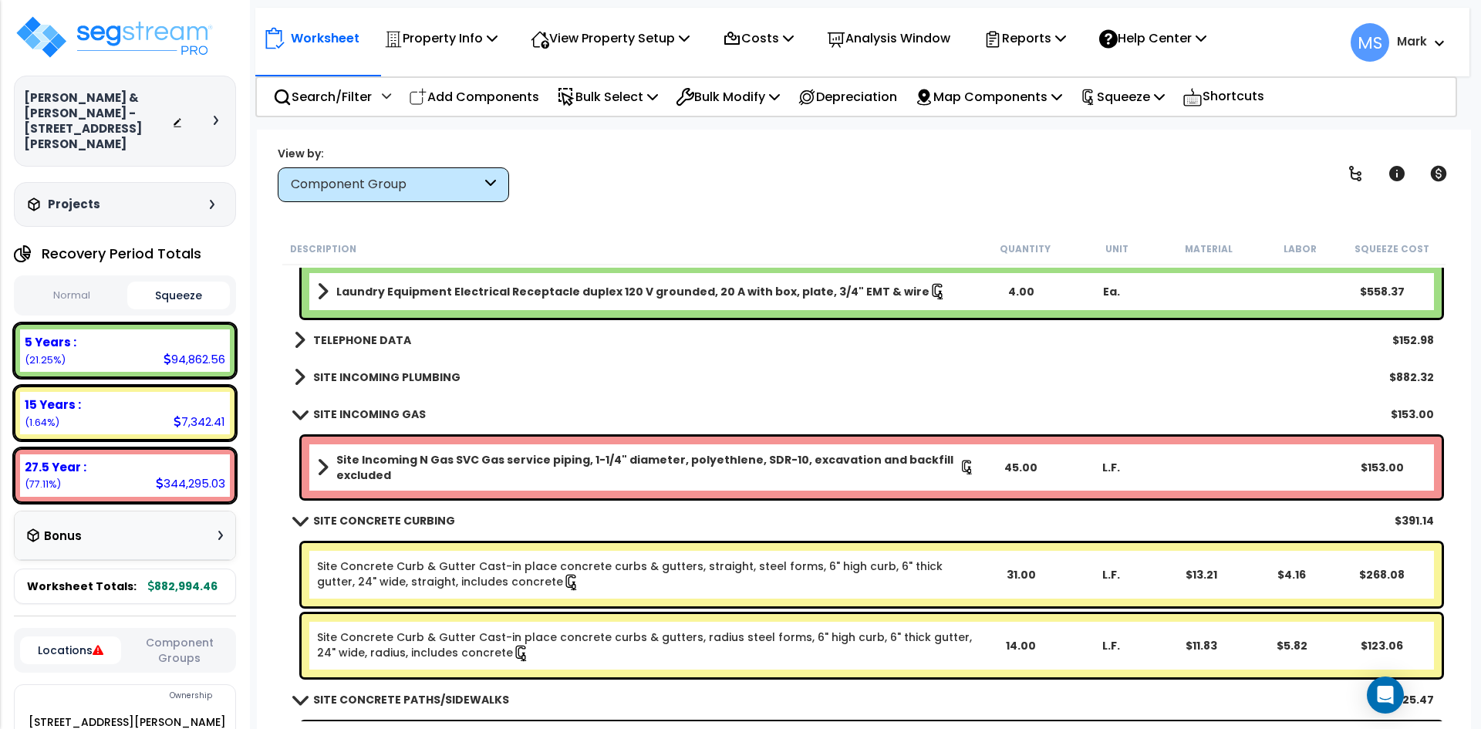
scroll to position [7562, 0]
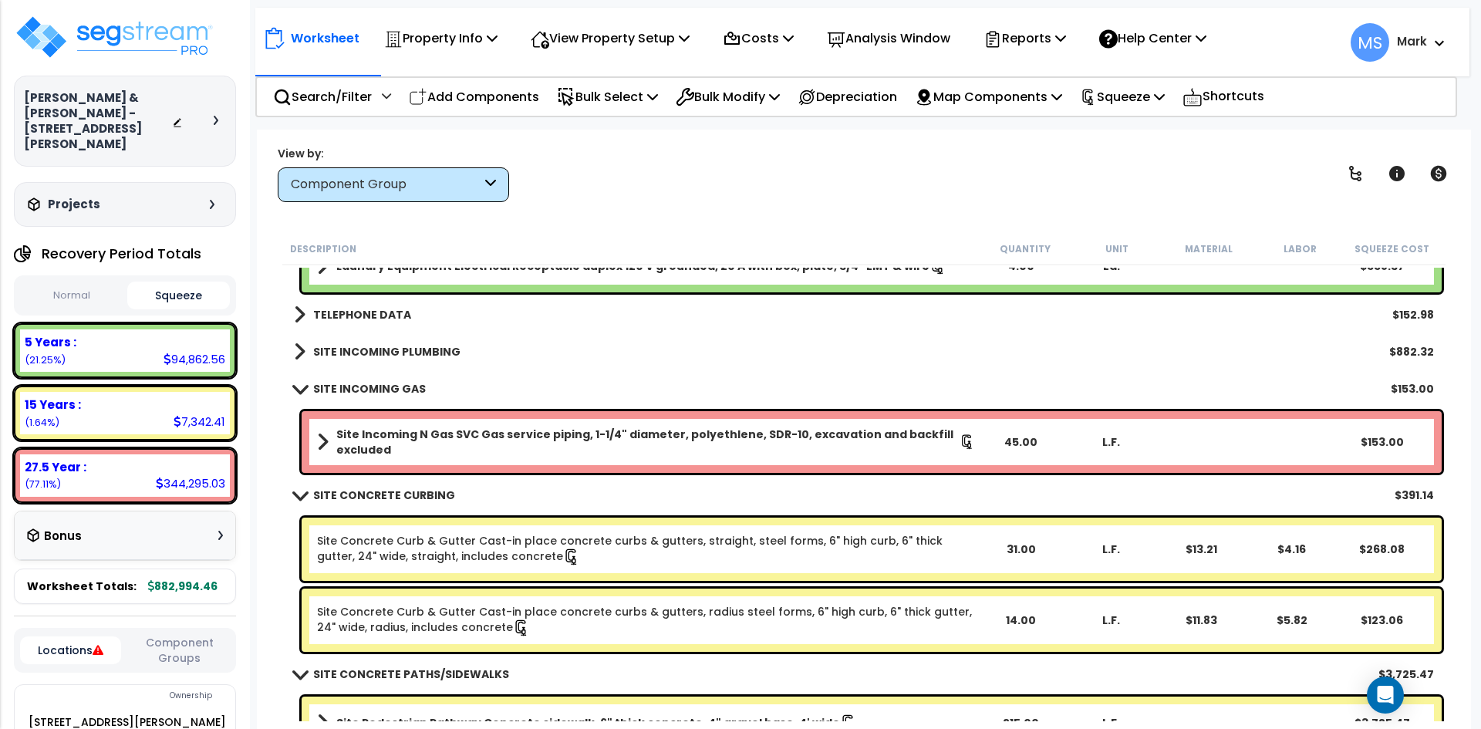
click at [404, 352] on b "SITE INCOMING PLUMBING" at bounding box center [386, 351] width 147 height 15
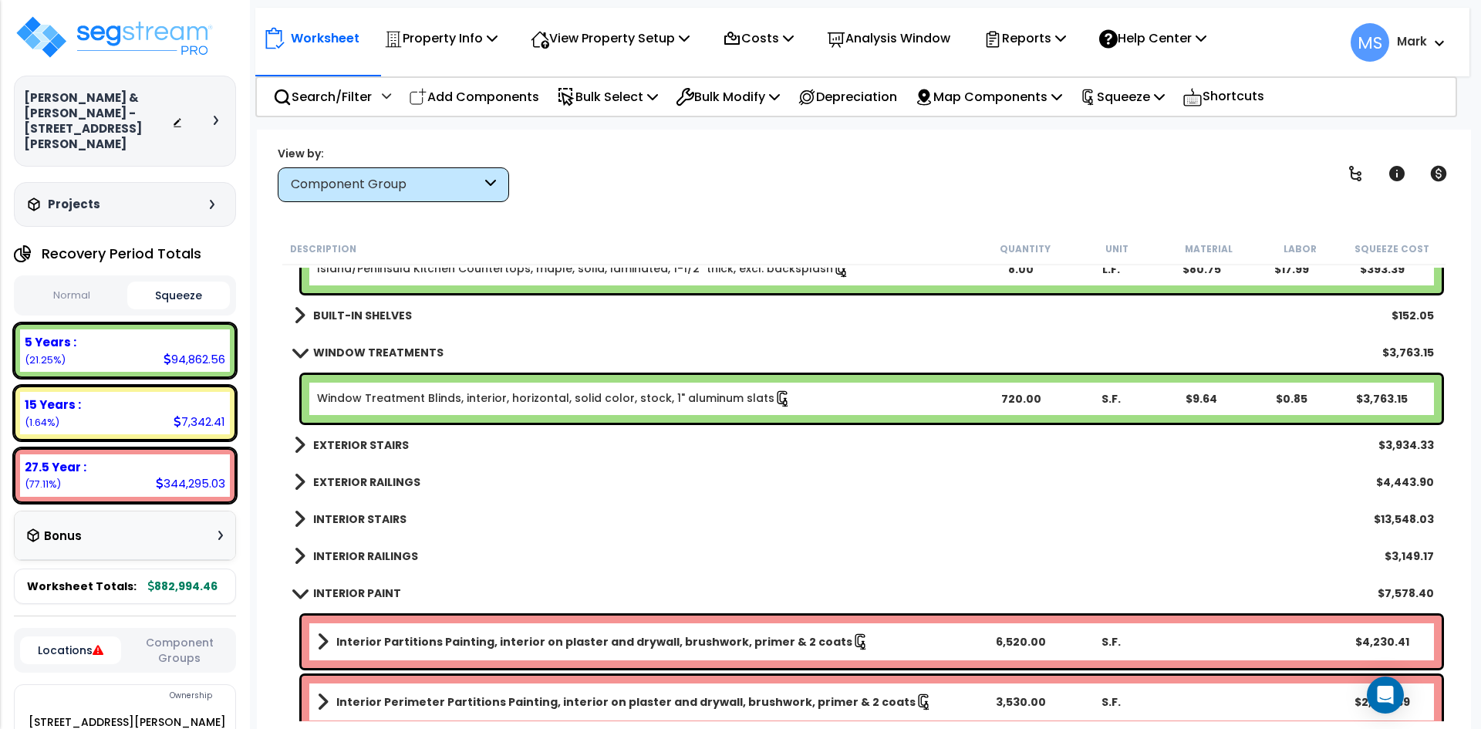
scroll to position [1003, 0]
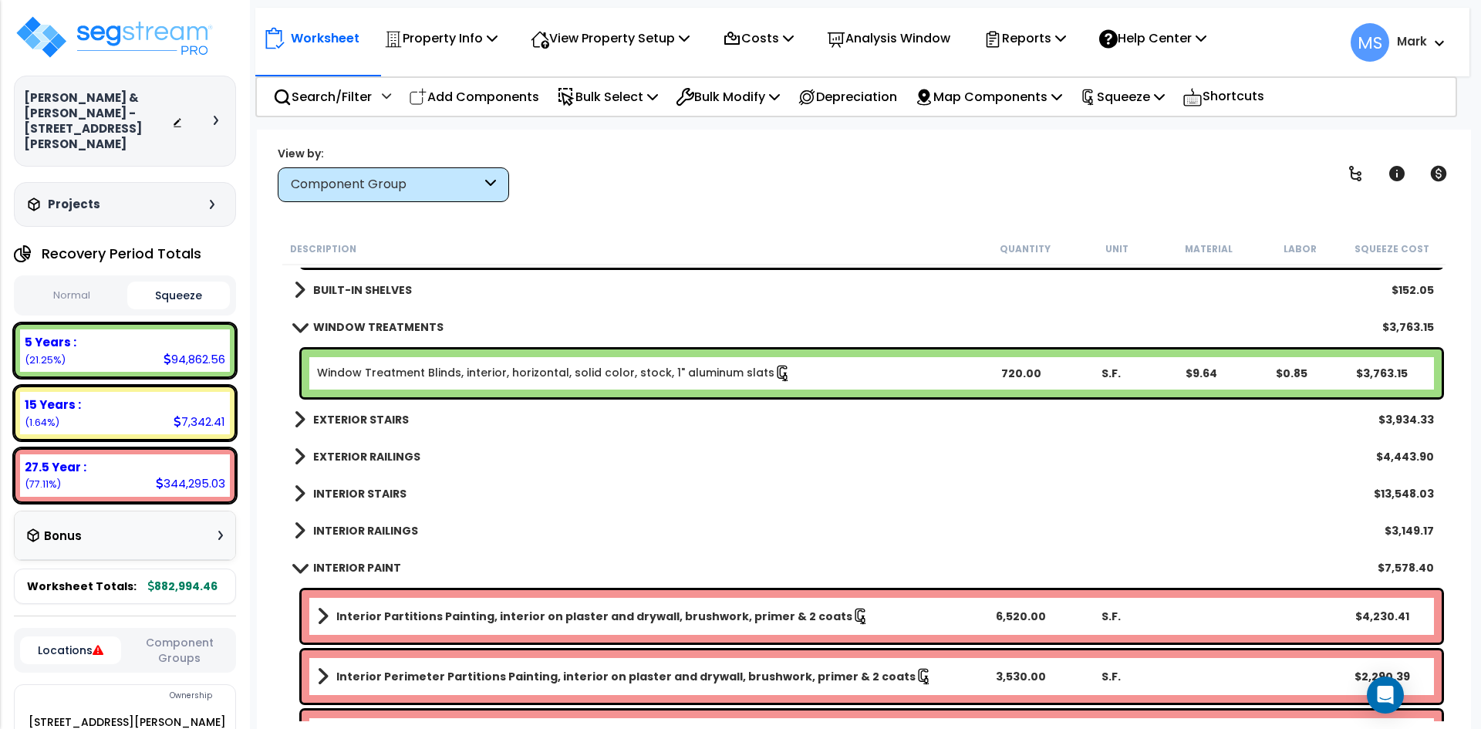
click at [393, 492] on b "INTERIOR STAIRS" at bounding box center [359, 493] width 93 height 15
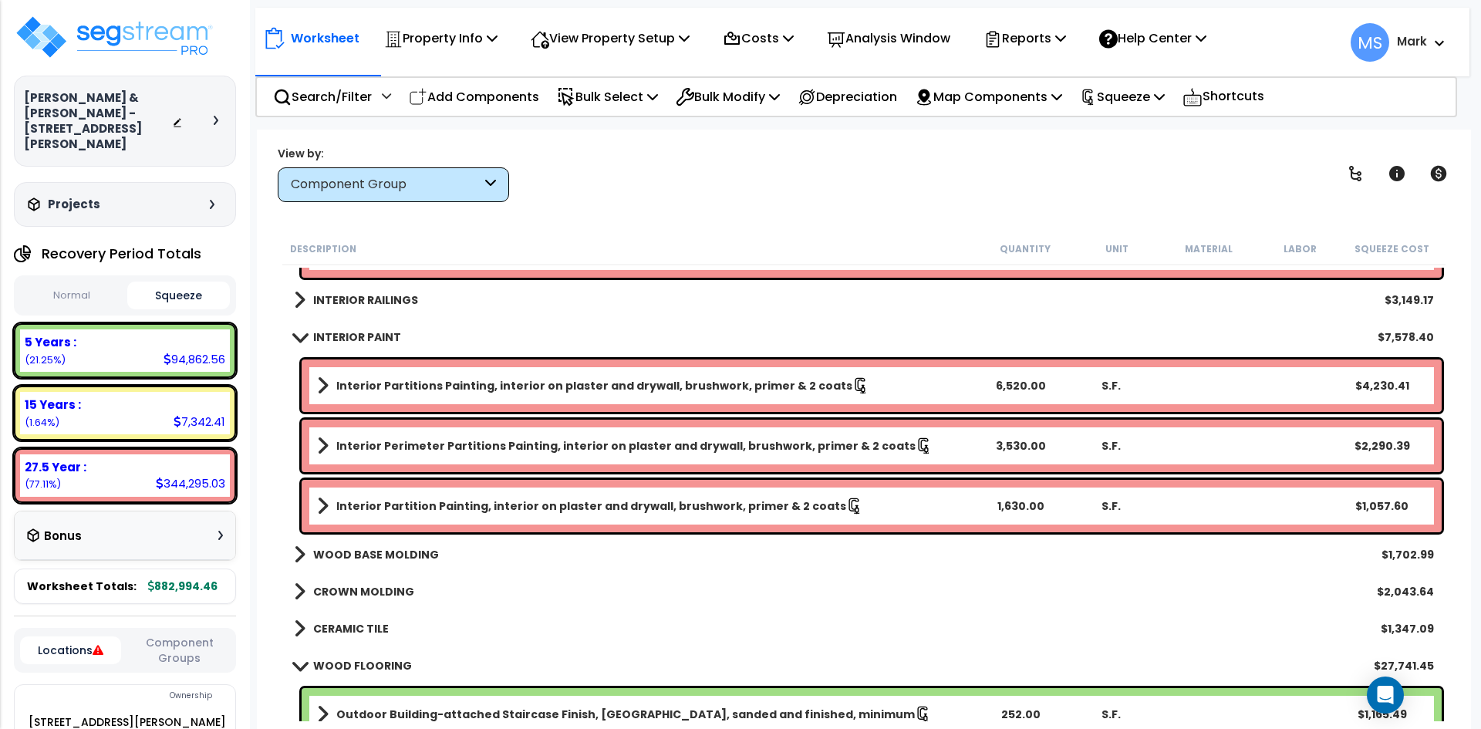
scroll to position [1312, 0]
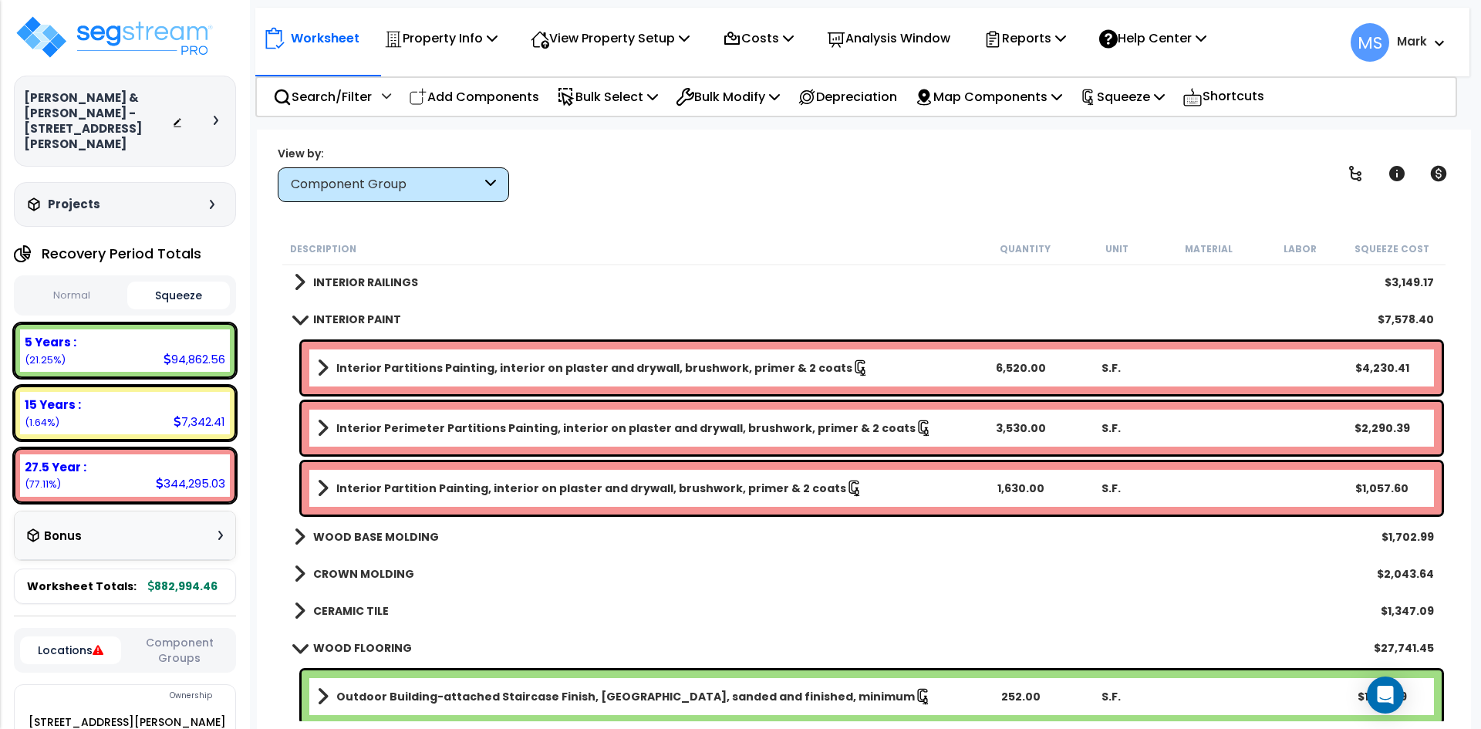
click at [387, 535] on b "WOOD BASE MOLDING" at bounding box center [376, 536] width 126 height 15
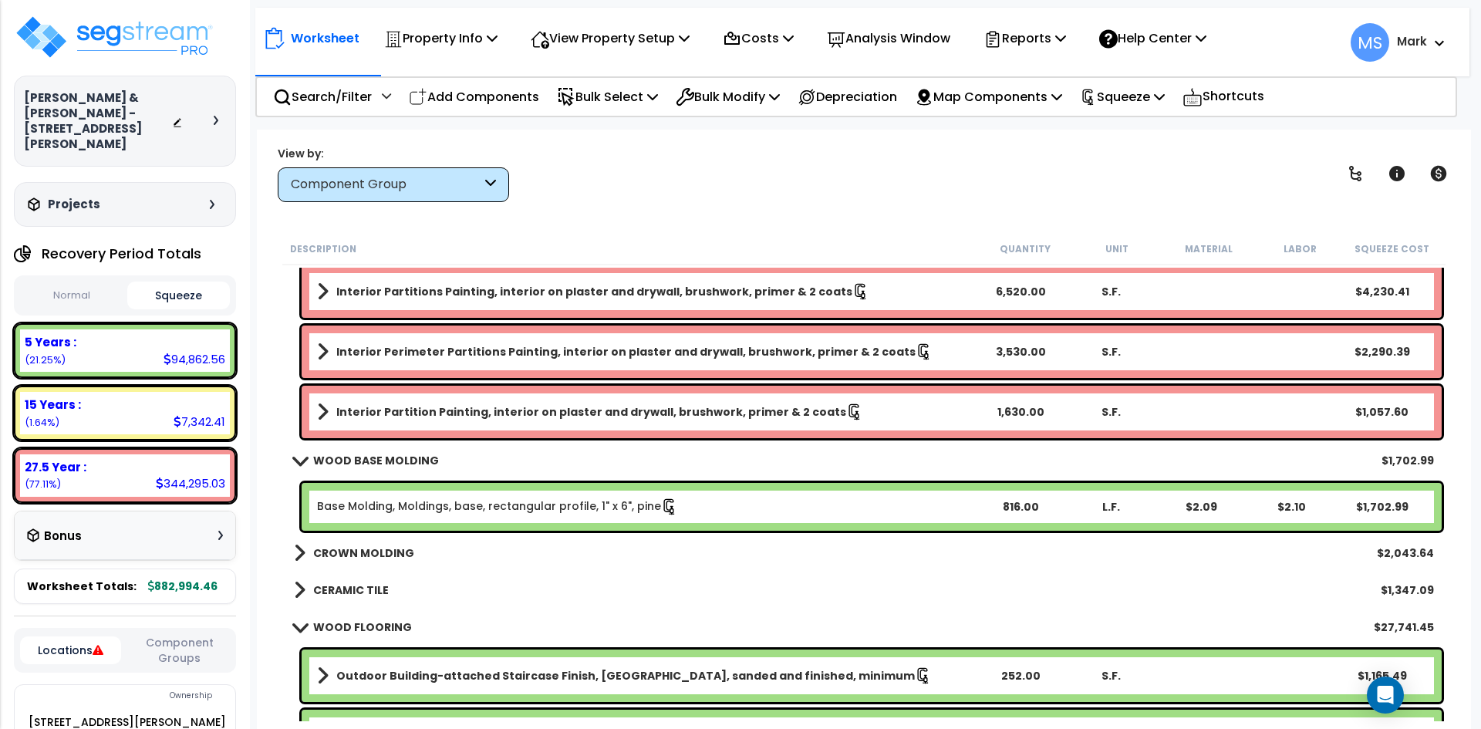
scroll to position [1389, 0]
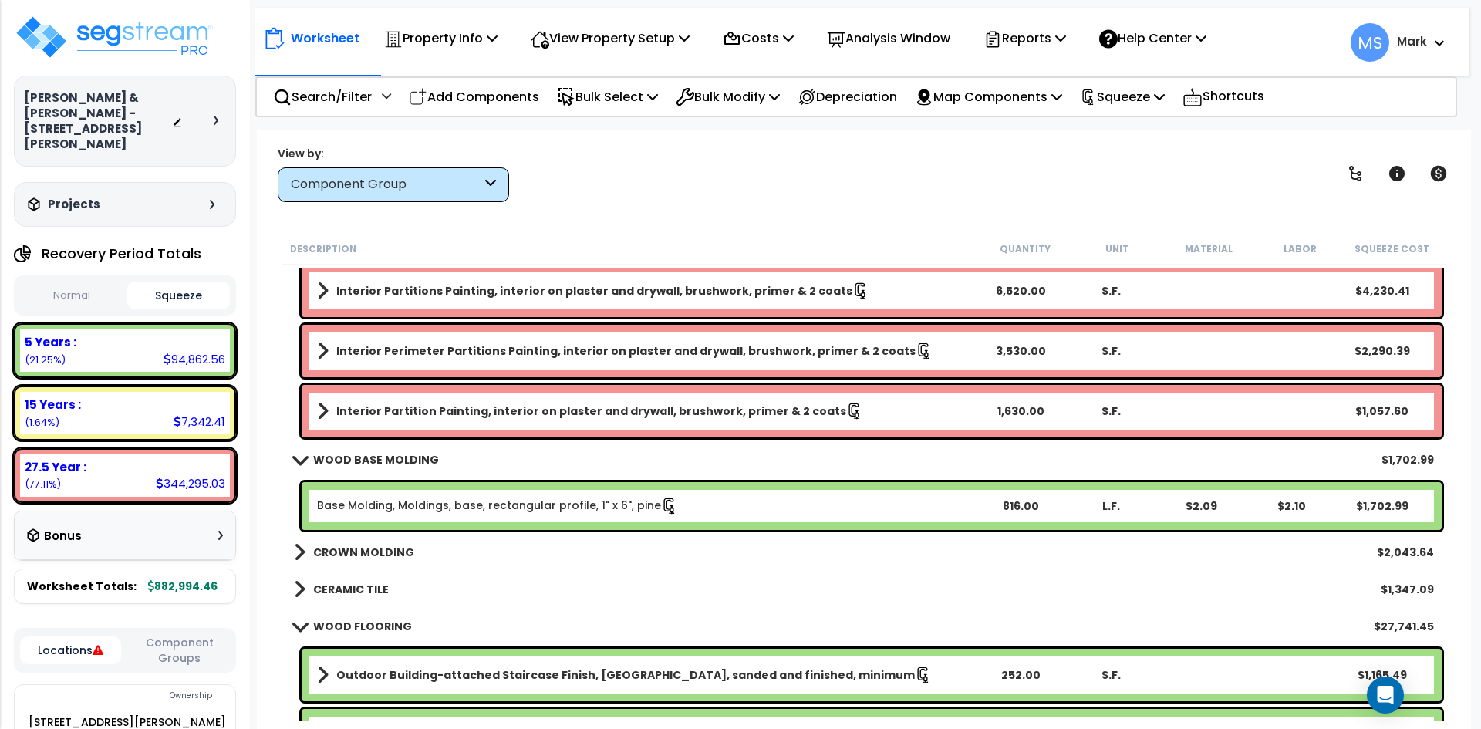
click at [366, 585] on b "CERAMIC TILE" at bounding box center [351, 589] width 76 height 15
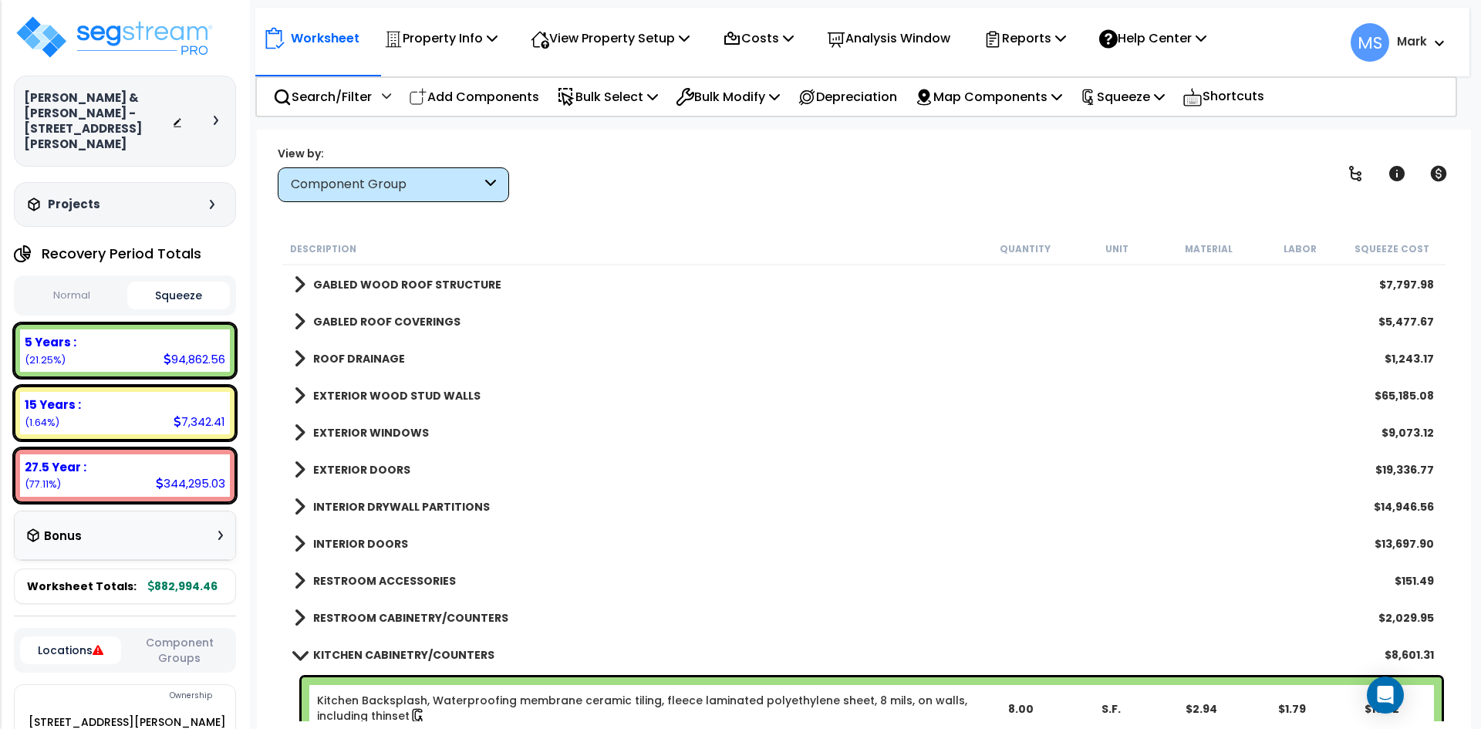
scroll to position [231, 0]
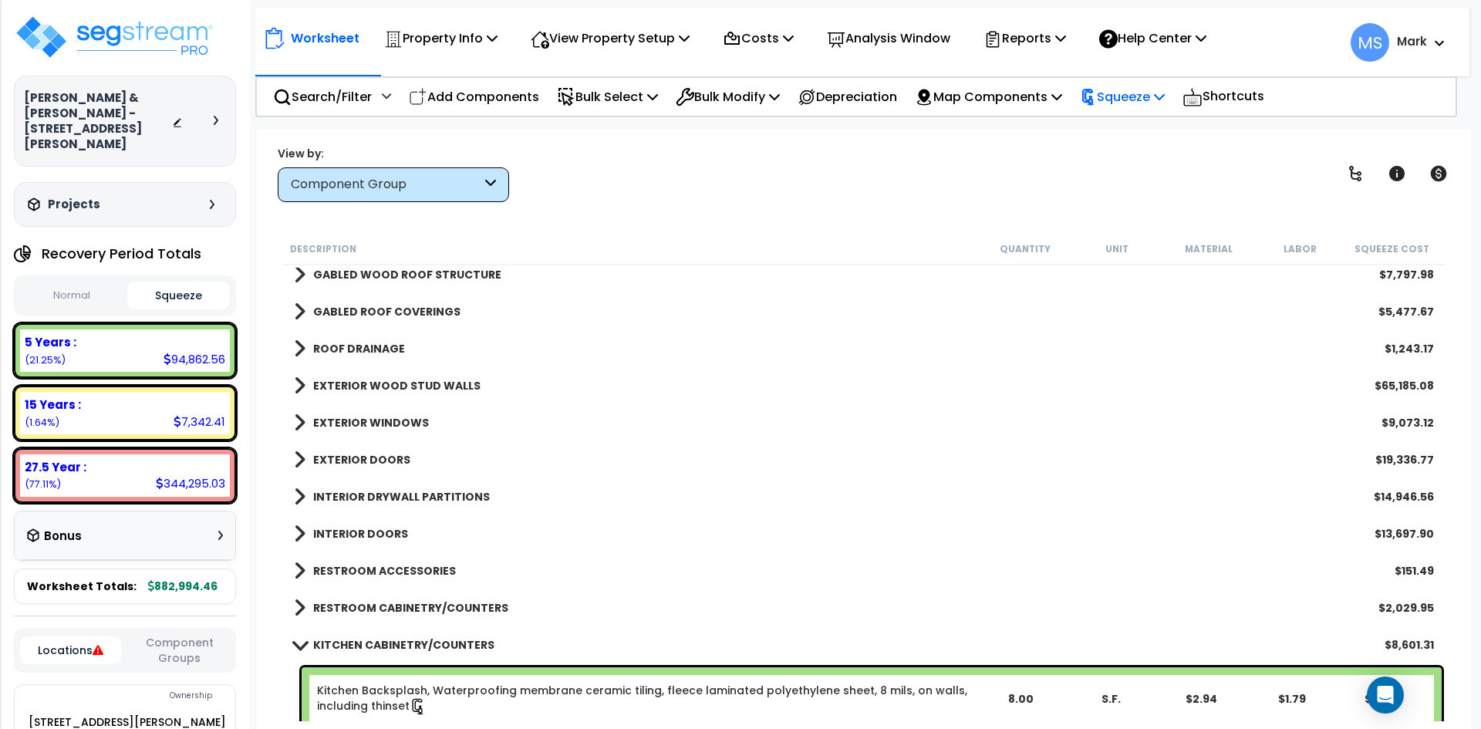
click at [1165, 96] on p "Squeeze" at bounding box center [1122, 96] width 85 height 21
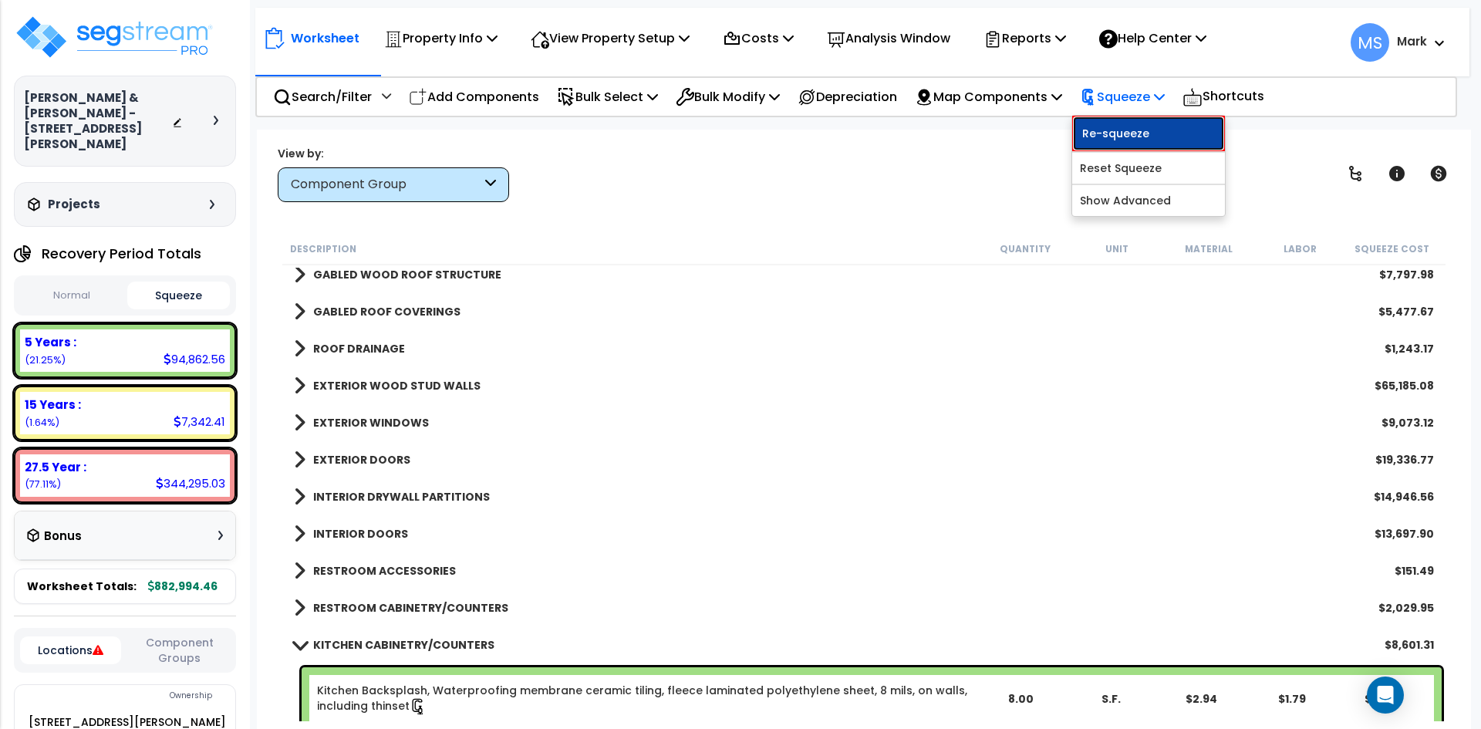
click at [1171, 142] on link "Re-squeeze" at bounding box center [1149, 133] width 153 height 35
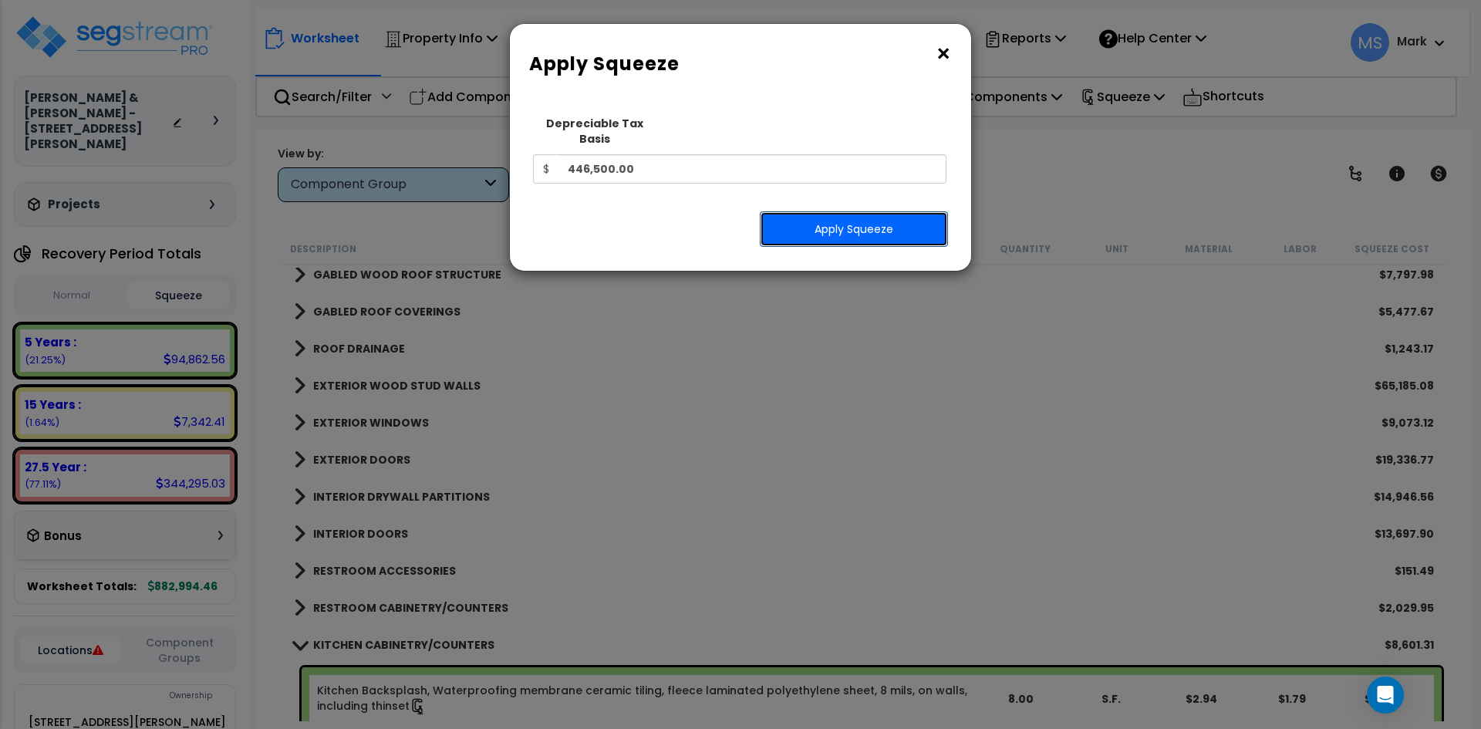
click at [896, 211] on button "Apply Squeeze" at bounding box center [854, 228] width 188 height 35
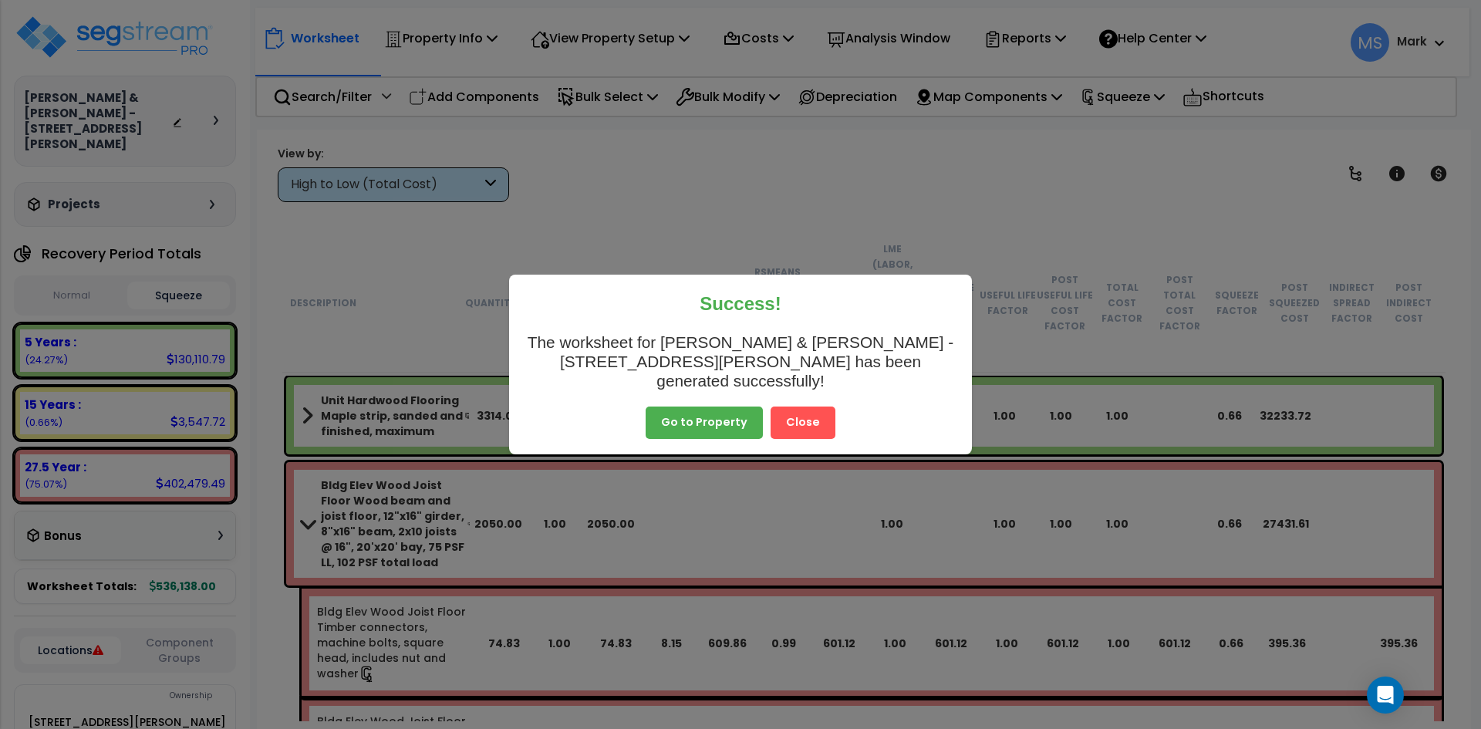
scroll to position [77, 0]
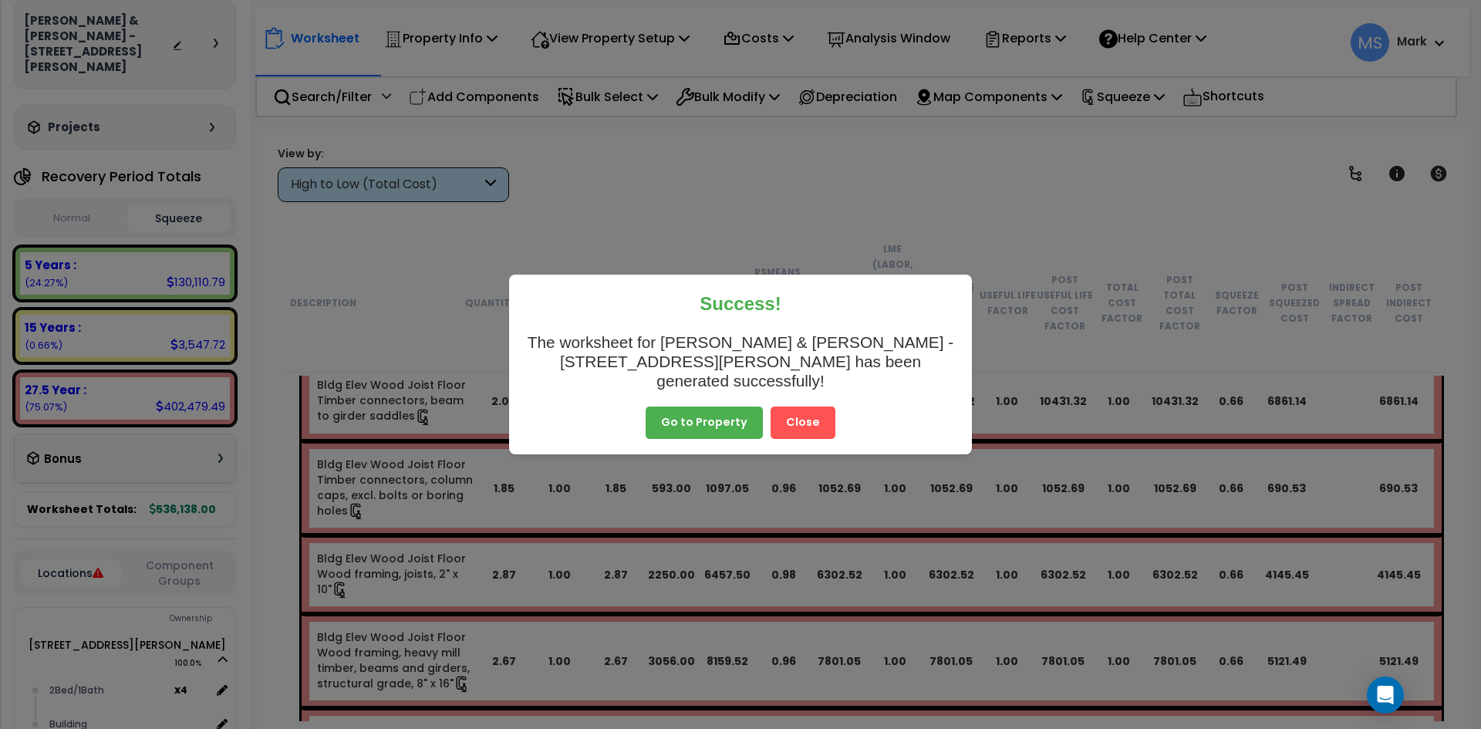
click at [808, 410] on button "Close" at bounding box center [803, 423] width 65 height 32
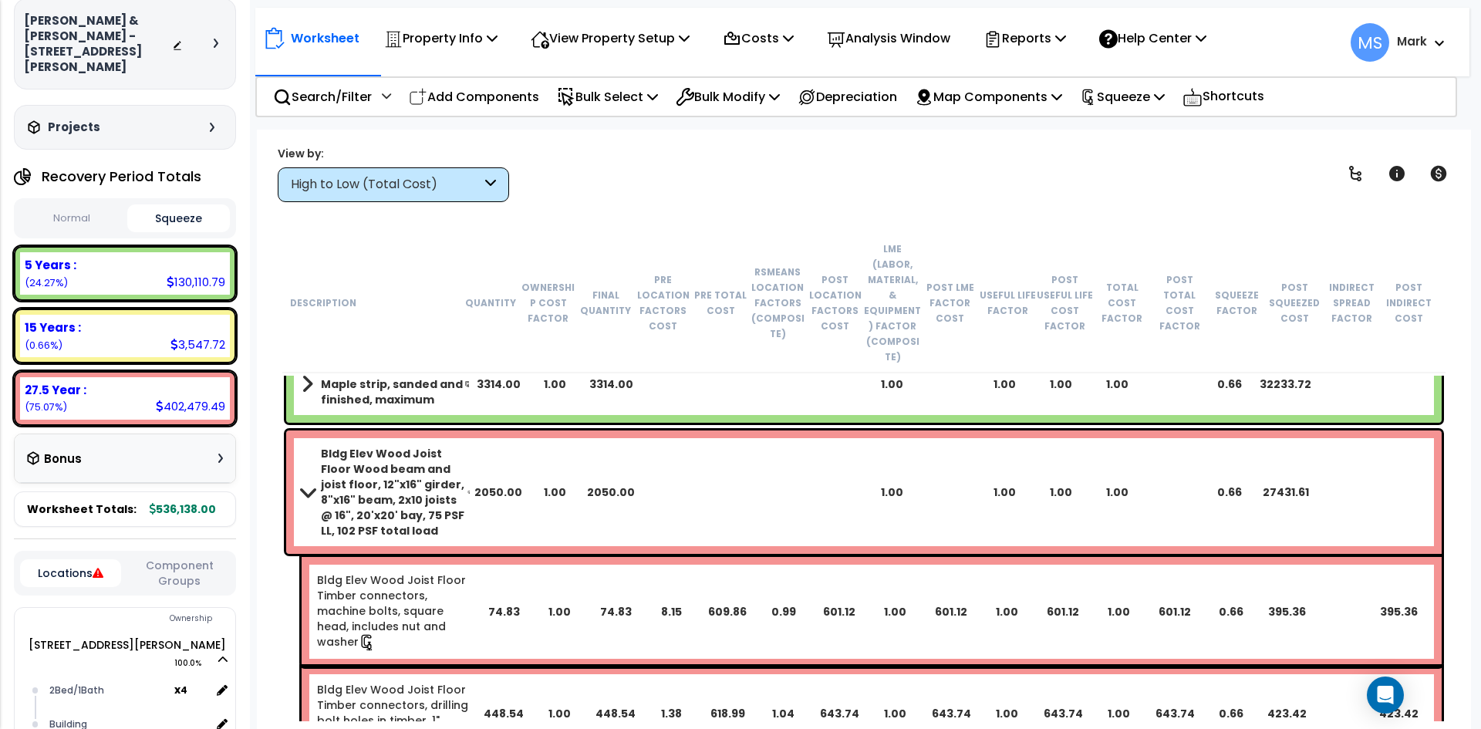
scroll to position [0, 0]
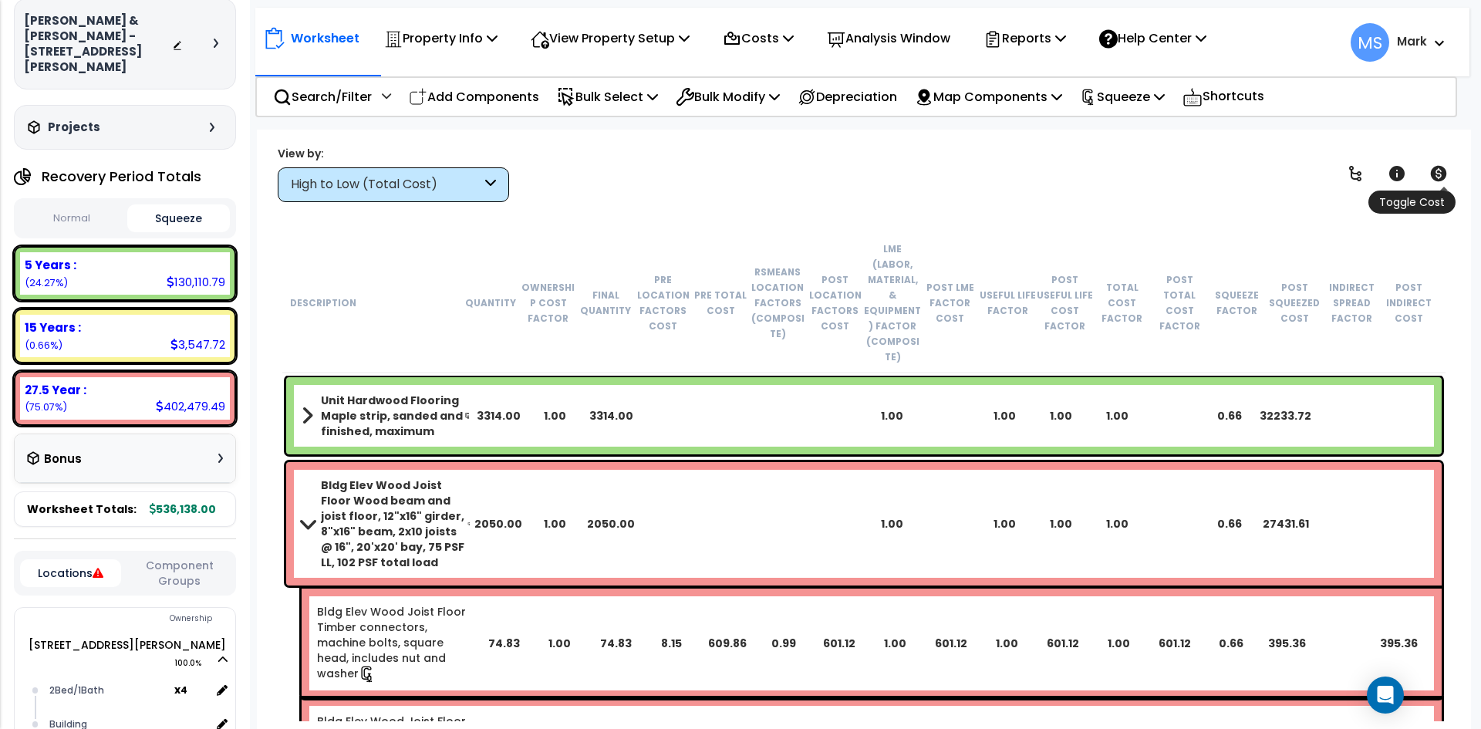
click at [1434, 171] on icon at bounding box center [1439, 173] width 16 height 15
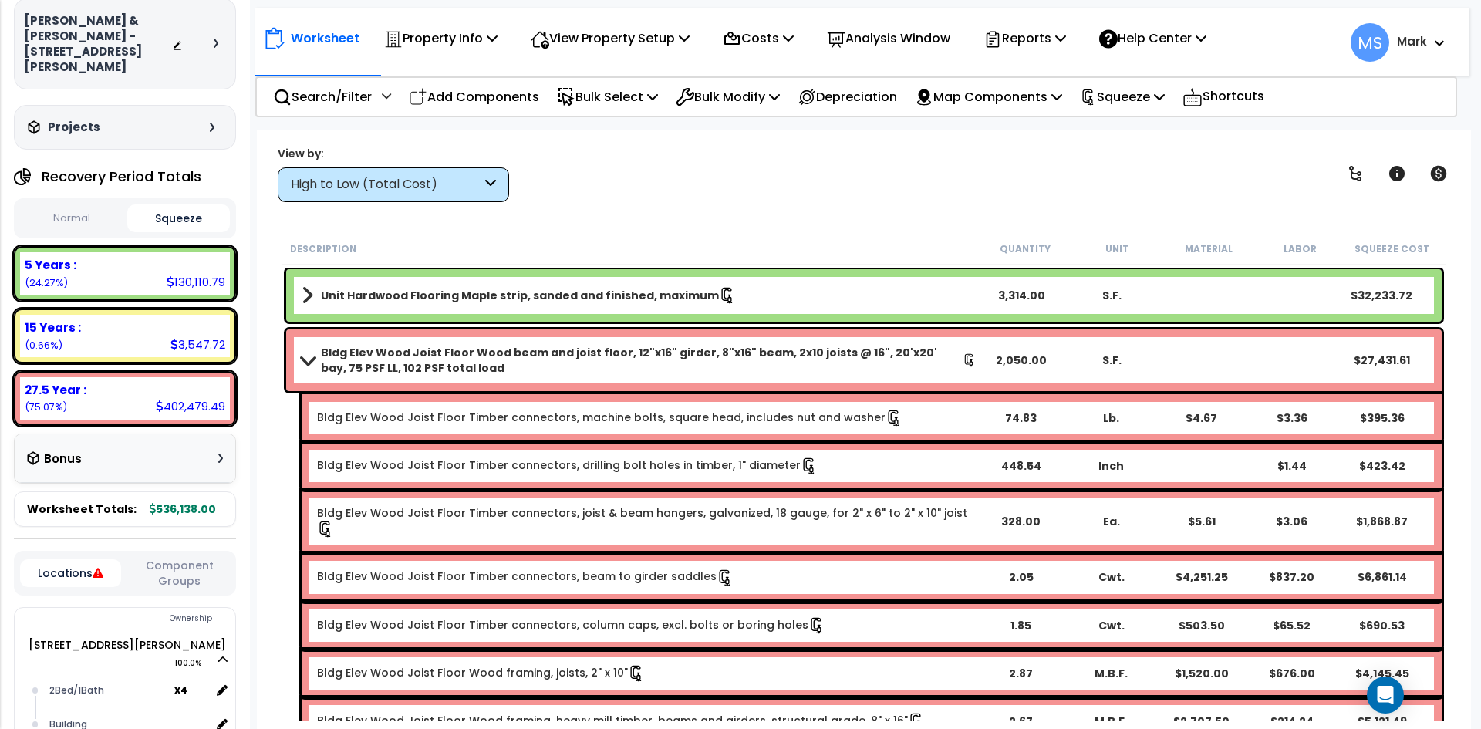
click at [680, 299] on b "Unit Hardwood Flooring Maple strip, sanded and finished, maximum" at bounding box center [520, 295] width 398 height 15
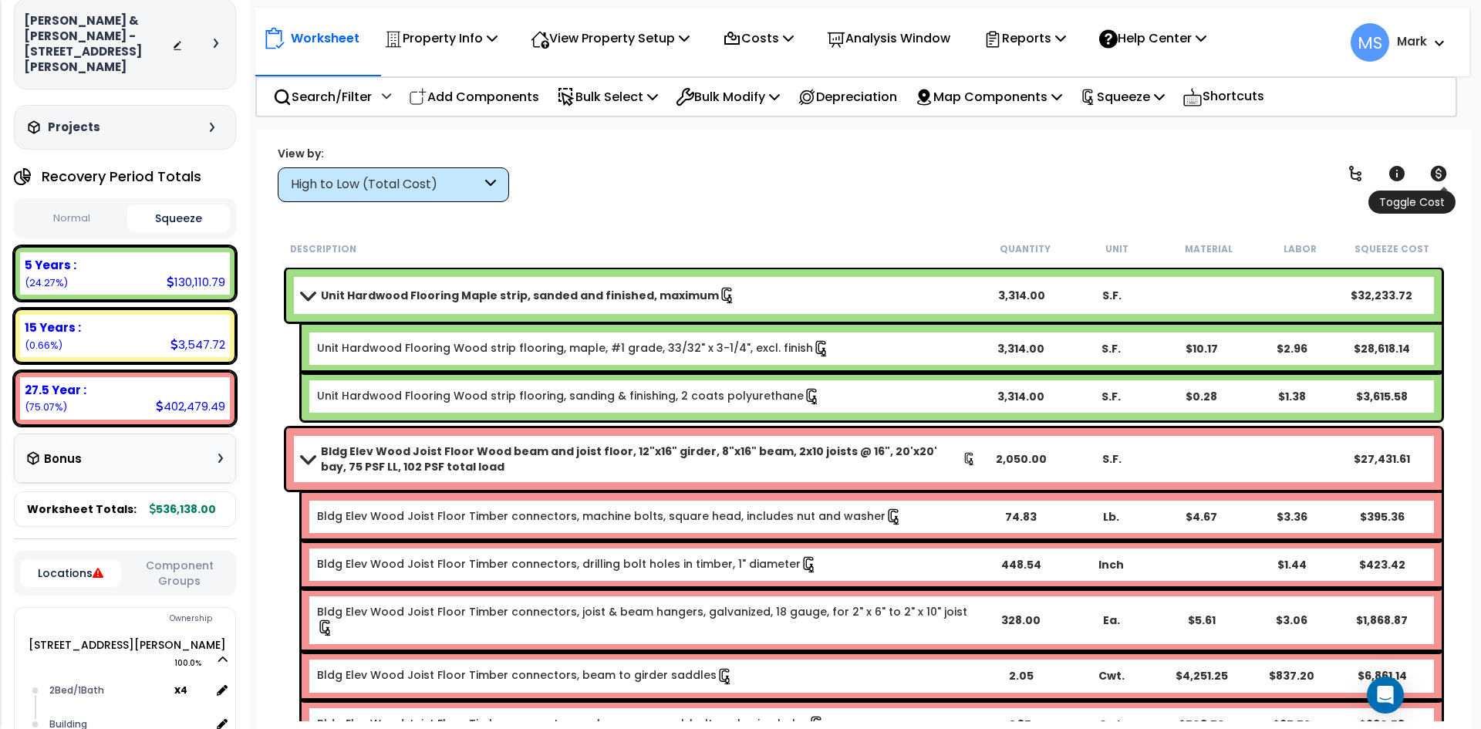
click at [1441, 170] on icon at bounding box center [1439, 173] width 19 height 19
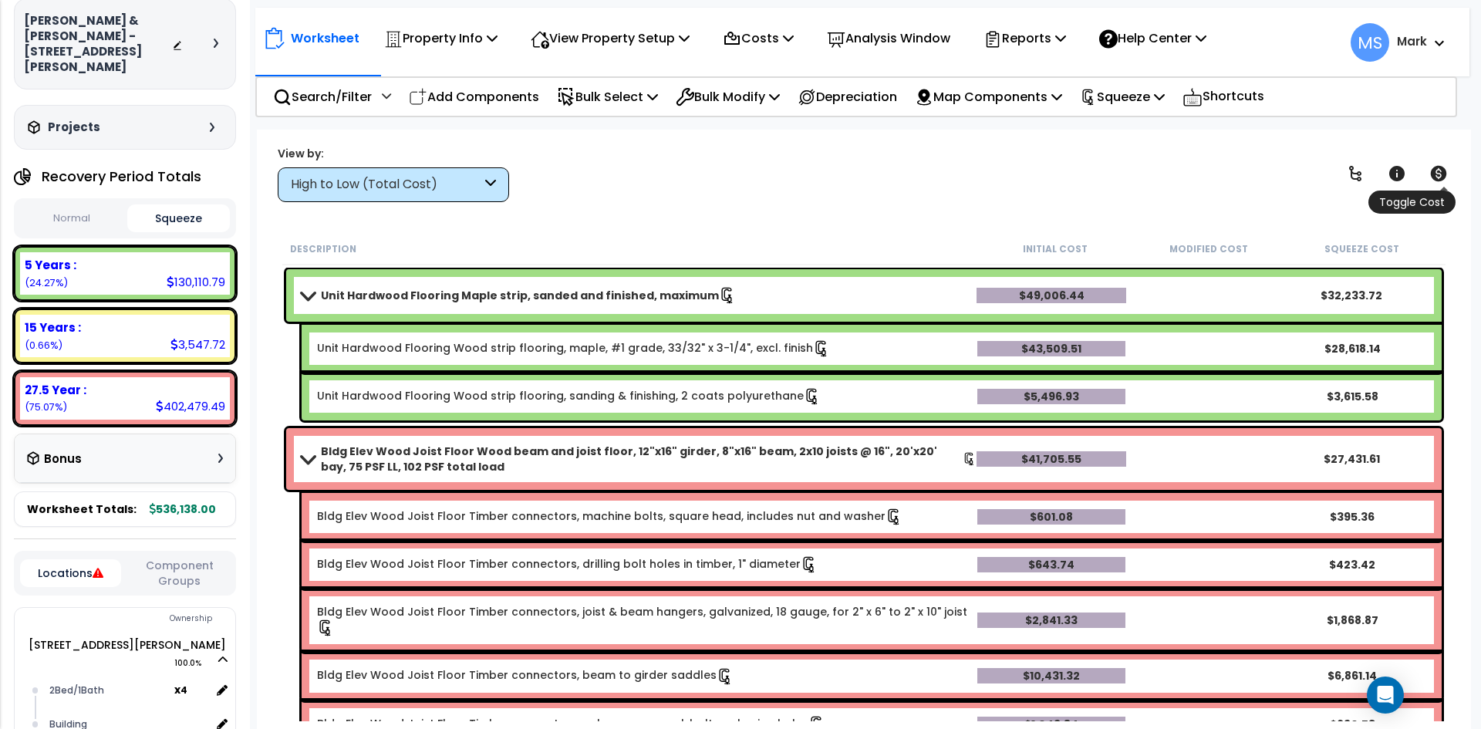
click at [1441, 170] on icon at bounding box center [1439, 173] width 19 height 19
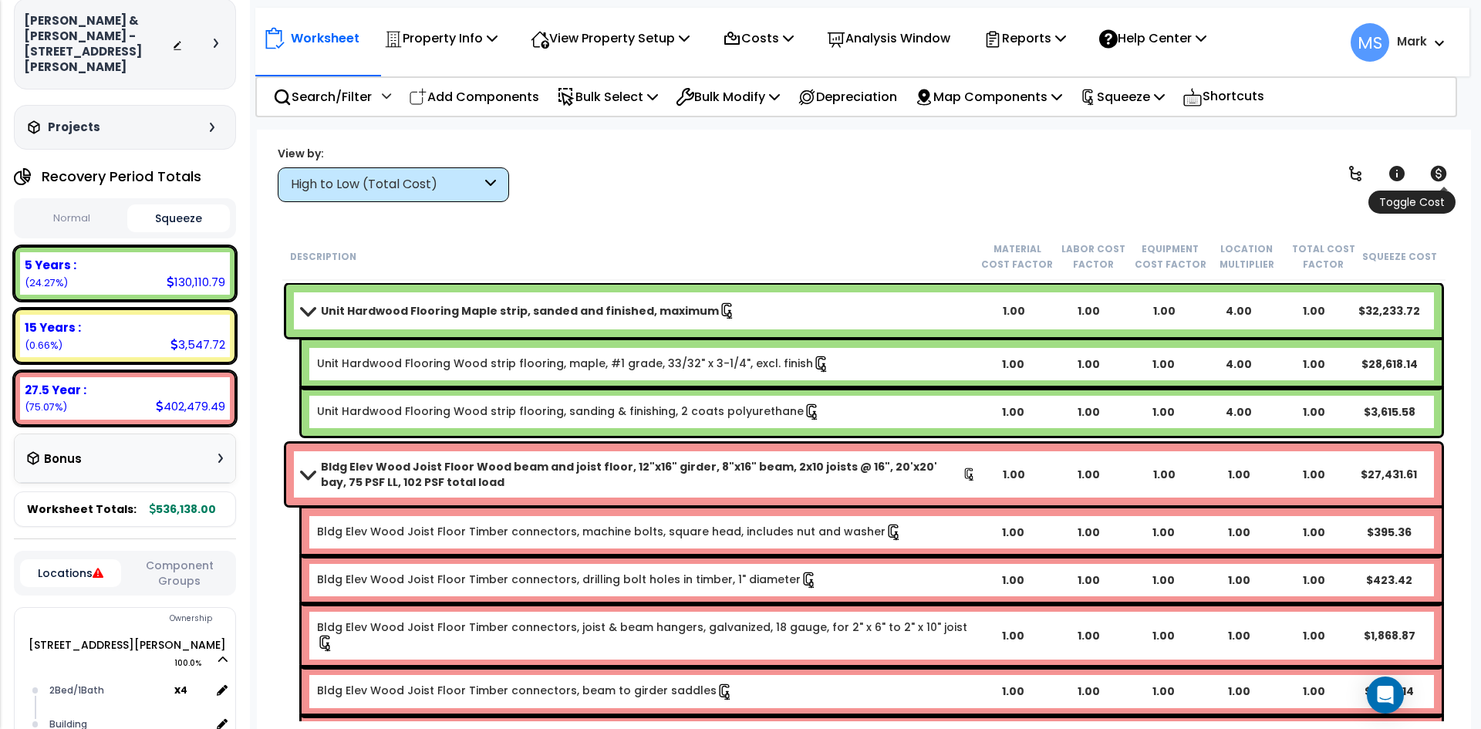
click at [1431, 170] on icon at bounding box center [1439, 173] width 19 height 19
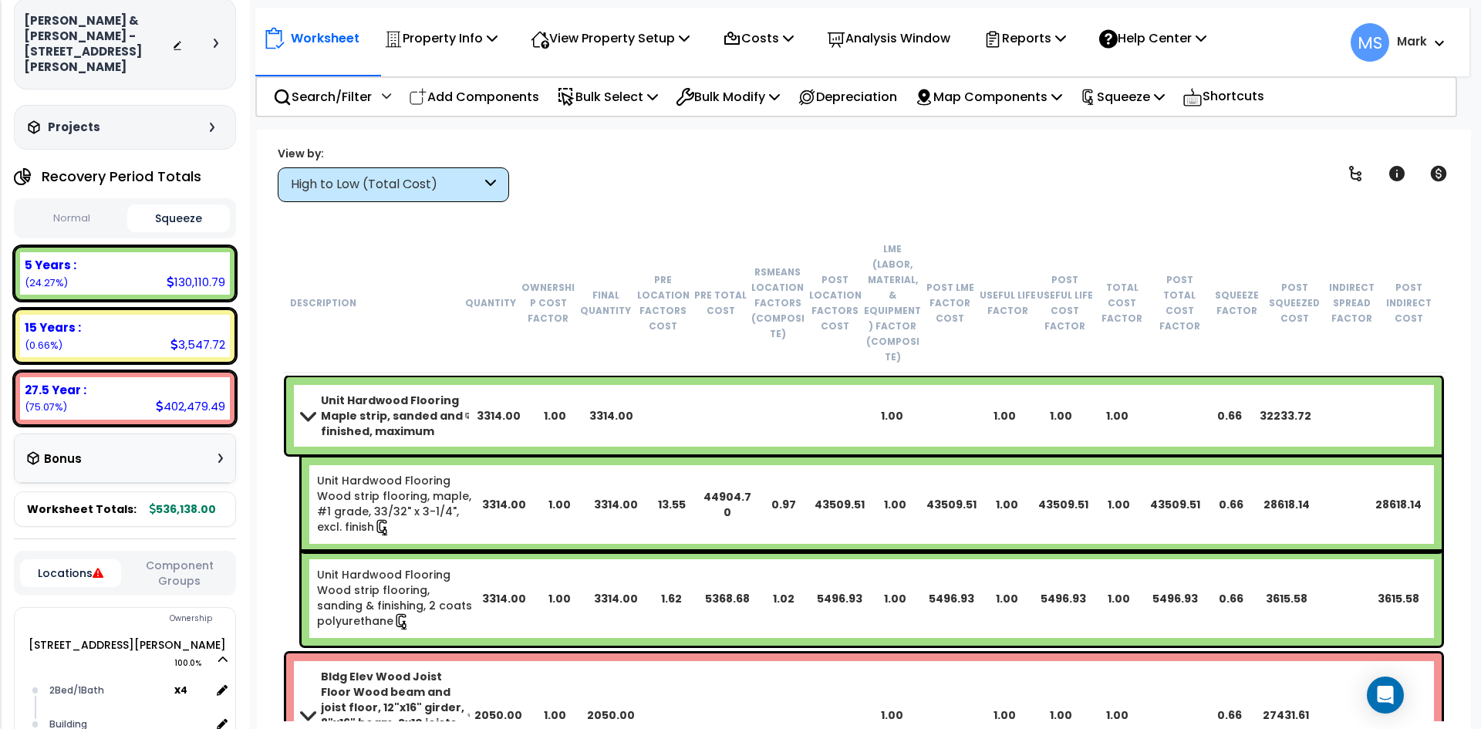
scroll to position [68, 0]
click at [435, 187] on div "High to Low (Total Cost)" at bounding box center [386, 185] width 191 height 18
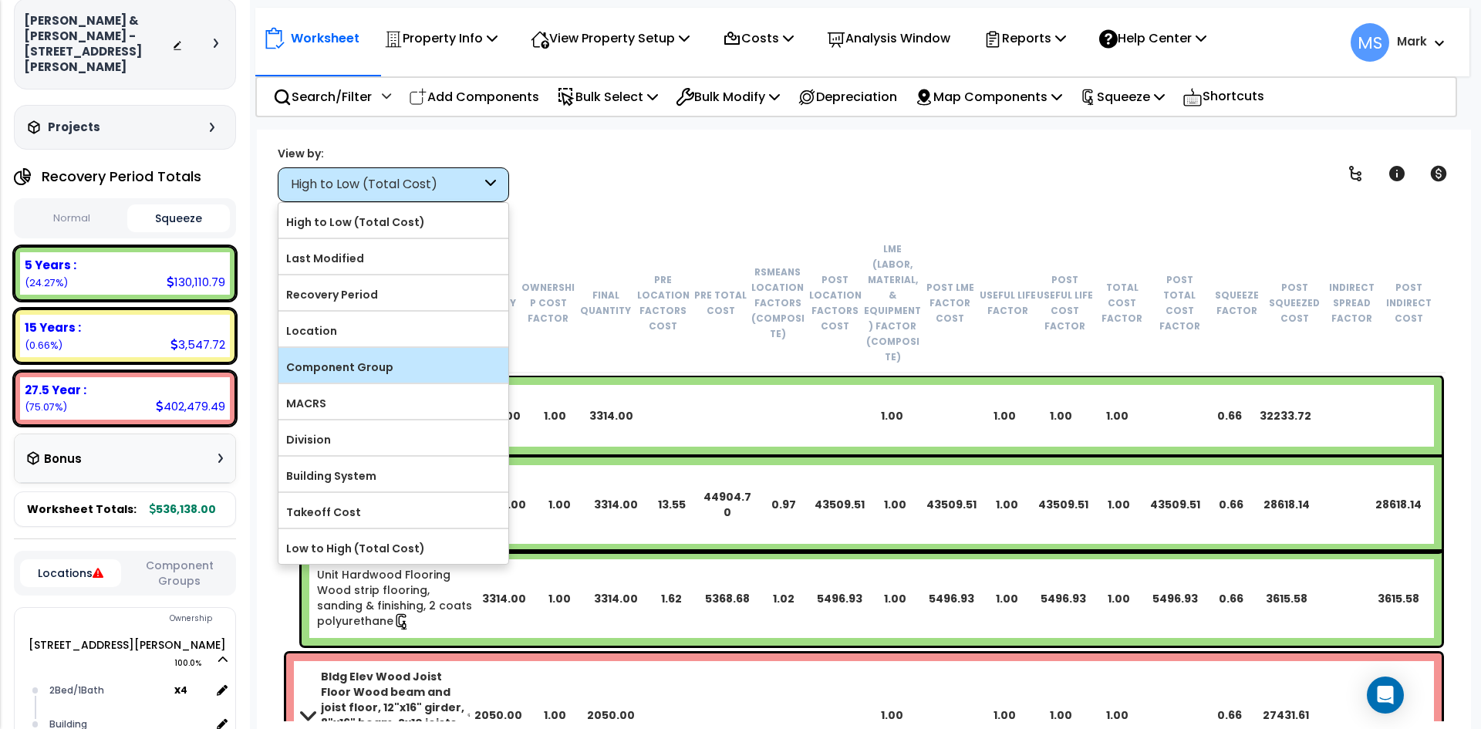
click at [358, 367] on label "Component Group" at bounding box center [394, 367] width 230 height 23
click at [0, 0] on input "Component Group" at bounding box center [0, 0] width 0 height 0
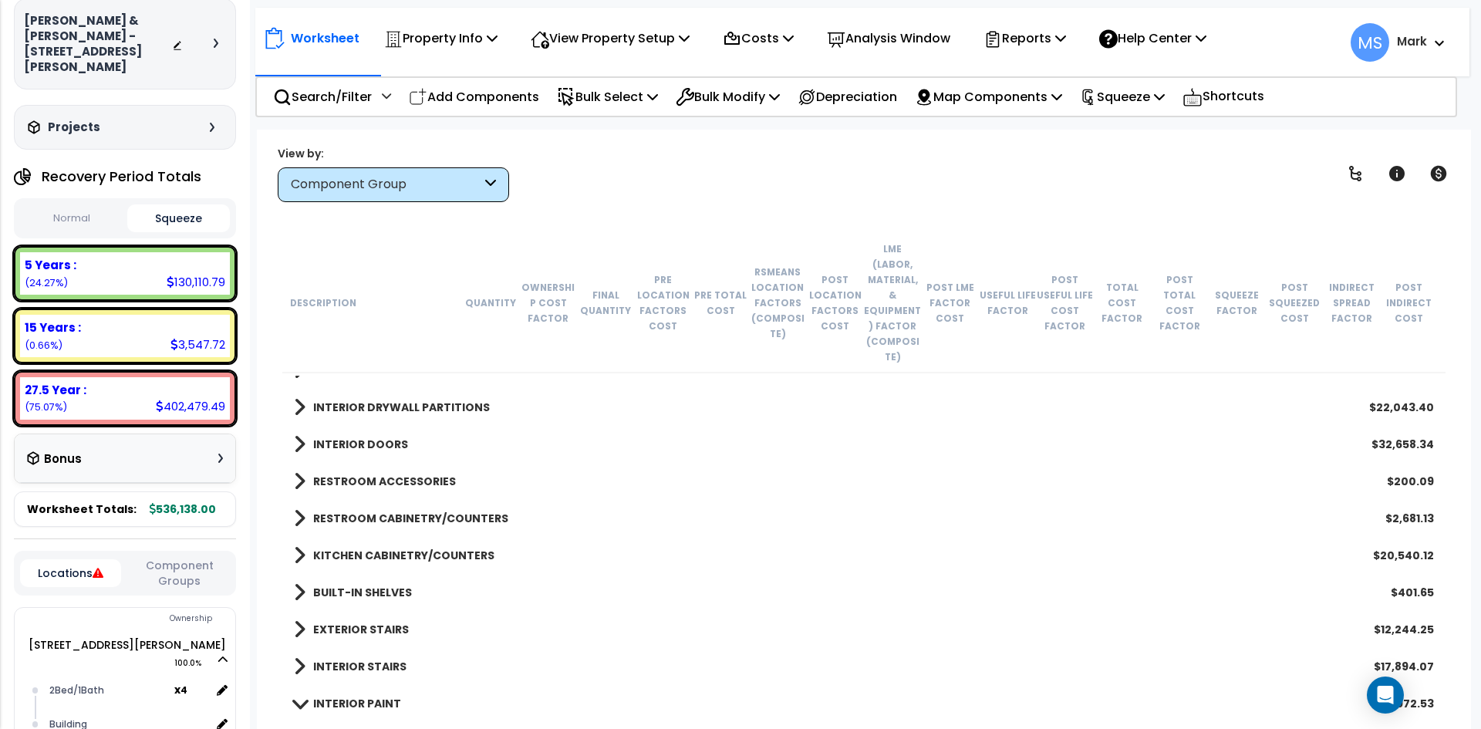
scroll to position [617, 0]
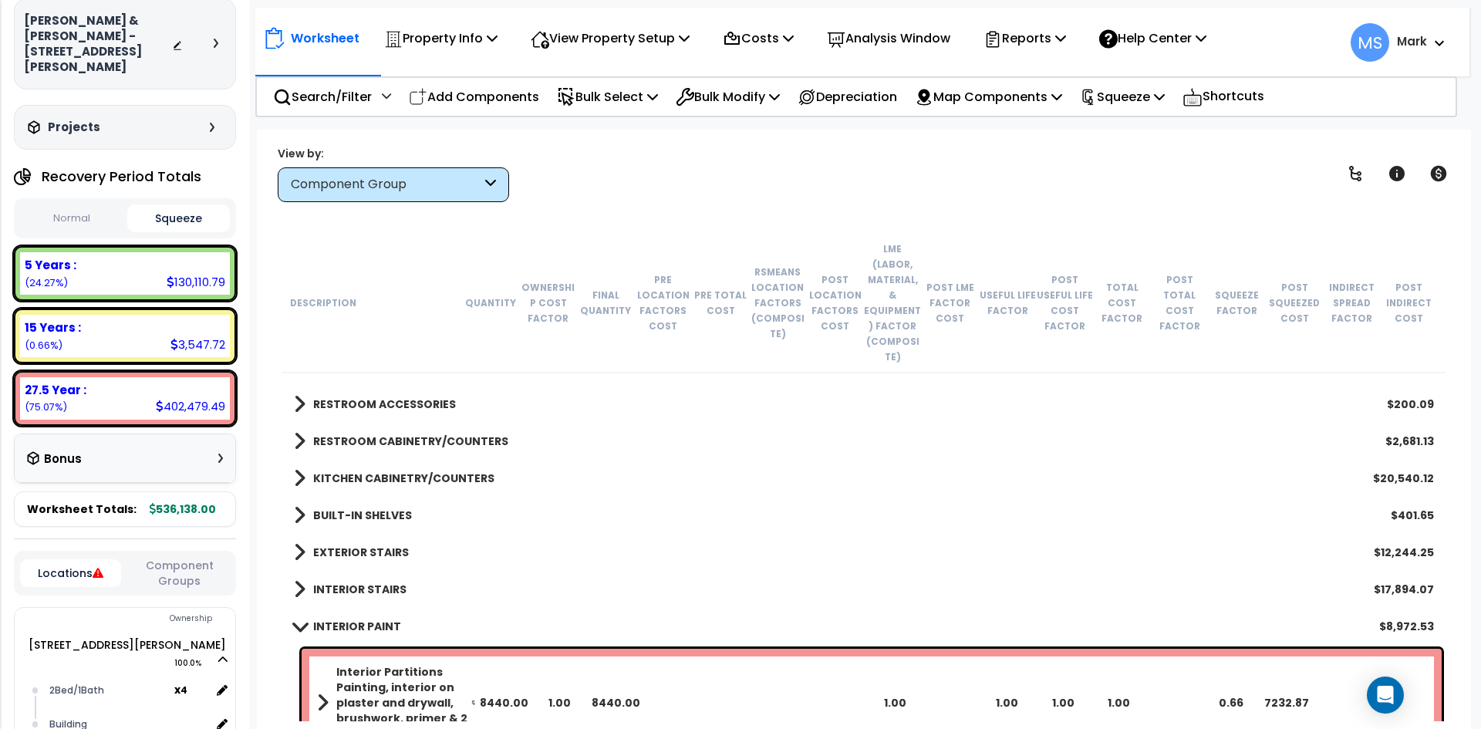
click at [369, 582] on b "INTERIOR STAIRS" at bounding box center [359, 589] width 93 height 15
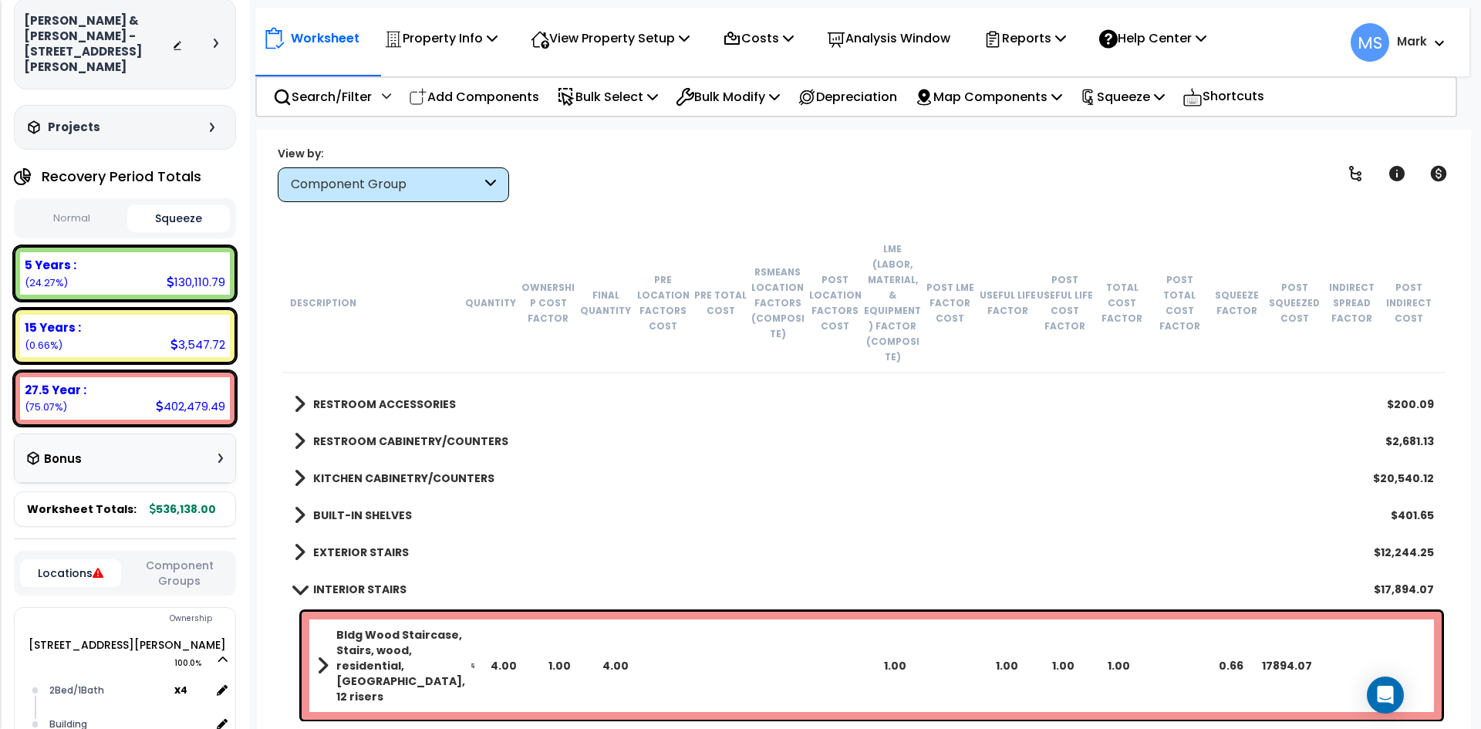
scroll to position [694, 0]
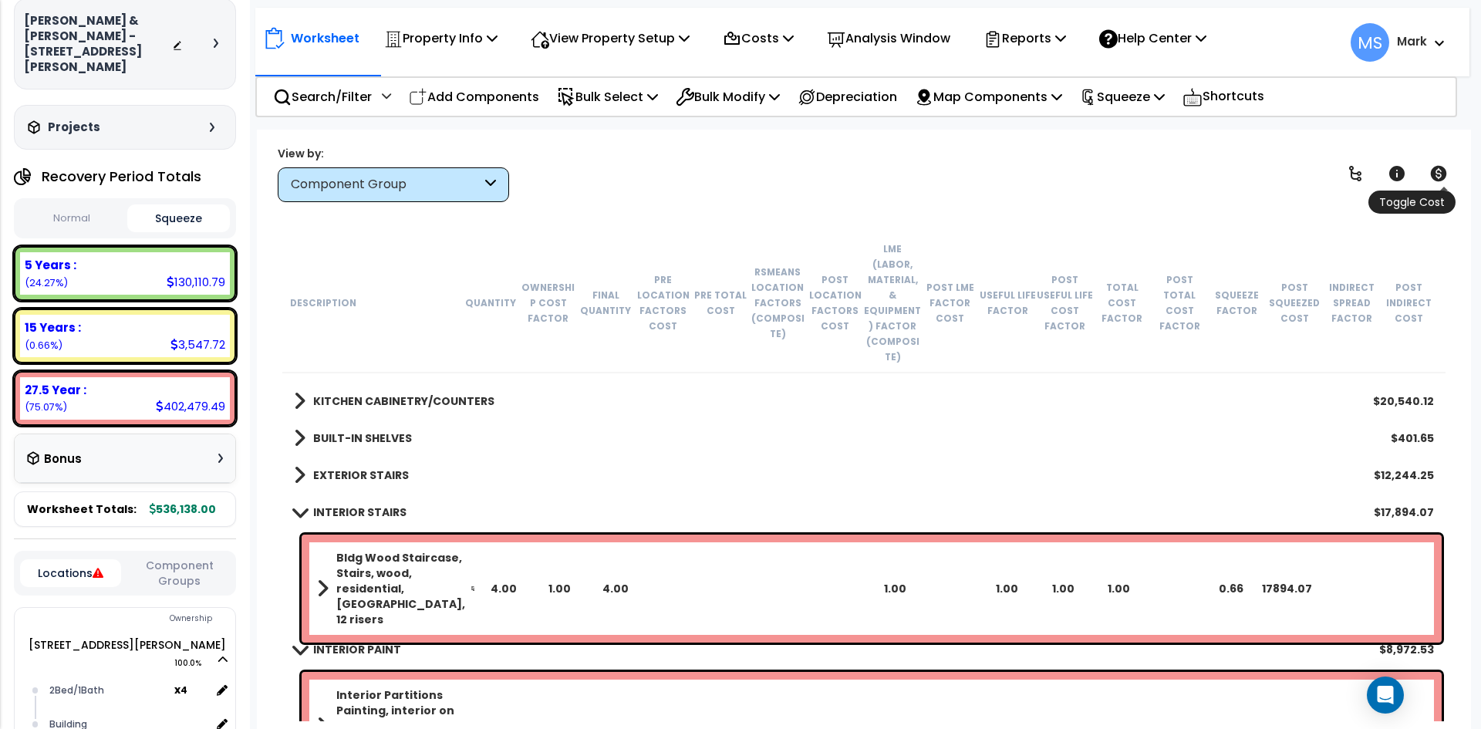
click at [1444, 175] on icon at bounding box center [1439, 173] width 16 height 15
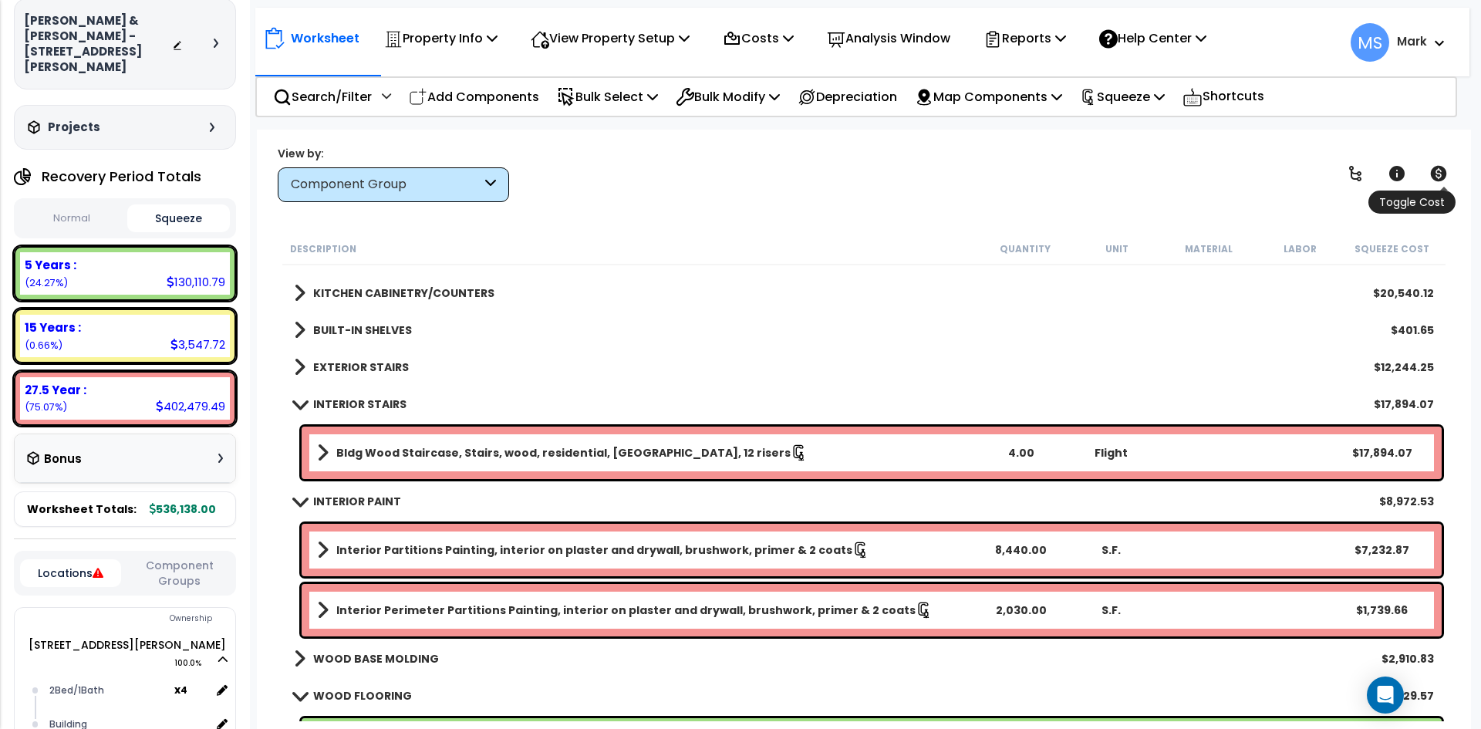
click at [1444, 175] on icon at bounding box center [1439, 173] width 16 height 15
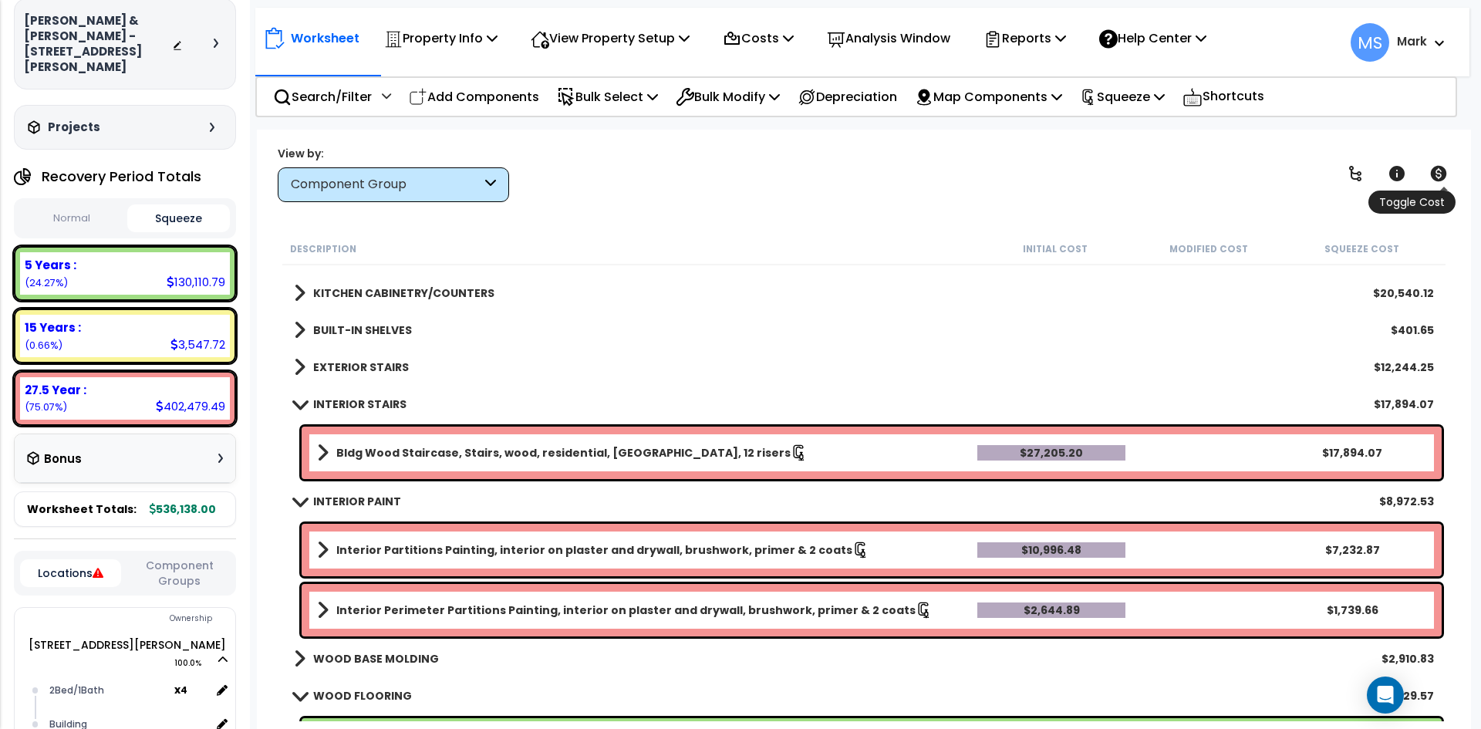
click at [1444, 175] on icon at bounding box center [1439, 173] width 16 height 15
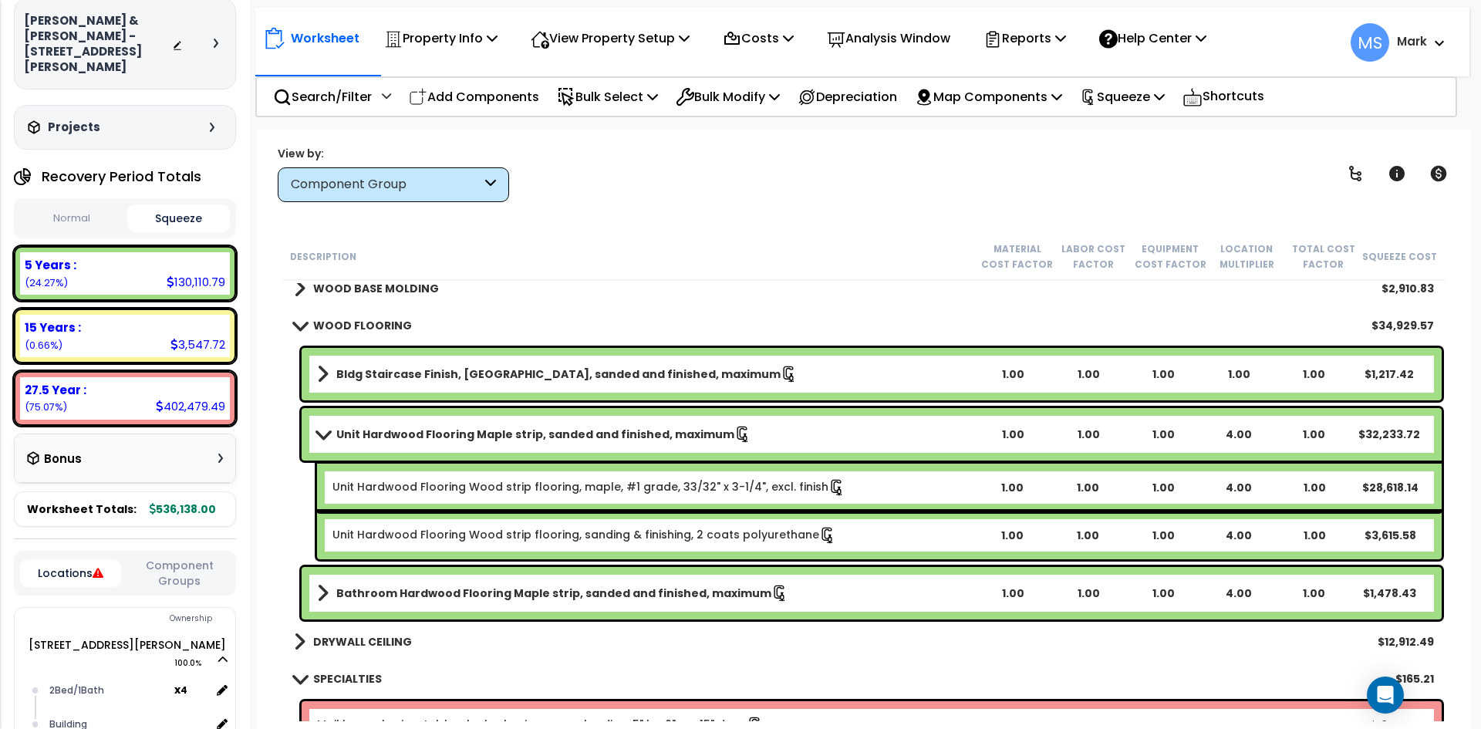
scroll to position [1157, 0]
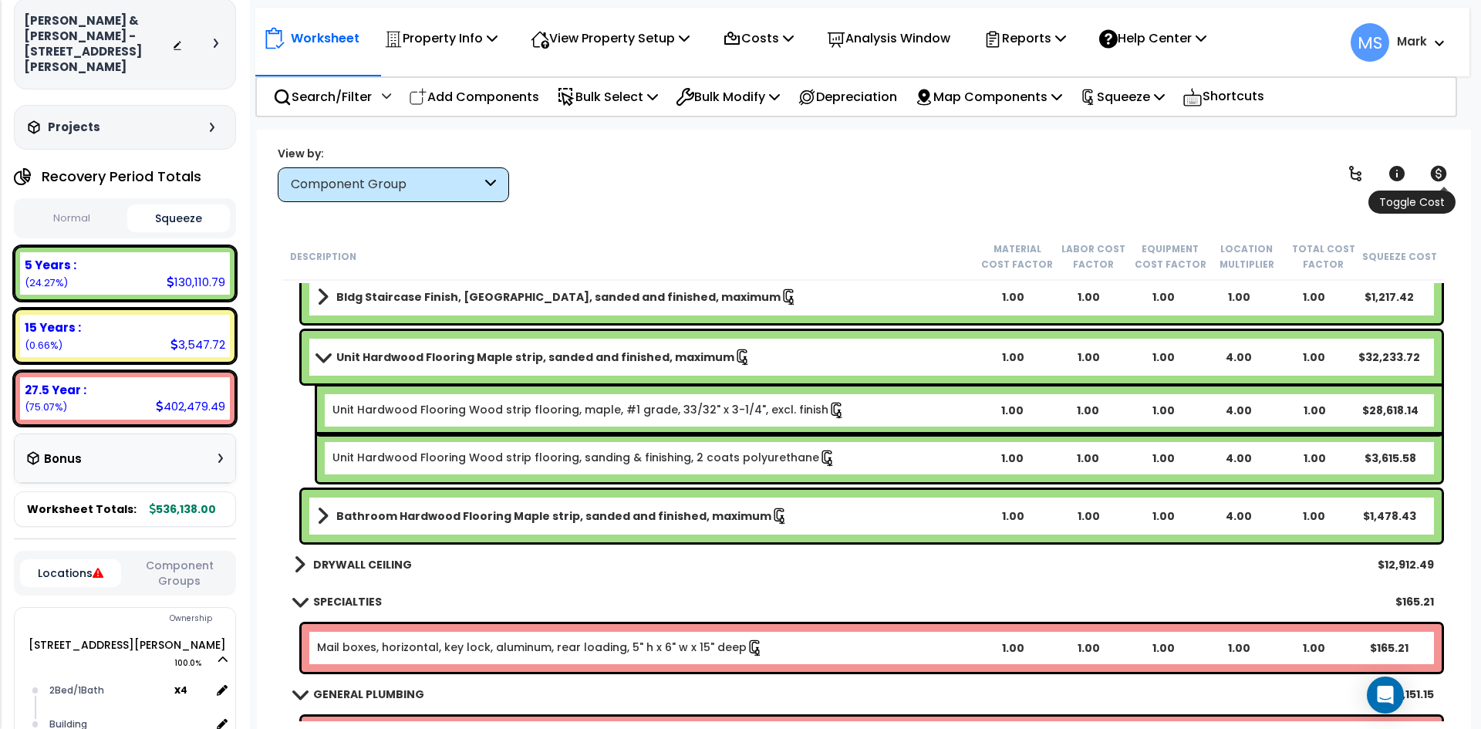
click at [1437, 184] on link at bounding box center [1439, 174] width 34 height 34
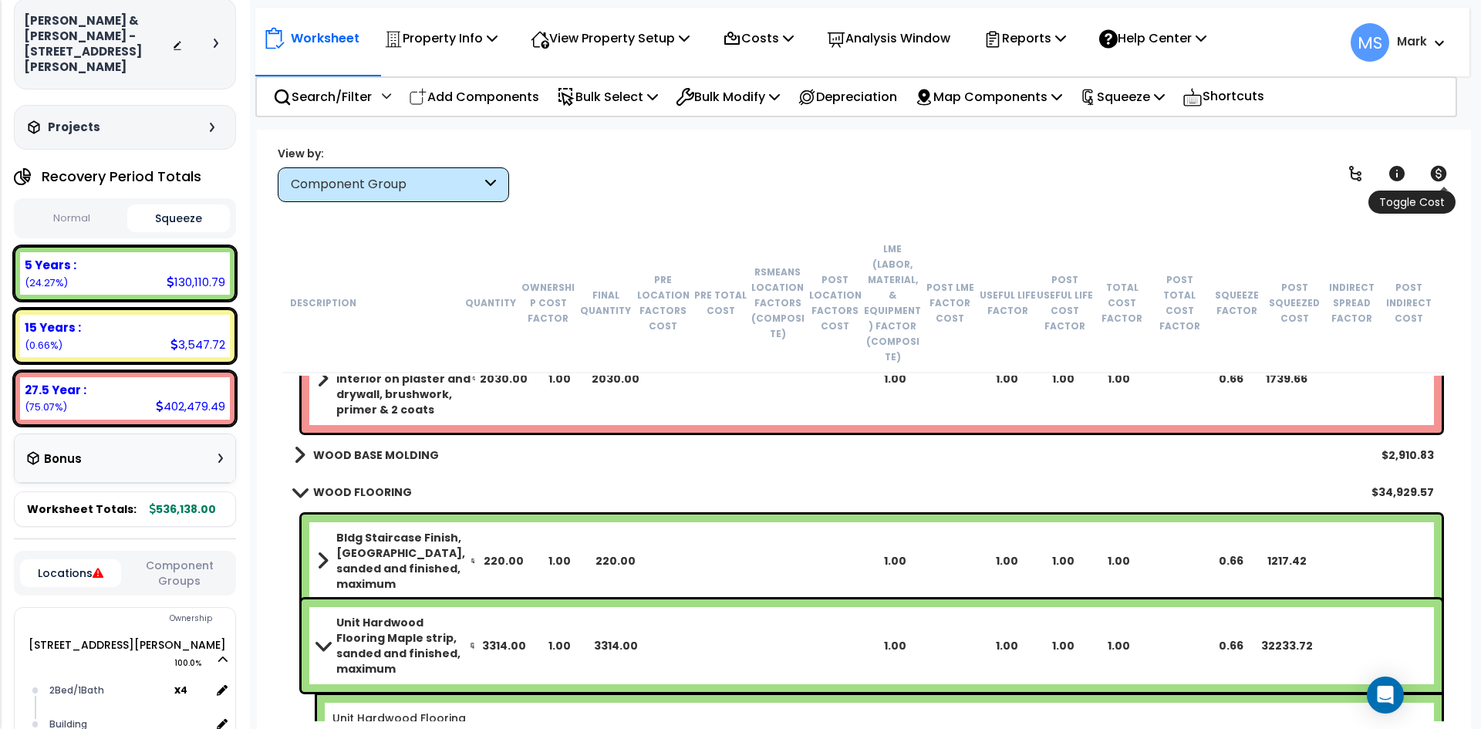
click at [1437, 184] on link at bounding box center [1439, 174] width 34 height 34
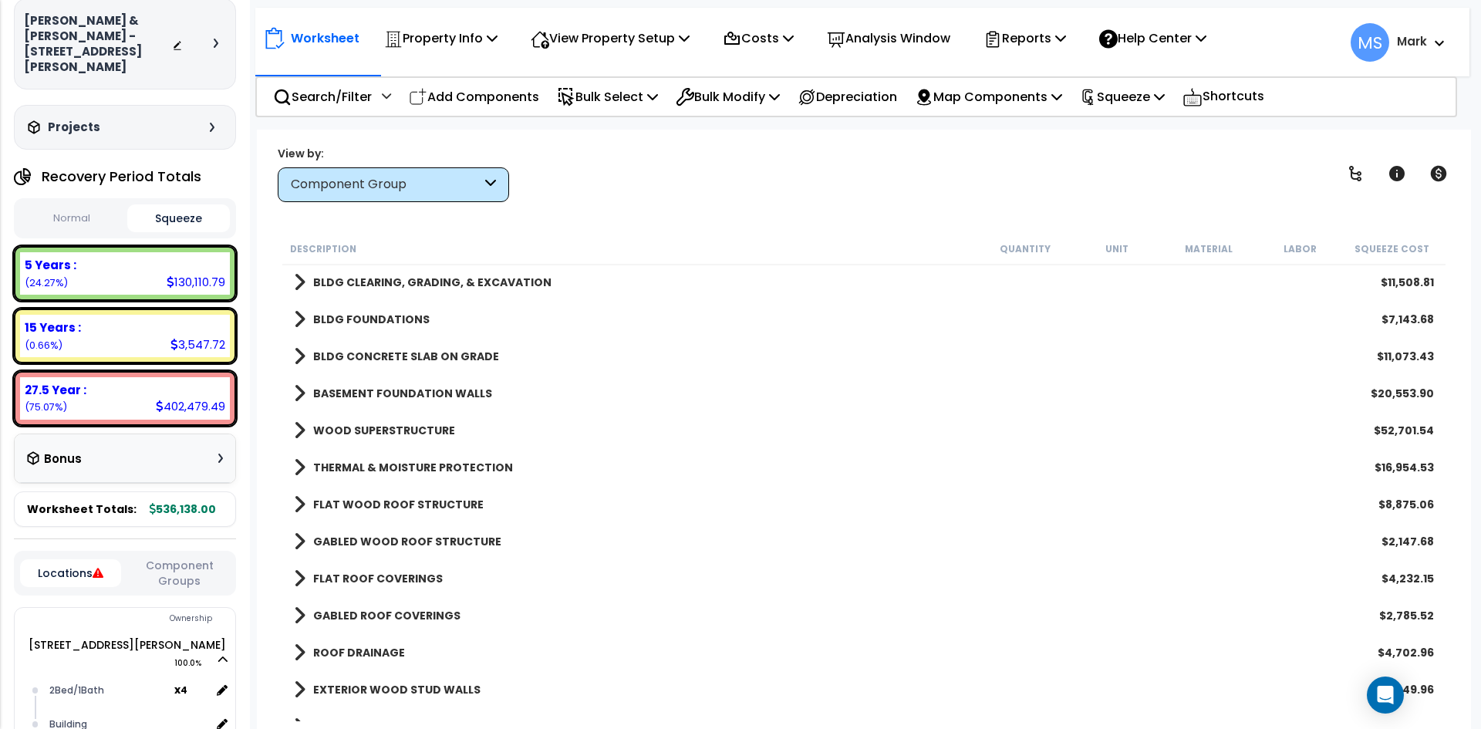
scroll to position [0, 0]
click at [480, 283] on b "BLDG CLEARING, GRADING, & EXCAVATION" at bounding box center [432, 283] width 238 height 15
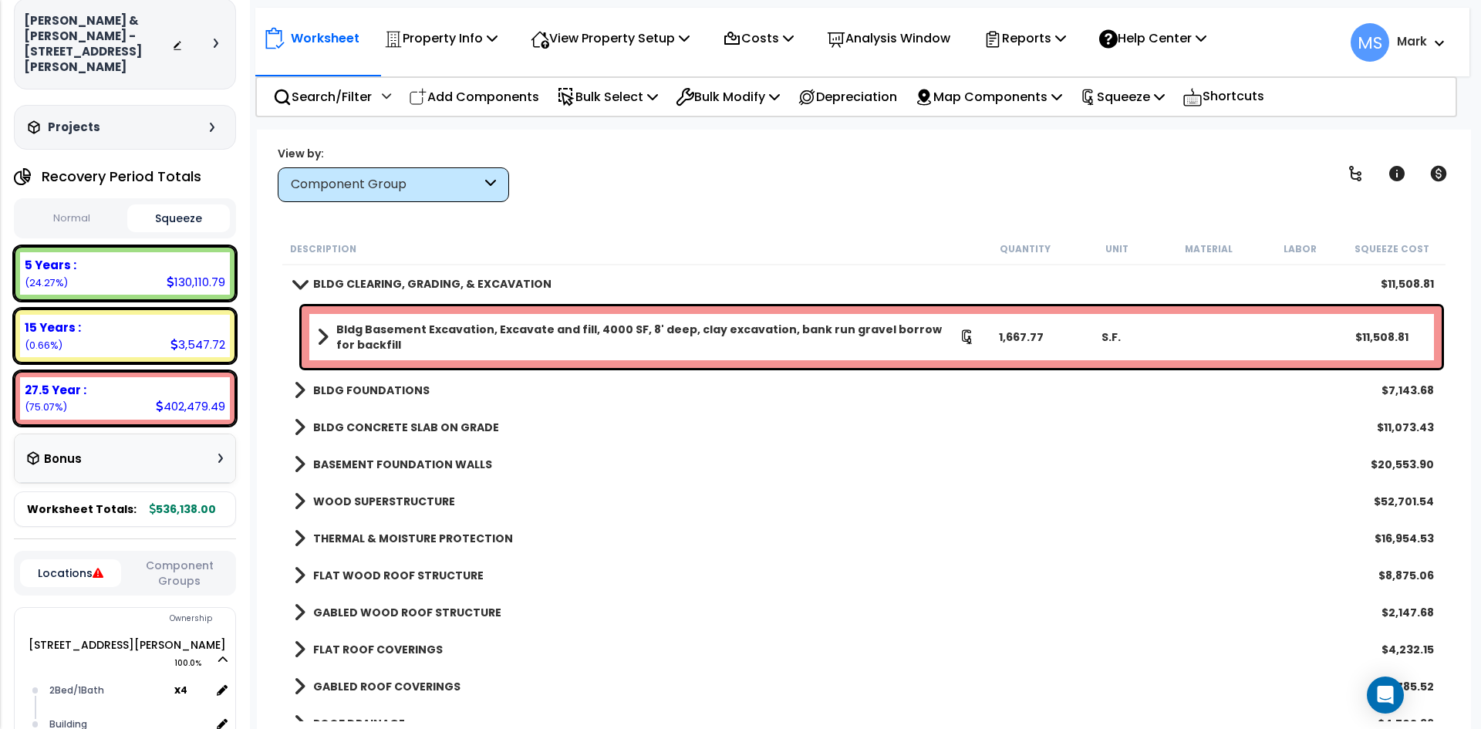
click at [400, 397] on b "BLDG FOUNDATIONS" at bounding box center [371, 390] width 117 height 15
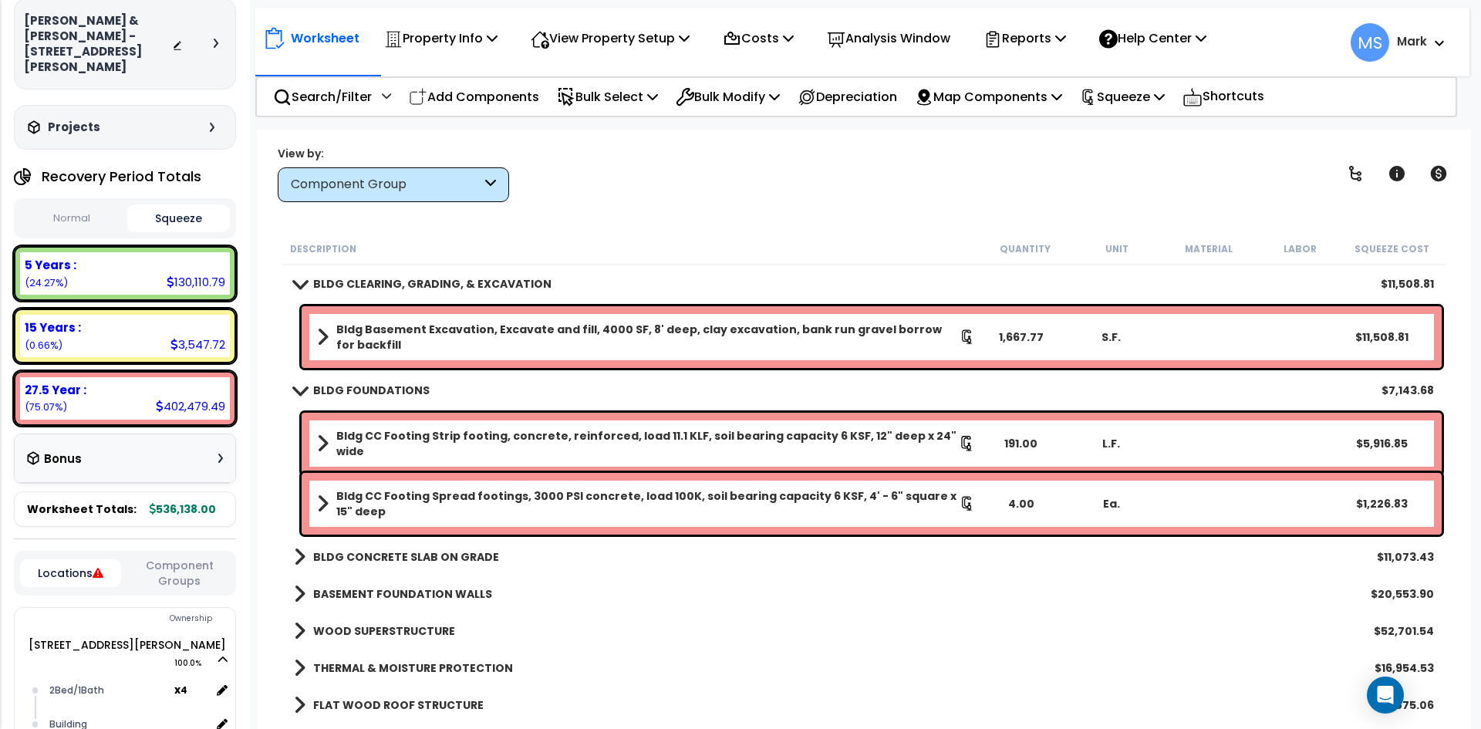
click at [465, 552] on b "BLDG CONCRETE SLAB ON GRADE" at bounding box center [406, 556] width 186 height 15
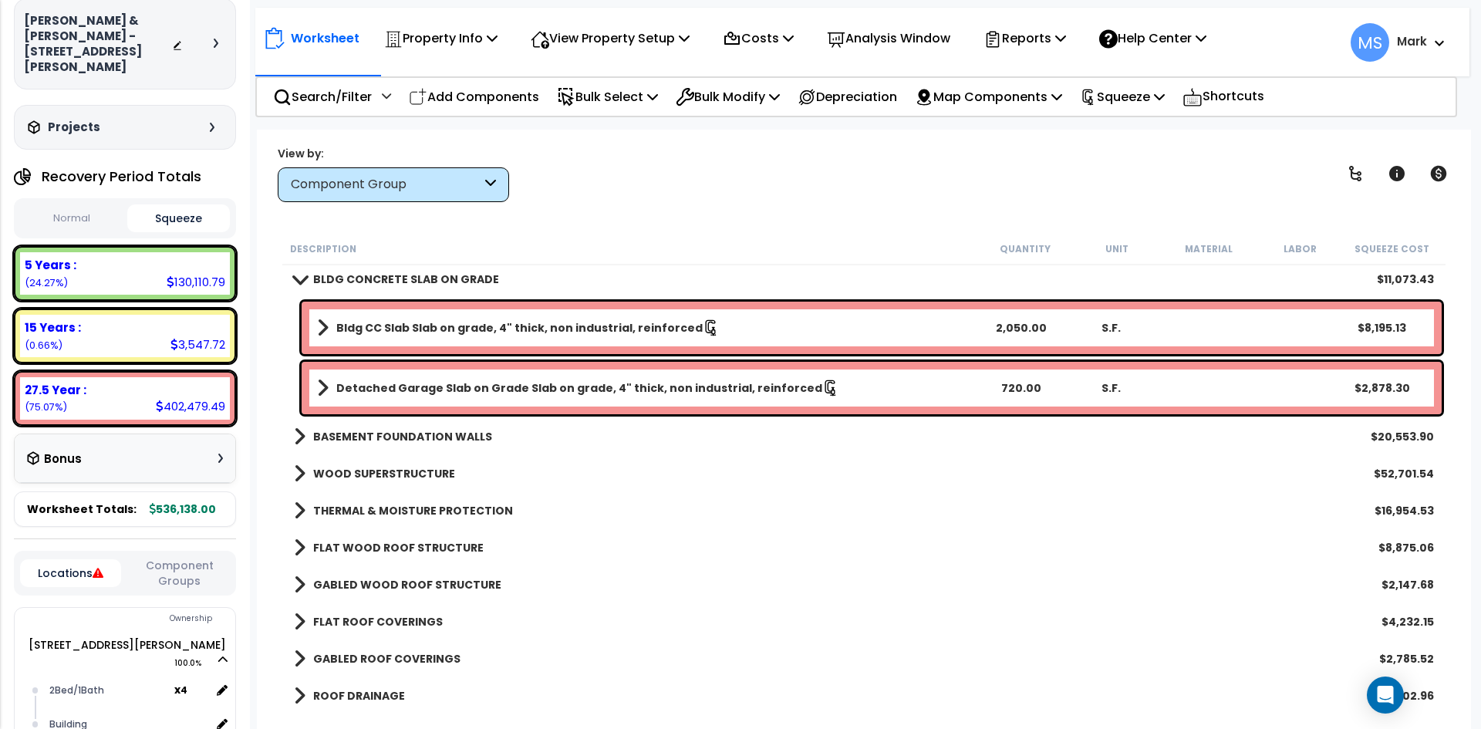
scroll to position [309, 0]
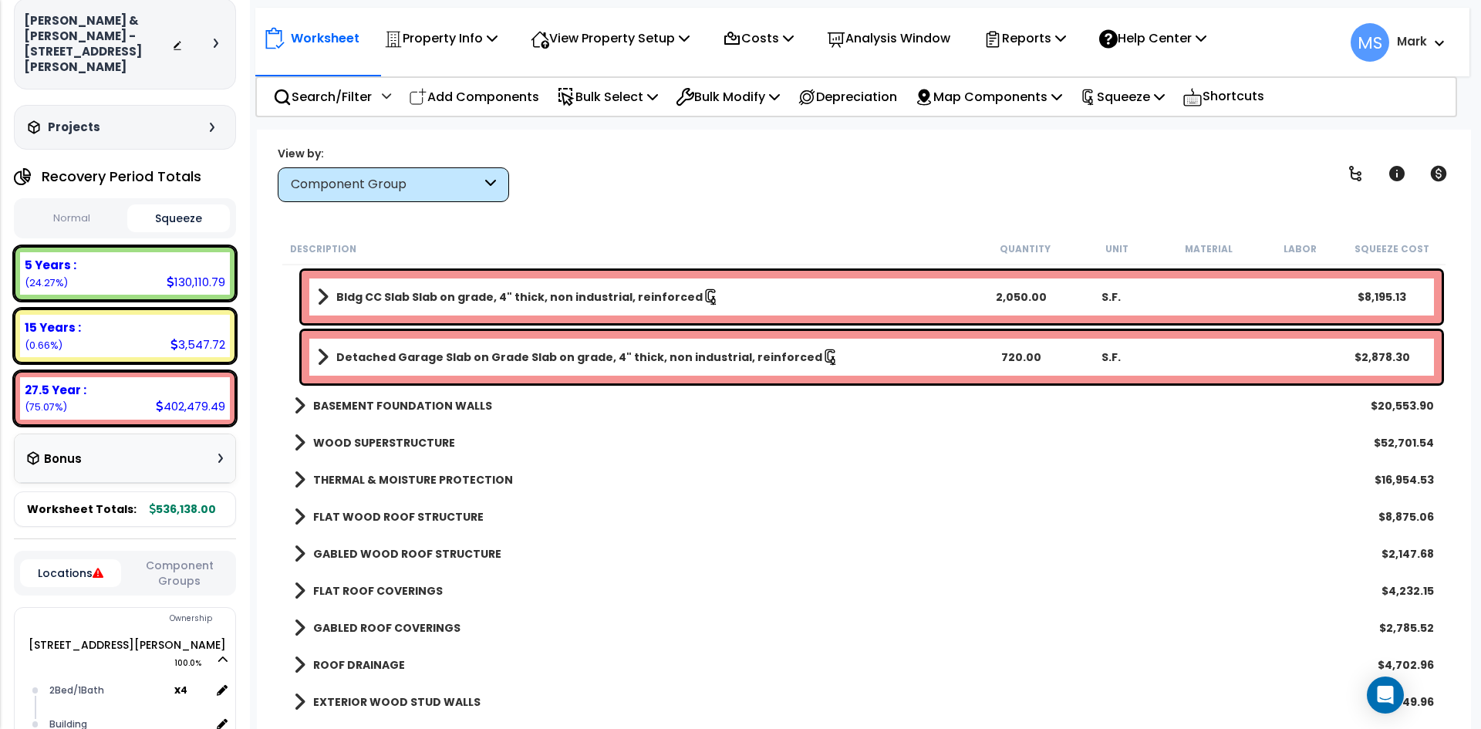
click at [445, 402] on b "BASEMENT FOUNDATION WALLS" at bounding box center [402, 405] width 179 height 15
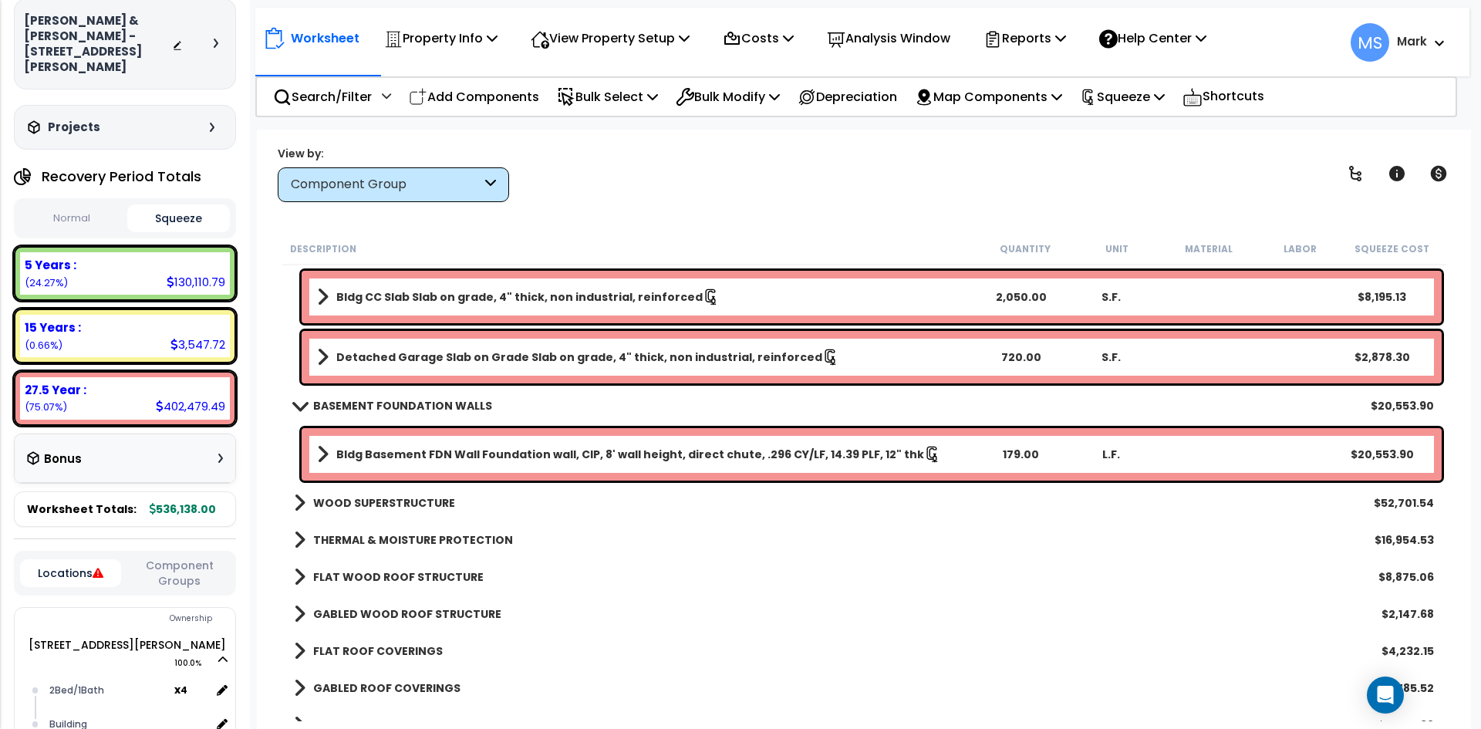
click at [418, 492] on div "WOOD SUPERSTRUCTURE $52,701.54" at bounding box center [864, 503] width 1156 height 37
click at [432, 502] on b "WOOD SUPERSTRUCTURE" at bounding box center [384, 502] width 142 height 15
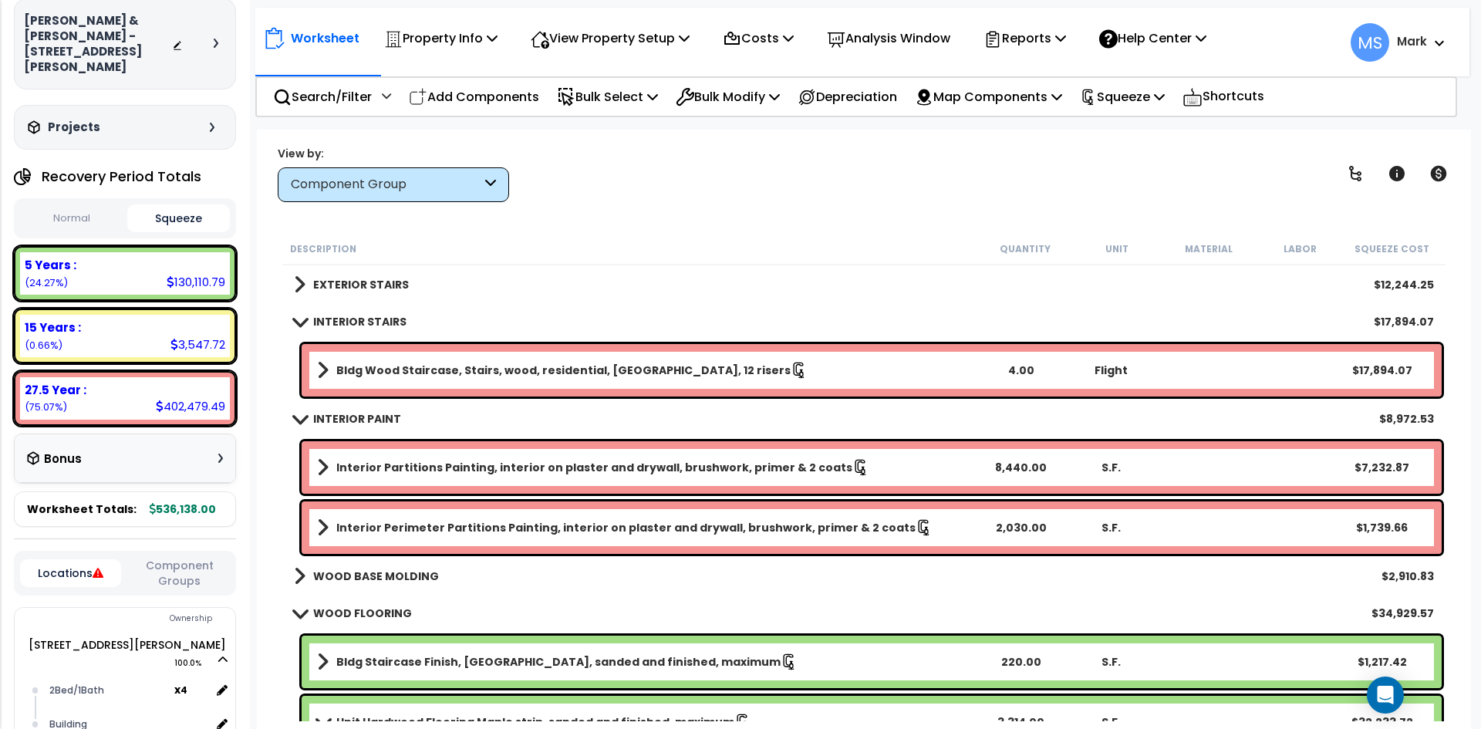
scroll to position [1929, 0]
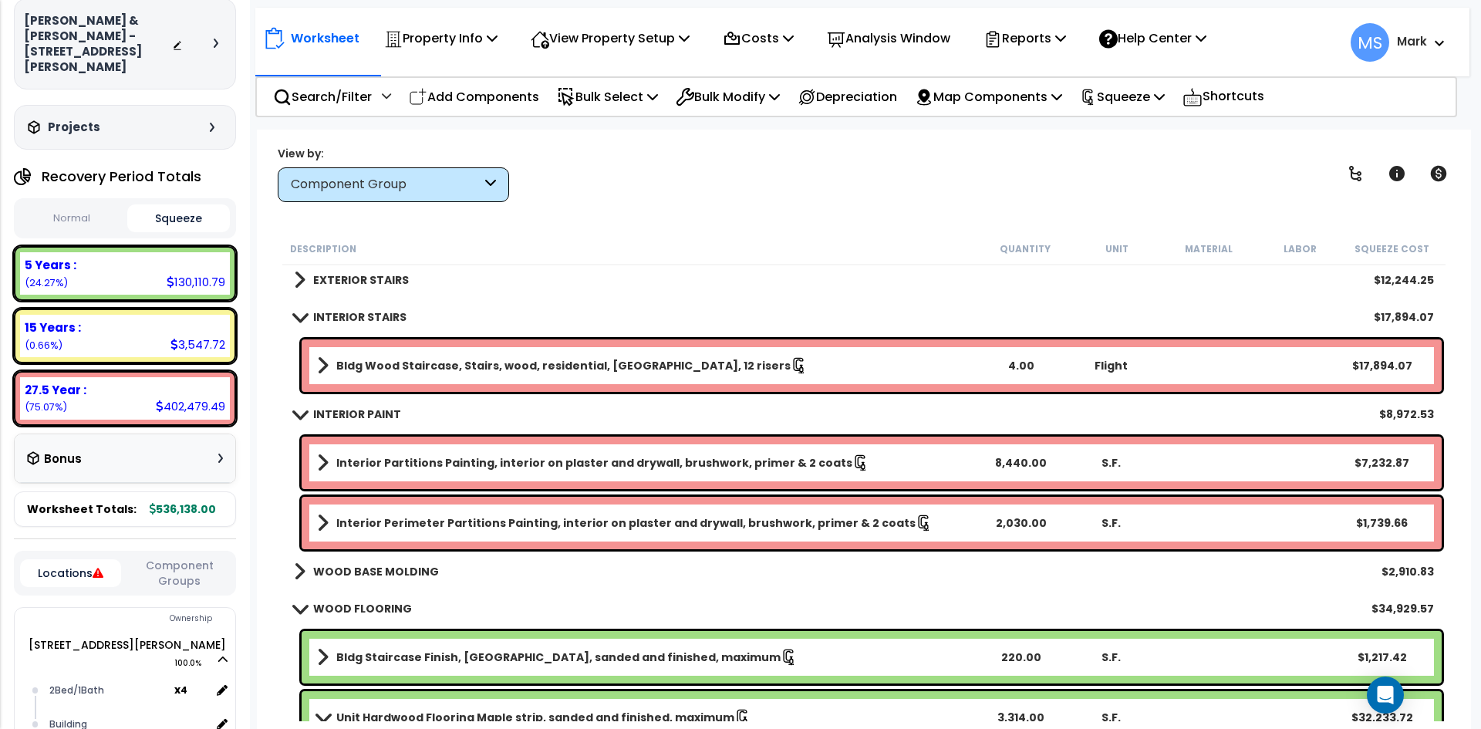
click at [665, 369] on b "Bldg Wood Staircase, Stairs, wood, residential, oak treads, 12 risers" at bounding box center [563, 365] width 454 height 15
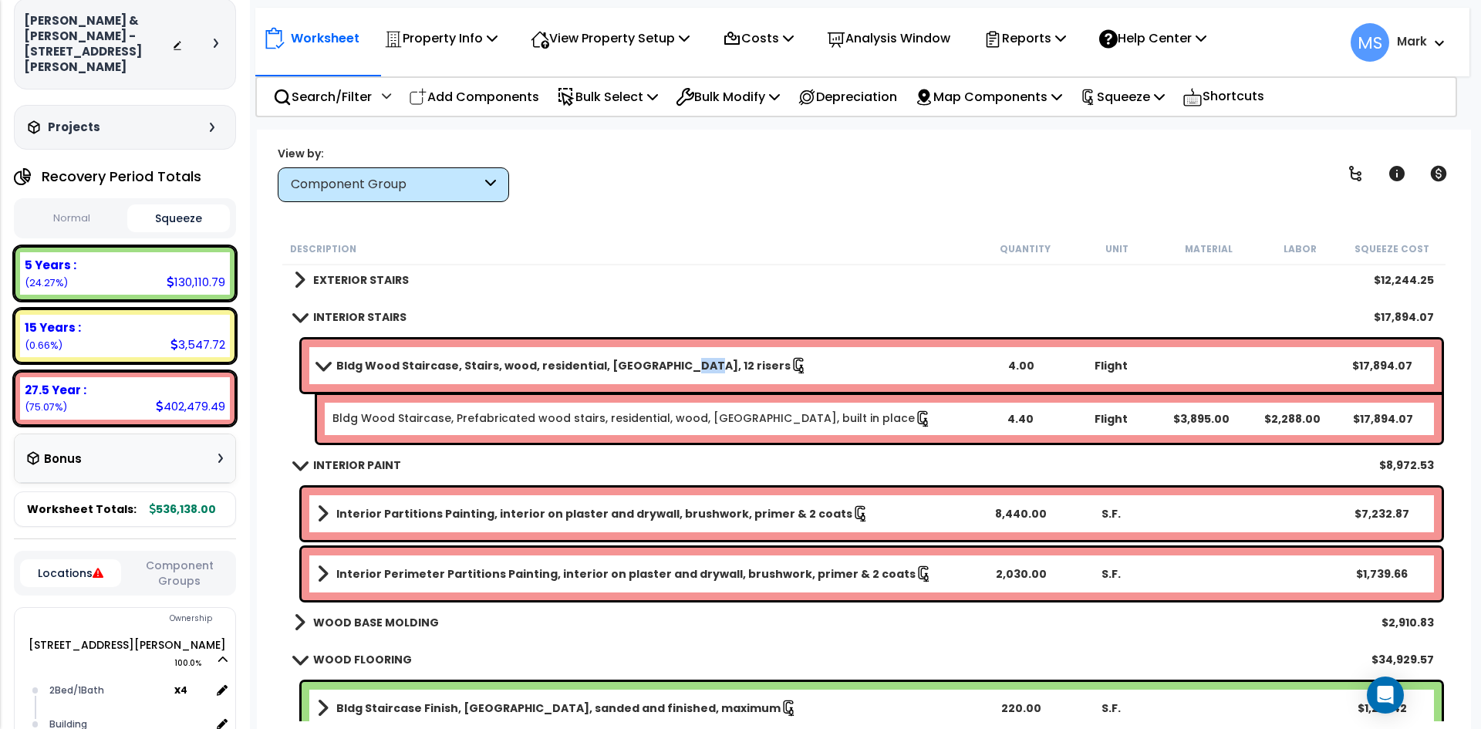
click at [665, 369] on b "Bldg Wood Staircase, Stairs, wood, residential, oak treads, 12 risers" at bounding box center [563, 365] width 454 height 15
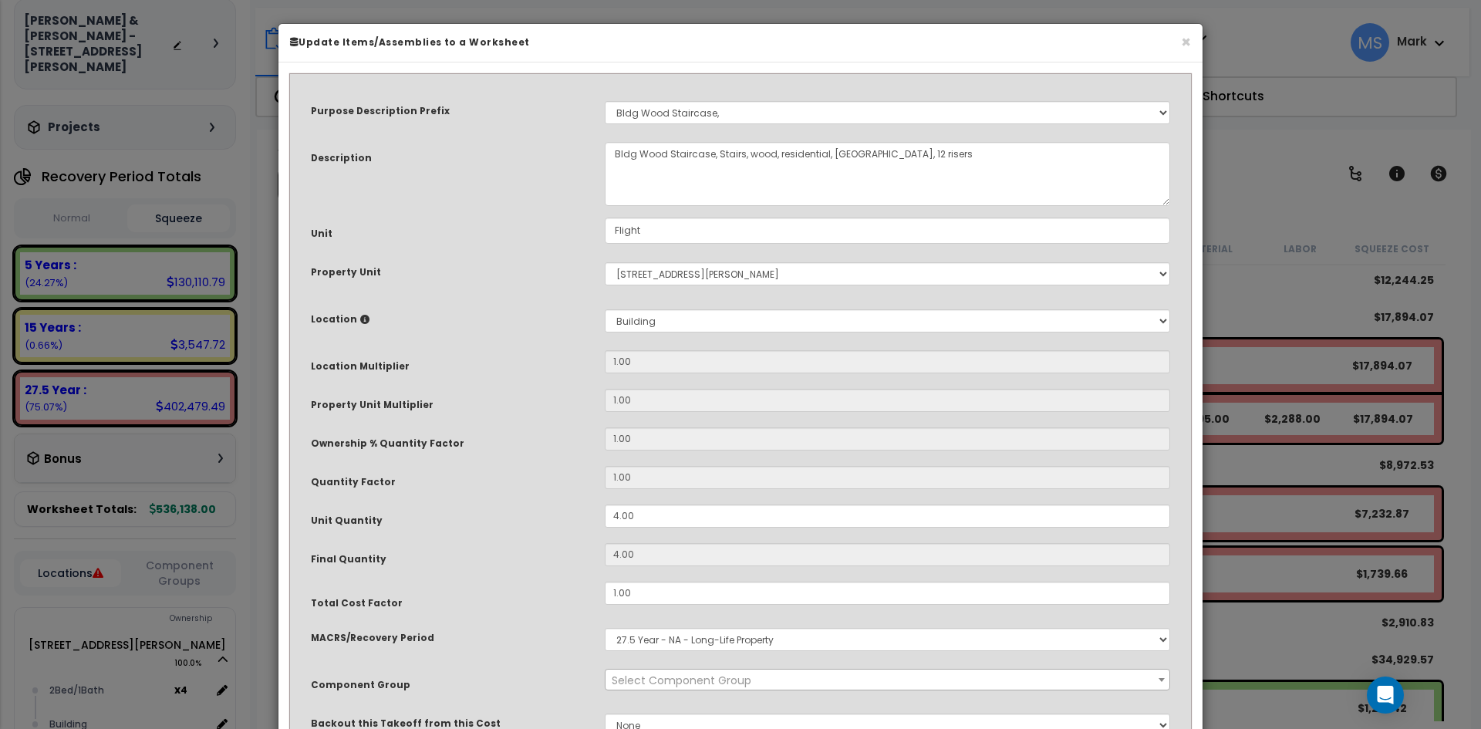
select select "45933"
click at [620, 515] on input "4.00" at bounding box center [888, 516] width 566 height 23
type input ".00"
type input "0"
type input ".100"
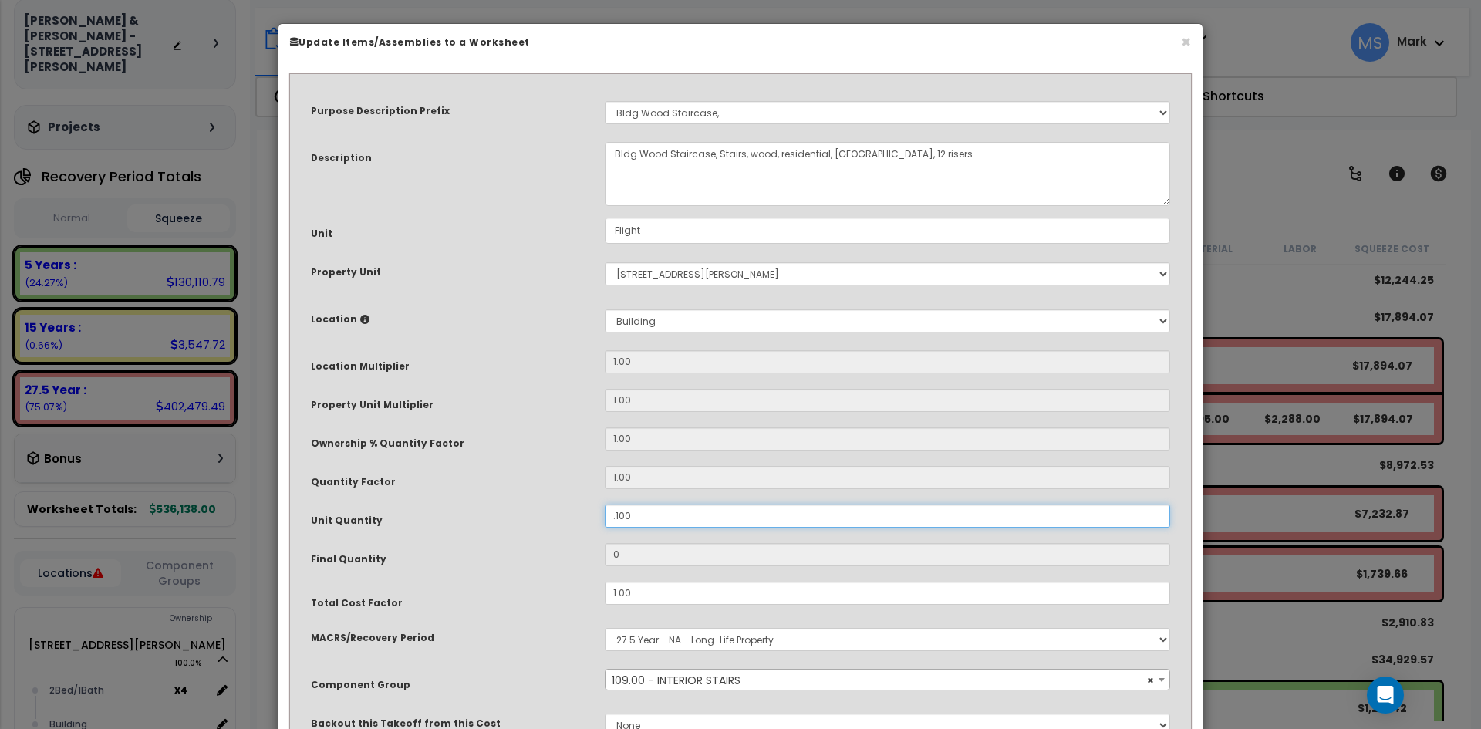
type input "0.1"
type input ".00"
type input "0"
type input "200"
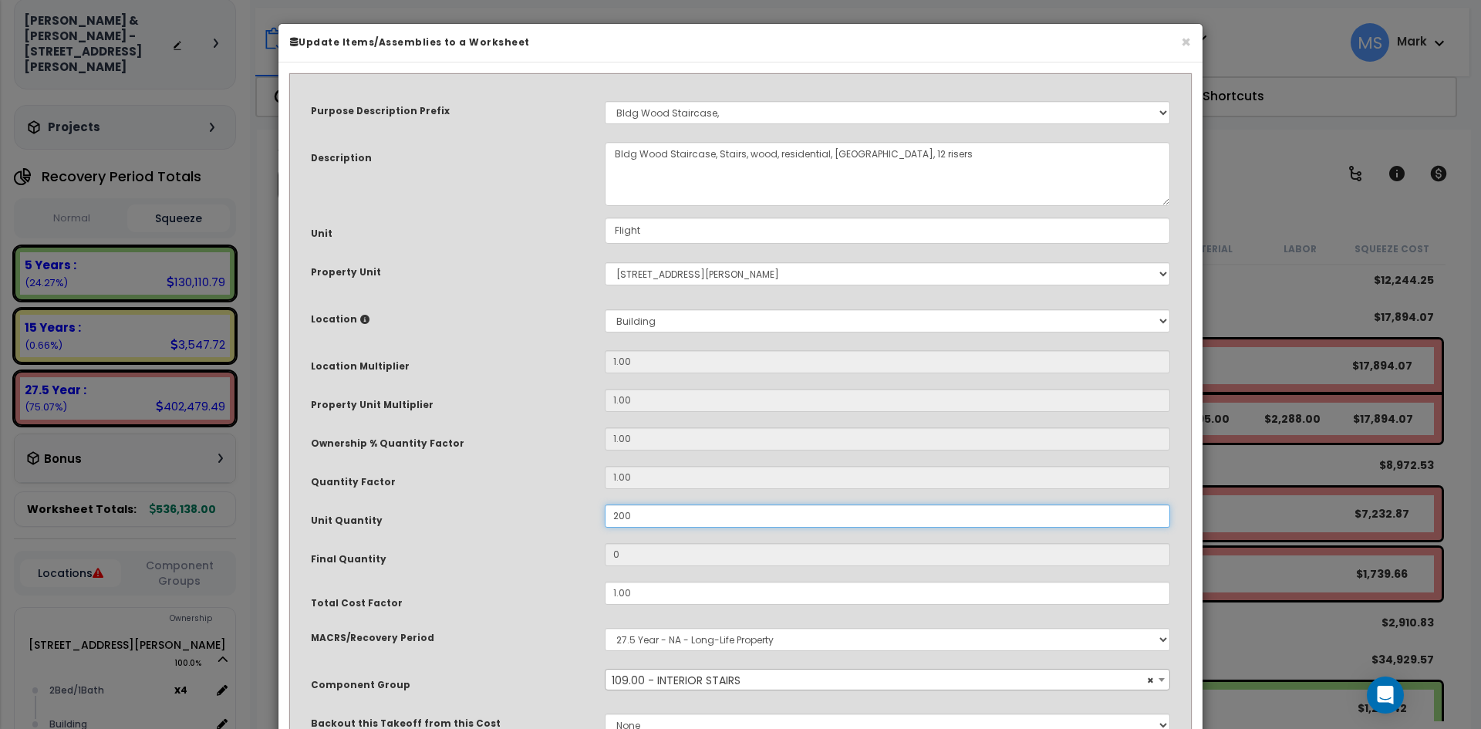
type input "200"
type input "2.00"
type input "2"
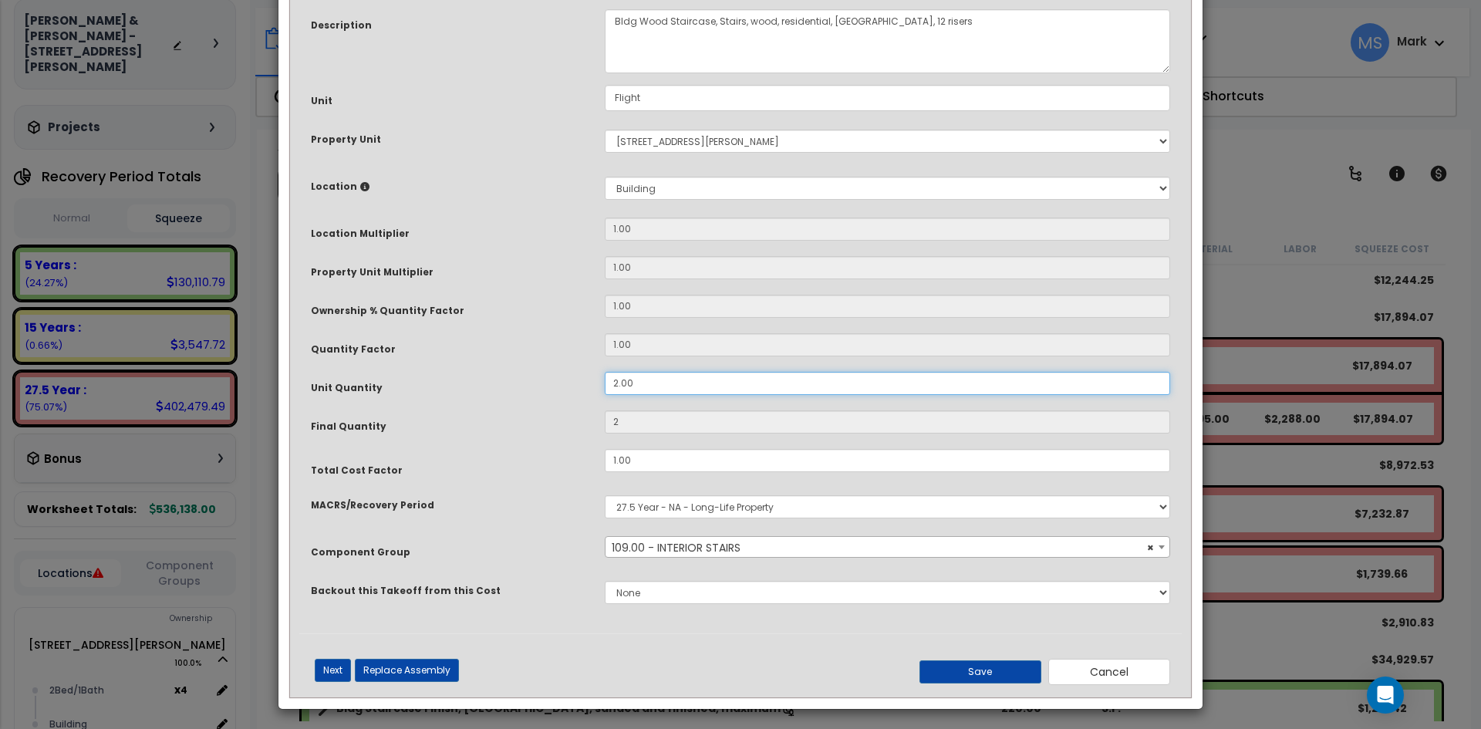
scroll to position [137, 0]
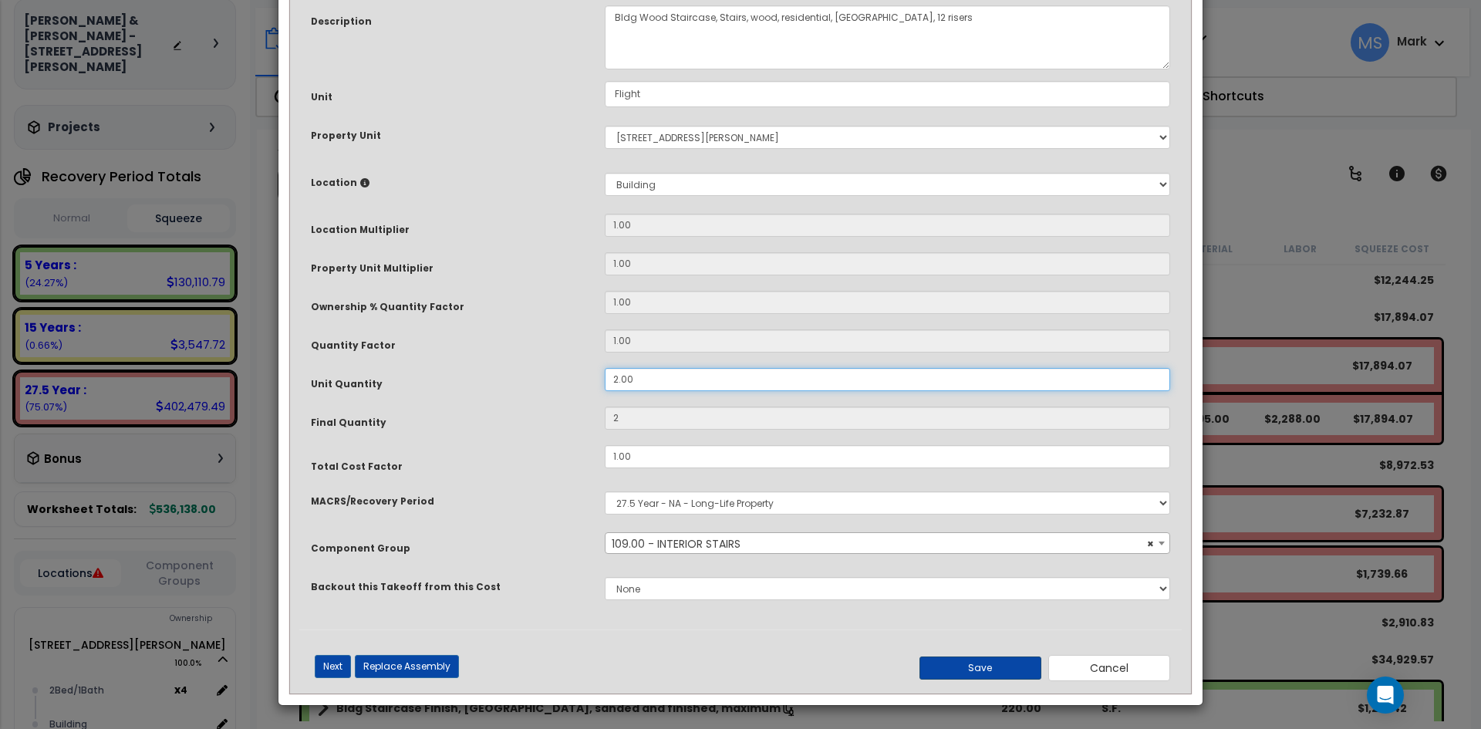
type input "2.00"
click at [995, 669] on button "Save" at bounding box center [981, 668] width 122 height 23
type input "2.00"
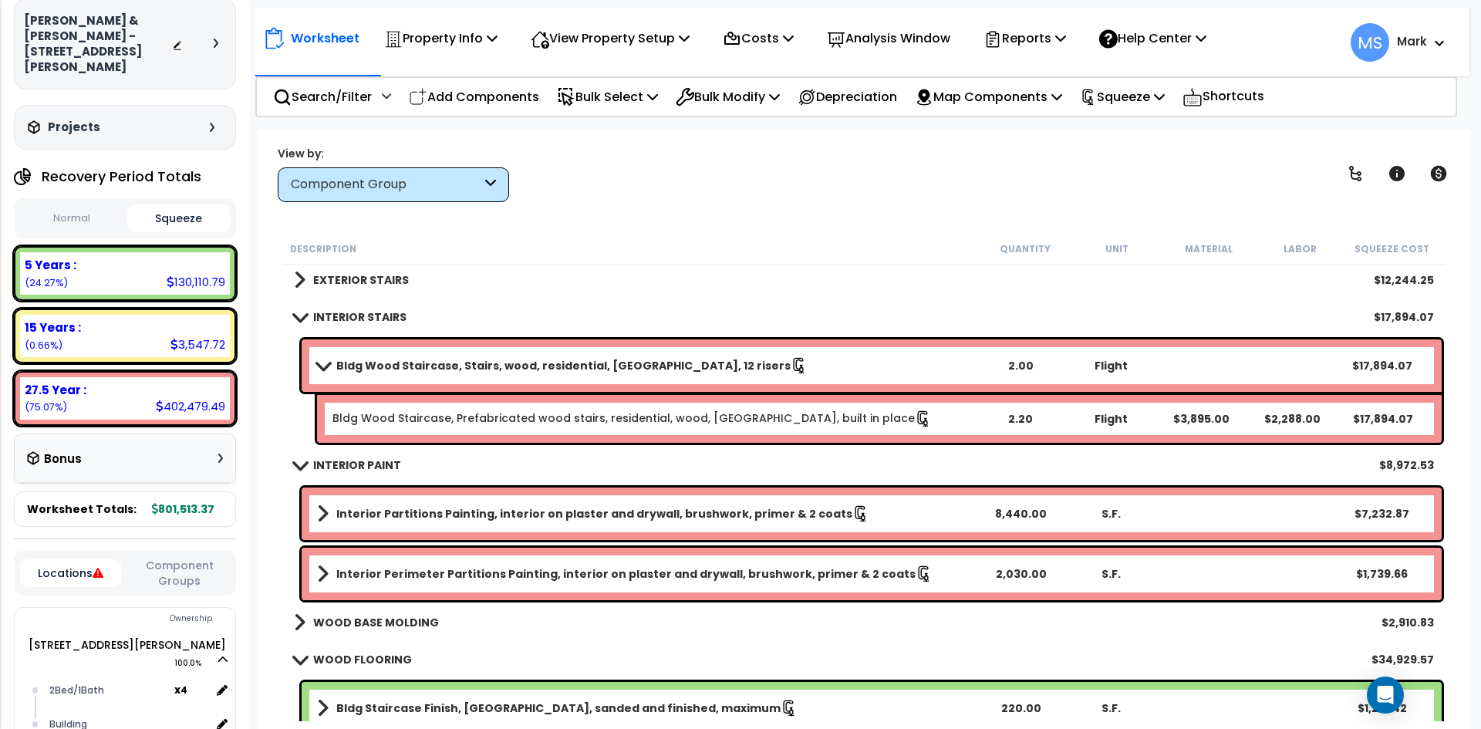
click at [728, 414] on link "Bldg Wood Staircase, Prefabricated wood stairs, residential, wood, oak treads, …" at bounding box center [633, 418] width 600 height 17
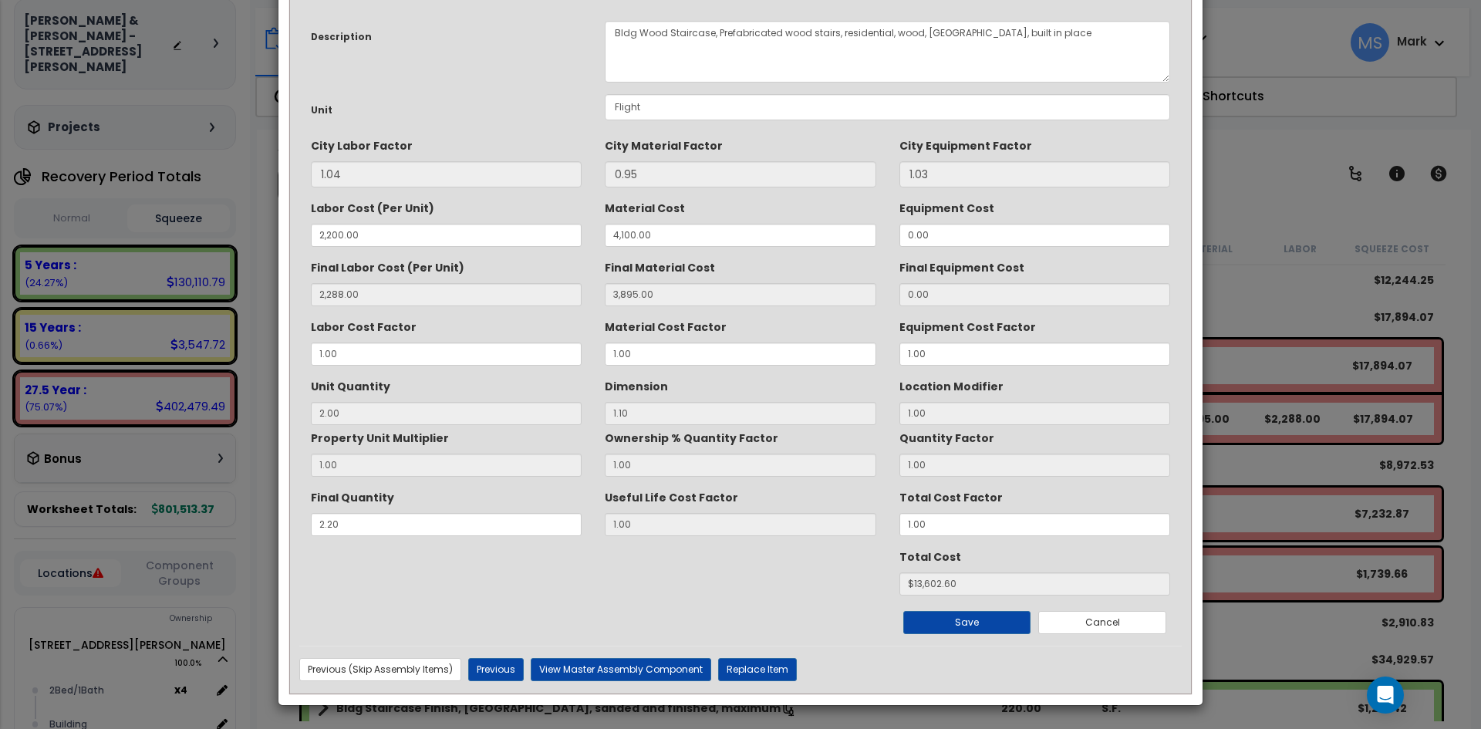
scroll to position [0, 0]
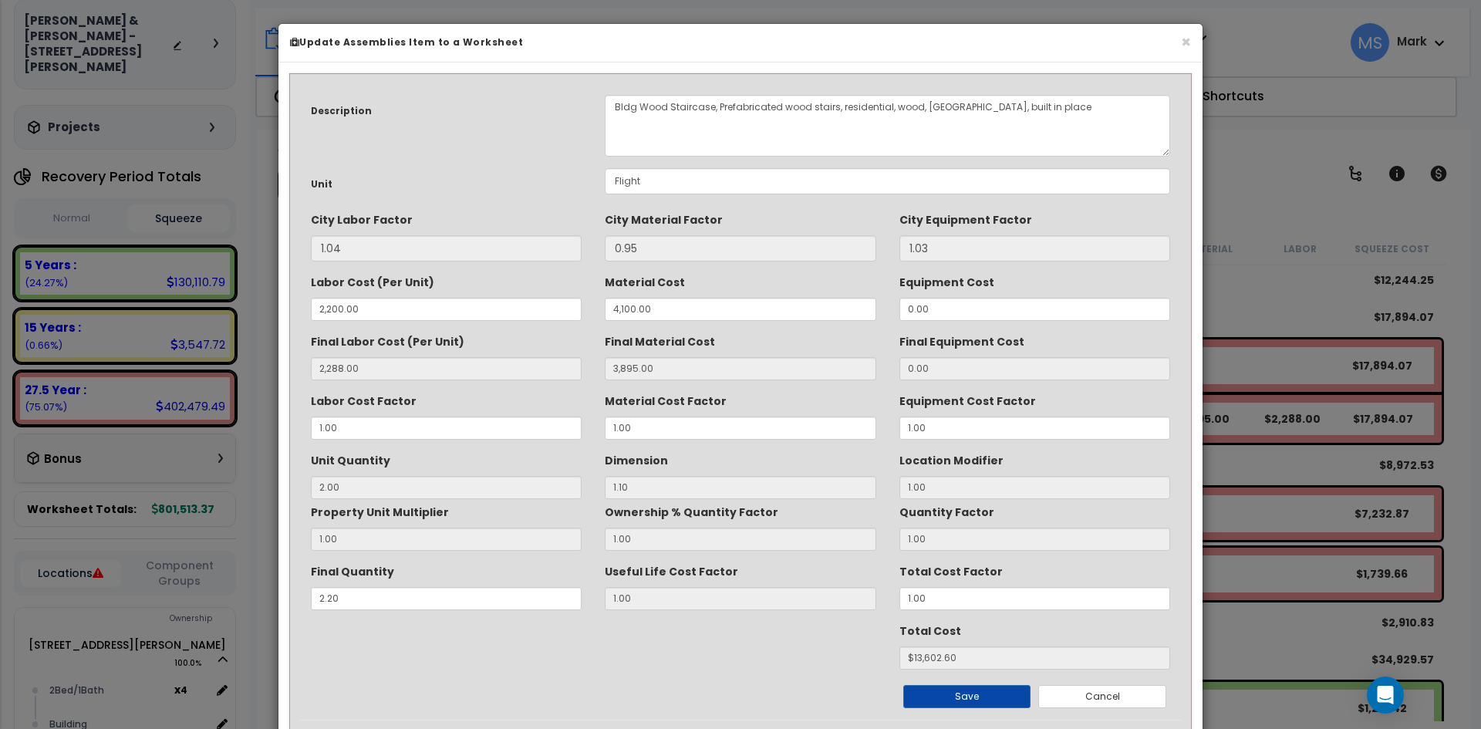
click at [1269, 441] on div "× Update Assemblies Item to a Worksheet Description Bldg Wood Staircase, Prefab…" at bounding box center [740, 364] width 1481 height 729
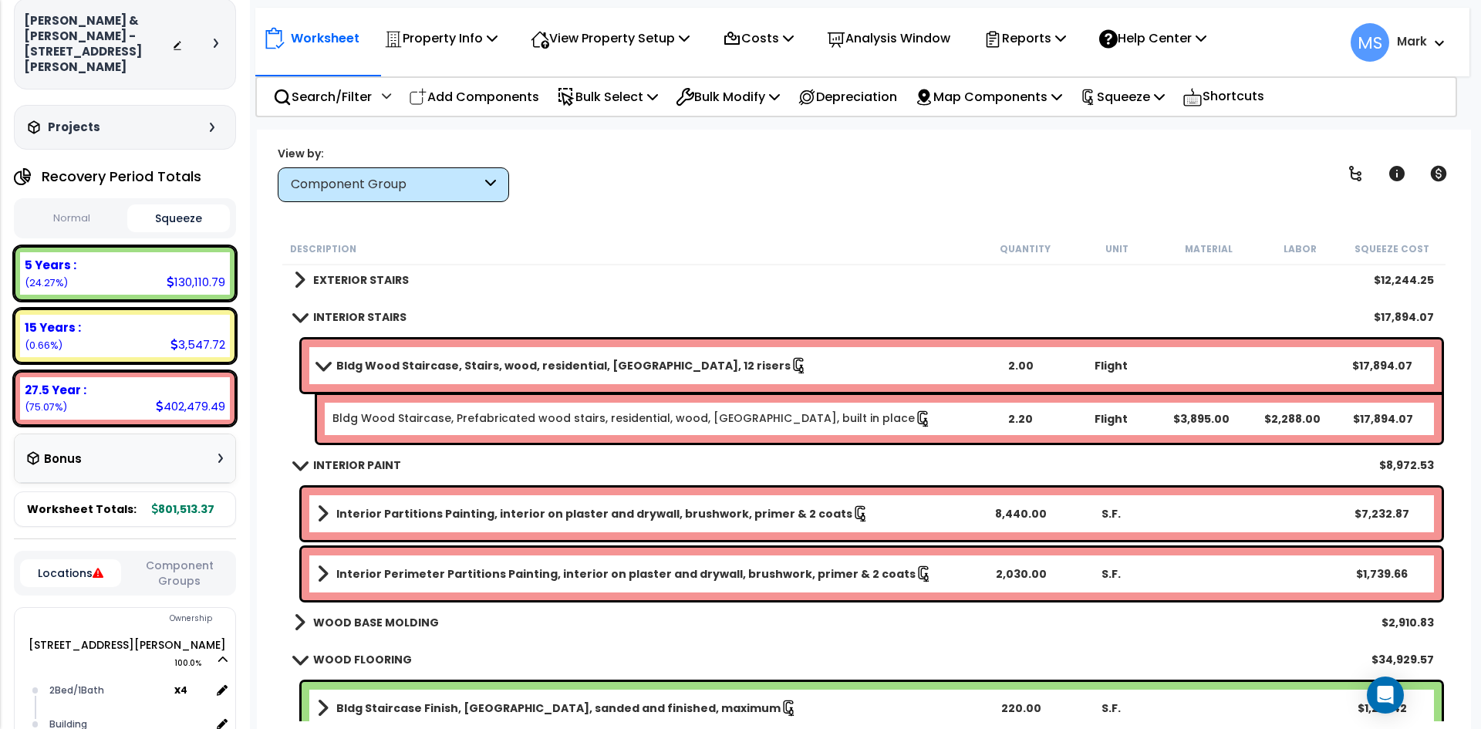
click at [813, 431] on div "Bldg Wood Staircase, Prefabricated wood stairs, residential, wood, oak treads, …" at bounding box center [879, 419] width 1125 height 48
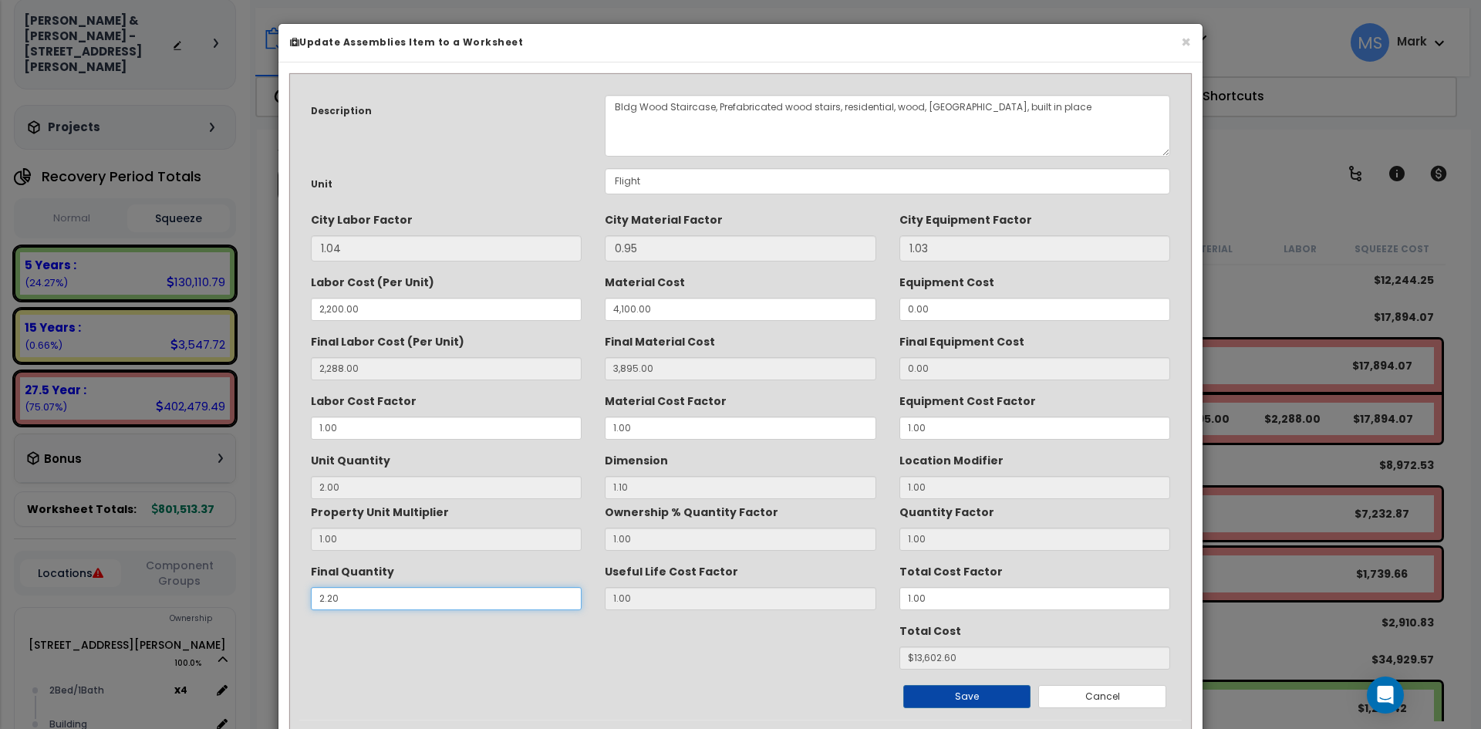
click at [343, 592] on input "2.20" at bounding box center [446, 598] width 271 height 23
type input "2.2"
type input "2.08"
type input "3.80"
type input "2"
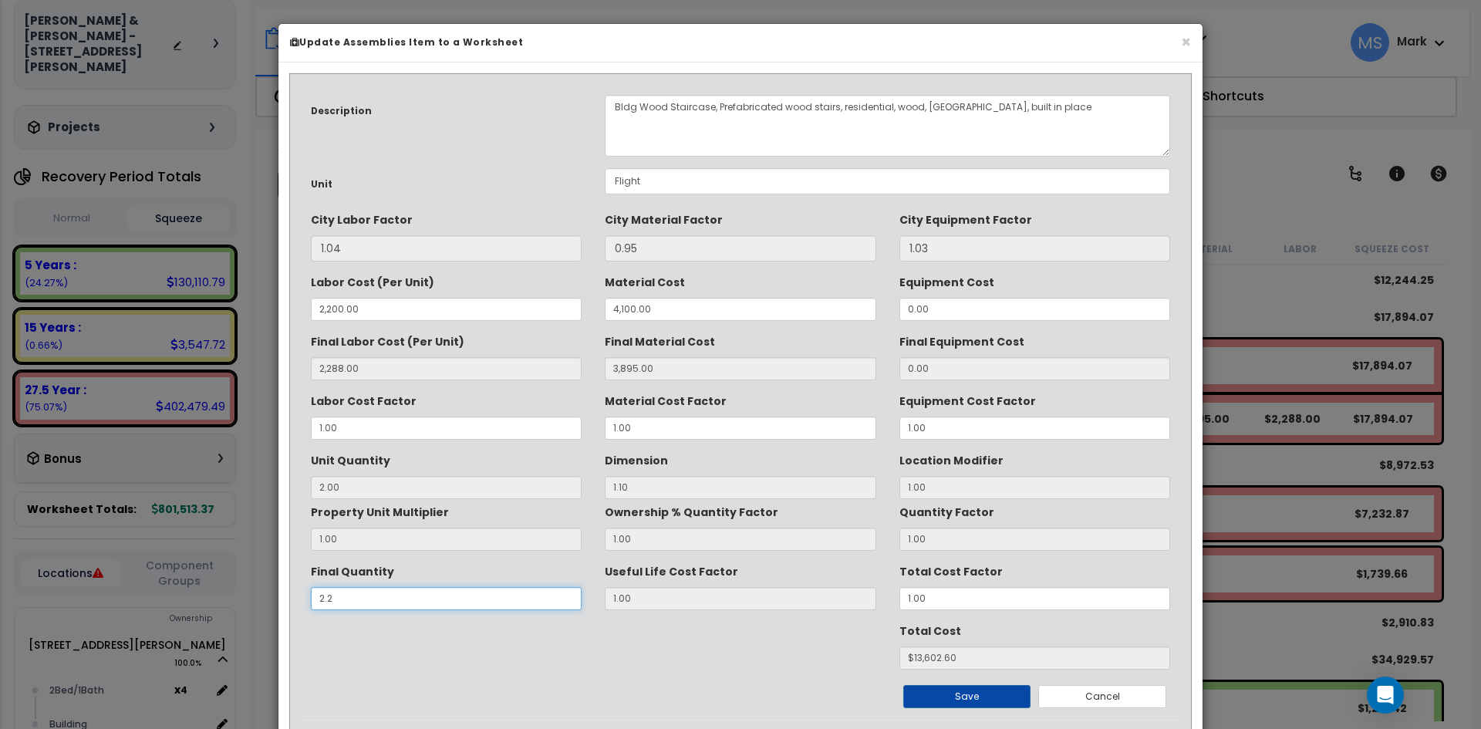
type input "$12.94"
type input "2."
type input "2.08"
type input "3.80"
type input "1.8181818181818181"
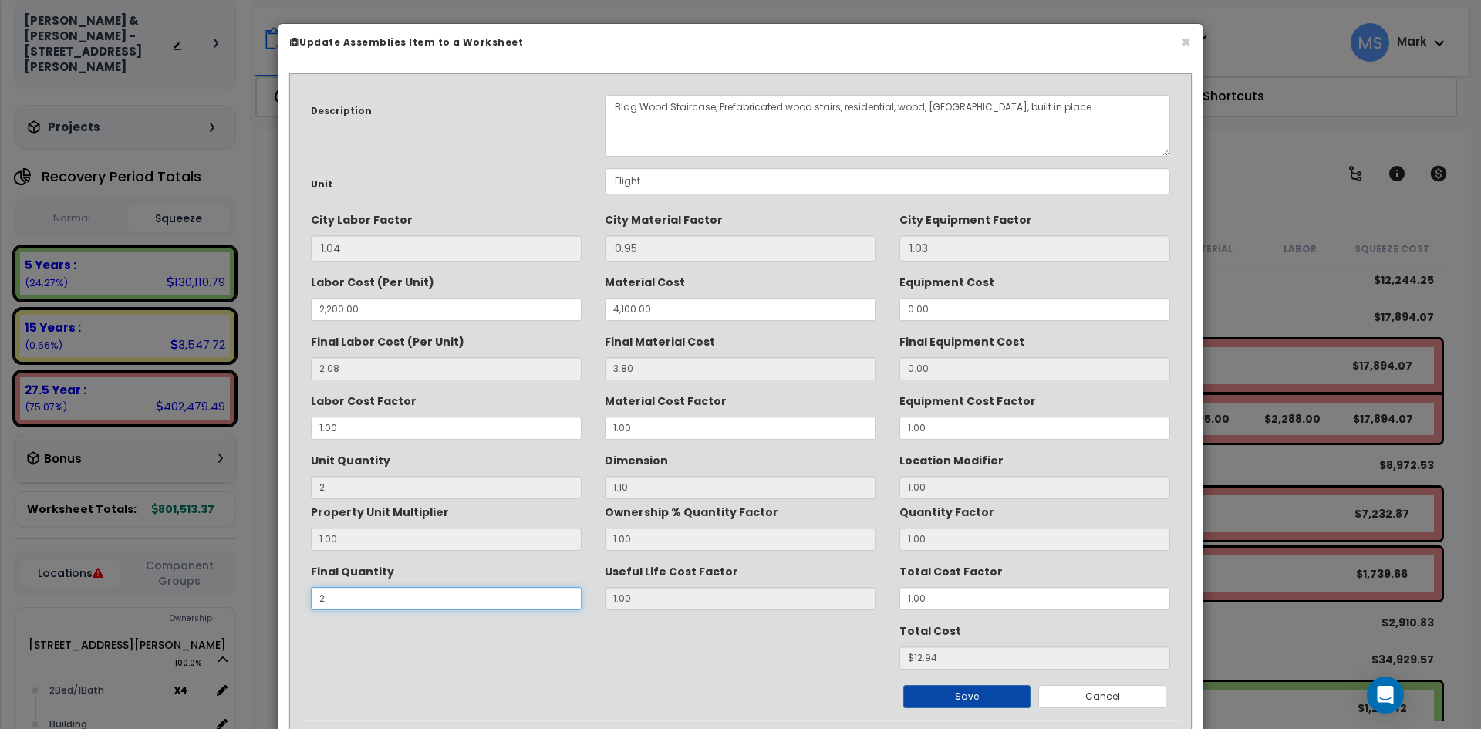
type input "$11.76"
type input "2"
type input "2.08"
type input "3.80"
type input "$11.76"
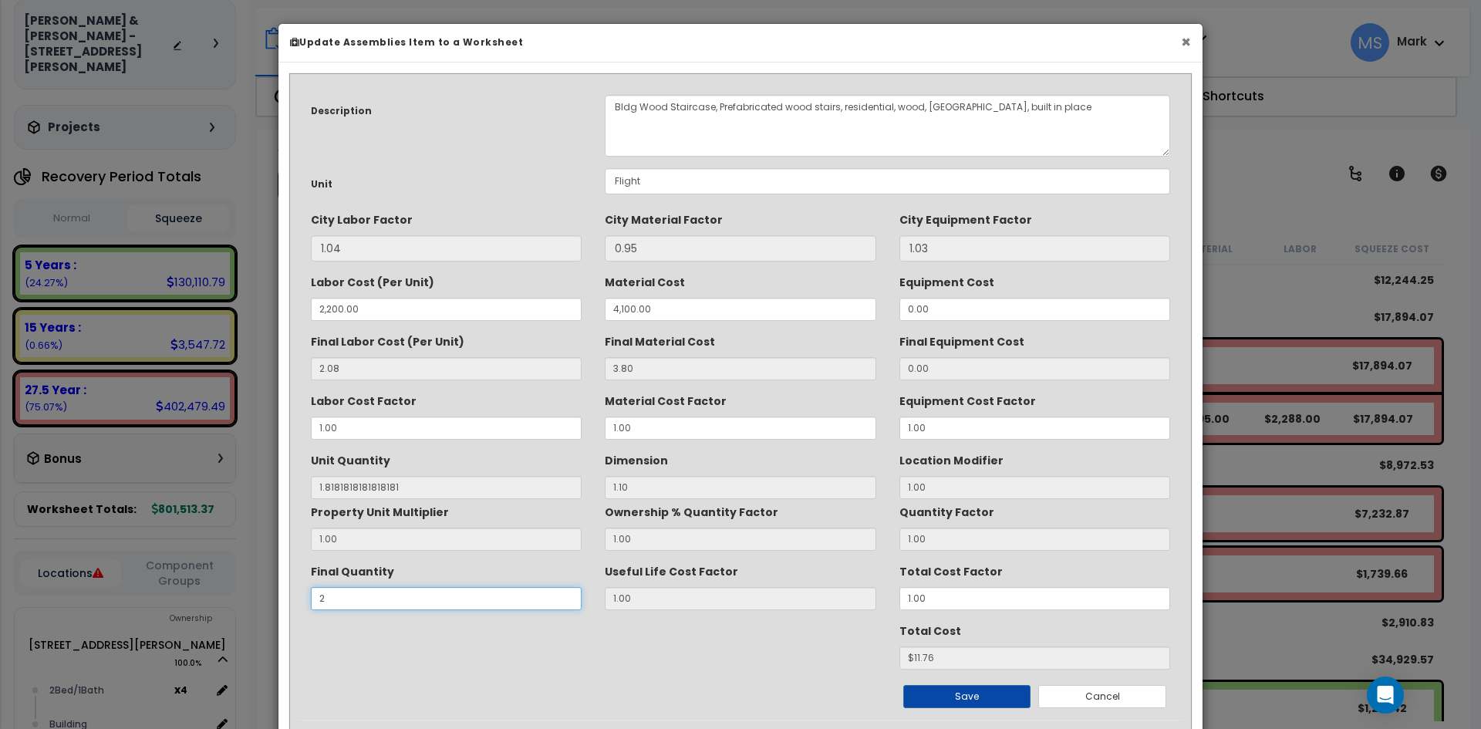
type input "2"
click at [1185, 42] on button "×" at bounding box center [1186, 42] width 10 height 16
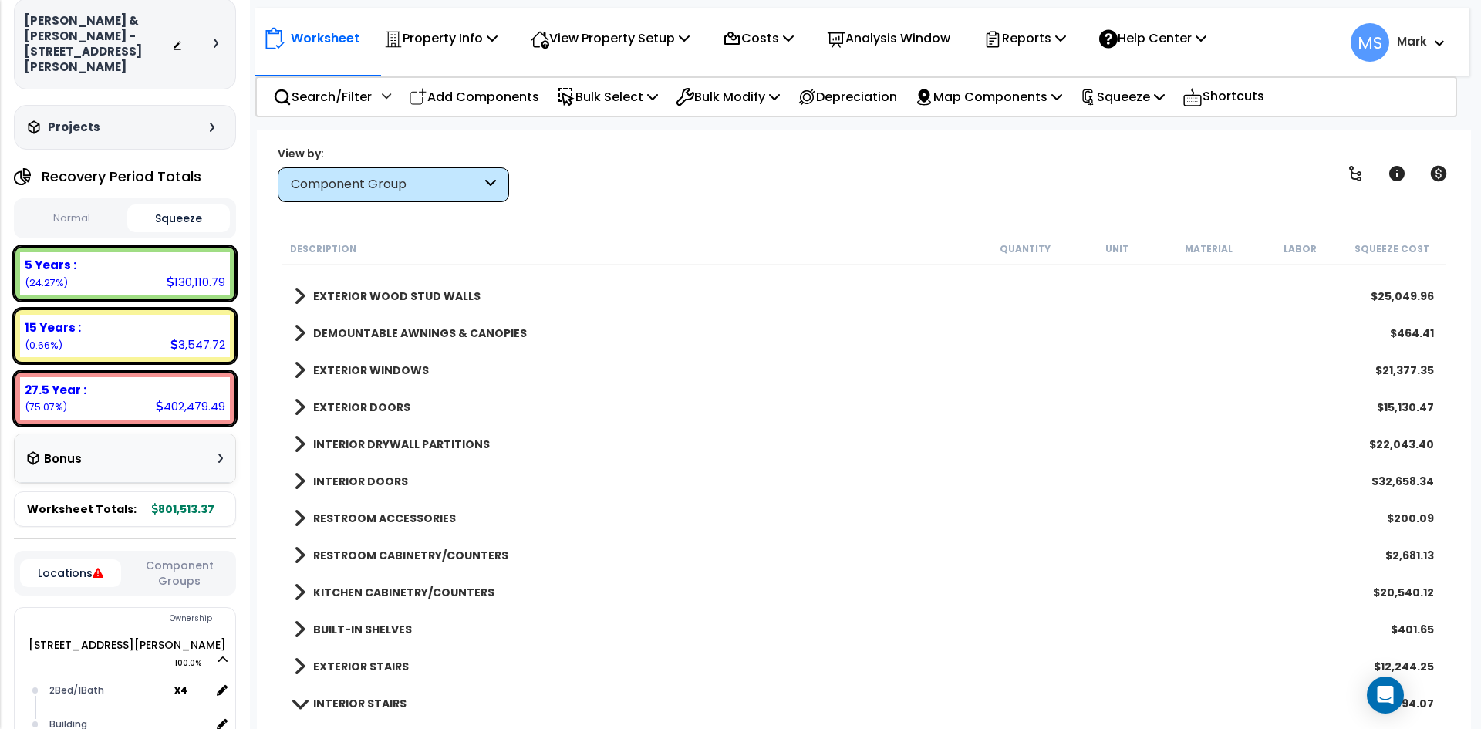
scroll to position [1543, 0]
click at [465, 546] on link "RESTROOM CABINETRY/COUNTERS" at bounding box center [401, 555] width 215 height 22
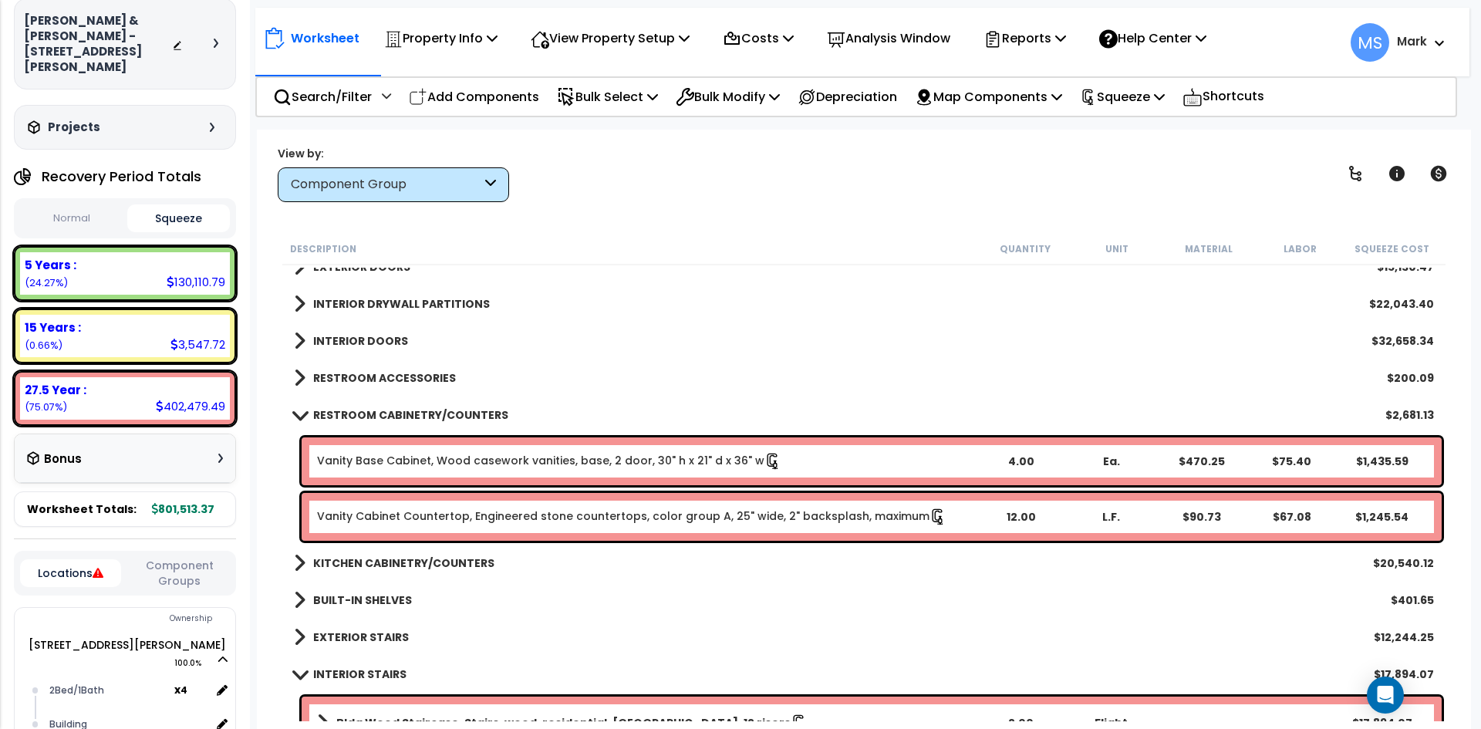
scroll to position [1698, 0]
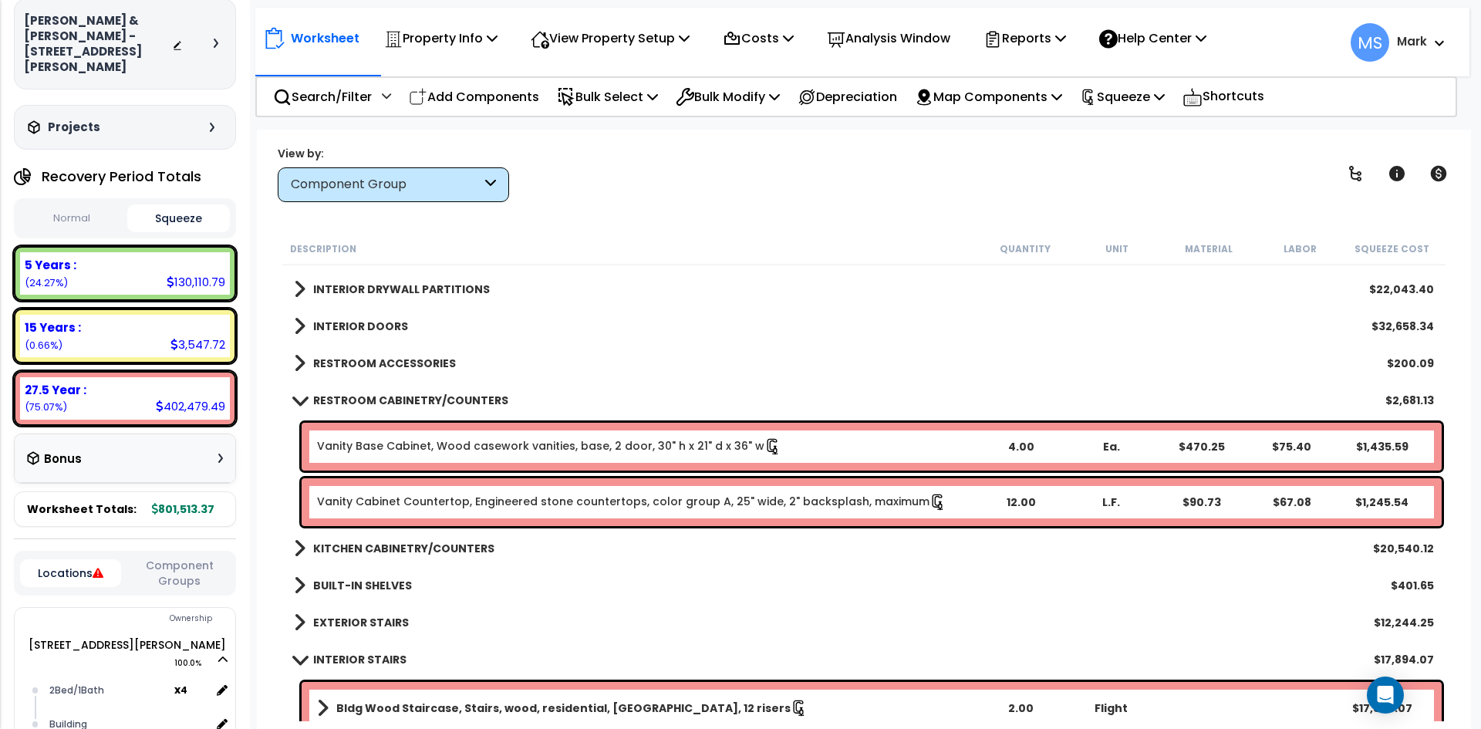
click at [424, 542] on b "KITCHEN CABINETRY/COUNTERS" at bounding box center [403, 548] width 181 height 15
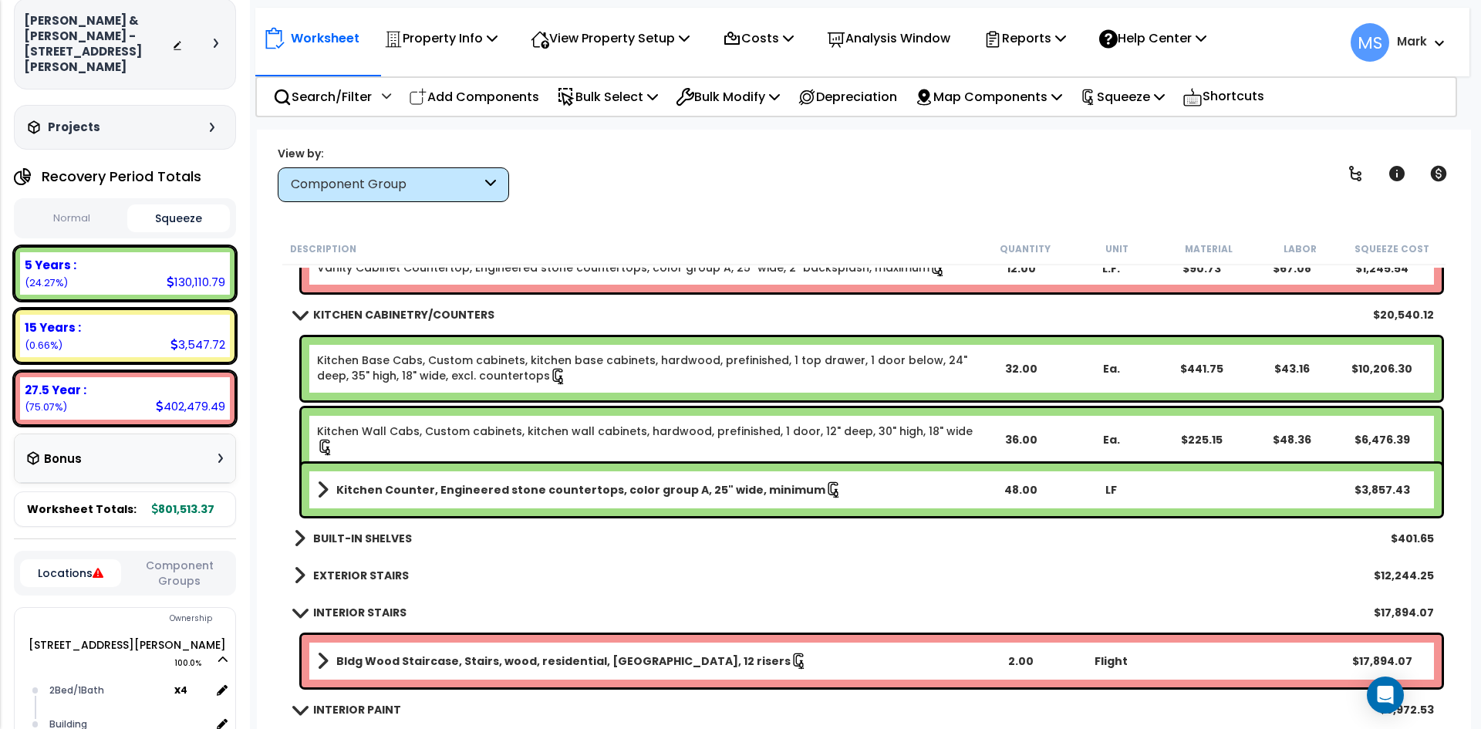
scroll to position [1929, 0]
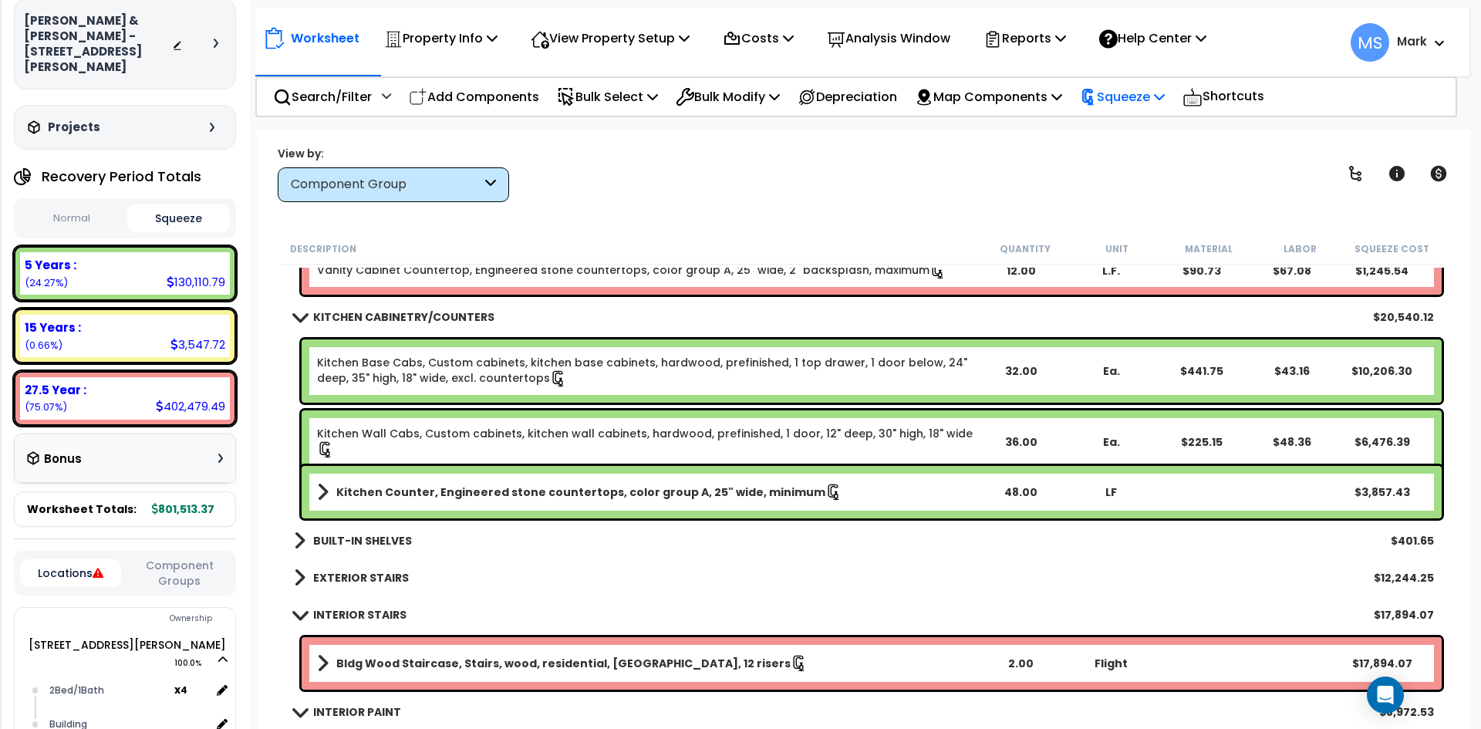
click at [1159, 103] on p "Squeeze" at bounding box center [1122, 96] width 85 height 21
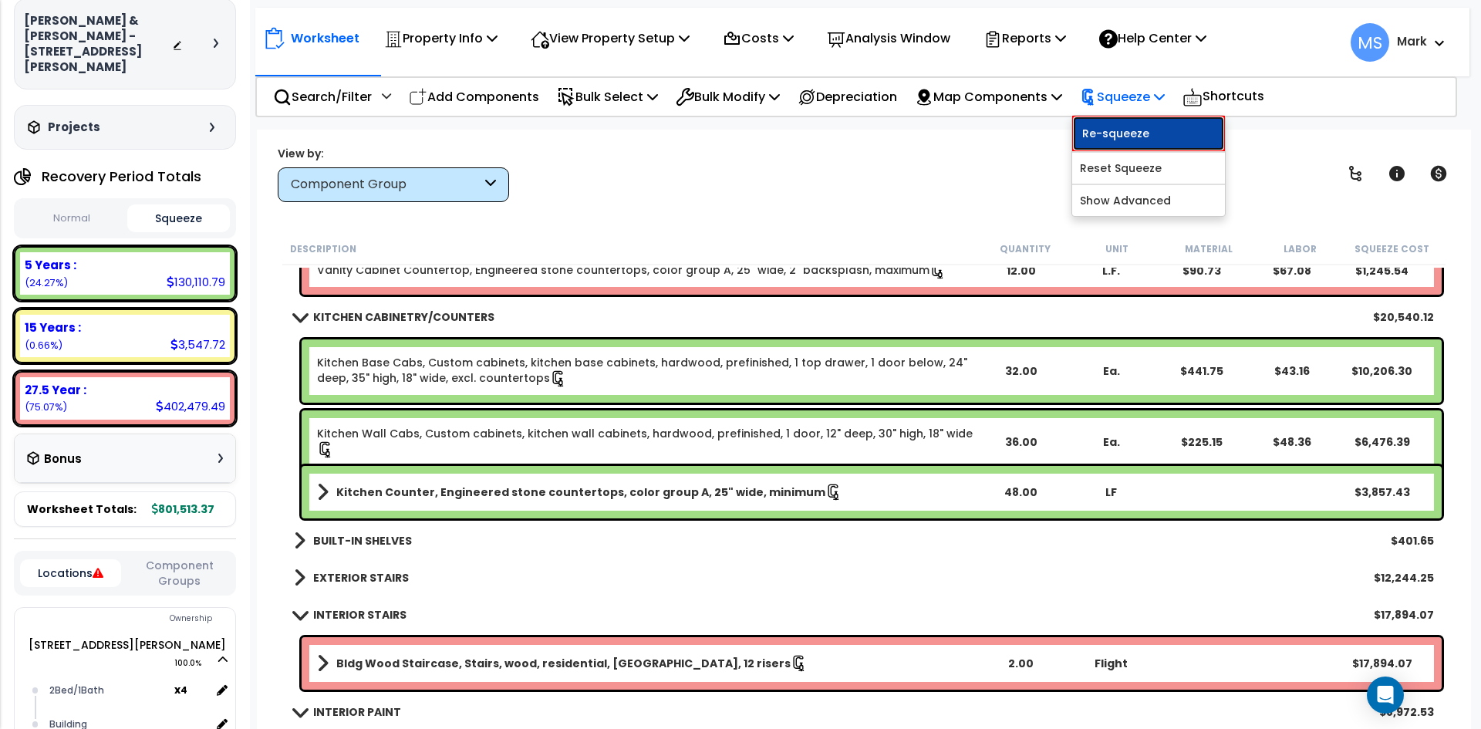
click at [1157, 134] on link "Re-squeeze" at bounding box center [1149, 133] width 153 height 35
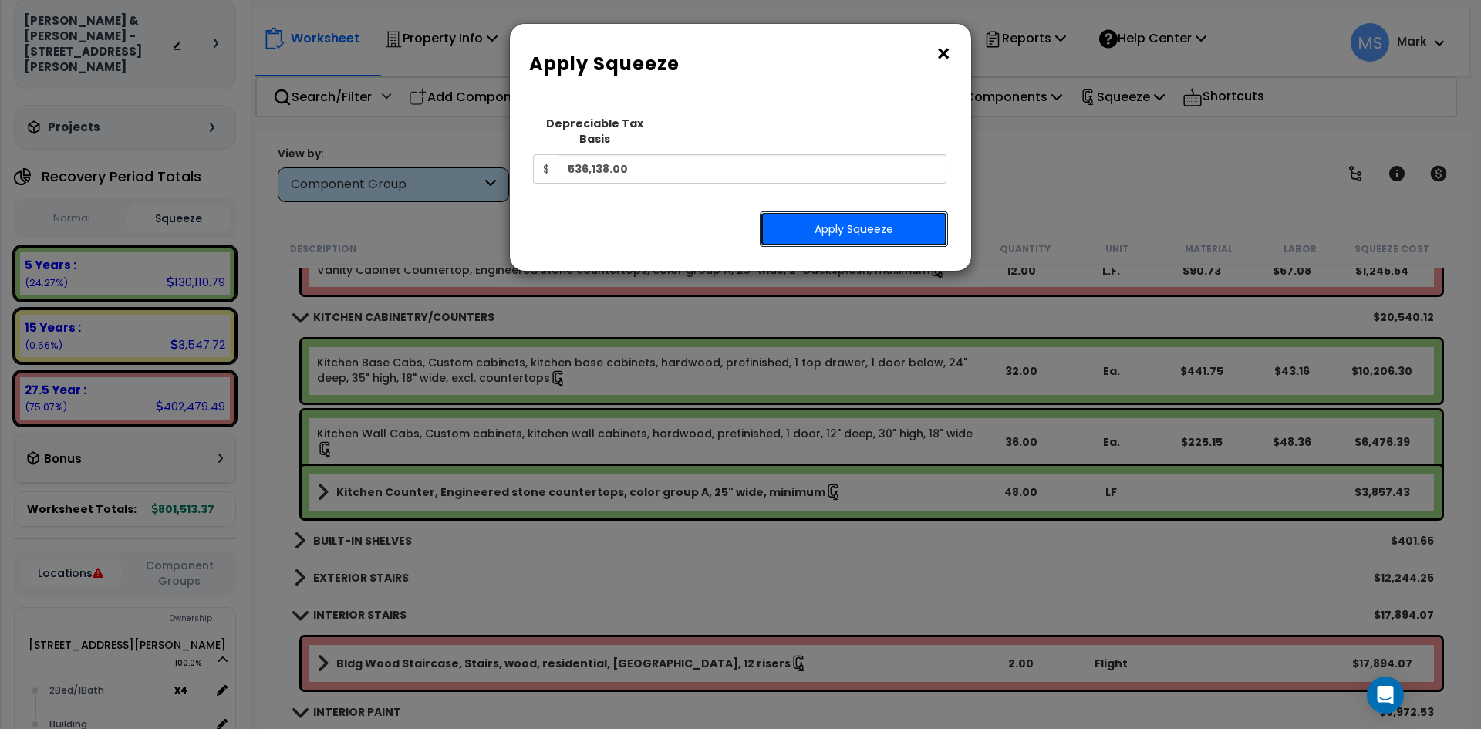
click at [860, 215] on button "Apply Squeeze" at bounding box center [854, 228] width 188 height 35
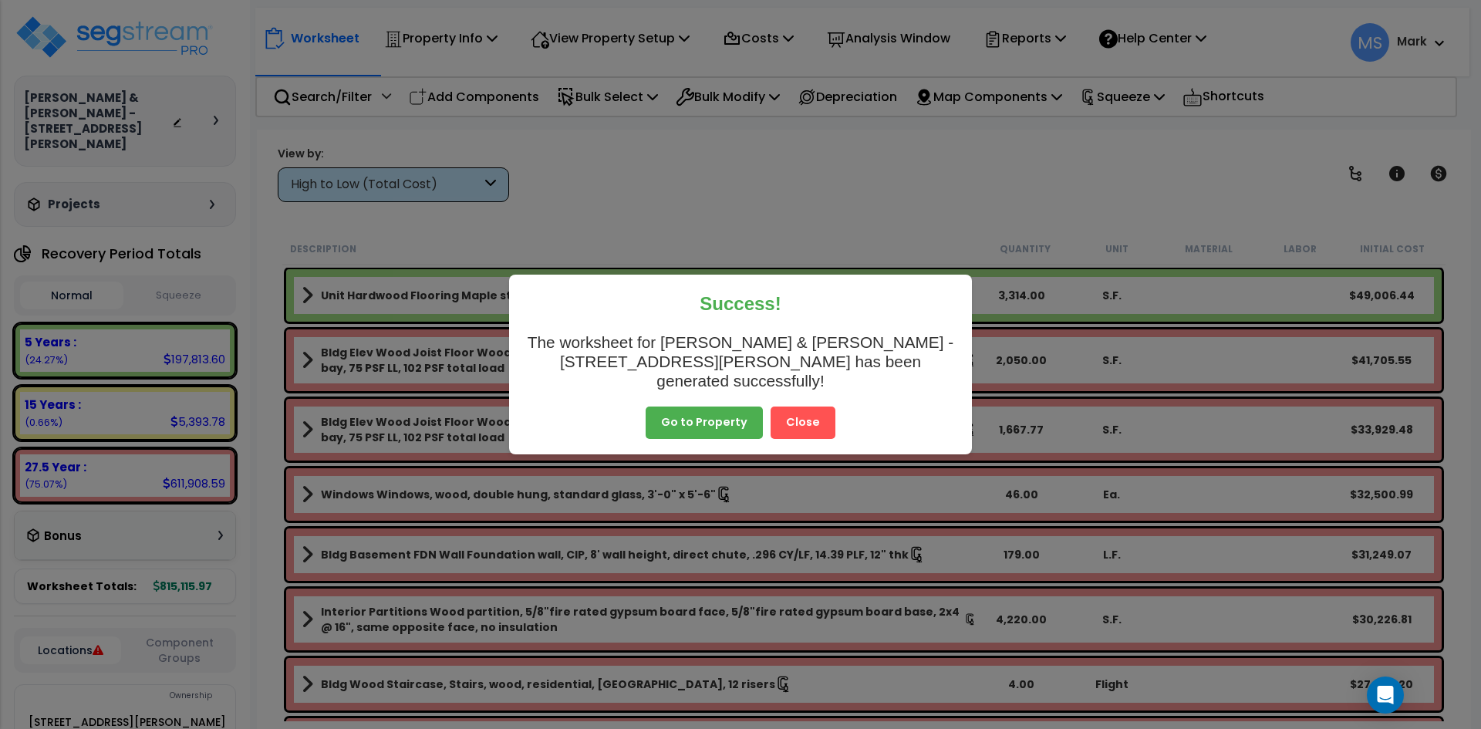
click at [797, 419] on button "Close" at bounding box center [803, 423] width 65 height 32
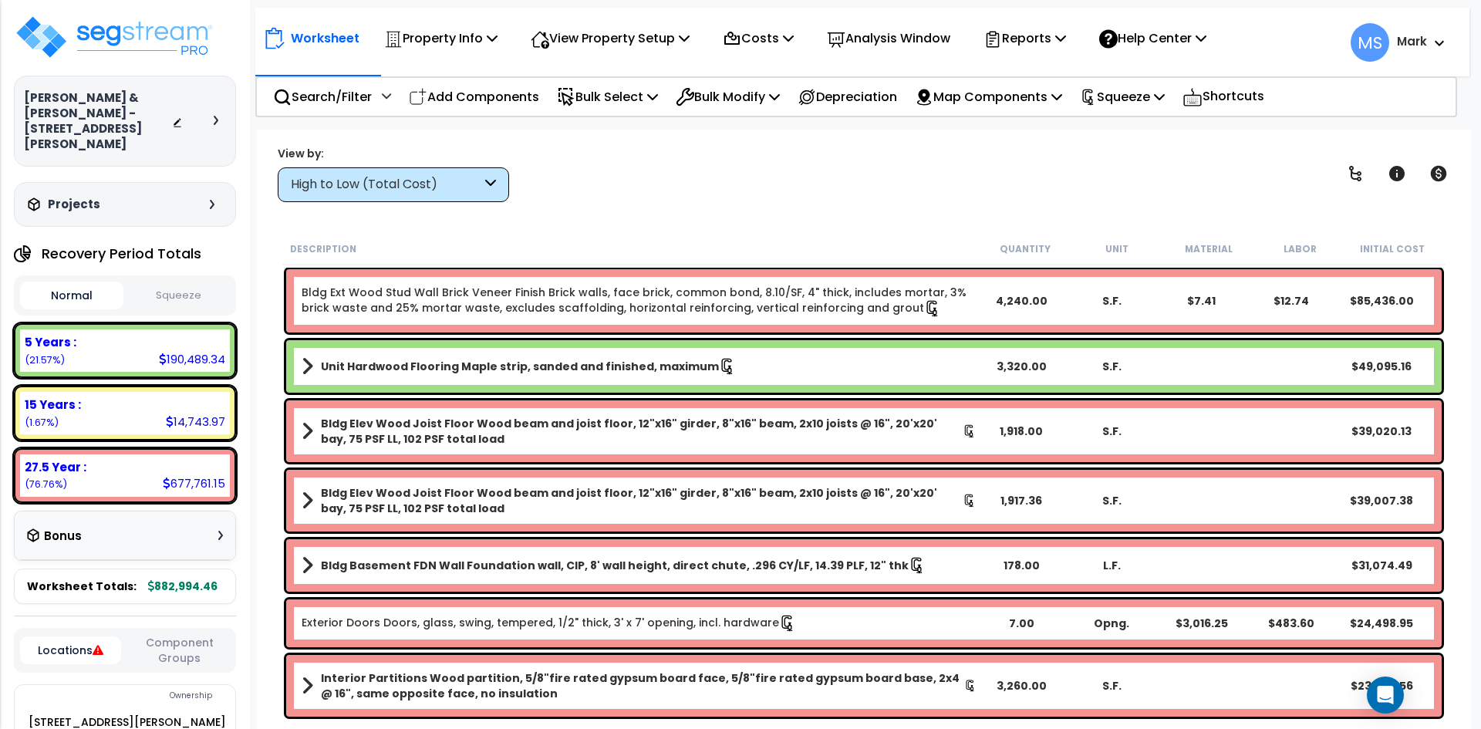
click at [191, 282] on button "Squeeze" at bounding box center [178, 295] width 103 height 27
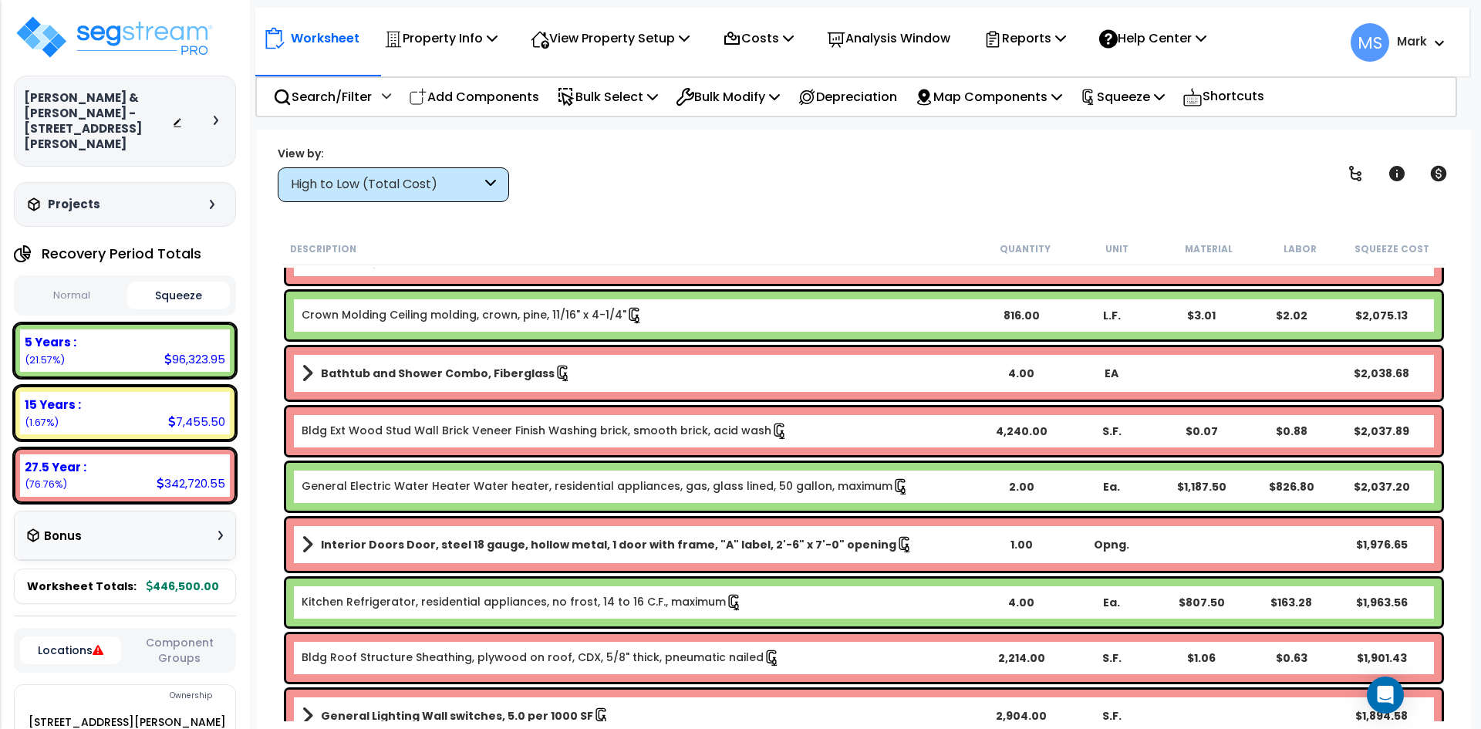
scroll to position [3318, 0]
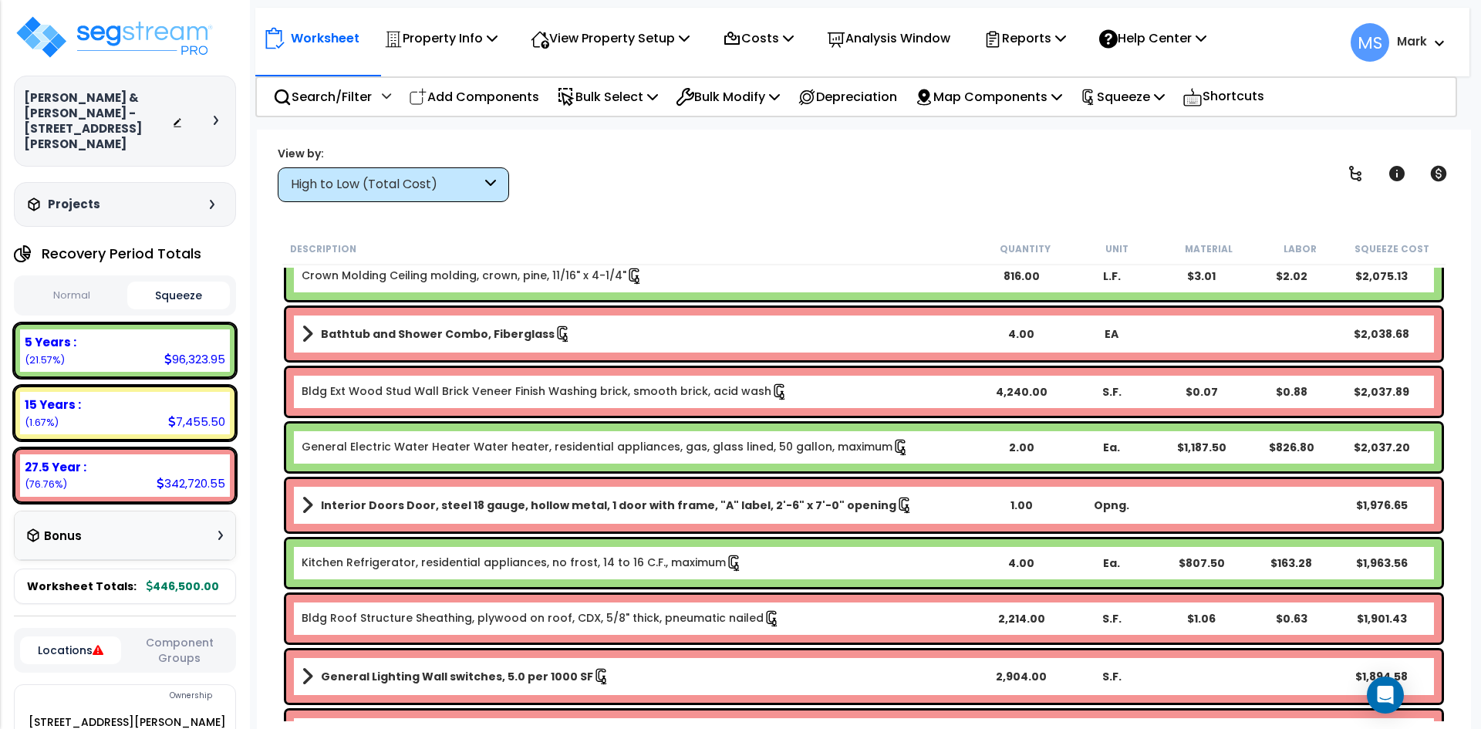
click at [649, 451] on link "General Electric Water Heater Water heater, residential appliances, gas, glass …" at bounding box center [606, 447] width 608 height 17
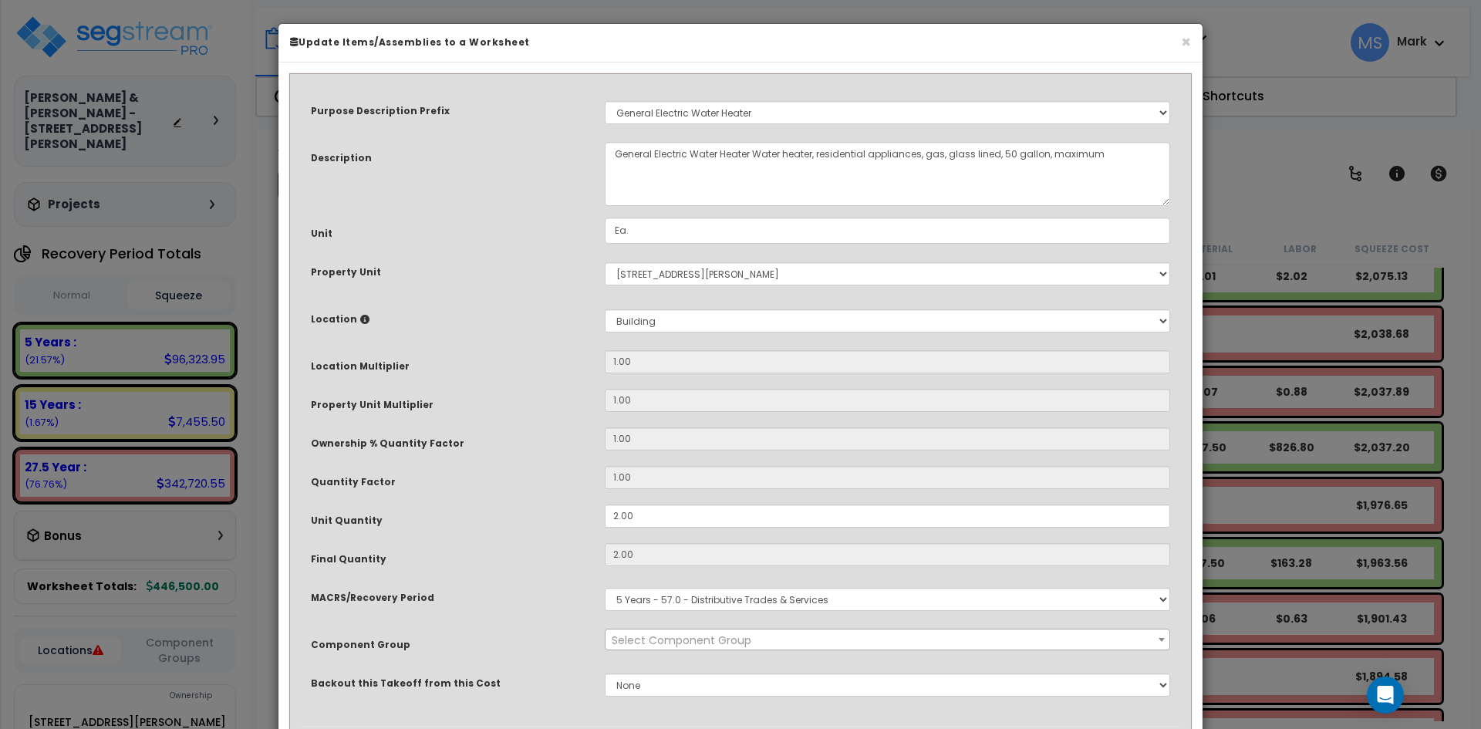
select select "45973"
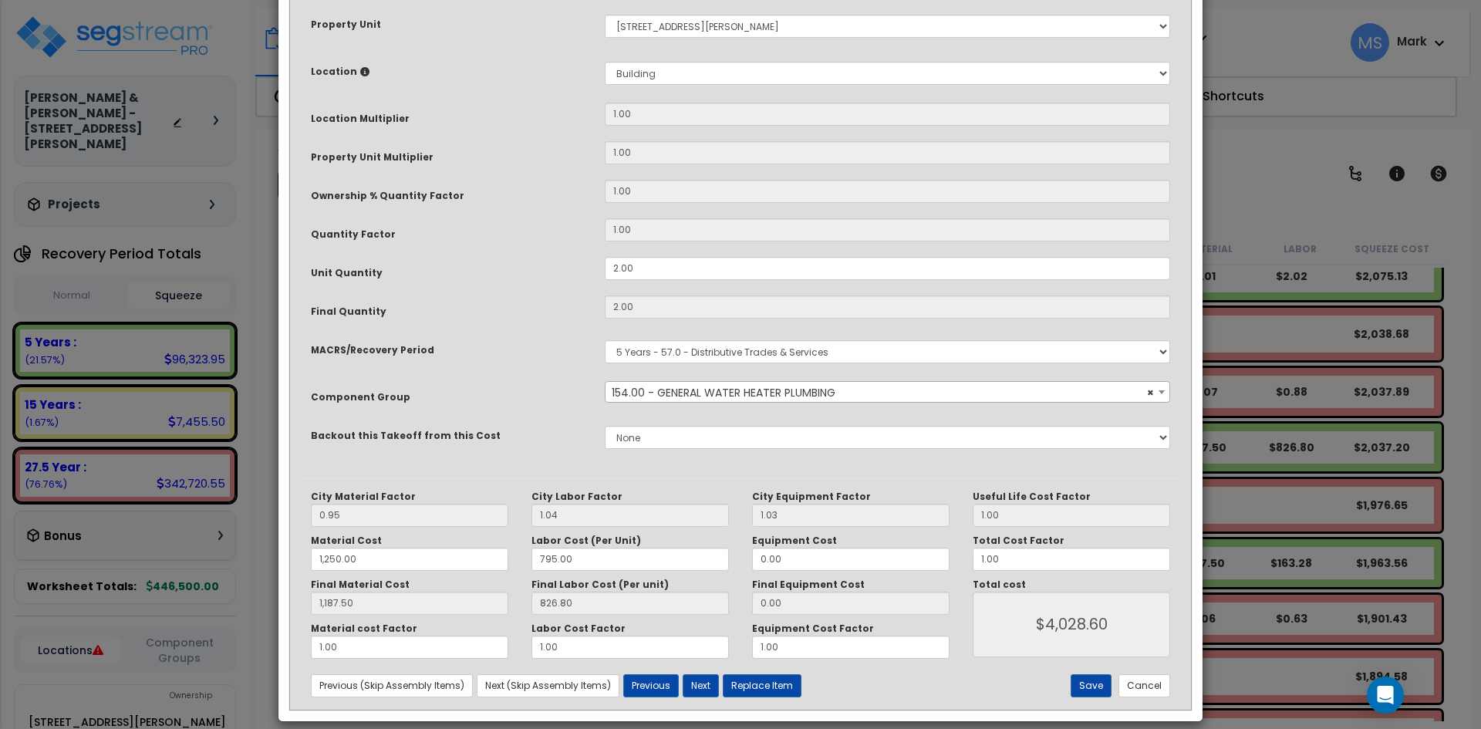
scroll to position [264, 0]
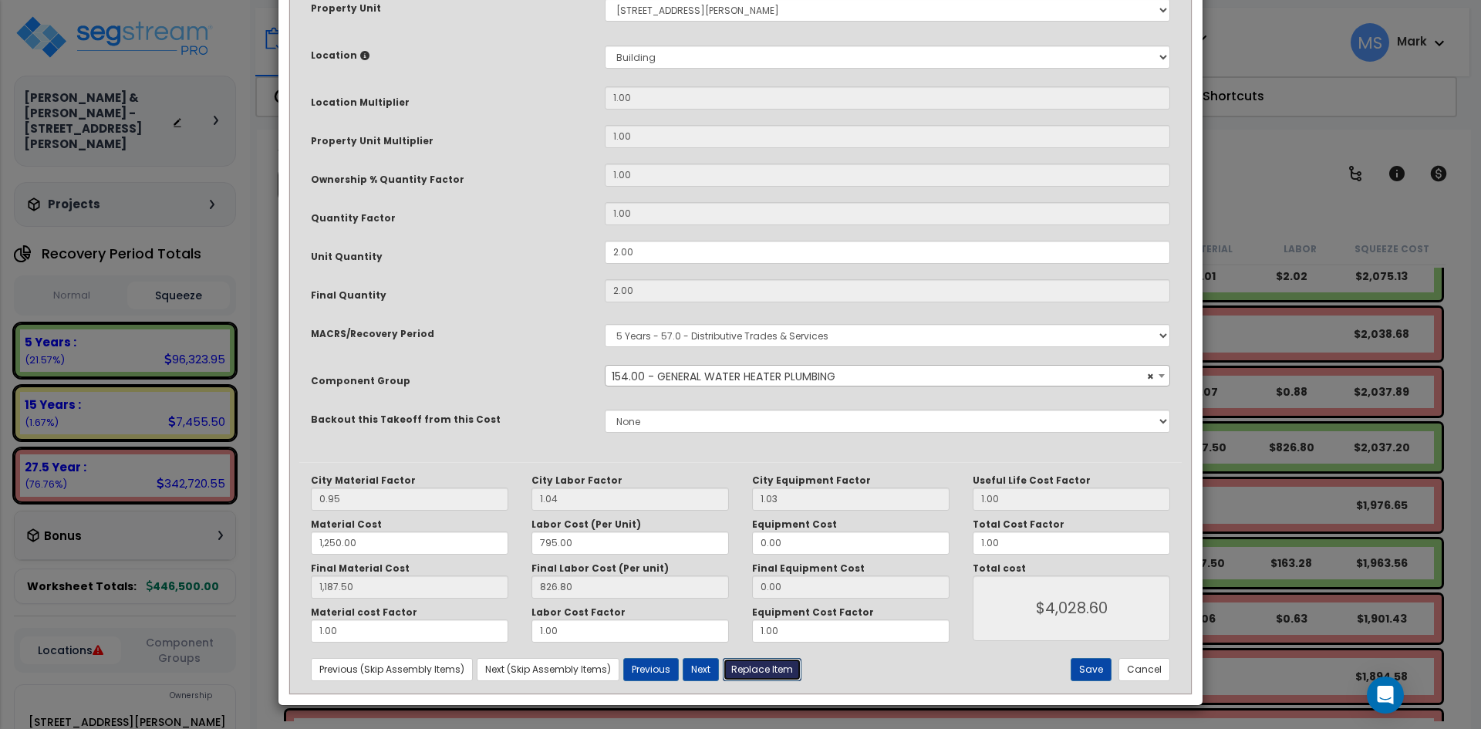
click at [768, 667] on button "Replace Item" at bounding box center [762, 669] width 79 height 23
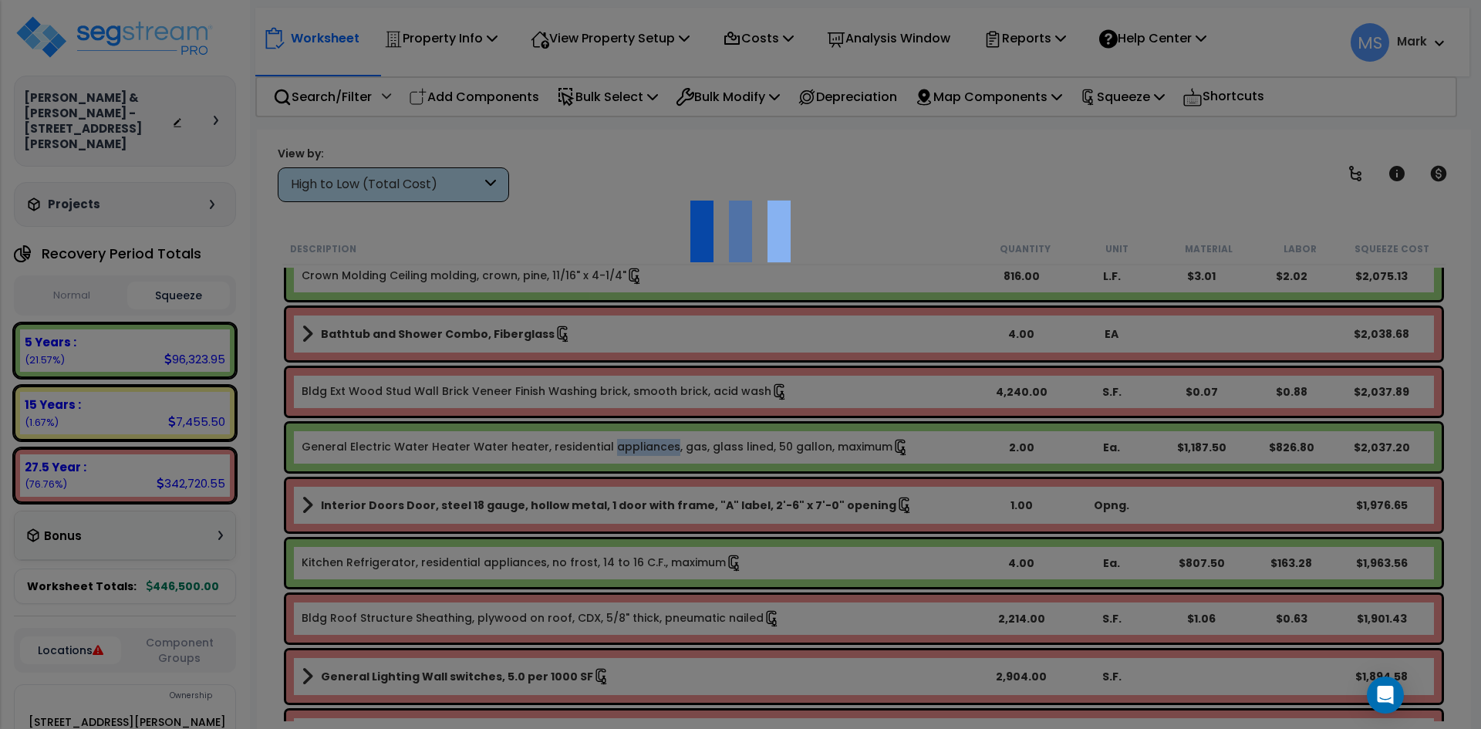
type input "2"
type input "Ea."
select select "164953"
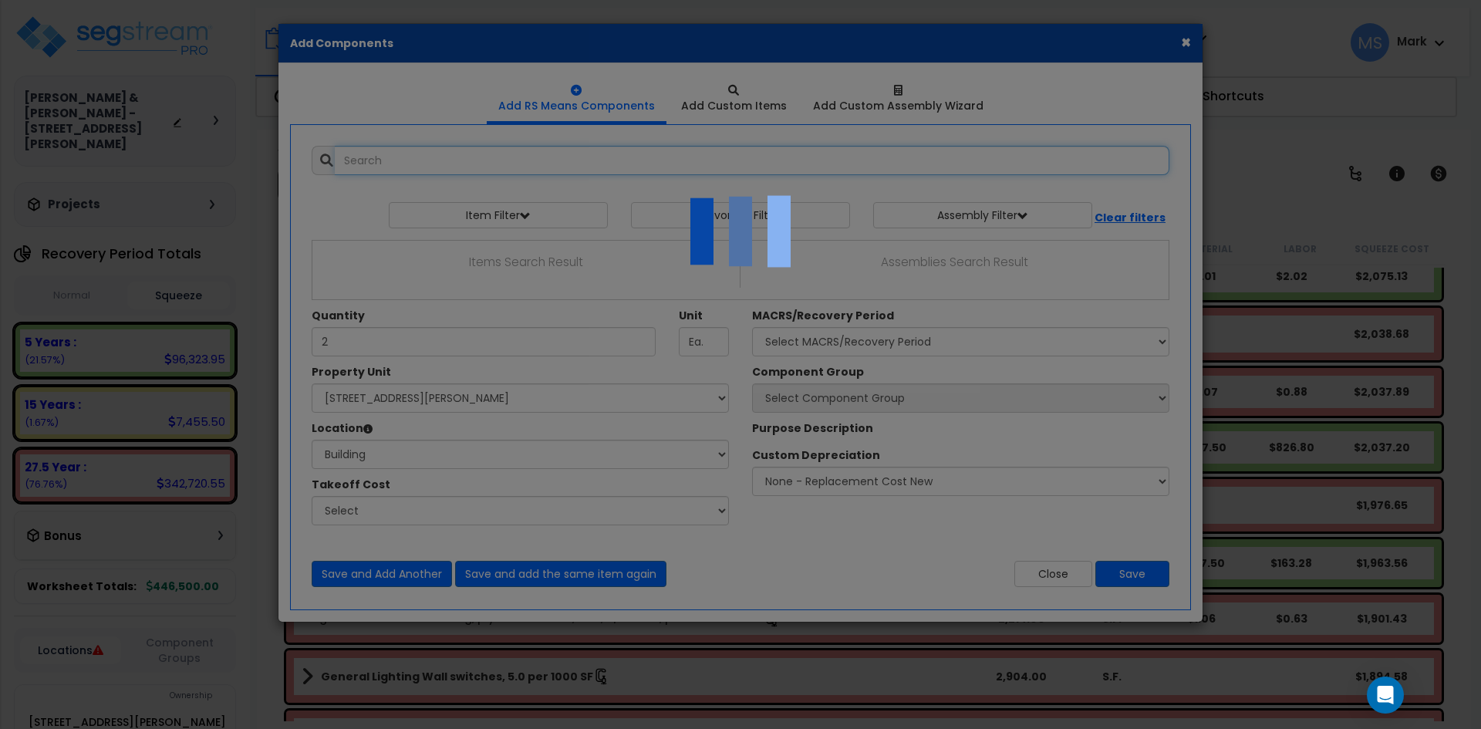
select select "6"
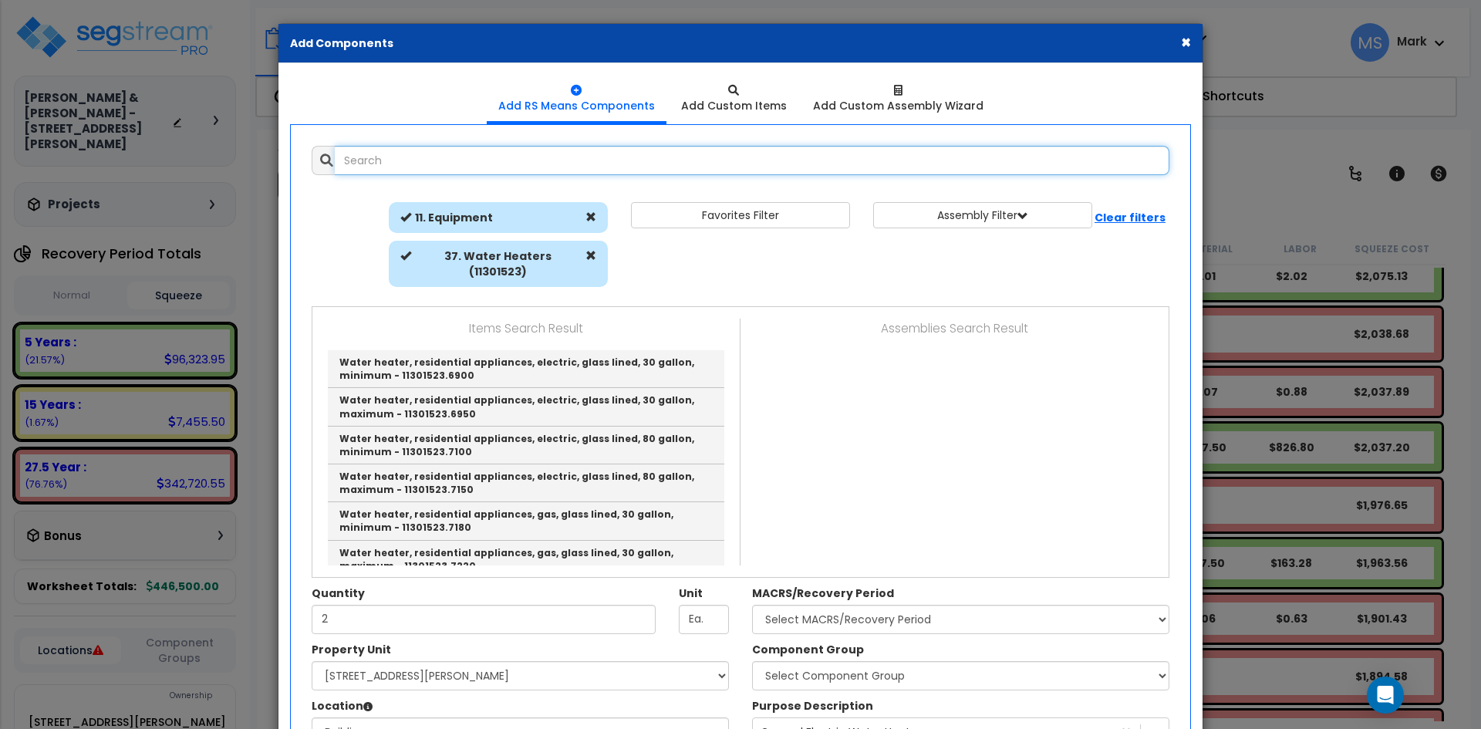
click at [385, 174] on input "text" at bounding box center [752, 160] width 835 height 29
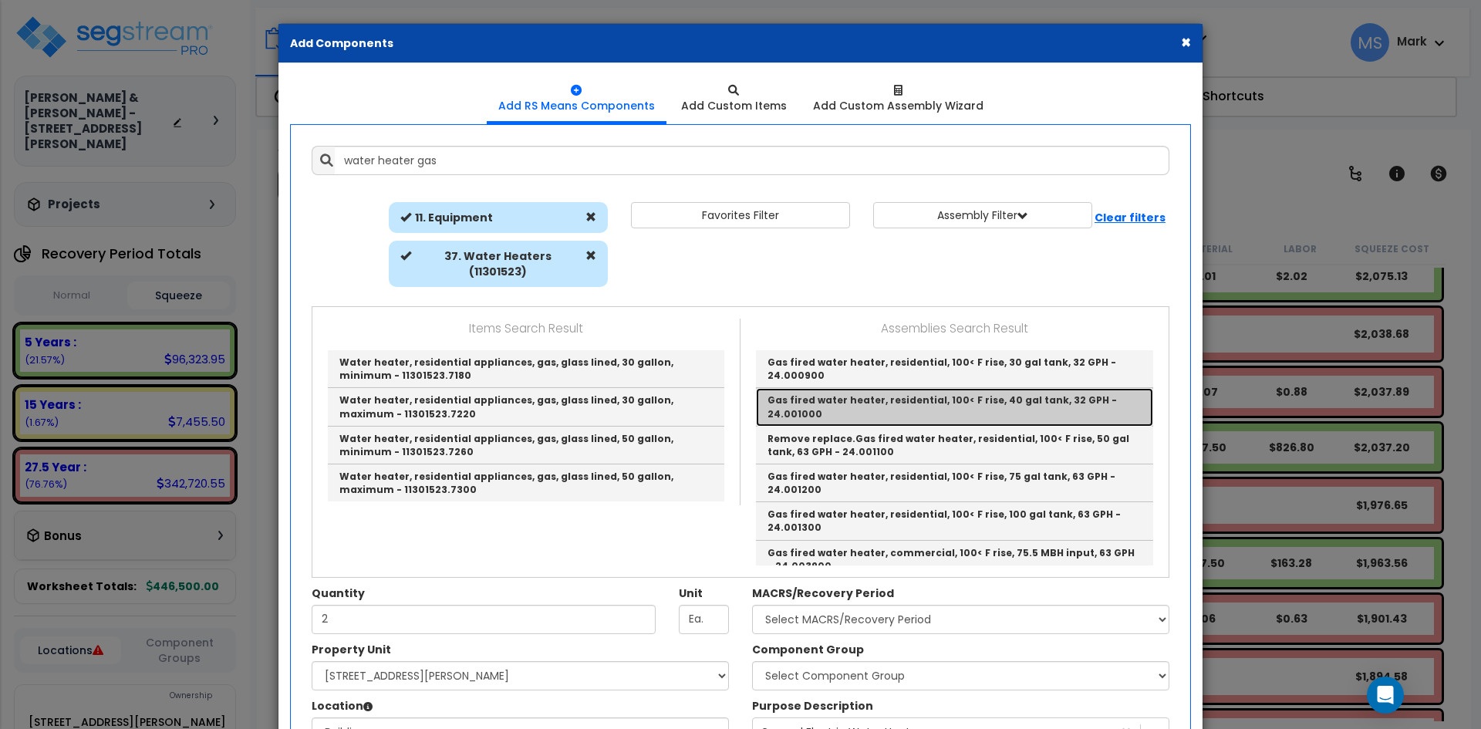
click at [914, 400] on link "Gas fired water heater, residential, 100< F rise, 40 gal tank, 32 GPH - 24.0010…" at bounding box center [954, 407] width 397 height 38
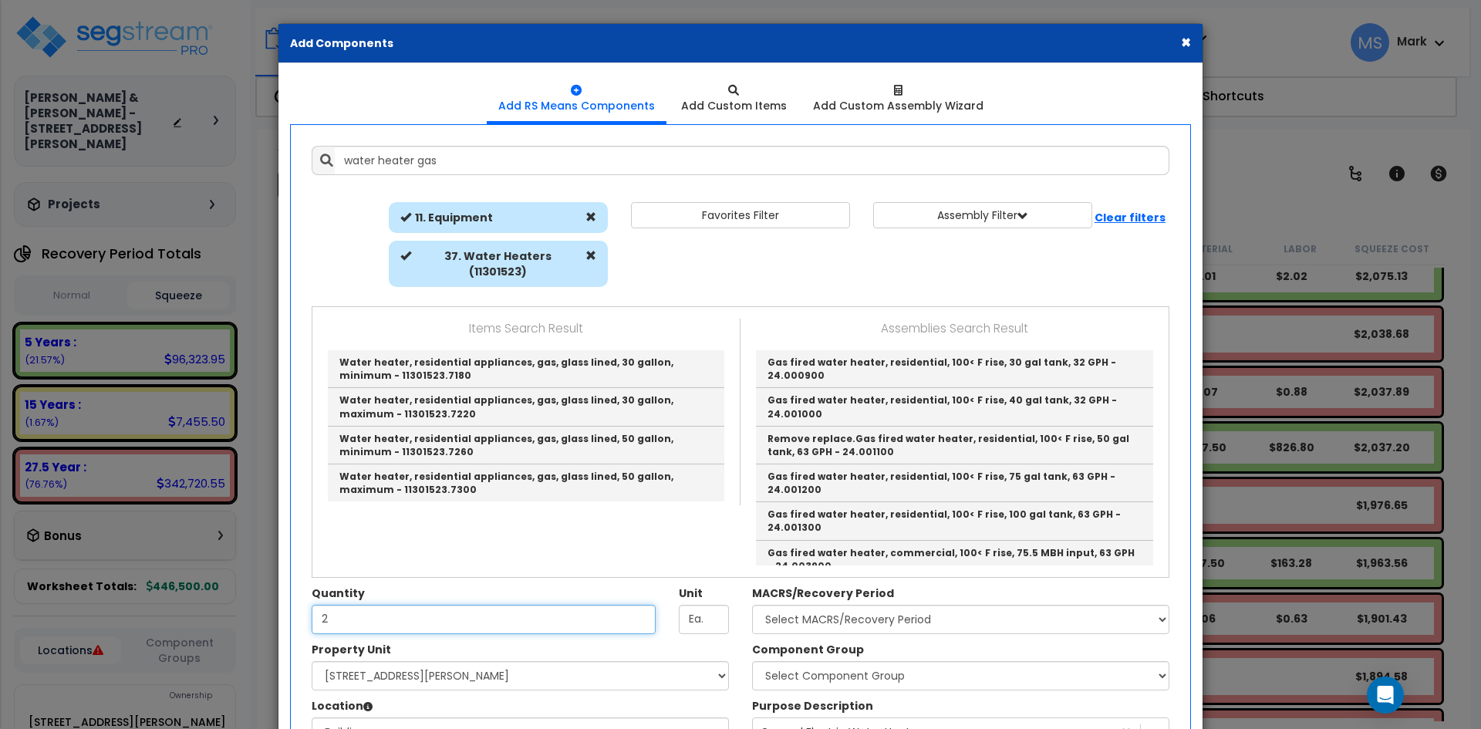
type input "Gas fired water heater, residential, 100< F rise, 40 gal tank, 32 GPH - 24.0010…"
type input "Ea."
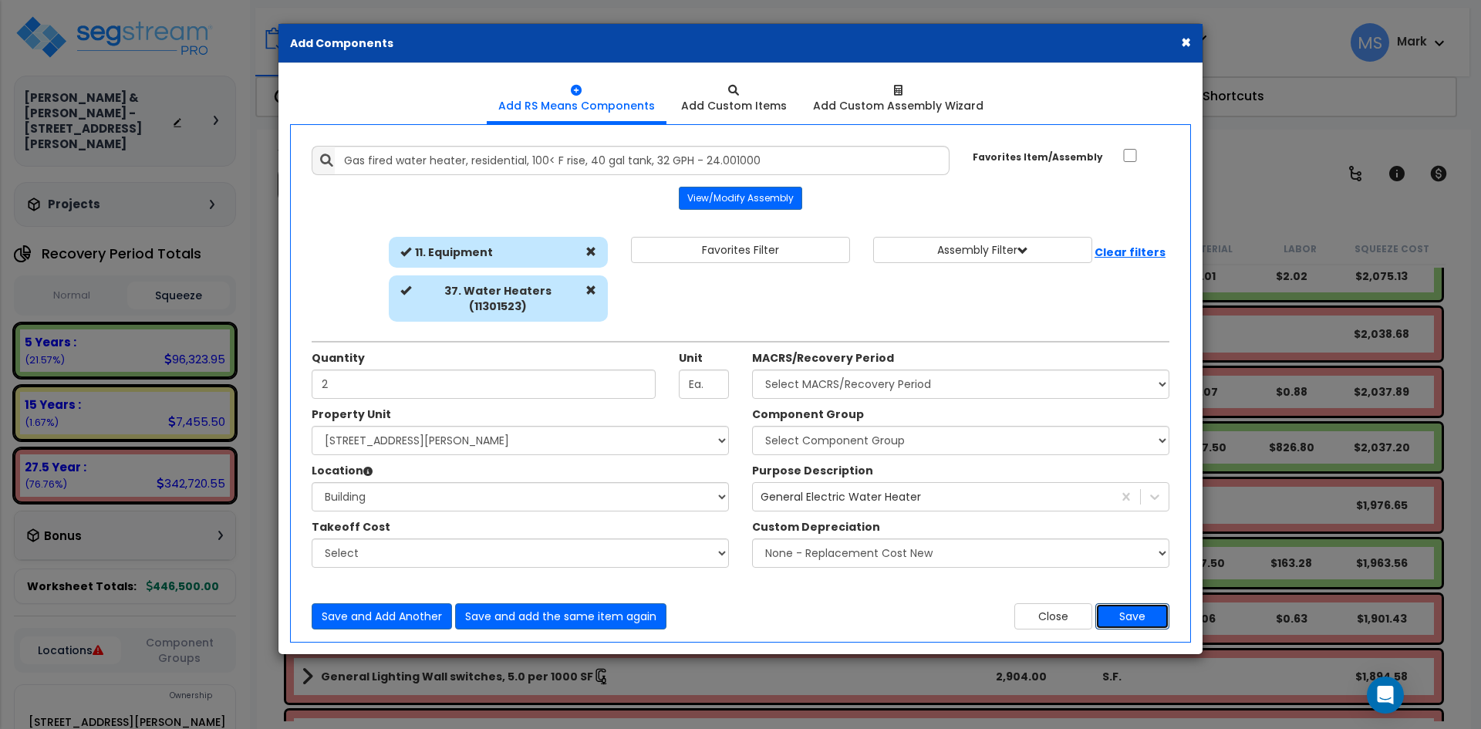
click at [1128, 609] on button "Save" at bounding box center [1133, 616] width 74 height 26
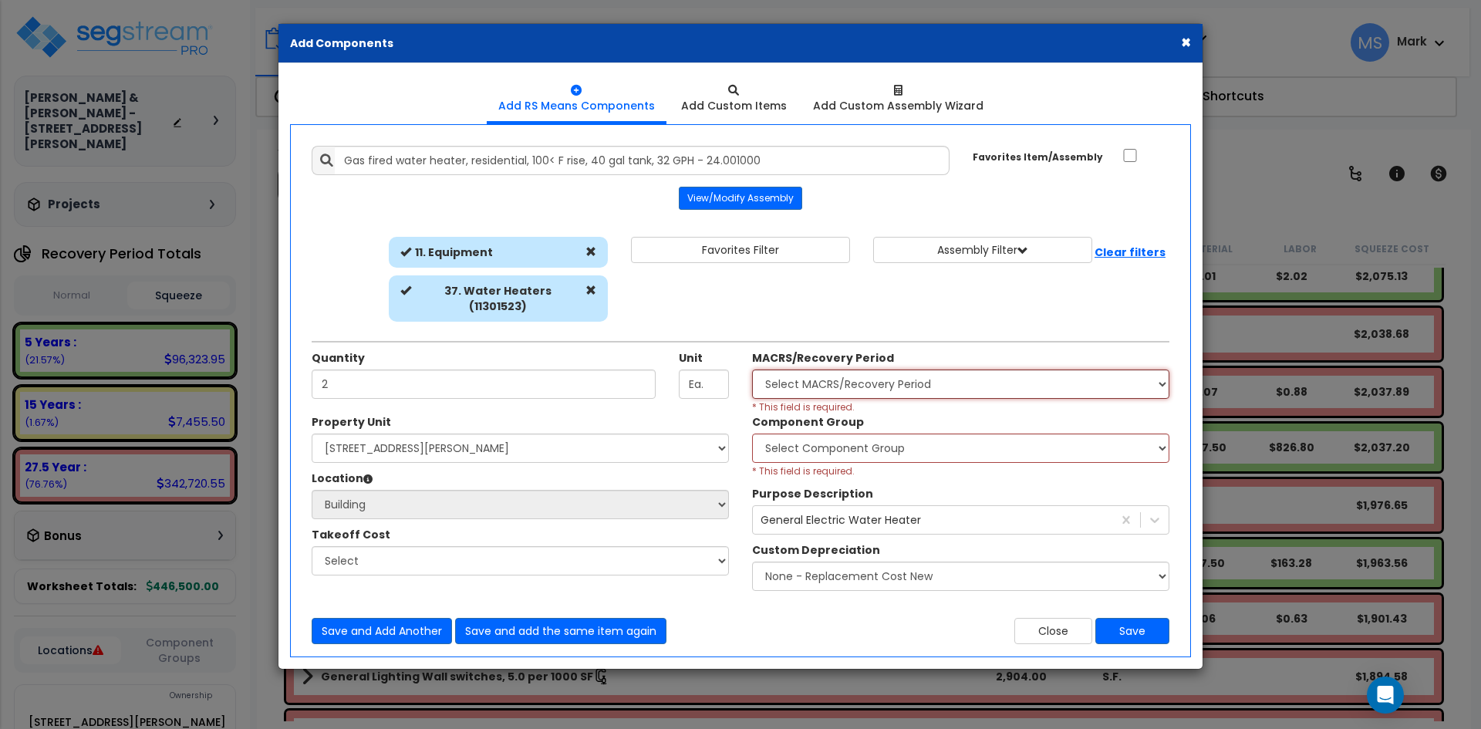
click at [885, 370] on select "Select MACRS/Recovery Period 5 Years - 57.0 - Distributive Trades & Services 5 …" at bounding box center [960, 384] width 417 height 29
select select "3669"
click at [752, 370] on select "Select MACRS/Recovery Period 5 Years - 57.0 - Distributive Trades & Services 5 …" at bounding box center [960, 384] width 417 height 29
click at [840, 434] on select "Select Component Group 143.00 - FIRE EXTINGUISHERS 350.00 - SITE FIRE PROTECTIO…" at bounding box center [960, 448] width 417 height 29
select select "45963"
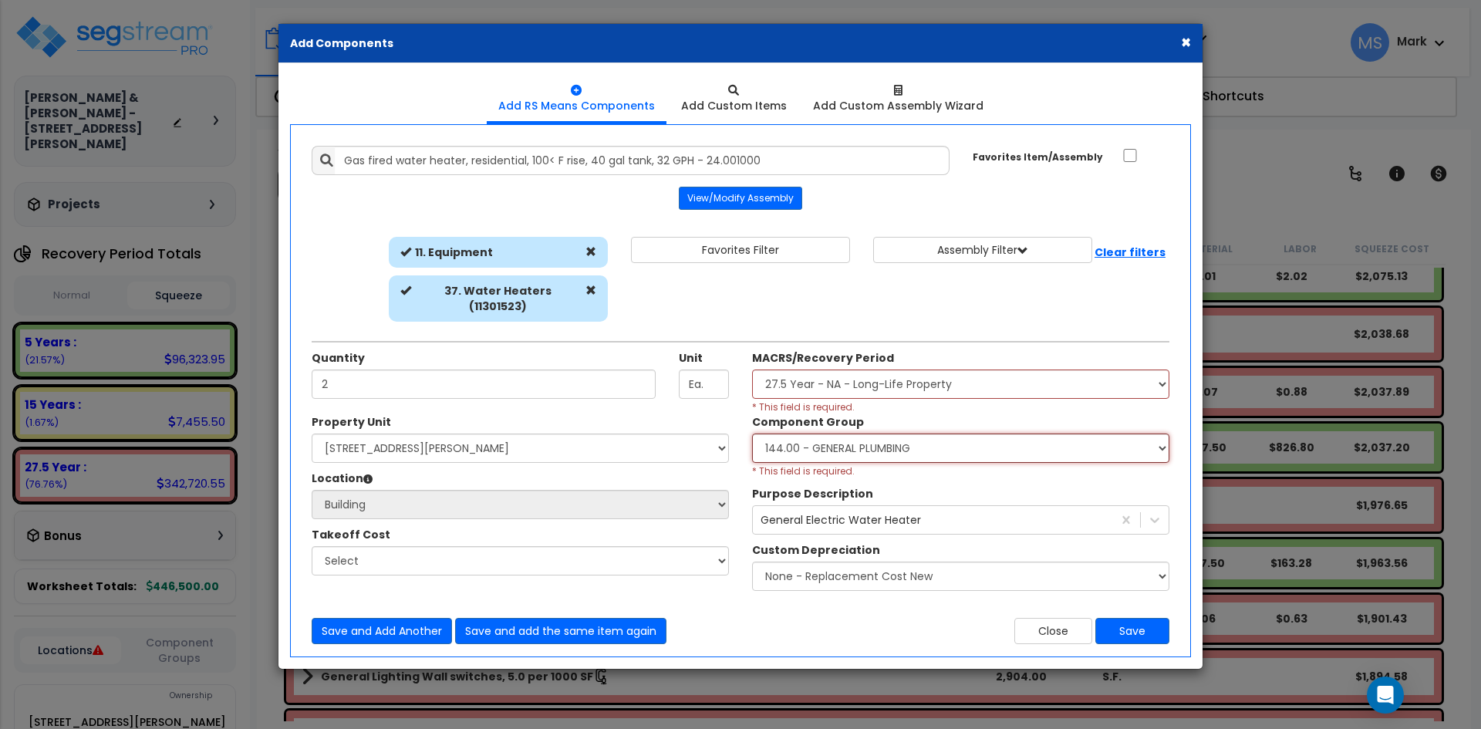
click at [752, 434] on select "Select Component Group 143.00 - FIRE EXTINGUISHERS 350.00 - SITE FIRE PROTECTIO…" at bounding box center [960, 448] width 417 height 29
click at [887, 374] on select "Select MACRS/Recovery Period 5 Years - 57.0 - Distributive Trades & Services 5 …" at bounding box center [960, 384] width 417 height 29
select select "3667"
click at [752, 370] on select "Select MACRS/Recovery Period 5 Years - 57.0 - Distributive Trades & Services 5 …" at bounding box center [960, 384] width 417 height 29
click at [873, 434] on select "Select Component Group 143.00 - FIRE EXTINGUISHERS 350.00 - SITE FIRE PROTECTIO…" at bounding box center [960, 448] width 417 height 29
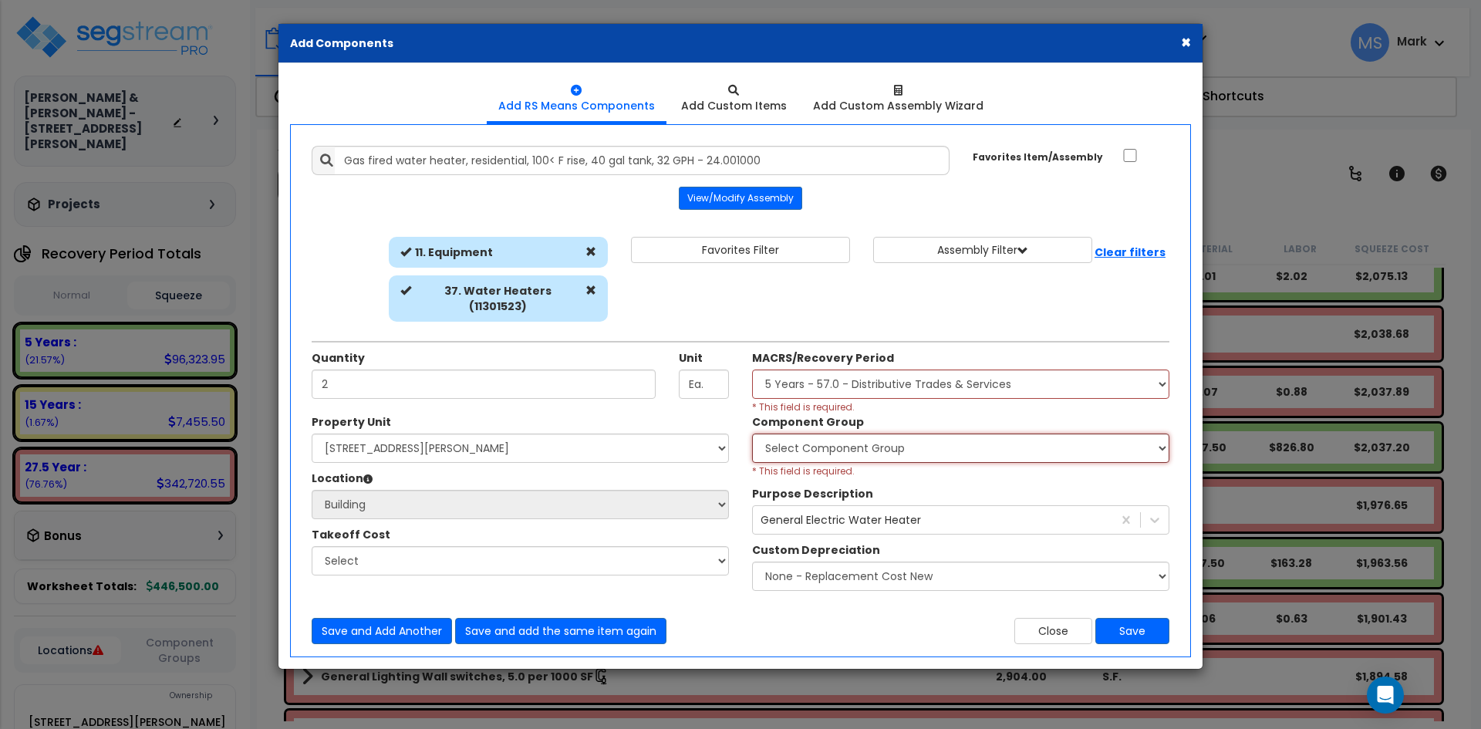
select select "45974"
click at [752, 434] on select "Select Component Group 286.00 - LAUNDRY ELECTRICAL 284.00 - LAUNDRY PLUMBING 31…" at bounding box center [960, 448] width 417 height 29
click at [1140, 618] on button "Save" at bounding box center [1133, 631] width 74 height 26
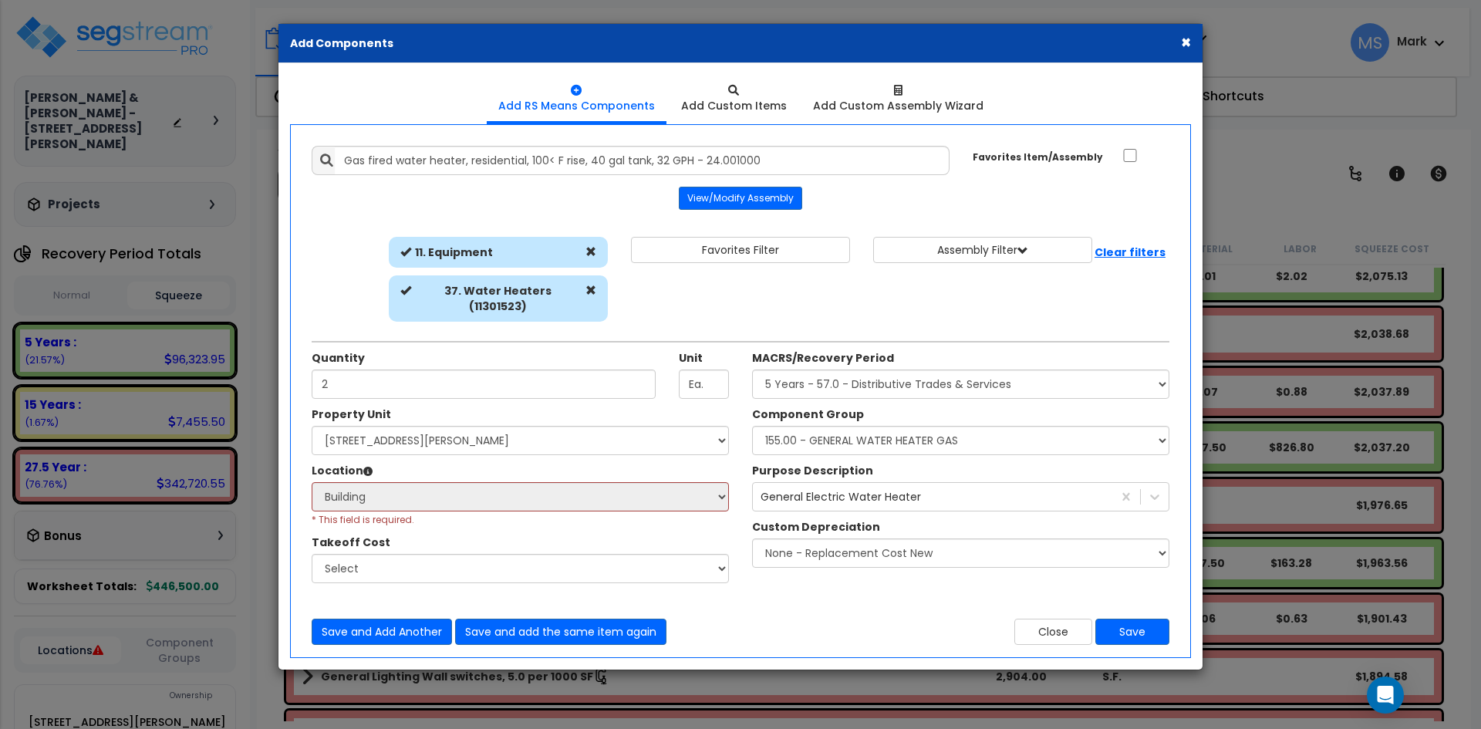
click at [1073, 603] on div "Save and Add Another Save and add the same item again Close Save" at bounding box center [740, 623] width 881 height 46
click at [1059, 626] on button "Close" at bounding box center [1054, 632] width 78 height 26
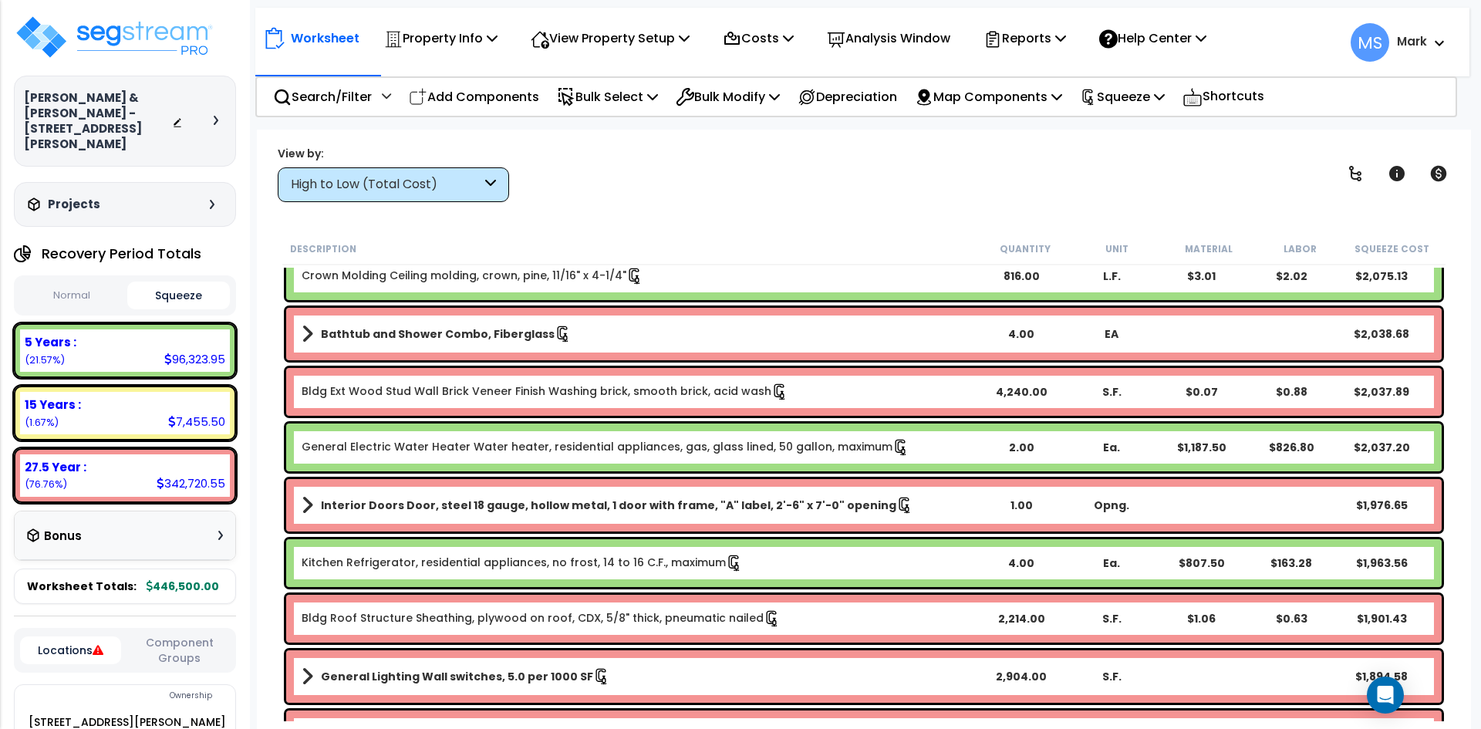
click at [510, 444] on link "General Electric Water Heater Water heater, residential appliances, gas, glass …" at bounding box center [606, 447] width 608 height 17
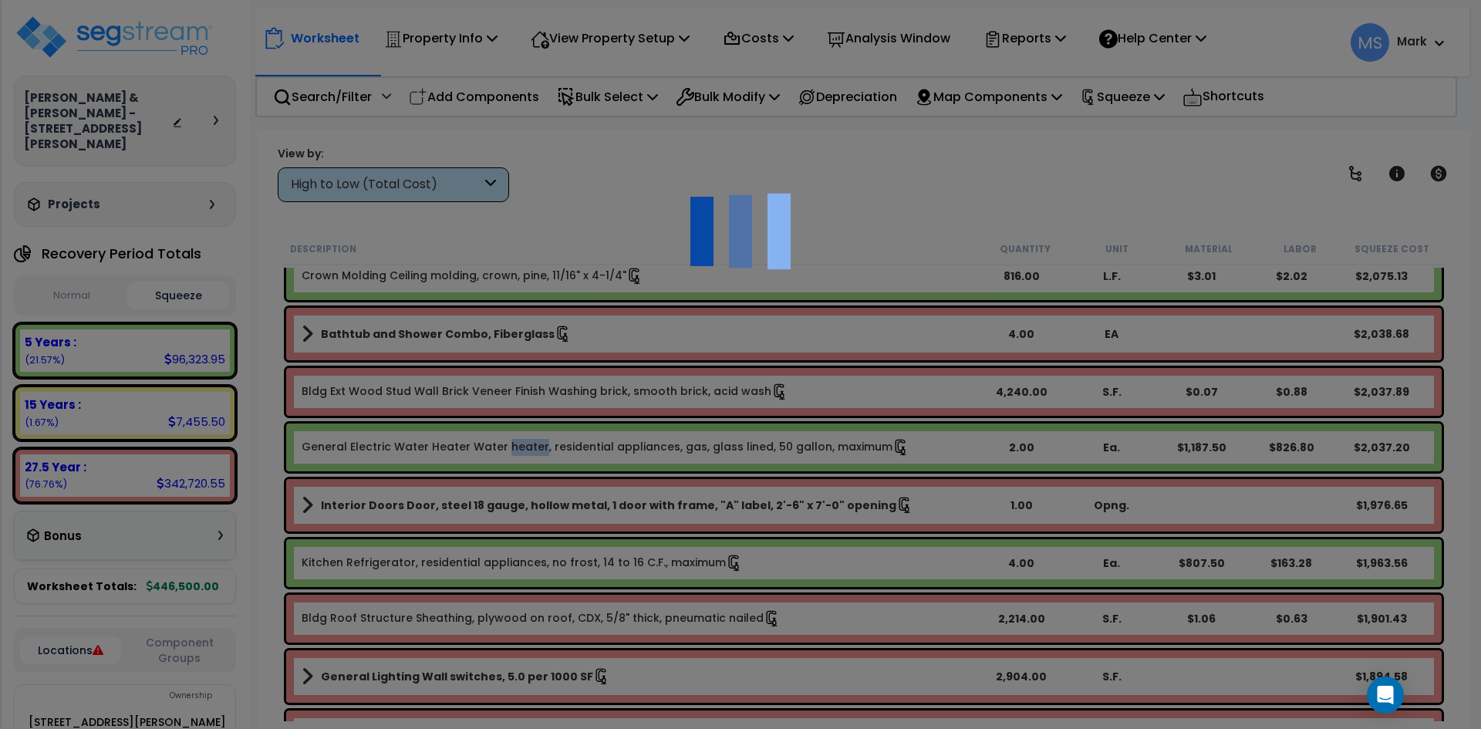
scroll to position [0, 0]
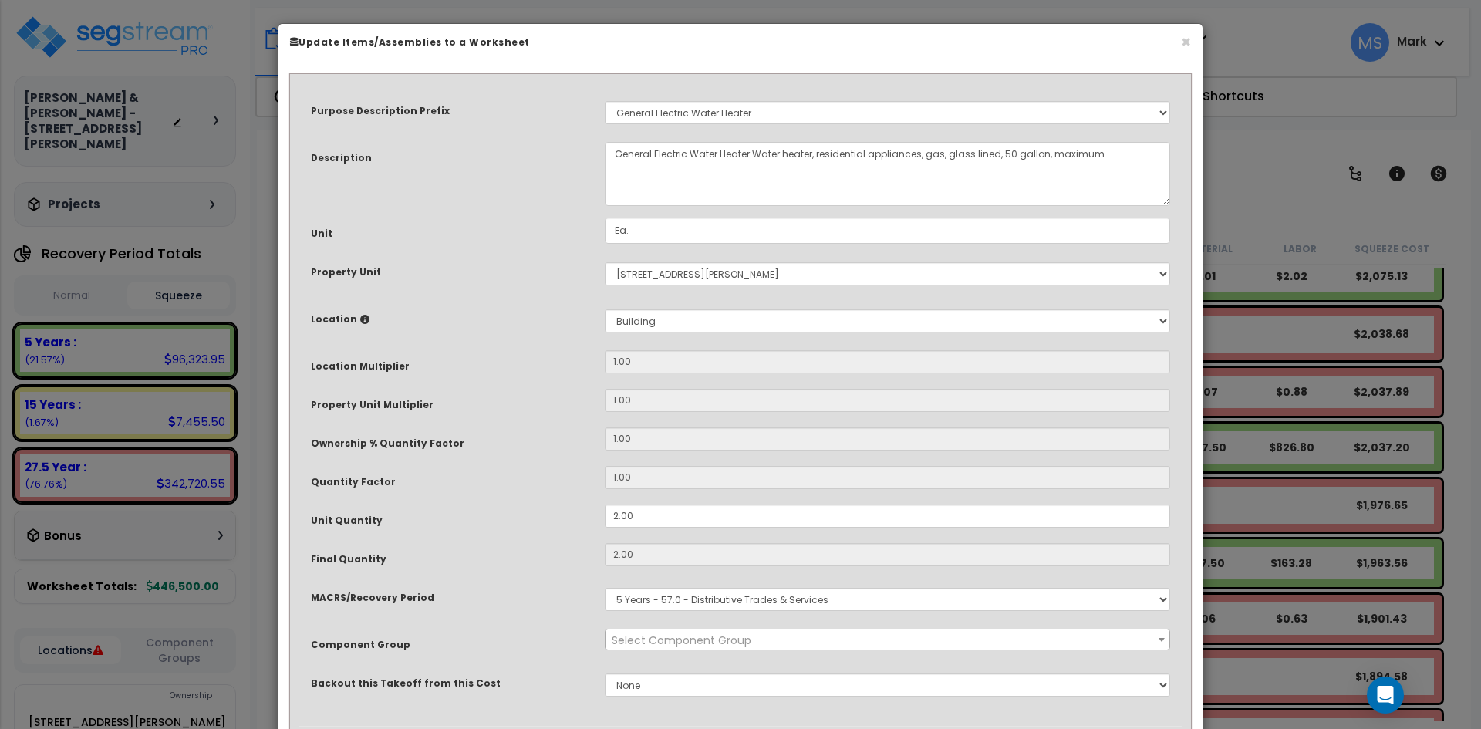
select select "45973"
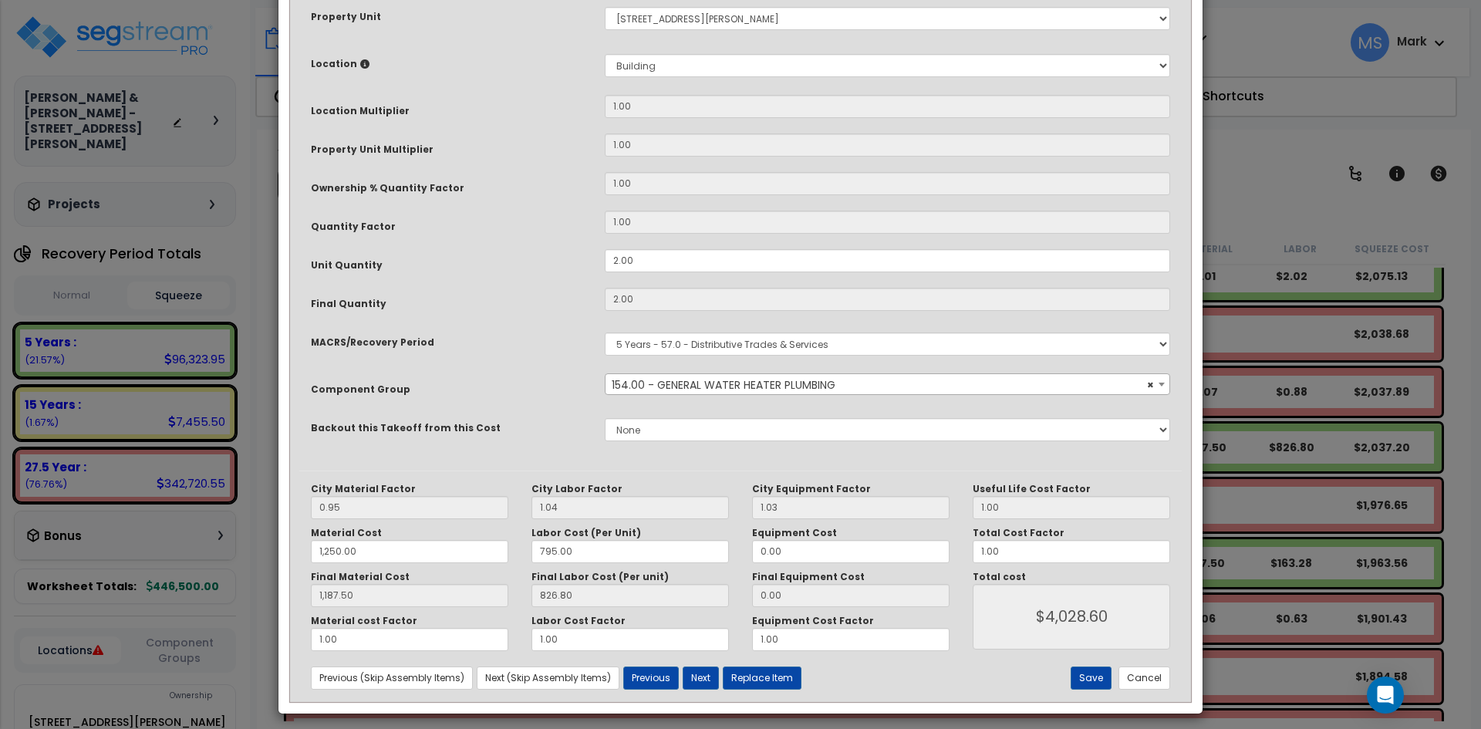
scroll to position [264, 0]
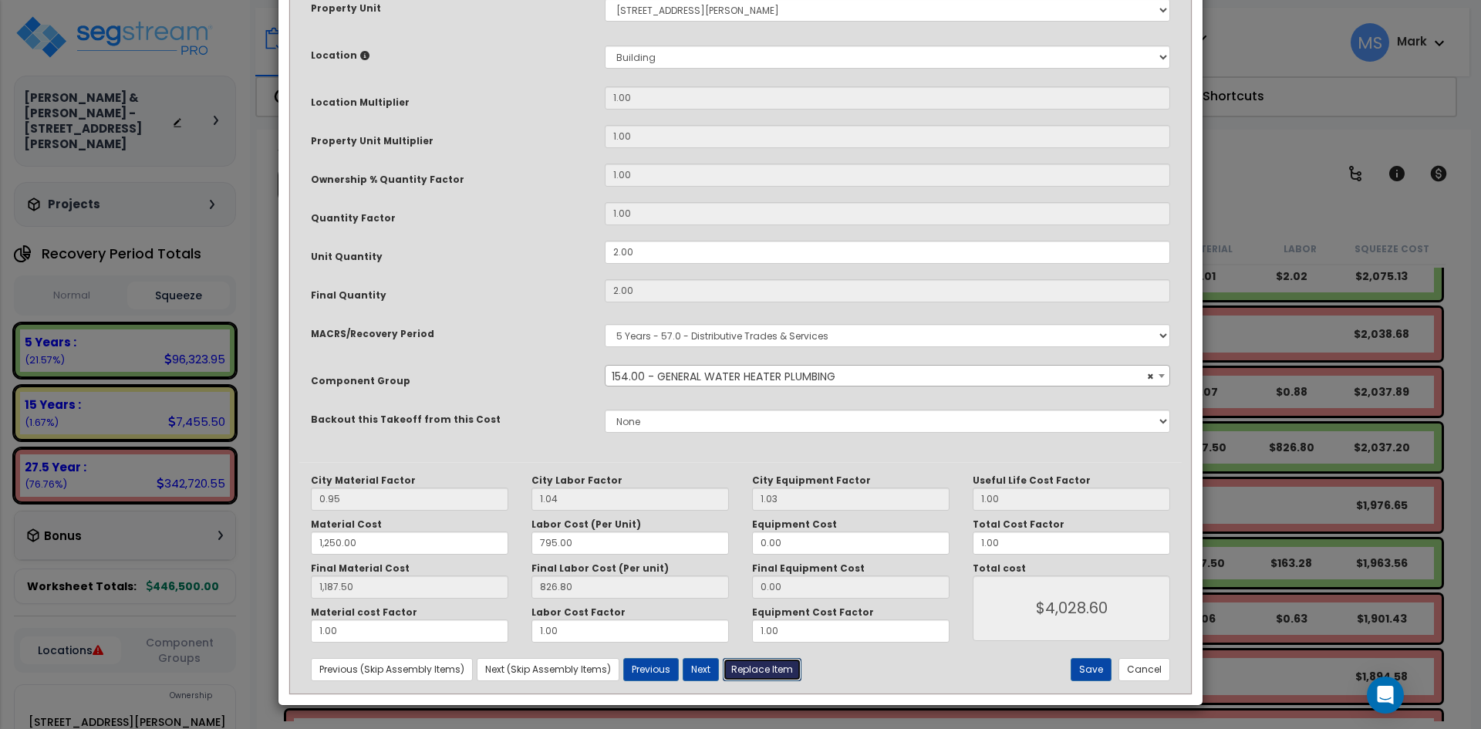
click at [754, 675] on button "Replace Item" at bounding box center [762, 669] width 79 height 23
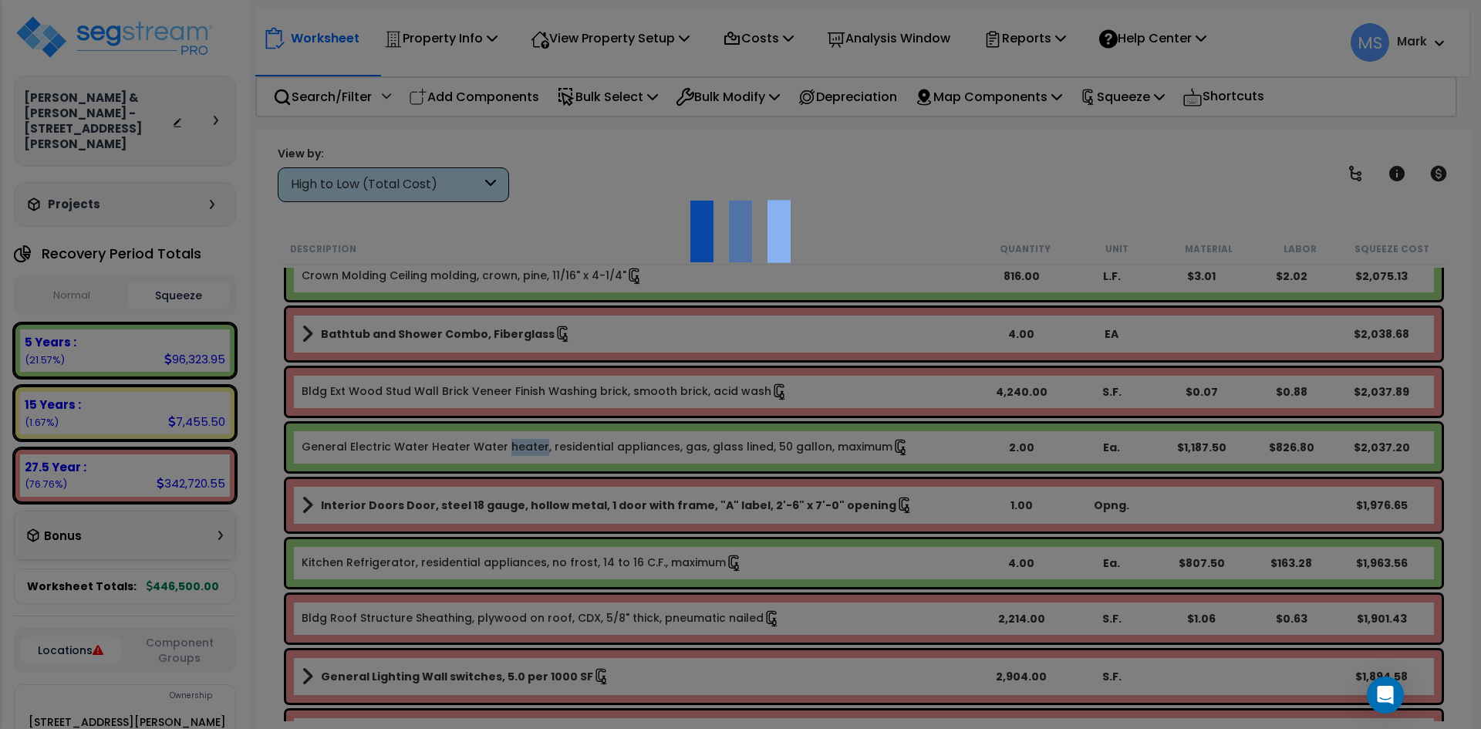
select select "11000000"
type input "2"
type input "Ea."
select select
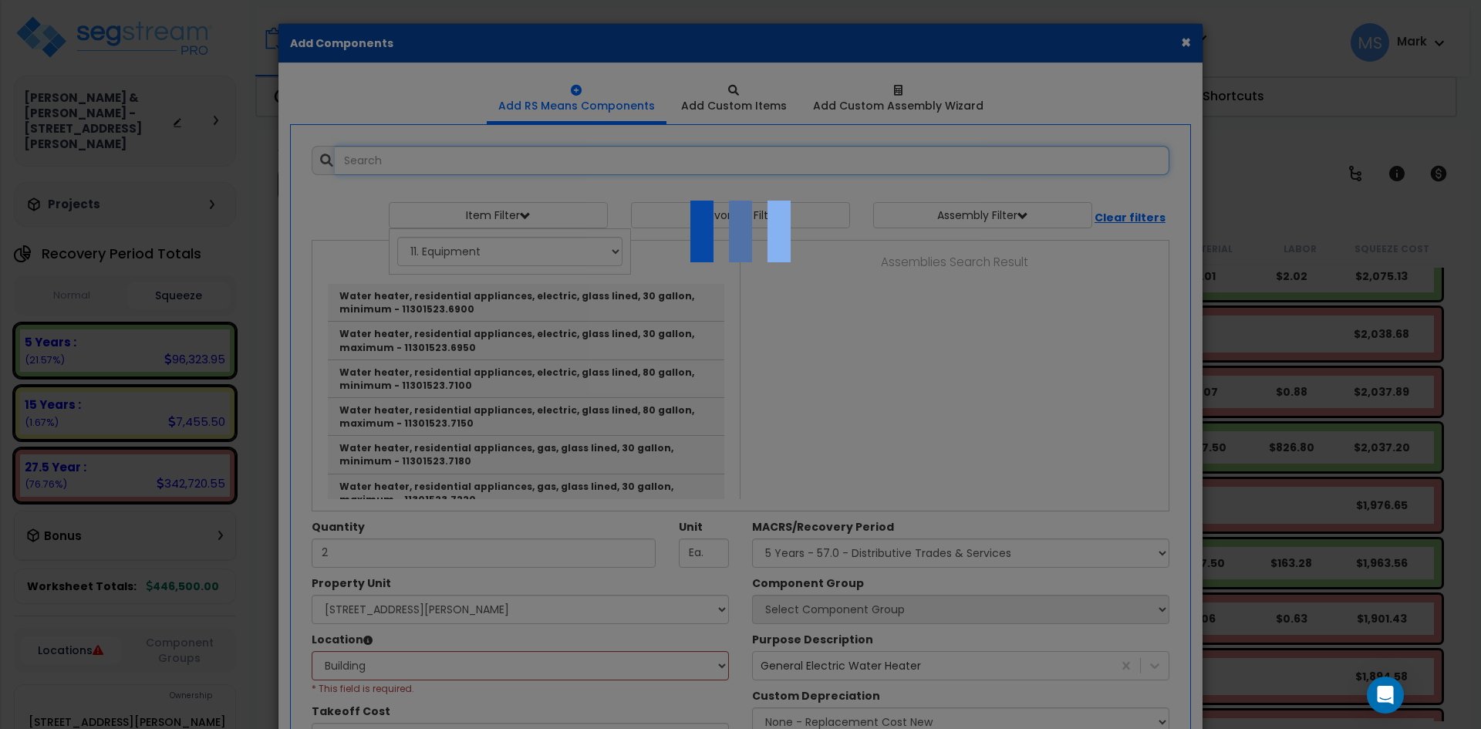
select select "6"
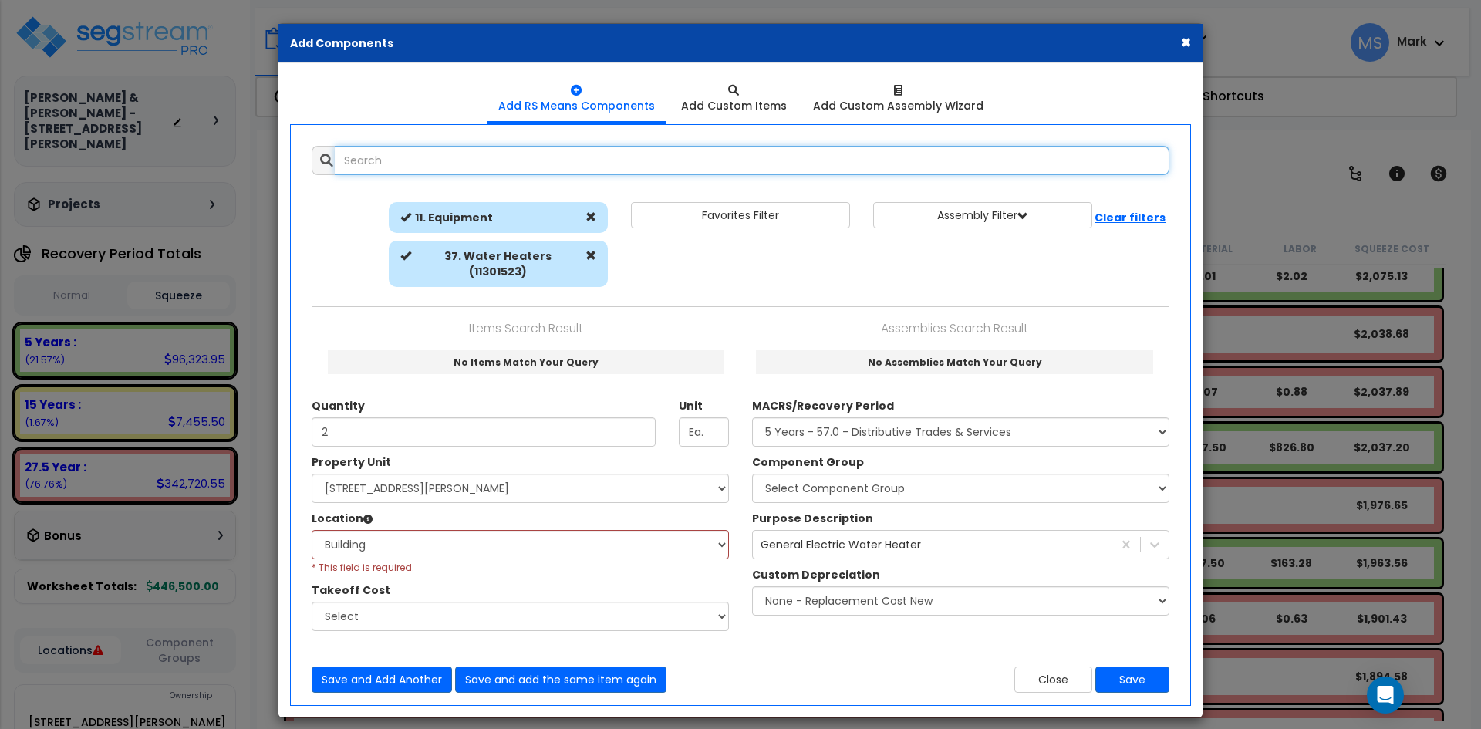
click at [412, 164] on input "text" at bounding box center [752, 160] width 835 height 29
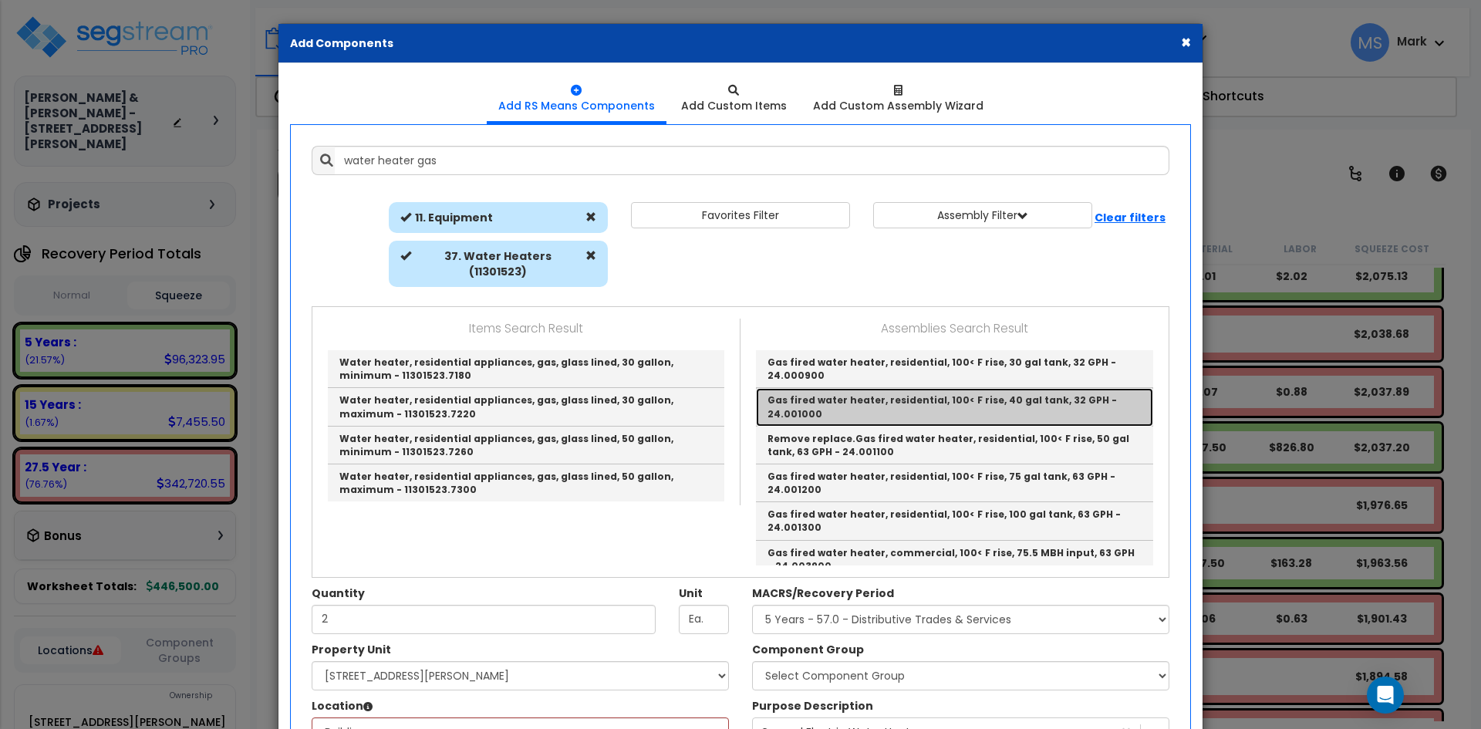
click at [931, 388] on link "Gas fired water heater, residential, 100< F rise, 40 gal tank, 32 GPH - 24.0010…" at bounding box center [954, 407] width 397 height 38
type input "Gas fired water heater, residential, 100< F rise, 40 gal tank, 32 GPH - 24.0010…"
type input "Ea."
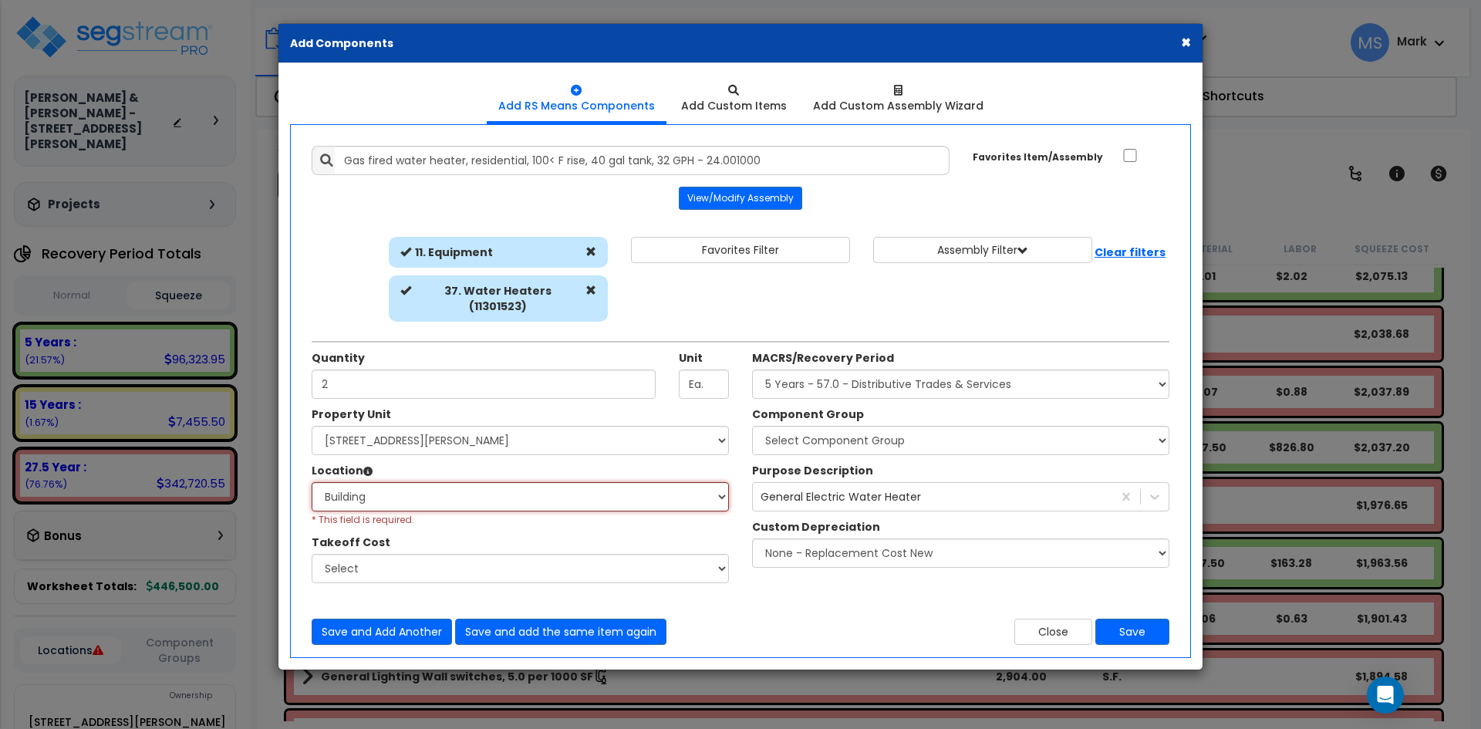
click at [517, 482] on select "Select 1 Bed/1 Bath Building Building Interior Add Additional Location" at bounding box center [520, 496] width 417 height 29
click at [312, 482] on select "Select 1 Bed/1 Bath Building Building Interior Add Additional Location" at bounding box center [520, 496] width 417 height 29
click at [895, 428] on select "Select Component Group 286.00 - LAUNDRY ELECTRICAL 284.00 - LAUNDRY PLUMBING 31…" at bounding box center [960, 440] width 417 height 29
select select "45972"
click at [752, 426] on select "Select Component Group 286.00 - LAUNDRY ELECTRICAL 284.00 - LAUNDRY PLUMBING 31…" at bounding box center [960, 440] width 417 height 29
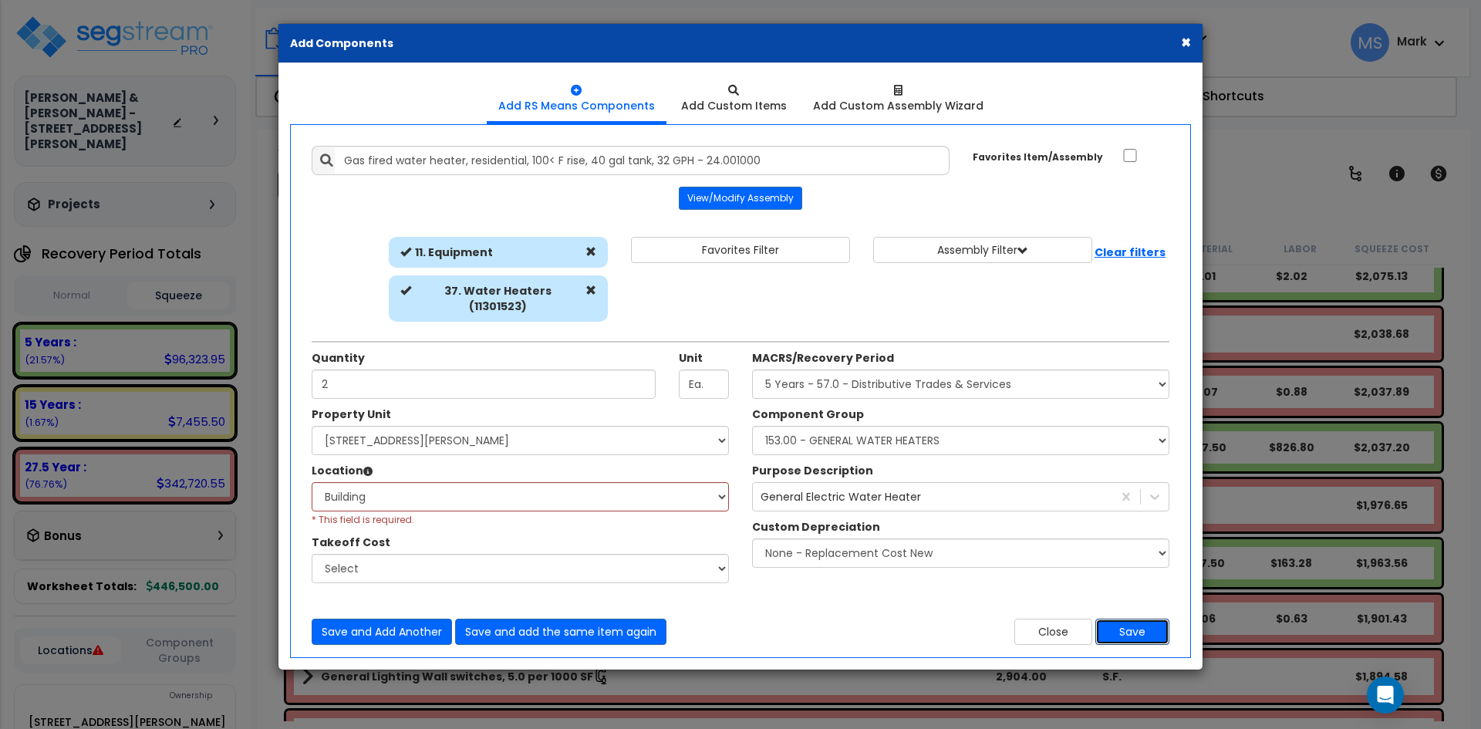
click at [1154, 619] on button "Save" at bounding box center [1133, 632] width 74 height 26
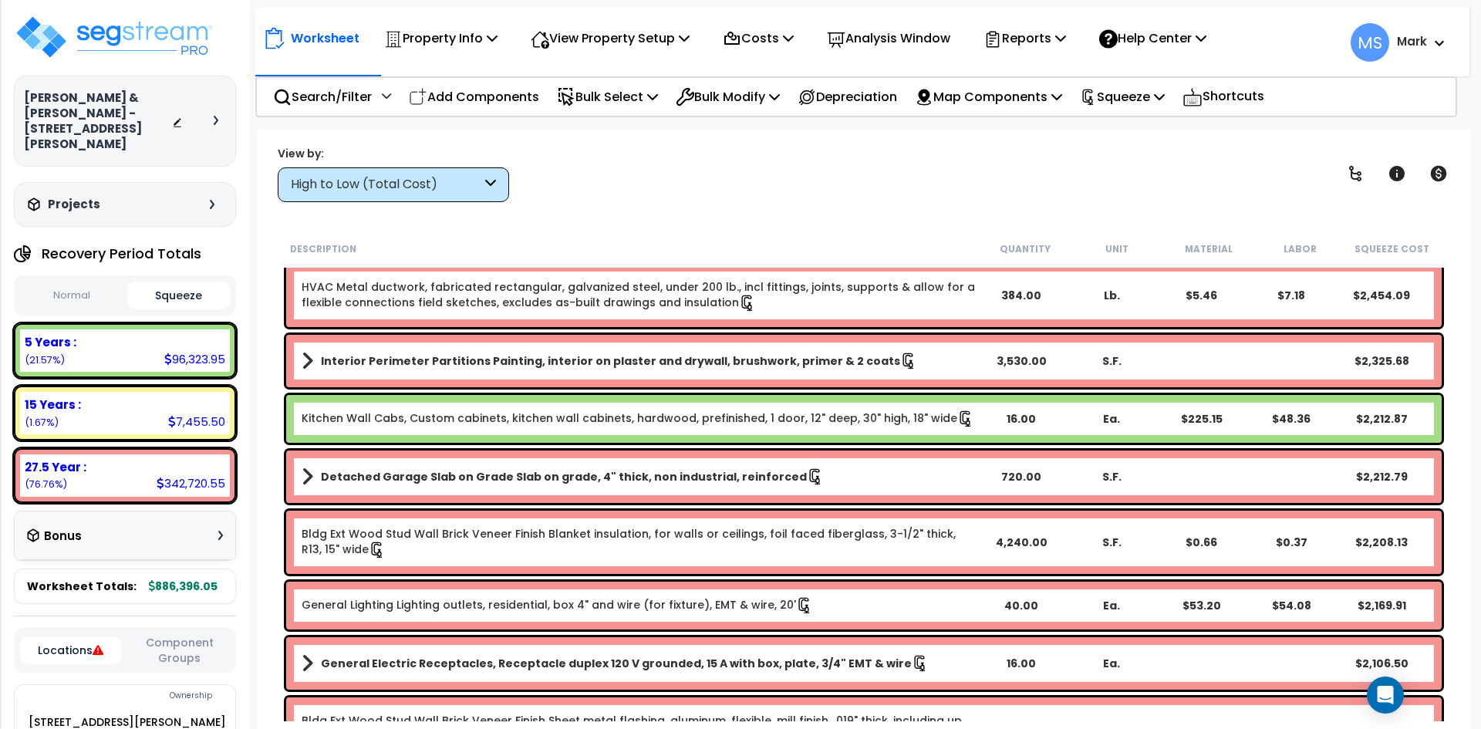
scroll to position [2855, 0]
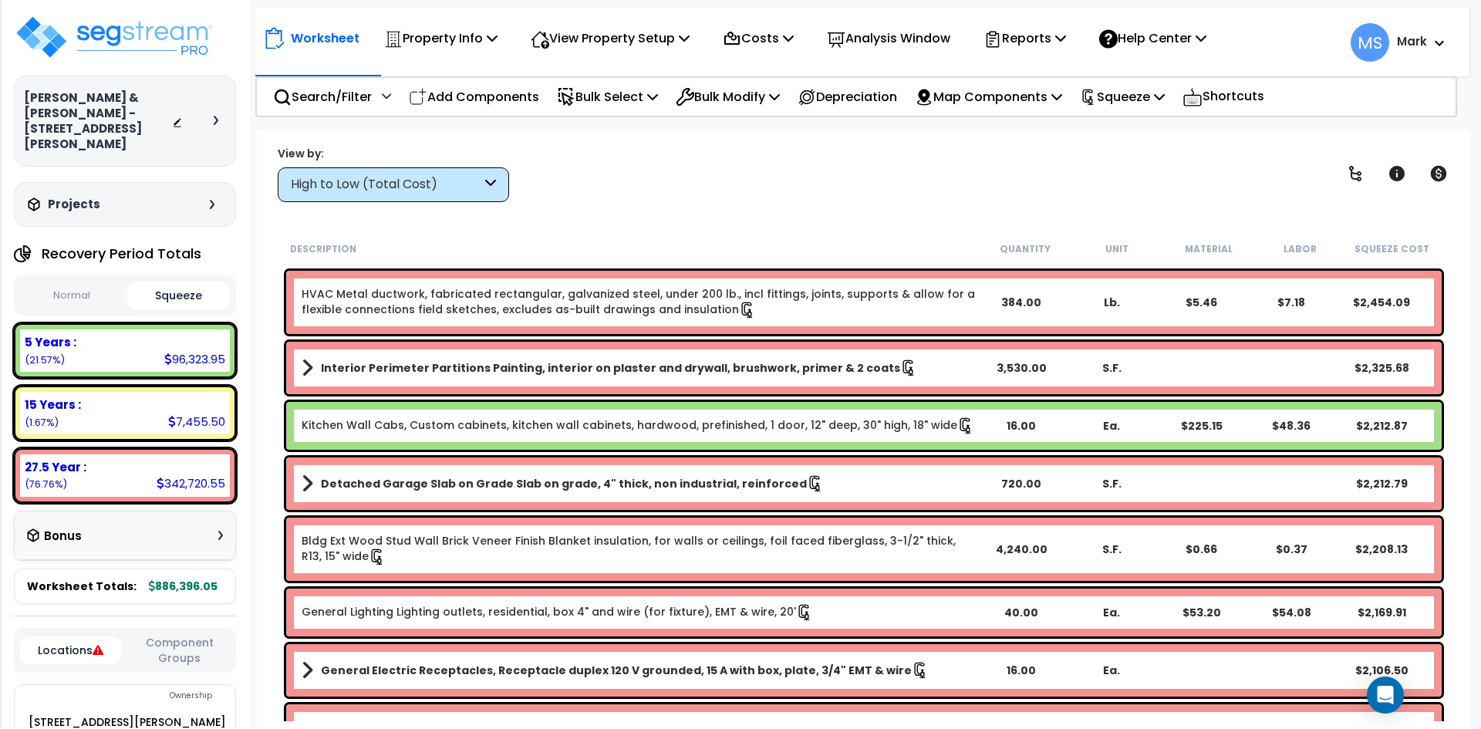
click at [744, 519] on div "Bldg Ext Wood Stud Wall Brick Veneer Finish Blanket insulation, for walls or ce…" at bounding box center [864, 549] width 1156 height 63
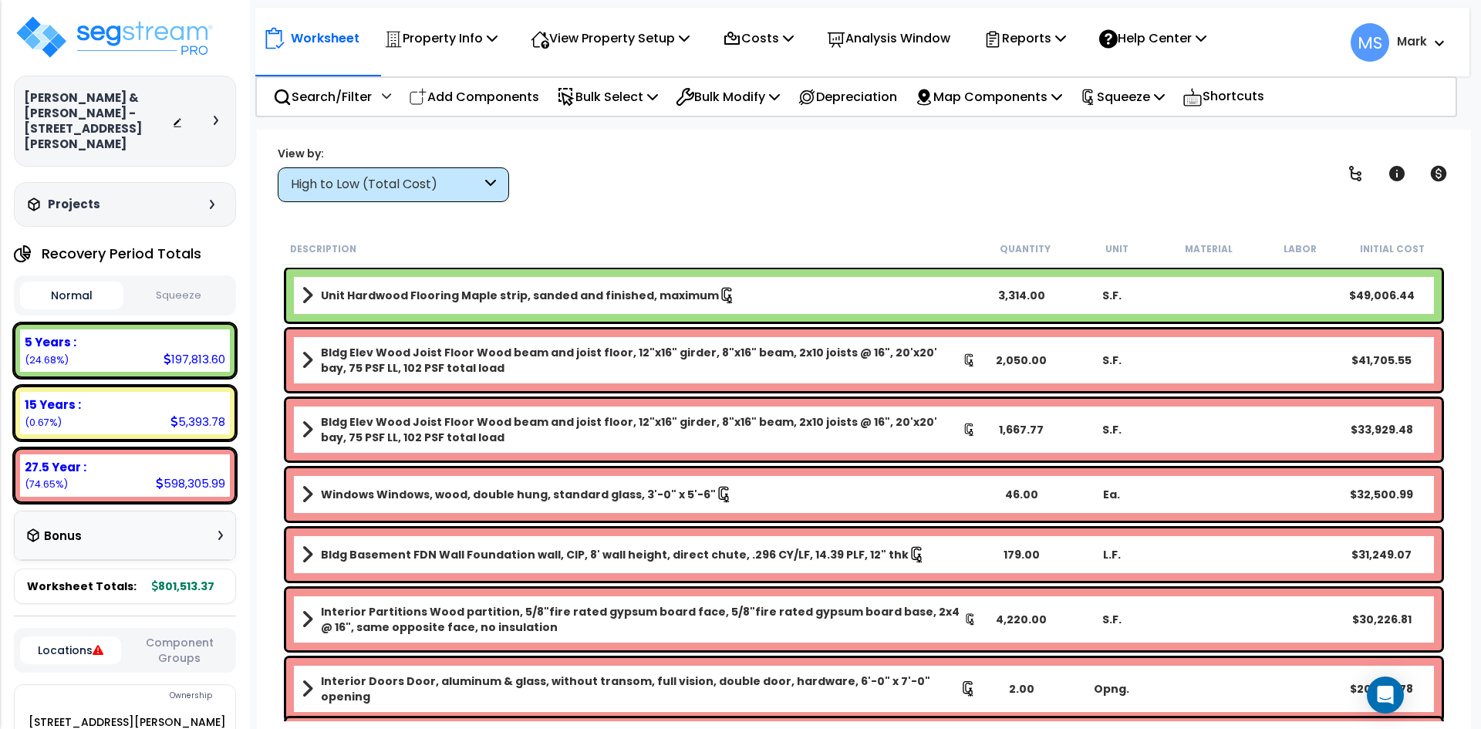
click at [191, 285] on button "Squeeze" at bounding box center [178, 295] width 103 height 27
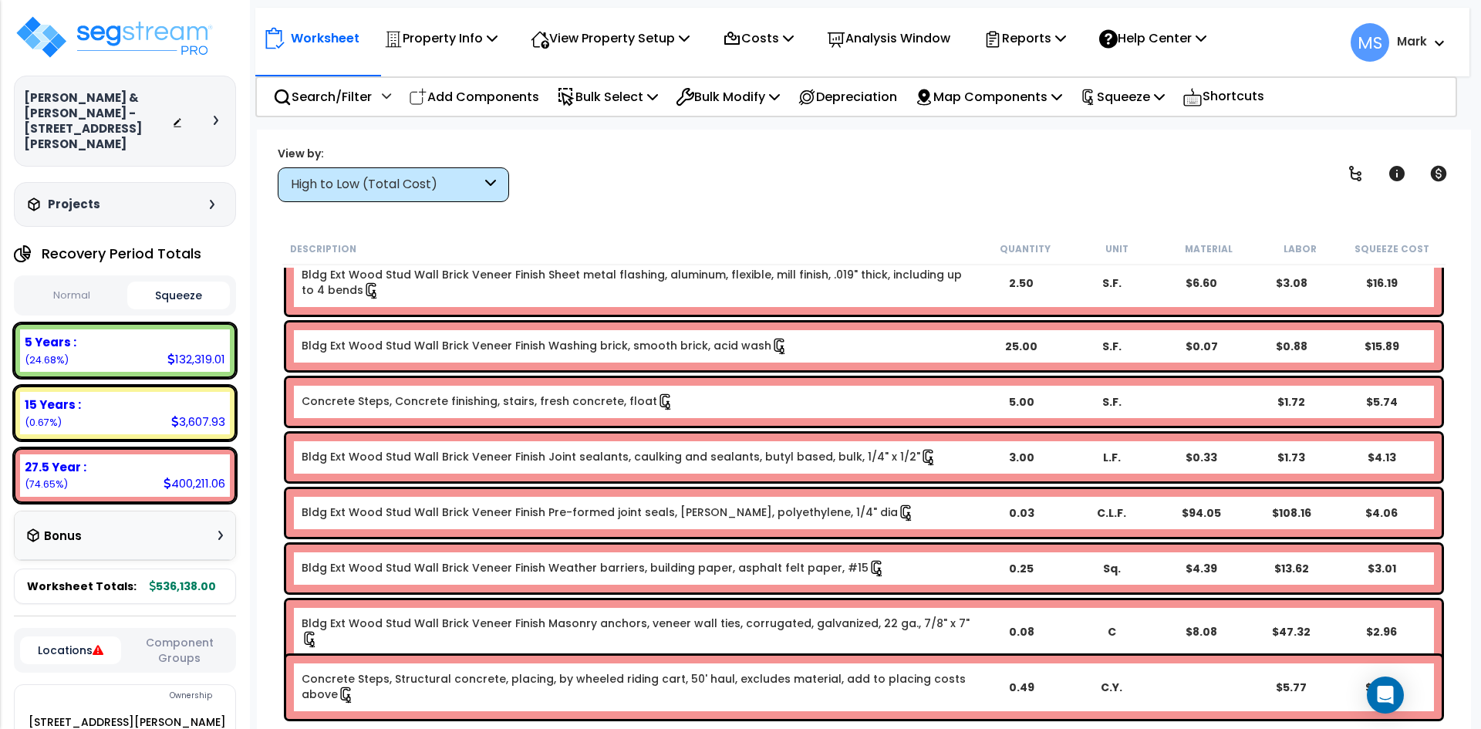
scroll to position [10413, 0]
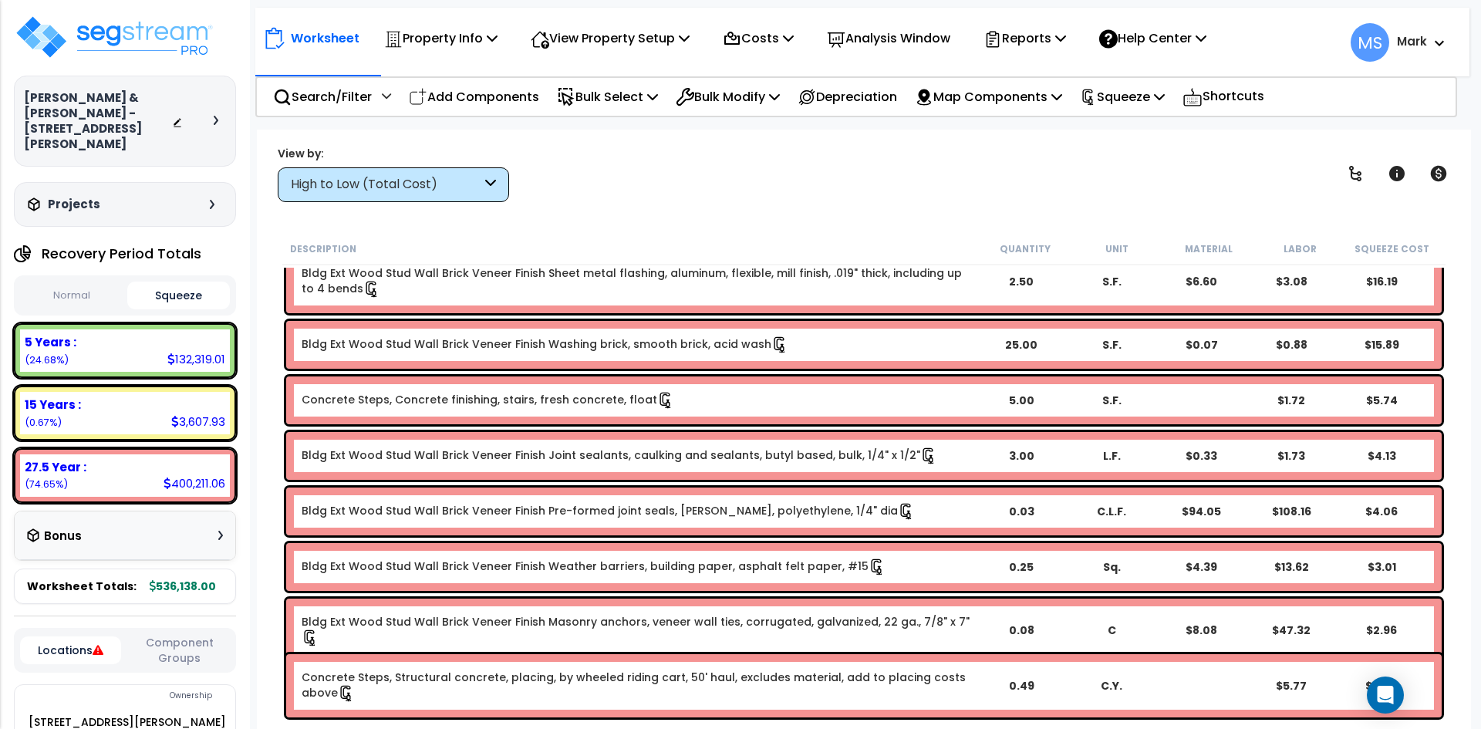
click at [441, 194] on div "High to Low (Total Cost)" at bounding box center [393, 184] width 231 height 35
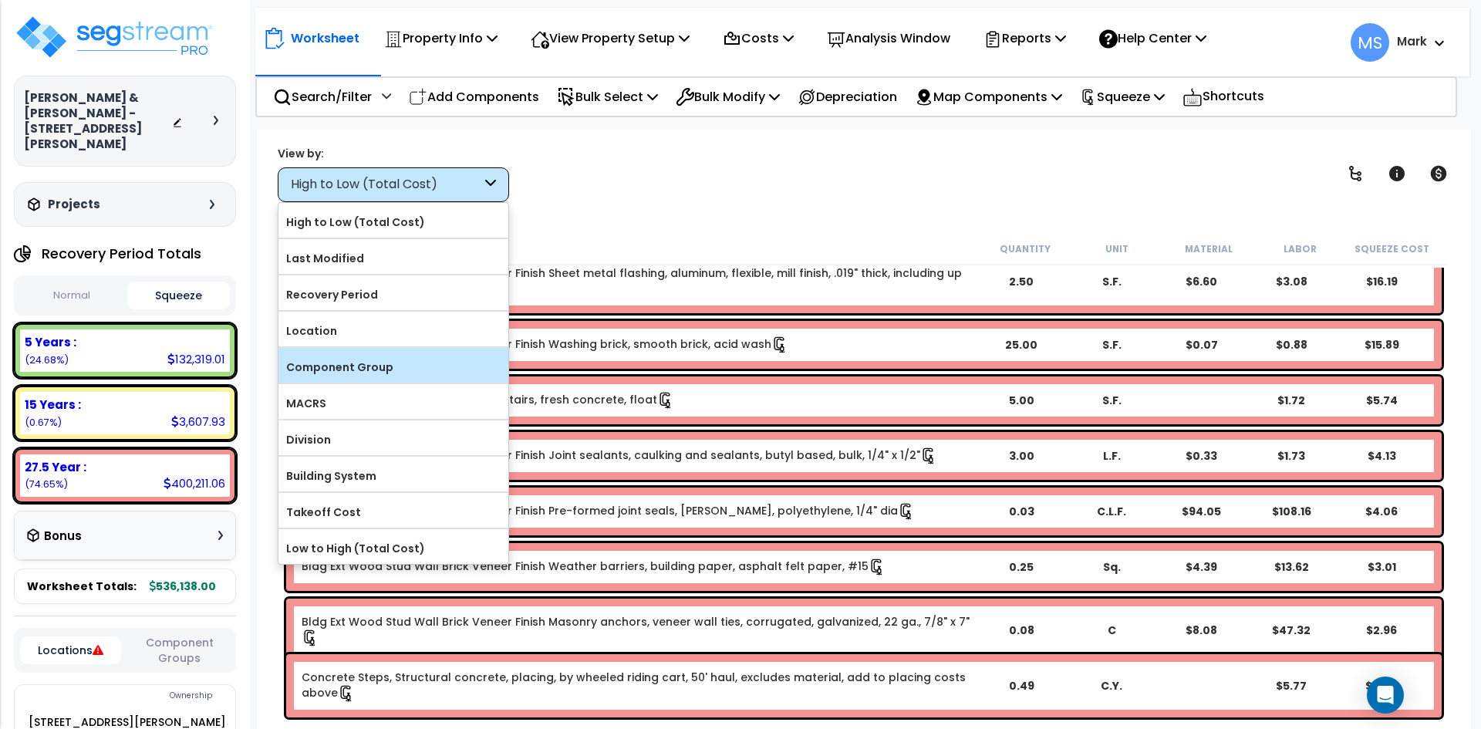
click at [407, 363] on label "Component Group" at bounding box center [394, 367] width 230 height 23
click at [0, 0] on input "Component Group" at bounding box center [0, 0] width 0 height 0
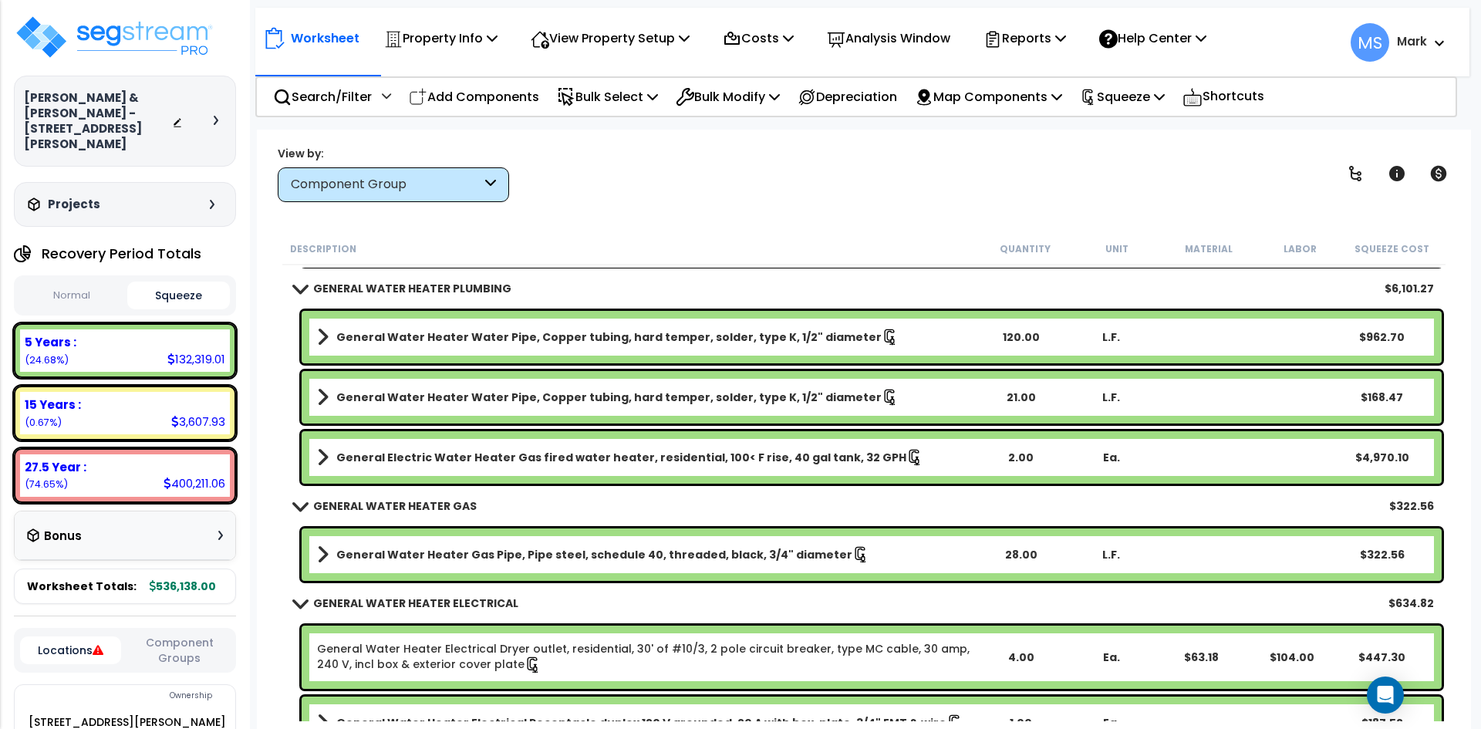
scroll to position [5279, 0]
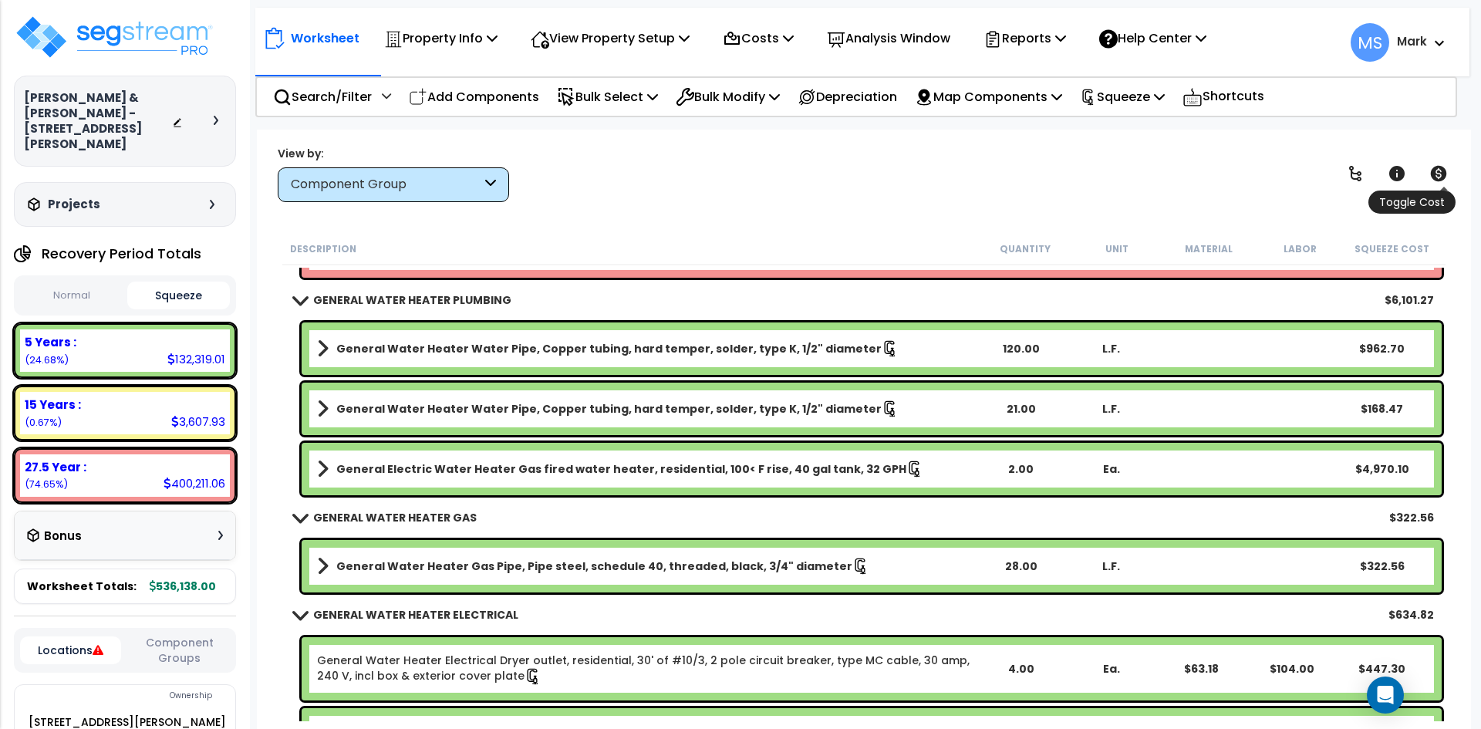
click at [1435, 168] on icon at bounding box center [1439, 173] width 16 height 15
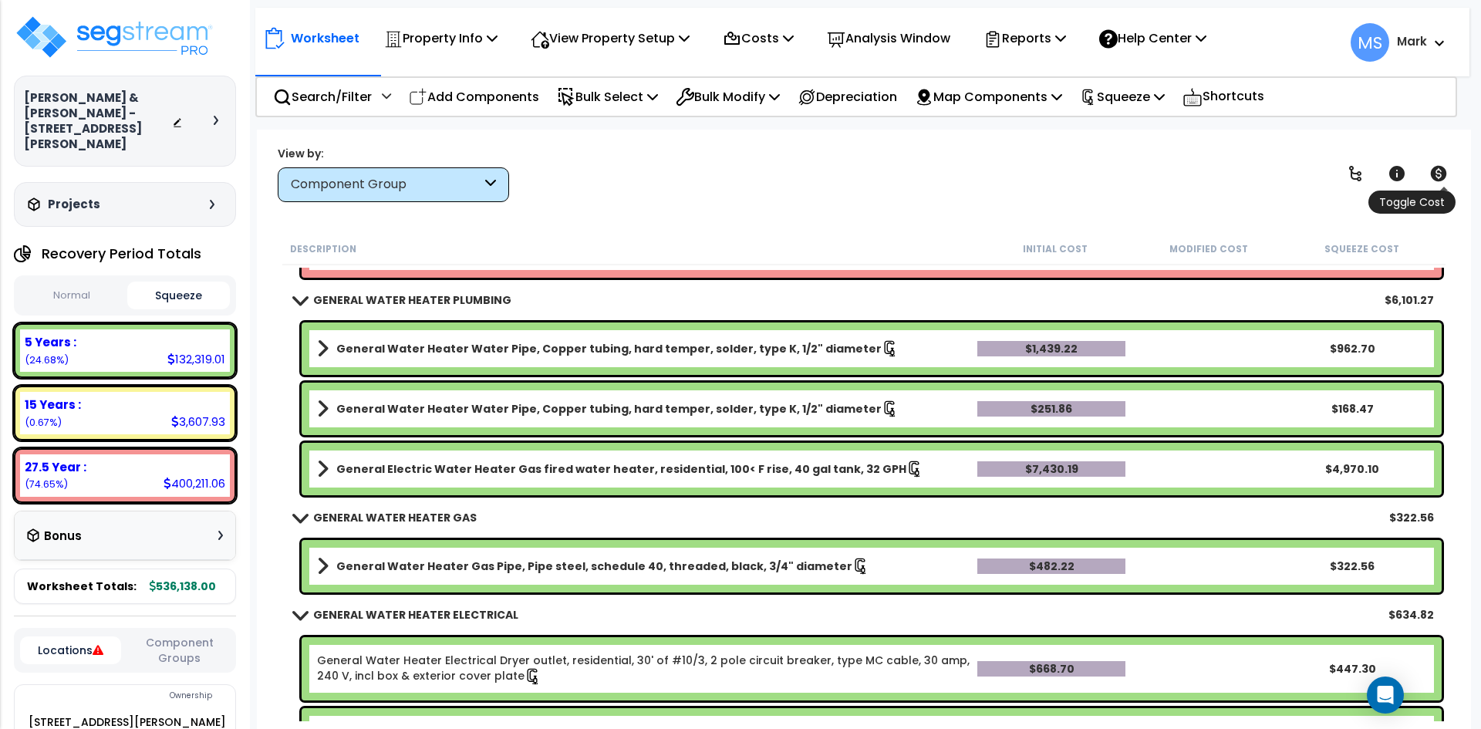
click at [1435, 168] on icon at bounding box center [1439, 173] width 16 height 15
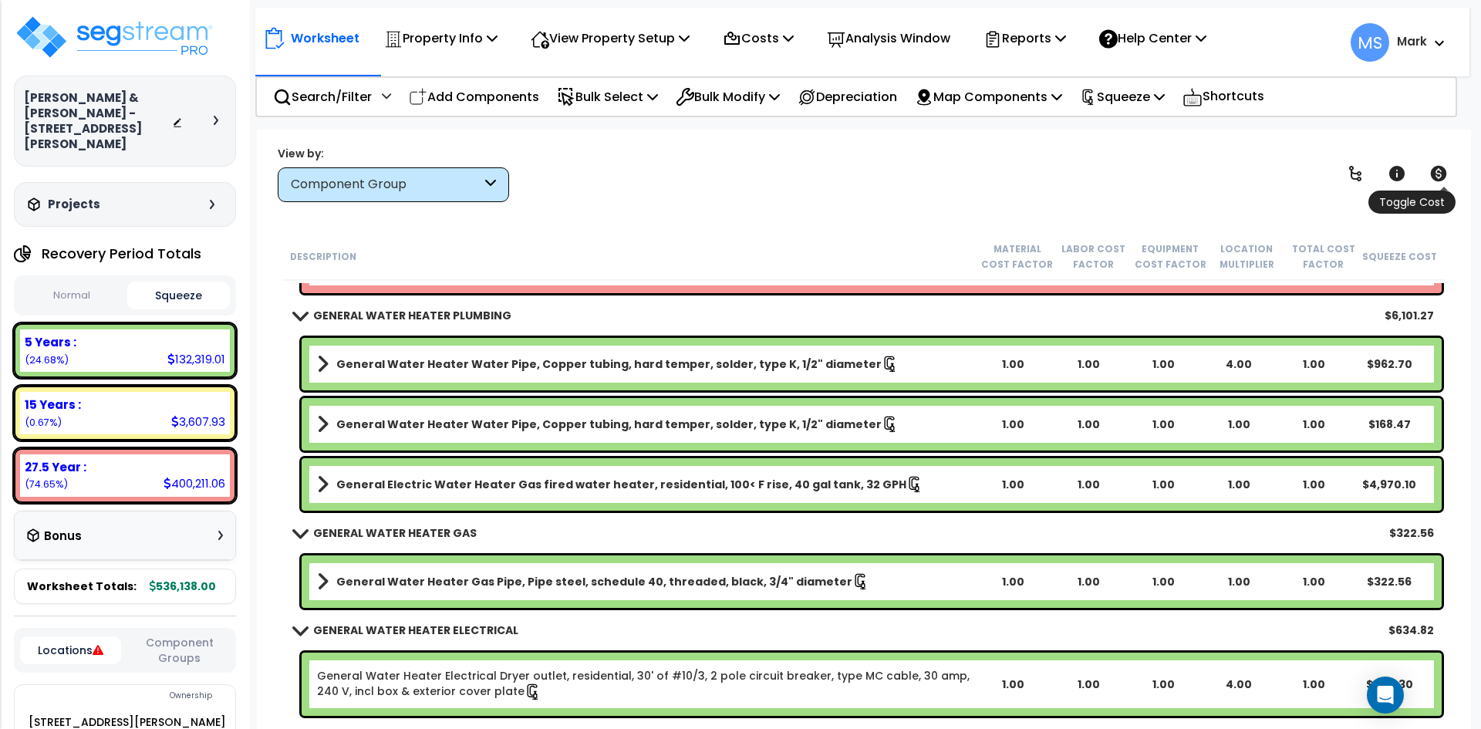
click at [1445, 176] on icon at bounding box center [1439, 173] width 16 height 15
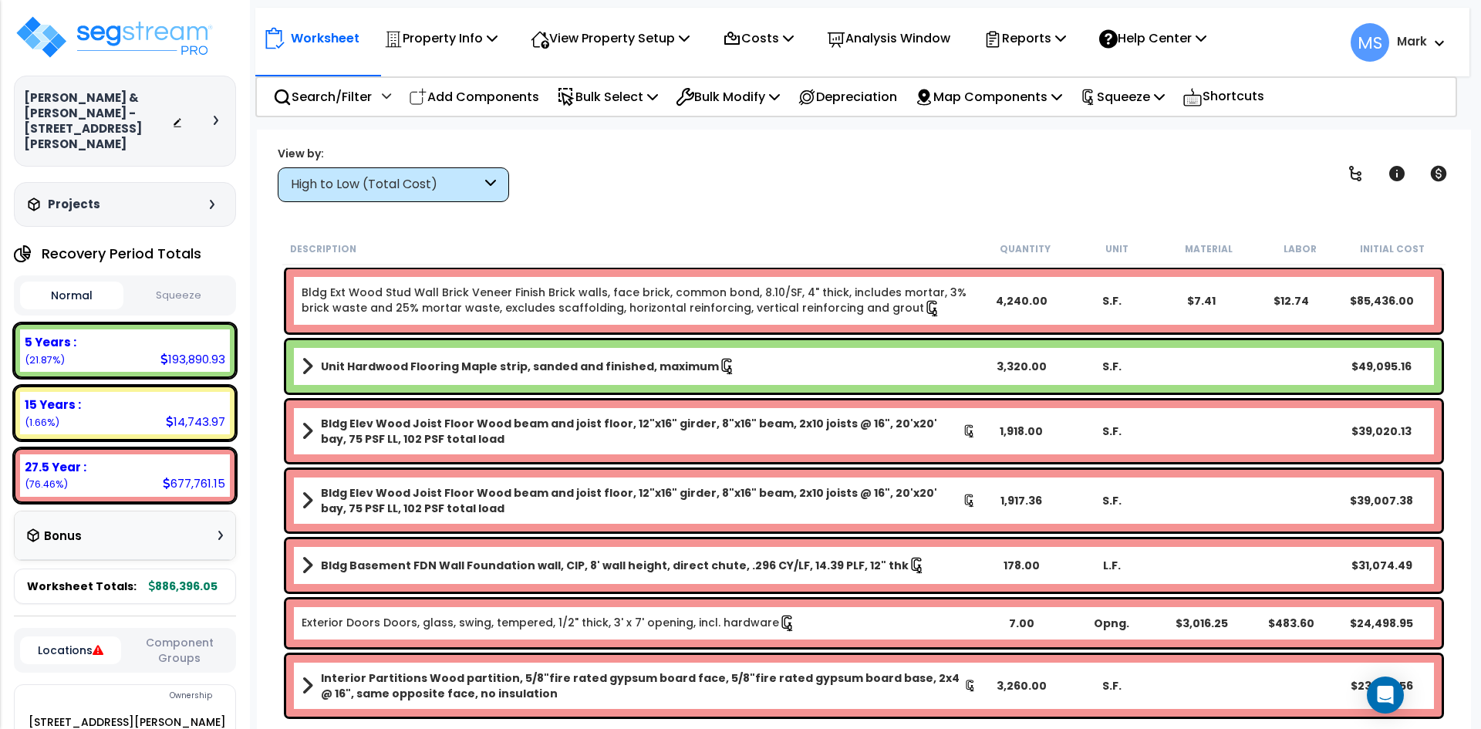
click at [160, 284] on button "Squeeze" at bounding box center [178, 295] width 103 height 27
click at [1148, 93] on p "Squeeze" at bounding box center [1122, 96] width 85 height 21
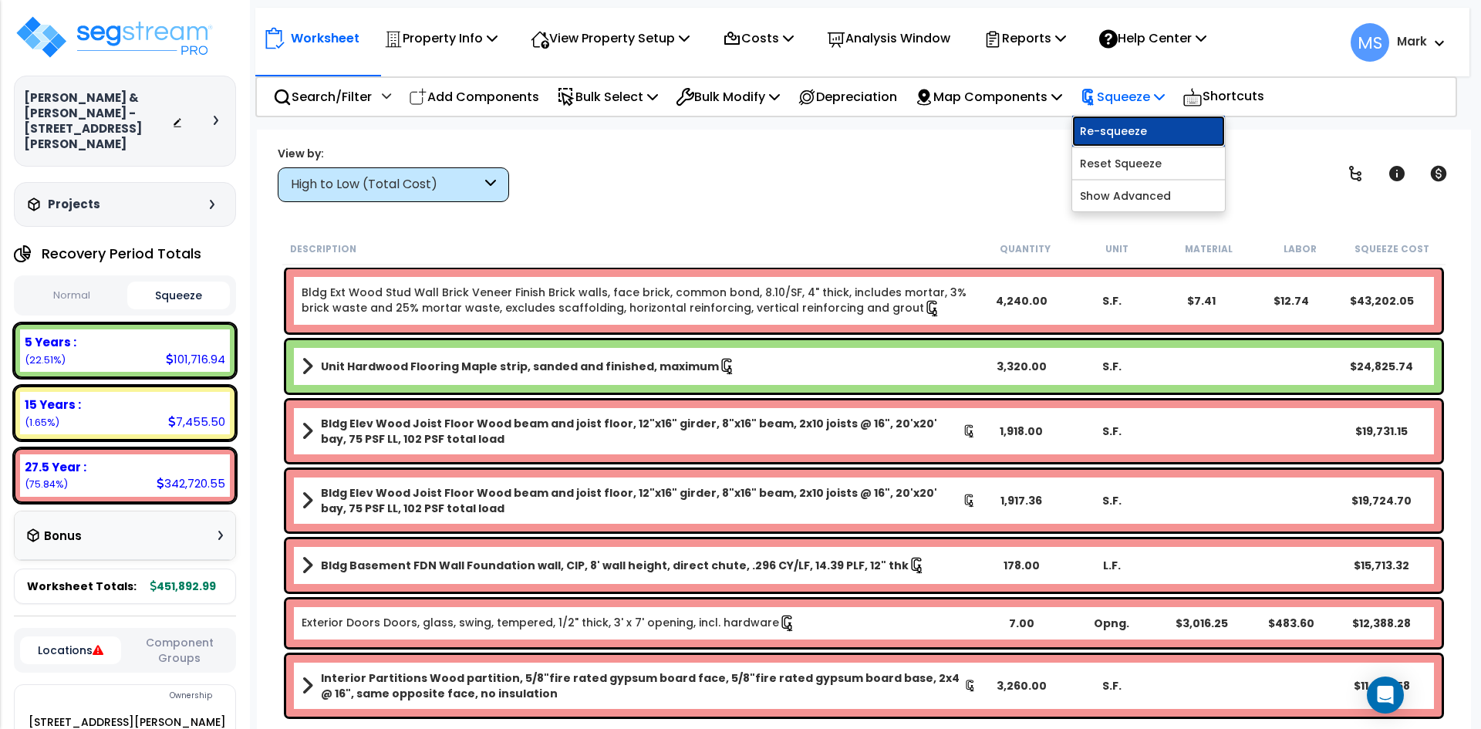
click at [1157, 136] on link "Re-squeeze" at bounding box center [1149, 131] width 153 height 31
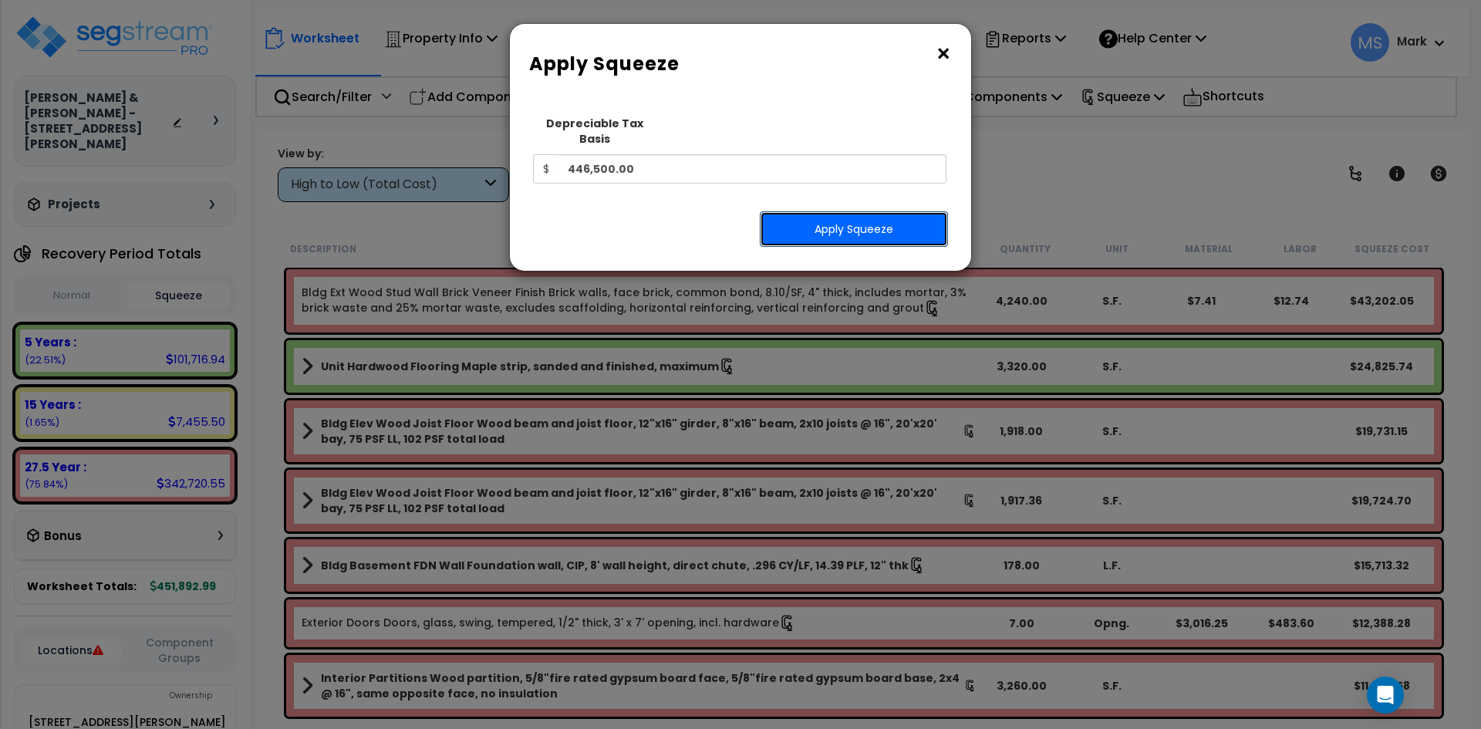
click at [857, 218] on button "Apply Squeeze" at bounding box center [854, 228] width 188 height 35
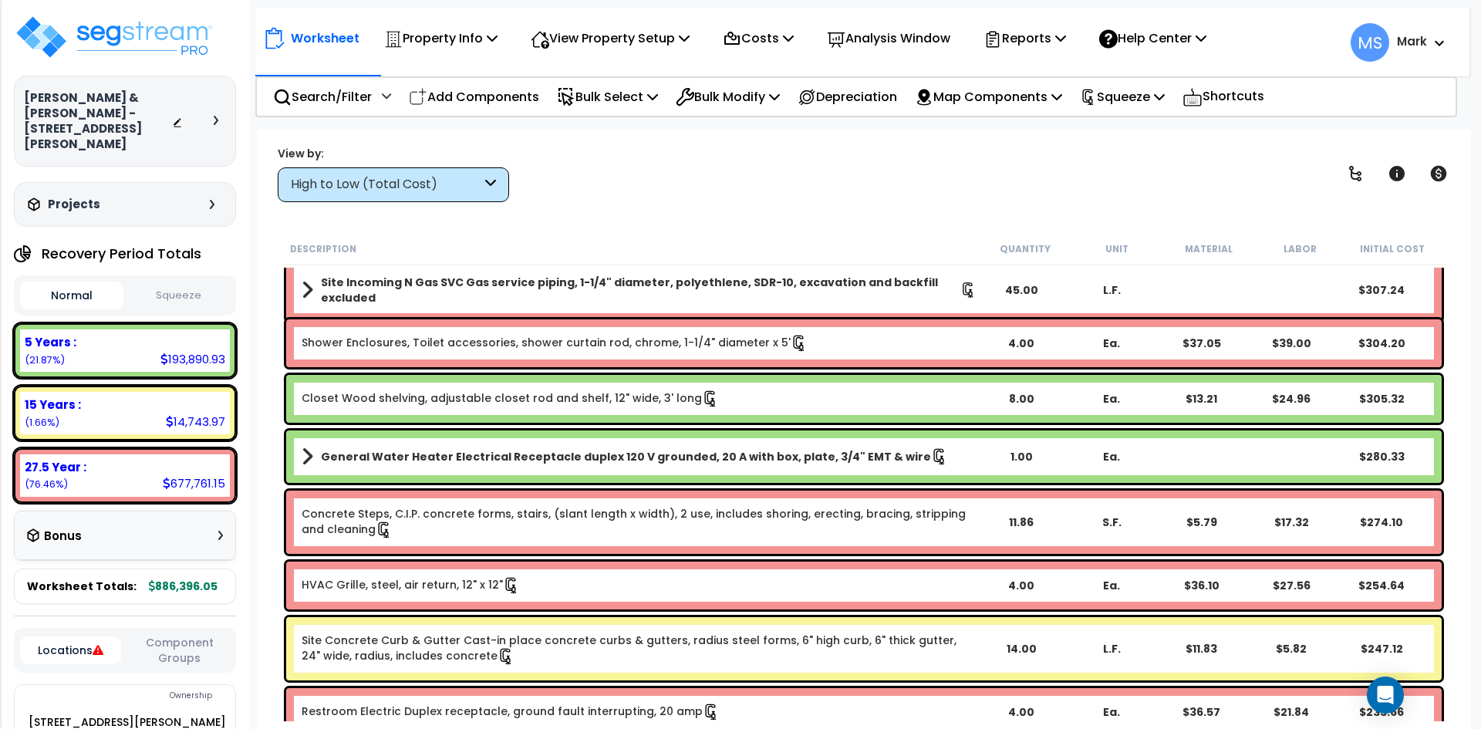
scroll to position [10031, 0]
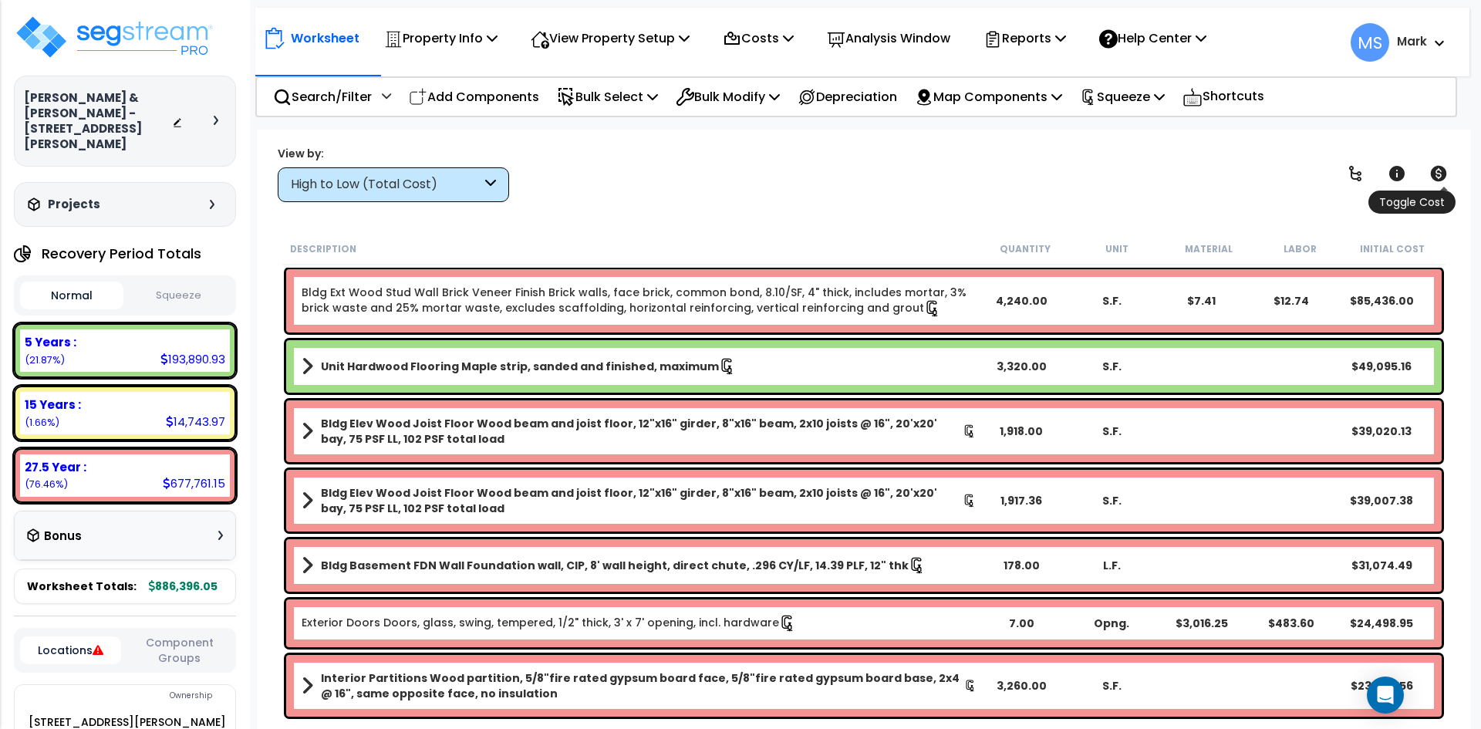
click at [1435, 176] on icon at bounding box center [1439, 173] width 16 height 15
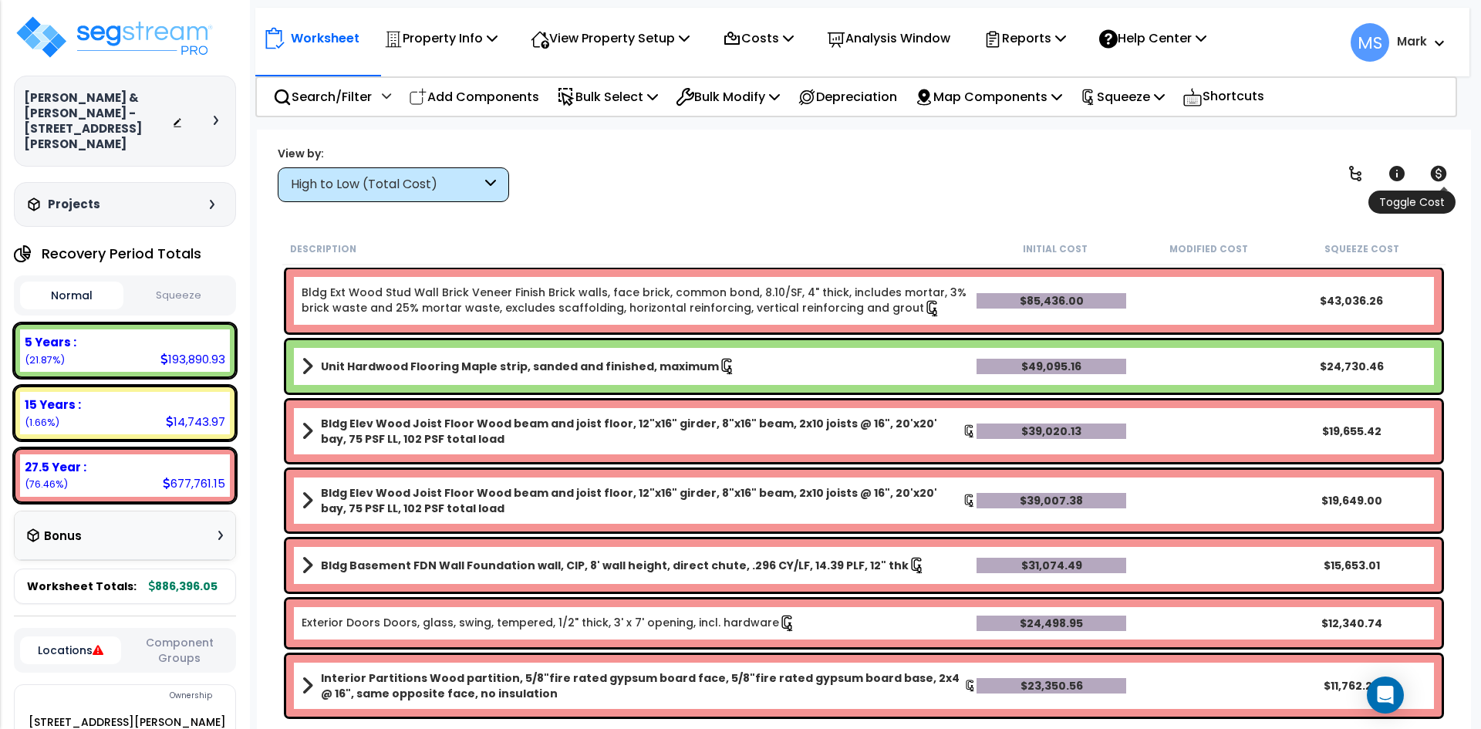
click at [1435, 176] on icon at bounding box center [1439, 173] width 16 height 15
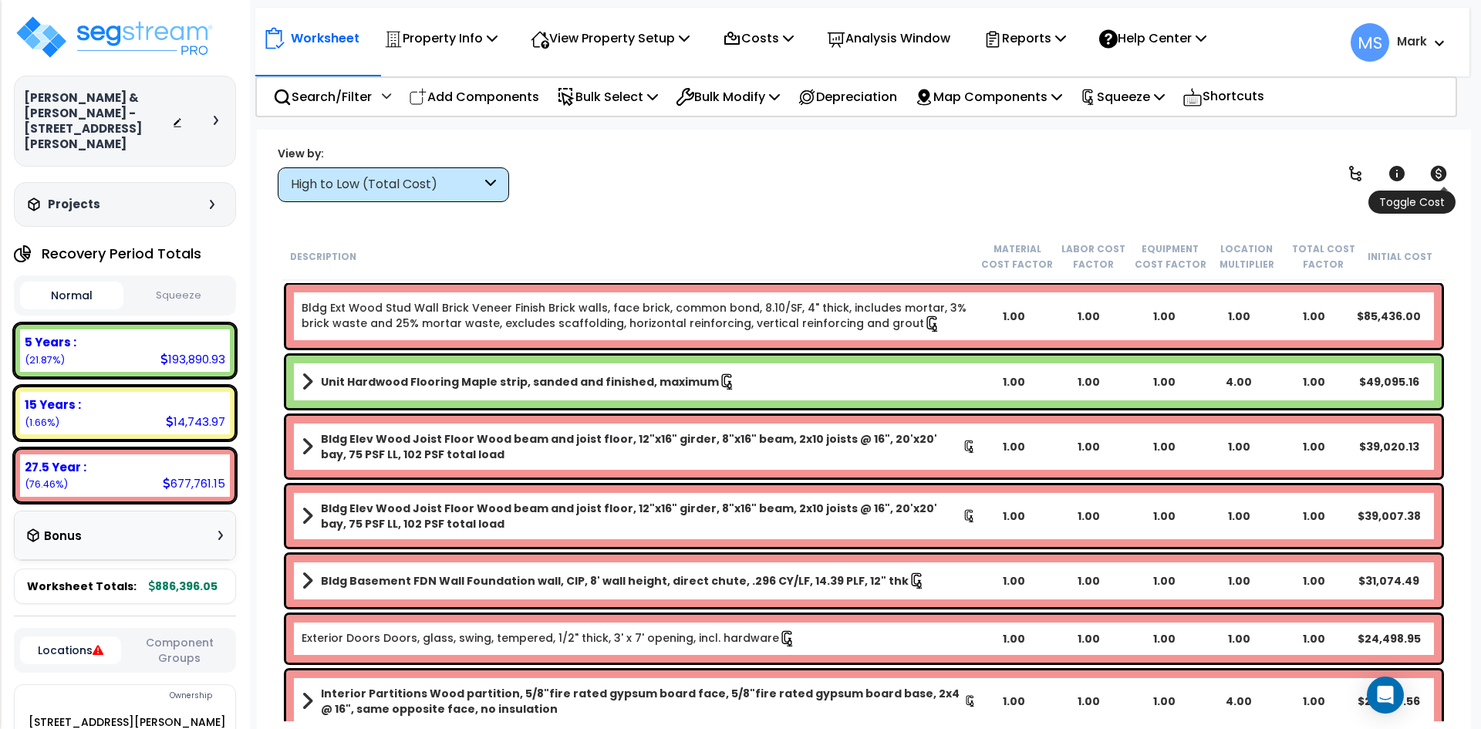
click at [1435, 176] on icon at bounding box center [1439, 173] width 16 height 15
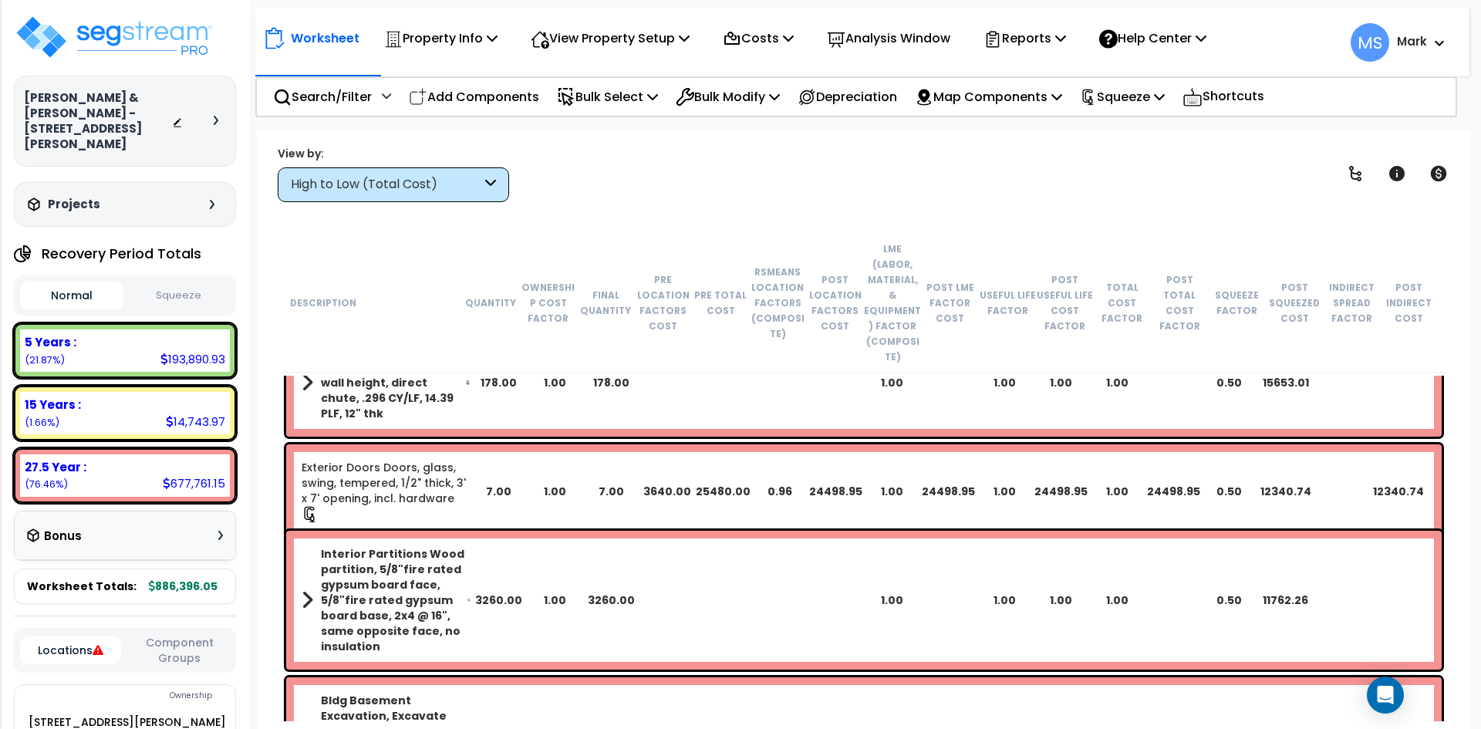
scroll to position [617, 0]
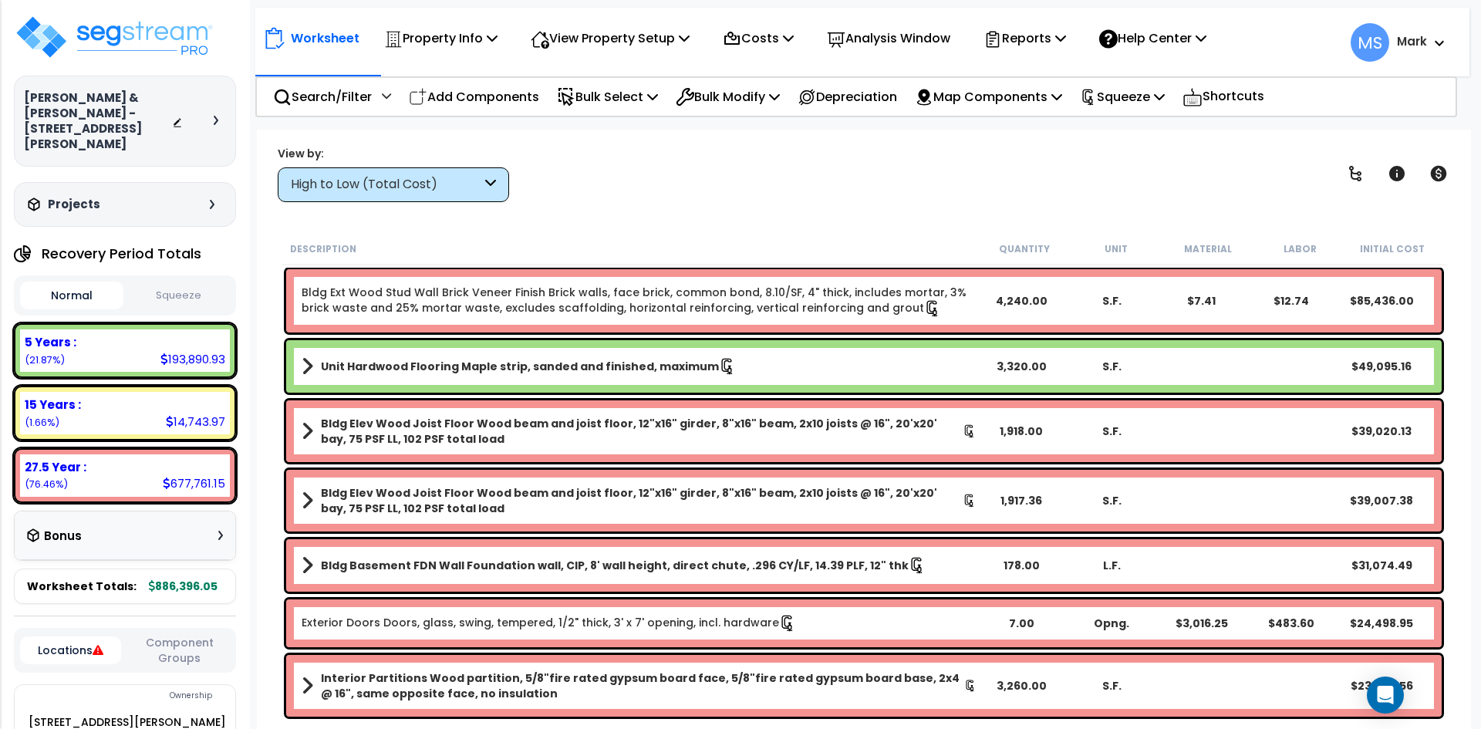
click at [160, 282] on button "Squeeze" at bounding box center [178, 295] width 103 height 27
click at [187, 296] on div "Normal Squeeze" at bounding box center [125, 295] width 222 height 40
click at [187, 282] on button "Squeeze" at bounding box center [178, 295] width 103 height 27
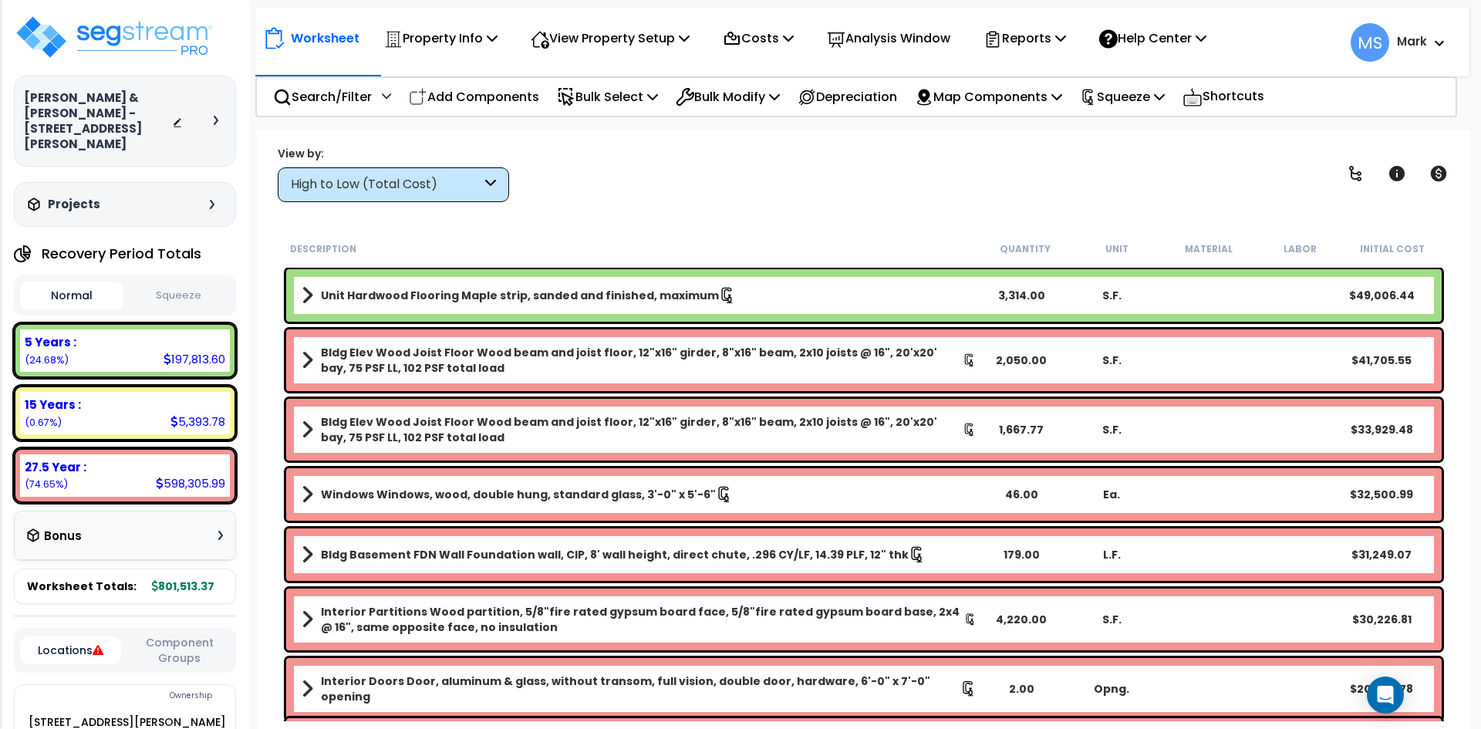
click at [184, 282] on button "Squeeze" at bounding box center [178, 295] width 103 height 27
